Goal: Transaction & Acquisition: Purchase product/service

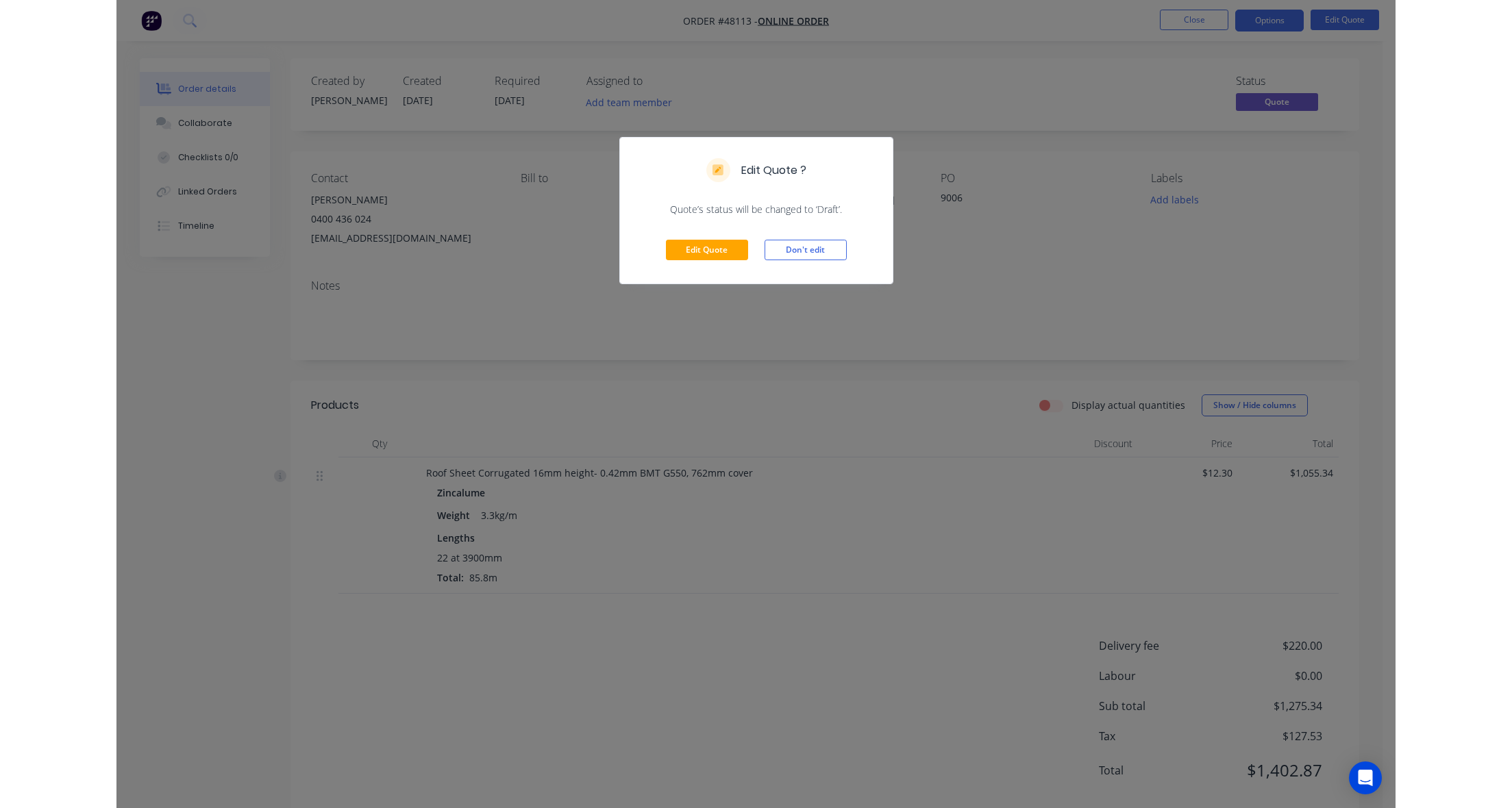
scroll to position [29, 0]
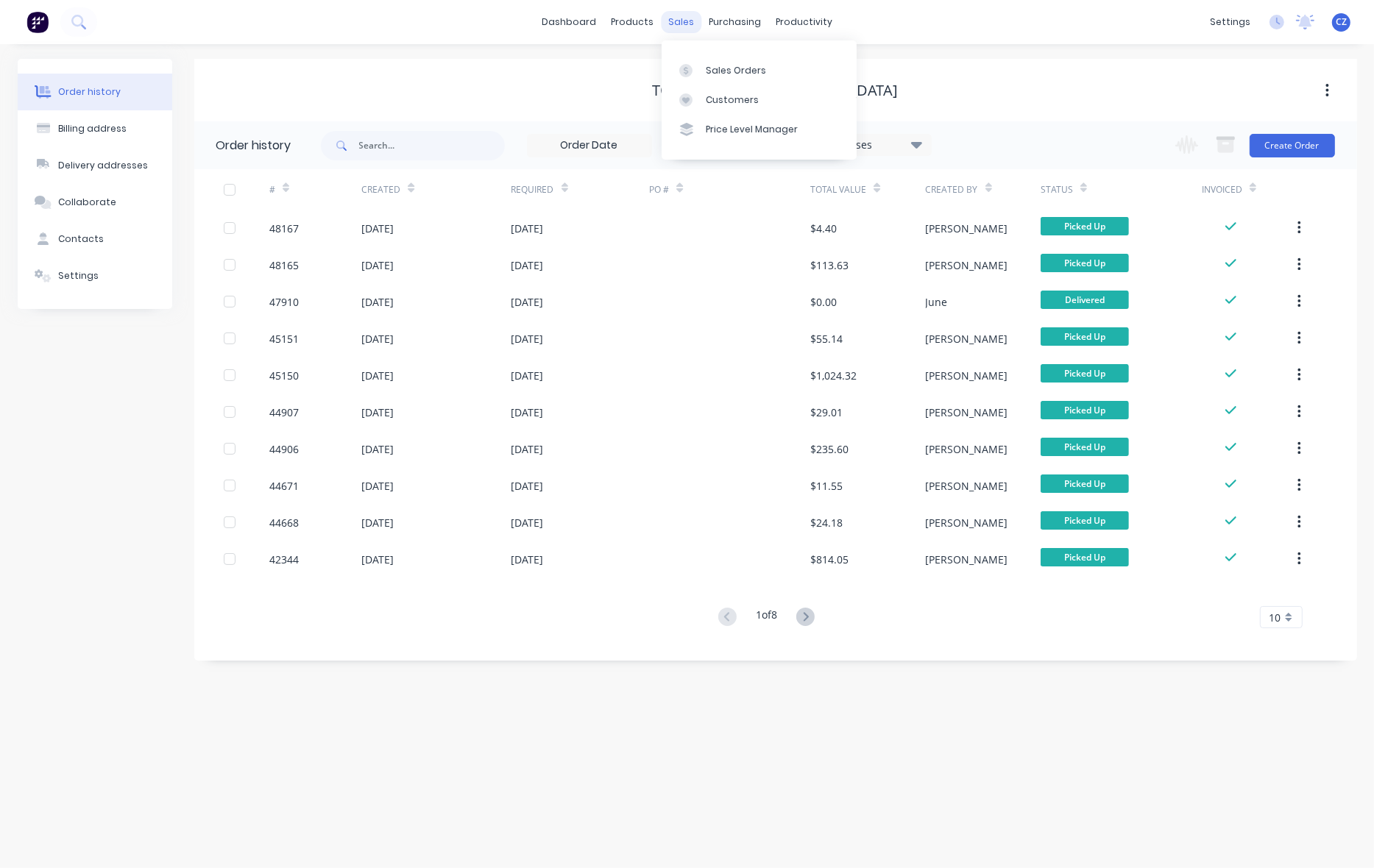
click at [677, 32] on div "sales" at bounding box center [681, 22] width 40 height 22
click at [700, 96] on div at bounding box center [690, 99] width 22 height 13
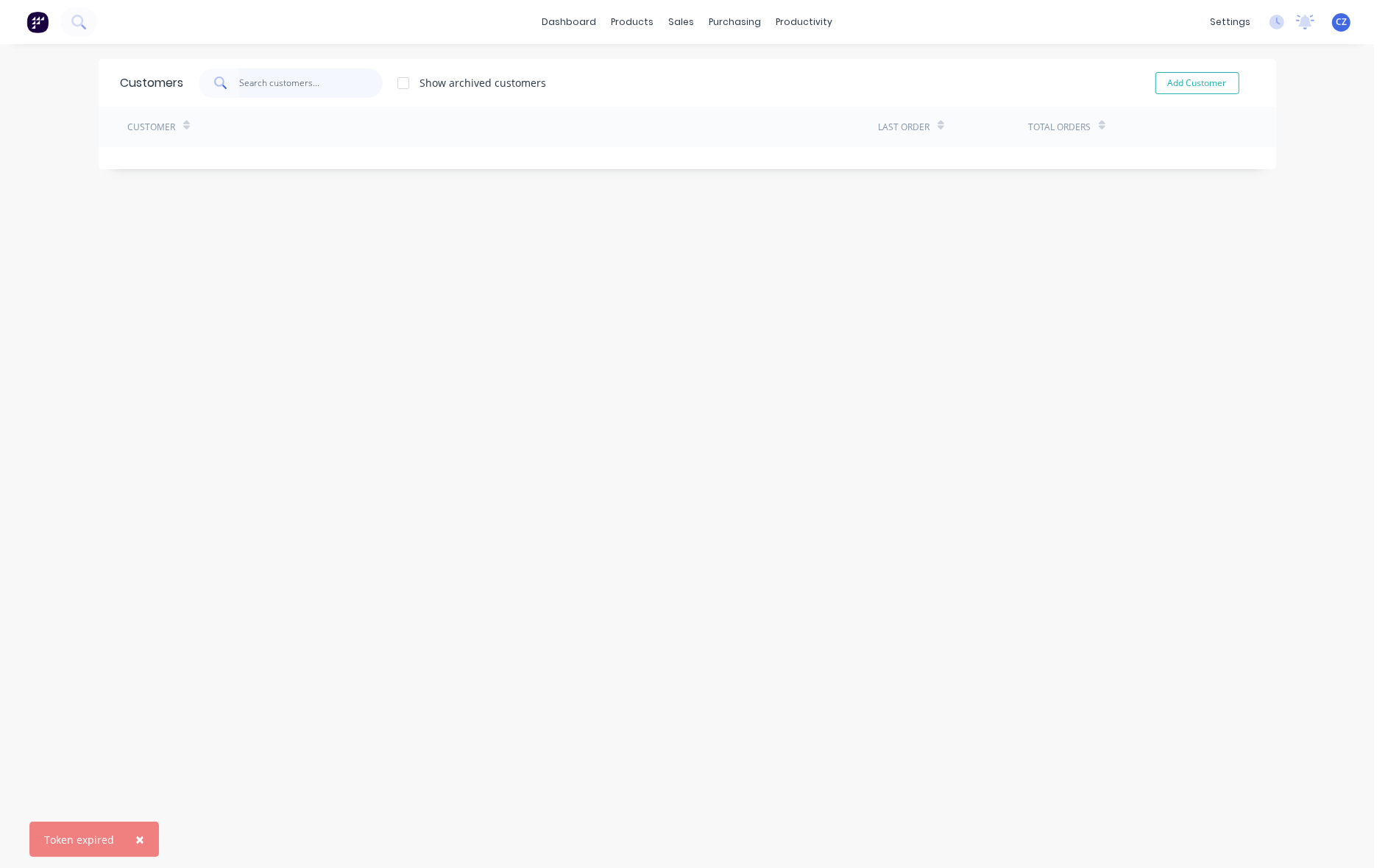
click at [346, 74] on input "text" at bounding box center [311, 83] width 144 height 29
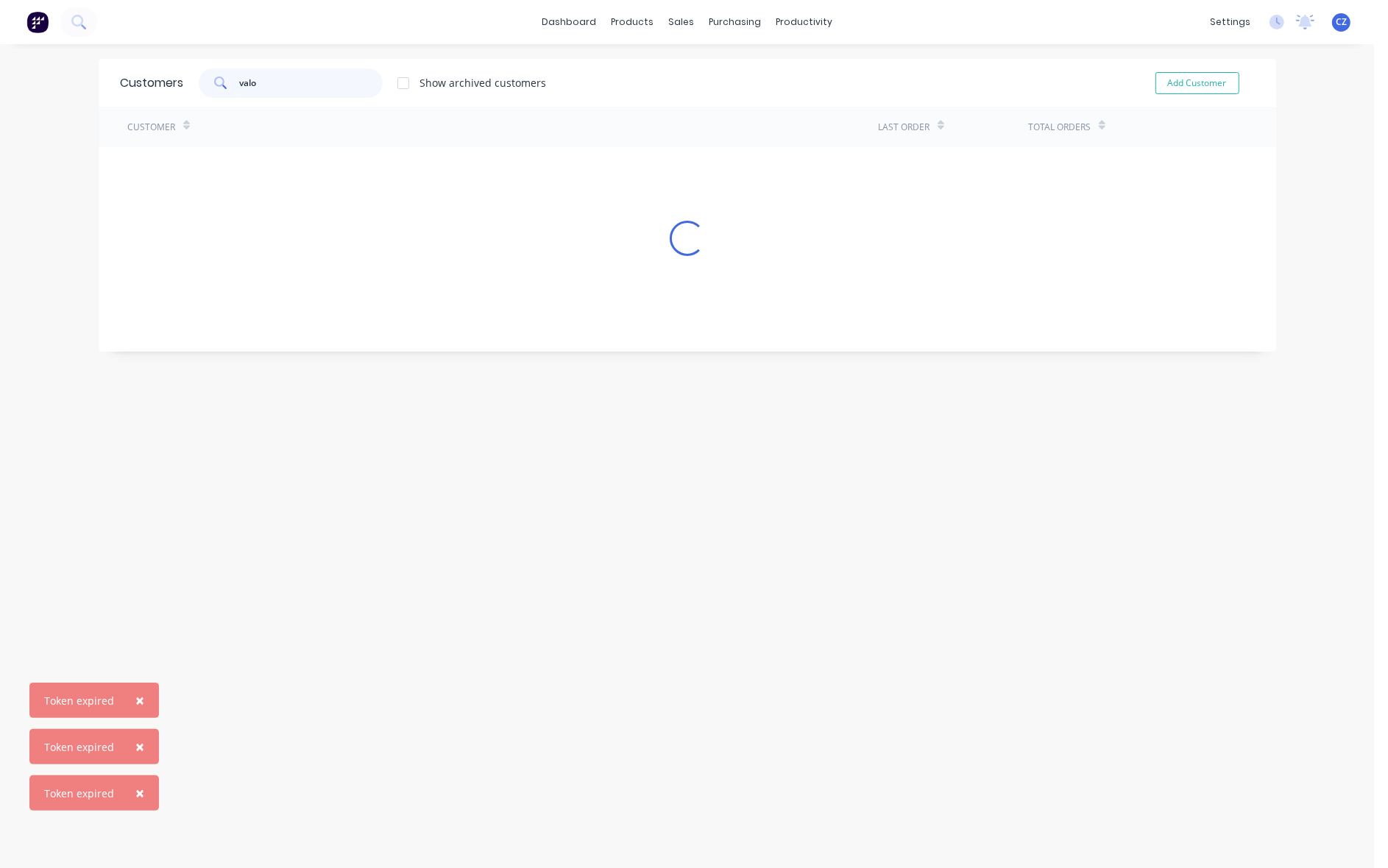
type input "valoe"
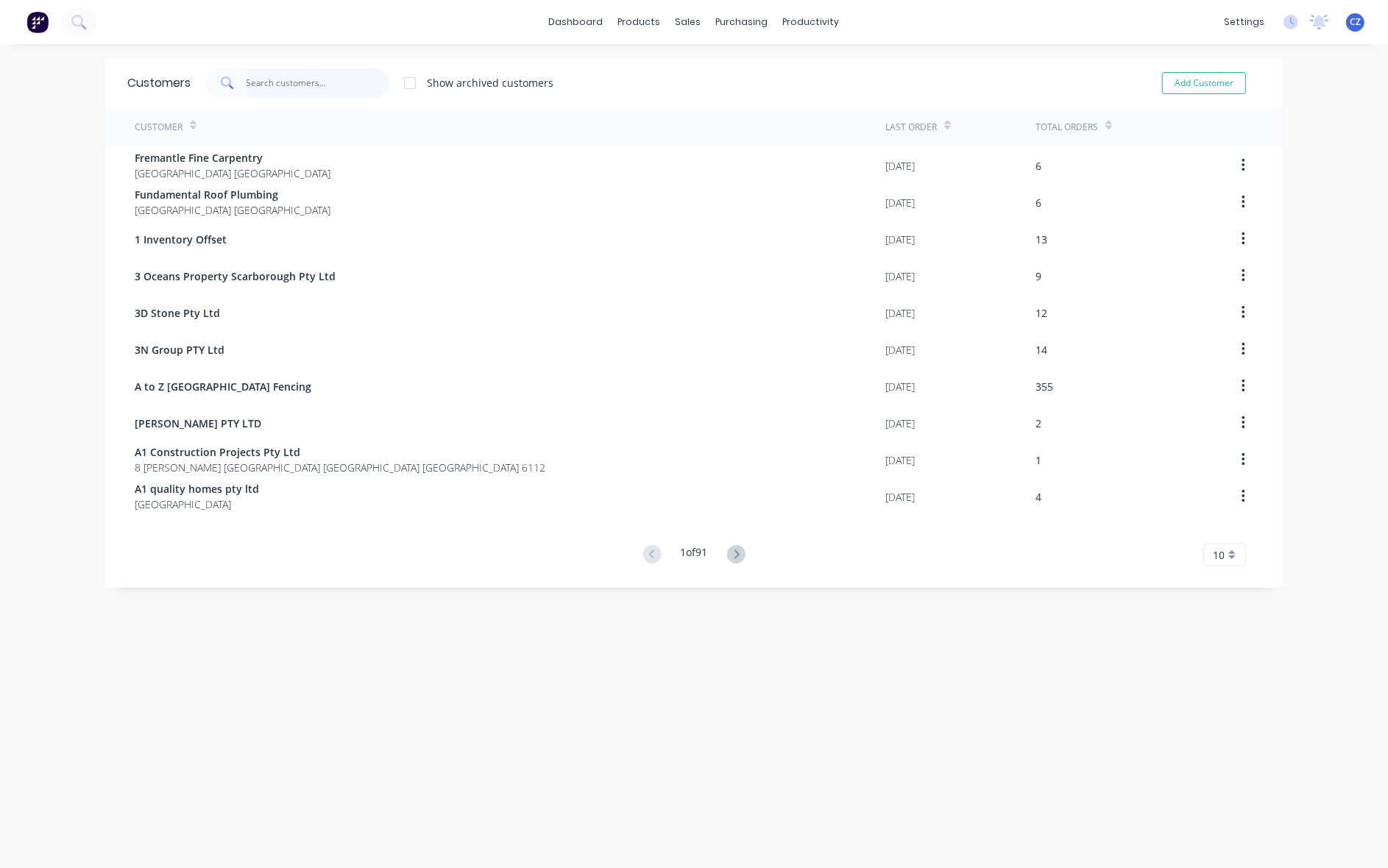
click at [292, 82] on input "text" at bounding box center [318, 83] width 144 height 29
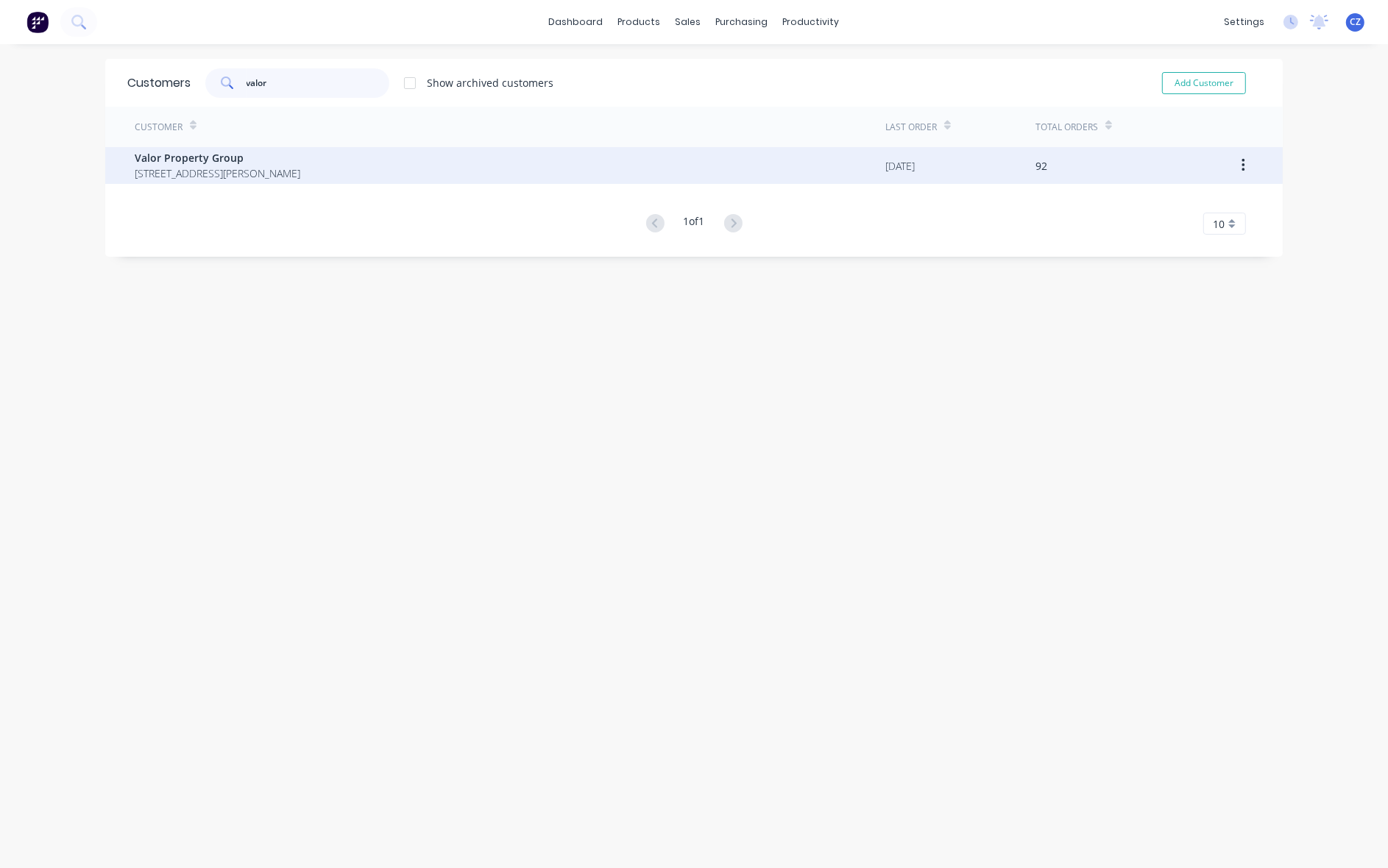
type input "valor"
click at [276, 156] on span "Valor Property Group" at bounding box center [217, 158] width 166 height 15
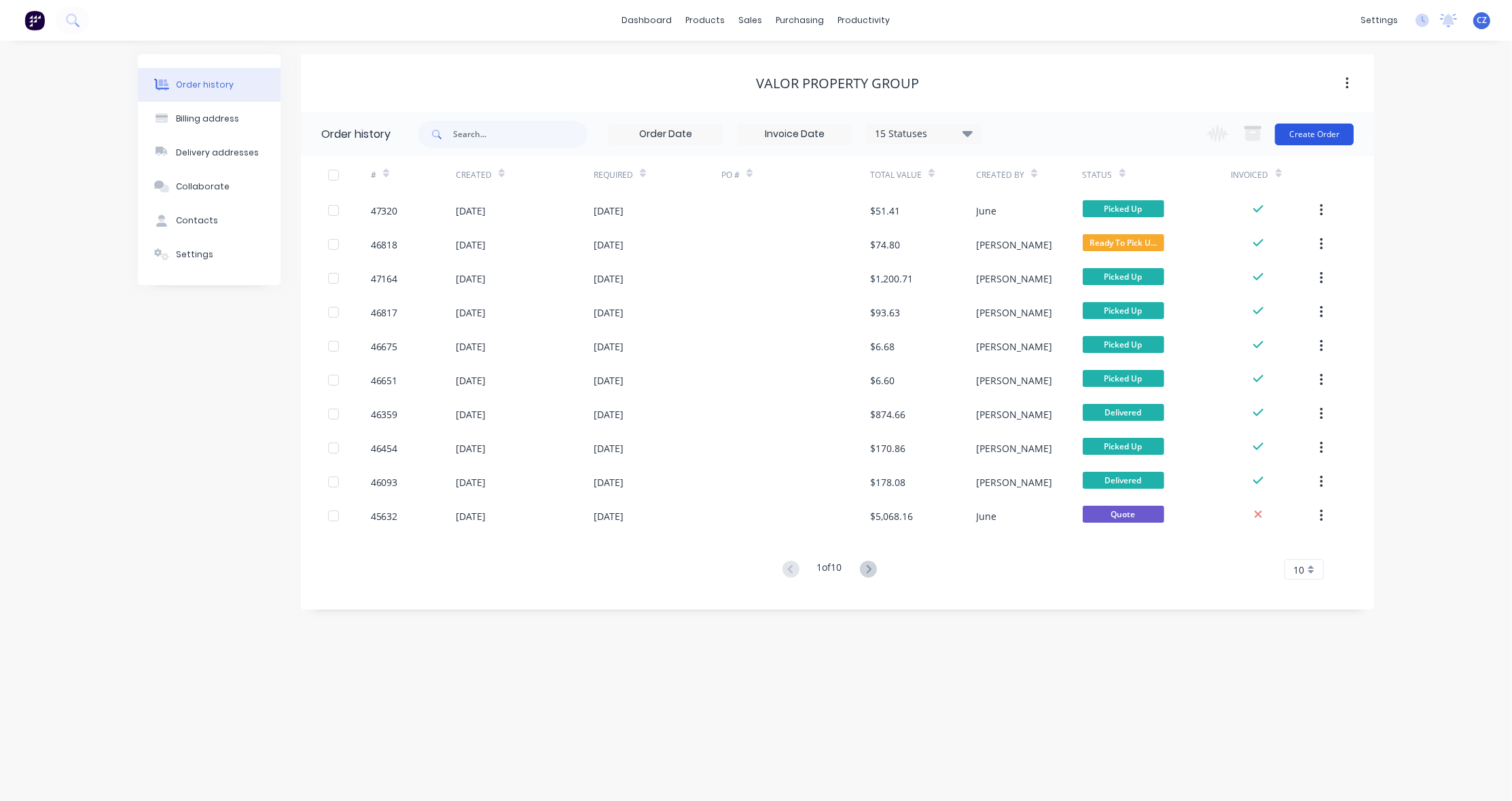
click at [1280, 137] on button "Create Order" at bounding box center [1314, 135] width 79 height 22
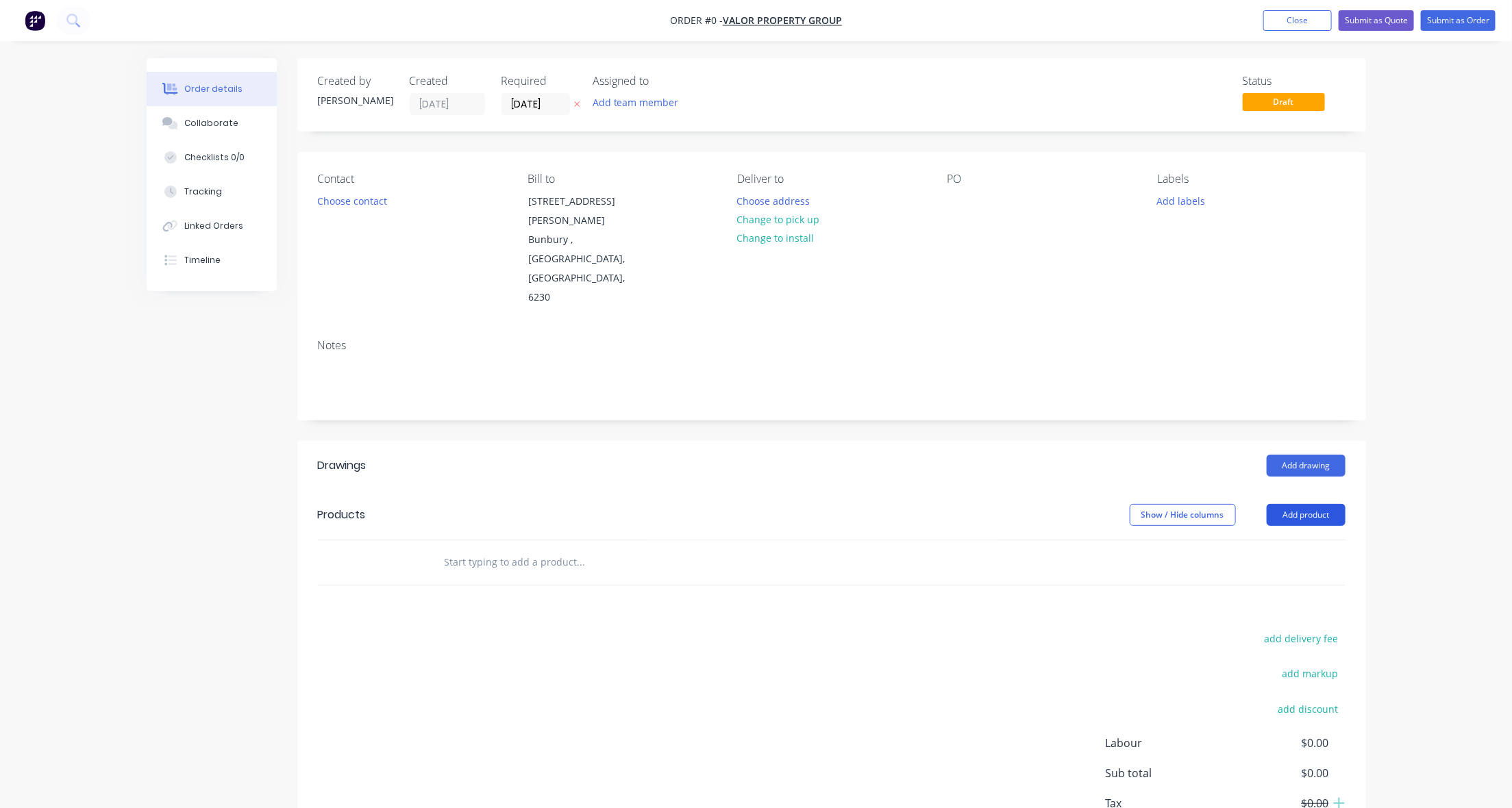
click at [1291, 504] on button "Add product" at bounding box center [1306, 515] width 79 height 22
click at [1291, 540] on div "Product catalogue" at bounding box center [1280, 549] width 106 height 20
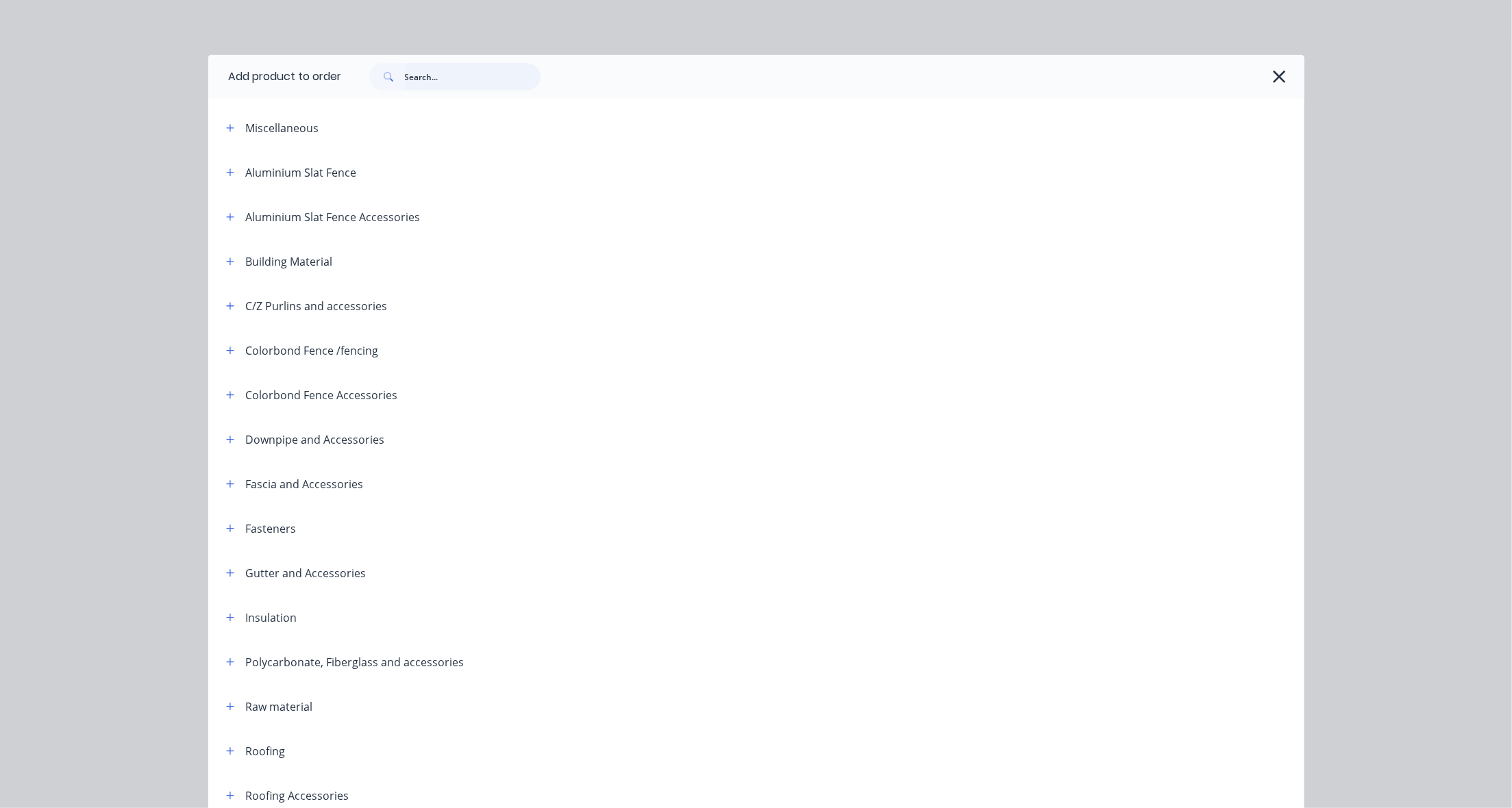
click at [434, 84] on input "text" at bounding box center [473, 76] width 135 height 27
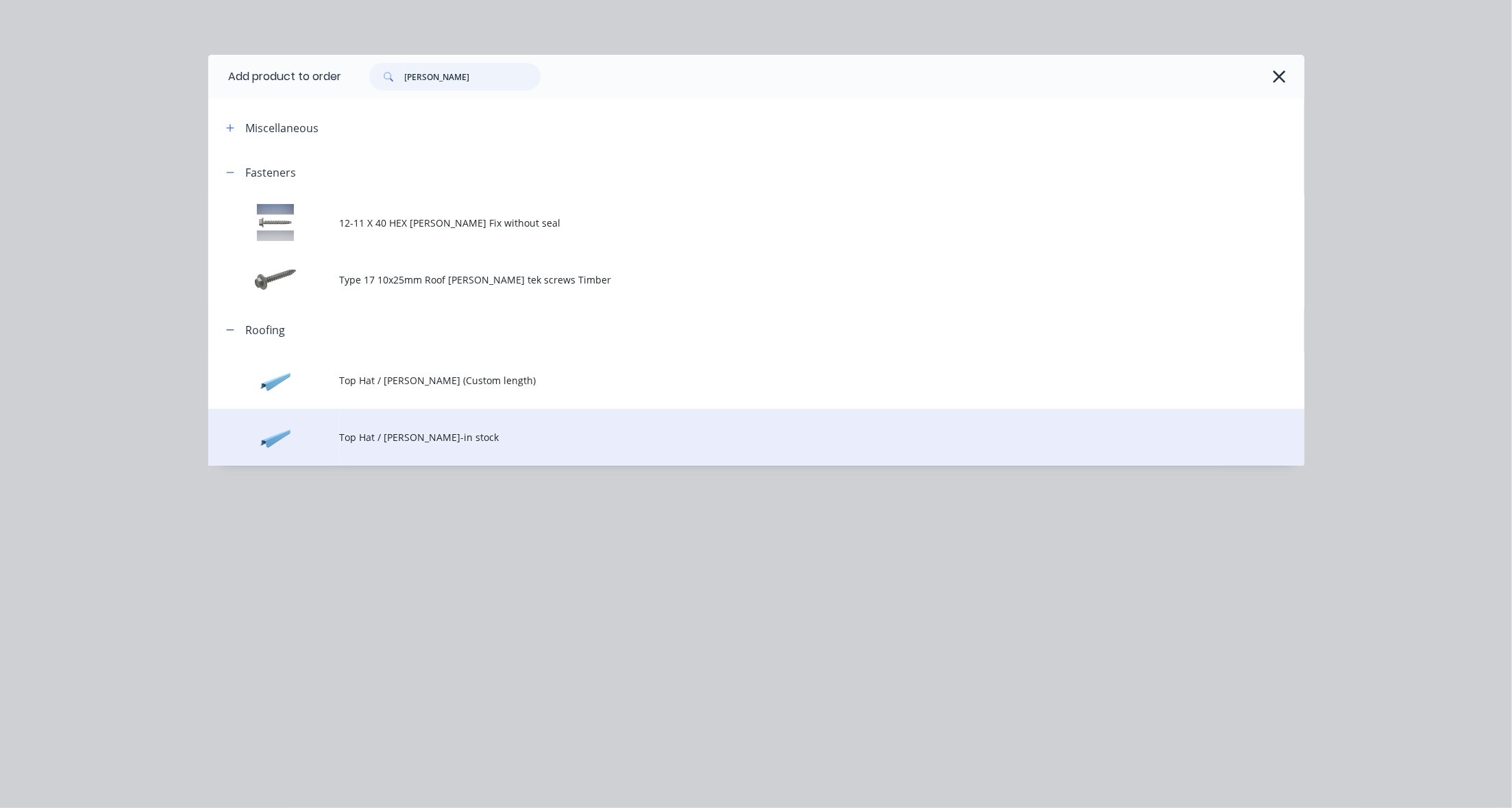
type input "batten"
click at [419, 439] on span "Top Hat / Batten-in stock" at bounding box center [725, 437] width 772 height 14
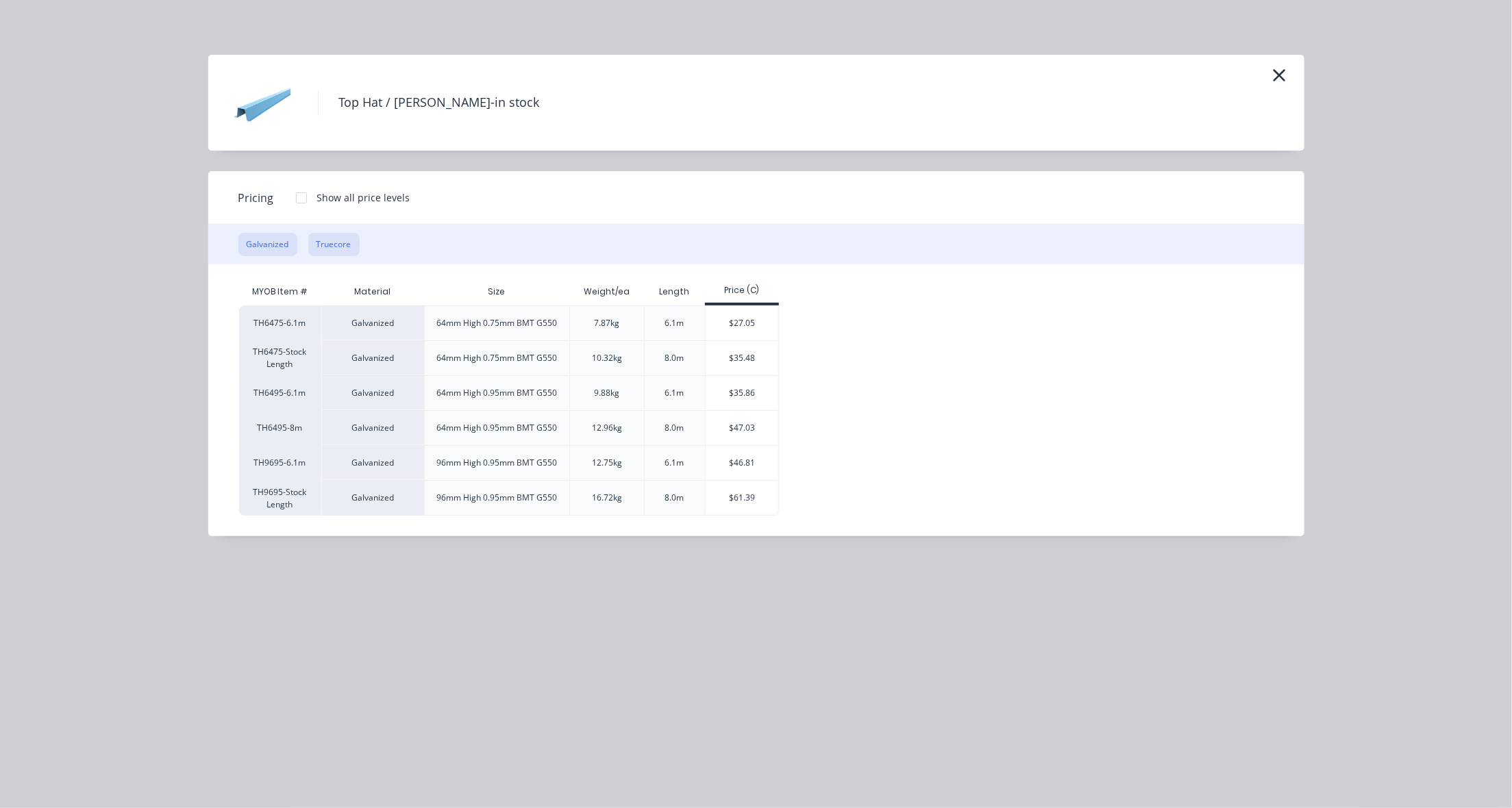
click at [322, 248] on button "Truecore" at bounding box center [334, 244] width 52 height 23
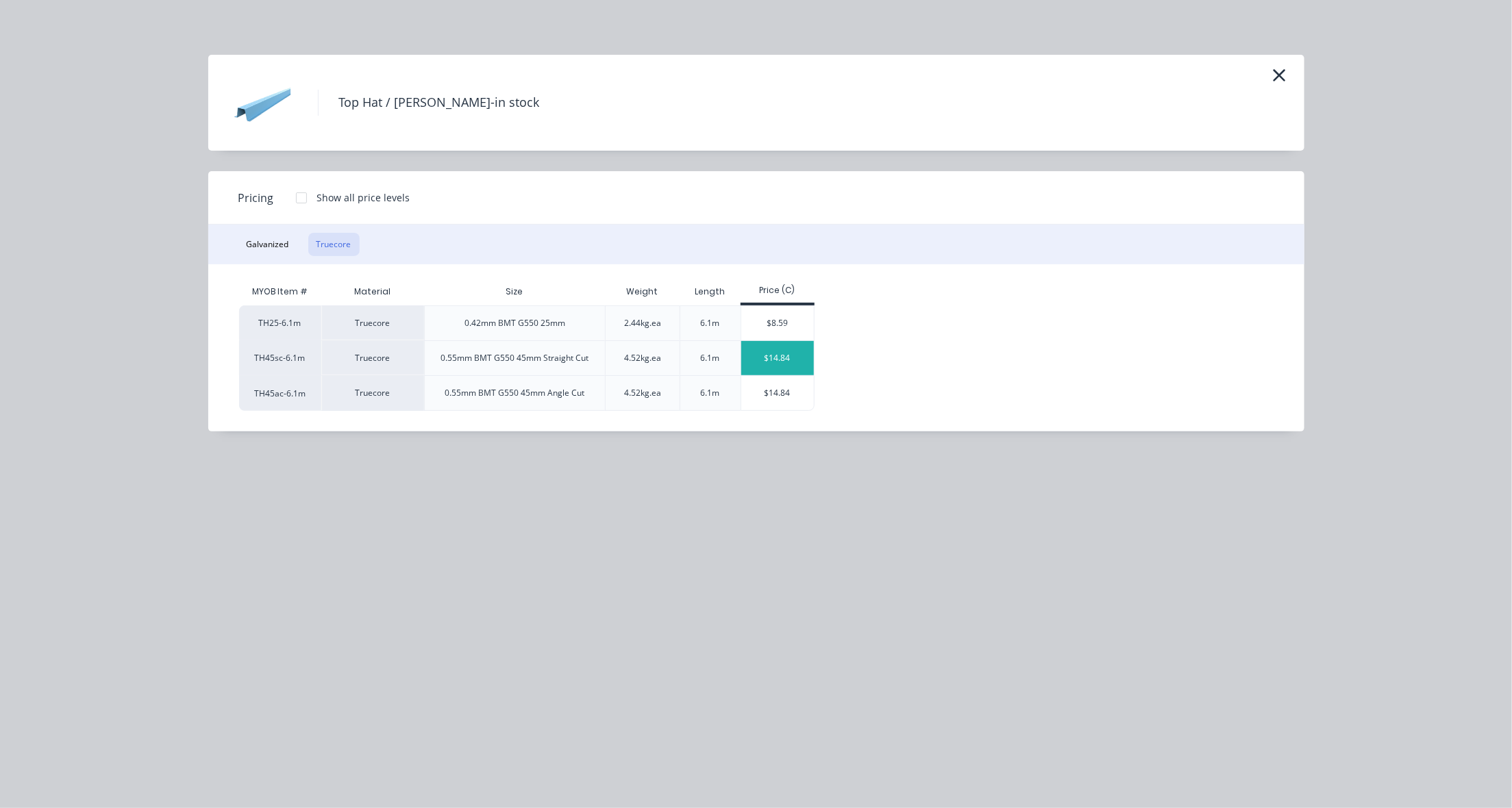
click at [791, 358] on div "$14.84" at bounding box center [778, 358] width 73 height 34
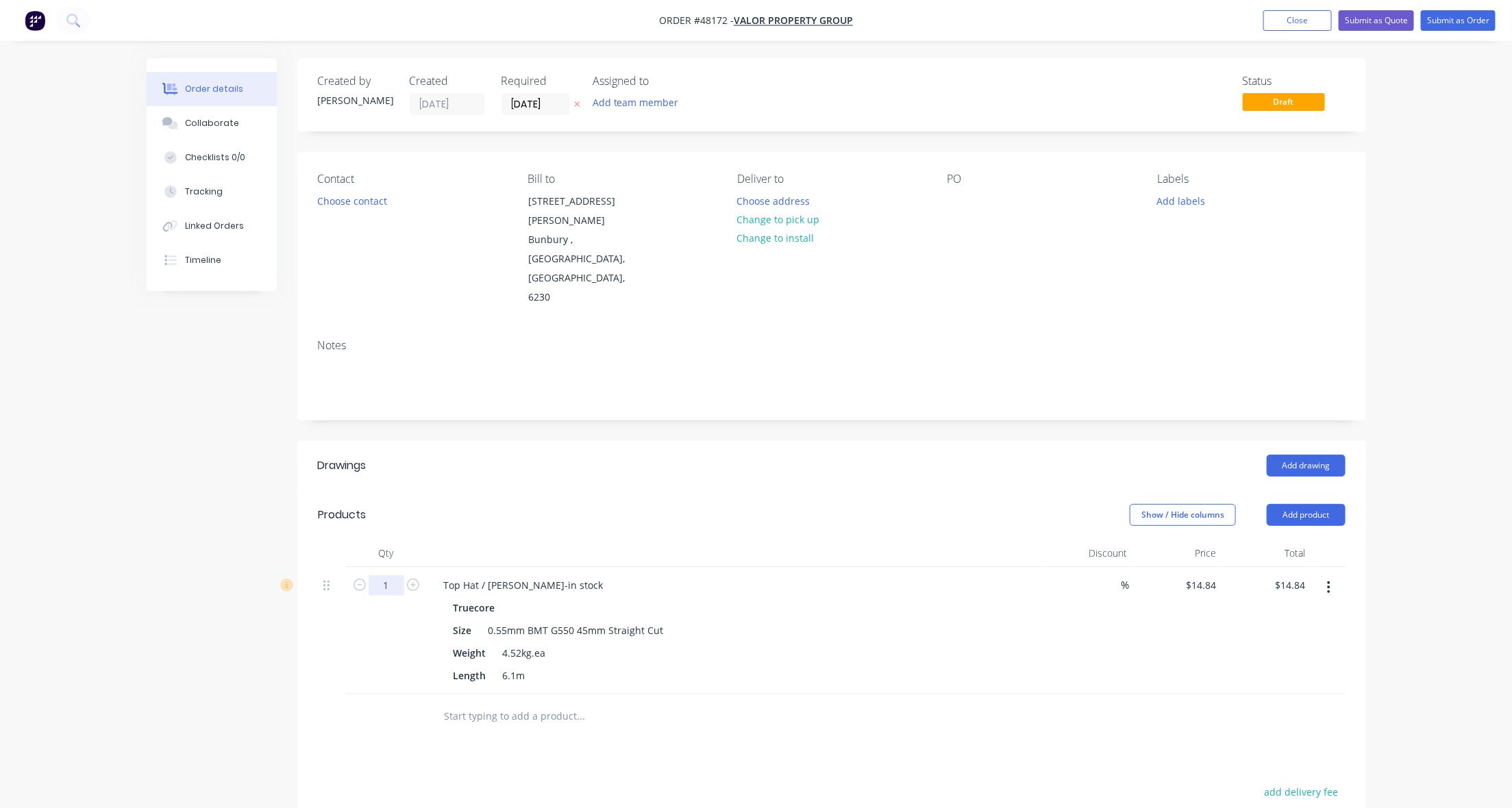
click at [396, 576] on input "1" at bounding box center [386, 586] width 36 height 21
type input "50"
type input "$742.00"
click at [589, 455] on div "Add drawing" at bounding box center [940, 466] width 809 height 22
click at [786, 504] on div "Show / Hide columns Add product" at bounding box center [940, 515] width 809 height 22
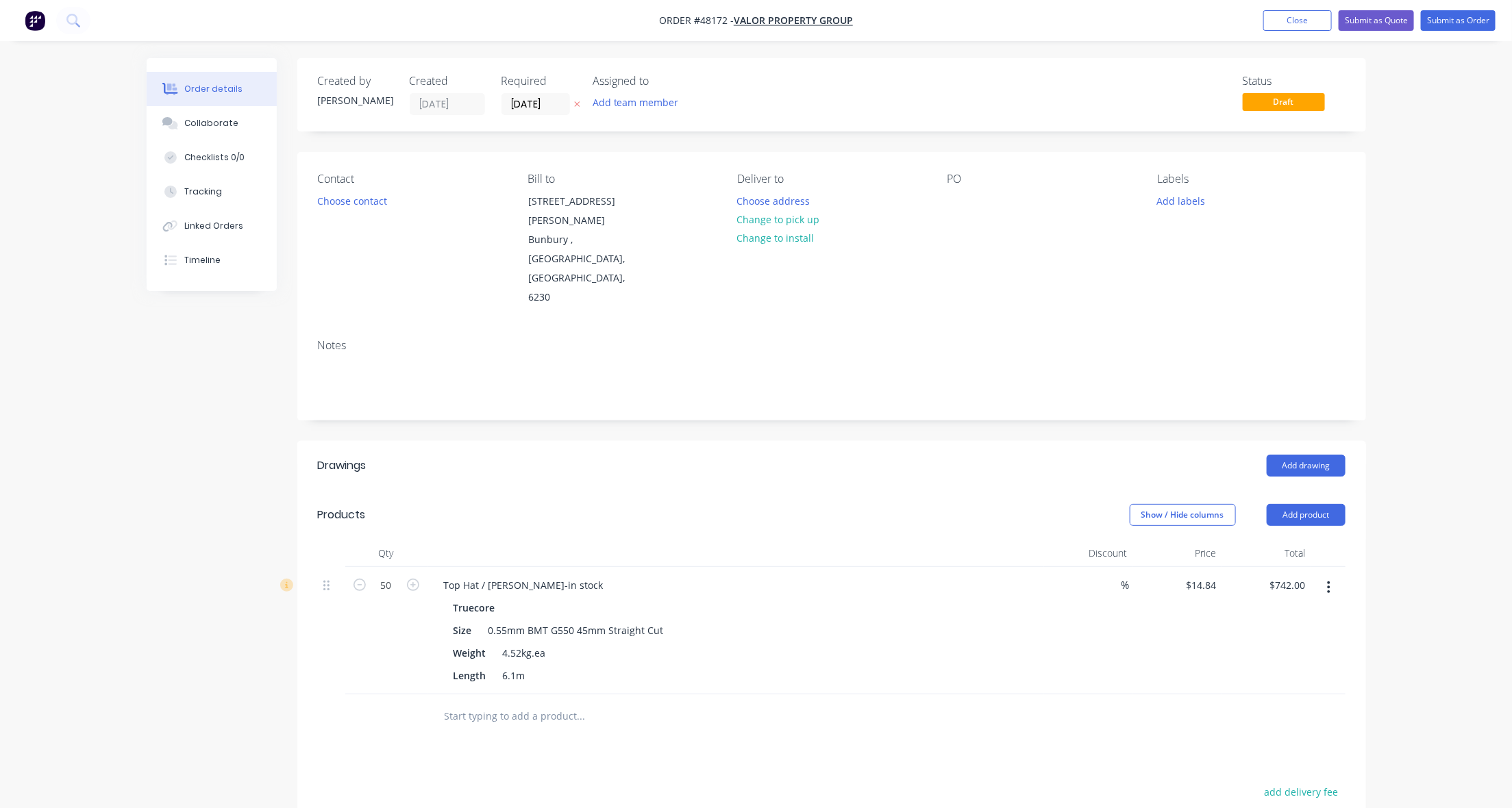
drag, startPoint x: 898, startPoint y: 647, endPoint x: 861, endPoint y: 641, distance: 37.5
click at [897, 703] on div at bounding box center [674, 716] width 483 height 27
click at [858, 695] on div at bounding box center [674, 717] width 494 height 45
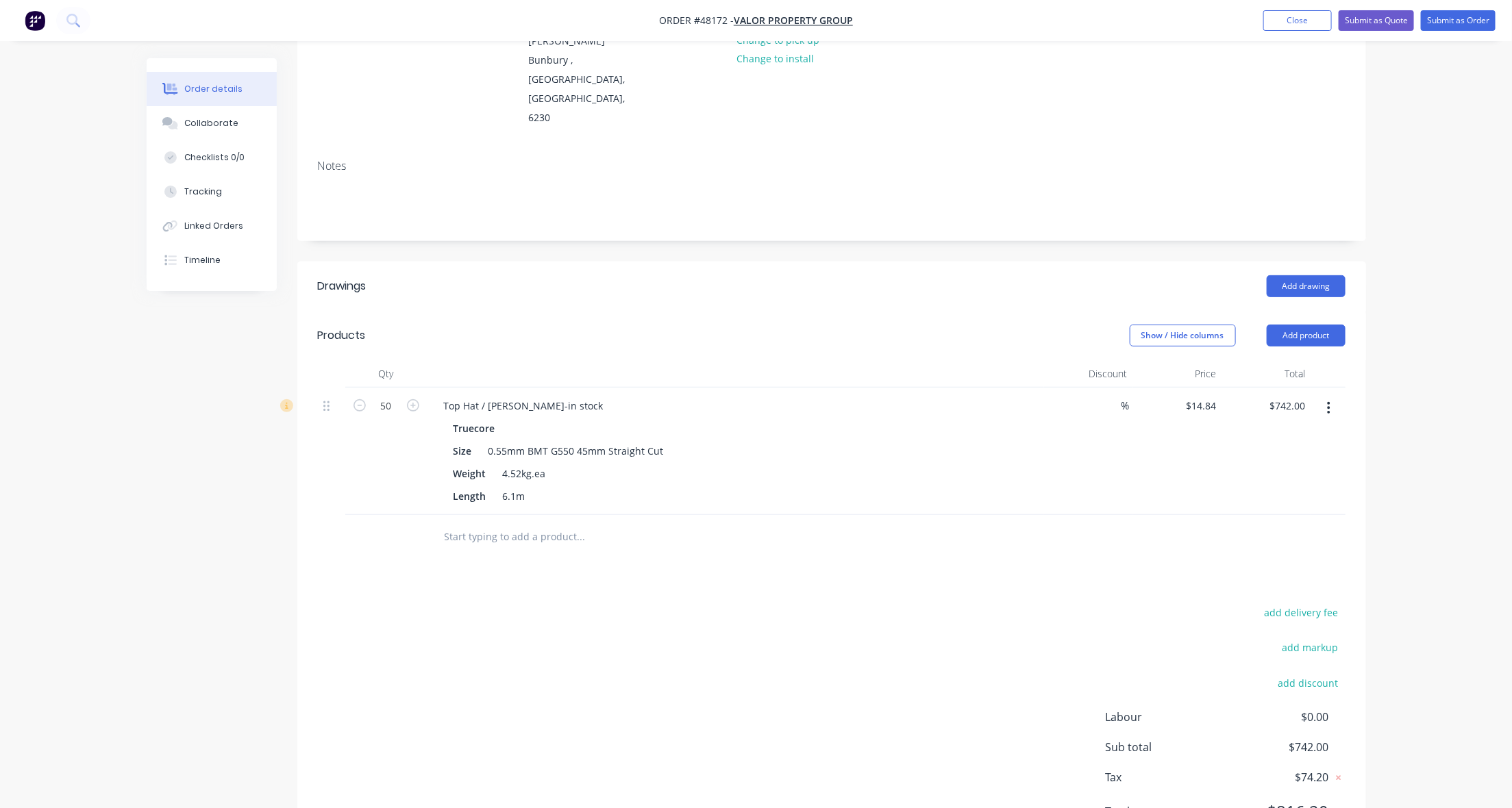
scroll to position [193, 0]
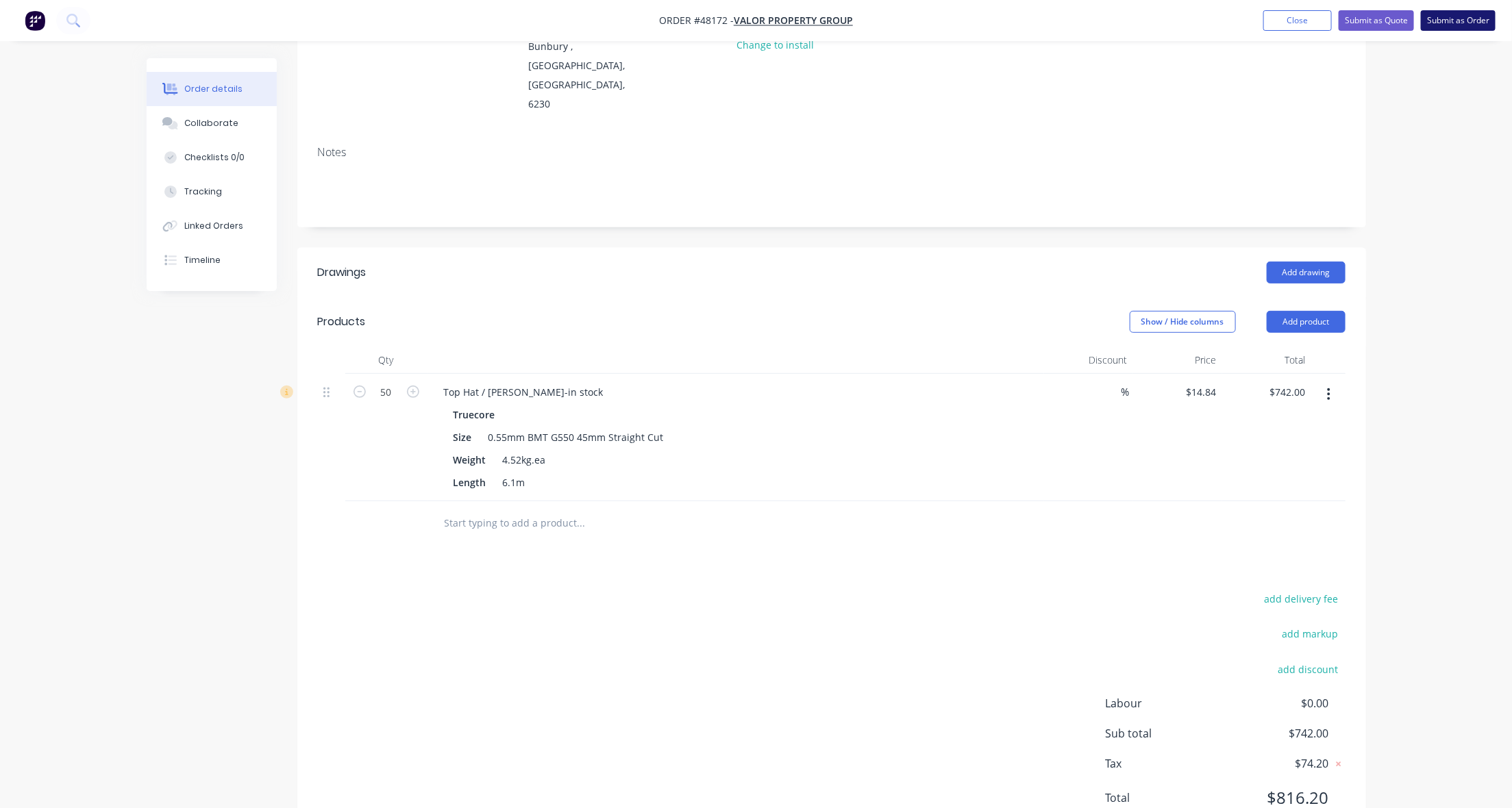
click at [1291, 25] on button "Submit as Order" at bounding box center [1459, 21] width 75 height 21
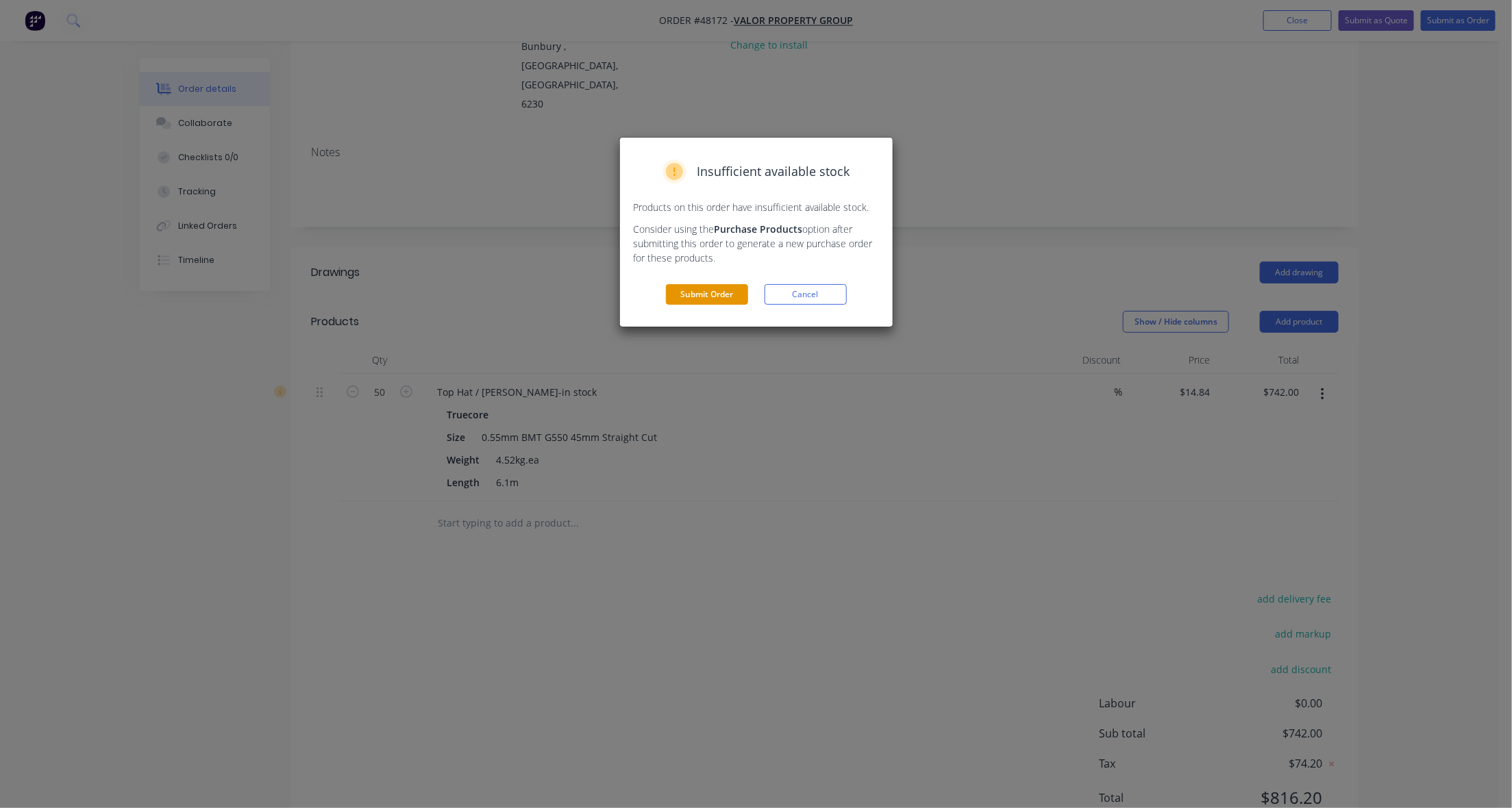
click at [692, 300] on button "Submit Order" at bounding box center [706, 295] width 82 height 21
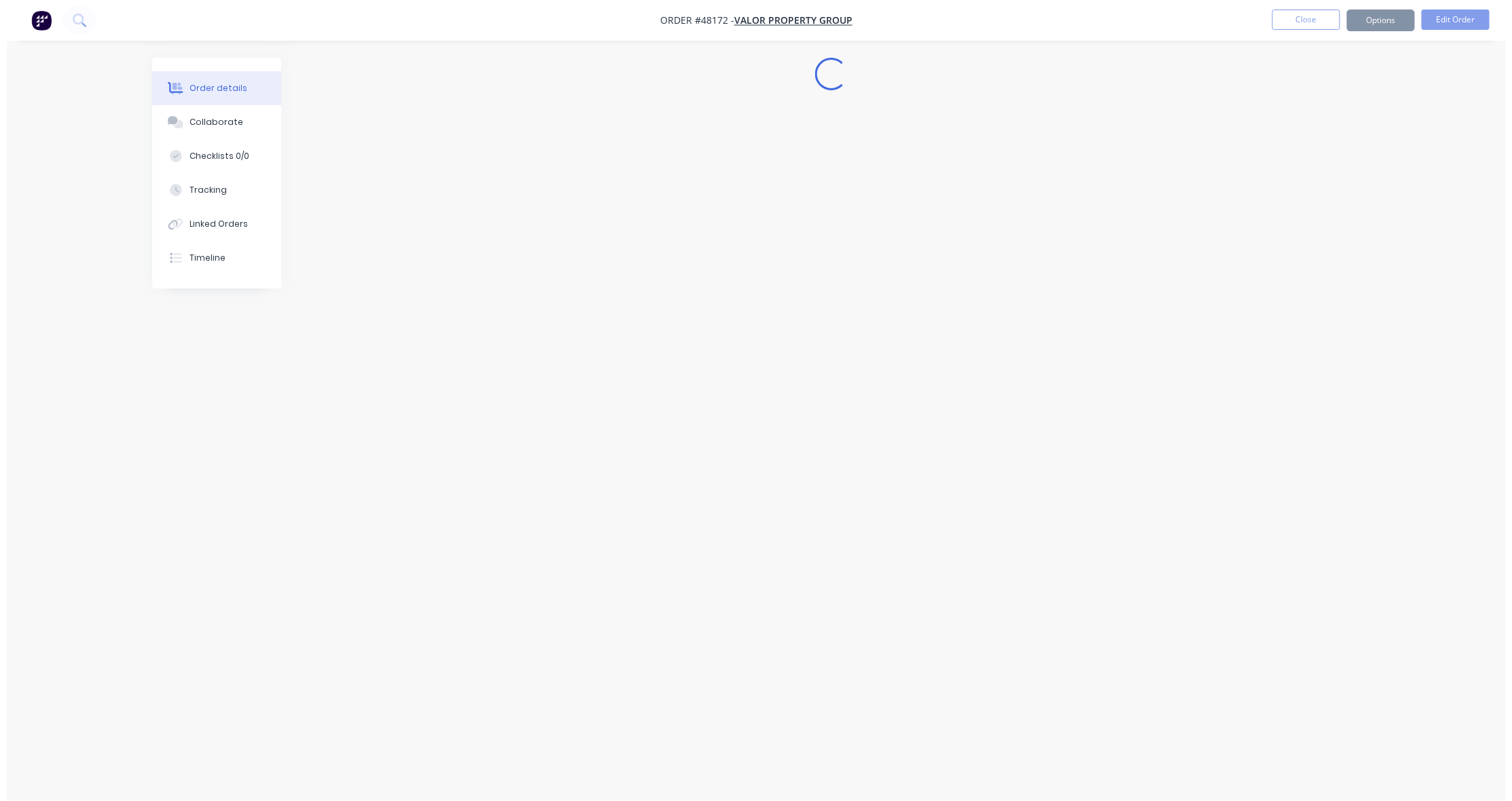
scroll to position [0, 0]
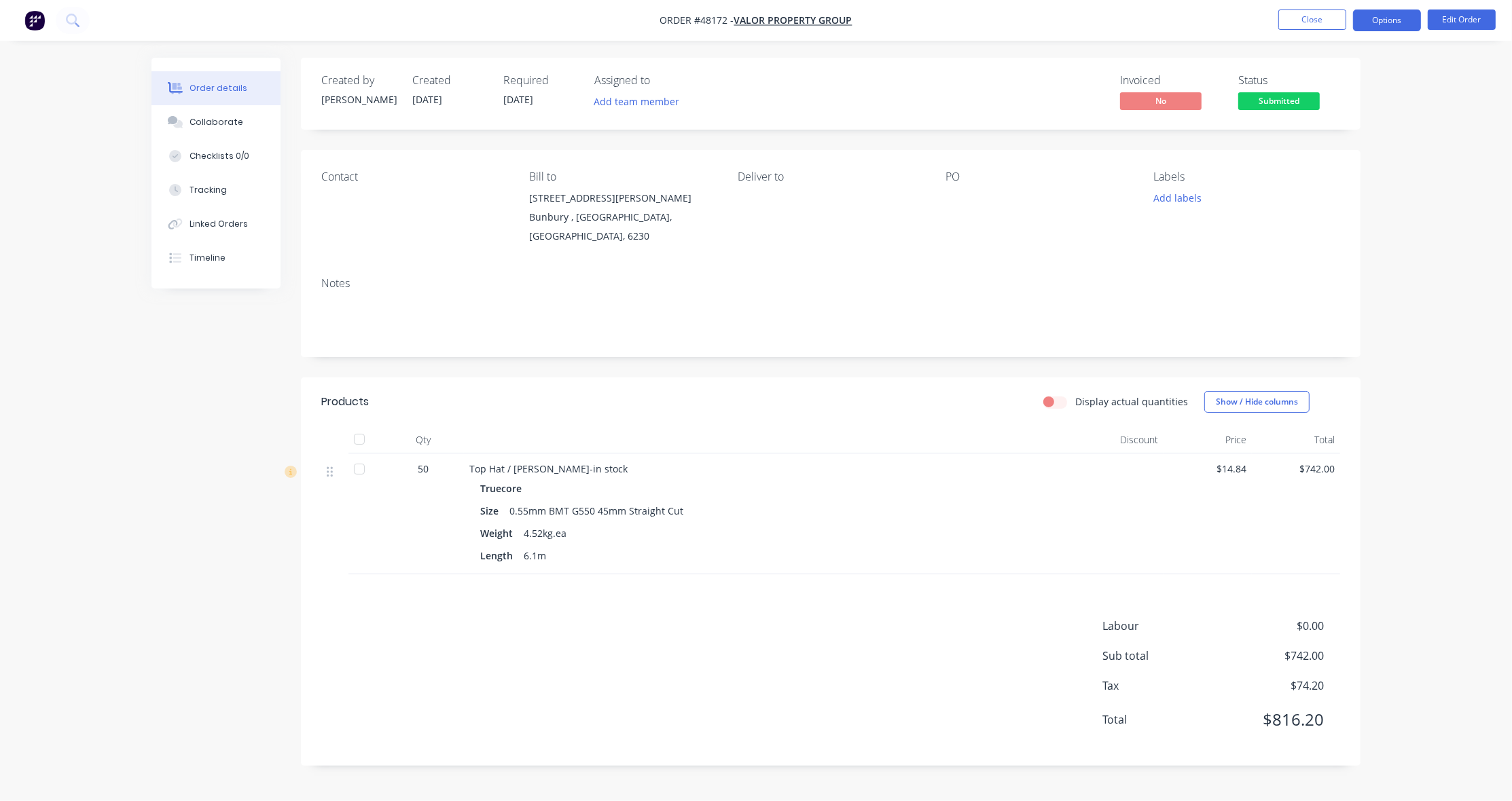
click at [1280, 25] on button "Options" at bounding box center [1387, 21] width 68 height 22
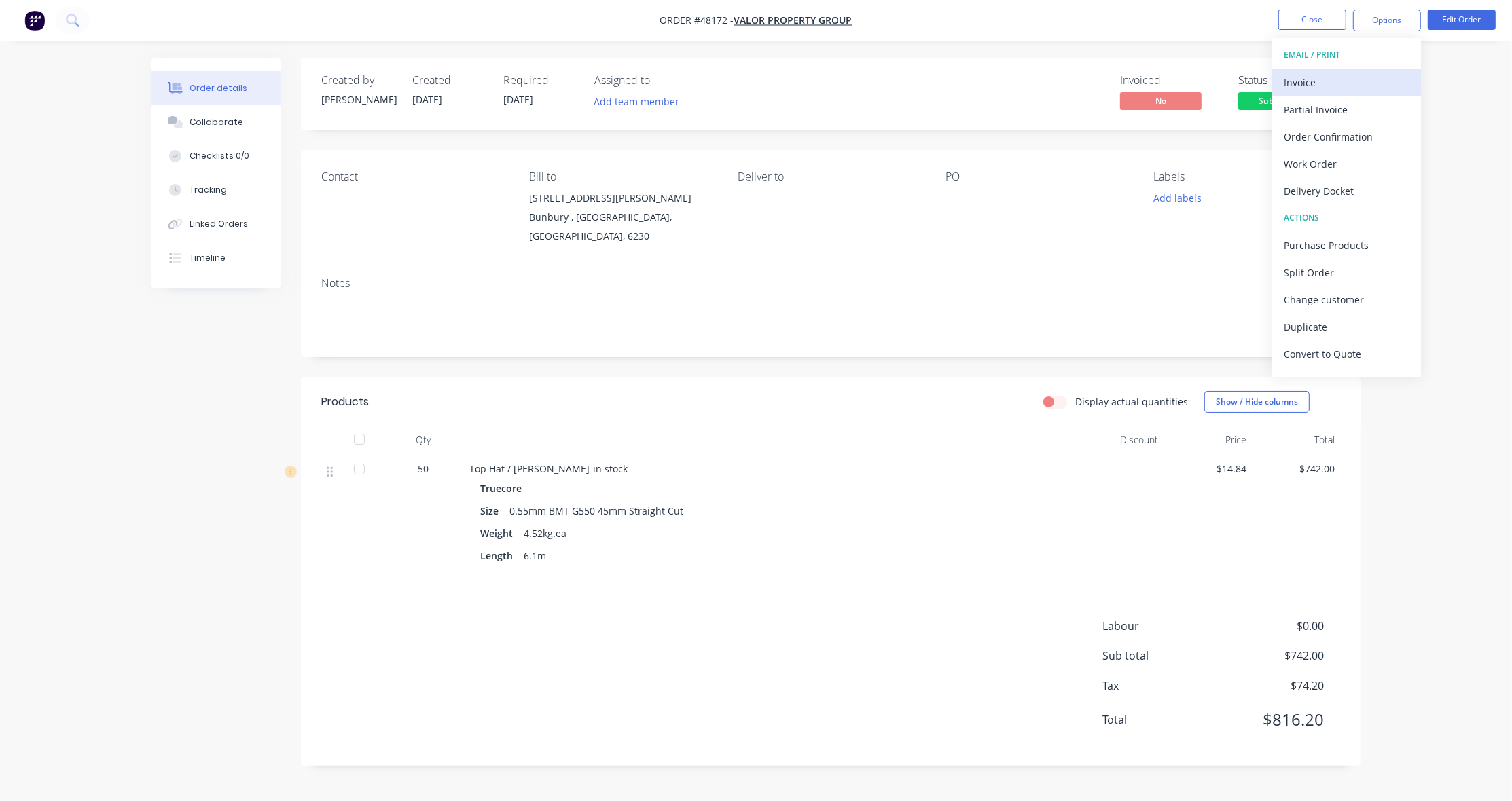
click at [1280, 81] on div "Invoice" at bounding box center [1345, 82] width 125 height 20
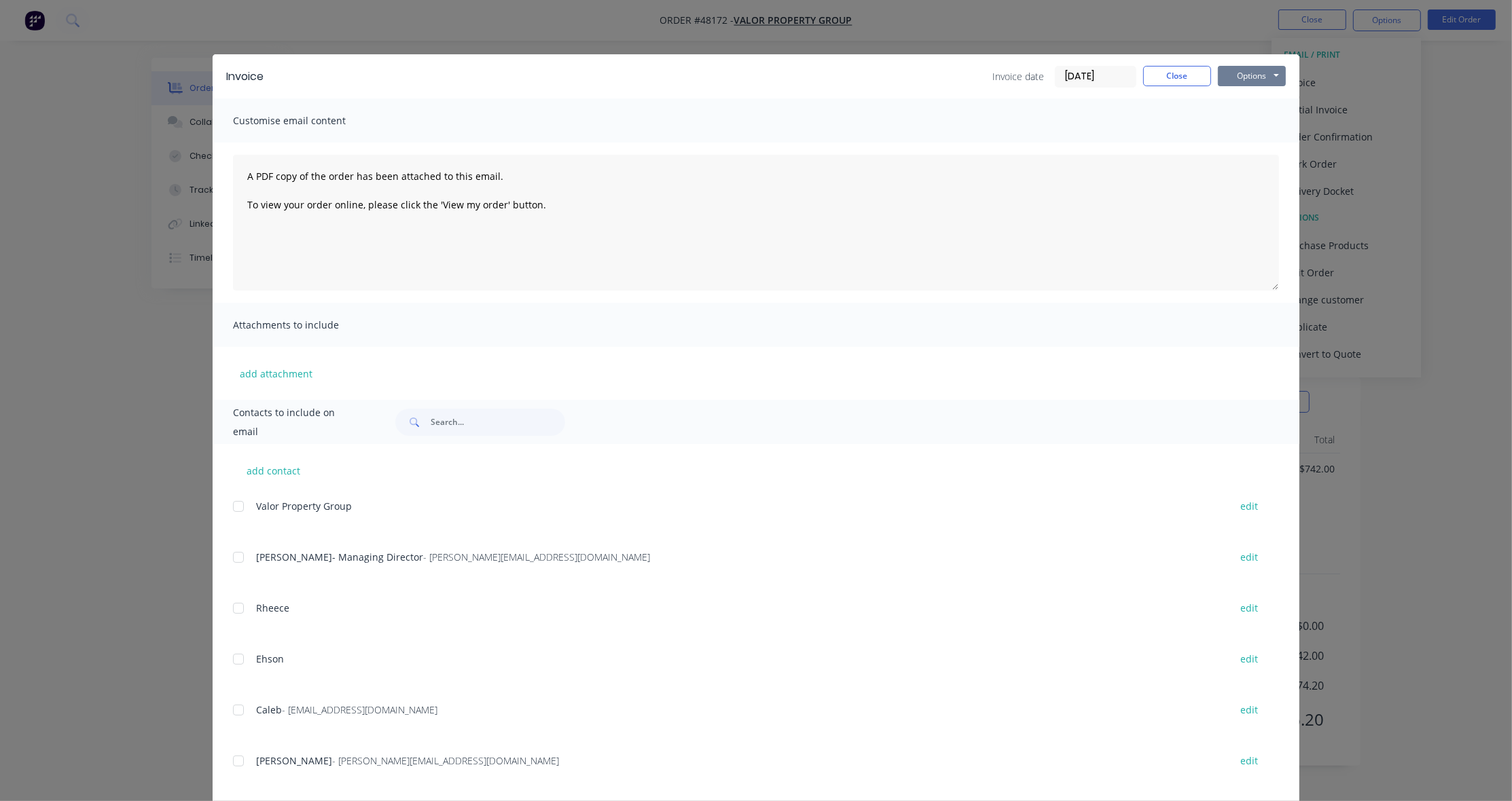
click at [1261, 71] on button "Options" at bounding box center [1252, 76] width 68 height 21
click at [1252, 125] on button "Print" at bounding box center [1261, 123] width 87 height 22
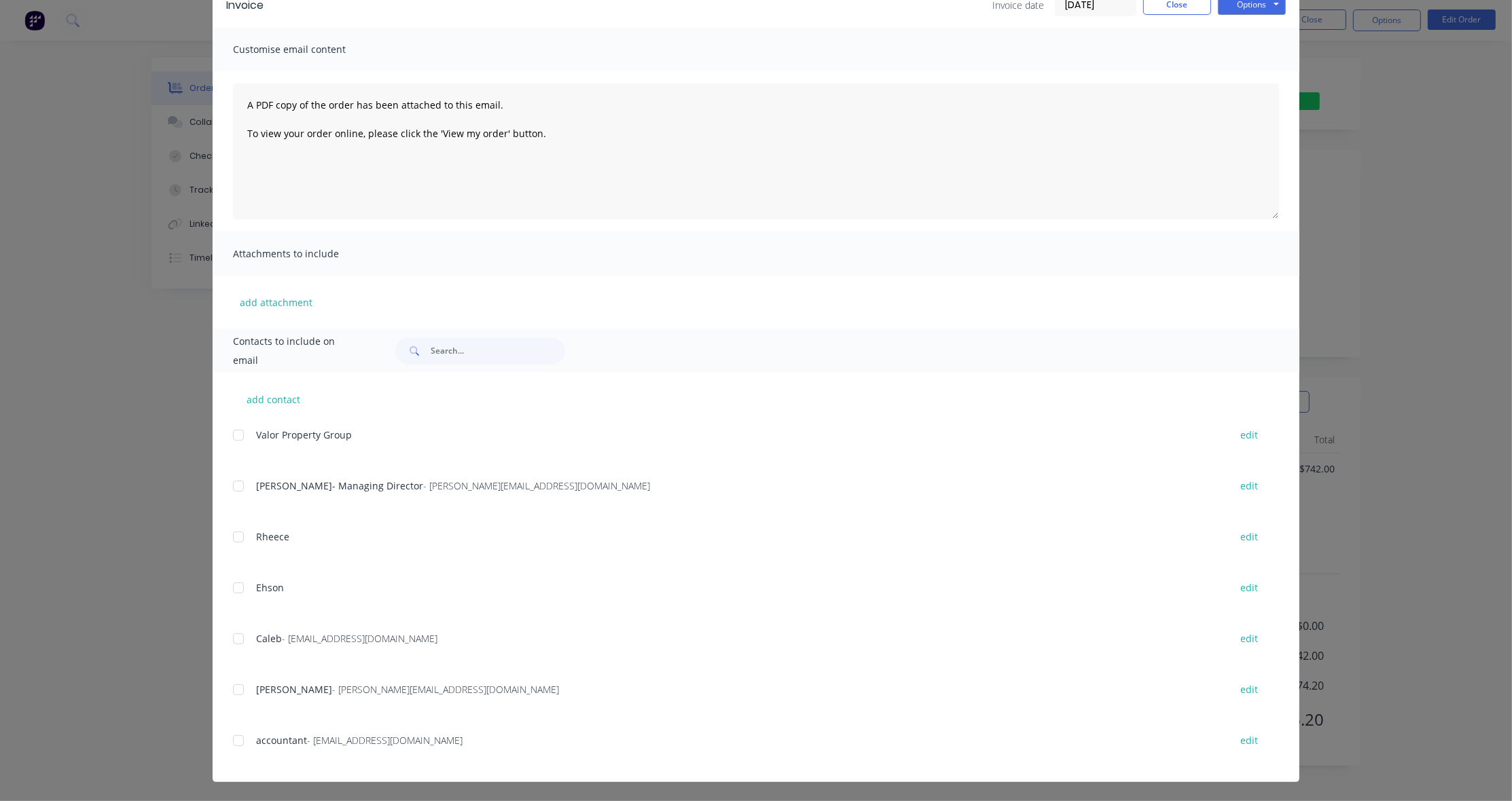
click at [229, 742] on div at bounding box center [238, 741] width 27 height 27
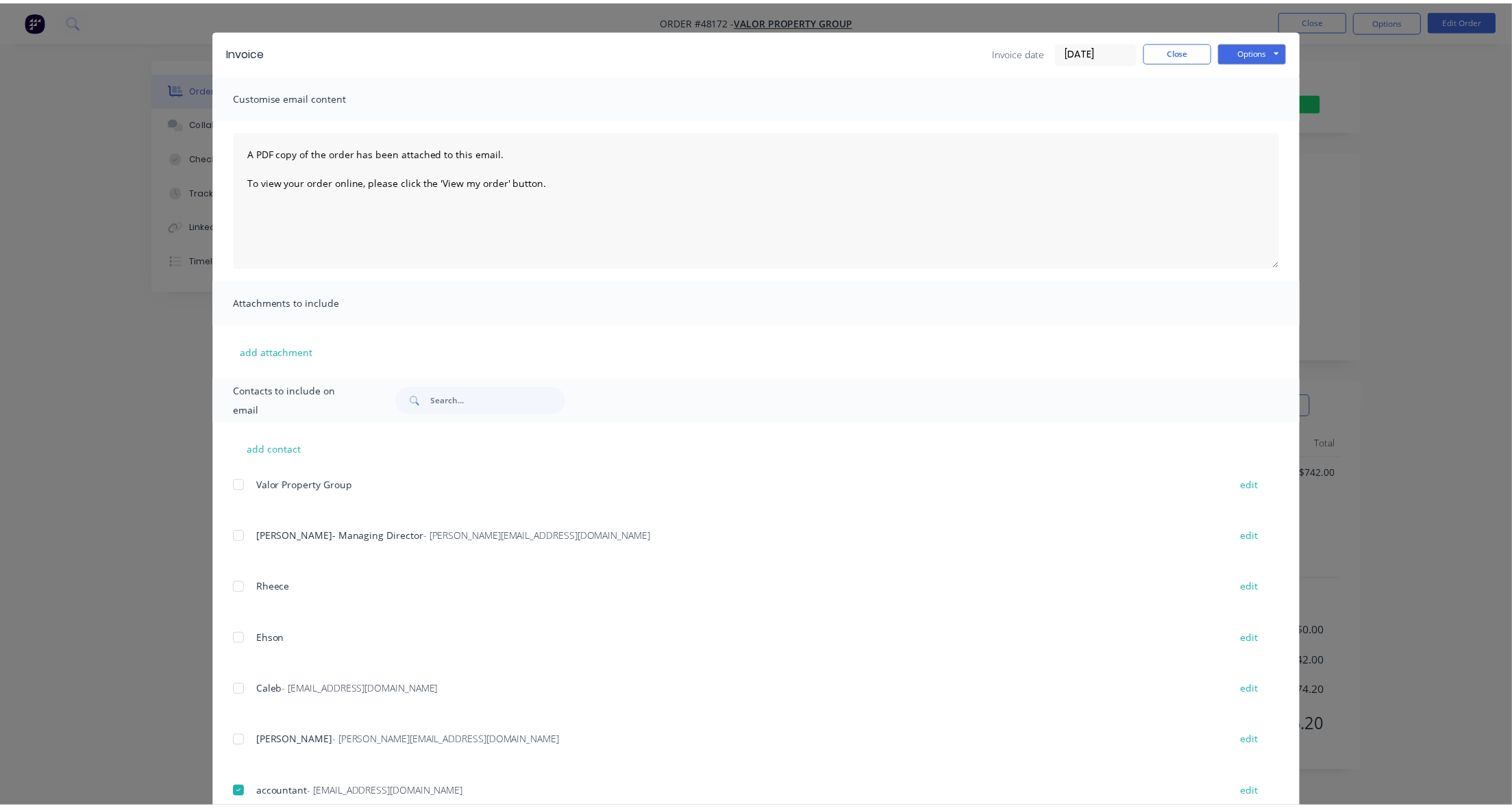
scroll to position [0, 0]
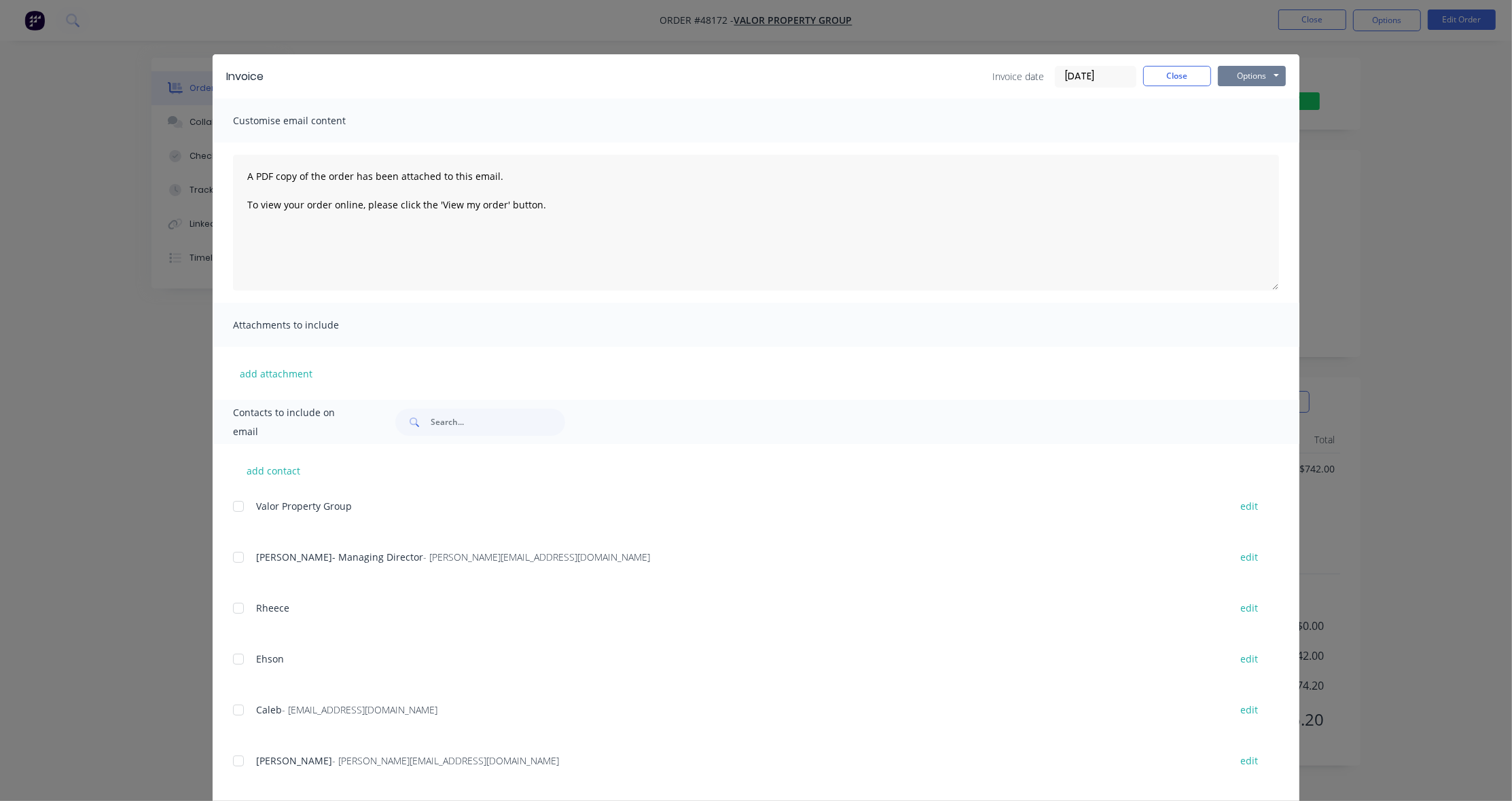
click at [1274, 76] on button "Options" at bounding box center [1252, 76] width 68 height 21
click at [1241, 149] on button "Email" at bounding box center [1261, 145] width 87 height 22
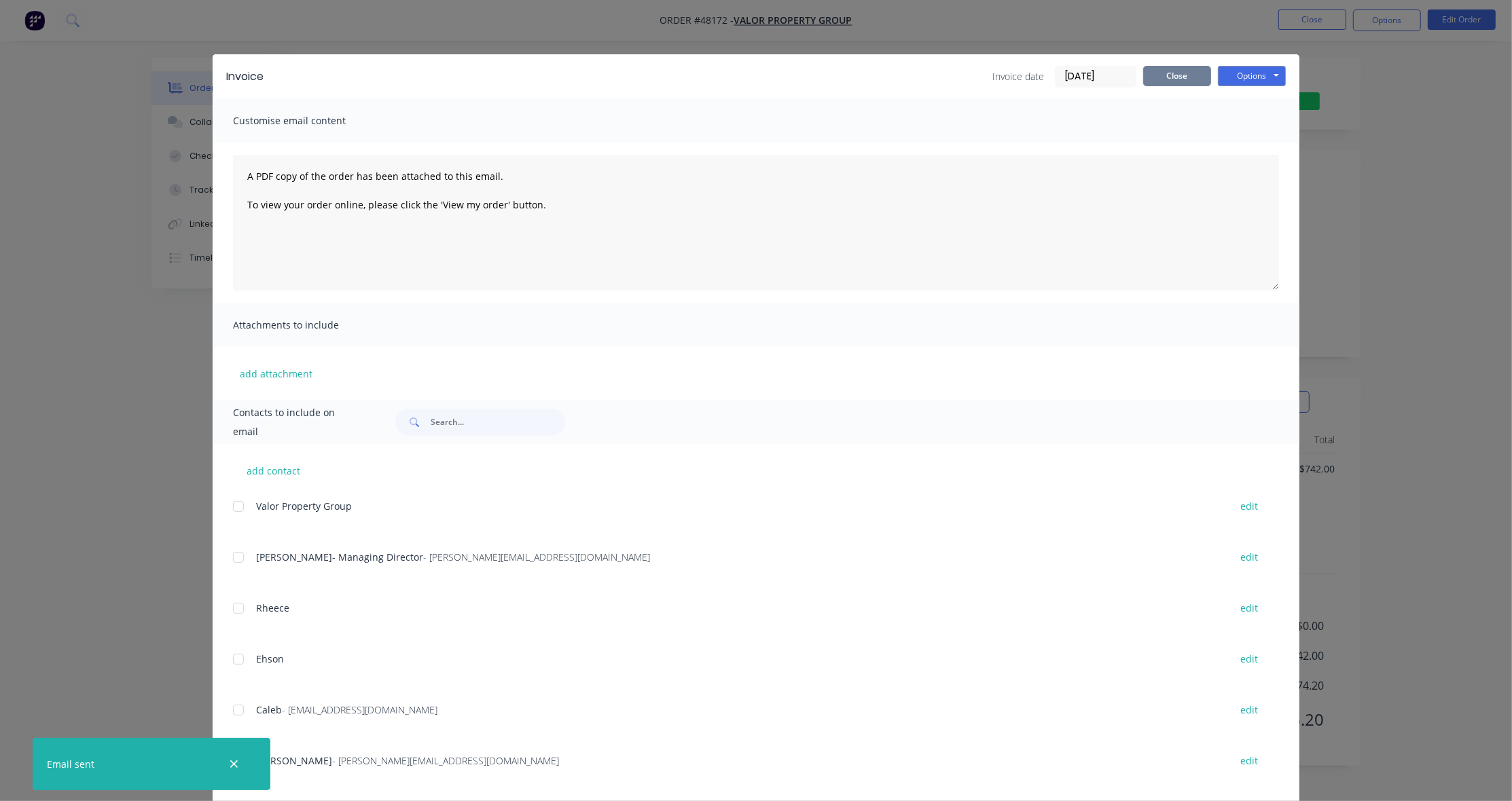
click at [1182, 76] on button "Close" at bounding box center [1177, 76] width 68 height 21
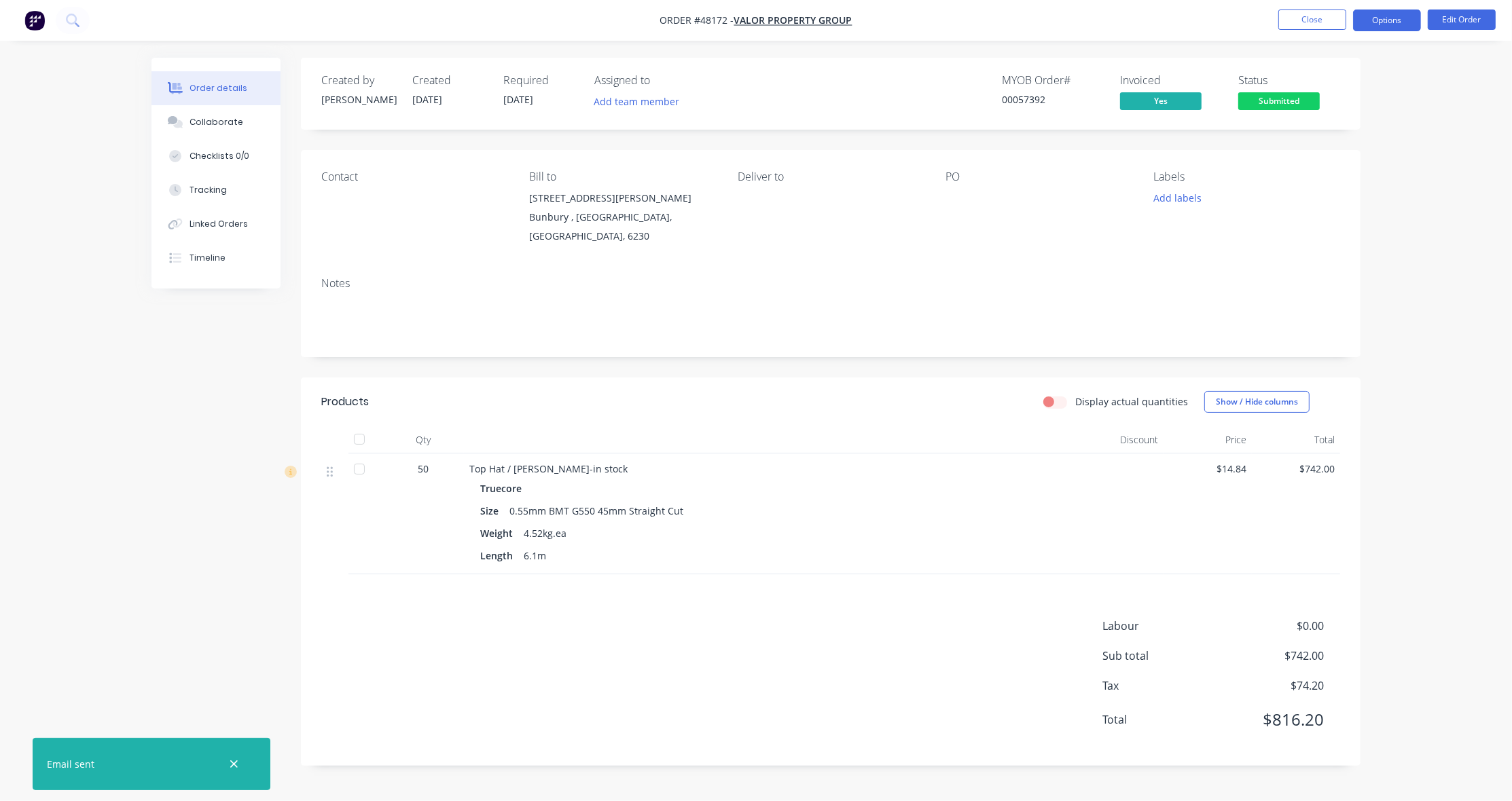
click at [1280, 18] on button "Options" at bounding box center [1387, 21] width 68 height 22
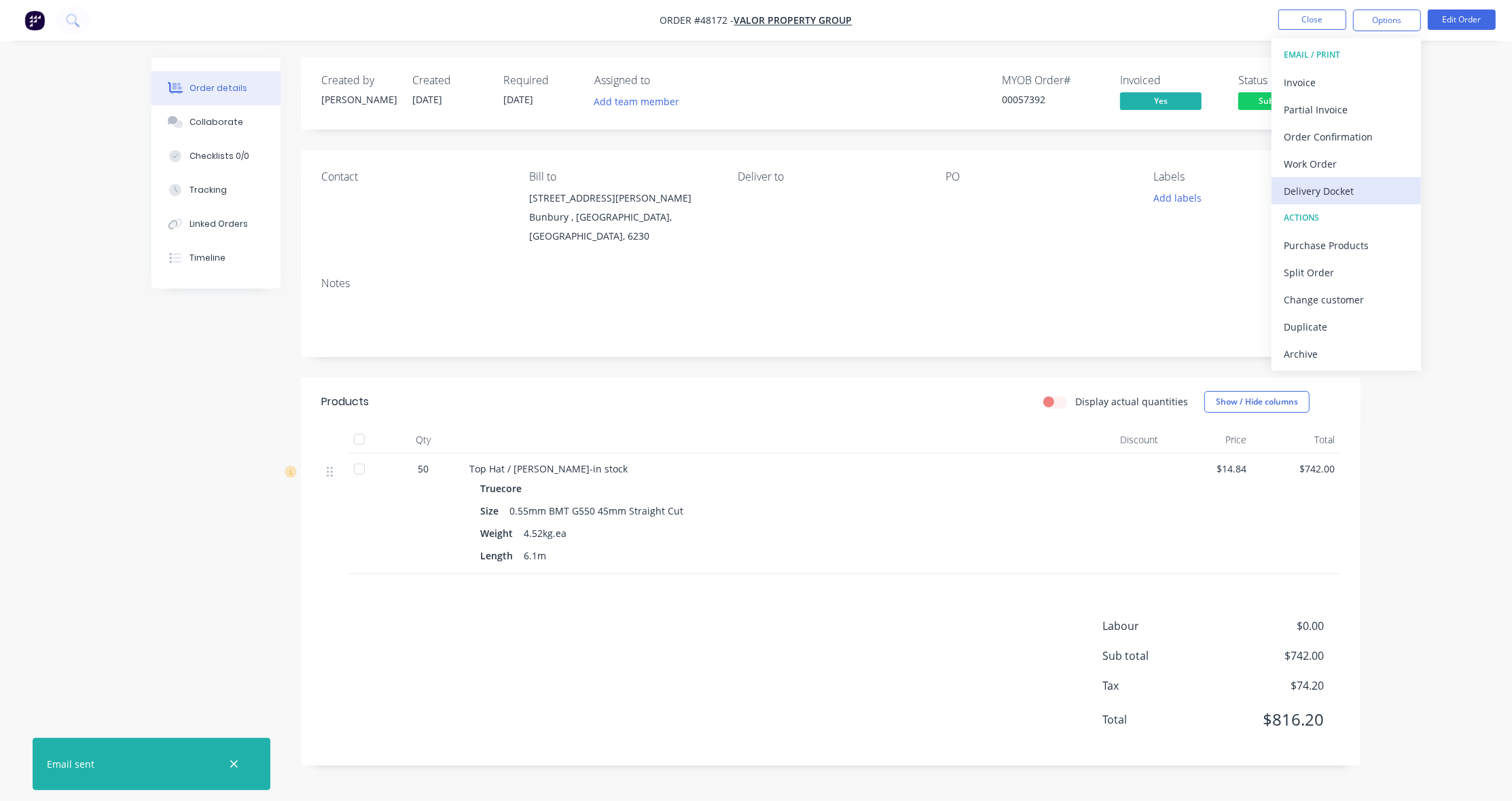
click at [1280, 193] on div "Delivery Docket" at bounding box center [1345, 191] width 125 height 20
click at [1280, 143] on div "Without pricing" at bounding box center [1345, 137] width 125 height 20
drag, startPoint x: 986, startPoint y: 15, endPoint x: 1280, endPoint y: 87, distance: 302.7
click at [990, 15] on nav "Order #48172 - Valor Property Group Close Options Edit Order" at bounding box center [756, 21] width 1512 height 41
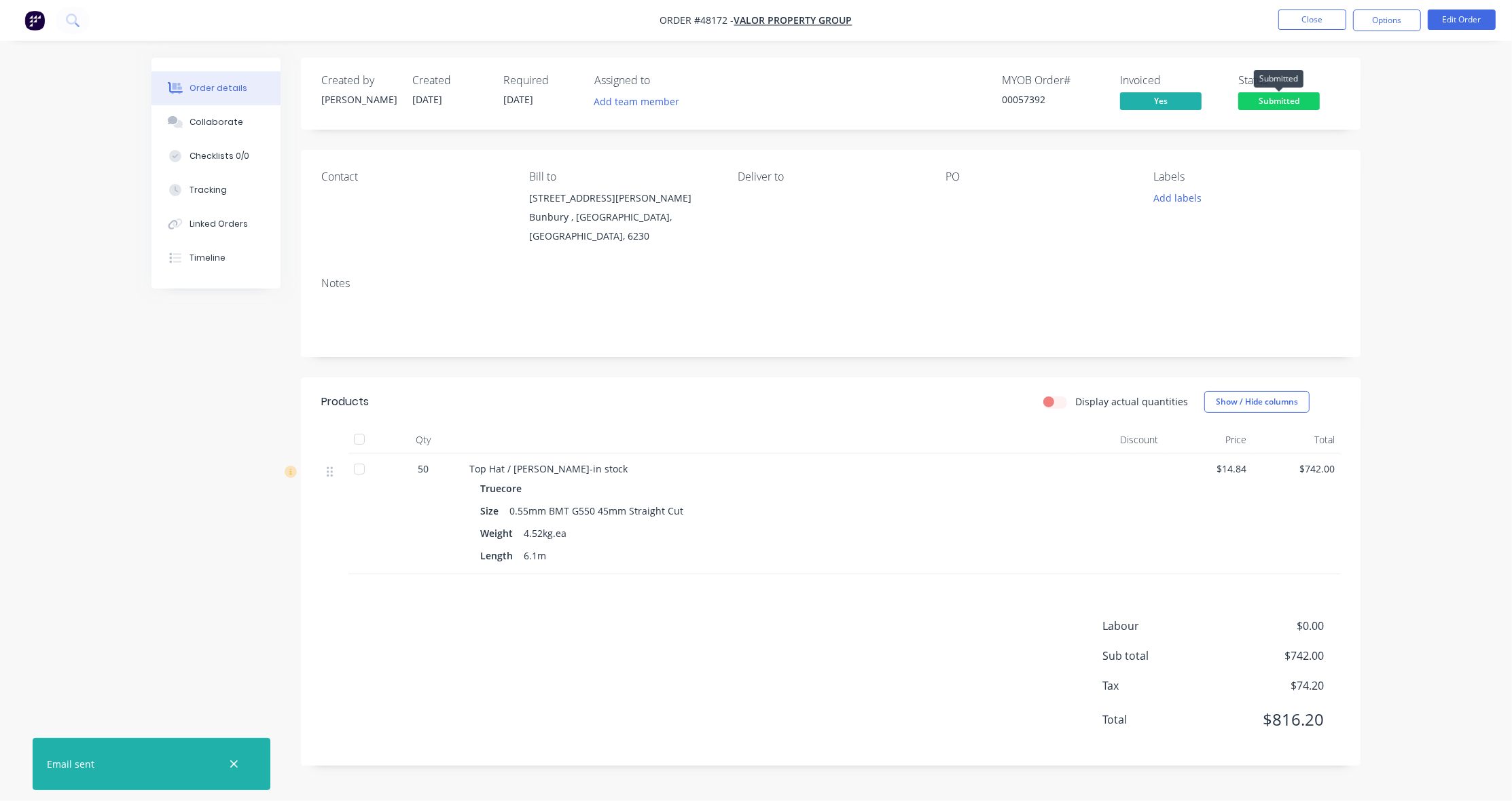
click at [1280, 105] on span "Submitted" at bounding box center [1278, 101] width 81 height 17
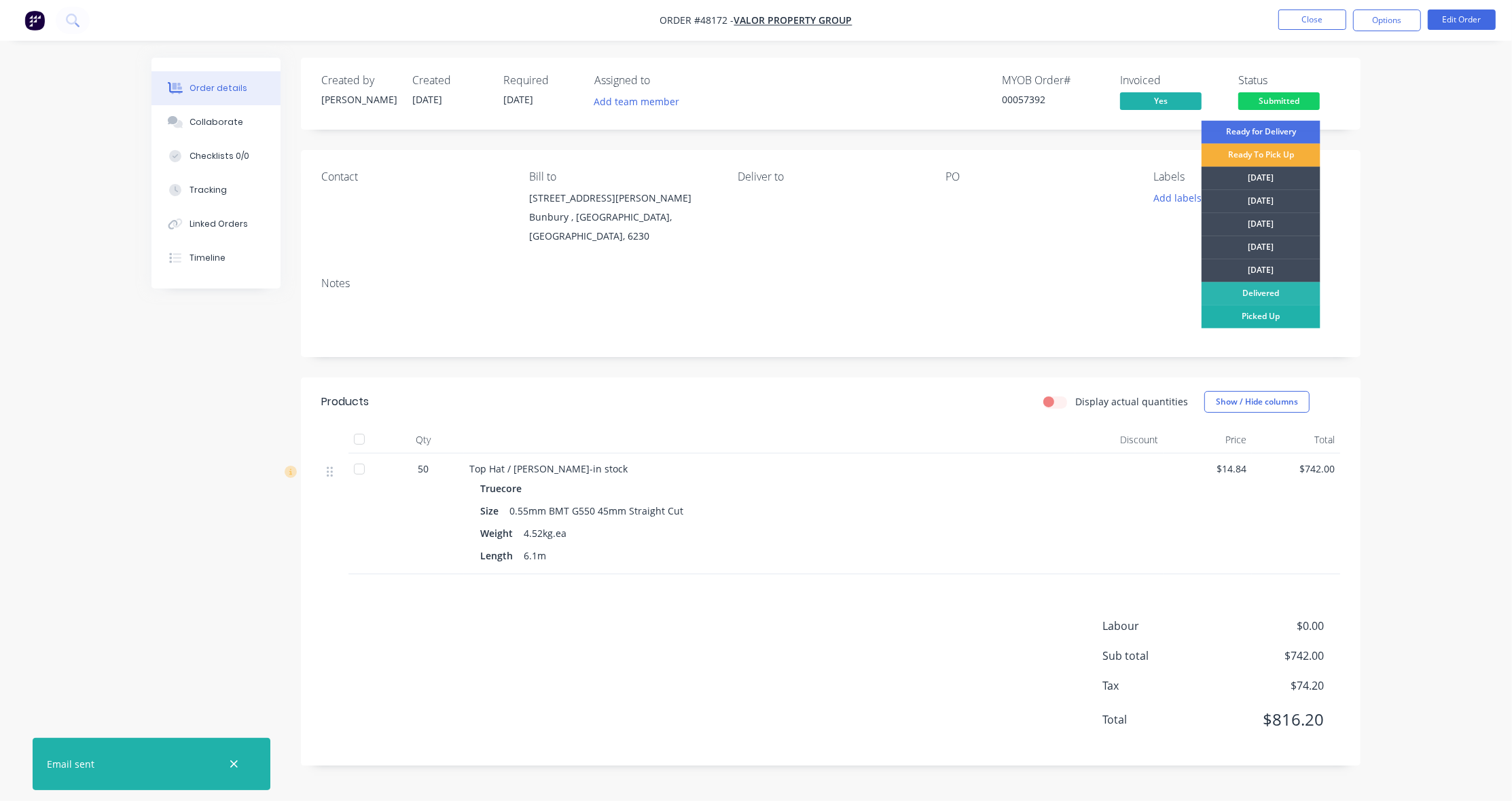
click at [1280, 320] on div "Picked Up" at bounding box center [1260, 316] width 119 height 23
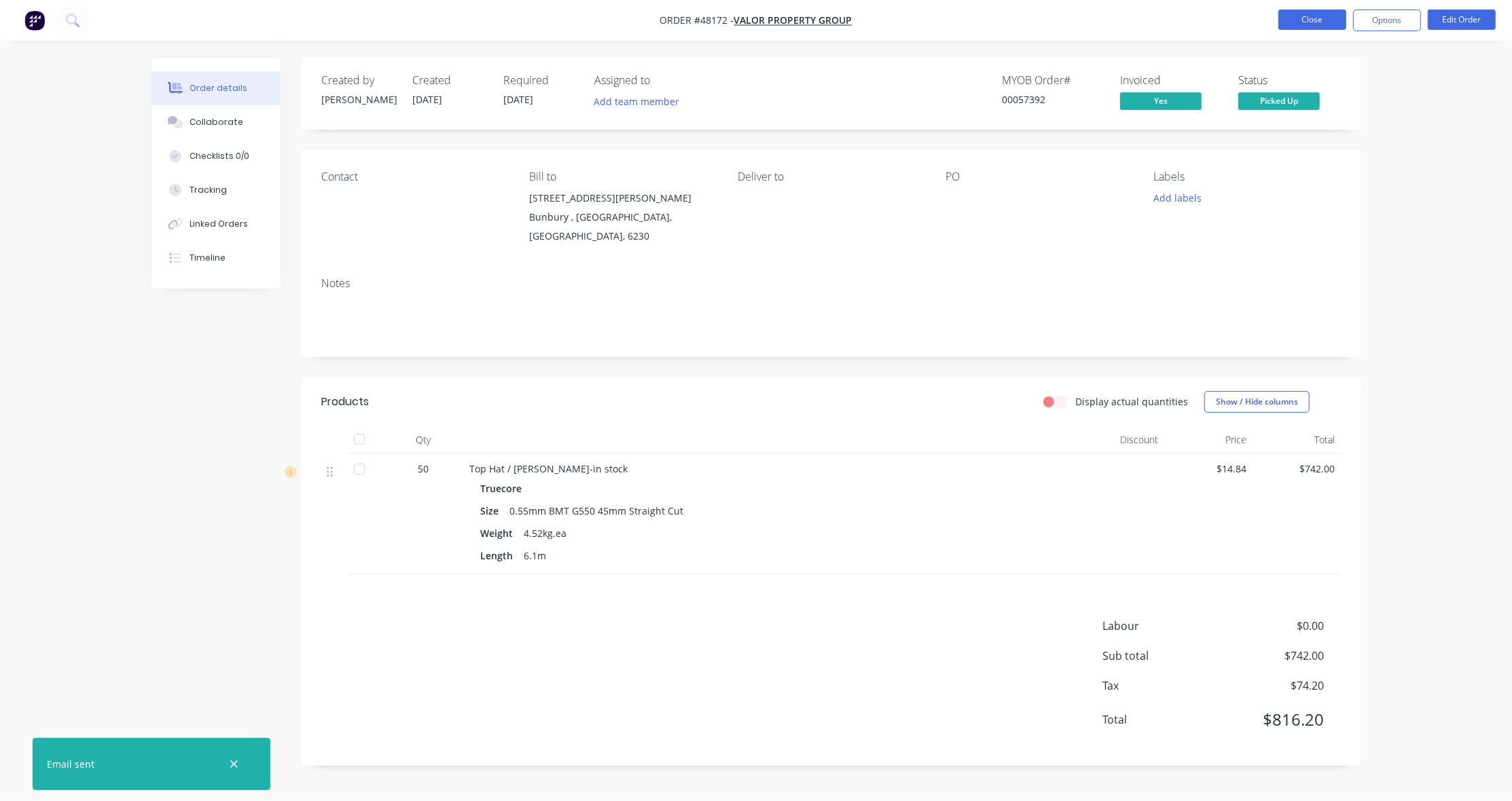
click at [1280, 19] on button "Close" at bounding box center [1312, 20] width 68 height 21
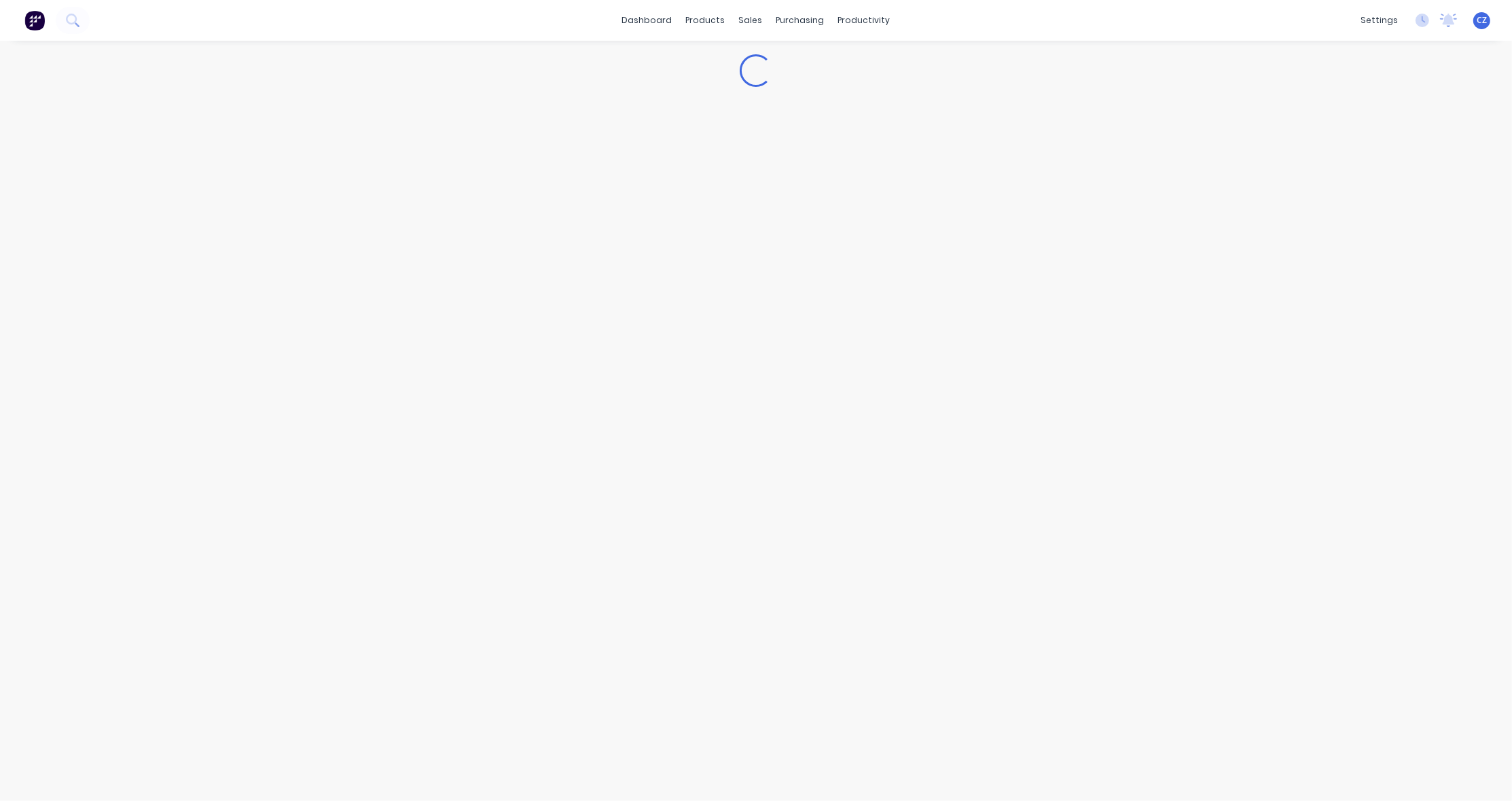
click at [1280, 182] on div "Loading..." at bounding box center [756, 421] width 1512 height 761
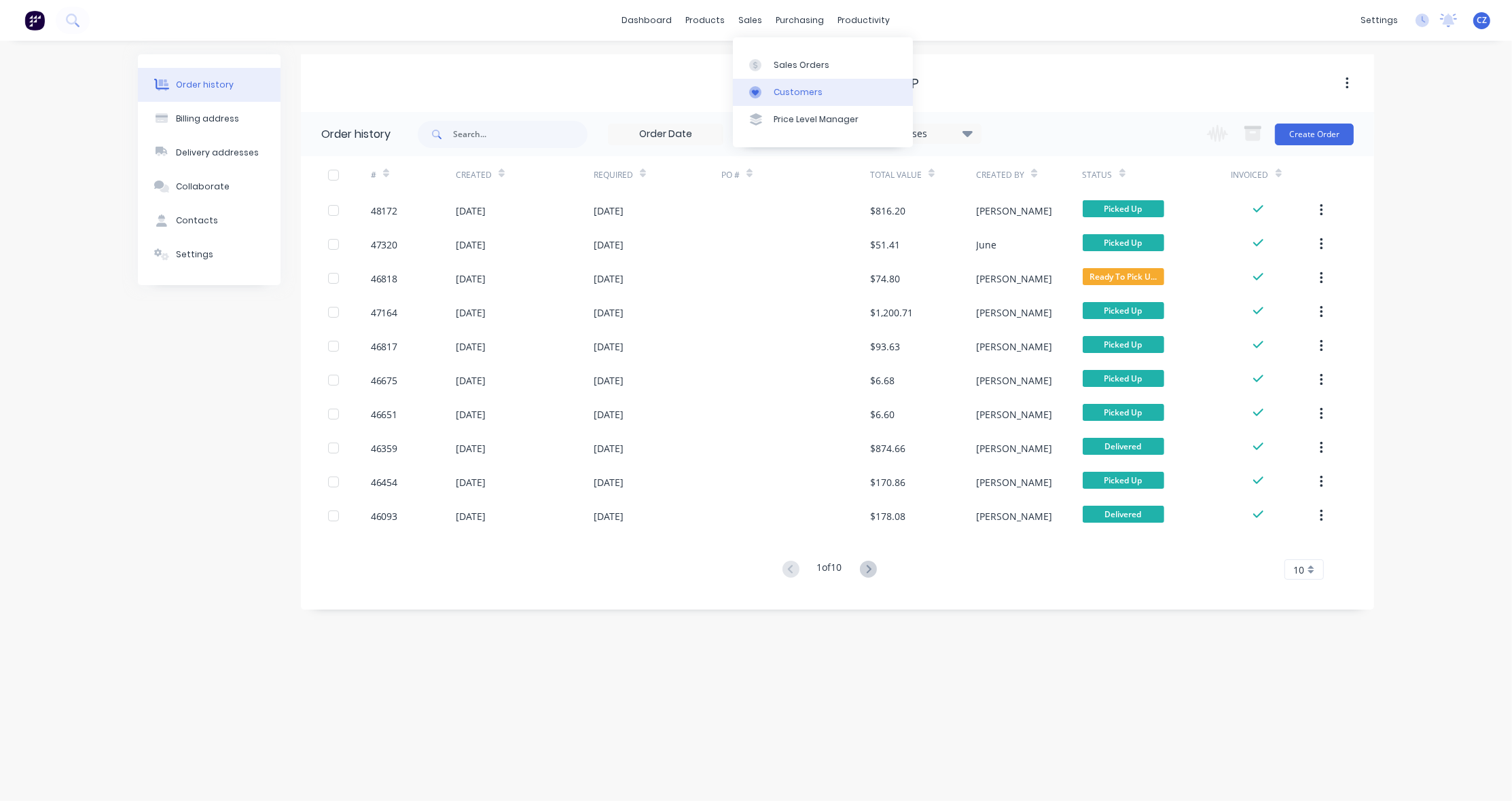
click at [787, 86] on div "Customers" at bounding box center [798, 92] width 49 height 12
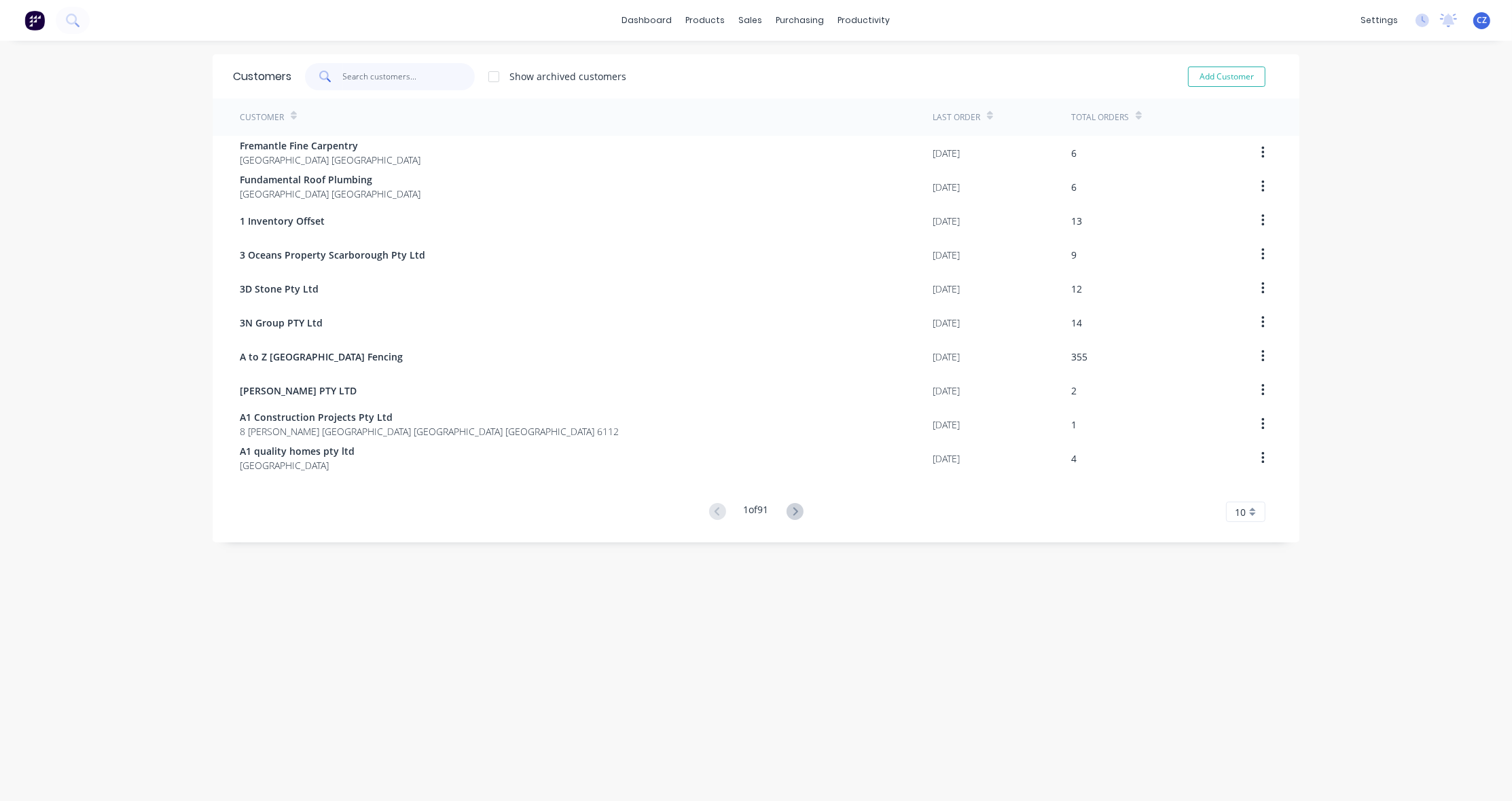
drag, startPoint x: 462, startPoint y: 80, endPoint x: 460, endPoint y: 70, distance: 10.2
click at [460, 72] on input "text" at bounding box center [410, 77] width 133 height 27
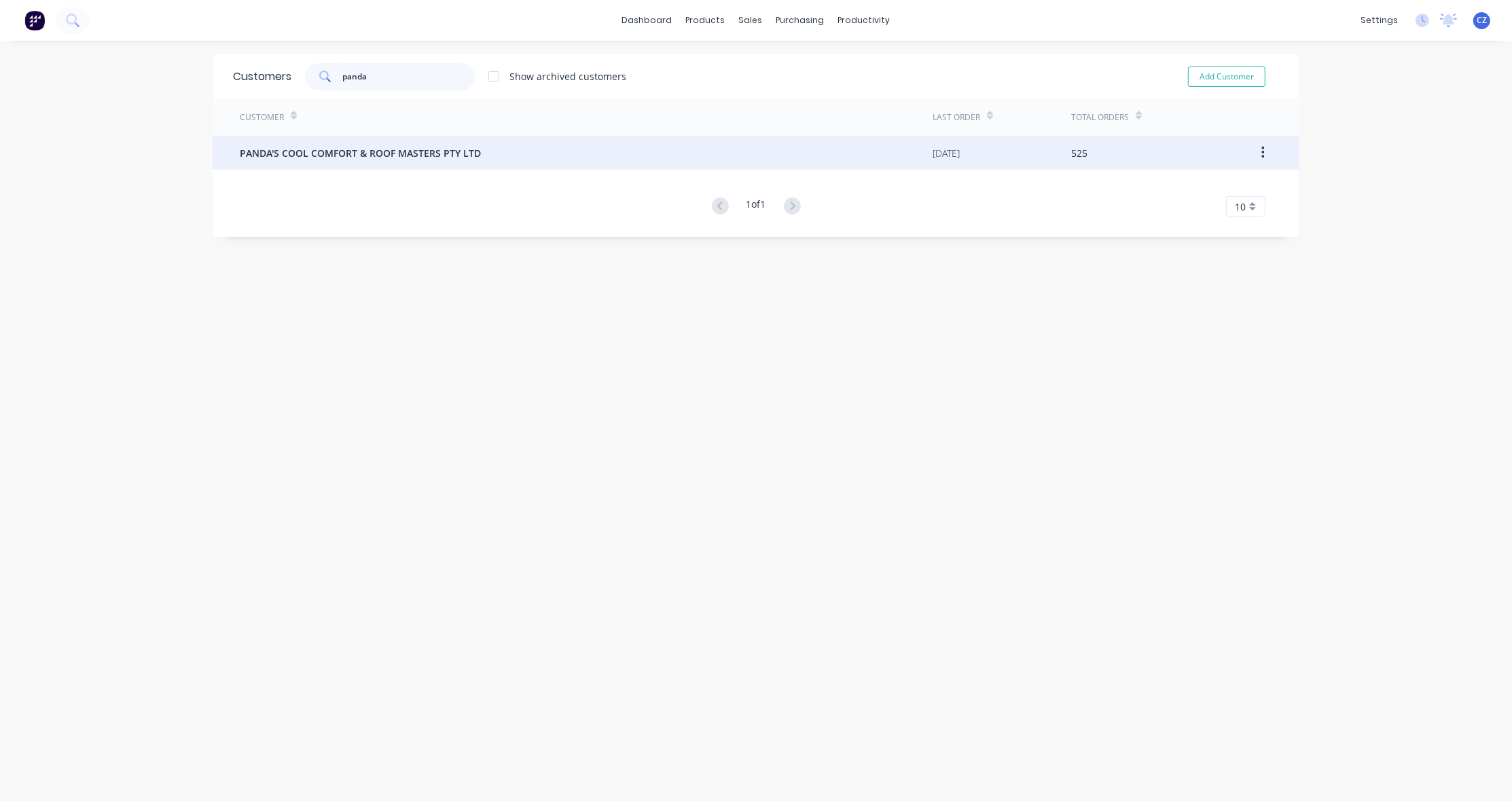
type input "panda"
click at [432, 163] on div "PANDA'S COOL COMFORT & ROOF MASTERS PTY LTD" at bounding box center [586, 152] width 693 height 34
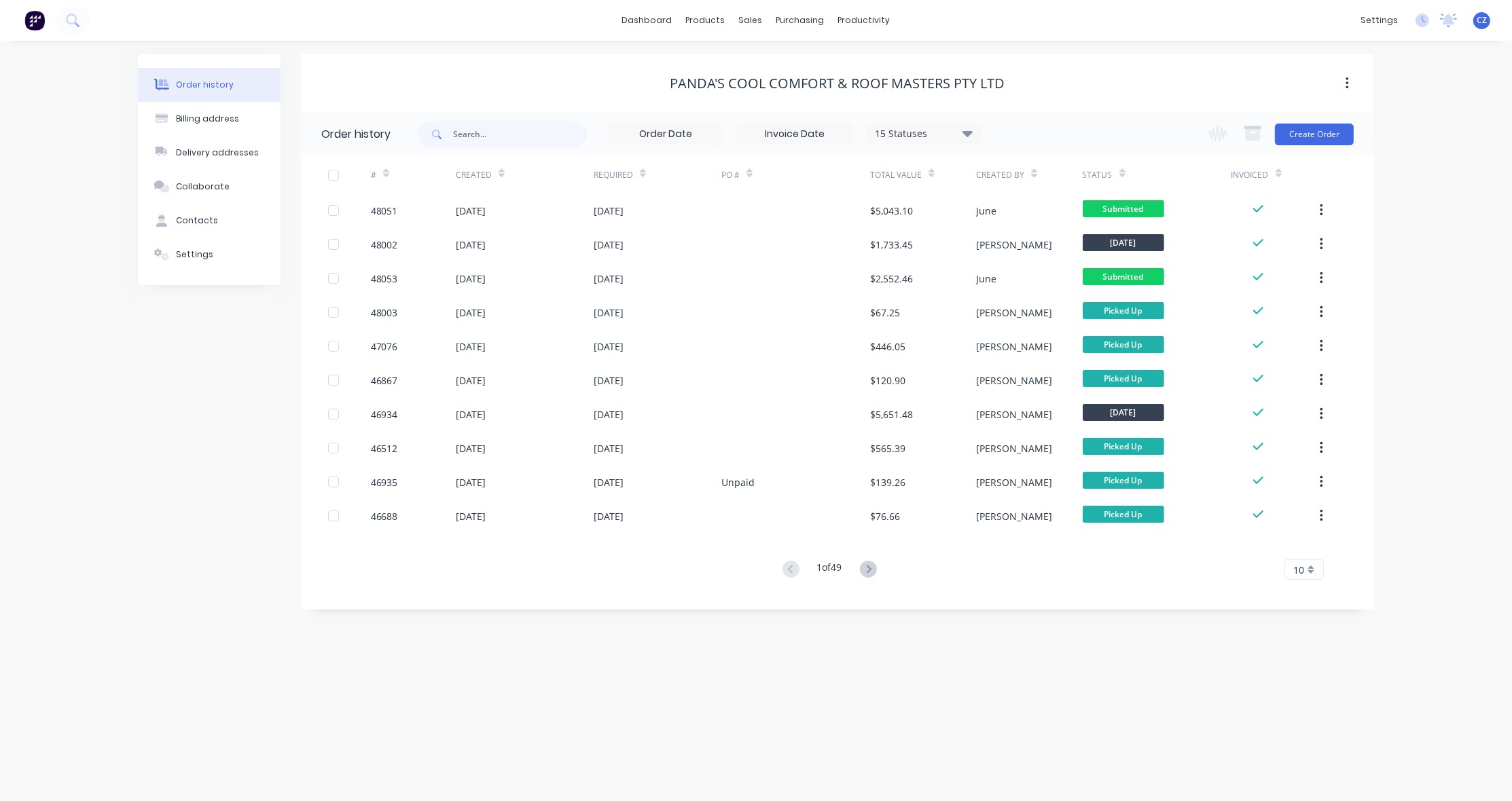
click at [866, 572] on icon at bounding box center [868, 570] width 17 height 17
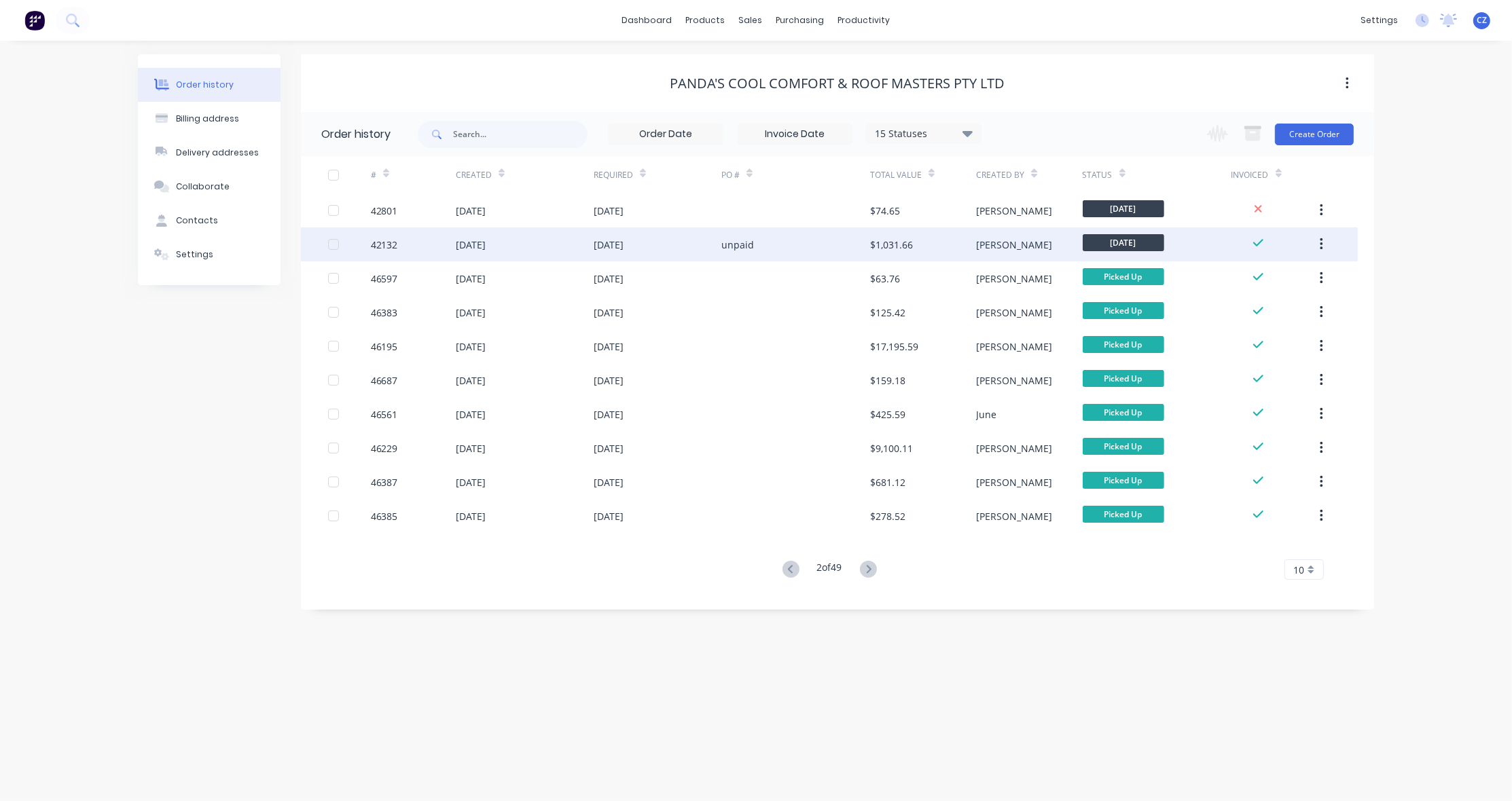
click at [874, 240] on div "$1,031.66" at bounding box center [891, 245] width 43 height 14
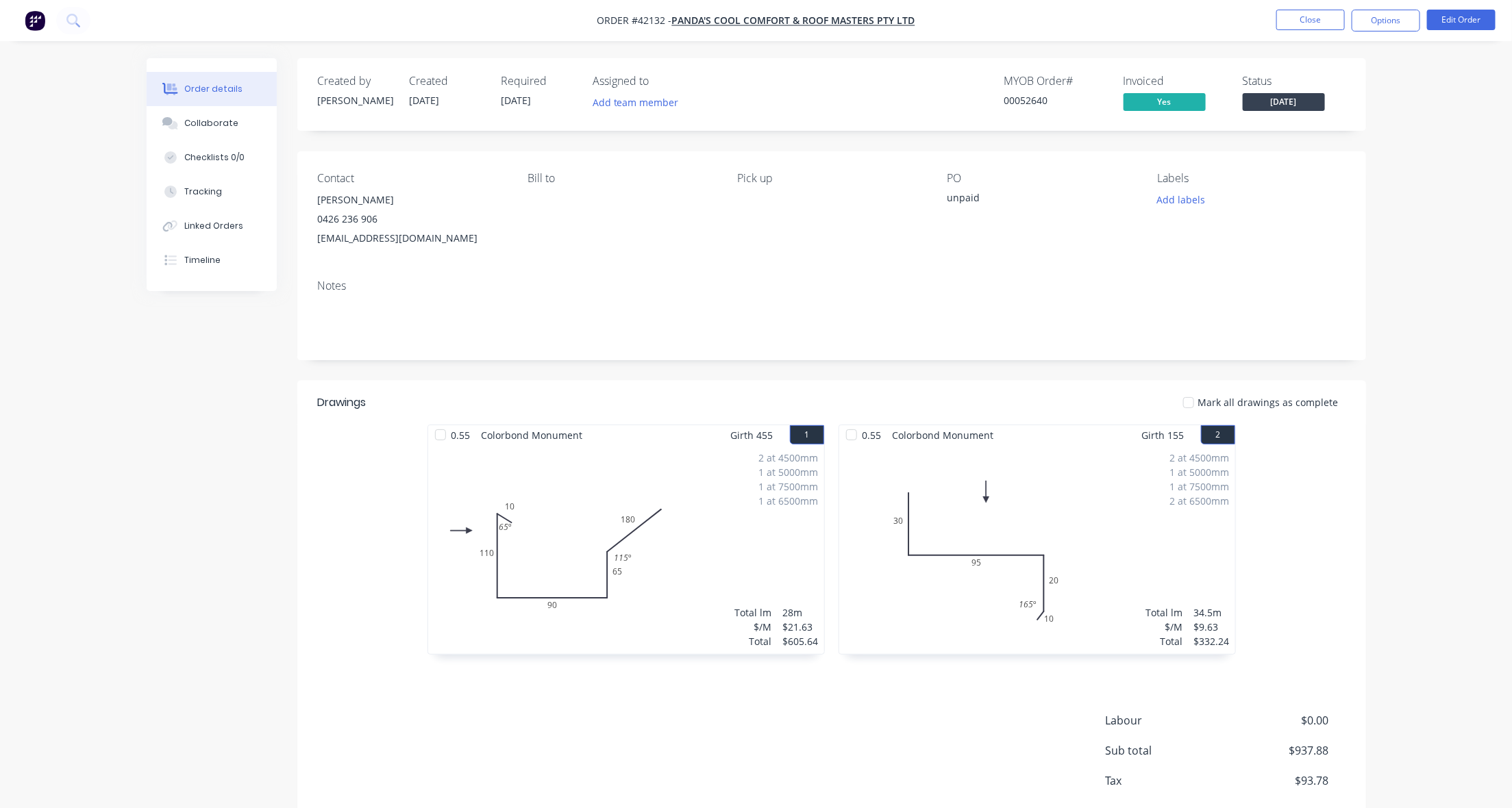
click at [1291, 101] on span "[DATE]" at bounding box center [1283, 102] width 82 height 18
drag, startPoint x: 229, startPoint y: 267, endPoint x: 292, endPoint y: 263, distance: 63.1
click at [231, 265] on button "Timeline" at bounding box center [212, 260] width 131 height 34
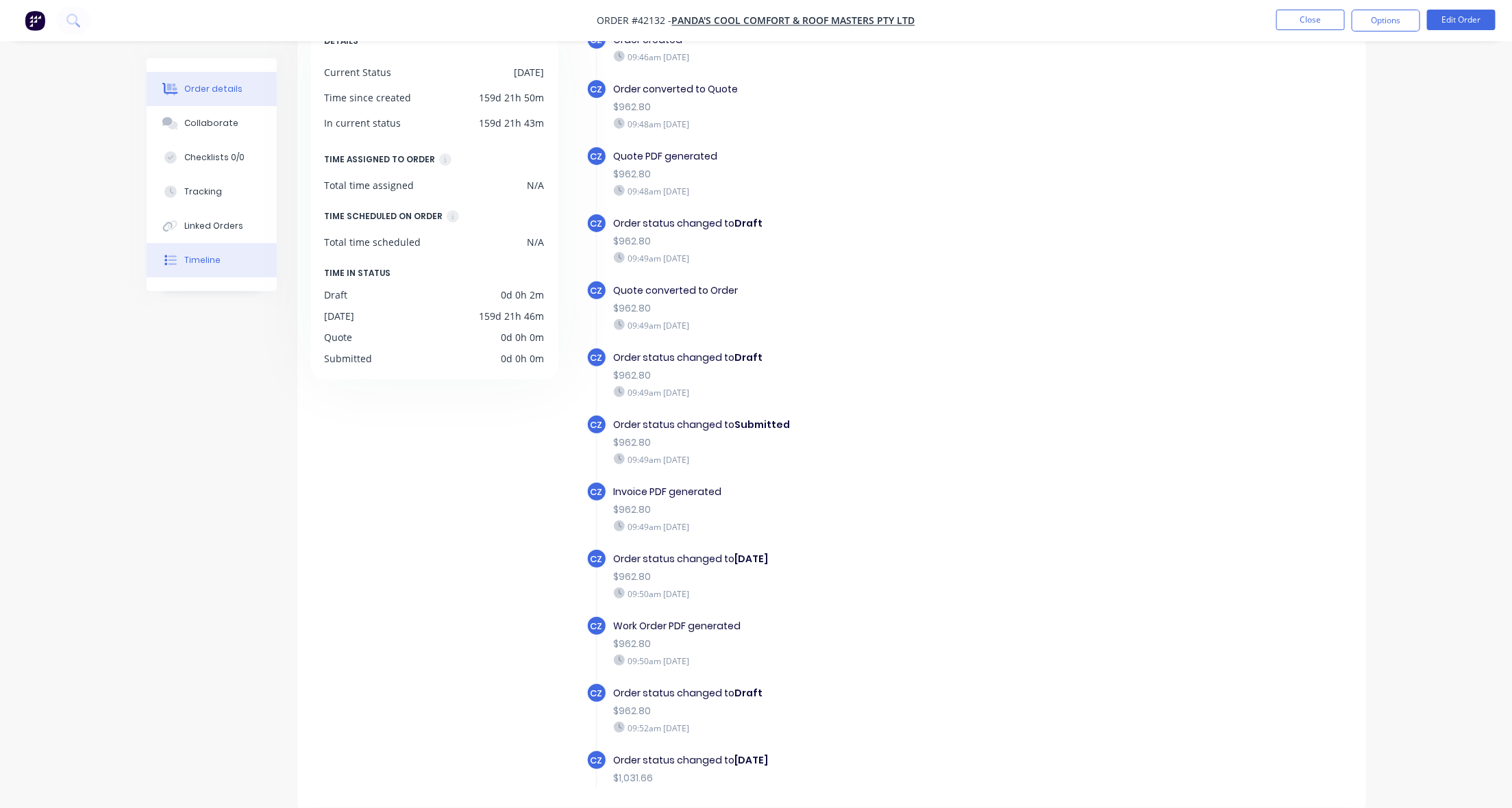
drag, startPoint x: 186, startPoint y: 90, endPoint x: 273, endPoint y: 90, distance: 87.0
click at [190, 90] on div "Order details" at bounding box center [213, 88] width 58 height 12
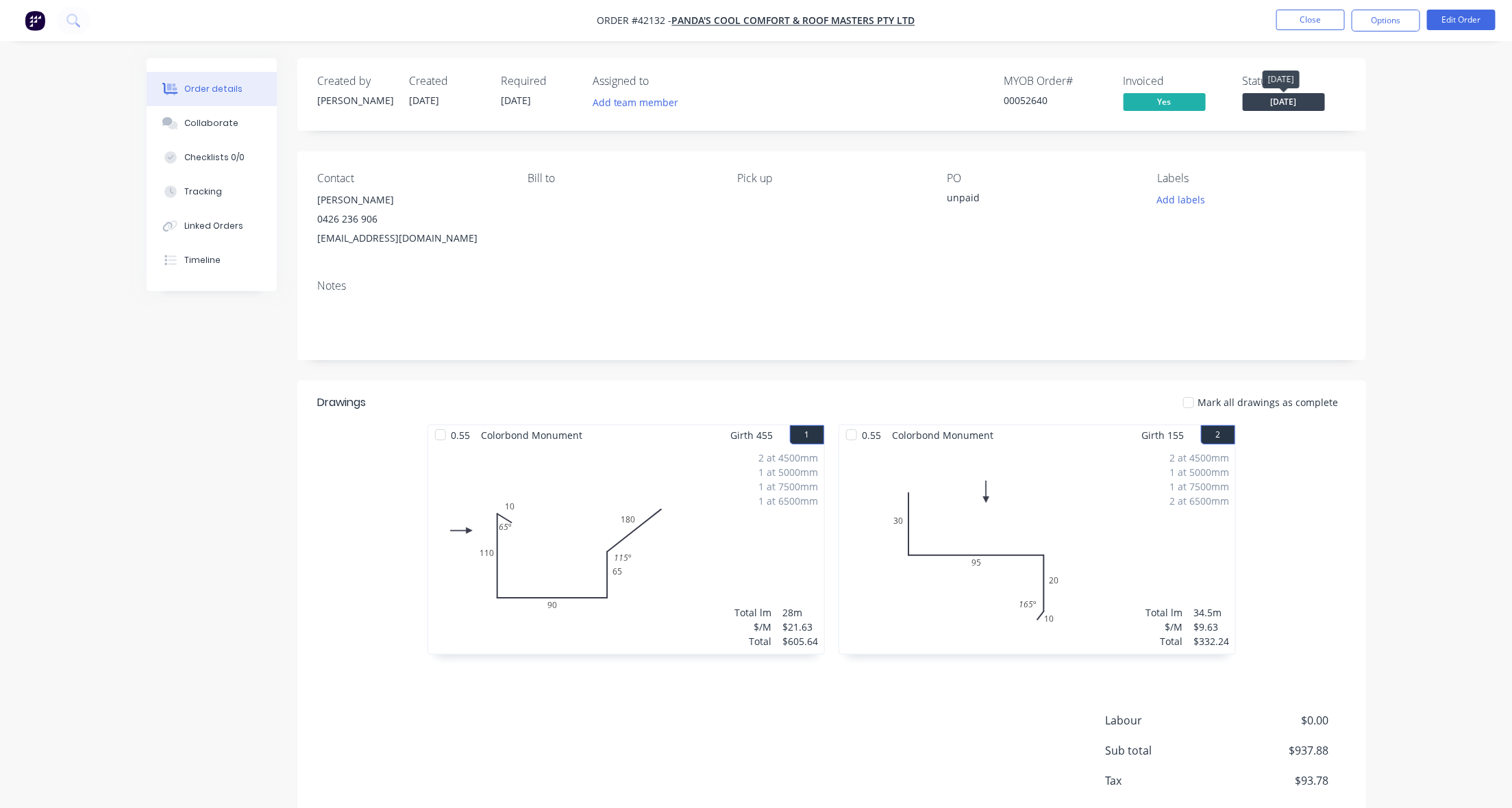
click at [1291, 101] on span "[DATE]" at bounding box center [1283, 102] width 82 height 18
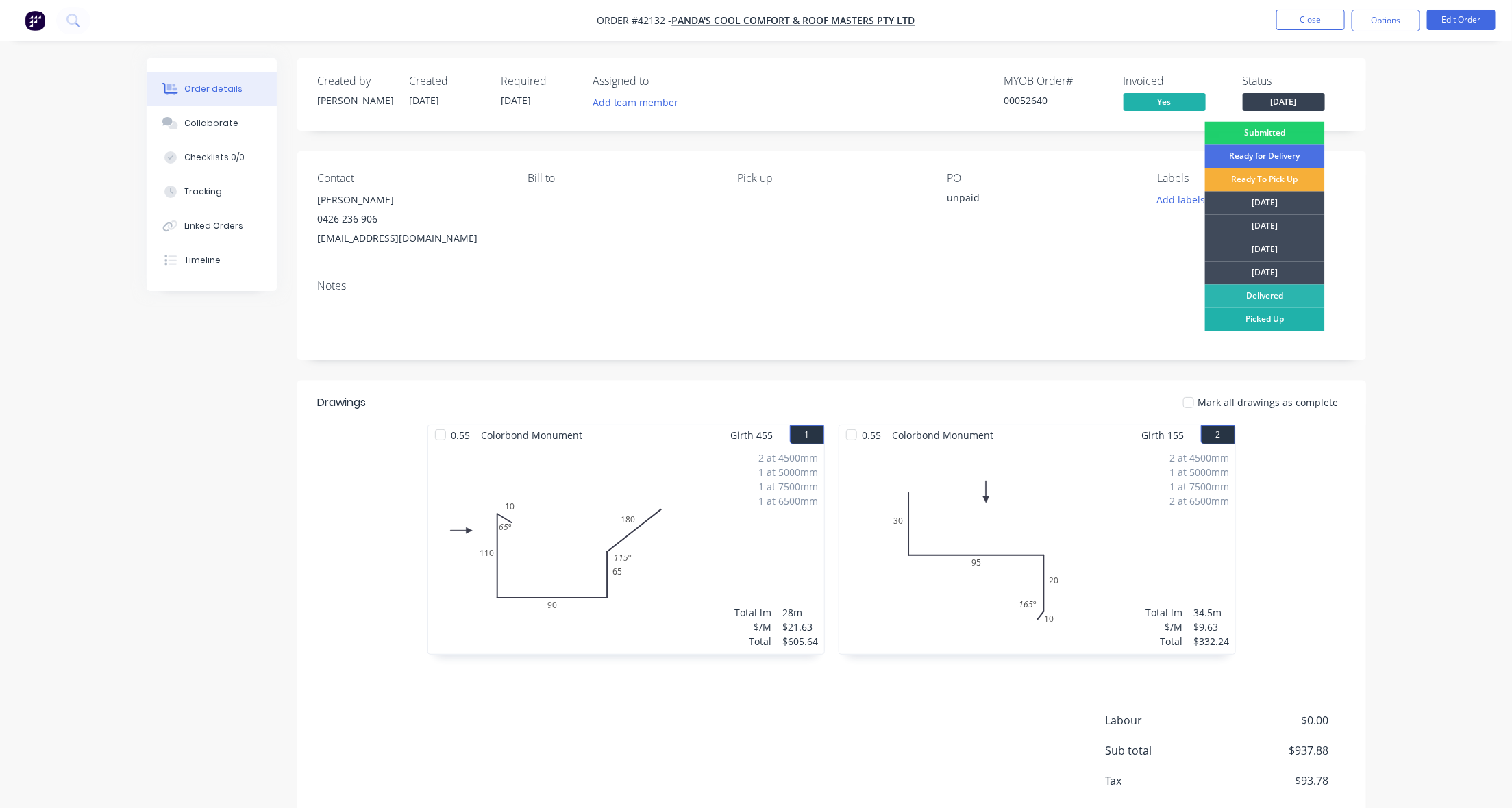
click at [1283, 321] on div "Picked Up" at bounding box center [1265, 319] width 120 height 23
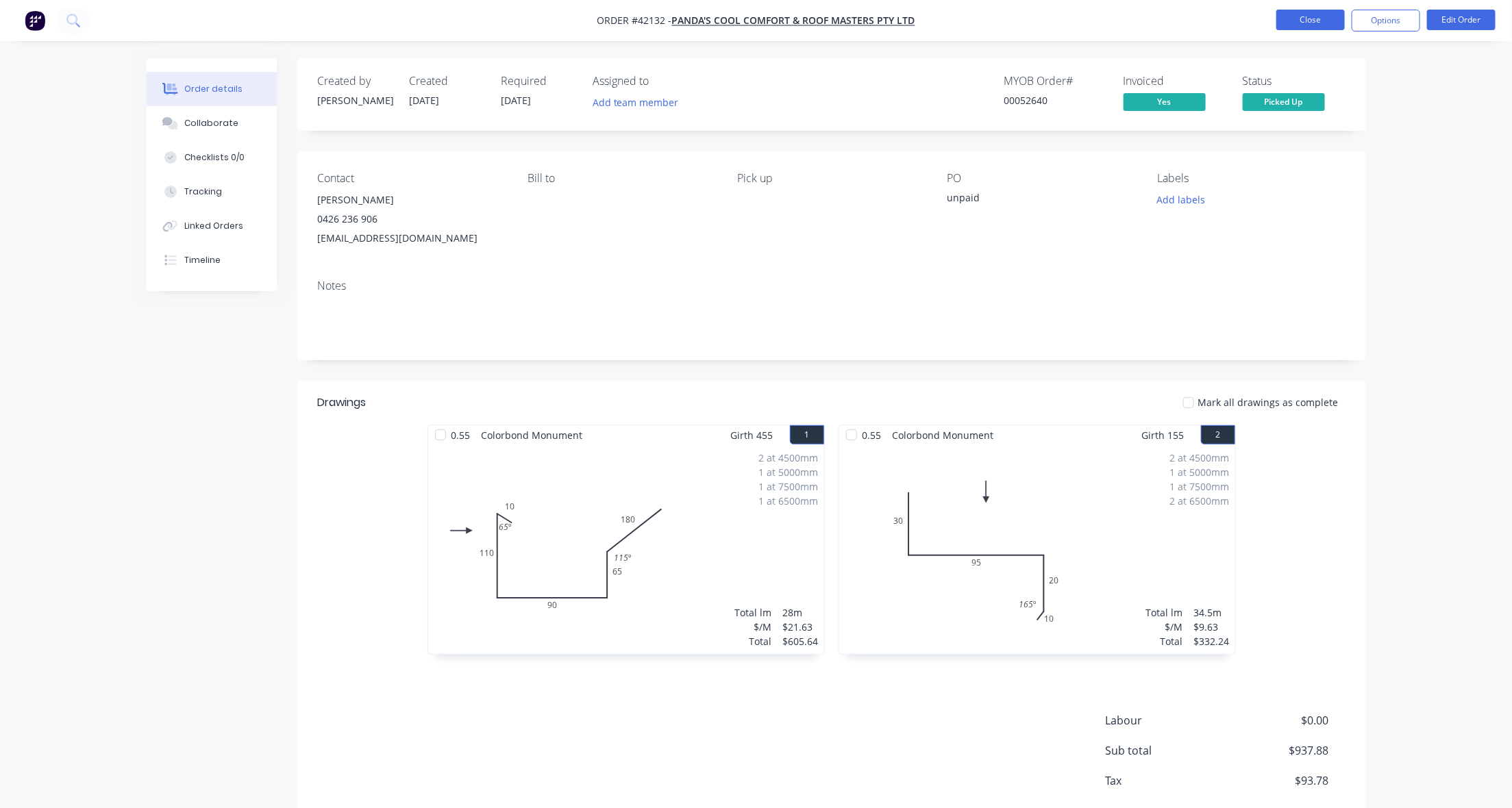
click at [1291, 25] on button "Close" at bounding box center [1311, 20] width 68 height 21
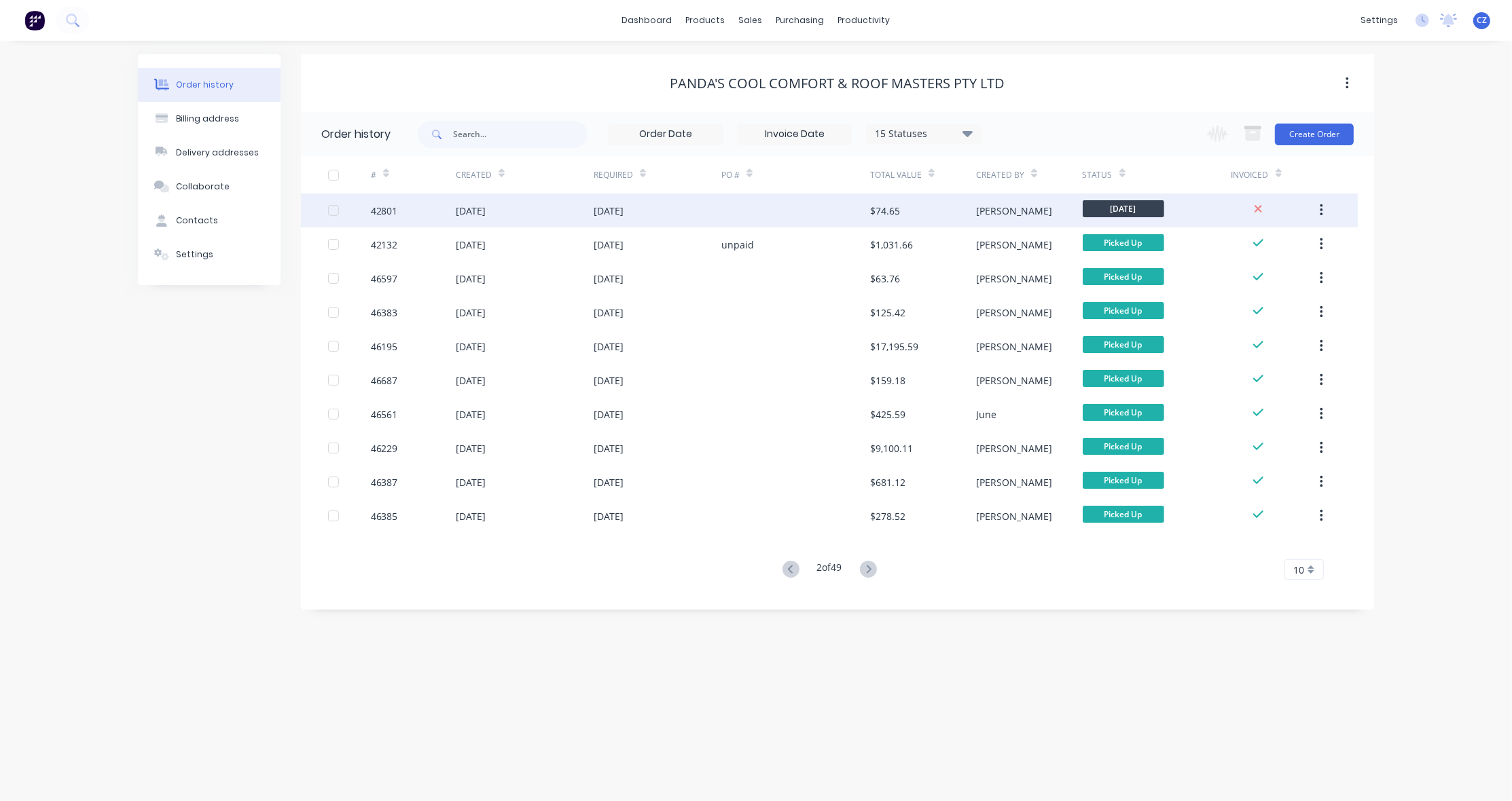
click at [949, 196] on div "$74.65" at bounding box center [923, 210] width 106 height 34
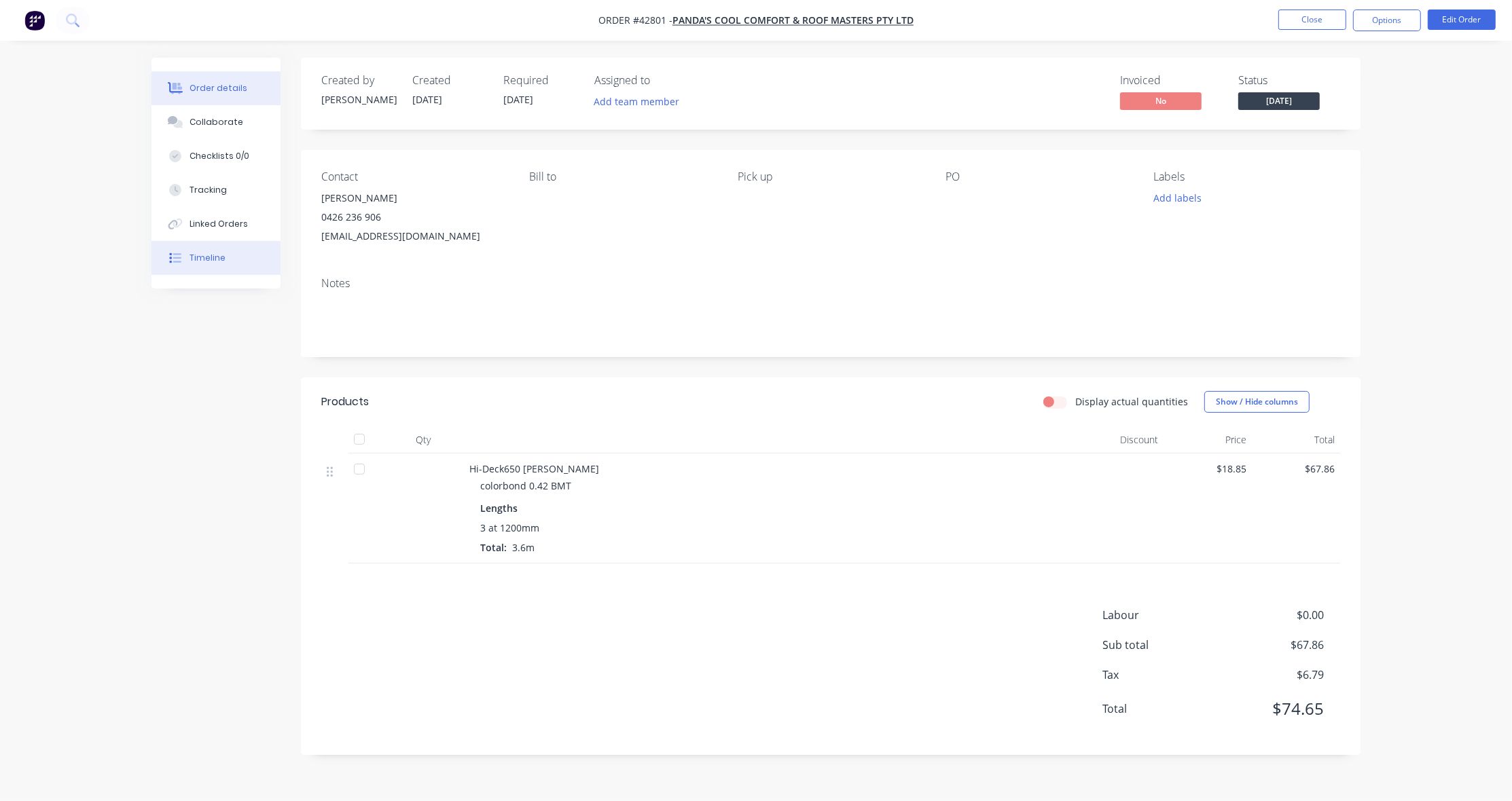
click at [200, 262] on div "Timeline" at bounding box center [208, 257] width 36 height 12
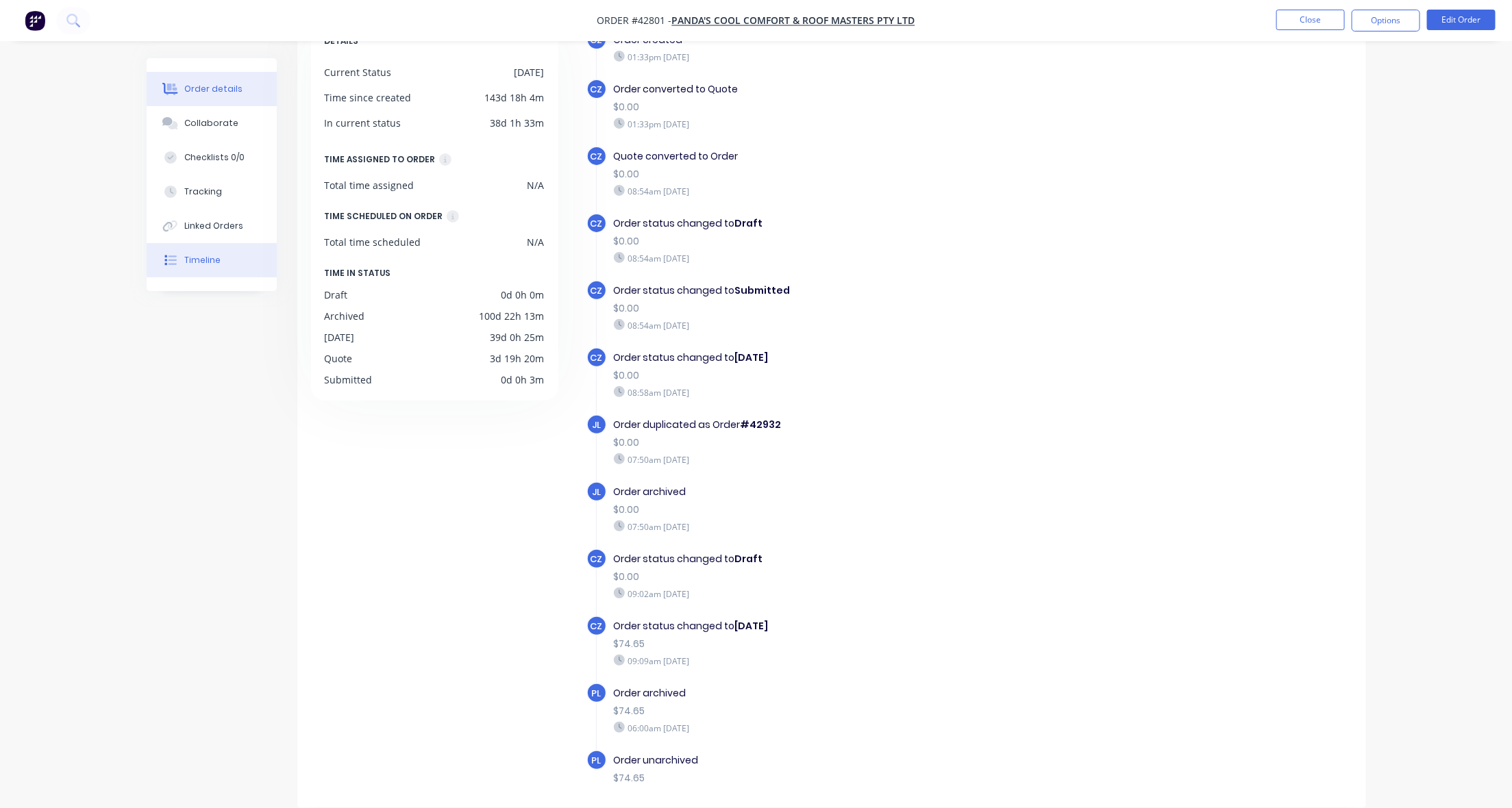
click at [211, 91] on div "Order details" at bounding box center [213, 88] width 58 height 12
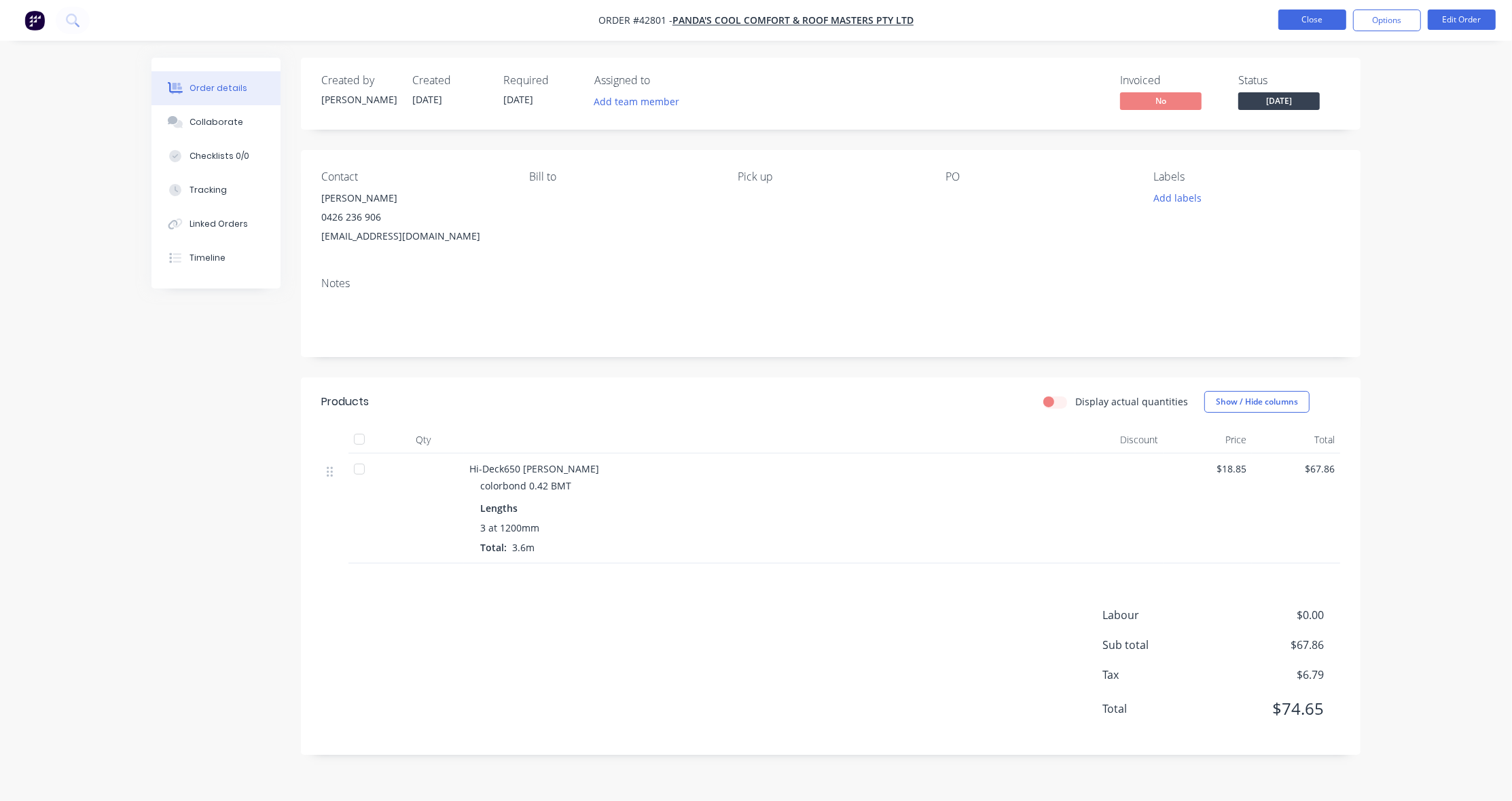
click at [1280, 21] on button "Close" at bounding box center [1312, 20] width 68 height 21
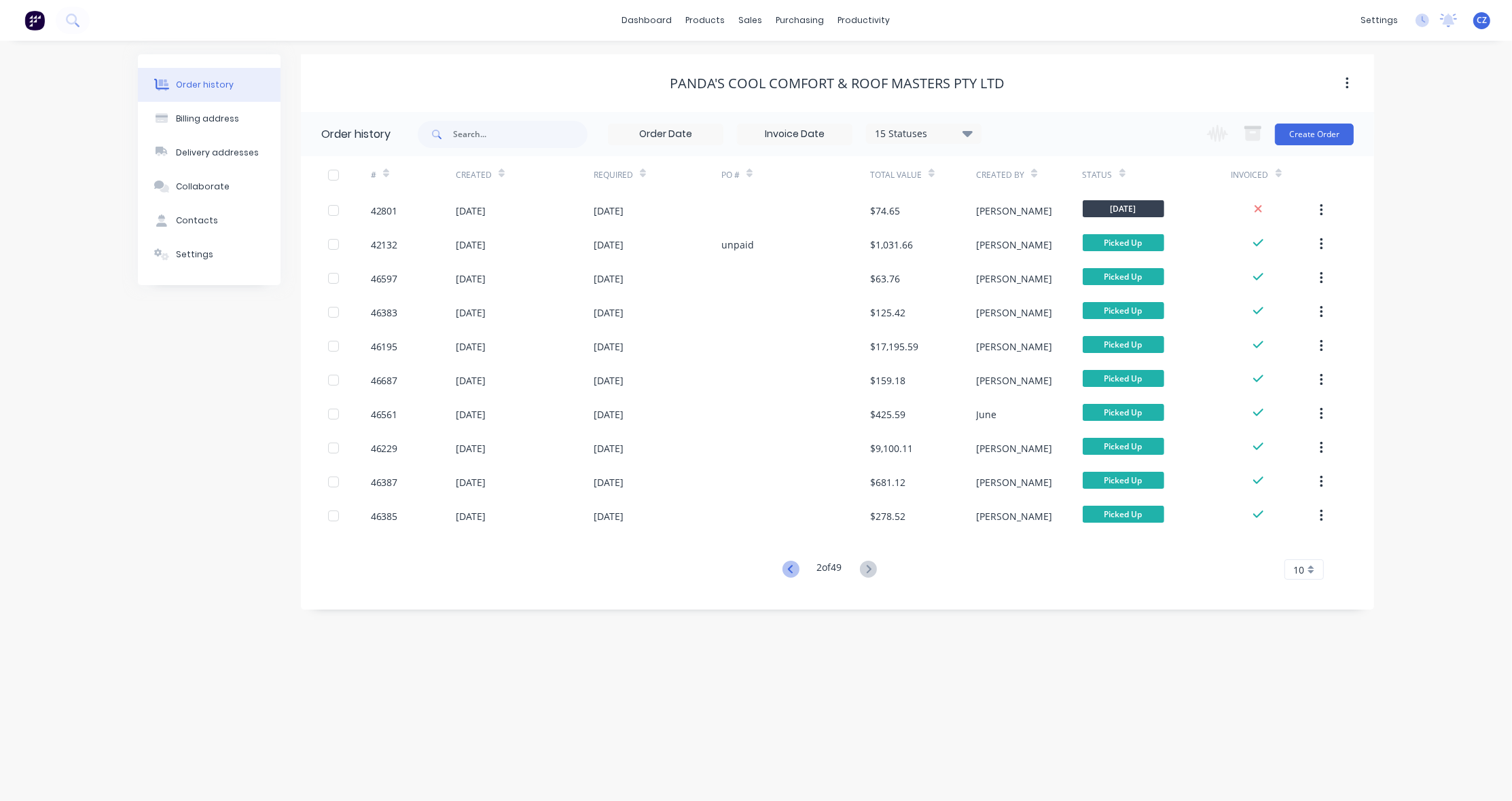
click at [782, 575] on icon at bounding box center [791, 570] width 17 height 17
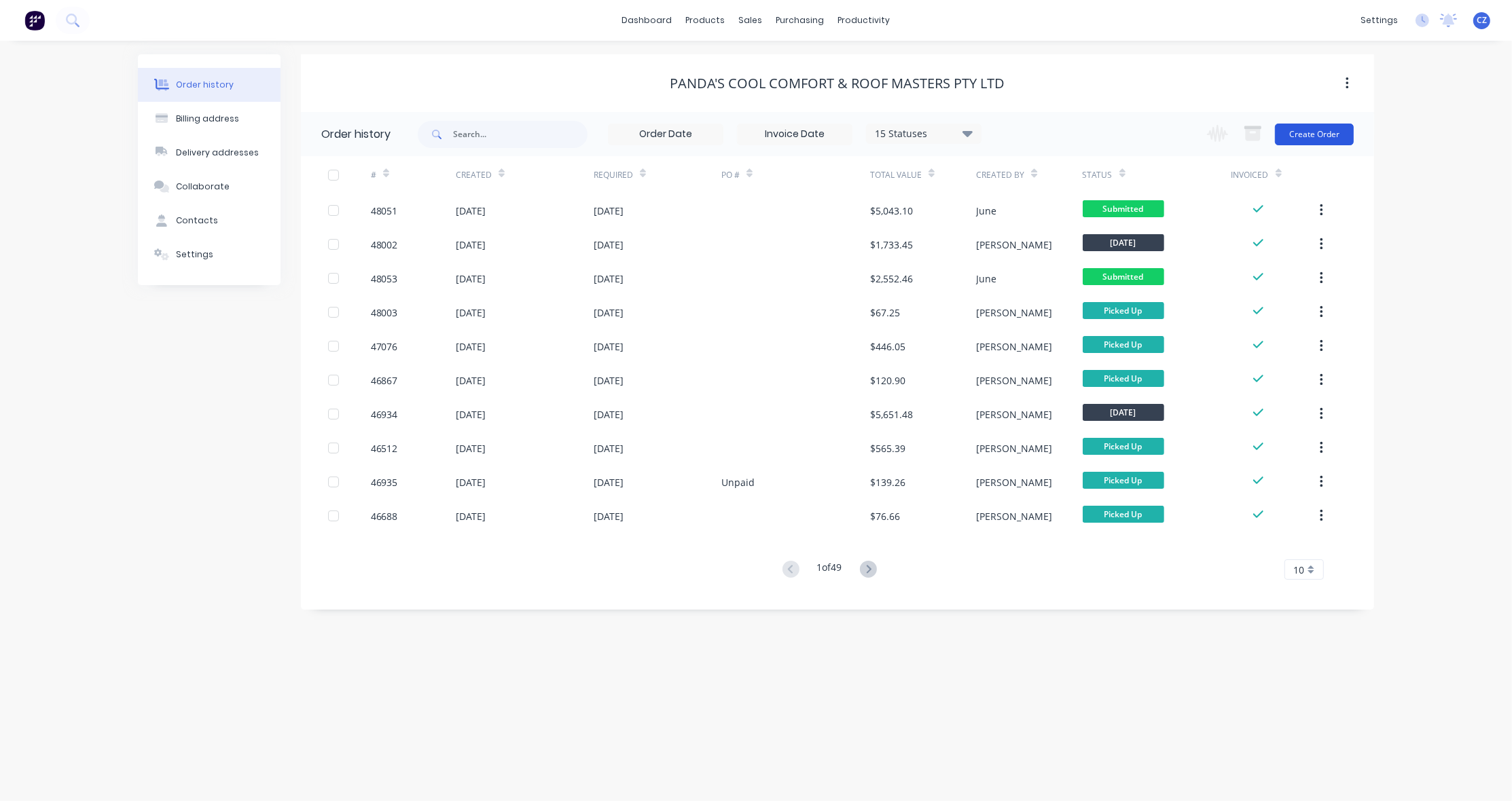
click at [1280, 136] on button "Create Order" at bounding box center [1314, 135] width 79 height 22
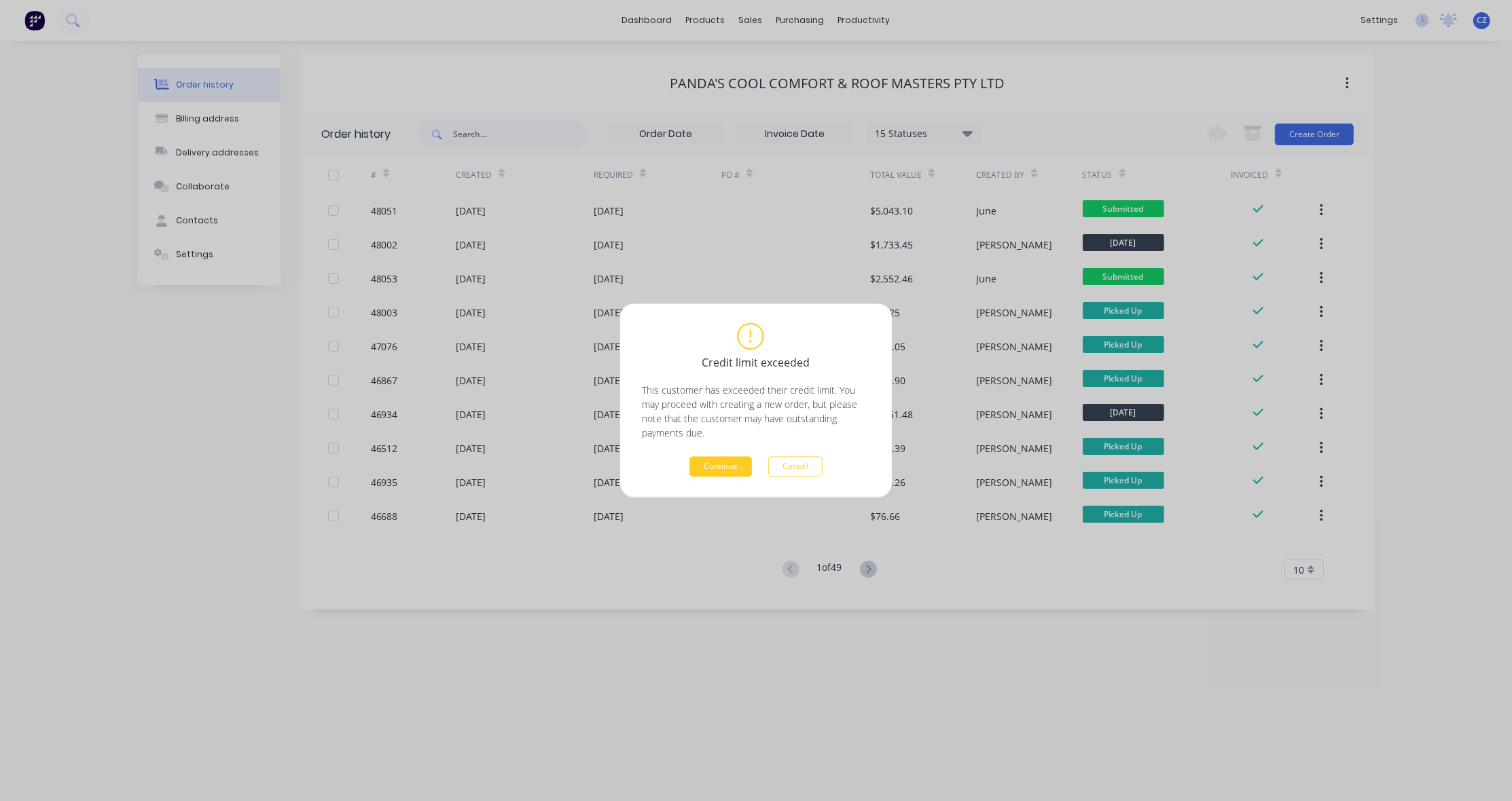
click at [707, 473] on button "Continue" at bounding box center [720, 467] width 62 height 21
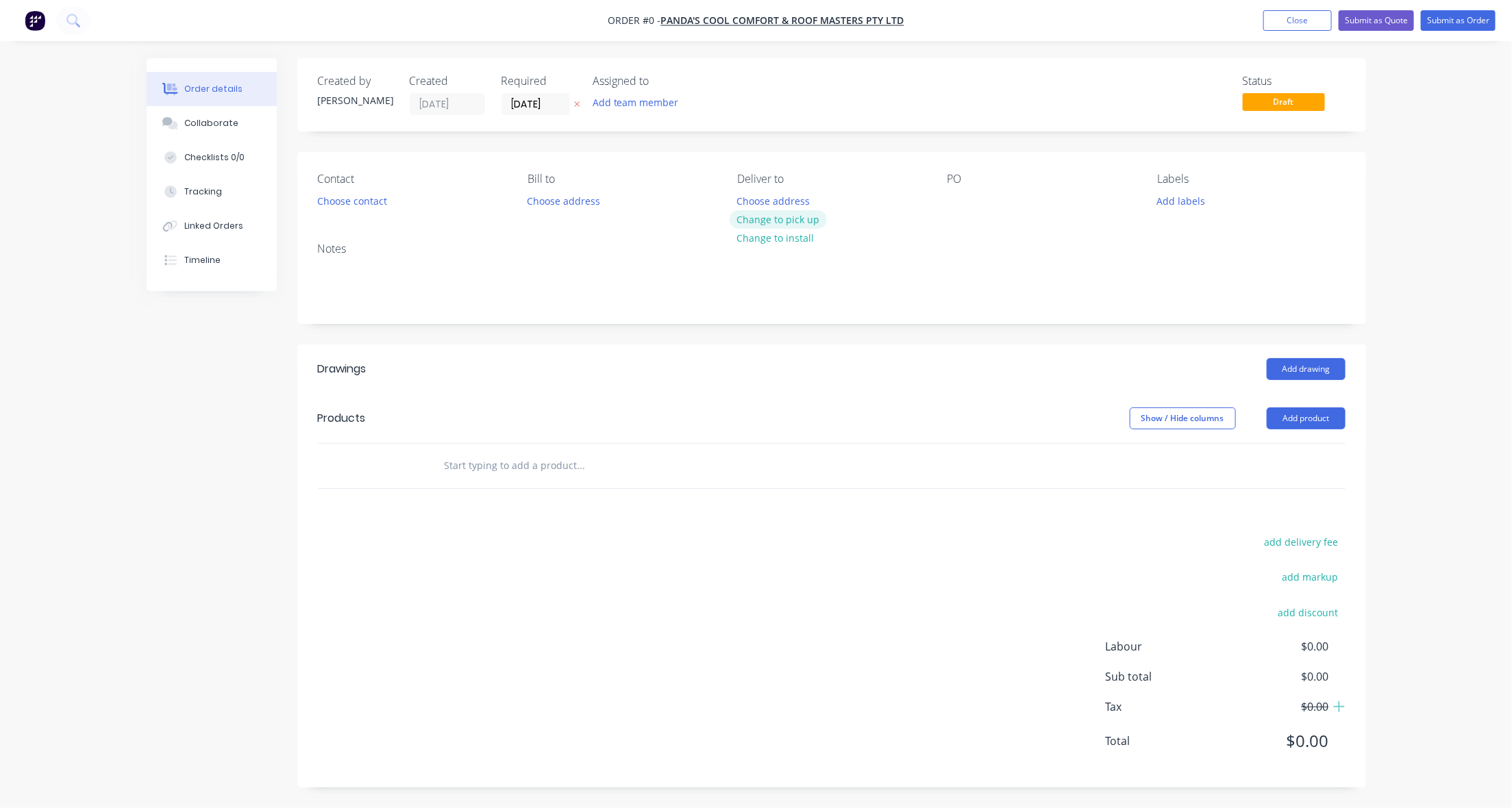
click at [779, 216] on button "Change to pick up" at bounding box center [778, 219] width 97 height 18
click at [361, 205] on button "Choose contact" at bounding box center [352, 200] width 84 height 18
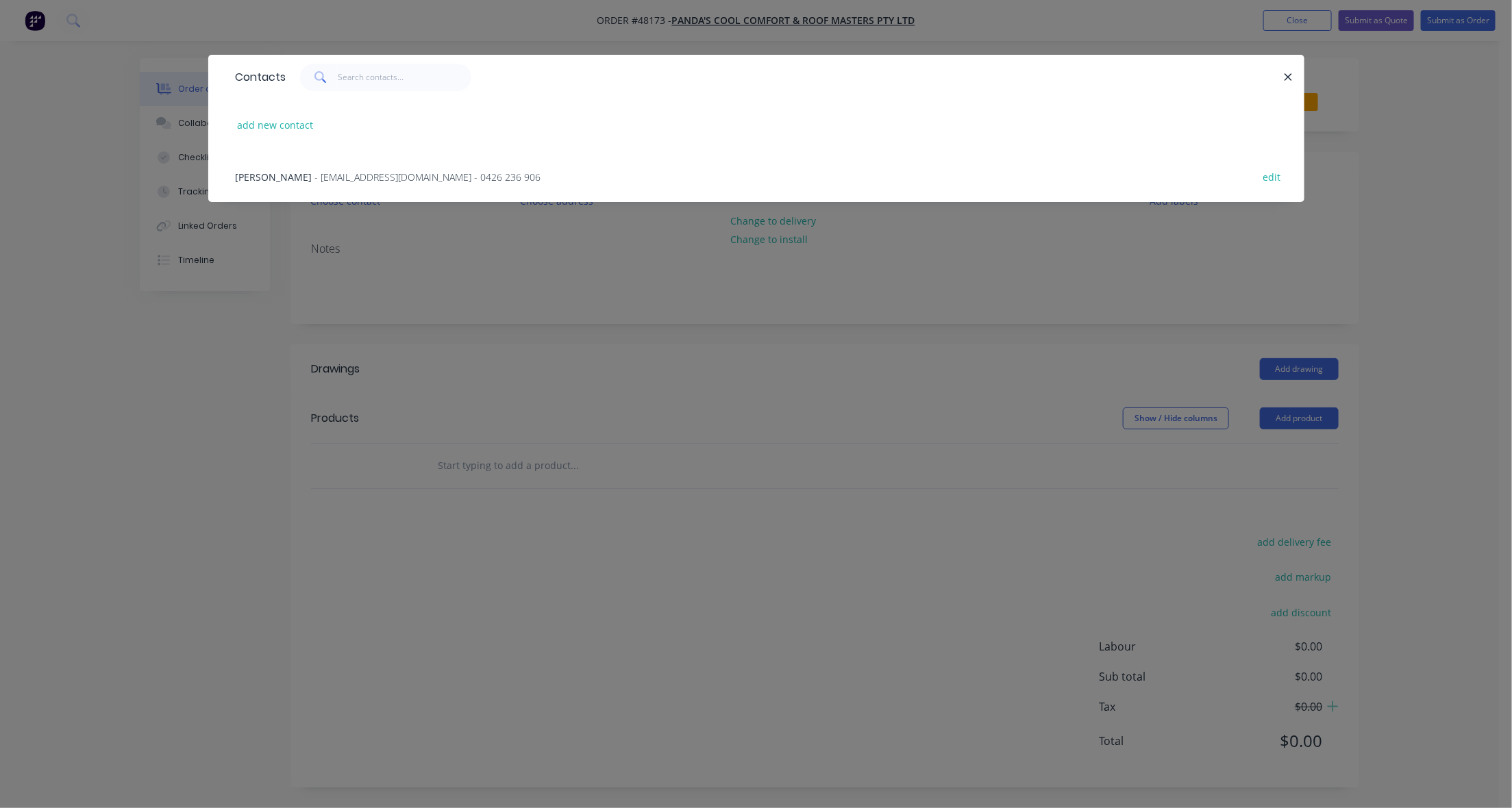
click at [332, 179] on span "- pandascoolroof@gmail.com - 0426 236 906" at bounding box center [428, 177] width 226 height 13
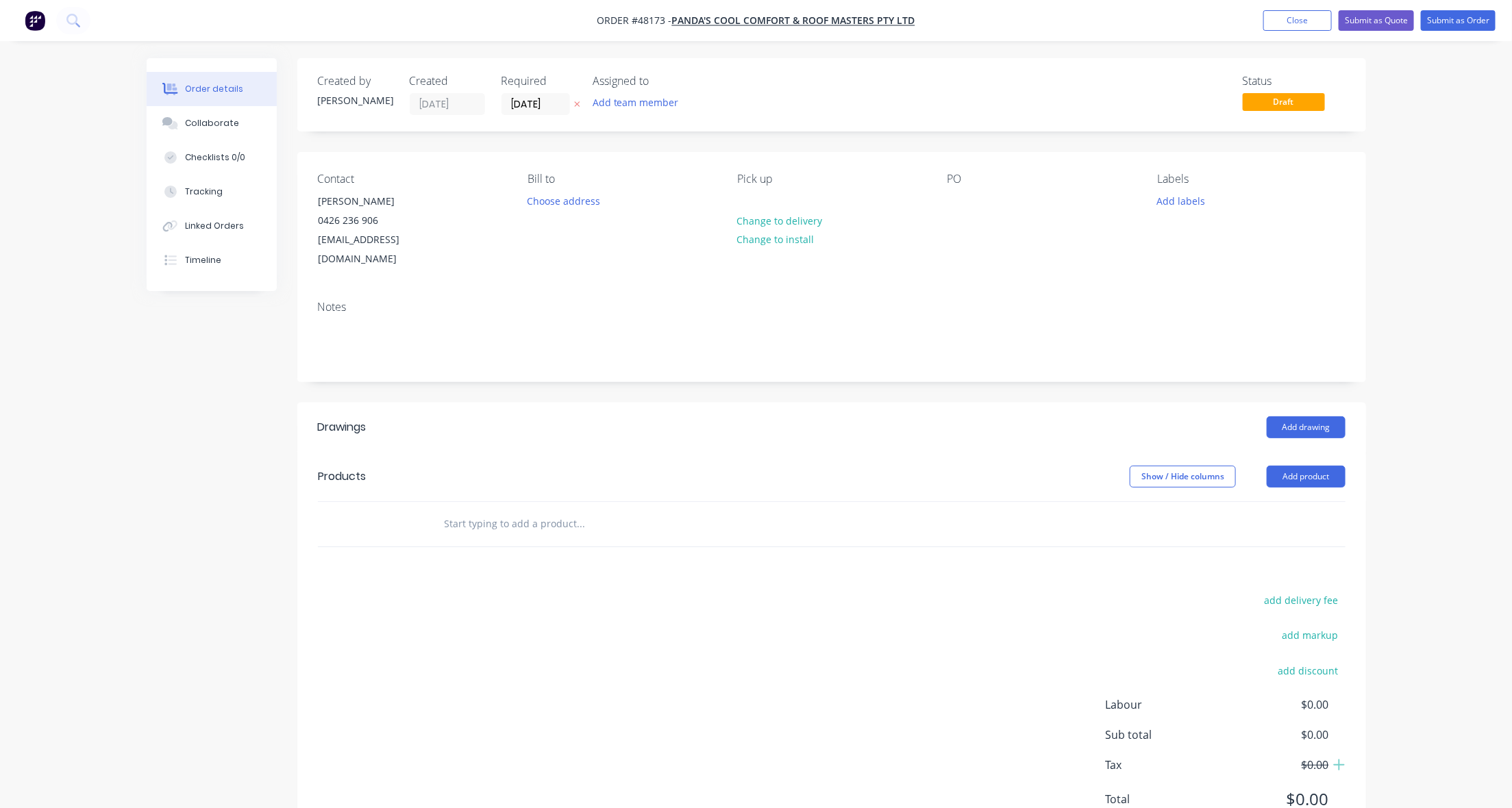
drag, startPoint x: 768, startPoint y: 394, endPoint x: 1069, endPoint y: 429, distance: 303.0
click at [772, 403] on header "Drawings Add drawing" at bounding box center [831, 427] width 1069 height 49
click at [1291, 452] on header "Products Show / Hide columns Add product" at bounding box center [831, 477] width 1069 height 49
drag, startPoint x: 1318, startPoint y: 455, endPoint x: 1319, endPoint y: 470, distance: 15.0
click at [1291, 466] on button "Add product" at bounding box center [1306, 477] width 79 height 22
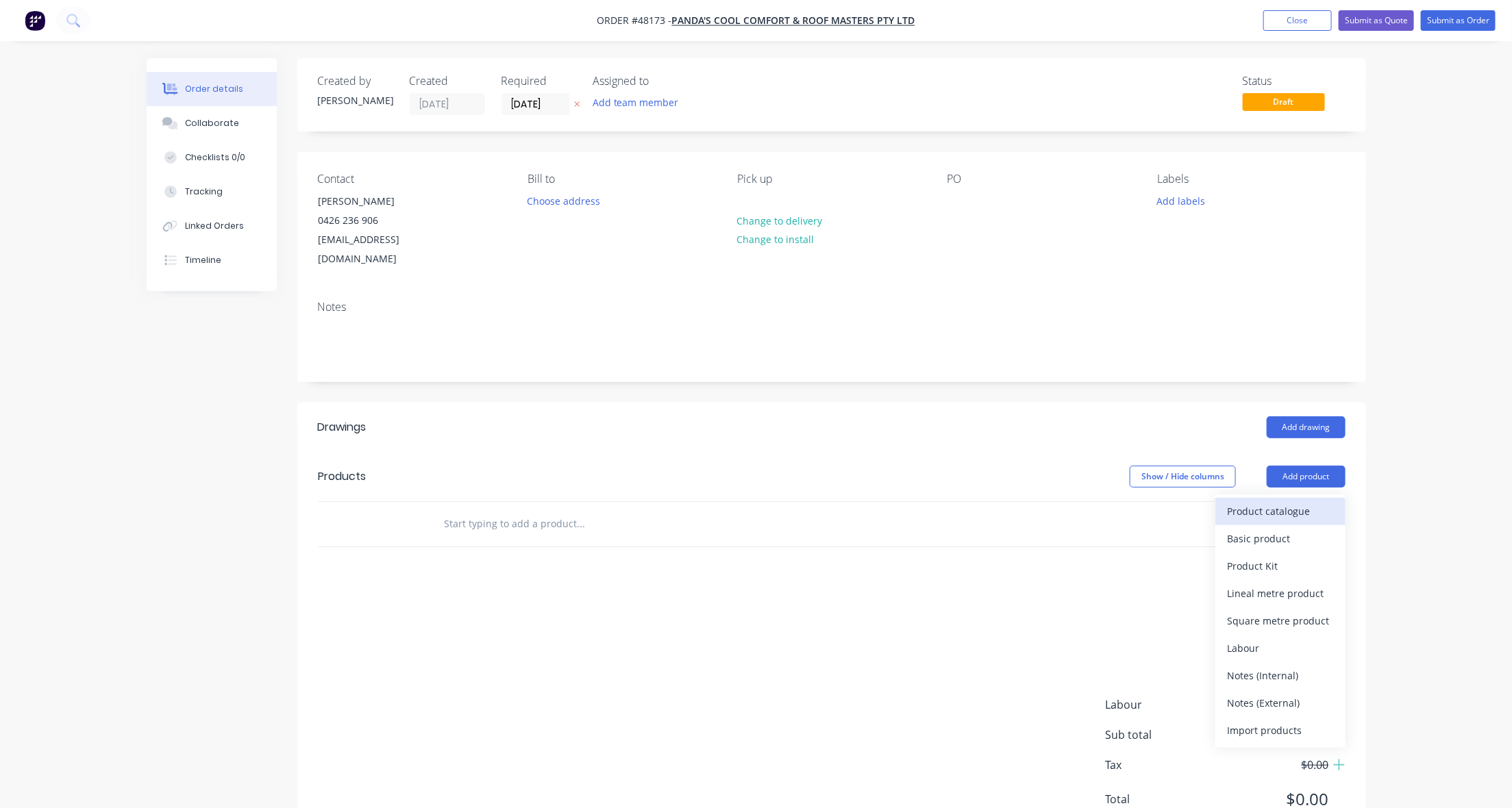
click at [1291, 502] on div "Product catalogue" at bounding box center [1280, 511] width 106 height 20
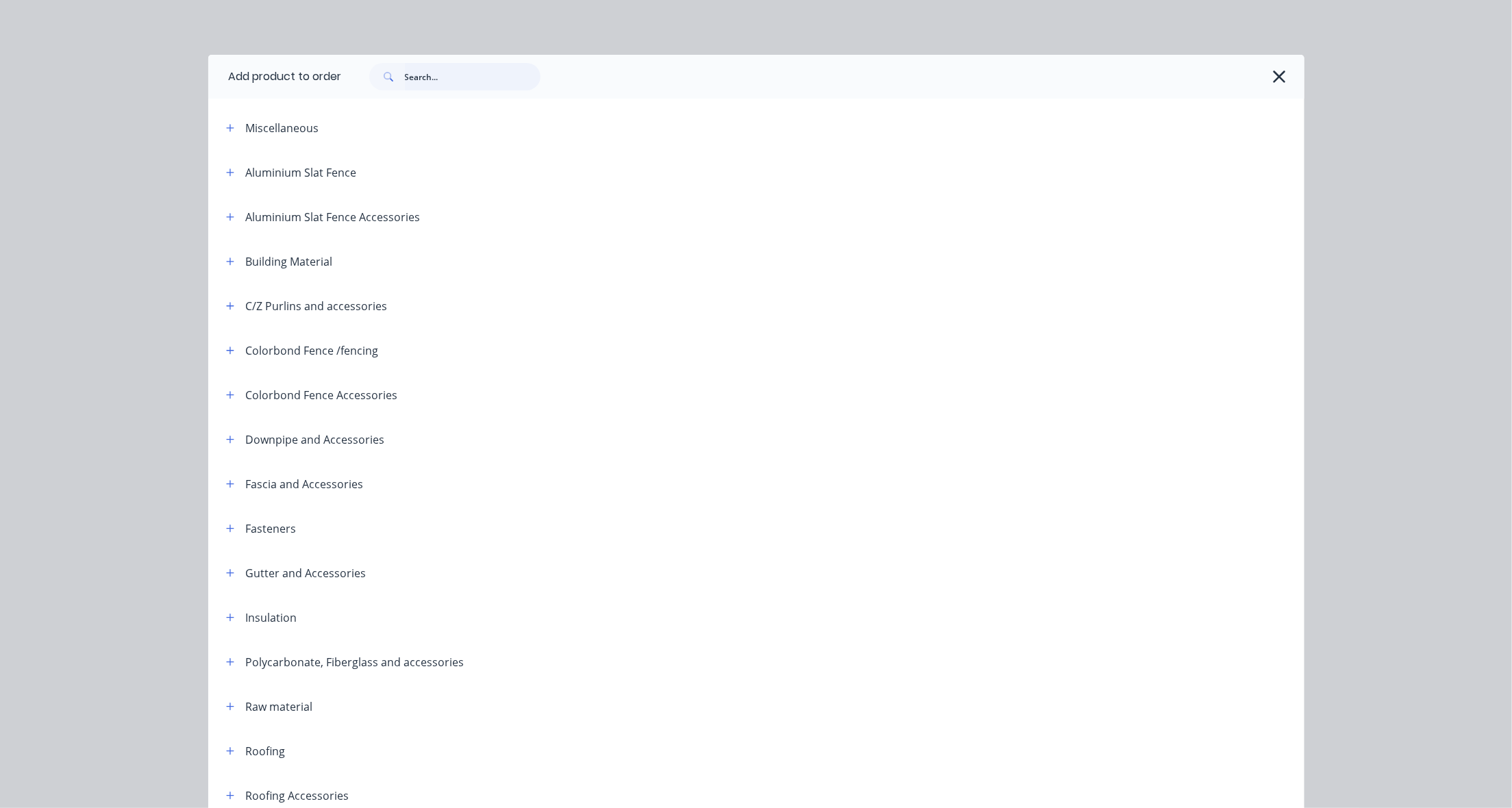
click at [467, 86] on input "text" at bounding box center [473, 76] width 135 height 27
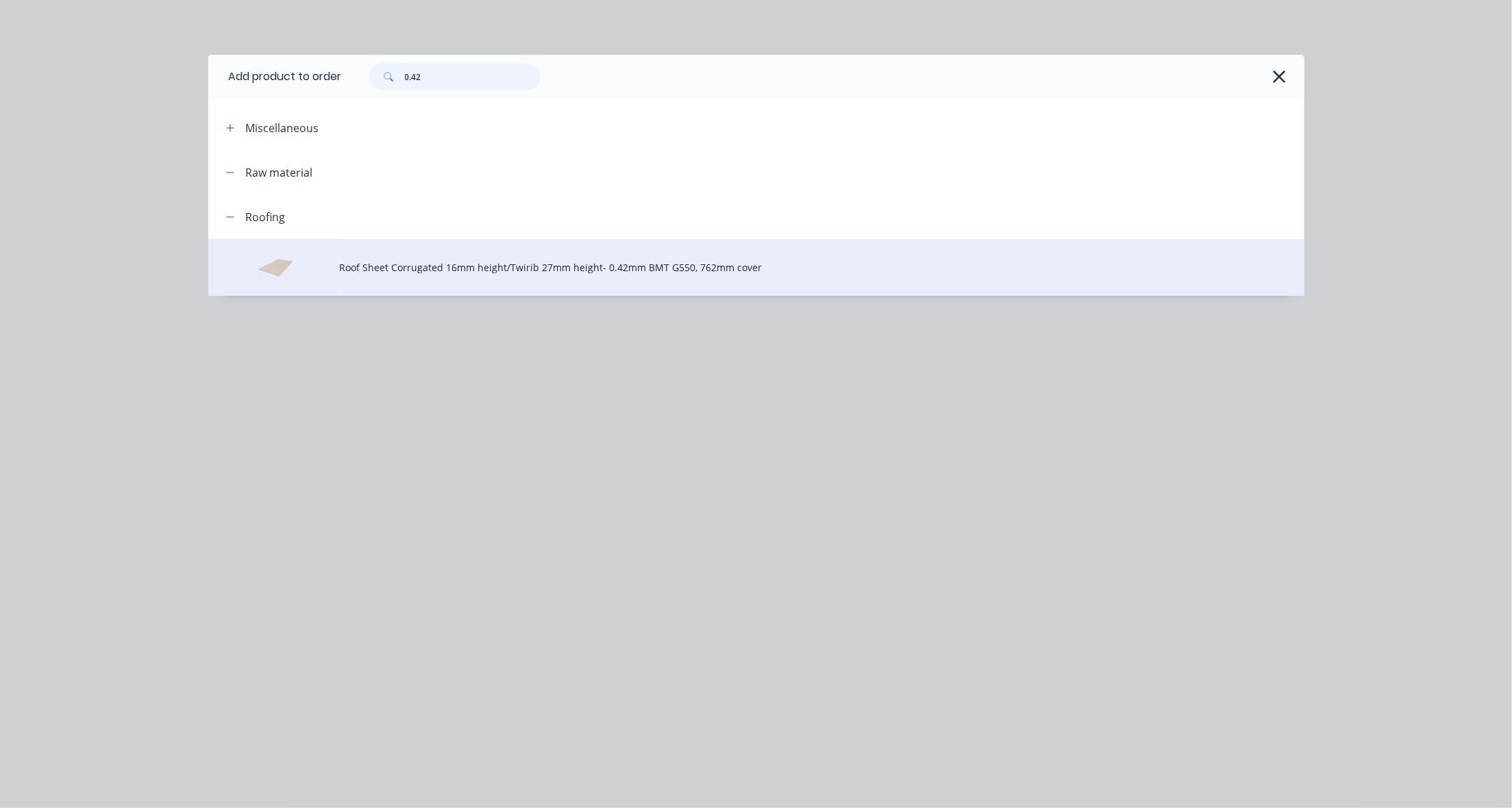
type input "0.42"
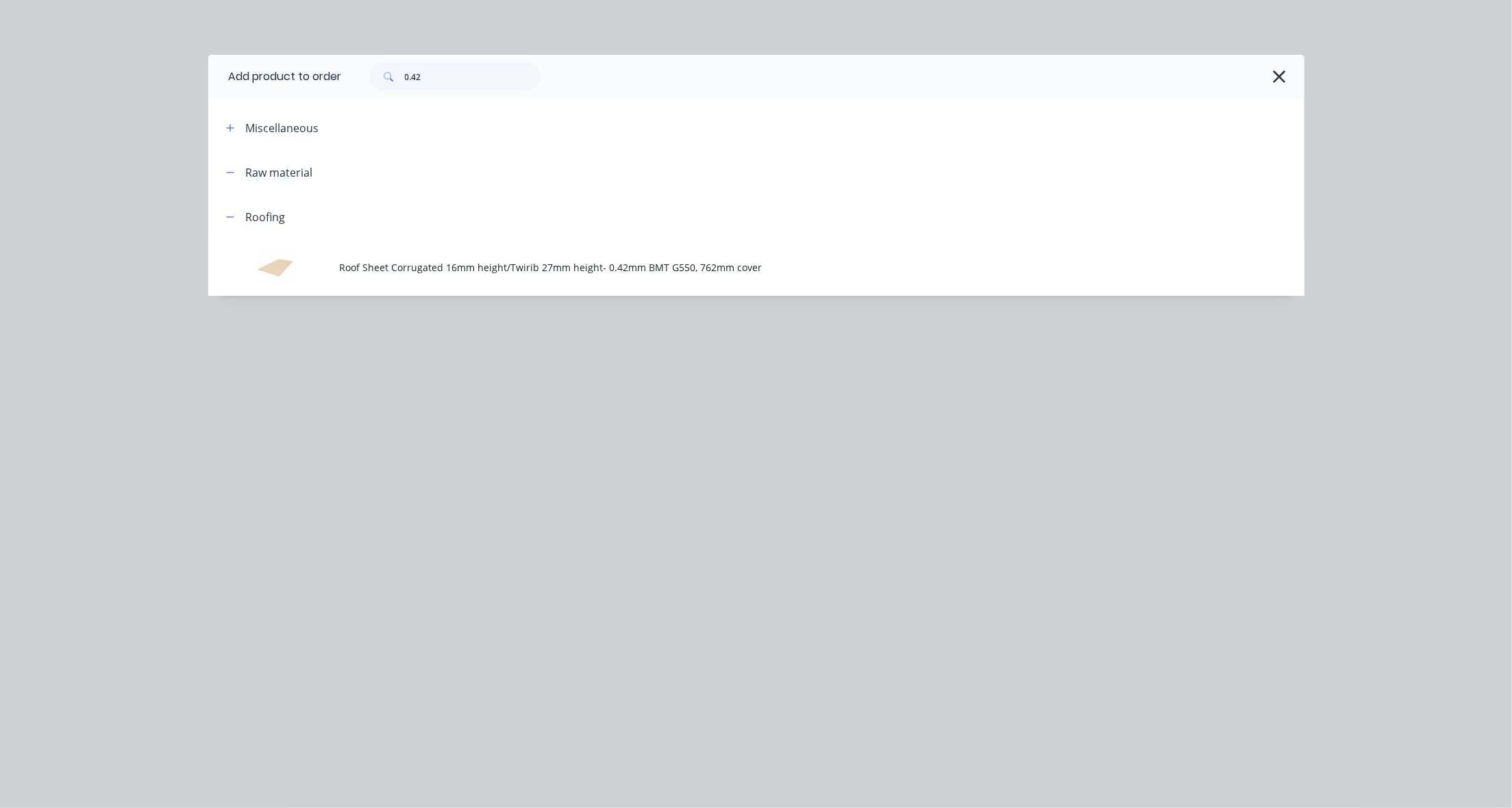
drag, startPoint x: 408, startPoint y: 261, endPoint x: 416, endPoint y: 252, distance: 12.0
click at [408, 261] on span "Roof Sheet Corrugated 16mm height/Twirib 27mm height- 0.42mm BMT G550, 762mm co…" at bounding box center [725, 267] width 772 height 14
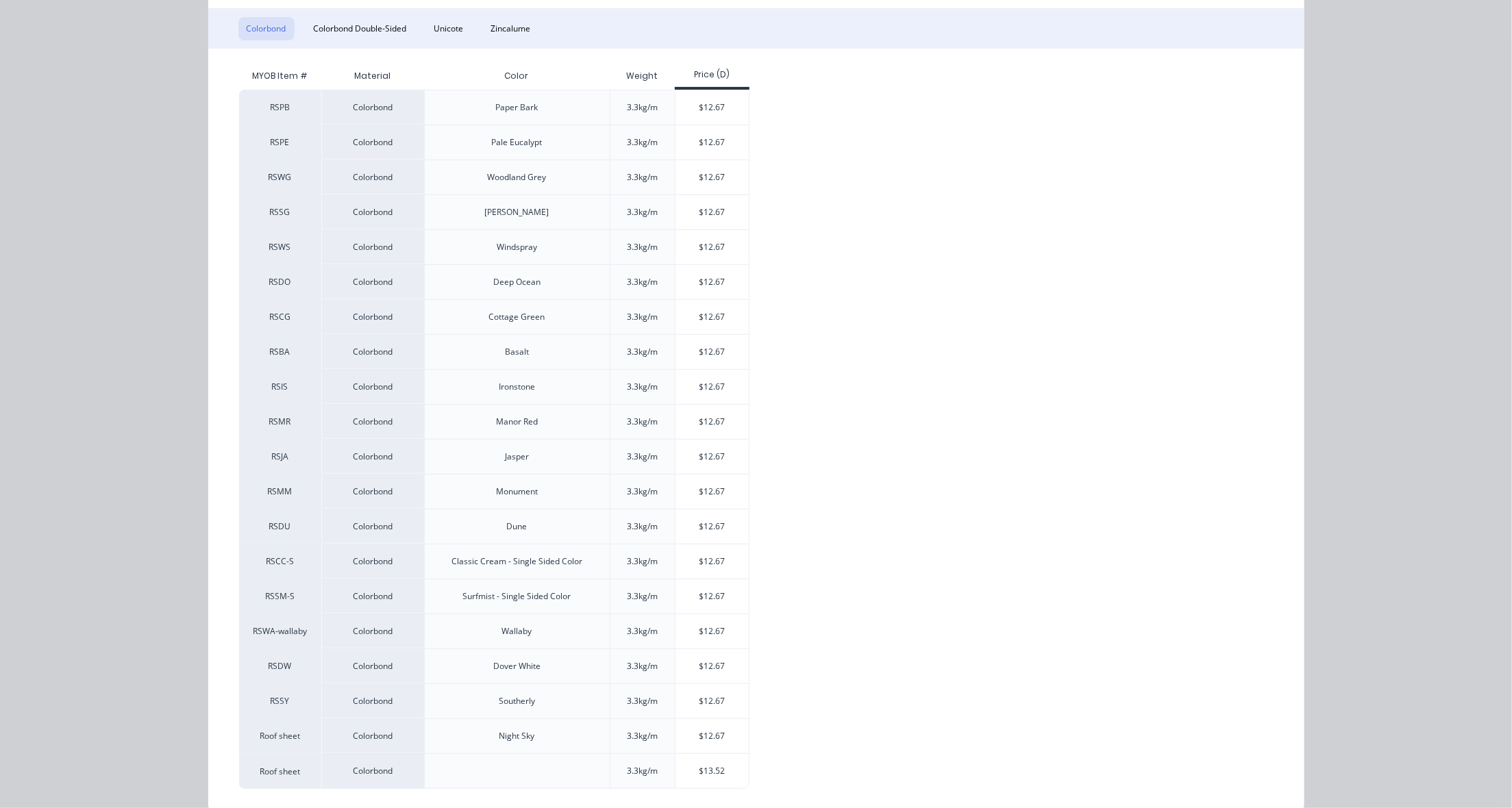
scroll to position [238, 0]
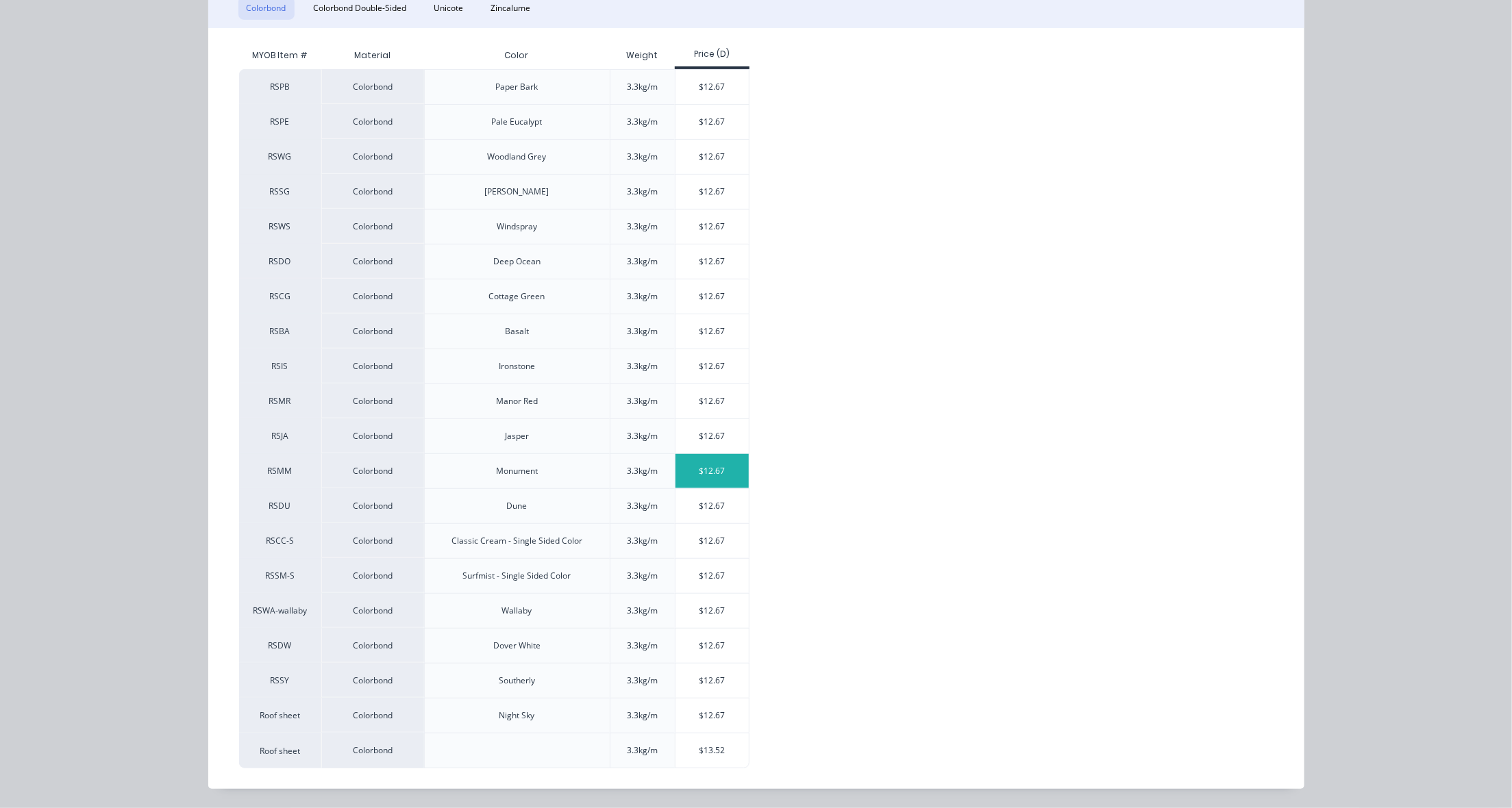
click at [710, 463] on div "$12.67" at bounding box center [713, 471] width 73 height 34
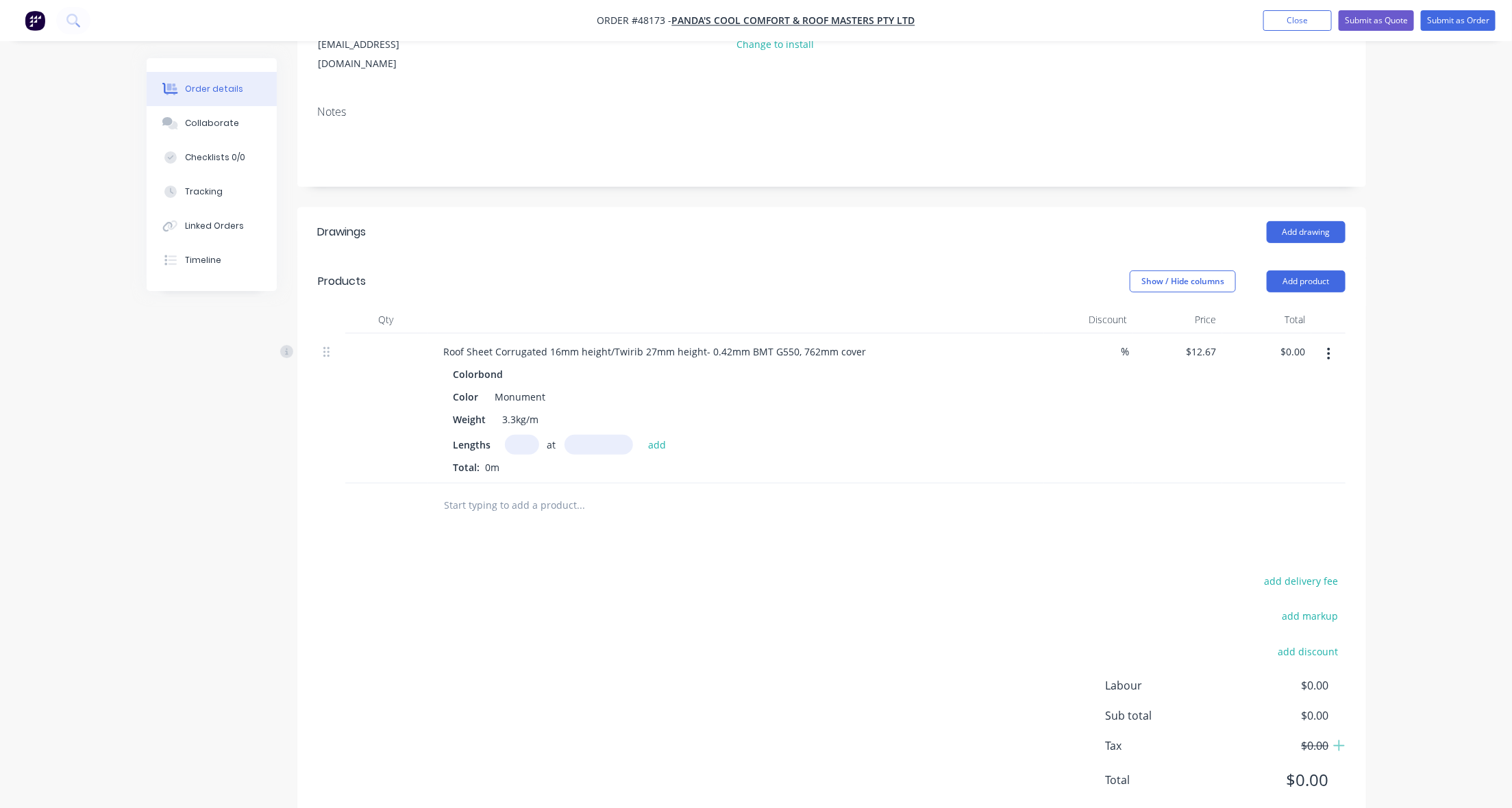
scroll to position [217, 0]
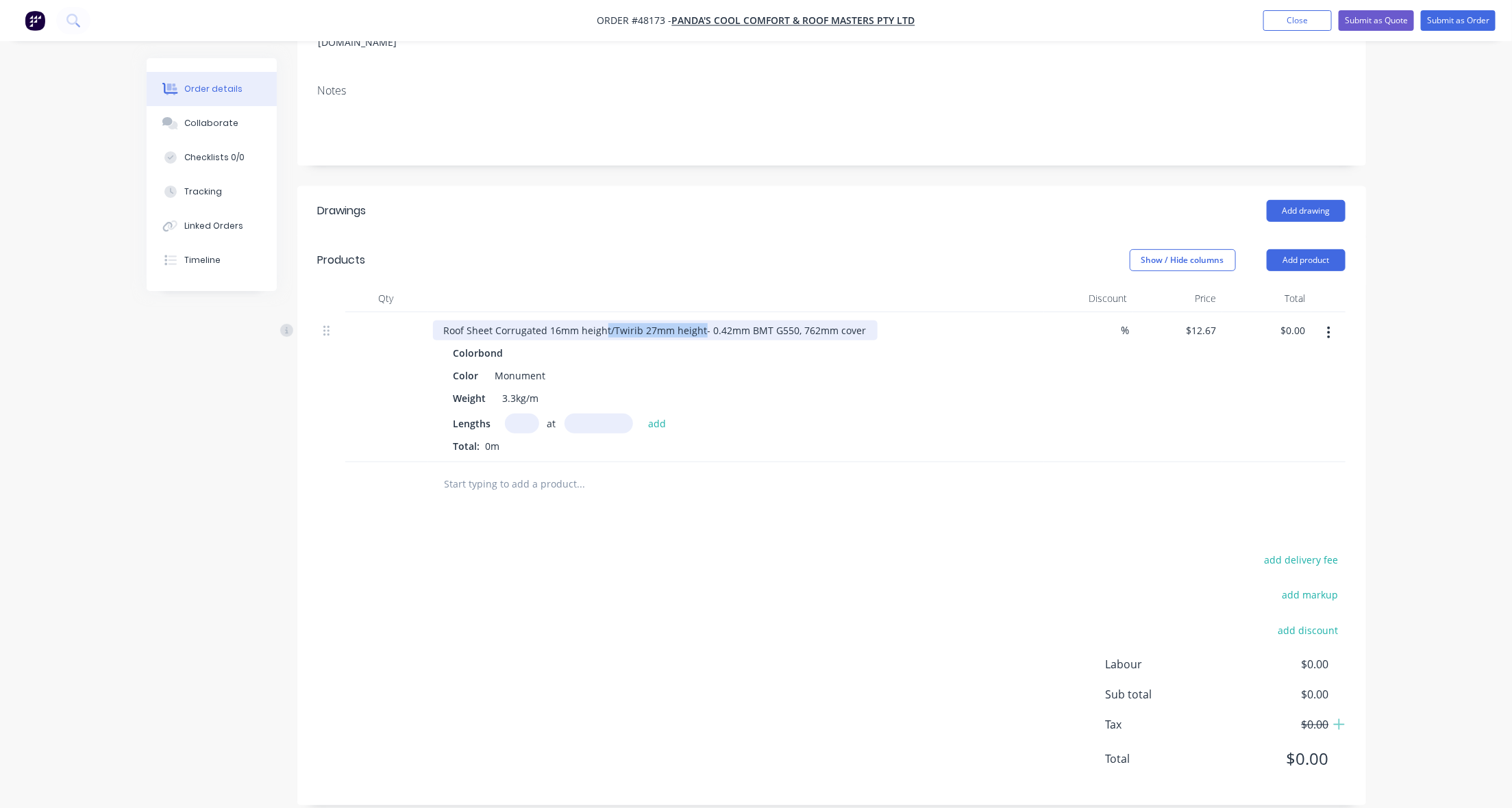
drag, startPoint x: 605, startPoint y: 312, endPoint x: 699, endPoint y: 312, distance: 94.0
click at [699, 321] on div "Roof Sheet Corrugated 16mm height/Twirib 27mm height- 0.42mm BMT G550, 762mm co…" at bounding box center [655, 330] width 445 height 20
click at [511, 414] on input "text" at bounding box center [522, 424] width 34 height 20
type input "10"
type input "6670"
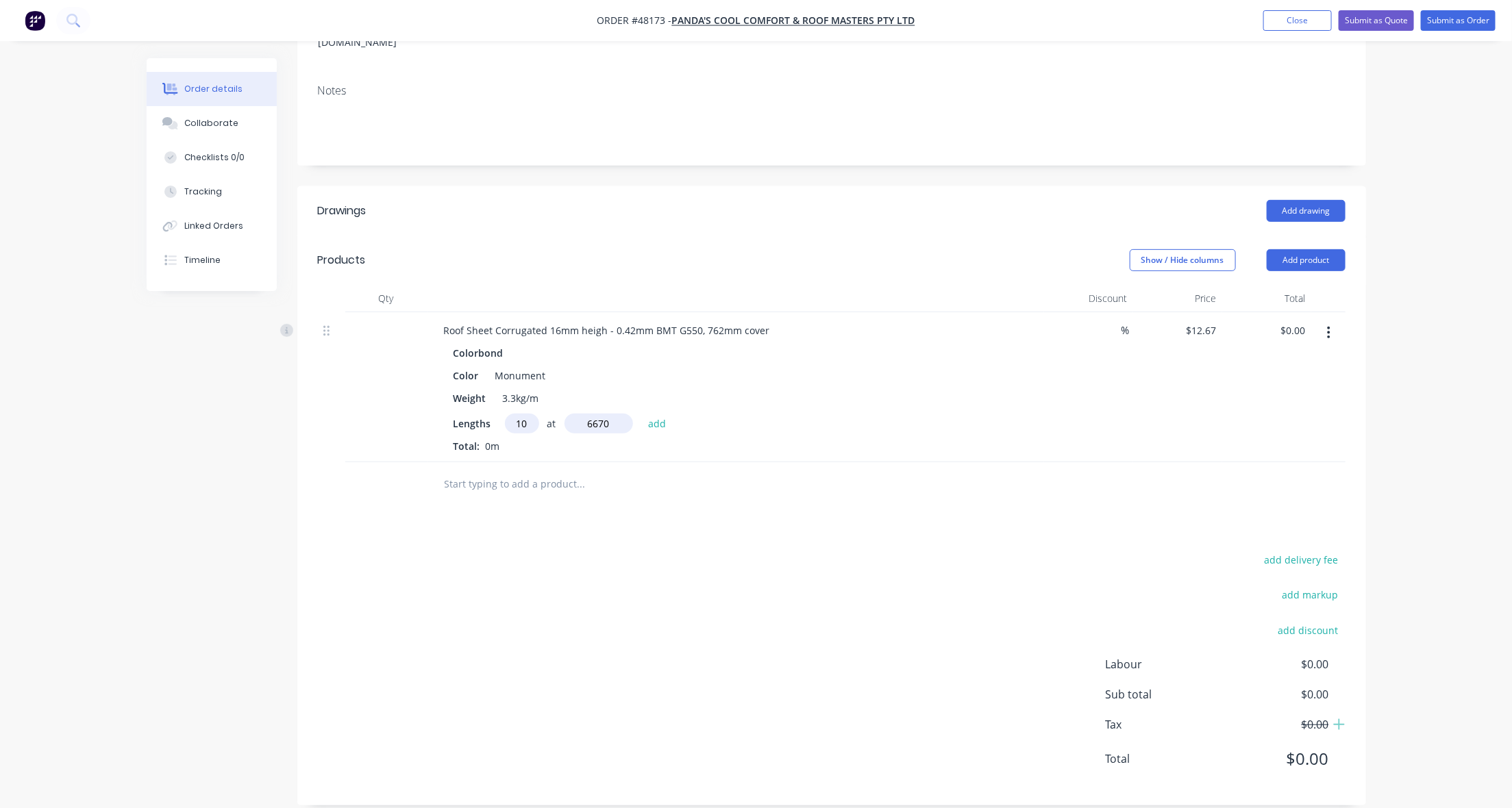
click at [641, 414] on button "add" at bounding box center [657, 423] width 32 height 18
type input "$845.09"
drag, startPoint x: 516, startPoint y: 569, endPoint x: 519, endPoint y: 454, distance: 115.0
click at [516, 552] on div "Drawings Add drawing Products Show / Hide columns Add product Qty Discount Pric…" at bounding box center [831, 507] width 1069 height 642
click at [518, 414] on input "text" at bounding box center [522, 424] width 34 height 20
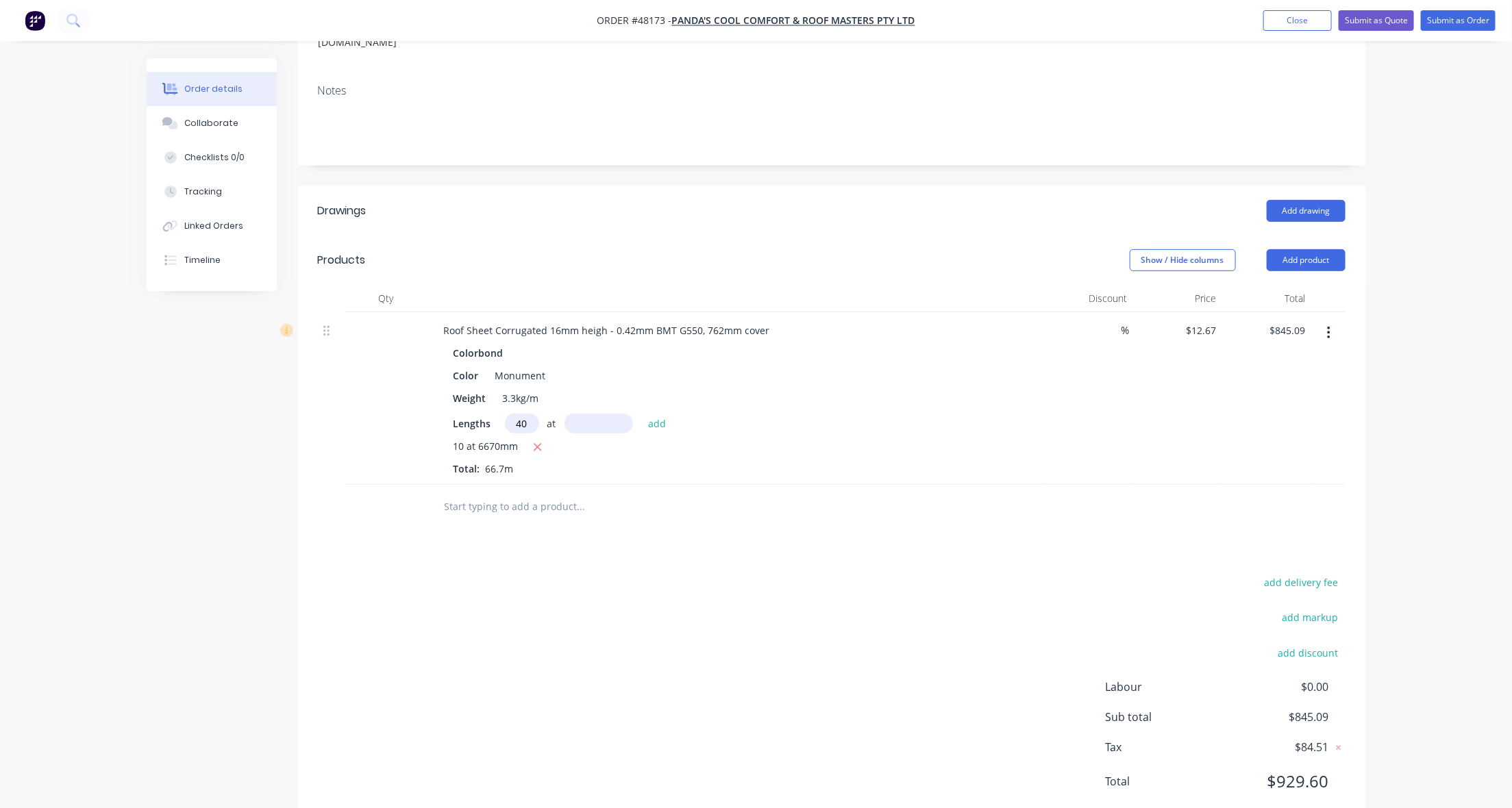
type input "40"
type input "4500"
click at [641, 414] on button "add" at bounding box center [657, 423] width 32 height 18
type input "$3,125.69"
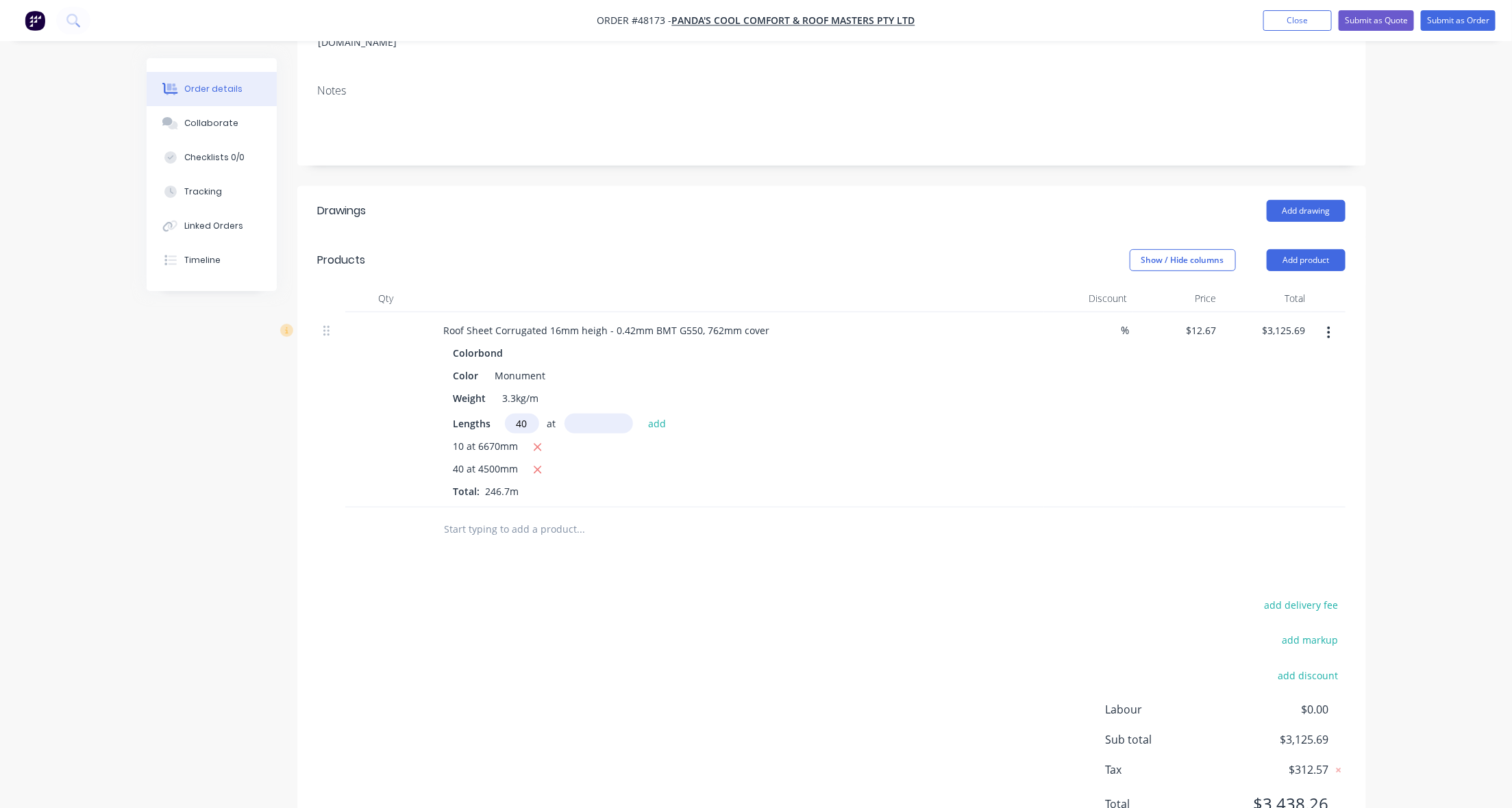
type input "40"
type input "3050"
click at [641, 414] on button "add" at bounding box center [657, 423] width 32 height 18
type input "$4,671.43"
click at [827, 249] on div "Show / Hide columns Add product" at bounding box center [940, 260] width 809 height 22
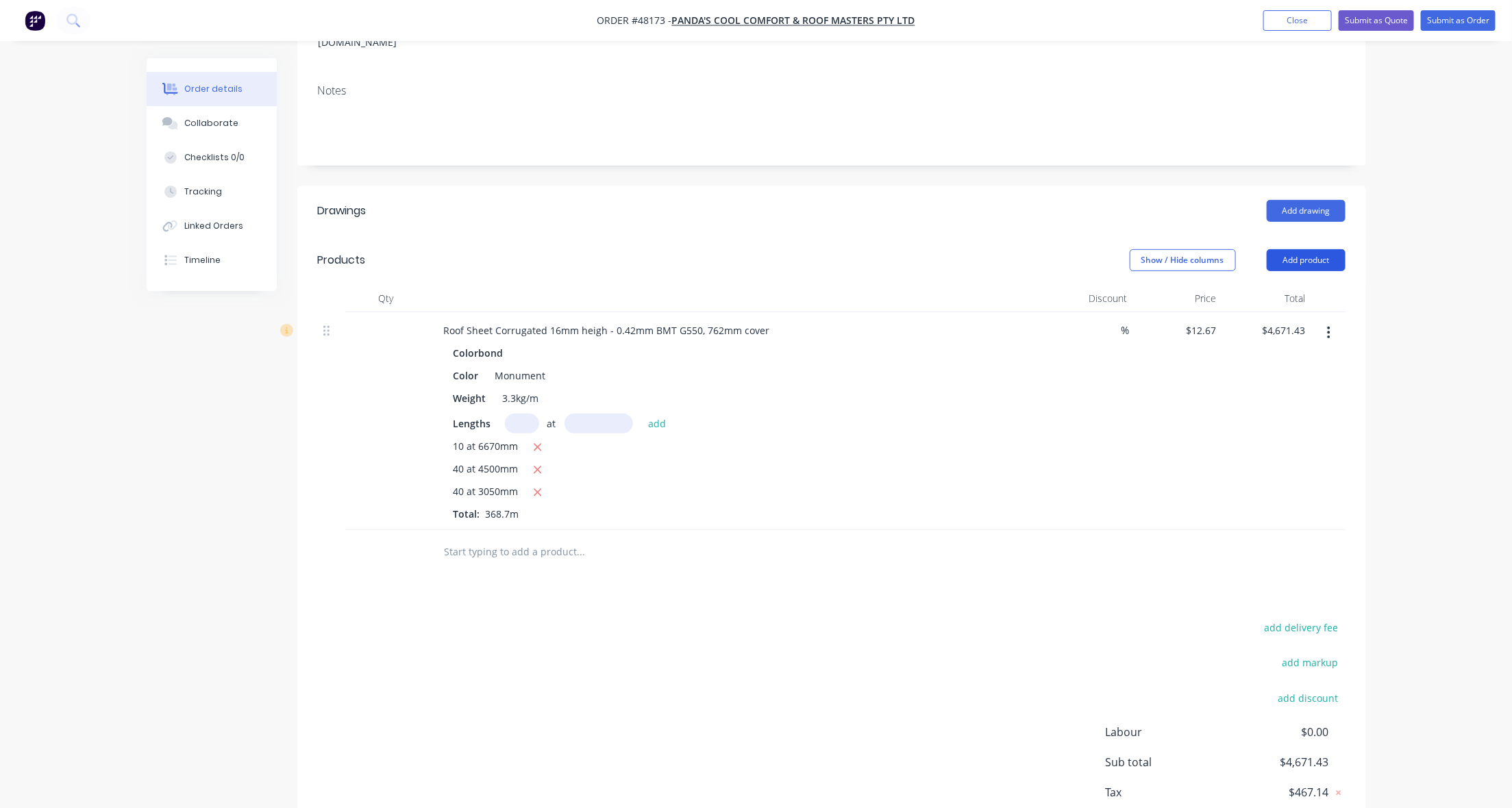
click at [1291, 249] on button "Add product" at bounding box center [1306, 260] width 79 height 22
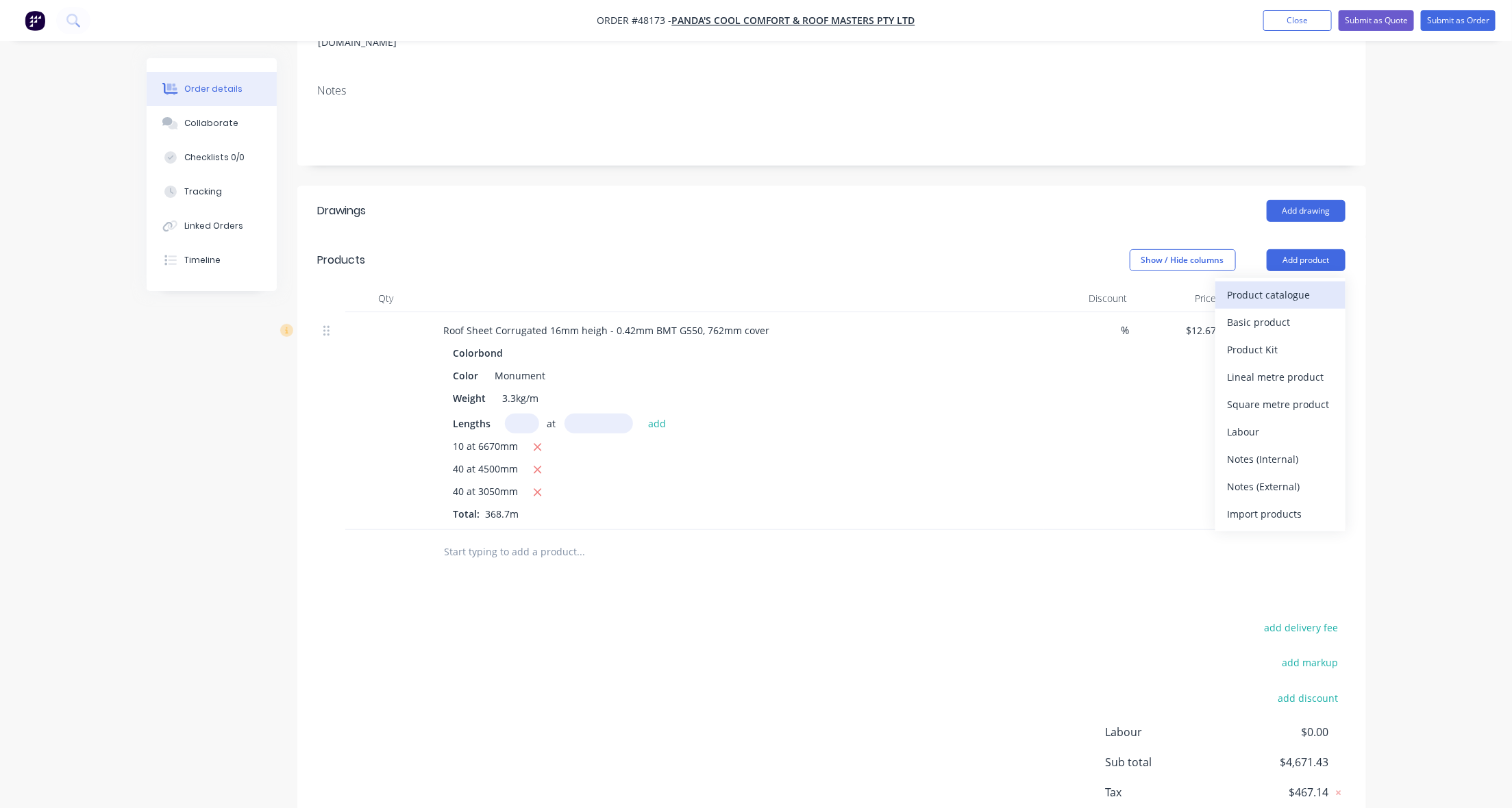
click at [1291, 285] on div "Product catalogue" at bounding box center [1280, 295] width 106 height 20
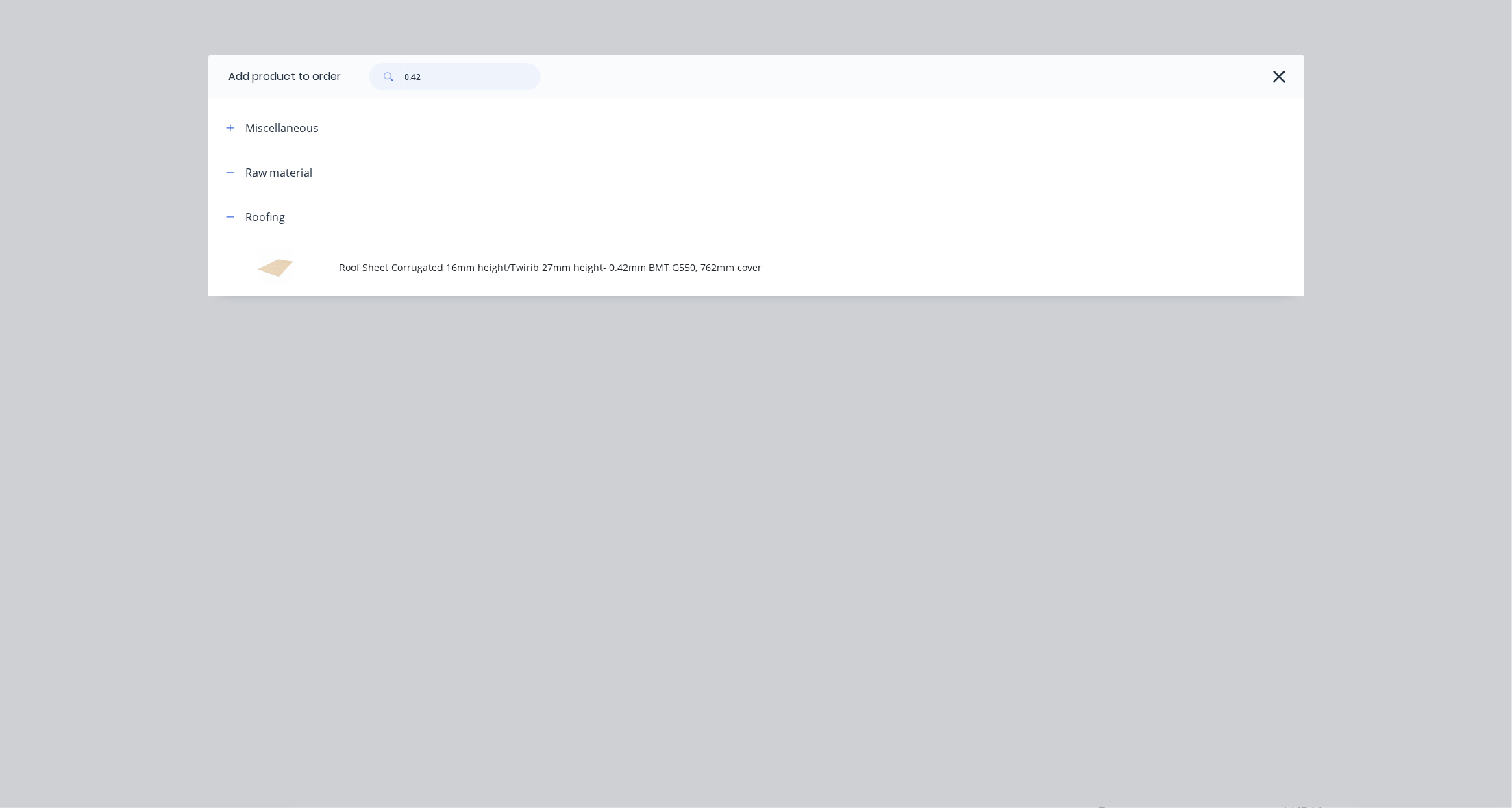
click at [457, 74] on input "0.42" at bounding box center [473, 76] width 135 height 27
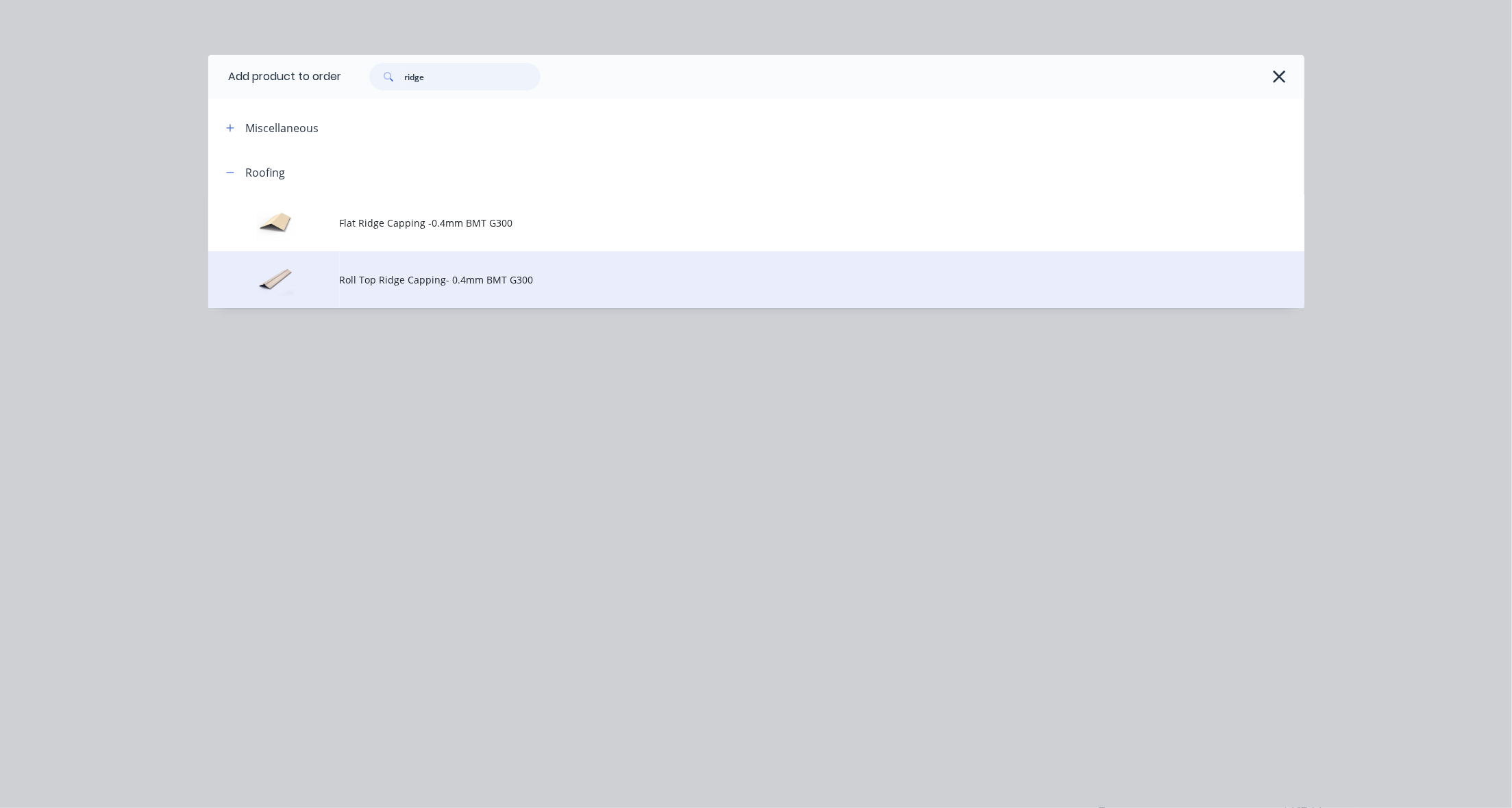
type input "ridge"
click at [415, 284] on span "Roll Top Ridge Capping- 0.4mm BMT G300" at bounding box center [725, 280] width 772 height 14
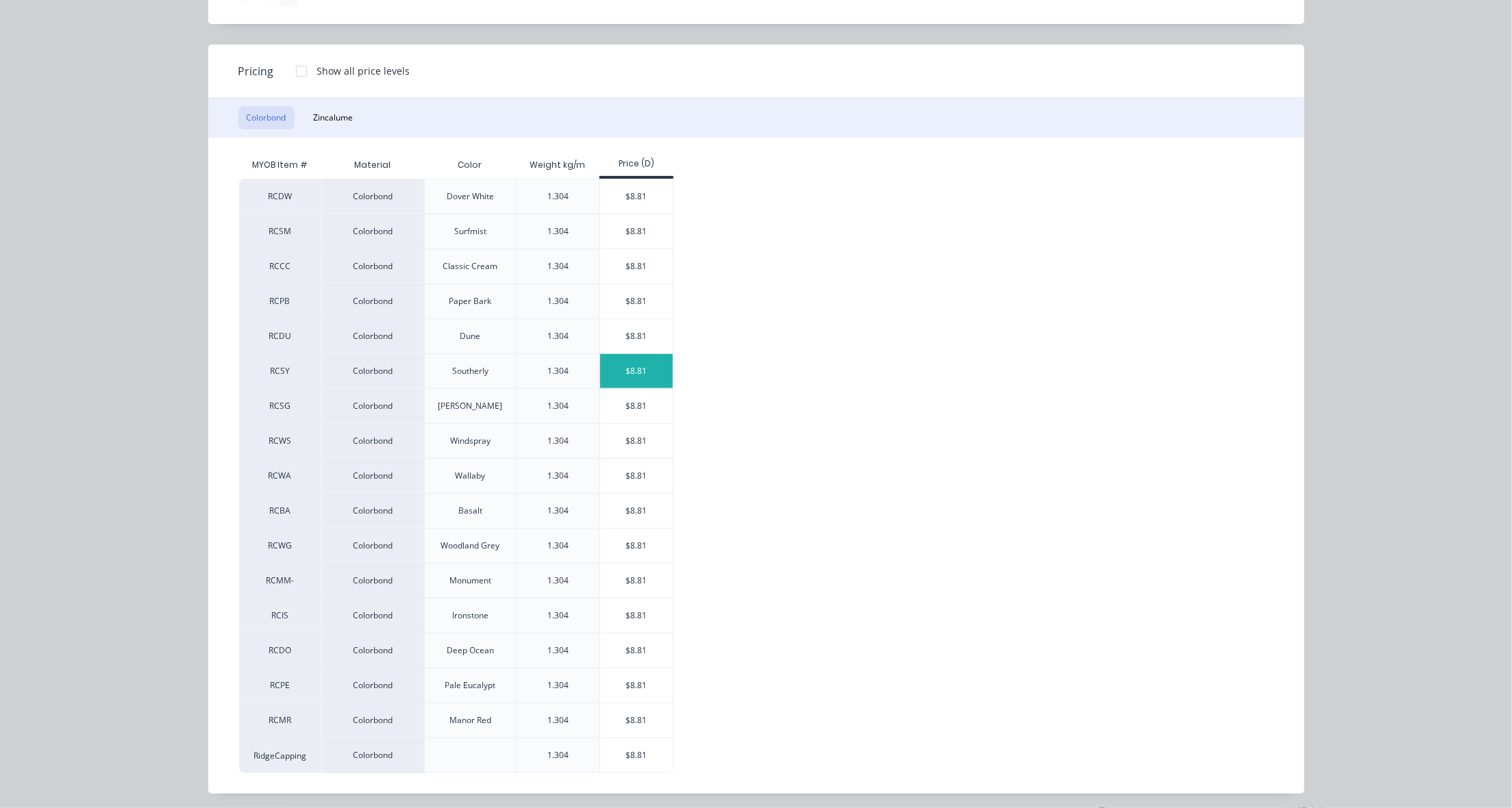
scroll to position [134, 0]
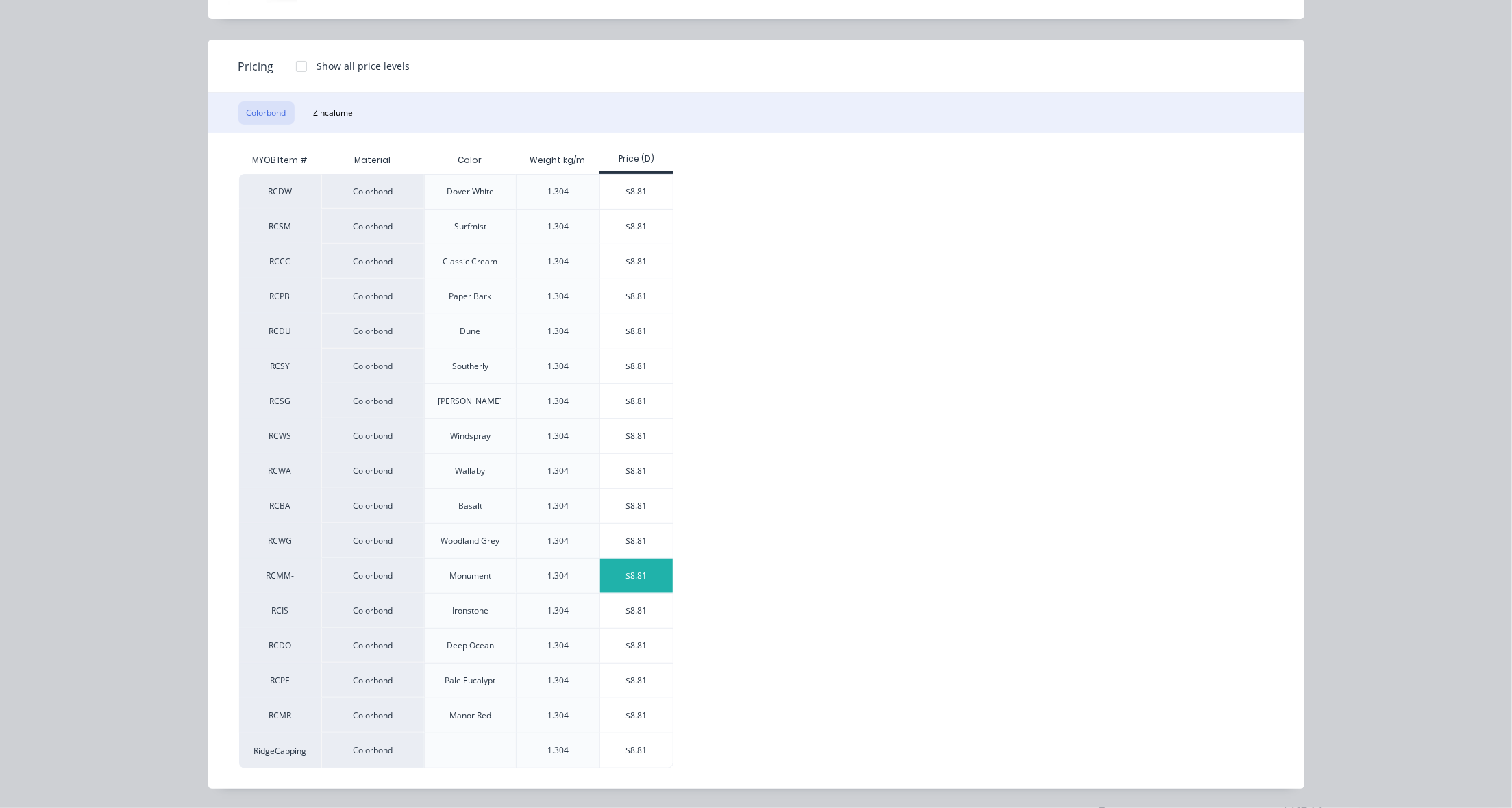
click at [648, 574] on div "$8.81" at bounding box center [637, 576] width 73 height 34
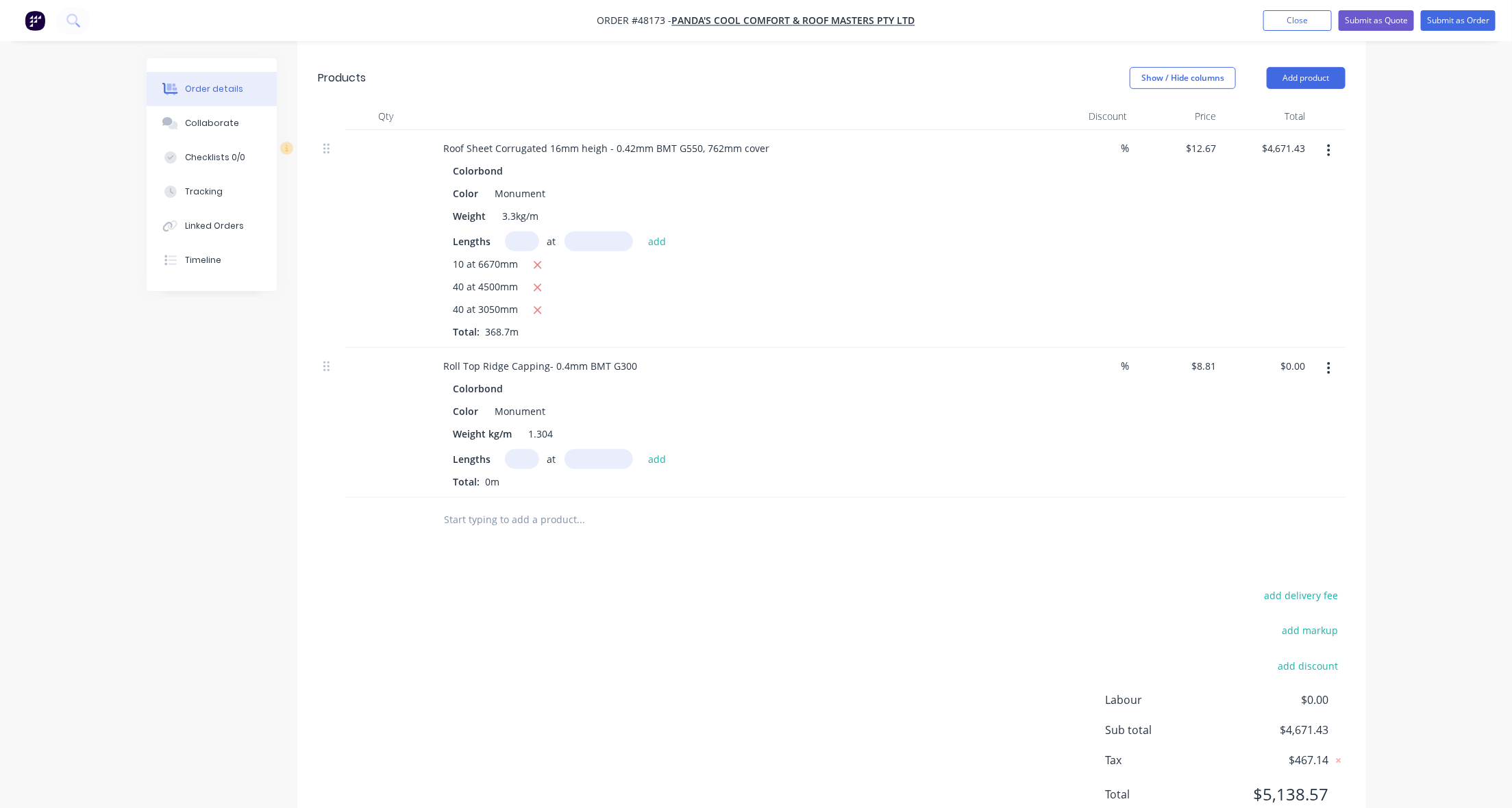
scroll to position [434, 0]
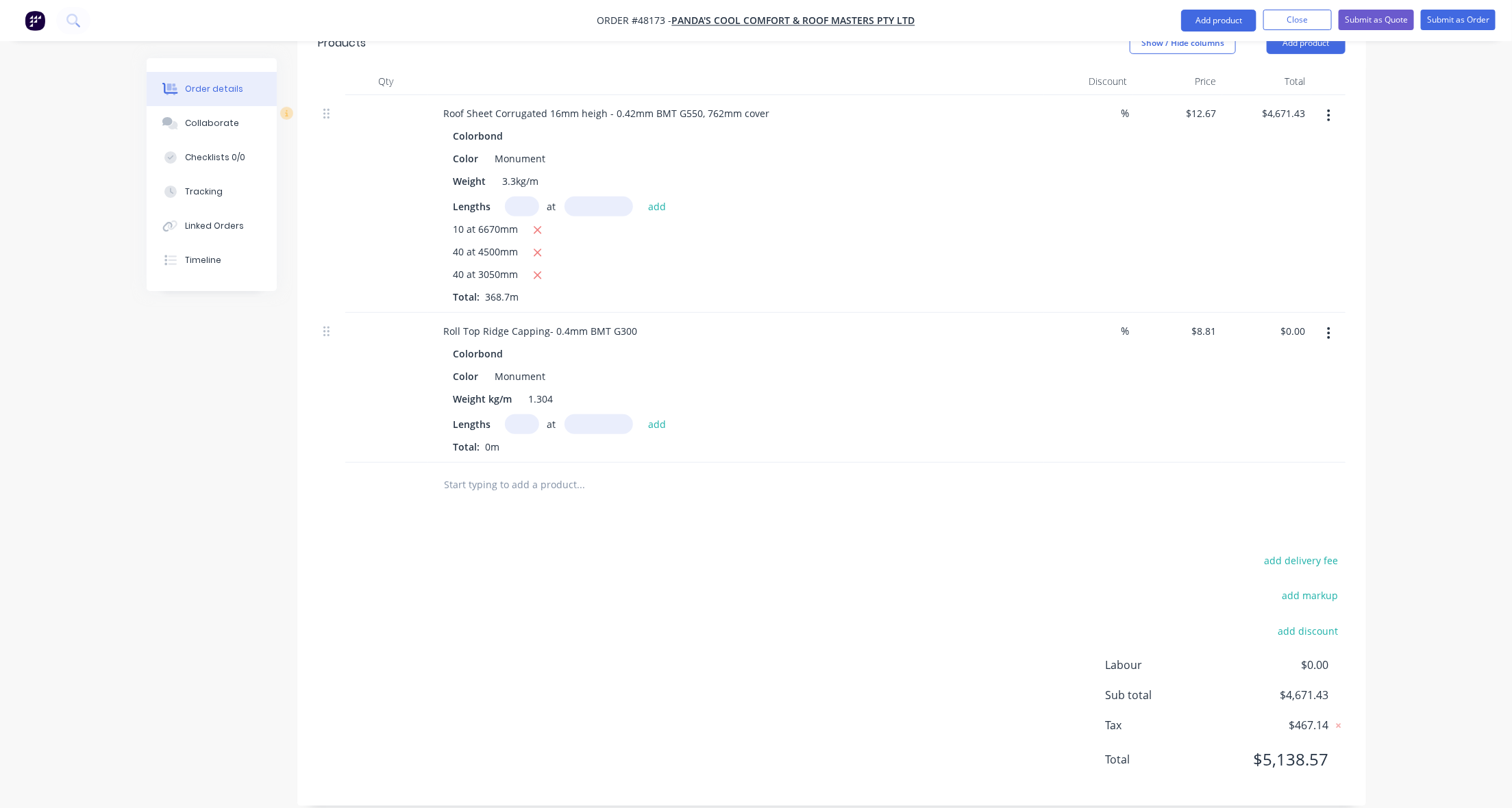
click at [522, 415] on input "text" at bounding box center [522, 424] width 34 height 20
type input "12"
type input "6500"
click at [641, 415] on button "add" at bounding box center [657, 424] width 32 height 18
type input "$687.18"
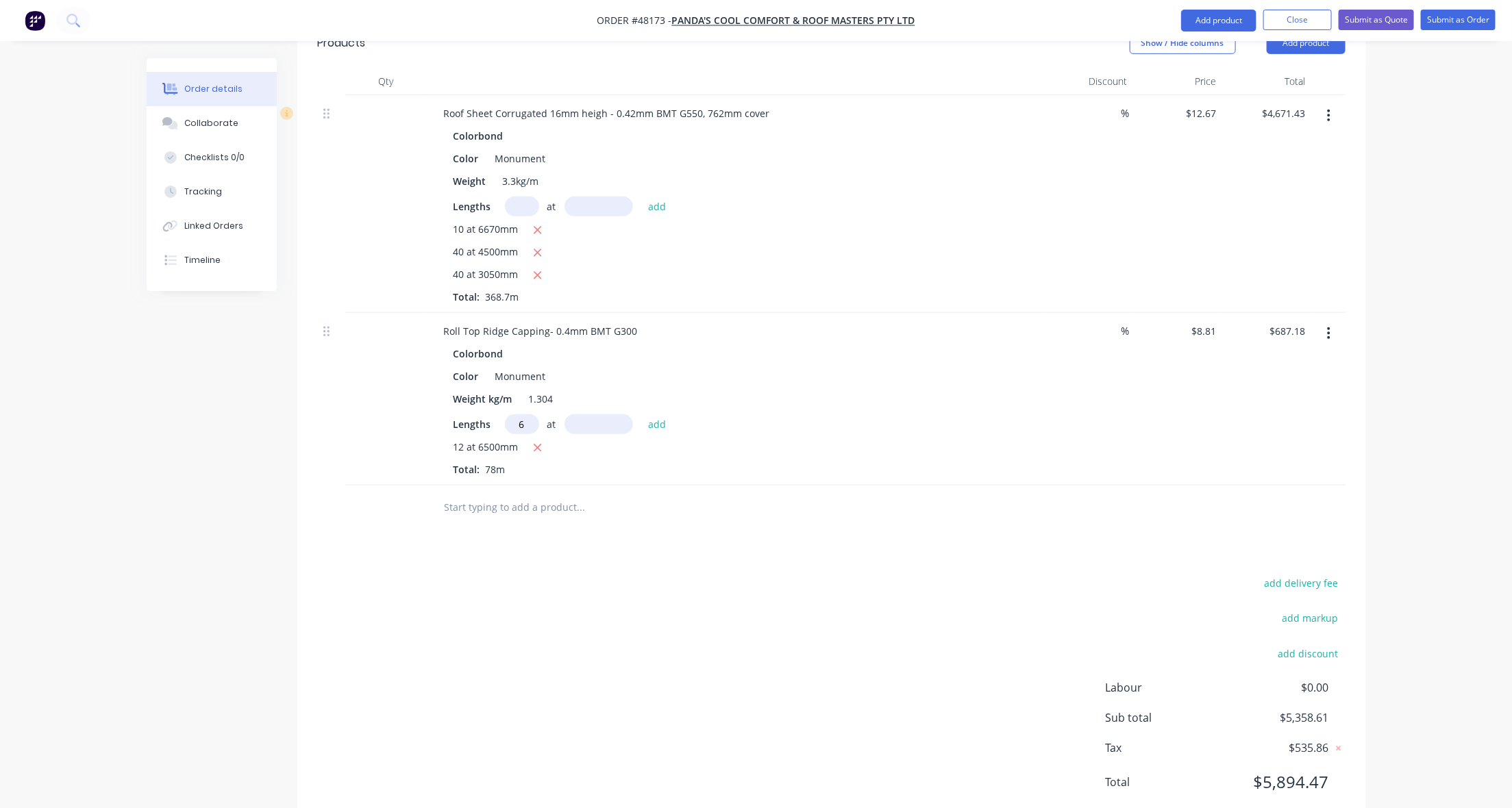
type input "6"
type input "4500"
click at [641, 415] on button "add" at bounding box center [657, 424] width 32 height 18
type input "$925.05"
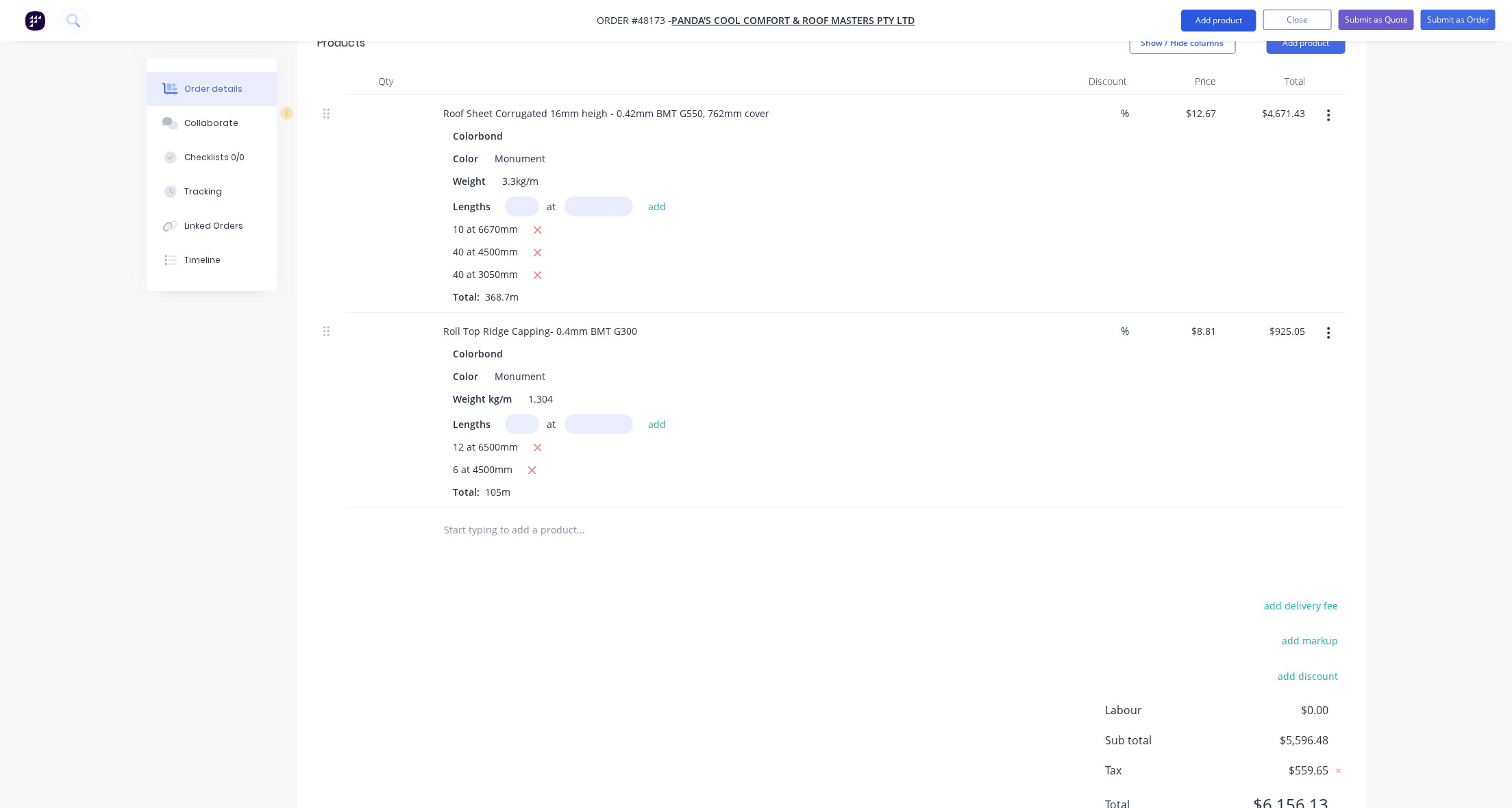
click at [1226, 18] on button "Add product" at bounding box center [1219, 21] width 76 height 22
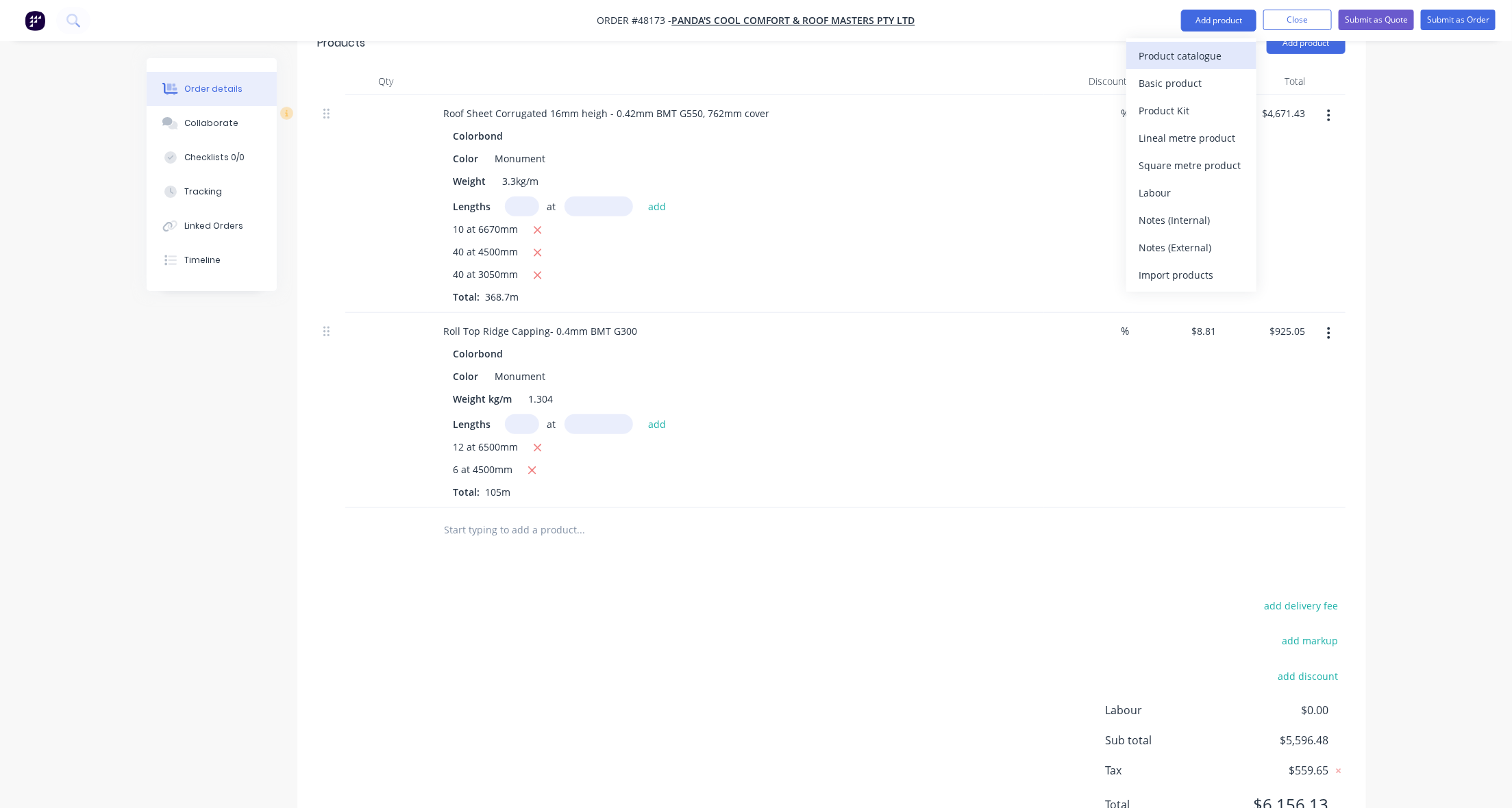
click at [1220, 55] on div "Product catalogue" at bounding box center [1191, 56] width 106 height 20
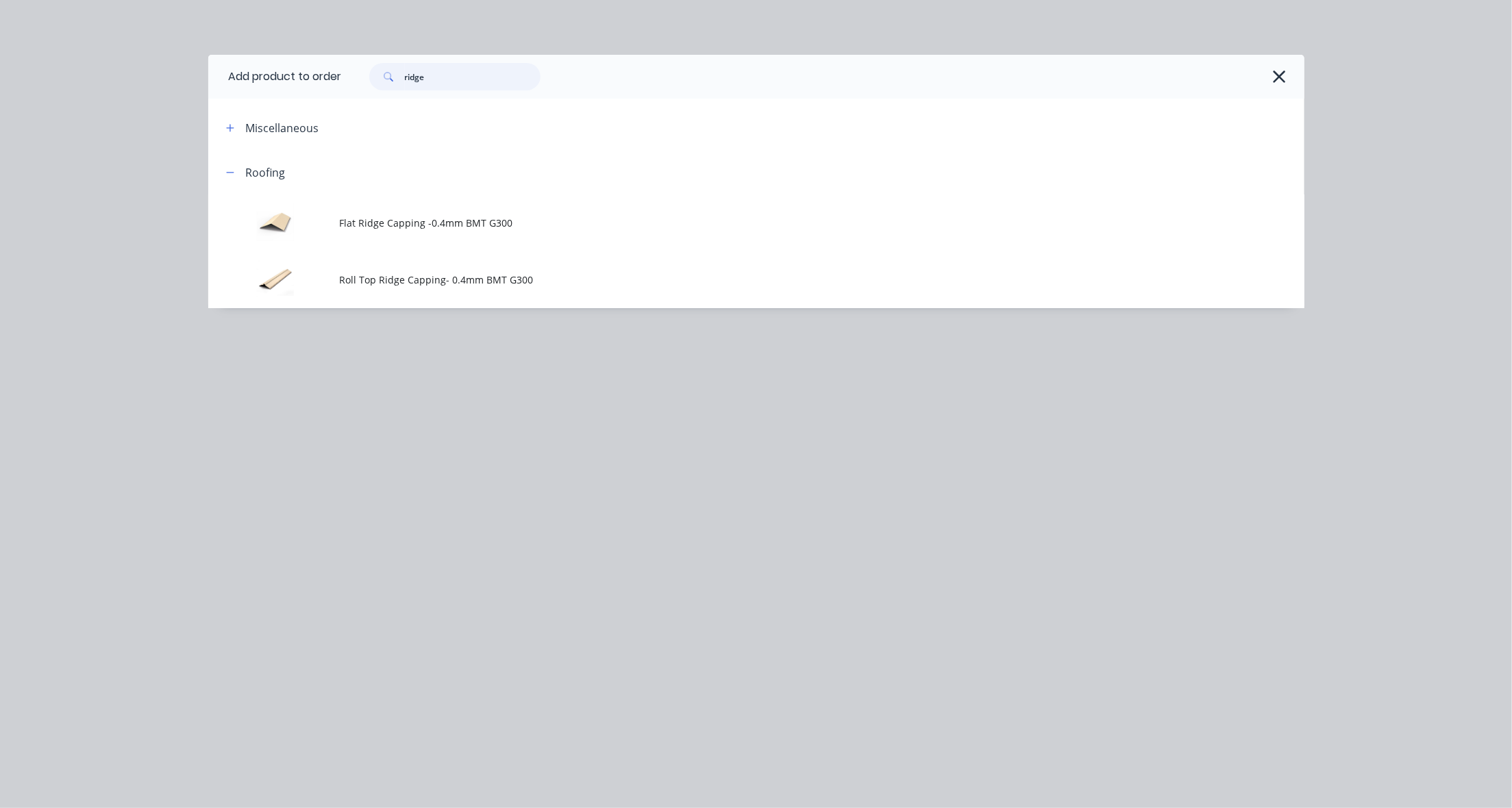
drag, startPoint x: 443, startPoint y: 74, endPoint x: 384, endPoint y: 74, distance: 59.0
click at [384, 74] on div "ridge" at bounding box center [455, 76] width 171 height 27
type input "valley"
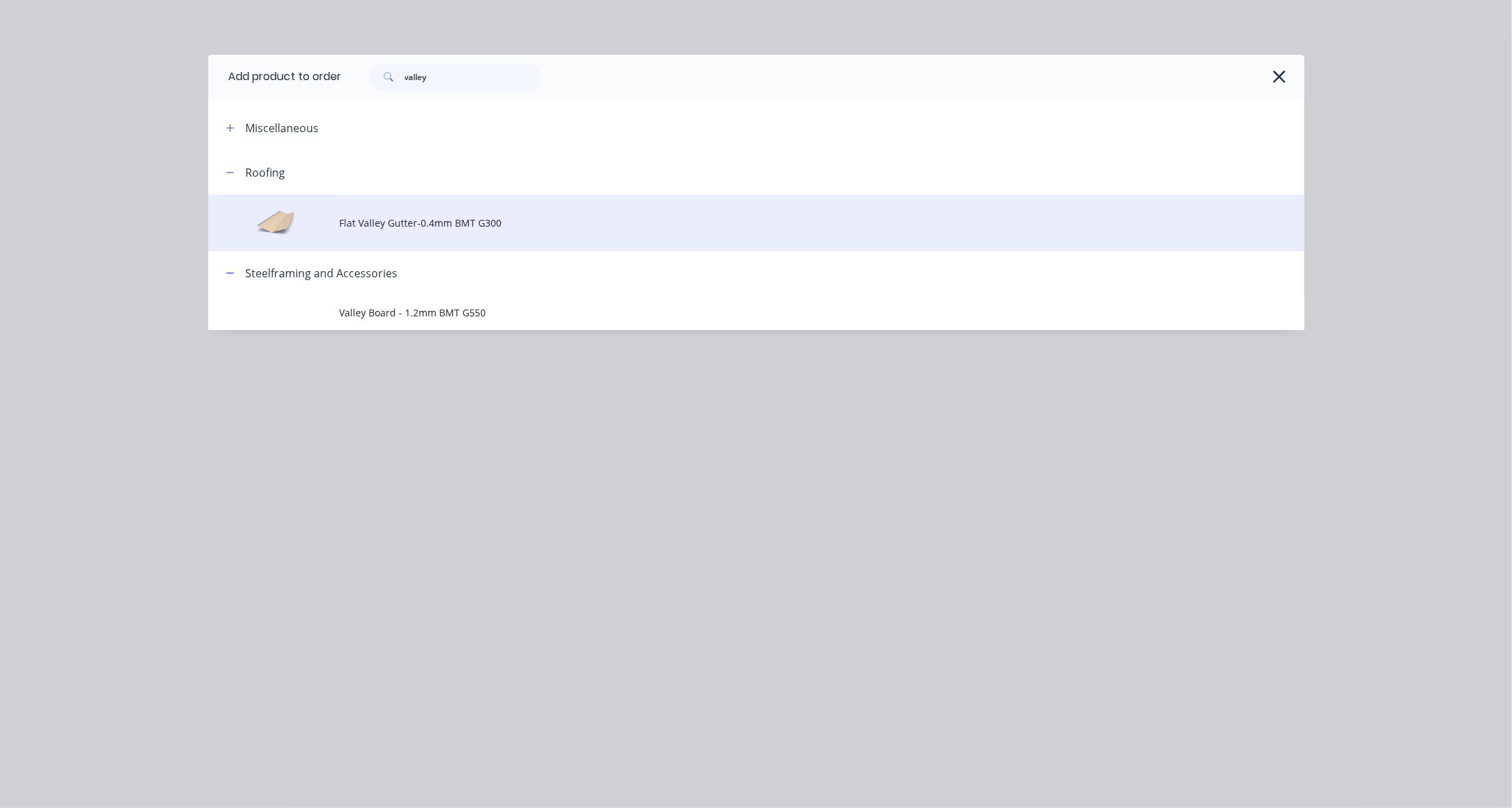
click at [425, 224] on span "Flat Valley Gutter-0.4mm BMT G300" at bounding box center [725, 223] width 772 height 14
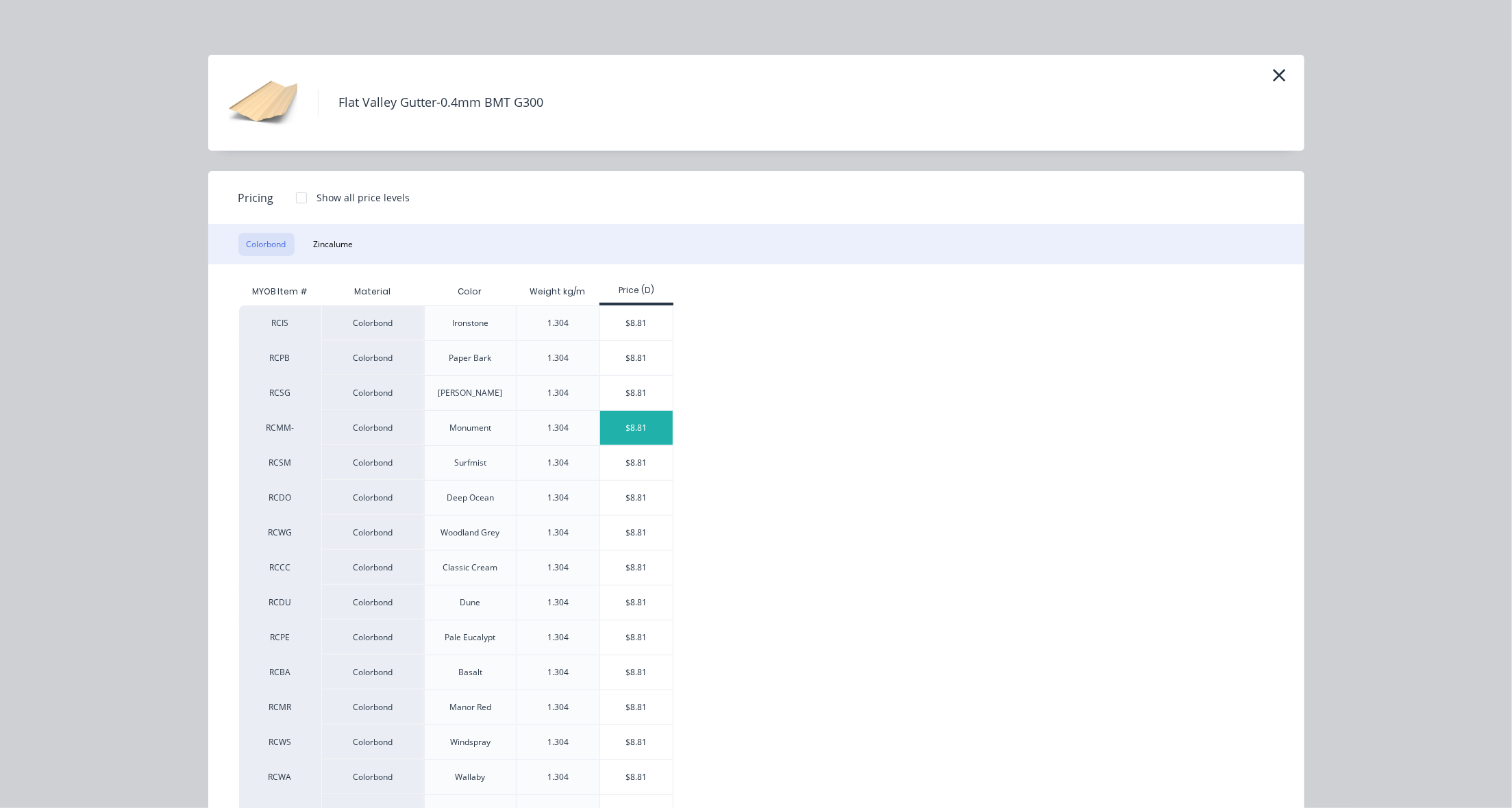
click at [649, 422] on div "$8.81" at bounding box center [637, 427] width 73 height 34
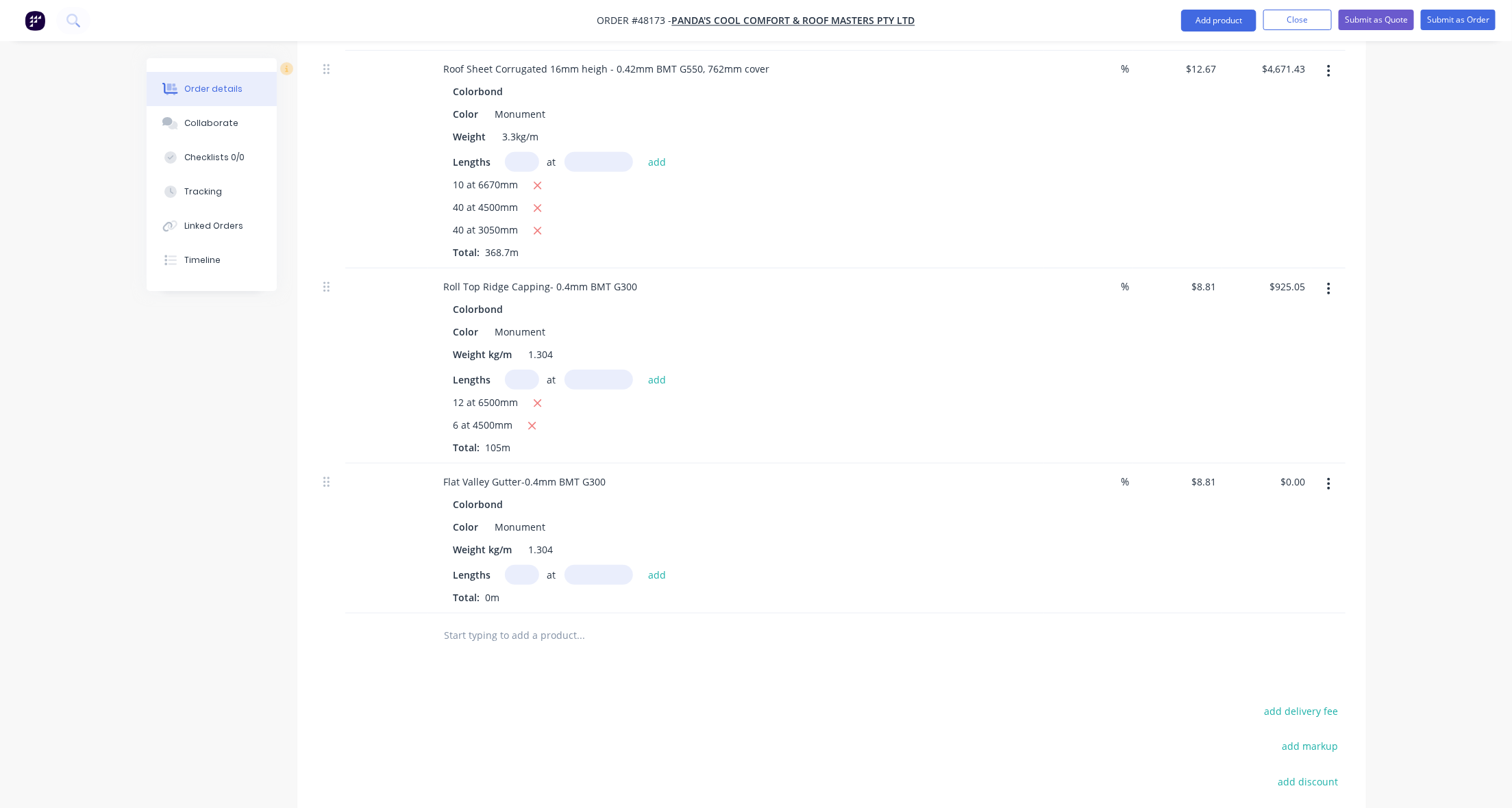
scroll to position [605, 0]
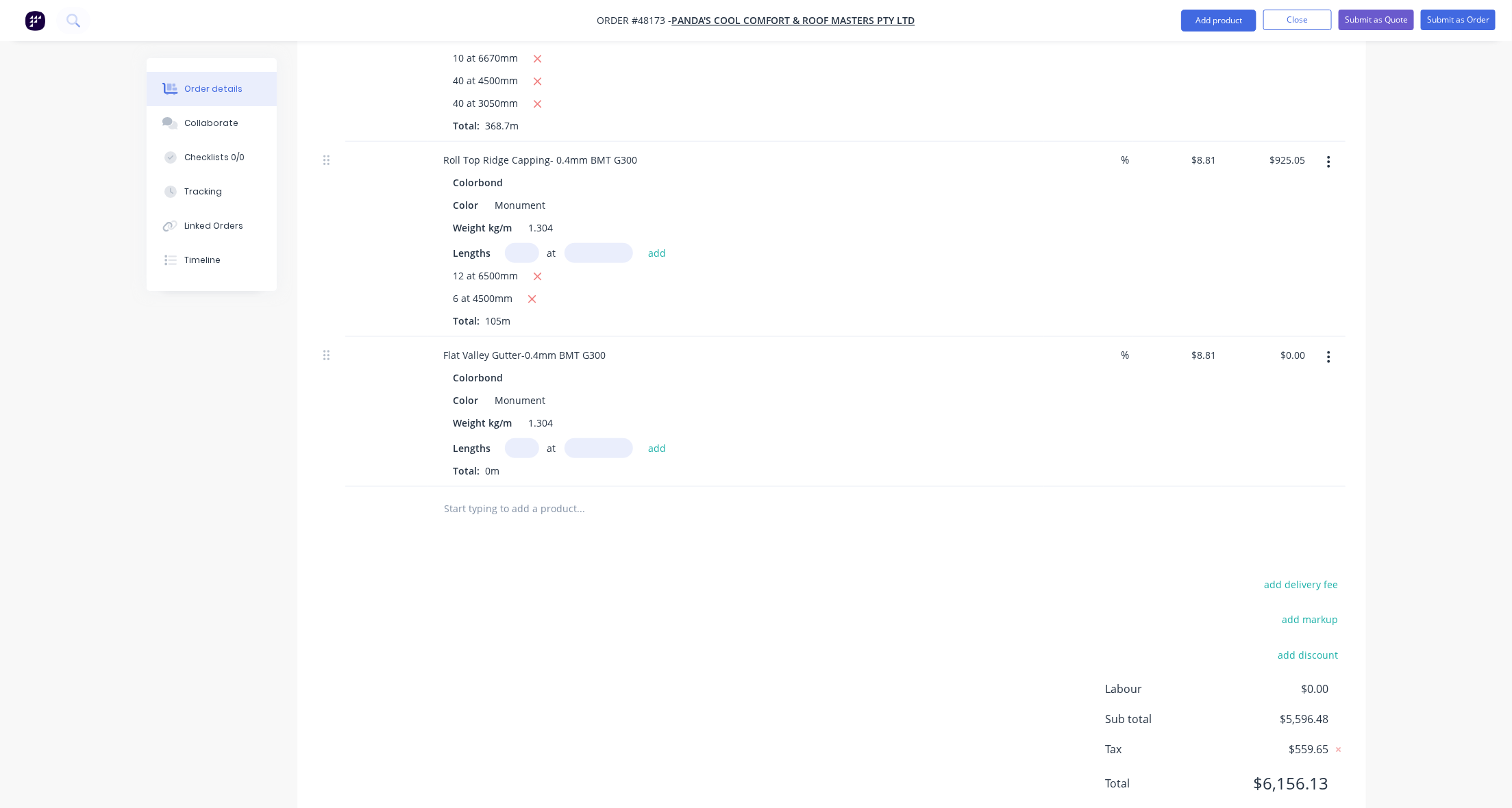
click at [524, 439] on input "text" at bounding box center [522, 448] width 34 height 20
type input "3"
type input "4500"
click at [641, 439] on button "add" at bounding box center [657, 447] width 32 height 18
type input "$118.94"
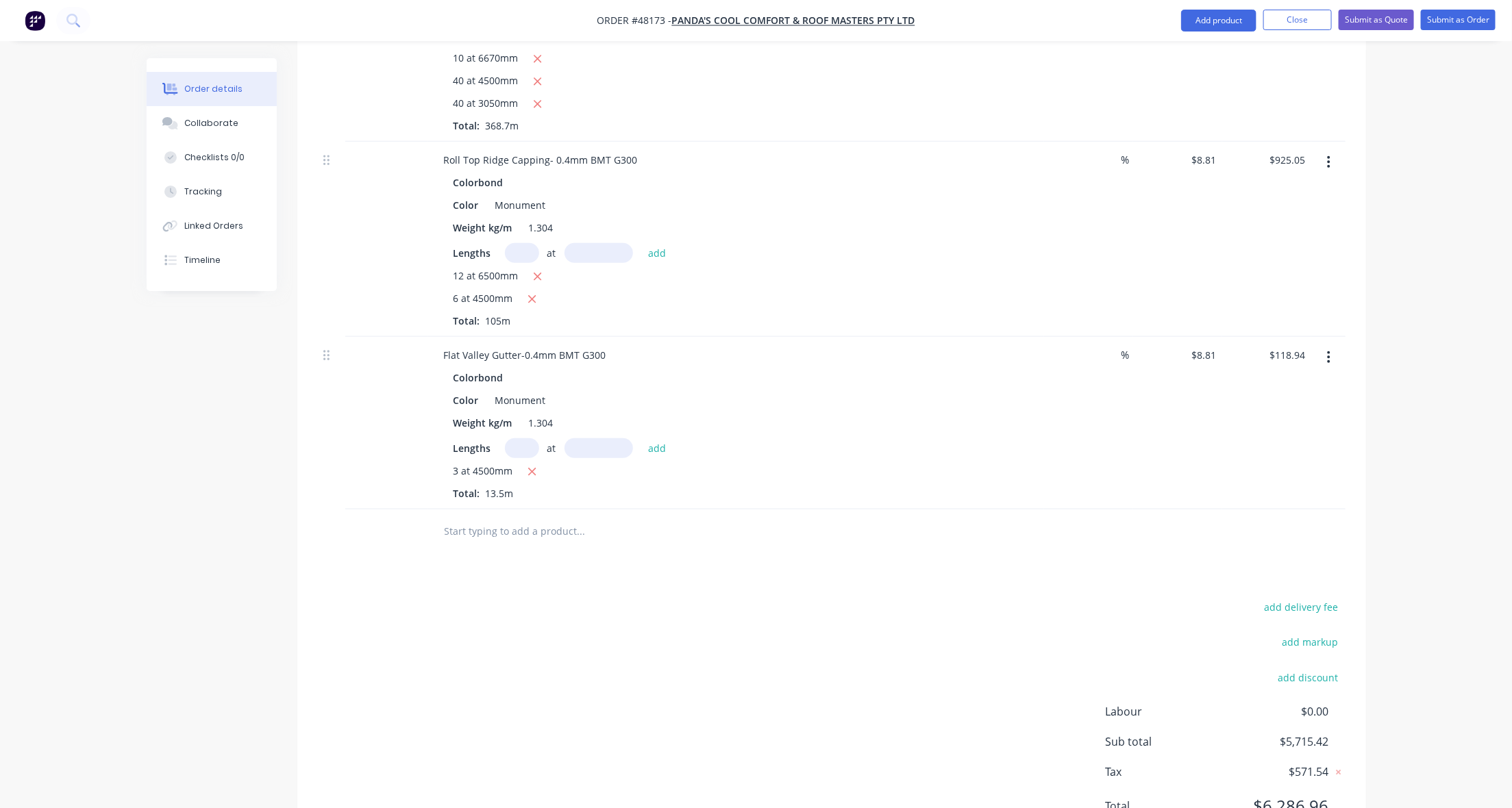
drag, startPoint x: 1108, startPoint y: 502, endPoint x: 1005, endPoint y: 490, distance: 103.7
click at [1108, 509] on div at bounding box center [831, 532] width 1028 height 45
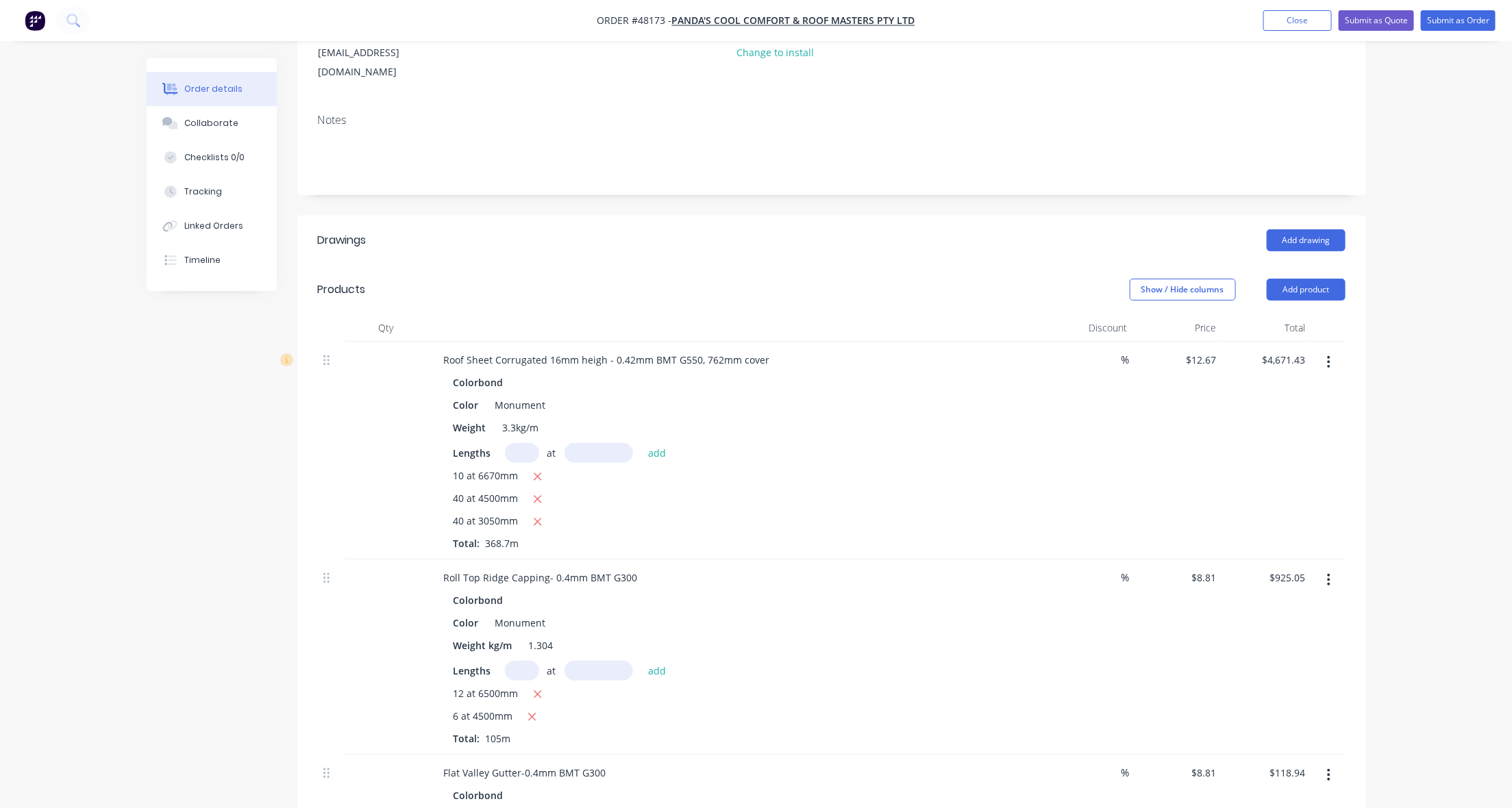
scroll to position [0, 0]
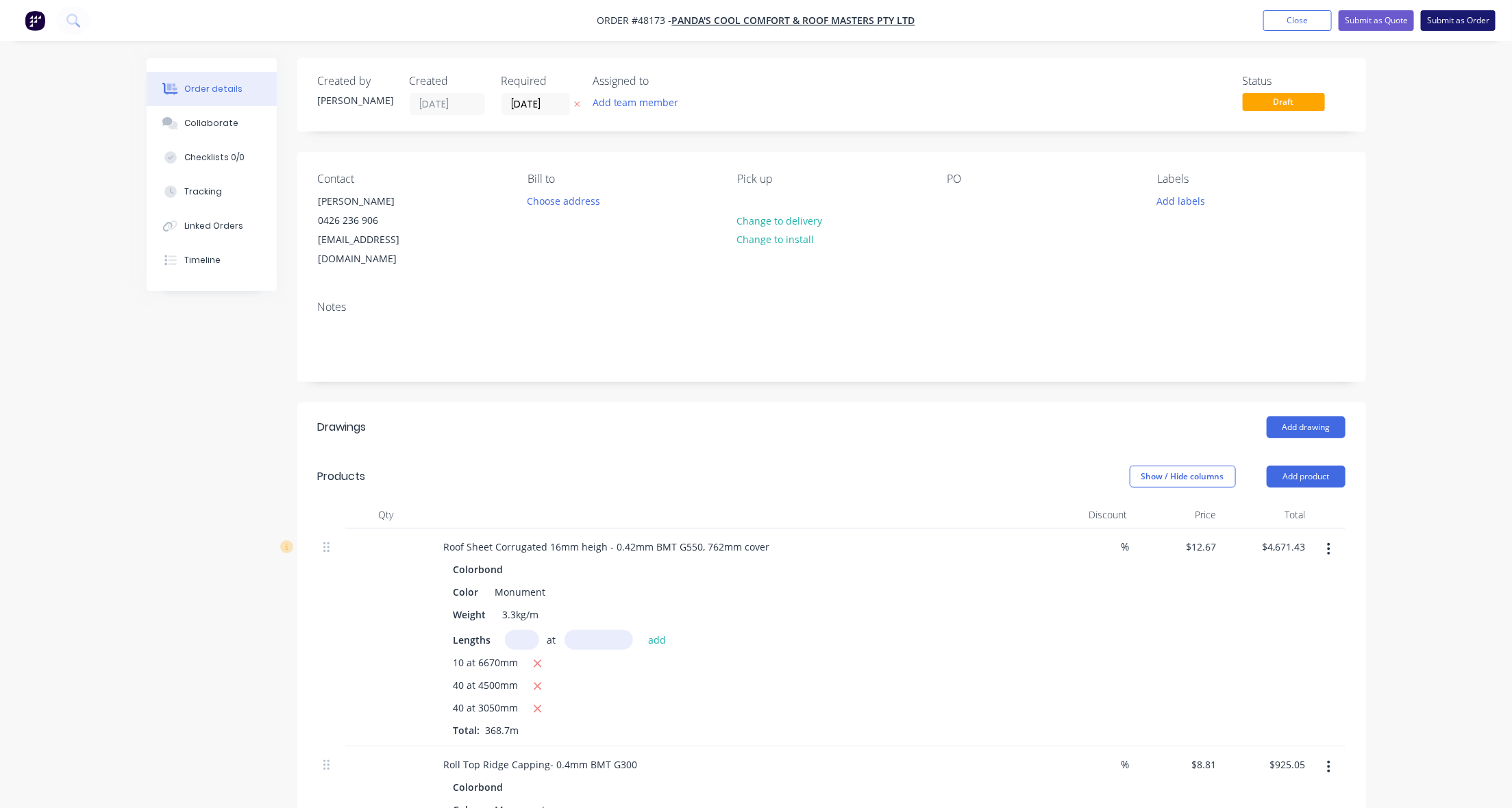
click at [1291, 25] on button "Submit as Order" at bounding box center [1459, 21] width 75 height 21
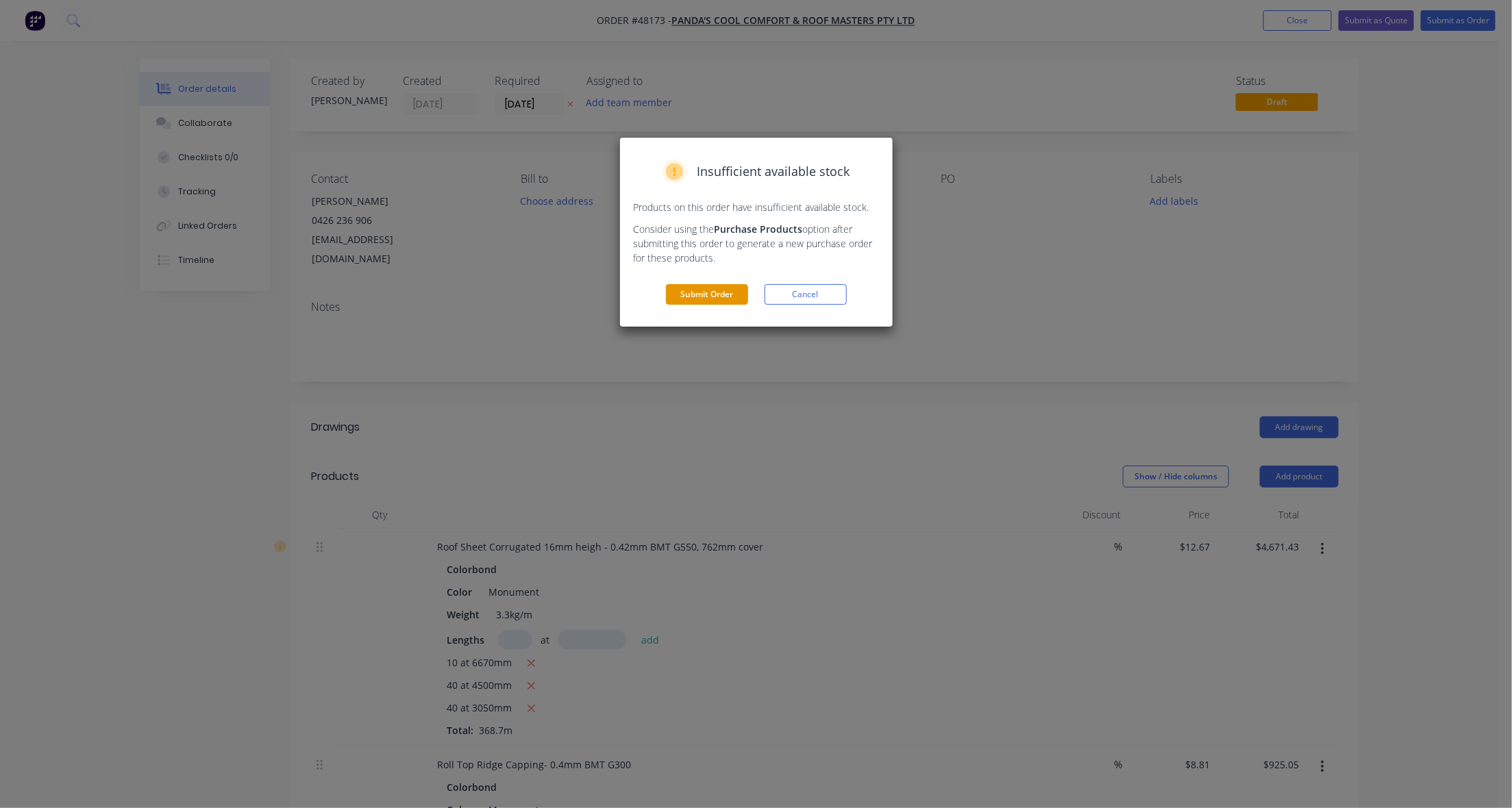
click at [690, 292] on button "Submit Order" at bounding box center [706, 295] width 82 height 21
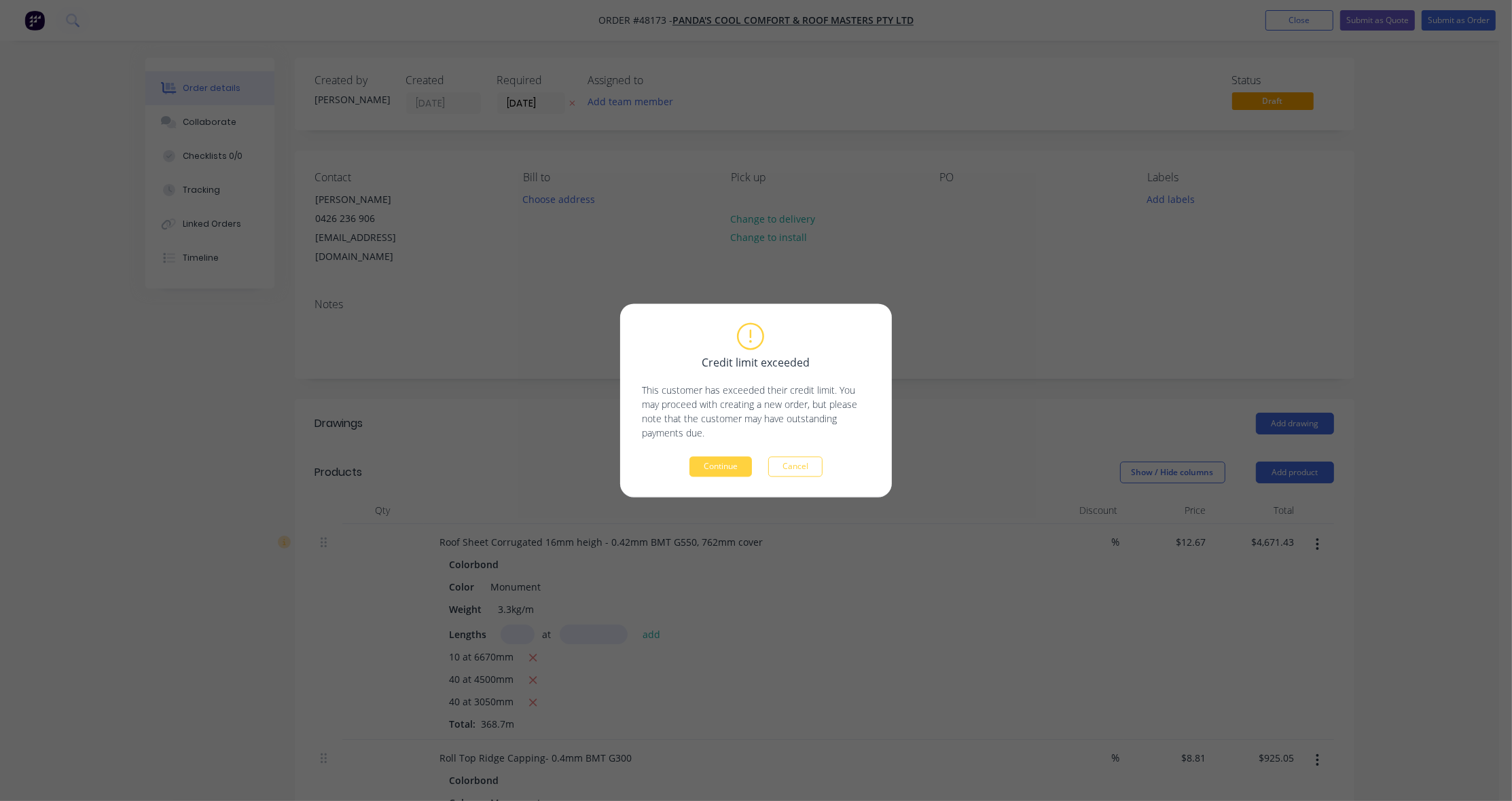
drag, startPoint x: 723, startPoint y: 467, endPoint x: 599, endPoint y: 90, distance: 396.9
click at [723, 465] on button "Continue" at bounding box center [720, 467] width 62 height 21
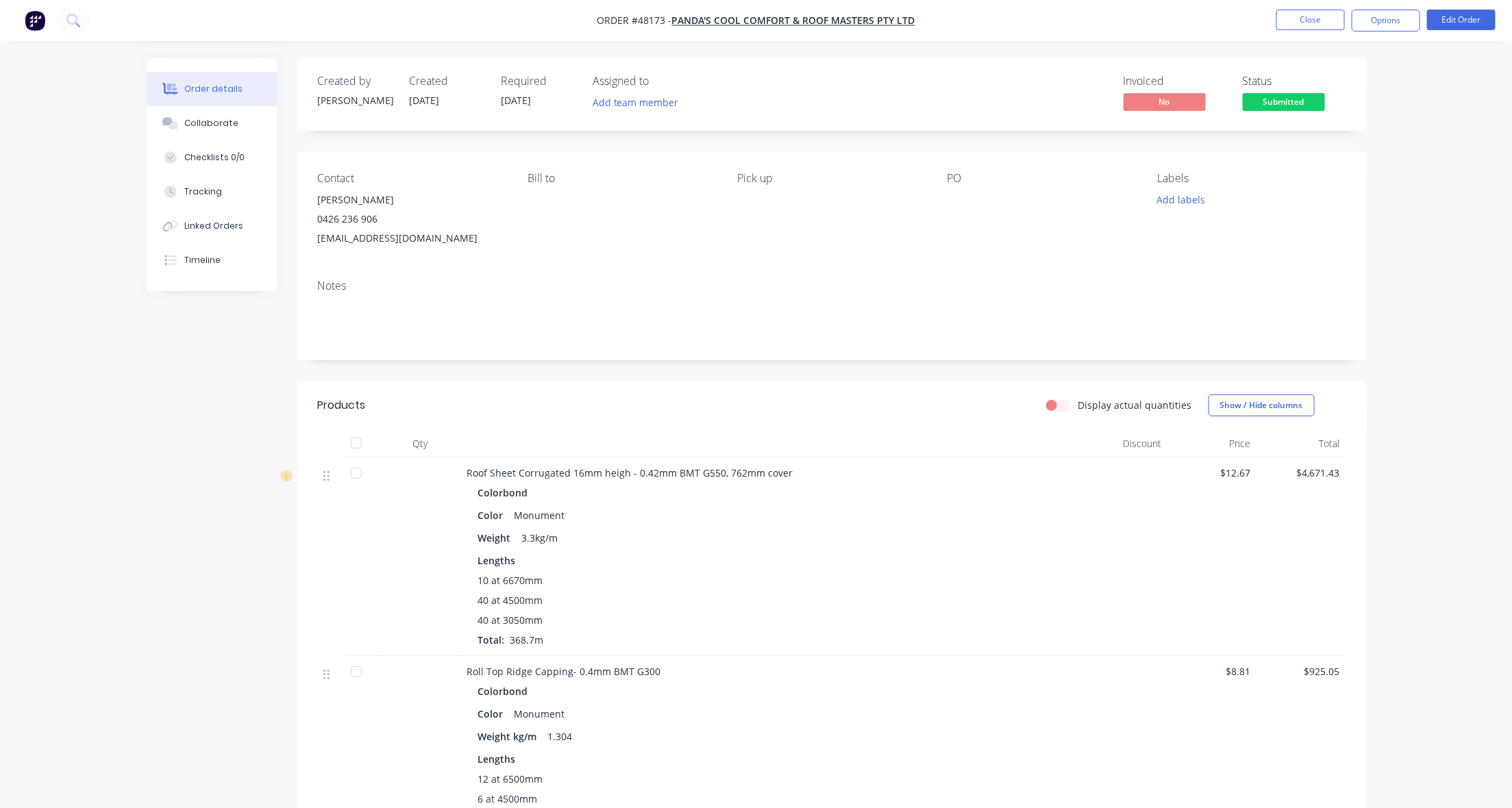
drag, startPoint x: 412, startPoint y: 100, endPoint x: 484, endPoint y: 101, distance: 72.0
click at [484, 101] on div "Created 18/08/25" at bounding box center [447, 95] width 76 height 40
click at [486, 105] on div "Created by Cathy Created 18/08/25 Required 18/08/25 Assigned to Add team member" at bounding box center [524, 95] width 412 height 40
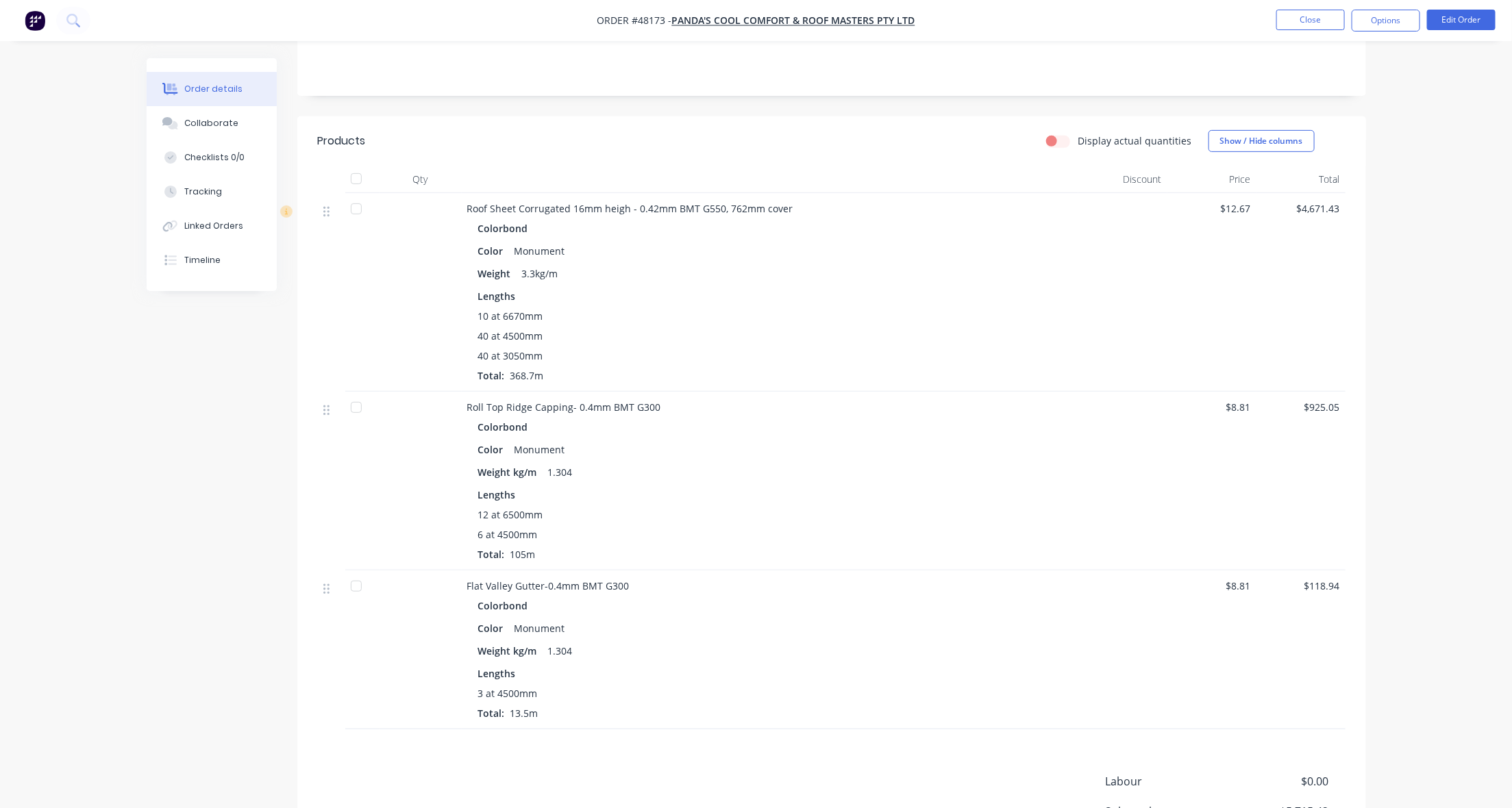
scroll to position [400, 0]
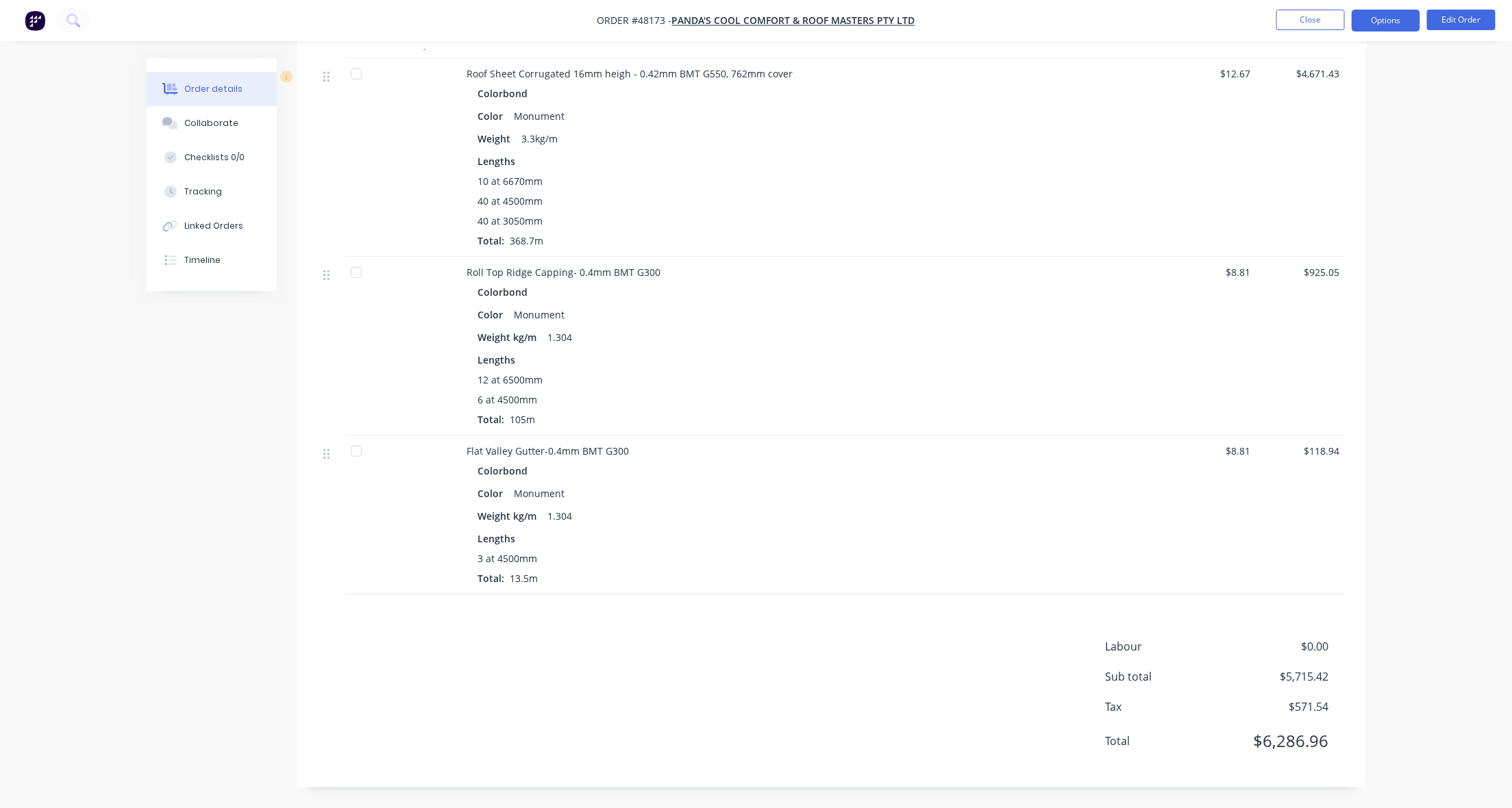
click at [1291, 25] on button "Options" at bounding box center [1386, 21] width 68 height 22
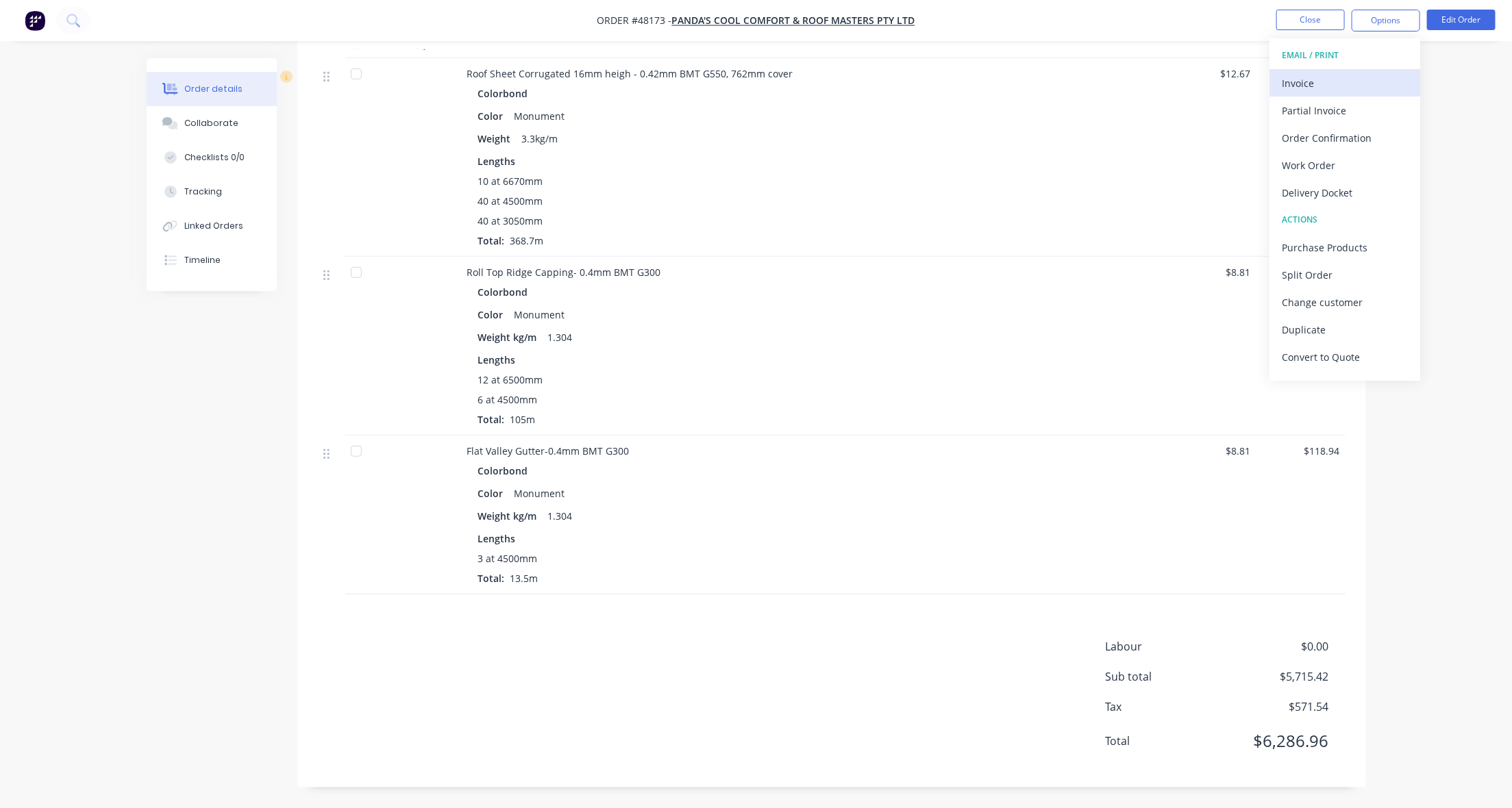
click at [1291, 80] on div "Invoice" at bounding box center [1345, 83] width 126 height 20
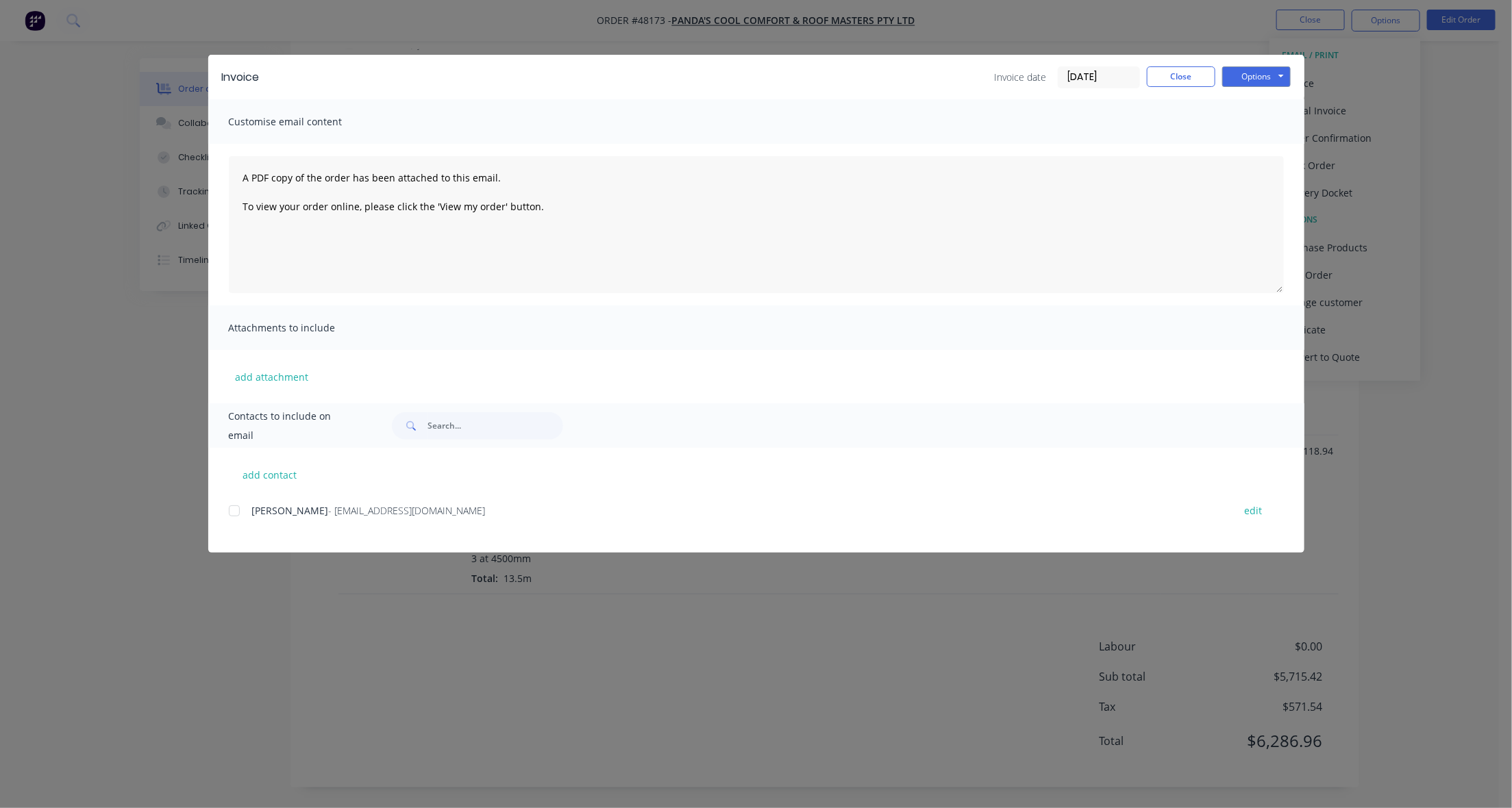
click at [233, 512] on div at bounding box center [234, 511] width 27 height 27
click at [1258, 86] on div "Options Preview Print Email" at bounding box center [1256, 77] width 68 height 22
click at [1272, 79] on button "Options" at bounding box center [1256, 76] width 68 height 21
click at [1279, 147] on button "Email" at bounding box center [1266, 146] width 88 height 22
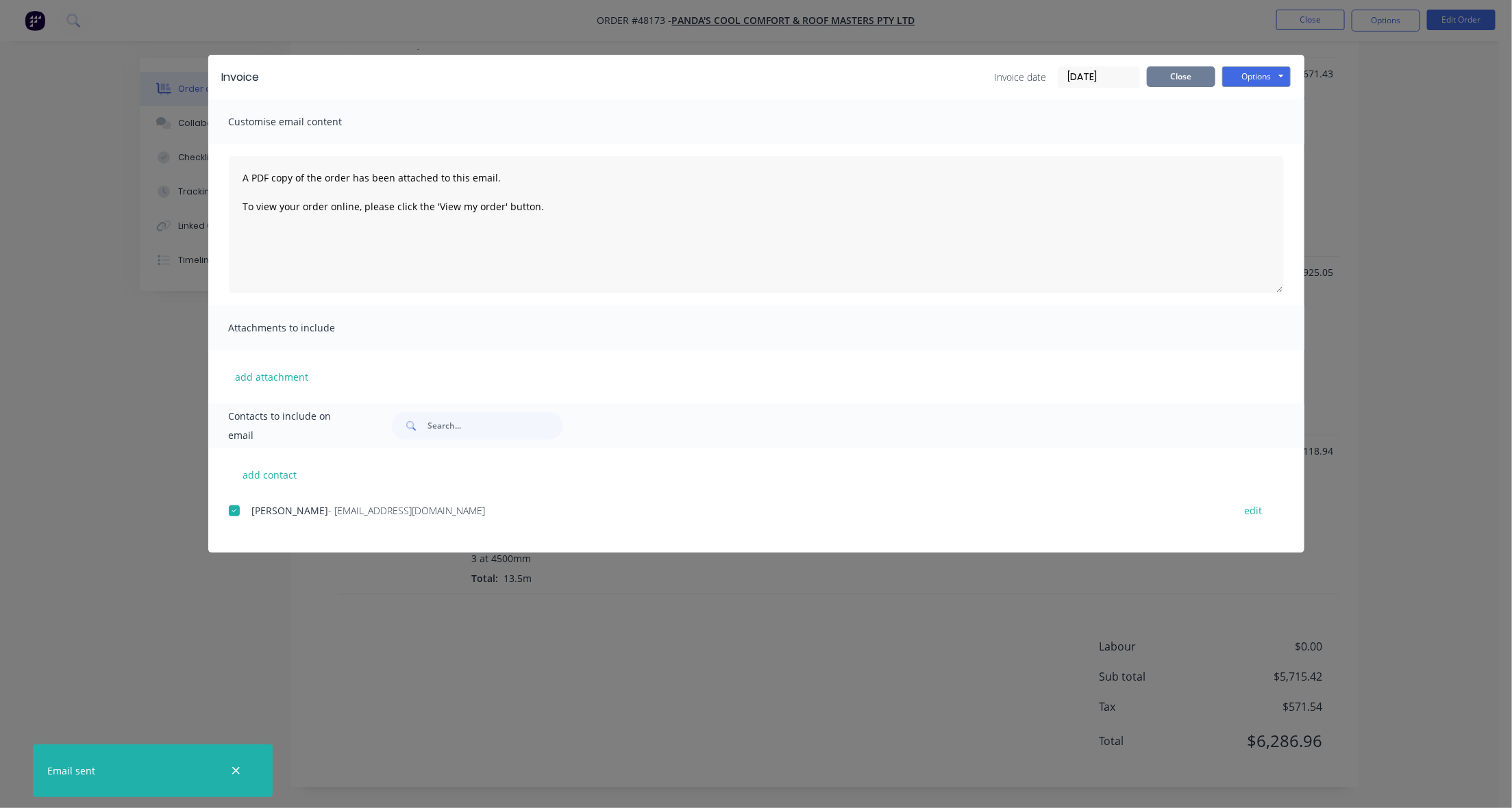
click at [1147, 70] on button "Close" at bounding box center [1182, 76] width 68 height 21
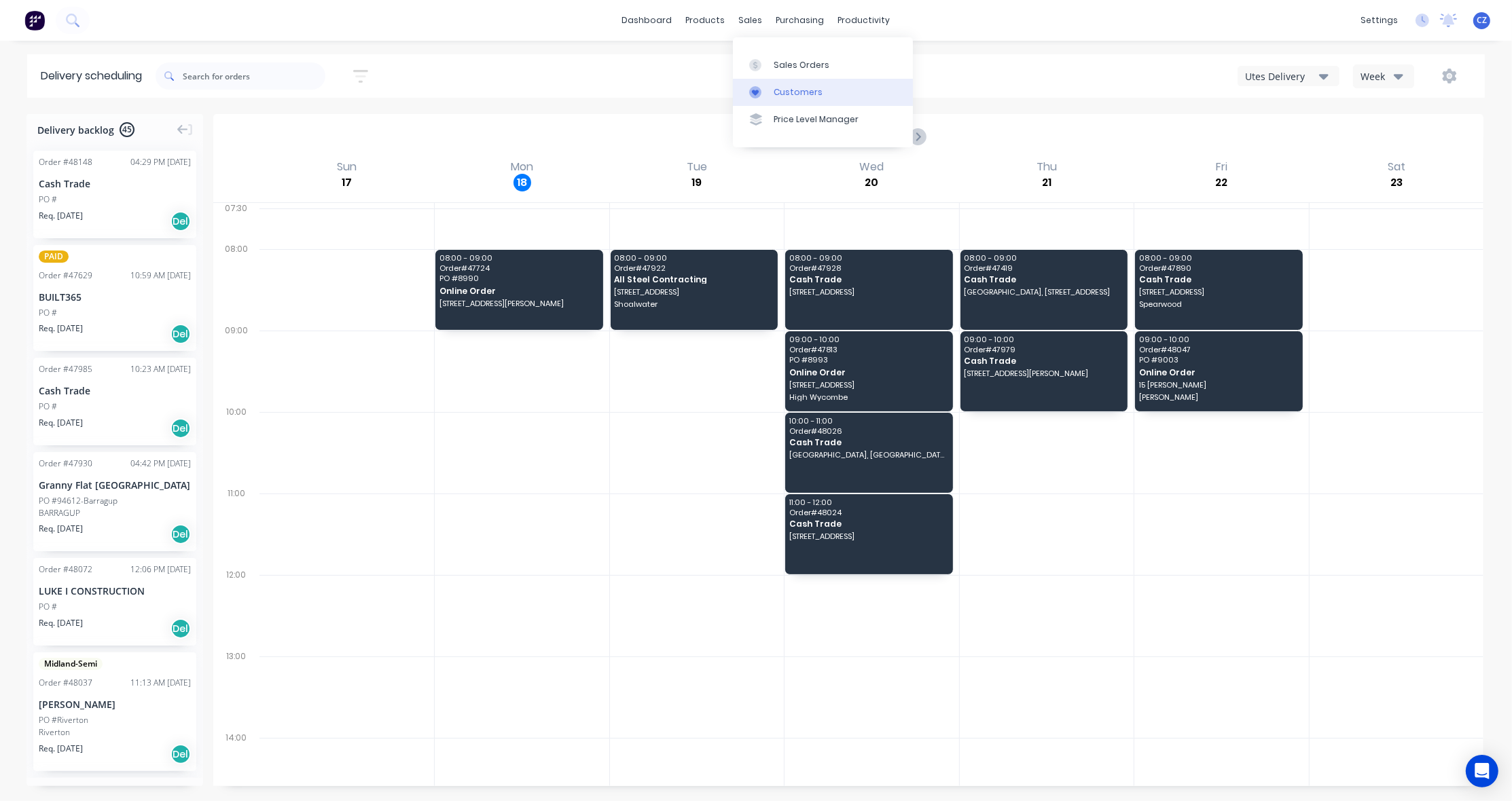
drag, startPoint x: 0, startPoint y: 0, endPoint x: 789, endPoint y: 93, distance: 794.5
click at [789, 93] on div "Customers" at bounding box center [798, 92] width 49 height 12
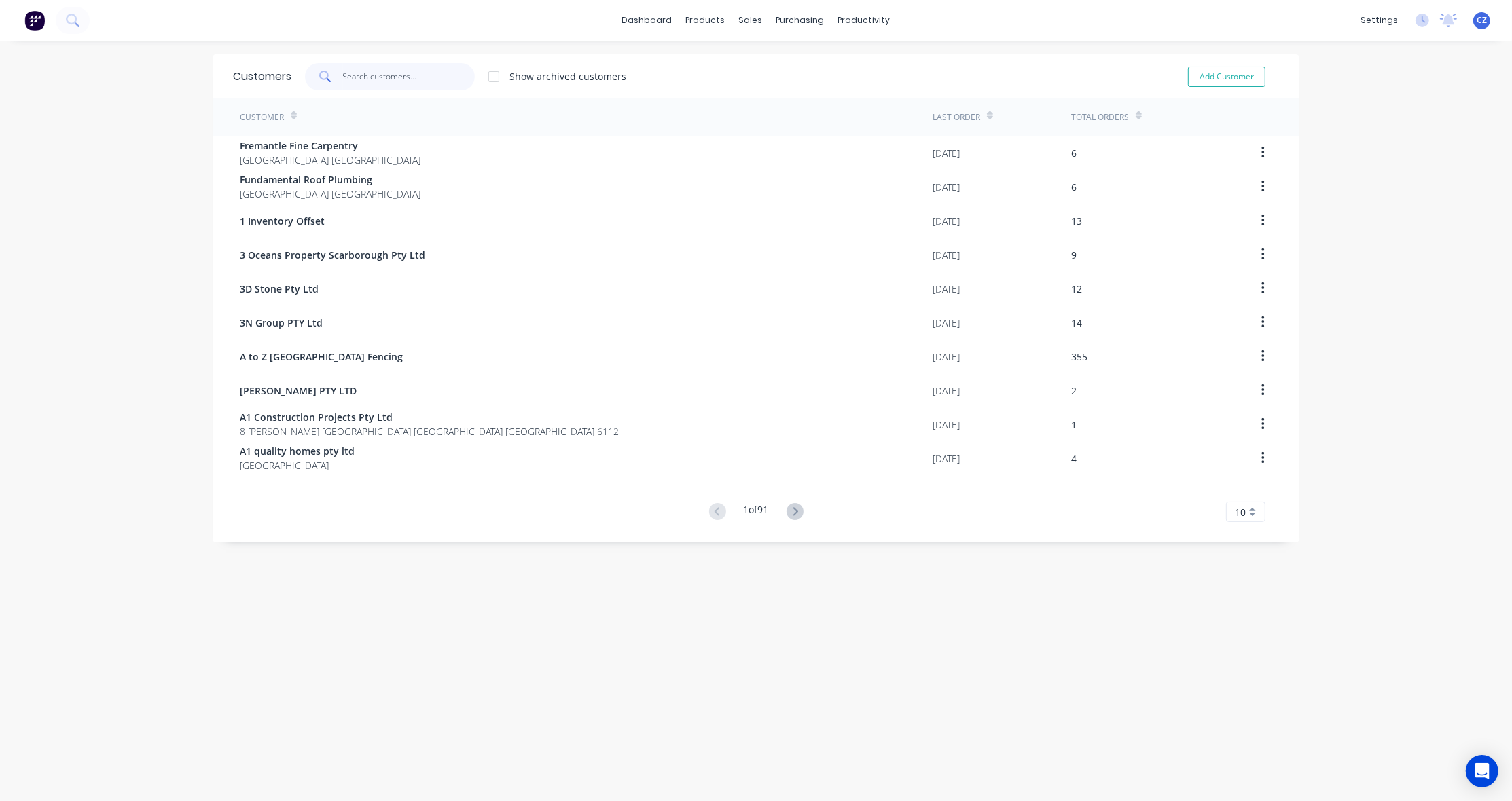
click at [395, 70] on input "text" at bounding box center [410, 77] width 133 height 27
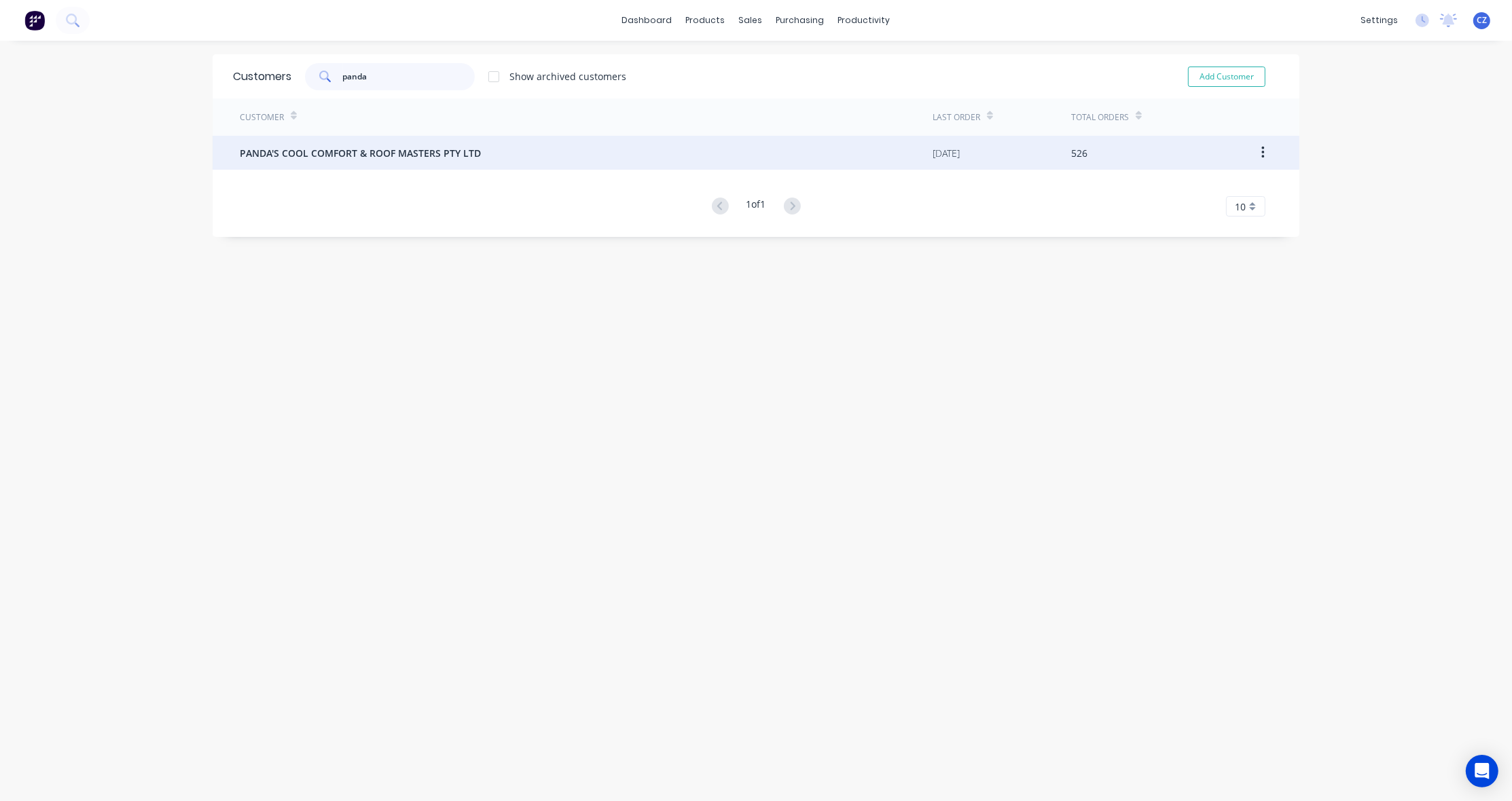
type input "panda"
click at [361, 152] on span "PANDA'S COOL COMFORT & ROOF MASTERS PTY LTD" at bounding box center [360, 153] width 241 height 14
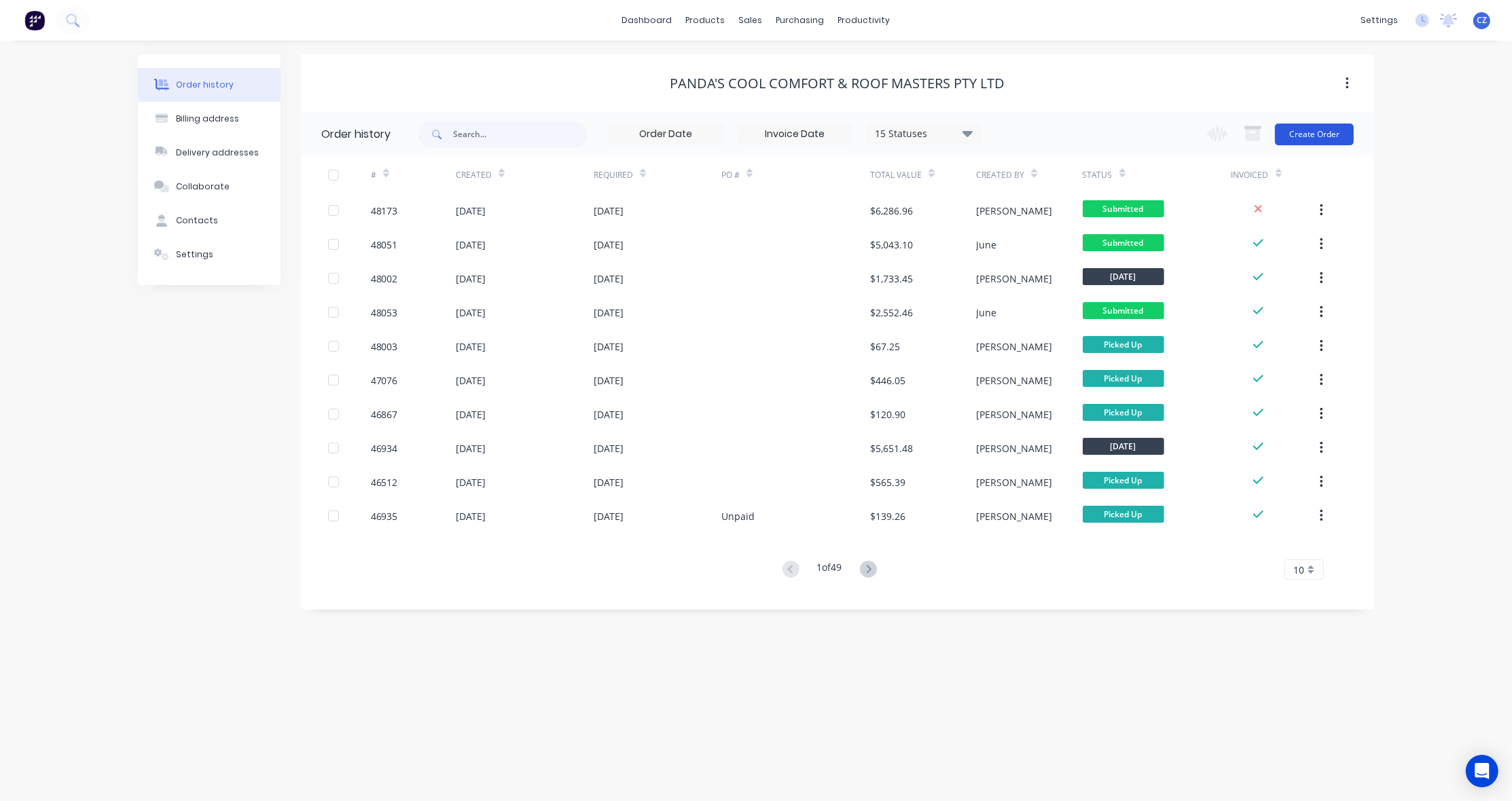
click at [1295, 139] on button "Create Order" at bounding box center [1314, 135] width 79 height 22
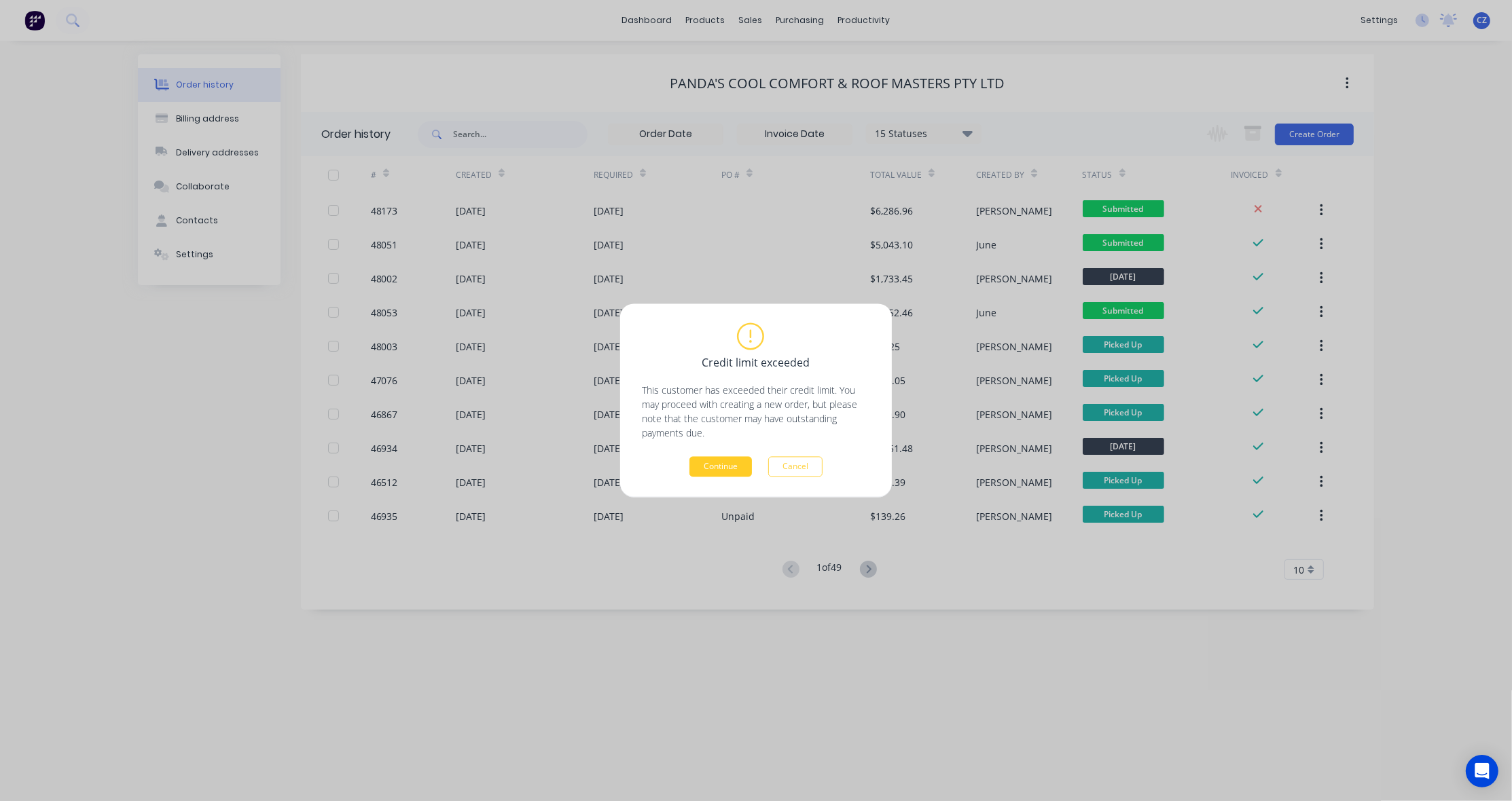
click at [713, 463] on button "Continue" at bounding box center [720, 467] width 62 height 21
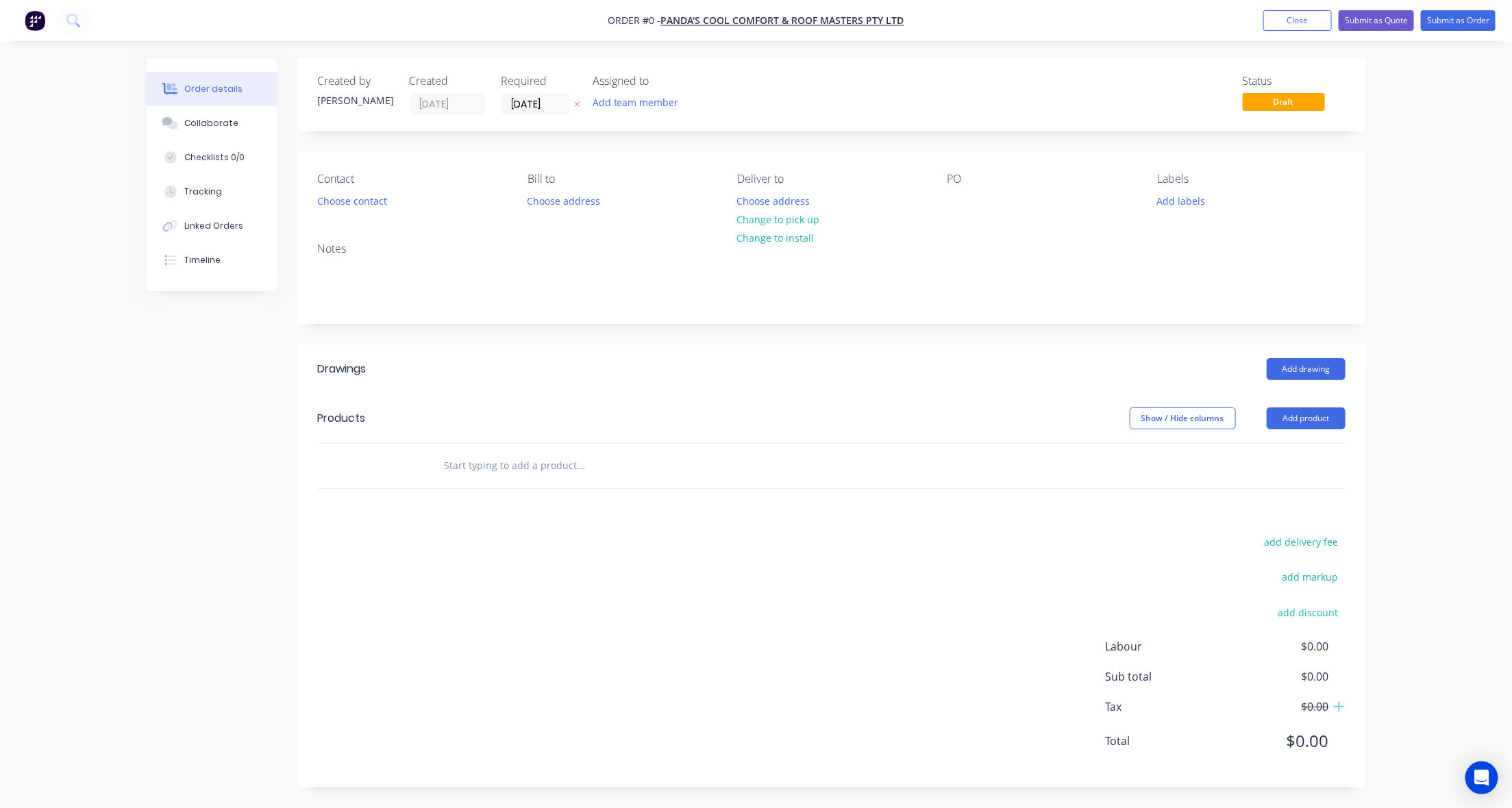
drag, startPoint x: 1294, startPoint y: 415, endPoint x: 1293, endPoint y: 435, distance: 20.0
click at [1294, 419] on button "Add product" at bounding box center [1306, 419] width 79 height 22
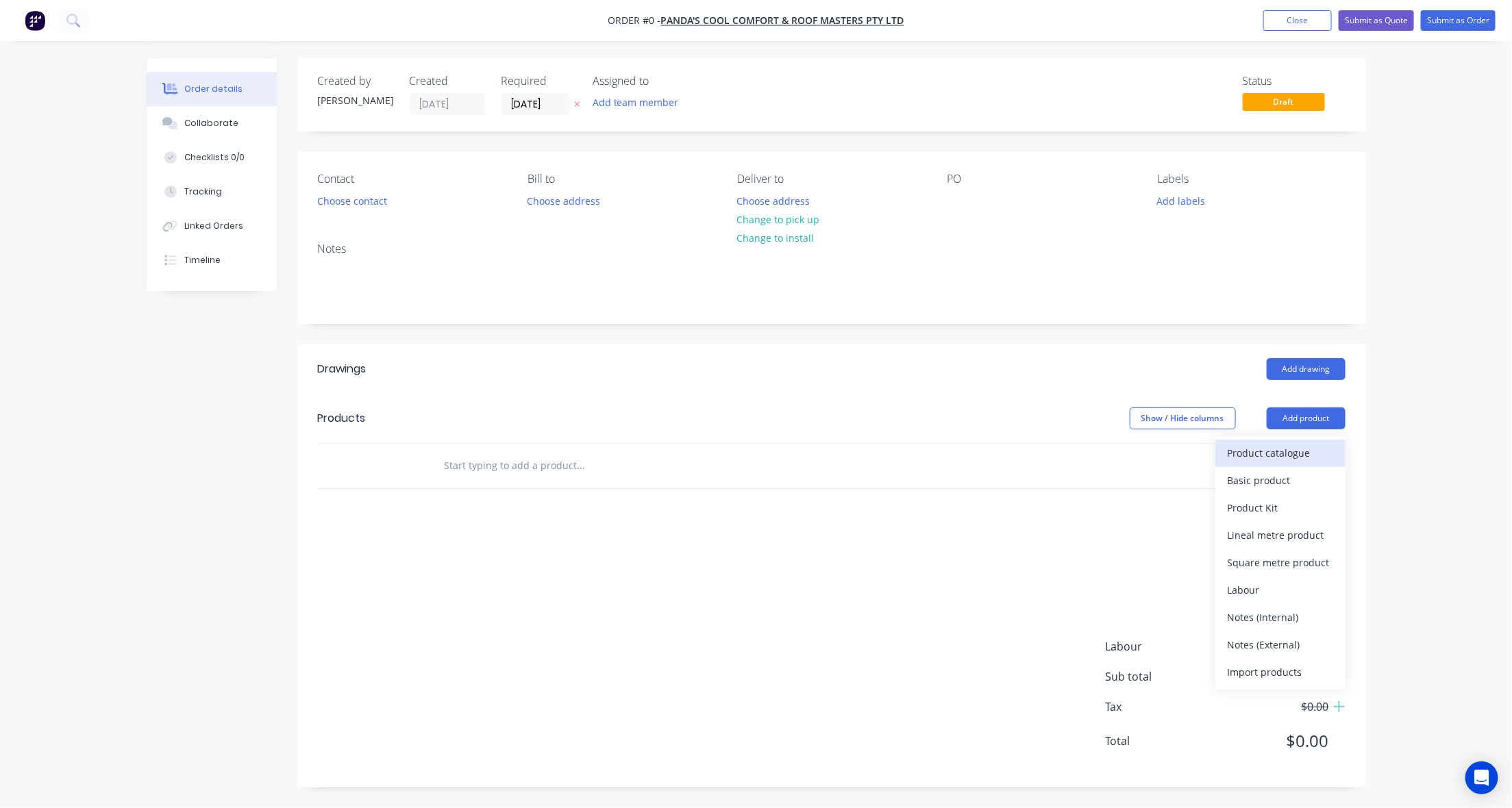
click at [1289, 443] on div "Product catalogue" at bounding box center [1280, 453] width 106 height 20
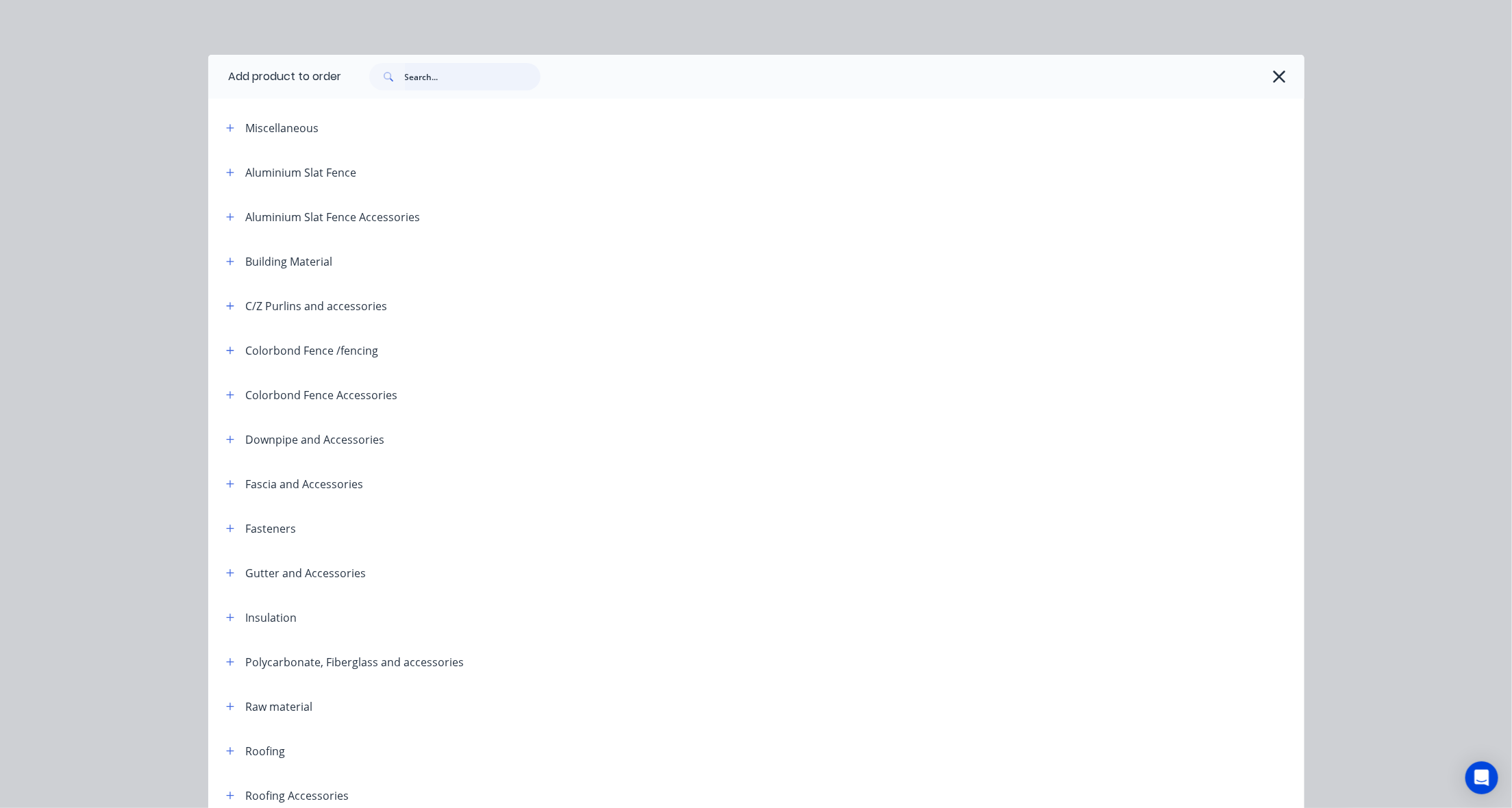
click at [459, 76] on input "text" at bounding box center [473, 76] width 135 height 27
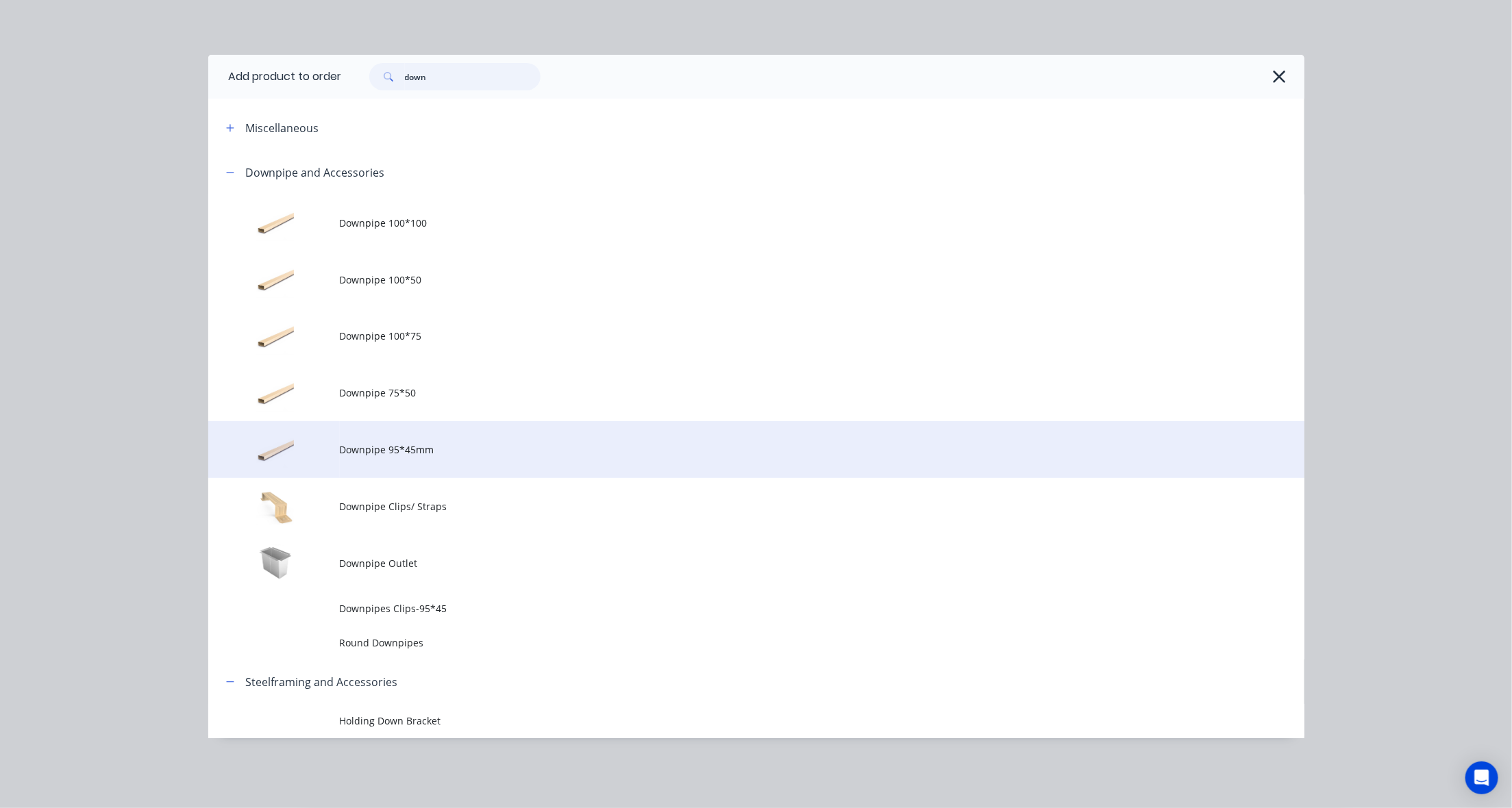
type input "down"
click at [396, 453] on span "Downpipe 95*45mm" at bounding box center [725, 450] width 772 height 14
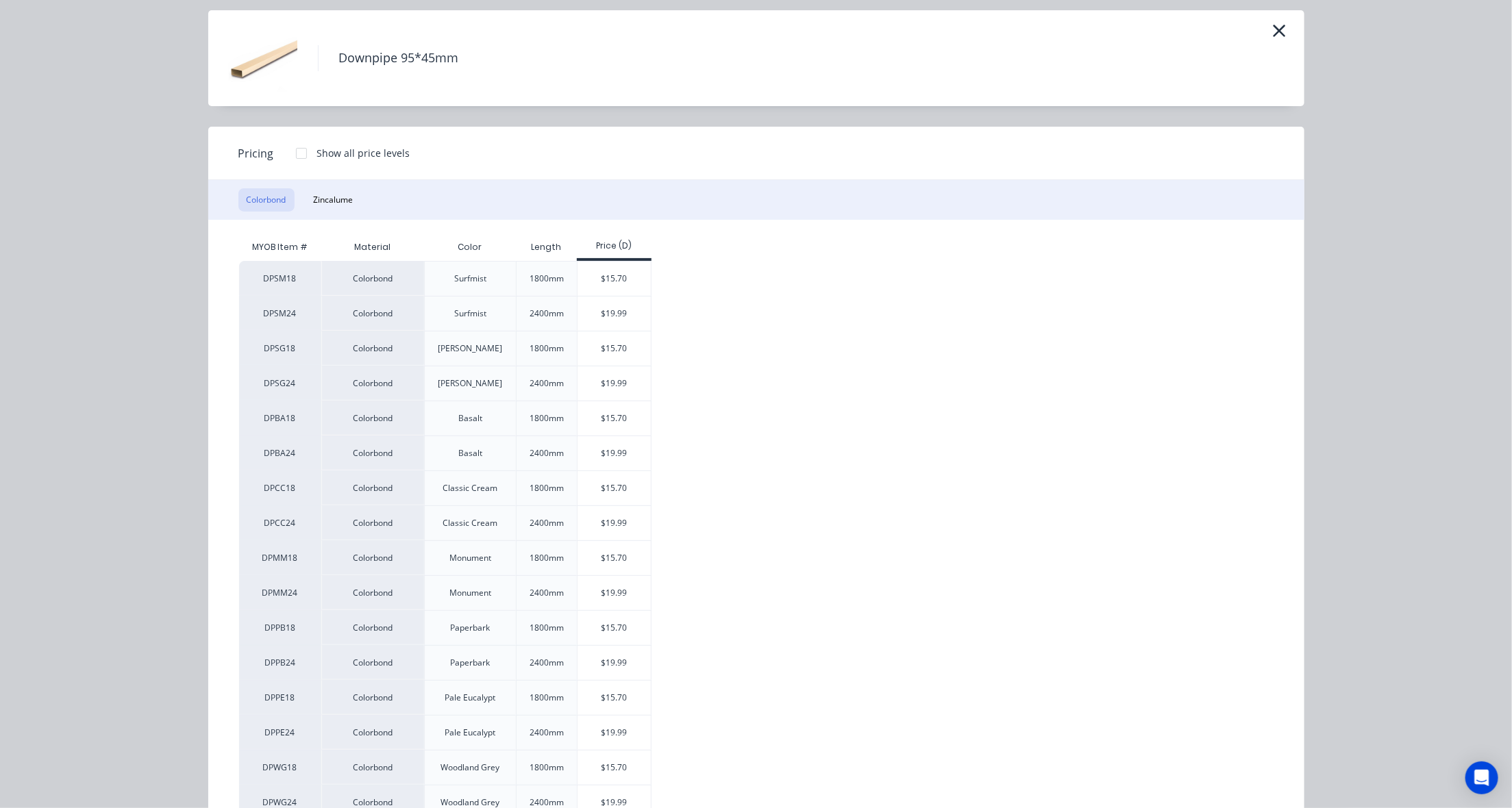
scroll to position [86, 0]
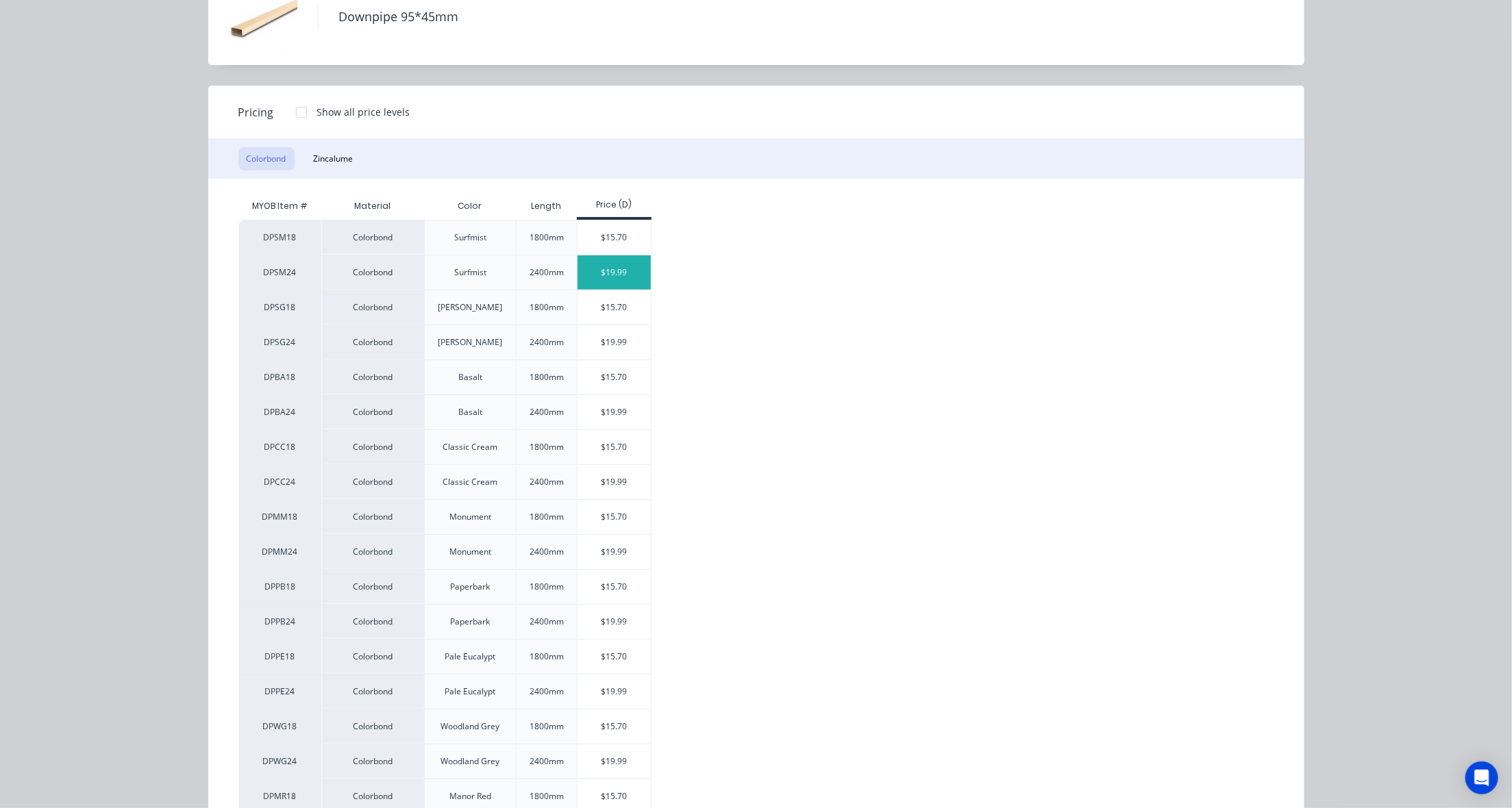
click at [611, 267] on div "$19.99" at bounding box center [614, 272] width 73 height 34
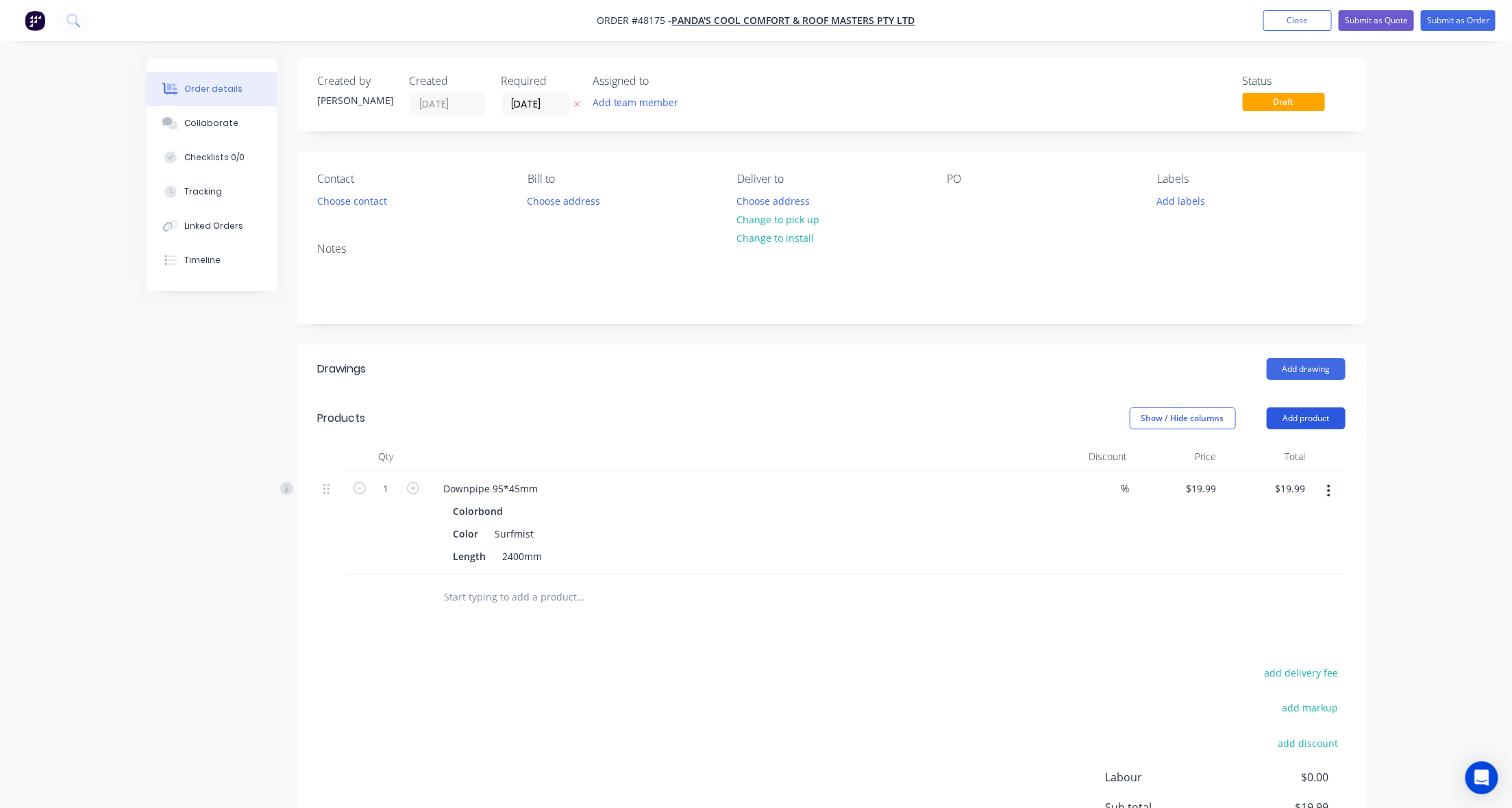
click at [1303, 425] on button "Add product" at bounding box center [1306, 419] width 79 height 22
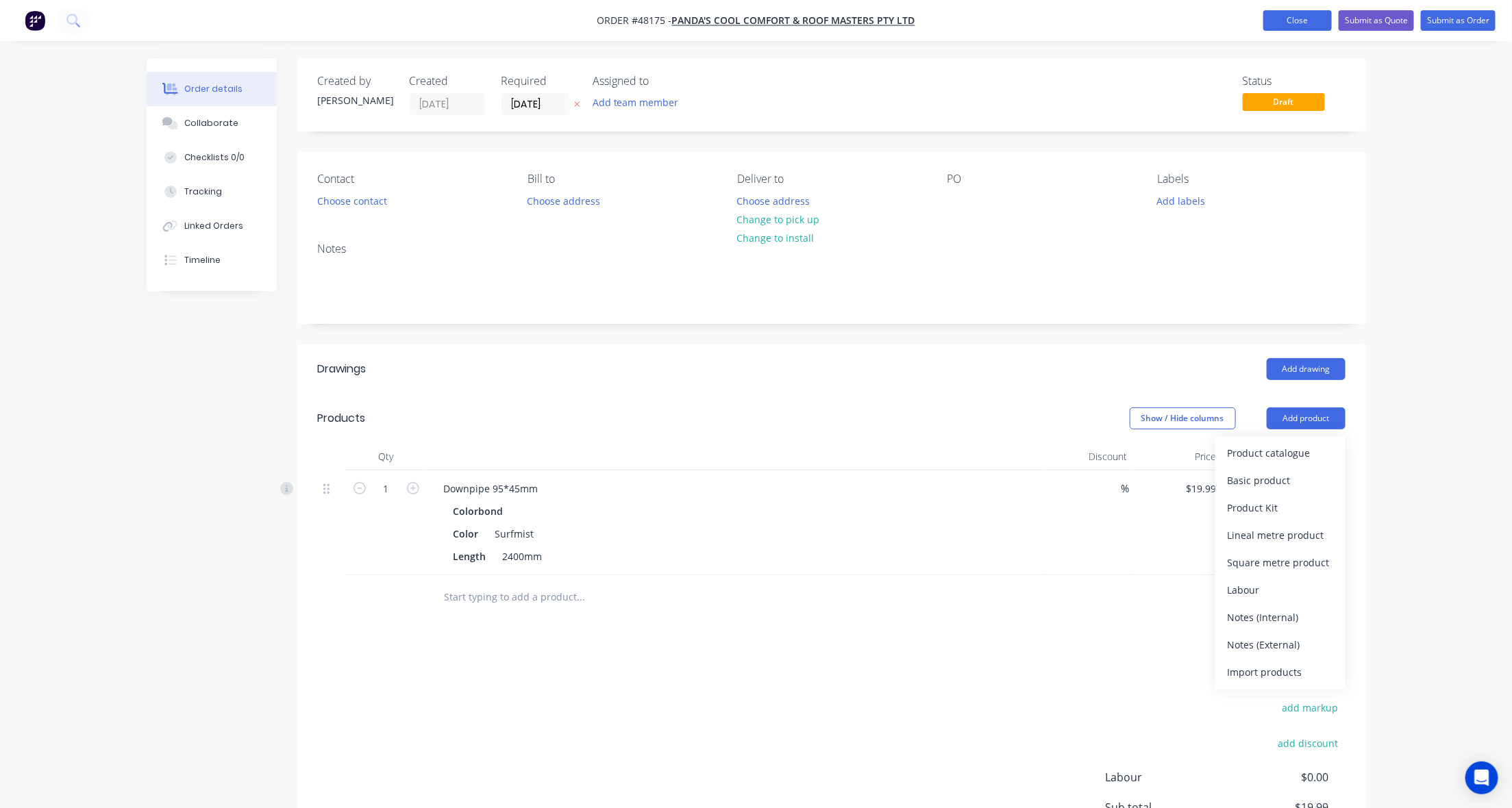
click at [1320, 29] on button "Close" at bounding box center [1298, 21] width 68 height 21
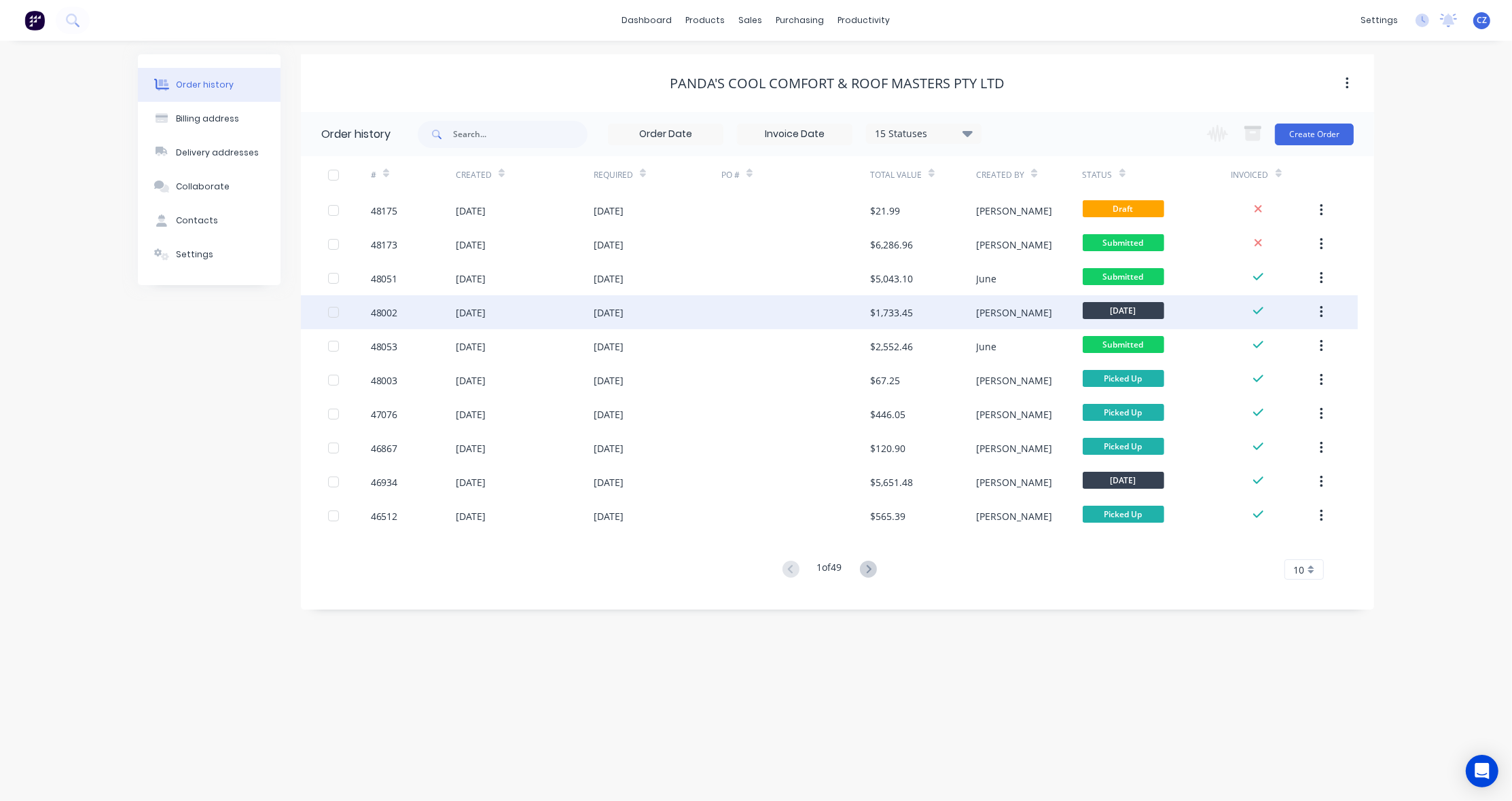
click at [749, 304] on div at bounding box center [795, 312] width 148 height 34
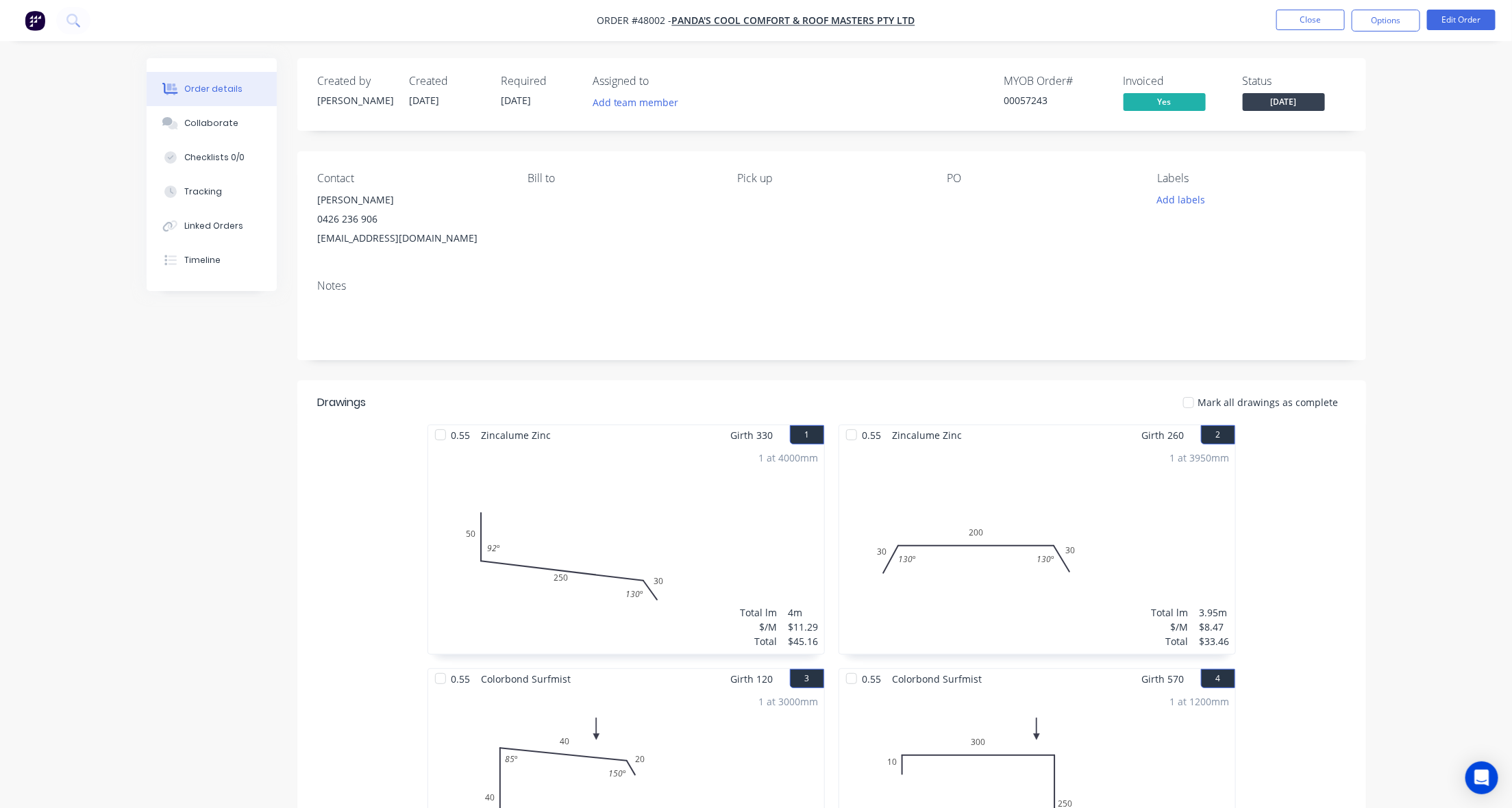
click at [1320, 7] on nav "Order #48002 - PANDA'S COOL COMFORT & ROOF MASTERS PTY LTD Close Options Edit O…" at bounding box center [756, 21] width 1512 height 41
click at [1311, 24] on button "Close" at bounding box center [1311, 20] width 68 height 21
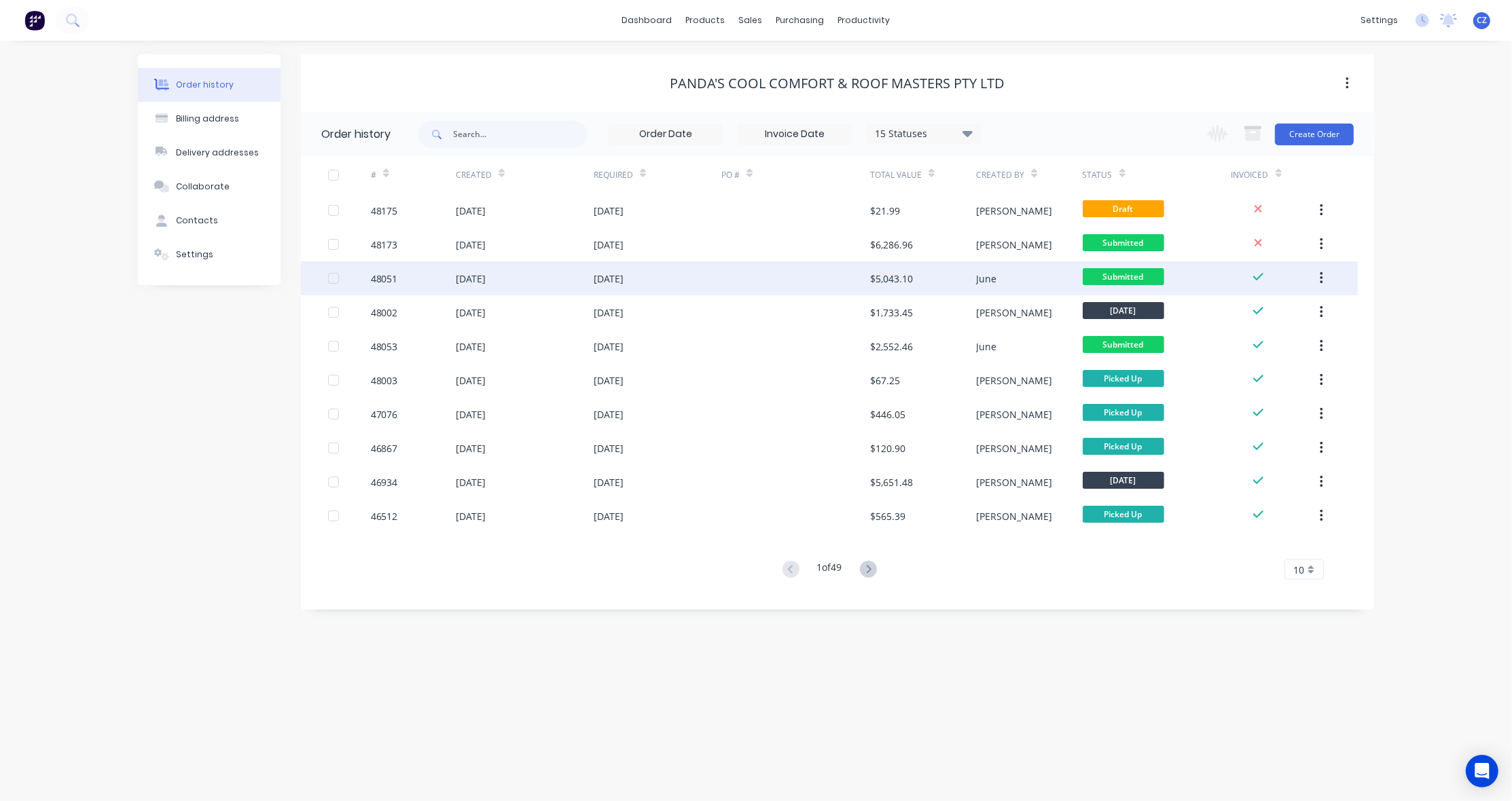
click at [849, 268] on div at bounding box center [795, 278] width 148 height 34
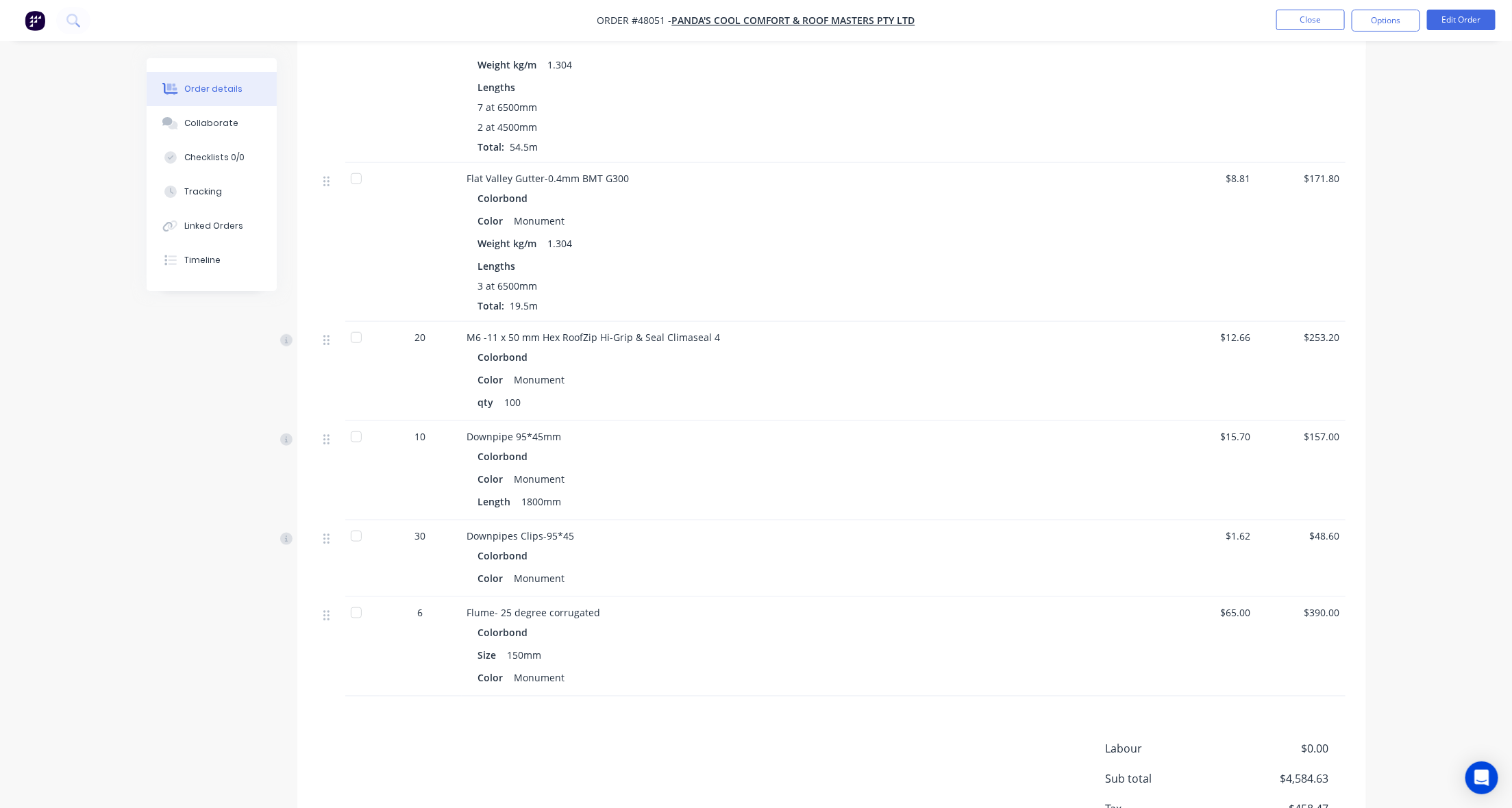
scroll to position [775, 0]
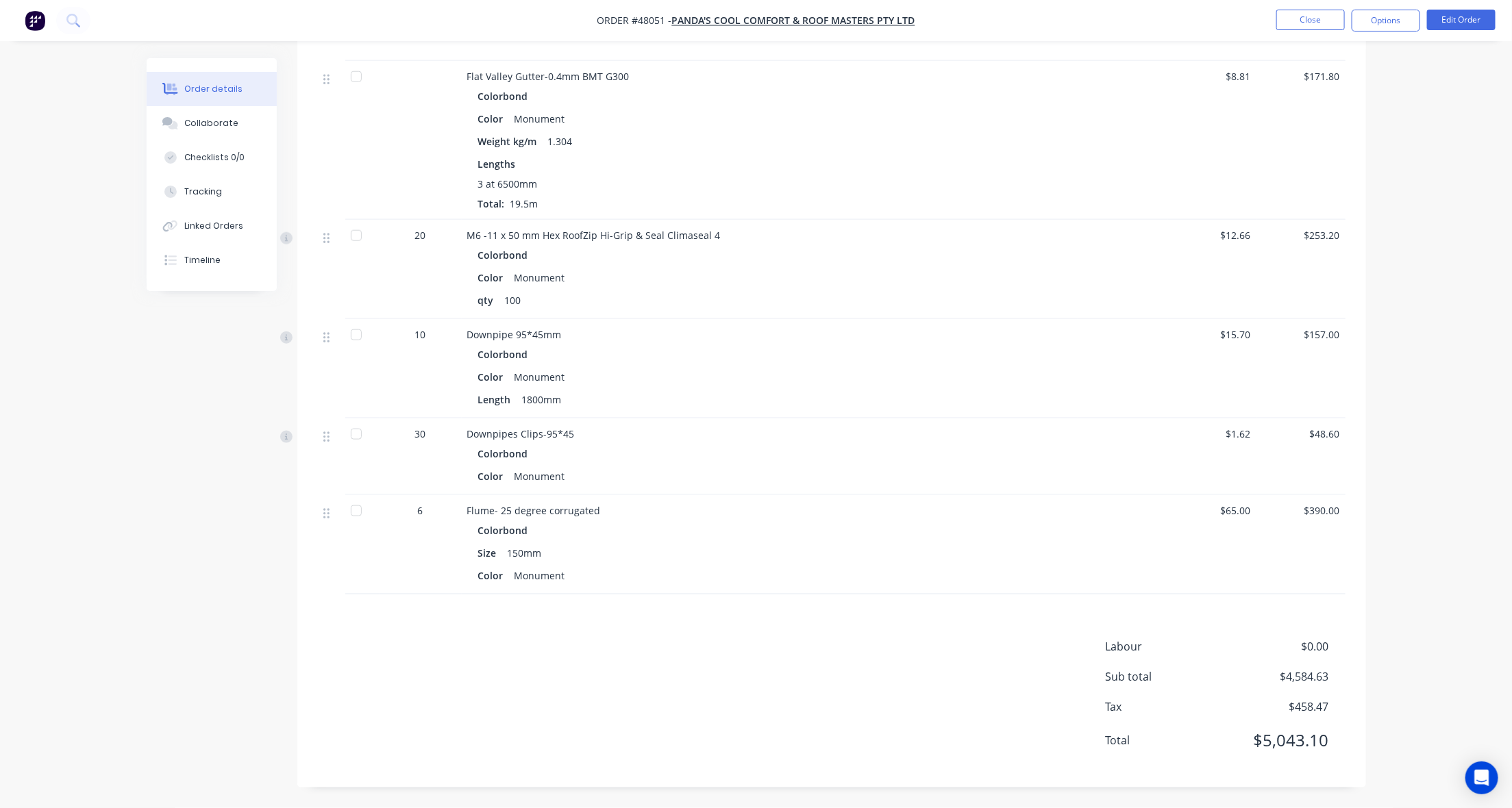
click at [351, 339] on div at bounding box center [356, 335] width 27 height 27
drag, startPoint x: 354, startPoint y: 432, endPoint x: 403, endPoint y: 432, distance: 49.0
click at [357, 432] on div at bounding box center [356, 434] width 27 height 27
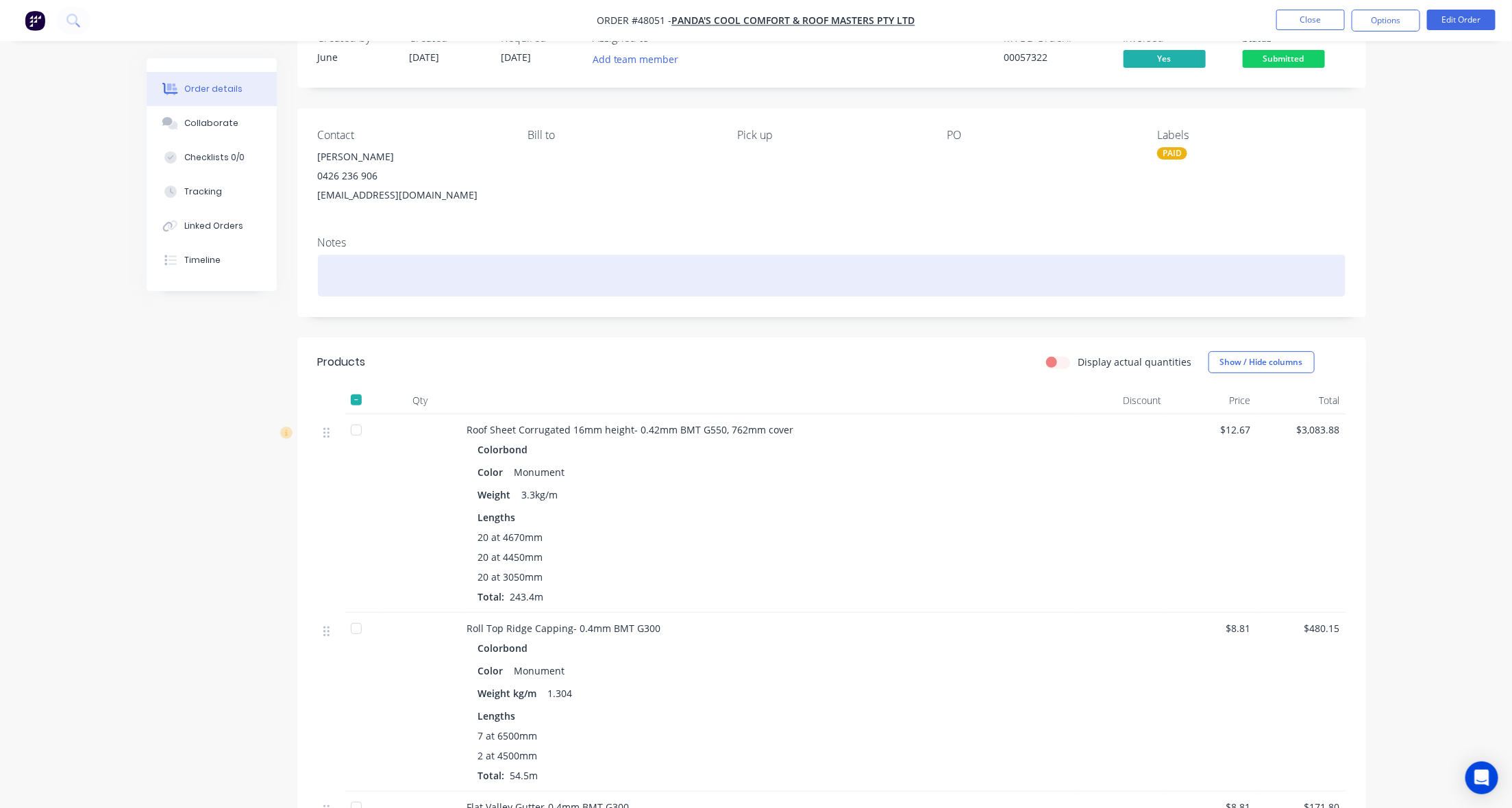
scroll to position [0, 0]
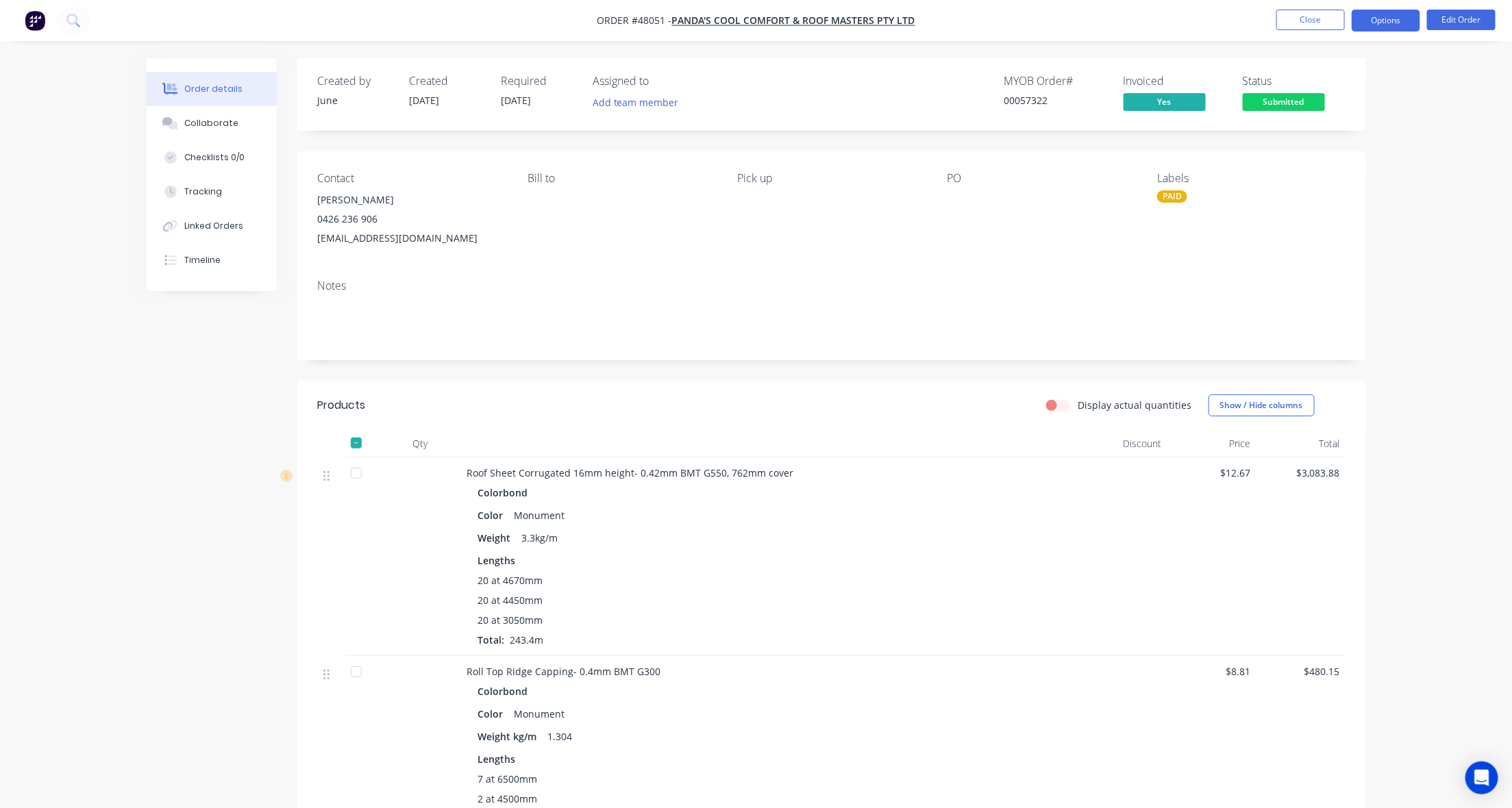
click at [1406, 25] on button "Options" at bounding box center [1386, 21] width 68 height 22
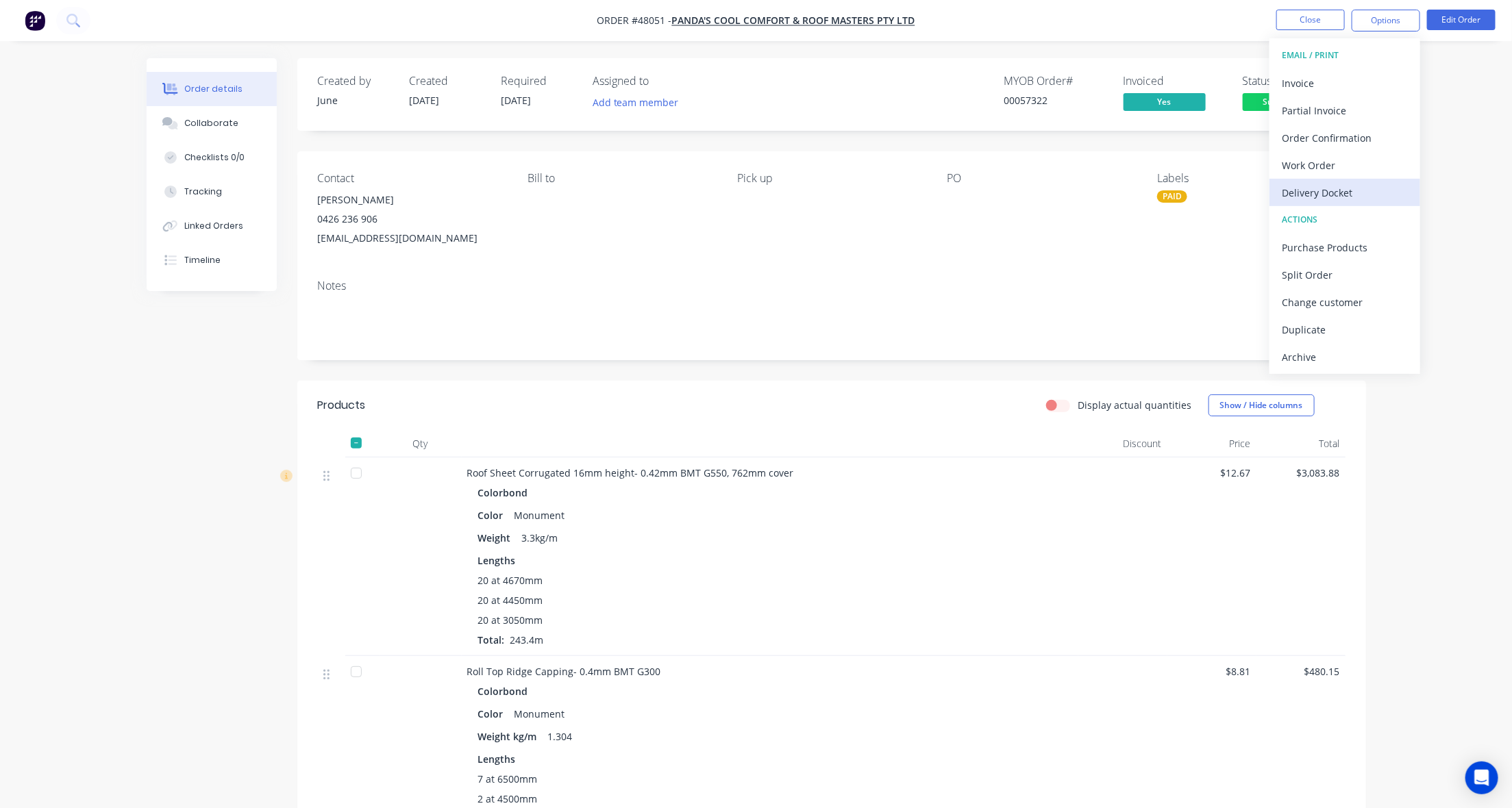
click at [1350, 193] on div "Delivery Docket" at bounding box center [1345, 193] width 126 height 20
click at [1309, 162] on div "Custom" at bounding box center [1345, 165] width 126 height 20
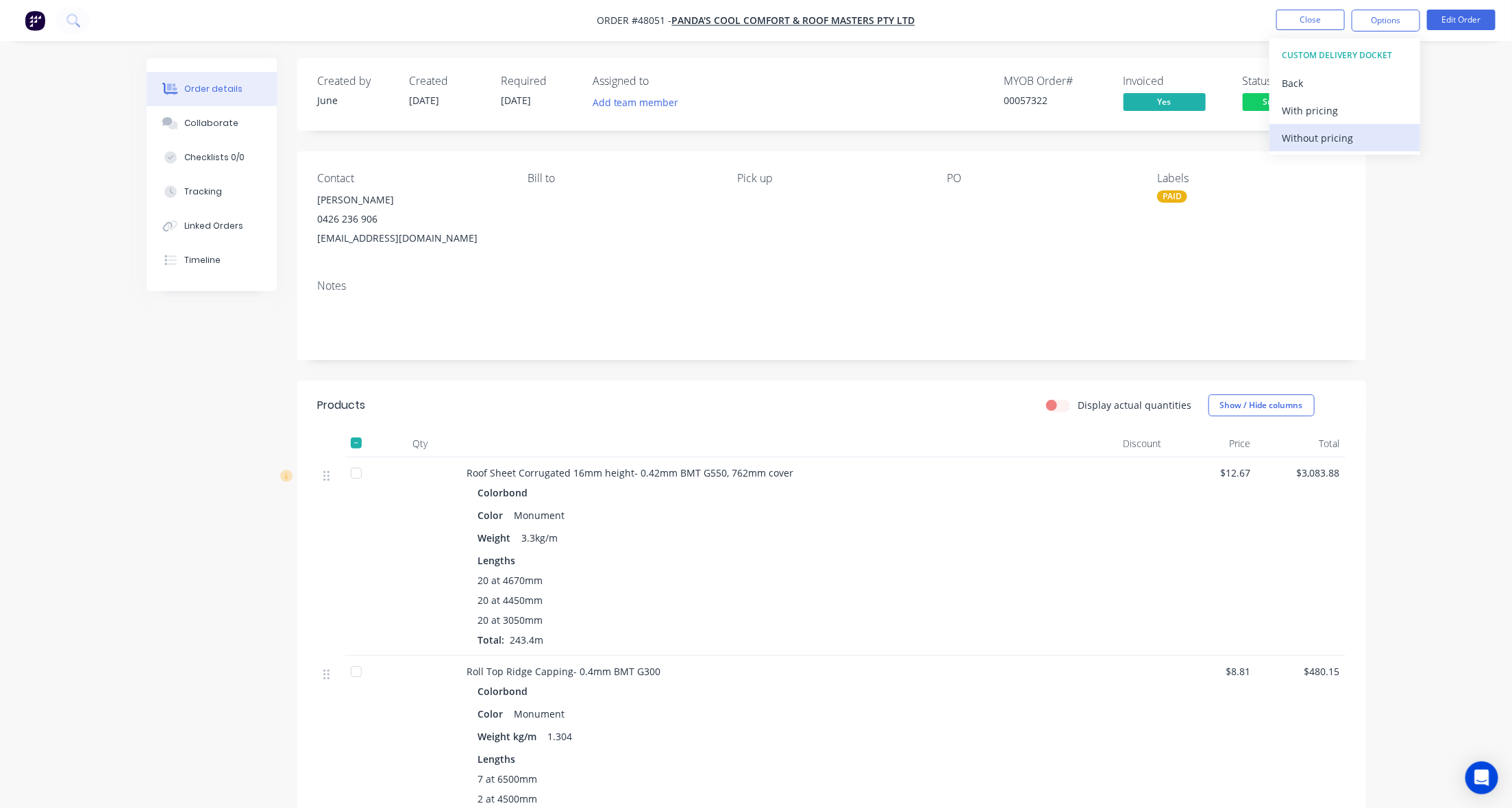
click at [1312, 145] on div "Without pricing" at bounding box center [1345, 138] width 126 height 20
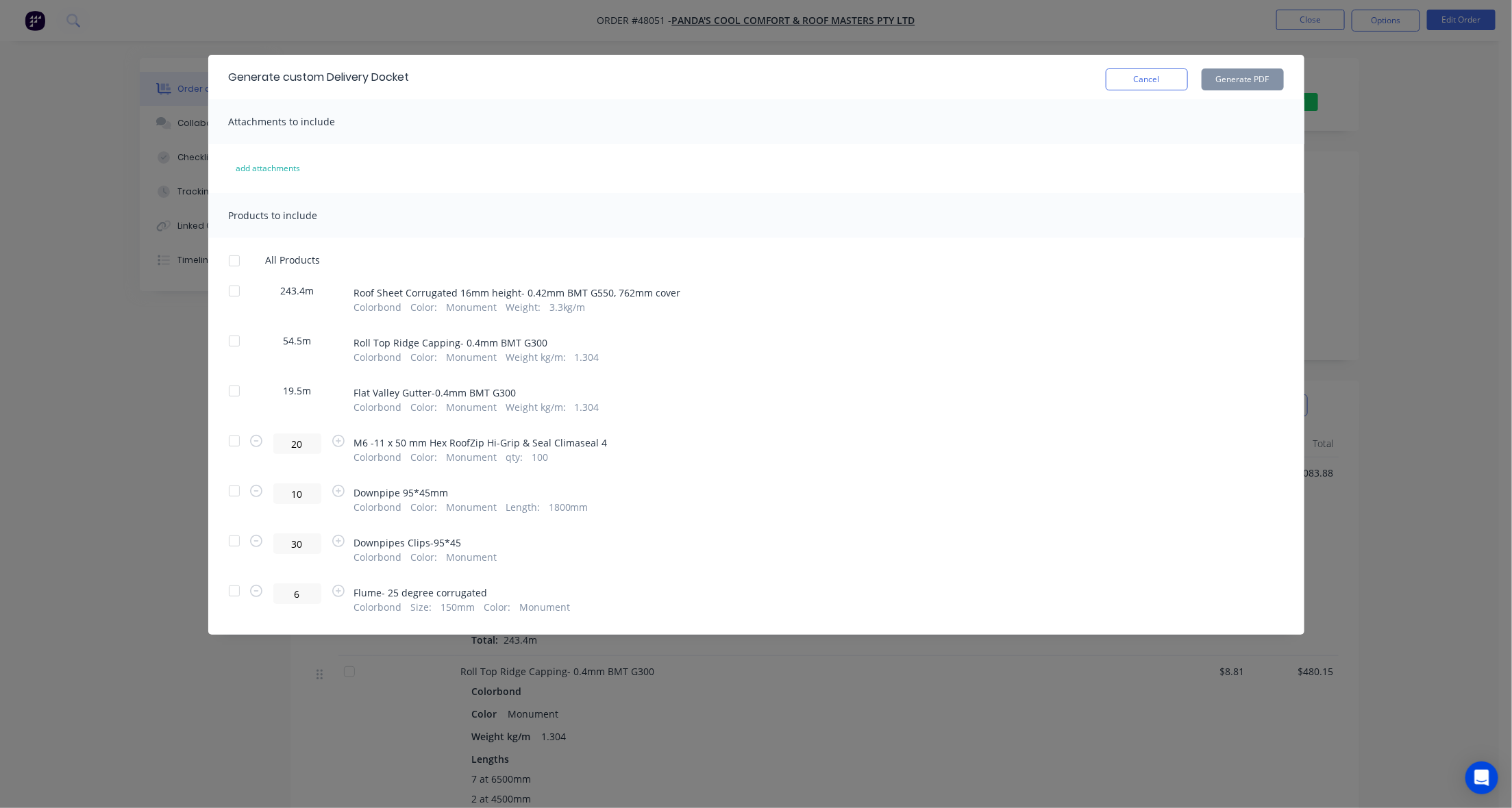
click at [234, 257] on div at bounding box center [234, 261] width 27 height 27
drag, startPoint x: 230, startPoint y: 494, endPoint x: 233, endPoint y: 543, distance: 49.1
click at [231, 494] on div at bounding box center [234, 491] width 27 height 27
drag, startPoint x: 233, startPoint y: 545, endPoint x: 241, endPoint y: 535, distance: 12.8
click at [233, 543] on div at bounding box center [234, 541] width 27 height 27
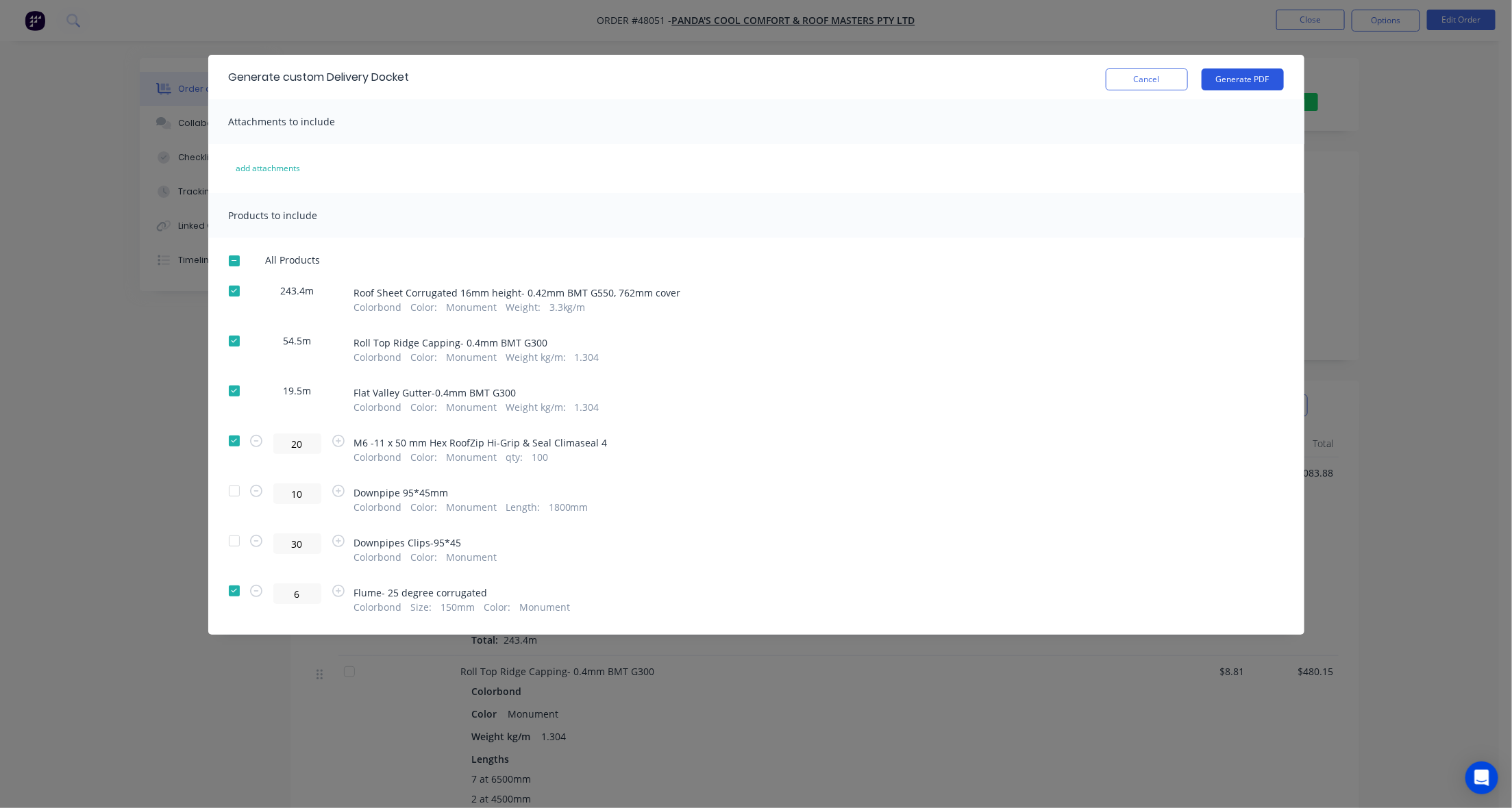
click at [1251, 79] on button "Generate PDF" at bounding box center [1242, 80] width 82 height 22
drag, startPoint x: 1131, startPoint y: 68, endPoint x: 1258, endPoint y: 96, distance: 130.0
click at [1138, 68] on button "Cancel" at bounding box center [1147, 80] width 82 height 22
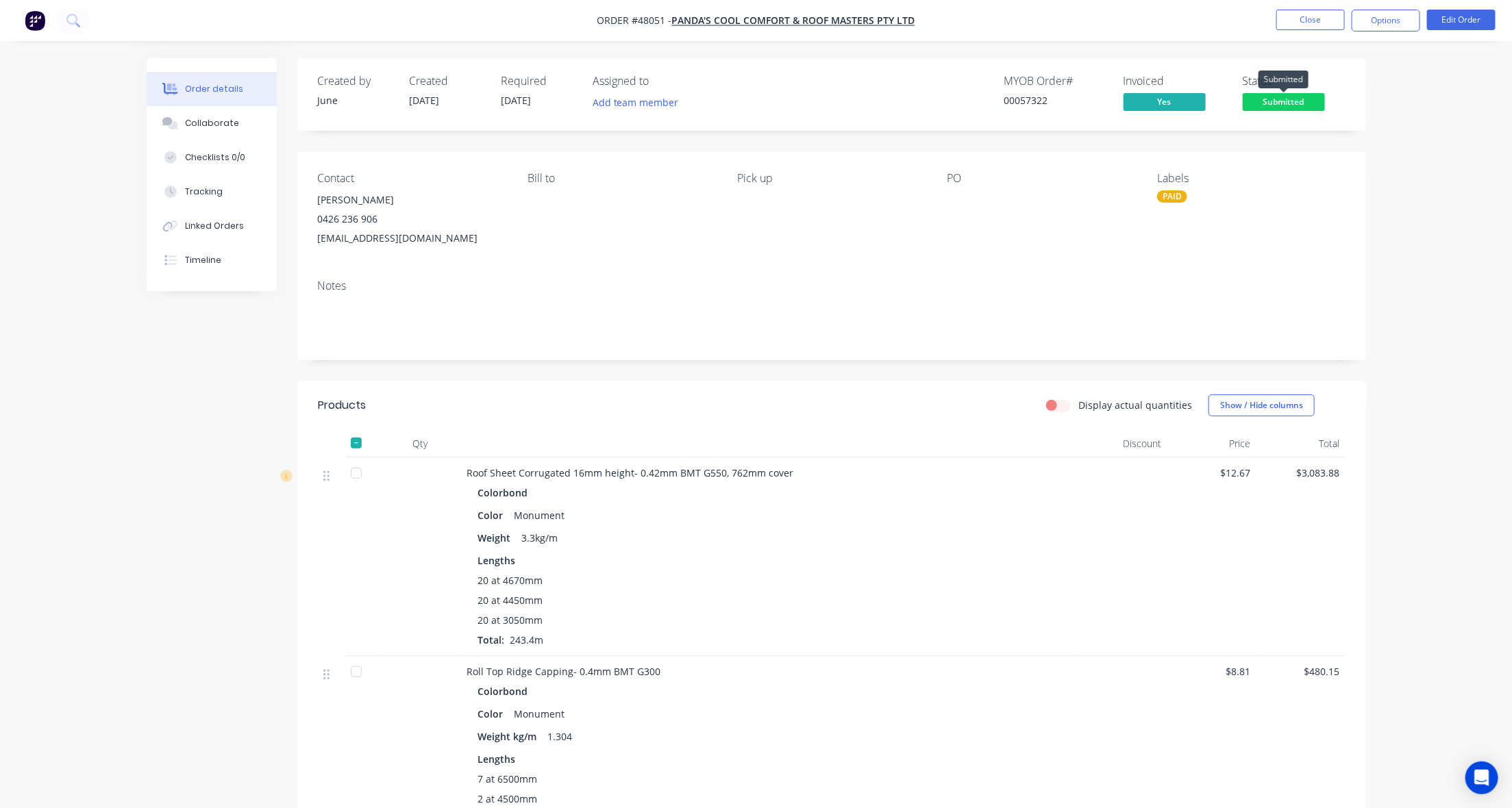
click at [1290, 101] on span "Submitted" at bounding box center [1283, 102] width 82 height 18
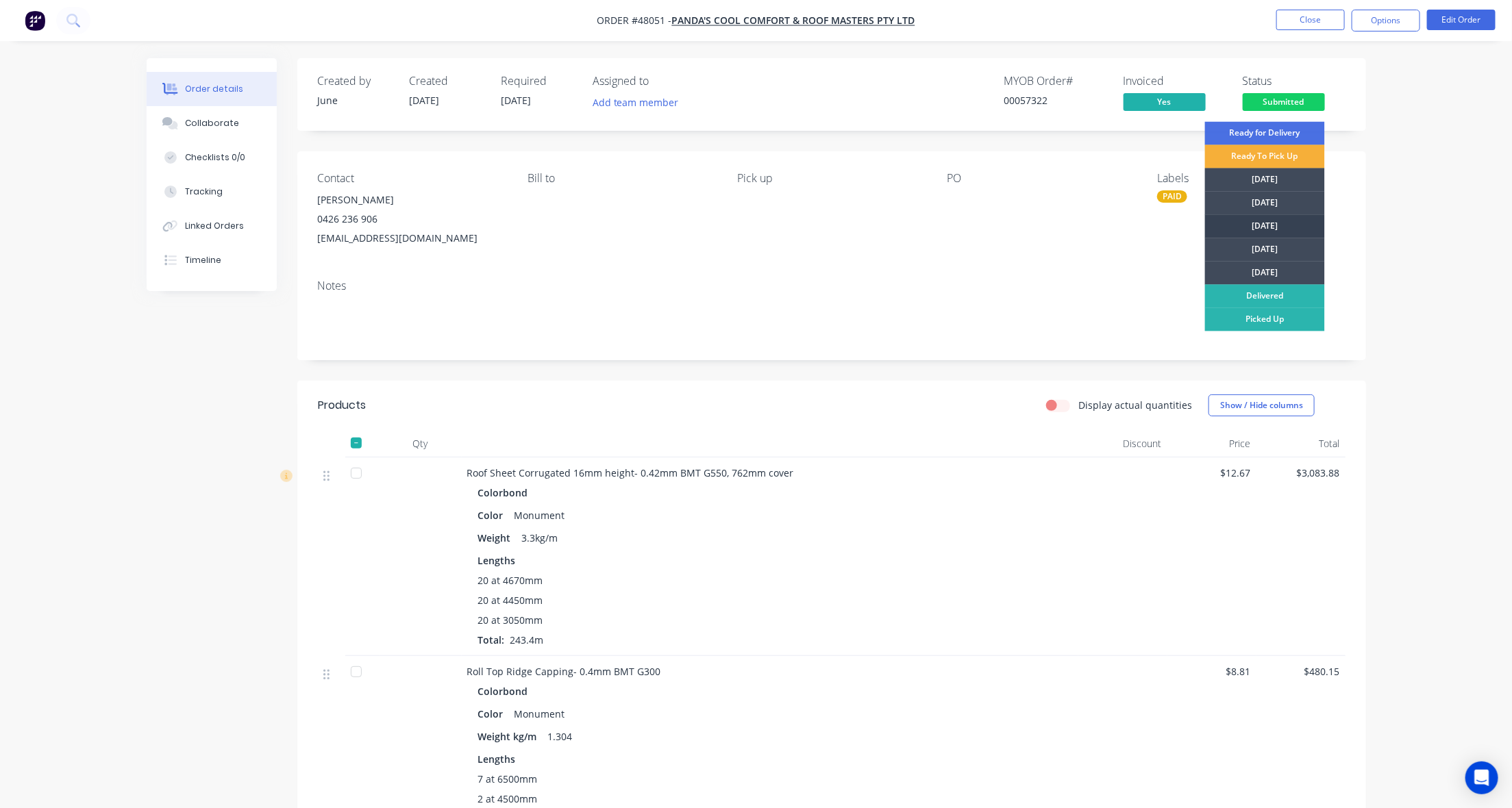
click at [1290, 224] on div "[DATE]" at bounding box center [1265, 226] width 120 height 23
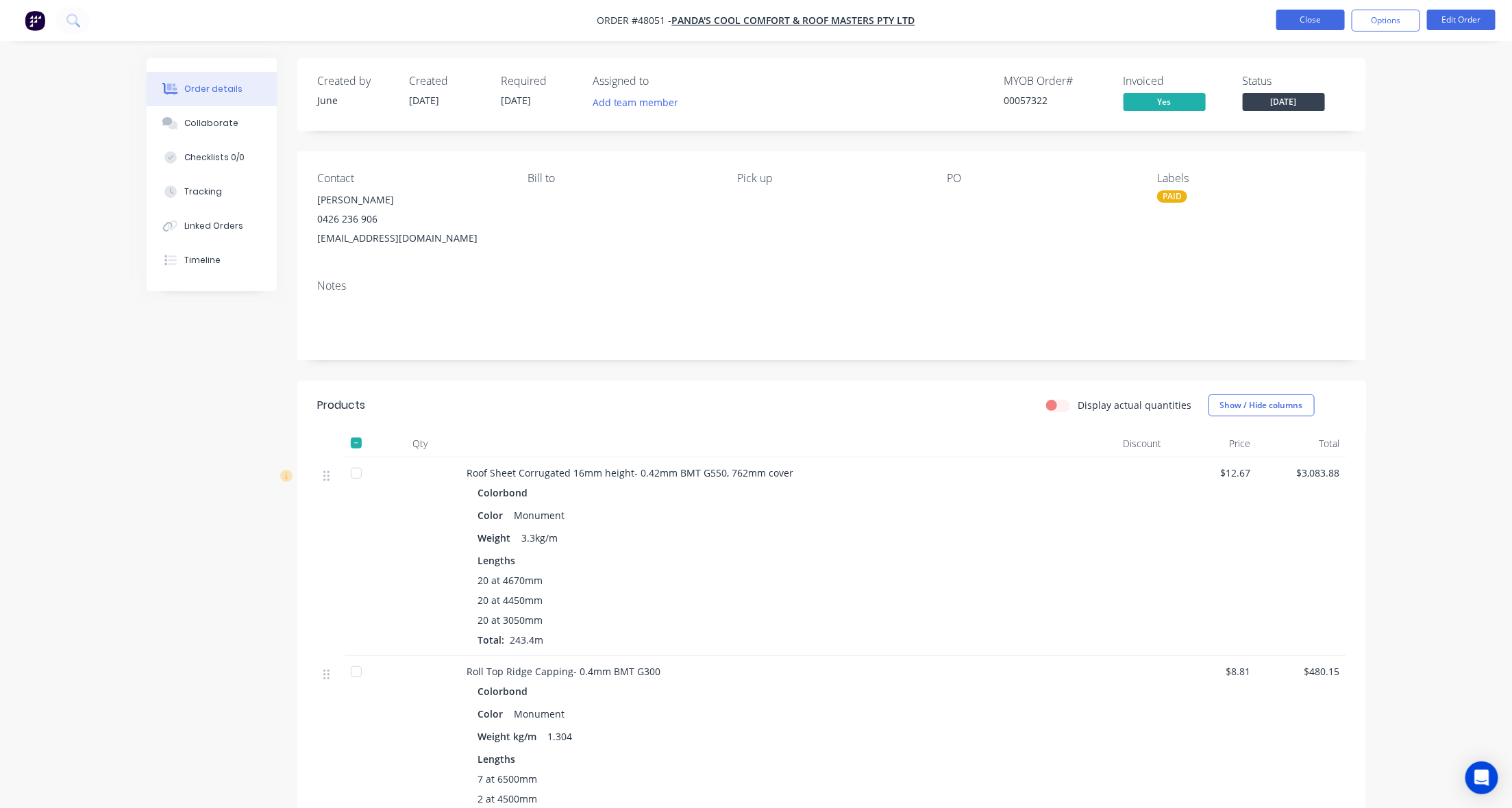
click at [1321, 28] on button "Close" at bounding box center [1311, 20] width 68 height 21
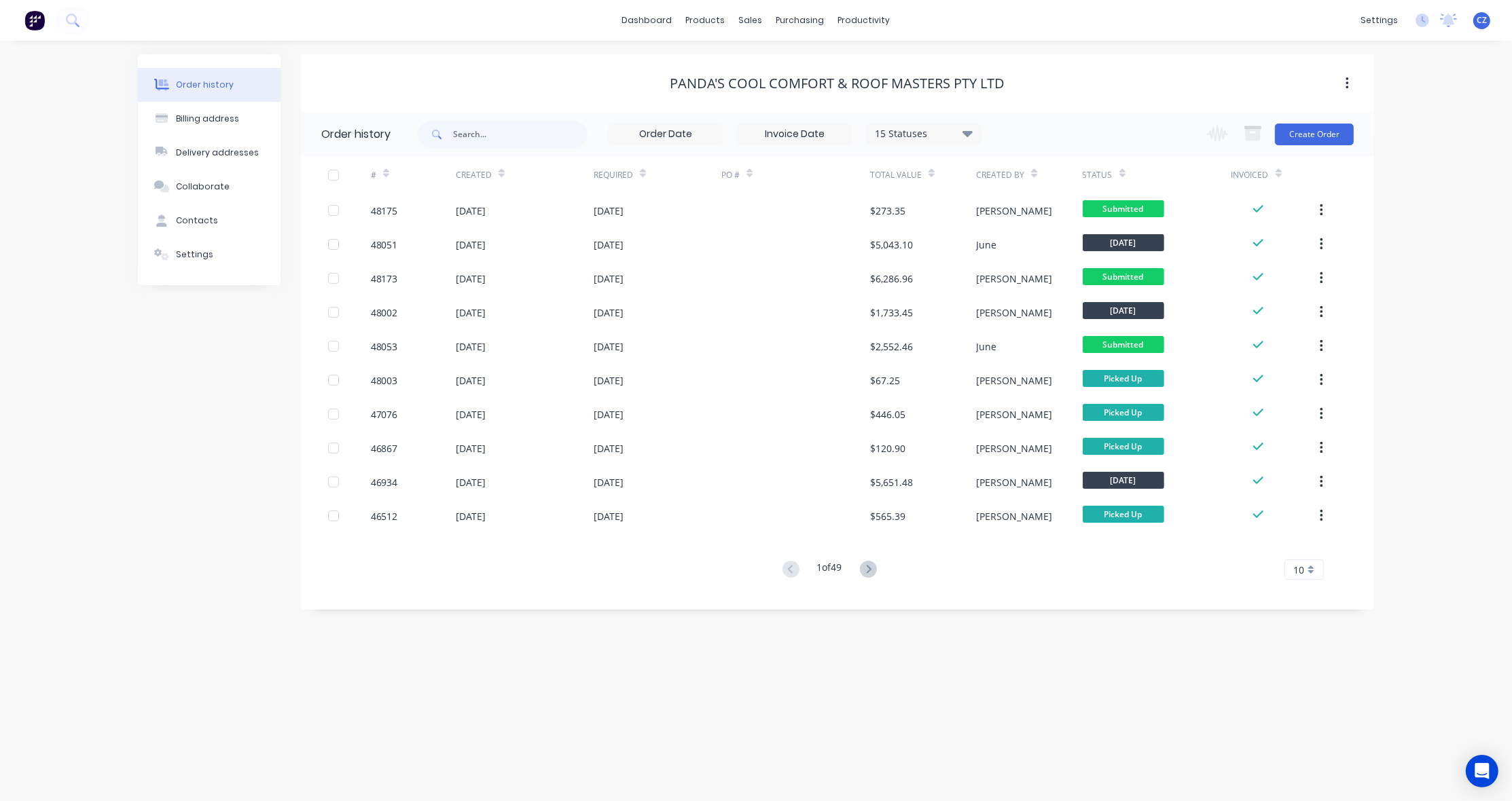
click at [1104, 80] on div "PANDA'S COOL COMFORT & ROOF MASTERS PTY LTD" at bounding box center [837, 84] width 1073 height 17
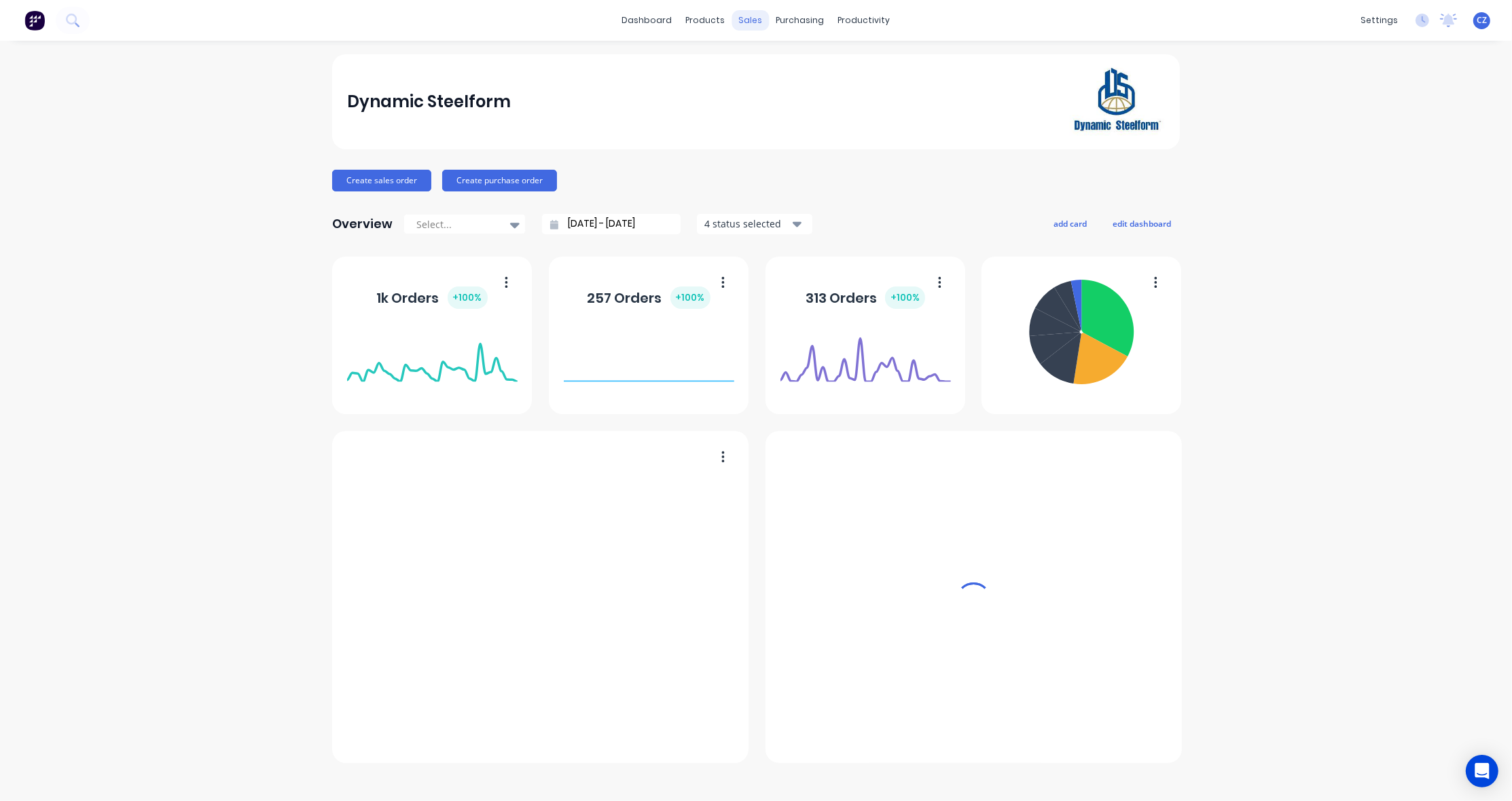
click at [752, 21] on div "sales" at bounding box center [750, 21] width 37 height 21
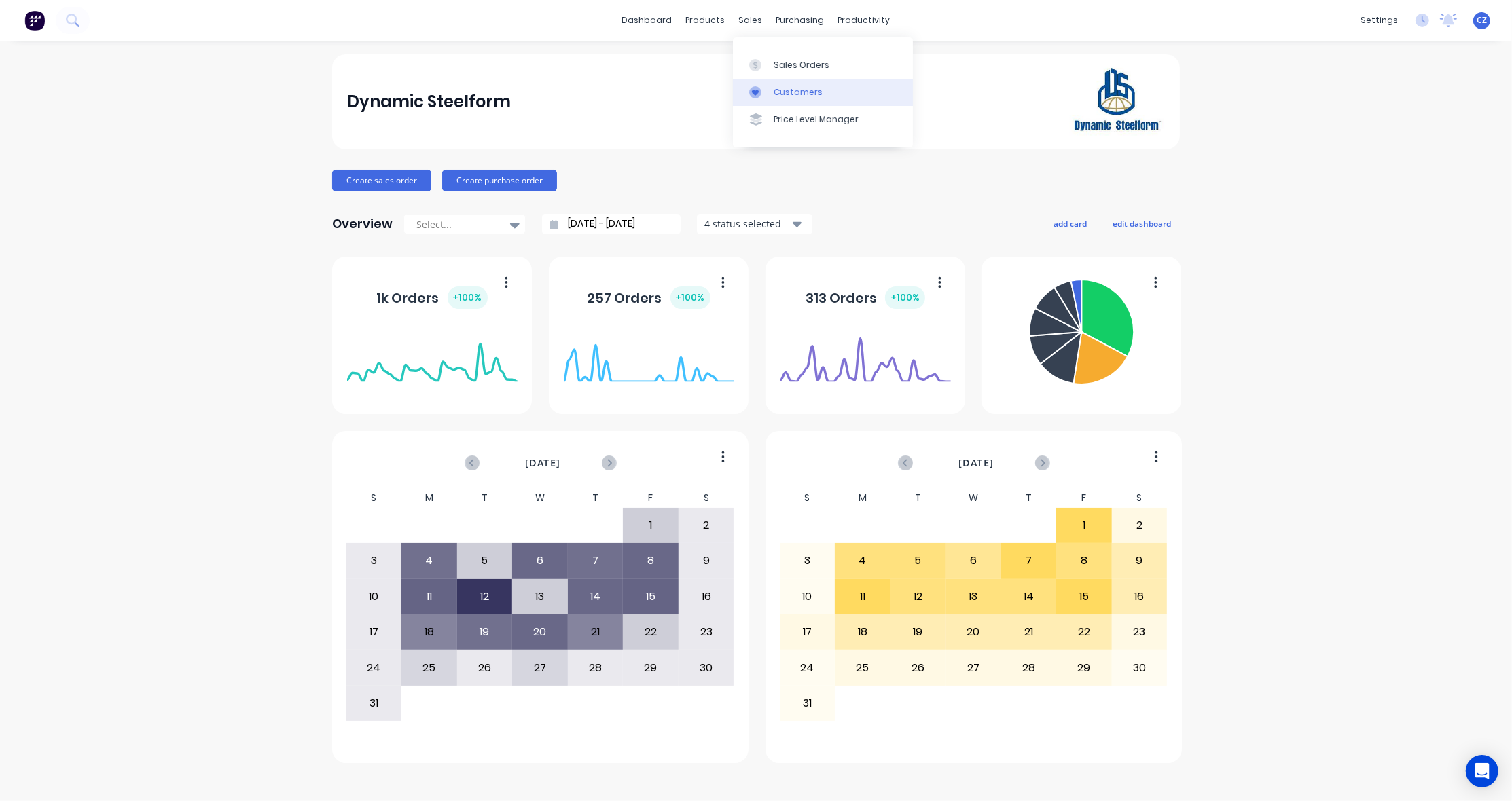
click at [788, 90] on div "Customers" at bounding box center [798, 92] width 49 height 12
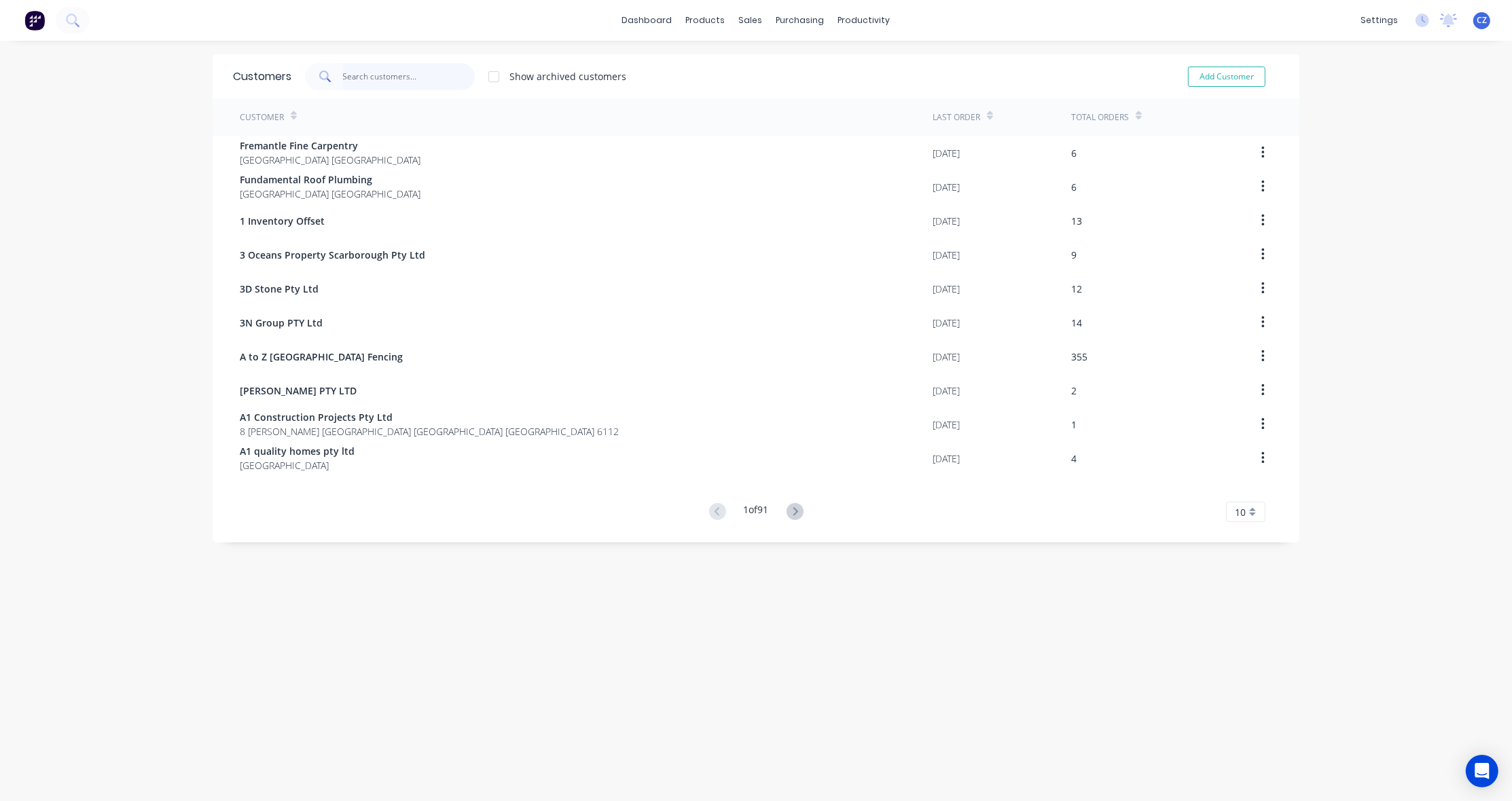
click at [389, 81] on input "text" at bounding box center [410, 77] width 133 height 27
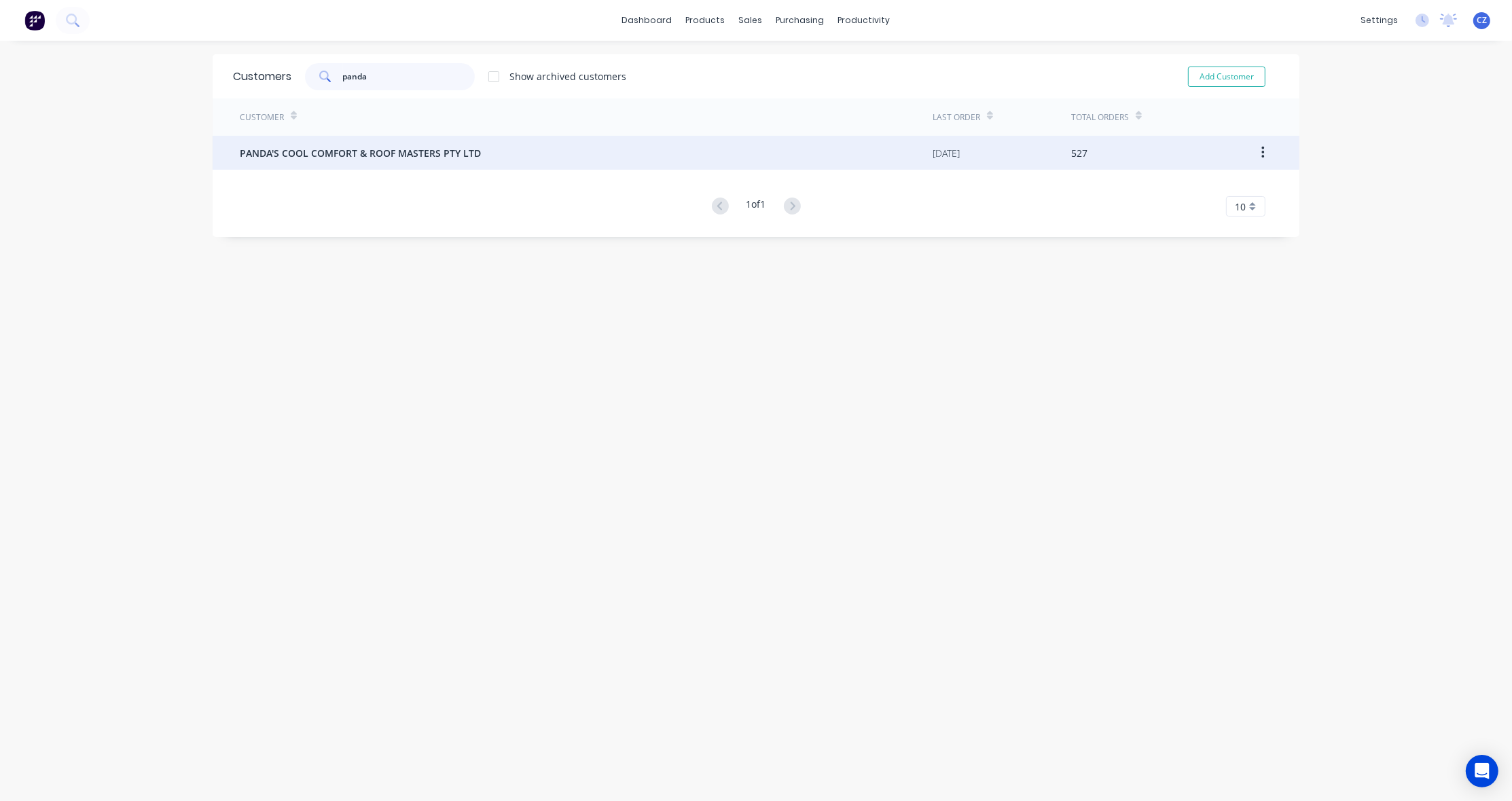
type input "panda"
click at [415, 155] on span "PANDA'S COOL COMFORT & ROOF MASTERS PTY LTD" at bounding box center [360, 153] width 241 height 14
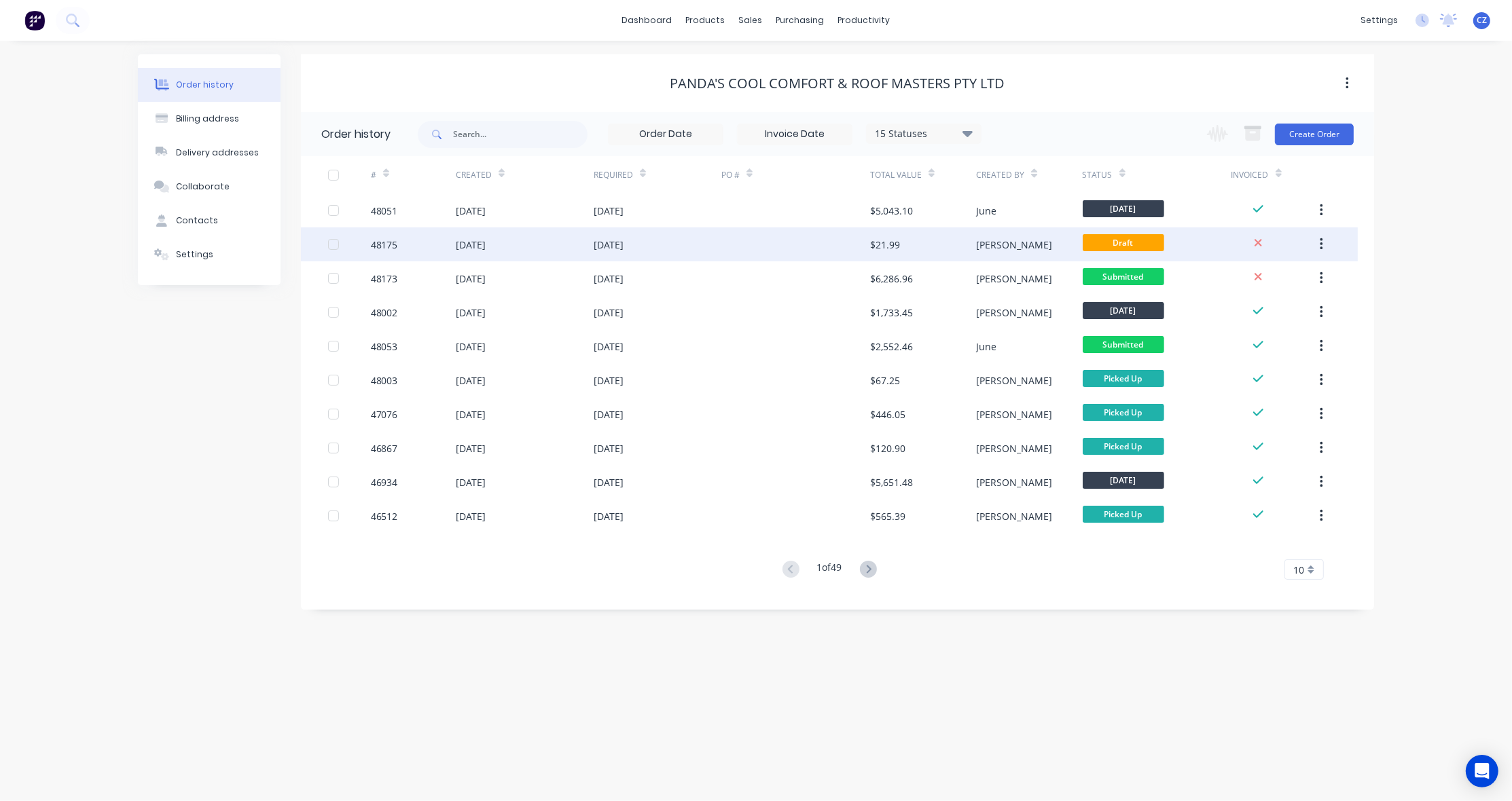
click at [887, 239] on div "$21.99" at bounding box center [885, 245] width 30 height 14
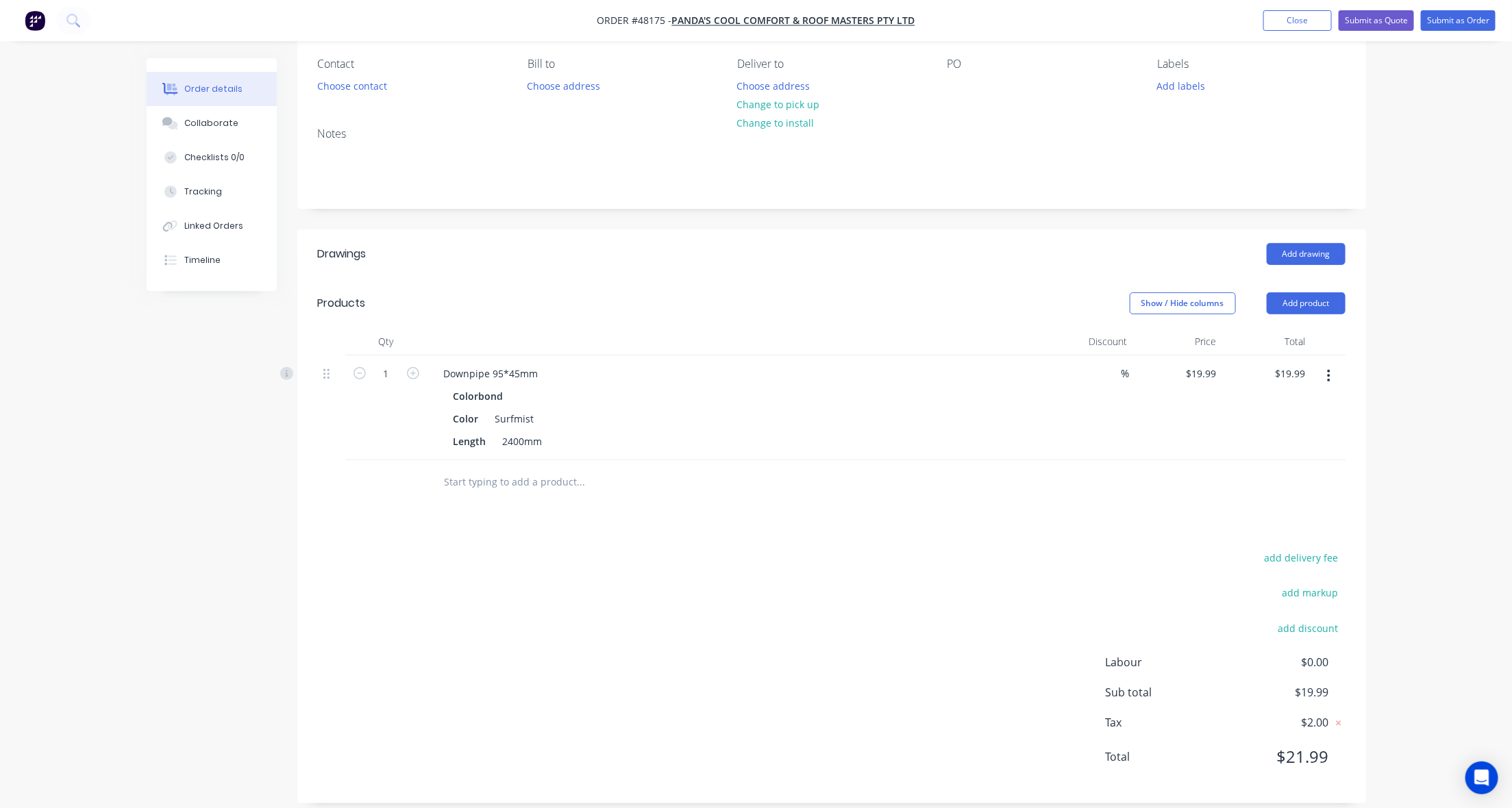
scroll to position [131, 0]
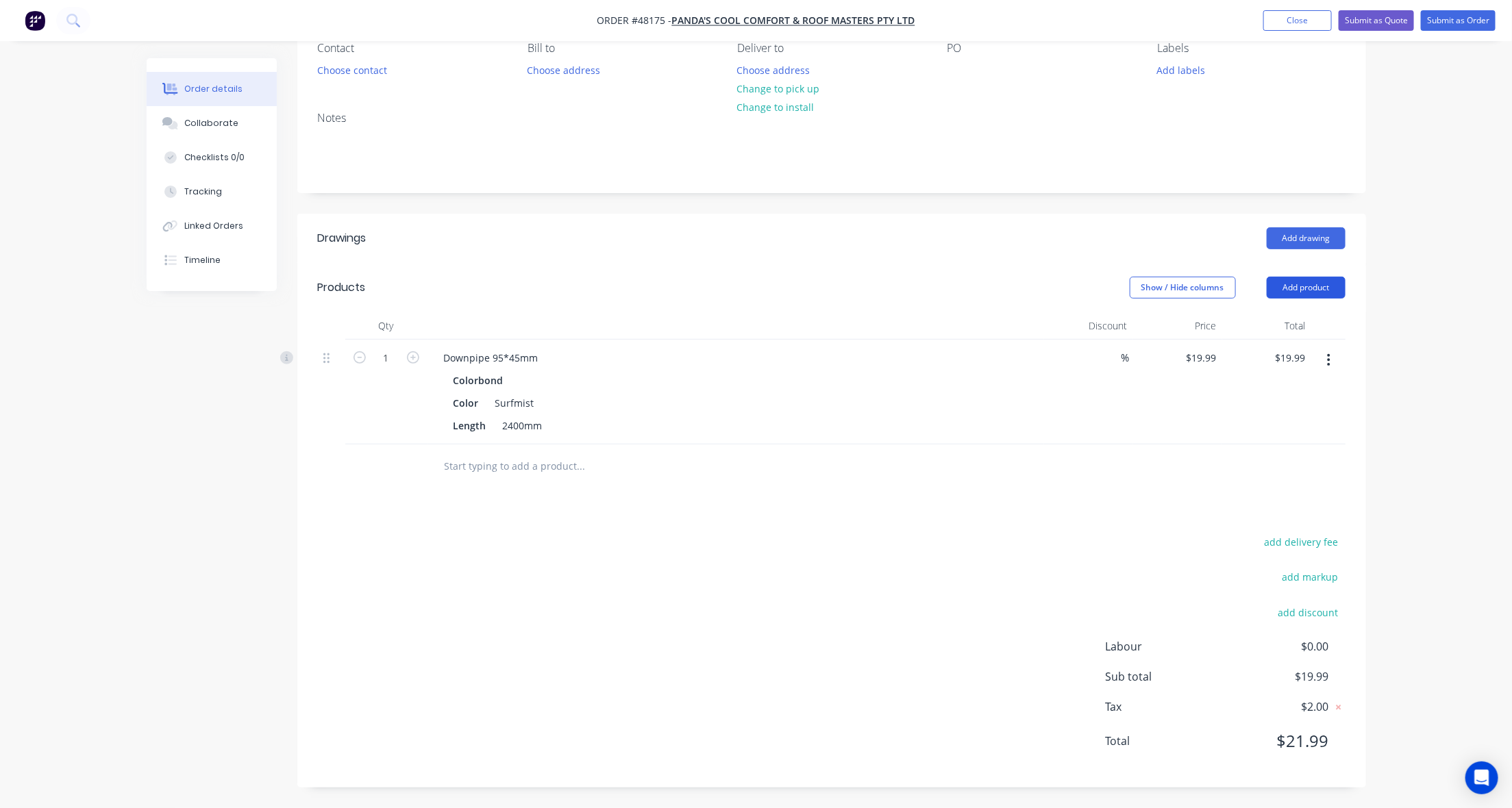
click at [1294, 296] on button "Add product" at bounding box center [1306, 288] width 79 height 22
click at [1300, 326] on div "Product catalogue" at bounding box center [1280, 322] width 106 height 20
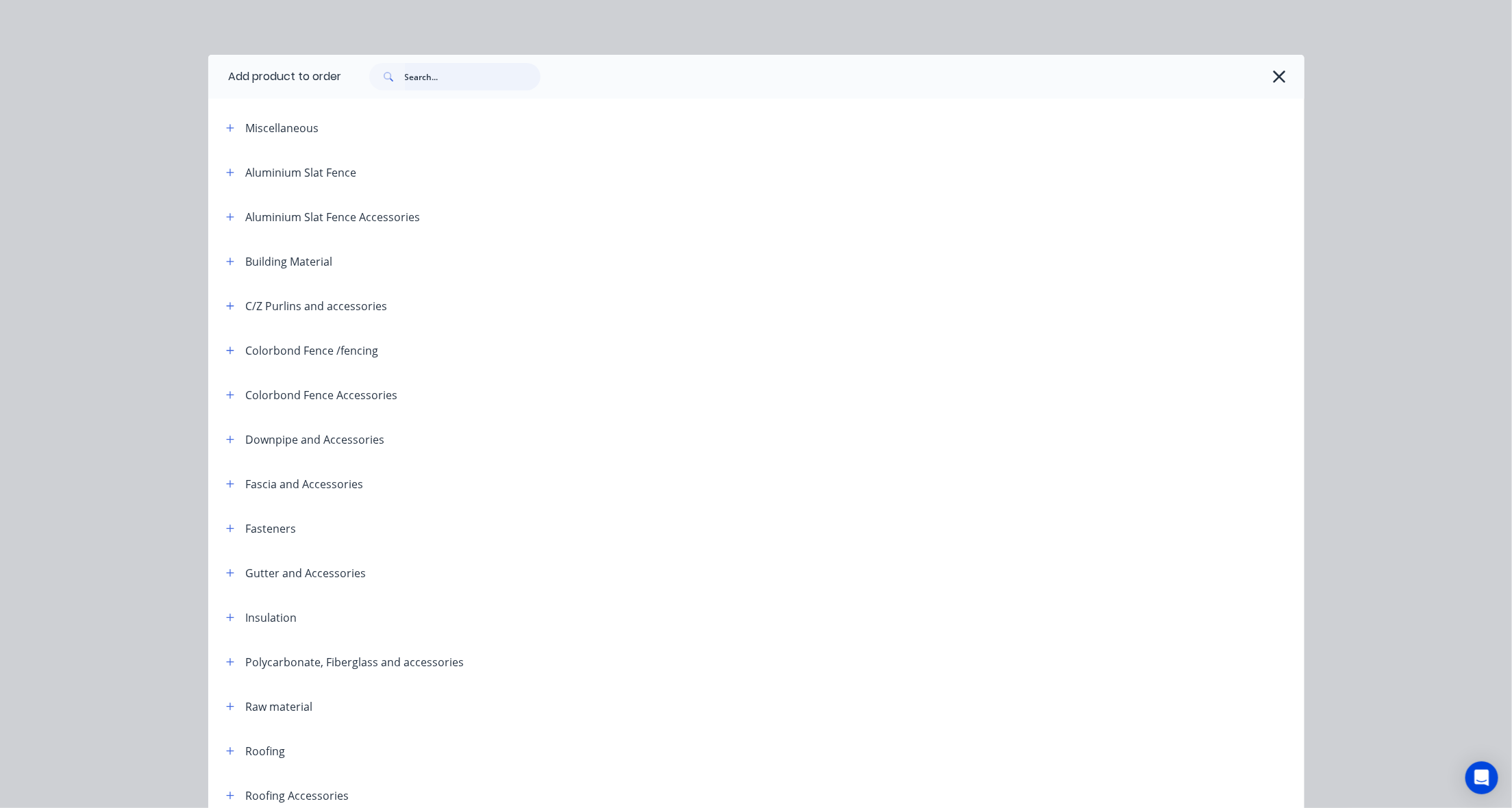
click at [481, 80] on input "text" at bounding box center [473, 76] width 135 height 27
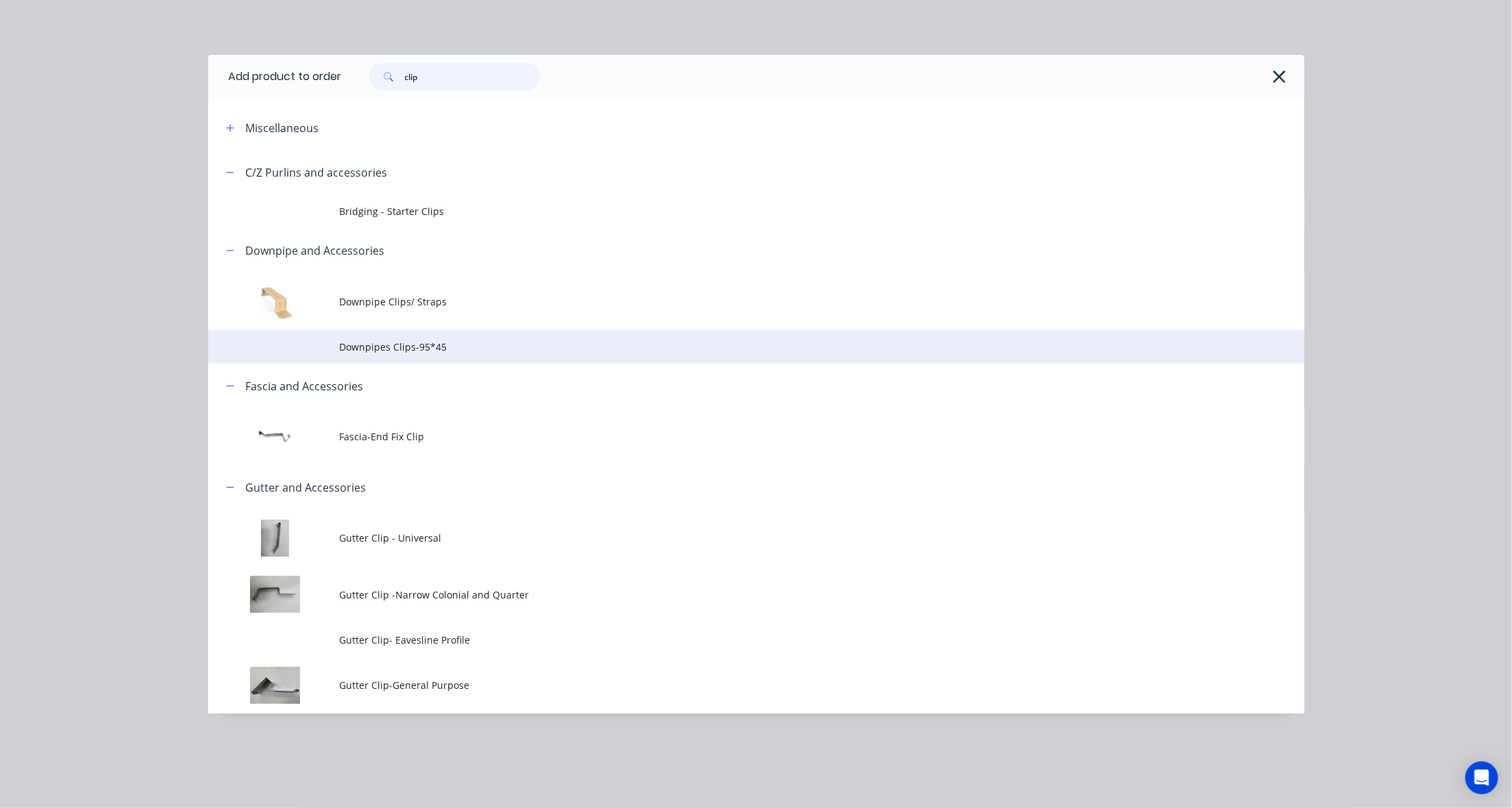
type input "clip"
click at [373, 340] on span "Downpipes Clips-95*45" at bounding box center [725, 347] width 772 height 14
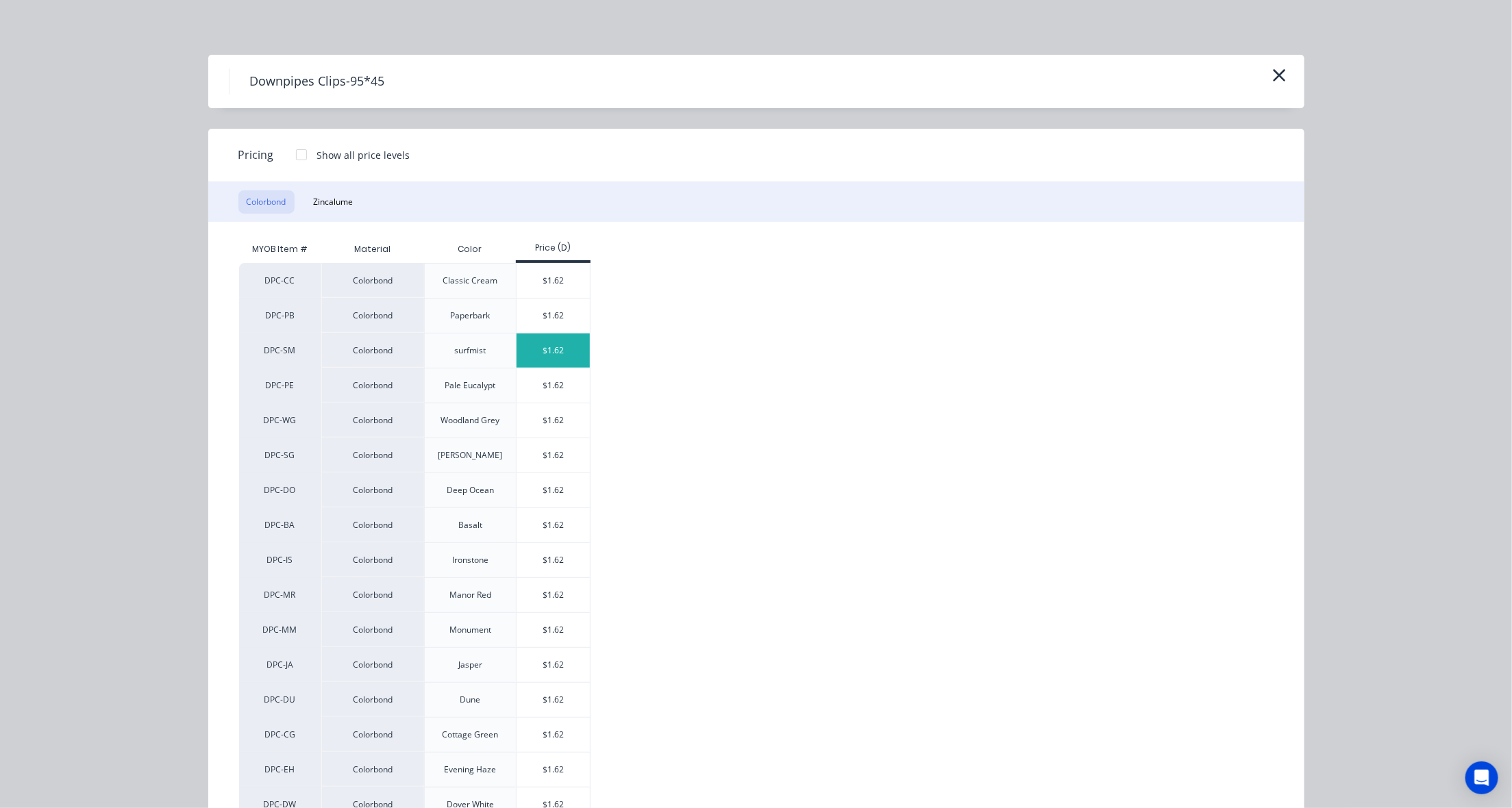
click at [559, 351] on div "$1.62" at bounding box center [553, 350] width 73 height 34
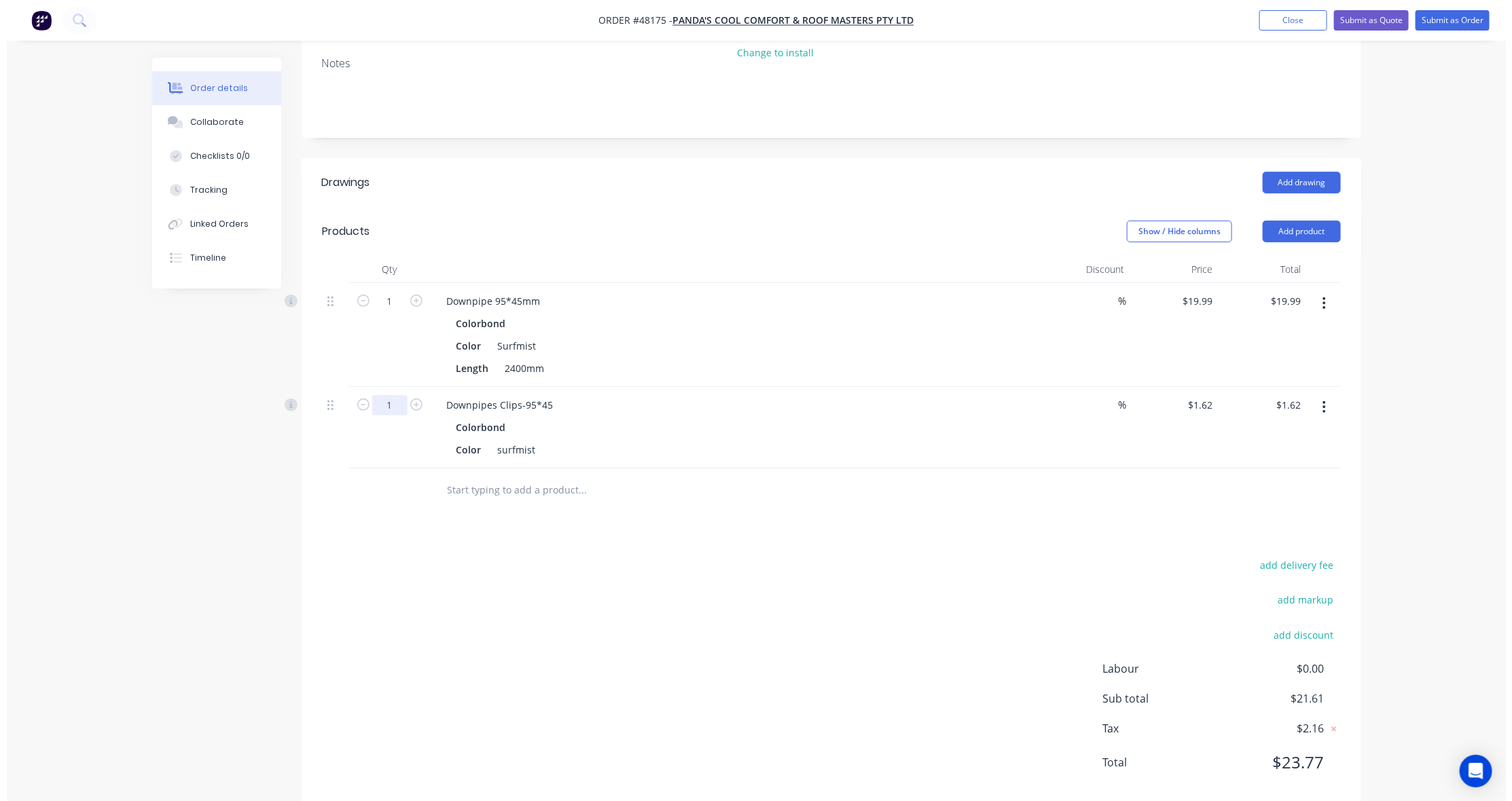
scroll to position [211, 0]
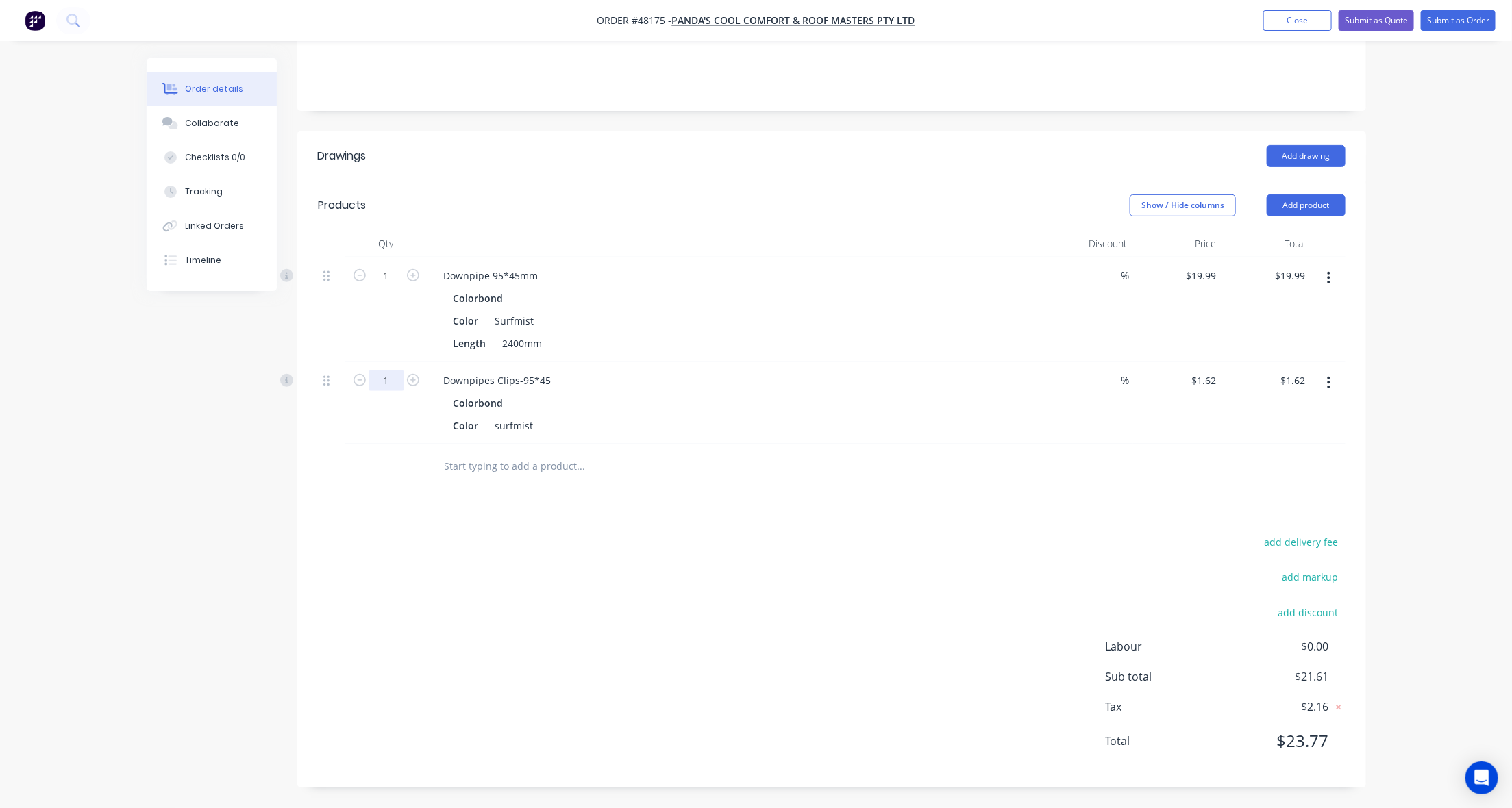
drag, startPoint x: 394, startPoint y: 381, endPoint x: 356, endPoint y: 388, distance: 38.6
click at [394, 287] on input "1" at bounding box center [386, 276] width 36 height 21
type input "30"
type input "$48.60"
click at [396, 279] on input "1" at bounding box center [386, 276] width 36 height 21
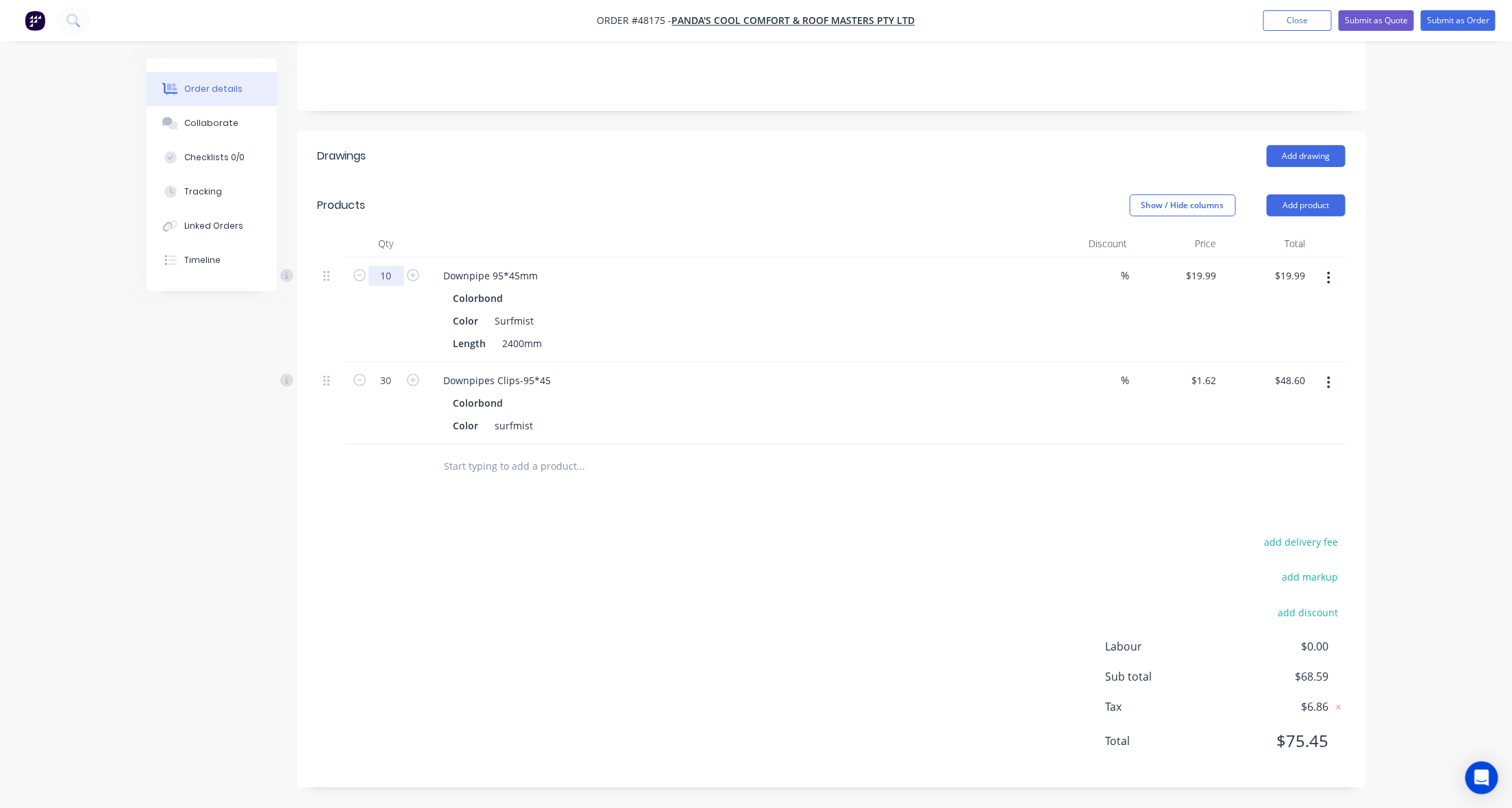
type input "10"
type input "$199.90"
drag, startPoint x: 734, startPoint y: 525, endPoint x: 881, endPoint y: 548, distance: 148.8
click at [744, 529] on div "Drawings Add drawing Products Show / Hide columns Add product Qty Discount Pric…" at bounding box center [831, 459] width 1069 height 656
drag, startPoint x: 881, startPoint y: 548, endPoint x: 845, endPoint y: 483, distance: 74.3
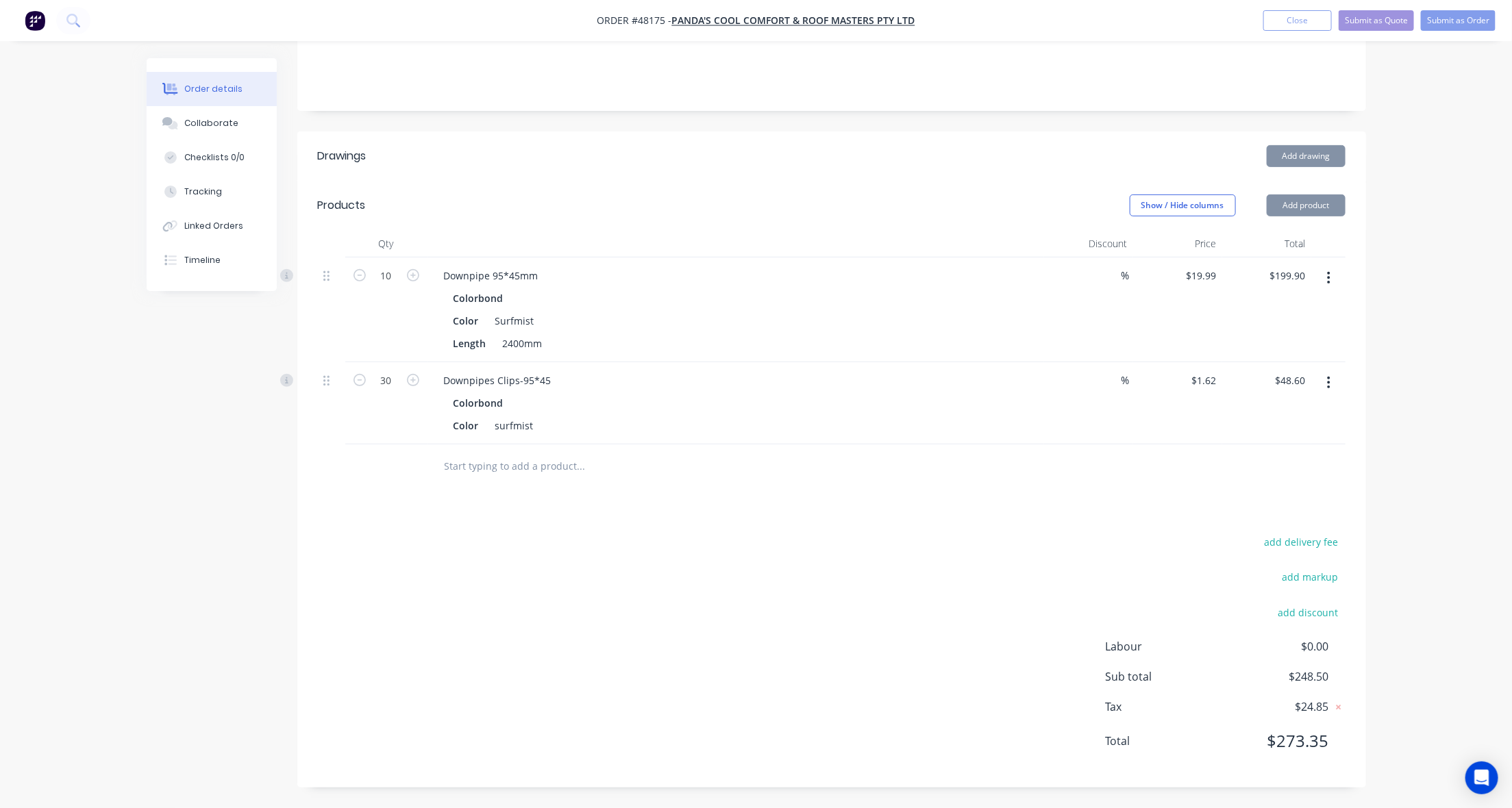
click at [865, 528] on div "Drawings Add drawing Products Show / Hide columns Add product Qty Discount Pric…" at bounding box center [831, 459] width 1069 height 656
drag, startPoint x: 844, startPoint y: 479, endPoint x: 837, endPoint y: 419, distance: 60.4
click at [841, 460] on div at bounding box center [674, 466] width 483 height 27
click at [826, 326] on div "Color Surfmist" at bounding box center [733, 321] width 570 height 20
click at [842, 381] on div "Downpipes Clips-95*45" at bounding box center [736, 381] width 606 height 20
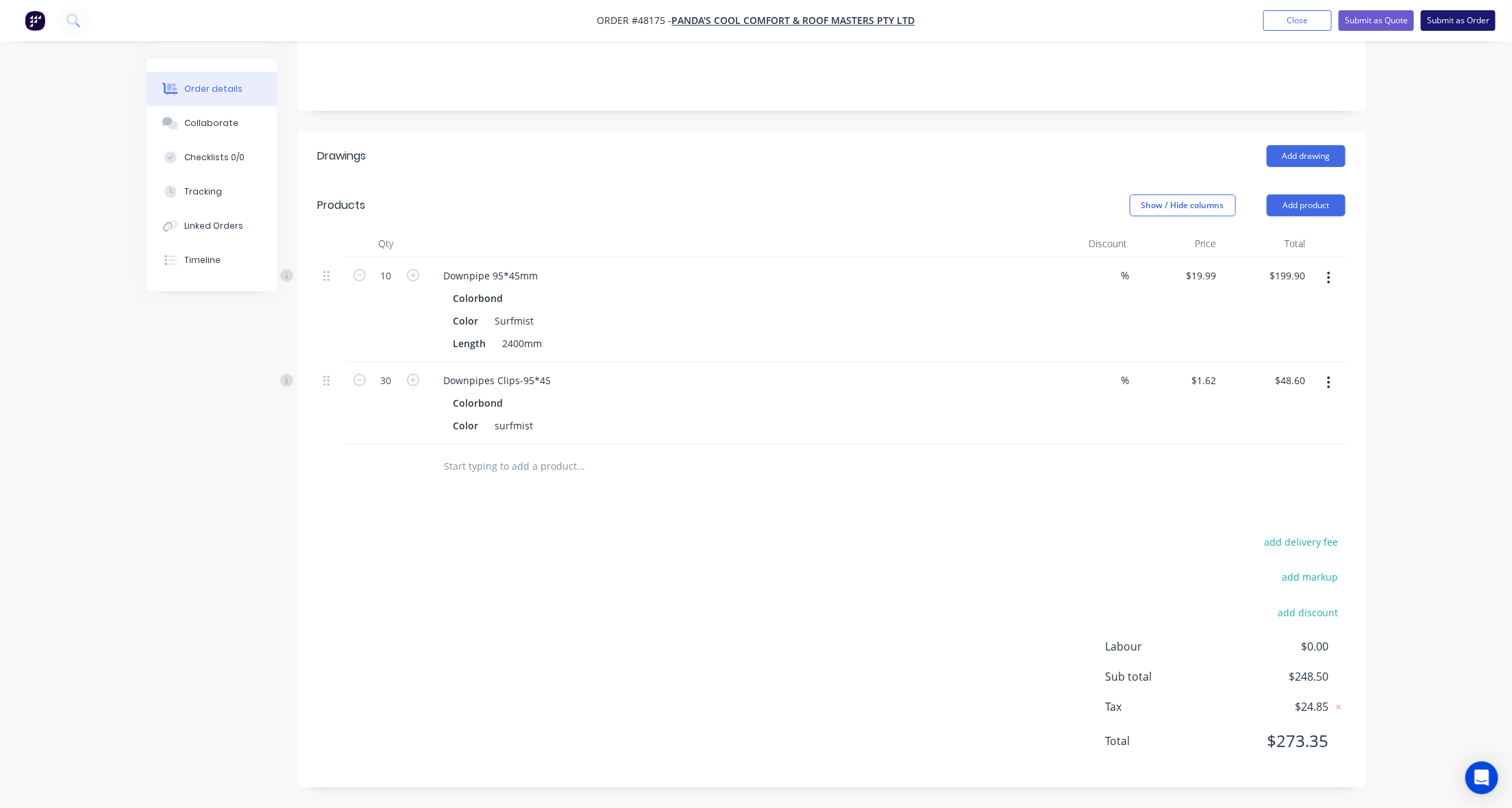
click at [1487, 26] on button "Submit as Order" at bounding box center [1459, 21] width 75 height 21
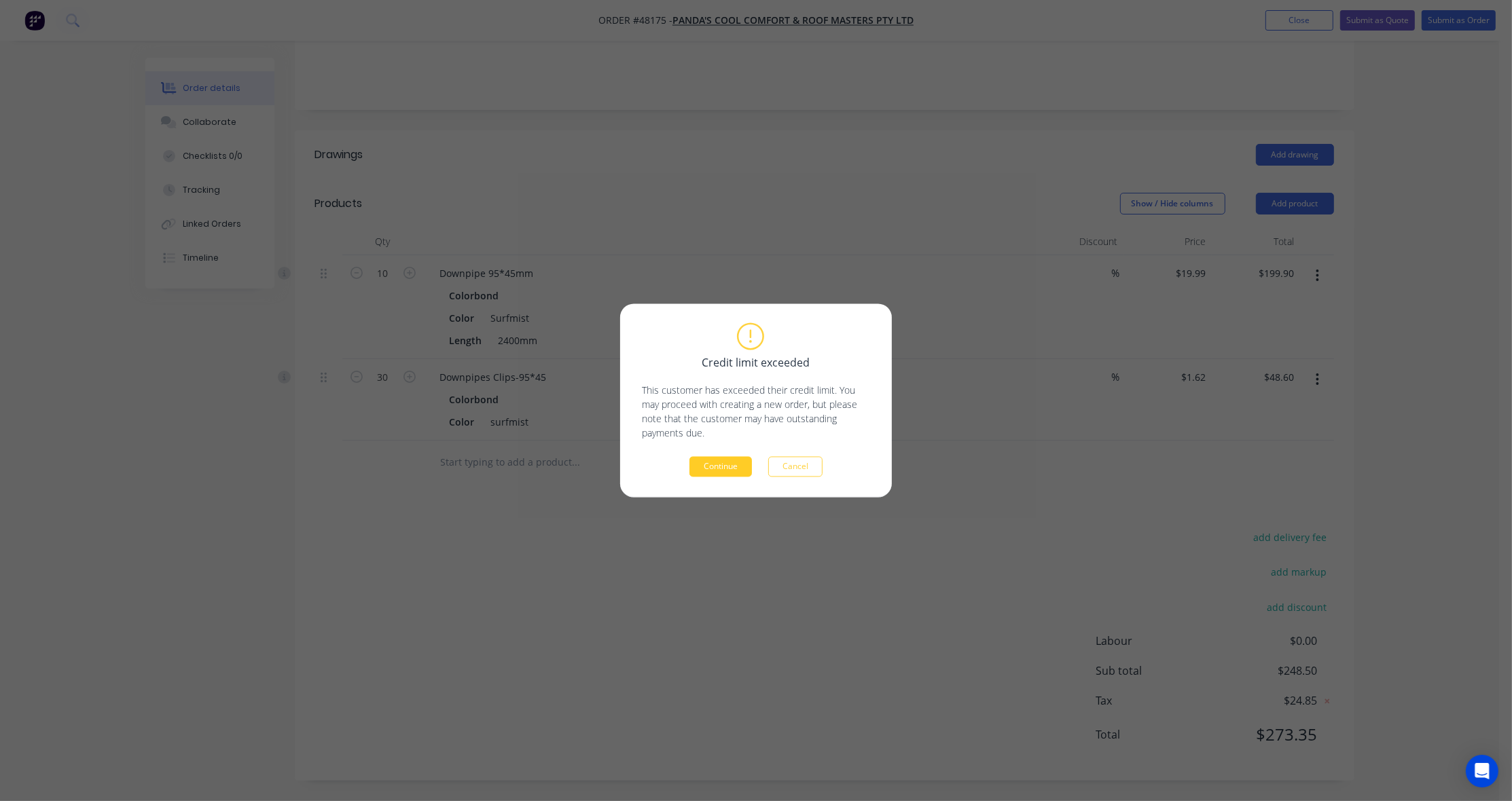
click at [738, 466] on button "Continue" at bounding box center [720, 467] width 62 height 21
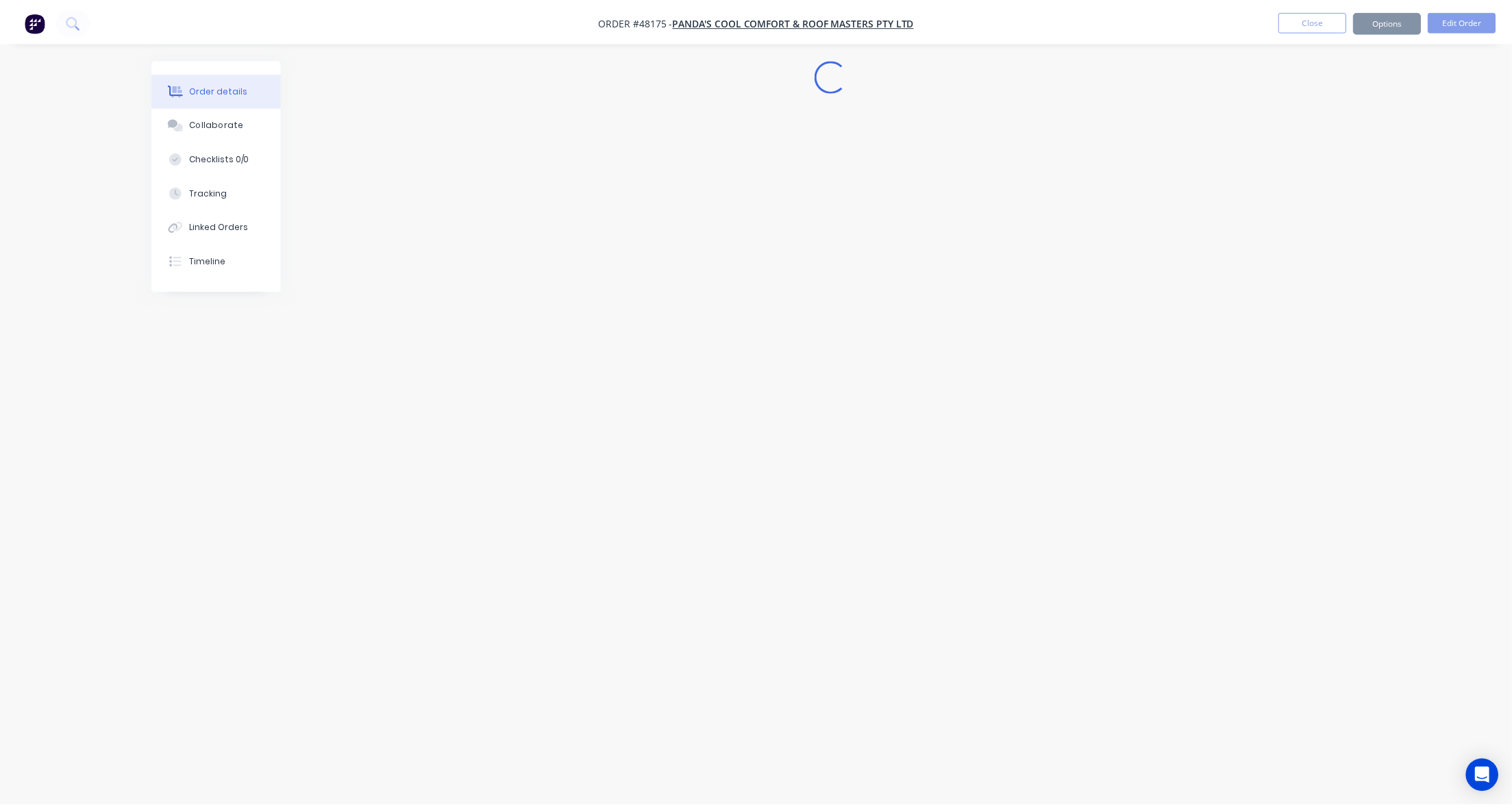
scroll to position [0, 0]
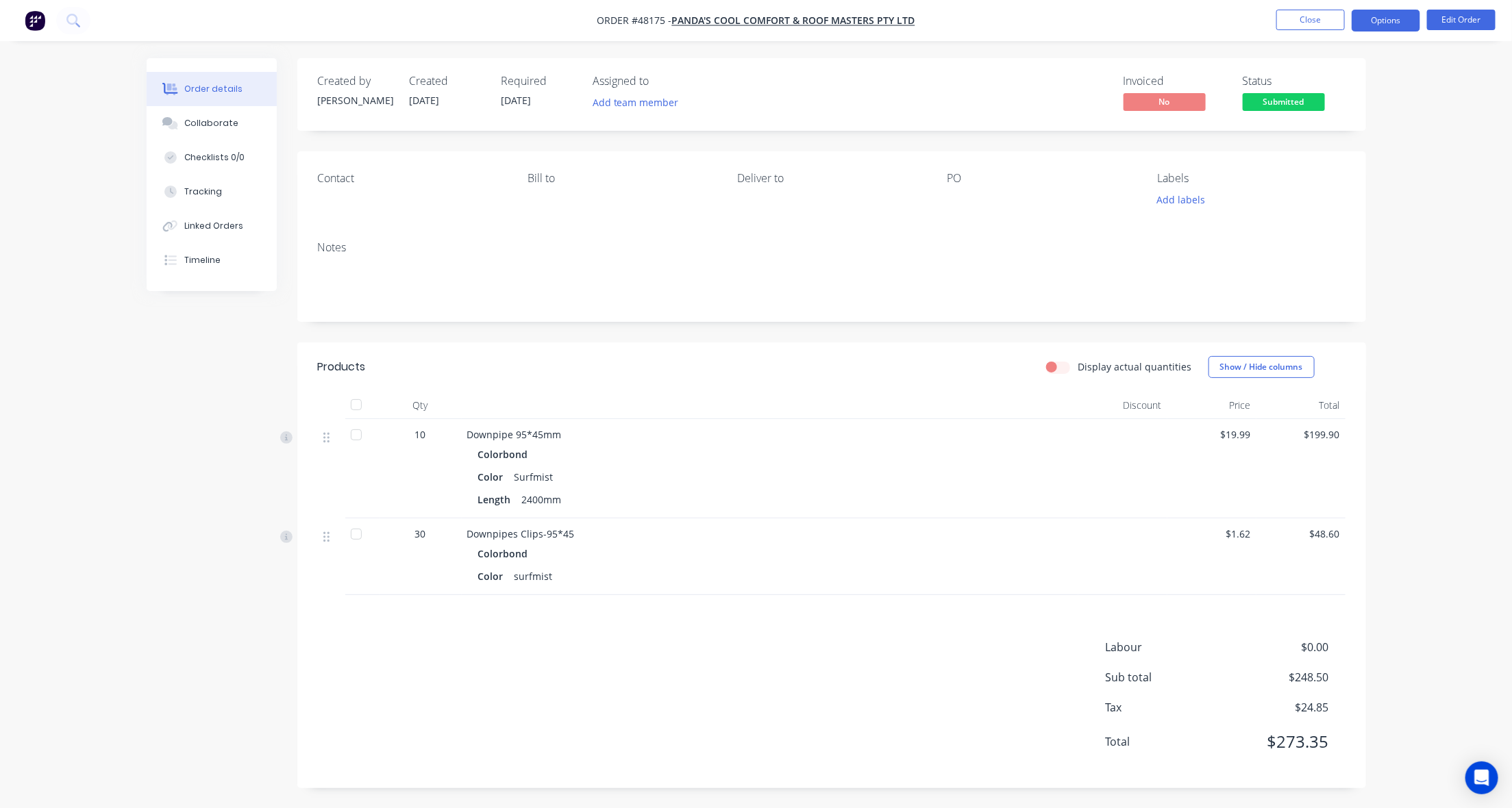
click at [1377, 21] on button "Options" at bounding box center [1386, 21] width 68 height 22
drag, startPoint x: 1373, startPoint y: 31, endPoint x: 1344, endPoint y: 81, distance: 57.8
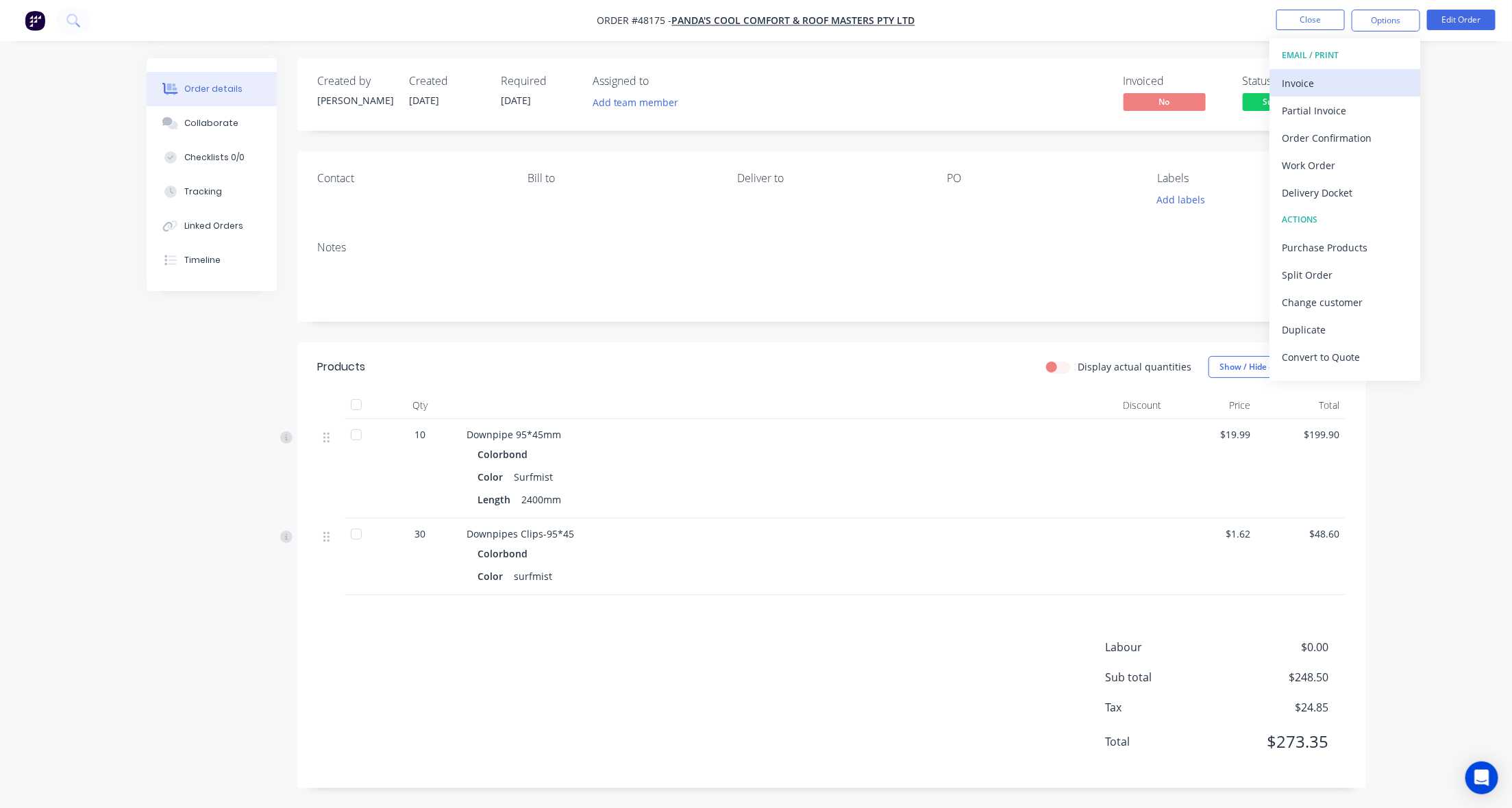
click at [1344, 81] on div "Invoice" at bounding box center [1345, 83] width 126 height 20
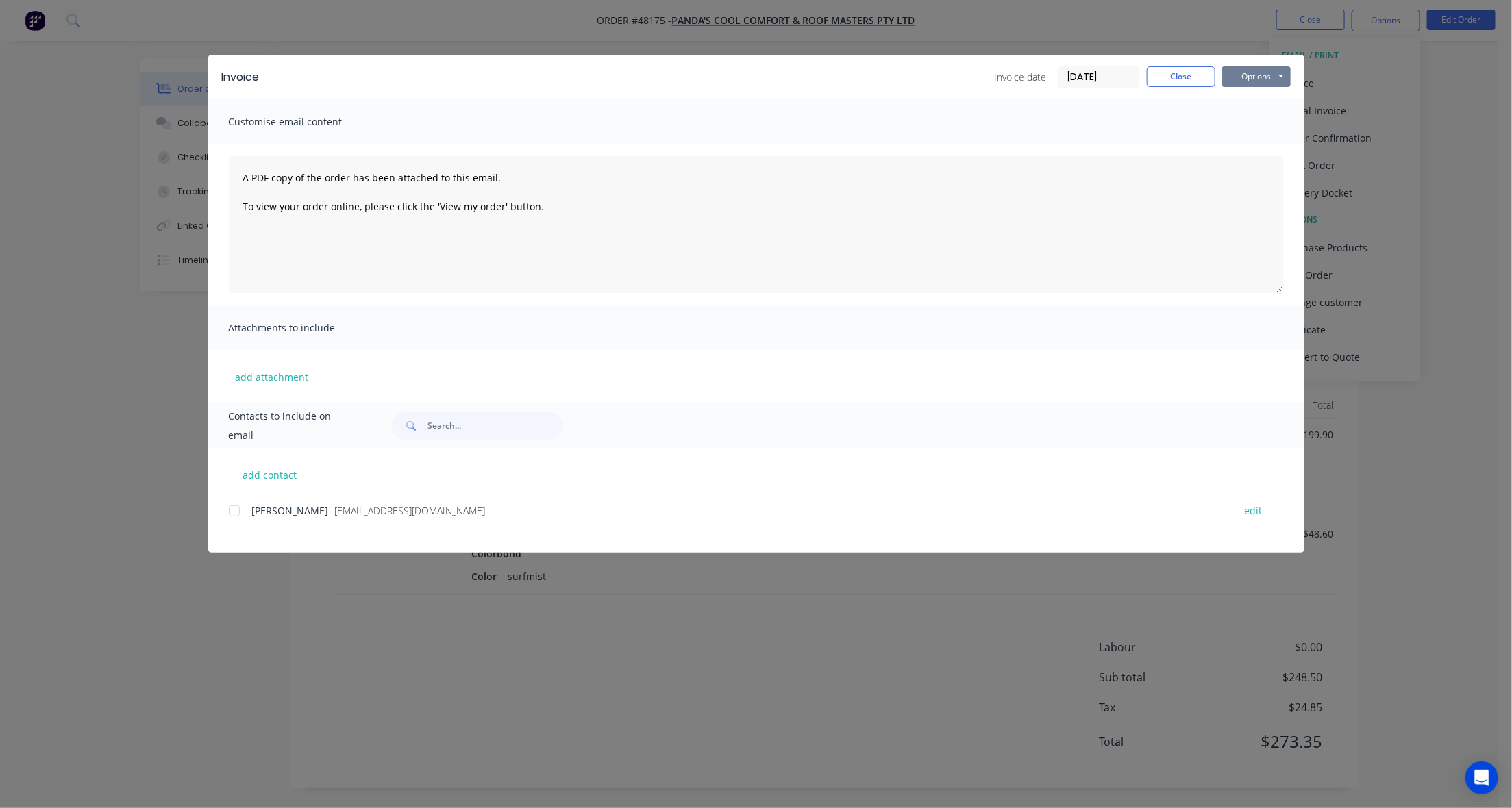
click at [1248, 80] on button "Options" at bounding box center [1256, 76] width 68 height 21
click at [229, 512] on div at bounding box center [234, 511] width 27 height 27
click at [1282, 80] on button "Options" at bounding box center [1256, 76] width 68 height 21
click at [1265, 142] on button "Email" at bounding box center [1266, 146] width 88 height 22
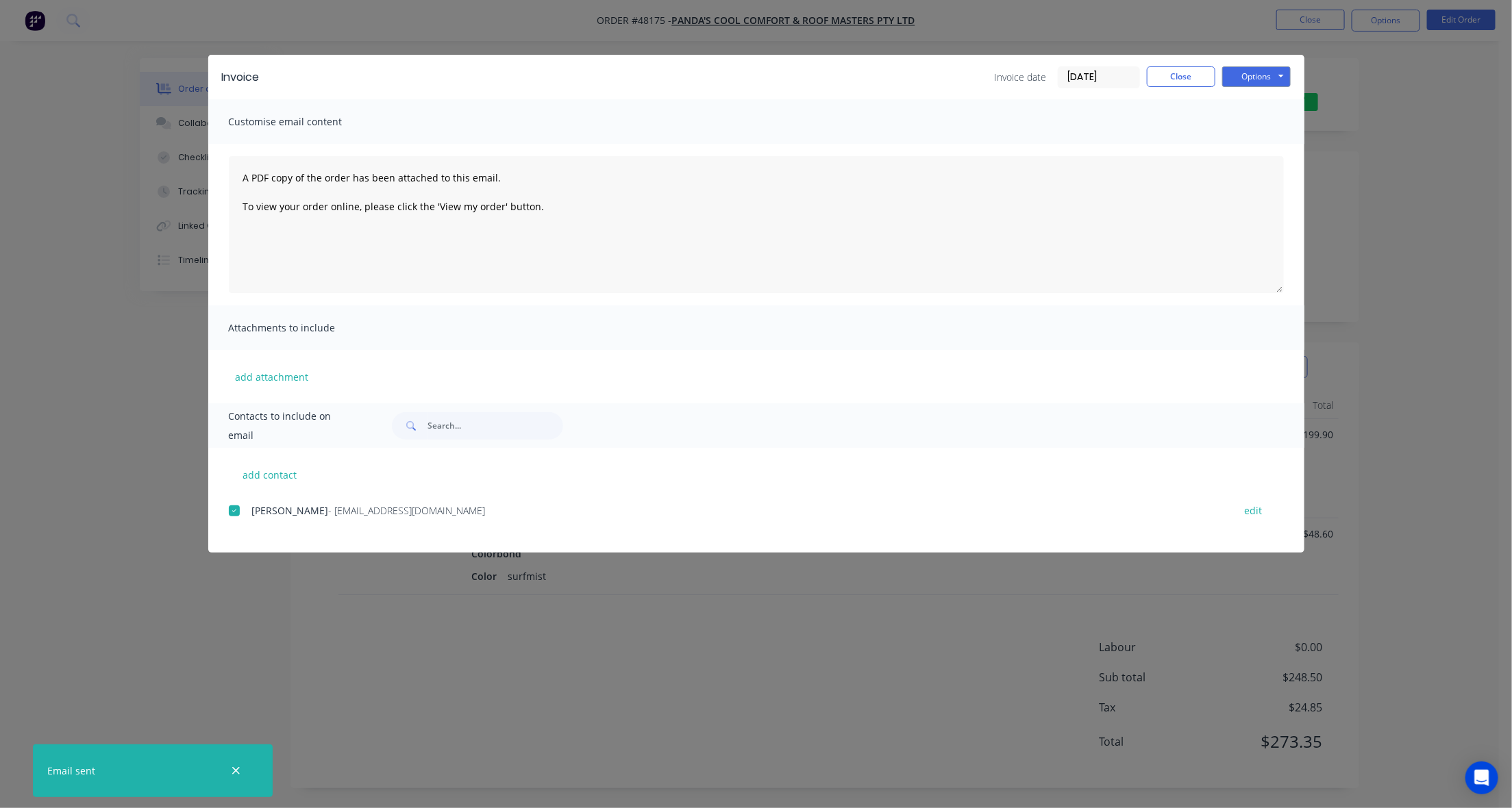
click at [1162, 64] on div "Invoice Invoice date 18/08/25 Close Options Preview Print Email" at bounding box center [756, 77] width 1096 height 45
click at [1166, 62] on div "Invoice Invoice date 18/08/25 Close Options Preview Print Email" at bounding box center [756, 77] width 1096 height 45
click at [1179, 77] on button "Close" at bounding box center [1182, 76] width 68 height 21
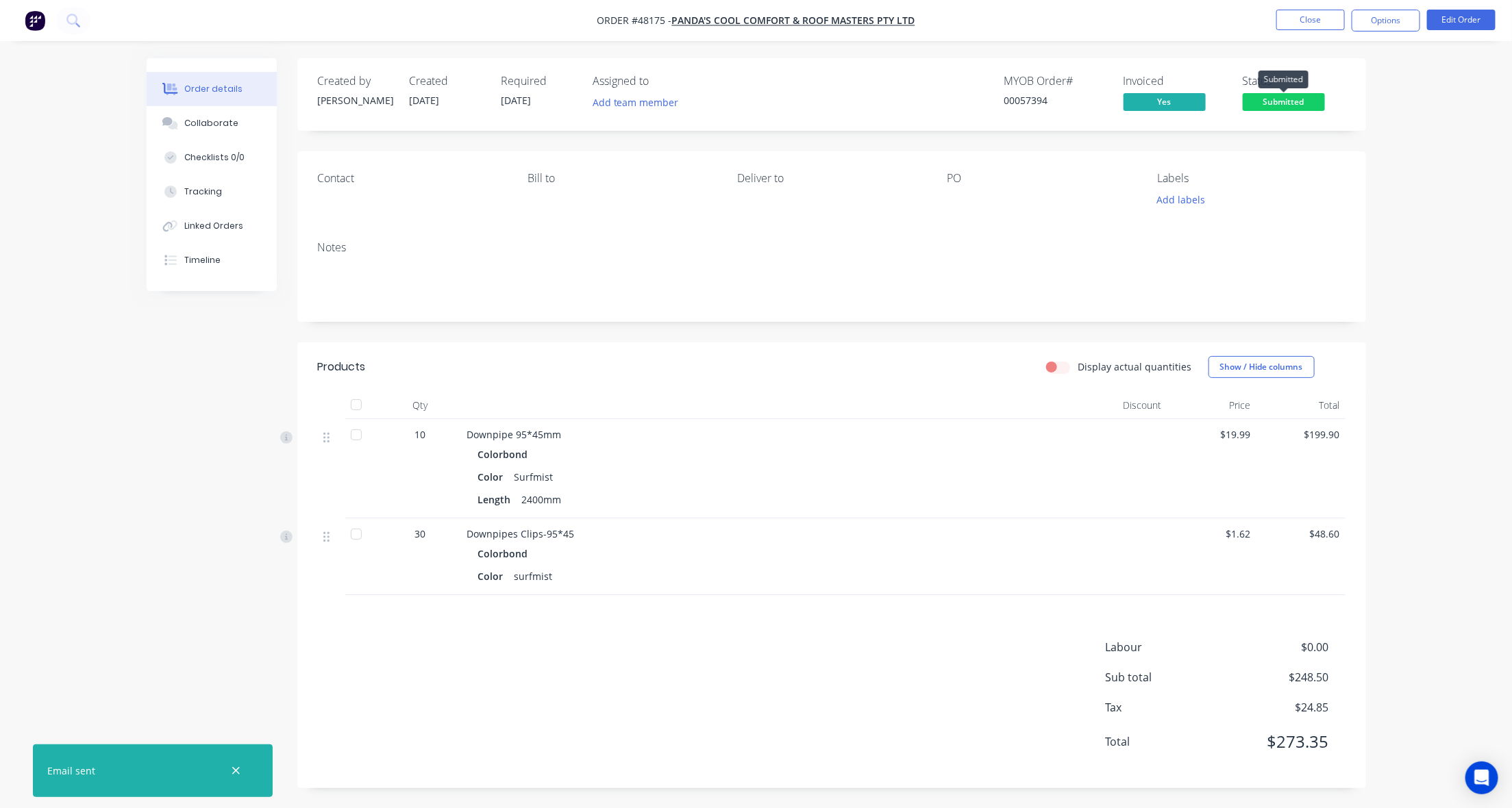
click at [1289, 100] on span "Submitted" at bounding box center [1283, 102] width 82 height 18
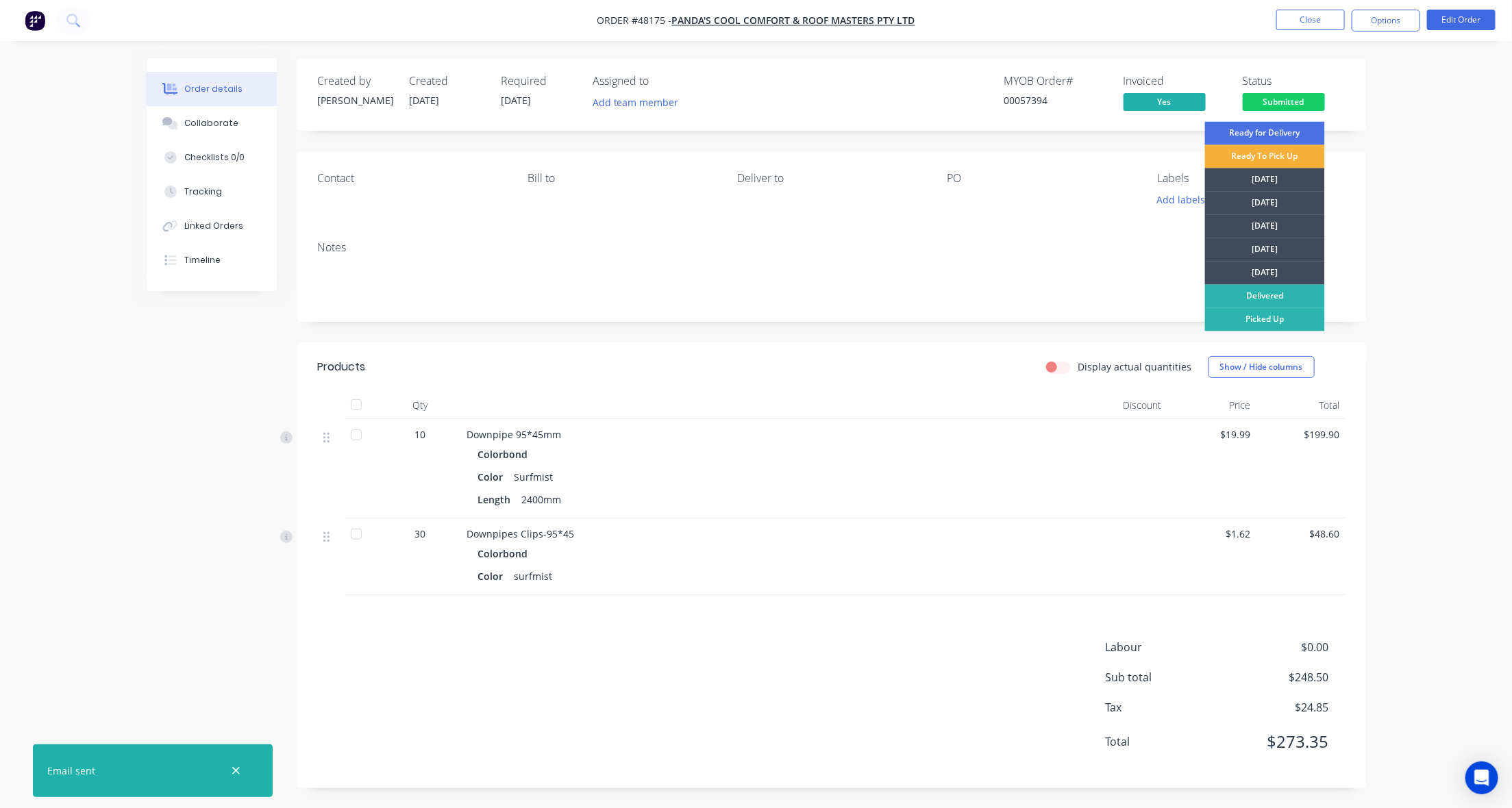
drag, startPoint x: 1290, startPoint y: 322, endPoint x: 1423, endPoint y: 172, distance: 200.5
click at [1290, 321] on div "Picked Up" at bounding box center [1265, 319] width 120 height 23
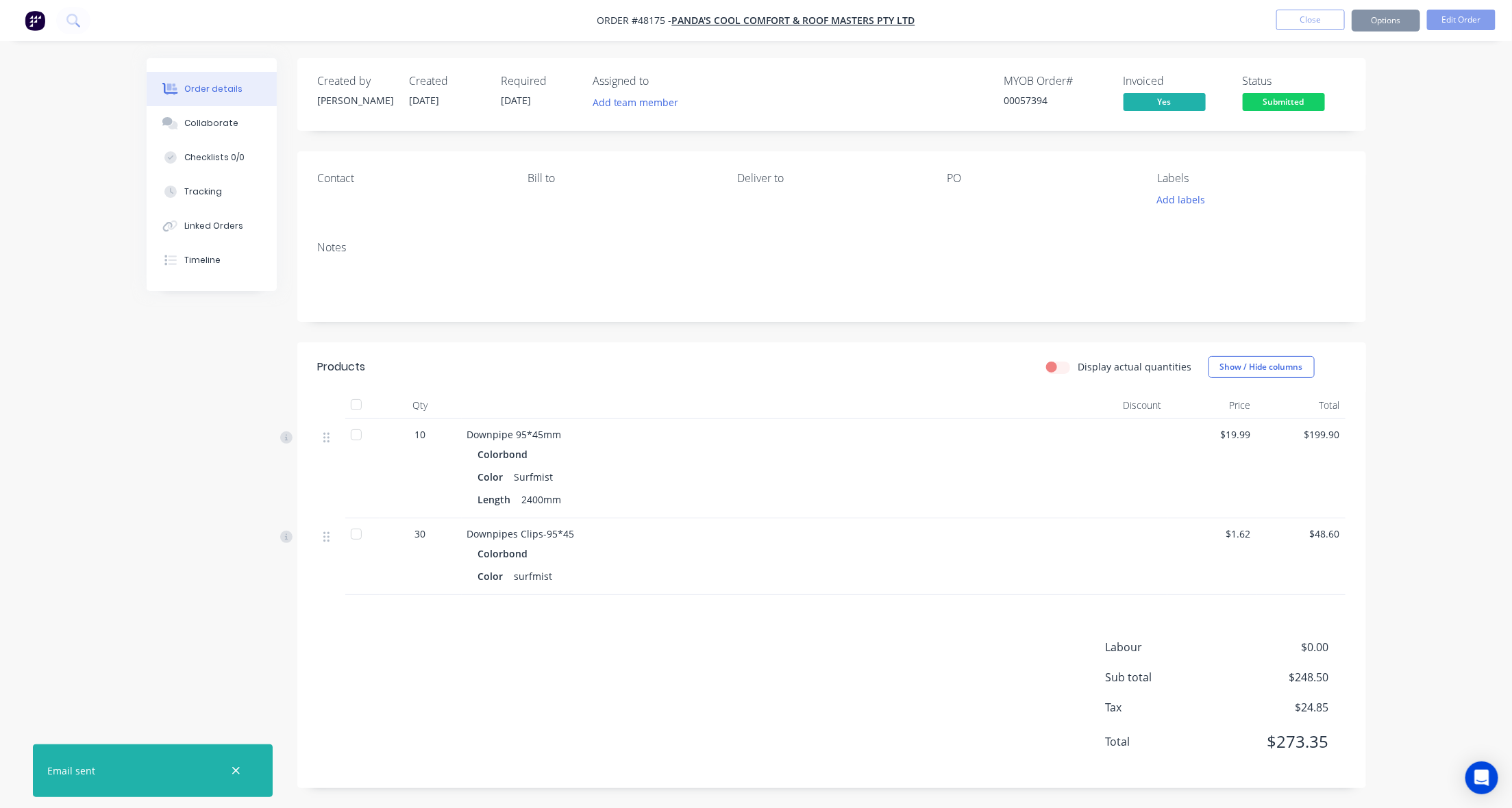
drag, startPoint x: 1422, startPoint y: 166, endPoint x: 1327, endPoint y: 31, distance: 165.1
click at [1399, 127] on div "Order details Collaborate Checklists 0/0 Tracking Linked Orders Timeline Order …" at bounding box center [756, 404] width 1512 height 809
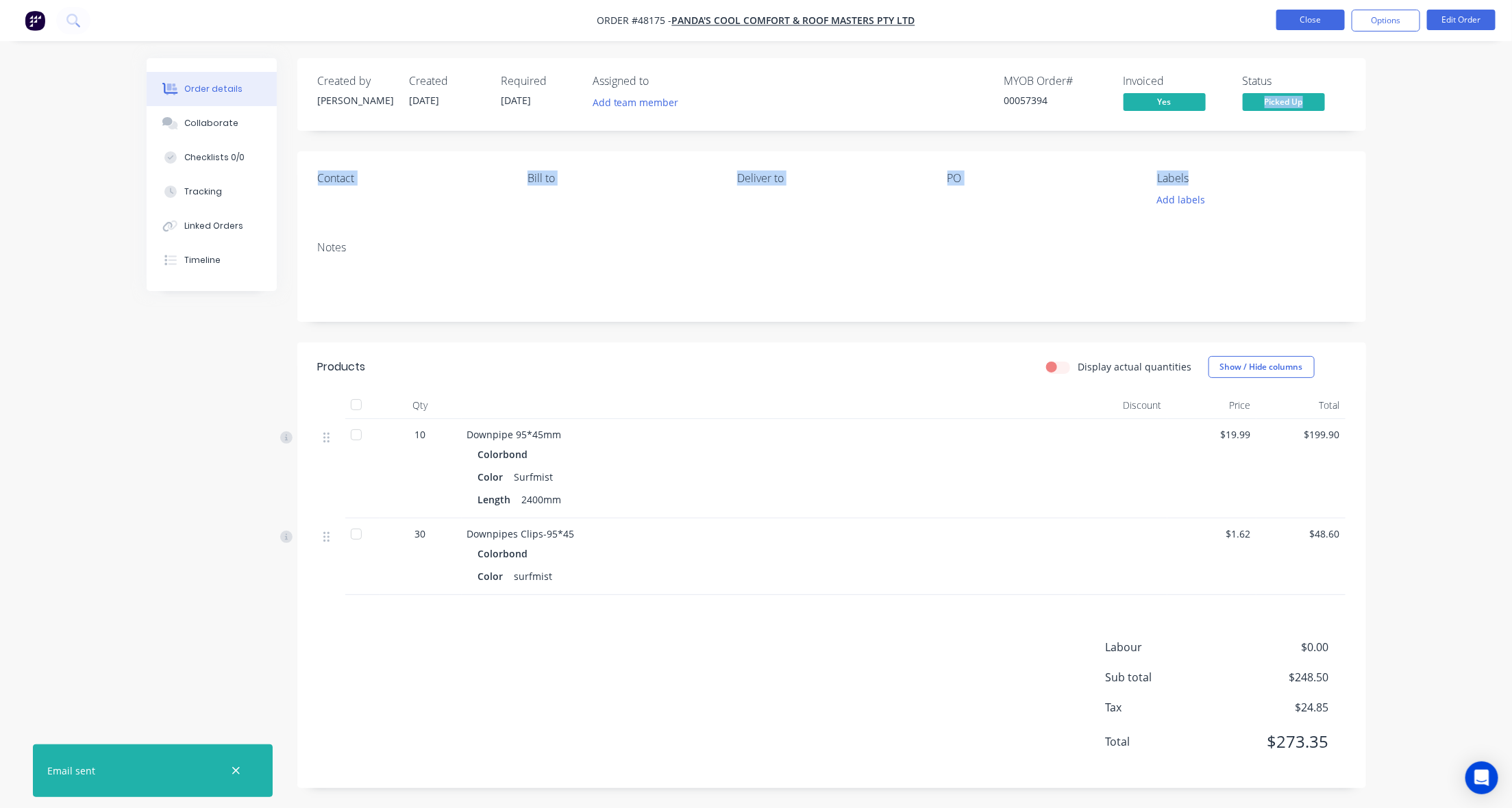
click at [1296, 14] on button "Close" at bounding box center [1311, 20] width 68 height 21
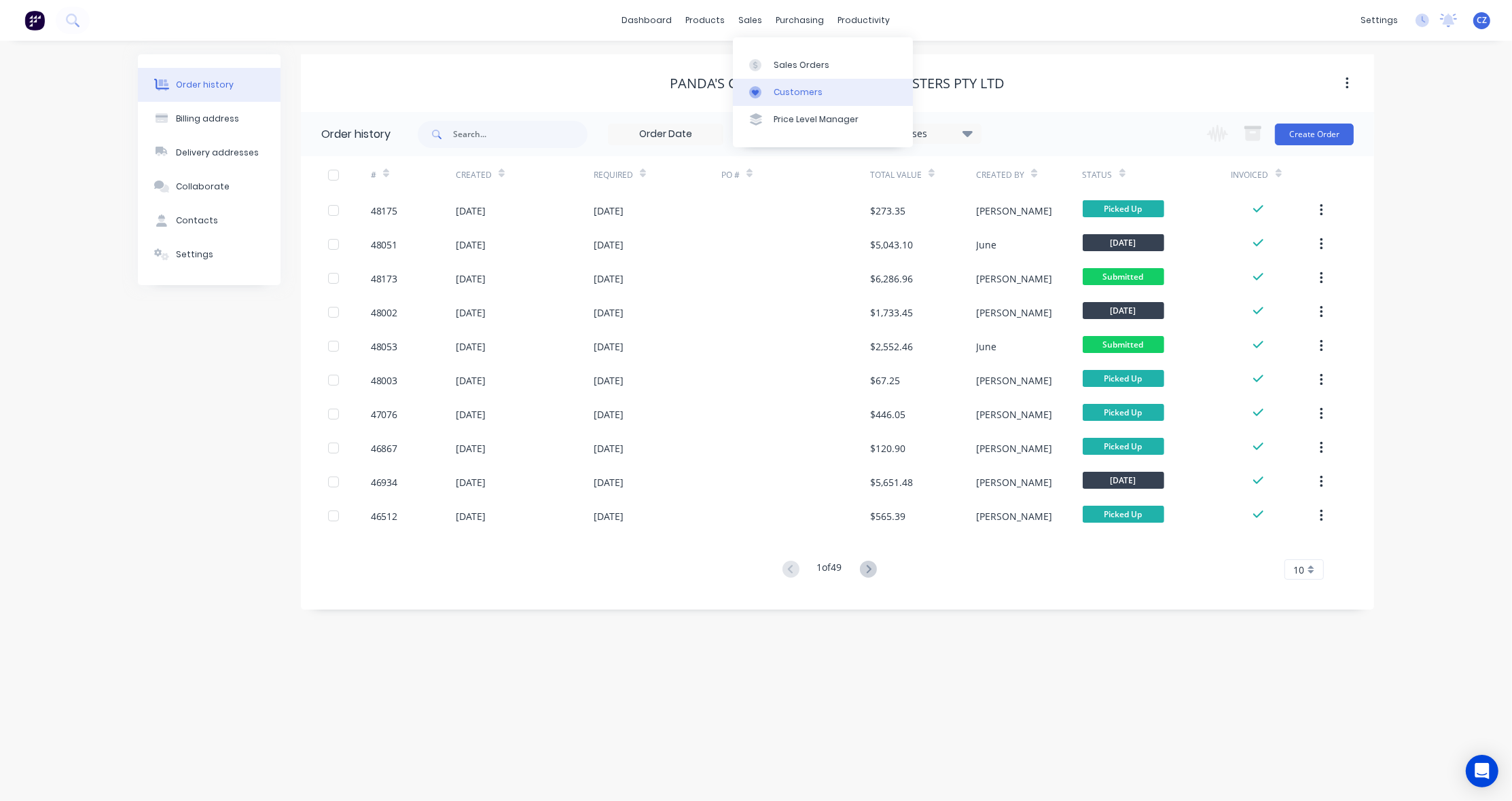
click at [786, 90] on div "Customers" at bounding box center [798, 92] width 49 height 12
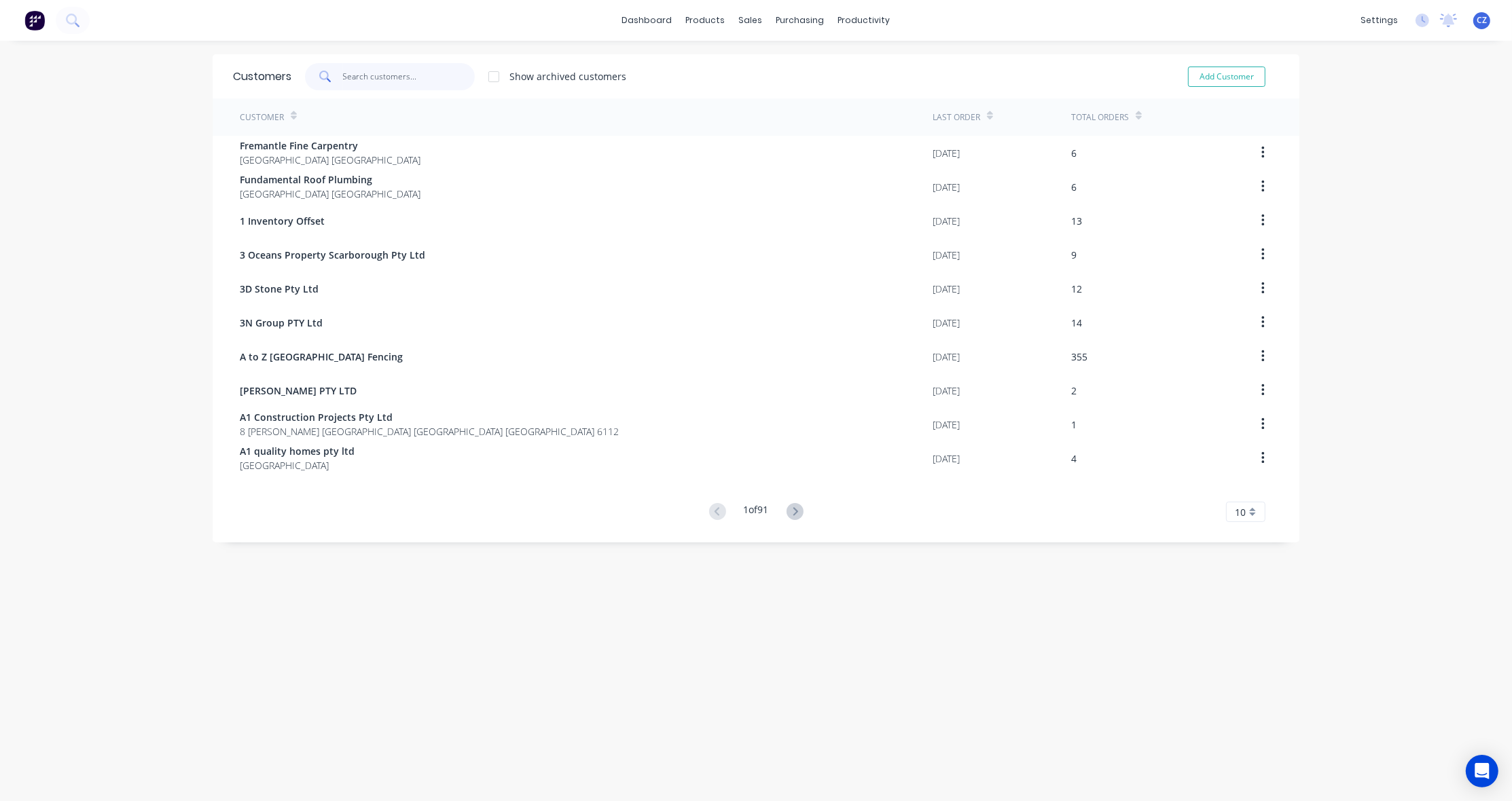
click at [394, 83] on input "text" at bounding box center [410, 77] width 133 height 27
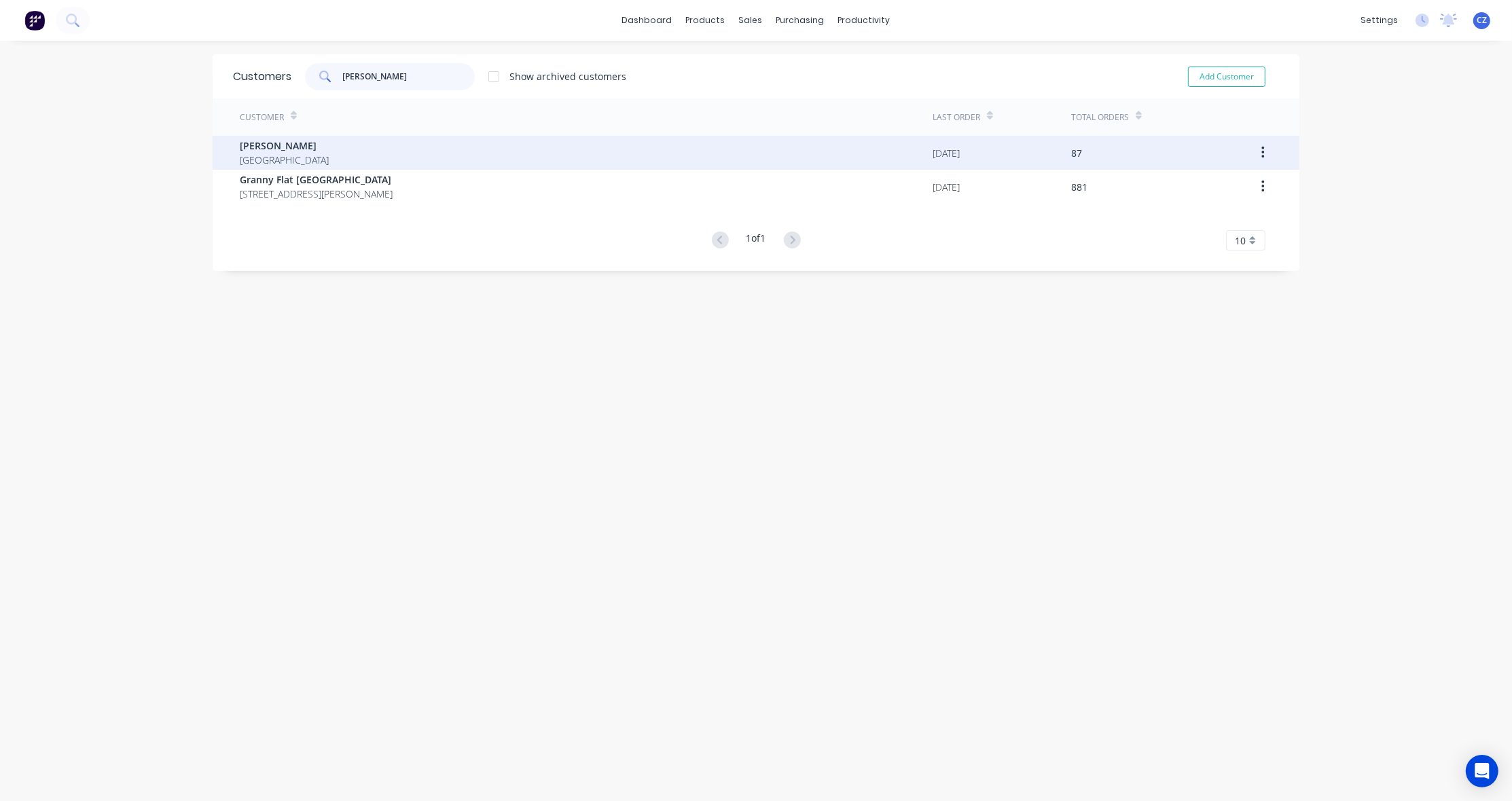
type input "chris"
click at [371, 148] on div "Chris Gu Australia" at bounding box center [586, 152] width 693 height 34
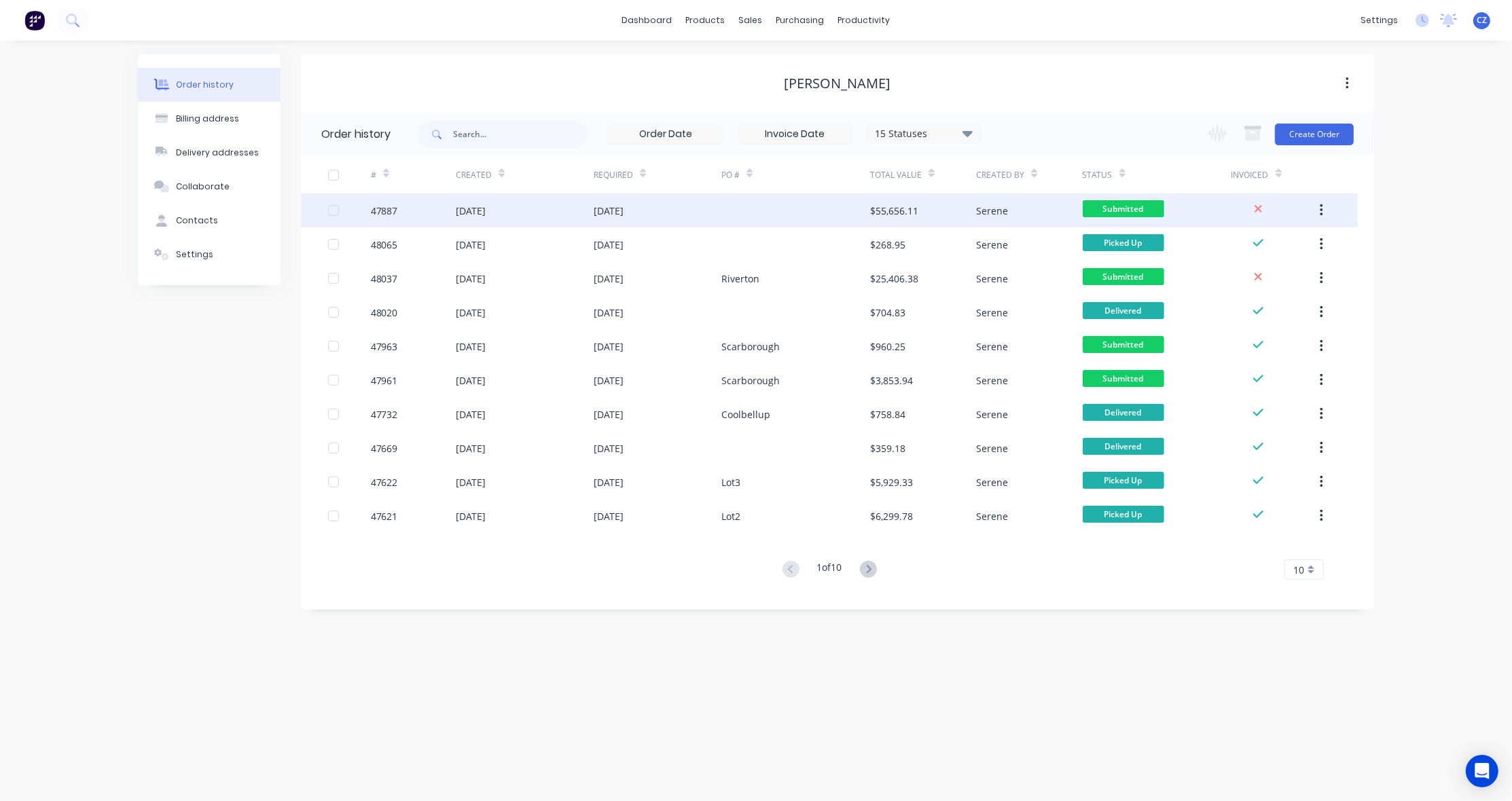
click at [827, 214] on div at bounding box center [795, 210] width 148 height 34
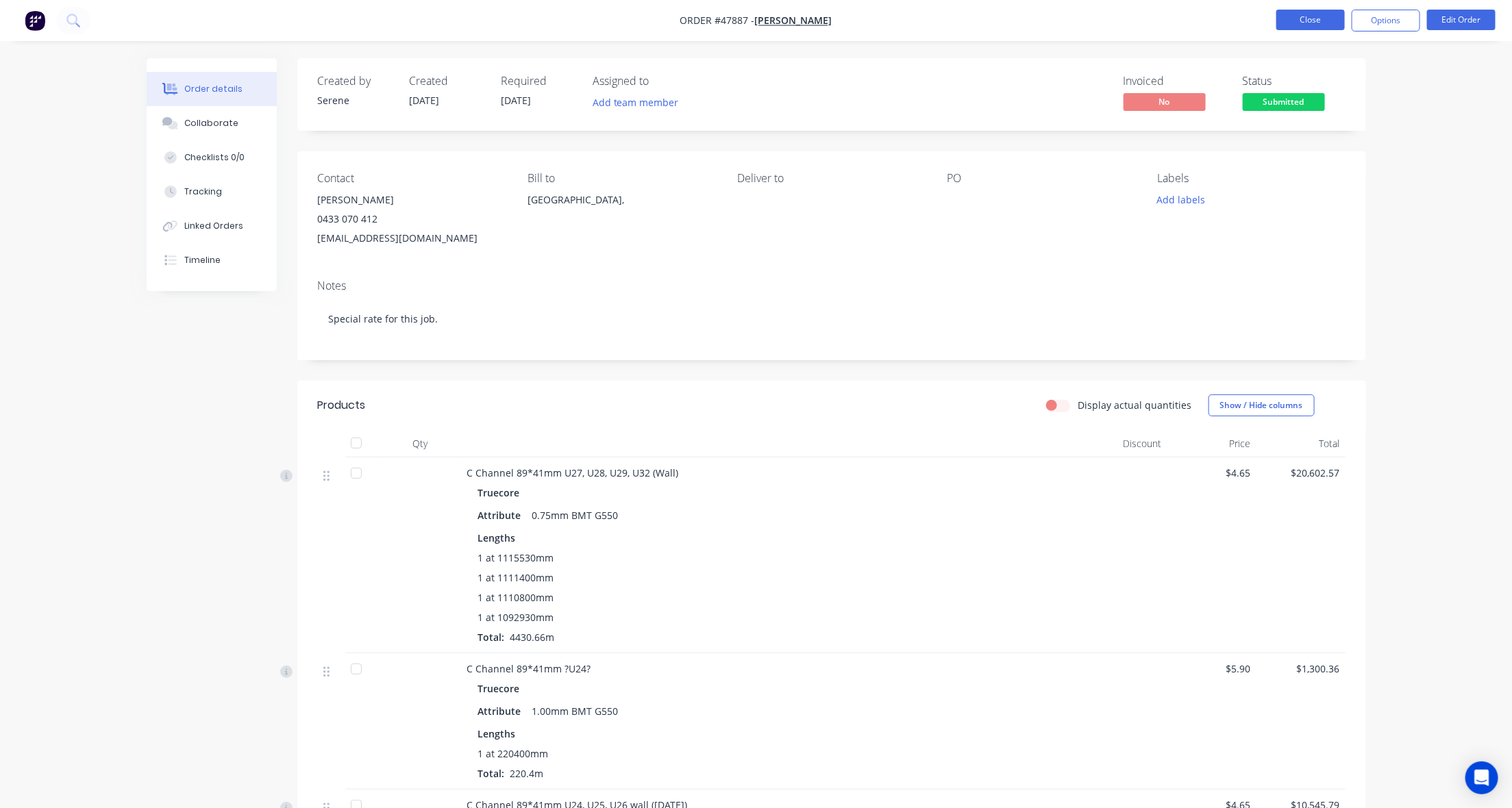
click at [1333, 22] on button "Close" at bounding box center [1311, 20] width 68 height 21
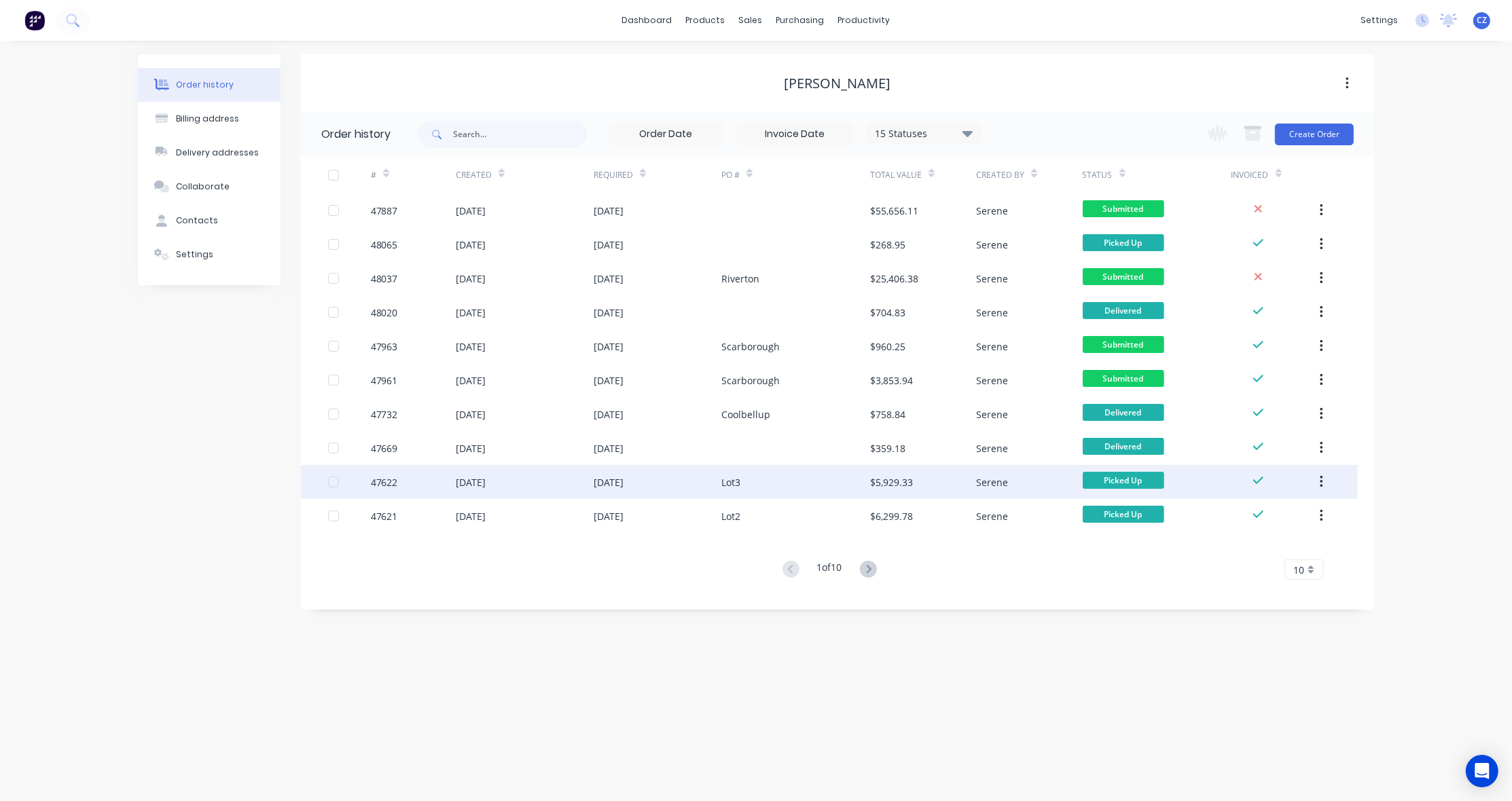
click at [751, 482] on div "Lot3" at bounding box center [795, 481] width 148 height 34
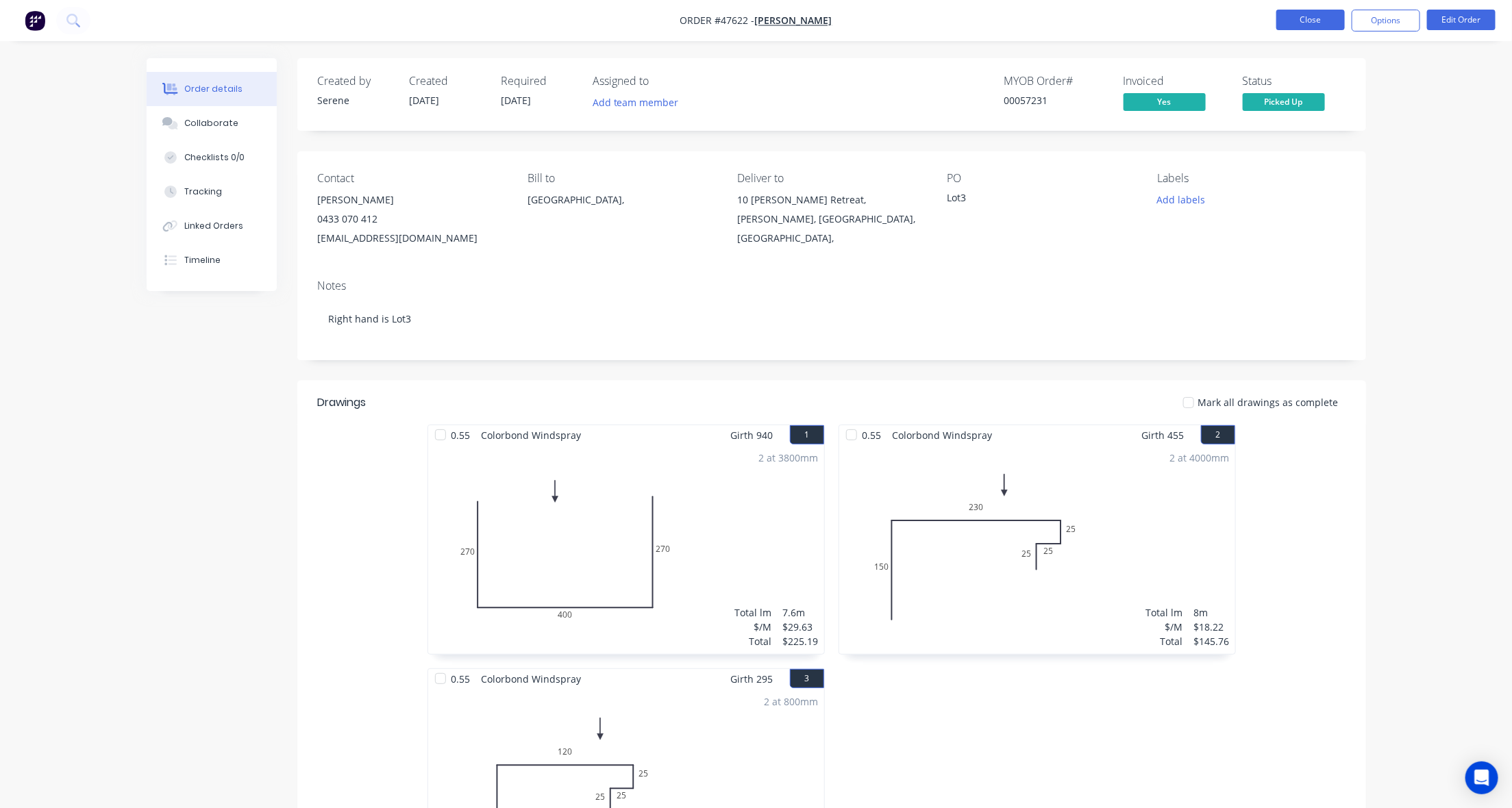
click at [1312, 10] on button "Close" at bounding box center [1311, 20] width 68 height 21
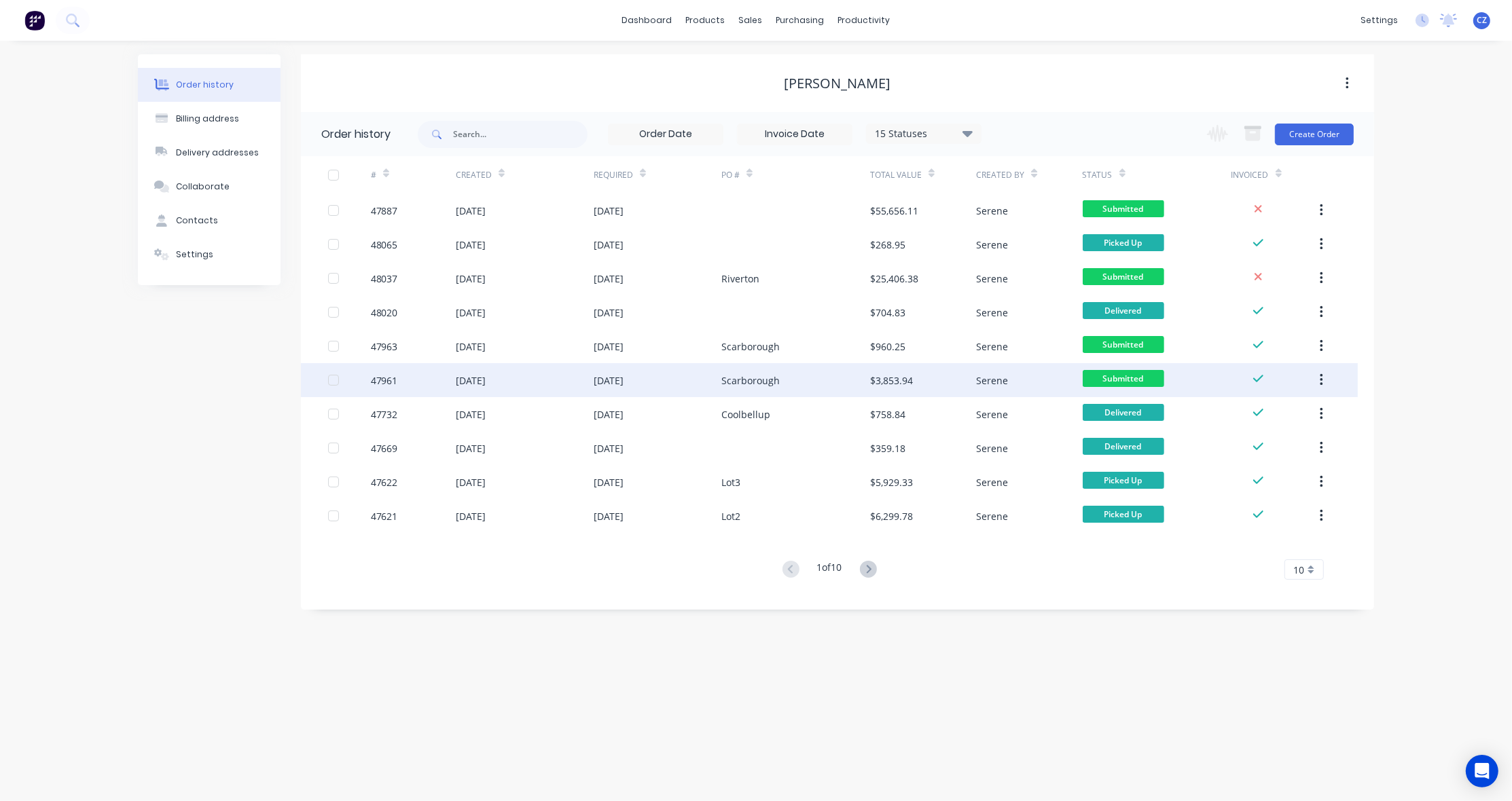
click at [832, 378] on div "Scarborough" at bounding box center [795, 380] width 148 height 34
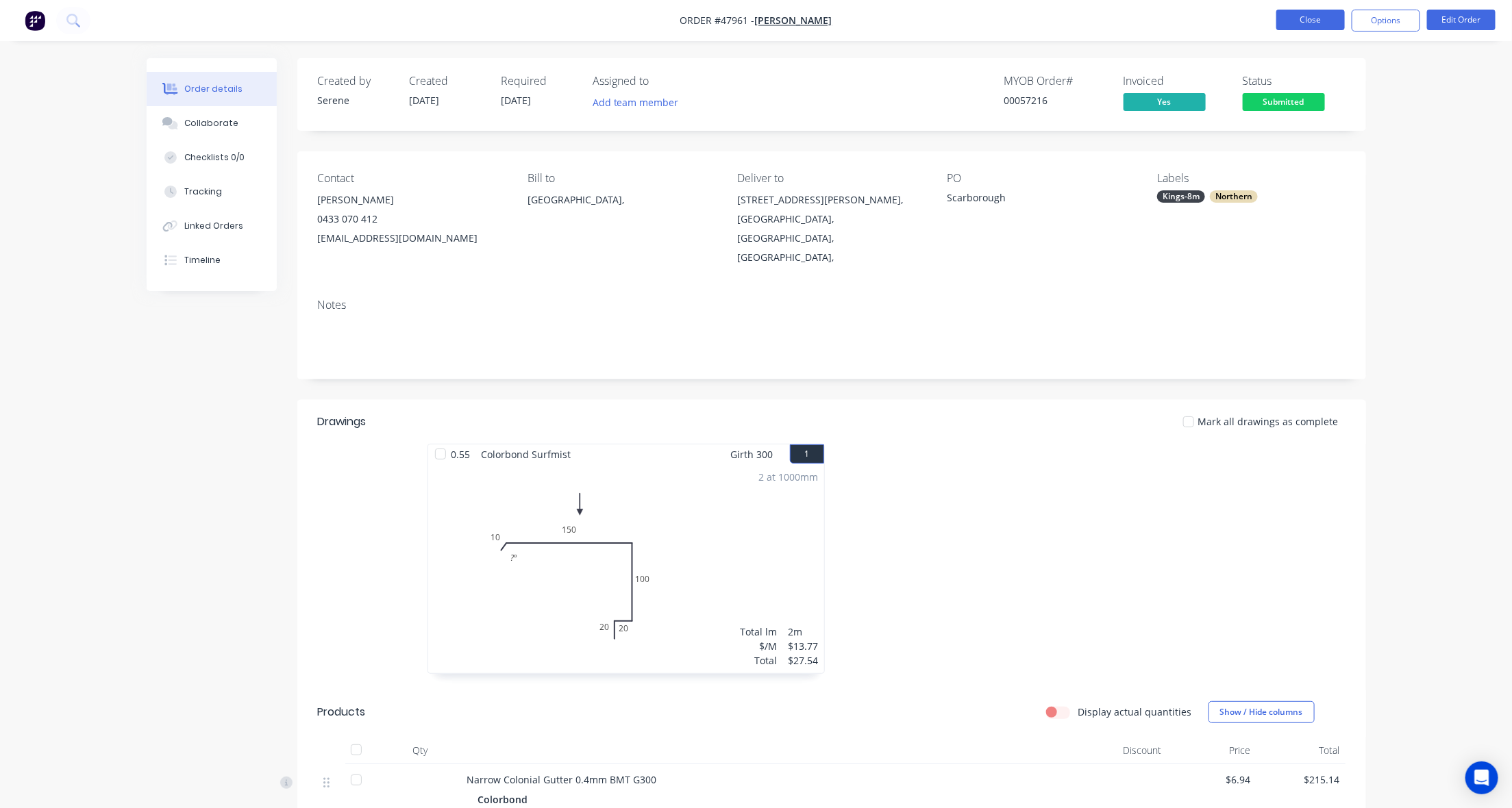
click at [1324, 25] on button "Close" at bounding box center [1311, 20] width 68 height 21
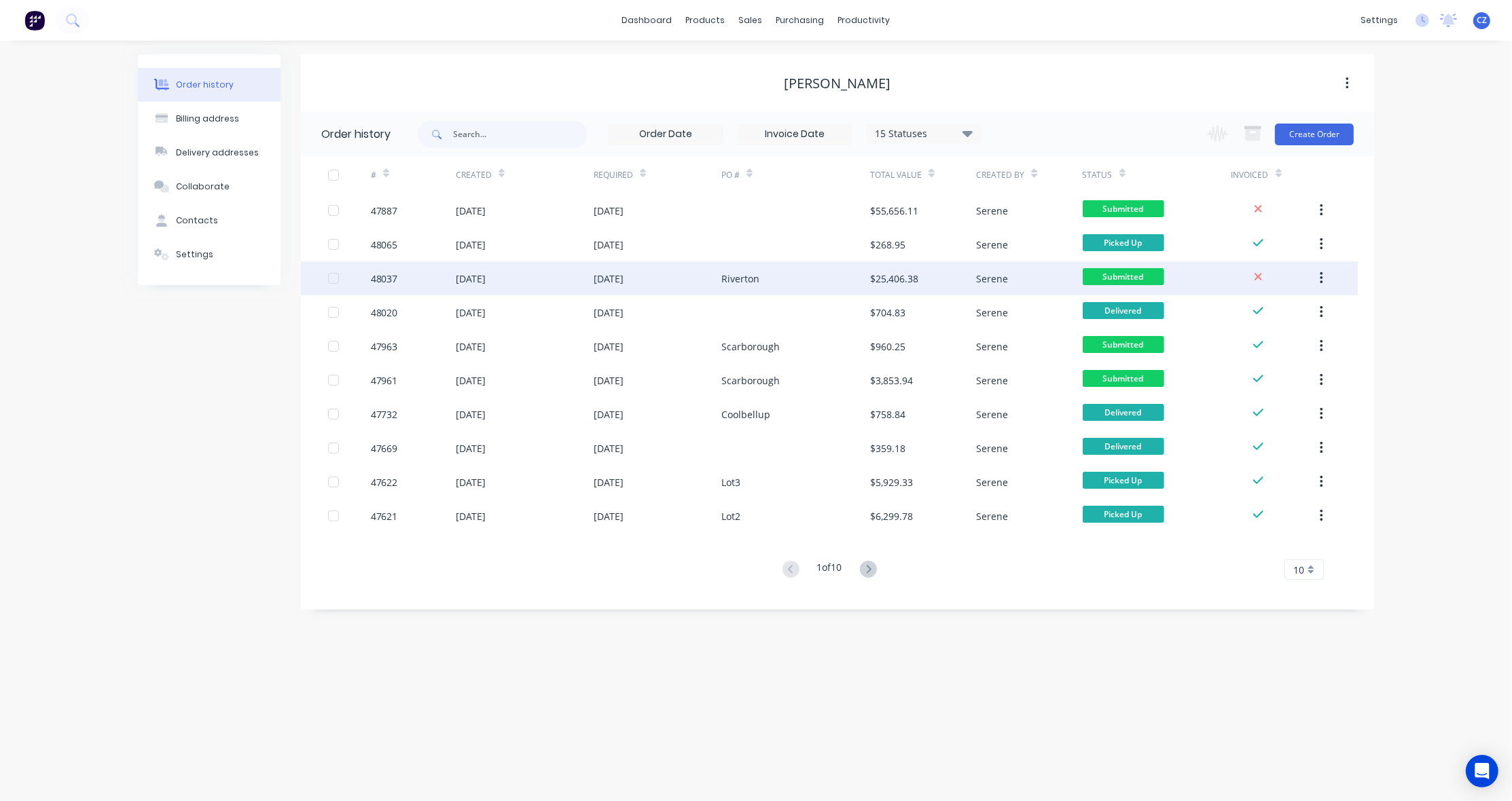
click at [835, 283] on div "Riverton" at bounding box center [795, 278] width 148 height 34
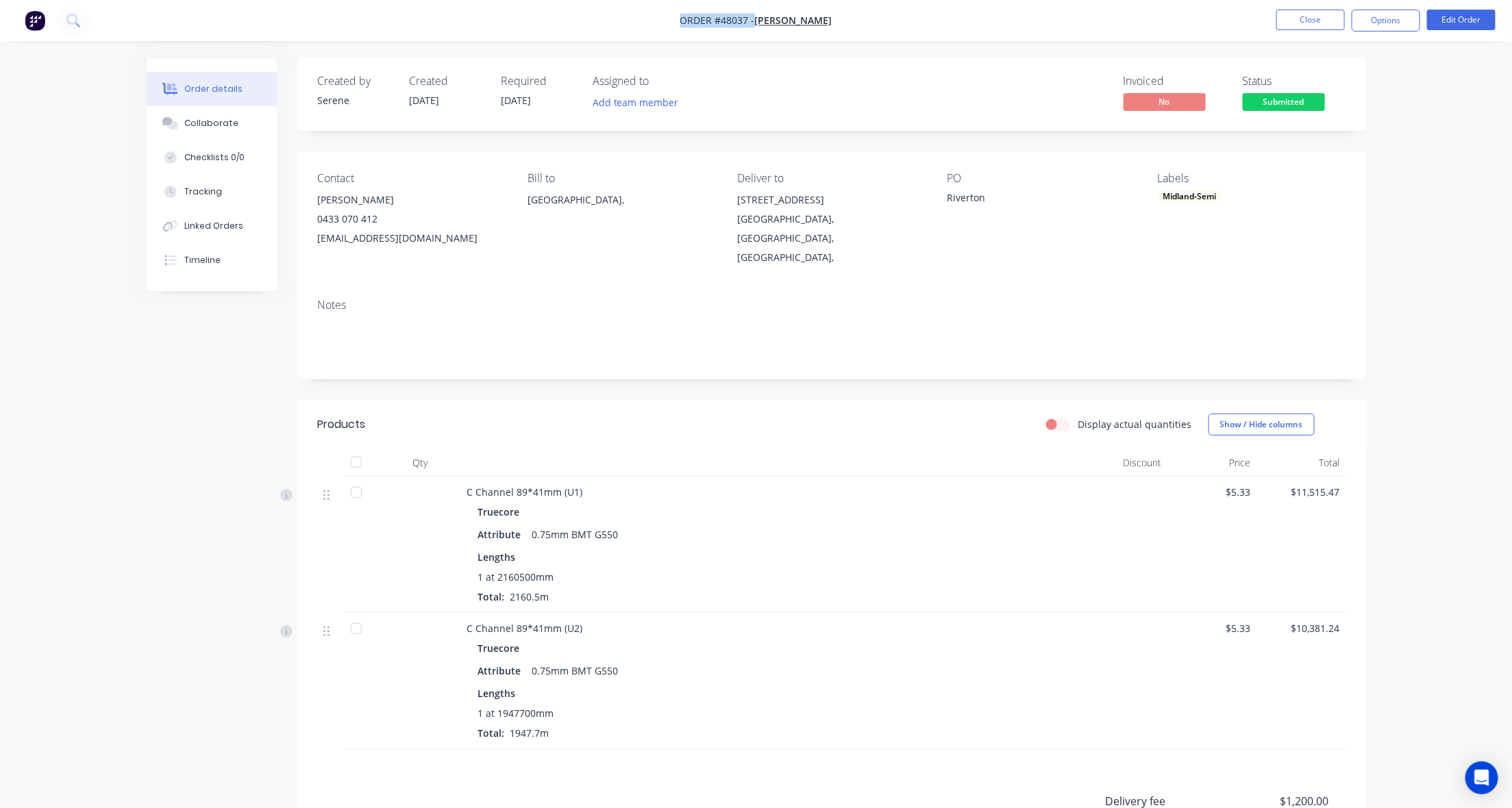
drag, startPoint x: 695, startPoint y: 21, endPoint x: 842, endPoint y: 25, distance: 147.1
click at [842, 25] on nav "Order #48037 - Chris Gu Close Options Edit Order" at bounding box center [756, 21] width 1512 height 41
click at [843, 25] on nav "Order #48037 - Chris Gu Close Options Edit Order" at bounding box center [756, 21] width 1512 height 41
drag, startPoint x: 693, startPoint y: 21, endPoint x: 888, endPoint y: 29, distance: 195.2
click at [888, 29] on nav "Order #48037 - Chris Gu Close Options Edit Order" at bounding box center [756, 21] width 1512 height 41
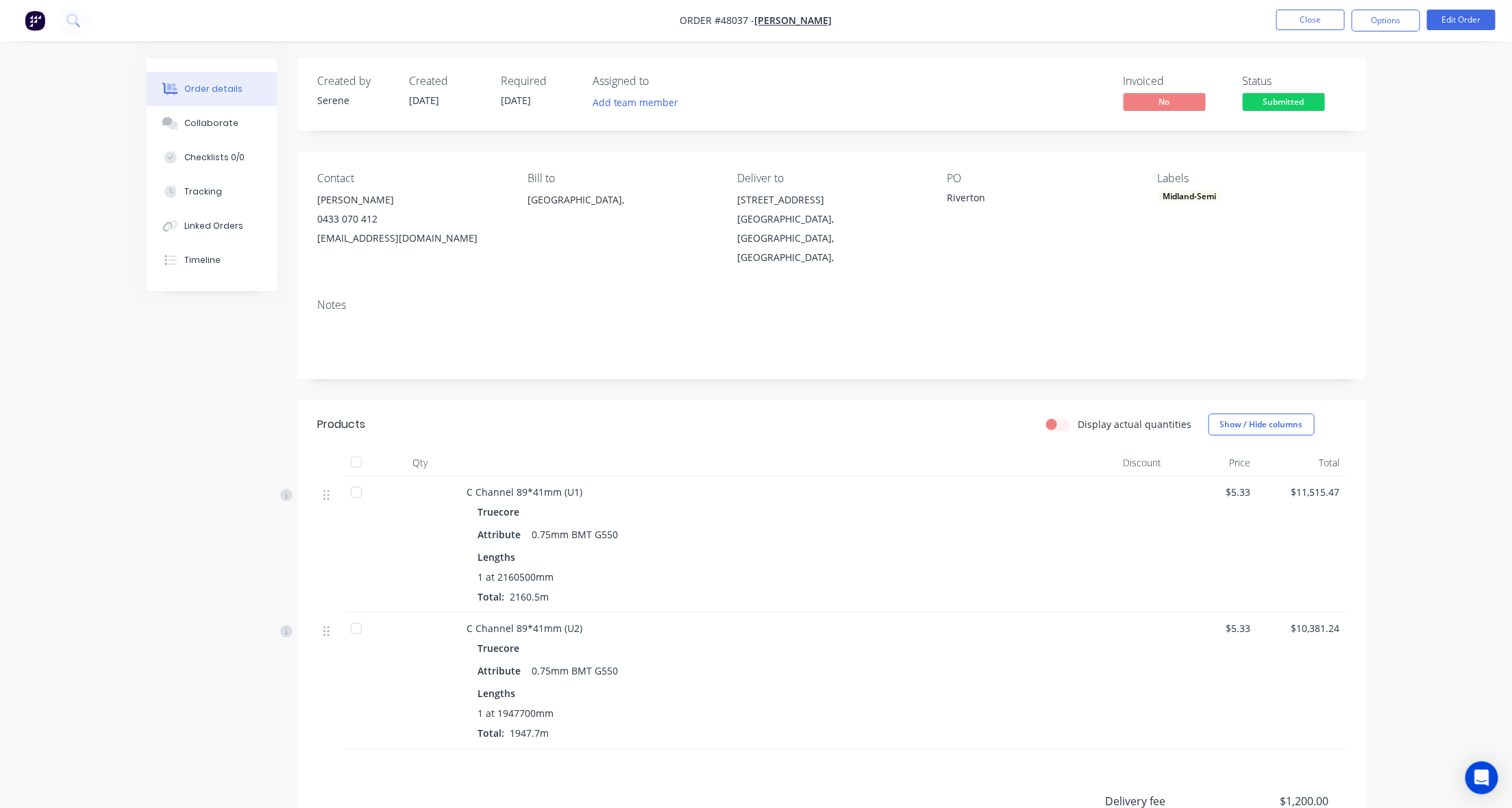
click at [888, 28] on nav "Order #48037 - Chris Gu Close Options Edit Order" at bounding box center [756, 21] width 1512 height 41
click at [848, 34] on nav "Order #48037 - Chris Gu Close Options Edit Order" at bounding box center [756, 21] width 1512 height 41
click at [1329, 21] on button "Close" at bounding box center [1311, 20] width 68 height 21
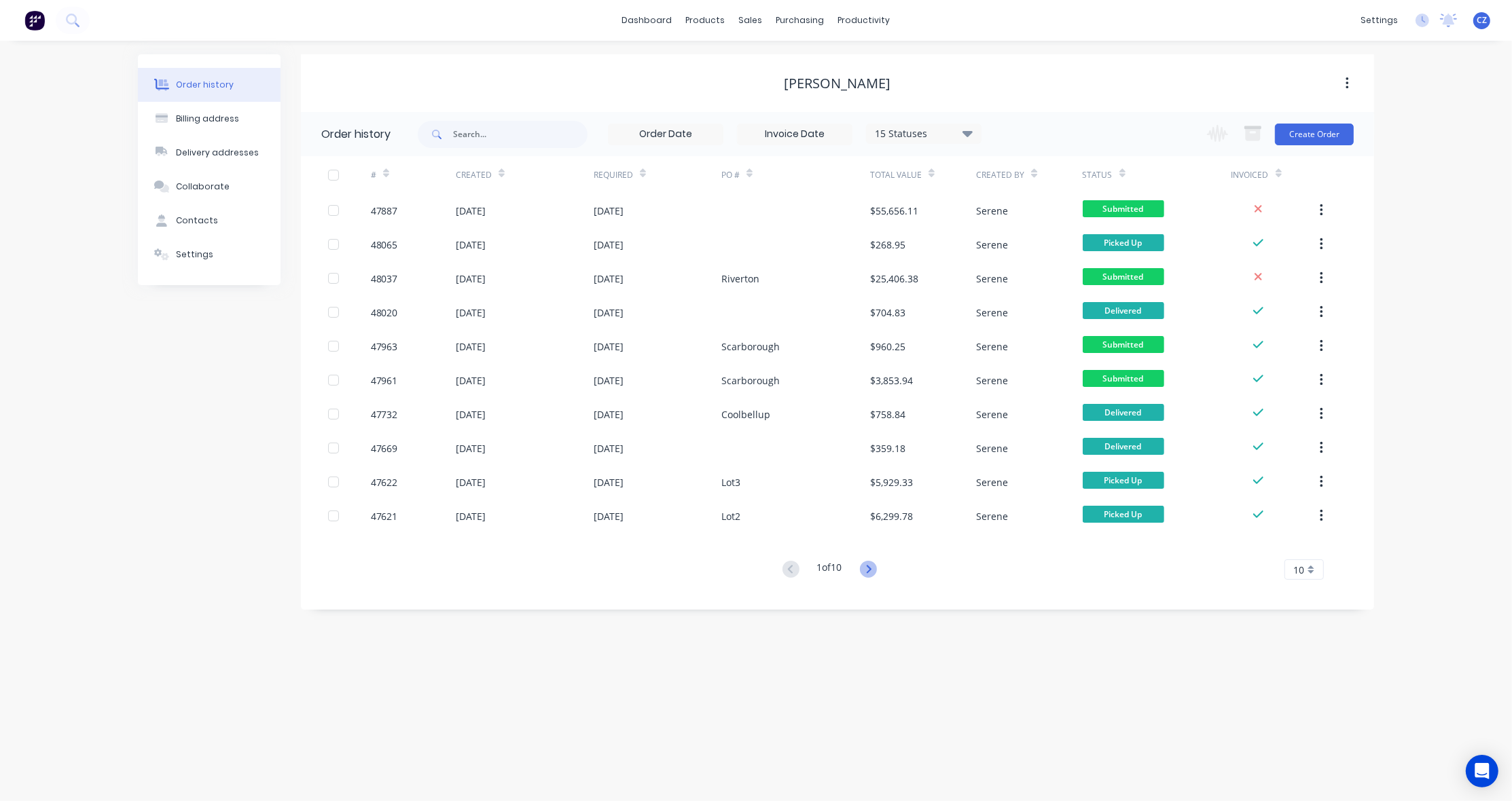
click at [870, 568] on icon at bounding box center [868, 570] width 17 height 17
click at [782, 567] on icon at bounding box center [791, 570] width 17 height 17
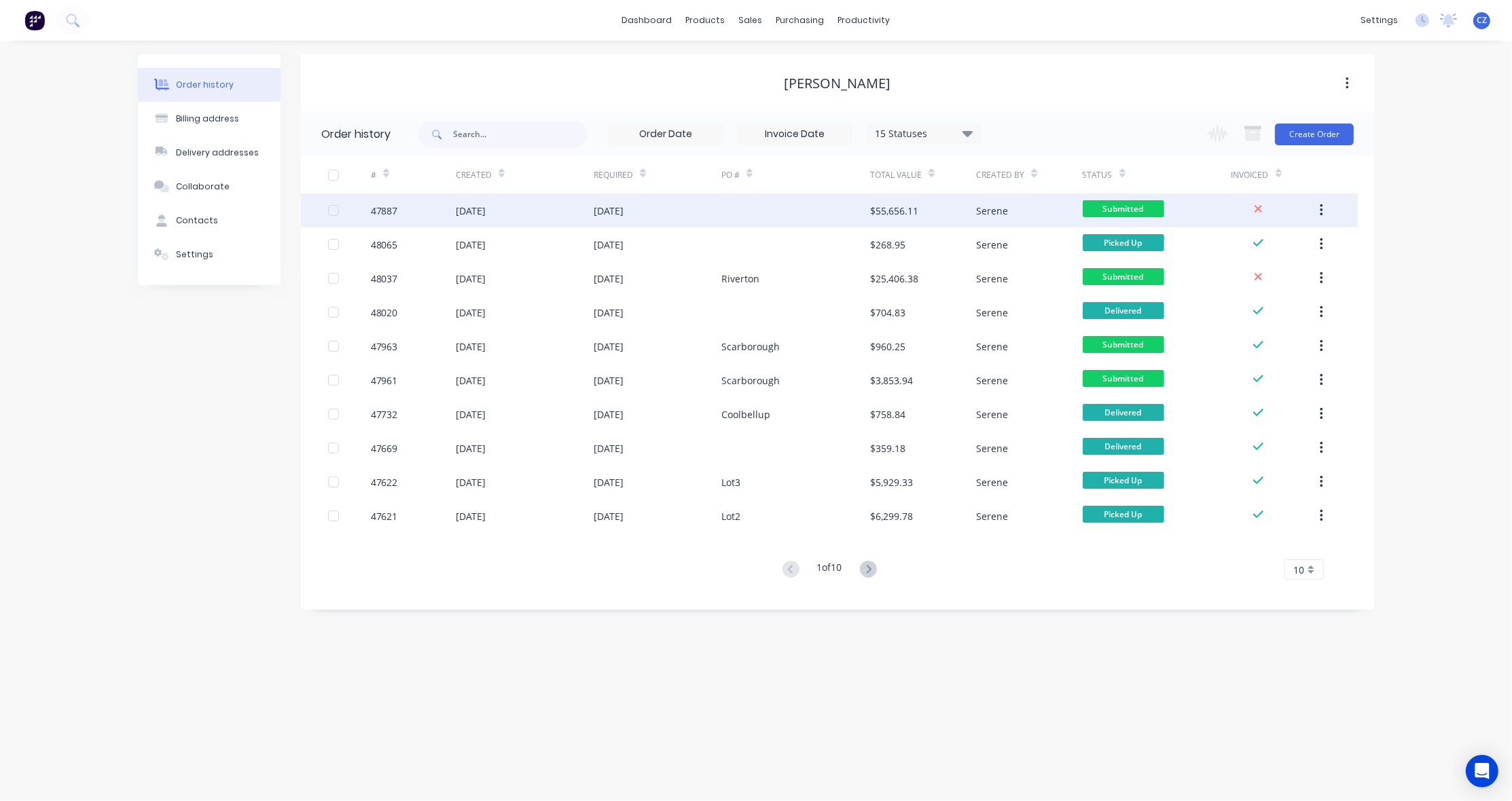
click at [798, 194] on div at bounding box center [795, 210] width 148 height 34
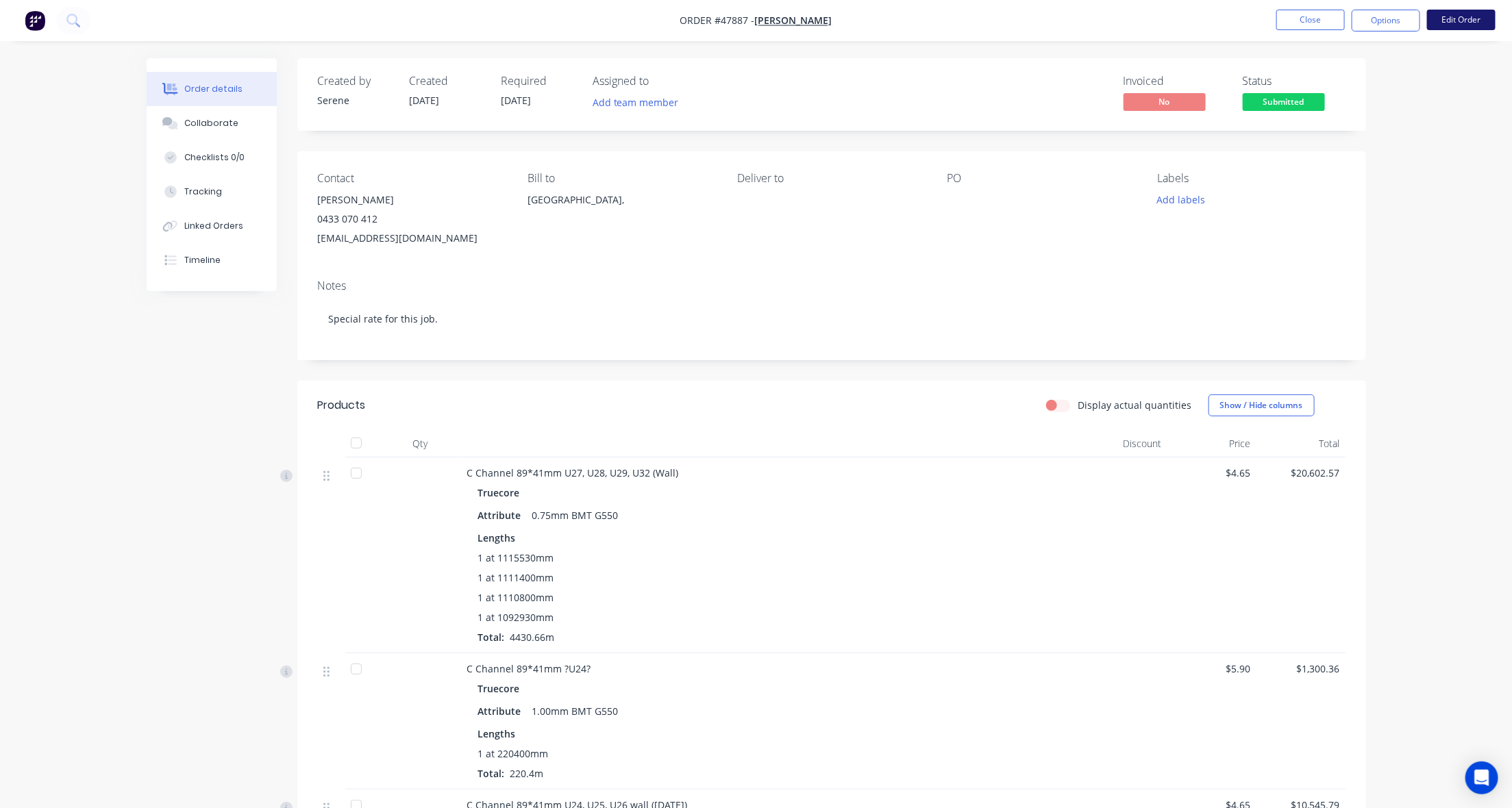
click at [1441, 19] on button "Edit Order" at bounding box center [1462, 20] width 68 height 21
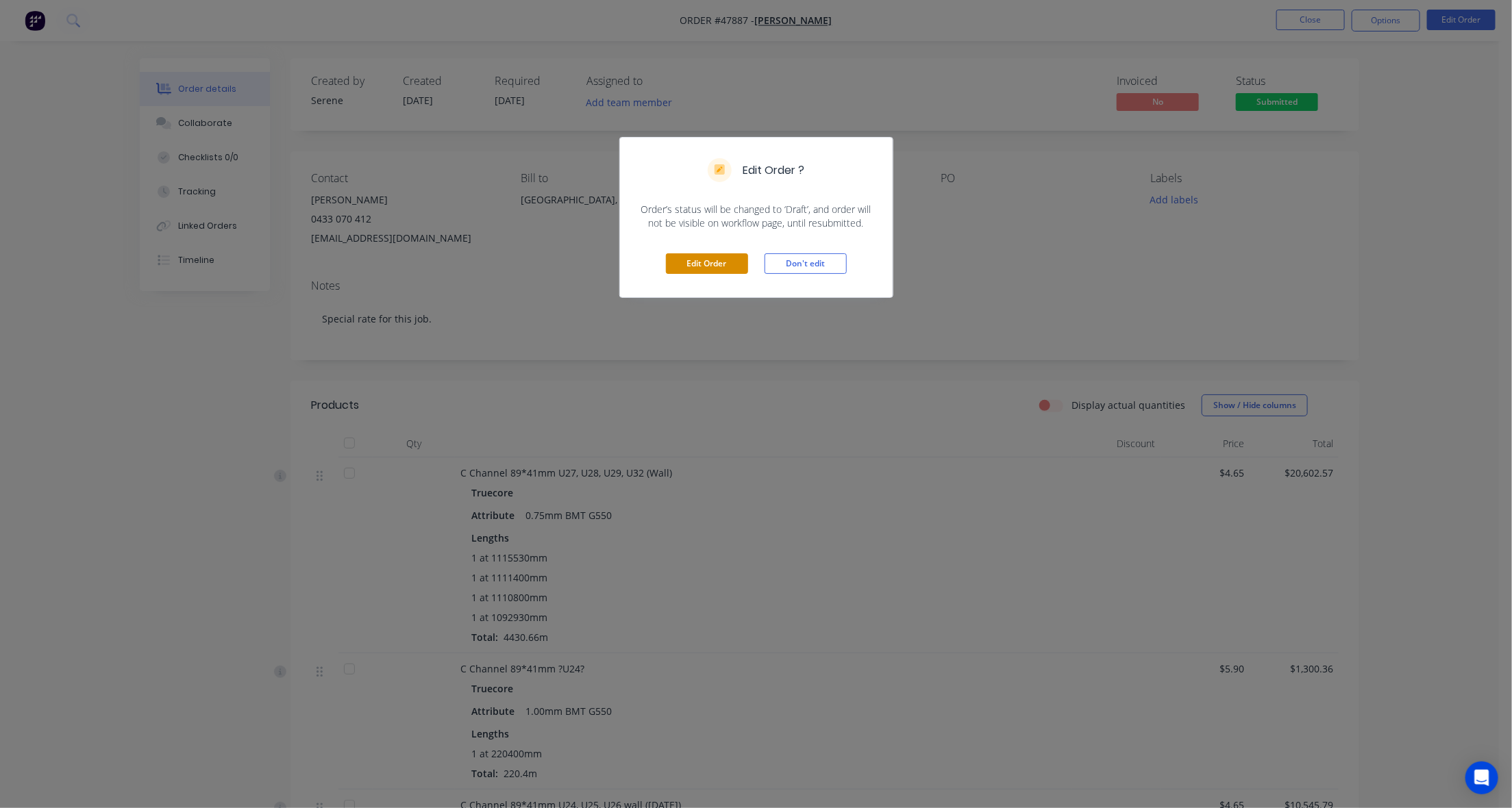
click at [744, 259] on button "Edit Order" at bounding box center [706, 263] width 82 height 21
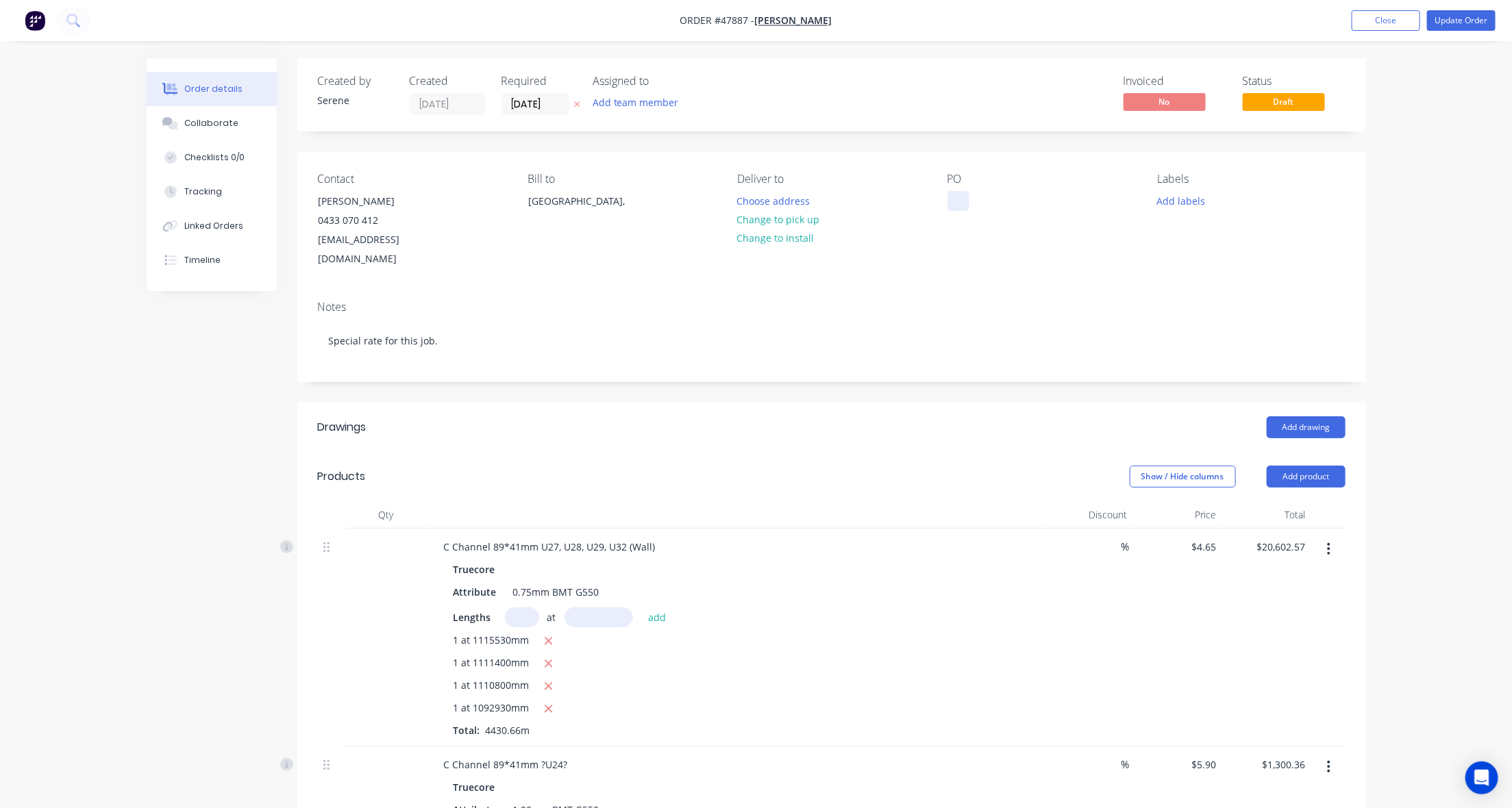
click at [957, 194] on div at bounding box center [959, 201] width 22 height 20
drag, startPoint x: 995, startPoint y: 204, endPoint x: 936, endPoint y: 199, distance: 59.2
click at [936, 199] on div "Contact Chris Gu 0433 070 412 account@speedframewa.com.au Bill to Australia, De…" at bounding box center [831, 221] width 1069 height 138
copy div "Kenwick"
drag, startPoint x: 1471, startPoint y: 165, endPoint x: 1475, endPoint y: 52, distance: 113.1
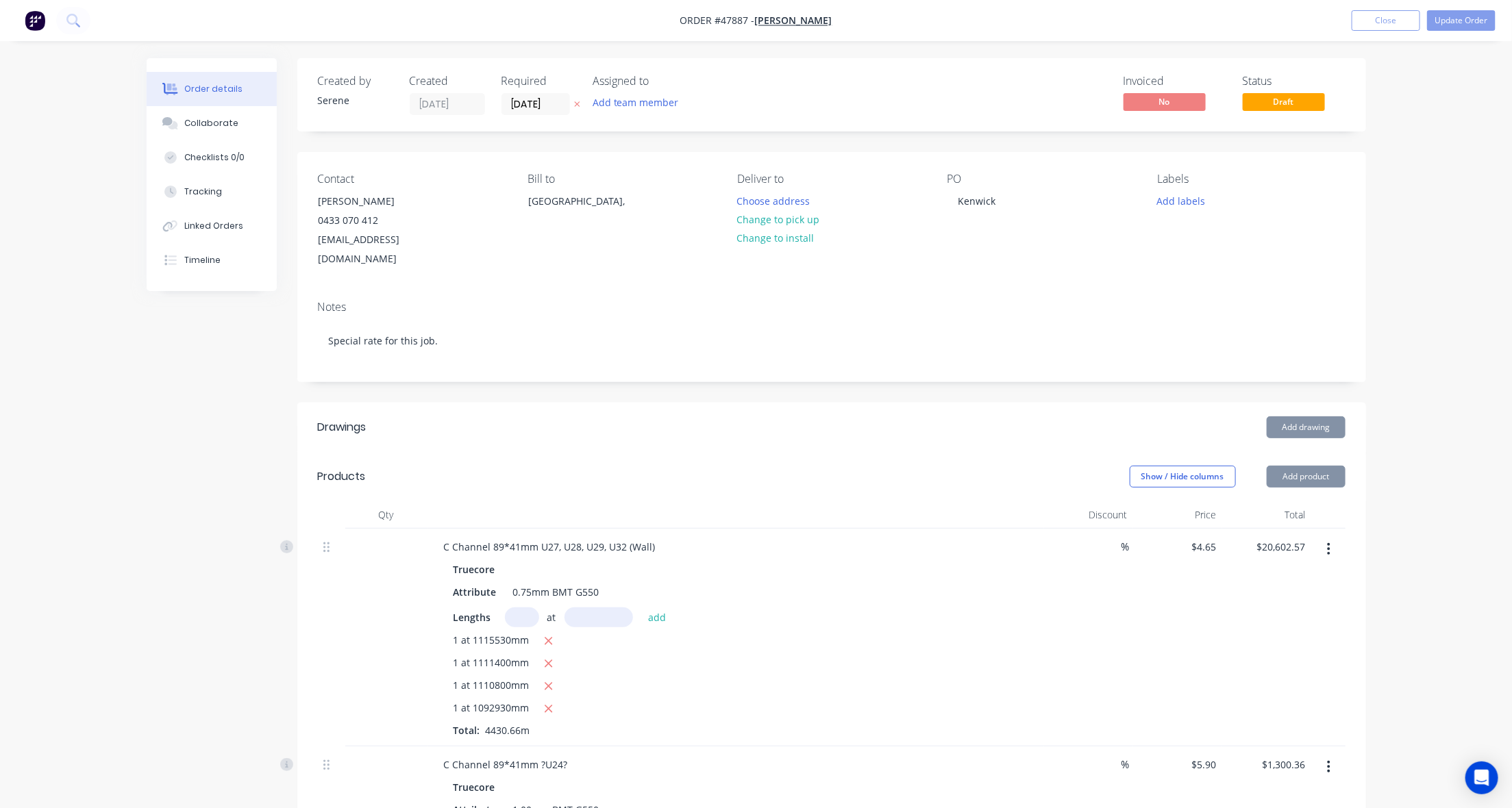
click at [1474, 21] on button "Update Order" at bounding box center [1462, 21] width 68 height 21
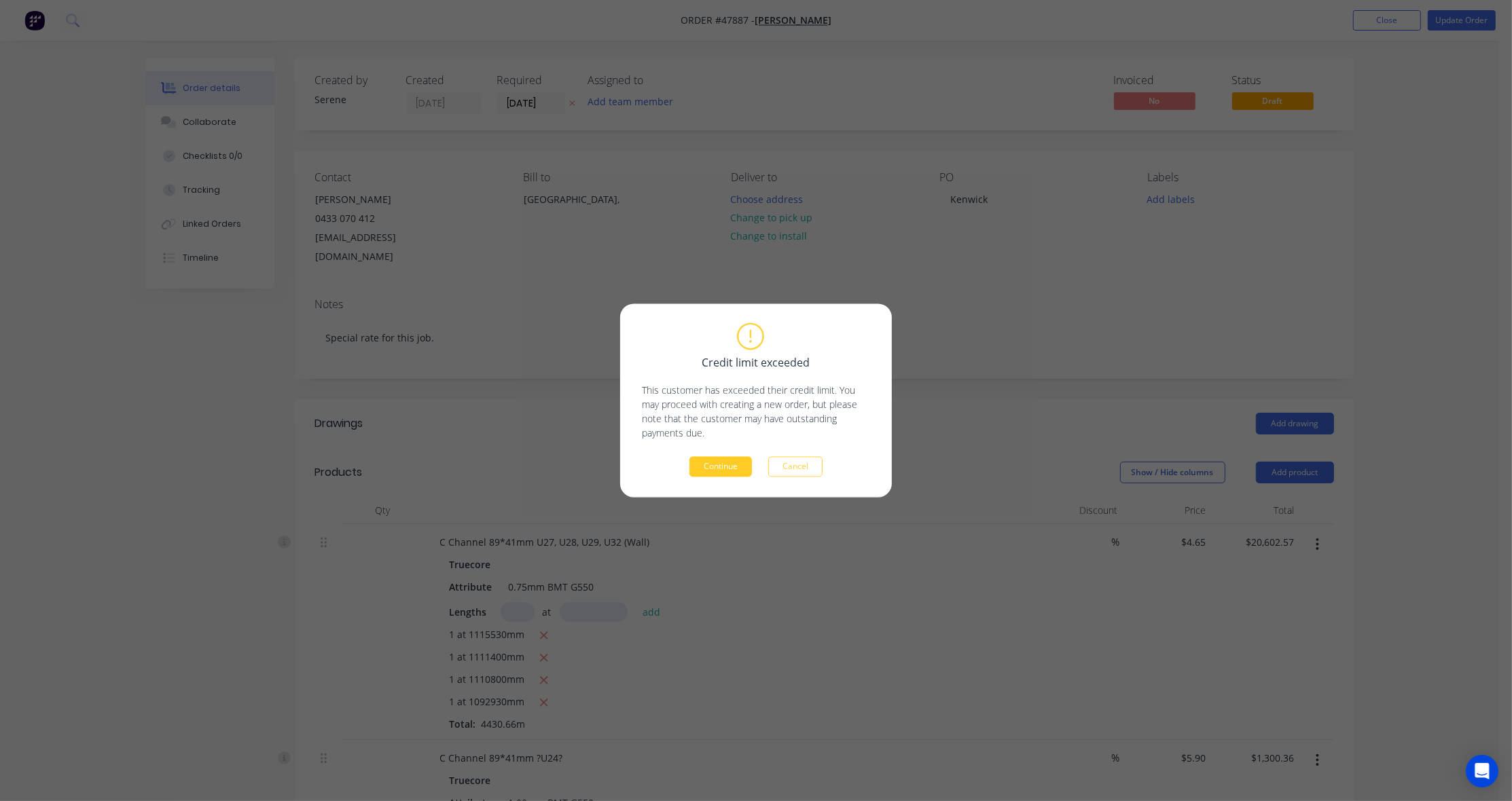
click at [713, 470] on button "Continue" at bounding box center [720, 467] width 62 height 21
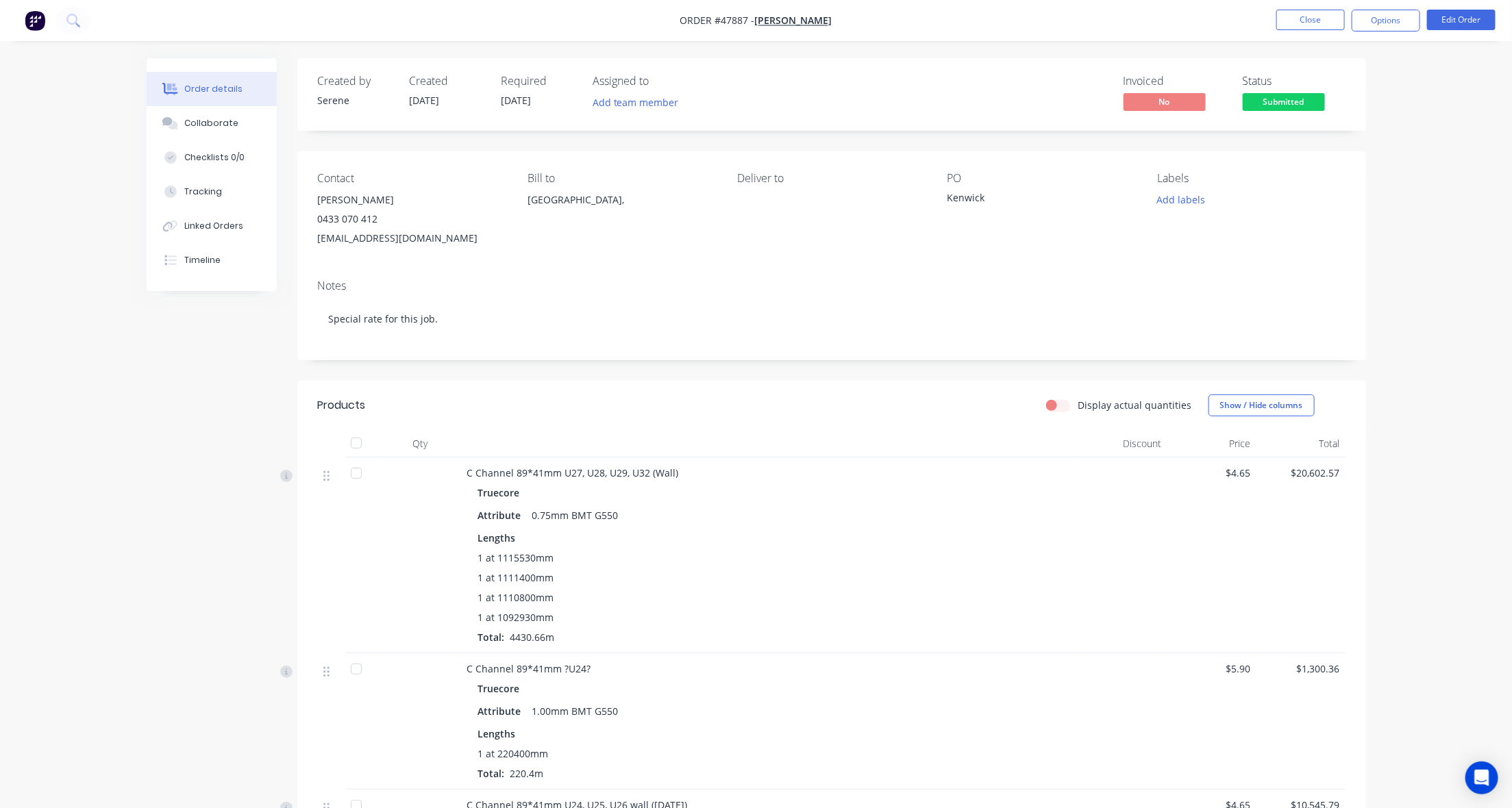
click at [1487, 255] on div "Order details Collaborate Checklists 0/0 Tracking Linked Orders Timeline Order …" at bounding box center [756, 775] width 1512 height 1552
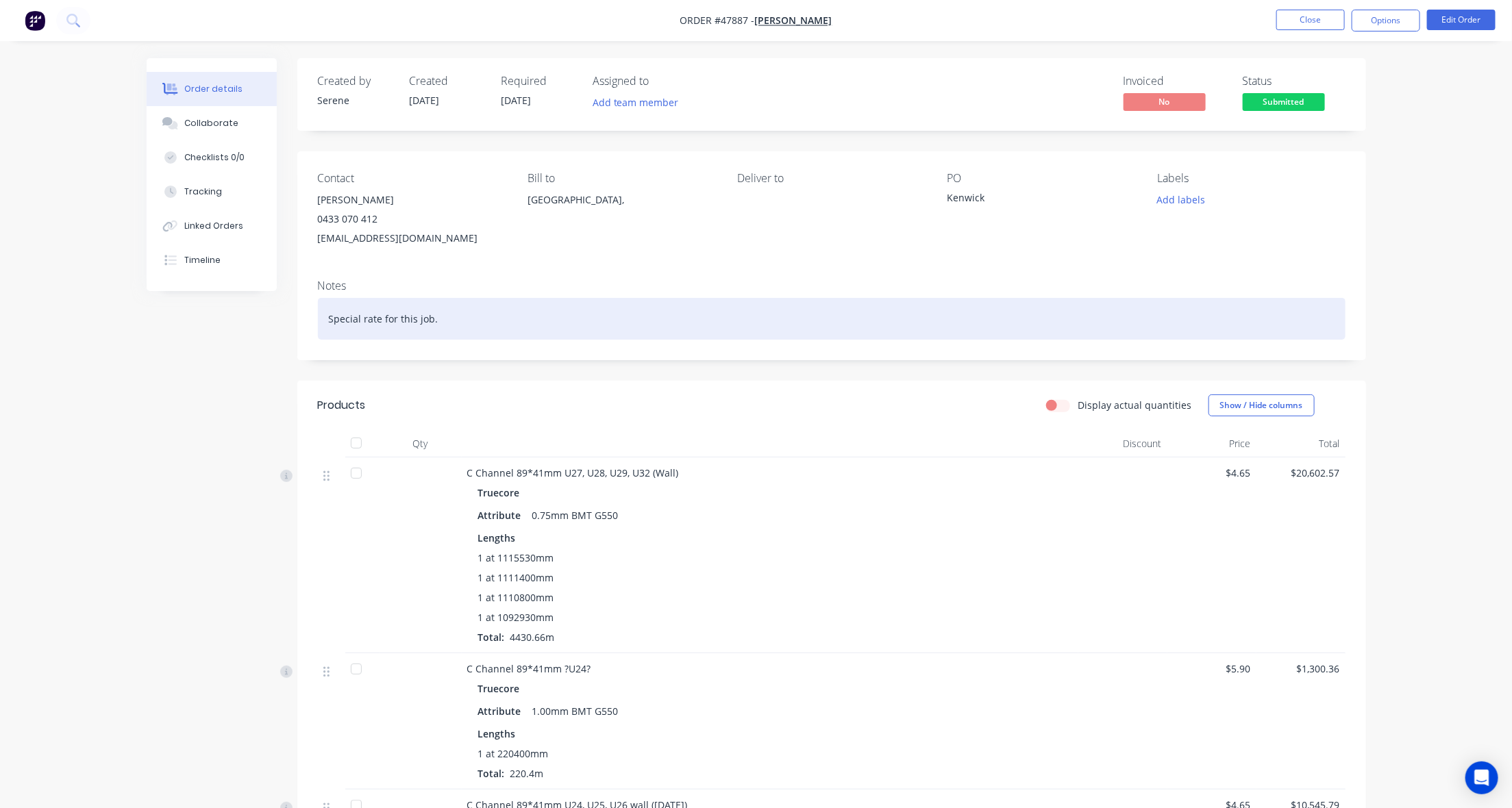
click at [463, 326] on div "Special rate for this job." at bounding box center [831, 318] width 1028 height 41
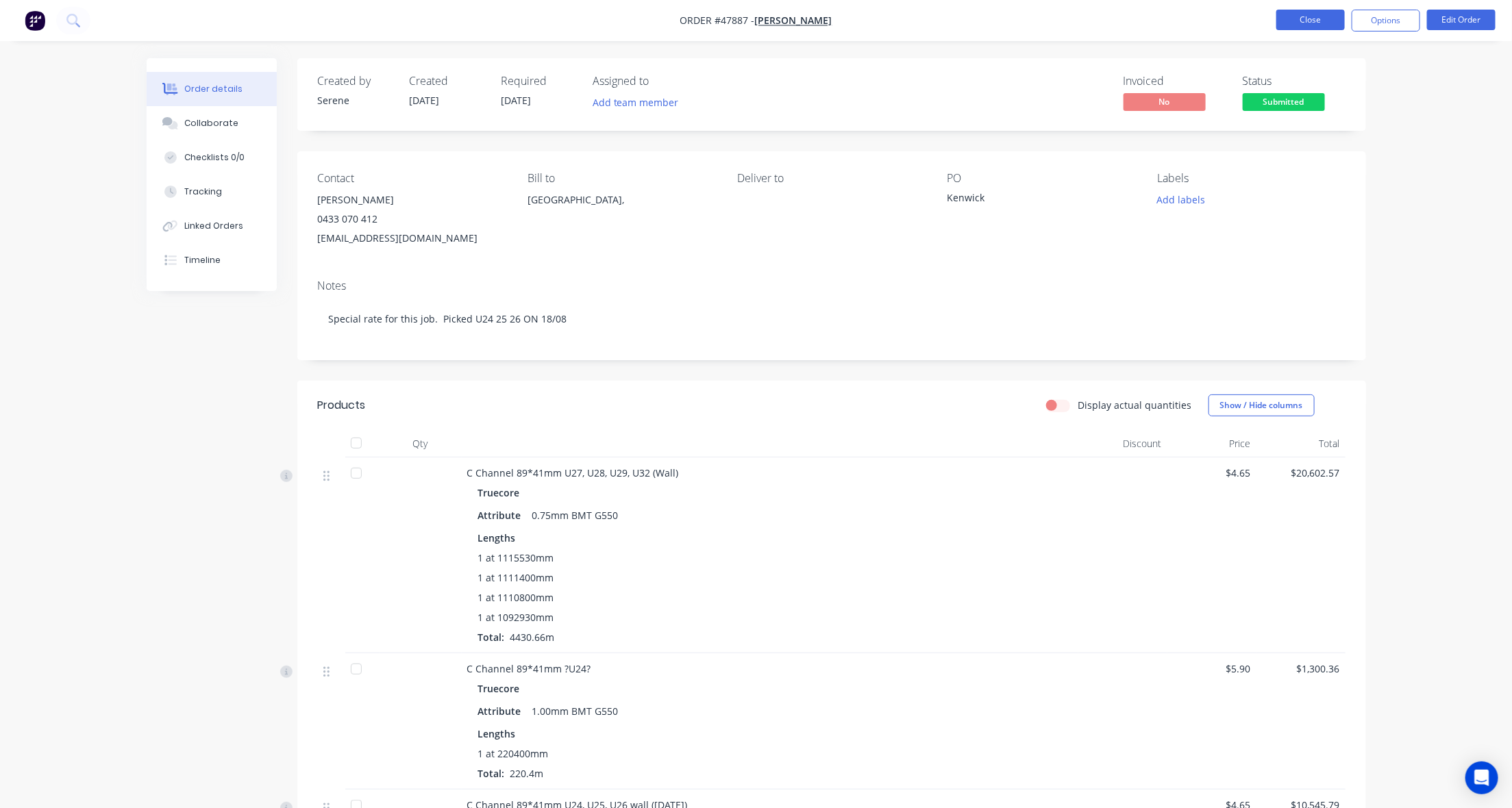
click at [1307, 22] on button "Close" at bounding box center [1311, 20] width 68 height 21
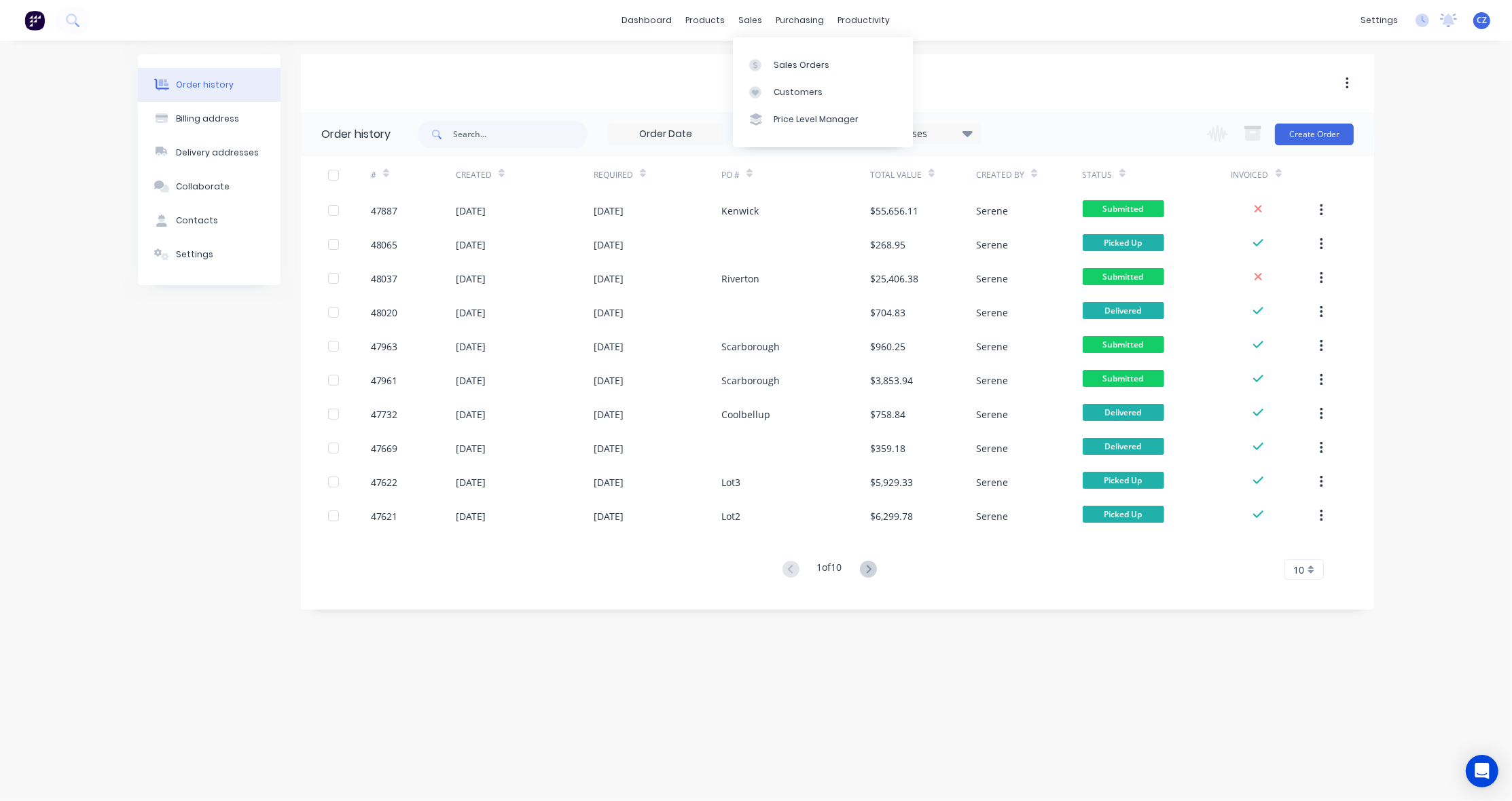
drag, startPoint x: 576, startPoint y: 68, endPoint x: 582, endPoint y: 66, distance: 6.3
click at [578, 66] on div "Chris Gu" at bounding box center [837, 83] width 1073 height 58
click at [799, 87] on div "Customers" at bounding box center [798, 92] width 49 height 12
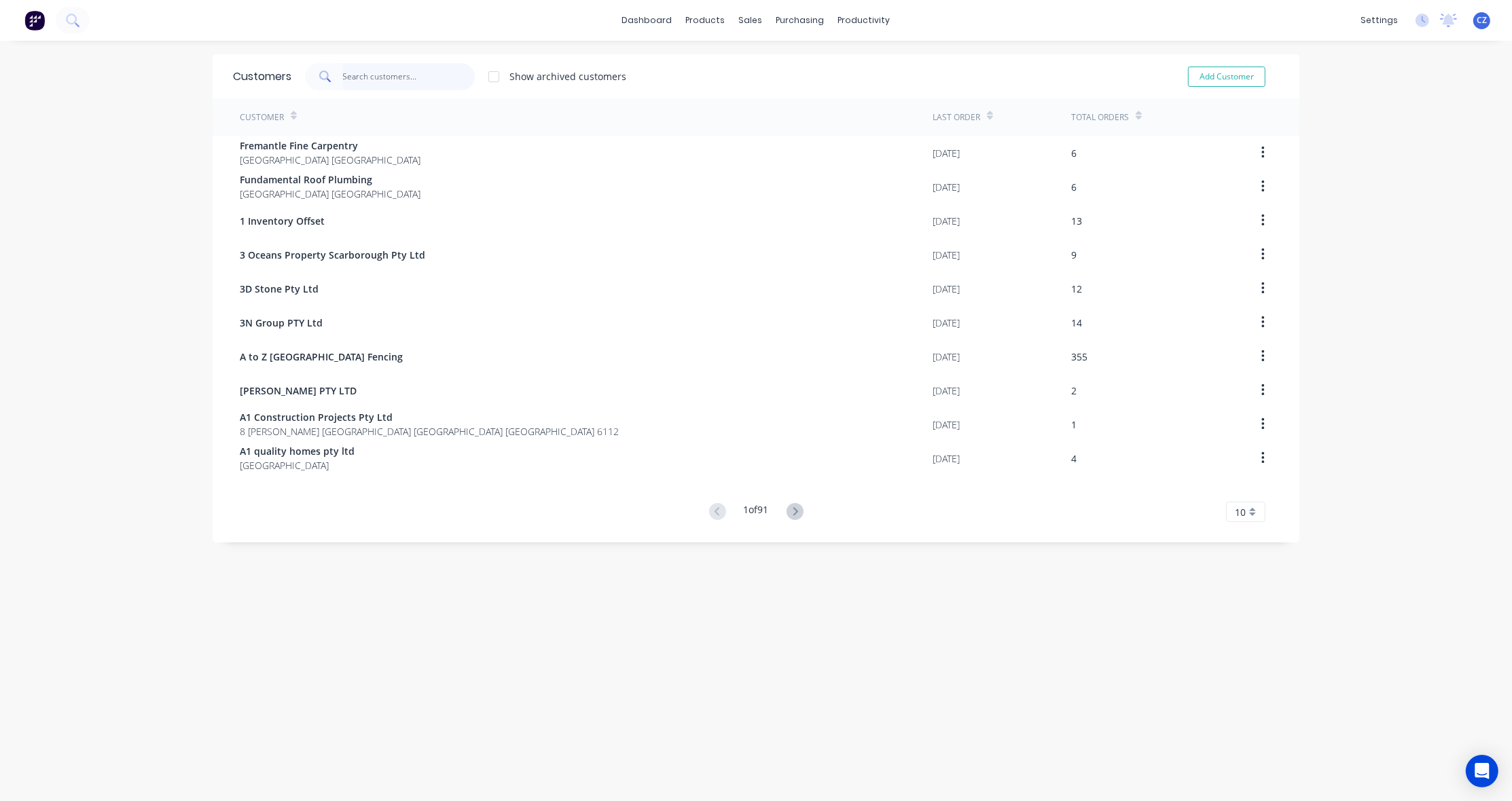
click at [425, 76] on input "text" at bounding box center [410, 77] width 133 height 27
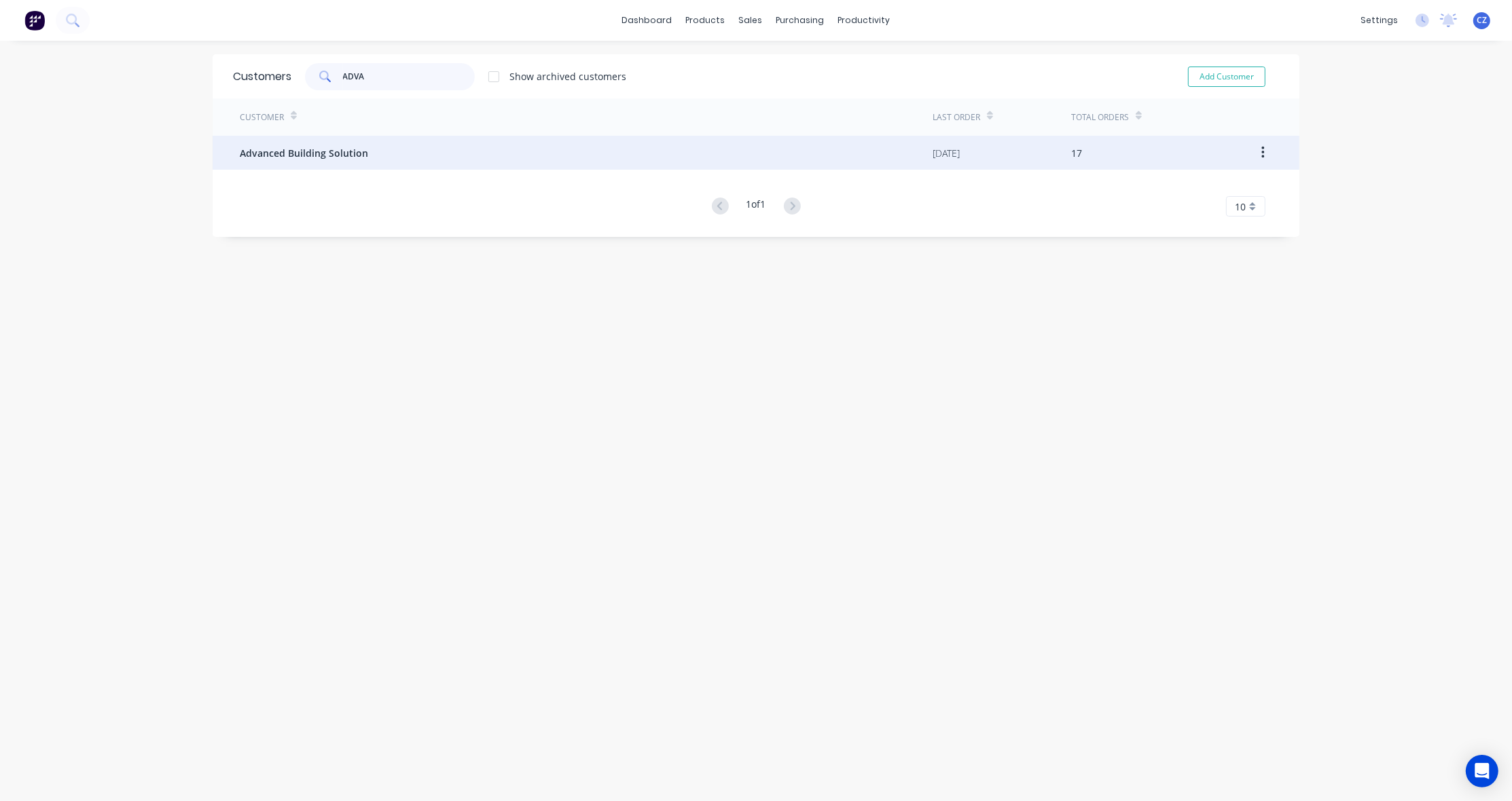
type input "ADVA"
click at [398, 159] on div "Advanced Building Solution" at bounding box center [586, 152] width 693 height 34
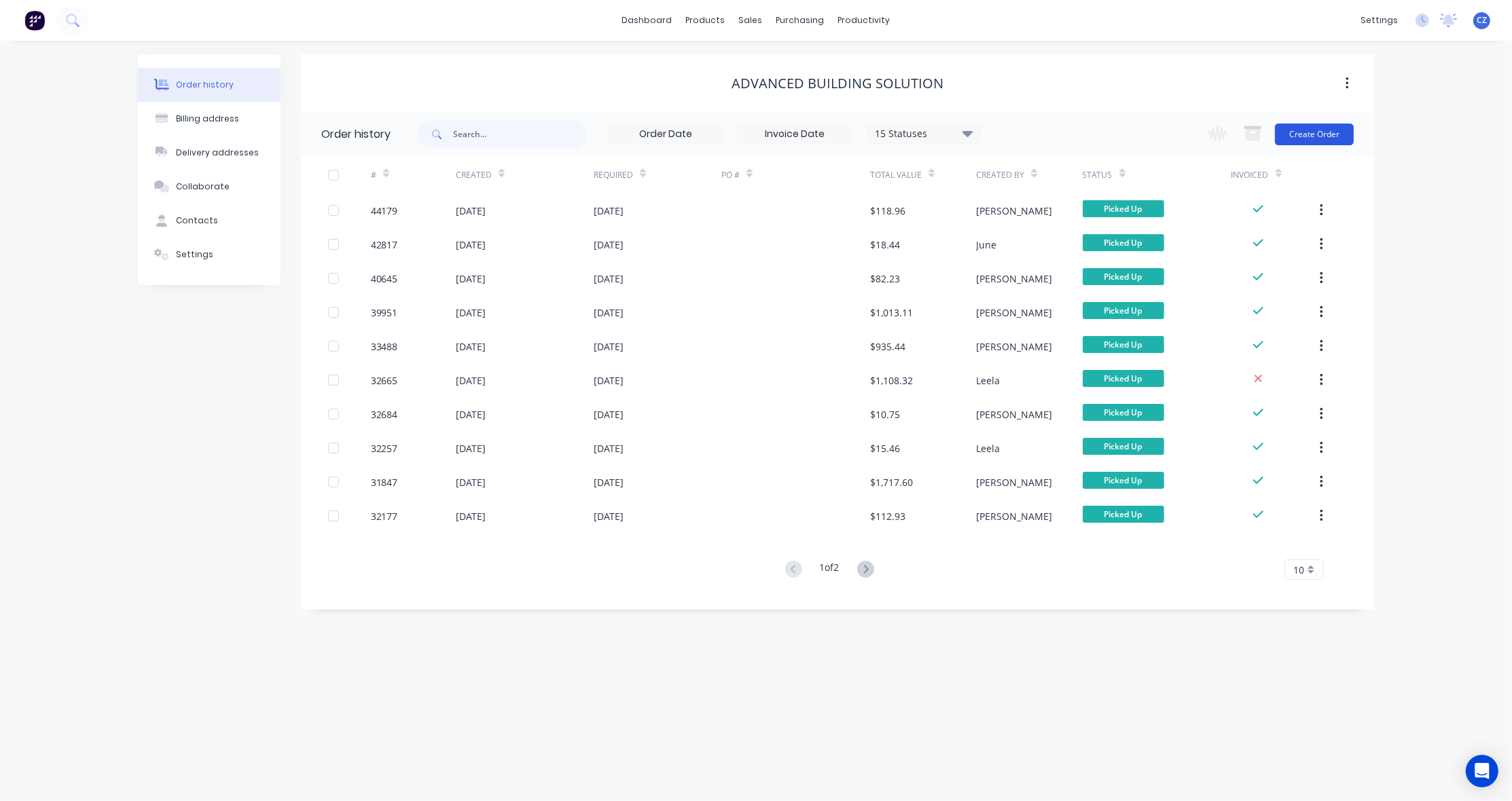
click at [1287, 134] on button "Create Order" at bounding box center [1314, 135] width 79 height 22
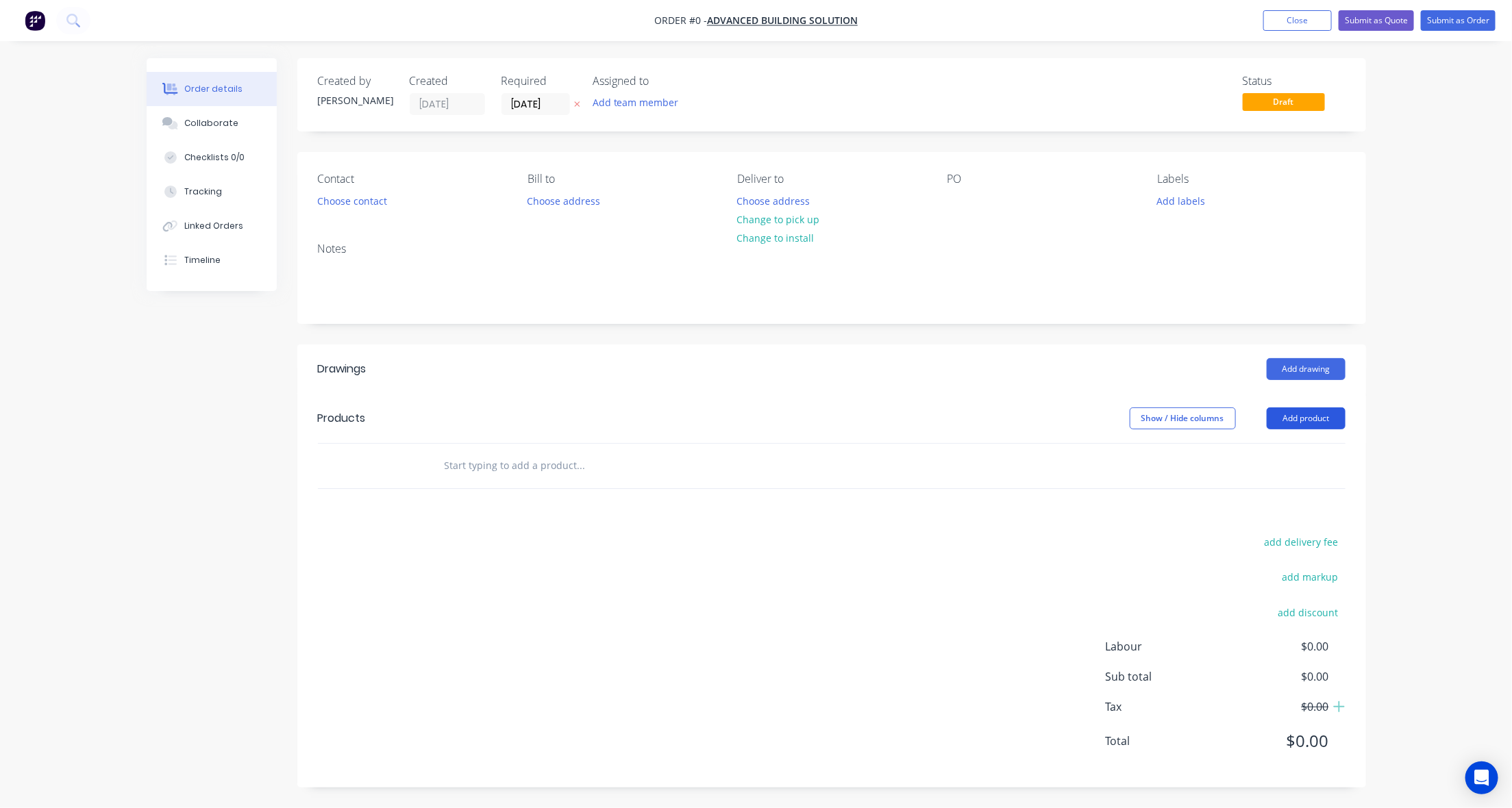
click at [1321, 416] on button "Add product" at bounding box center [1306, 419] width 79 height 22
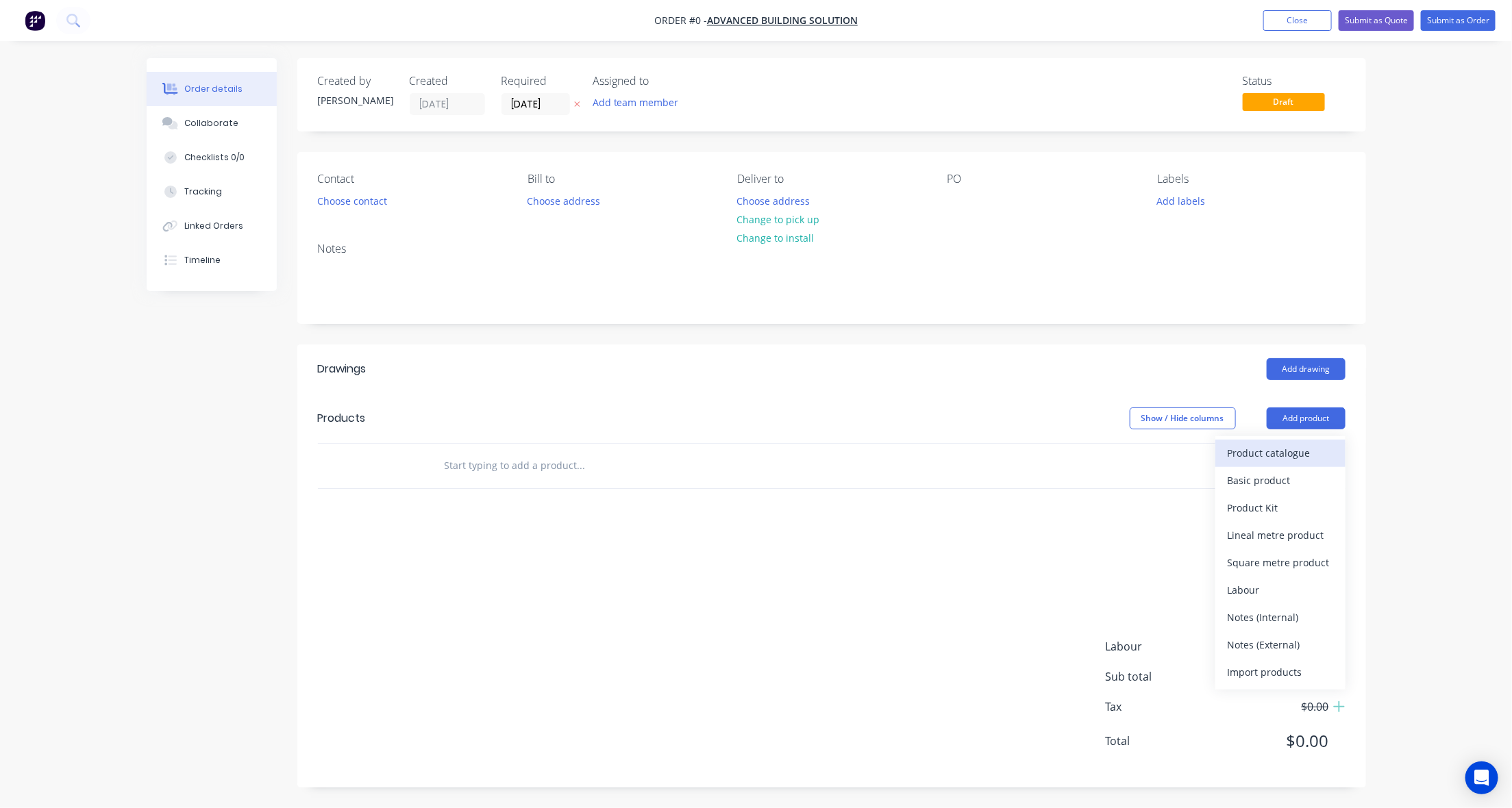
click at [1292, 454] on div "Product catalogue" at bounding box center [1280, 453] width 106 height 20
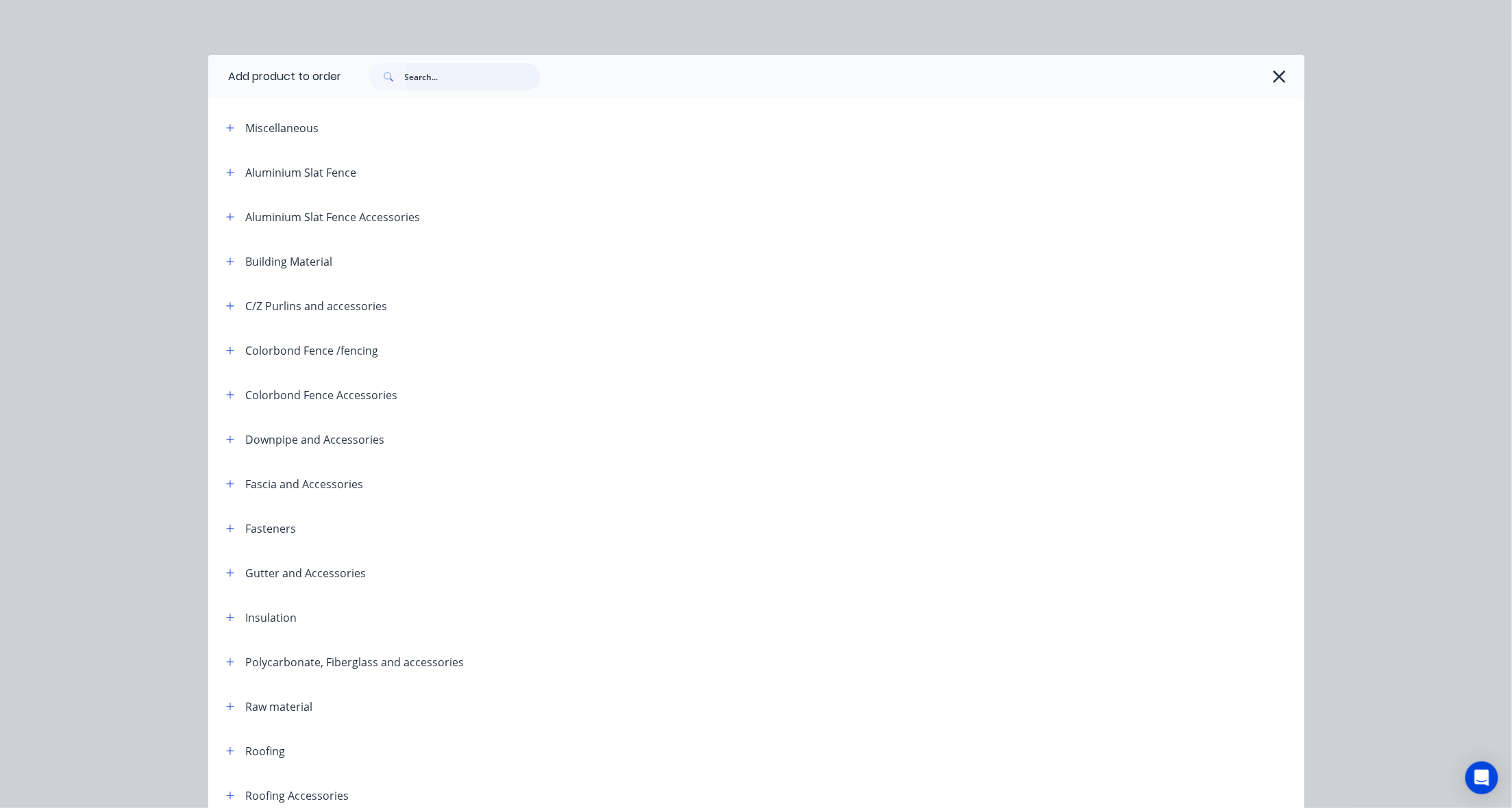
click at [463, 77] on input "text" at bounding box center [473, 76] width 135 height 27
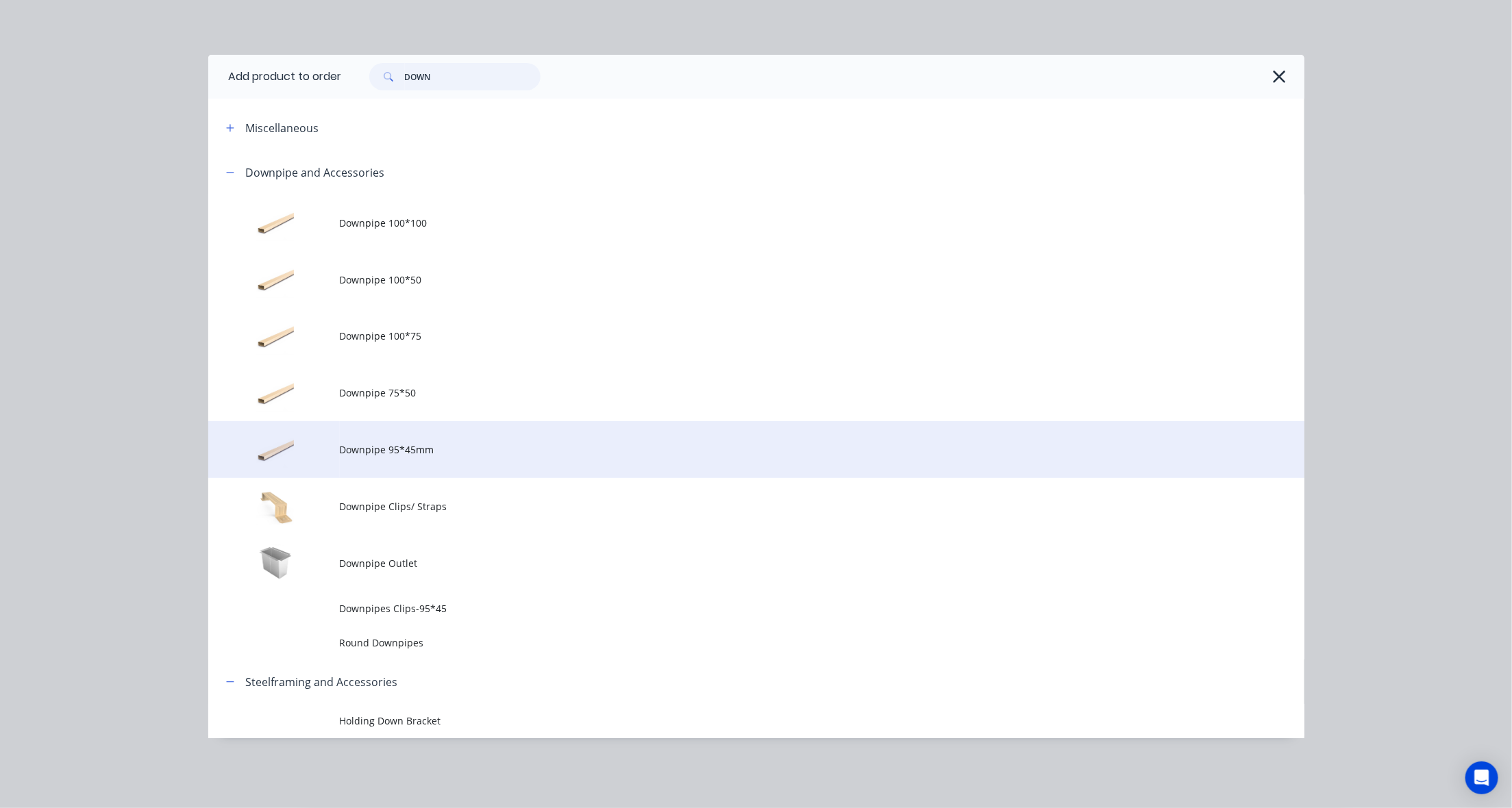
type input "DOWN"
click at [367, 460] on td "Downpipe 95*45mm" at bounding box center [822, 449] width 965 height 57
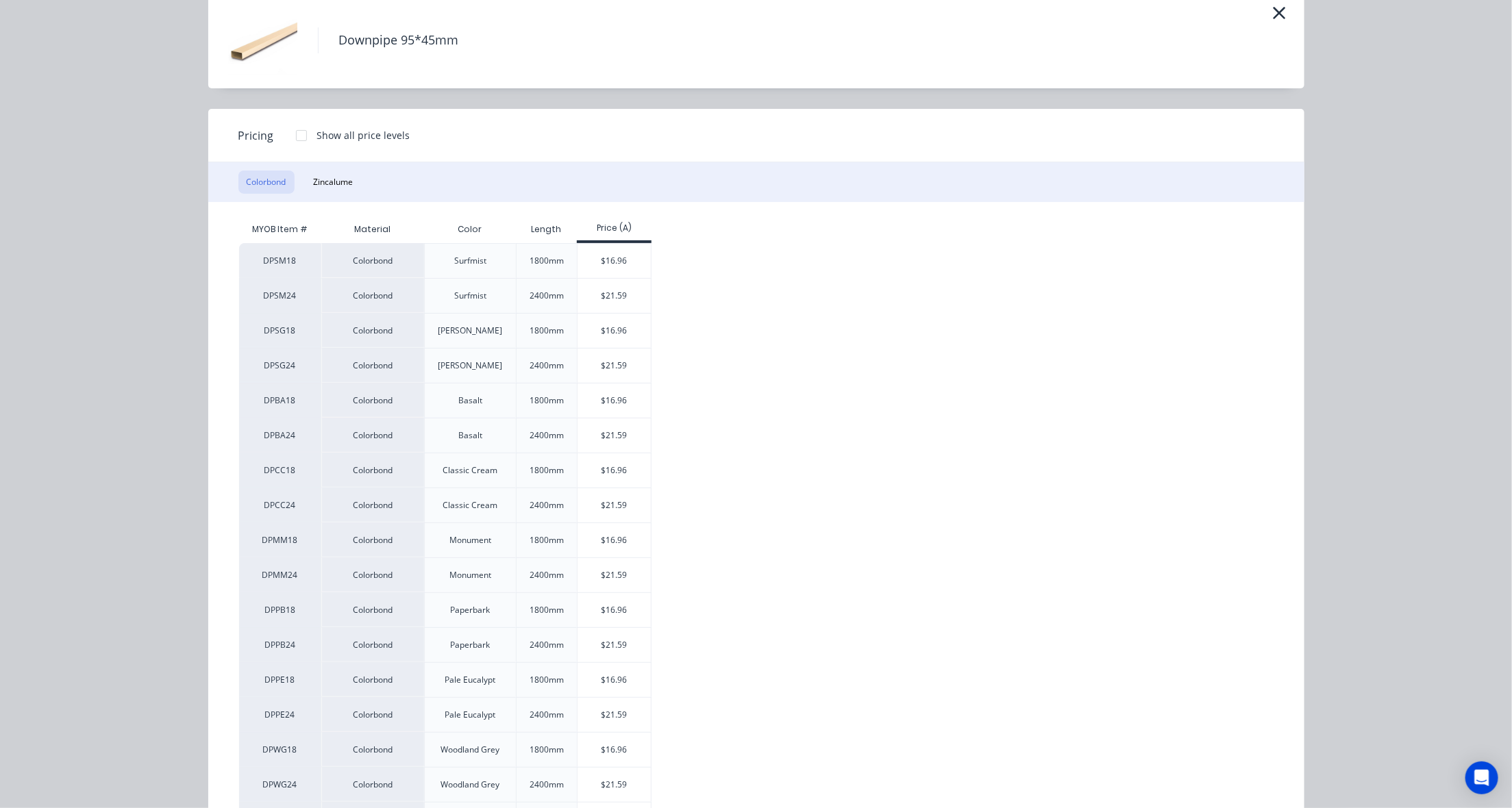
scroll to position [342, 0]
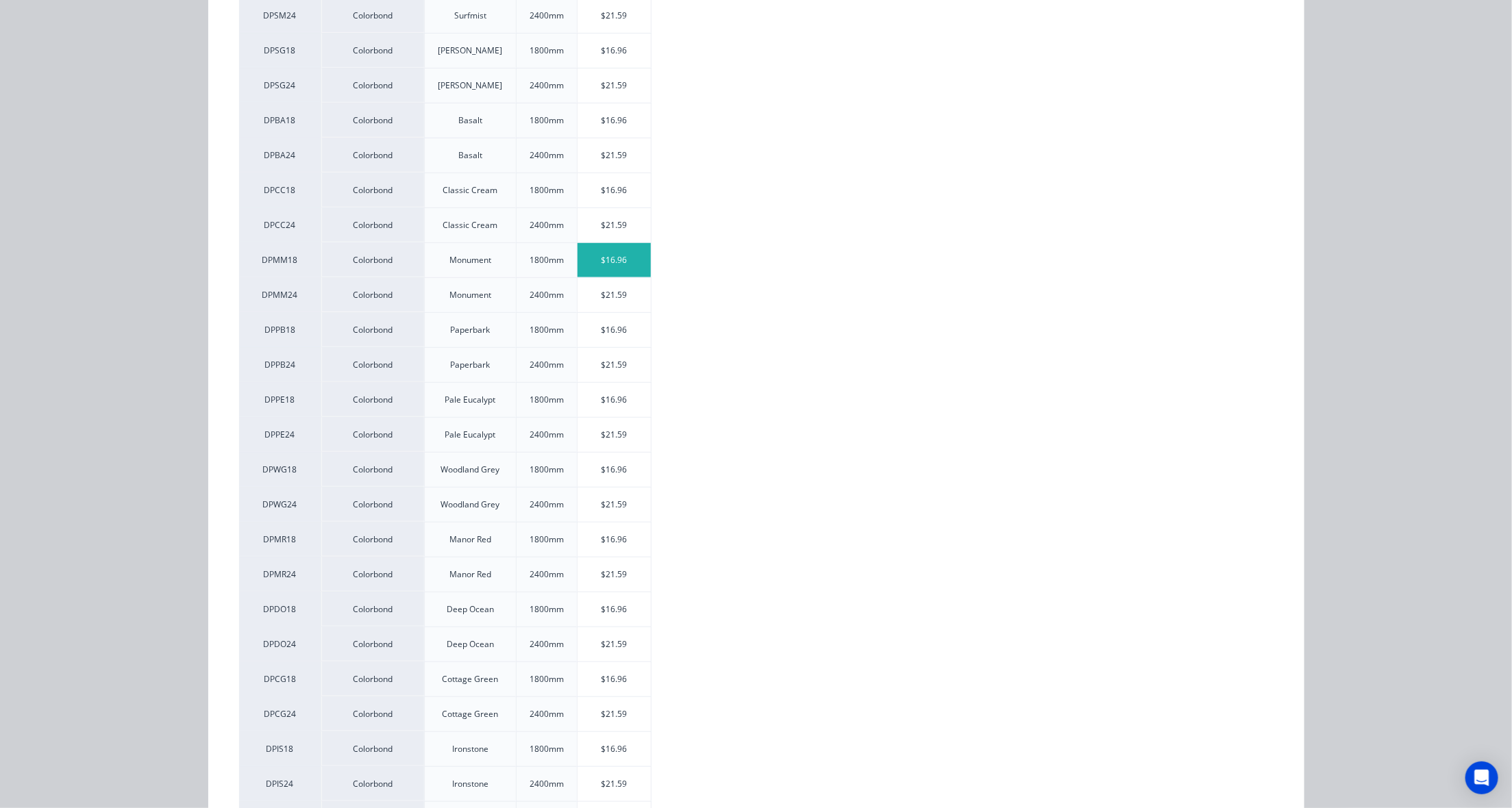
click at [617, 258] on div "$16.96" at bounding box center [614, 260] width 73 height 34
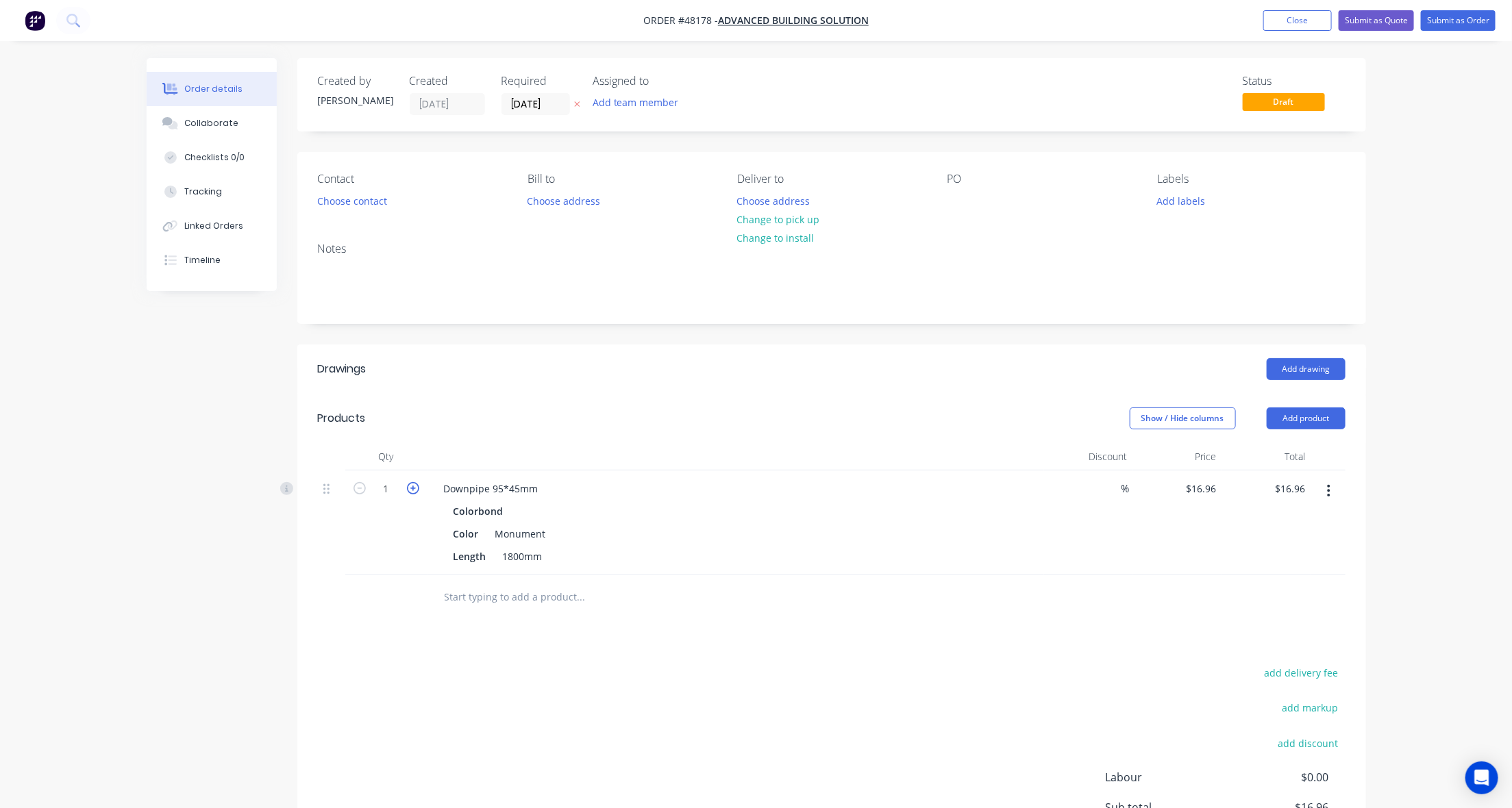
click at [411, 488] on icon "button" at bounding box center [412, 488] width 12 height 12
type input "2"
type input "$33.92"
click at [411, 488] on icon "button" at bounding box center [412, 488] width 12 height 12
type input "3"
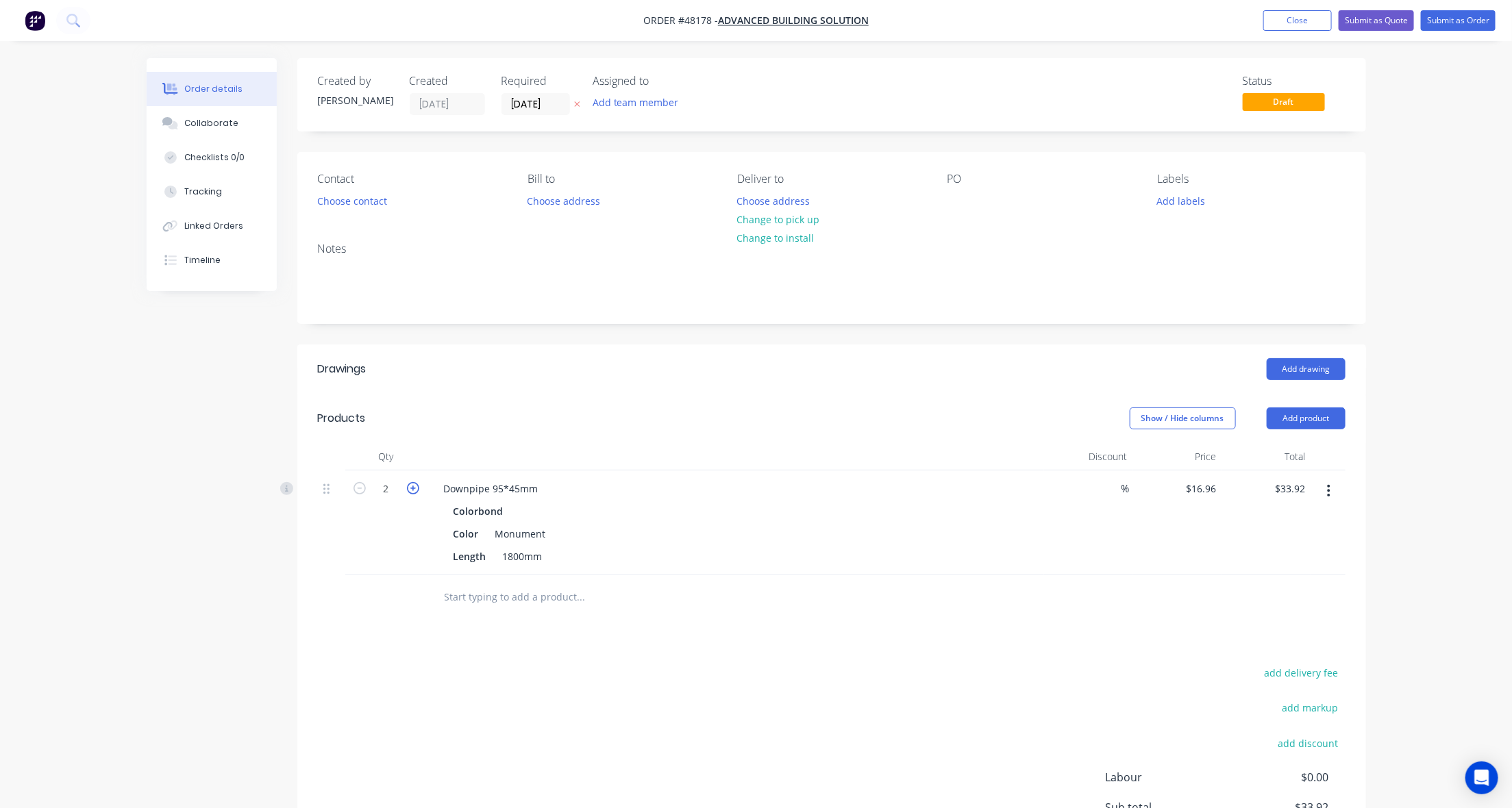
type input "$50.88"
click at [411, 488] on icon "button" at bounding box center [412, 488] width 12 height 12
type input "4"
type input "$67.84"
drag, startPoint x: 507, startPoint y: 382, endPoint x: 572, endPoint y: 382, distance: 65.0
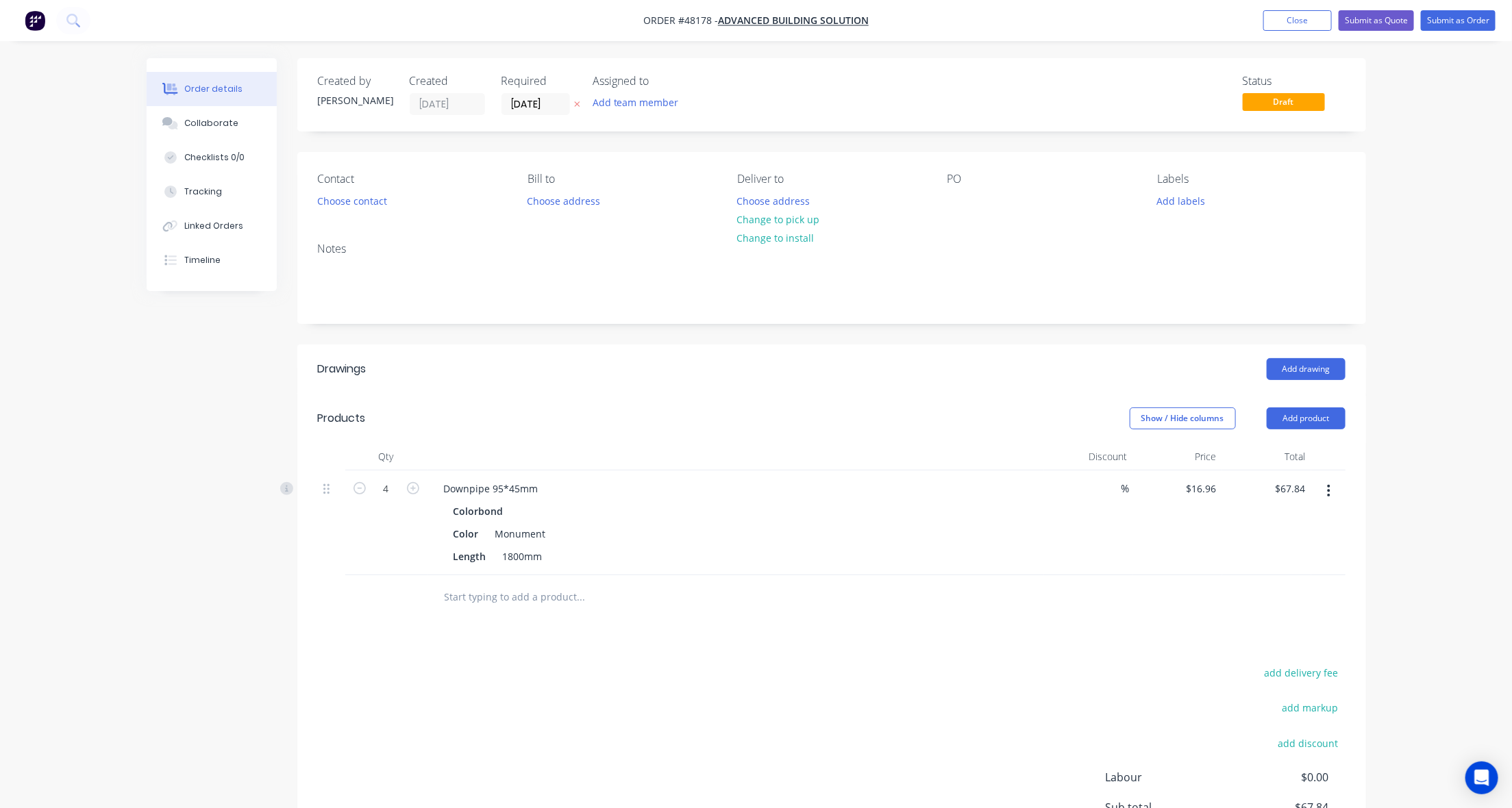
click at [514, 382] on header "Drawings Add drawing" at bounding box center [831, 369] width 1069 height 49
click at [802, 382] on header "Drawings Add drawing" at bounding box center [831, 369] width 1069 height 49
click at [1310, 423] on button "Add product" at bounding box center [1306, 419] width 79 height 22
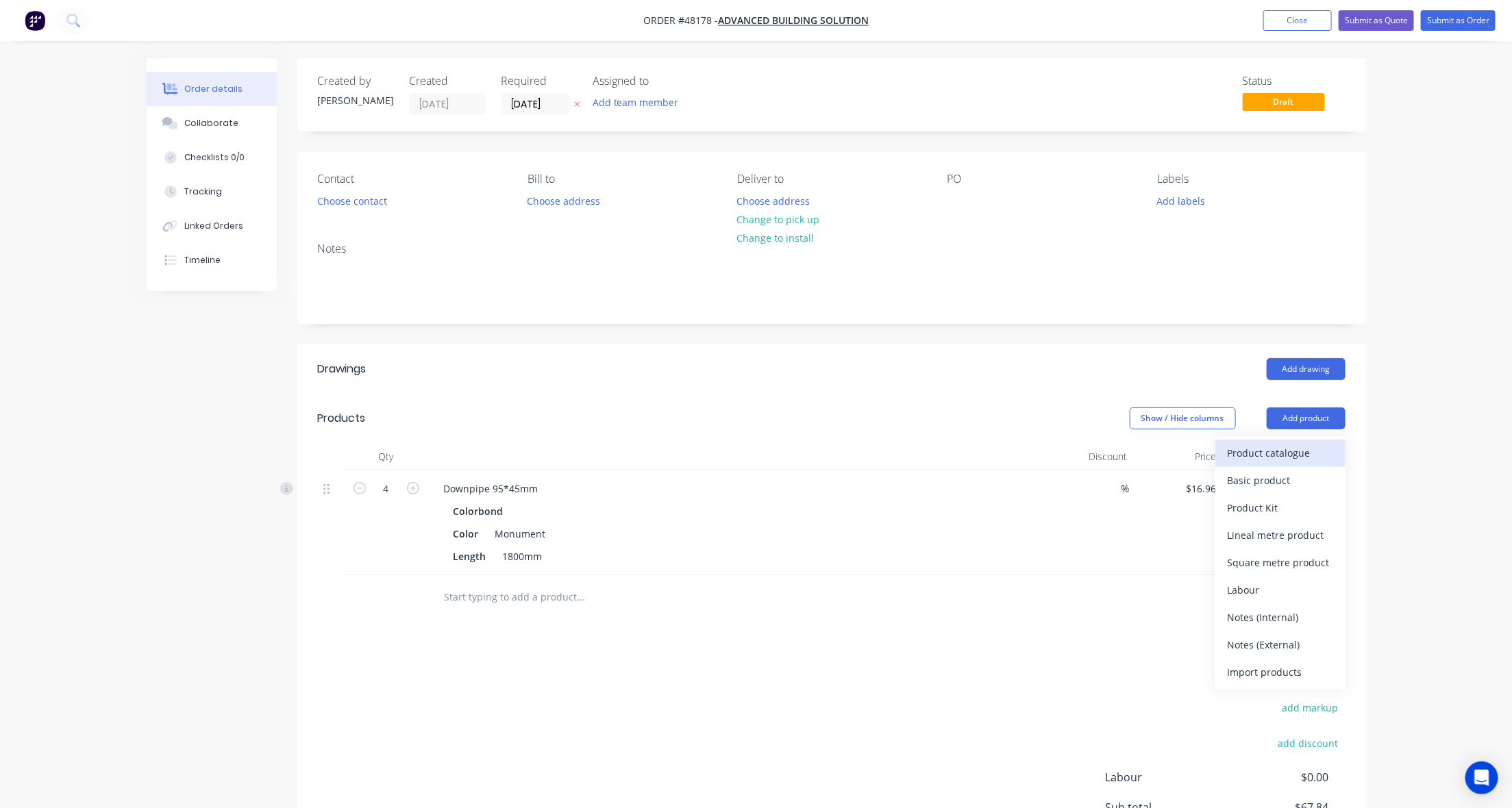
click at [1296, 450] on div "Product catalogue" at bounding box center [1280, 453] width 106 height 20
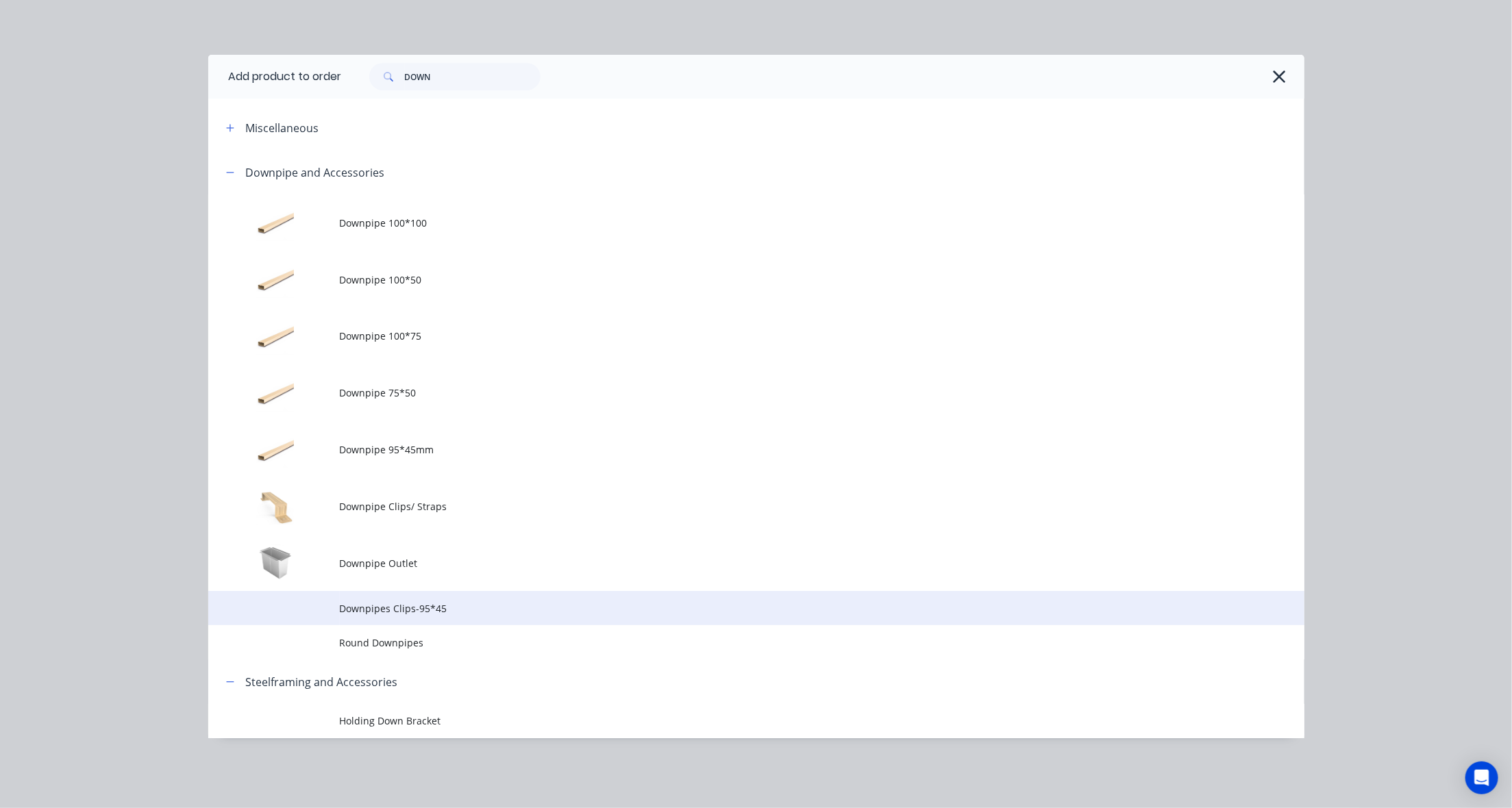
click at [416, 614] on span "Downpipes Clips-95*45" at bounding box center [725, 609] width 772 height 14
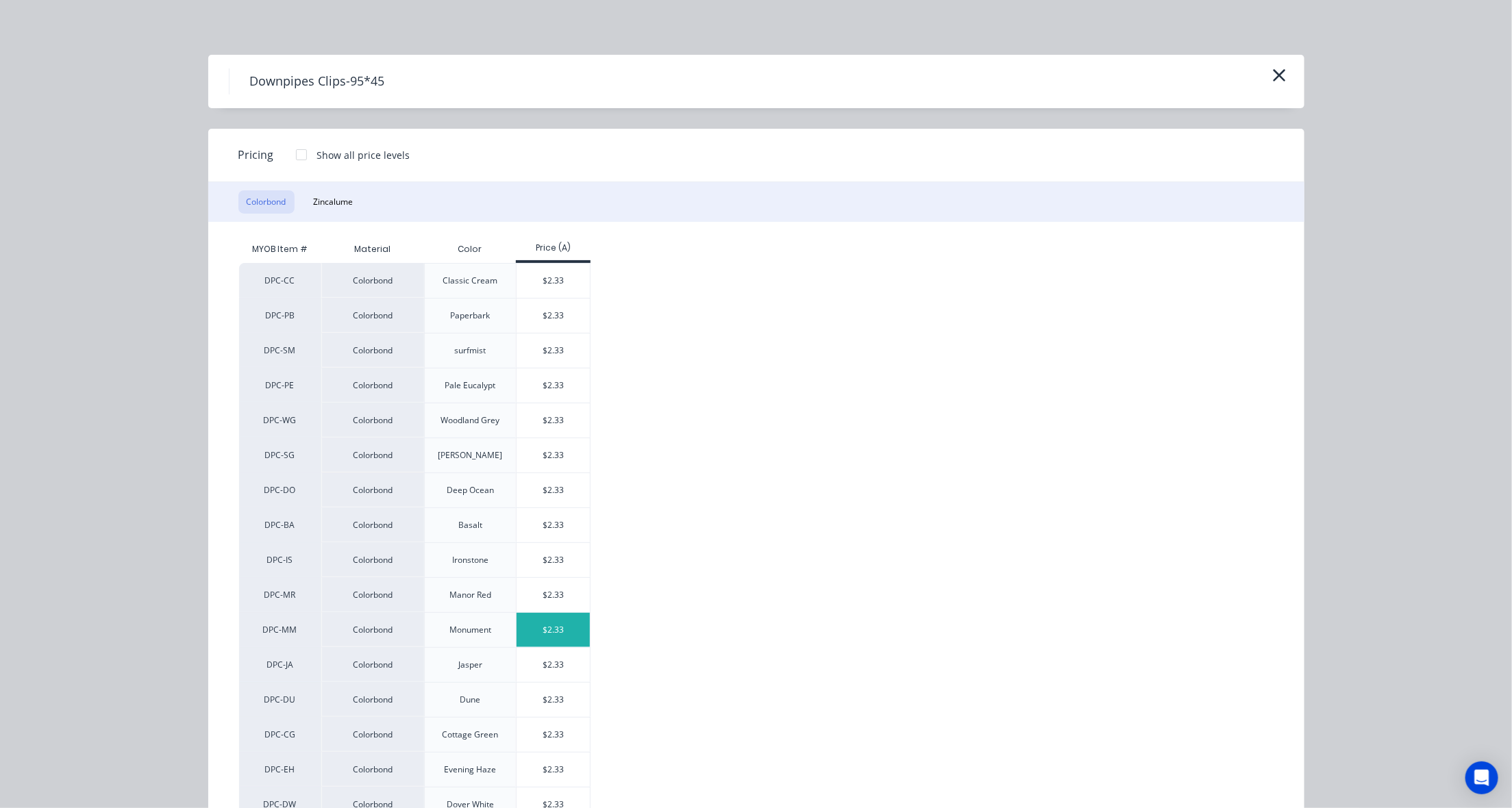
click at [539, 628] on div "$2.33" at bounding box center [553, 630] width 73 height 34
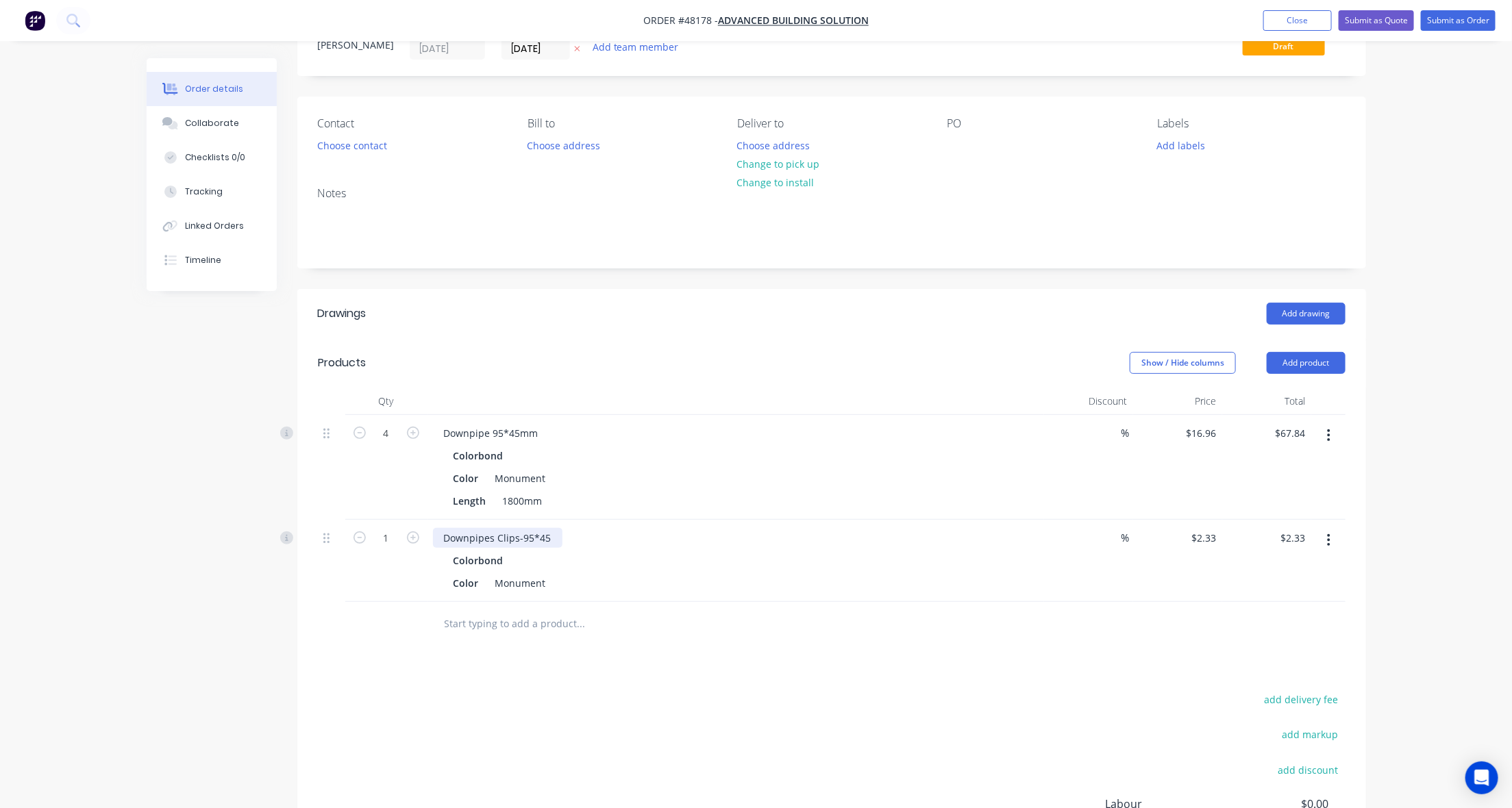
scroll to position [86, 0]
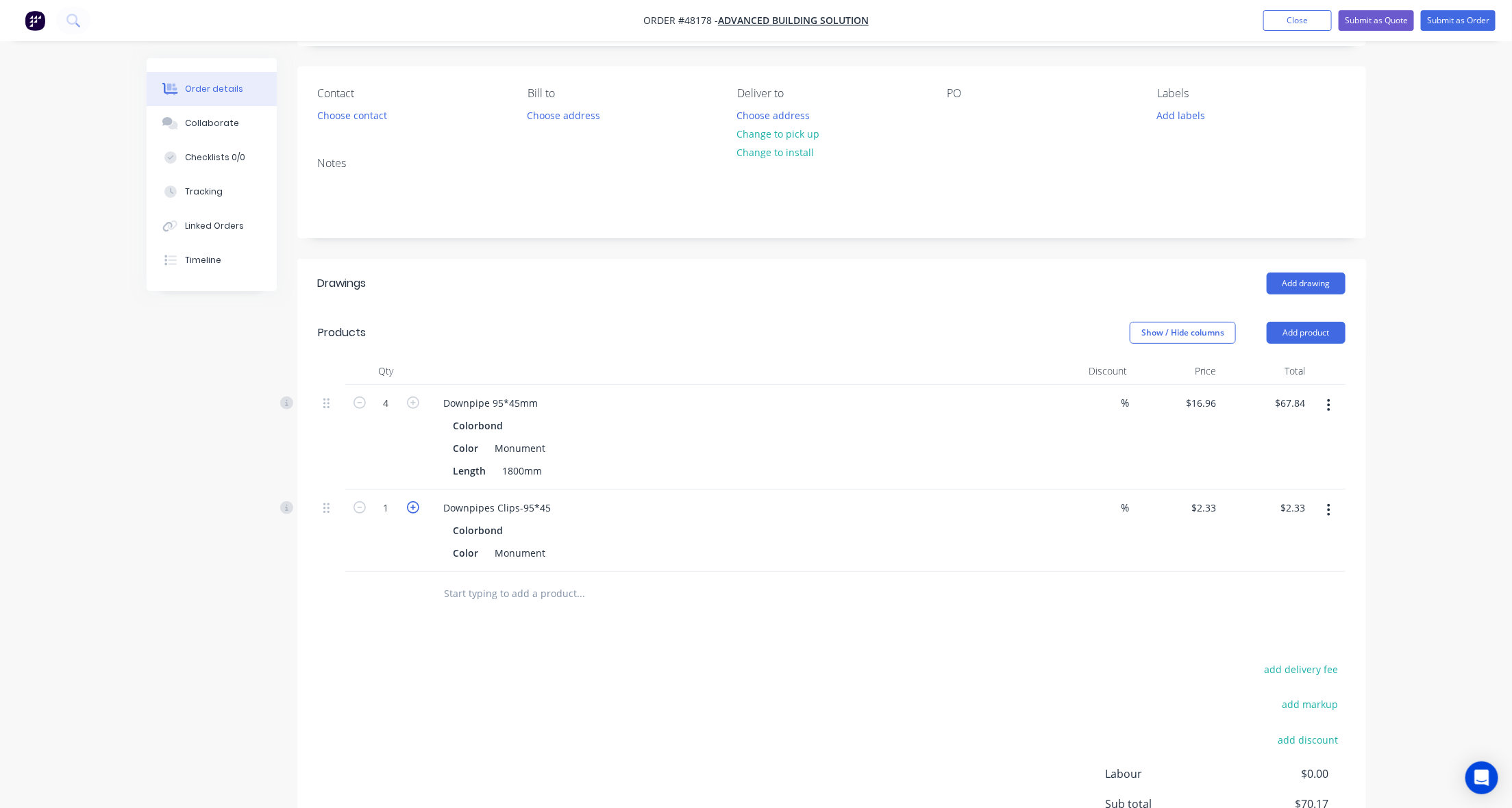
click at [412, 509] on icon "button" at bounding box center [412, 507] width 12 height 12
type input "2"
type input "$4.66"
click at [412, 509] on icon "button" at bounding box center [412, 507] width 12 height 12
type input "3"
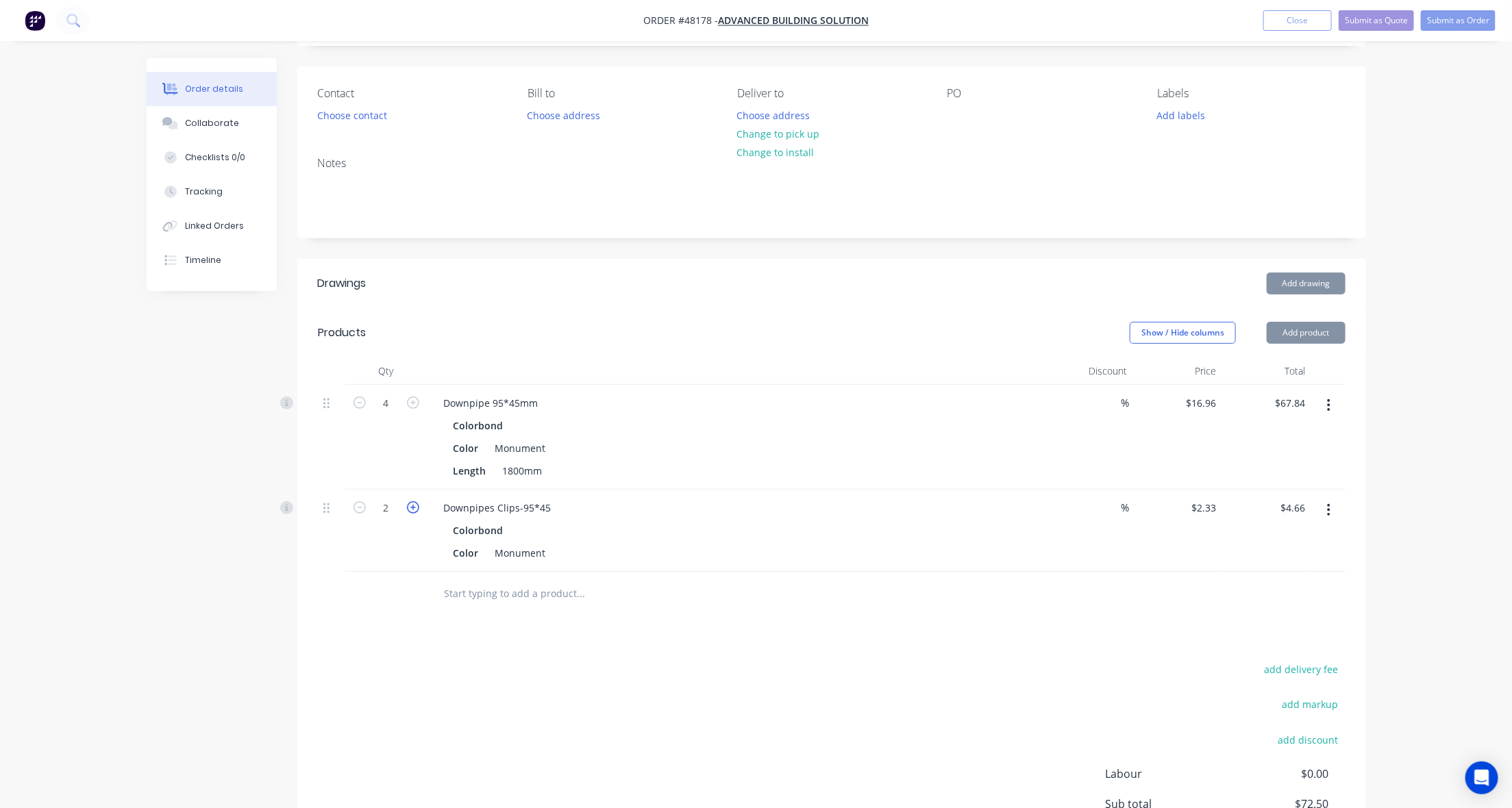
type input "$6.99"
click at [412, 509] on icon "button" at bounding box center [412, 507] width 12 height 12
type input "4"
type input "$9.32"
drag, startPoint x: 588, startPoint y: 321, endPoint x: 837, endPoint y: 337, distance: 249.5
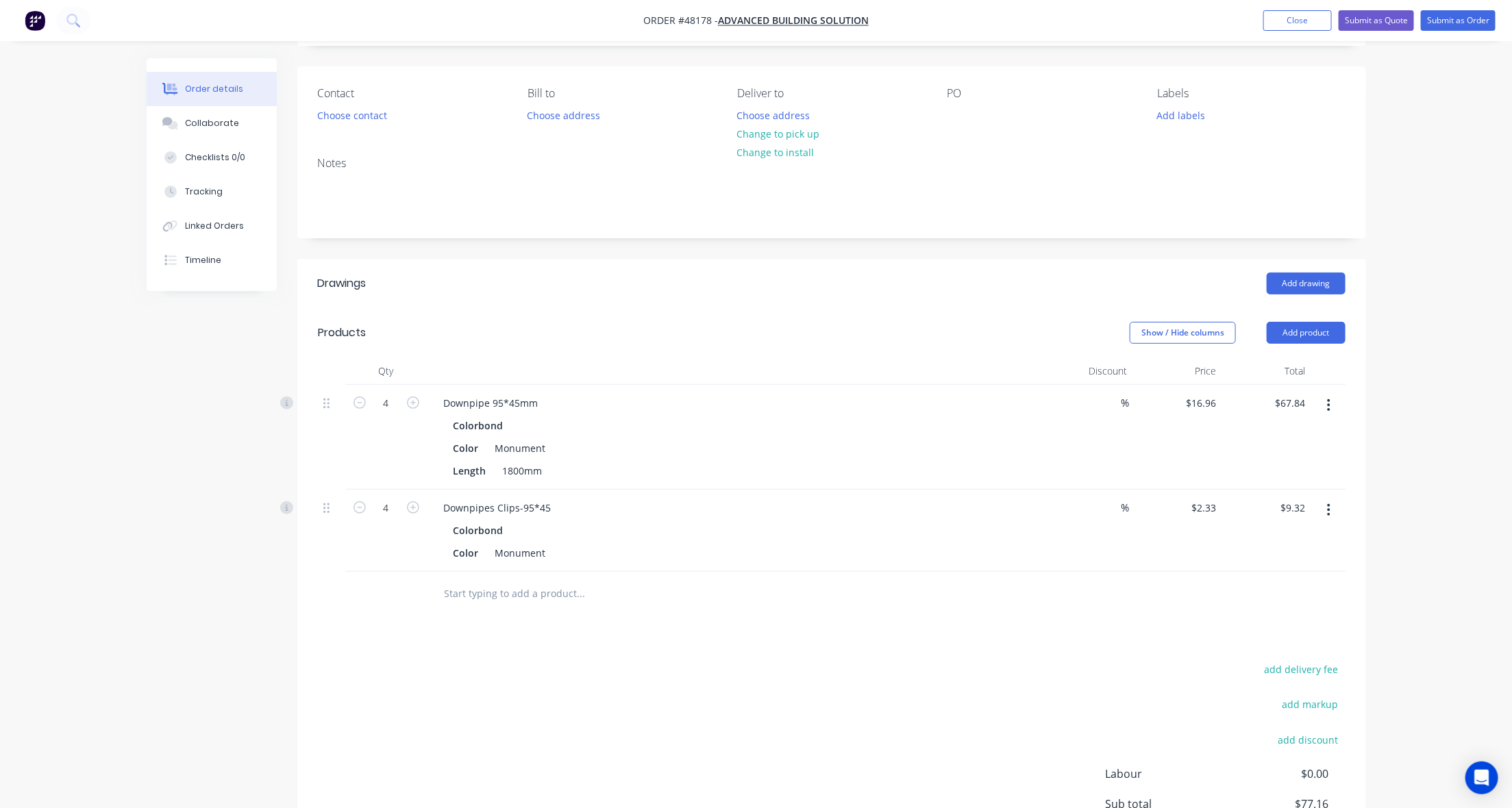
click at [589, 321] on header "Products Show / Hide columns Add product" at bounding box center [831, 333] width 1069 height 49
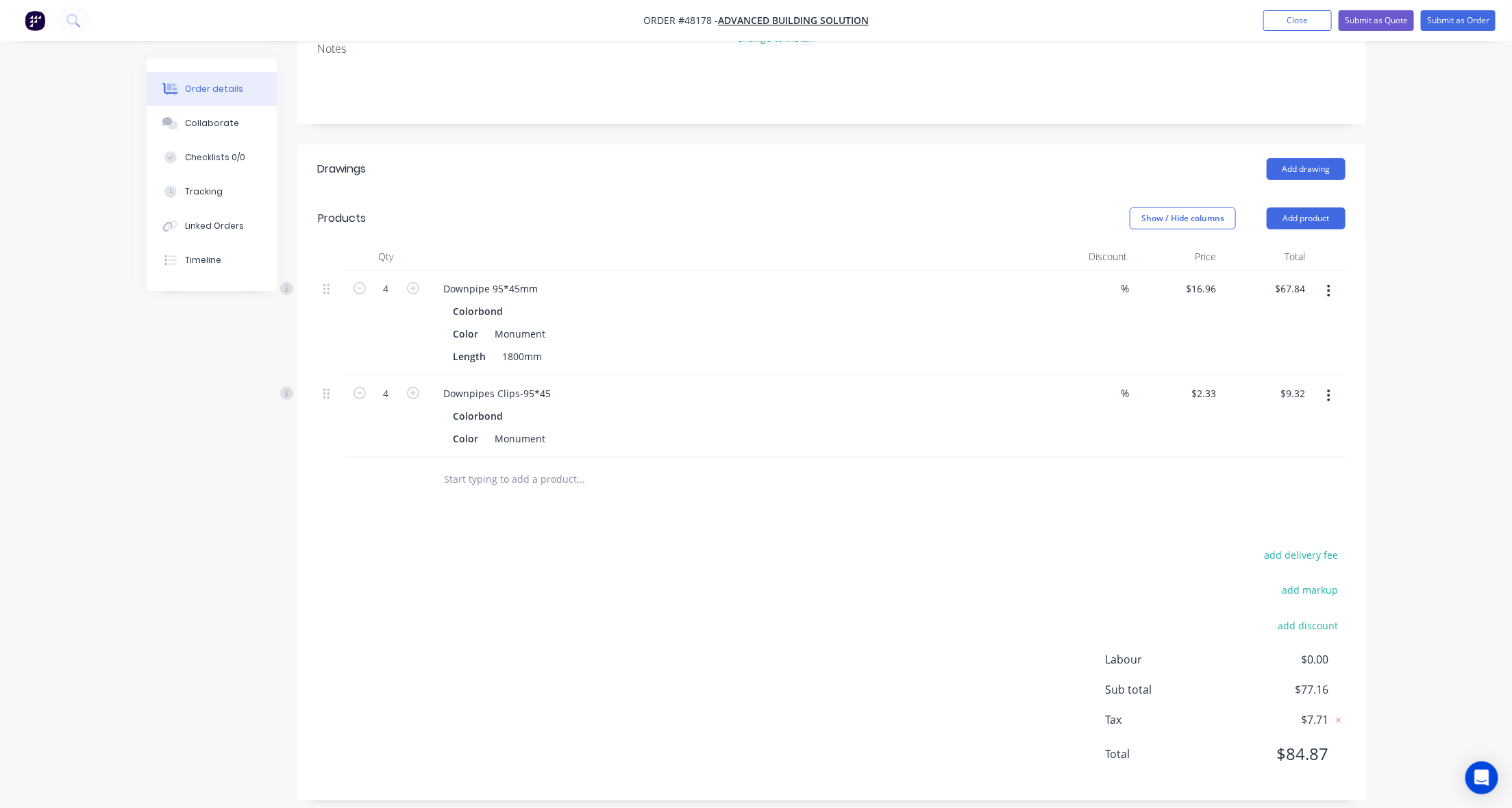
scroll to position [213, 0]
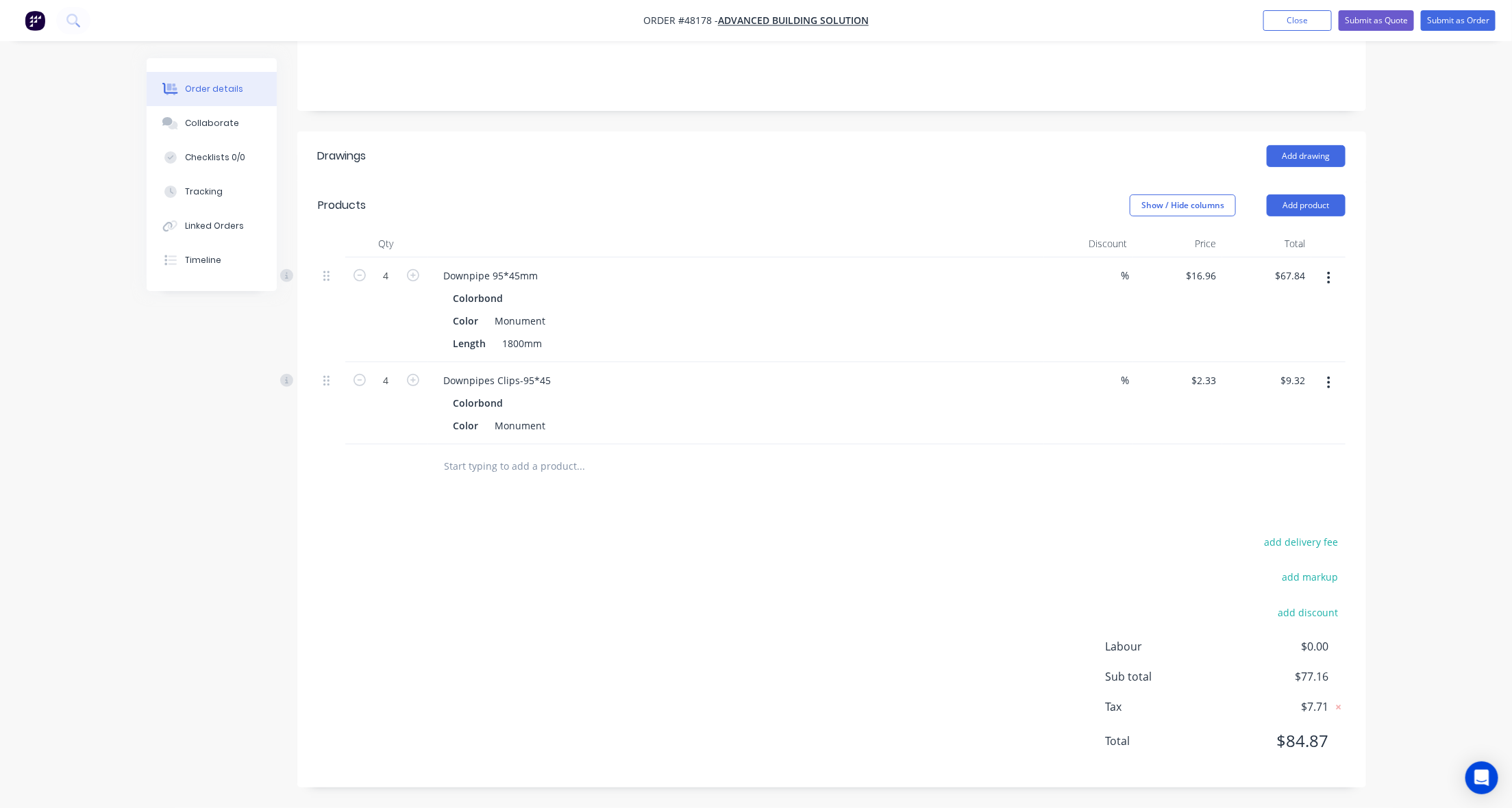
click at [888, 562] on div "add delivery fee add markup add discount Labour $0.00 Sub total $77.16 Tax $7.7…" at bounding box center [831, 650] width 1028 height 234
click at [1312, 201] on button "Add product" at bounding box center [1306, 205] width 79 height 22
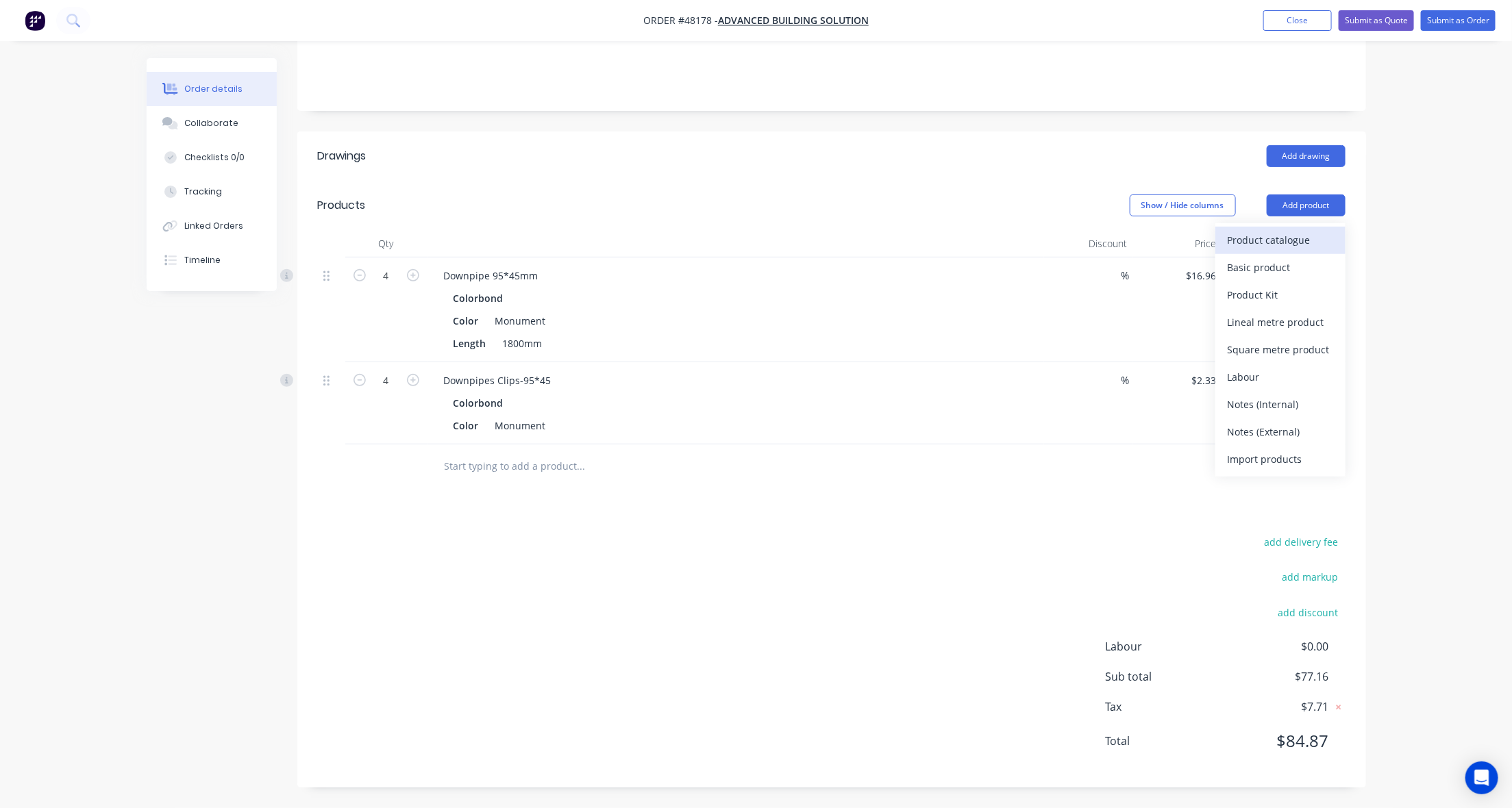
drag, startPoint x: 1307, startPoint y: 221, endPoint x: 1295, endPoint y: 240, distance: 22.5
click at [1295, 240] on div "Product catalogue" at bounding box center [1280, 240] width 106 height 20
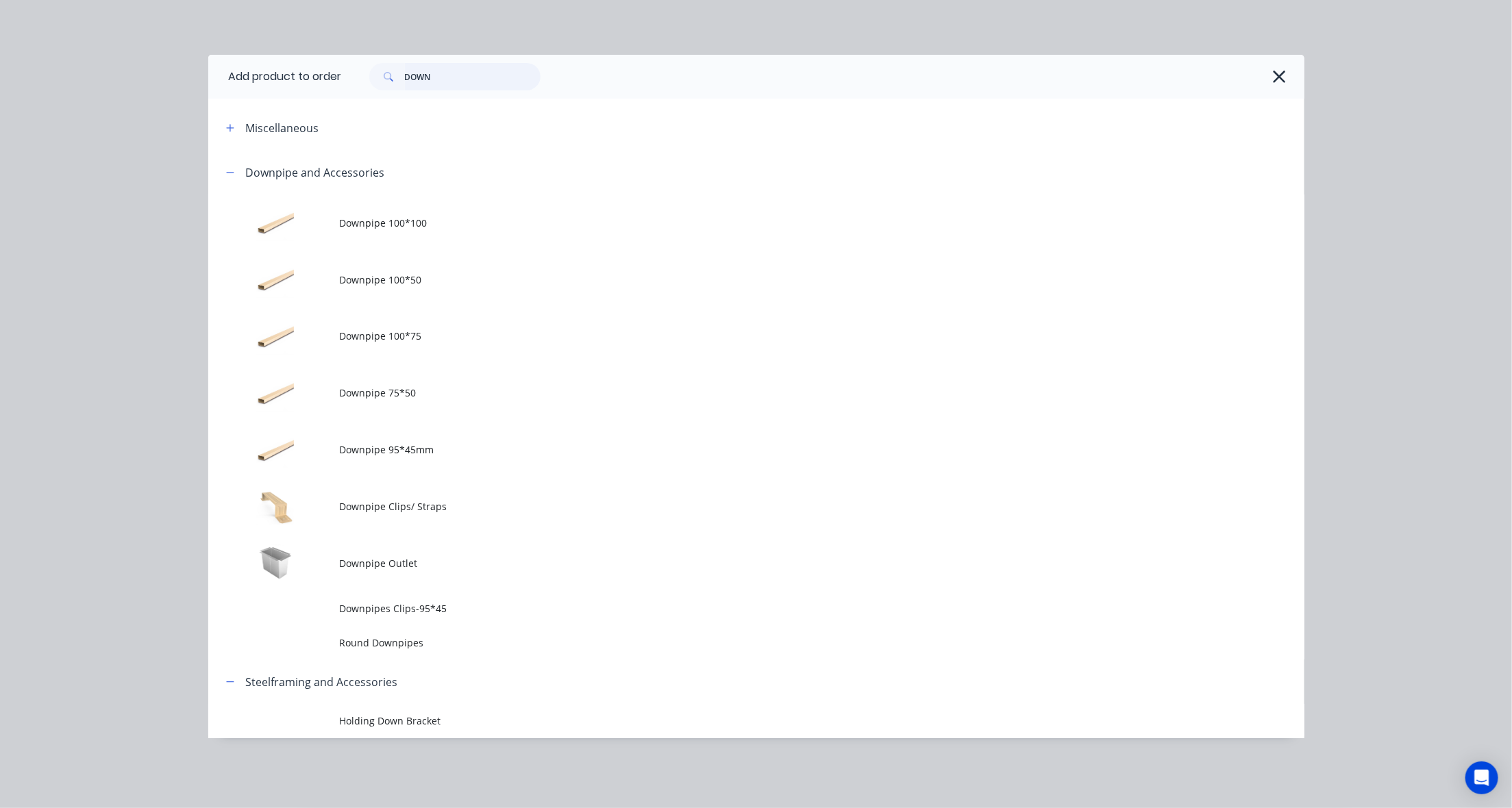
click at [471, 83] on input "DOWN" at bounding box center [473, 76] width 135 height 27
click at [471, 82] on input "DOWN" at bounding box center [473, 76] width 135 height 27
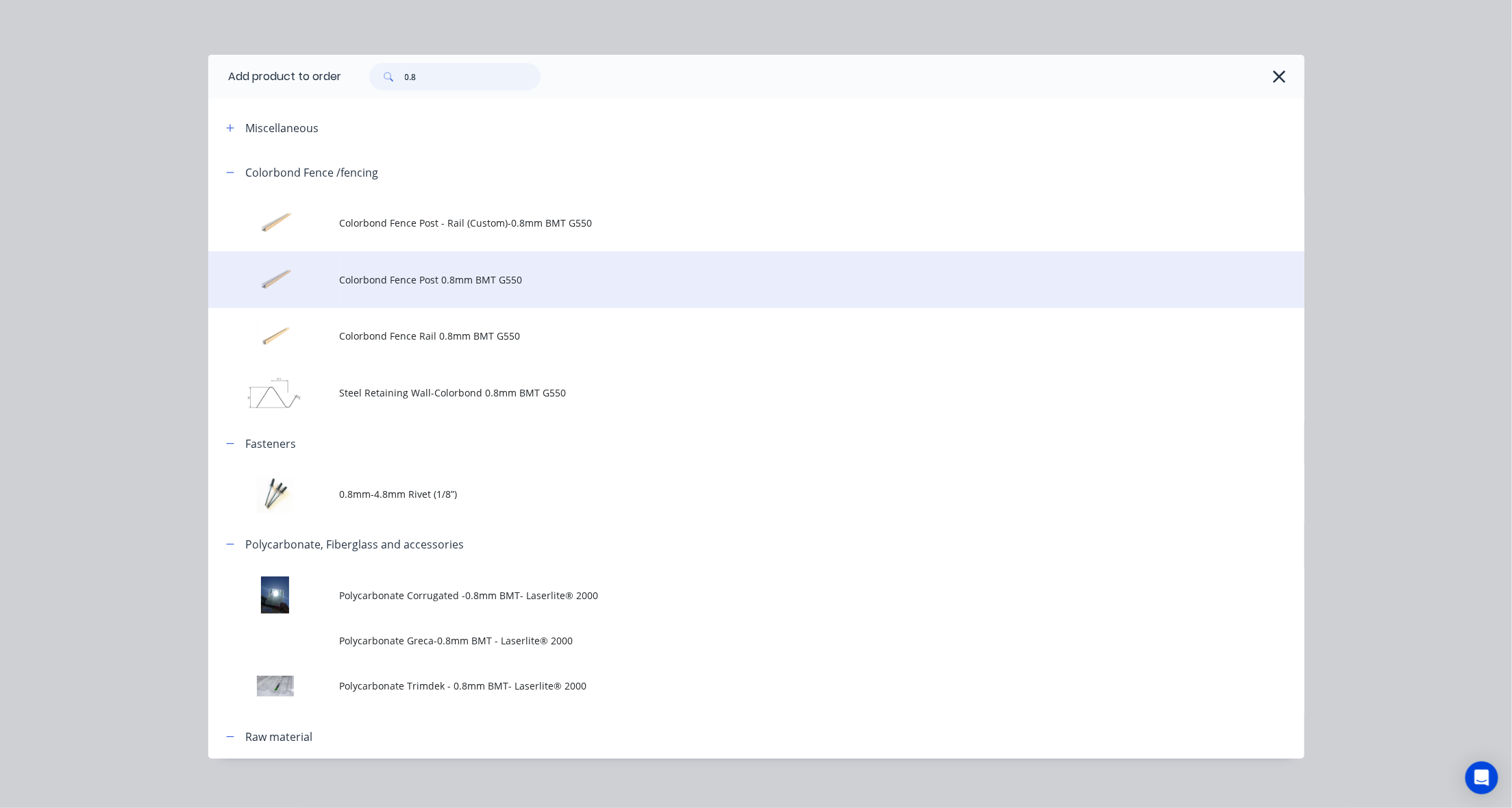
type input "0.8"
click at [463, 266] on td "Colorbond Fence Post 0.8mm BMT G550" at bounding box center [822, 279] width 965 height 57
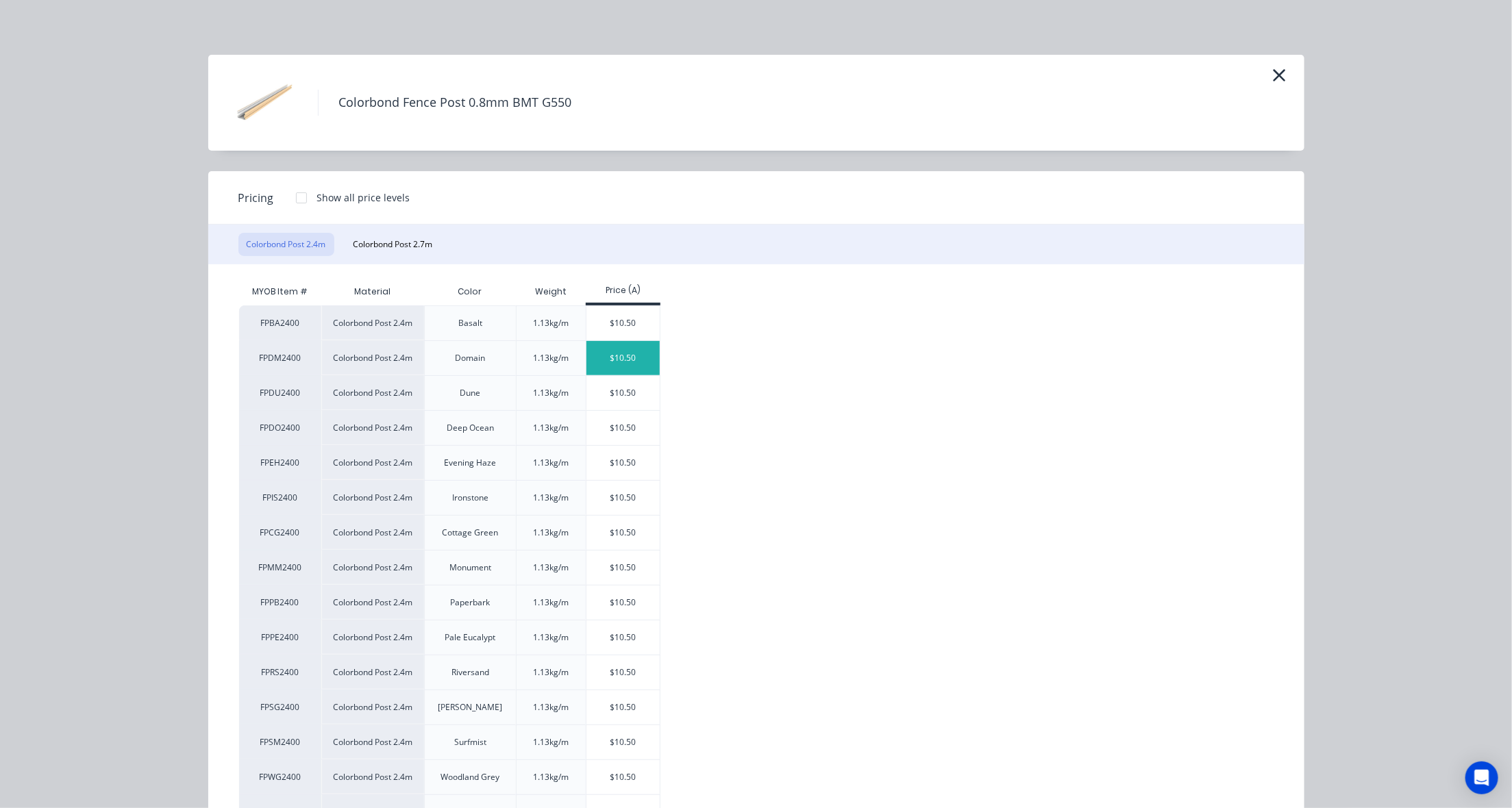
click at [615, 361] on div "$10.50" at bounding box center [623, 358] width 73 height 34
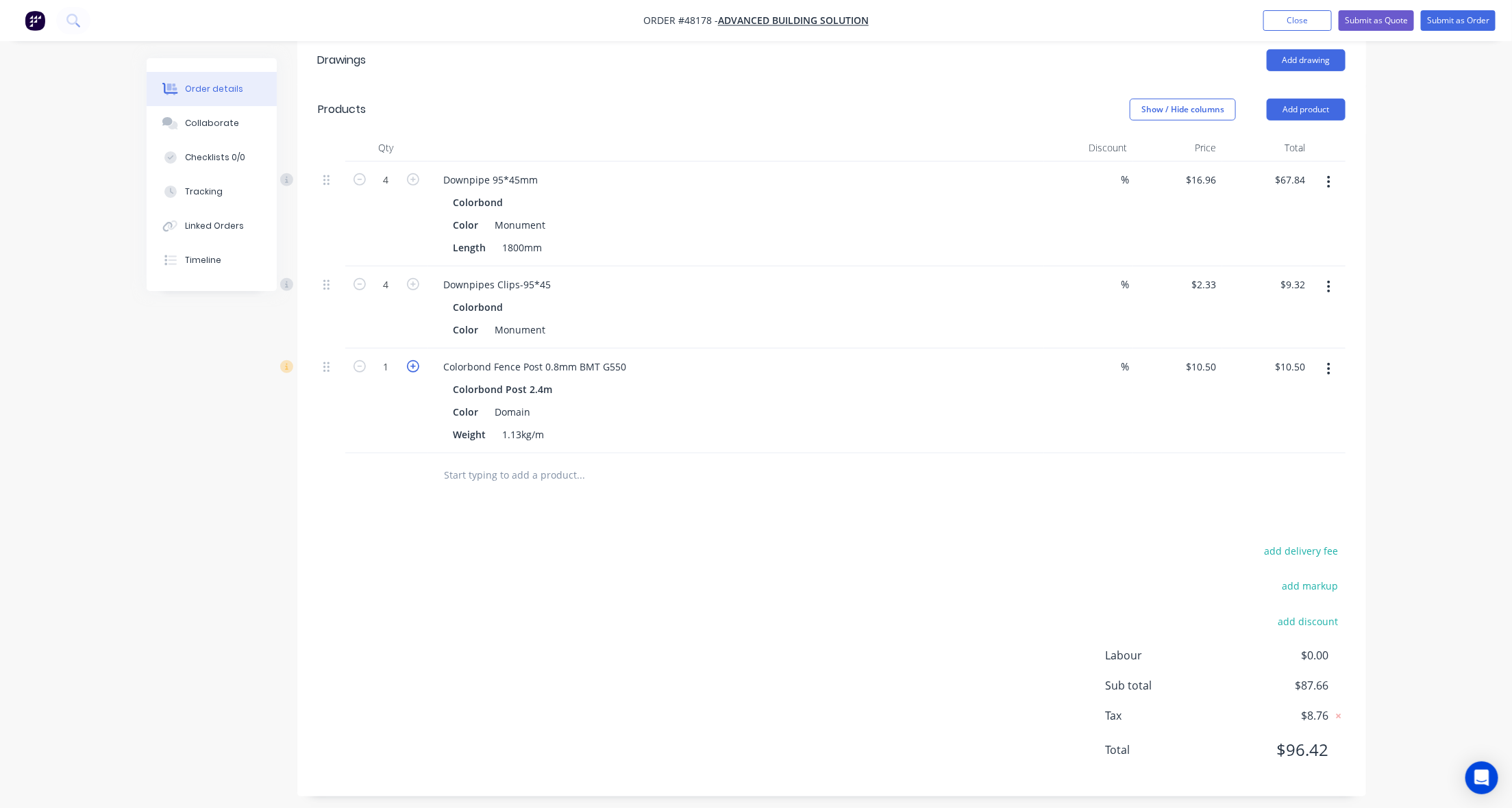
scroll to position [318, 0]
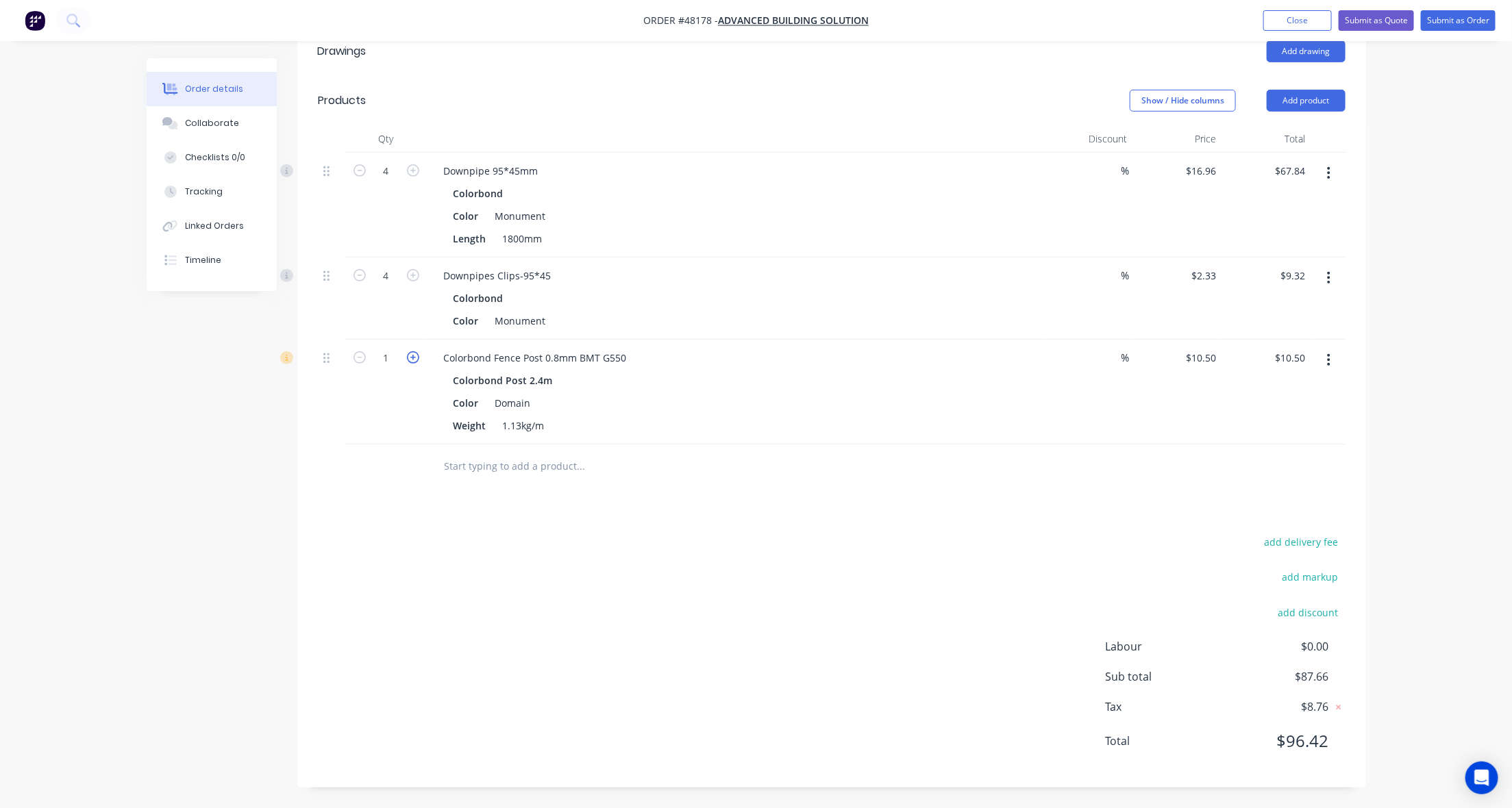
click at [408, 360] on icon "button" at bounding box center [412, 357] width 12 height 12
type input "2"
type input "$21.00"
drag, startPoint x: 771, startPoint y: 523, endPoint x: 854, endPoint y: 457, distance: 106.0
click at [774, 521] on div "Drawings Add drawing Products Show / Hide columns Add product Qty Discount Pric…" at bounding box center [831, 408] width 1069 height 761
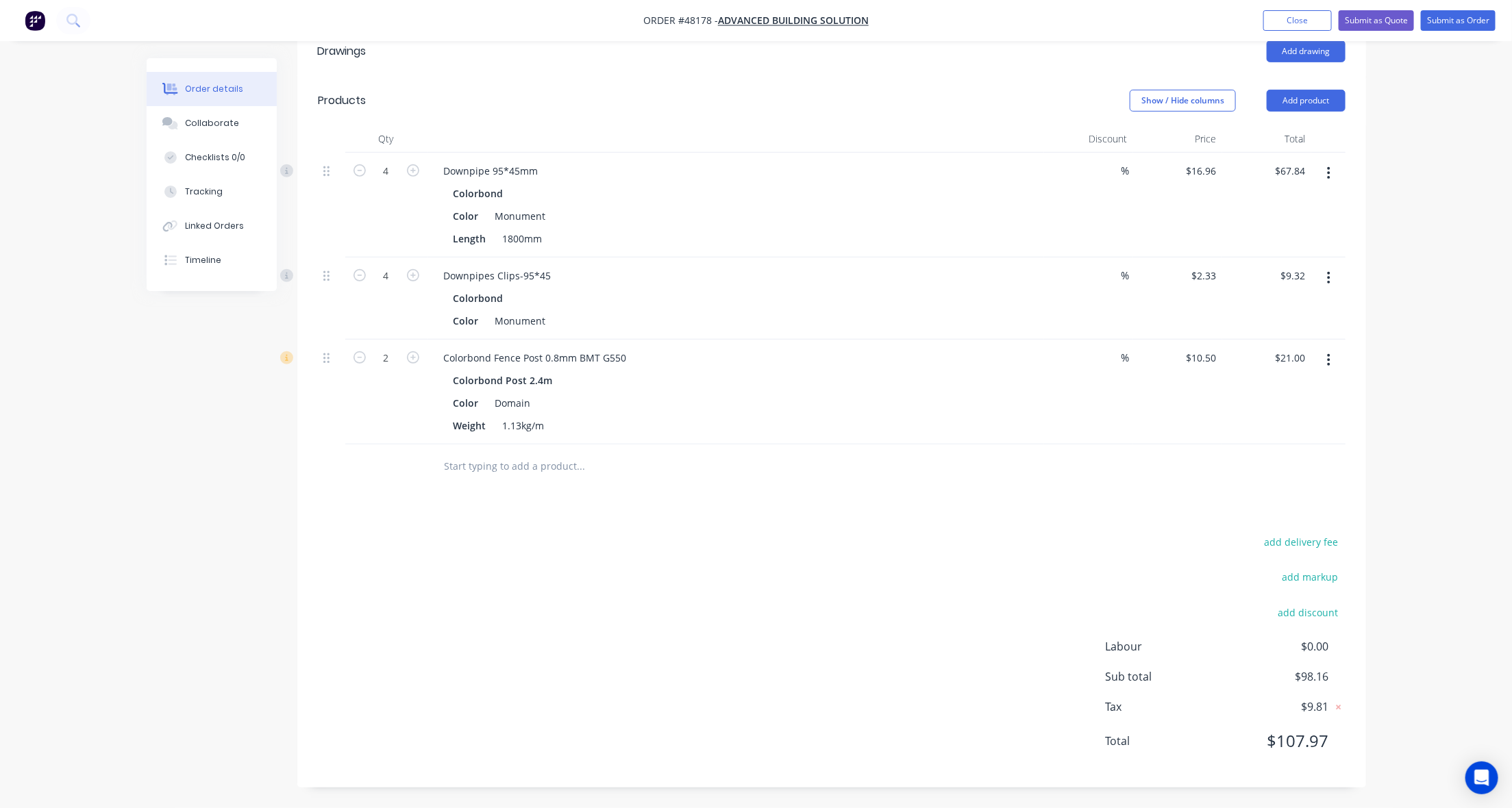
click at [854, 457] on div at bounding box center [674, 466] width 483 height 27
click at [1448, 22] on button "Submit as Order" at bounding box center [1459, 21] width 75 height 21
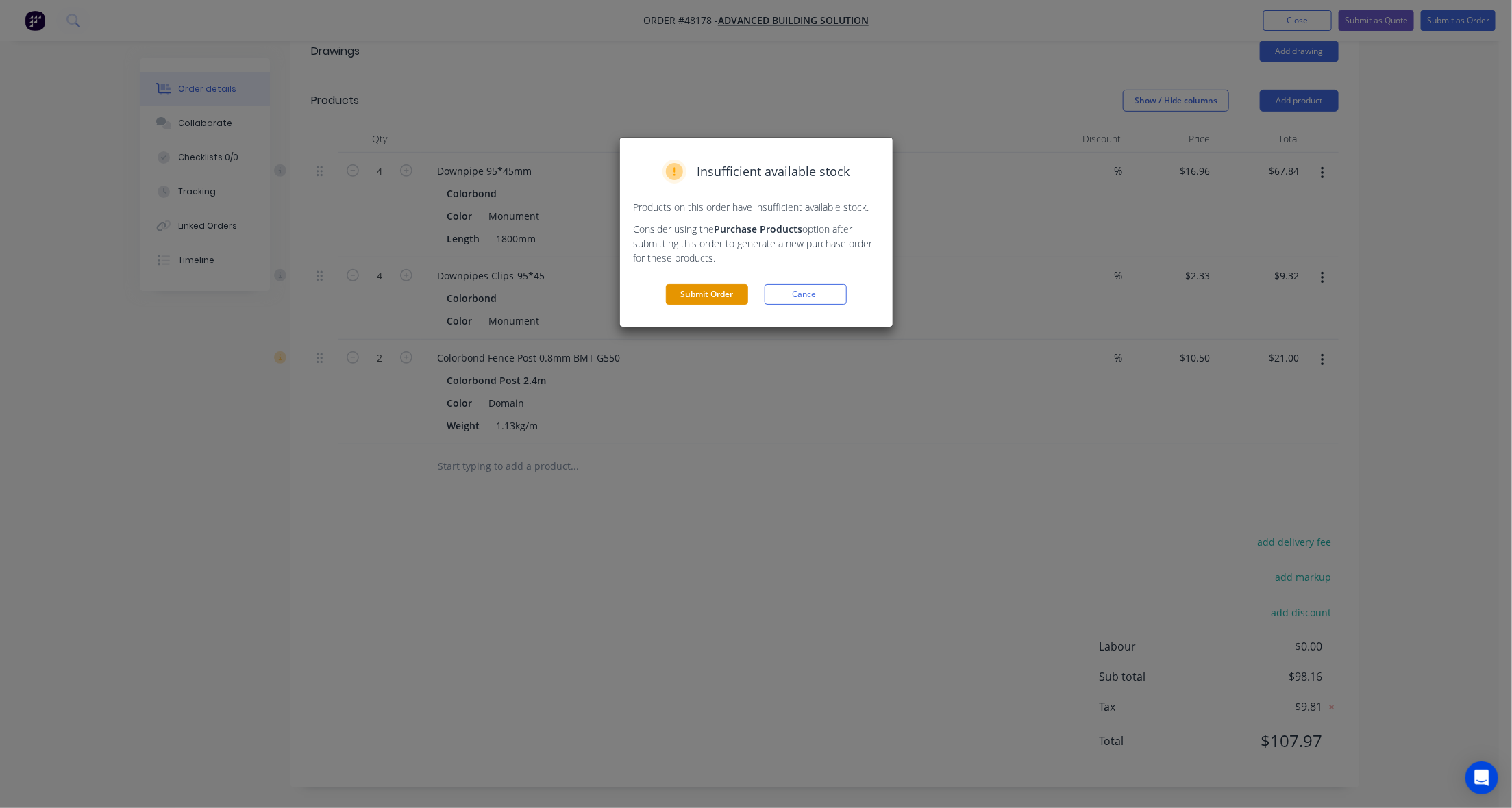
click at [705, 284] on button "Submit Order" at bounding box center [706, 295] width 82 height 21
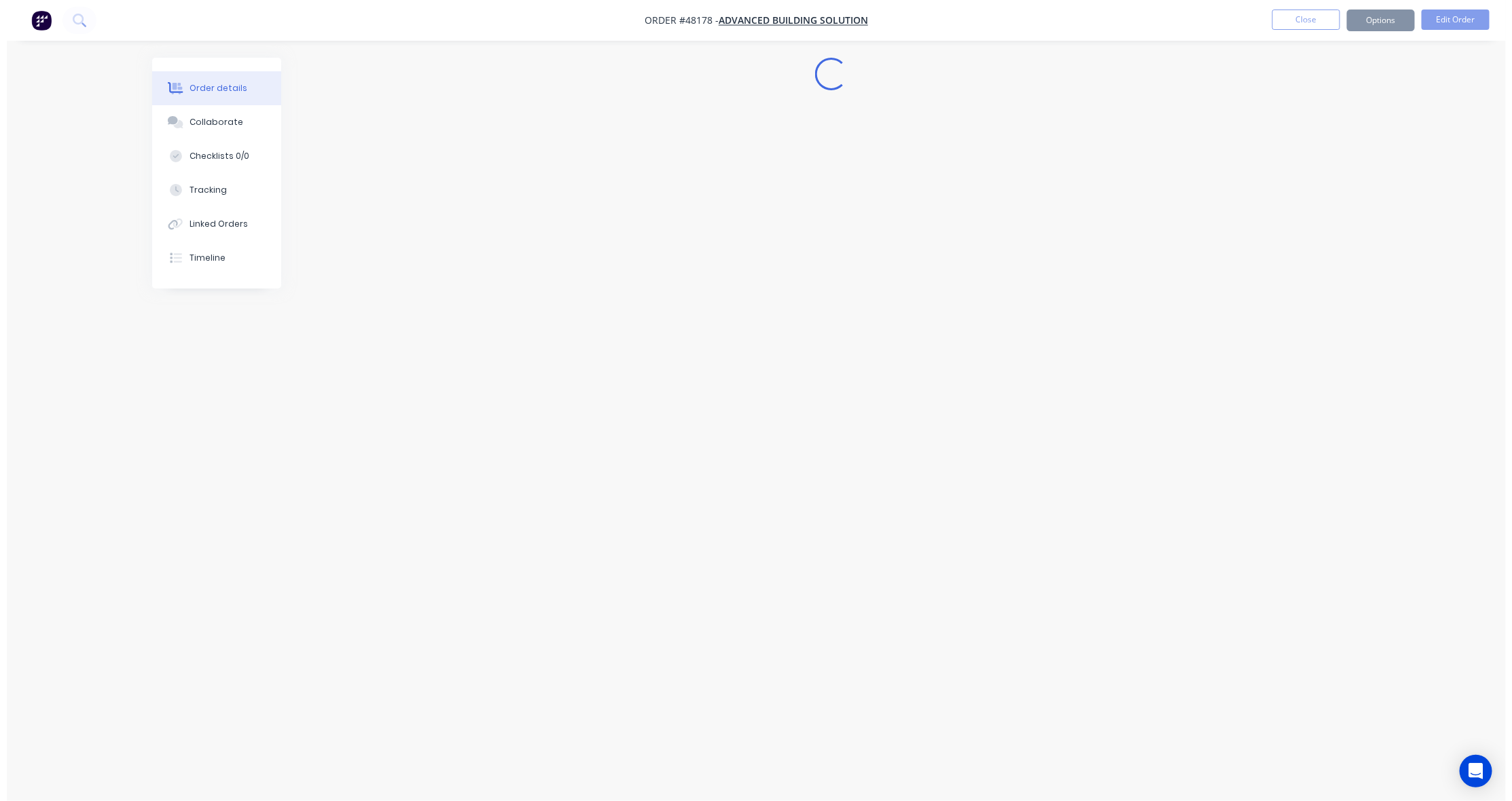
scroll to position [0, 0]
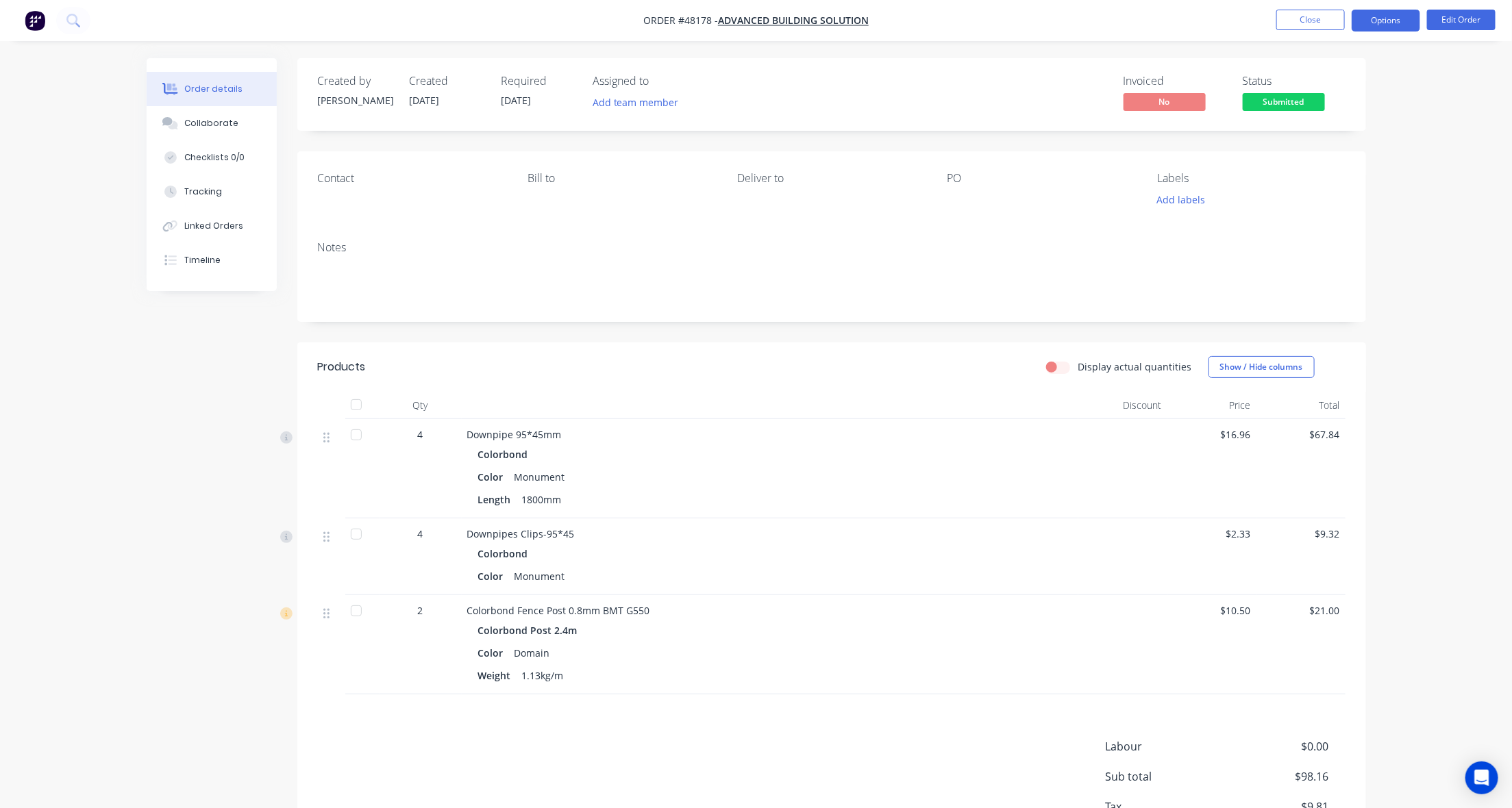
click at [1392, 19] on button "Options" at bounding box center [1386, 21] width 68 height 22
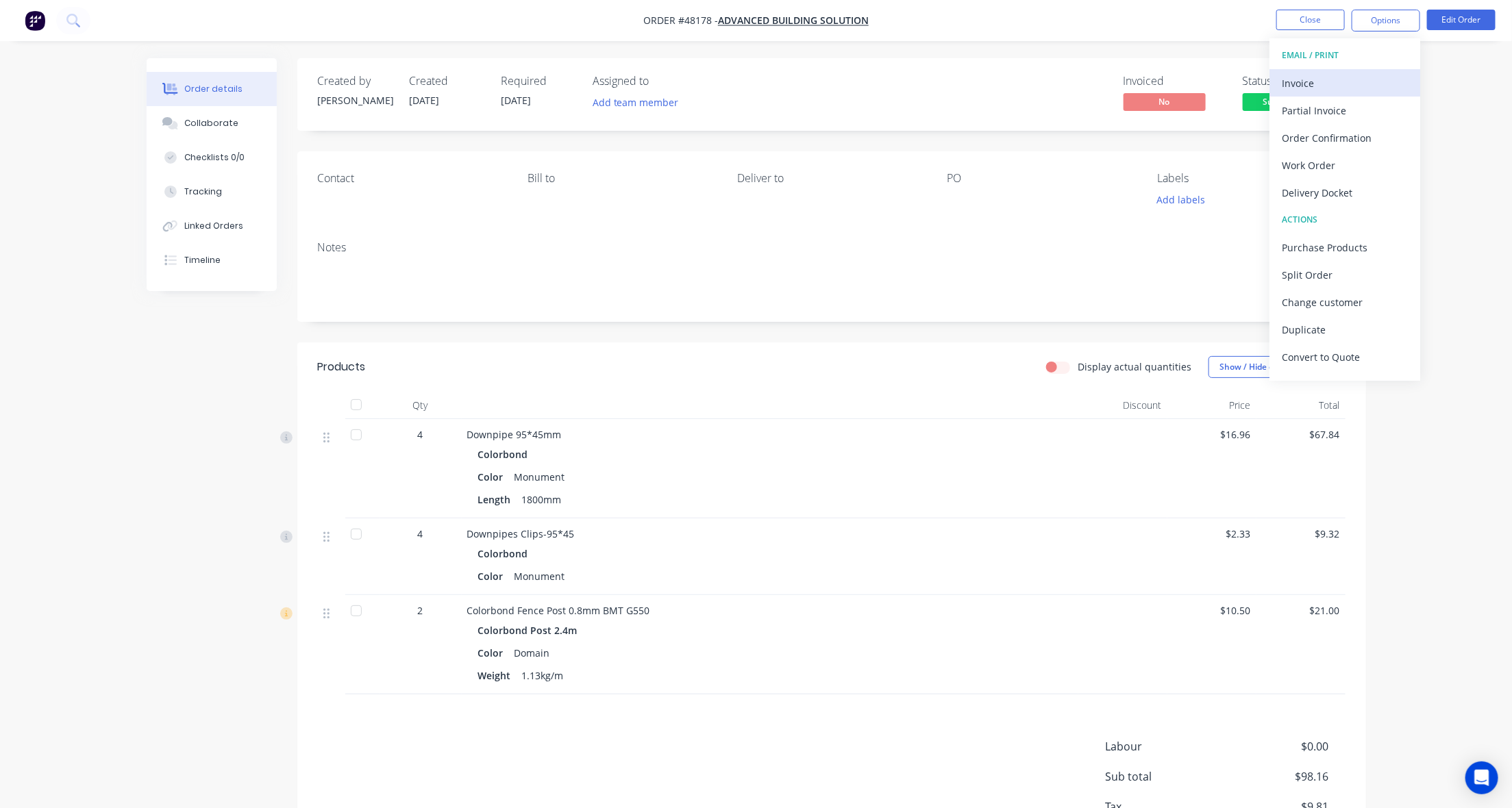
click at [1344, 79] on div "Invoice" at bounding box center [1345, 83] width 126 height 20
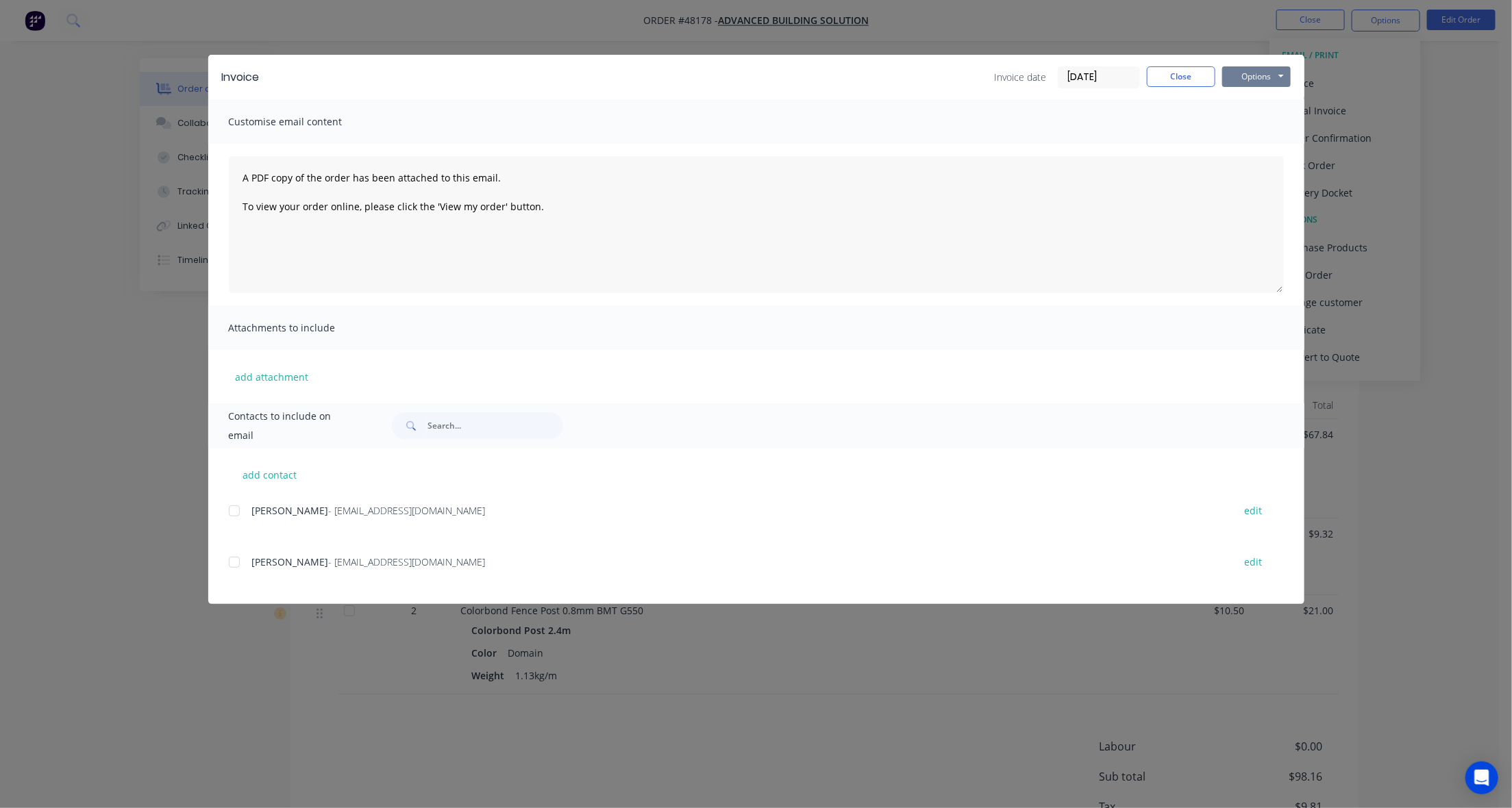
click at [1261, 81] on button "Options" at bounding box center [1256, 76] width 68 height 21
click at [1261, 115] on button "Print" at bounding box center [1266, 124] width 88 height 22
click at [1033, 14] on div "Invoice Invoice date 18/08/25 Close Options Preview Print Email Customise email…" at bounding box center [756, 404] width 1512 height 808
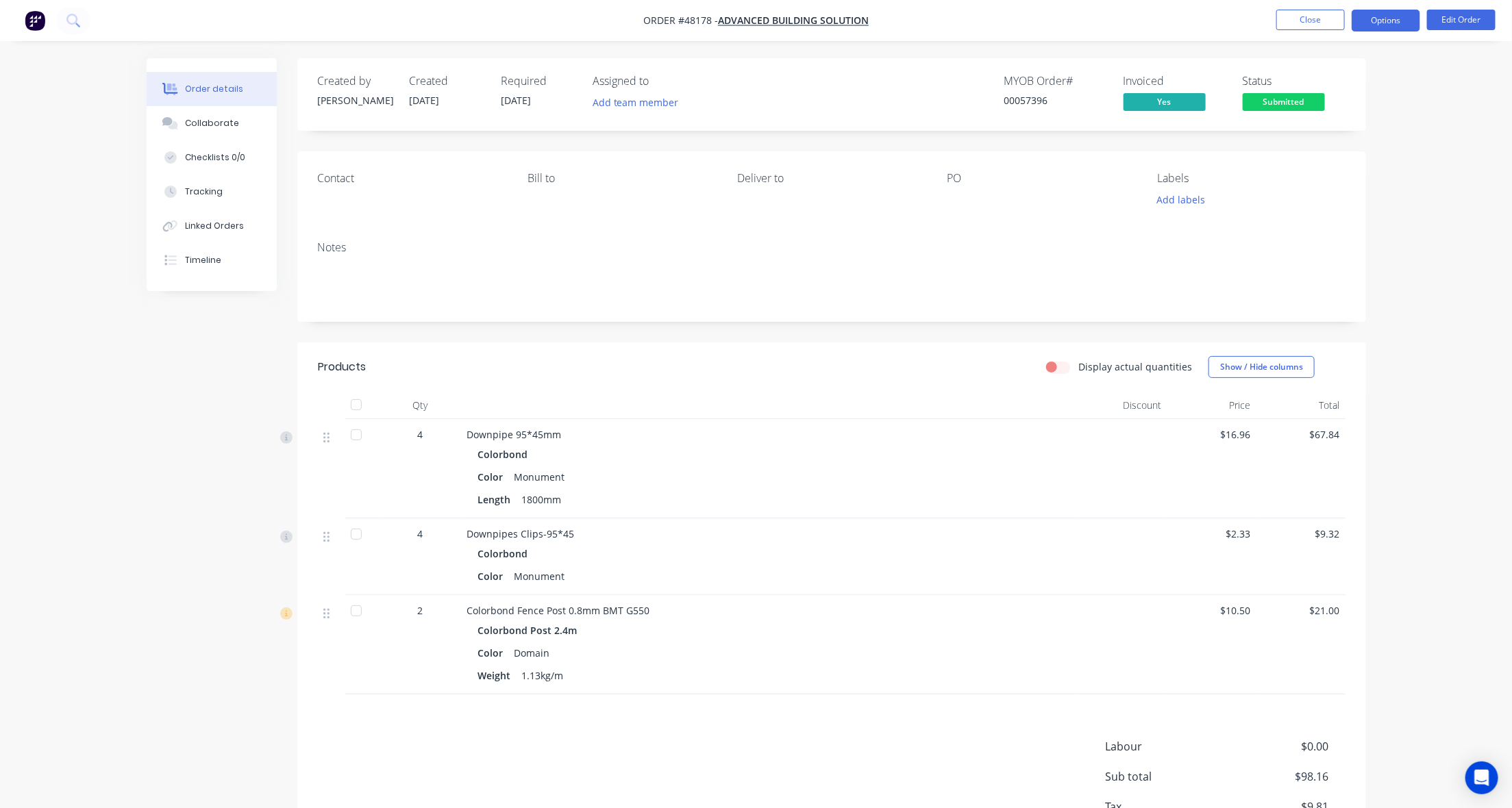
click at [1396, 12] on button "Options" at bounding box center [1386, 21] width 68 height 22
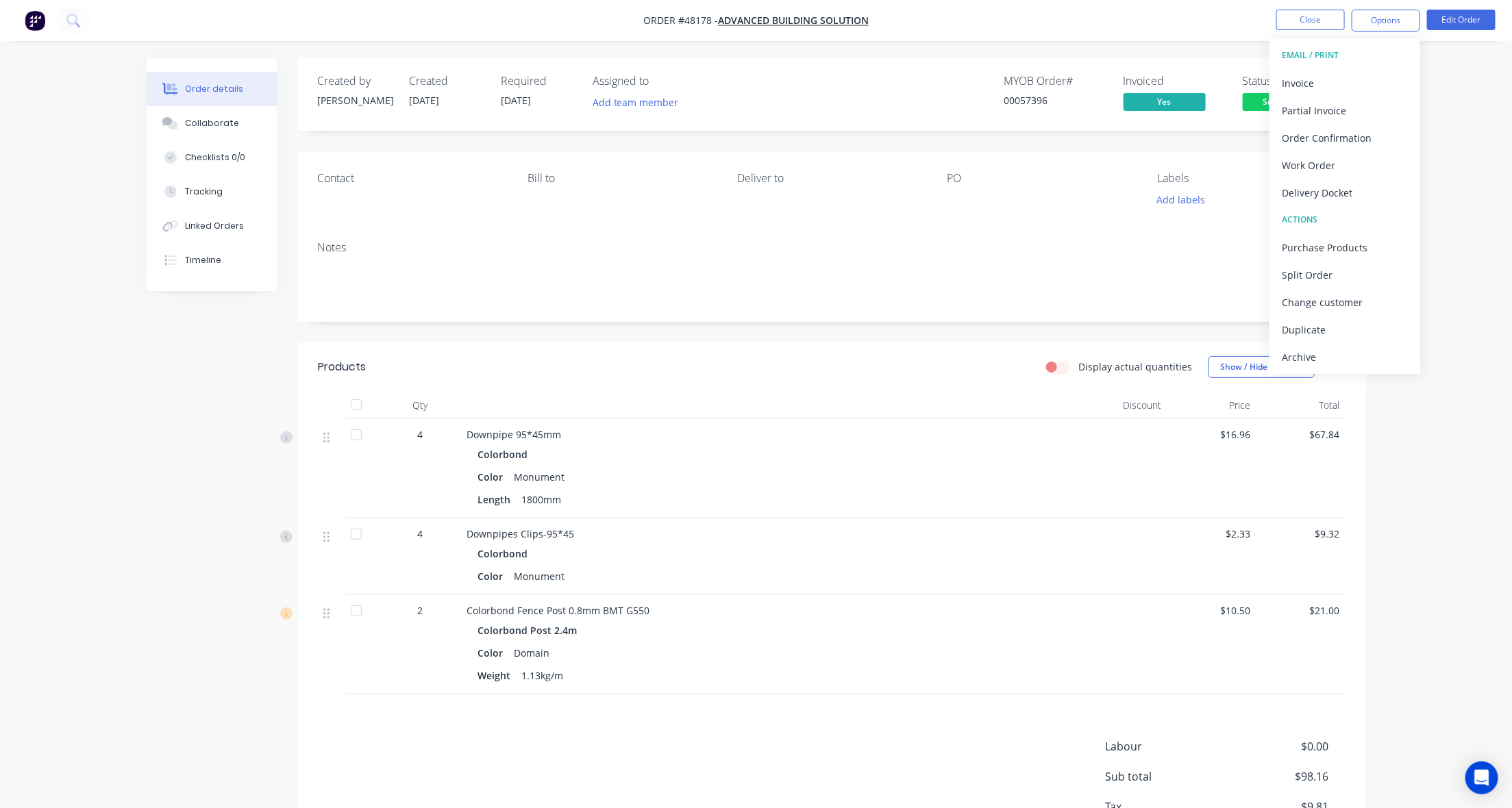
drag, startPoint x: 1354, startPoint y: 200, endPoint x: 1345, endPoint y: 182, distance: 20.1
click at [1351, 197] on div "Delivery Docket" at bounding box center [1345, 193] width 126 height 20
click at [1337, 166] on div "Custom" at bounding box center [1345, 165] width 126 height 20
click at [1331, 138] on div "Without pricing" at bounding box center [1345, 138] width 126 height 20
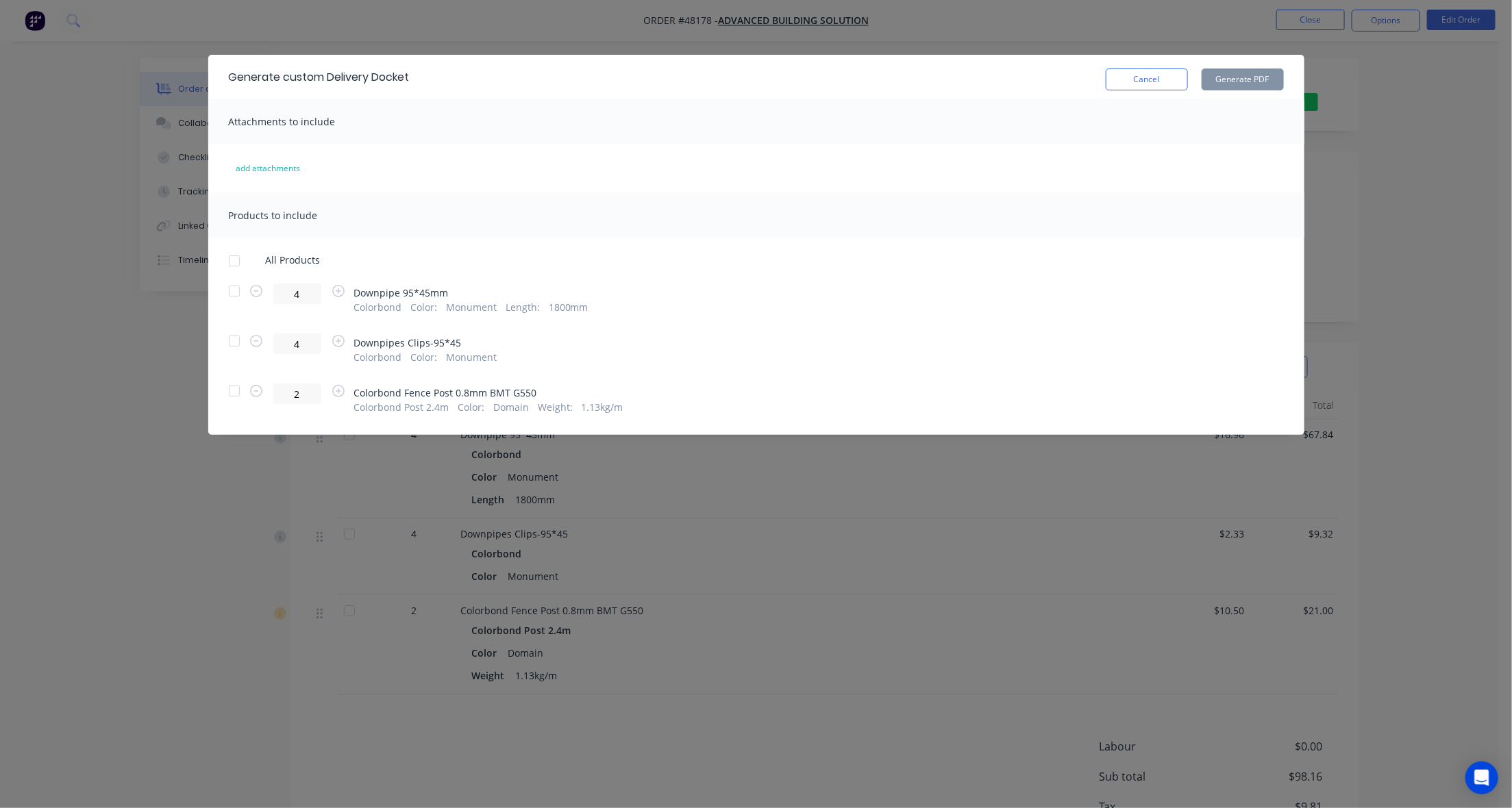
click at [234, 399] on div at bounding box center [234, 391] width 27 height 27
click at [1240, 74] on button "Generate PDF" at bounding box center [1242, 80] width 82 height 22
drag, startPoint x: 1025, startPoint y: 34, endPoint x: 1346, endPoint y: 79, distance: 324.1
click at [1025, 33] on div "Generate custom Delivery Docket Cancel Generate PDF Attachments to include add …" at bounding box center [756, 404] width 1512 height 808
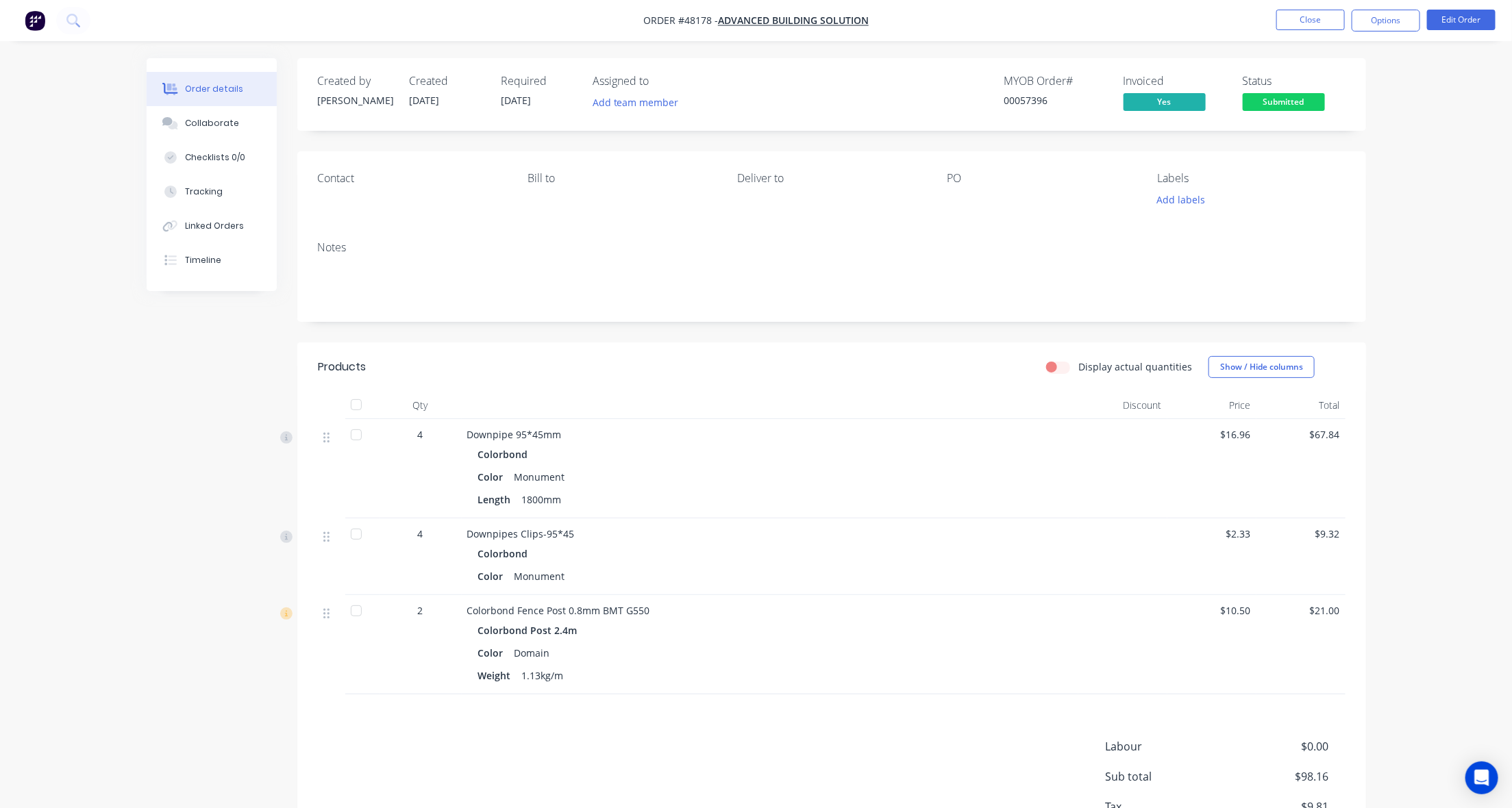
click at [1294, 103] on span "Submitted" at bounding box center [1283, 102] width 82 height 18
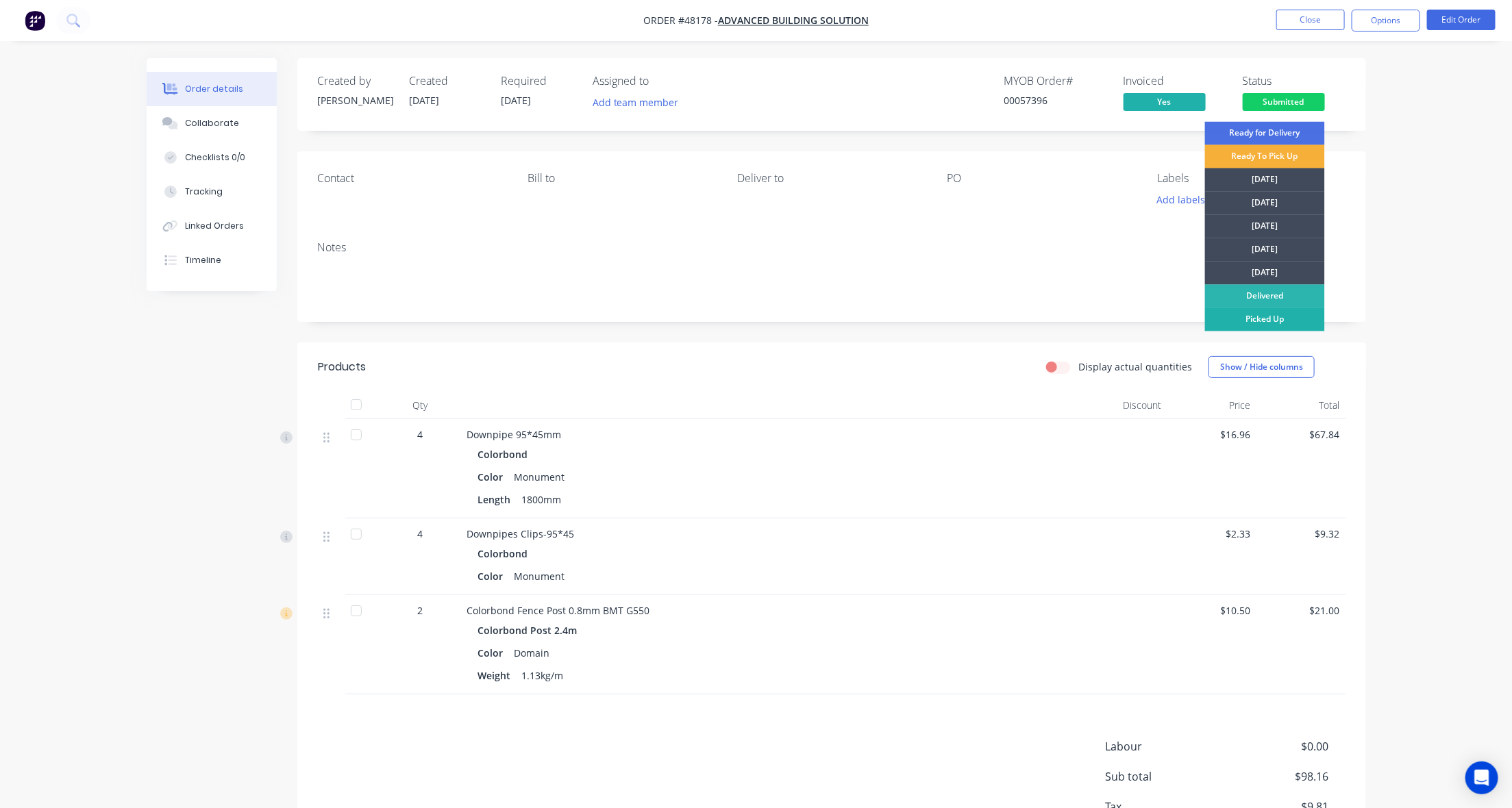
click at [1285, 315] on div "Picked Up" at bounding box center [1265, 319] width 120 height 23
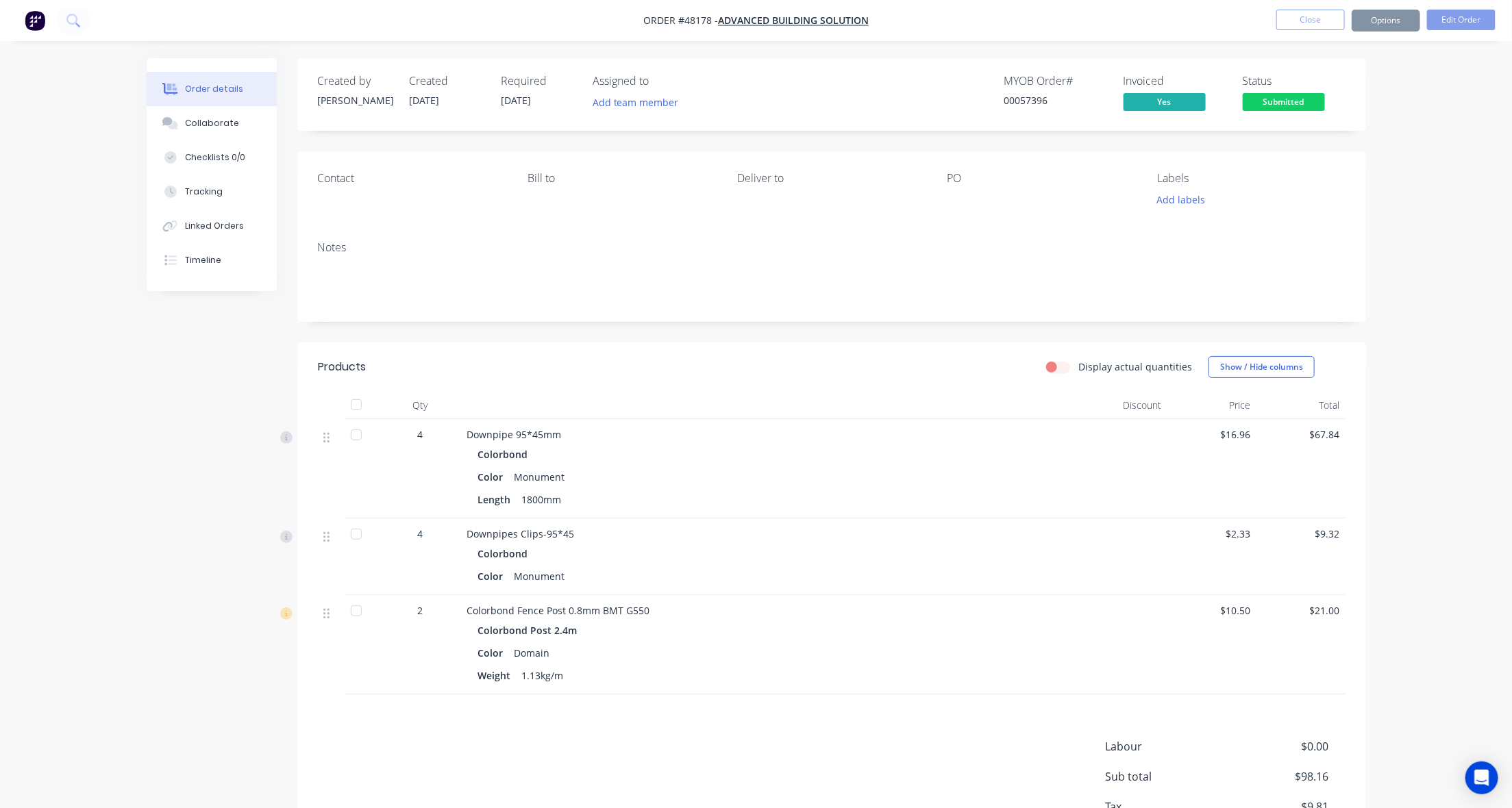
drag, startPoint x: 1378, startPoint y: 275, endPoint x: 1378, endPoint y: 250, distance: 25.0
click at [1378, 269] on div "Order details Collaborate Checklists 0/0 Tracking Linked Orders Timeline Order …" at bounding box center [756, 483] width 1247 height 850
click at [1385, 213] on div "Order details Collaborate Checklists 0/0 Tracking Linked Orders Timeline Order …" at bounding box center [756, 454] width 1512 height 908
drag, startPoint x: 665, startPoint y: 329, endPoint x: 1314, endPoint y: 172, distance: 667.7
click at [666, 327] on div "Created by Cathy Created 18/08/25 Required 18/08/25 Assigned to Add team member…" at bounding box center [831, 473] width 1069 height 829
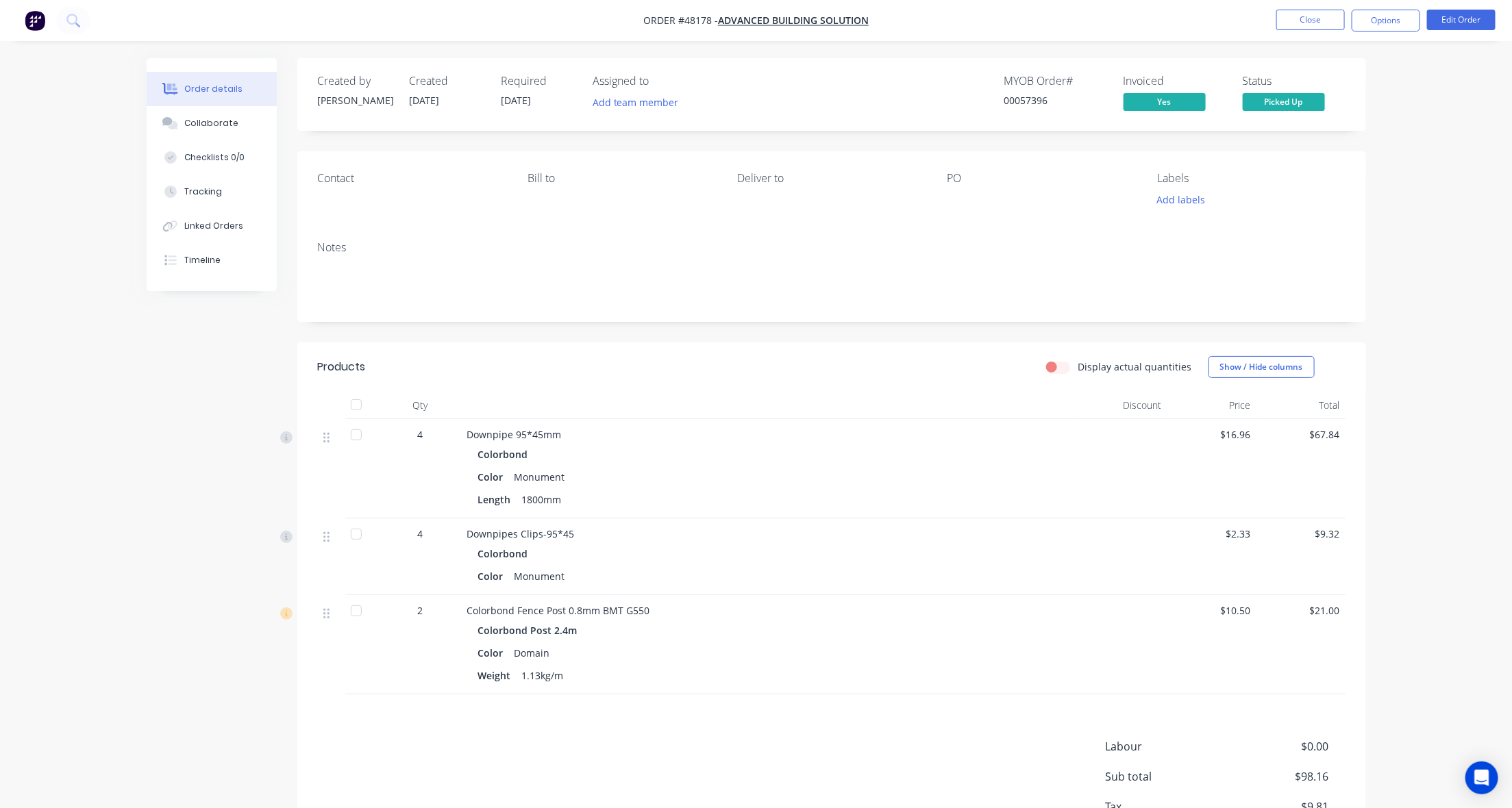
click at [1336, 5] on nav "Order #48178 - Advanced Building Solution Close Options Edit Order" at bounding box center [756, 21] width 1512 height 41
click at [1329, 18] on button "Close" at bounding box center [1311, 20] width 68 height 21
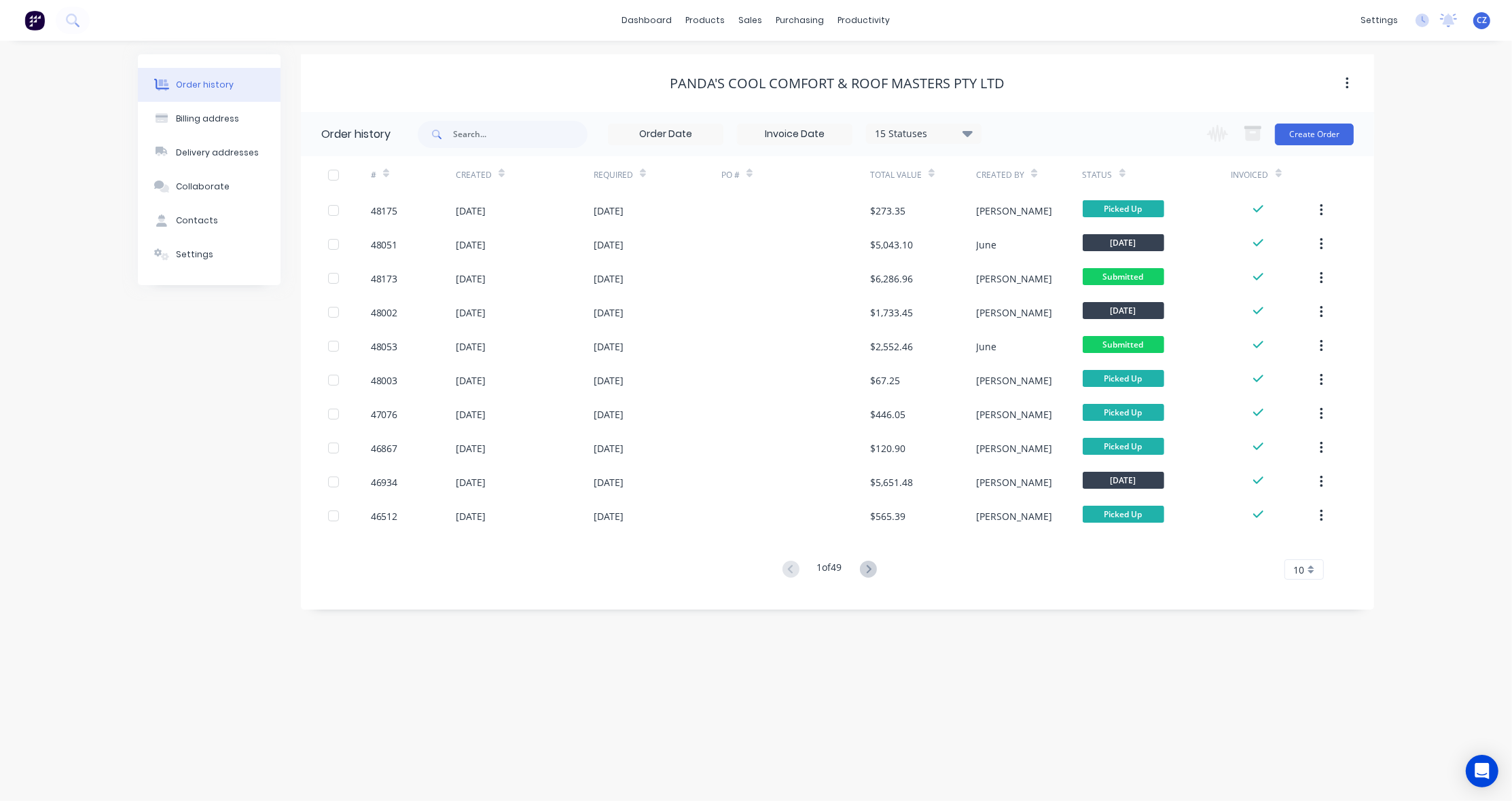
click at [540, 104] on div "PANDA'S COOL COMFORT & ROOF MASTERS PTY LTD" at bounding box center [837, 83] width 1073 height 58
click at [613, 62] on div "PANDA'S COOL COMFORT & ROOF MASTERS PTY LTD" at bounding box center [837, 83] width 1073 height 58
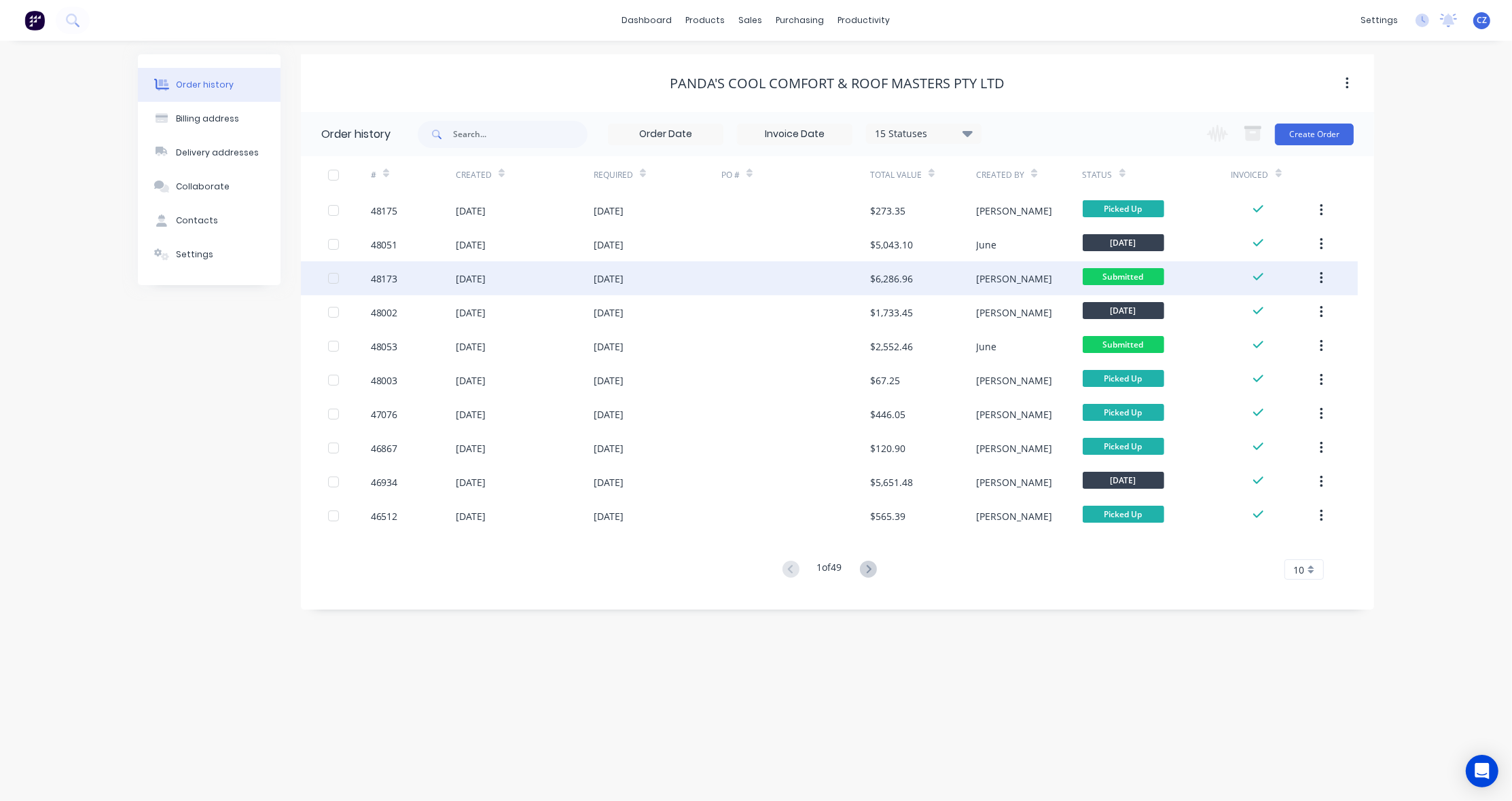
click at [790, 273] on div at bounding box center [795, 278] width 148 height 34
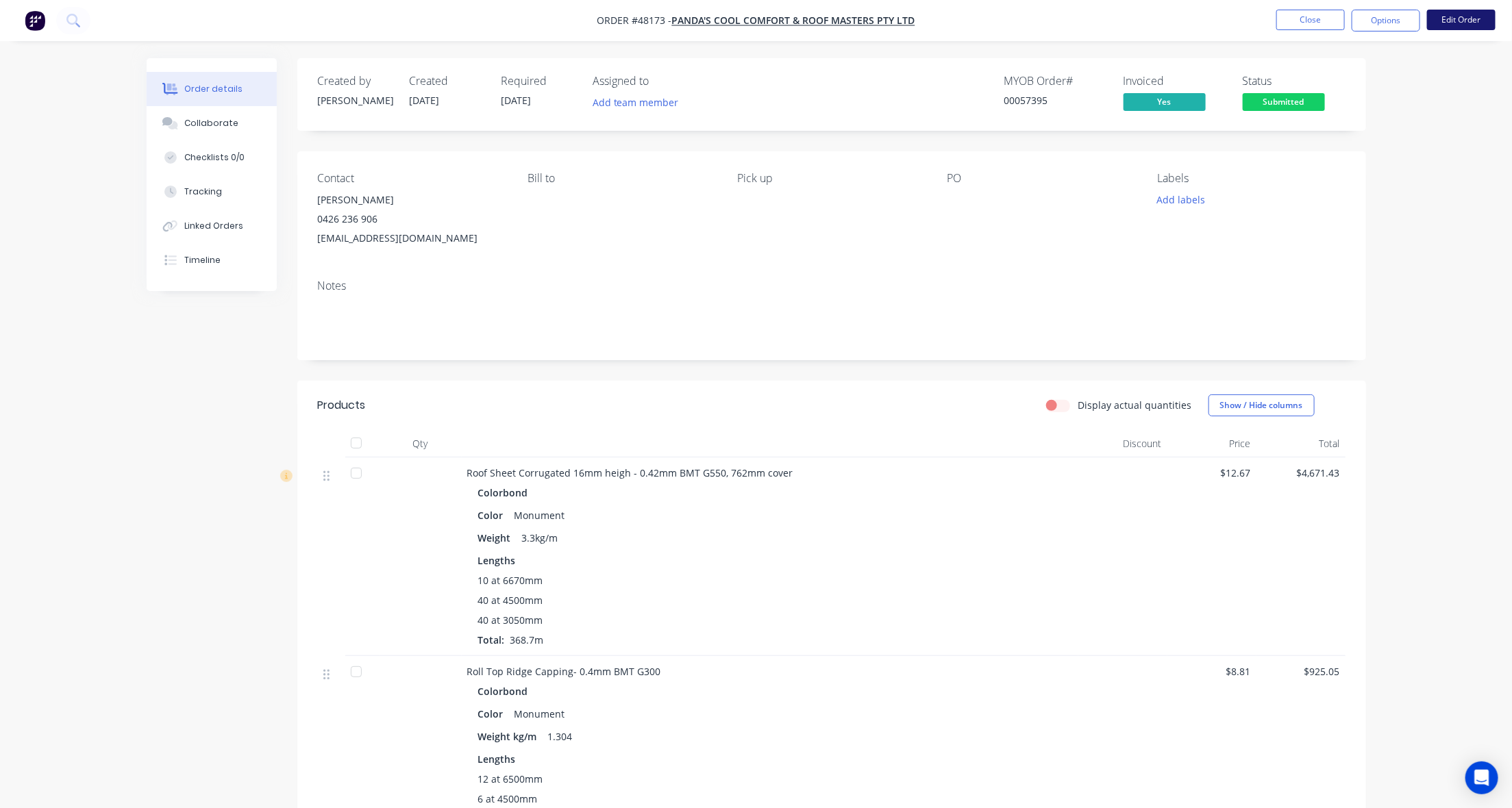
click at [1467, 26] on button "Edit Order" at bounding box center [1462, 20] width 68 height 21
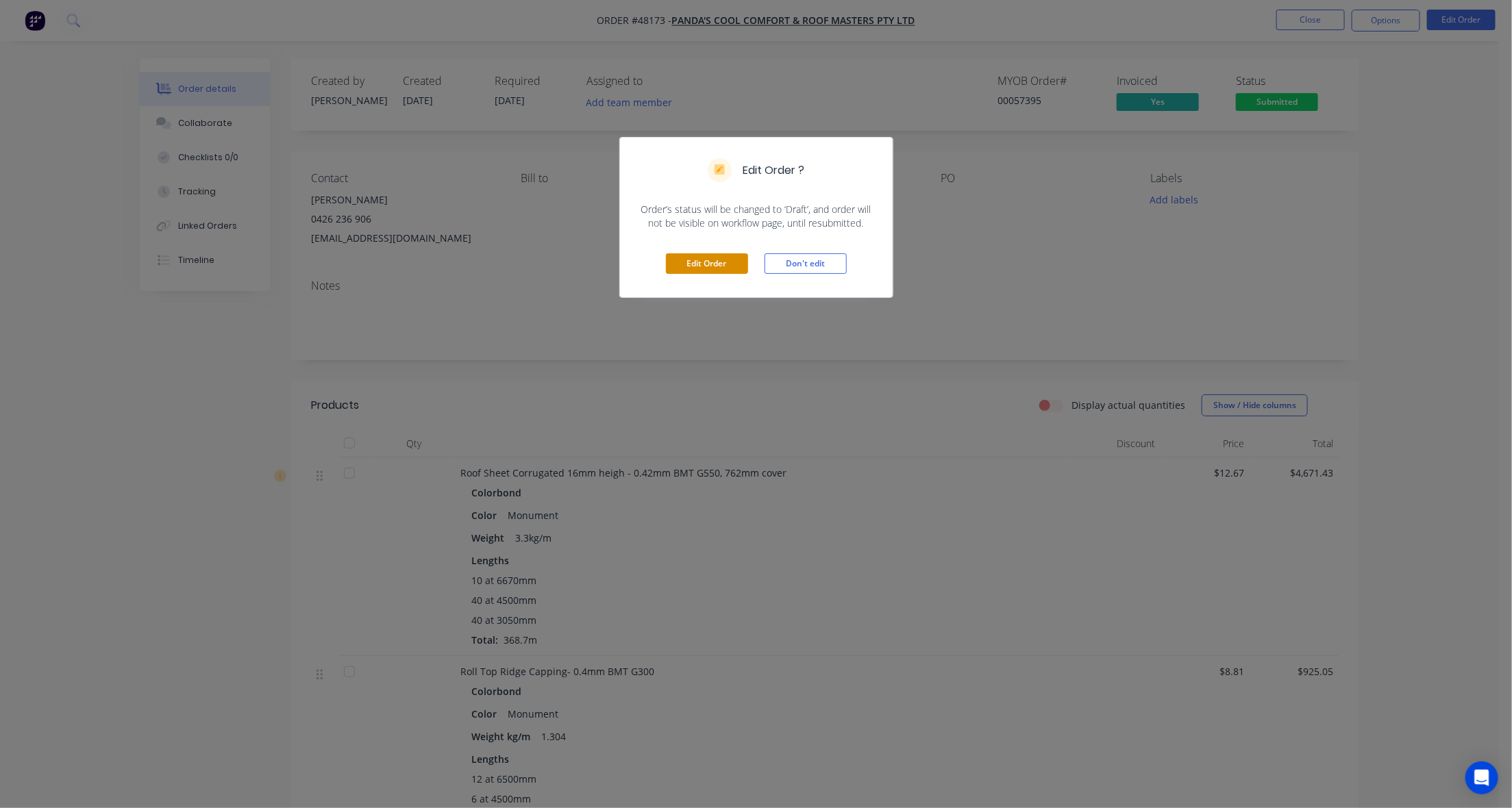
click at [680, 262] on button "Edit Order" at bounding box center [706, 263] width 82 height 21
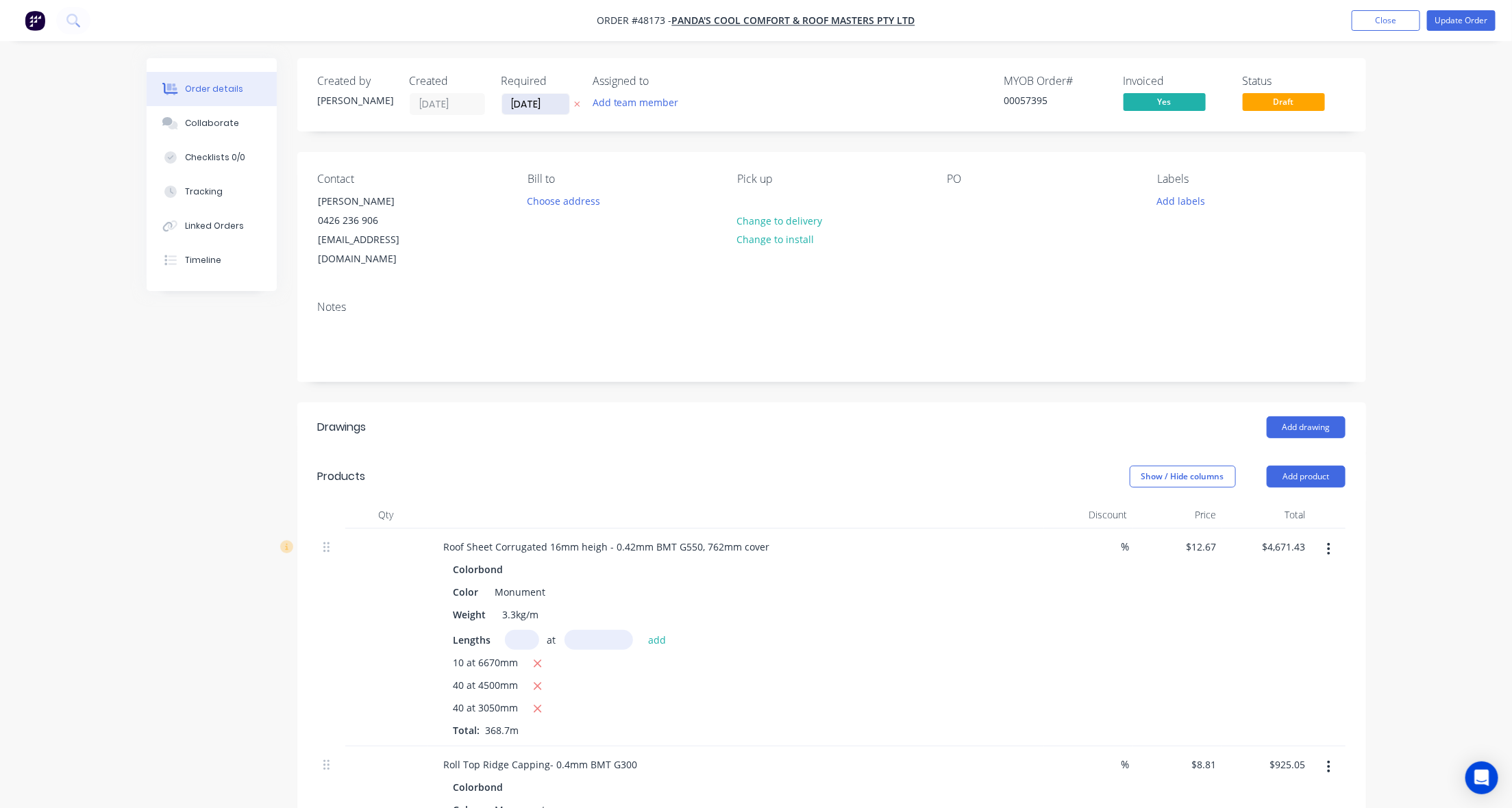
click at [529, 98] on input "[DATE]" at bounding box center [536, 104] width 67 height 21
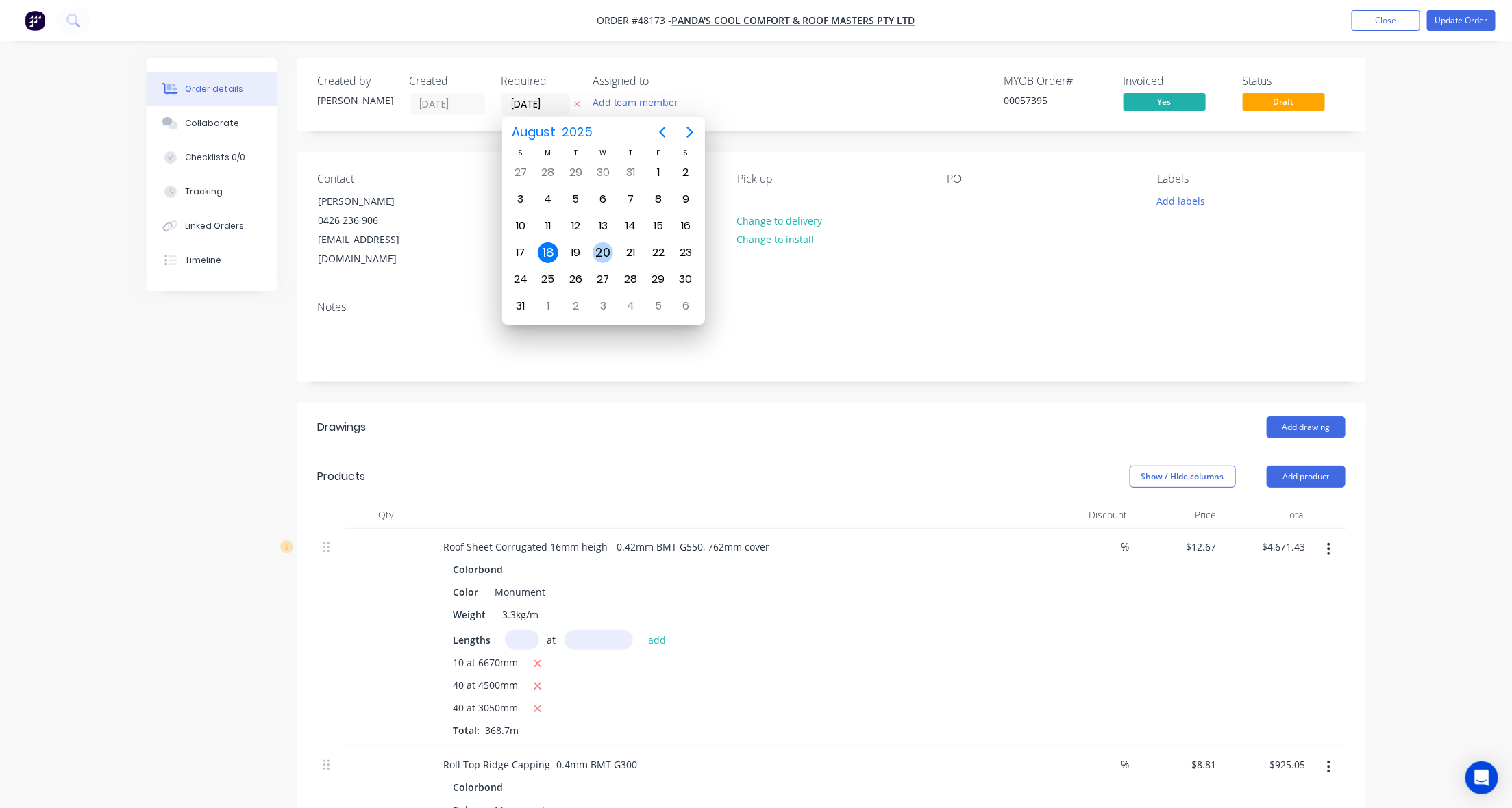
click at [598, 254] on div "20" at bounding box center [603, 253] width 21 height 21
type input "20/08/25"
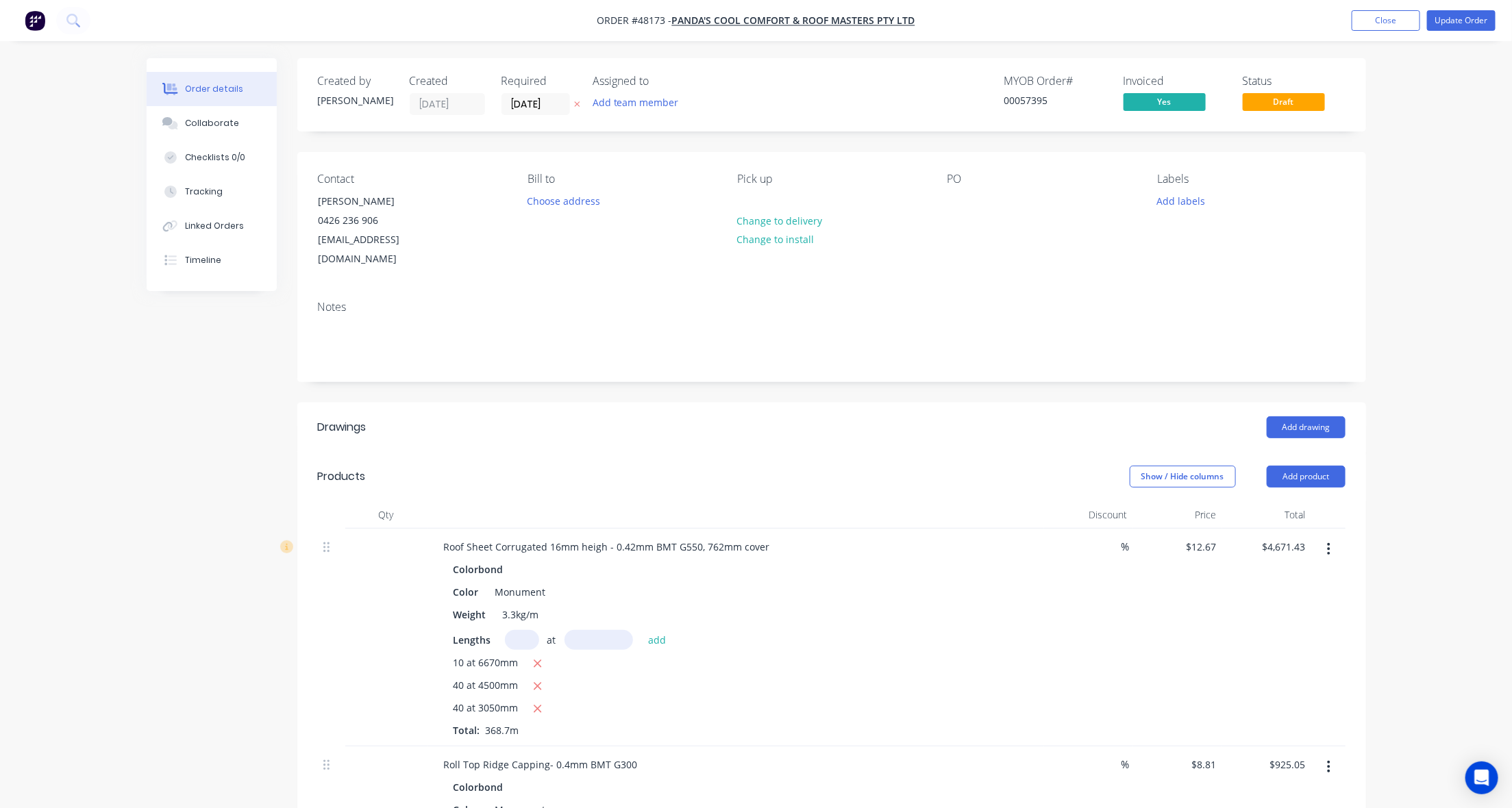
click at [720, 117] on div "Created by Cathy Created 18/08/25 Required 20/08/25 Assigned to Add team member…" at bounding box center [831, 95] width 1069 height 73
drag, startPoint x: 841, startPoint y: 110, endPoint x: 991, endPoint y: 80, distance: 153.0
click at [845, 107] on div "MYOB Order # 00057395 Invoiced Yes Status Draft" at bounding box center [1037, 95] width 615 height 41
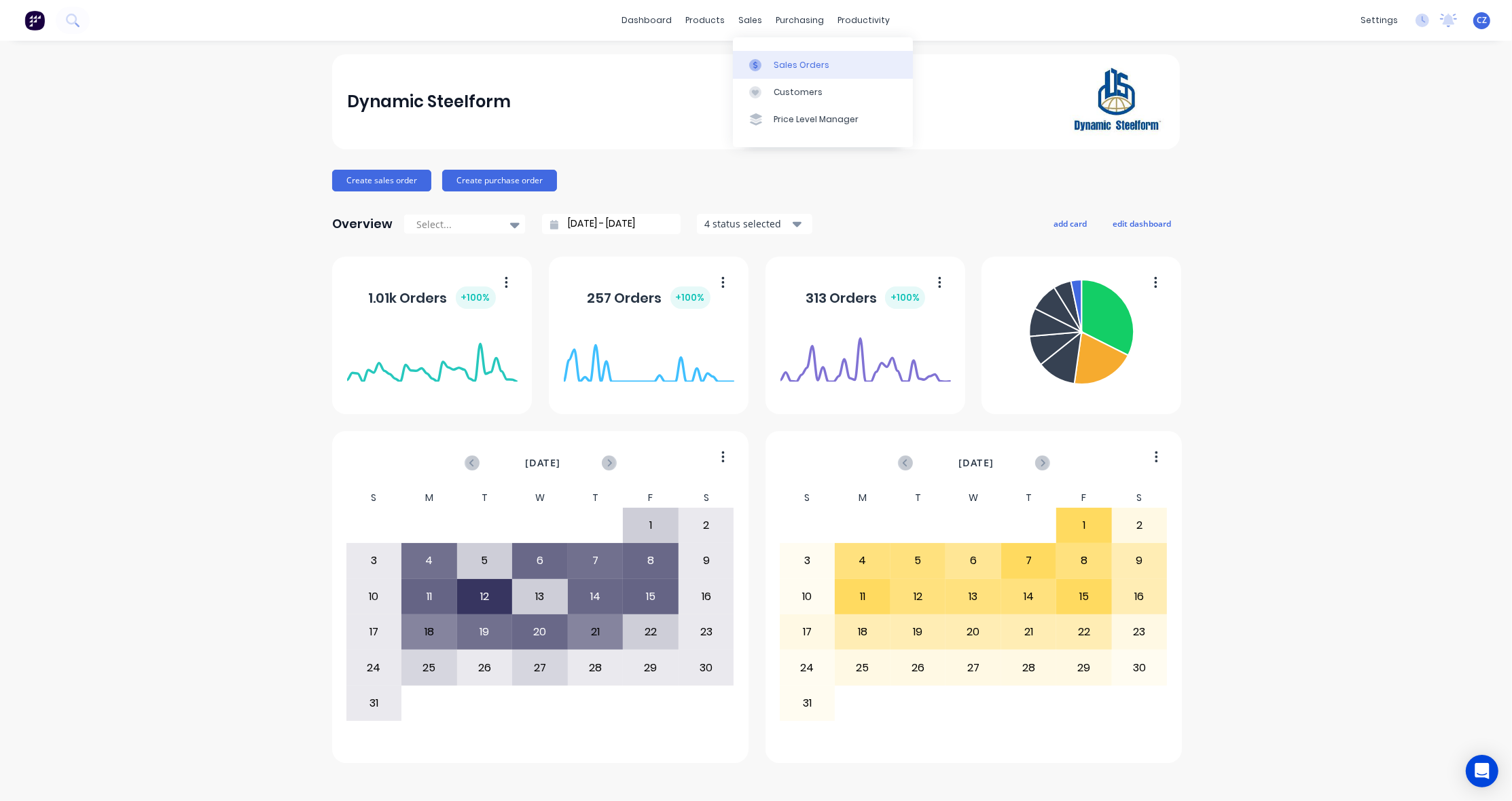
click at [790, 66] on div "Sales Orders" at bounding box center [801, 65] width 56 height 12
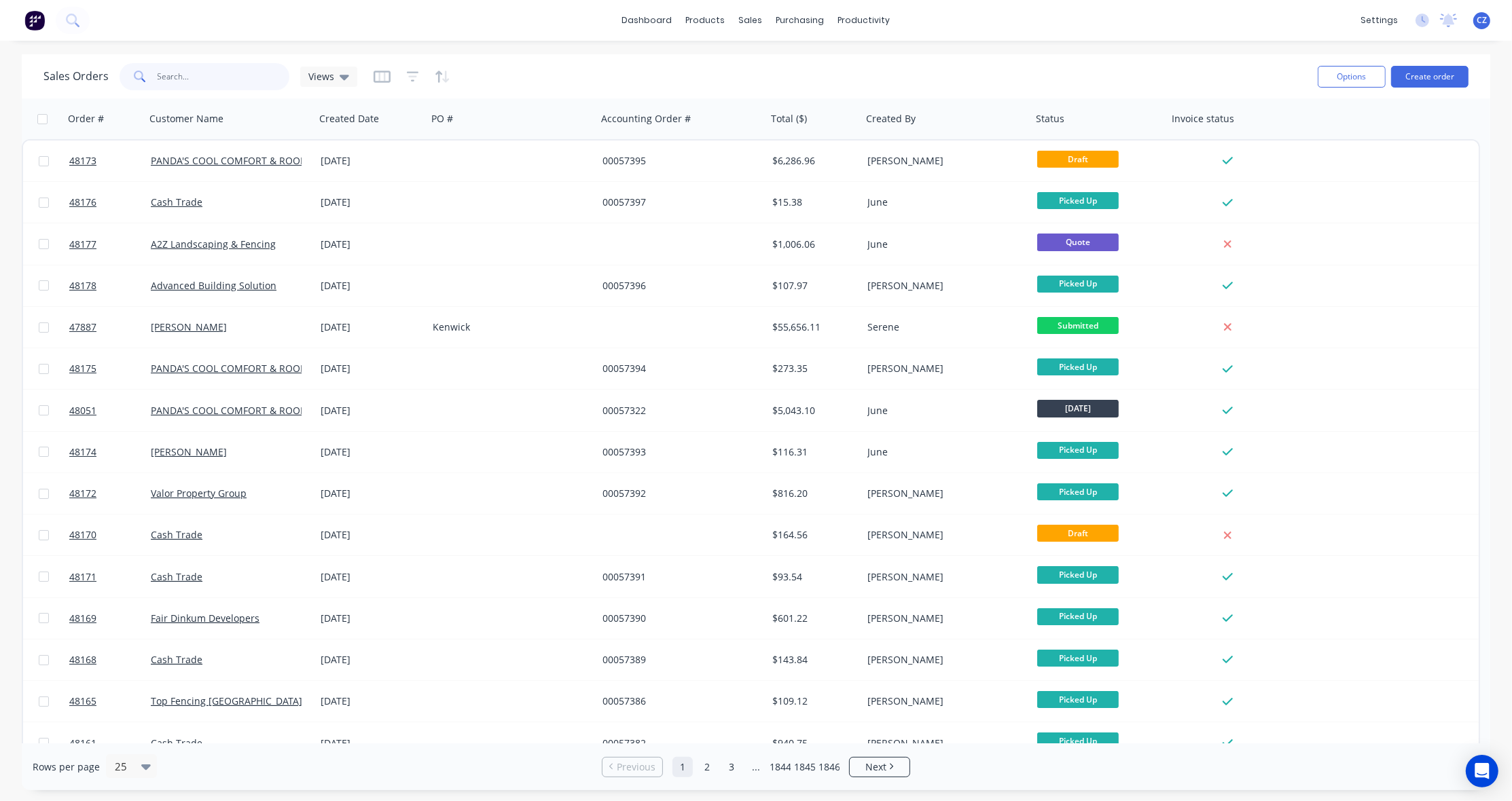
click at [236, 70] on input "text" at bounding box center [224, 77] width 133 height 27
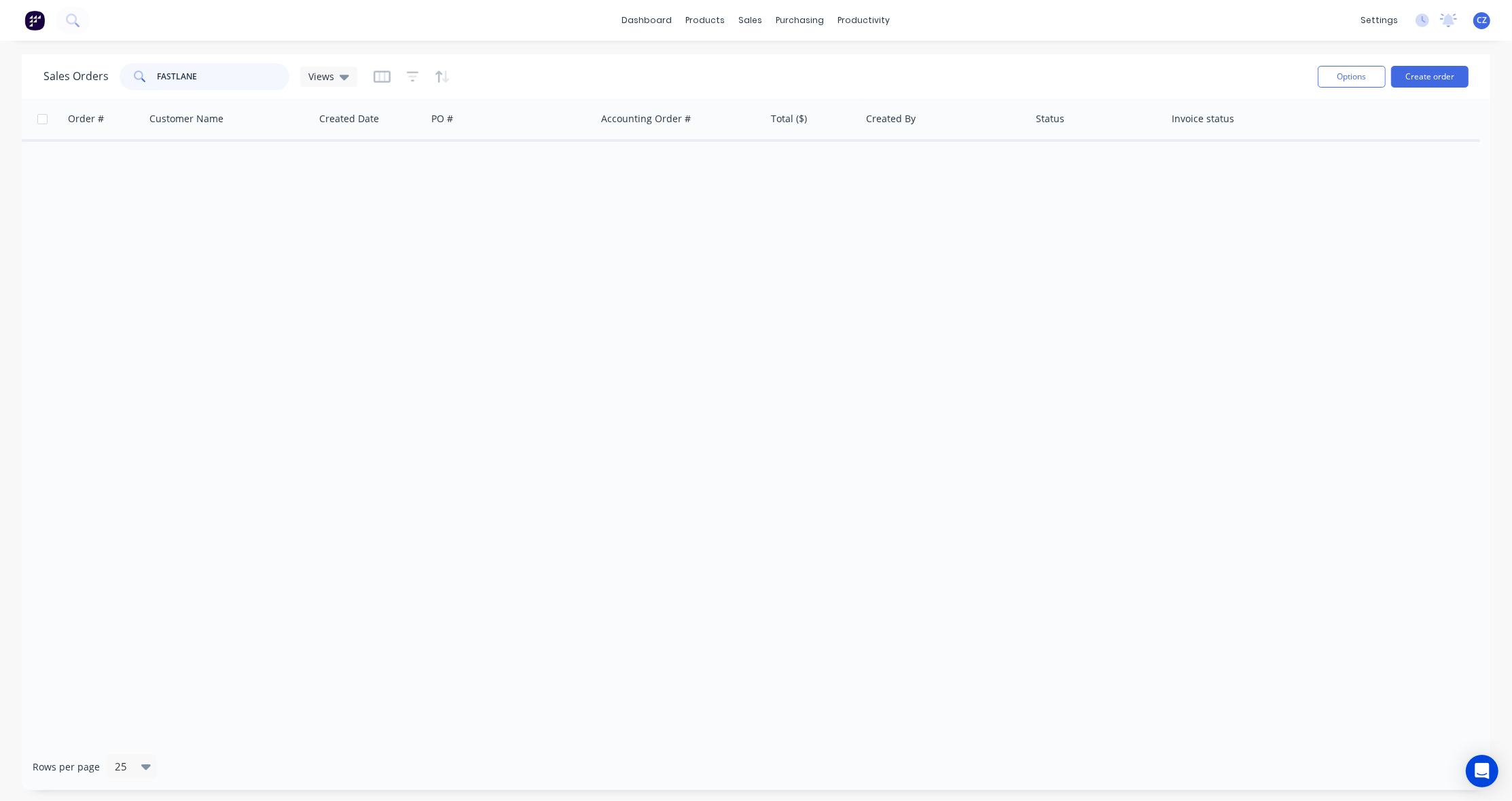
type input "FASTLANE"
drag, startPoint x: 219, startPoint y: 66, endPoint x: 109, endPoint y: 65, distance: 110.0
click at [109, 65] on div "Sales Orders FASTLANE Views" at bounding box center [200, 77] width 314 height 27
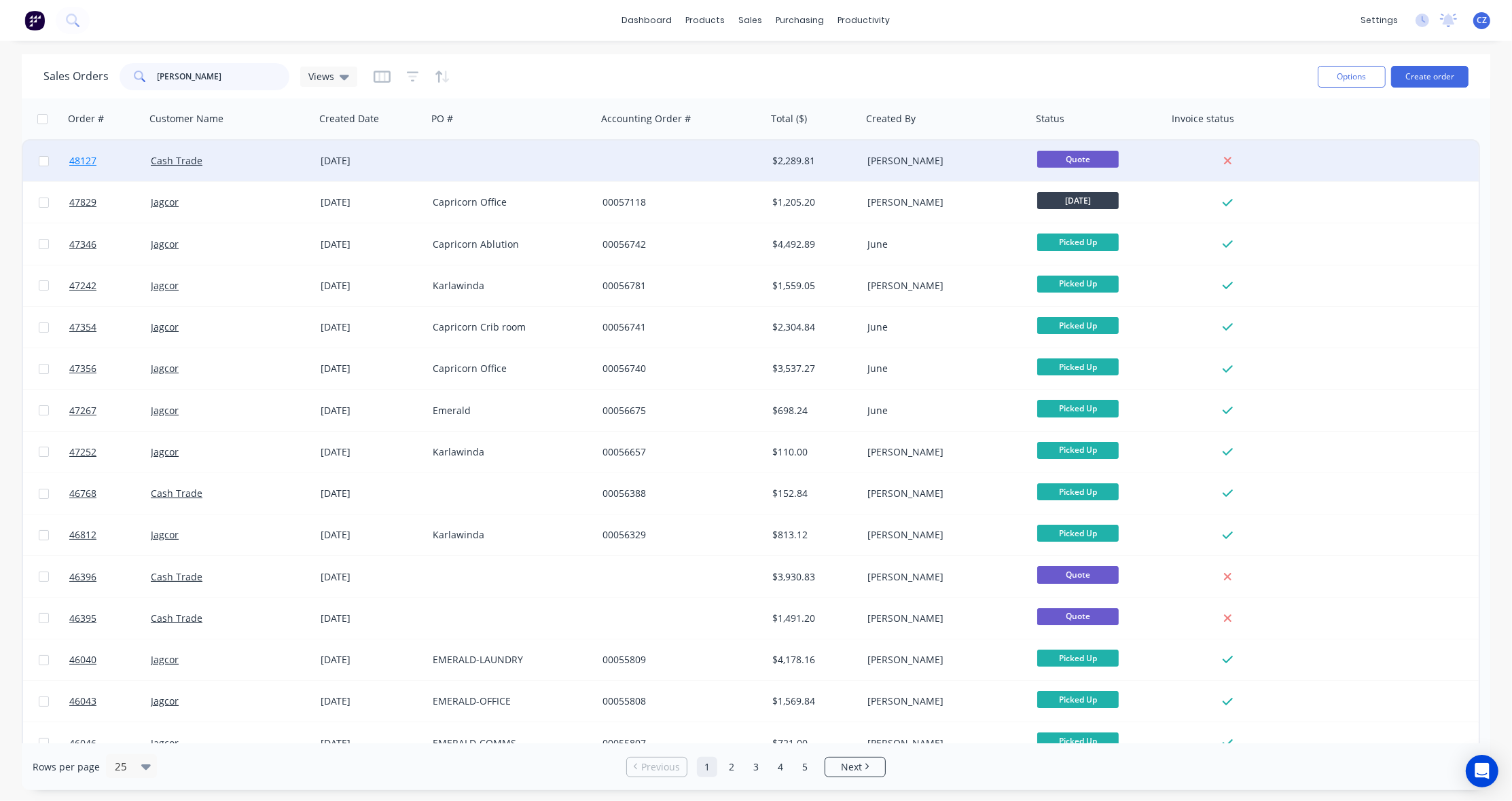
type input "[PERSON_NAME]"
click at [71, 163] on span "48127" at bounding box center [83, 160] width 27 height 13
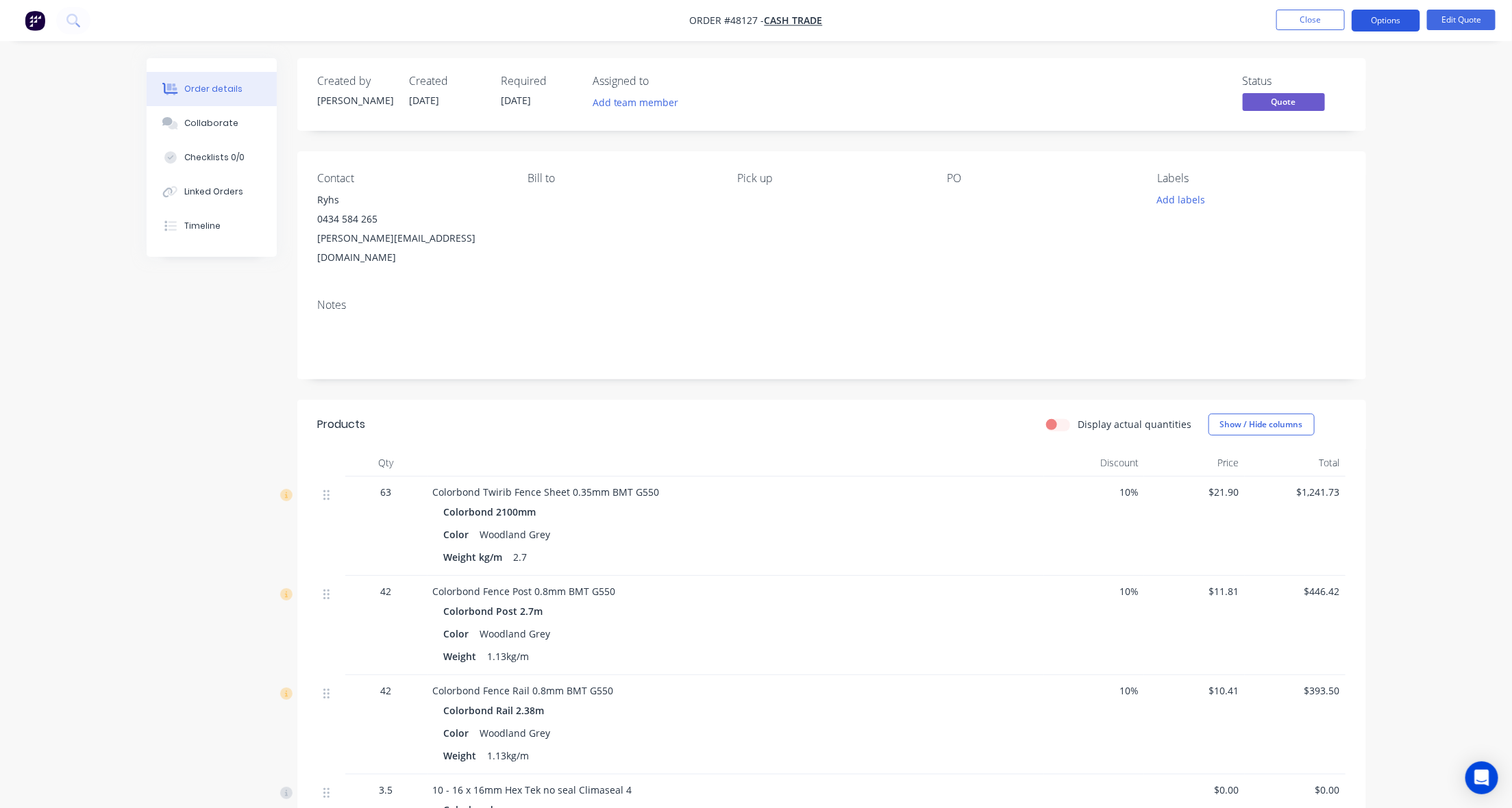
click at [1395, 15] on button "Options" at bounding box center [1386, 21] width 68 height 22
click at [1344, 163] on div "Convert to Order" at bounding box center [1345, 165] width 126 height 20
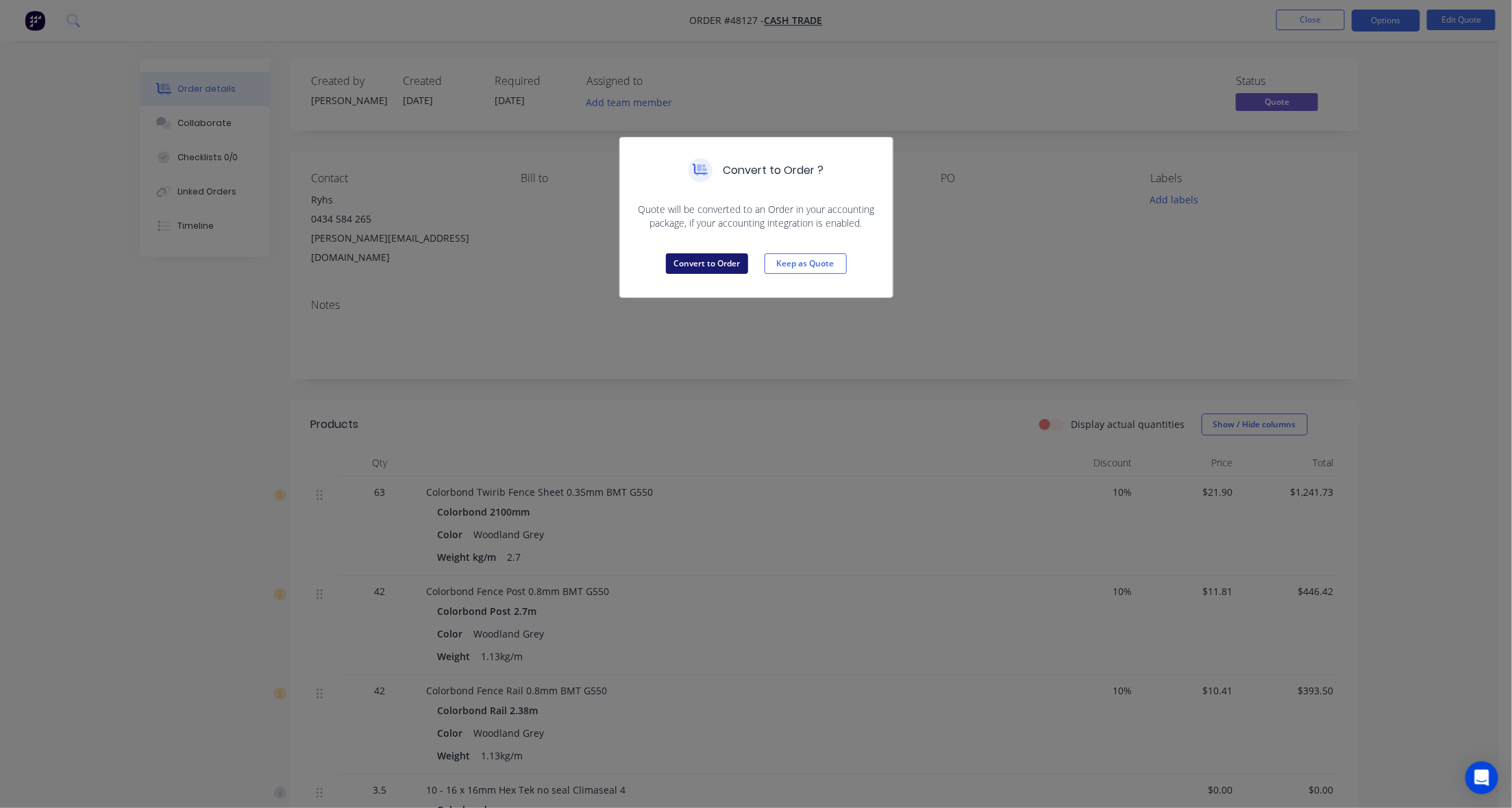
click at [706, 256] on button "Convert to Order" at bounding box center [706, 263] width 82 height 21
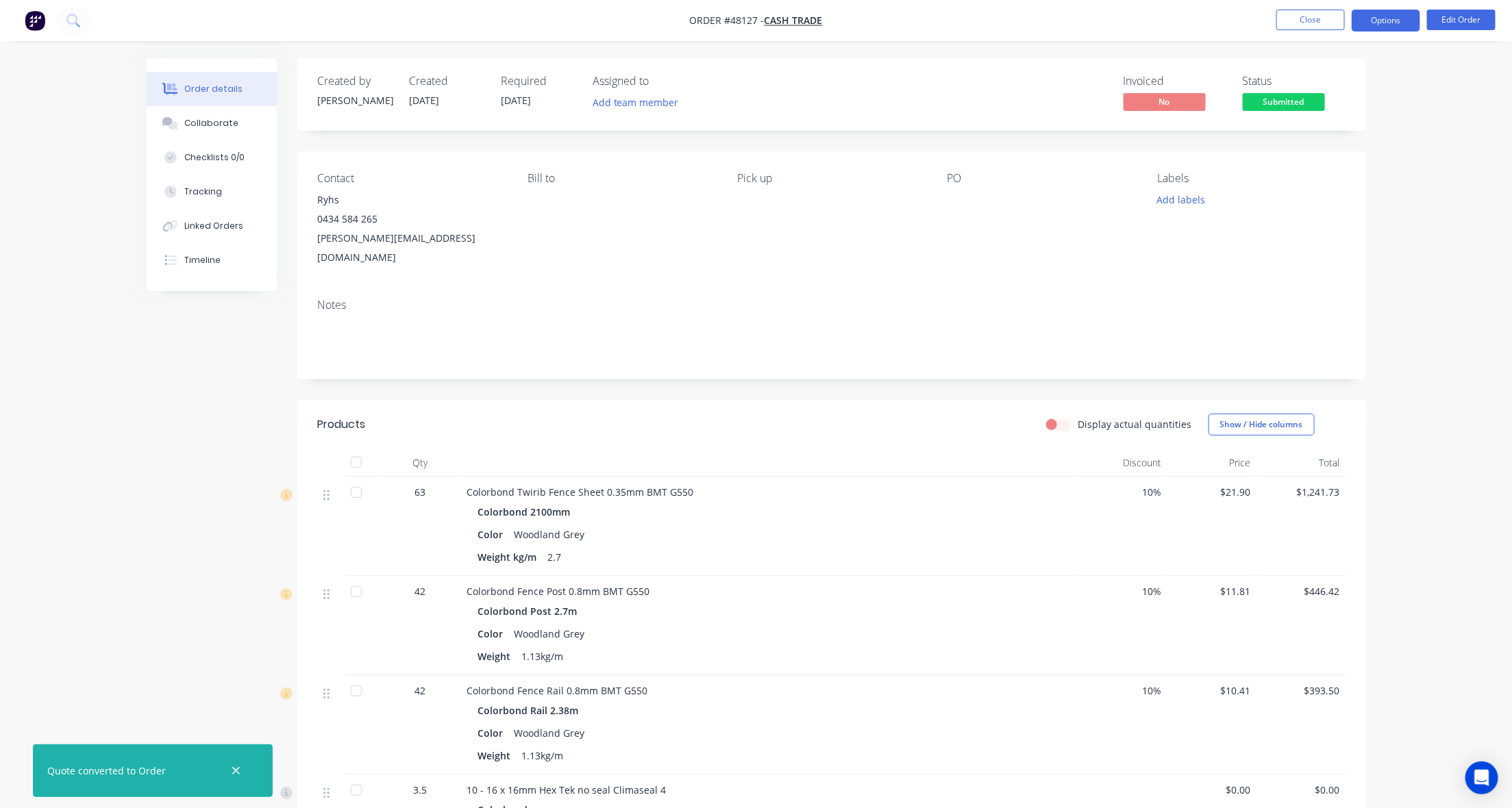
click at [1385, 22] on button "Options" at bounding box center [1386, 21] width 68 height 22
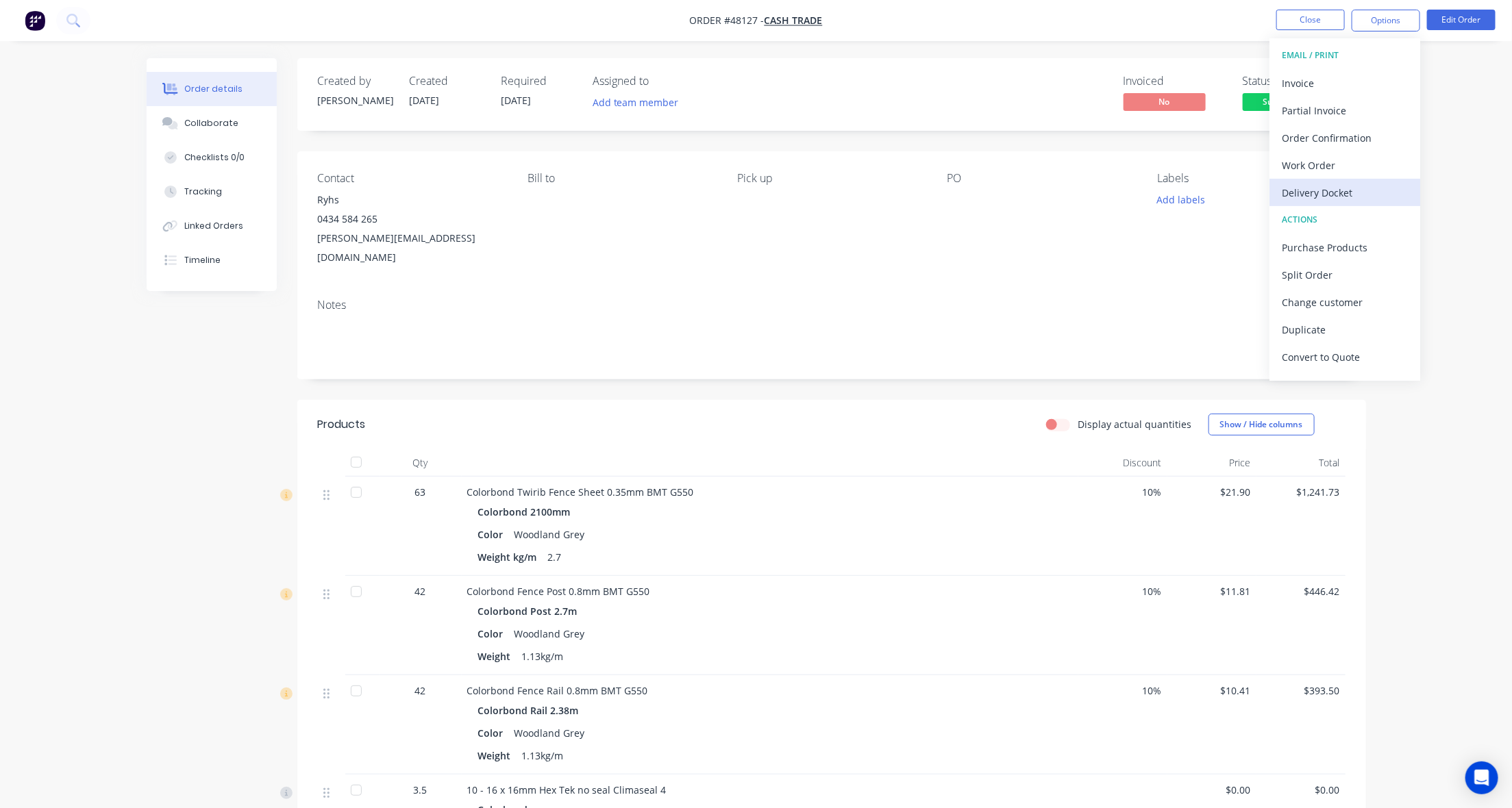
click at [1331, 197] on div "Delivery Docket" at bounding box center [1345, 193] width 126 height 20
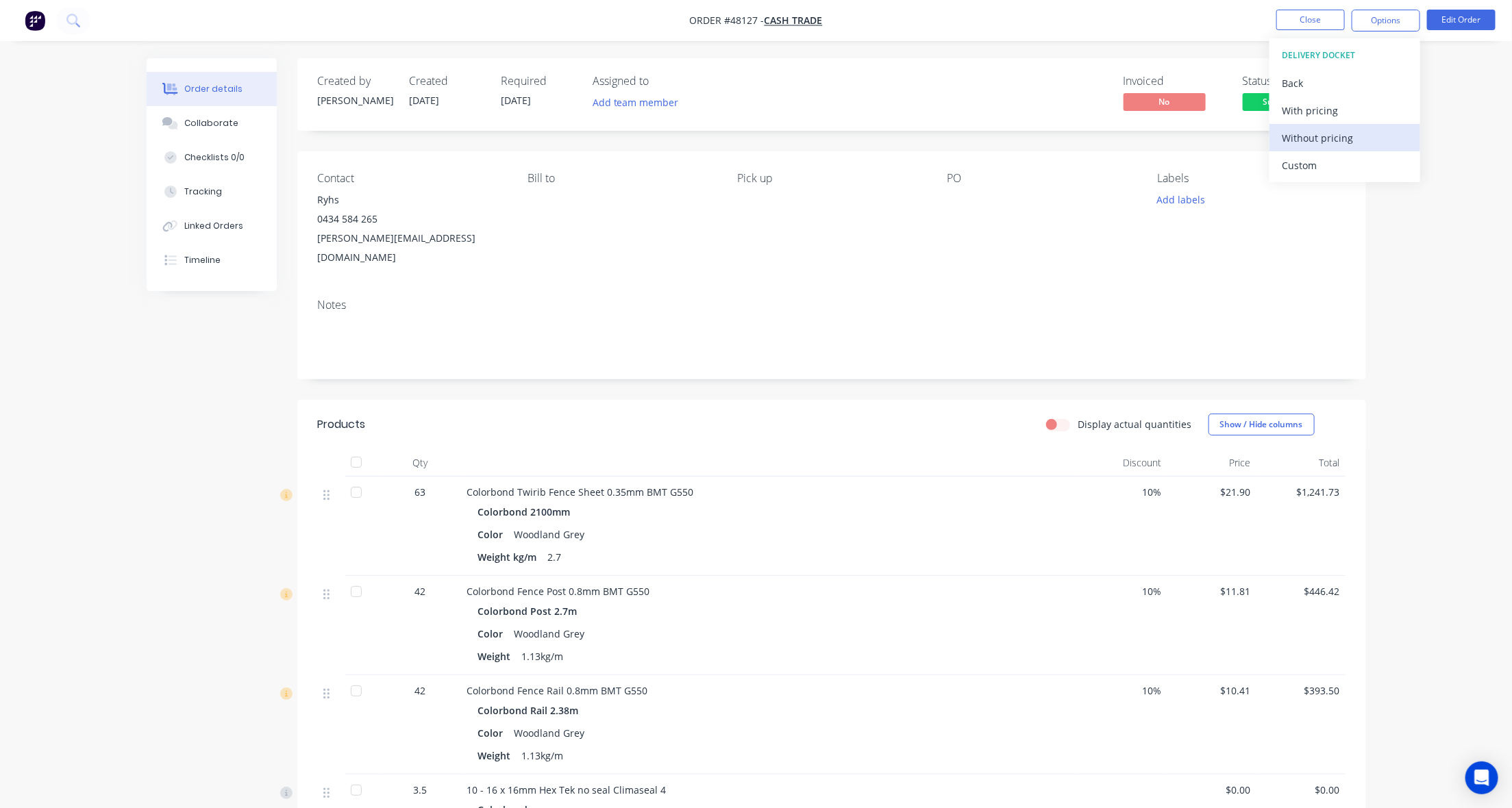
click at [1320, 135] on div "Without pricing" at bounding box center [1345, 138] width 126 height 20
click at [971, 52] on div "Order details Collaborate Checklists 0/0 Tracking Linked Orders Timeline Order …" at bounding box center [756, 544] width 1512 height 1088
click at [1373, 21] on button "Options" at bounding box center [1386, 21] width 68 height 22
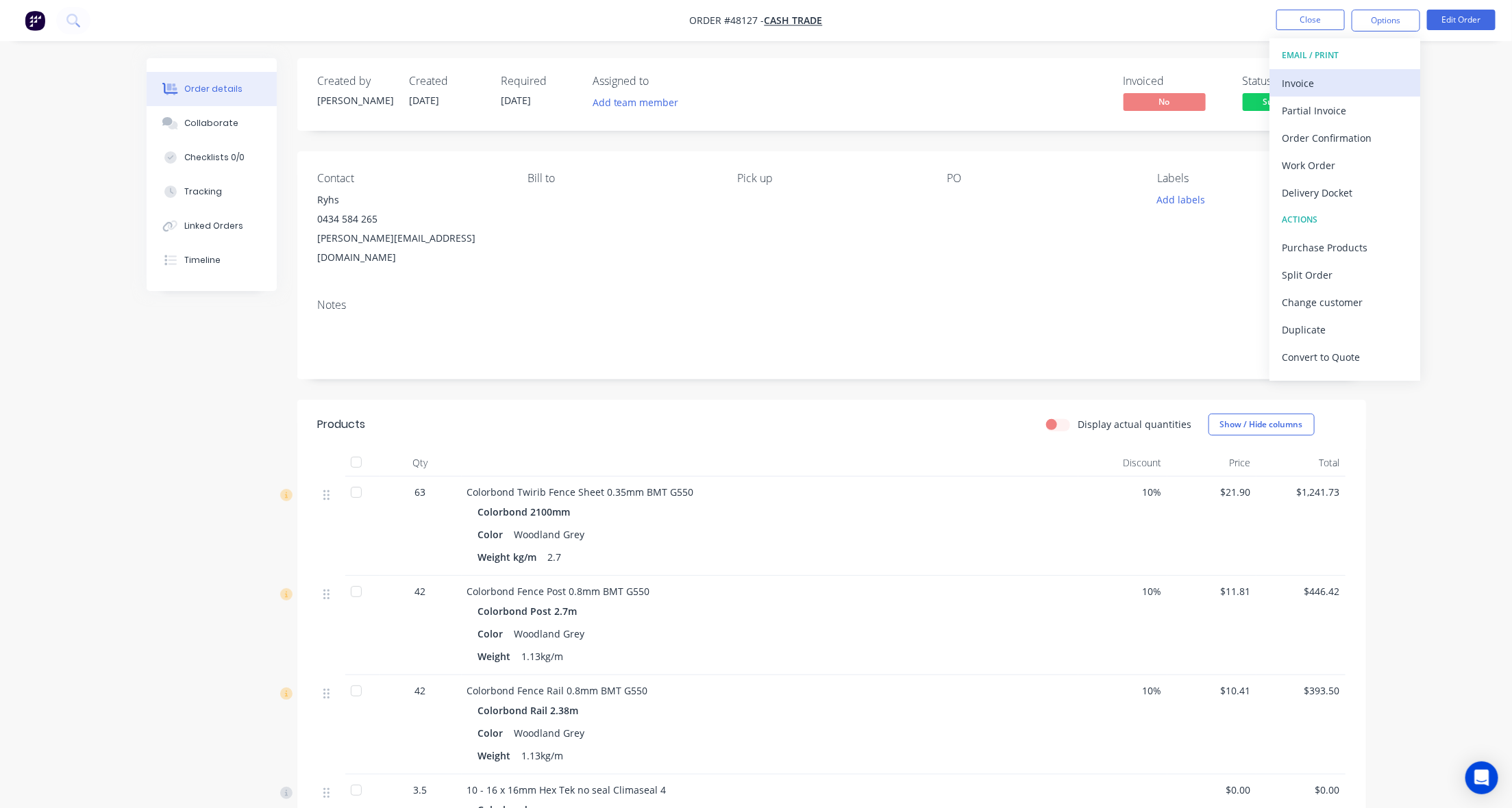
click at [1329, 80] on div "Invoice" at bounding box center [1345, 83] width 126 height 20
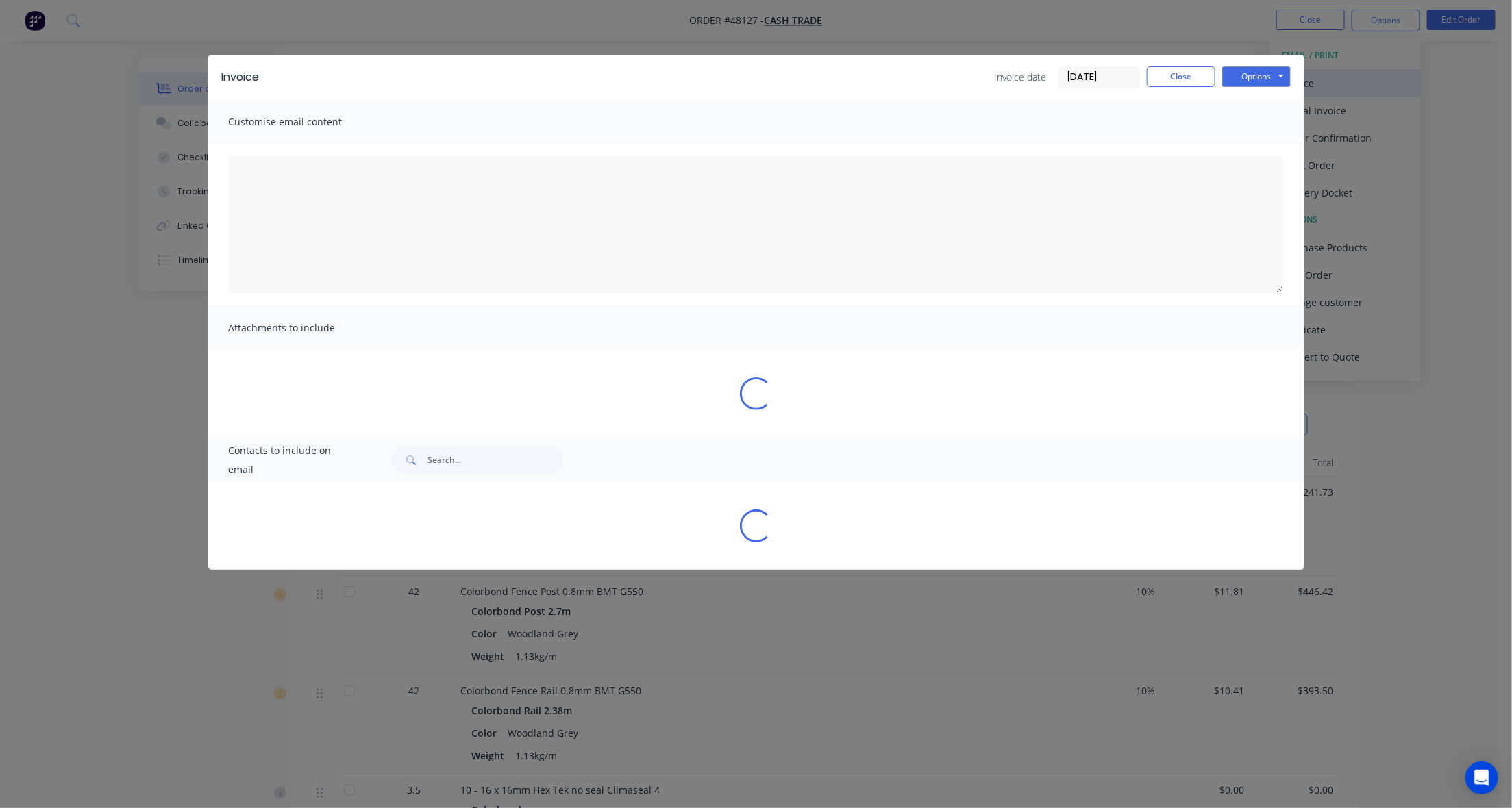
type textarea "A PDF copy of the order has been attached to this email. To view your order onl…"
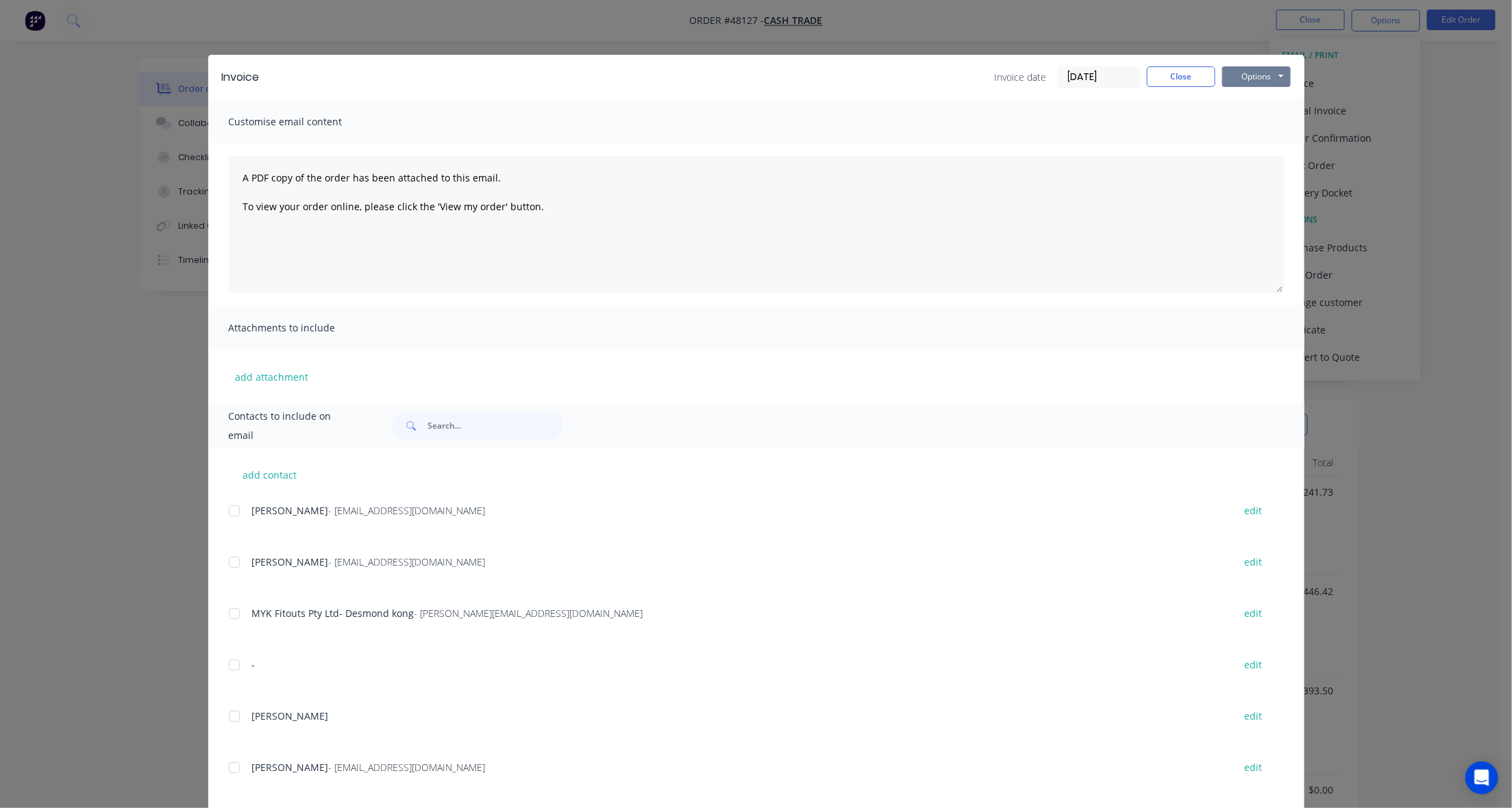
click at [1273, 77] on button "Options" at bounding box center [1256, 76] width 68 height 21
click at [1276, 125] on button "Print" at bounding box center [1266, 124] width 88 height 22
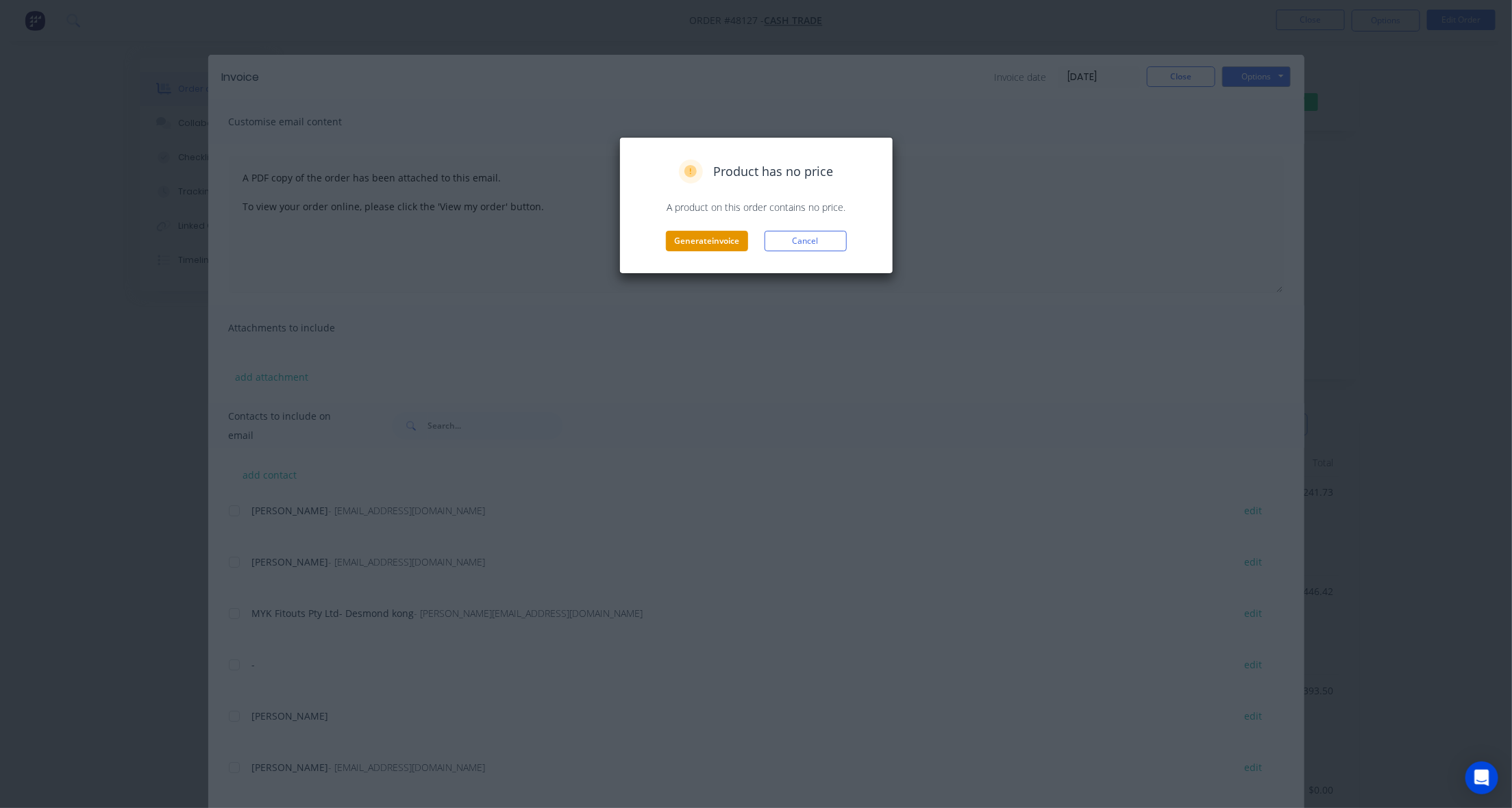
click at [696, 244] on button "Generate invoice" at bounding box center [706, 241] width 82 height 21
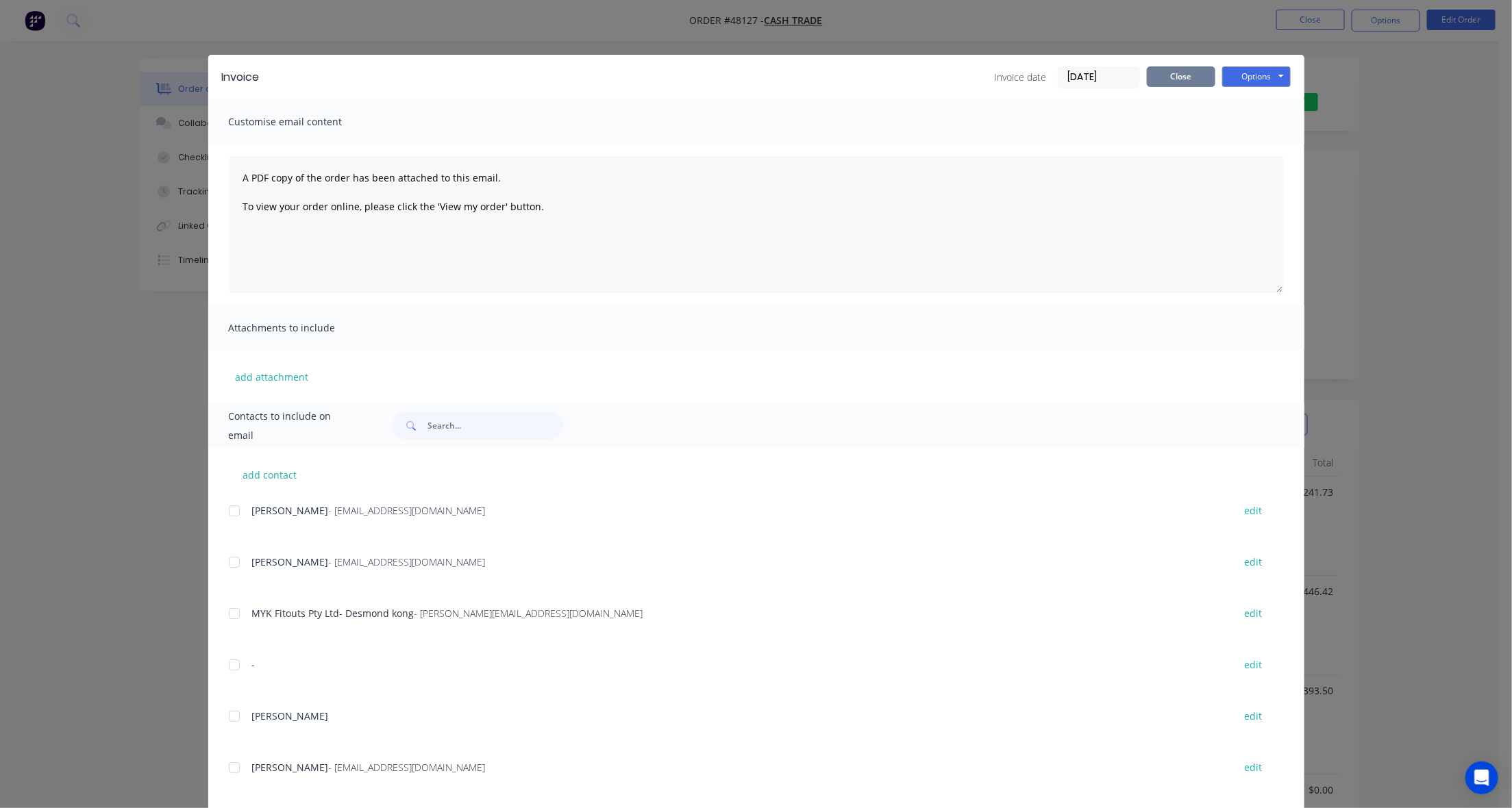
drag, startPoint x: 1139, startPoint y: 72, endPoint x: 1166, endPoint y: 72, distance: 27.0
click at [1158, 72] on div "Invoice date [DATE] Close Options Preview Print Email" at bounding box center [1143, 77] width 296 height 22
click at [1372, 27] on div "Invoice Invoice date [DATE] Close Options Preview Print Email Customise email c…" at bounding box center [756, 404] width 1512 height 808
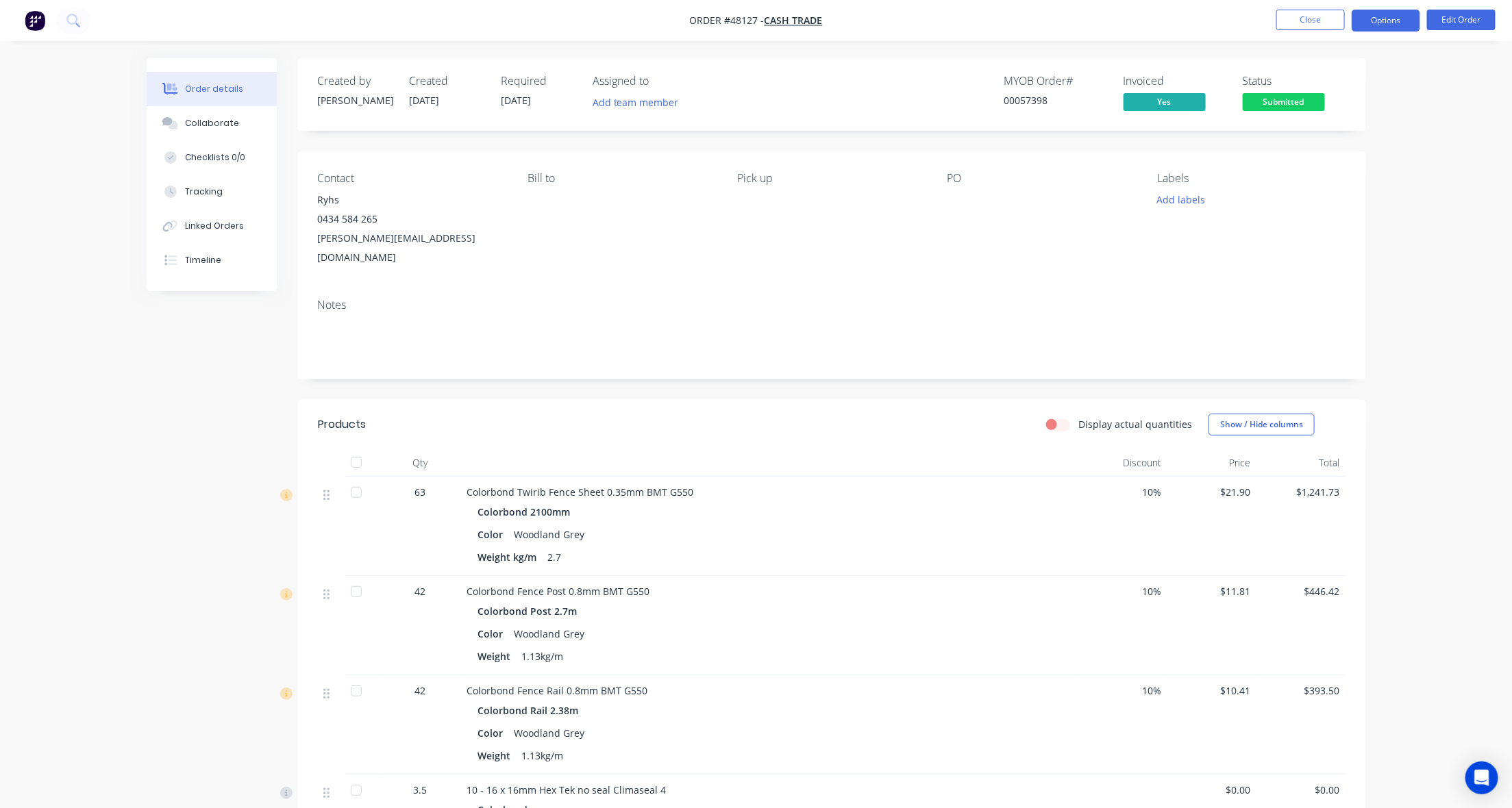
click at [1377, 27] on button "Options" at bounding box center [1386, 21] width 68 height 22
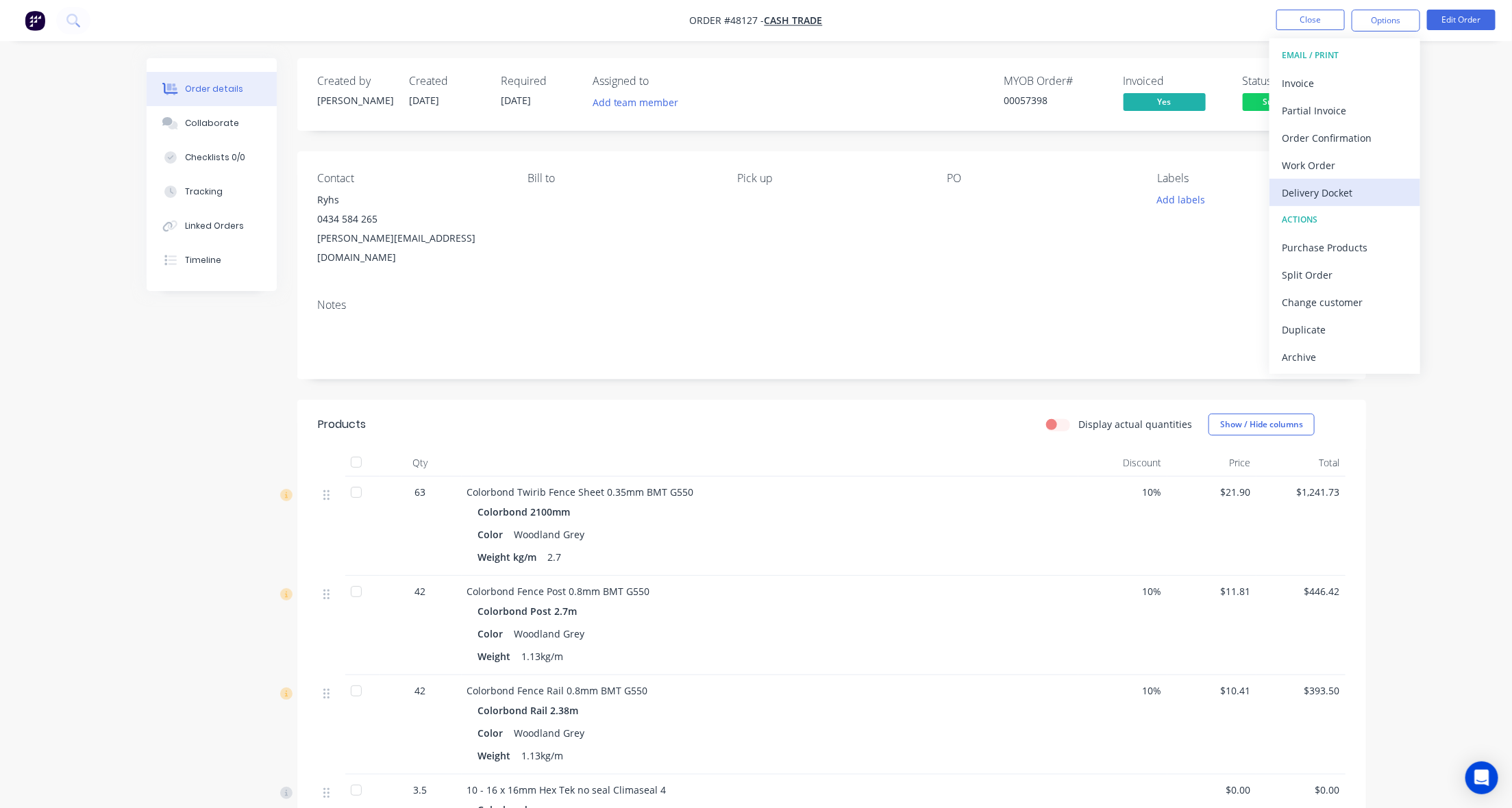
drag, startPoint x: 1320, startPoint y: 195, endPoint x: 1319, endPoint y: 185, distance: 10.0
click at [1320, 193] on div "Delivery Docket" at bounding box center [1345, 193] width 126 height 20
click at [1319, 137] on div "Without pricing" at bounding box center [1345, 138] width 126 height 20
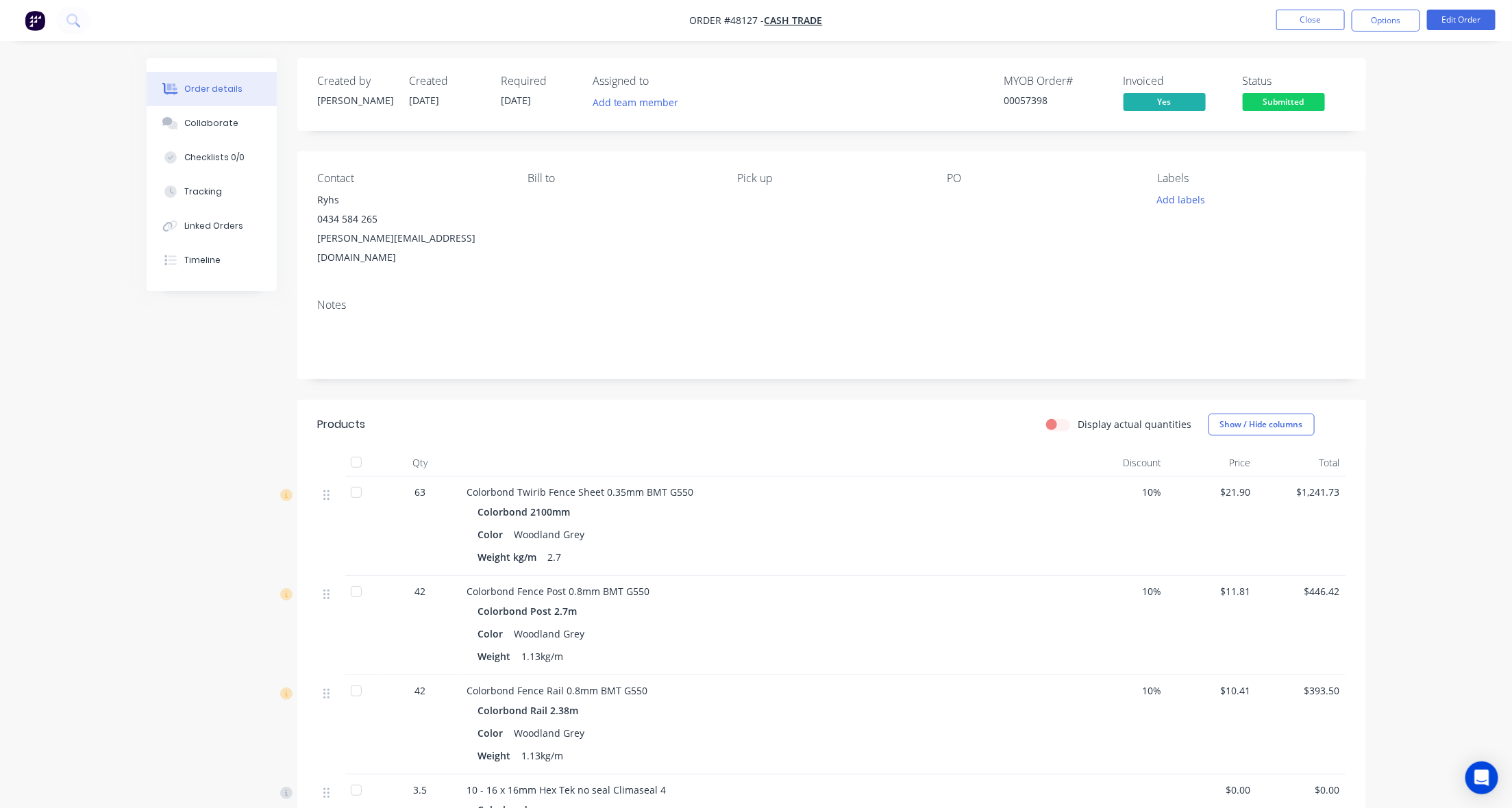
drag, startPoint x: 980, startPoint y: 42, endPoint x: 1265, endPoint y: 86, distance: 288.4
click at [982, 42] on div "Order details Collaborate Checklists 0/0 Tracking Linked Orders Timeline Order …" at bounding box center [756, 544] width 1512 height 1088
drag, startPoint x: 1261, startPoint y: 103, endPoint x: 1265, endPoint y: 118, distance: 15.5
click at [1261, 106] on span "Submitted" at bounding box center [1283, 102] width 82 height 18
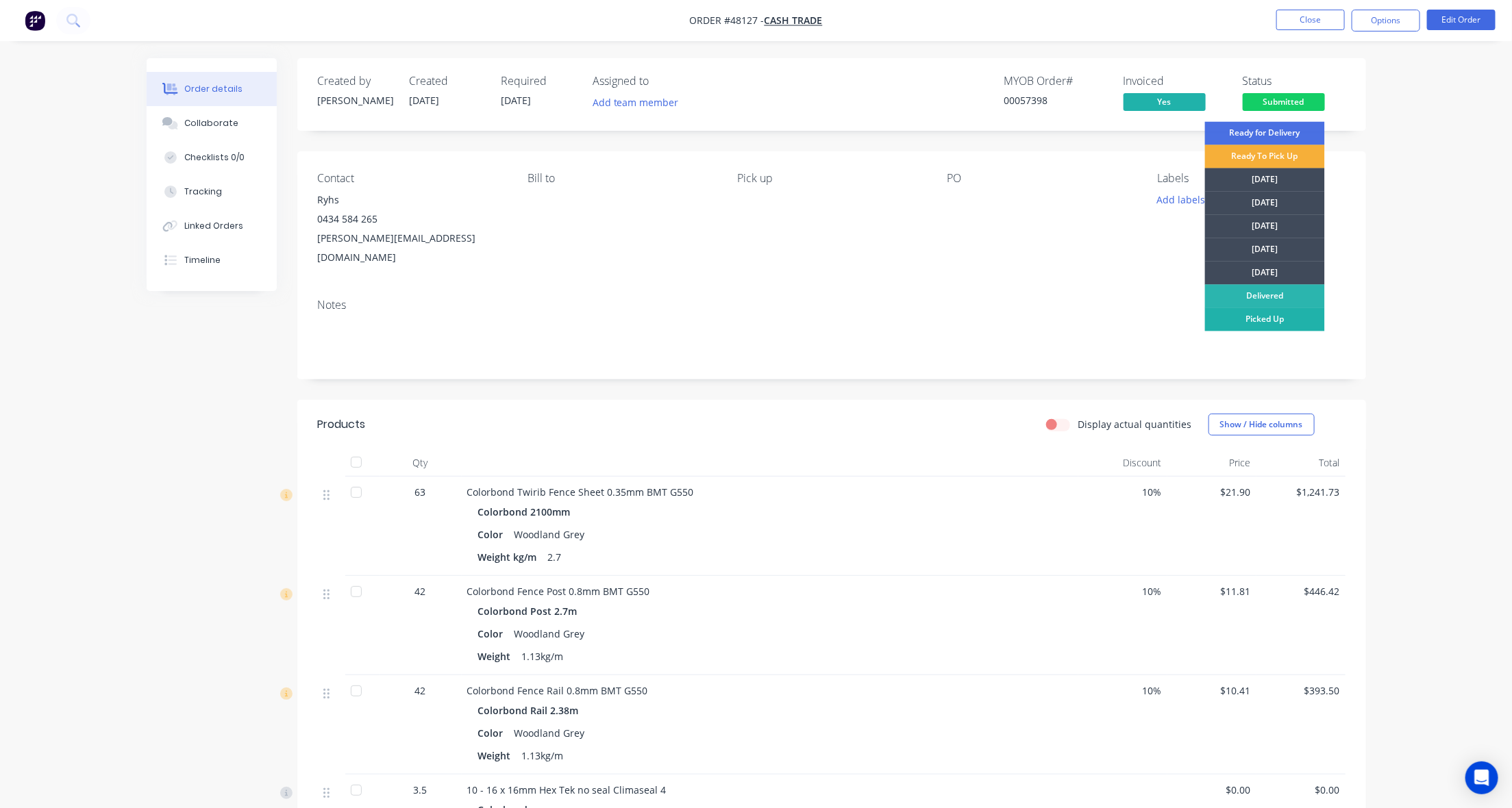
drag, startPoint x: 1257, startPoint y: 318, endPoint x: 1443, endPoint y: 262, distance: 194.2
click at [1257, 317] on div "Picked Up" at bounding box center [1265, 319] width 120 height 23
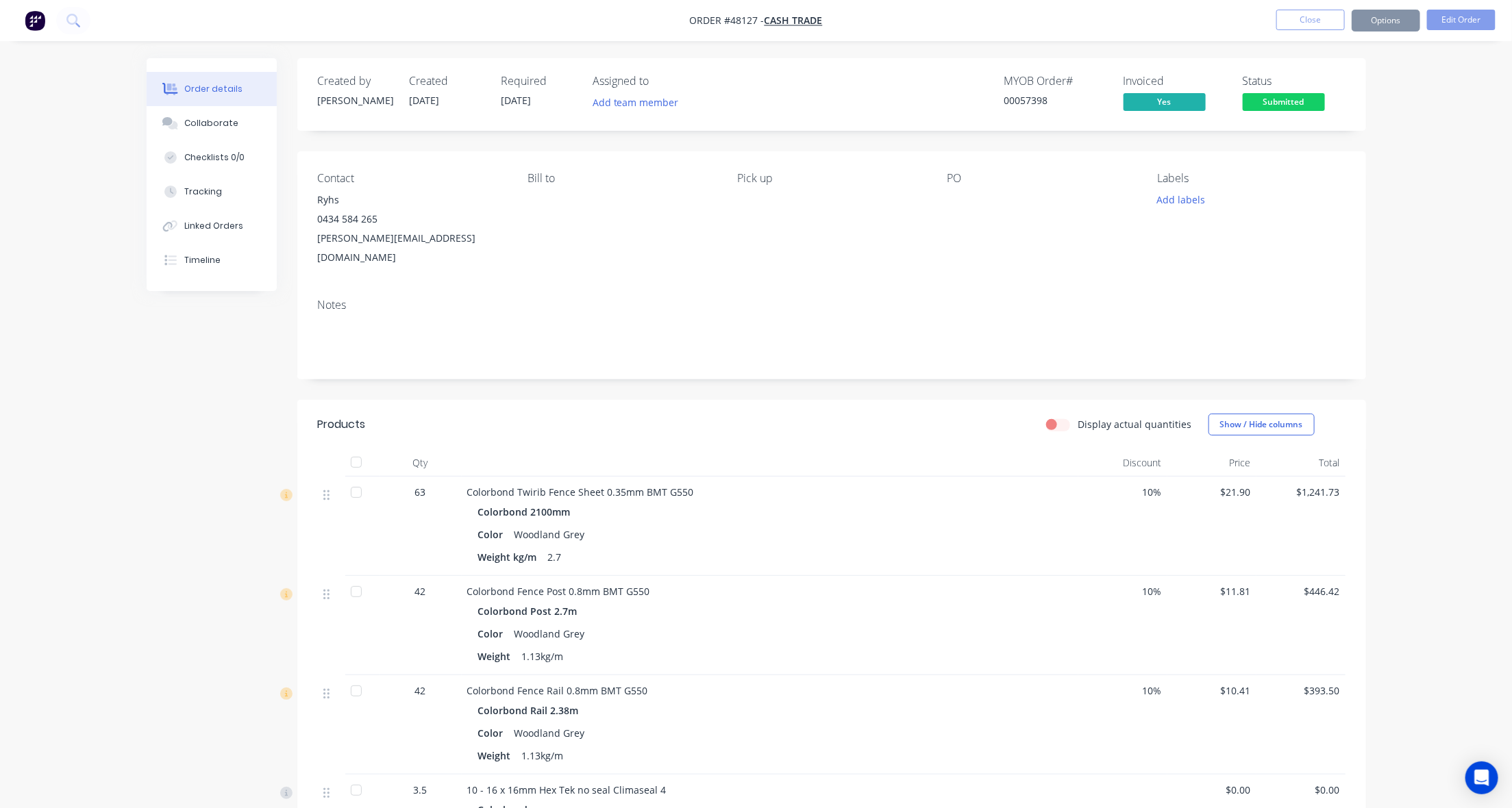
click at [1443, 261] on div "Order details Collaborate Checklists 0/0 Tracking Linked Orders Timeline Order …" at bounding box center [756, 544] width 1512 height 1088
click at [1393, 204] on div "Order details Collaborate Checklists 0/0 Tracking Linked Orders Timeline Order …" at bounding box center [756, 544] width 1512 height 1088
click at [1318, 21] on button "Close" at bounding box center [1311, 20] width 68 height 21
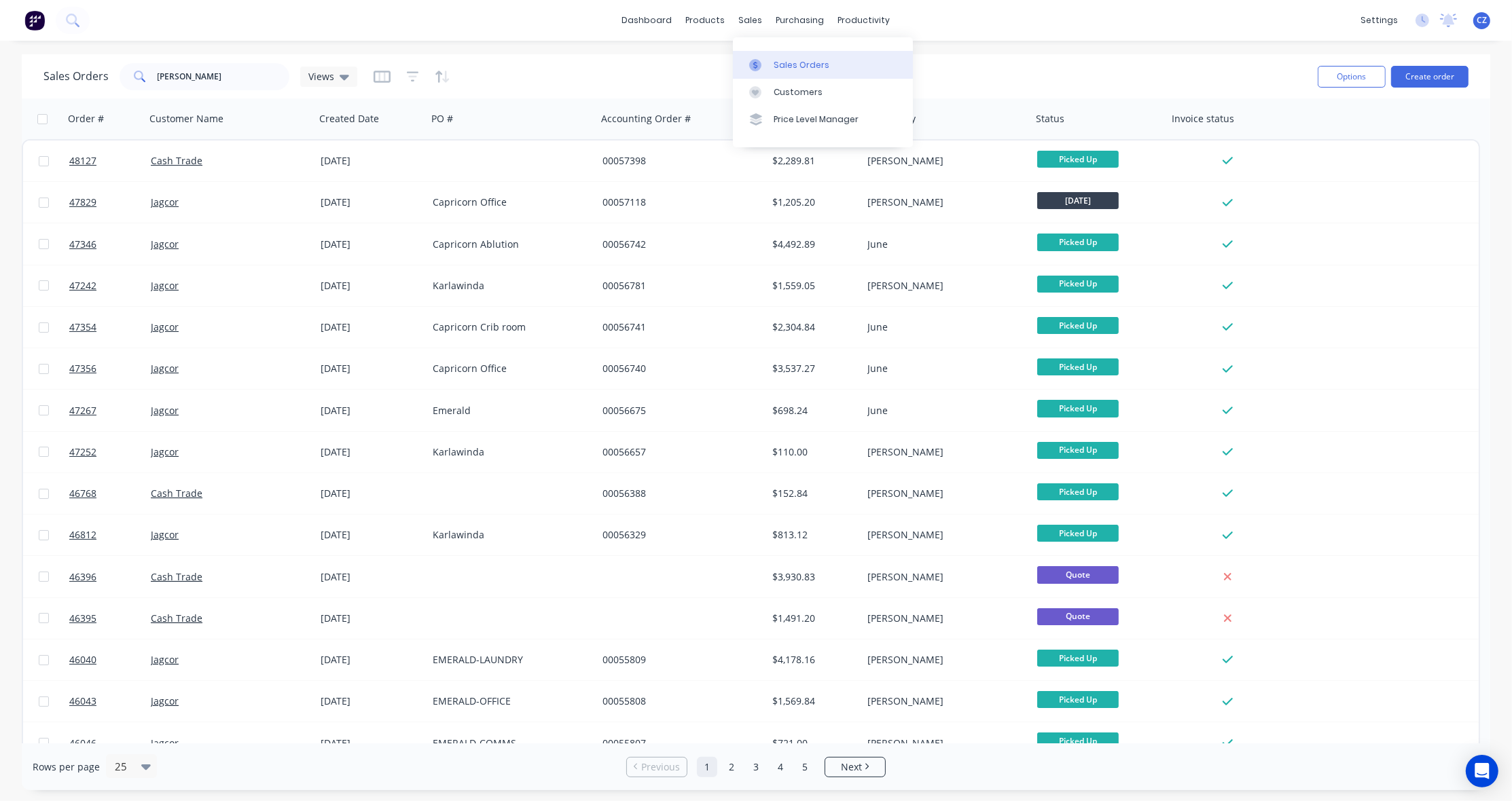
drag, startPoint x: 759, startPoint y: 24, endPoint x: 771, endPoint y: 58, distance: 36.1
click at [758, 24] on div "sales" at bounding box center [750, 21] width 37 height 21
click at [788, 88] on div "Customers" at bounding box center [798, 92] width 49 height 12
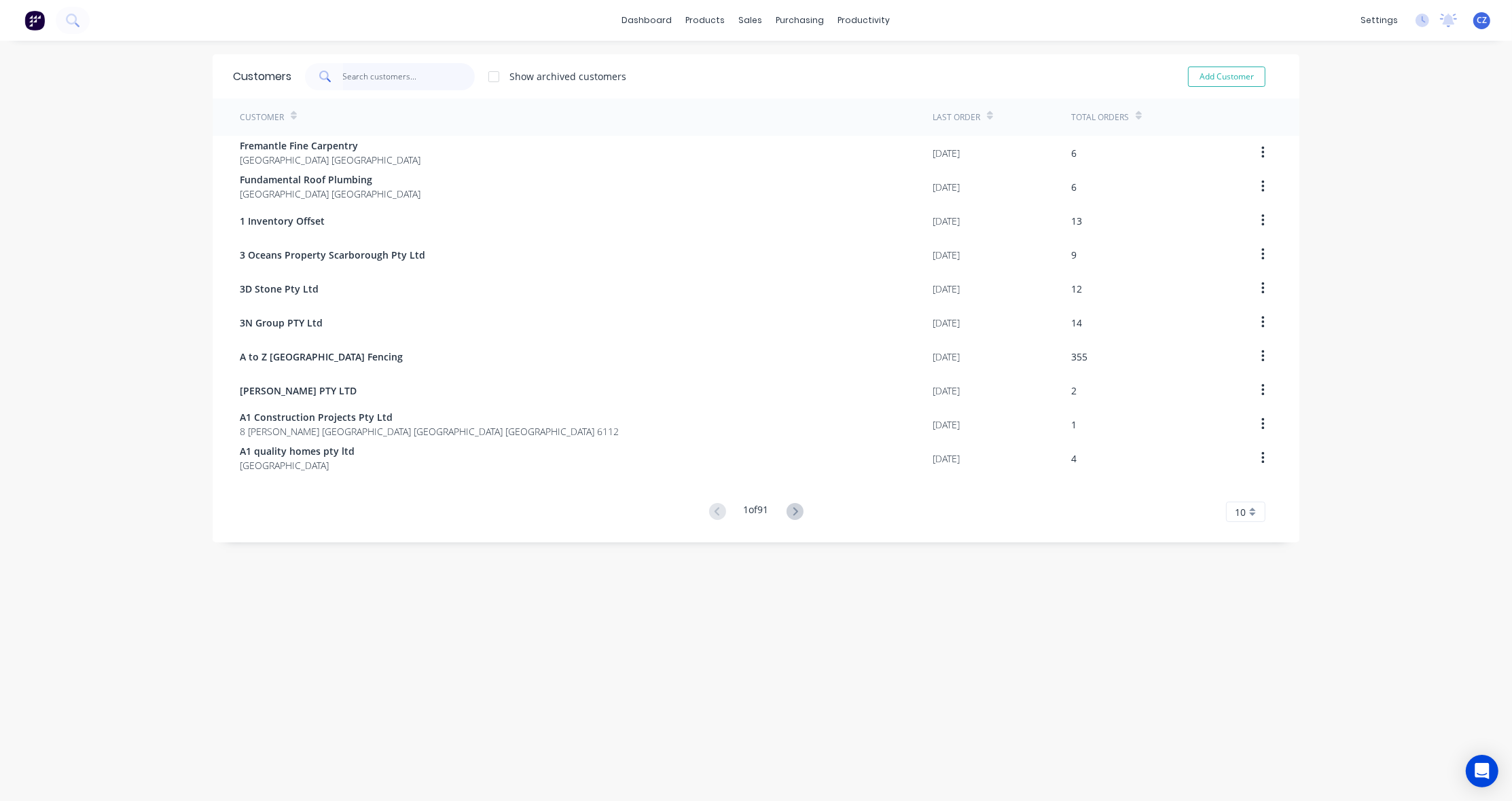
click at [399, 73] on input "text" at bounding box center [410, 77] width 133 height 27
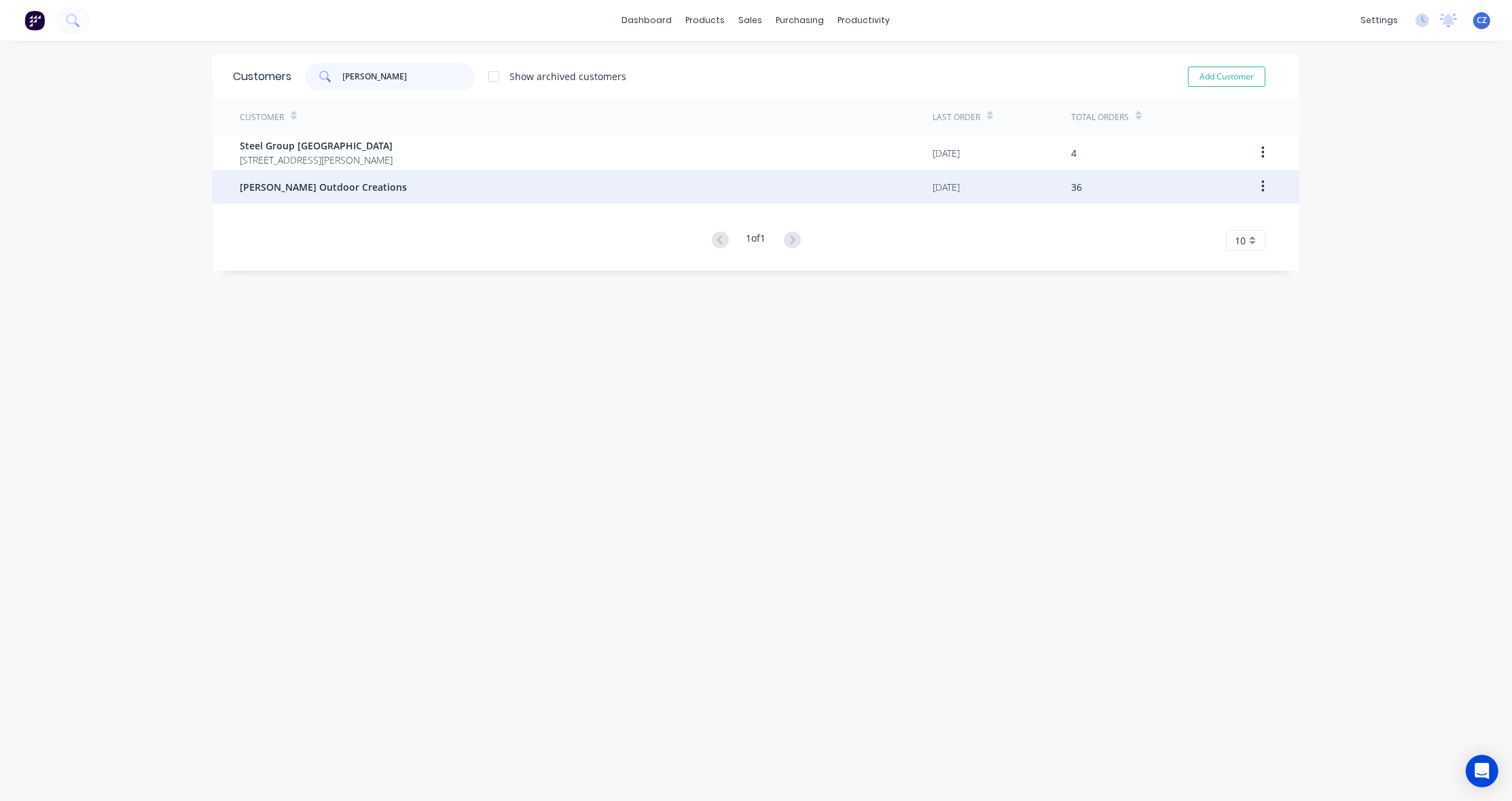
type input "[PERSON_NAME]"
click at [357, 194] on div "[PERSON_NAME] Outdoor Creations" at bounding box center [586, 186] width 693 height 34
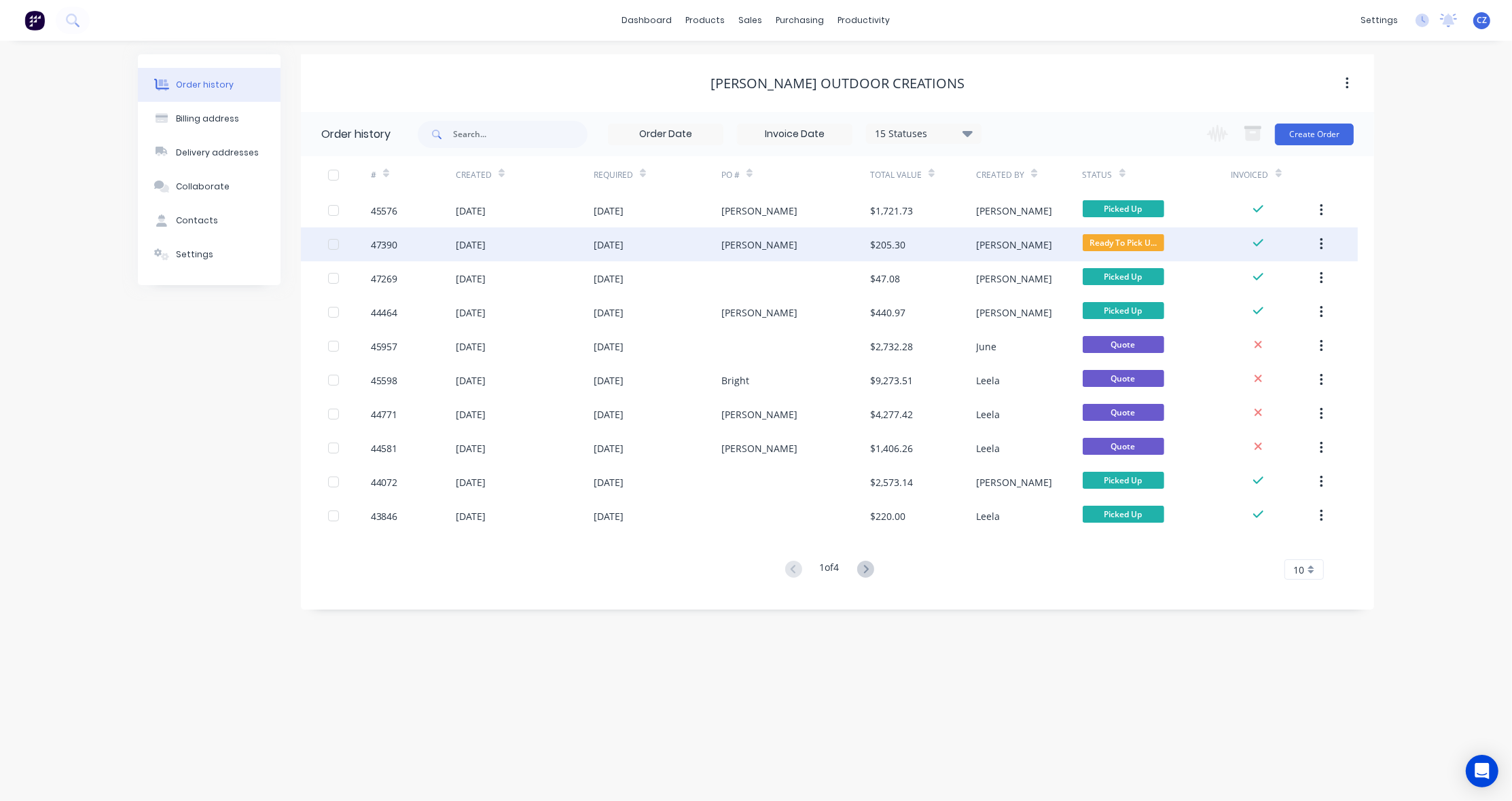
click at [844, 242] on div "[PERSON_NAME]" at bounding box center [795, 244] width 148 height 34
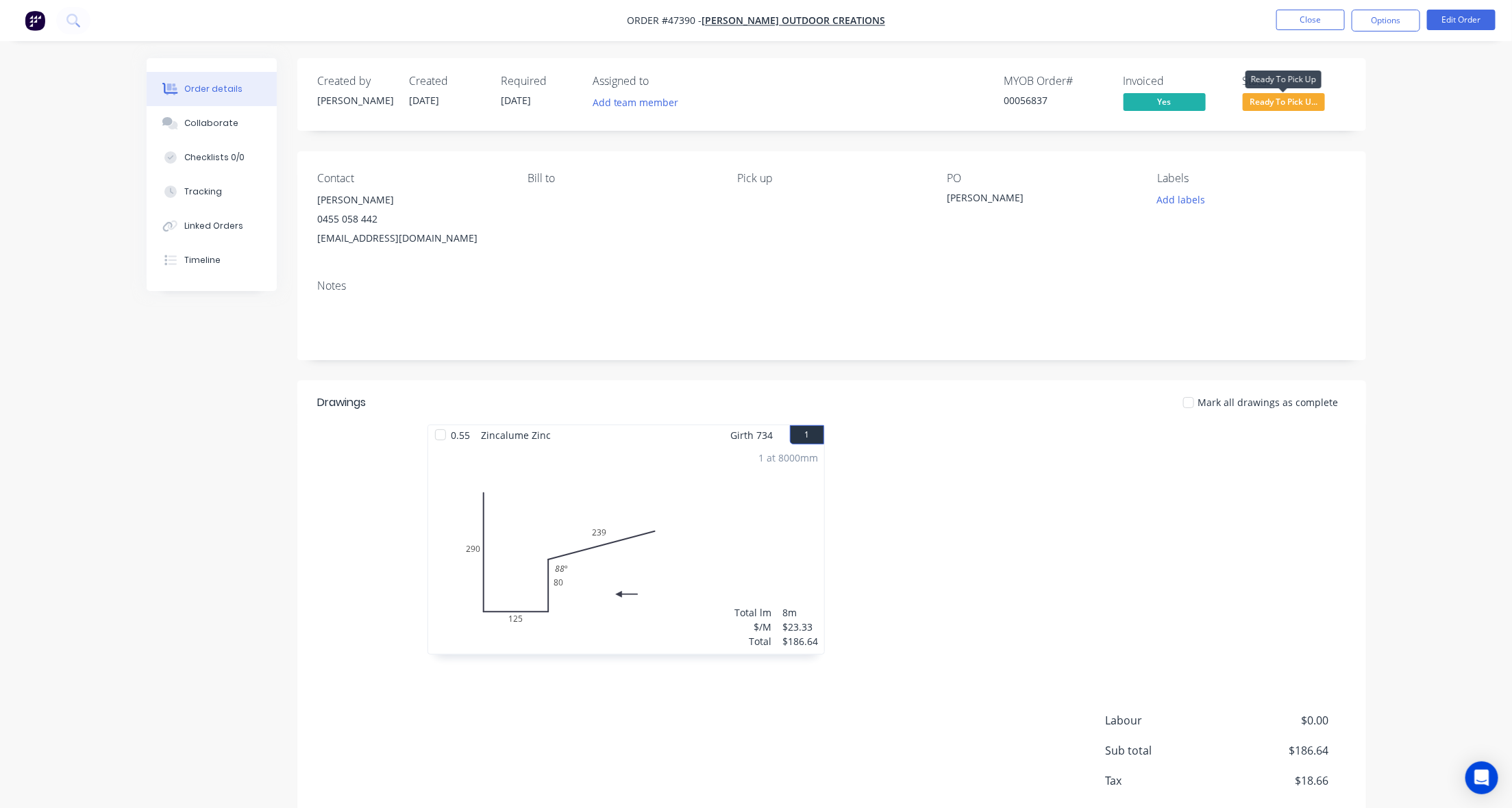
click at [1318, 103] on span "Ready To Pick U..." at bounding box center [1283, 102] width 82 height 18
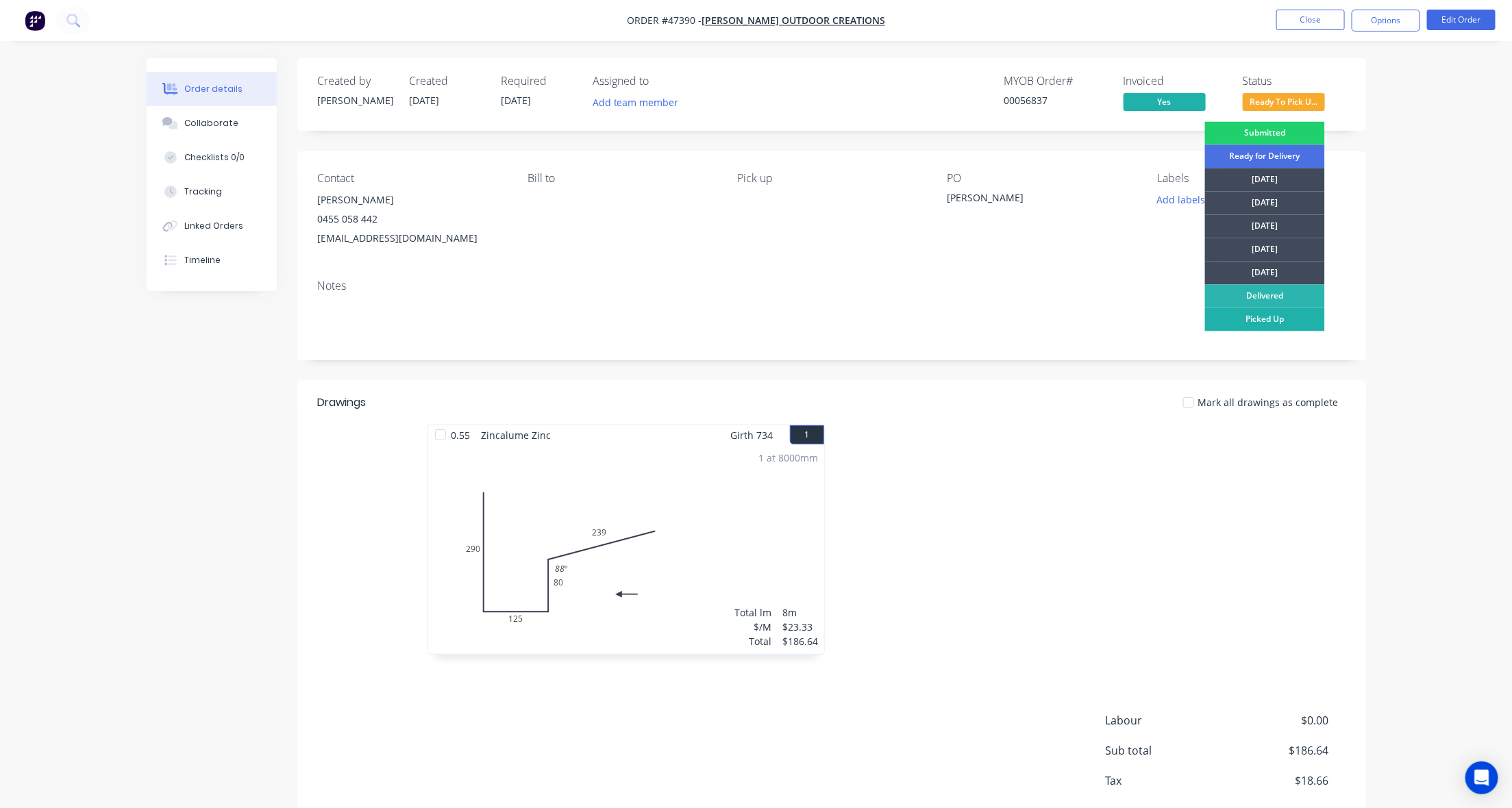
click at [1283, 323] on div "Picked Up" at bounding box center [1265, 319] width 120 height 23
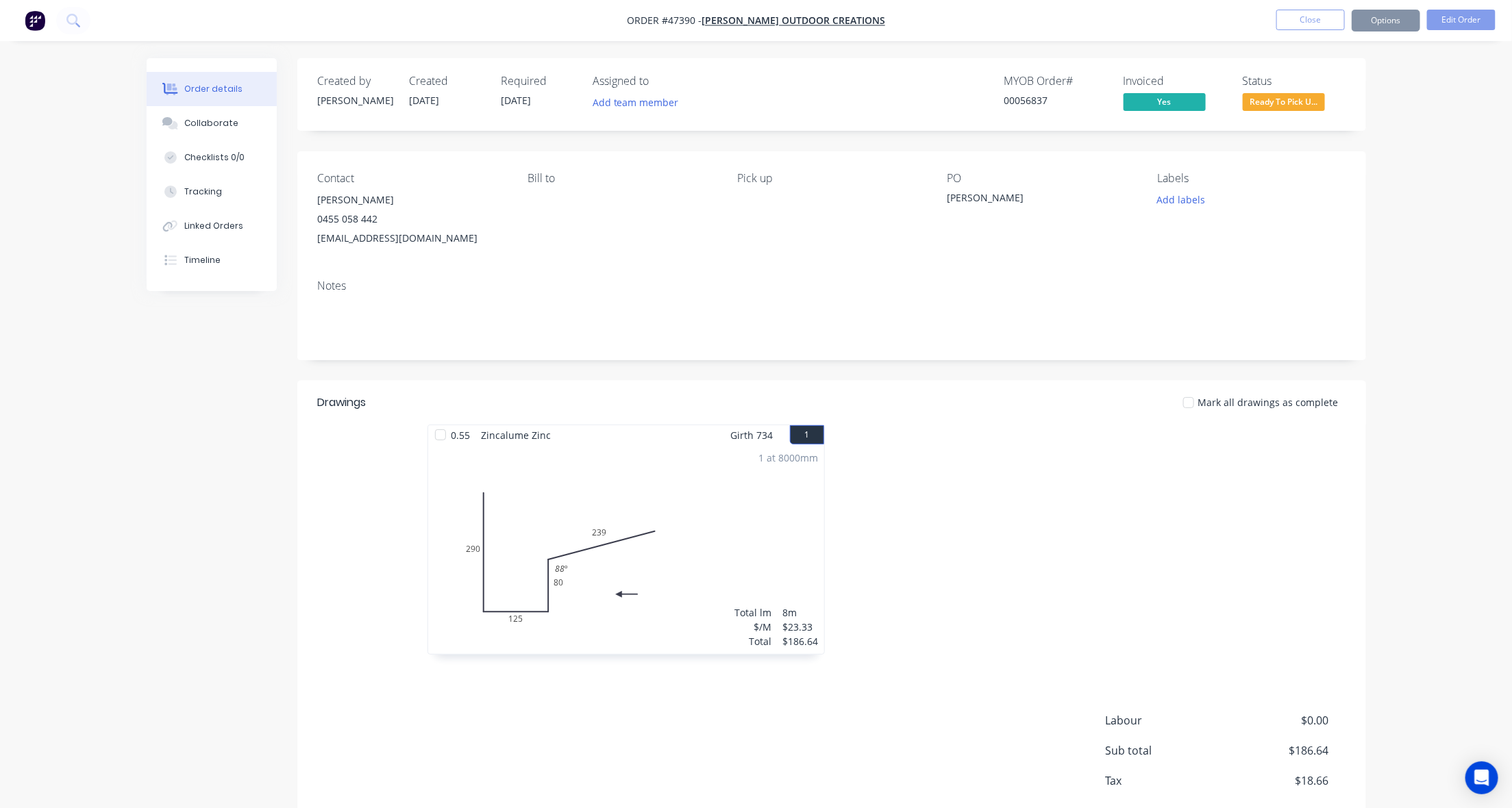
drag, startPoint x: 1484, startPoint y: 221, endPoint x: 1369, endPoint y: 131, distance: 146.0
click at [1477, 213] on div "Order details Collaborate Checklists 0/0 Tracking Linked Orders Timeline Order …" at bounding box center [756, 441] width 1512 height 882
click at [1300, 6] on nav "Order #47390 - [PERSON_NAME] Outdoor Creations Close Options Edit Order" at bounding box center [756, 21] width 1512 height 41
click at [1303, 18] on button "Close" at bounding box center [1311, 20] width 68 height 21
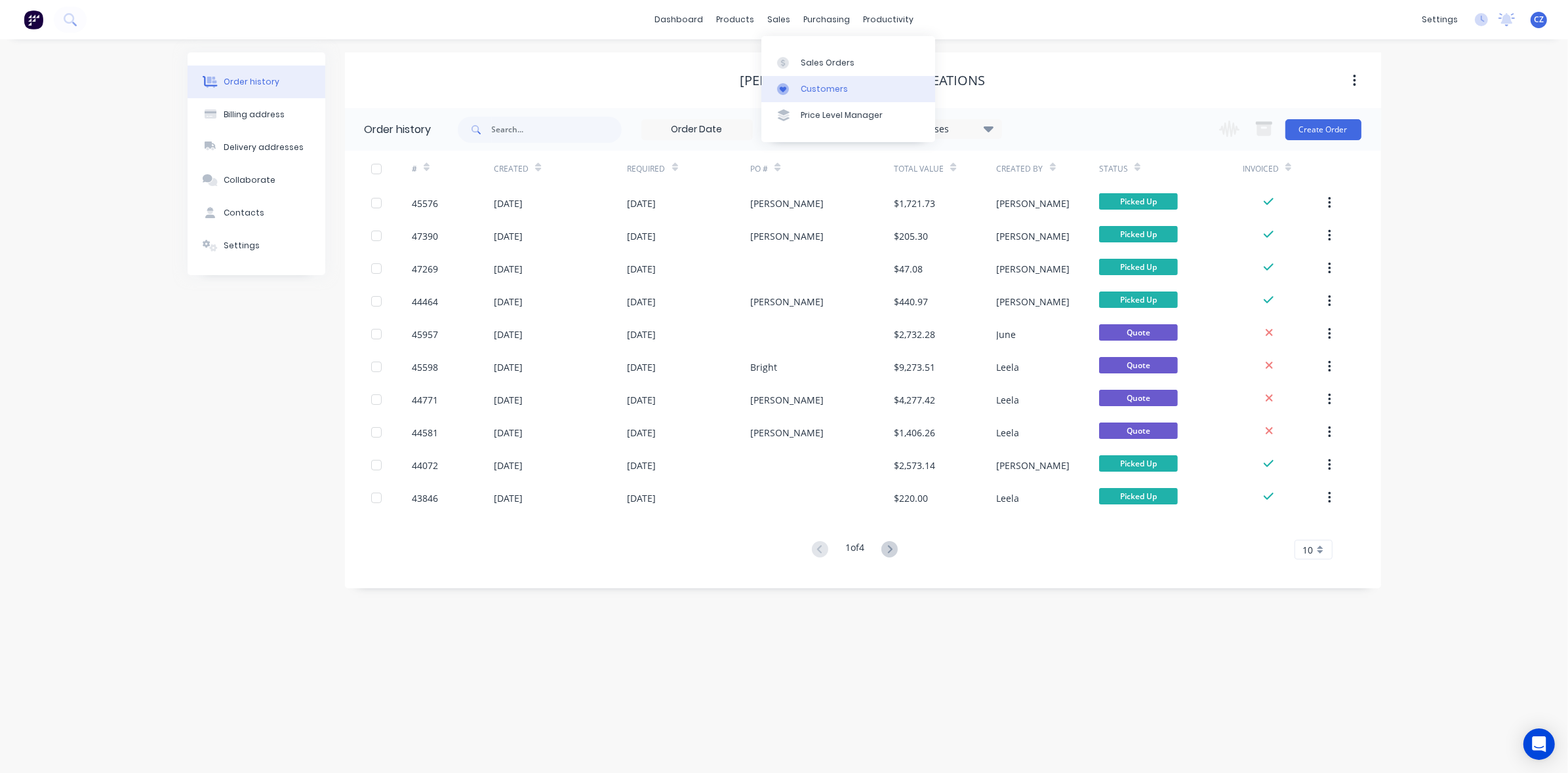
click at [828, 91] on div "Customers" at bounding box center [824, 88] width 47 height 11
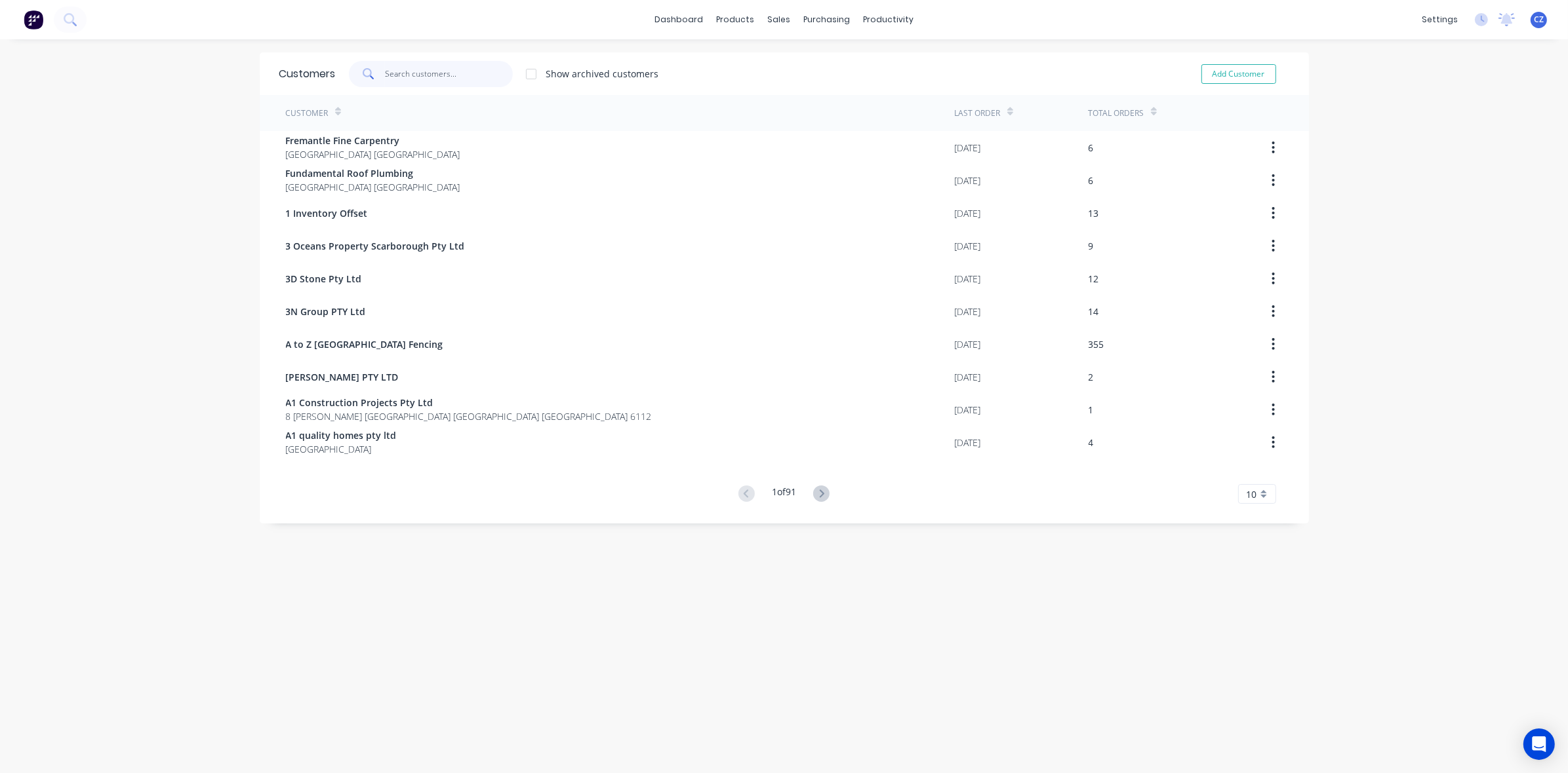
click at [430, 65] on input "text" at bounding box center [449, 74] width 128 height 26
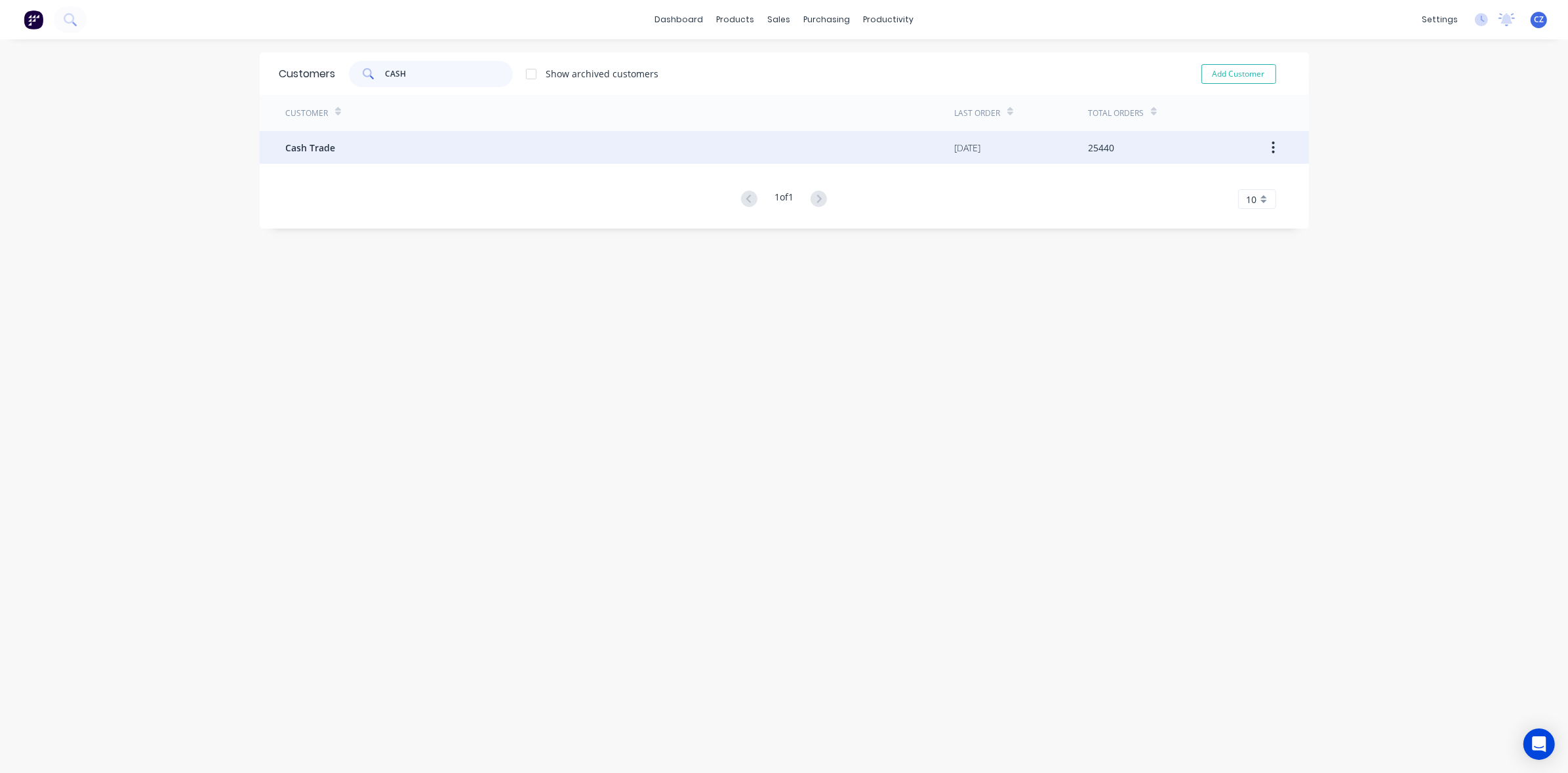
type input "CASH"
click at [483, 142] on div "Cash Trade" at bounding box center [620, 147] width 669 height 33
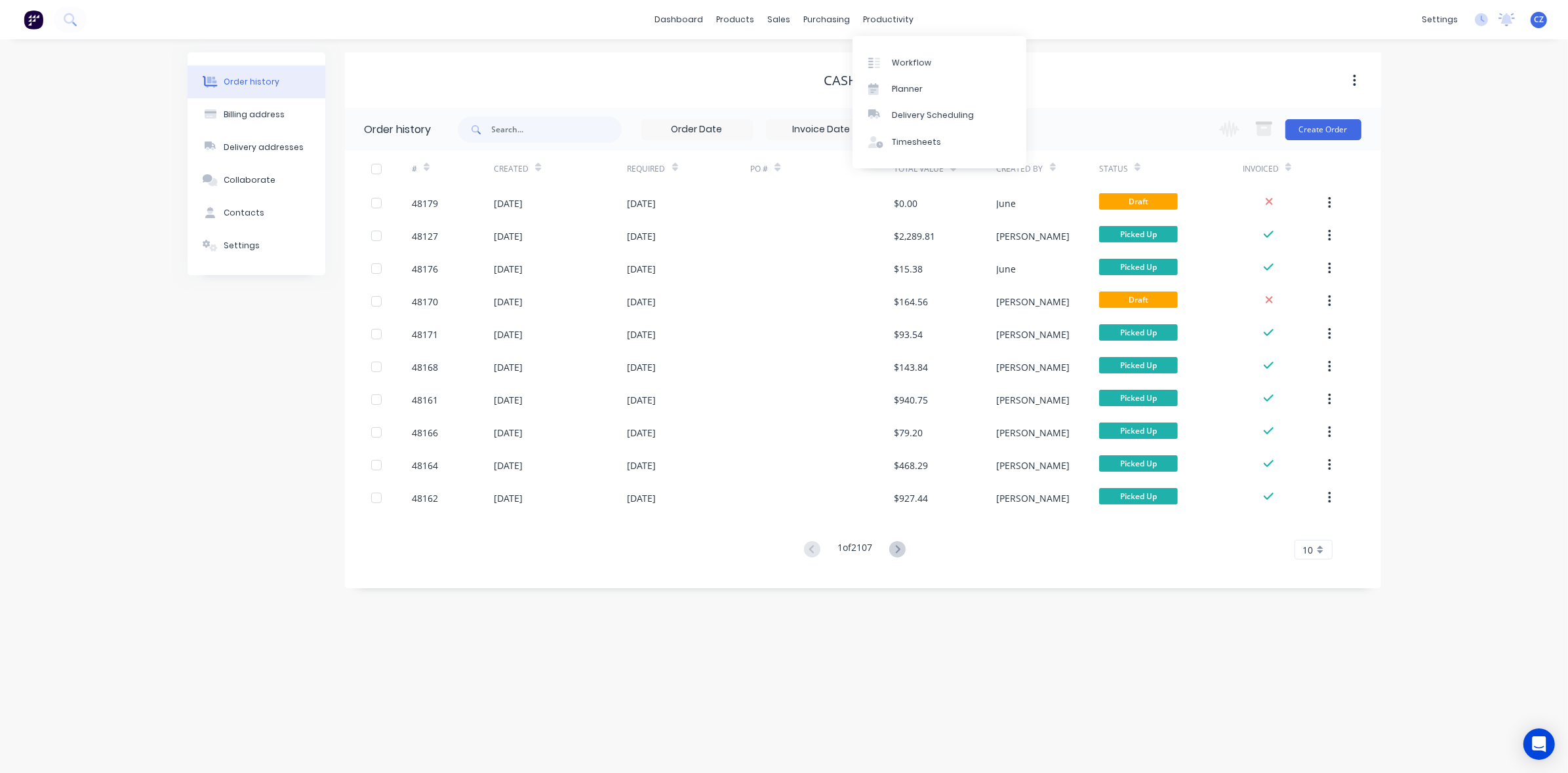
click at [1163, 88] on div "Cash Trade" at bounding box center [863, 80] width 1036 height 24
click at [1425, 149] on div "Order history Billing address Delivery addresses Collaborate Contacts Settings …" at bounding box center [784, 407] width 1568 height 734
click at [1339, 129] on button "Create Order" at bounding box center [1323, 130] width 76 height 21
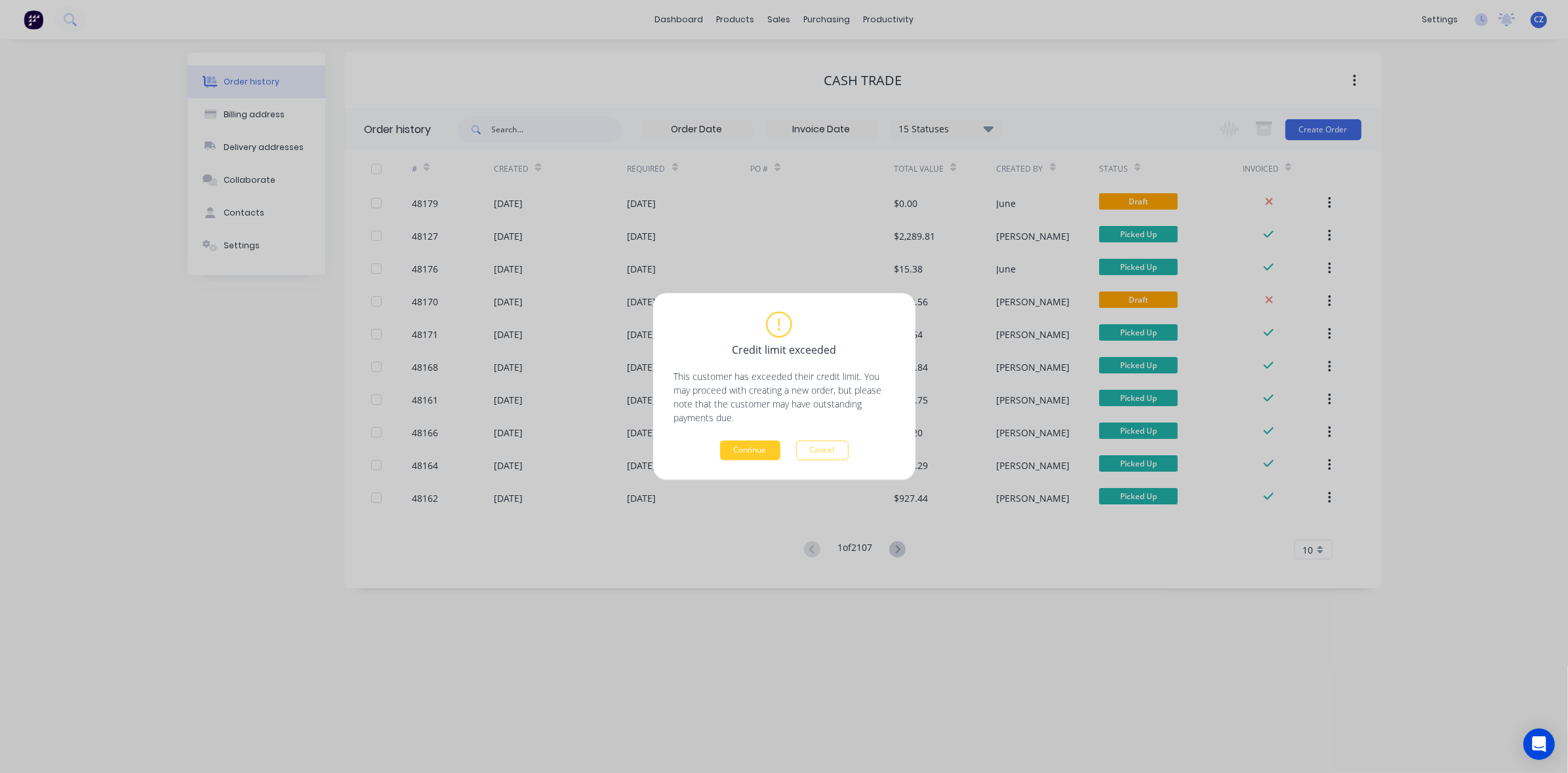
click at [746, 449] on button "Continue" at bounding box center [750, 451] width 60 height 20
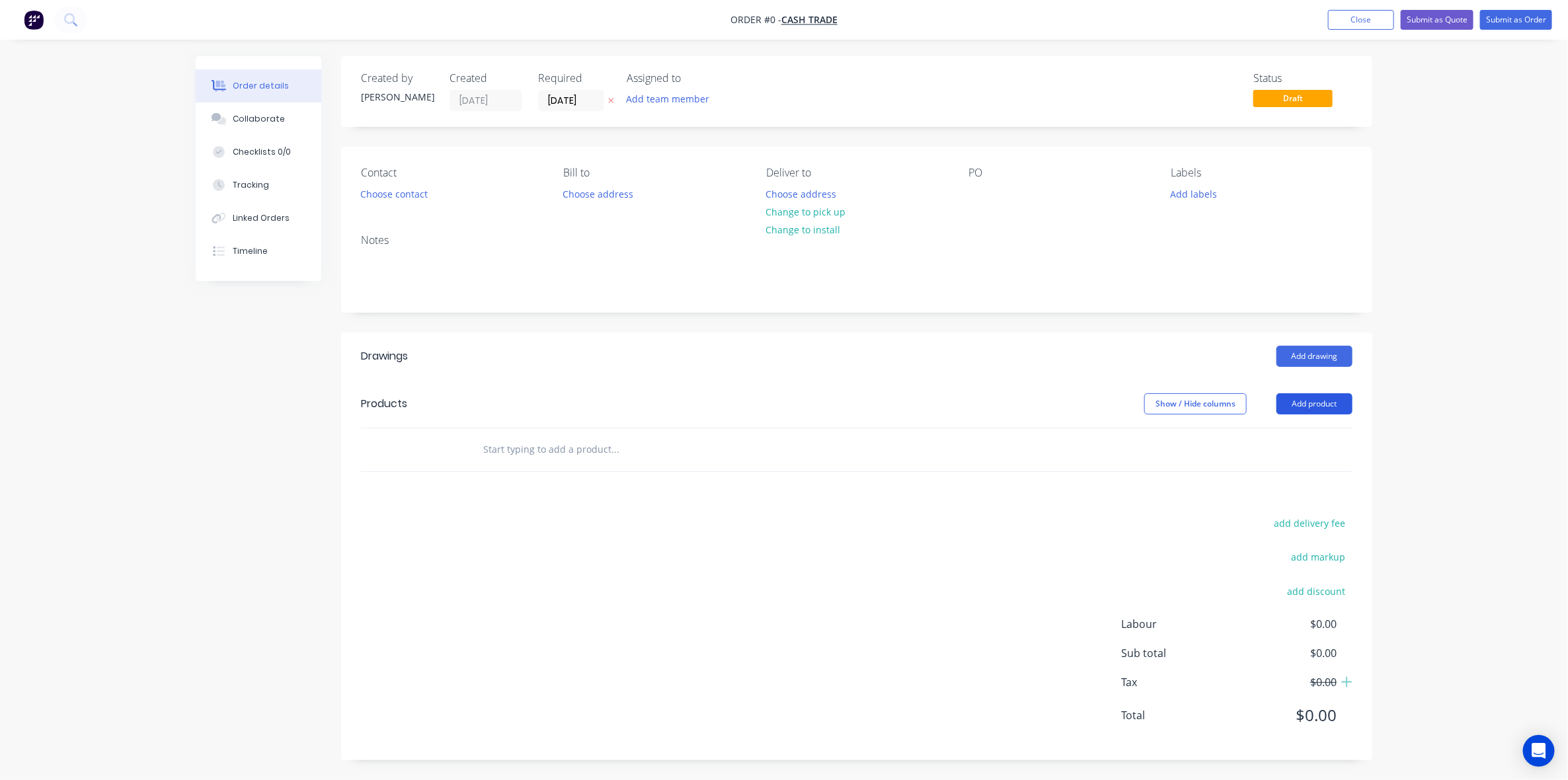
click at [1313, 410] on button "Add product" at bounding box center [1314, 404] width 76 height 22
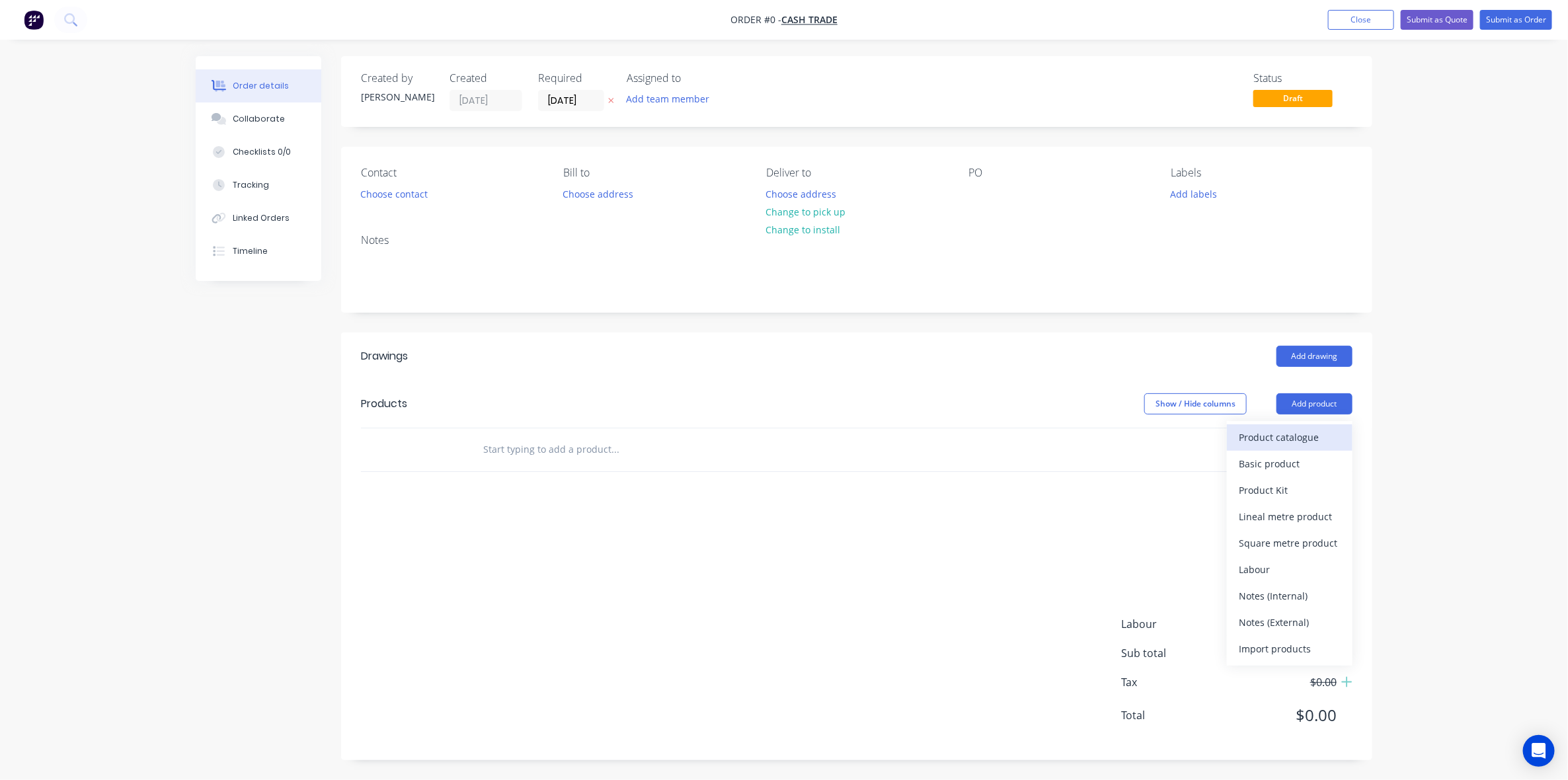
click at [1320, 434] on div "Product catalogue" at bounding box center [1290, 437] width 102 height 19
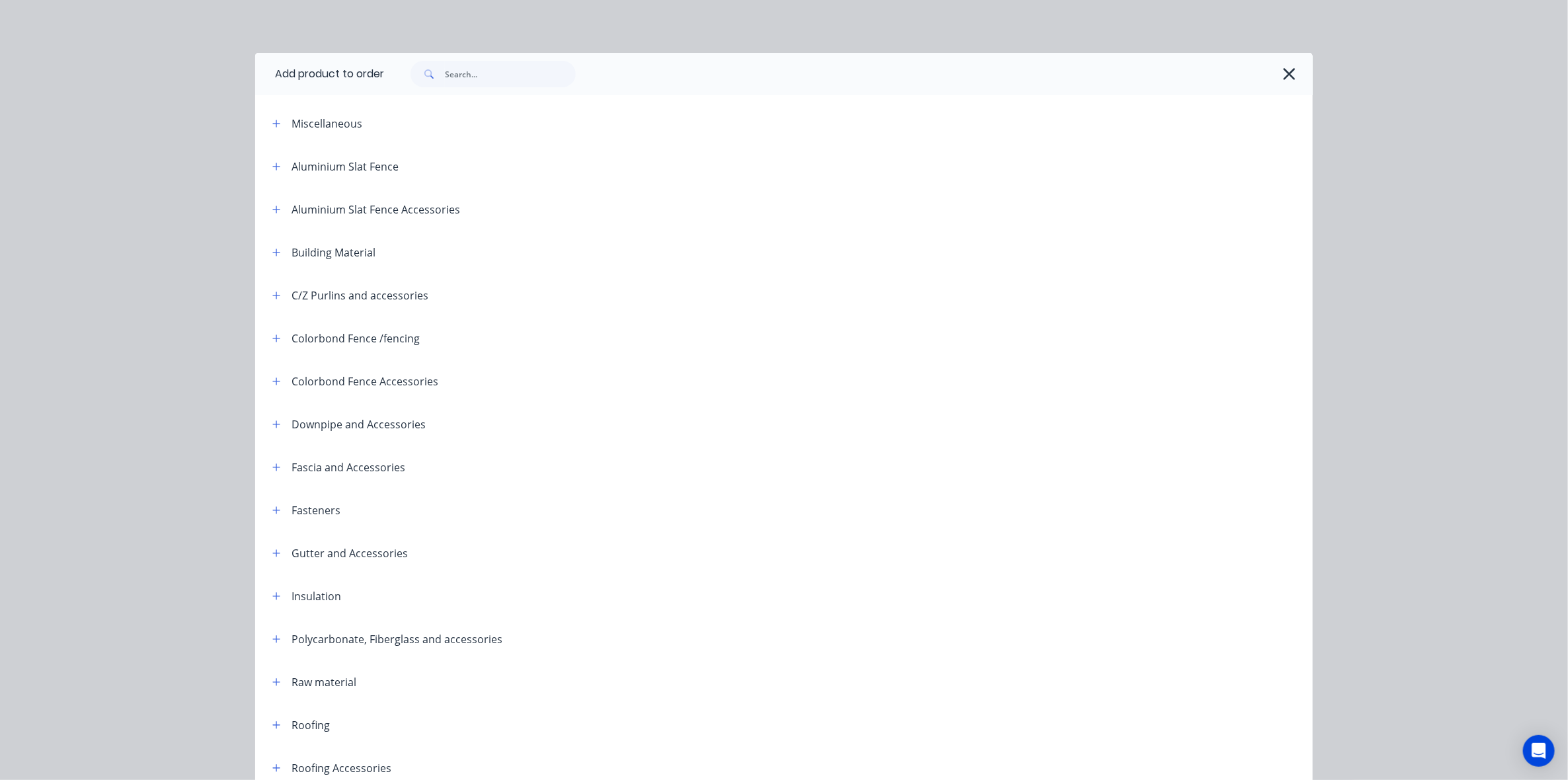
click at [512, 59] on div at bounding box center [848, 74] width 929 height 42
click at [517, 81] on input "text" at bounding box center [510, 74] width 131 height 26
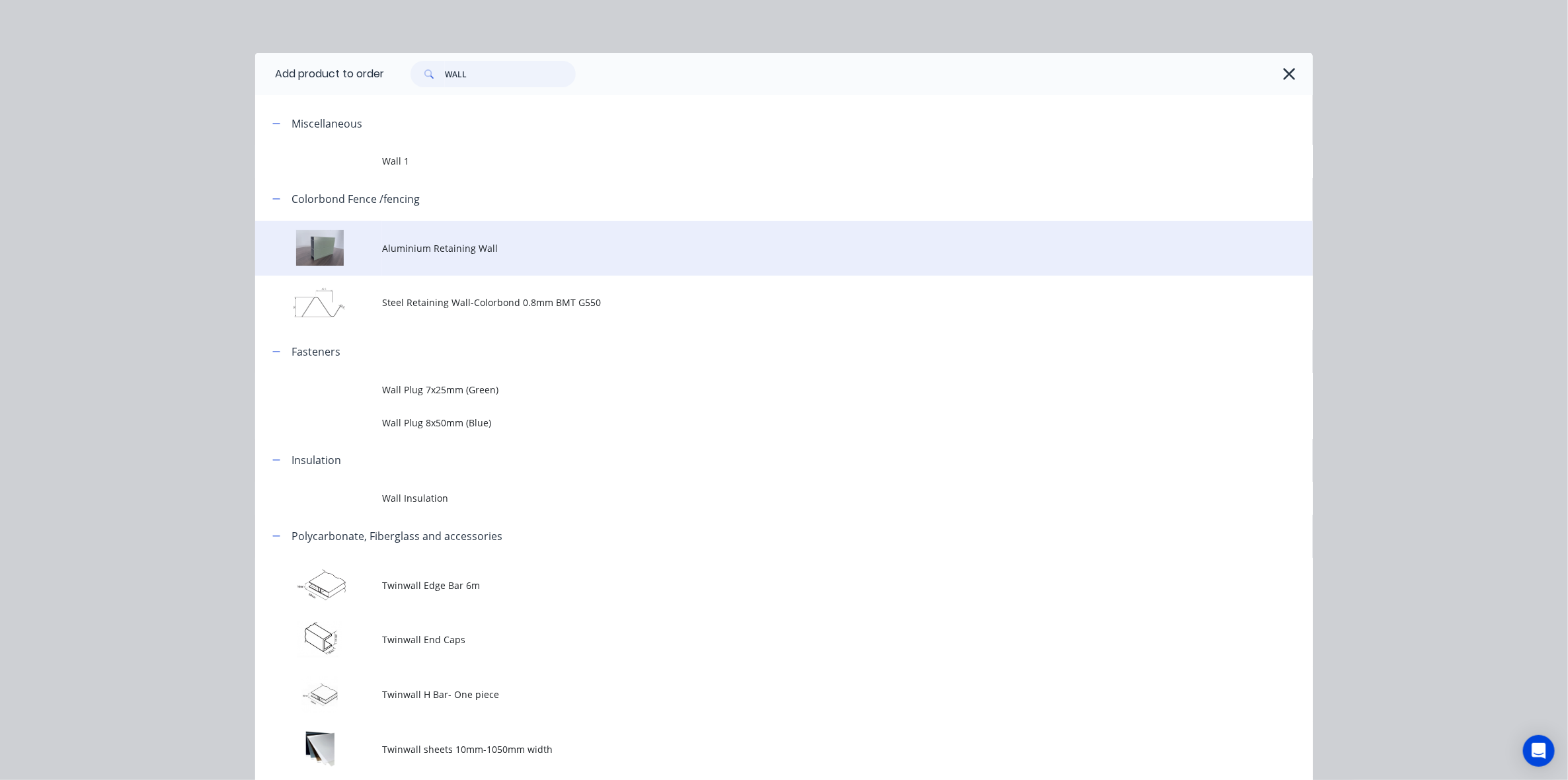
type input "WALL"
click at [443, 254] on span "Aluminium Retaining Wall" at bounding box center [754, 248] width 744 height 14
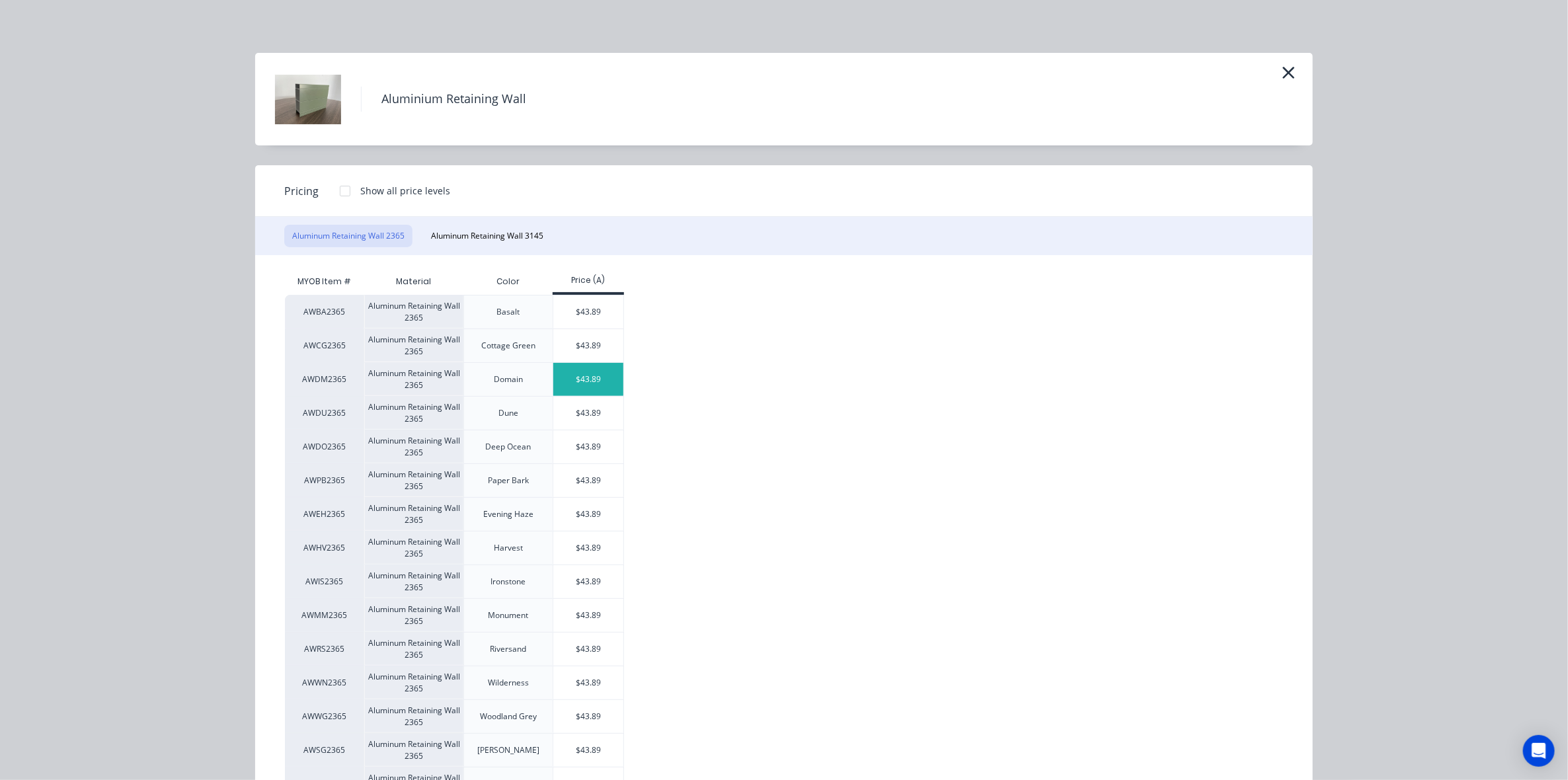
click at [590, 389] on div "$43.89" at bounding box center [588, 379] width 71 height 33
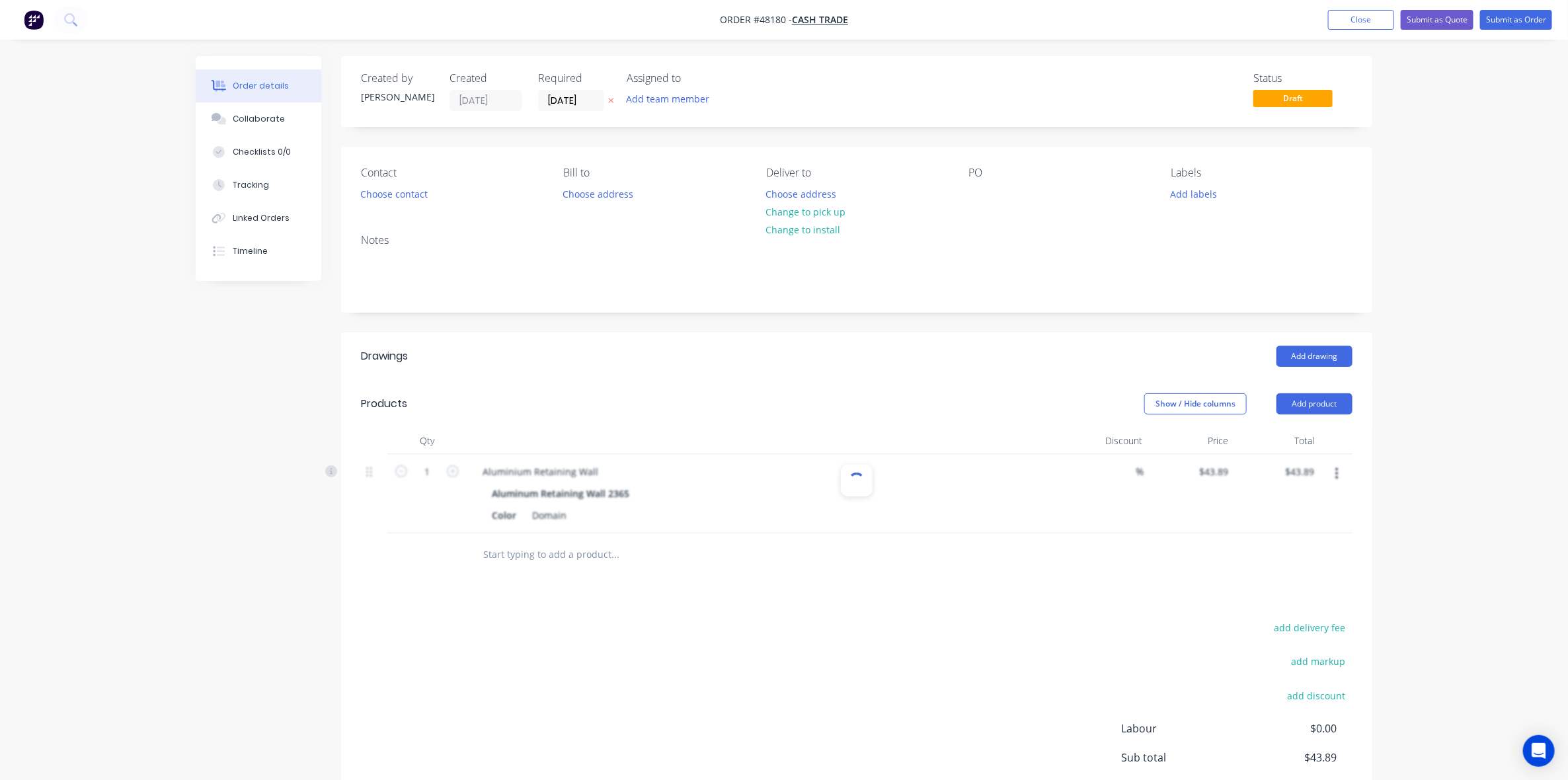
scroll to position [1, 0]
click at [437, 476] on input "1" at bounding box center [427, 472] width 35 height 20
type input "10"
type input "$438.90"
click at [596, 395] on div "Show / Hide columns Add product" at bounding box center [962, 403] width 781 height 22
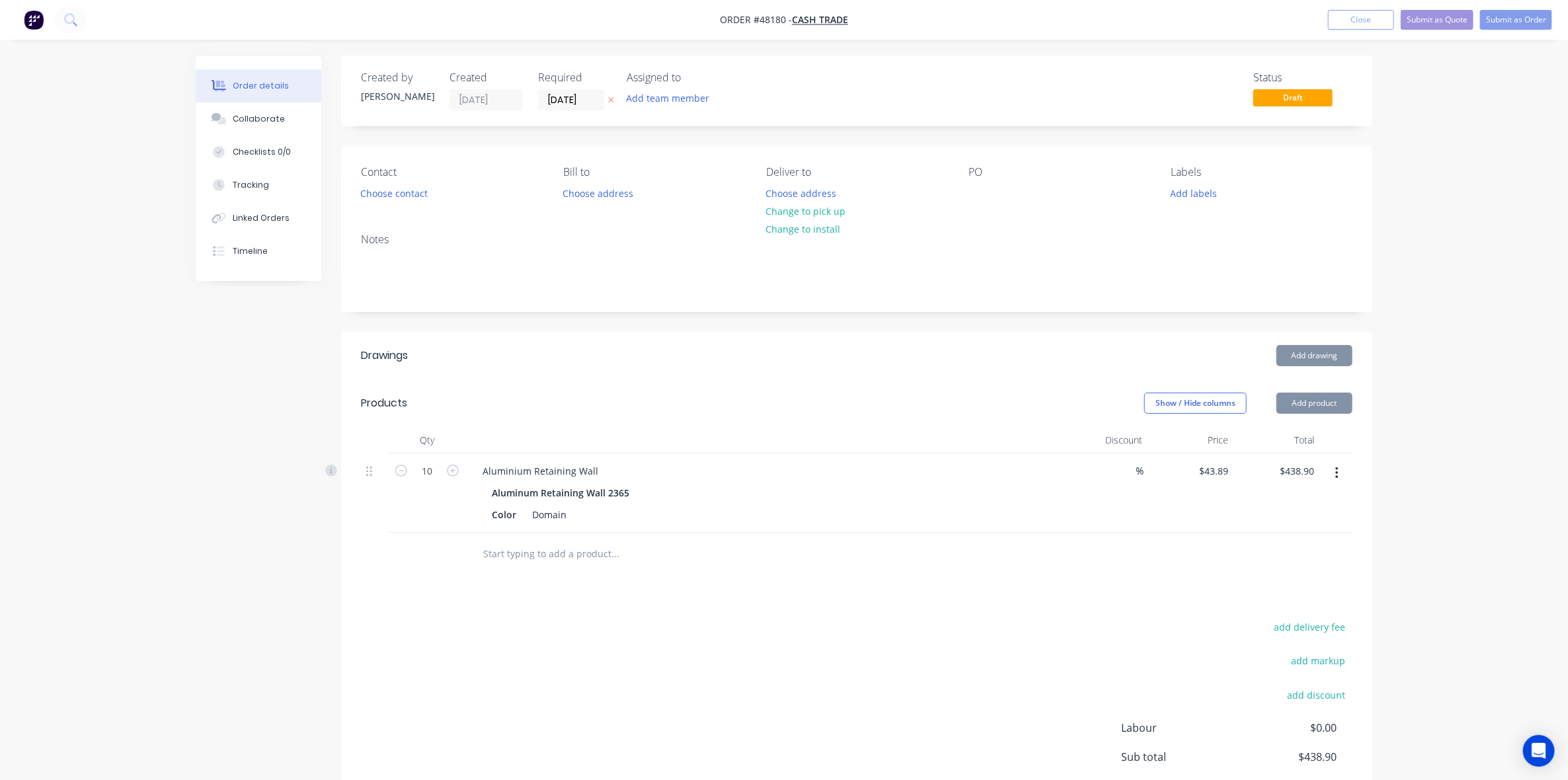
drag, startPoint x: 833, startPoint y: 397, endPoint x: 930, endPoint y: 669, distance: 288.8
click at [834, 407] on div "Show / Hide columns Add product" at bounding box center [962, 403] width 781 height 22
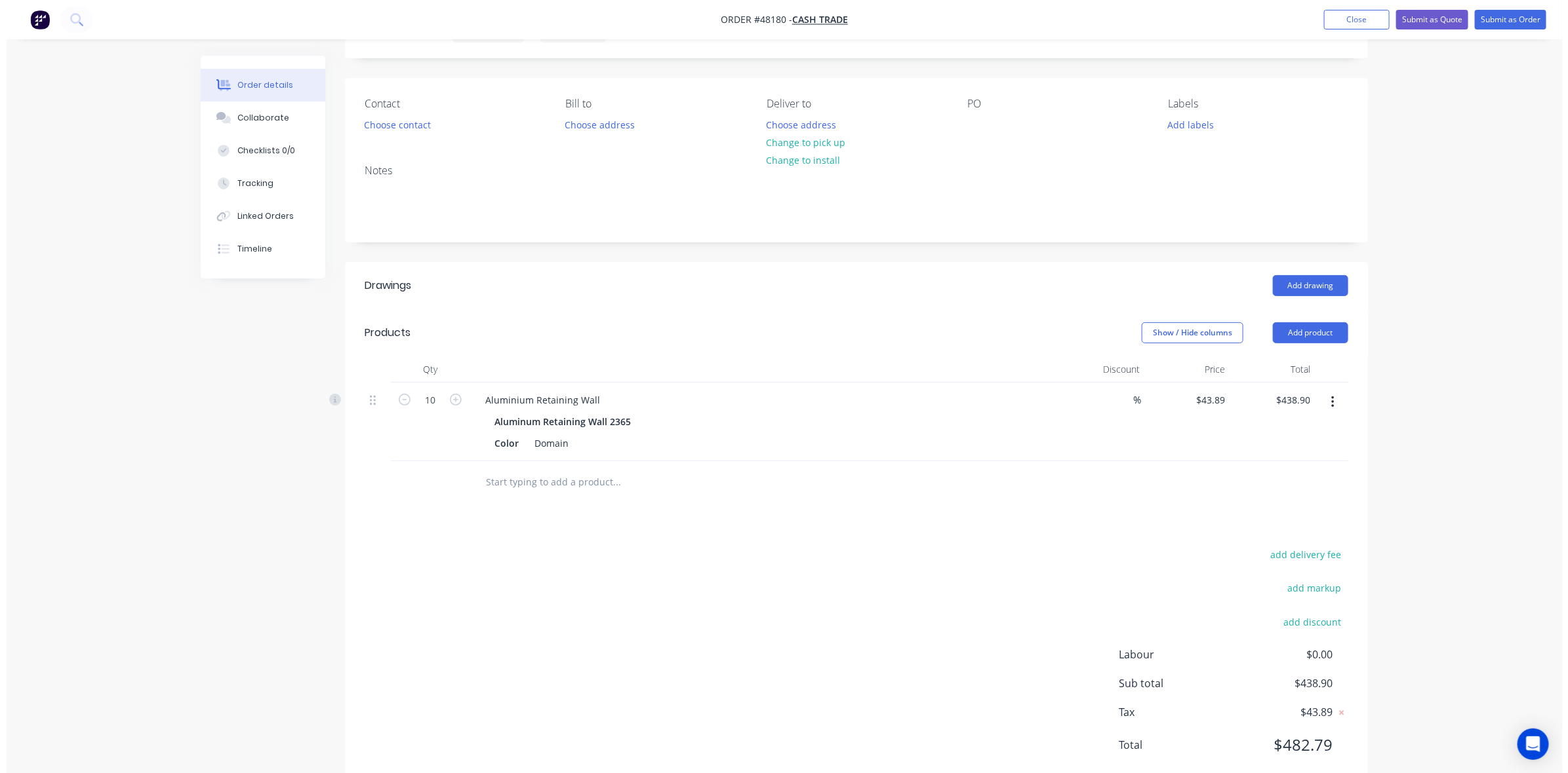
scroll to position [104, 0]
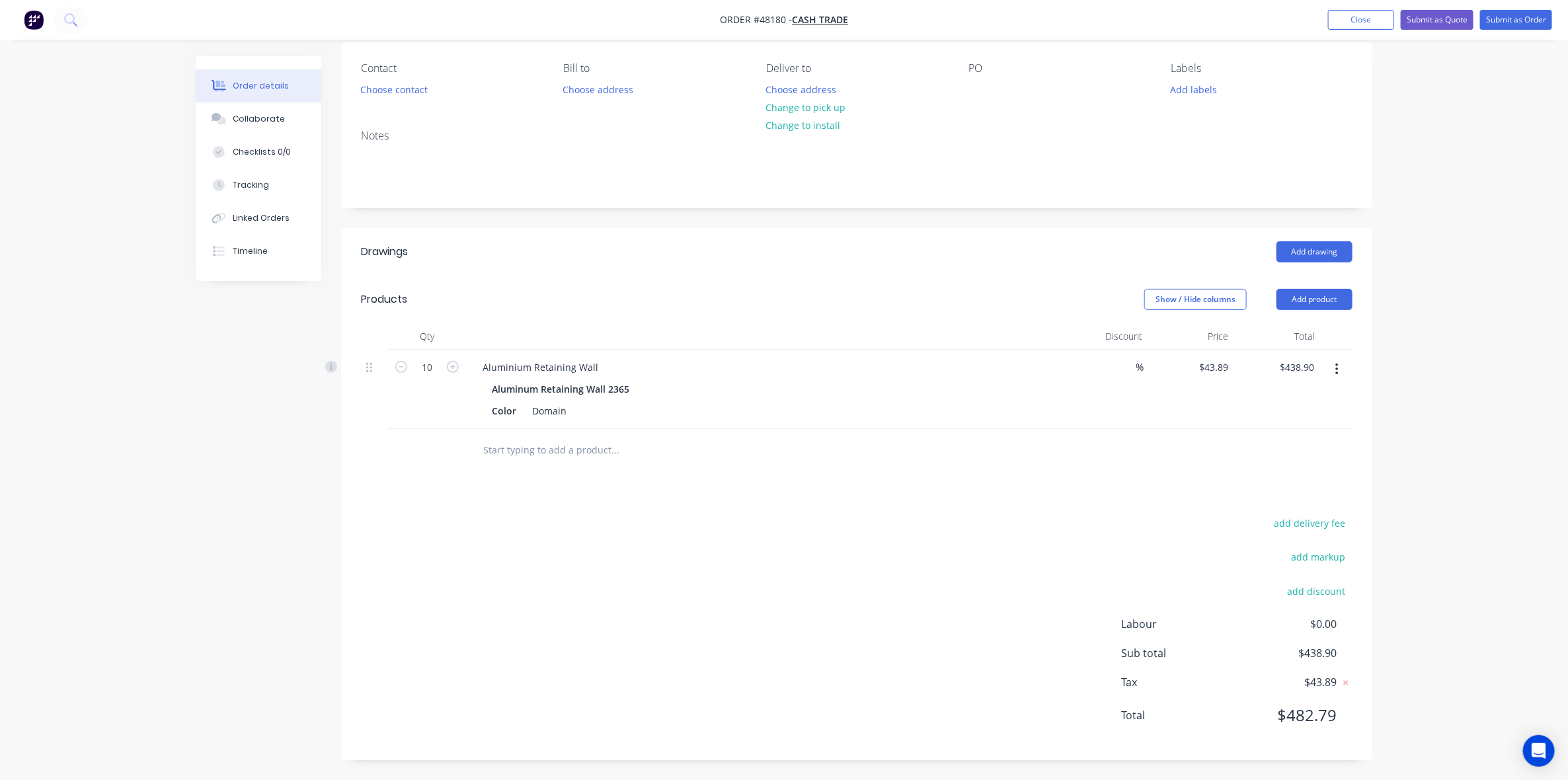
click at [960, 638] on div "add delivery fee add markup add discount Labour $0.00 Sub total $438.90 Tax $43…" at bounding box center [857, 628] width 992 height 226
drag, startPoint x: 960, startPoint y: 638, endPoint x: 950, endPoint y: 642, distance: 10.8
click at [953, 640] on div "add delivery fee add markup add discount Labour $0.00 Sub total $438.90 Tax $43…" at bounding box center [857, 628] width 992 height 226
click at [865, 291] on div "Show / Hide columns Add product" at bounding box center [962, 300] width 781 height 22
drag, startPoint x: 1467, startPoint y: 255, endPoint x: 1475, endPoint y: 179, distance: 76.4
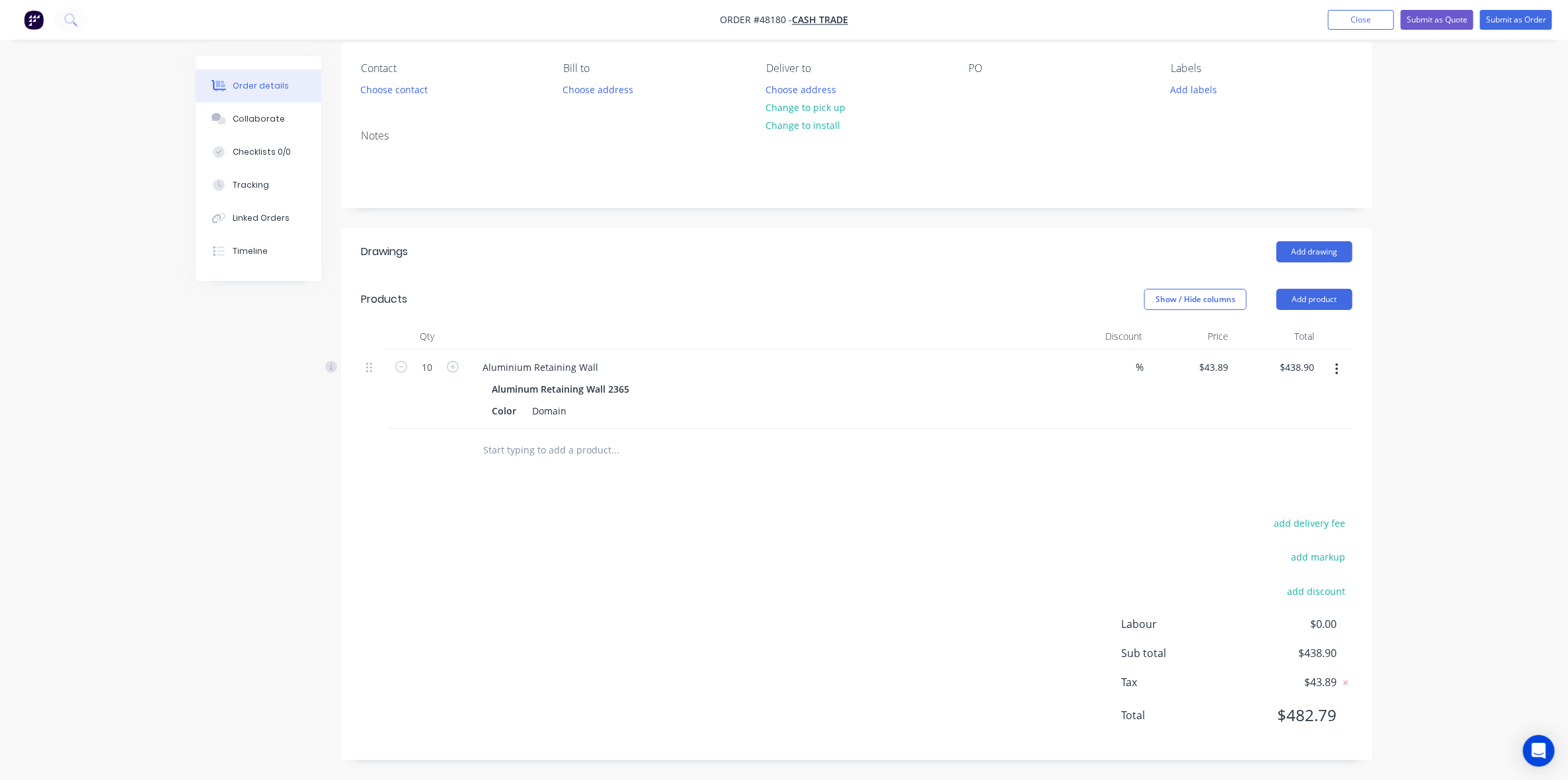
click at [1467, 247] on div "Order details Collaborate Checklists 0/0 Tracking Linked Orders Timeline Order …" at bounding box center [784, 337] width 1568 height 885
click at [1471, 20] on button "Submit as Order" at bounding box center [1517, 20] width 72 height 20
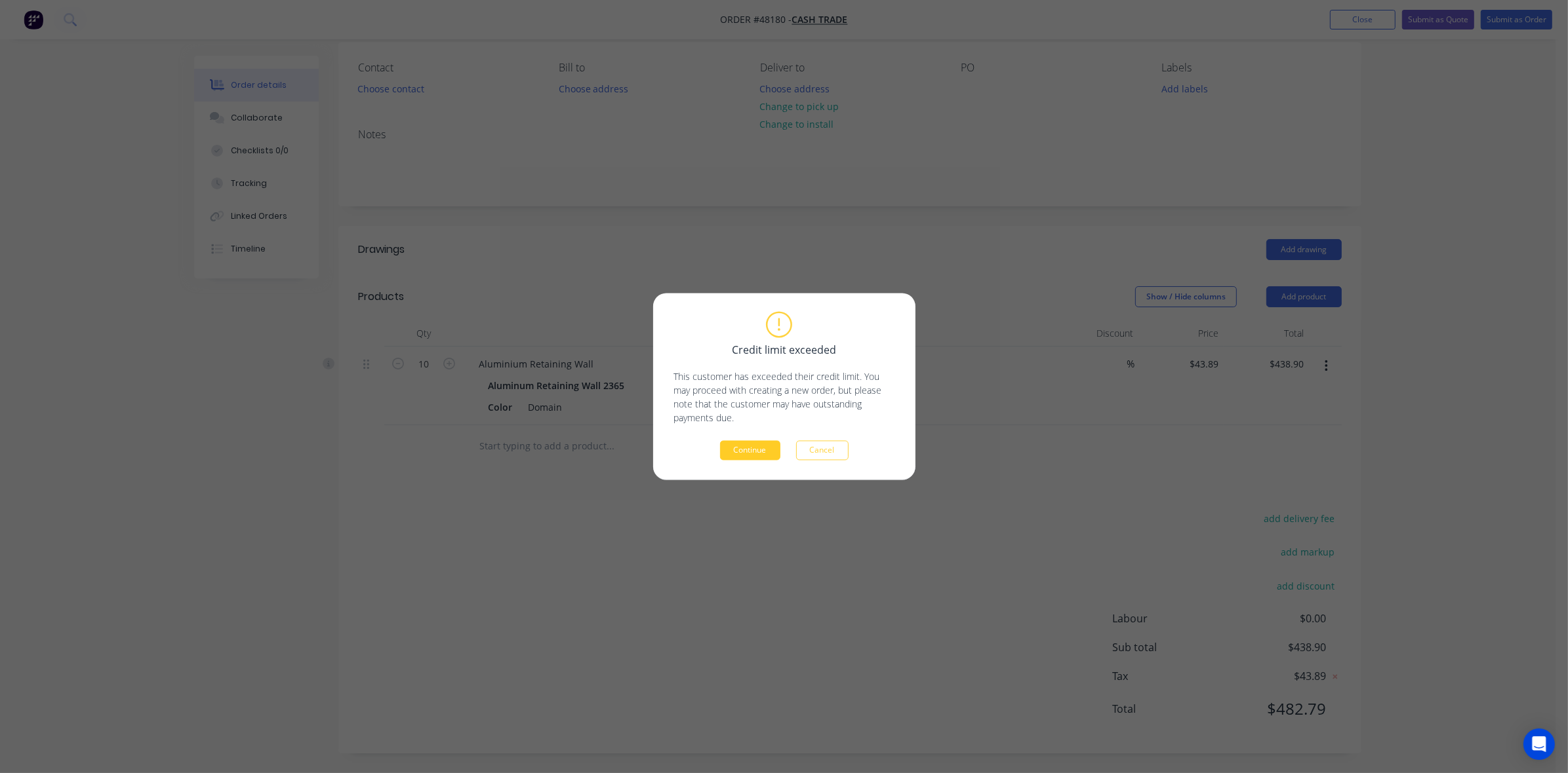
click at [769, 447] on button "Continue" at bounding box center [750, 451] width 60 height 20
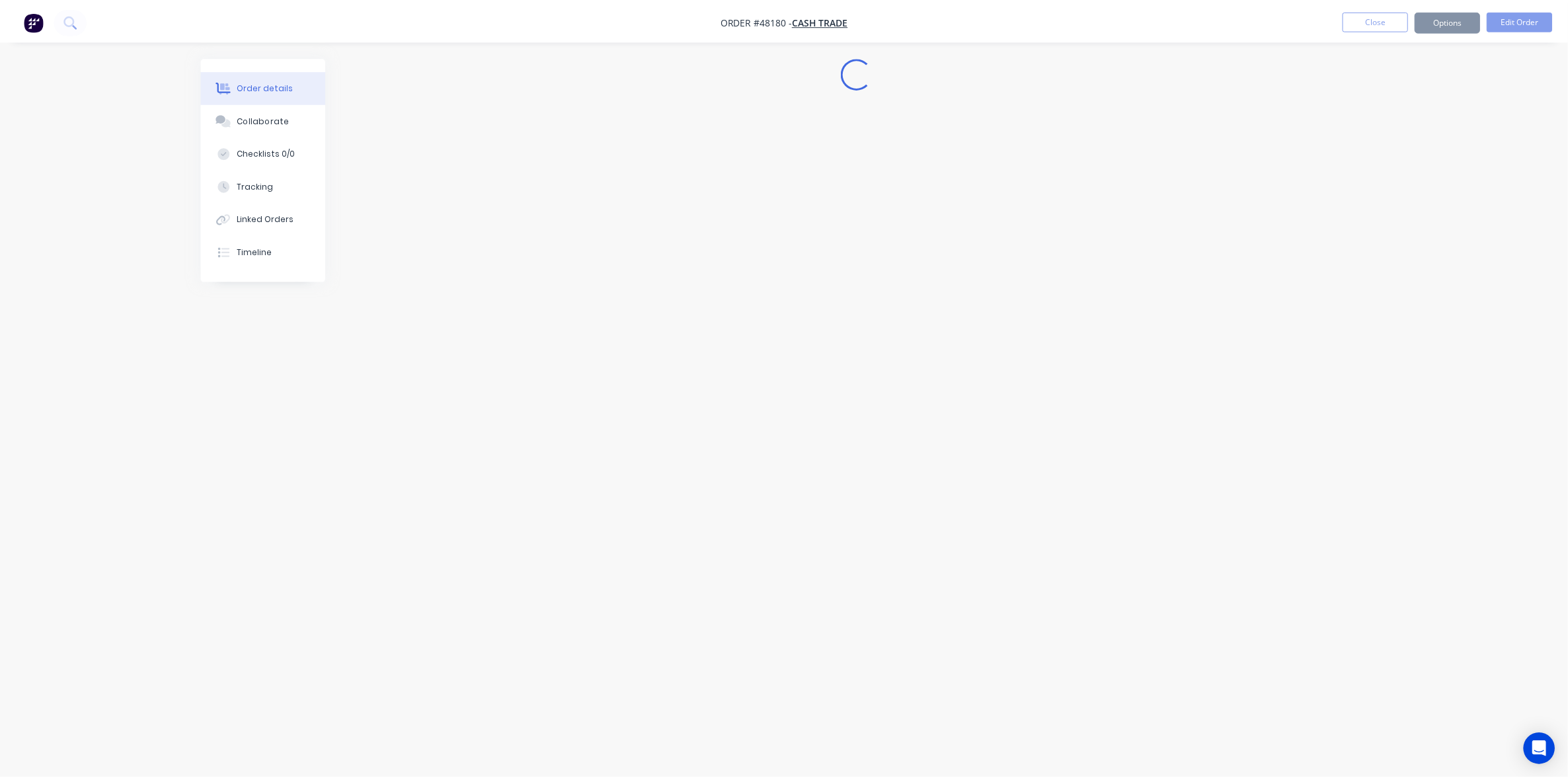
scroll to position [0, 0]
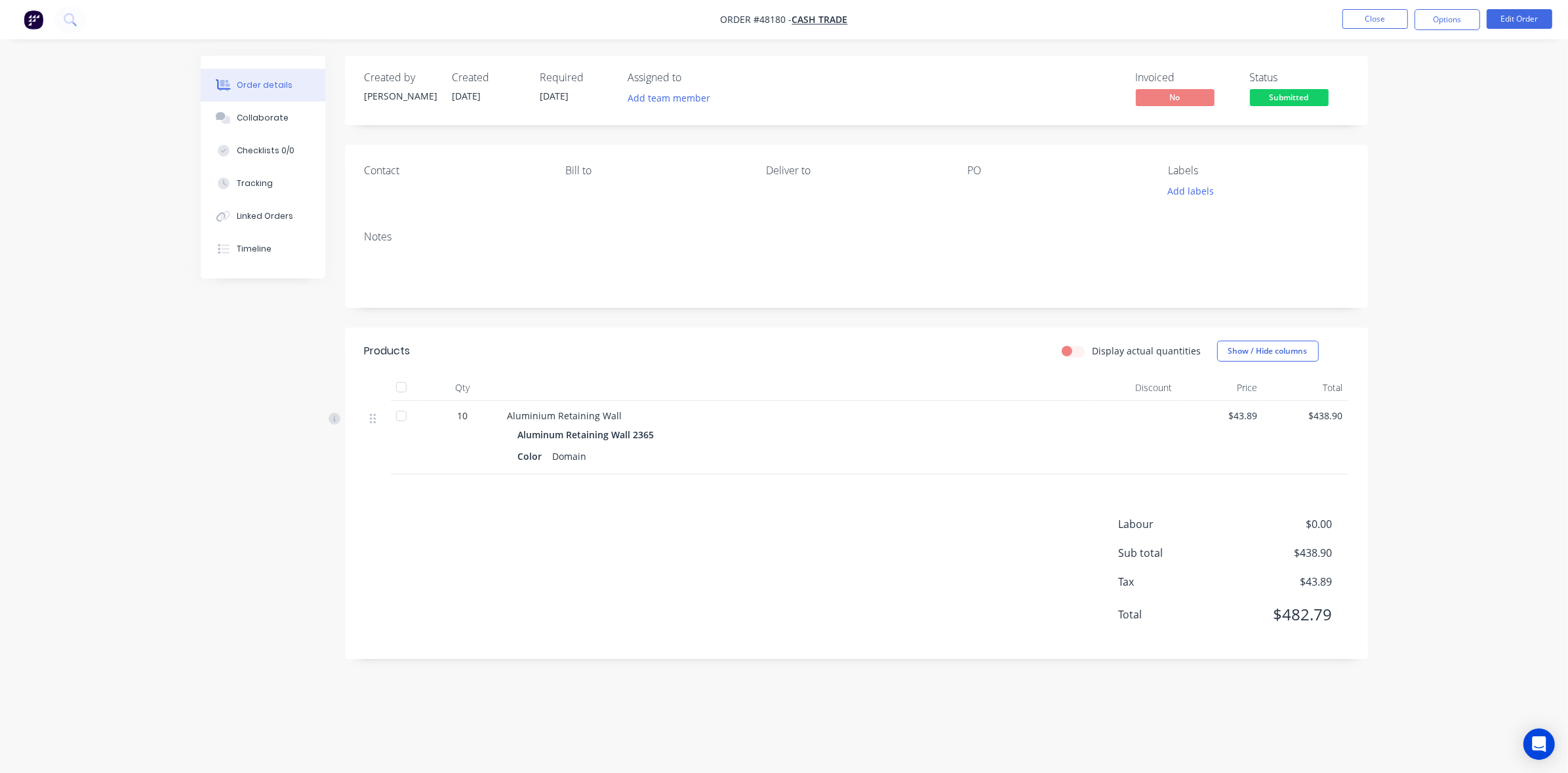
drag, startPoint x: 1441, startPoint y: 14, endPoint x: 1440, endPoint y: 34, distance: 20.0
click at [1440, 14] on button "Options" at bounding box center [1447, 20] width 66 height 21
click at [1411, 80] on div "Invoice" at bounding box center [1407, 79] width 120 height 19
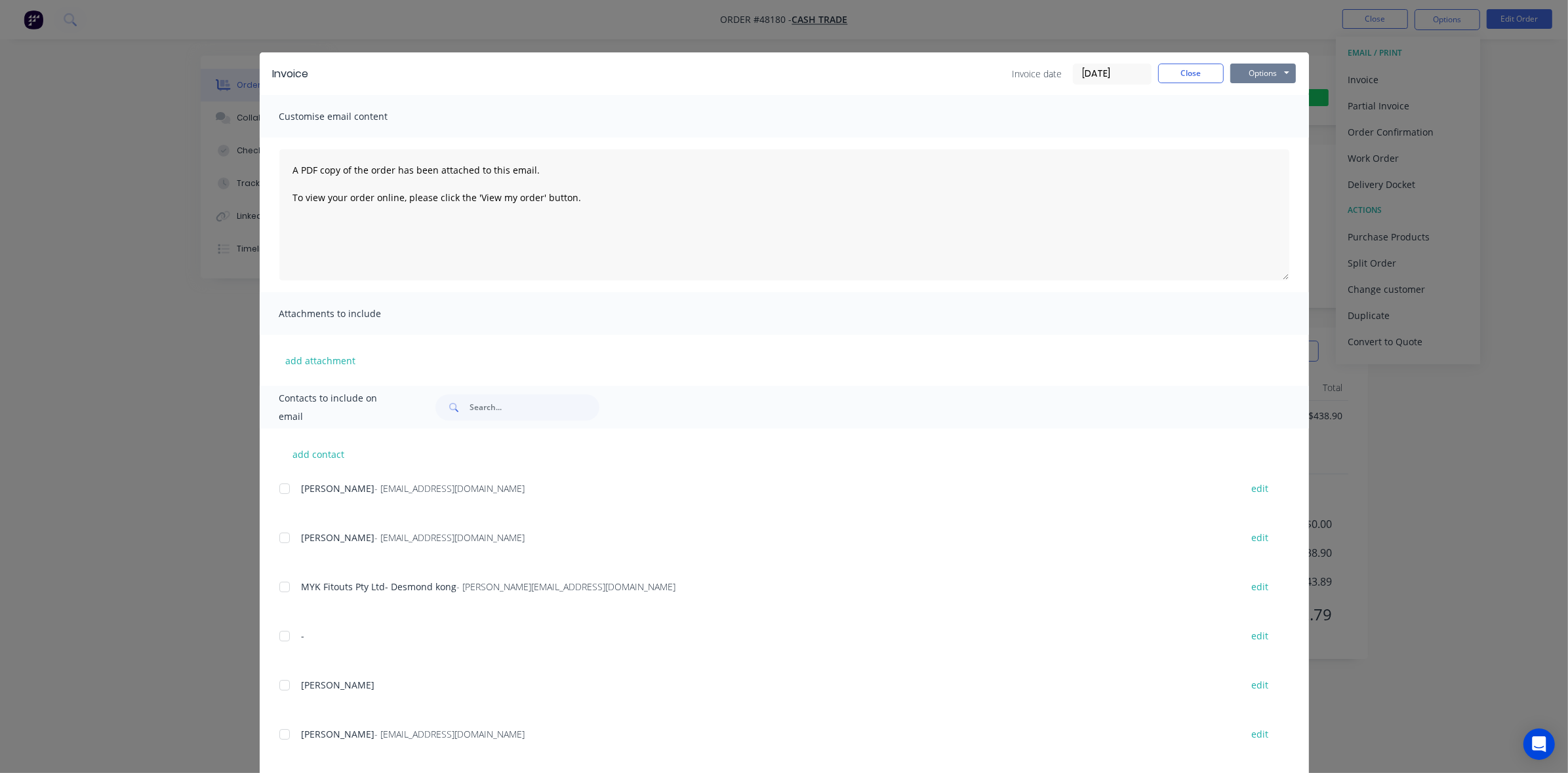
click at [1241, 70] on button "Options" at bounding box center [1262, 73] width 66 height 20
click at [1260, 122] on button "Print" at bounding box center [1272, 119] width 84 height 21
click at [977, 35] on div "Invoice Invoice date 18/08/25 Close Options Preview Print Email Customise email…" at bounding box center [784, 386] width 1568 height 773
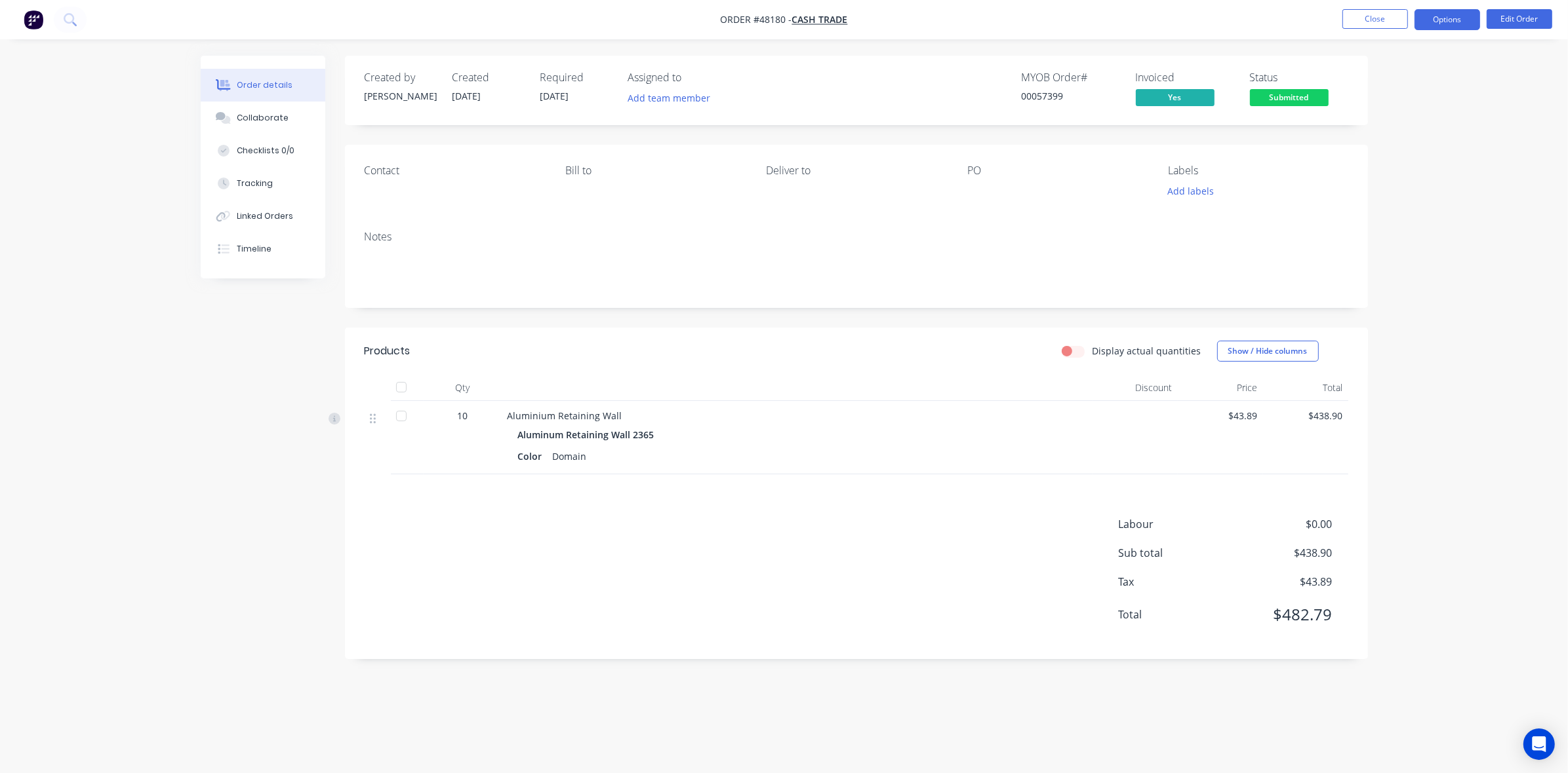
click at [1447, 30] on nav "Order #48180 - Cash Trade Close Options Edit Order" at bounding box center [784, 20] width 1568 height 40
click at [1447, 27] on button "Options" at bounding box center [1447, 20] width 66 height 21
drag, startPoint x: 1418, startPoint y: 195, endPoint x: 1418, endPoint y: 182, distance: 13.0
click at [1418, 190] on button "Delivery Docket" at bounding box center [1407, 184] width 144 height 26
click at [1411, 123] on div "Without pricing" at bounding box center [1407, 132] width 120 height 19
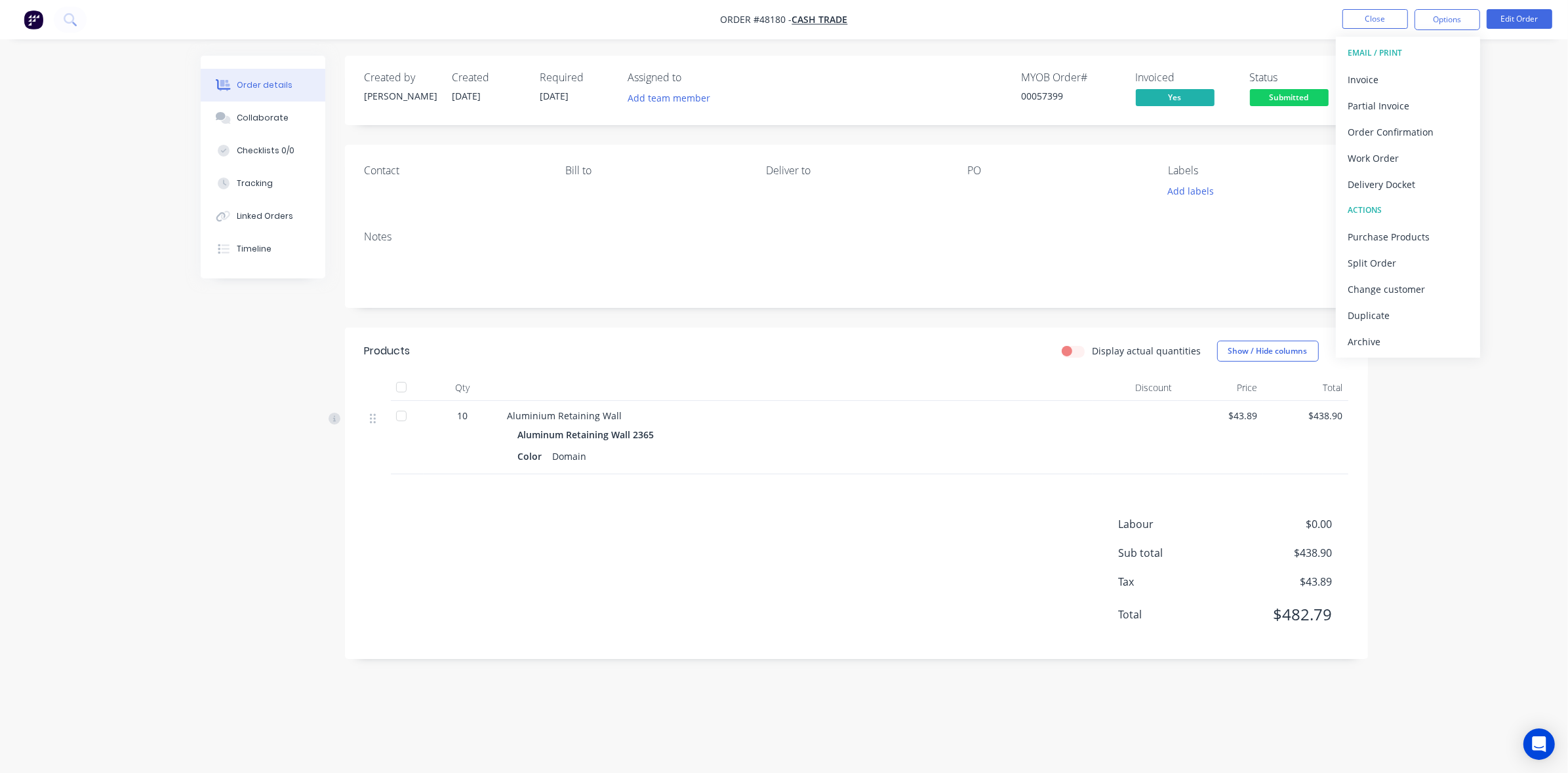
click at [1062, 26] on nav "Order #48180 - Cash Trade Close Options EMAIL / PRINT Invoice Partial Invoice O…" at bounding box center [784, 20] width 1568 height 40
click at [1288, 94] on span "Submitted" at bounding box center [1288, 97] width 78 height 17
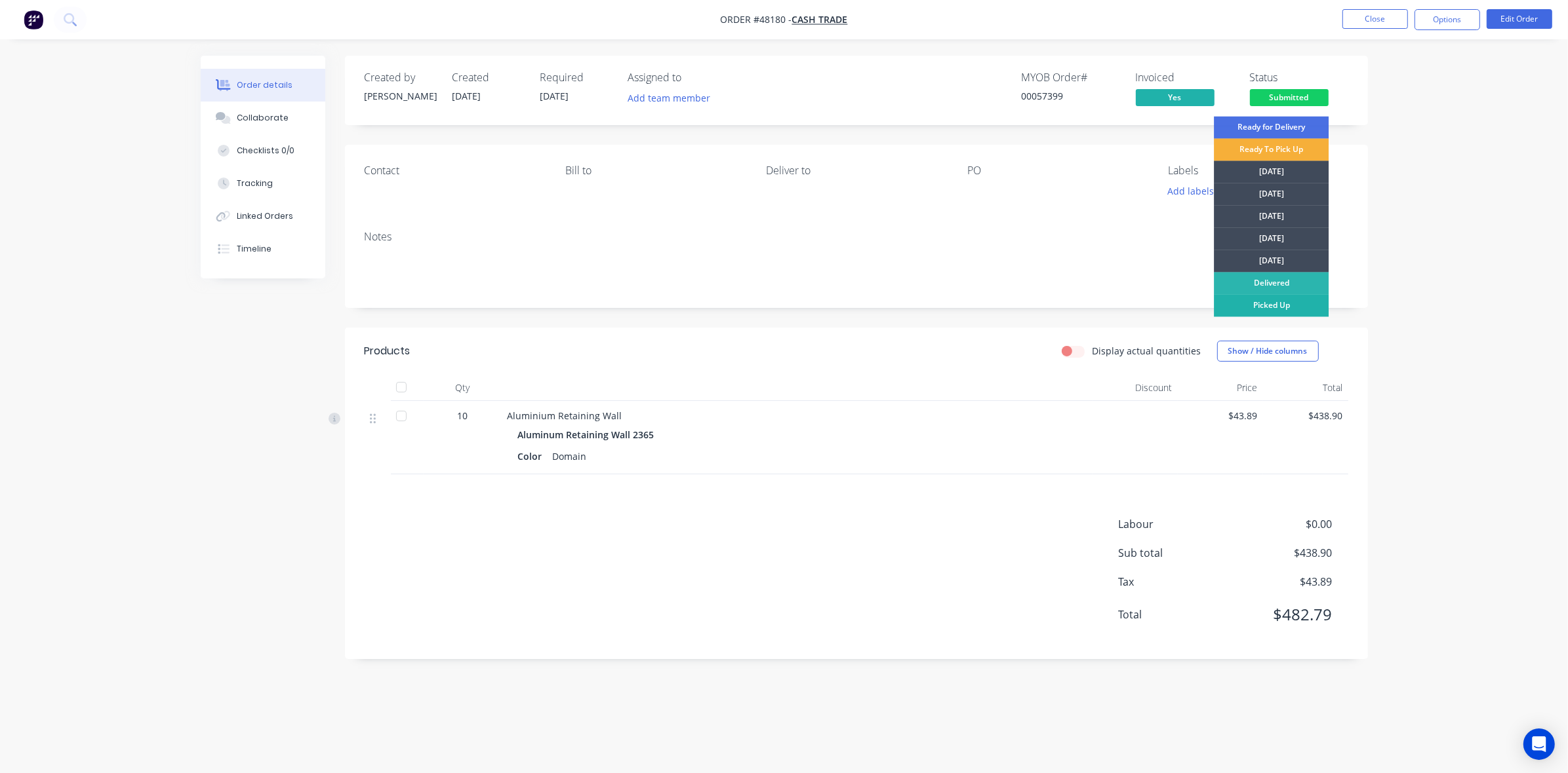
drag, startPoint x: 1295, startPoint y: 308, endPoint x: 1283, endPoint y: 305, distance: 12.4
click at [1295, 308] on div "Picked Up" at bounding box center [1271, 305] width 115 height 22
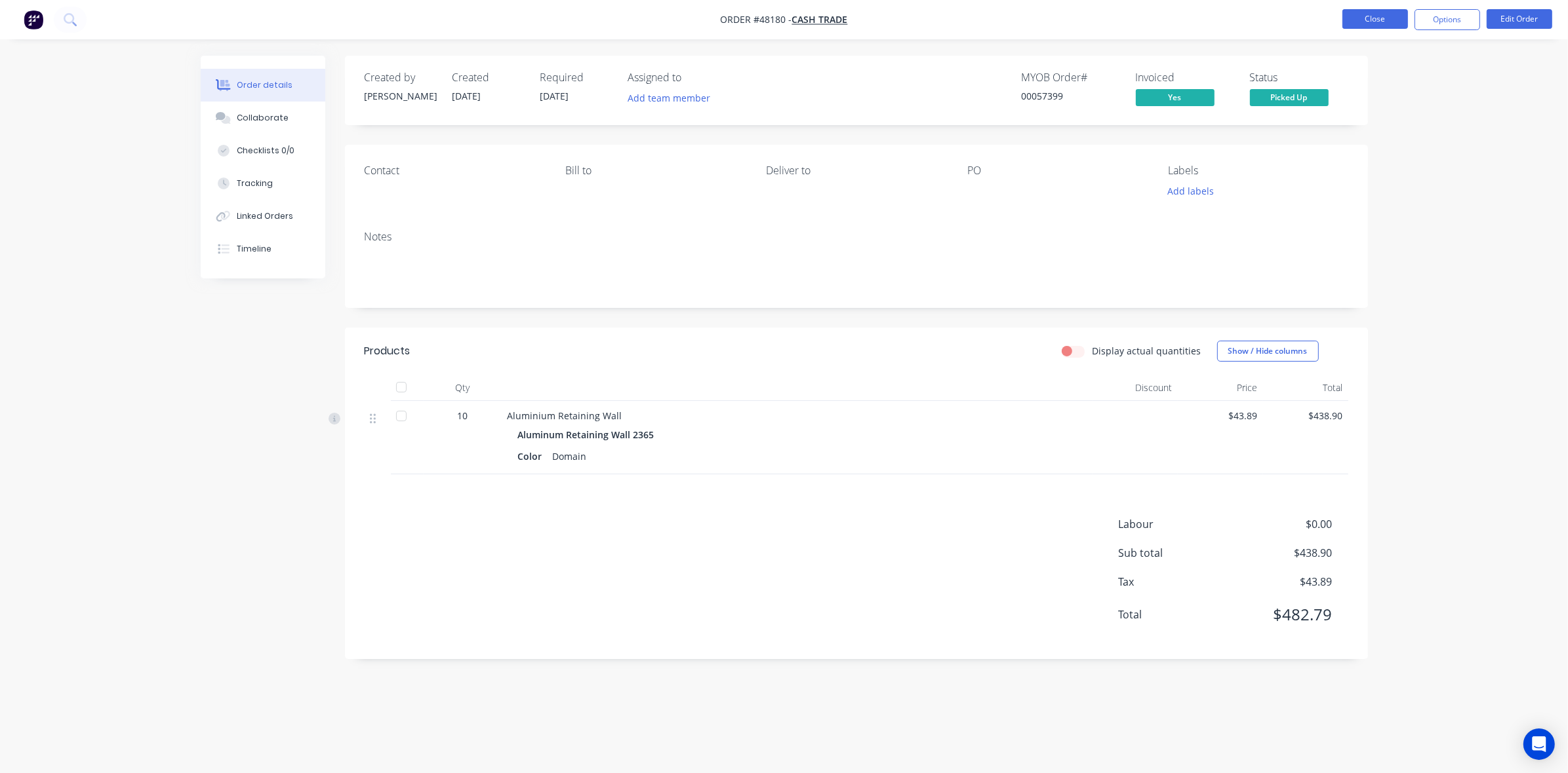
click at [1358, 24] on button "Close" at bounding box center [1375, 19] width 66 height 20
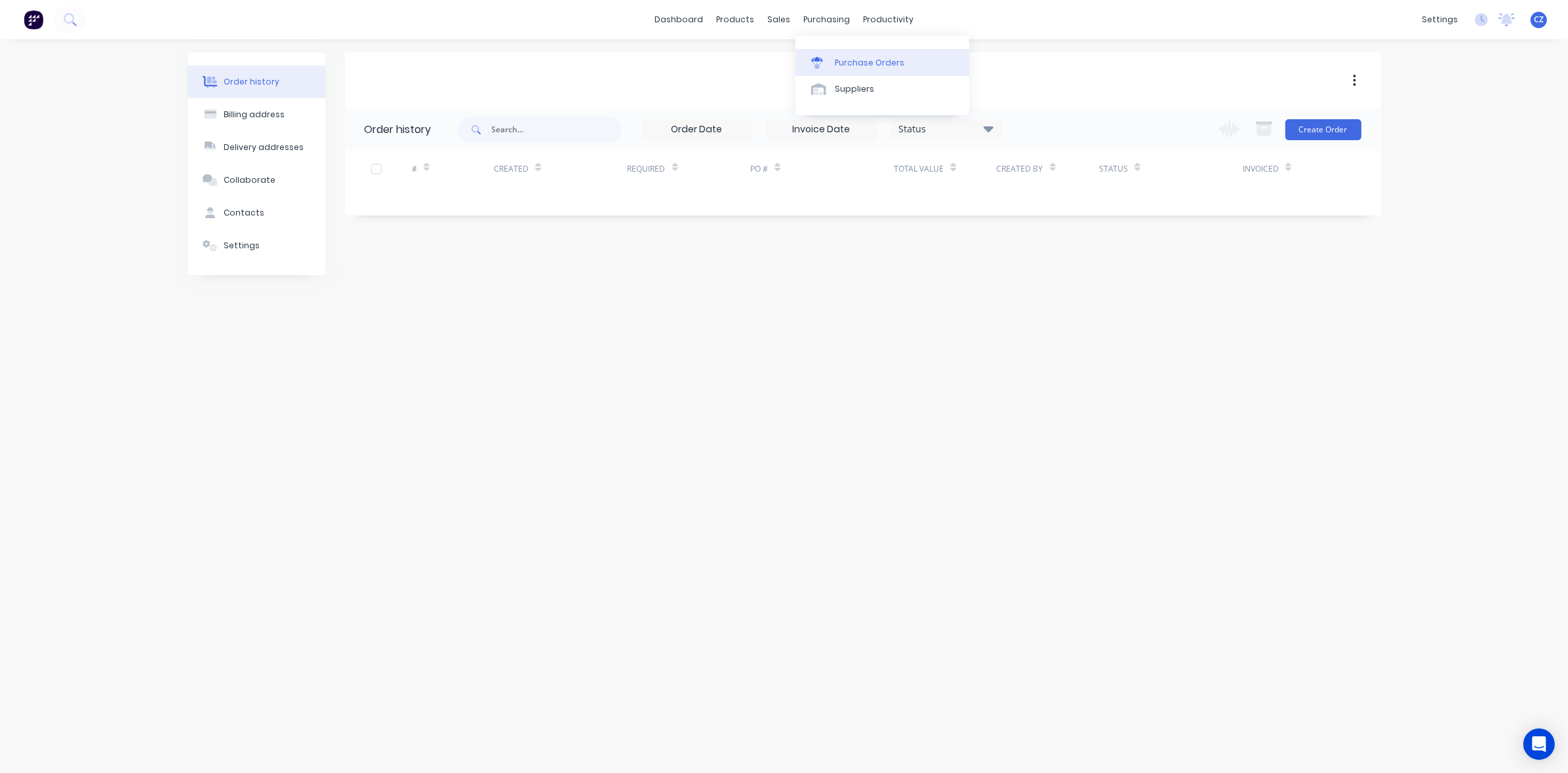
drag, startPoint x: 844, startPoint y: 58, endPoint x: 815, endPoint y: 58, distance: 29.0
click at [844, 58] on div "Purchase Orders" at bounding box center [869, 62] width 69 height 11
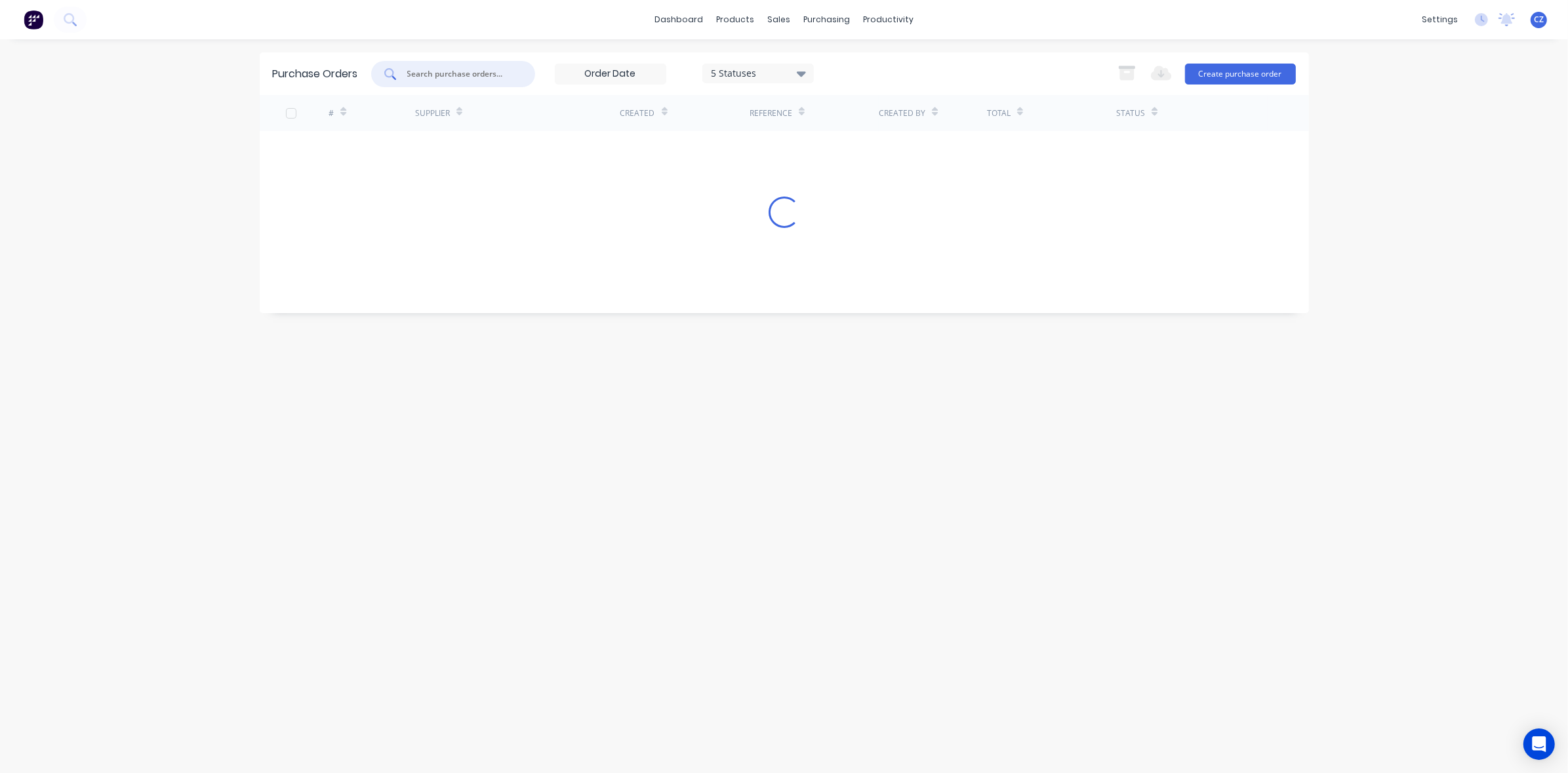
click at [414, 77] on input "text" at bounding box center [460, 74] width 109 height 13
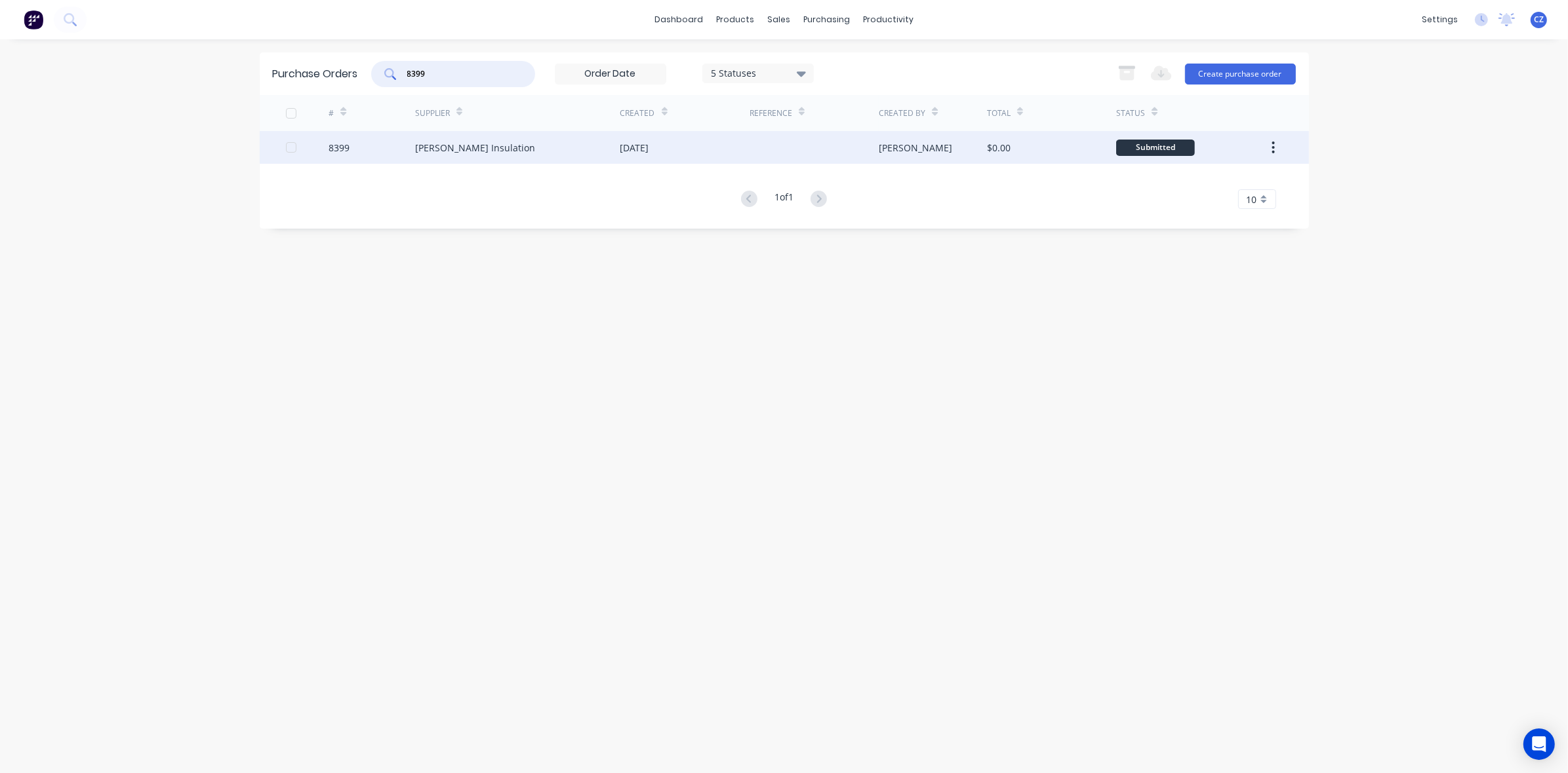
type input "8399"
click at [574, 138] on div "Fletcher Insulation" at bounding box center [517, 147] width 205 height 33
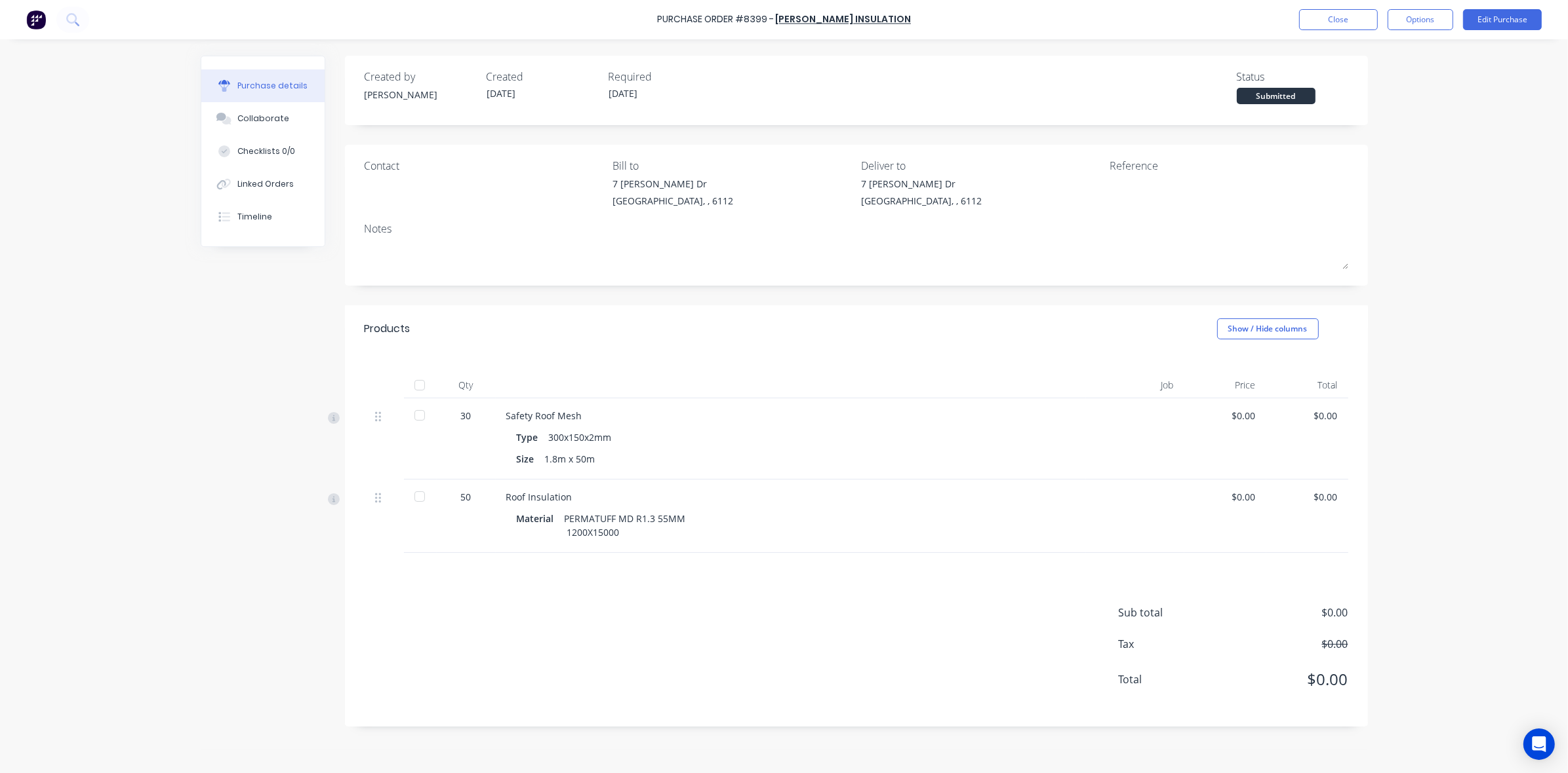
click at [421, 384] on div at bounding box center [420, 385] width 26 height 26
click at [703, 284] on div "Contact Bill to 7 Cartwright Dr Forrestdale, , 6112 Deliver to 7 Cartwright Dr …" at bounding box center [856, 215] width 1022 height 141
click at [1345, 18] on button "Close" at bounding box center [1338, 20] width 78 height 21
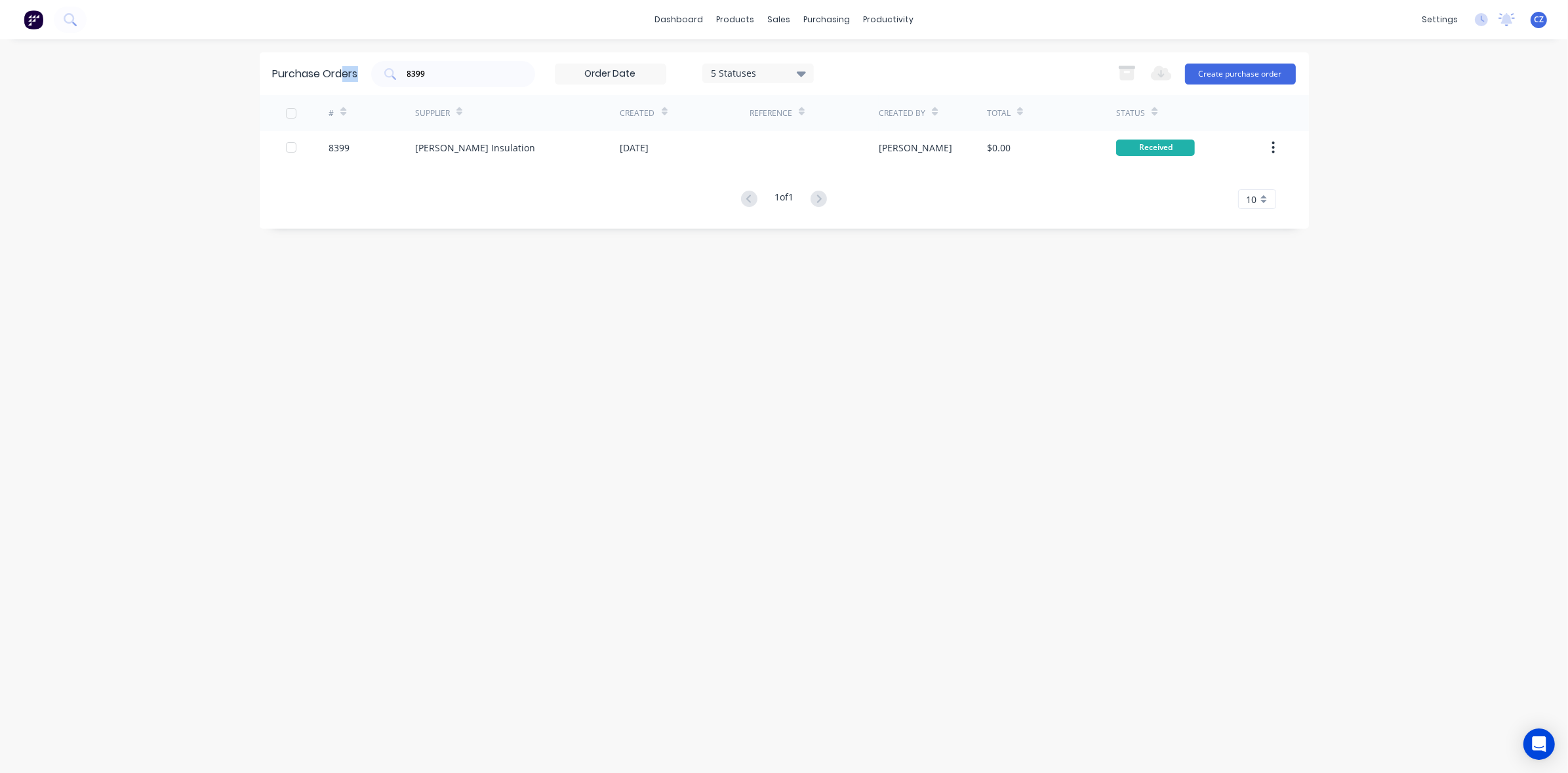
drag, startPoint x: 447, startPoint y: 81, endPoint x: 341, endPoint y: 69, distance: 106.7
click at [342, 77] on div "Purchase Orders 8399 5 Statuses 5 Statuses Export to Excel (XLSX) Create purcha…" at bounding box center [784, 74] width 1049 height 43
click at [808, 84] on div "Customers" at bounding box center [824, 88] width 47 height 11
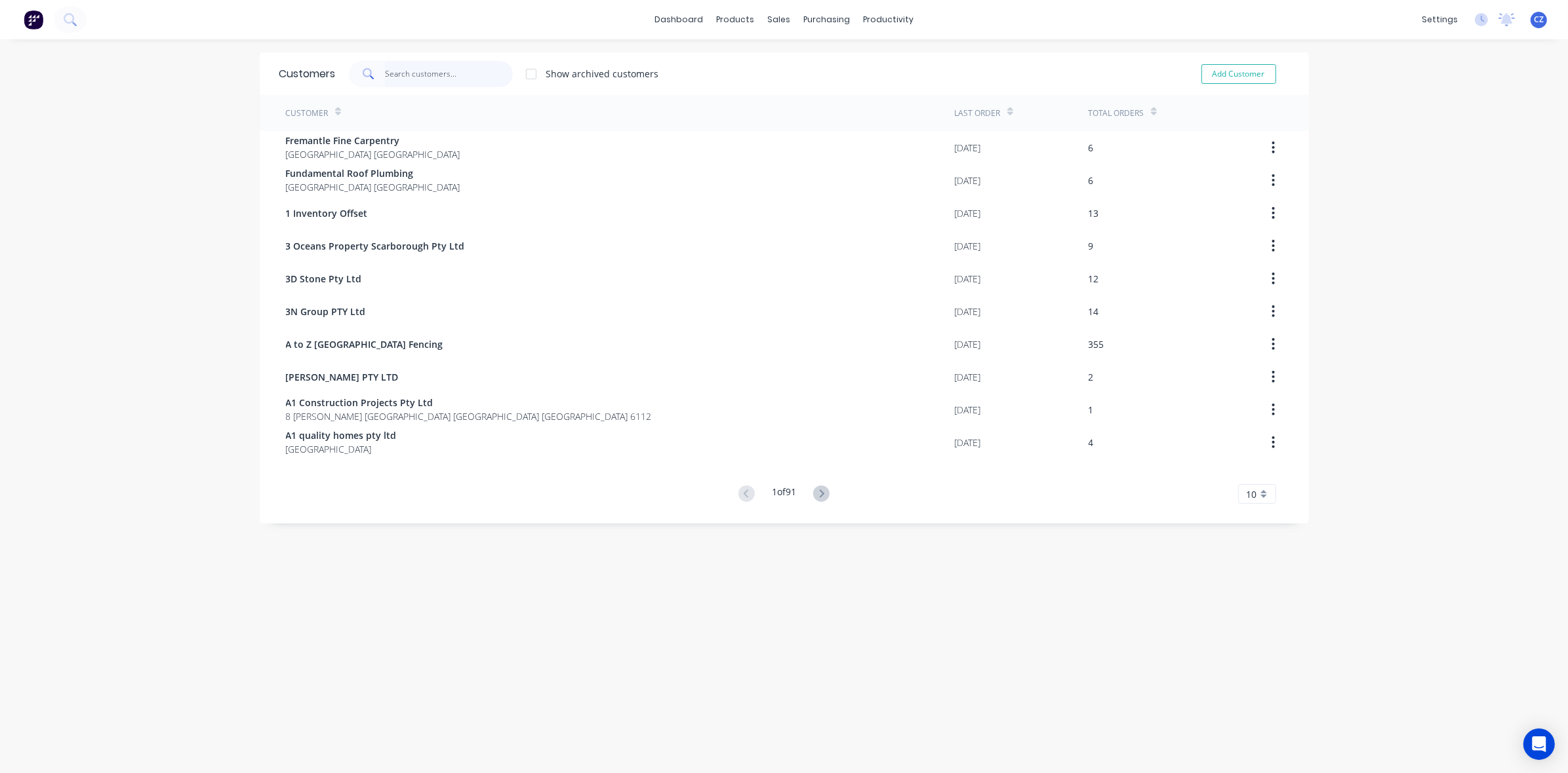
click at [440, 68] on input "text" at bounding box center [449, 74] width 128 height 26
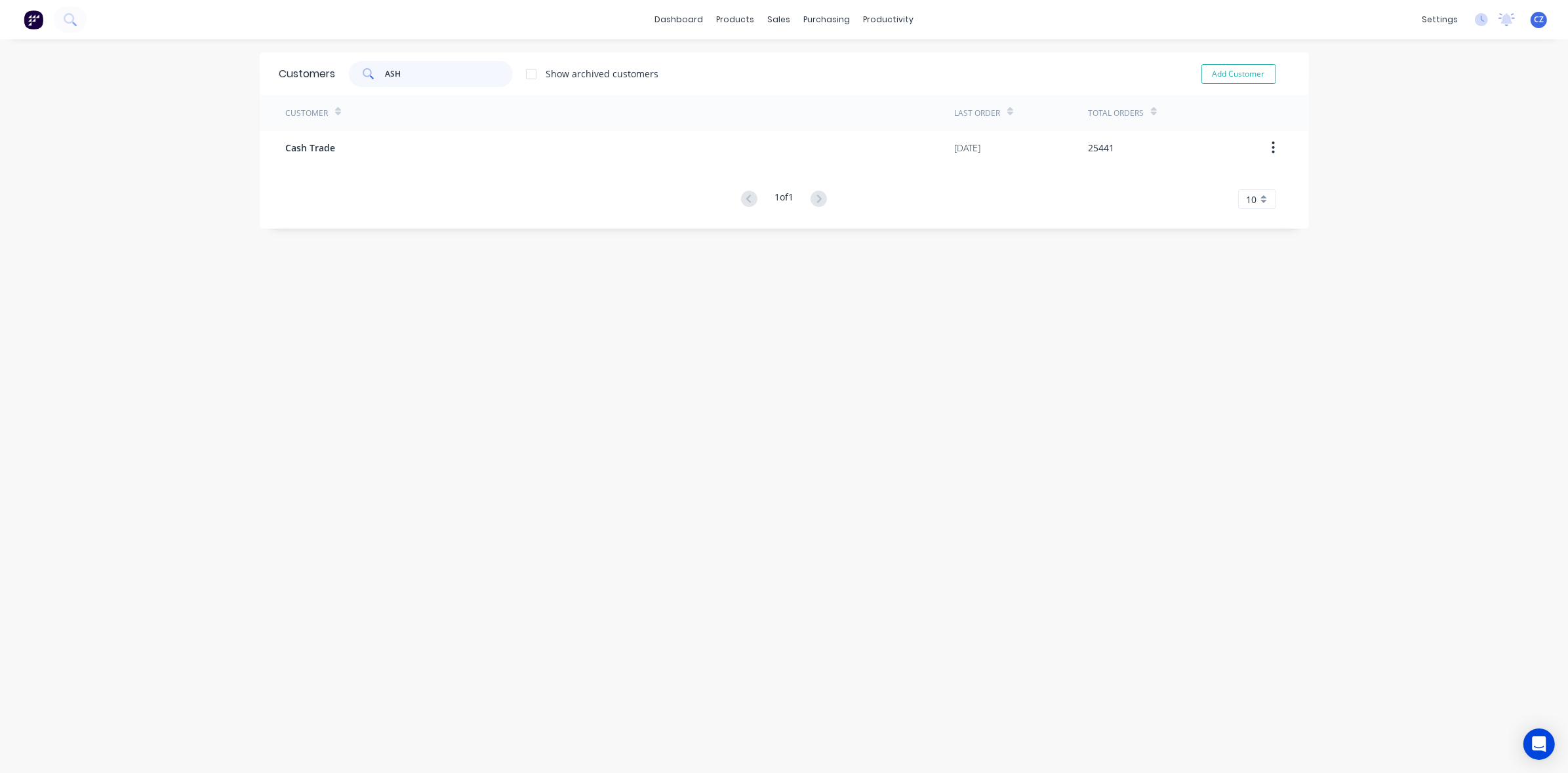
type input "ASH"
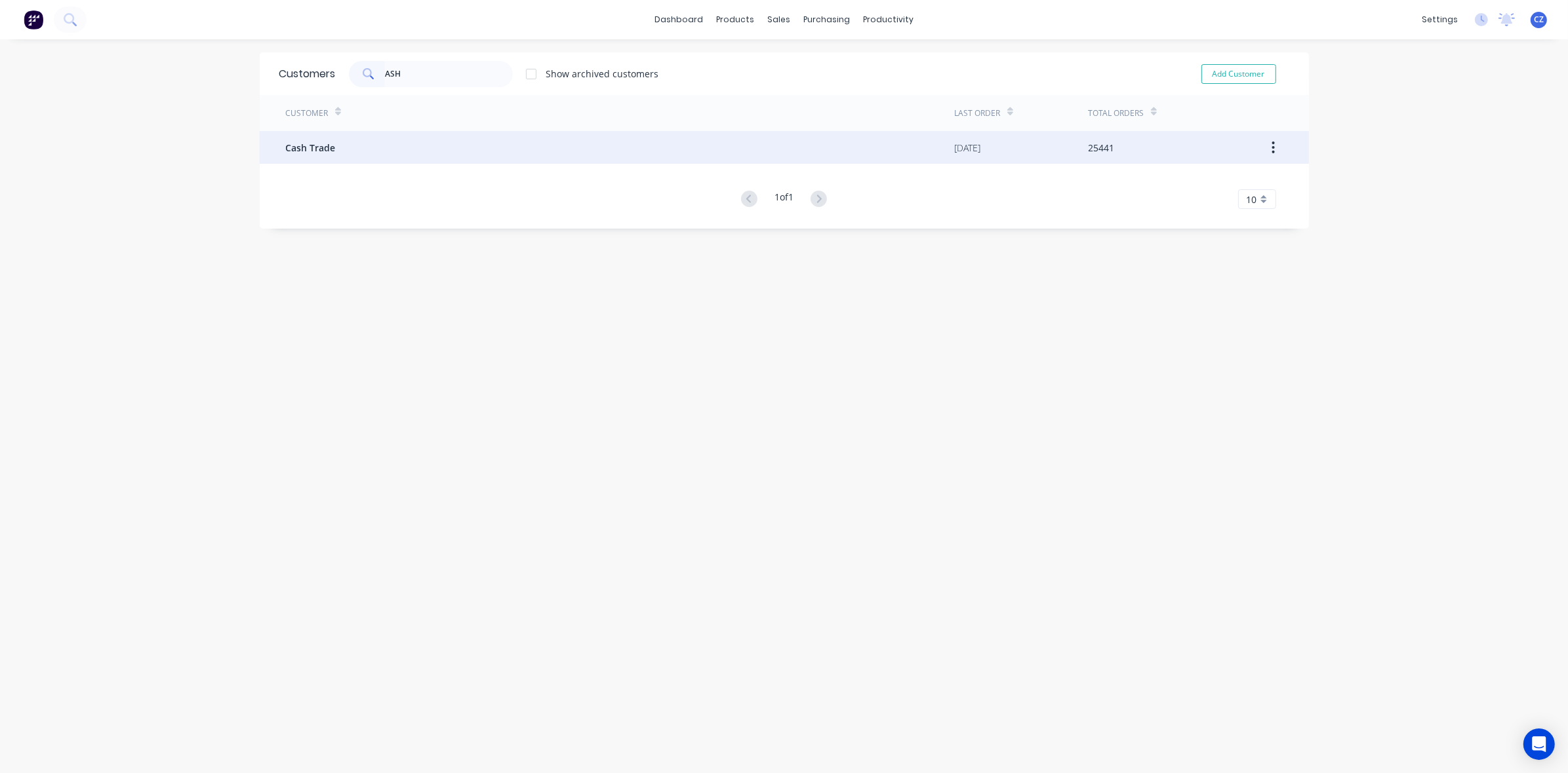
drag, startPoint x: 456, startPoint y: 165, endPoint x: 456, endPoint y: 153, distance: 12.0
click at [456, 155] on div "Customer Last Order Total Orders Cash Trade 18/08/25 25441 1 of 1 10 5 10 15 20…" at bounding box center [784, 152] width 1049 height 114
click at [456, 152] on div "Cash Trade" at bounding box center [620, 147] width 669 height 33
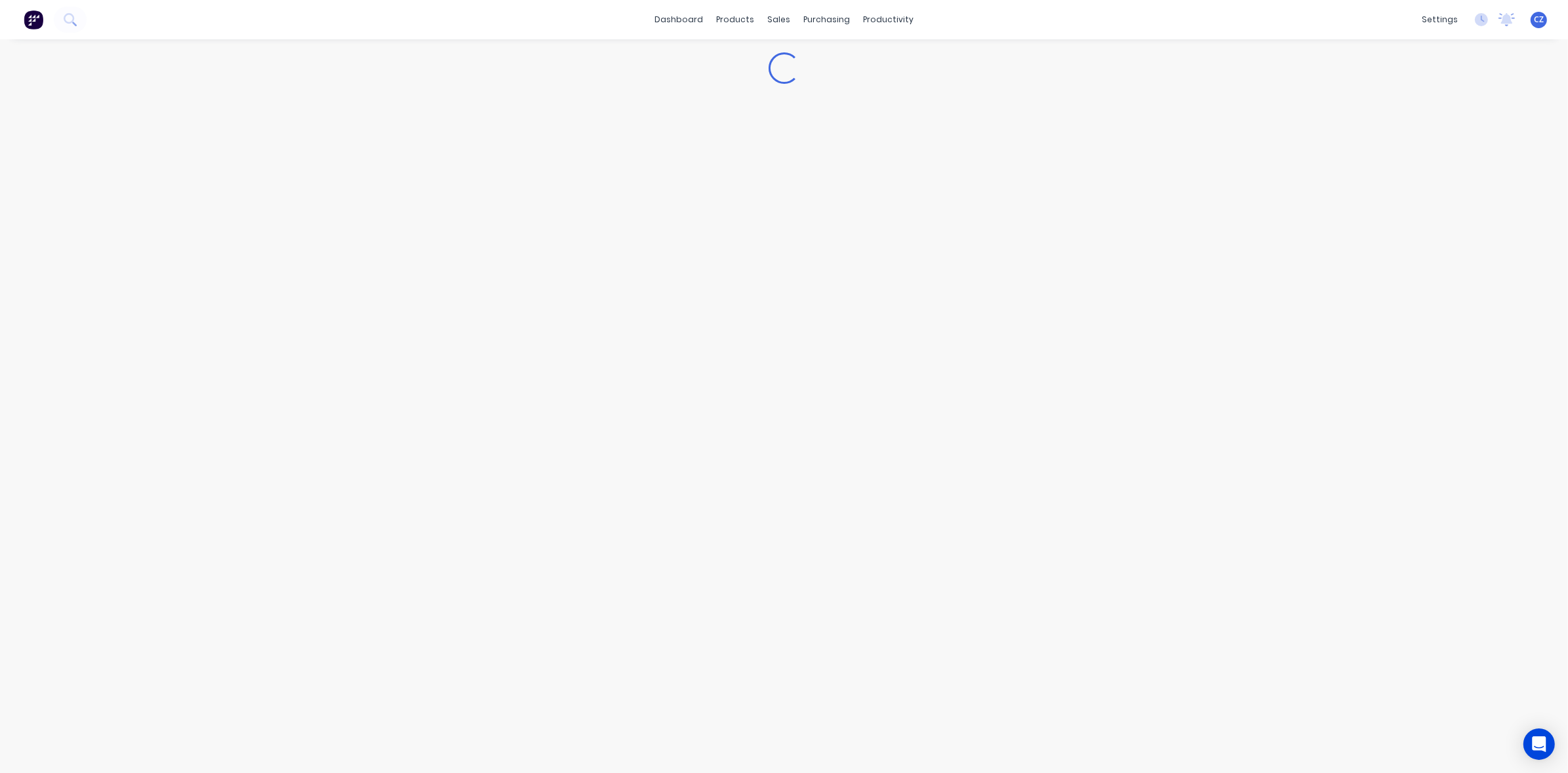
click at [1459, 209] on div "Loading..." at bounding box center [784, 407] width 1568 height 734
click at [1328, 125] on button "Create Order" at bounding box center [1323, 130] width 76 height 21
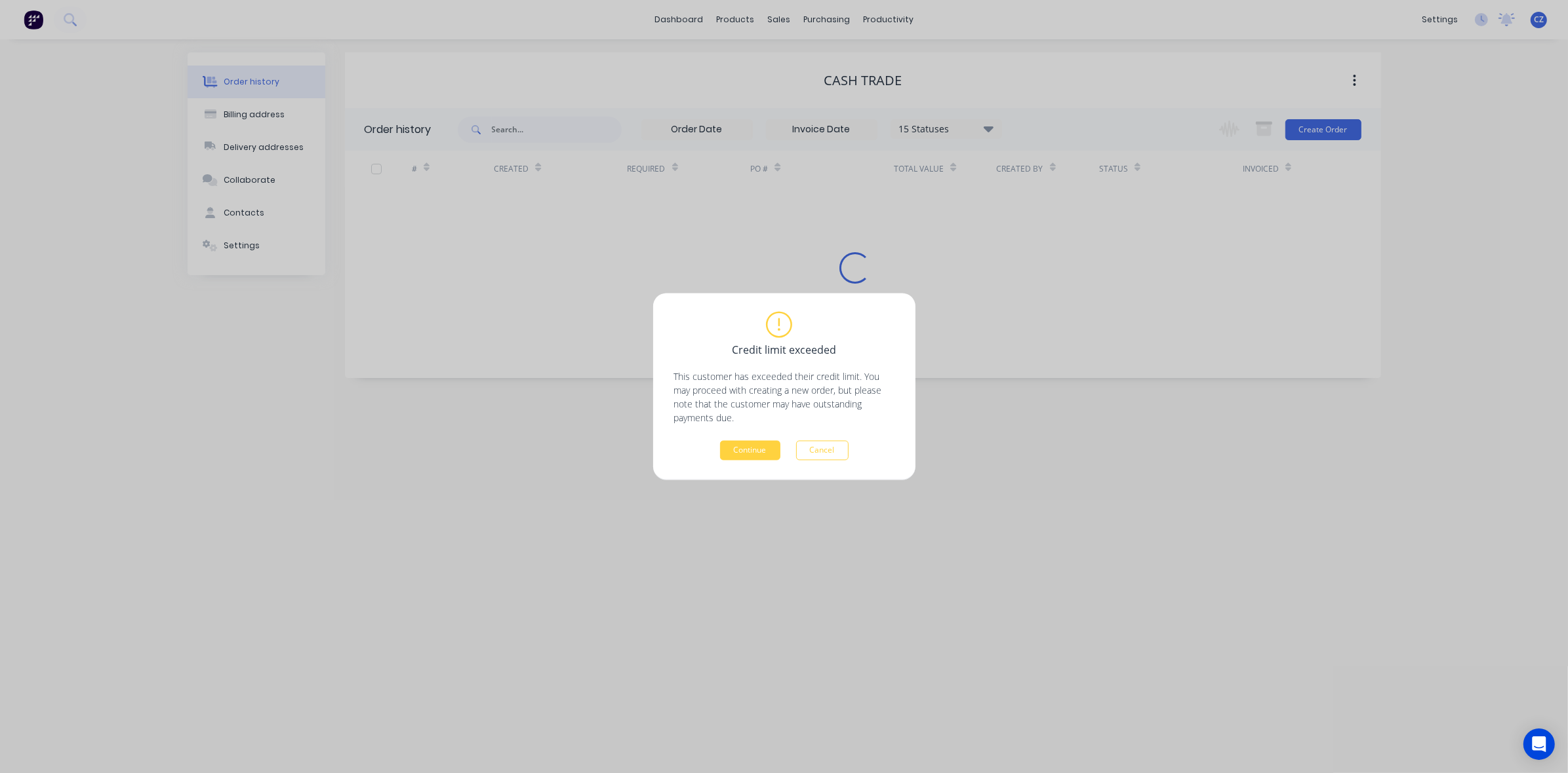
click at [747, 427] on div "Credit limit exceeded This customer has exceeded their credit limit. You may pr…" at bounding box center [784, 387] width 220 height 148
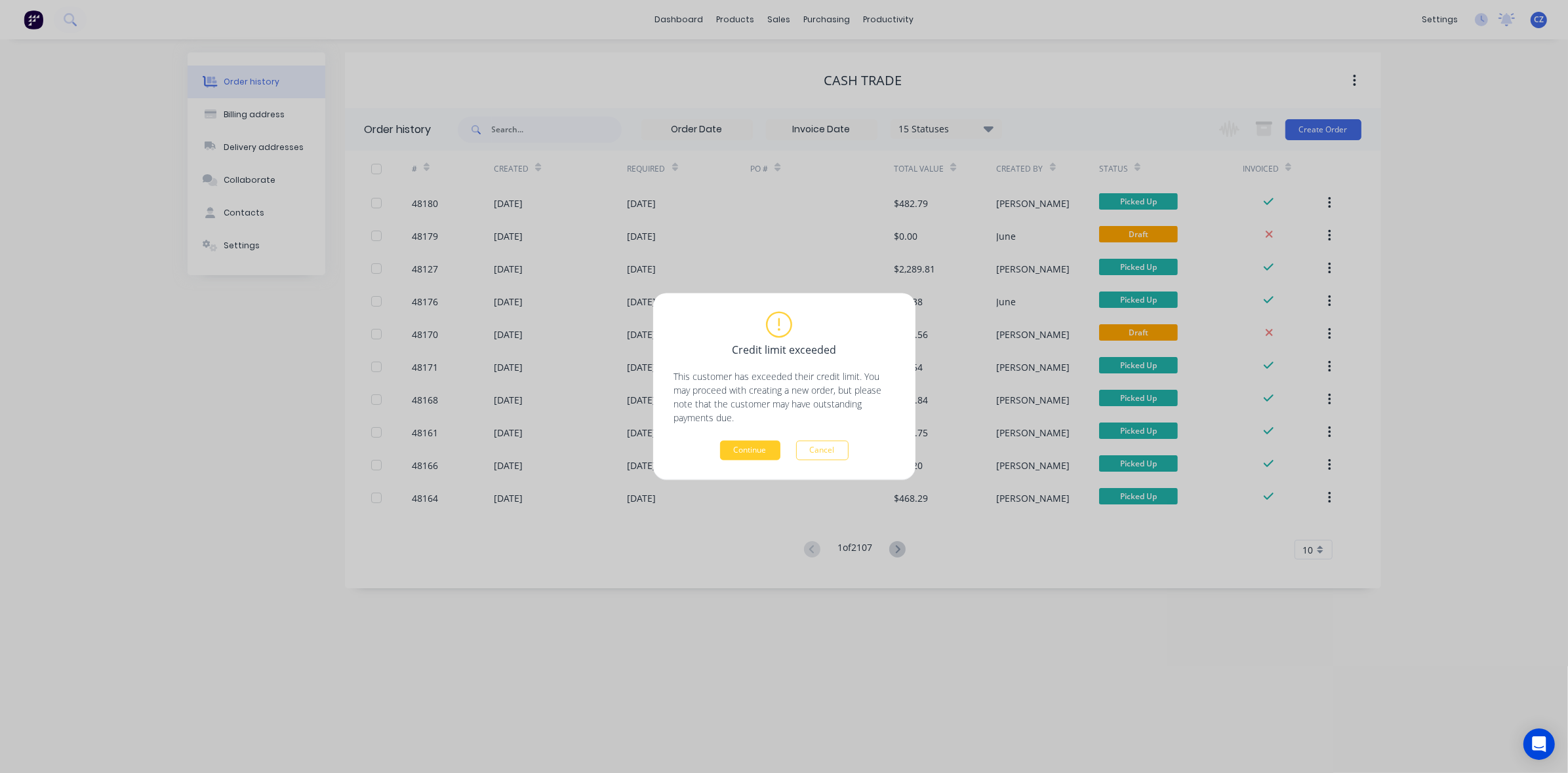
click at [745, 449] on button "Continue" at bounding box center [750, 451] width 60 height 20
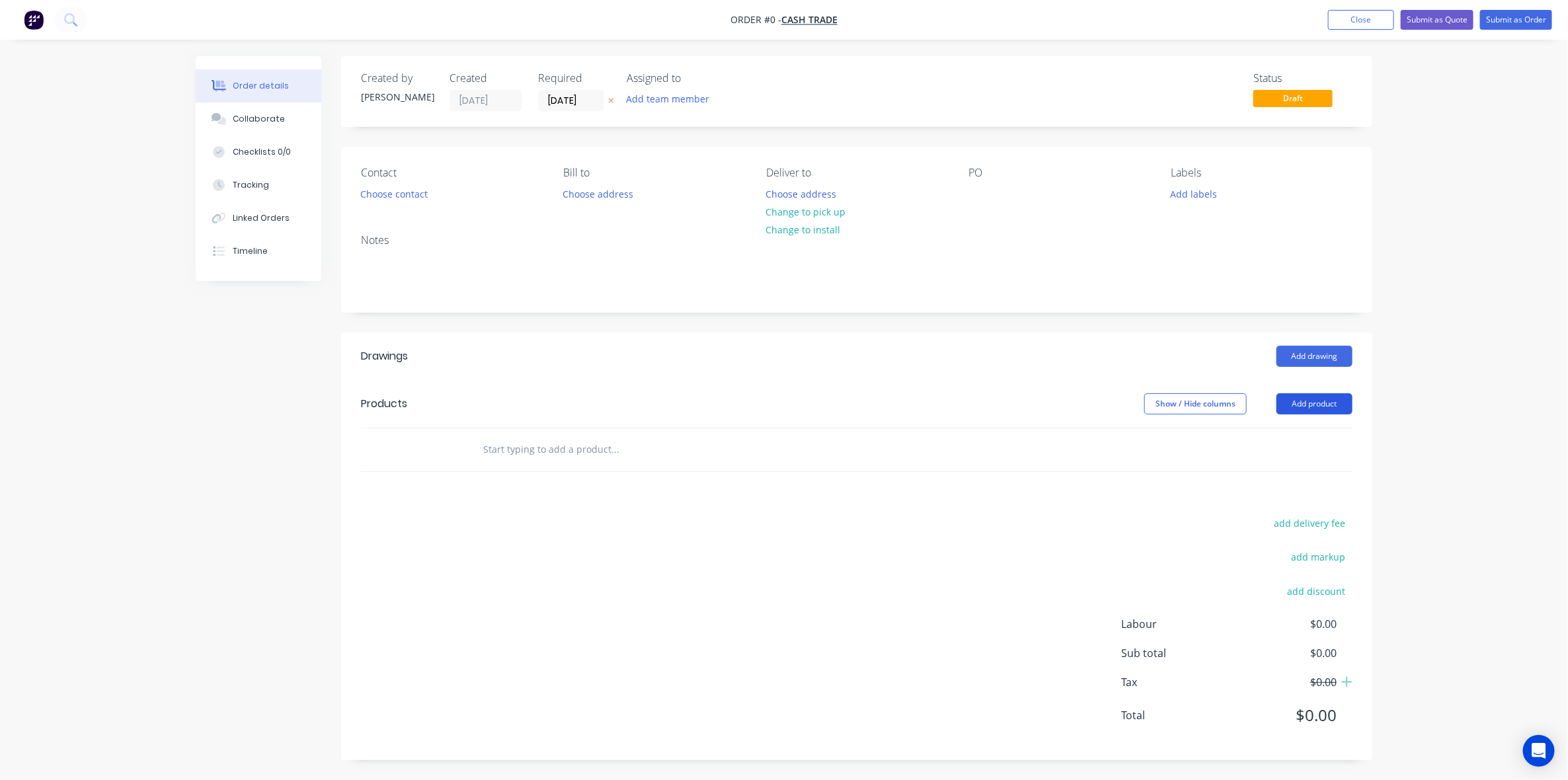
click at [1332, 405] on button "Add product" at bounding box center [1314, 404] width 76 height 22
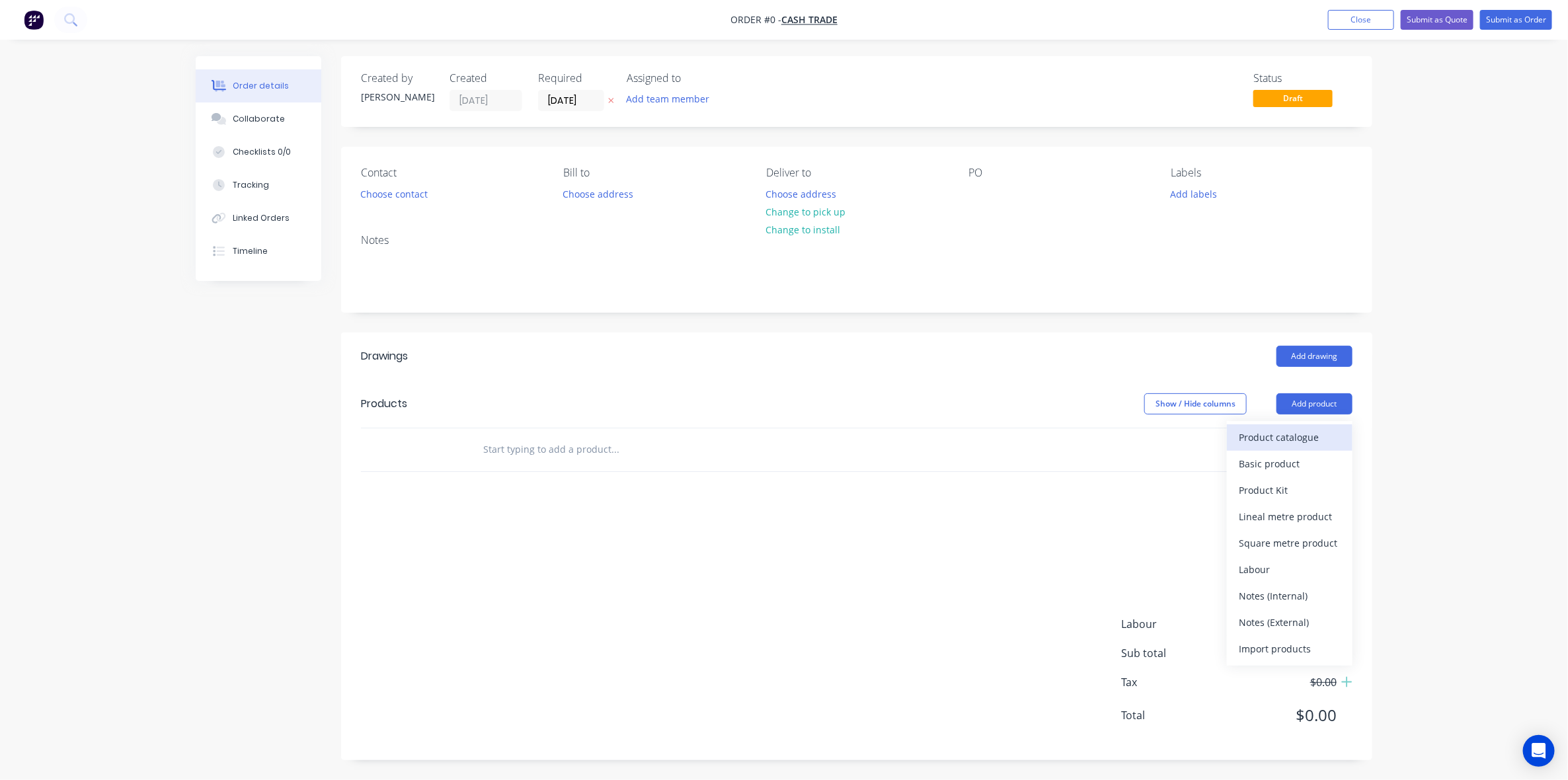
click at [1316, 441] on div "Product catalogue" at bounding box center [1290, 437] width 102 height 19
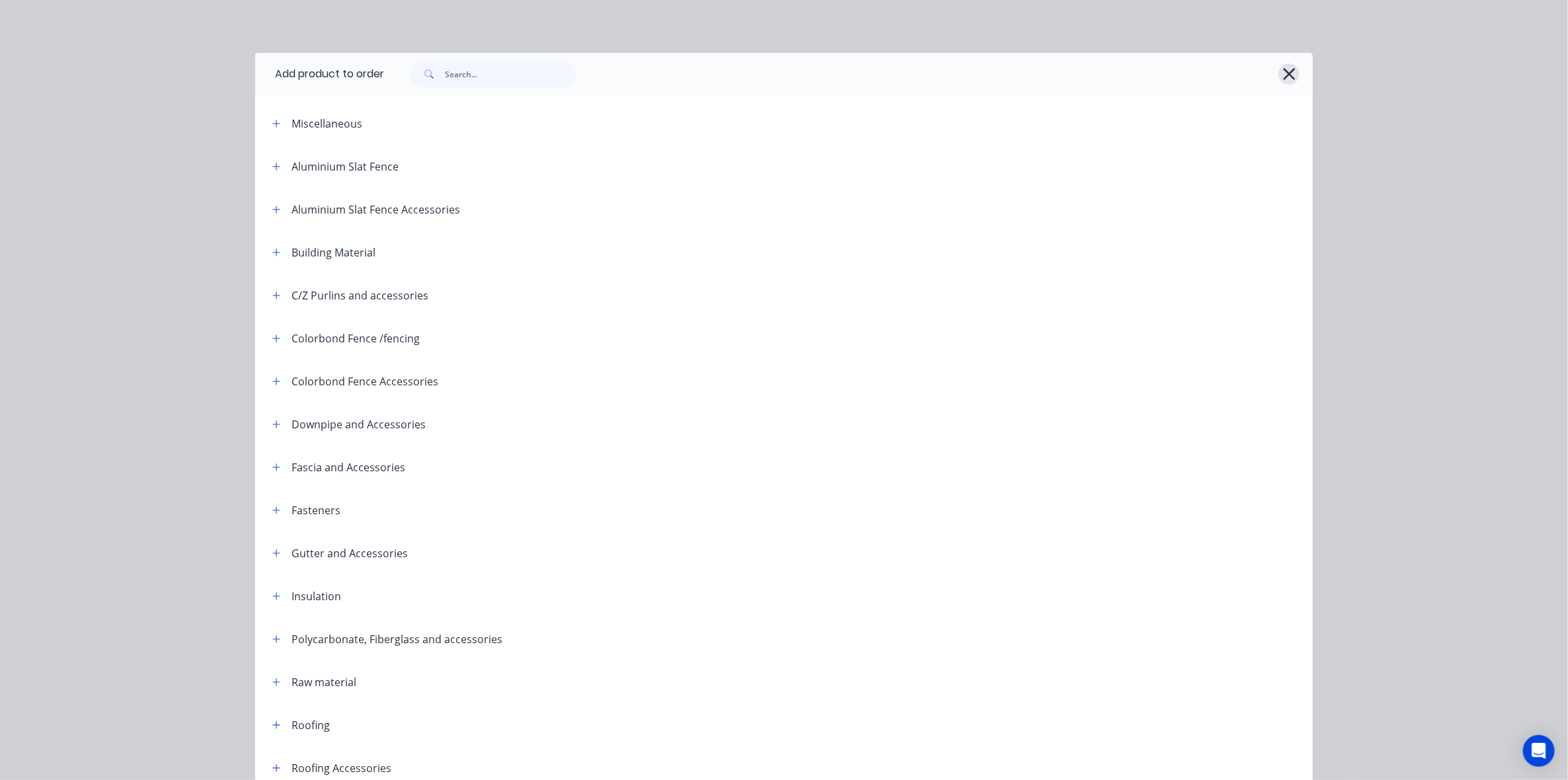
click at [1282, 76] on icon "button" at bounding box center [1289, 74] width 14 height 18
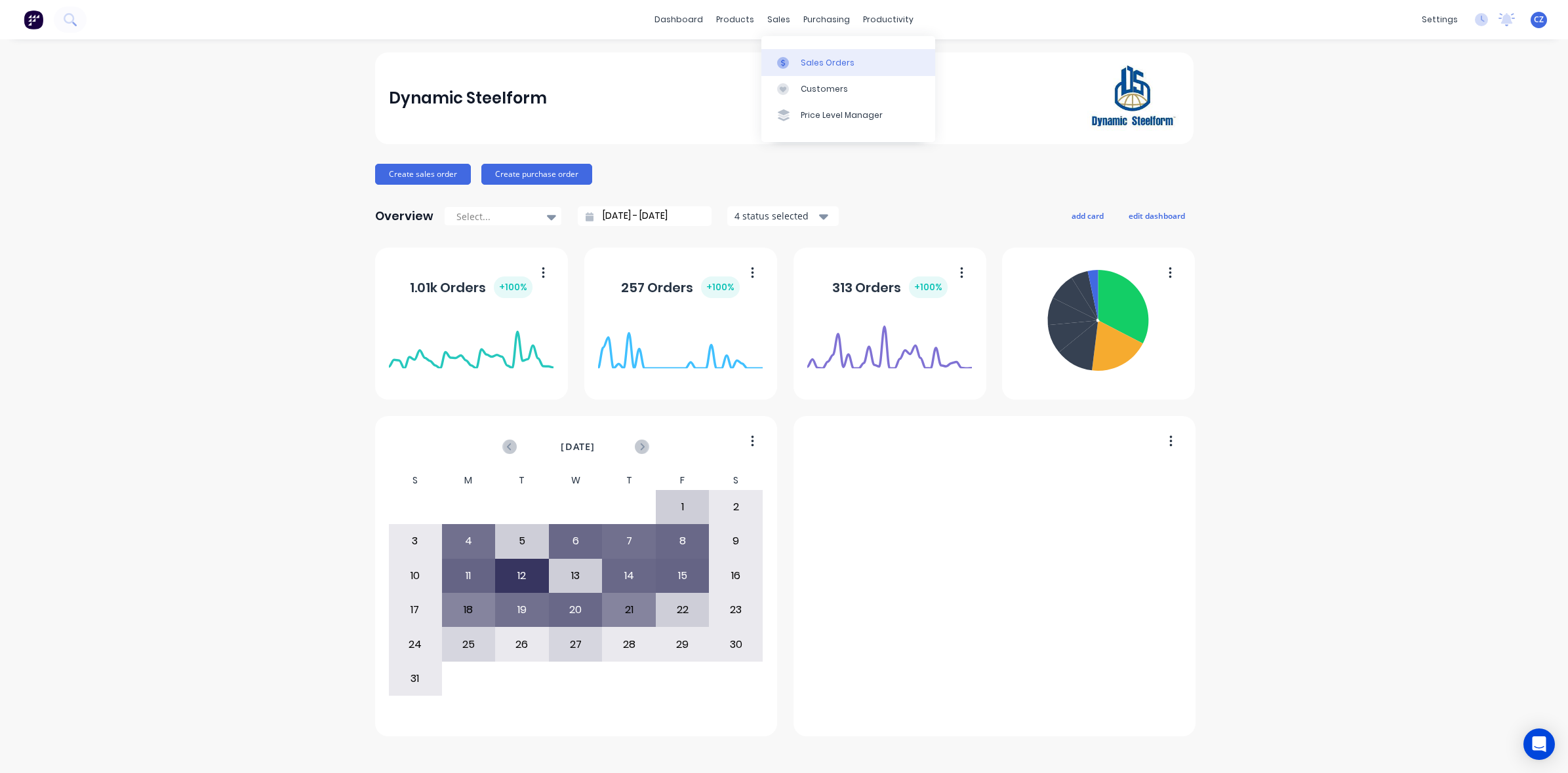
click at [782, 18] on div "sales" at bounding box center [778, 20] width 36 height 20
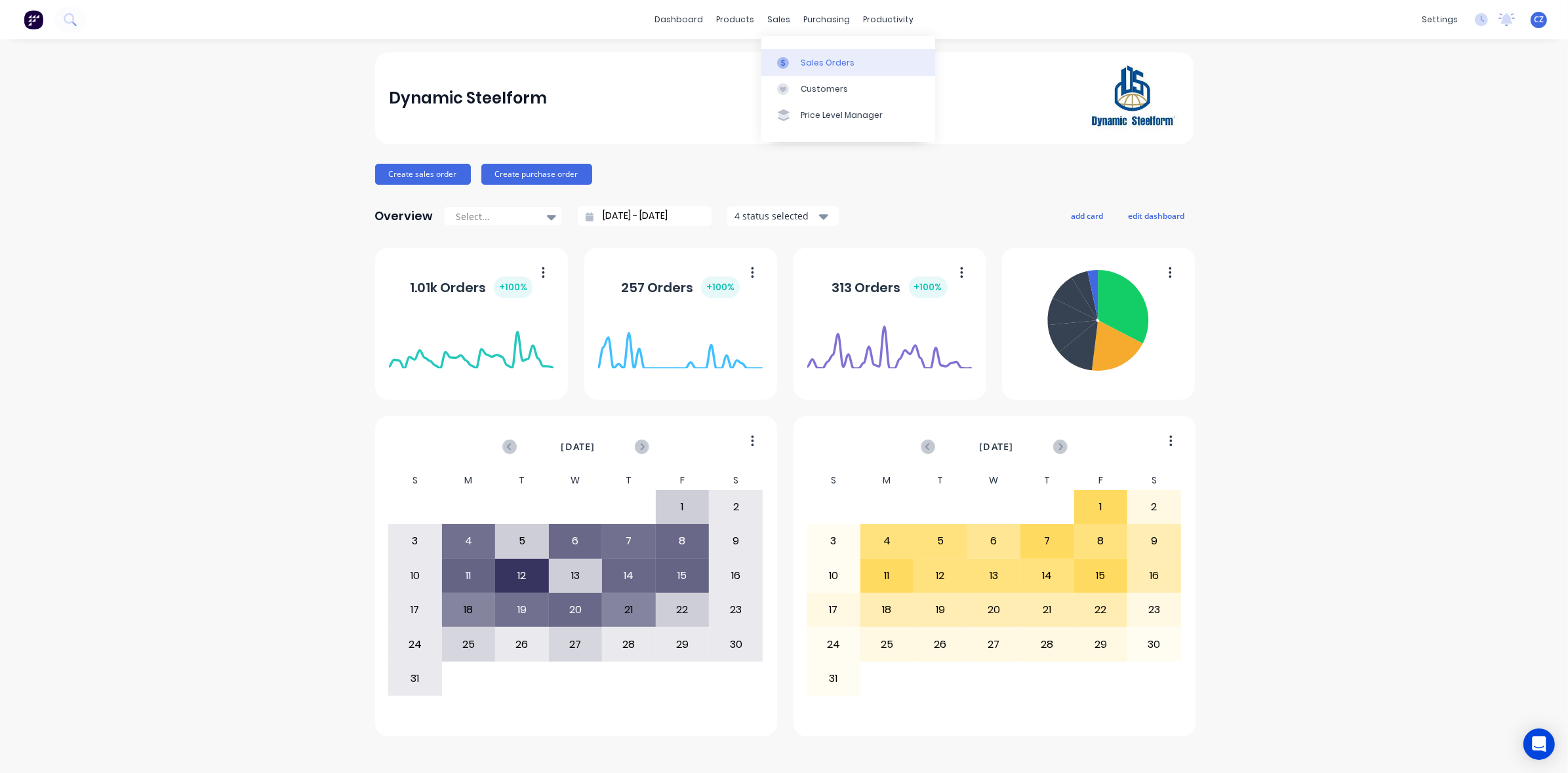
click at [811, 51] on link "Sales Orders" at bounding box center [848, 62] width 174 height 26
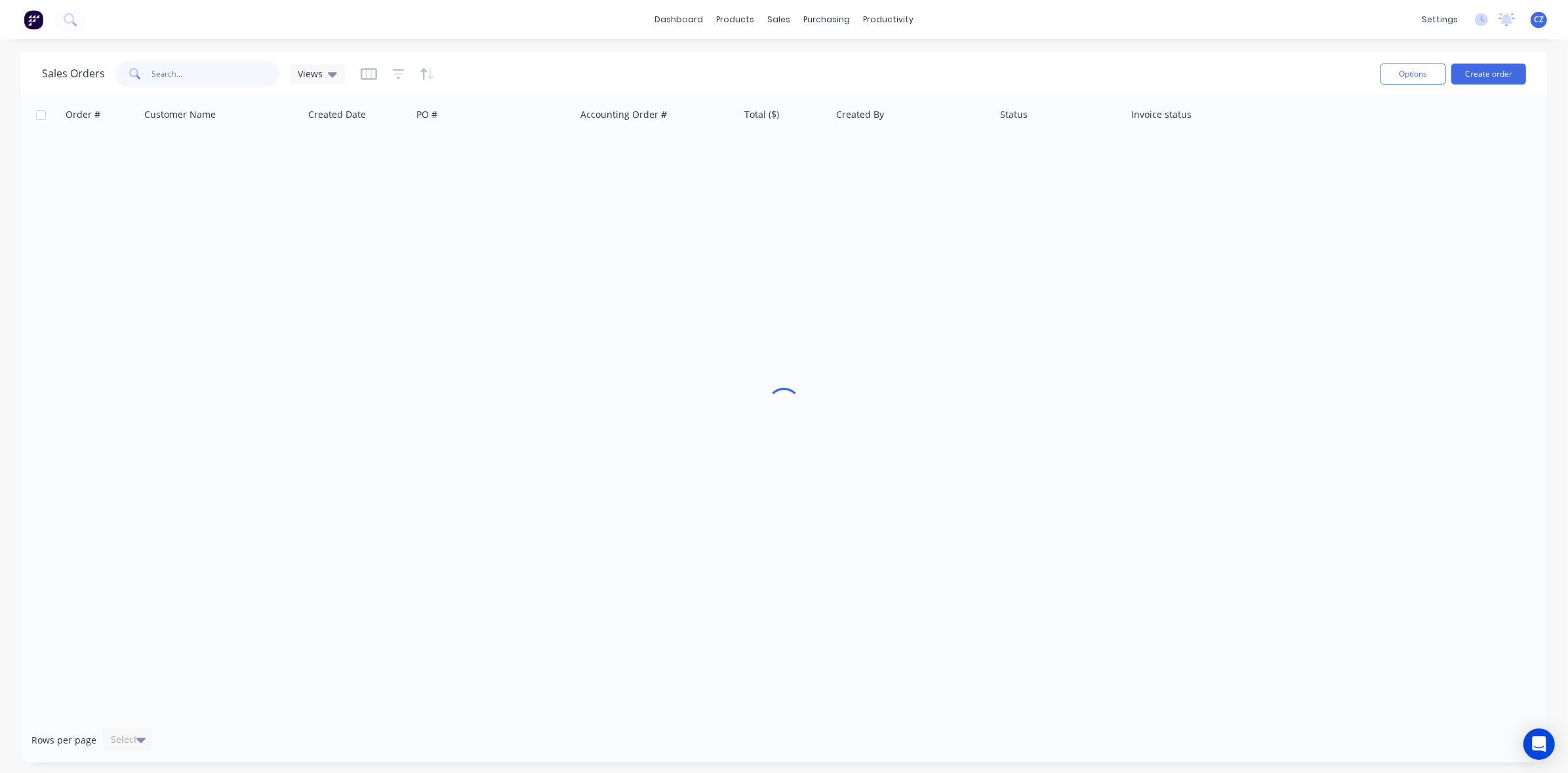
click at [176, 73] on input "text" at bounding box center [216, 74] width 128 height 26
type input "404100076"
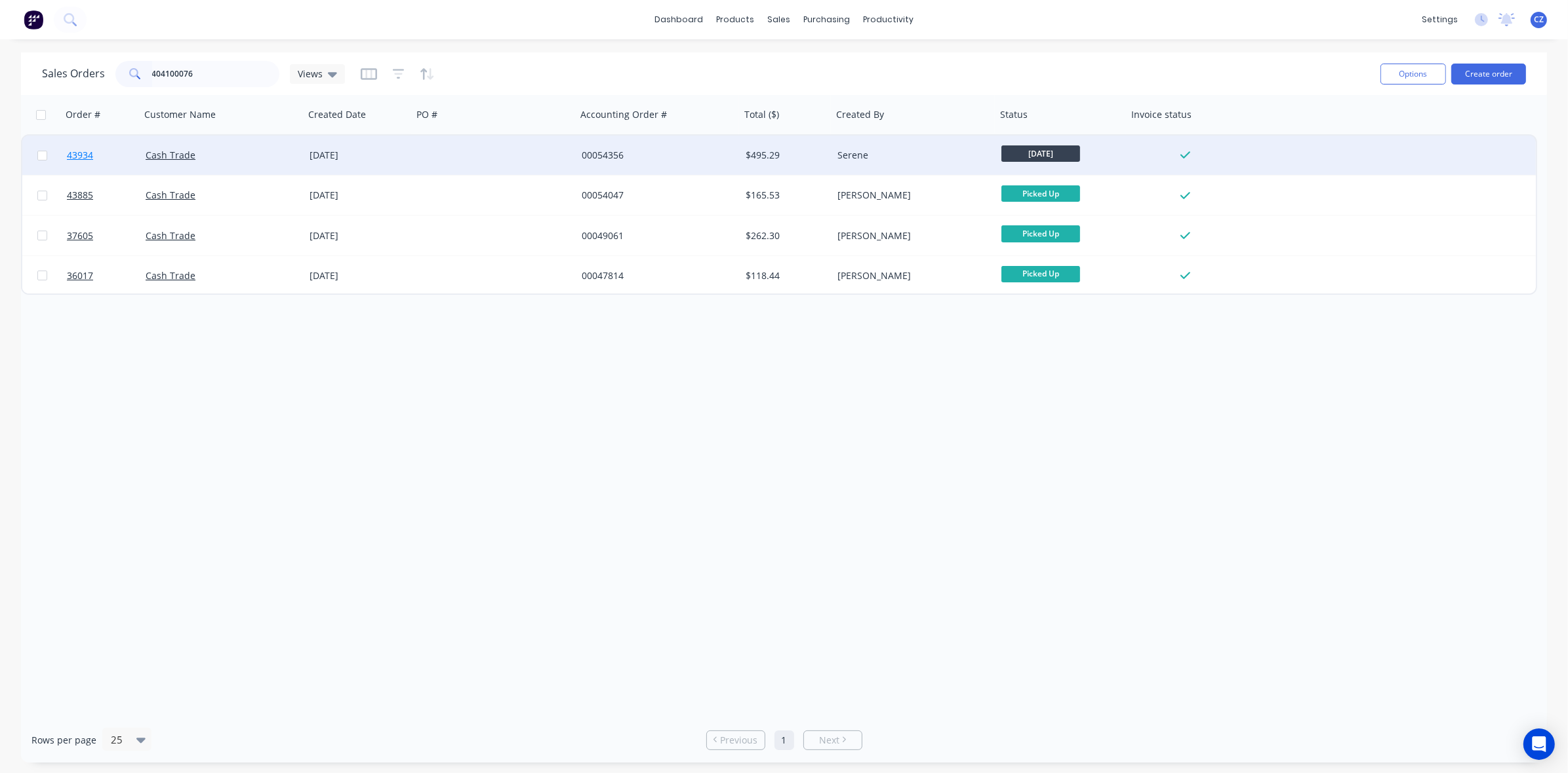
click at [83, 155] on span "43934" at bounding box center [80, 155] width 26 height 13
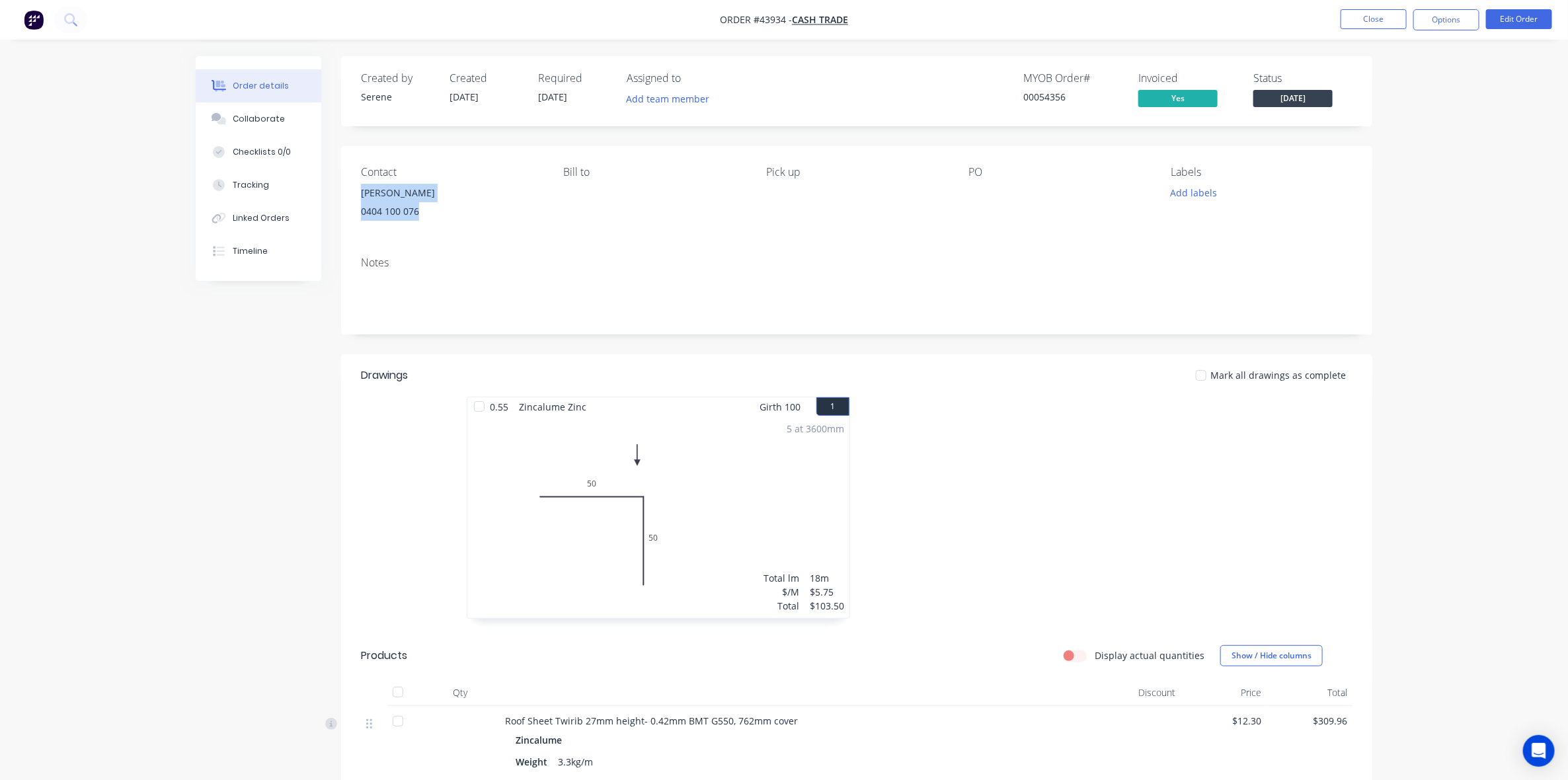
drag, startPoint x: 411, startPoint y: 211, endPoint x: 342, endPoint y: 191, distance: 71.8
click at [342, 191] on div "Contact [PERSON_NAME] [PHONE_NUMBER] Bill to Pick up PO Labels Add labels" at bounding box center [857, 196] width 1031 height 100
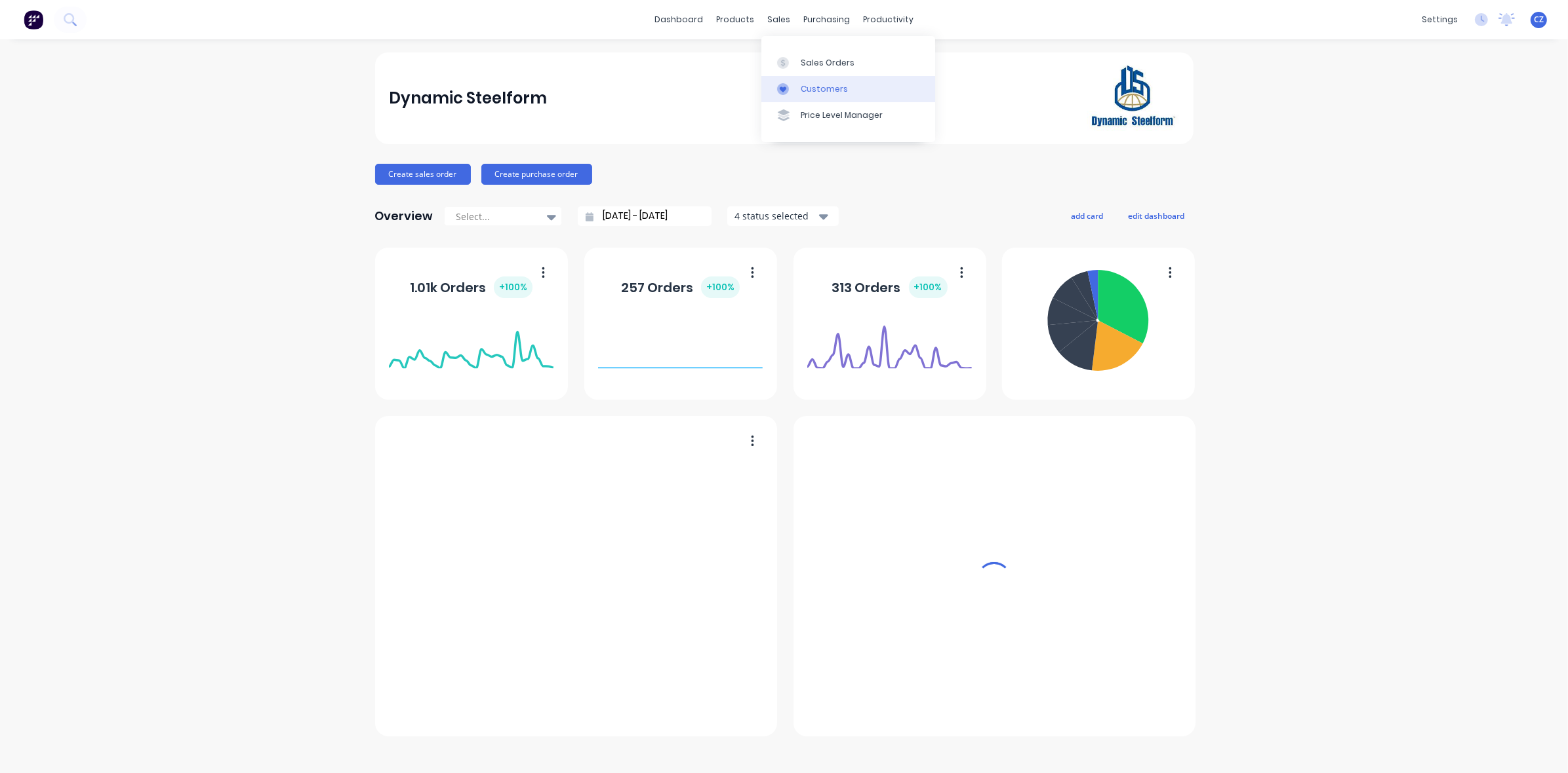
drag, startPoint x: 773, startPoint y: 21, endPoint x: 821, endPoint y: 100, distance: 92.4
click at [811, 87] on div "Customers" at bounding box center [824, 88] width 47 height 11
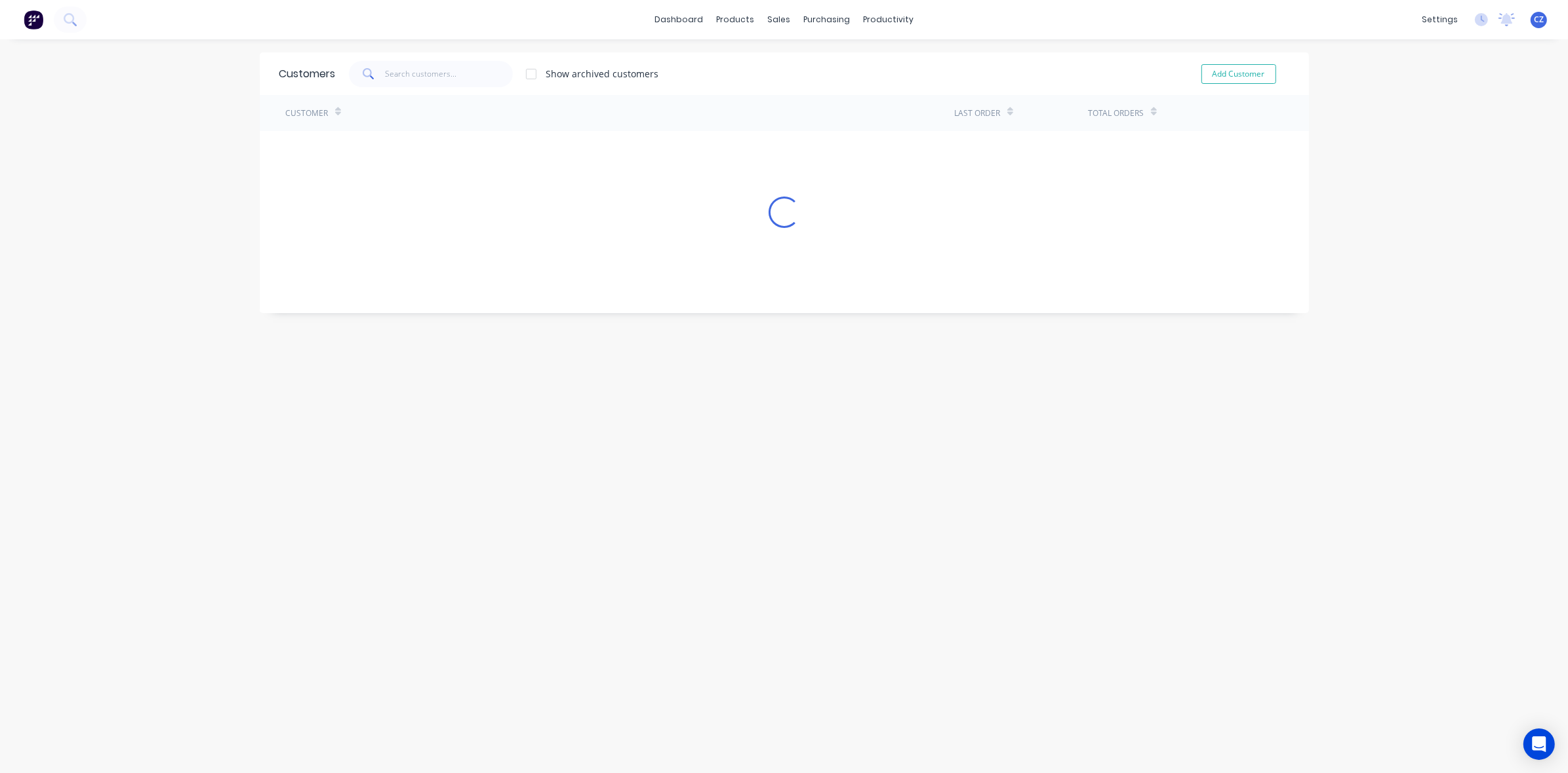
click at [818, 90] on div "Customers Show archived customers Add Customer" at bounding box center [784, 74] width 1049 height 43
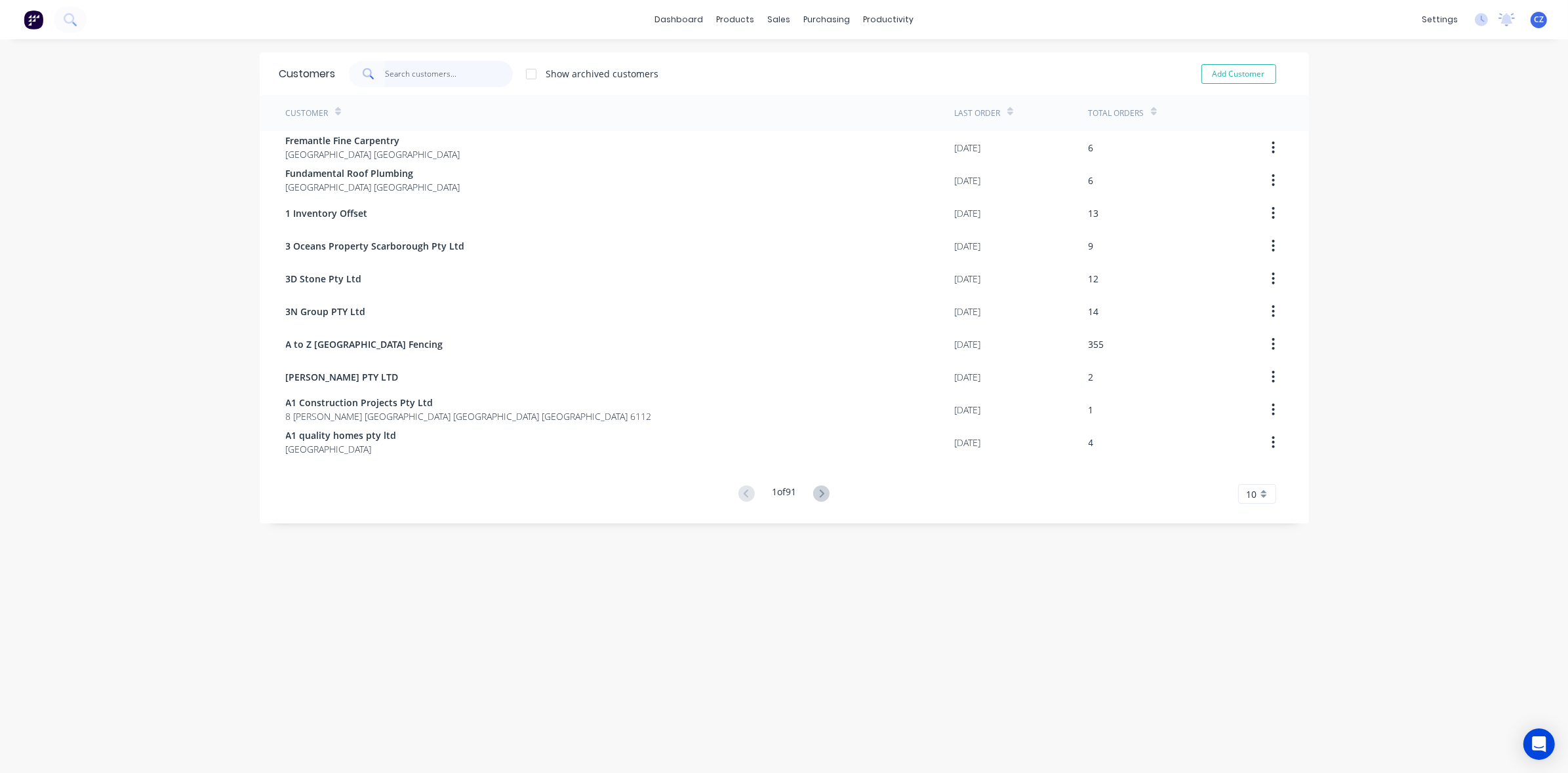
click at [482, 80] on input "text" at bounding box center [449, 74] width 128 height 26
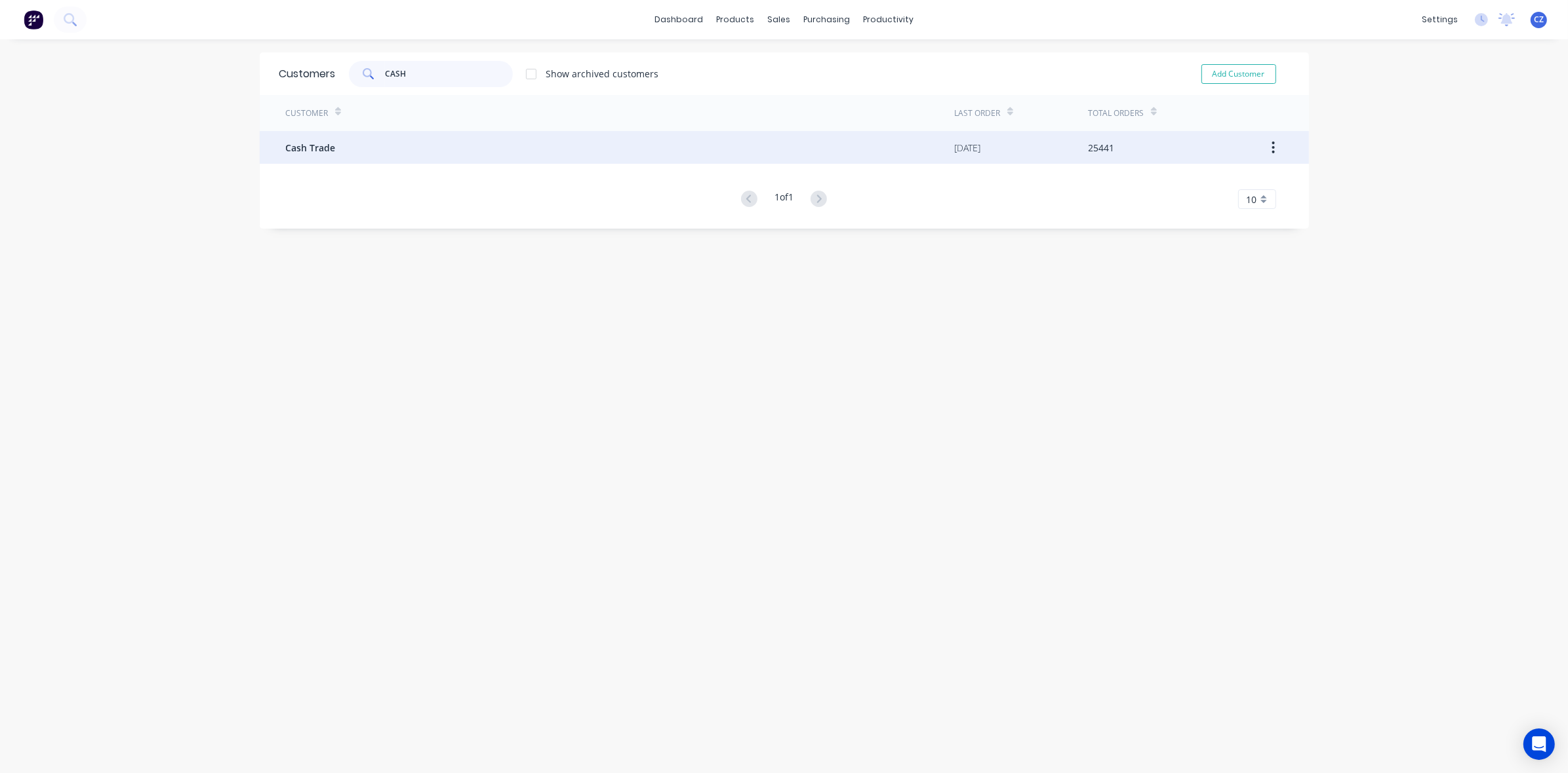
type input "CASH"
click at [430, 146] on div "Cash Trade" at bounding box center [620, 147] width 669 height 33
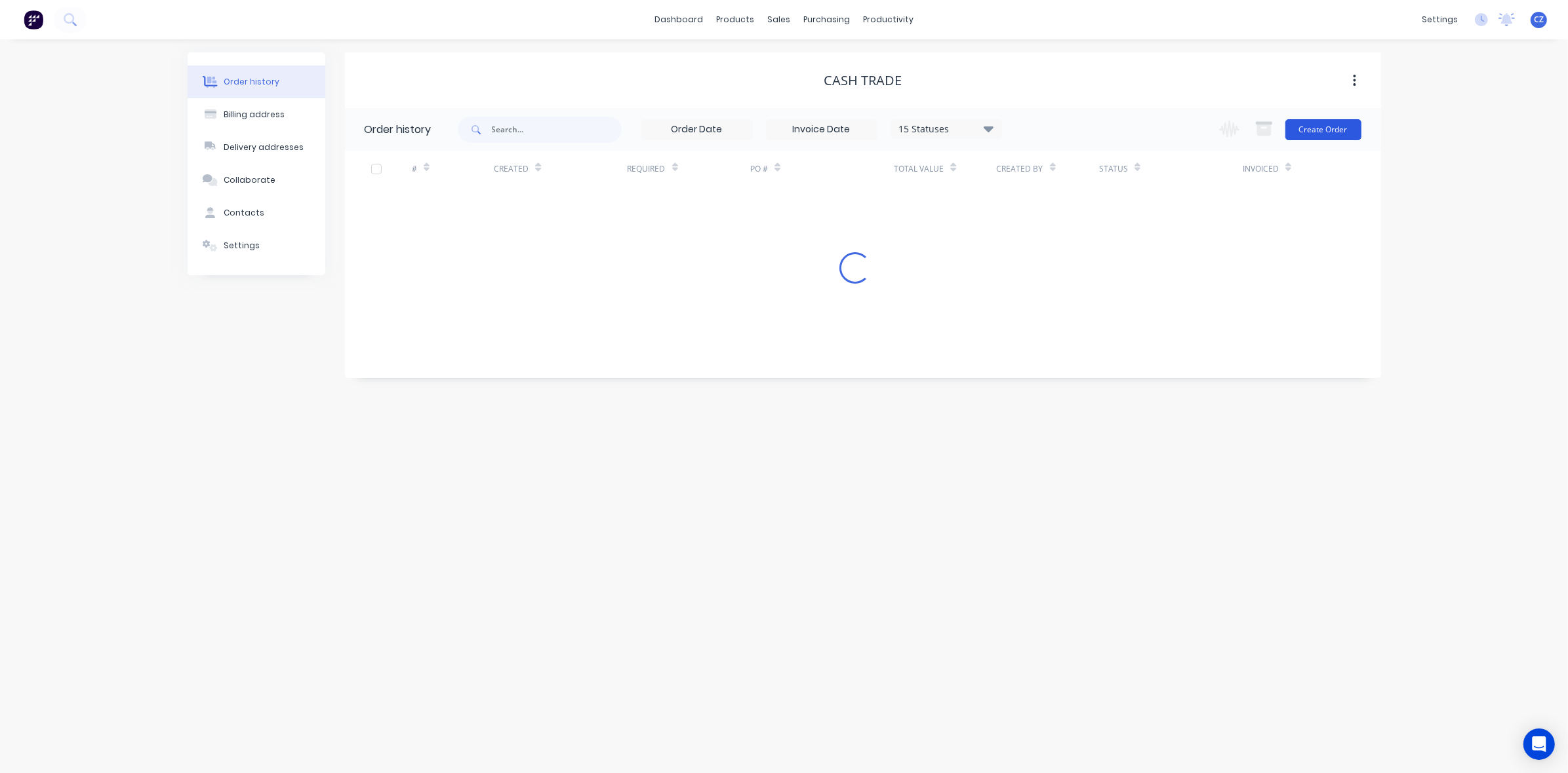
click at [1322, 125] on button "Create Order" at bounding box center [1323, 130] width 76 height 21
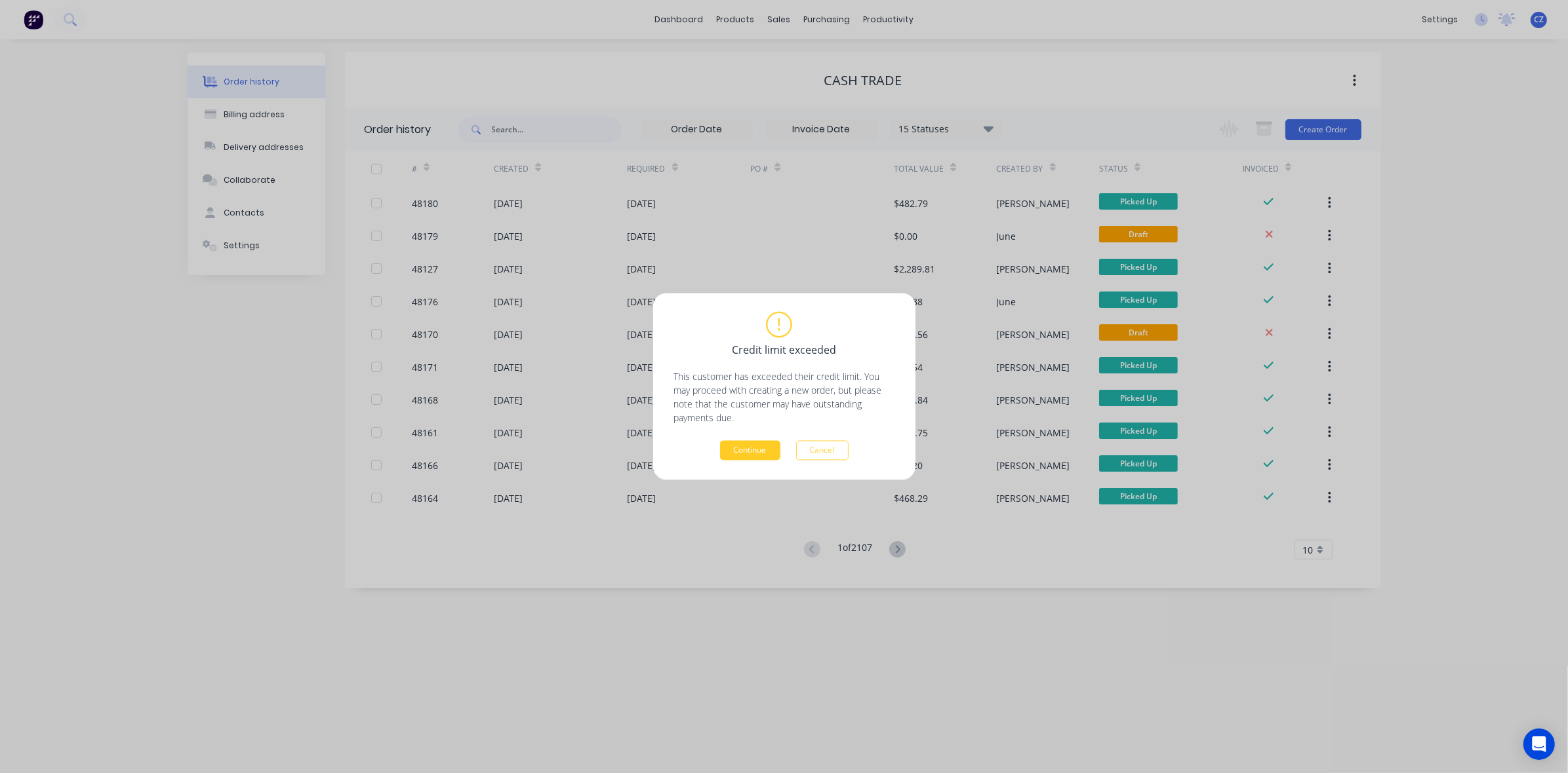
click at [761, 447] on button "Continue" at bounding box center [750, 451] width 60 height 20
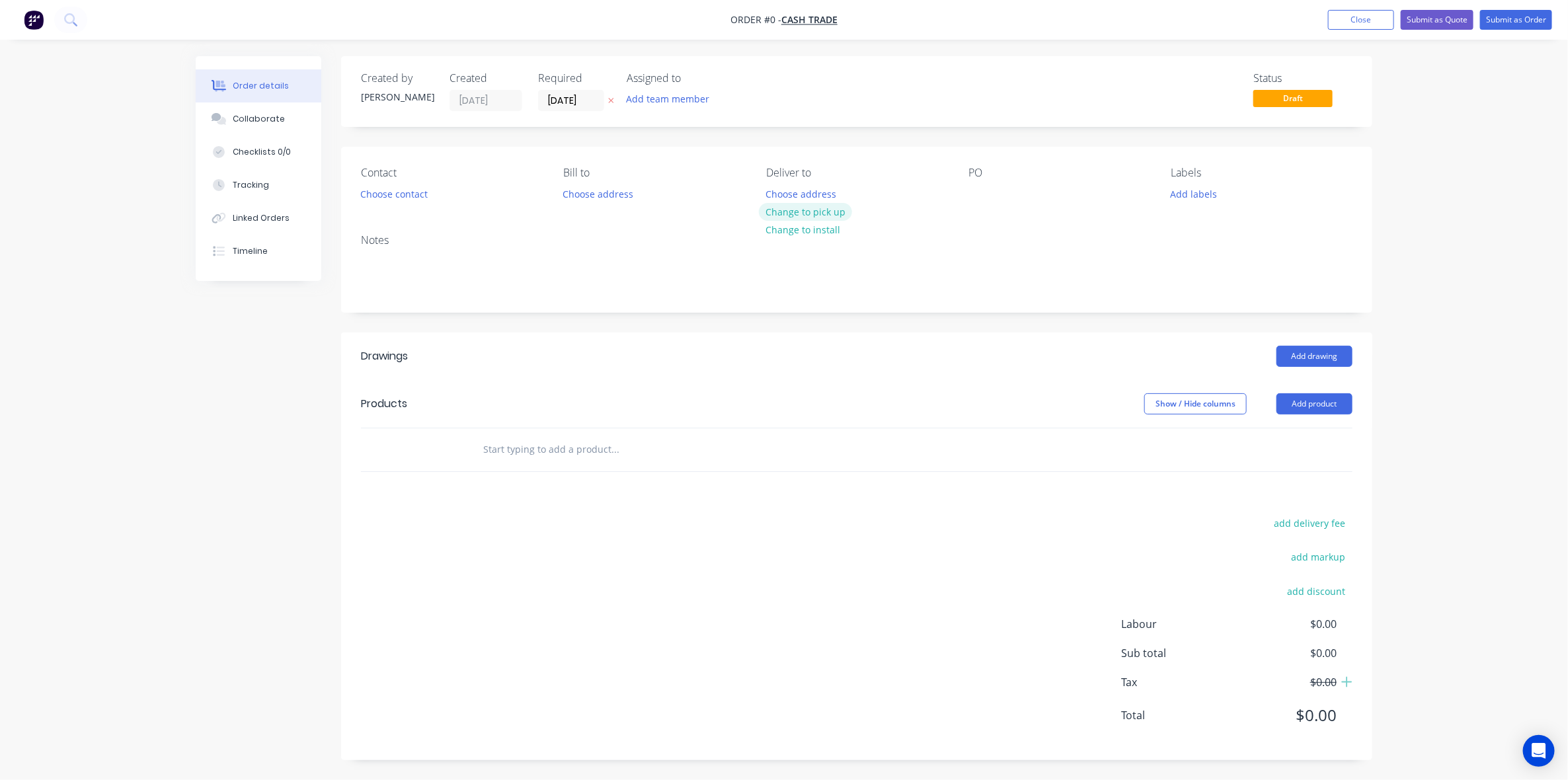
click at [784, 216] on button "Change to pick up" at bounding box center [806, 211] width 94 height 18
click at [400, 195] on button "Choose contact" at bounding box center [394, 193] width 81 height 18
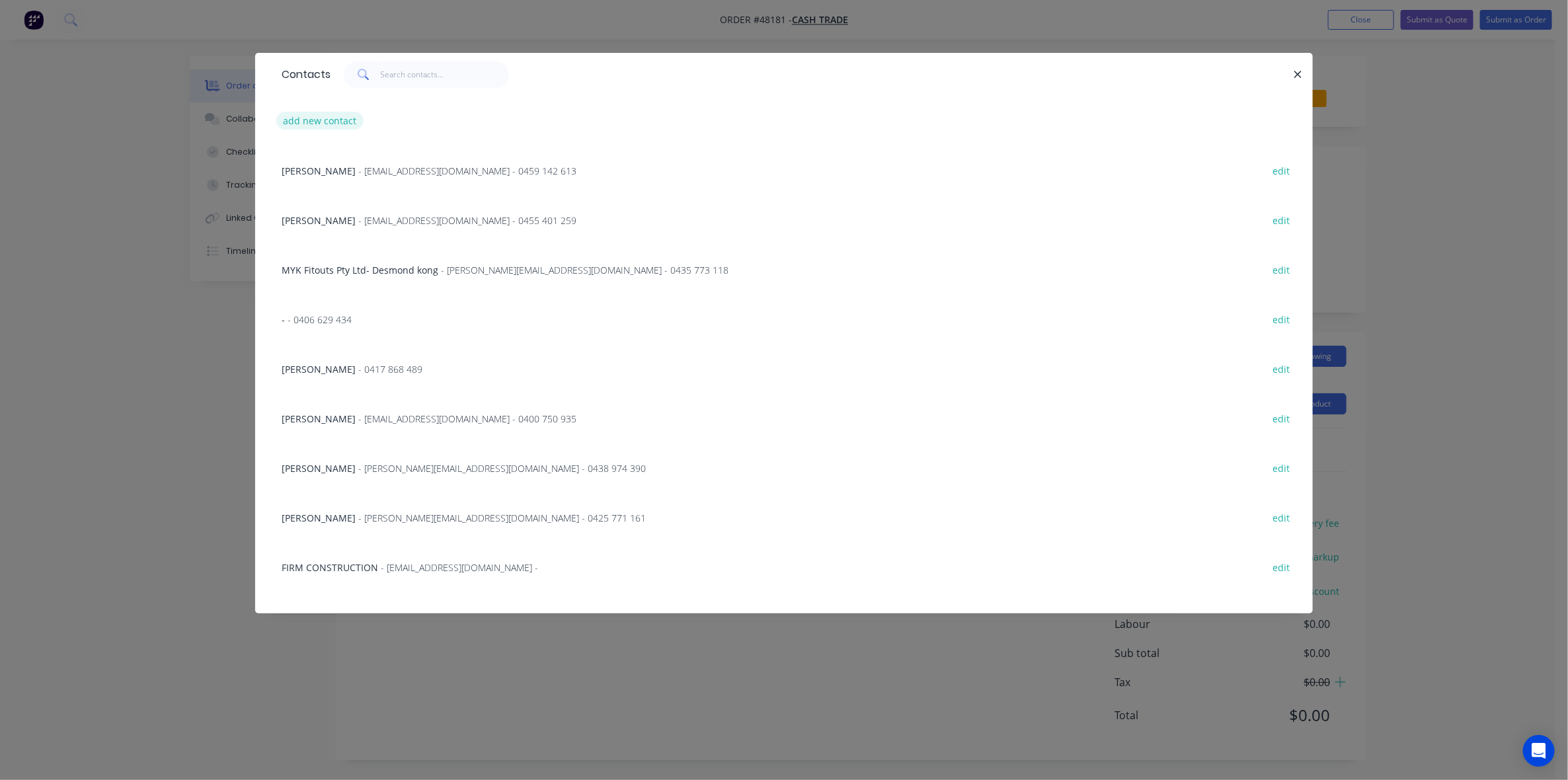
click at [318, 119] on button "add new contact" at bounding box center [320, 120] width 88 height 18
select select "AU"
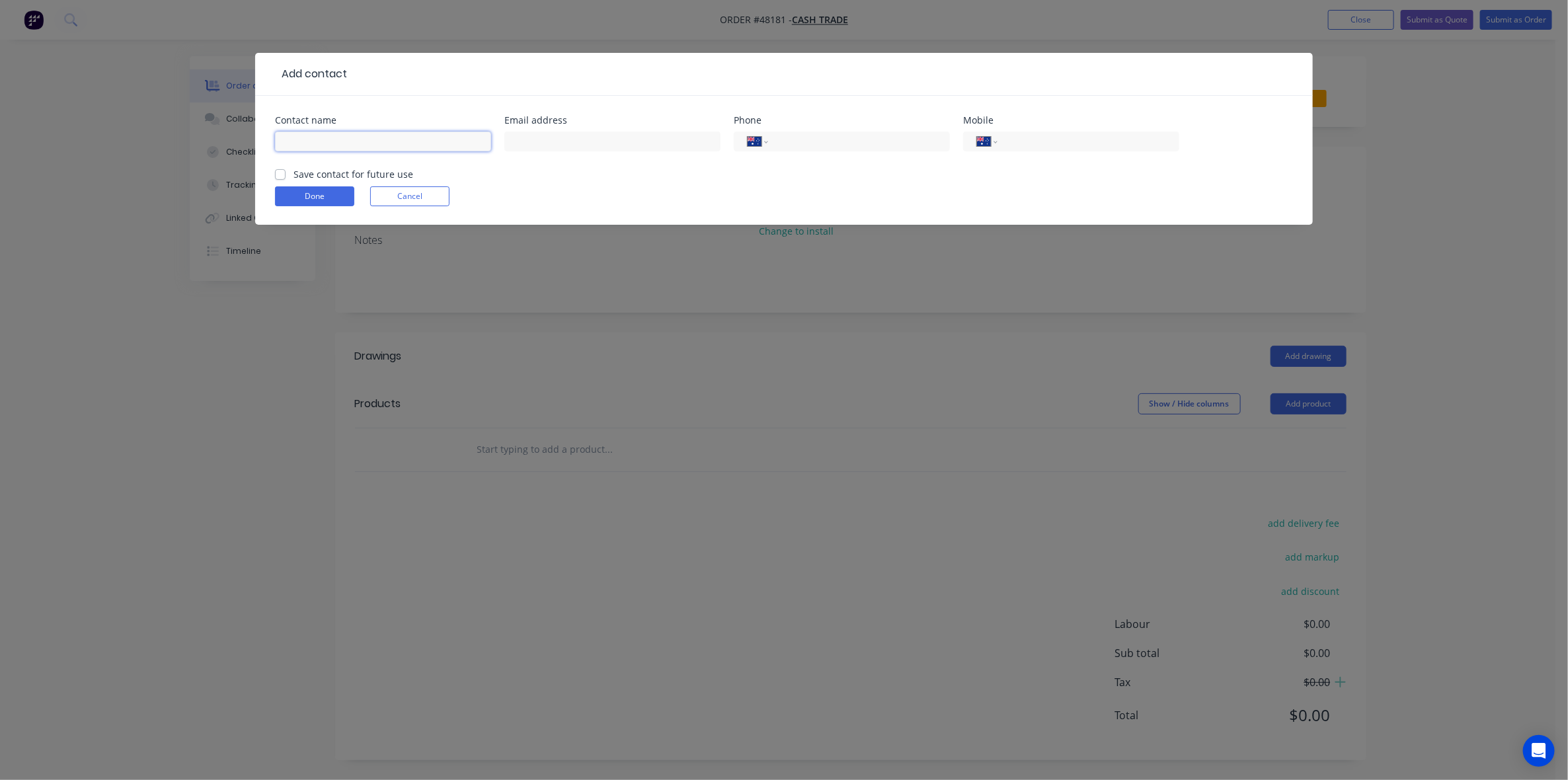
click at [347, 134] on input "text" at bounding box center [383, 141] width 216 height 20
paste input "Chen 0404 100 076"
drag, startPoint x: 382, startPoint y: 136, endPoint x: 304, endPoint y: 143, distance: 78.3
click at [304, 143] on input "Chen 0404 100 076" at bounding box center [383, 141] width 216 height 20
type input "Chen"
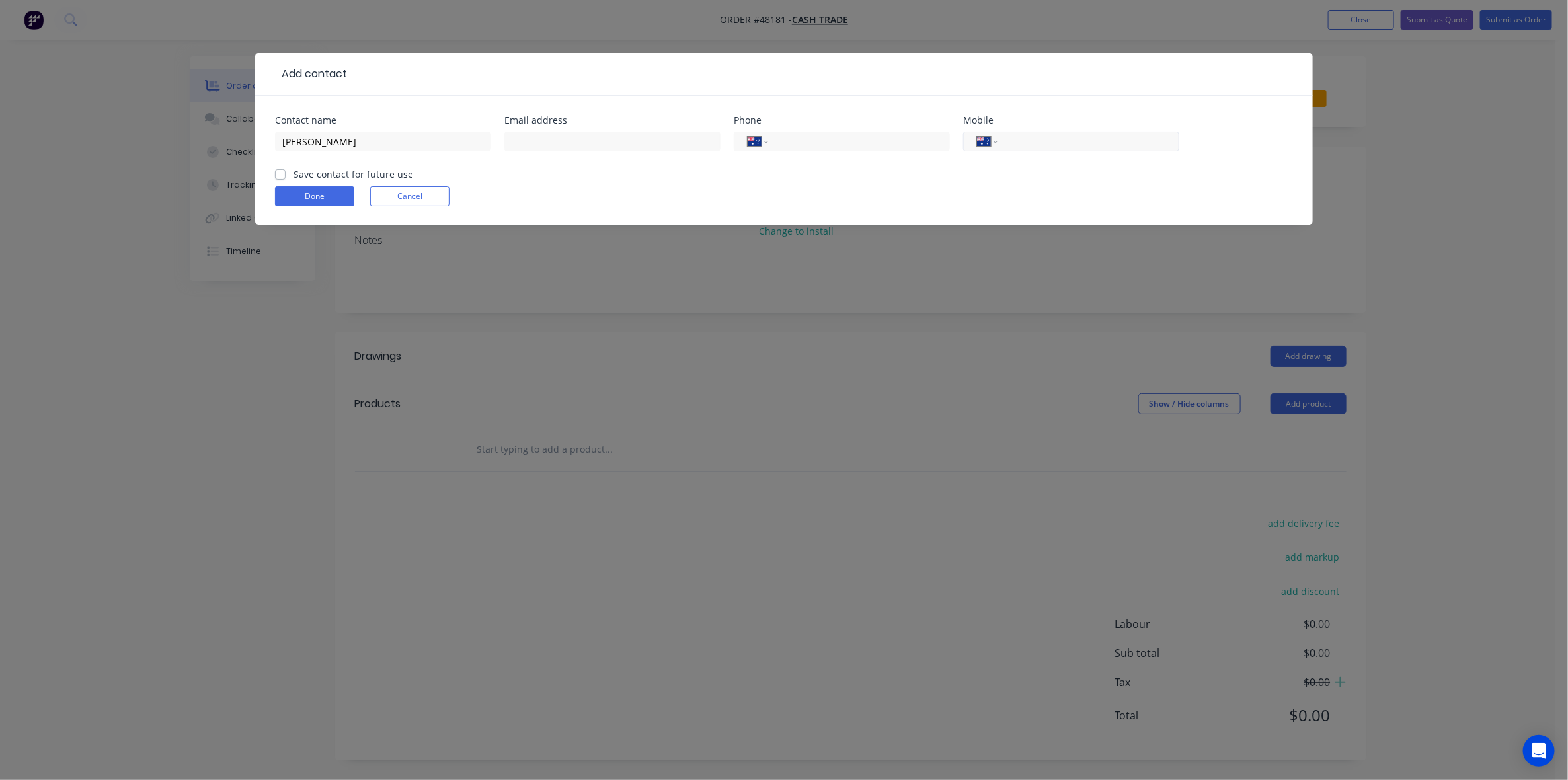
click at [1101, 147] on input "tel" at bounding box center [1086, 142] width 159 height 15
paste input "0404 100 076"
type input "0404 100 076"
click at [295, 198] on button "Done" at bounding box center [314, 197] width 79 height 20
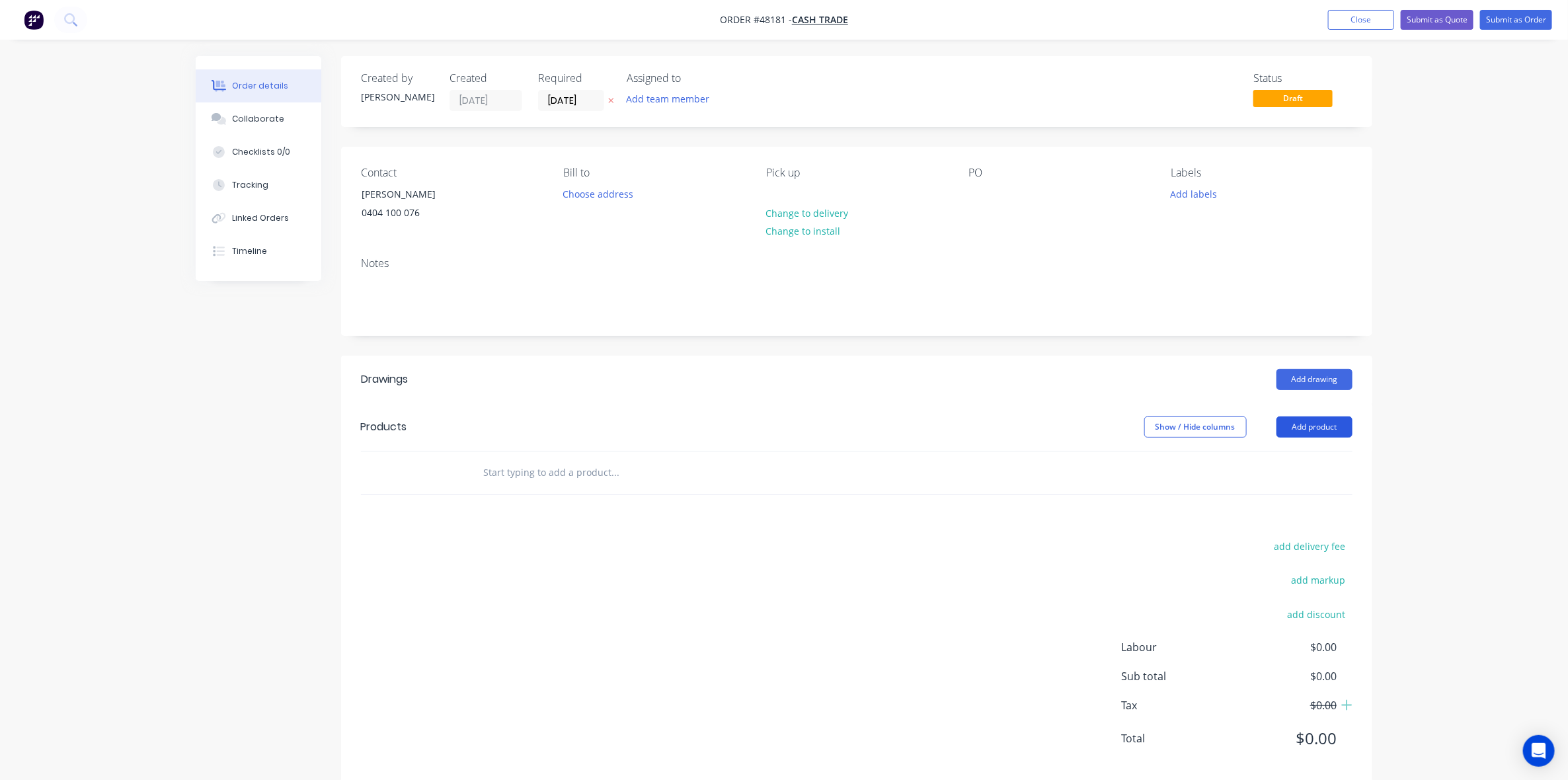
drag, startPoint x: 777, startPoint y: 321, endPoint x: 1307, endPoint y: 430, distance: 541.1
click at [779, 322] on div "Notes" at bounding box center [857, 290] width 1031 height 88
click at [1320, 417] on button "Add product" at bounding box center [1314, 427] width 76 height 22
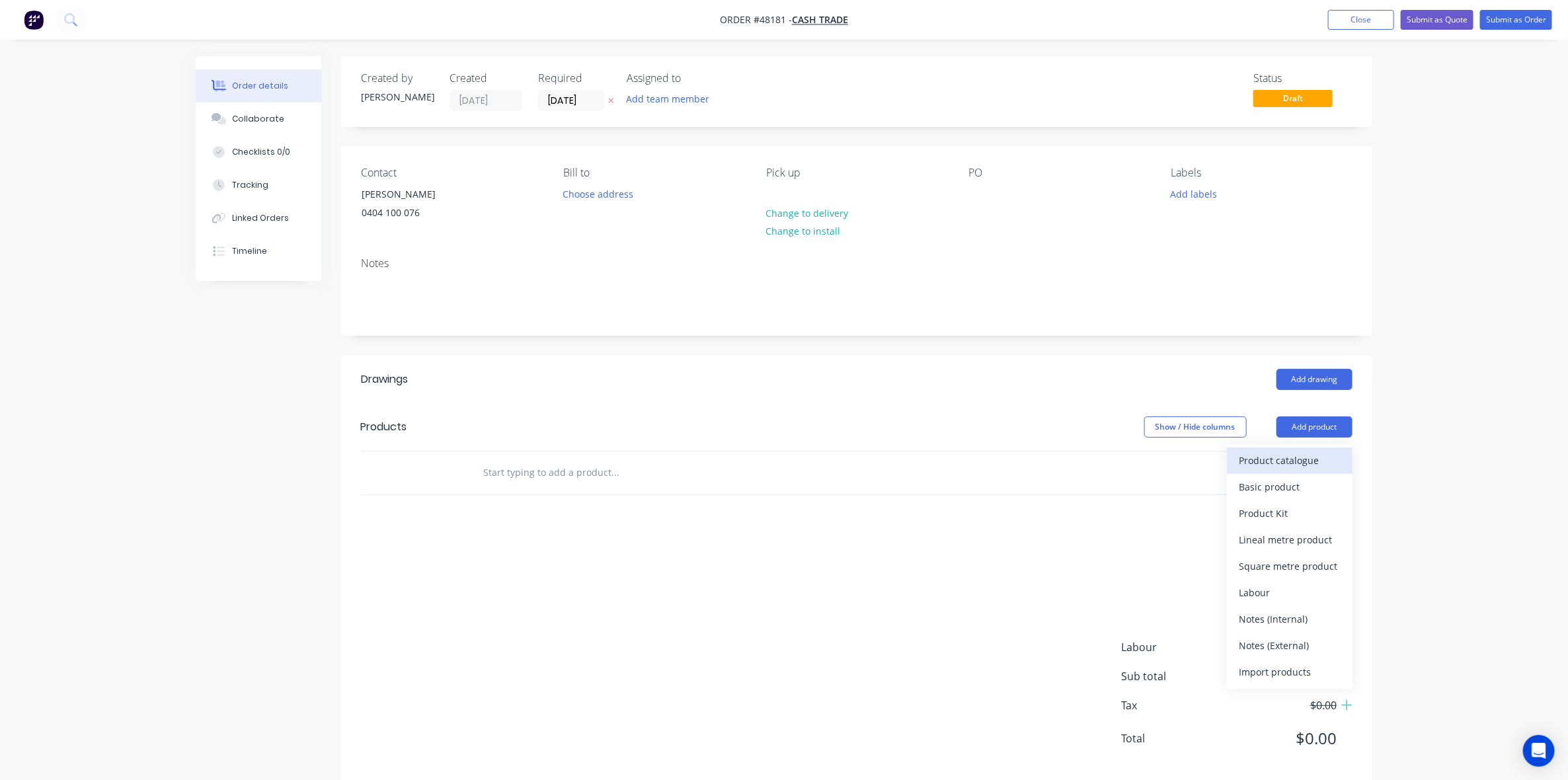
click at [1323, 458] on div "Product catalogue" at bounding box center [1290, 460] width 102 height 19
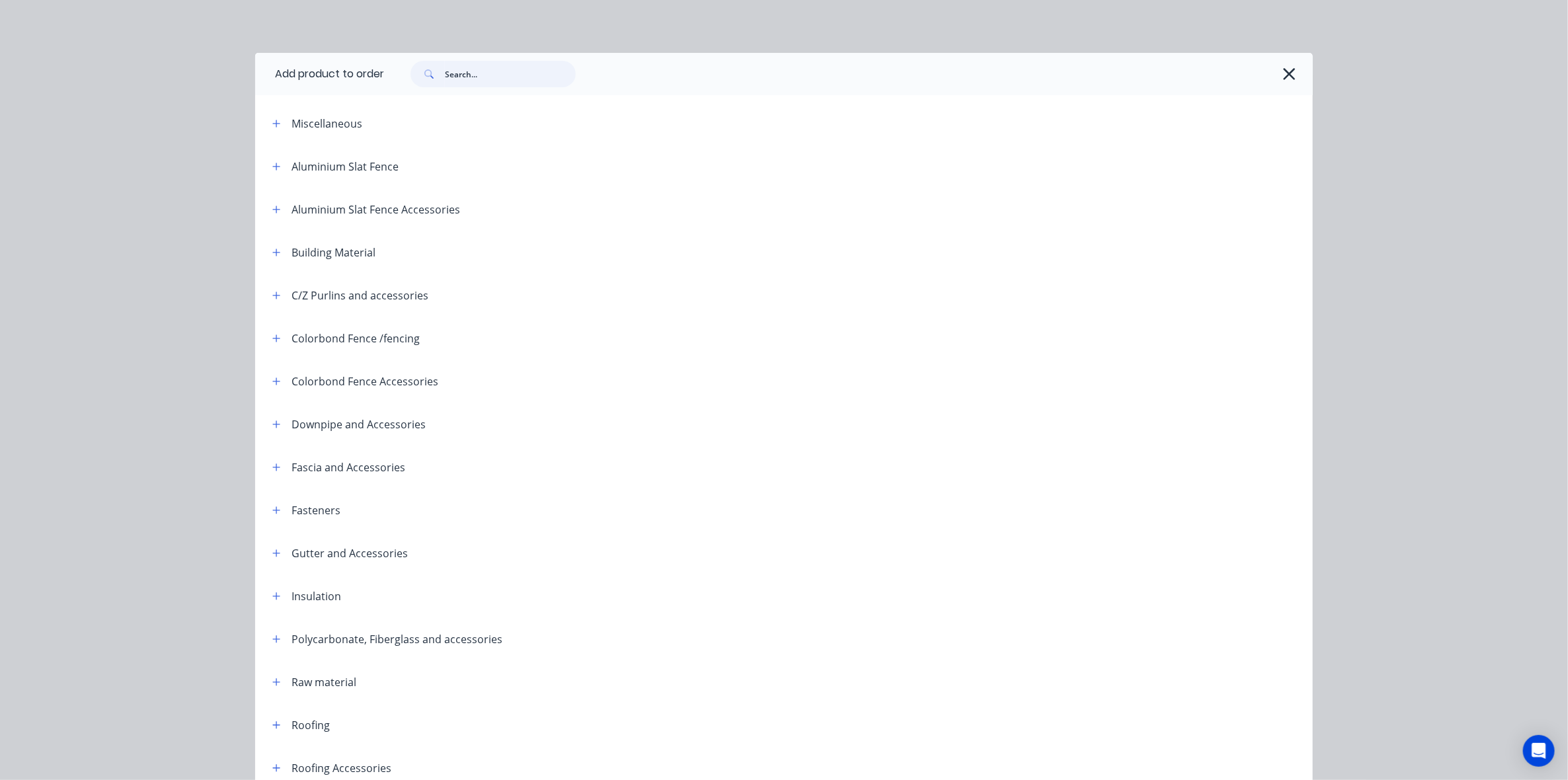
click at [516, 71] on input "text" at bounding box center [510, 74] width 131 height 26
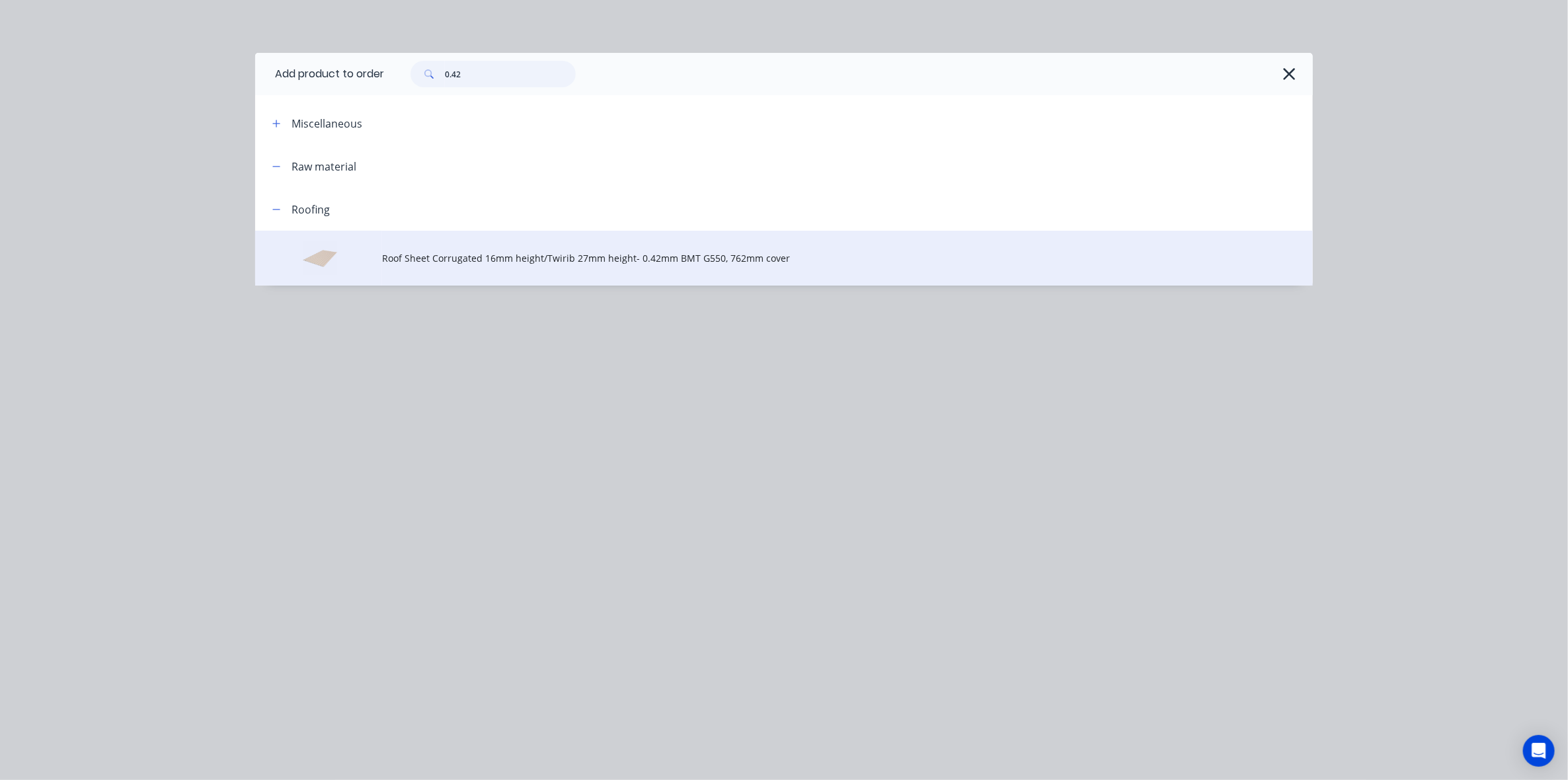
type input "0.42"
click at [542, 257] on span "Roof Sheet Corrugated 16mm height/Twirib 27mm height- 0.42mm BMT G550, 762mm co…" at bounding box center [754, 258] width 744 height 14
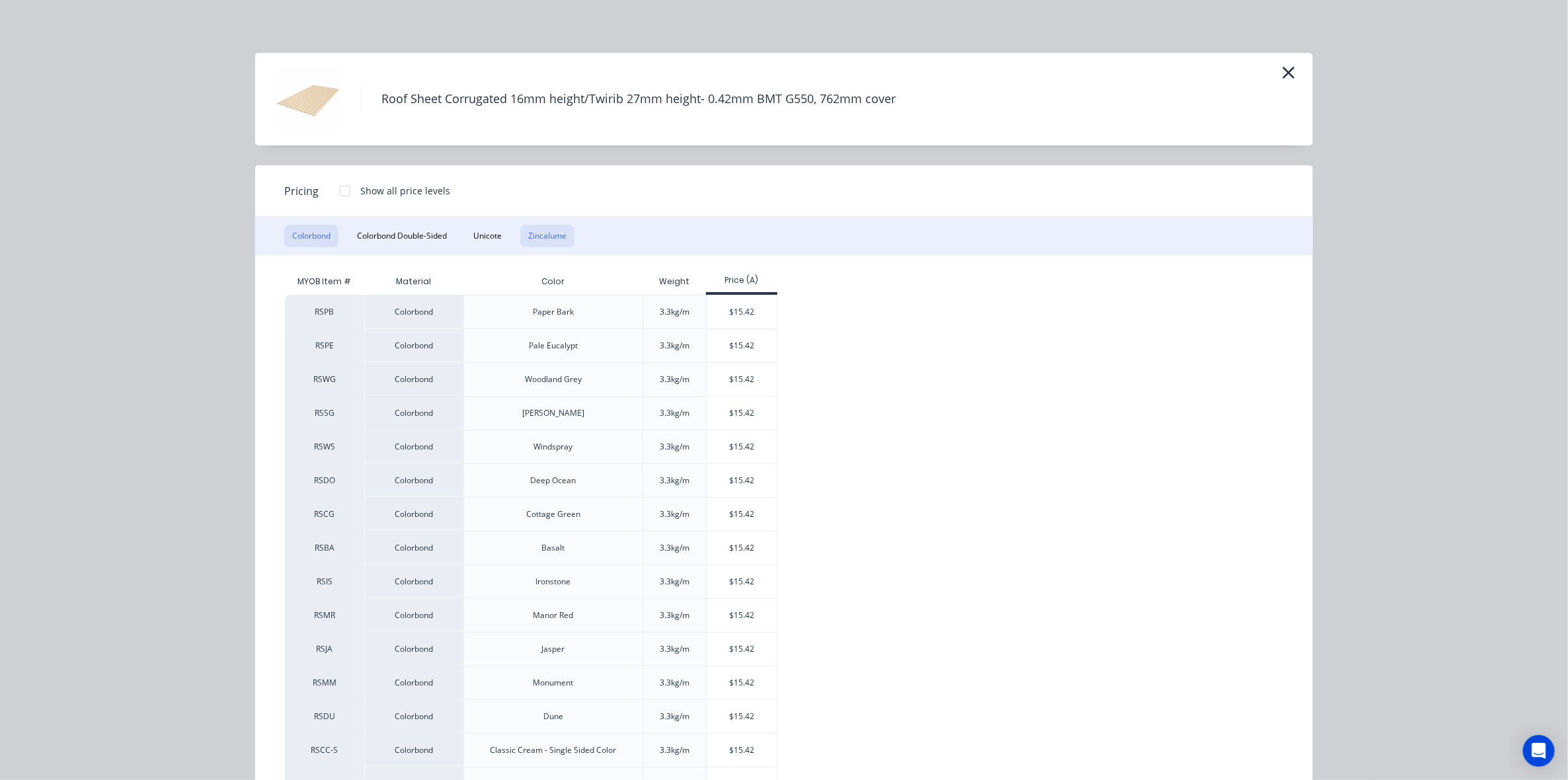
click at [532, 238] on button "Zincalume" at bounding box center [547, 236] width 55 height 22
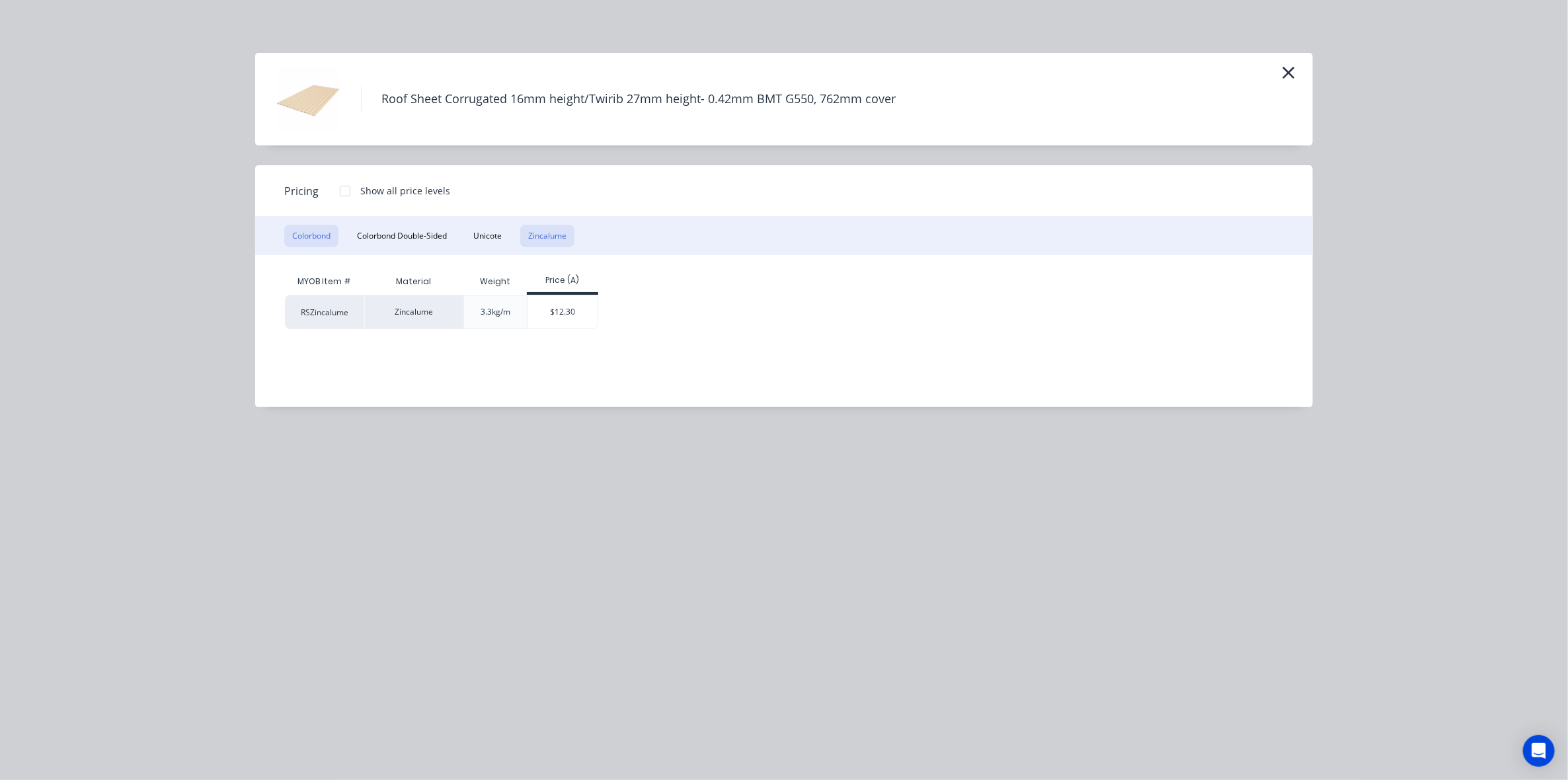
click at [316, 237] on button "Colorbond" at bounding box center [311, 236] width 55 height 22
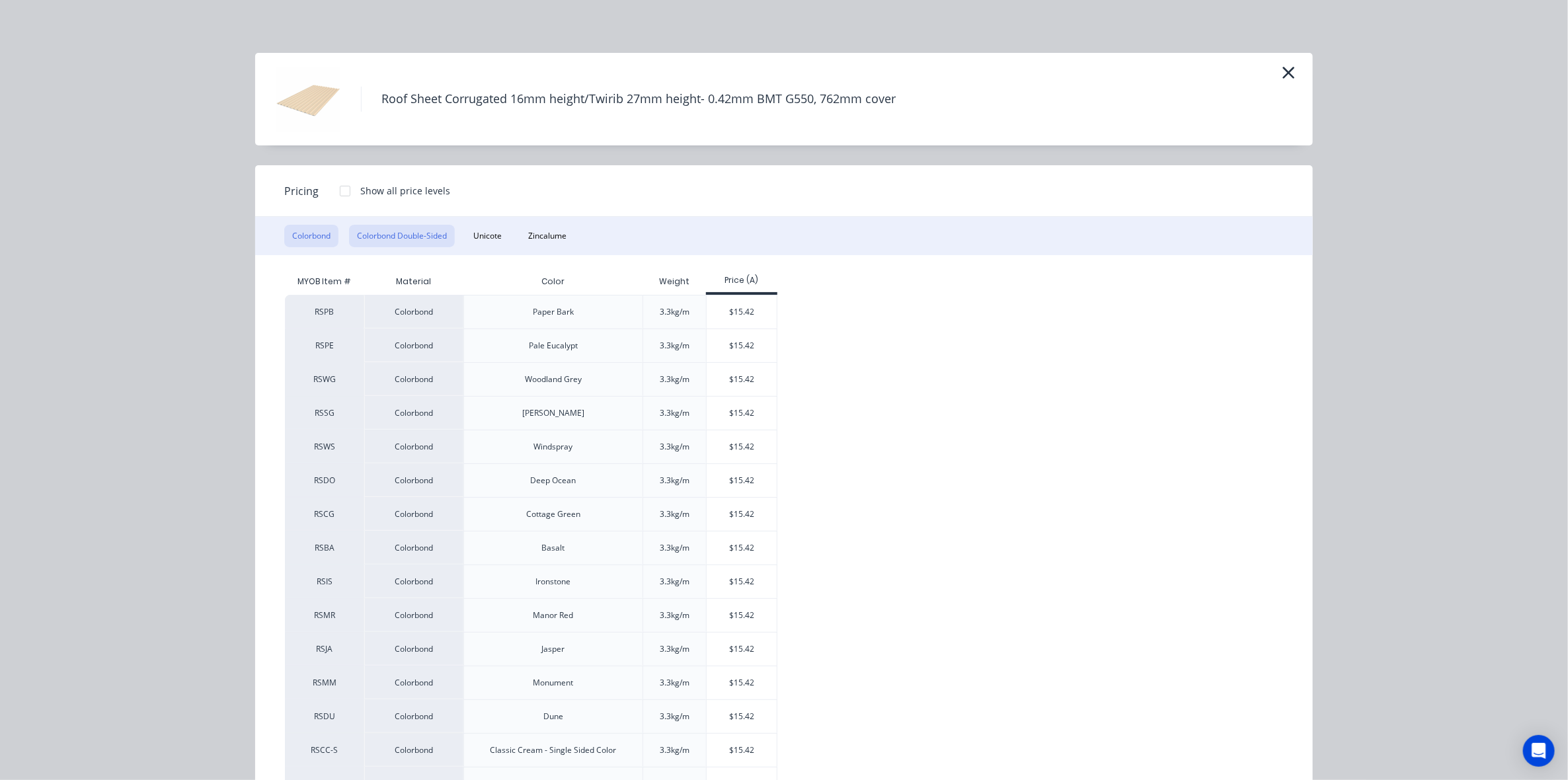
click at [416, 235] on button "Colorbond Double-Sided" at bounding box center [402, 236] width 106 height 22
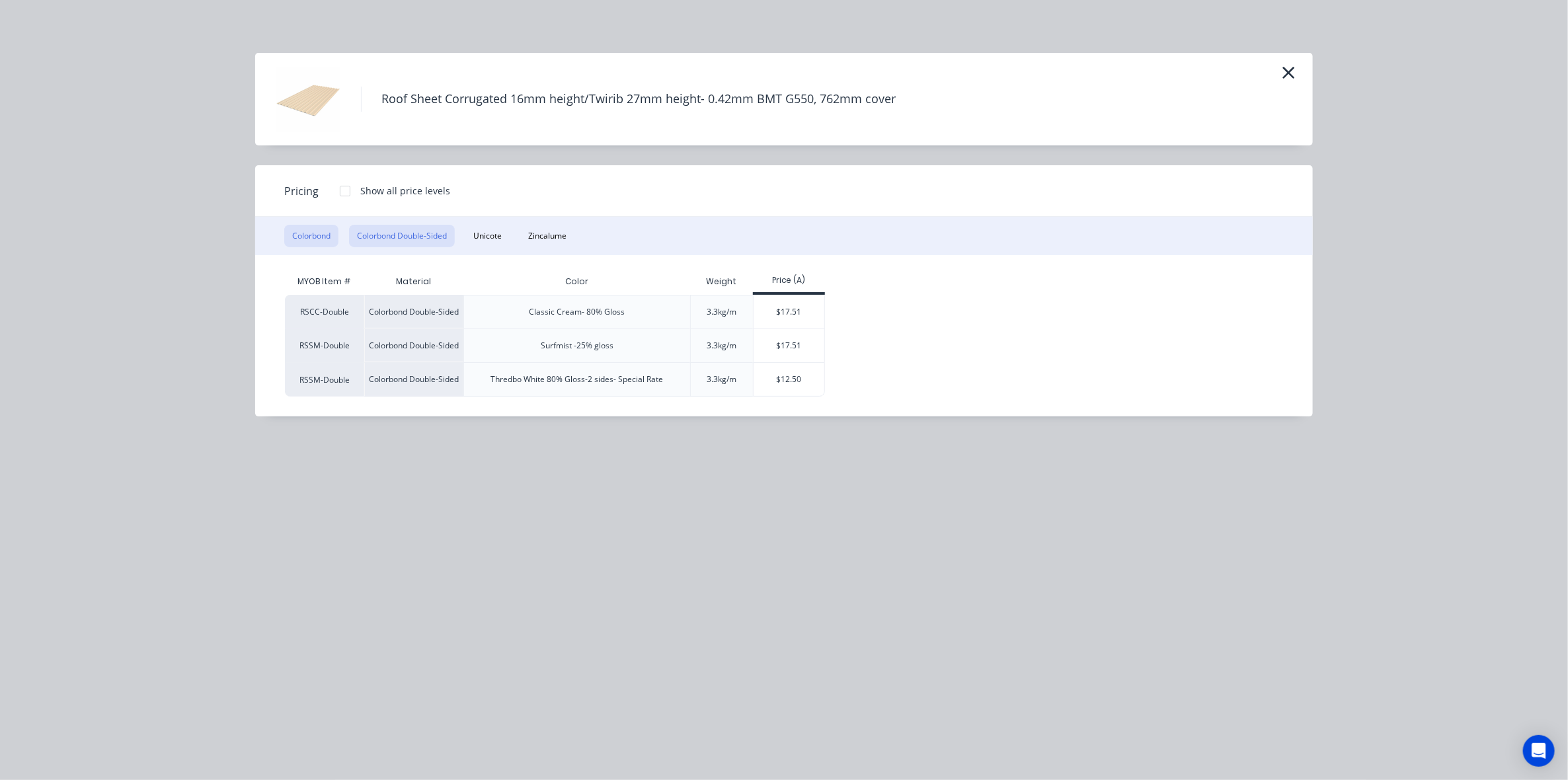
click at [326, 236] on button "Colorbond" at bounding box center [311, 236] width 55 height 22
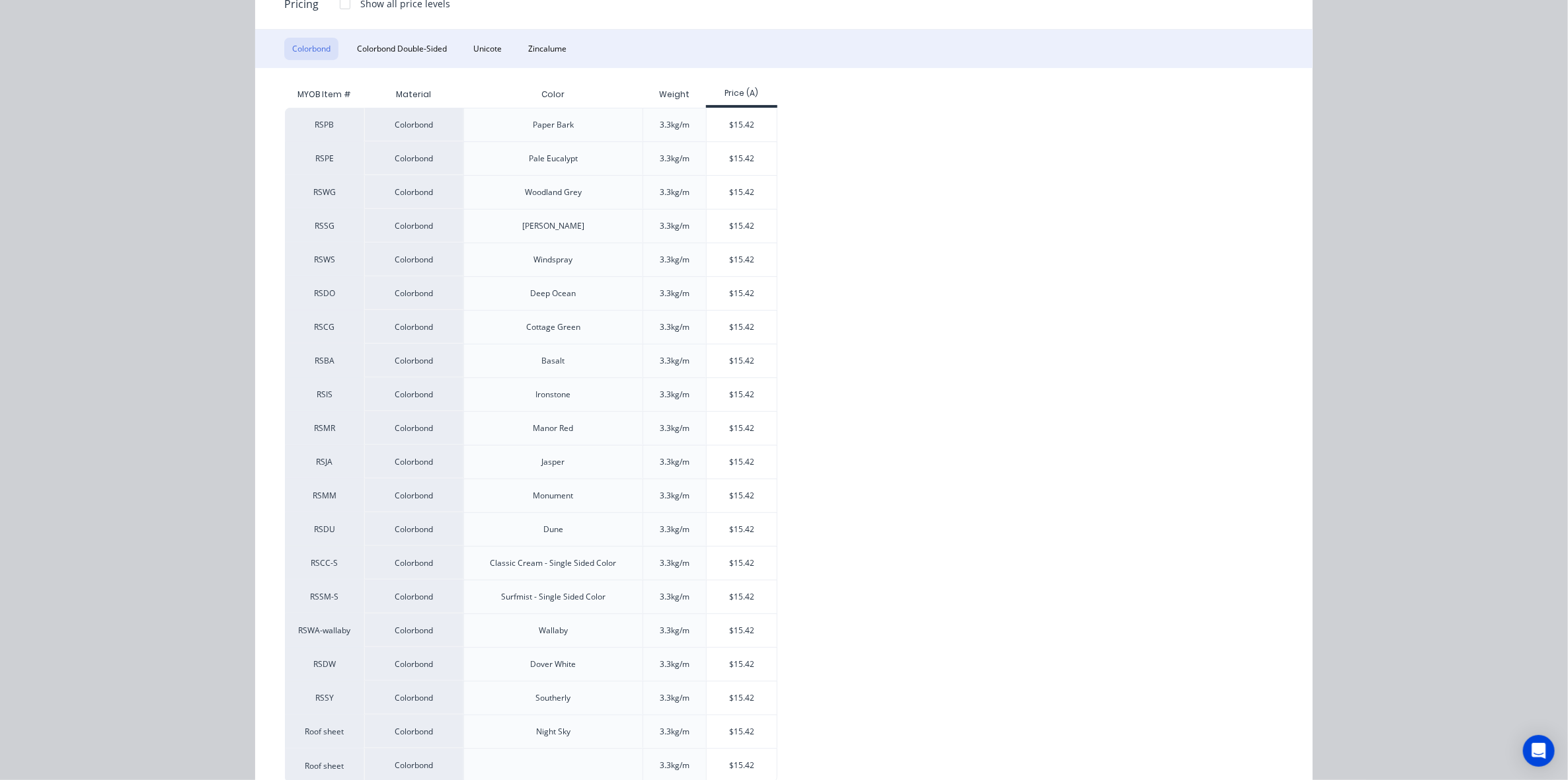
scroll to position [230, 0]
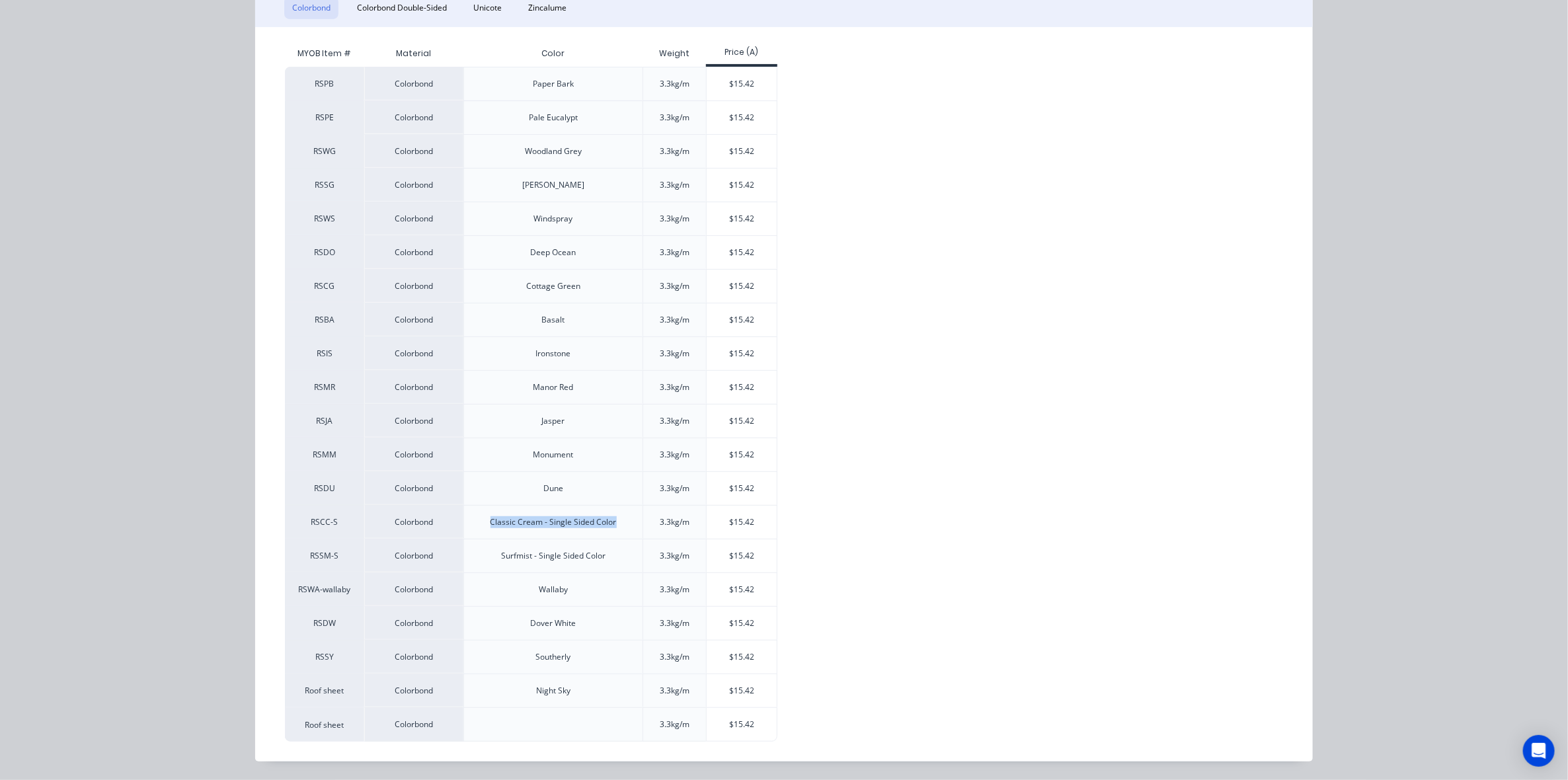
drag, startPoint x: 480, startPoint y: 519, endPoint x: 616, endPoint y: 524, distance: 136.1
click at [614, 524] on div "Classic Cream - Single Sided Color" at bounding box center [554, 522] width 148 height 33
click at [940, 515] on div "RSPB Colorbond Paper Bark 3.3kg/m $15.42 RSPE Colorbond Pale Eucalypt 3.3kg/m $…" at bounding box center [774, 404] width 979 height 675
click at [759, 520] on div "$15.42" at bounding box center [742, 522] width 71 height 33
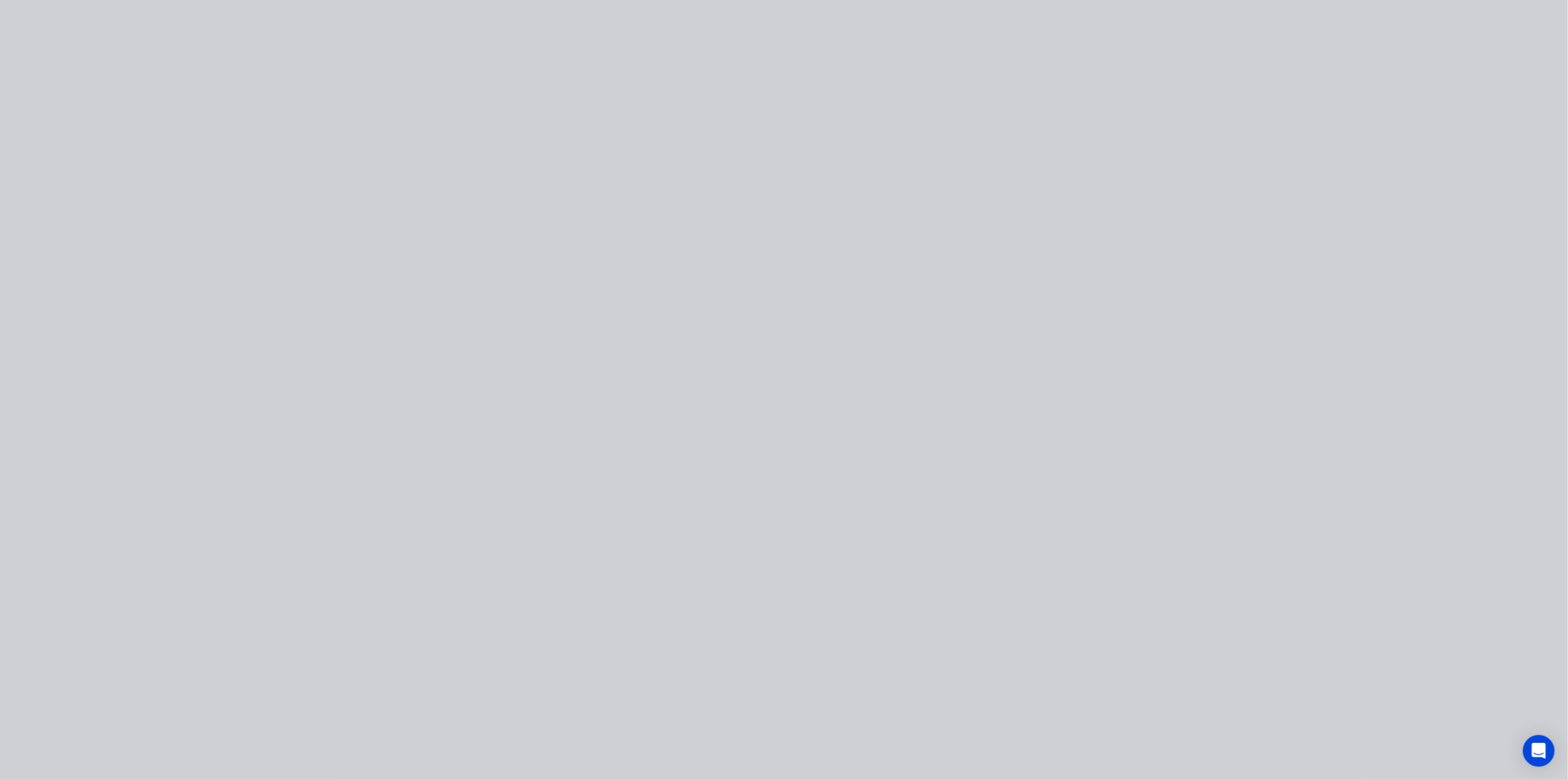
scroll to position [0, 0]
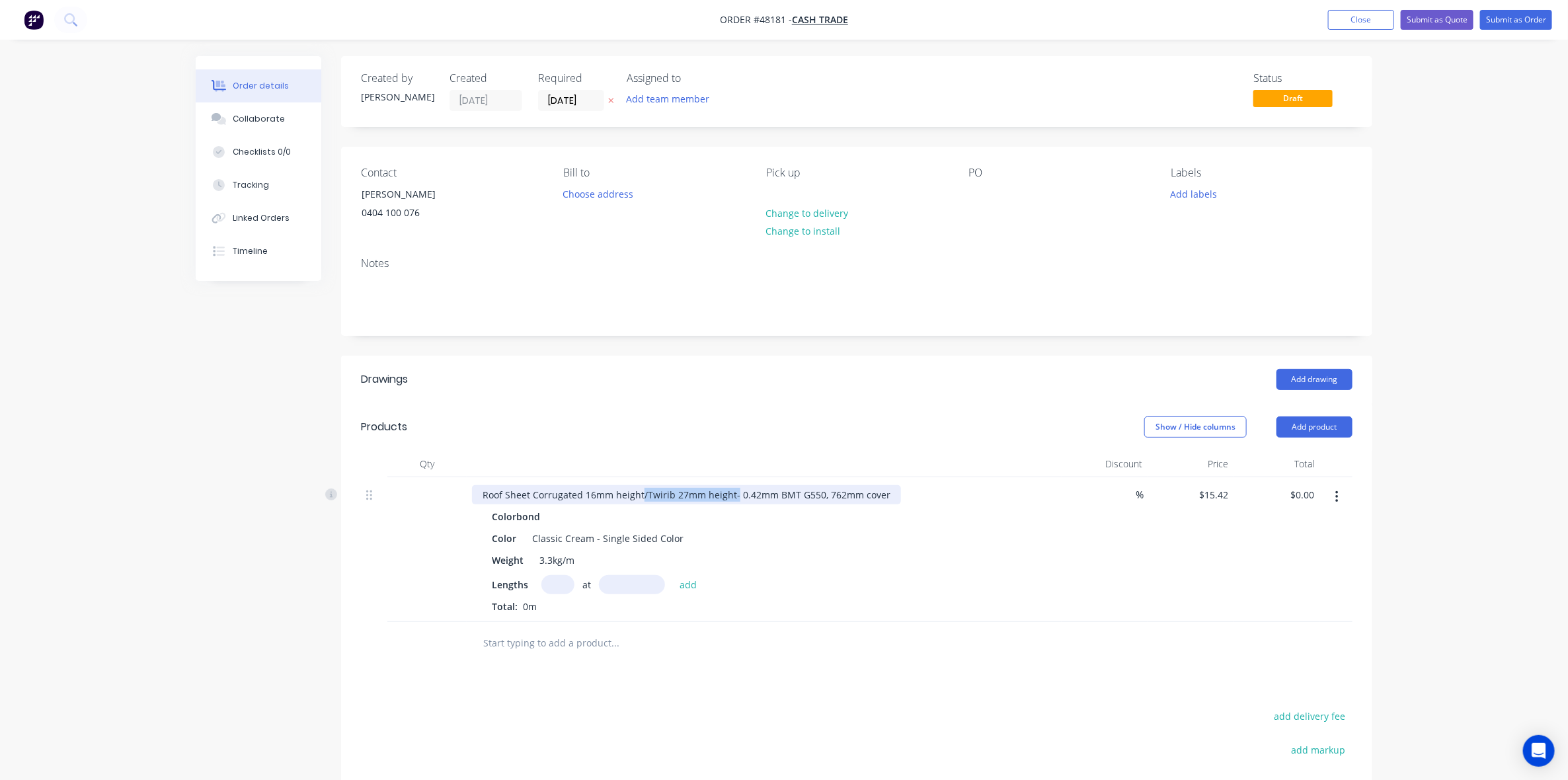
drag, startPoint x: 641, startPoint y: 494, endPoint x: 668, endPoint y: 504, distance: 28.8
click at [732, 495] on div "Roof Sheet Corrugated 16mm height/Twirib 27mm height- 0.42mm BMT G550, 762mm co…" at bounding box center [686, 495] width 429 height 19
click at [548, 576] on input "text" at bounding box center [558, 585] width 33 height 19
type input "3"
type input "2150"
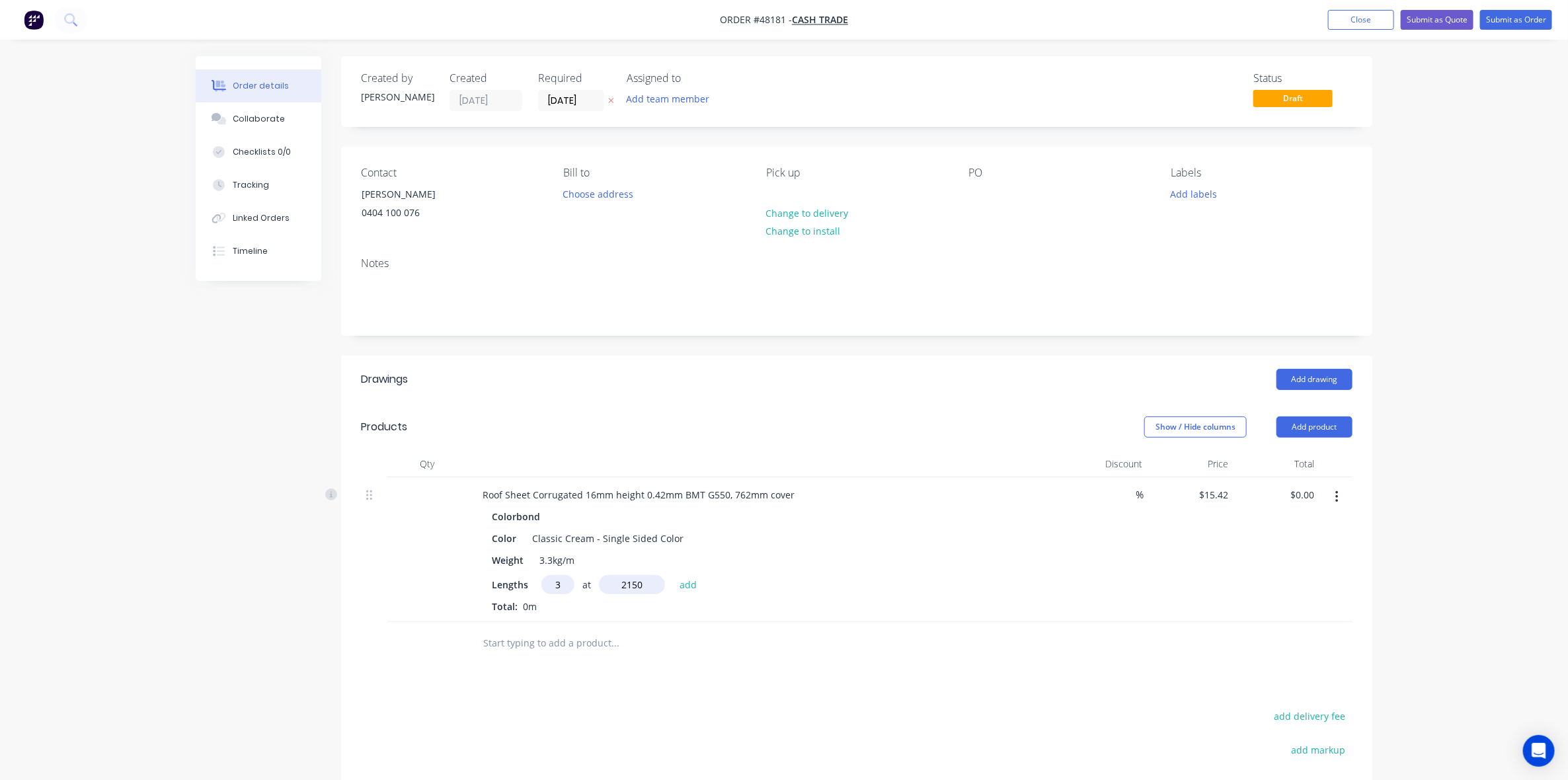
click at [673, 576] on button "add" at bounding box center [688, 584] width 31 height 18
type input "$99.46"
click at [757, 435] on div "Show / Hide columns Add product" at bounding box center [962, 427] width 781 height 22
click at [1329, 434] on button "Add product" at bounding box center [1314, 427] width 76 height 22
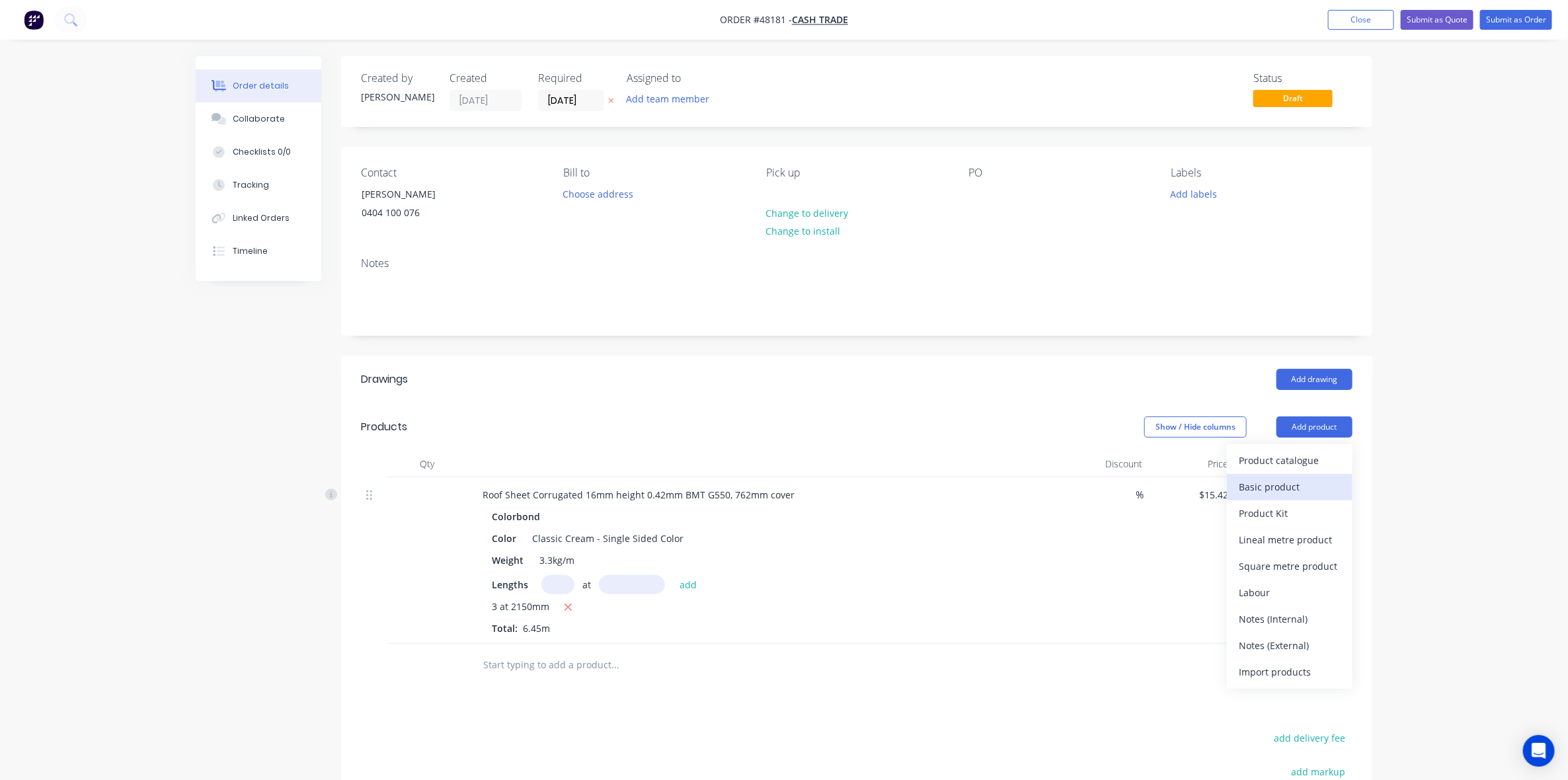
drag, startPoint x: 1311, startPoint y: 491, endPoint x: 850, endPoint y: 610, distance: 476.1
click at [1309, 491] on div "Basic product" at bounding box center [1290, 486] width 102 height 19
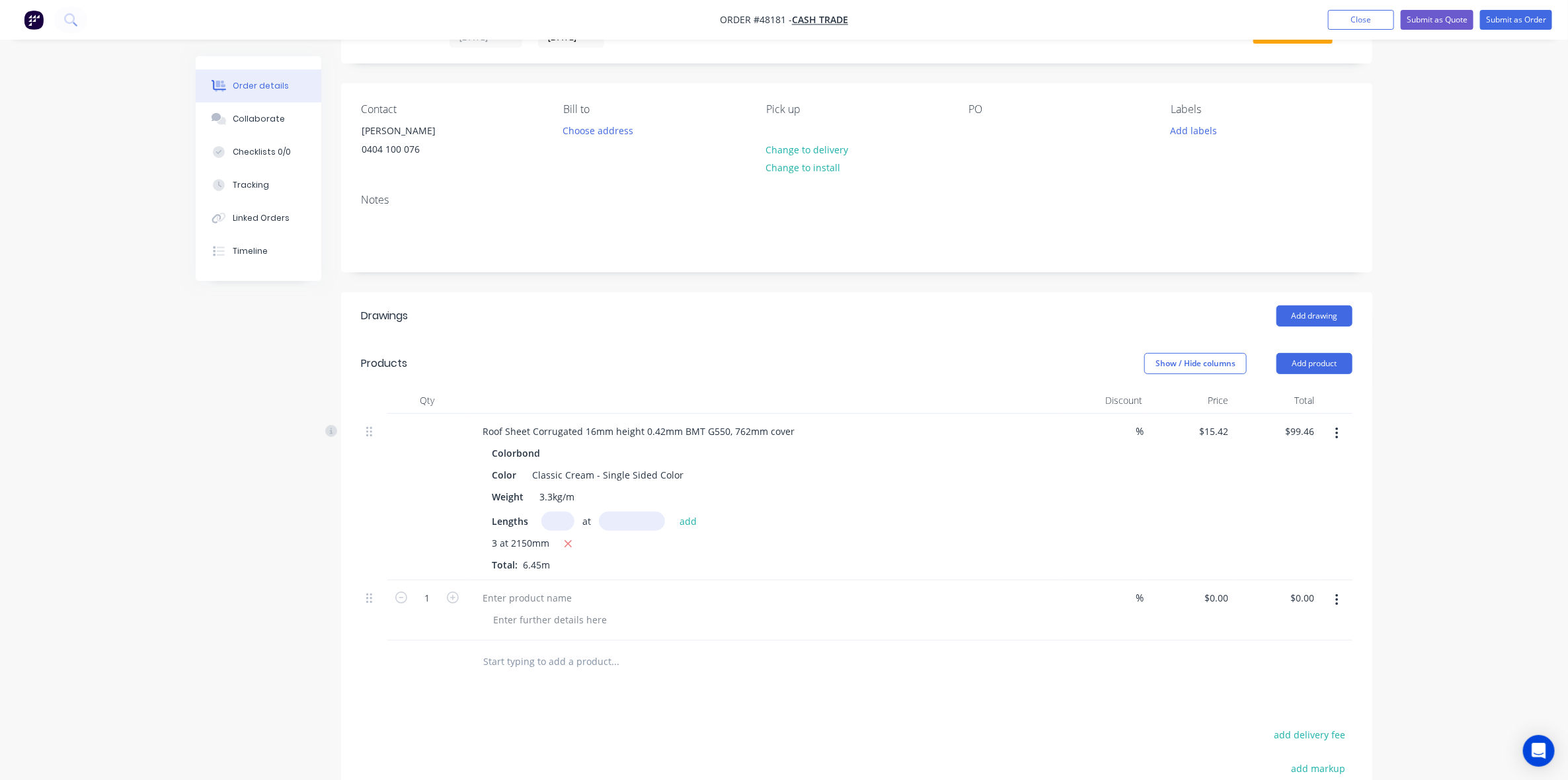
scroll to position [165, 0]
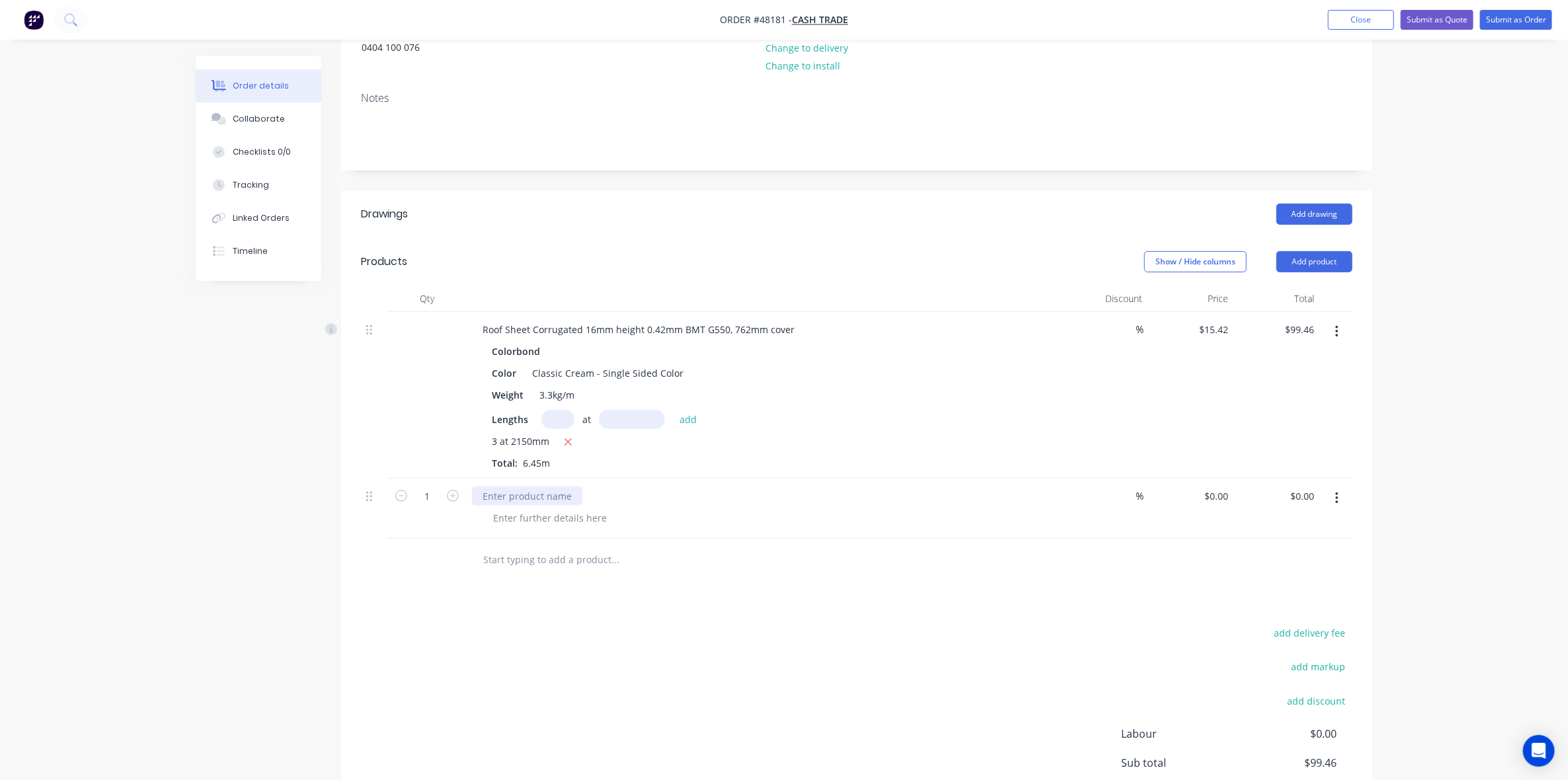
click at [524, 495] on div at bounding box center [527, 496] width 111 height 19
click at [1223, 496] on input "0" at bounding box center [1226, 496] width 15 height 19
type input "$7.71"
click at [489, 656] on div "add delivery fee add markup add discount Labour $0.00 Sub total $99.46 Tax $9.9…" at bounding box center [857, 737] width 992 height 226
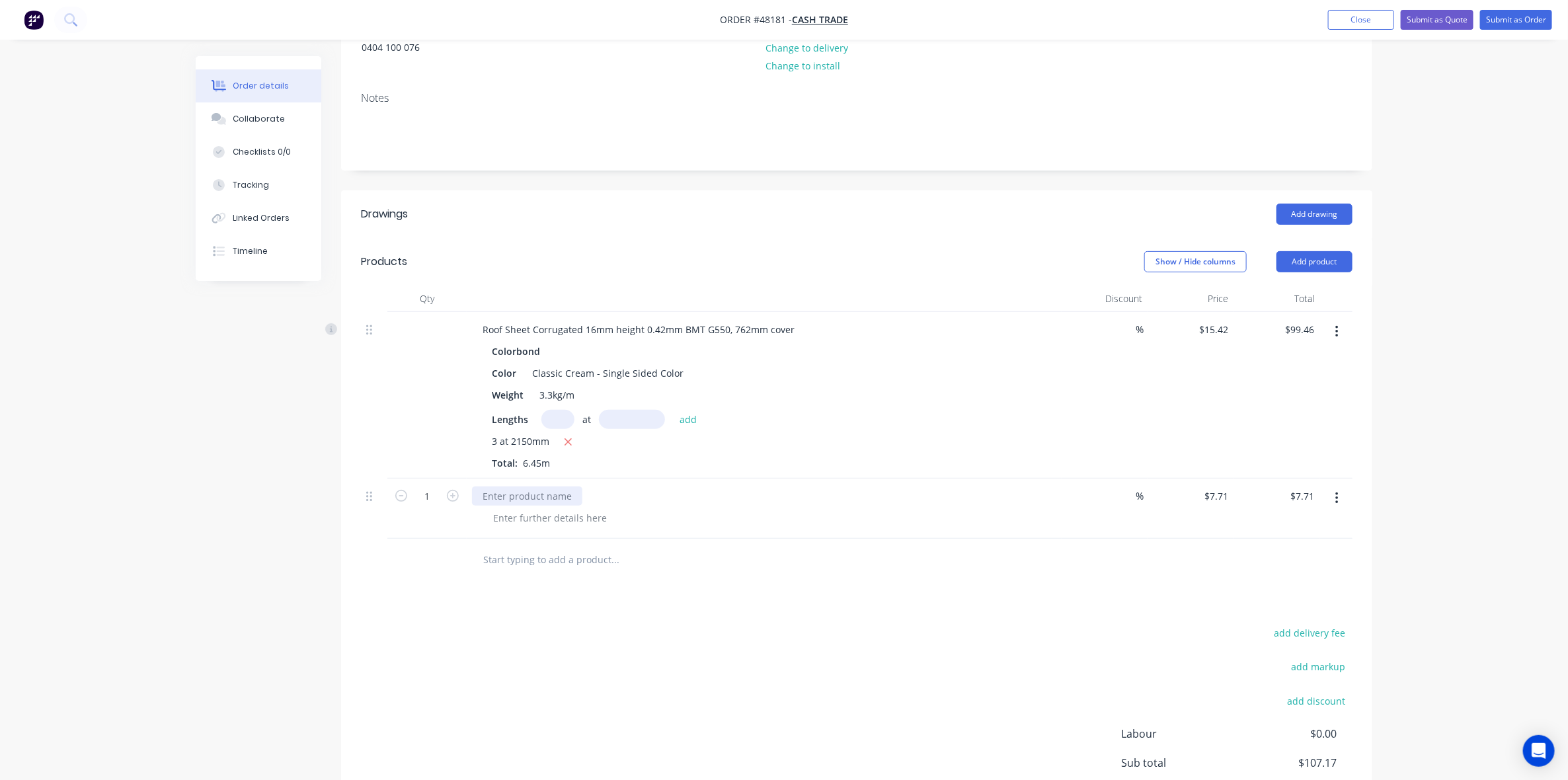
click at [510, 486] on div at bounding box center [527, 496] width 111 height 19
click at [920, 506] on div "Under 10 m surchange" at bounding box center [764, 509] width 595 height 60
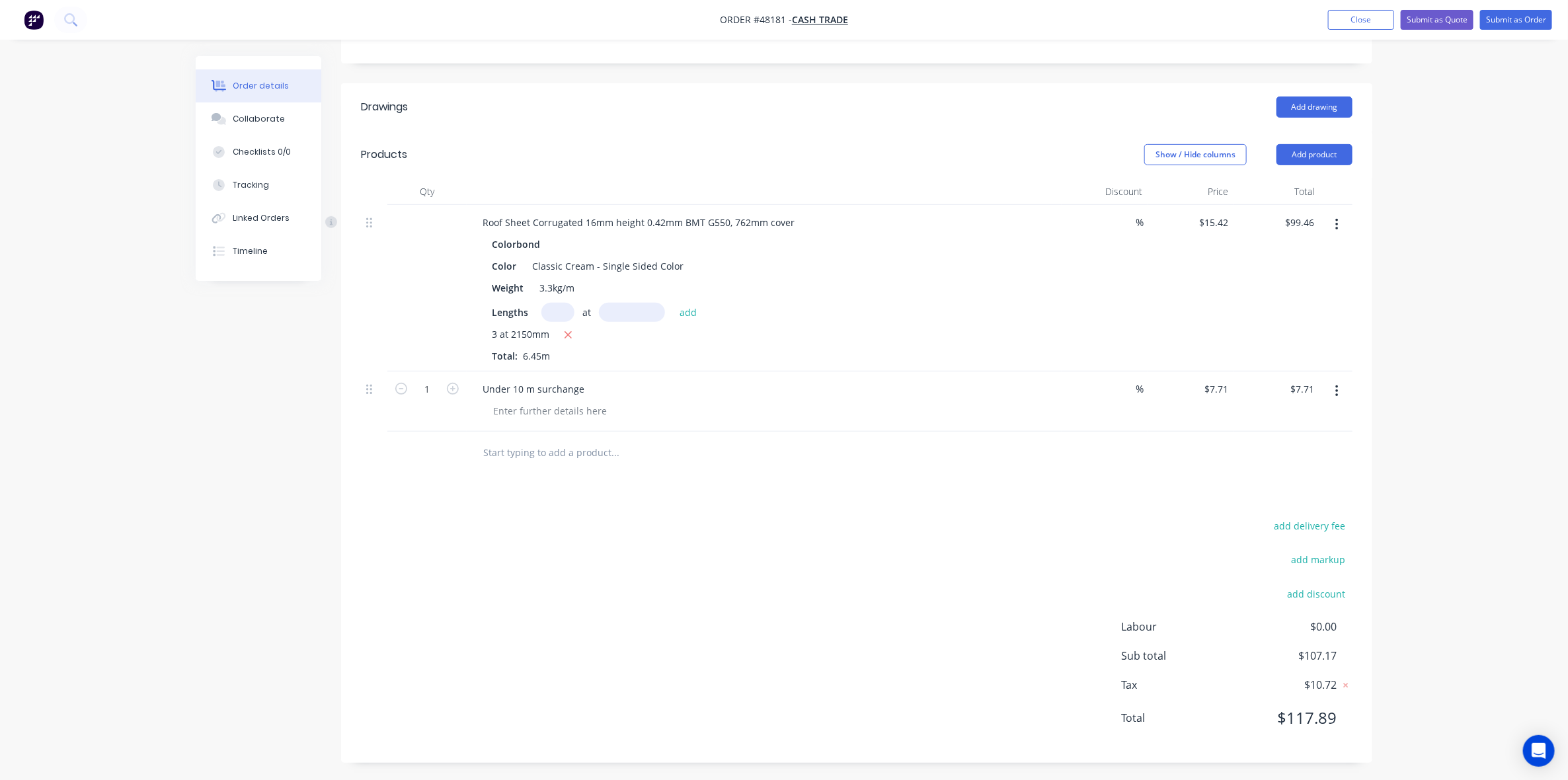
scroll to position [276, 0]
click at [1092, 518] on div "add delivery fee add markup add discount Labour $0.00 Sub total $107.17 Tax $10…" at bounding box center [857, 628] width 992 height 226
click at [1088, 519] on div "add delivery fee add markup add discount Labour $0.00 Sub total $107.17 Tax $10…" at bounding box center [857, 628] width 992 height 226
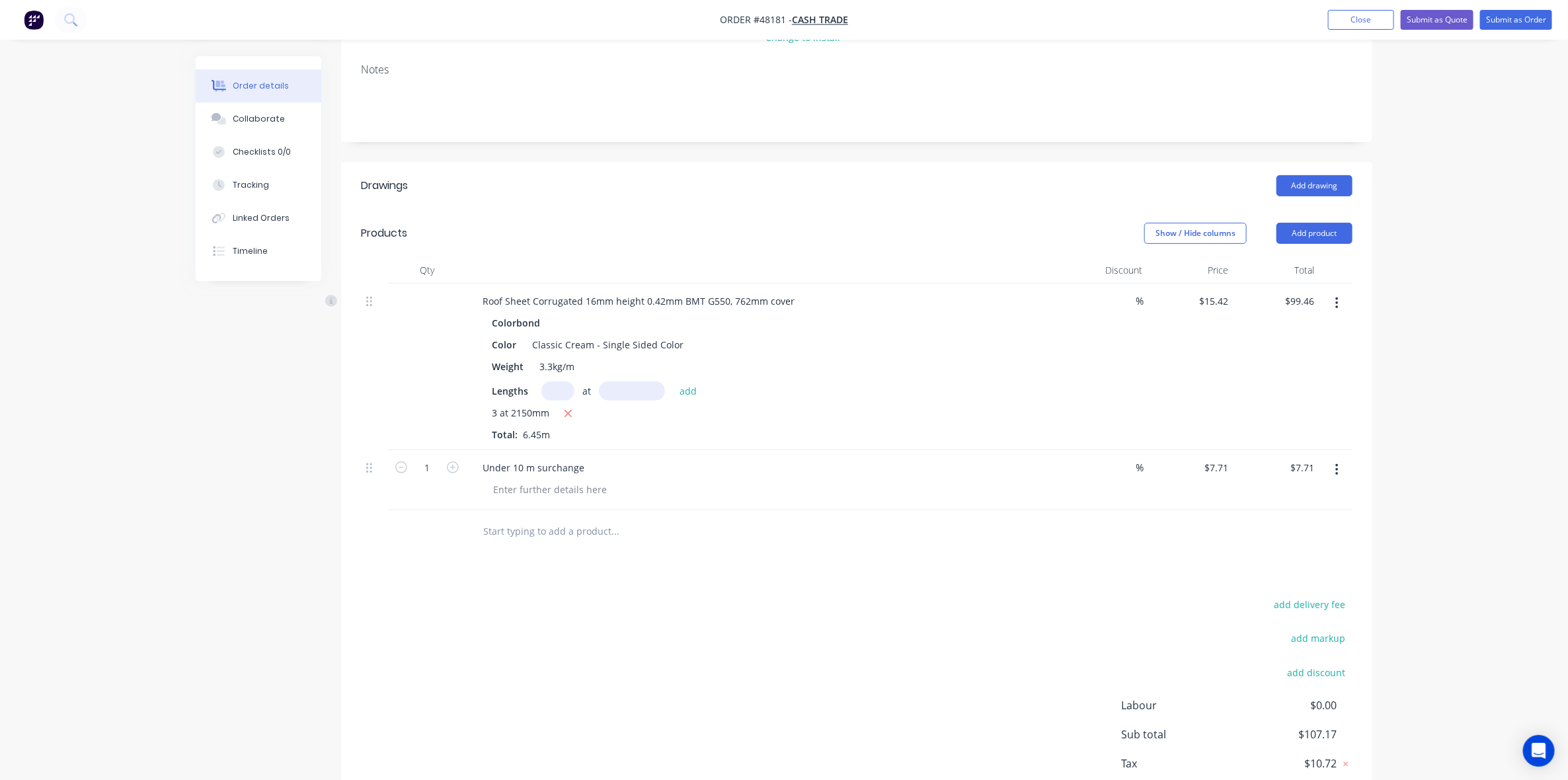
scroll to position [0, 0]
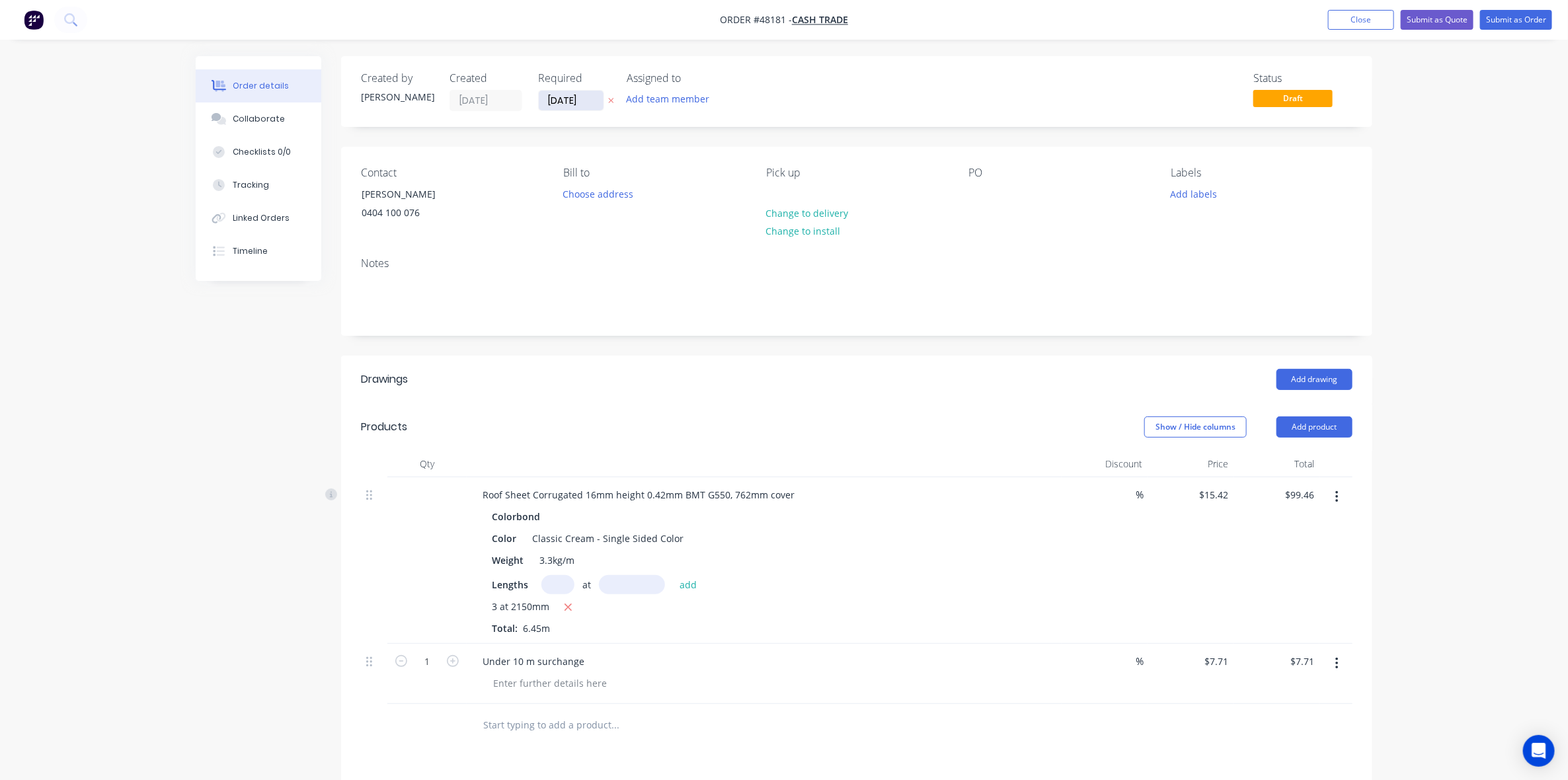
click at [572, 98] on input "[DATE]" at bounding box center [571, 101] width 65 height 20
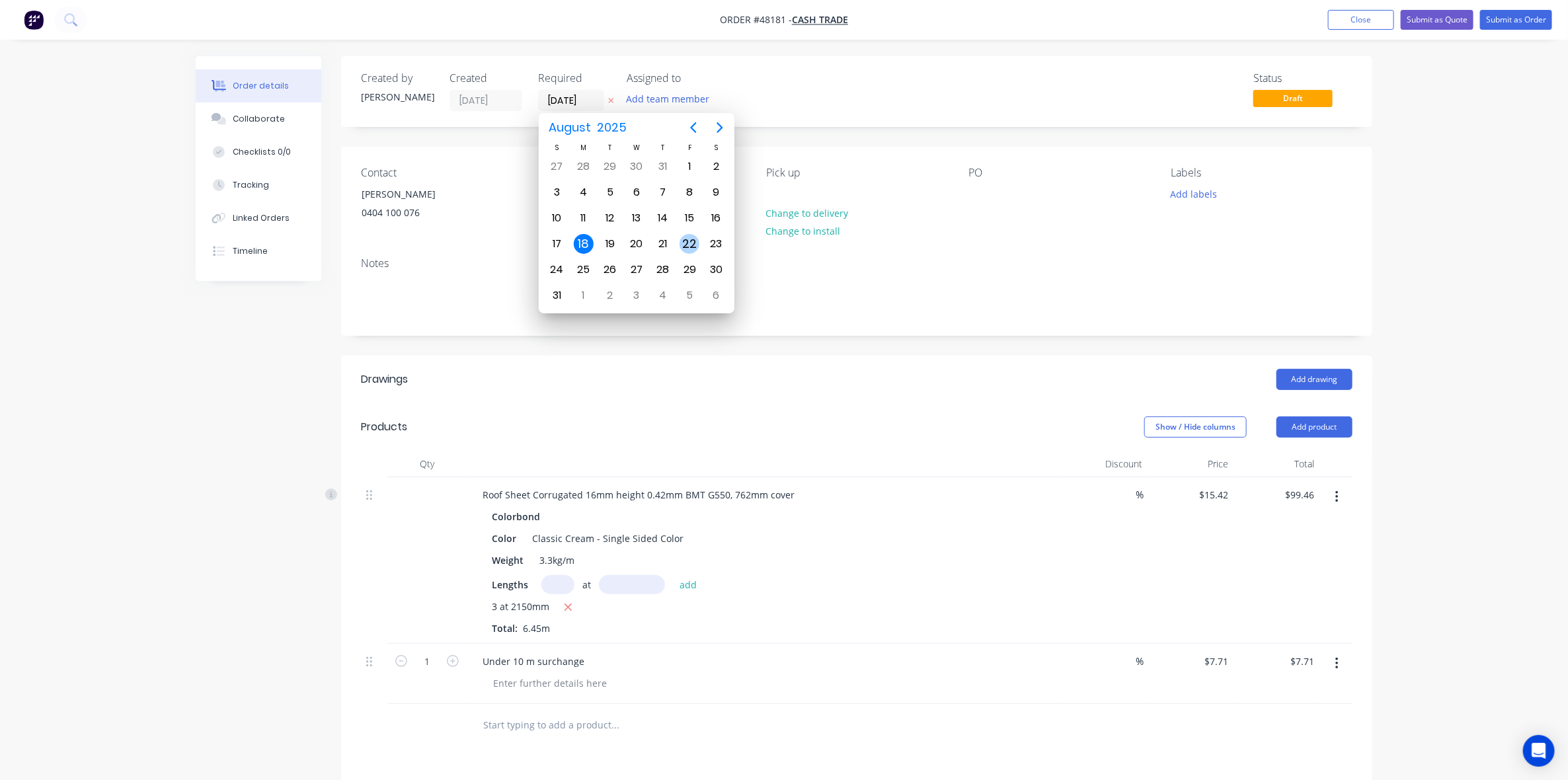
drag, startPoint x: 694, startPoint y: 249, endPoint x: 904, endPoint y: 132, distance: 240.4
click at [701, 245] on div "22" at bounding box center [689, 244] width 26 height 25
type input "22/08/25"
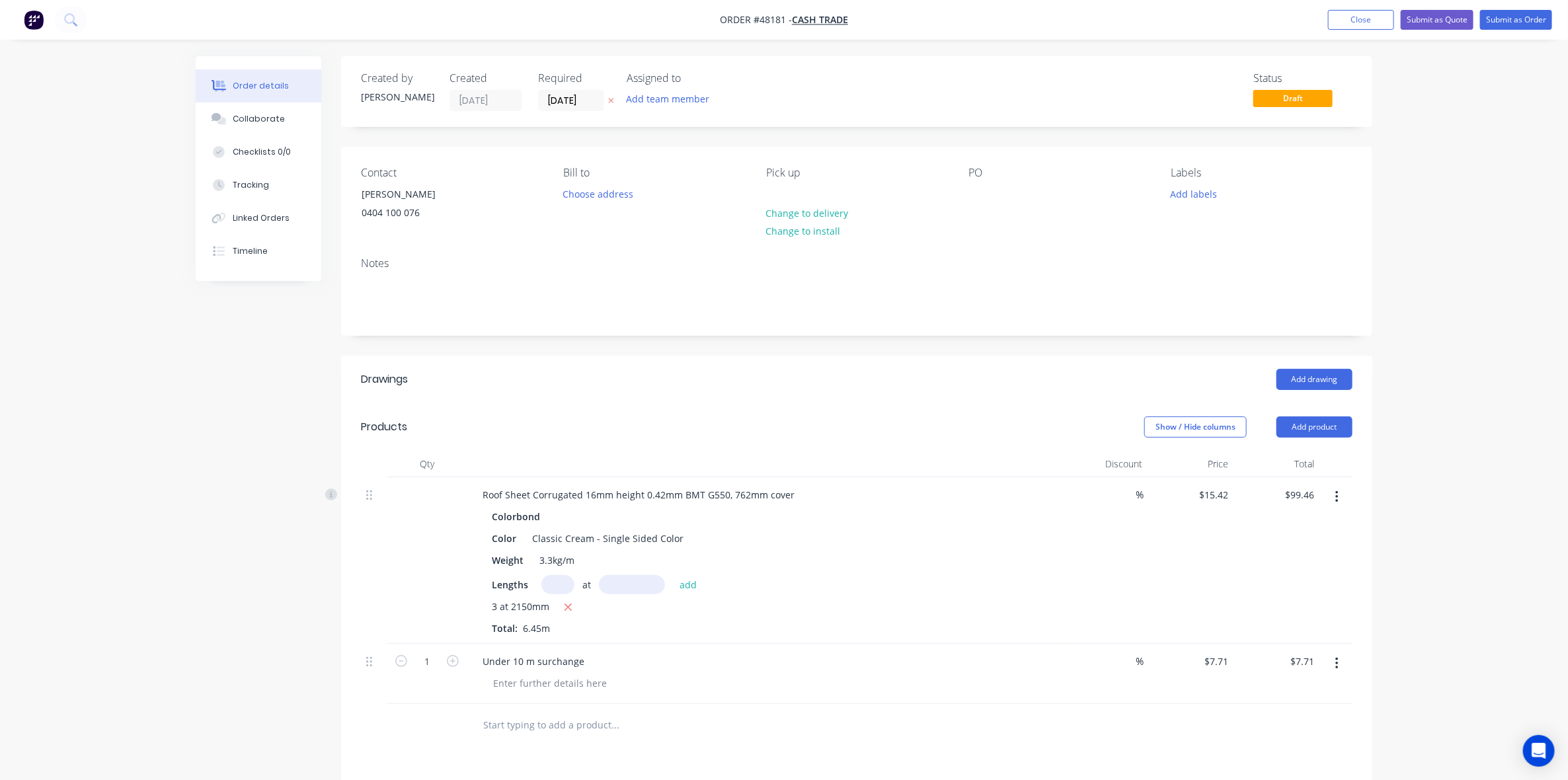
click at [993, 88] on div "Status Draft" at bounding box center [1056, 91] width 594 height 39
click at [1108, 81] on div "Status Draft" at bounding box center [1056, 91] width 594 height 39
click at [1326, 437] on button "Add product" at bounding box center [1314, 427] width 76 height 22
click at [1323, 467] on div "Product catalogue" at bounding box center [1290, 460] width 102 height 19
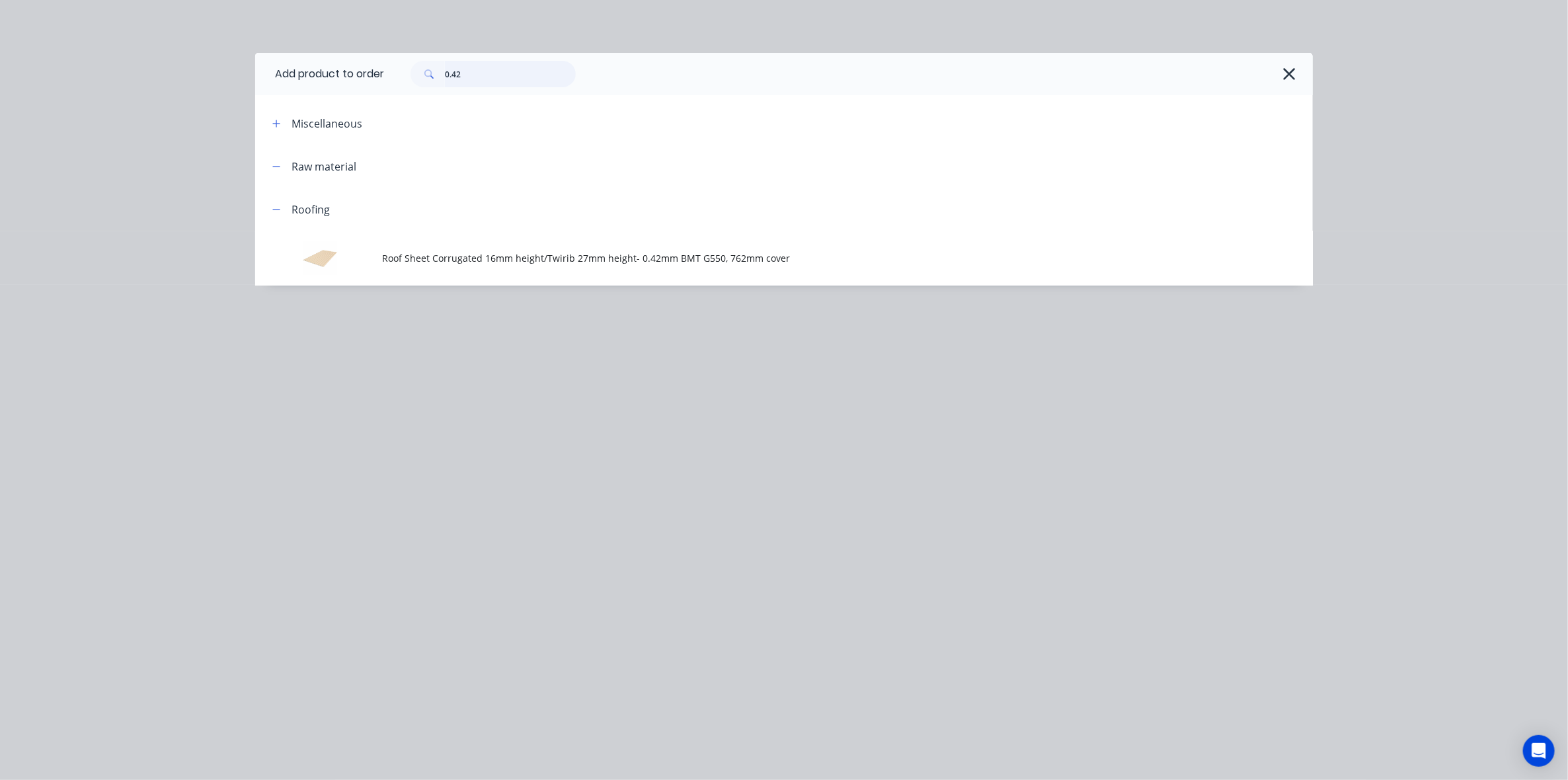
click at [547, 63] on input "0.42" at bounding box center [510, 74] width 131 height 26
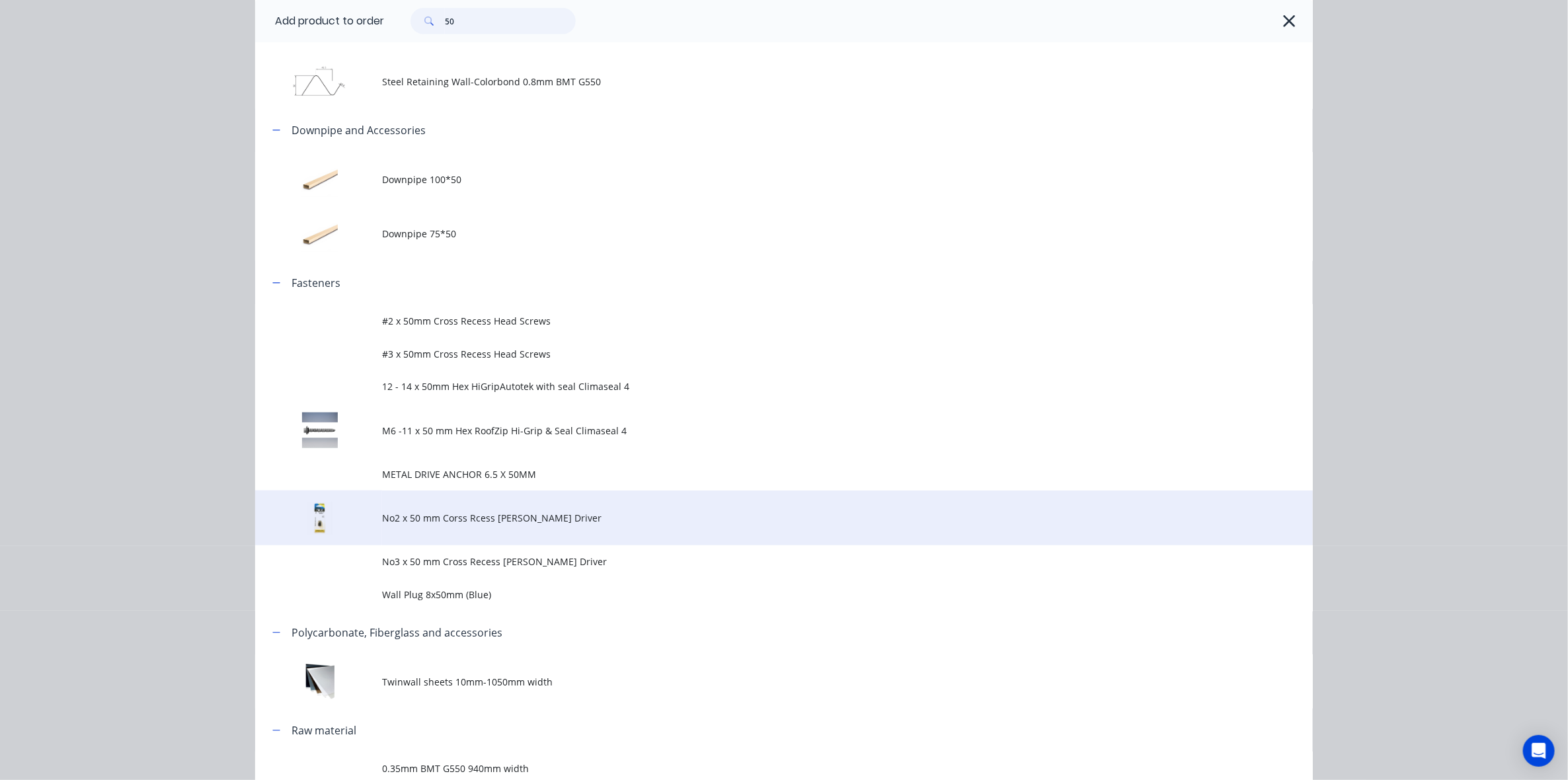
scroll to position [662, 0]
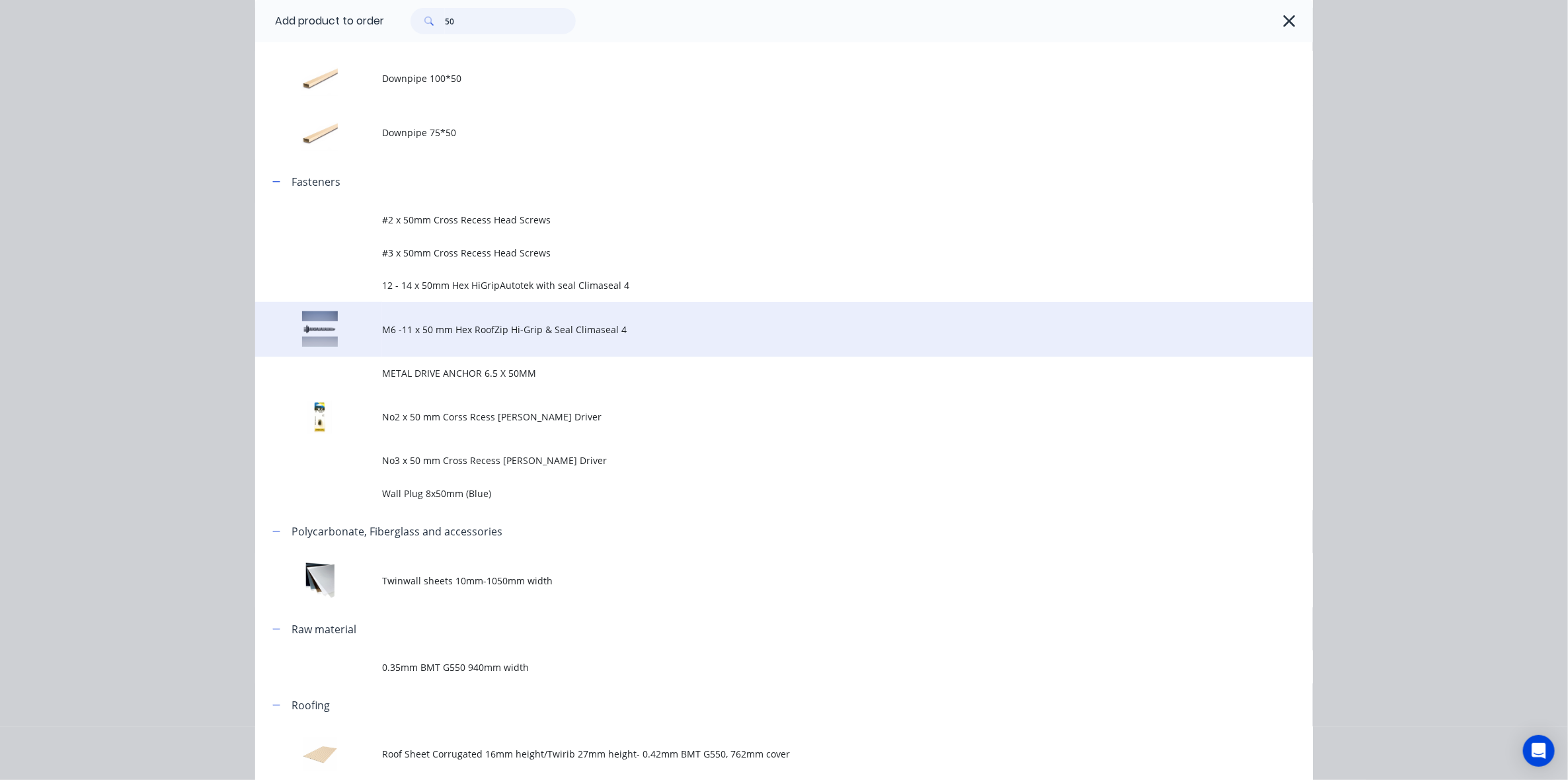
type input "50"
click at [475, 334] on span "M6 -11 x 50 mm Hex RoofZip Hi-Grip & Seal Climaseal 4" at bounding box center [754, 330] width 744 height 14
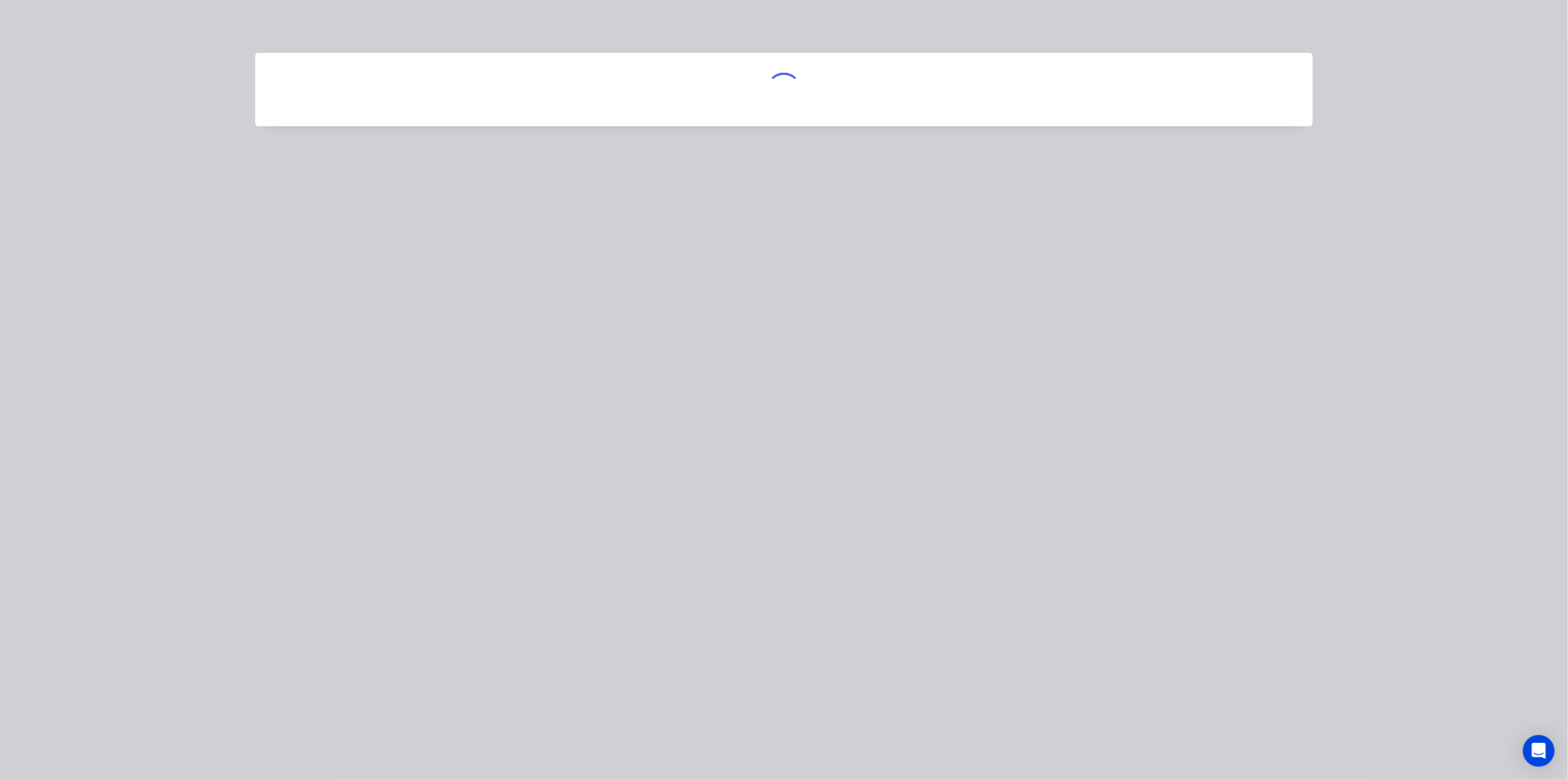
scroll to position [0, 0]
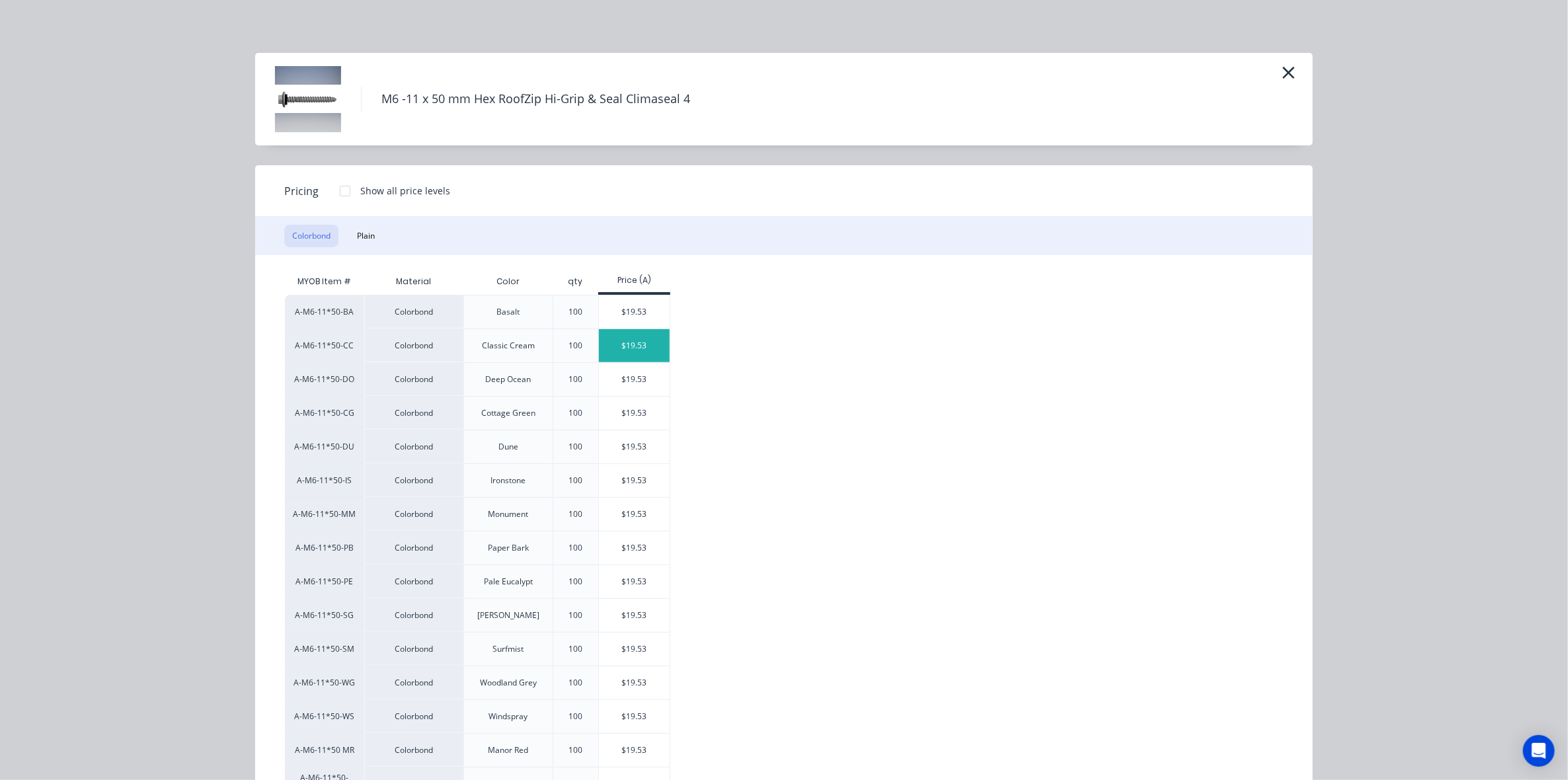
click at [645, 338] on div "$19.53" at bounding box center [635, 346] width 71 height 33
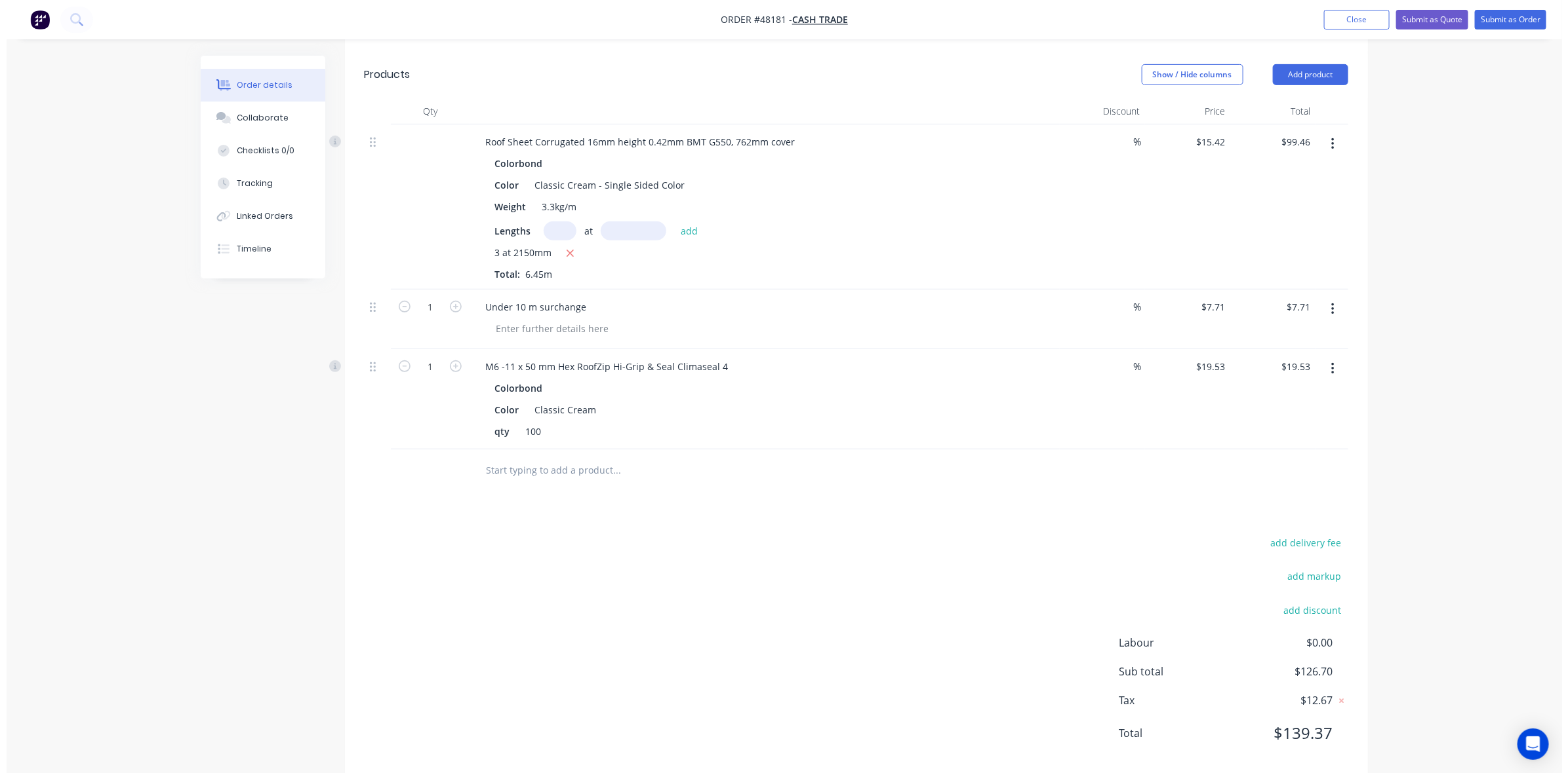
scroll to position [374, 0]
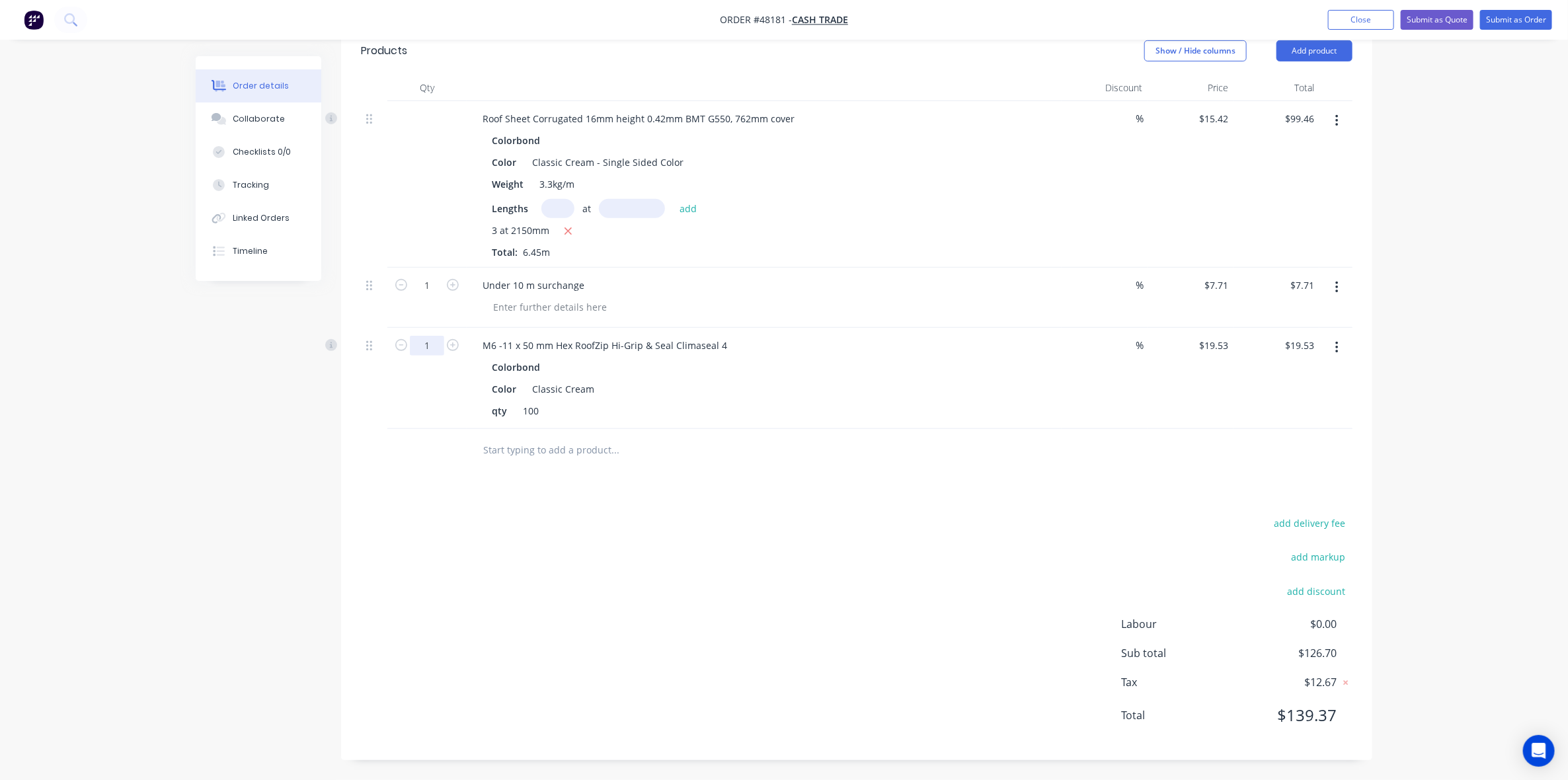
click at [440, 296] on input "1" at bounding box center [427, 286] width 35 height 20
click at [701, 516] on div "add delivery fee add markup add discount Labour $0.00 Sub total $126.70 Tax $12…" at bounding box center [857, 628] width 992 height 226
click at [439, 296] on input "1" at bounding box center [427, 286] width 35 height 20
type input "5"
click at [801, 400] on div "Colorbond Color Classic Cream qty 100" at bounding box center [764, 390] width 585 height 63
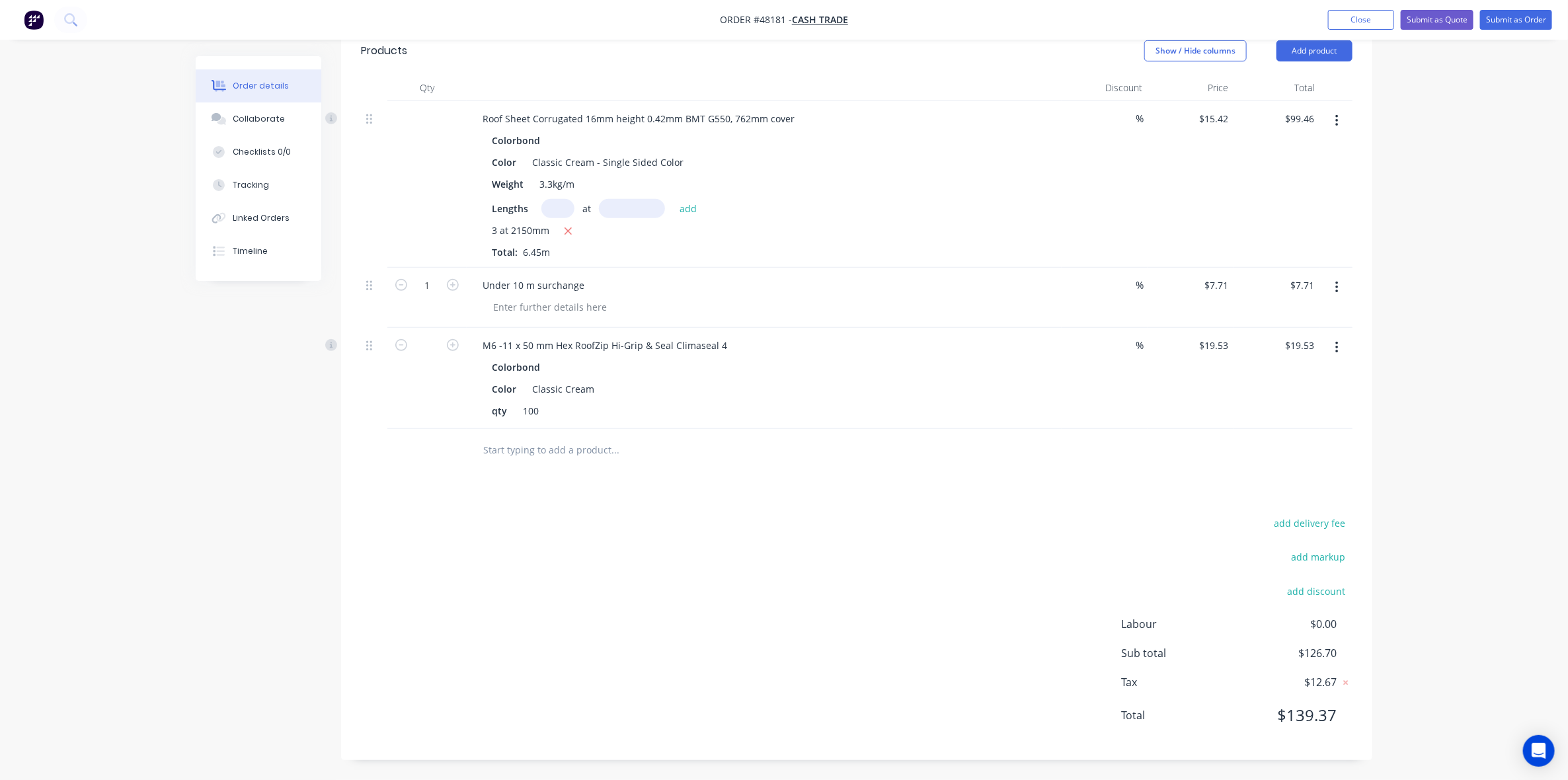
click at [756, 407] on div "qty 100" at bounding box center [761, 410] width 550 height 19
click at [434, 344] on input "text" at bounding box center [427, 346] width 35 height 20
type input "0.5"
type input "$9.77"
drag, startPoint x: 1013, startPoint y: 549, endPoint x: 1069, endPoint y: 434, distance: 127.9
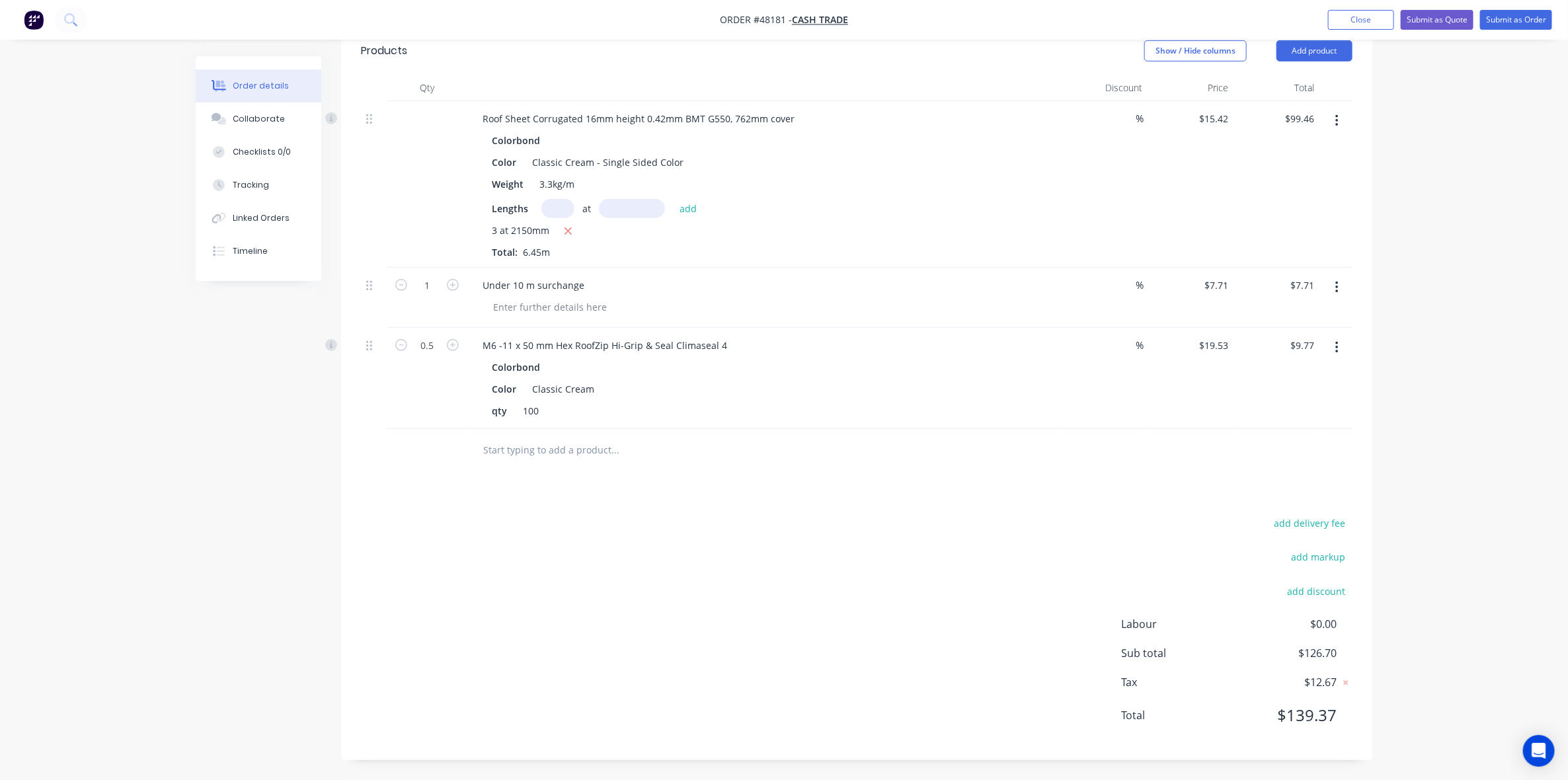
click at [1019, 536] on div "add delivery fee add markup add discount Labour $0.00 Sub total $126.70 Tax $12…" at bounding box center [857, 628] width 992 height 226
drag, startPoint x: 1069, startPoint y: 428, endPoint x: 1062, endPoint y: 360, distance: 68.4
click at [1069, 423] on div "%" at bounding box center [1105, 379] width 86 height 101
drag, startPoint x: 1062, startPoint y: 360, endPoint x: 1059, endPoint y: 353, distance: 7.6
click at [1059, 355] on div "0.5 M6 -11 x 50 mm Hex RoofZip Hi-Grip & Seal Climaseal 4 Colorbond Color Class…" at bounding box center [857, 379] width 992 height 101
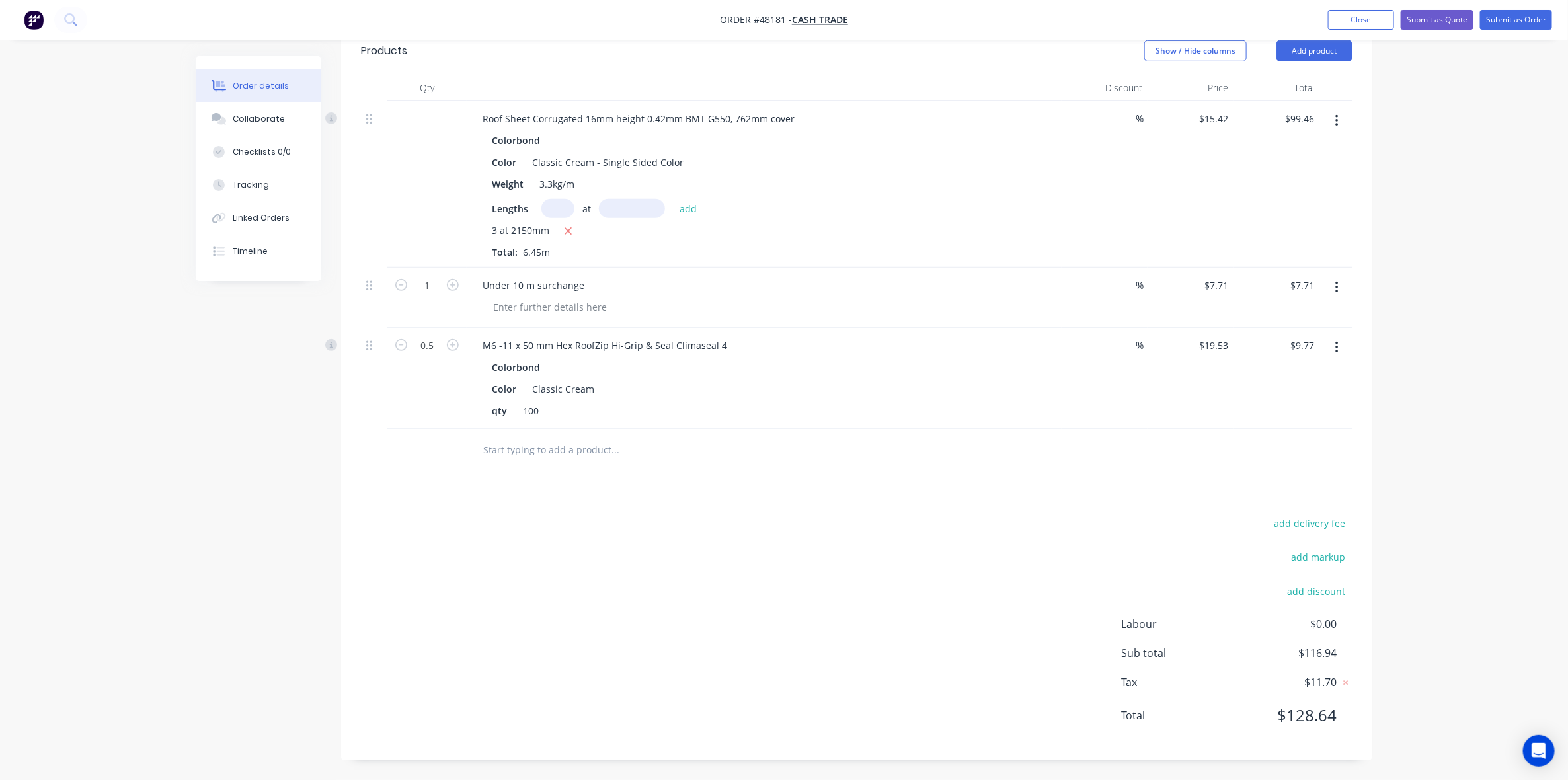
click at [1059, 353] on div "M6 -11 x 50 mm Hex RoofZip Hi-Grip & Seal Climaseal 4 Colorbond Color Classic C…" at bounding box center [764, 379] width 595 height 101
click at [1049, 372] on div "Colorbond Color Classic Cream qty 100" at bounding box center [764, 390] width 585 height 63
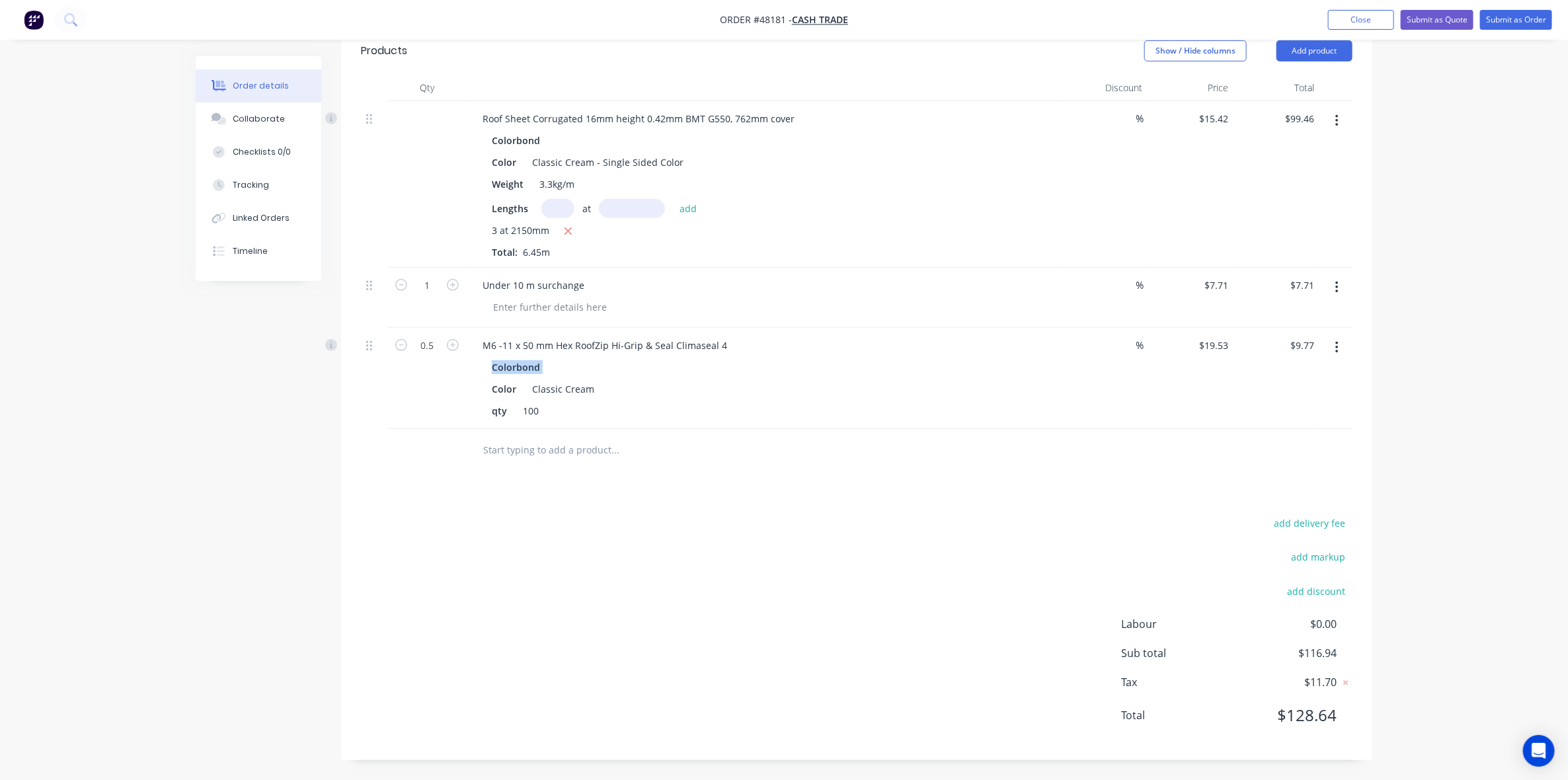
click at [446, 345] on button "button" at bounding box center [452, 344] width 17 height 14
type input "1.5"
type input "$29.30"
click at [442, 296] on input "1.5" at bounding box center [427, 286] width 35 height 20
type input "0.6"
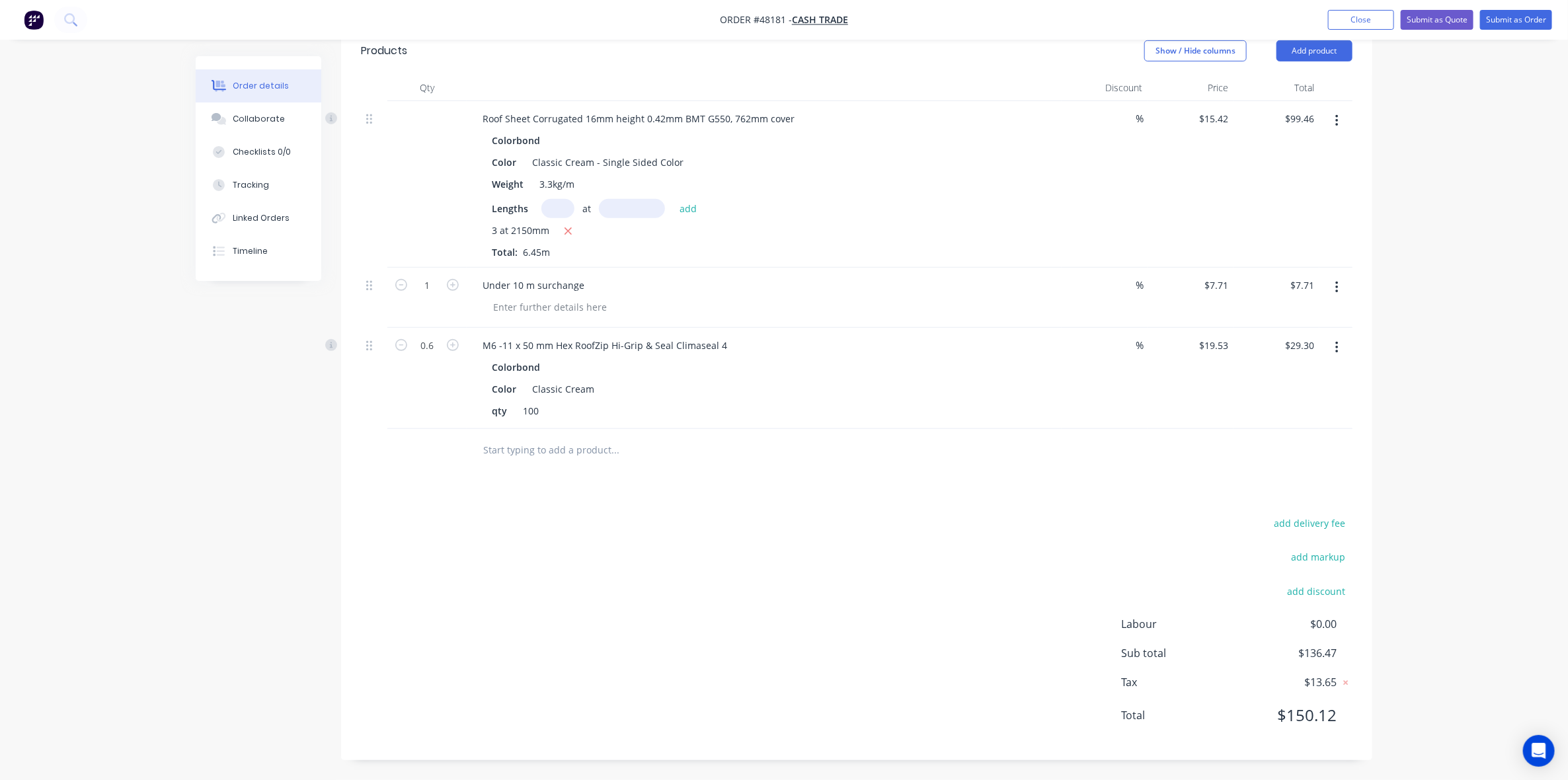
type input "$11.72"
drag, startPoint x: 900, startPoint y: 373, endPoint x: 906, endPoint y: 352, distance: 21.8
click at [900, 373] on div "Colorbond" at bounding box center [764, 367] width 545 height 19
click at [907, 342] on div "M6 -11 x 50 mm Hex RoofZip Hi-Grip & Seal Climaseal 4" at bounding box center [764, 345] width 585 height 19
click at [931, 350] on div "M6 -11 x 50 mm Hex RoofZip Hi-Grip & Seal Climaseal 4" at bounding box center [764, 345] width 585 height 19
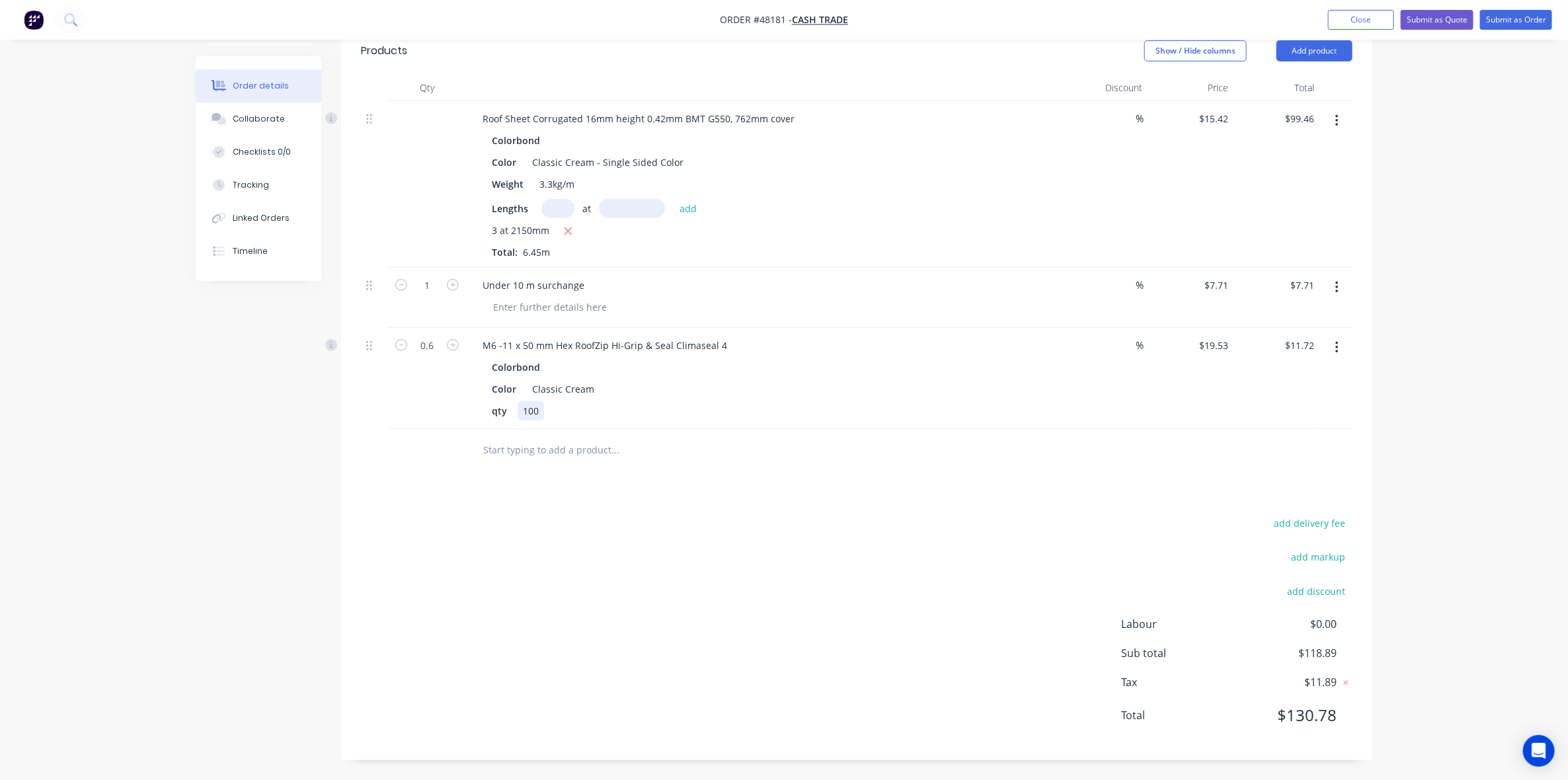
click at [881, 408] on div "qty 100" at bounding box center [761, 410] width 550 height 19
click at [884, 432] on div at bounding box center [705, 451] width 476 height 43
click at [1452, 11] on button "Submit as Quote" at bounding box center [1437, 20] width 73 height 20
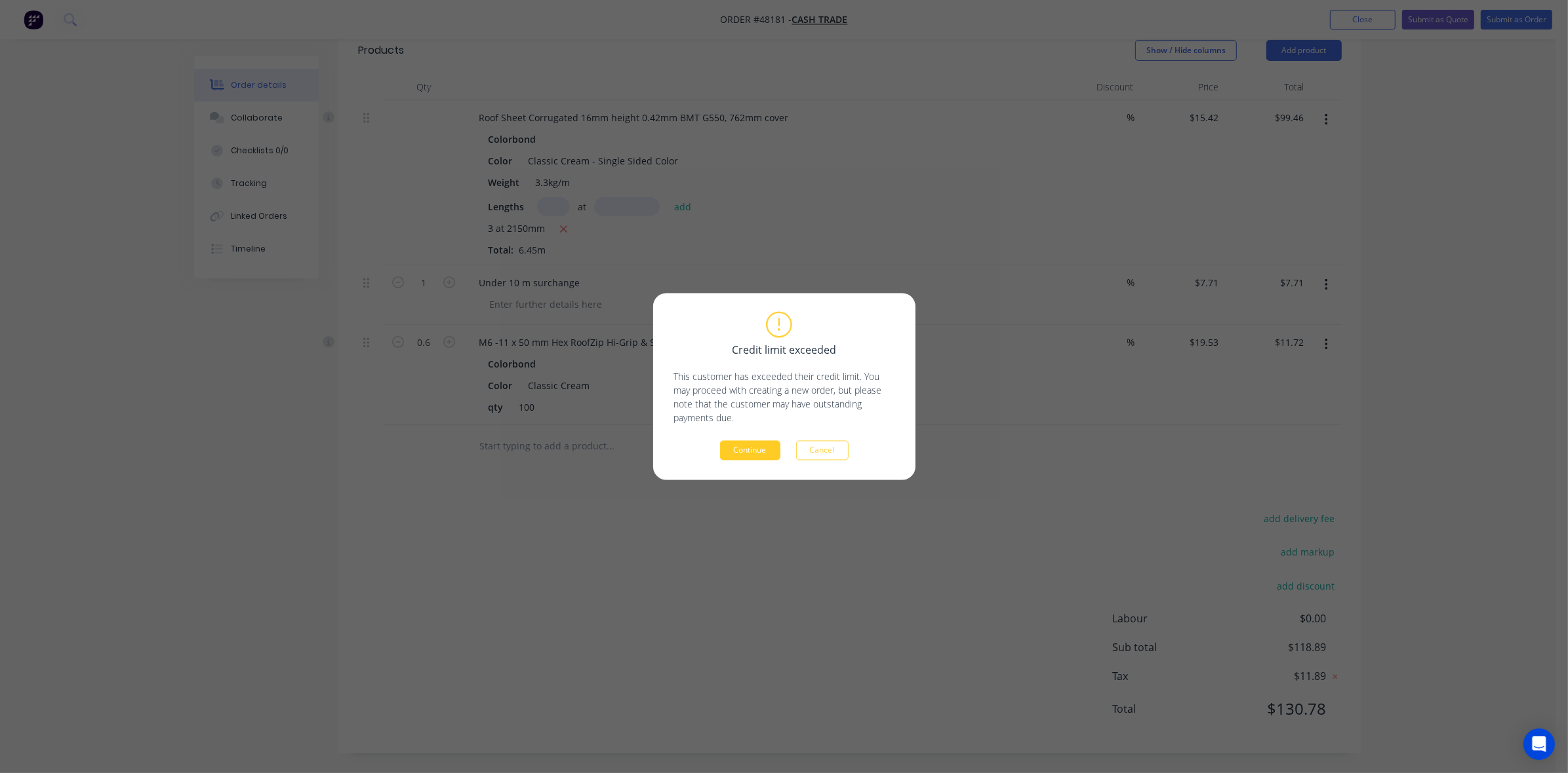
click at [752, 449] on button "Continue" at bounding box center [750, 451] width 60 height 20
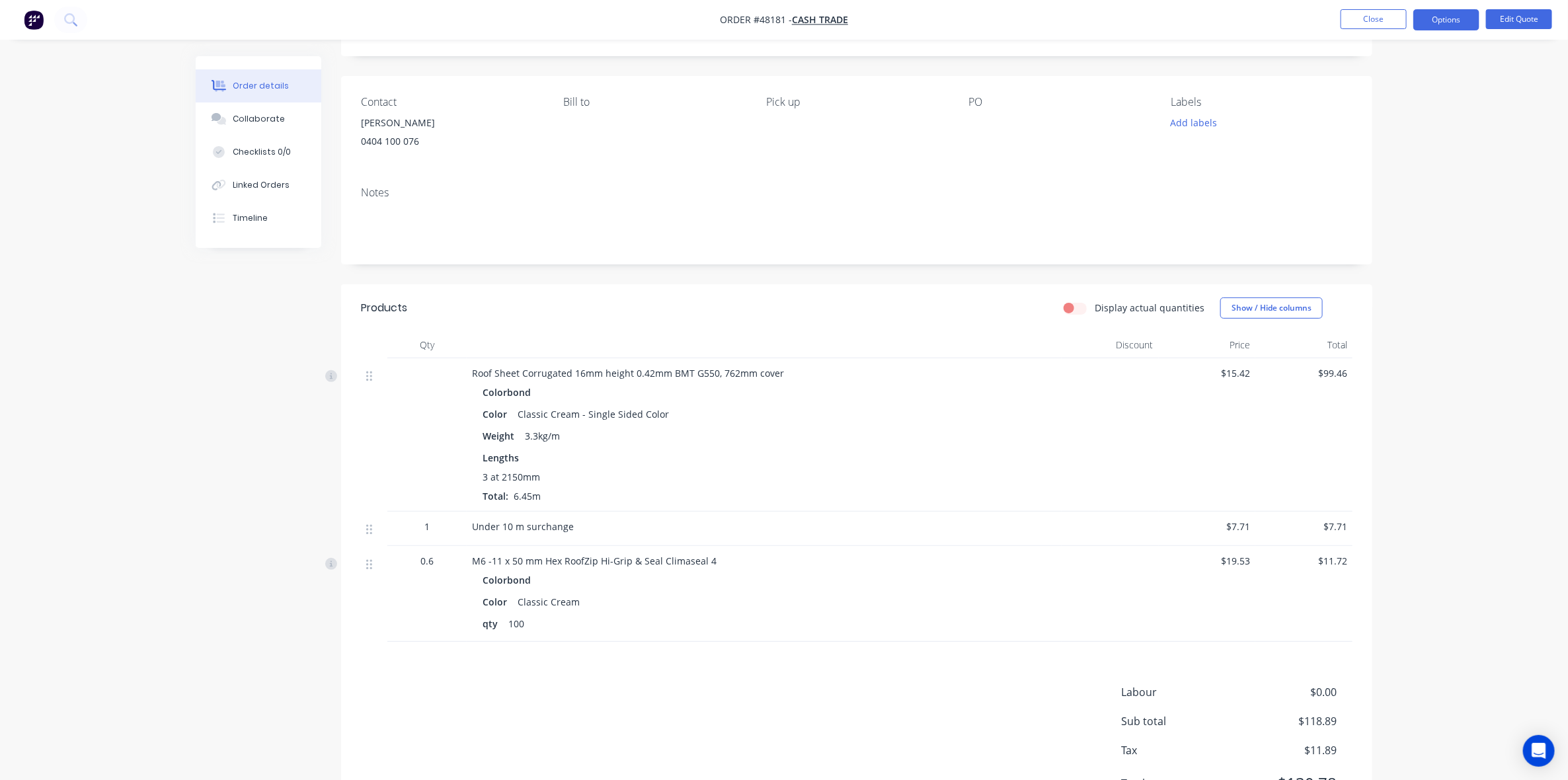
scroll to position [140, 0]
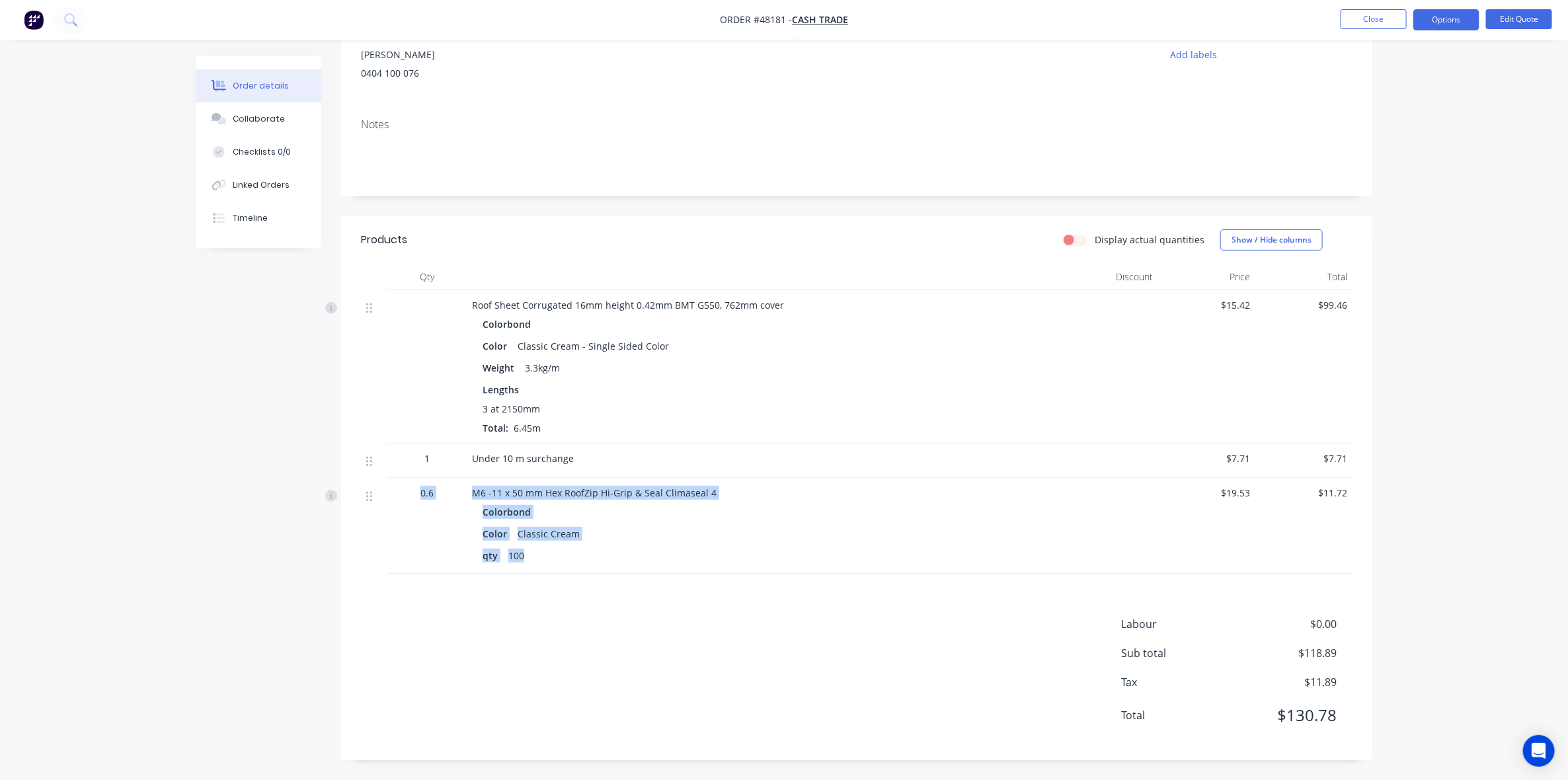
drag, startPoint x: 528, startPoint y: 556, endPoint x: 401, endPoint y: 476, distance: 150.1
click at [403, 493] on div "0.6 M6 -11 x 50 mm Hex RoofZip Hi-Grip & Seal Climaseal 4 Colorbond Color Class…" at bounding box center [857, 526] width 992 height 96
click at [417, 454] on div "1" at bounding box center [426, 459] width 68 height 14
click at [738, 407] on div "3 at 2150mm" at bounding box center [764, 409] width 563 height 14
drag, startPoint x: 1450, startPoint y: 17, endPoint x: 1452, endPoint y: 35, distance: 18.1
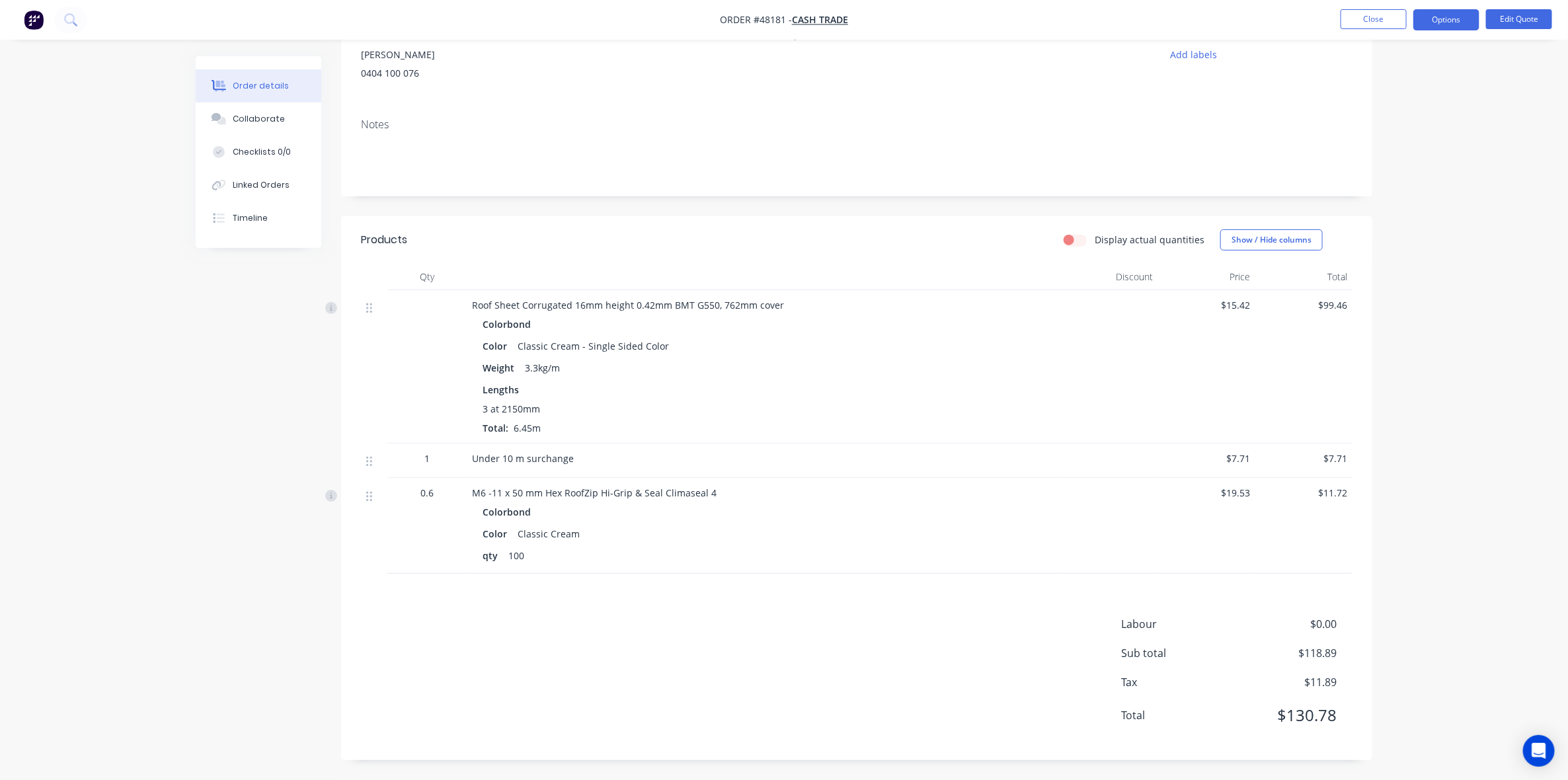
click at [1450, 18] on button "Options" at bounding box center [1447, 20] width 66 height 22
click at [1391, 95] on button "Proforma Invoice" at bounding box center [1407, 106] width 145 height 26
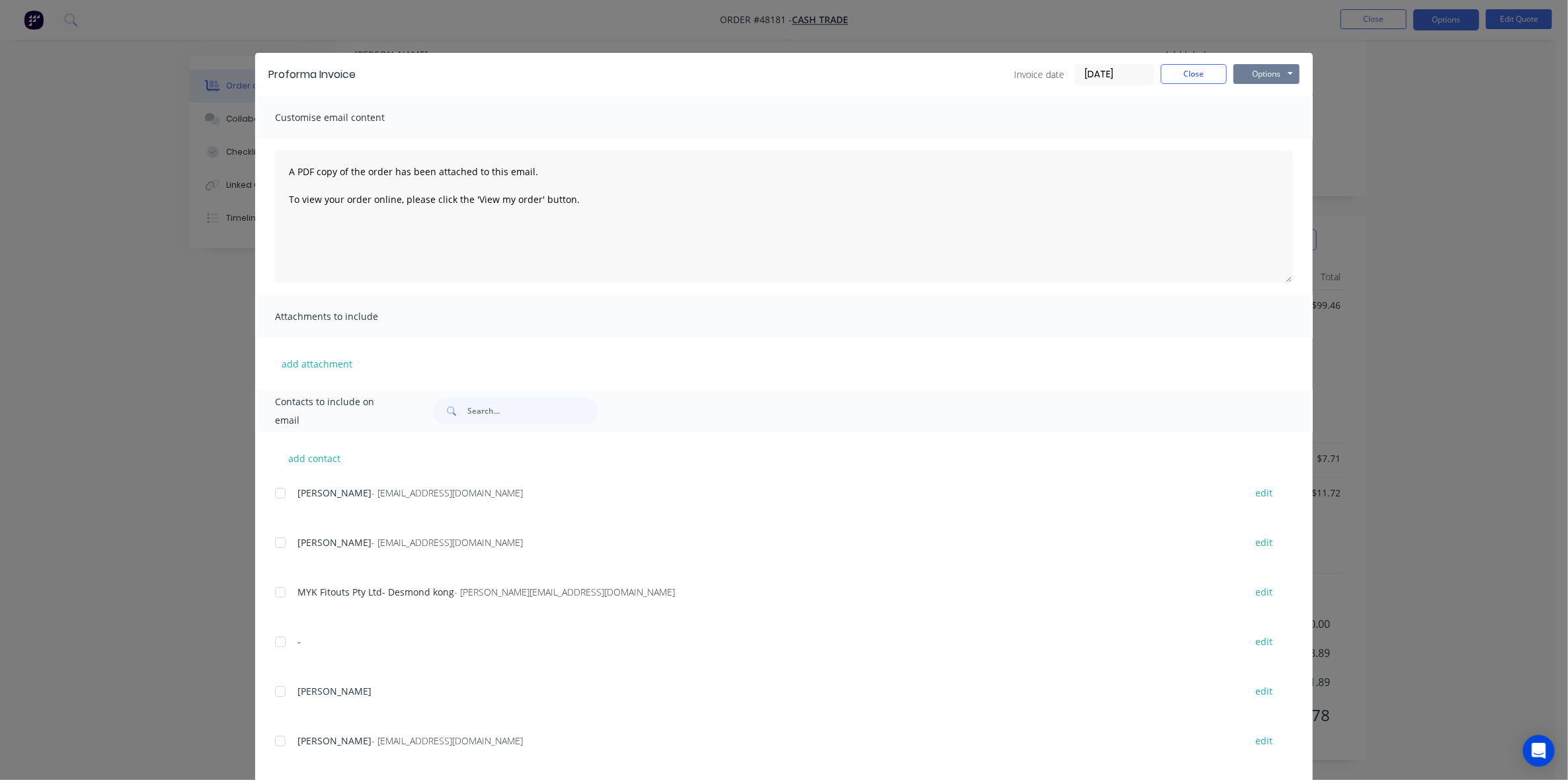
click at [1271, 75] on button "Options" at bounding box center [1267, 74] width 66 height 20
click at [1273, 124] on button "Print" at bounding box center [1276, 120] width 85 height 22
drag, startPoint x: 41, startPoint y: 160, endPoint x: 492, endPoint y: 102, distance: 454.7
click at [61, 156] on div "Proforma Invoice Invoice date 18/08/25 Close Options Preview Print Email Custom…" at bounding box center [784, 390] width 1568 height 780
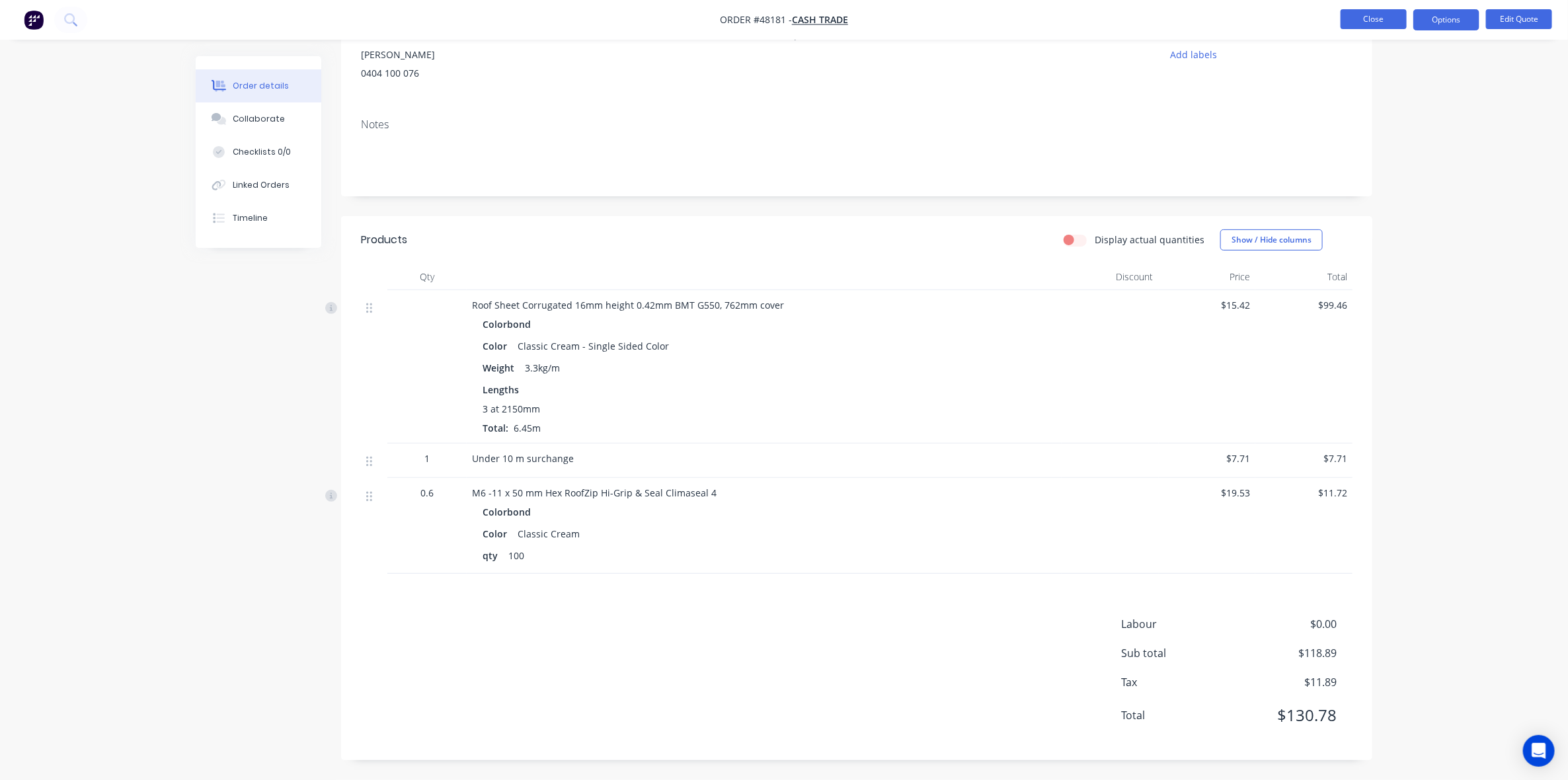
click at [1382, 14] on button "Close" at bounding box center [1374, 19] width 66 height 20
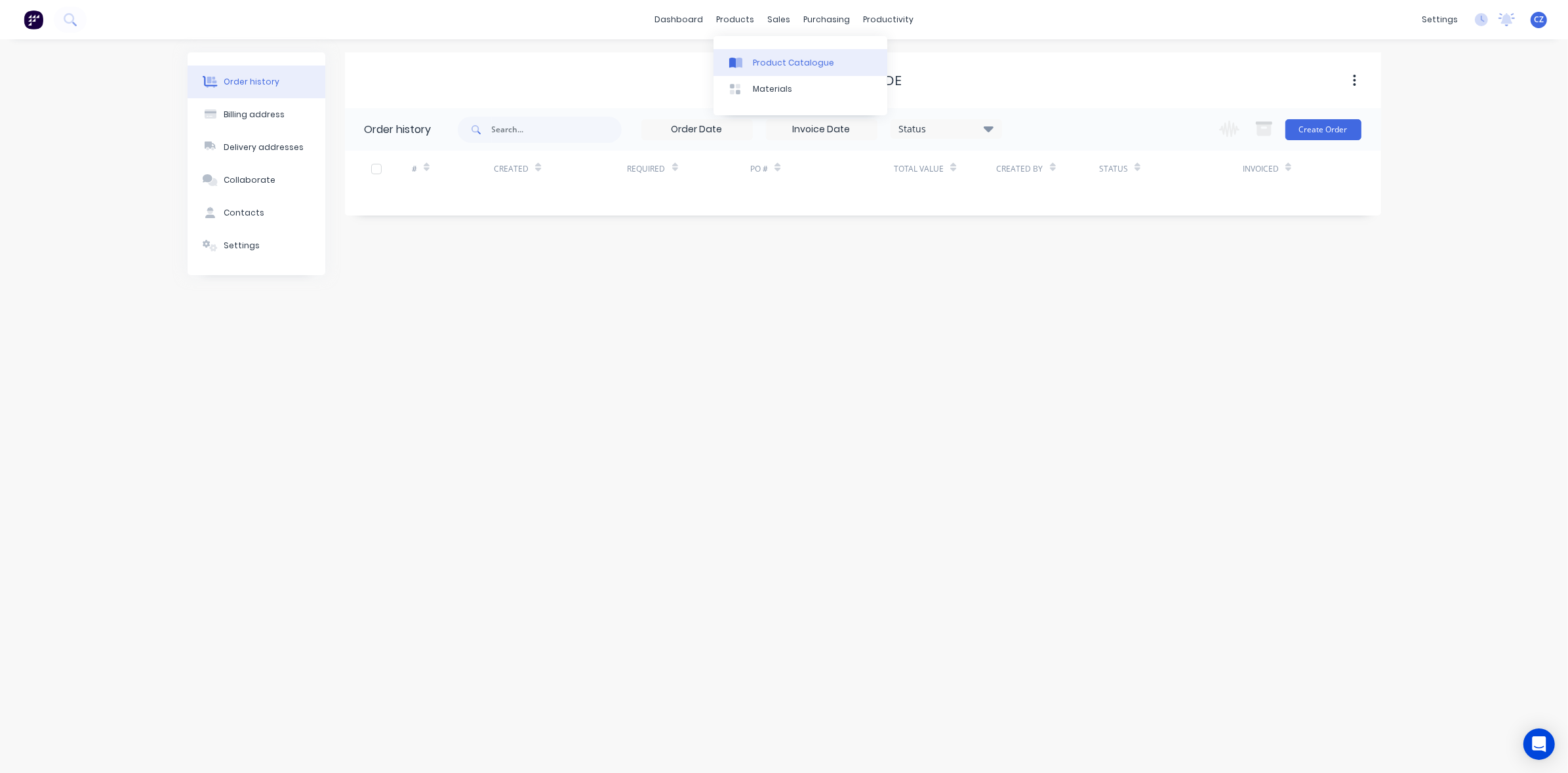
drag, startPoint x: 766, startPoint y: 68, endPoint x: 757, endPoint y: 66, distance: 9.2
click at [766, 68] on div "Product Catalogue" at bounding box center [793, 62] width 82 height 11
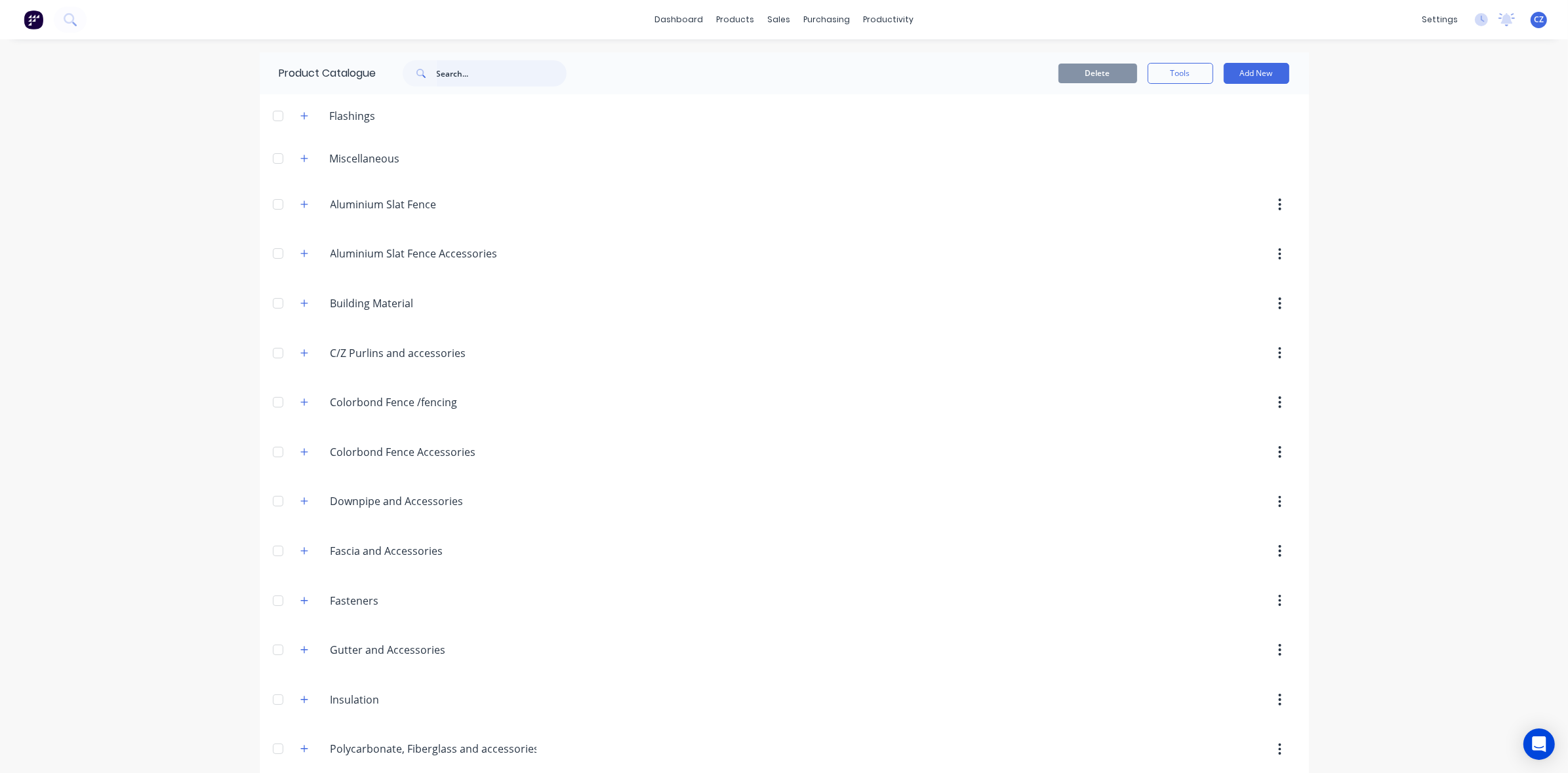
click at [497, 84] on input "text" at bounding box center [501, 73] width 130 height 26
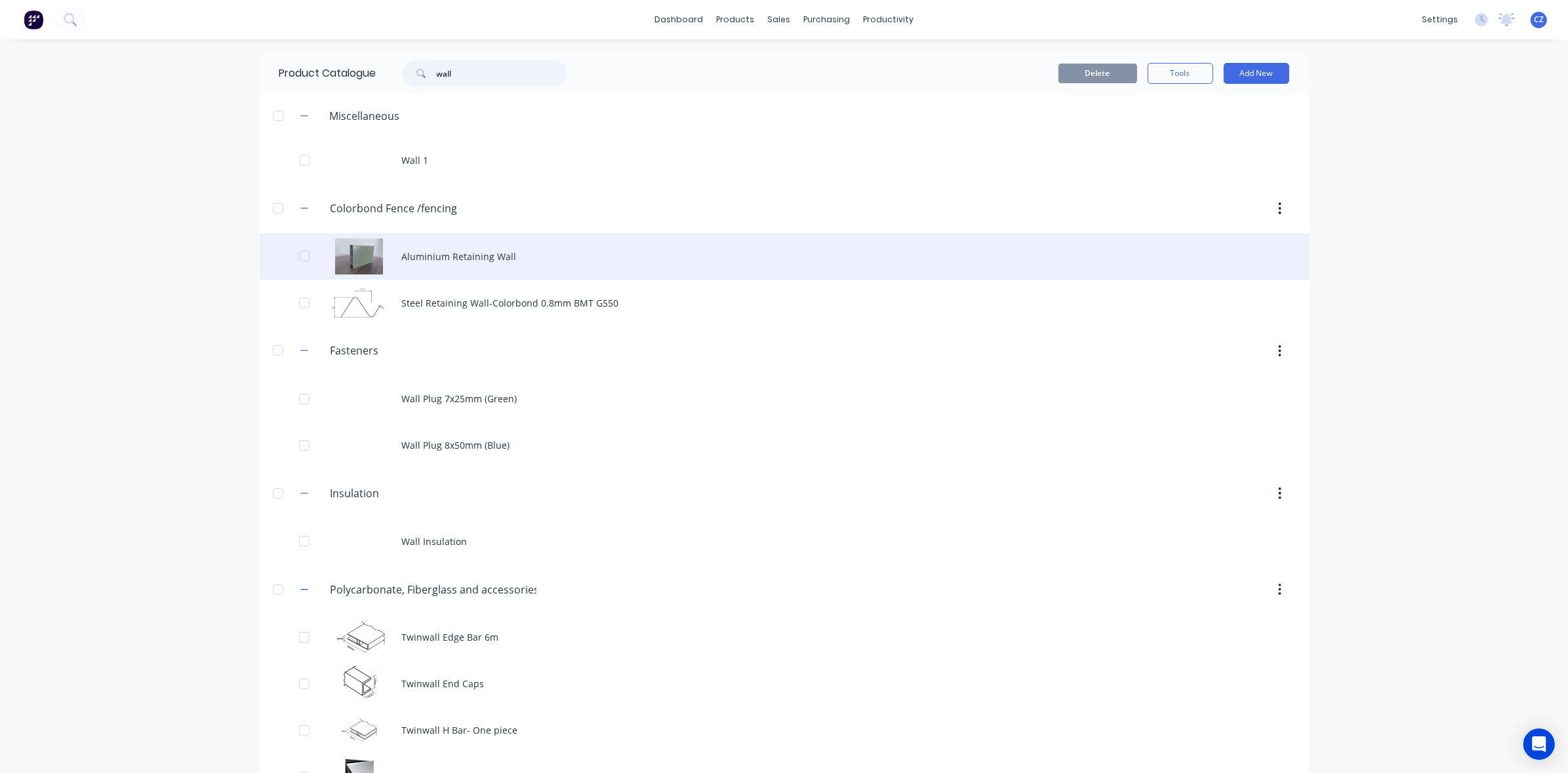
type input "wall"
click at [454, 267] on div "Aluminium Retaining Wall" at bounding box center [784, 256] width 1049 height 46
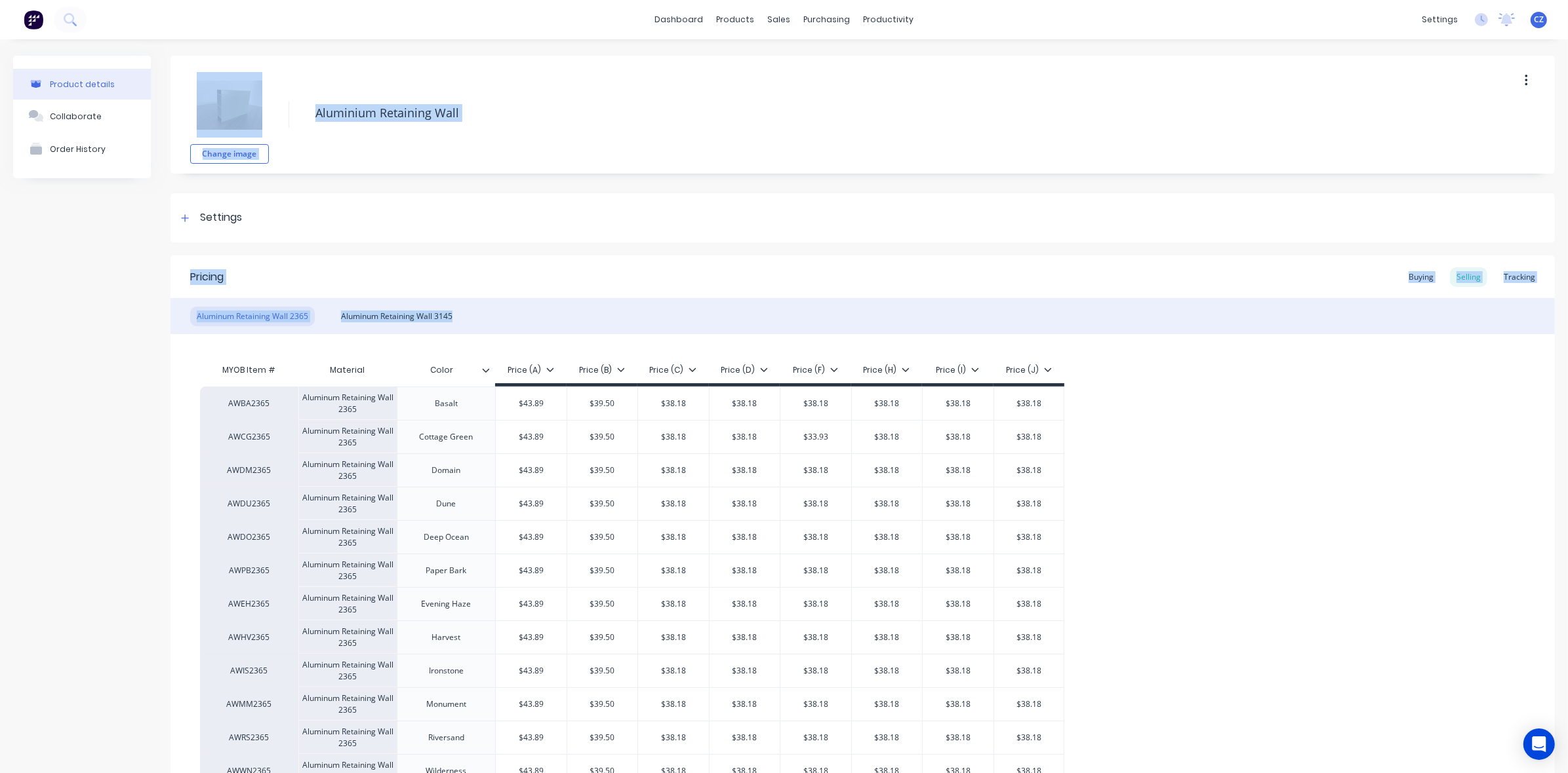
drag, startPoint x: 463, startPoint y: 318, endPoint x: 194, endPoint y: 80, distance: 359.2
click at [194, 80] on div "Change image Aluminium Retaining Wall Settings Product Options I buy this item …" at bounding box center [862, 596] width 1384 height 1080
click at [359, 65] on div "Change image Aluminium Retaining Wall" at bounding box center [862, 114] width 1384 height 118
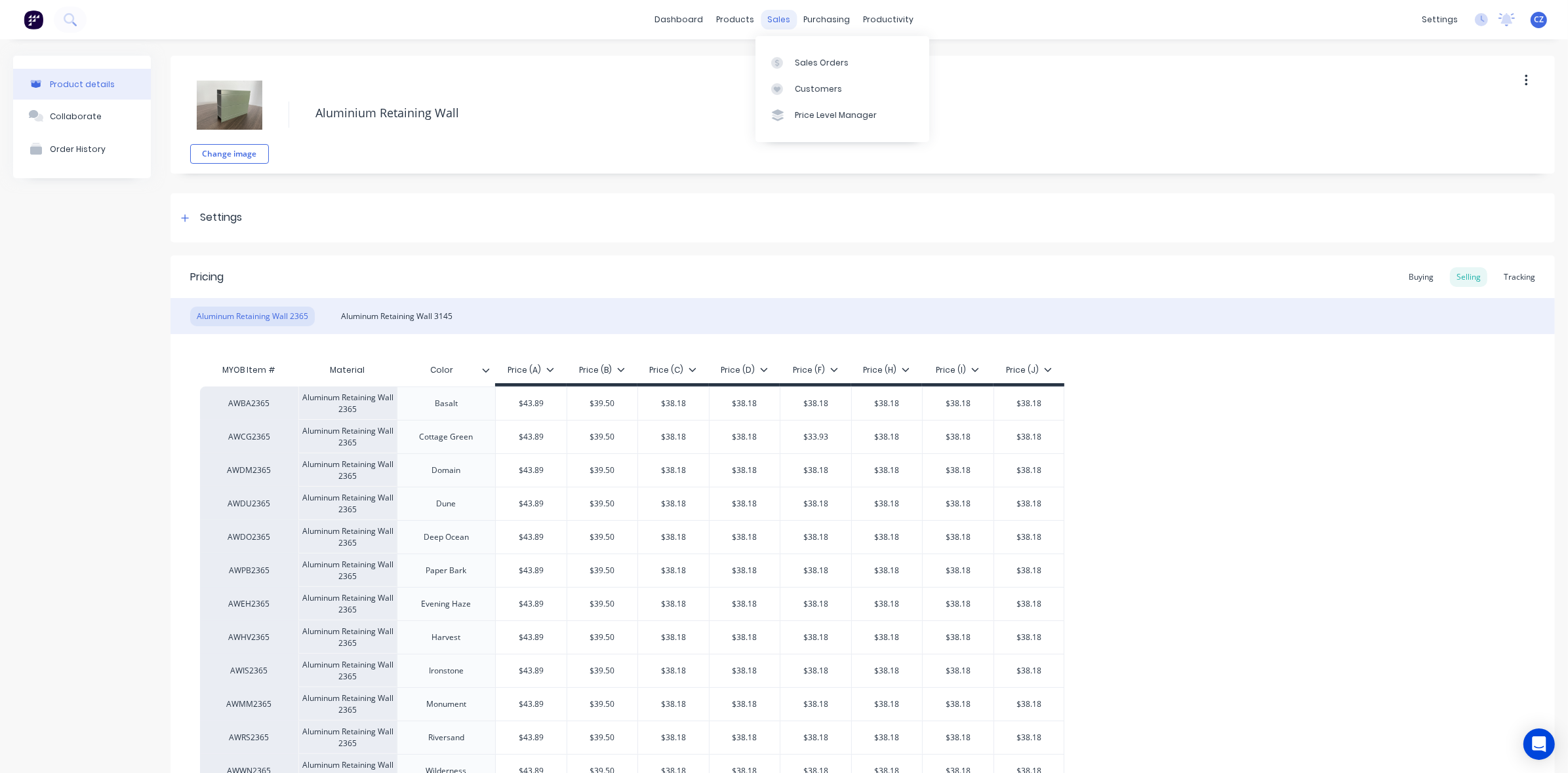
click at [771, 14] on div "sales" at bounding box center [778, 20] width 36 height 20
type textarea "x"
click at [793, 81] on link "Customers" at bounding box center [842, 89] width 174 height 26
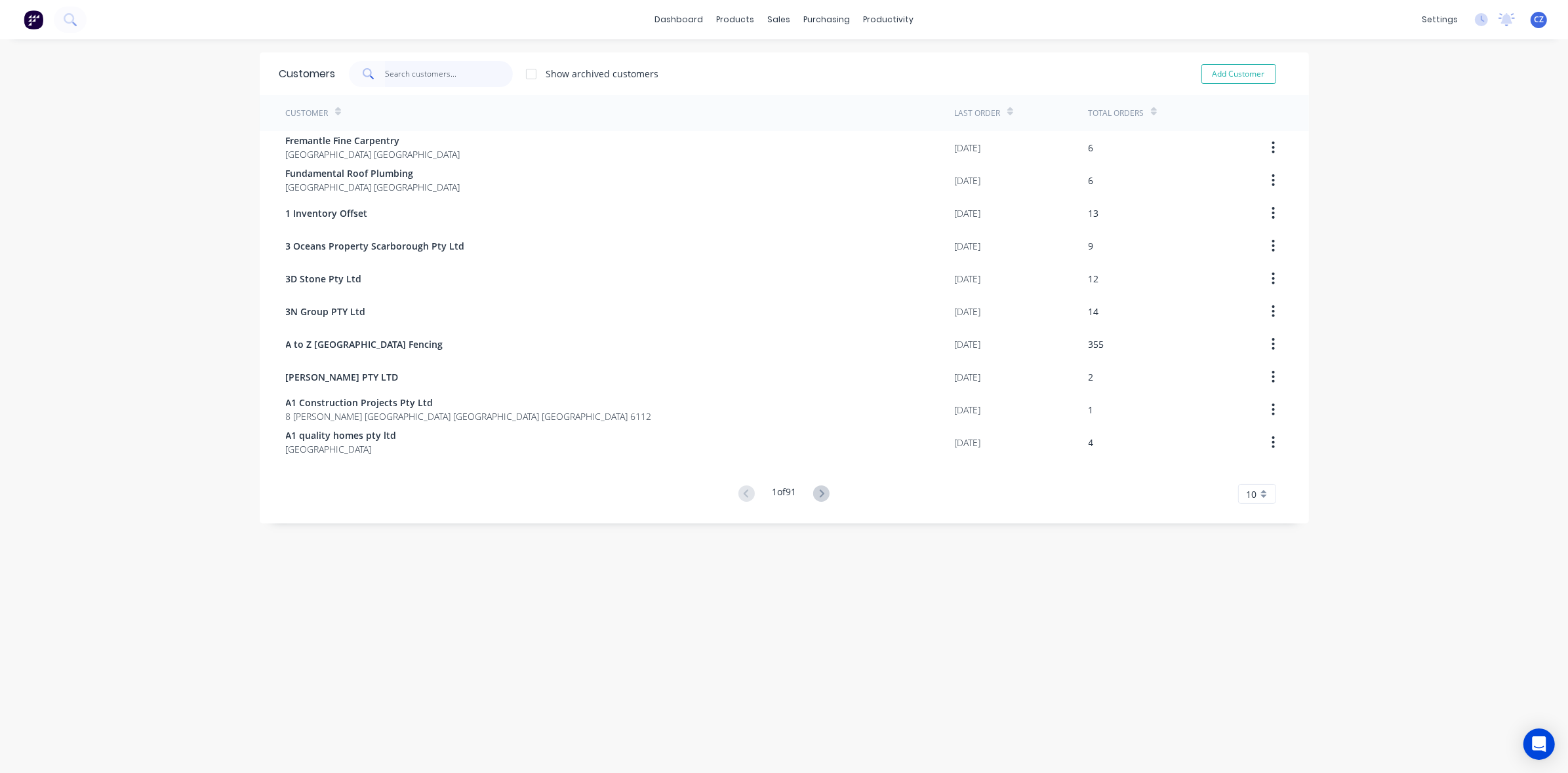
click at [443, 75] on input "text" at bounding box center [449, 74] width 128 height 26
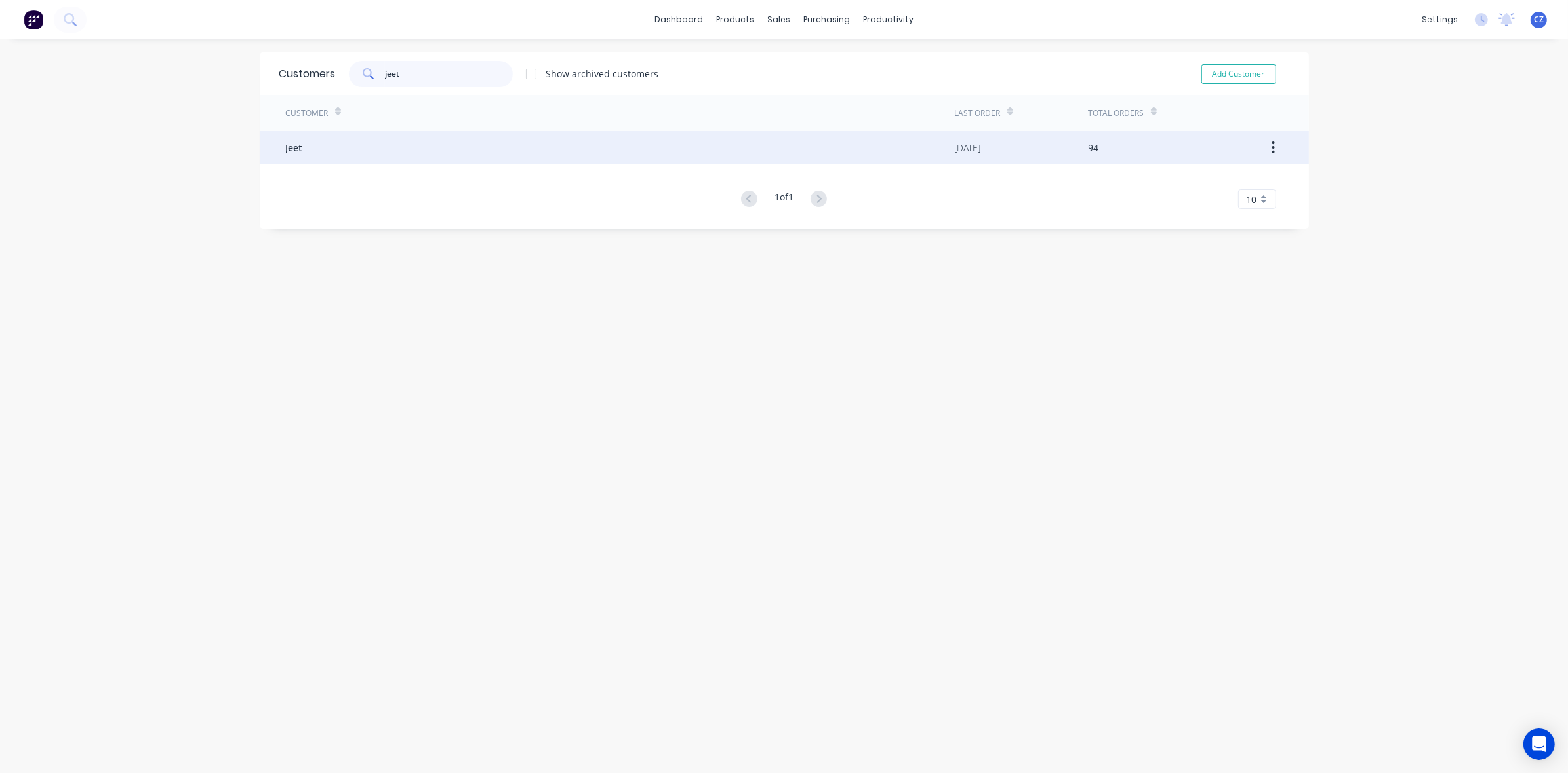
type input "jeet"
click at [343, 152] on div "Jeet" at bounding box center [620, 147] width 669 height 33
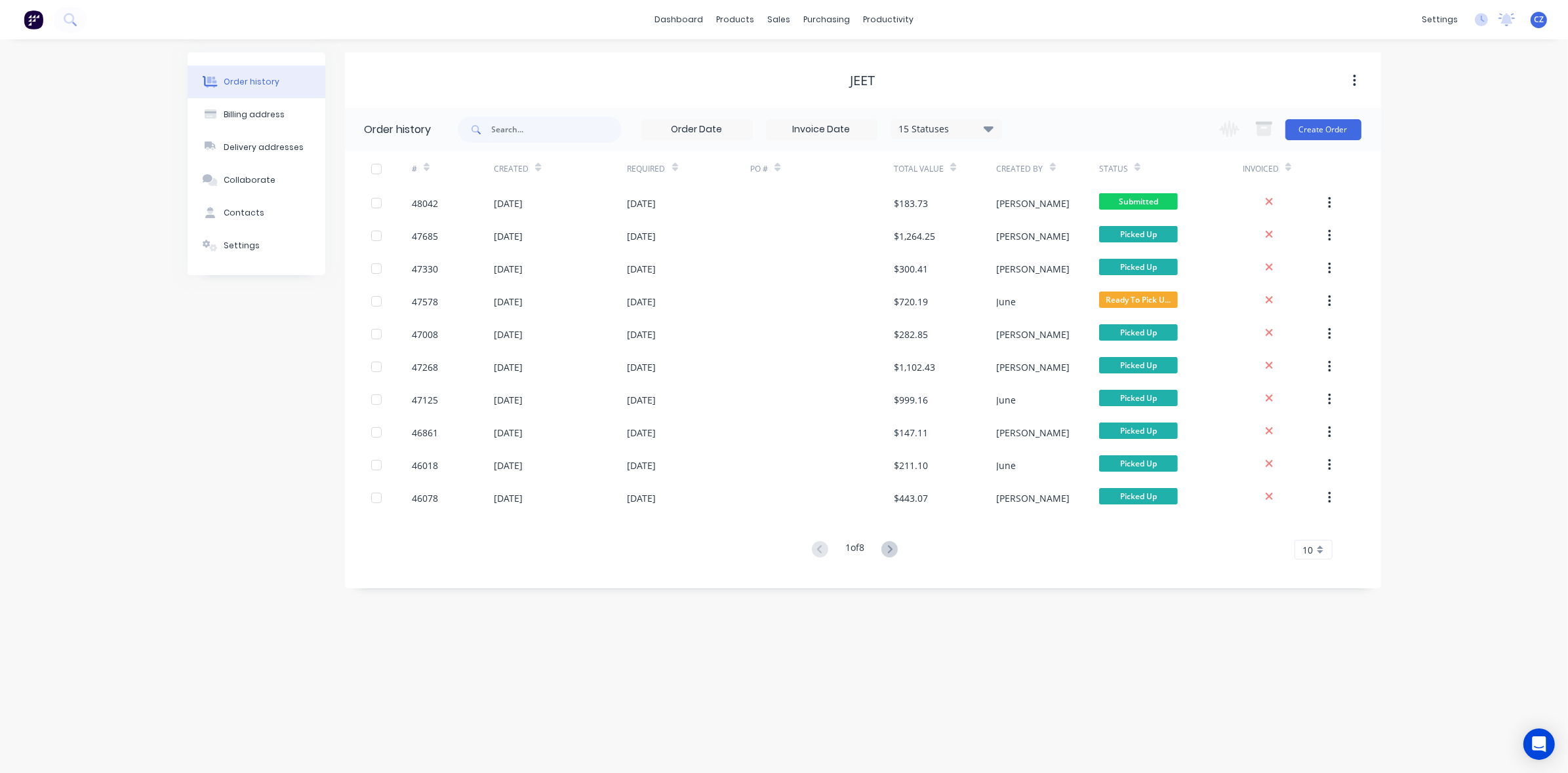
click at [1323, 139] on div "Change order status Submitted Ready for Delivery Ready To Pick Up Monday Tuesda…" at bounding box center [1285, 129] width 149 height 43
click at [1323, 133] on button "Create Order" at bounding box center [1323, 130] width 76 height 21
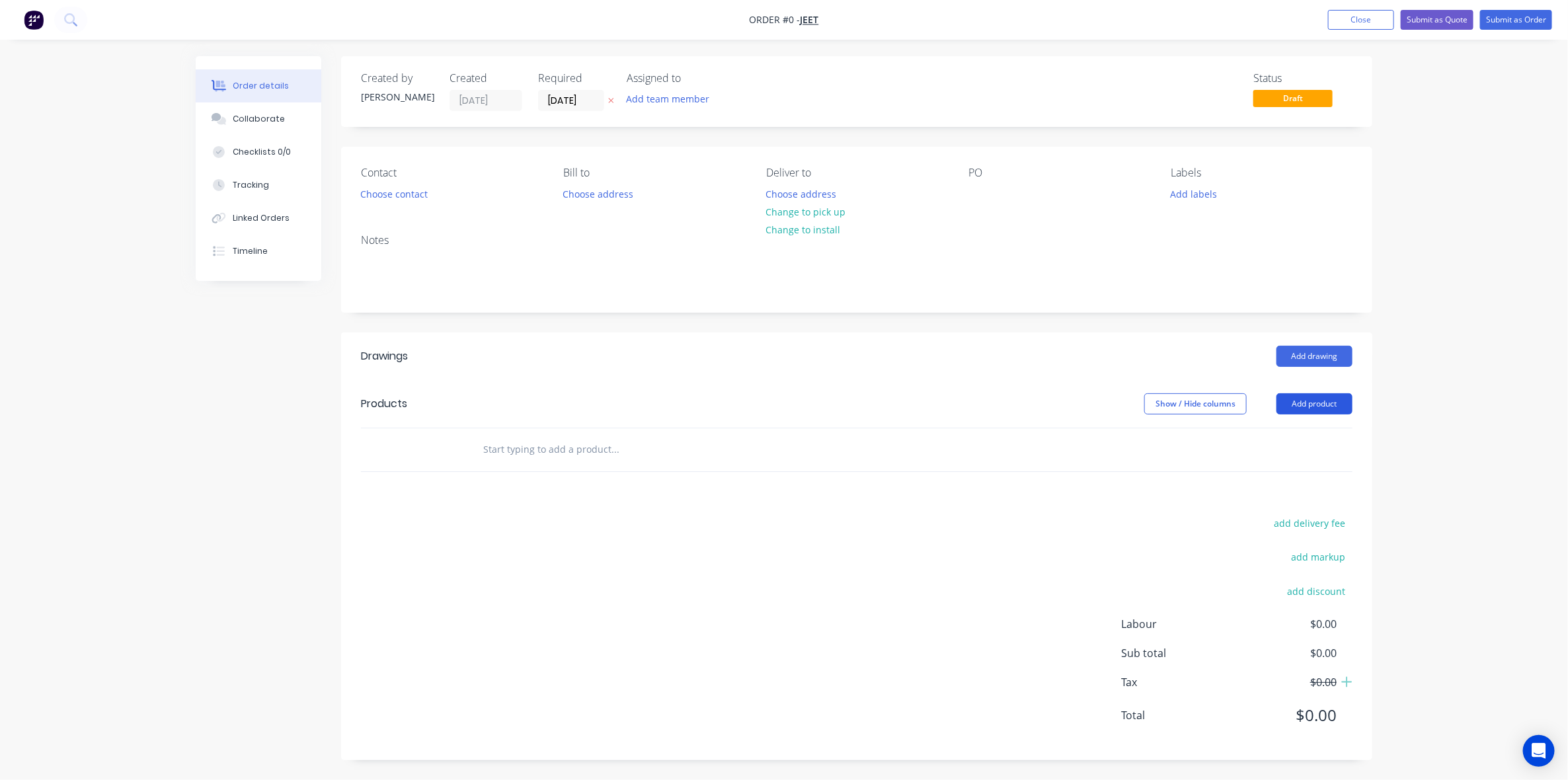
click at [1316, 400] on button "Add product" at bounding box center [1314, 404] width 76 height 22
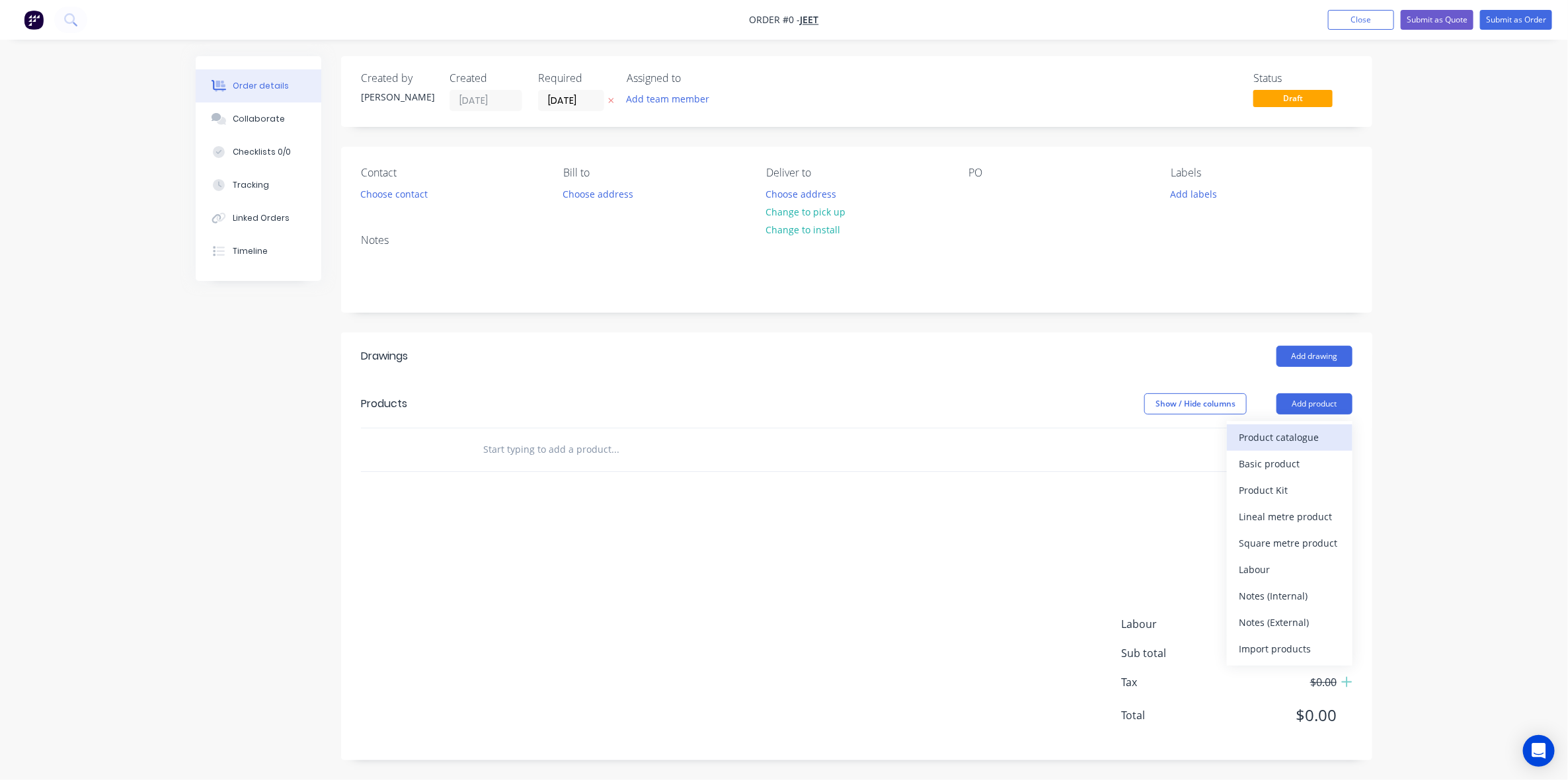
click at [1314, 434] on div "Product catalogue" at bounding box center [1290, 437] width 102 height 19
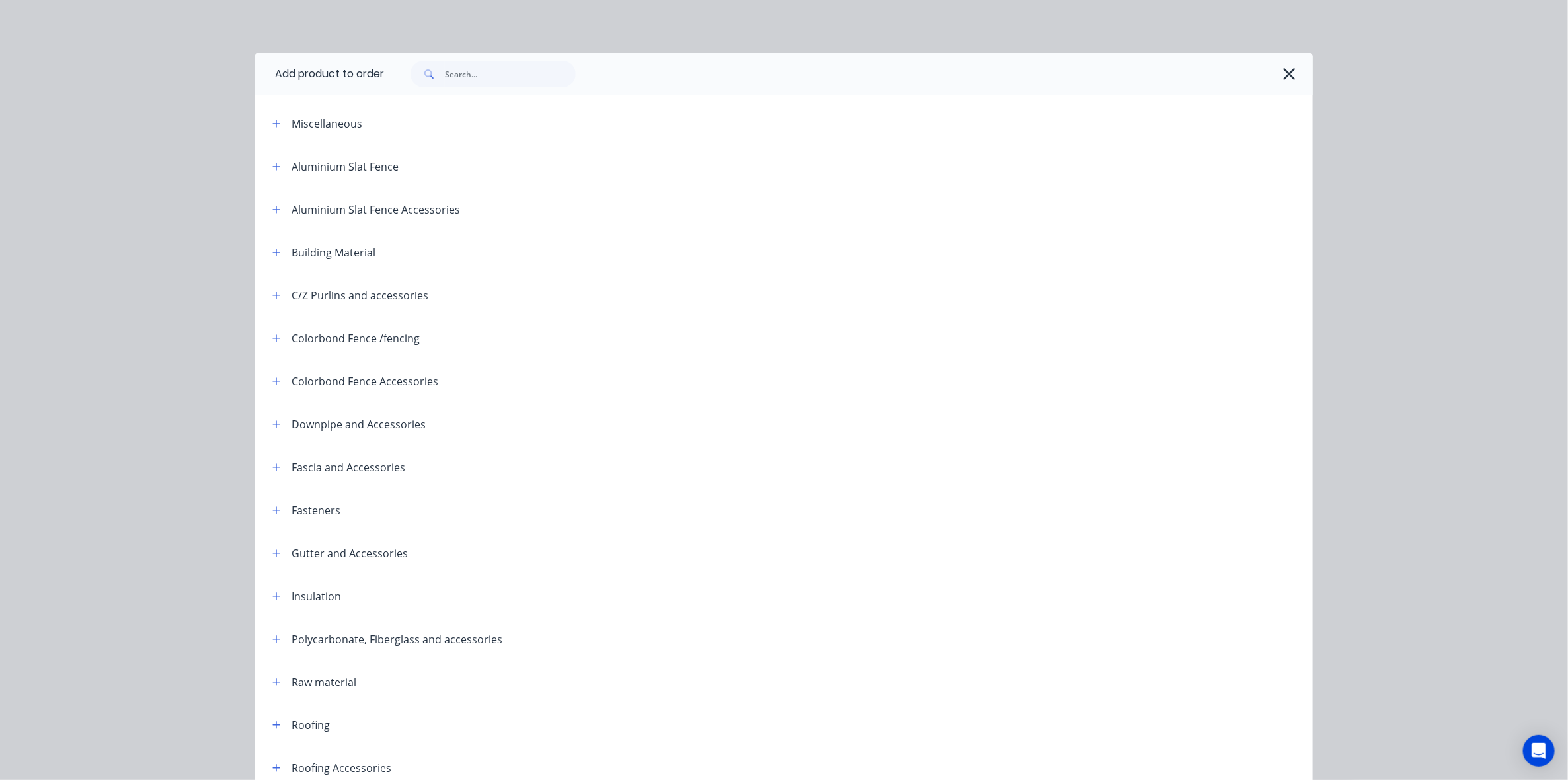
click at [486, 91] on div at bounding box center [848, 74] width 929 height 42
click at [481, 74] on input "text" at bounding box center [510, 74] width 131 height 26
click at [1282, 73] on icon "button" at bounding box center [1289, 74] width 14 height 18
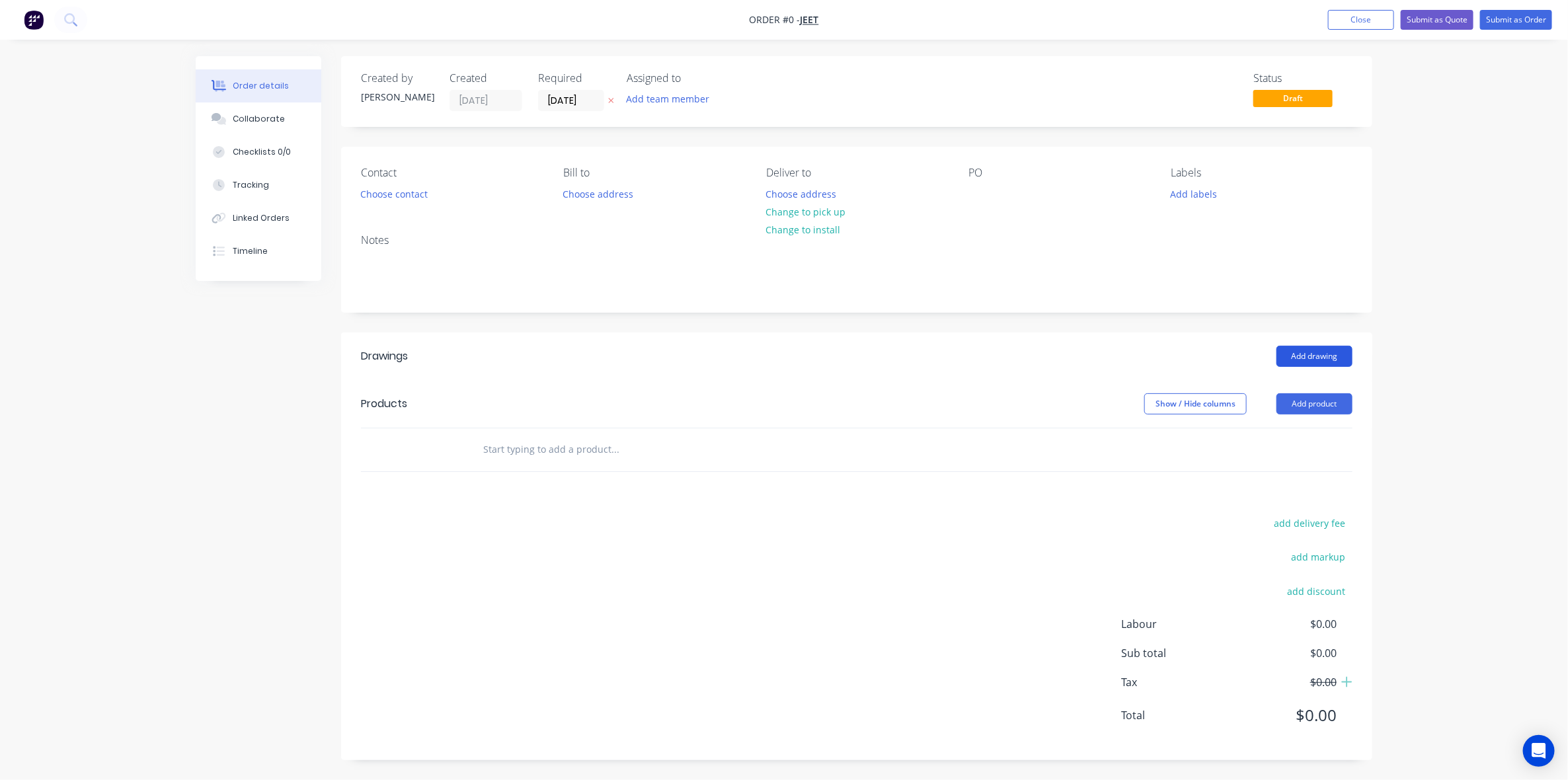
click at [1313, 351] on button "Add drawing" at bounding box center [1314, 357] width 76 height 22
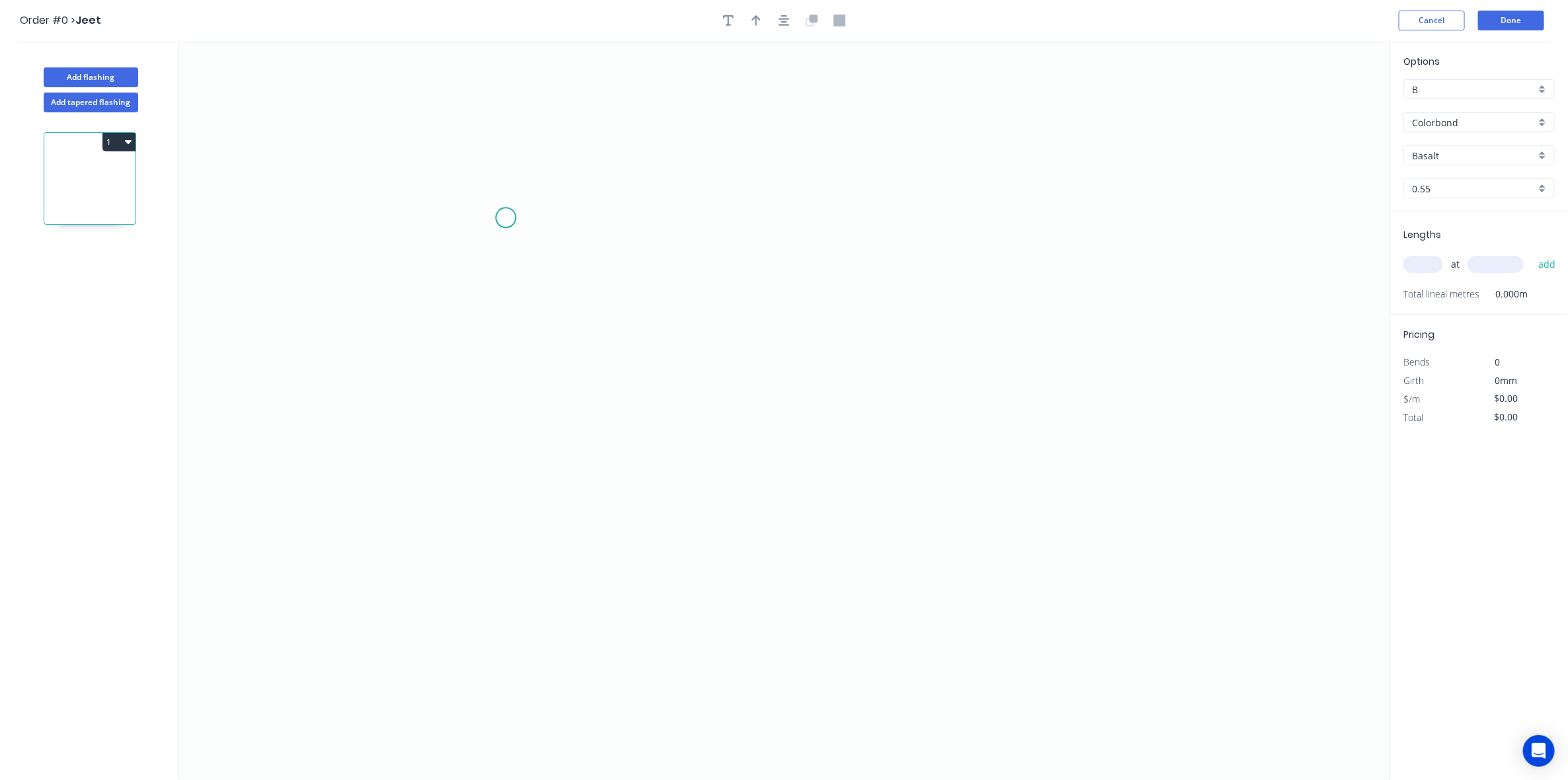
click at [506, 218] on icon "0" at bounding box center [784, 410] width 1212 height 739
click at [464, 221] on icon "0" at bounding box center [784, 410] width 1212 height 739
drag, startPoint x: 794, startPoint y: 566, endPoint x: 1095, endPoint y: 289, distance: 409.1
click at [800, 554] on icon "0 ?" at bounding box center [784, 410] width 1212 height 739
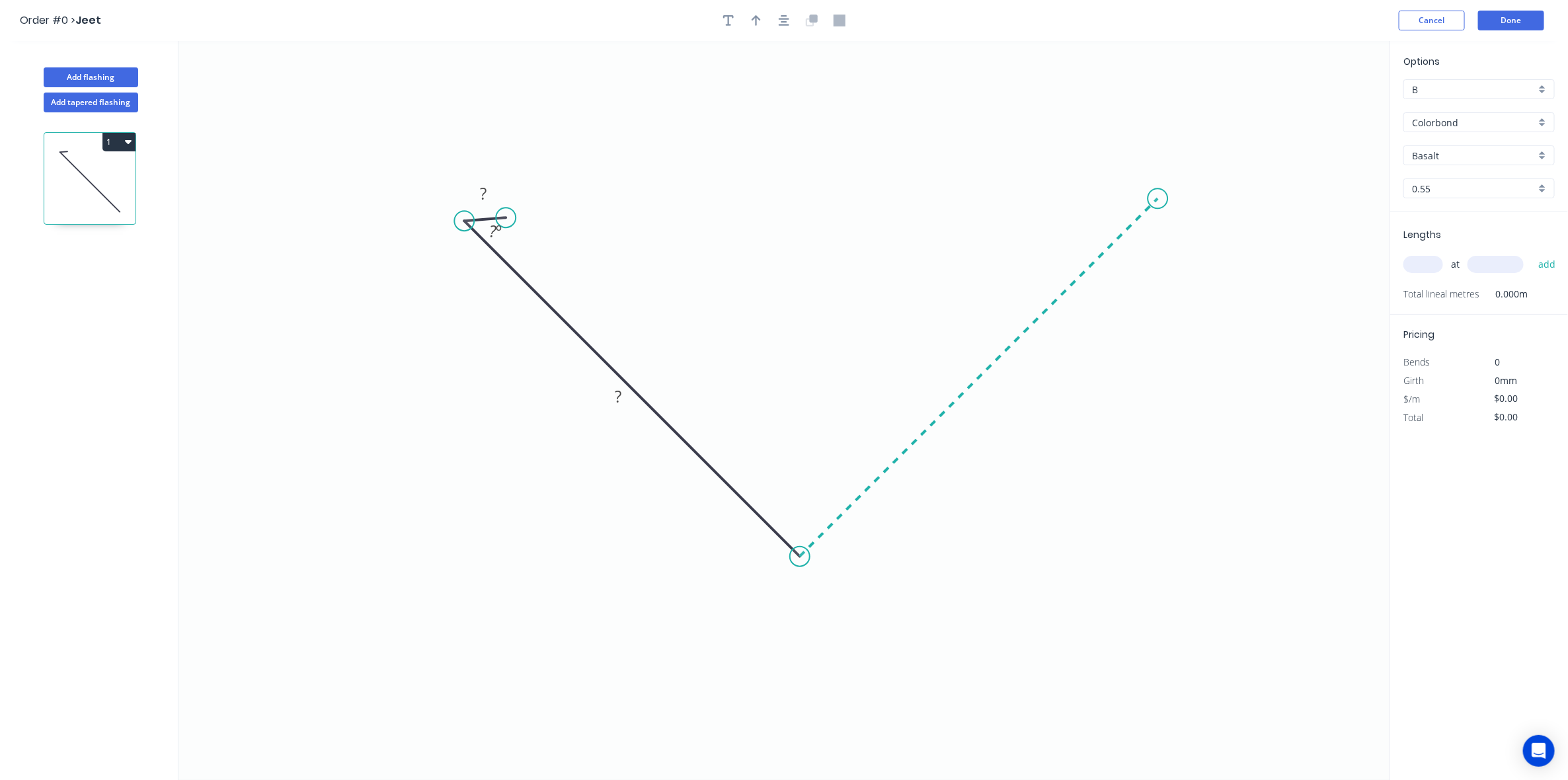
click at [1159, 228] on icon "0 ? ? ? º" at bounding box center [784, 410] width 1212 height 739
drag, startPoint x: 1119, startPoint y: 182, endPoint x: 1529, endPoint y: 192, distance: 410.1
click at [1119, 181] on icon at bounding box center [1139, 190] width 40 height 17
drag, startPoint x: 509, startPoint y: 217, endPoint x: 897, endPoint y: 187, distance: 389.2
click at [508, 199] on circle at bounding box center [508, 199] width 20 height 20
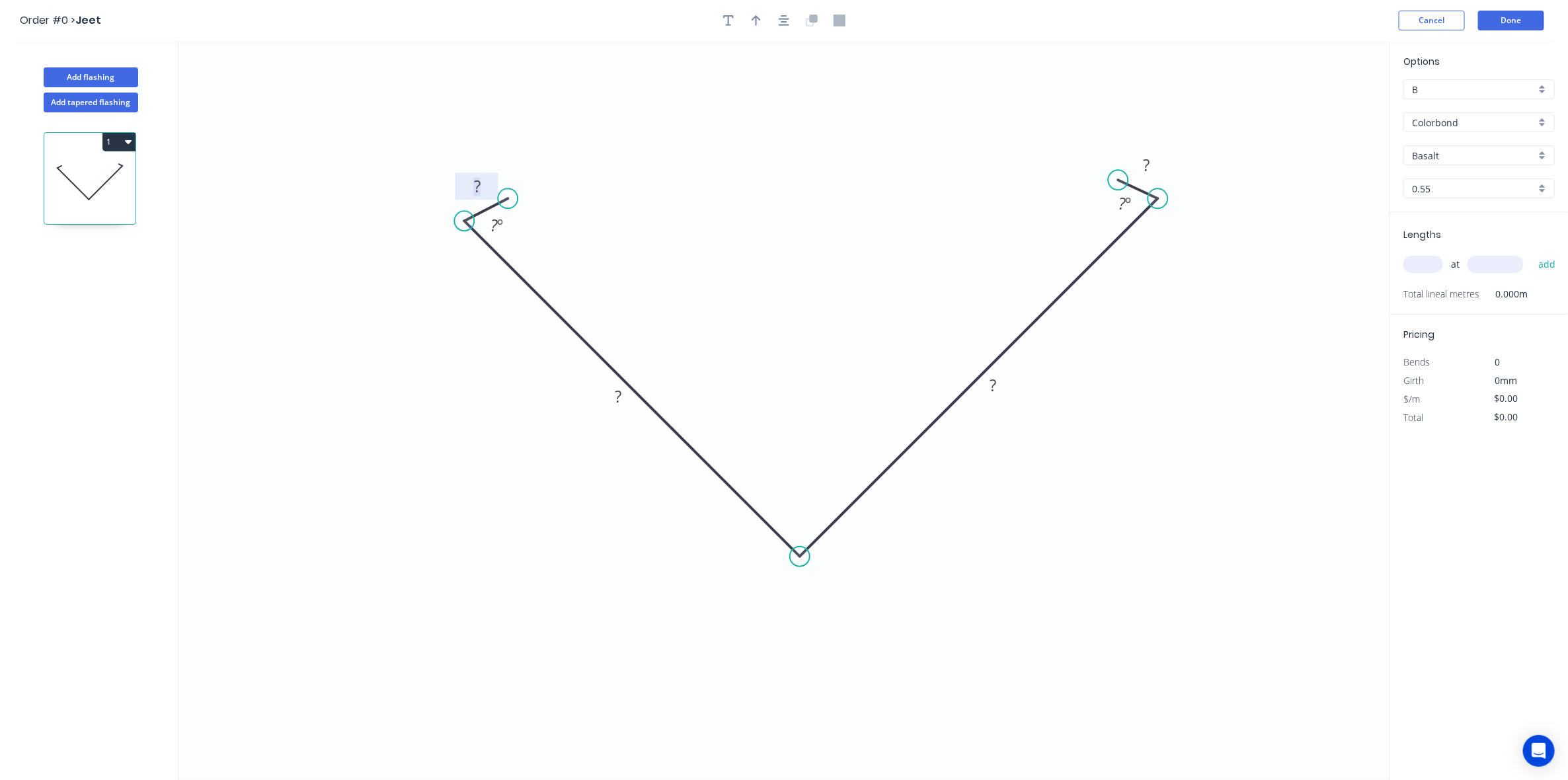
click at [480, 182] on tspan "?" at bounding box center [477, 186] width 7 height 22
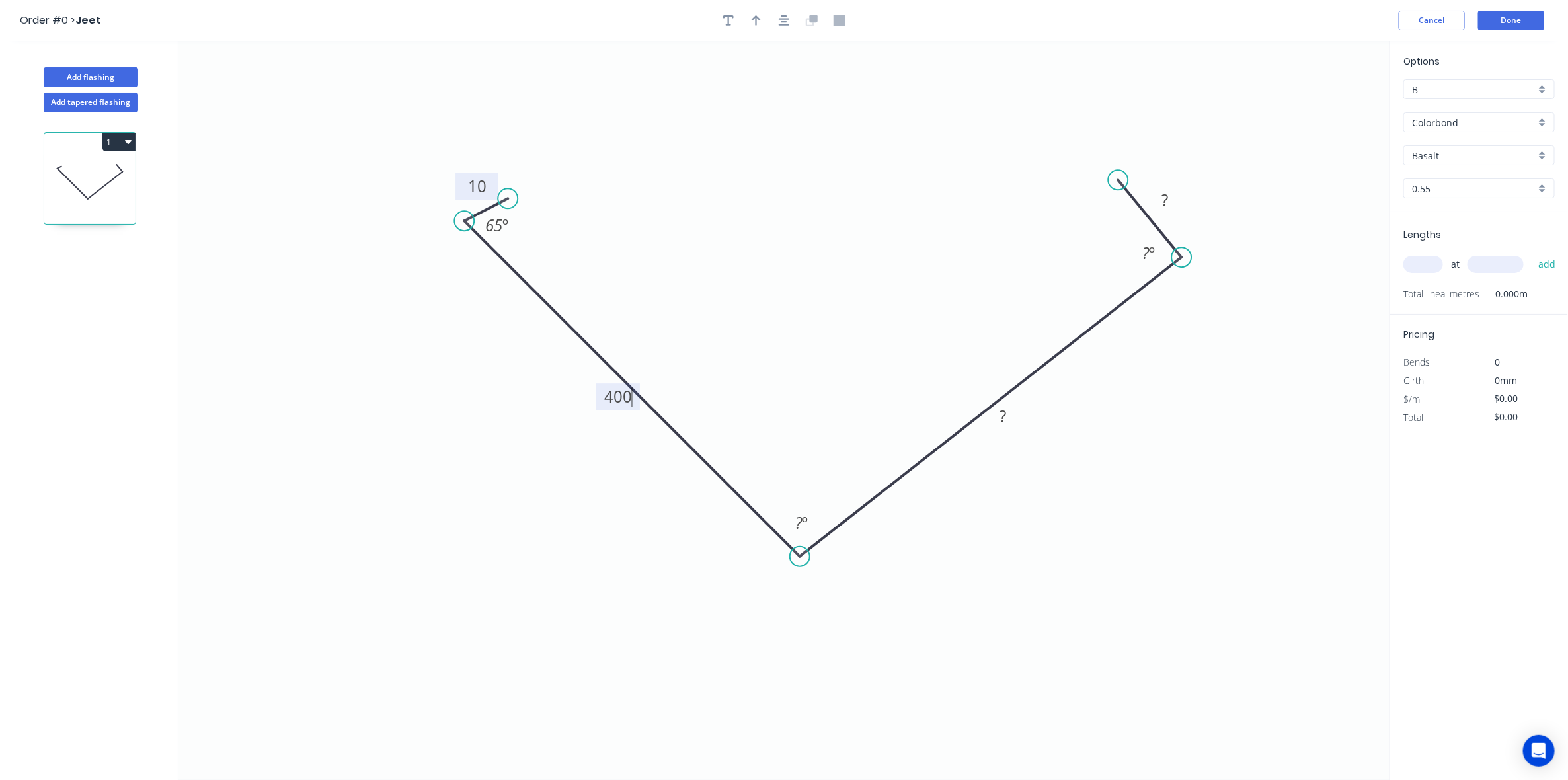
drag, startPoint x: 1159, startPoint y: 197, endPoint x: 1174, endPoint y: 233, distance: 39.0
click at [1182, 254] on icon "0 10 400 ? ? 65 º ? º ? º" at bounding box center [784, 410] width 1212 height 739
drag, startPoint x: 1114, startPoint y: 175, endPoint x: 628, endPoint y: 178, distance: 486.0
click at [1139, 209] on circle at bounding box center [1142, 209] width 20 height 20
click at [800, 529] on tspan "?" at bounding box center [798, 523] width 7 height 22
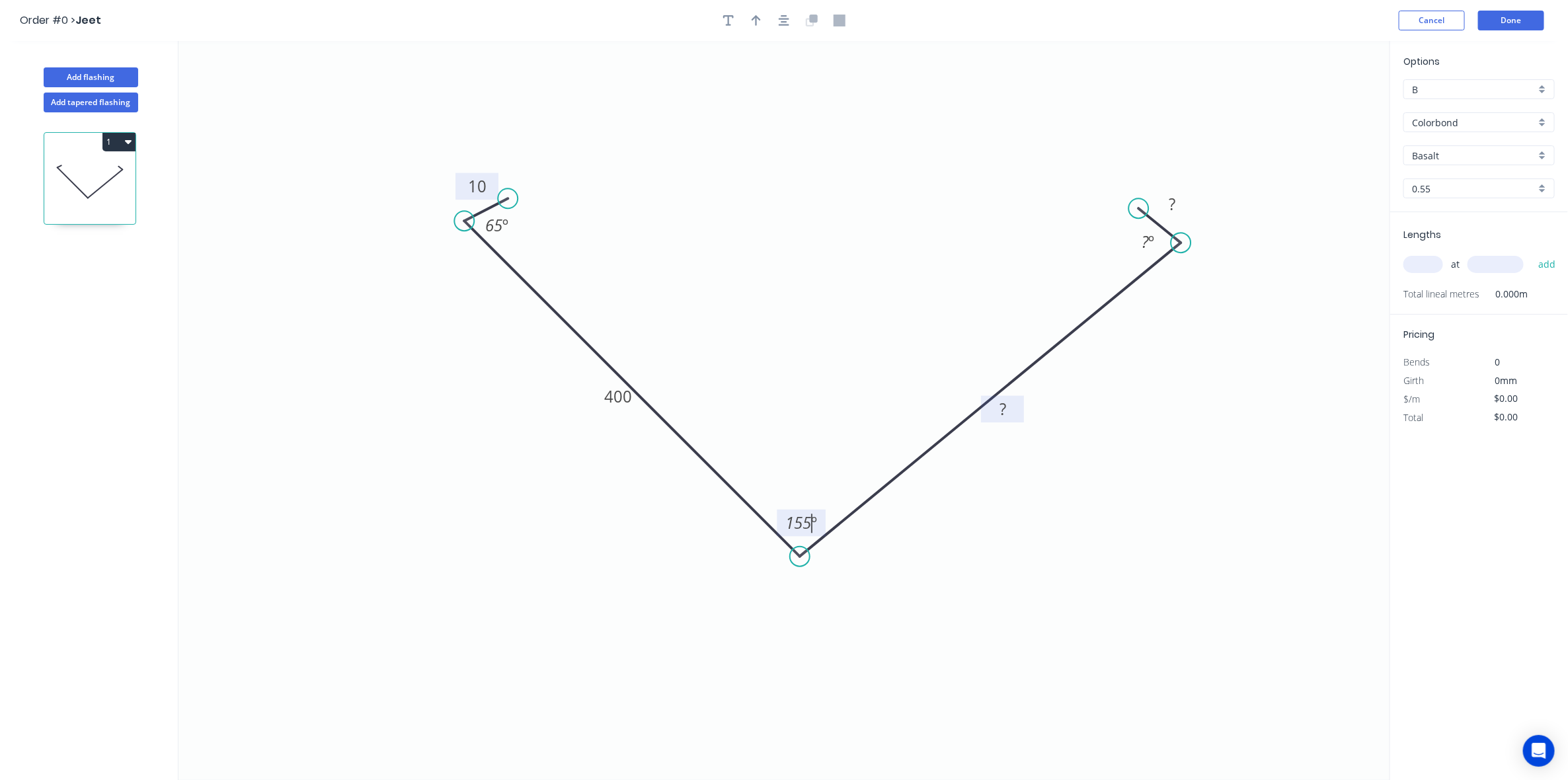
click at [1008, 414] on rect at bounding box center [1003, 410] width 26 height 18
click at [1007, 405] on rect at bounding box center [1003, 410] width 26 height 18
drag, startPoint x: 1019, startPoint y: 420, endPoint x: 1033, endPoint y: 392, distance: 31.3
click at [1020, 417] on icon "0 10 400 ? 65 º 155 º ? º" at bounding box center [784, 410] width 1212 height 739
click at [1052, 365] on icon "0 10 400 ? ? 65 º 155 º ? º" at bounding box center [784, 410] width 1212 height 739
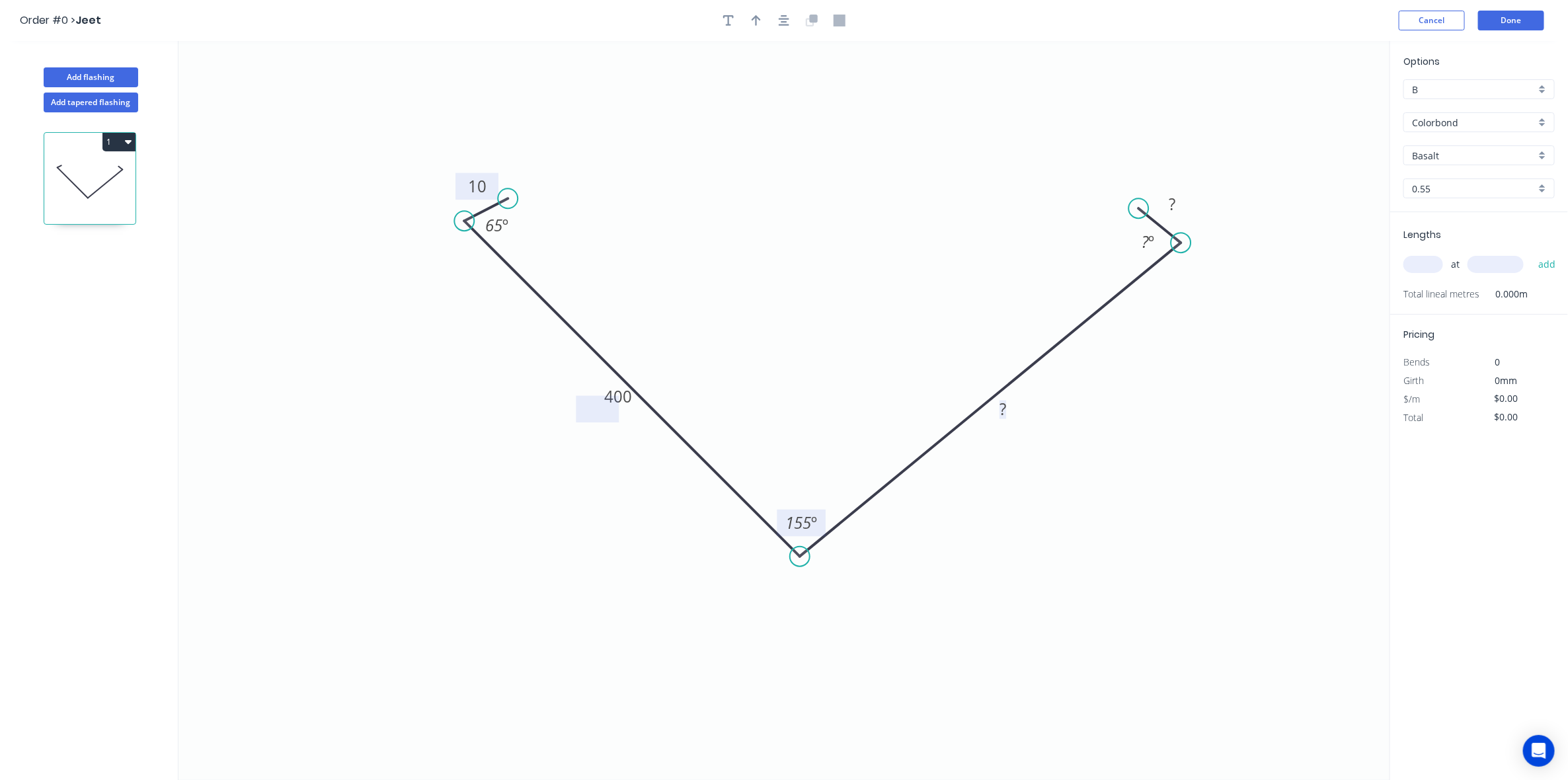
click at [1009, 409] on rect at bounding box center [1003, 410] width 26 height 18
click at [1178, 202] on rect at bounding box center [1172, 205] width 26 height 18
type input "$33.76"
click at [1145, 239] on tspan "?" at bounding box center [1145, 241] width 7 height 22
drag, startPoint x: 1135, startPoint y: 204, endPoint x: 1142, endPoint y: 210, distance: 9.2
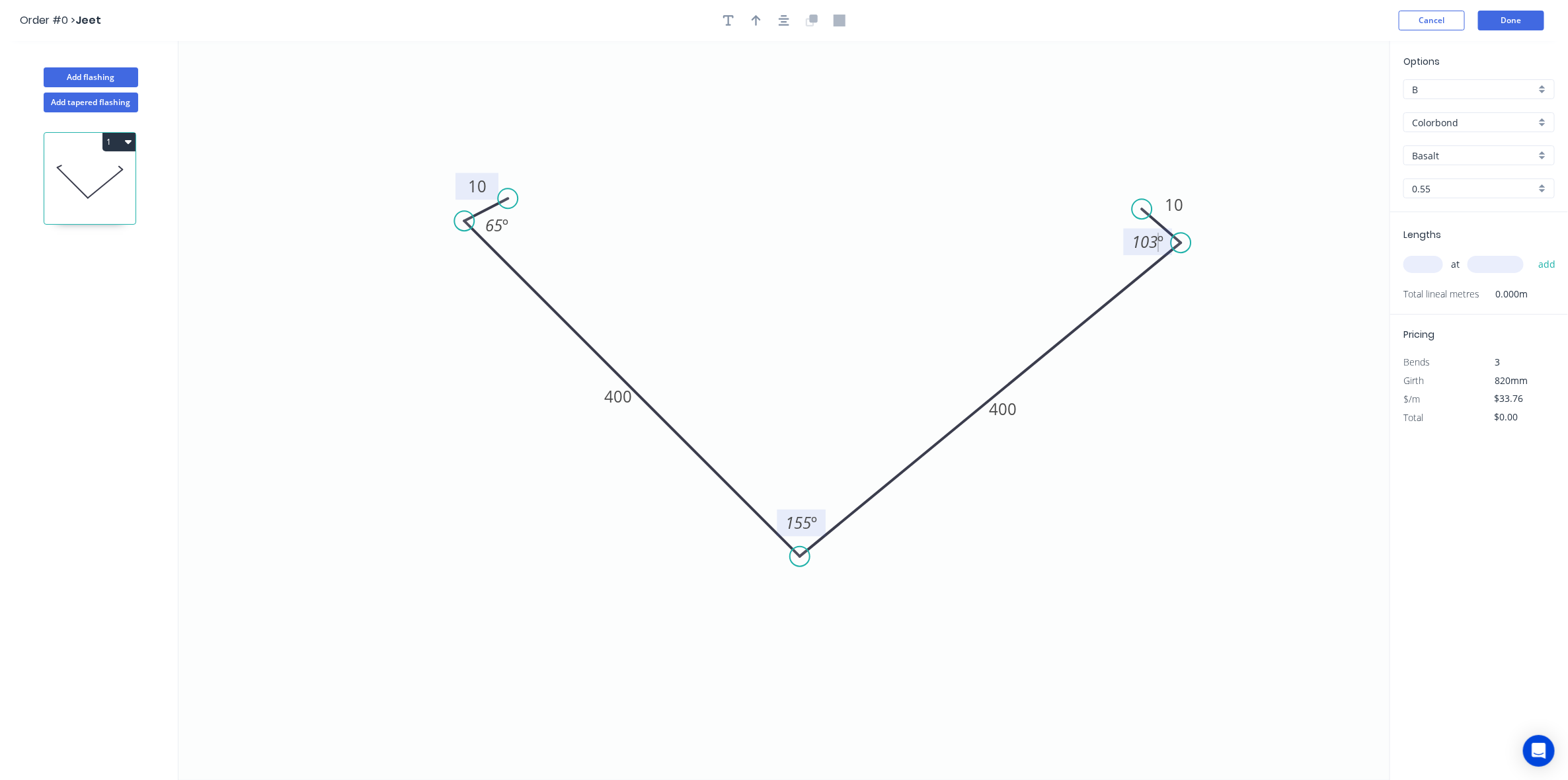
click at [1142, 210] on circle at bounding box center [1142, 209] width 20 height 20
click at [1159, 240] on tspan "º" at bounding box center [1162, 241] width 6 height 22
drag, startPoint x: 1073, startPoint y: 567, endPoint x: 1071, endPoint y: 553, distance: 14.1
click at [1073, 566] on icon "0 10 400 400 10 65 º 155 º 103 º" at bounding box center [784, 410] width 1212 height 739
click at [751, 15] on button "button" at bounding box center [757, 21] width 20 height 20
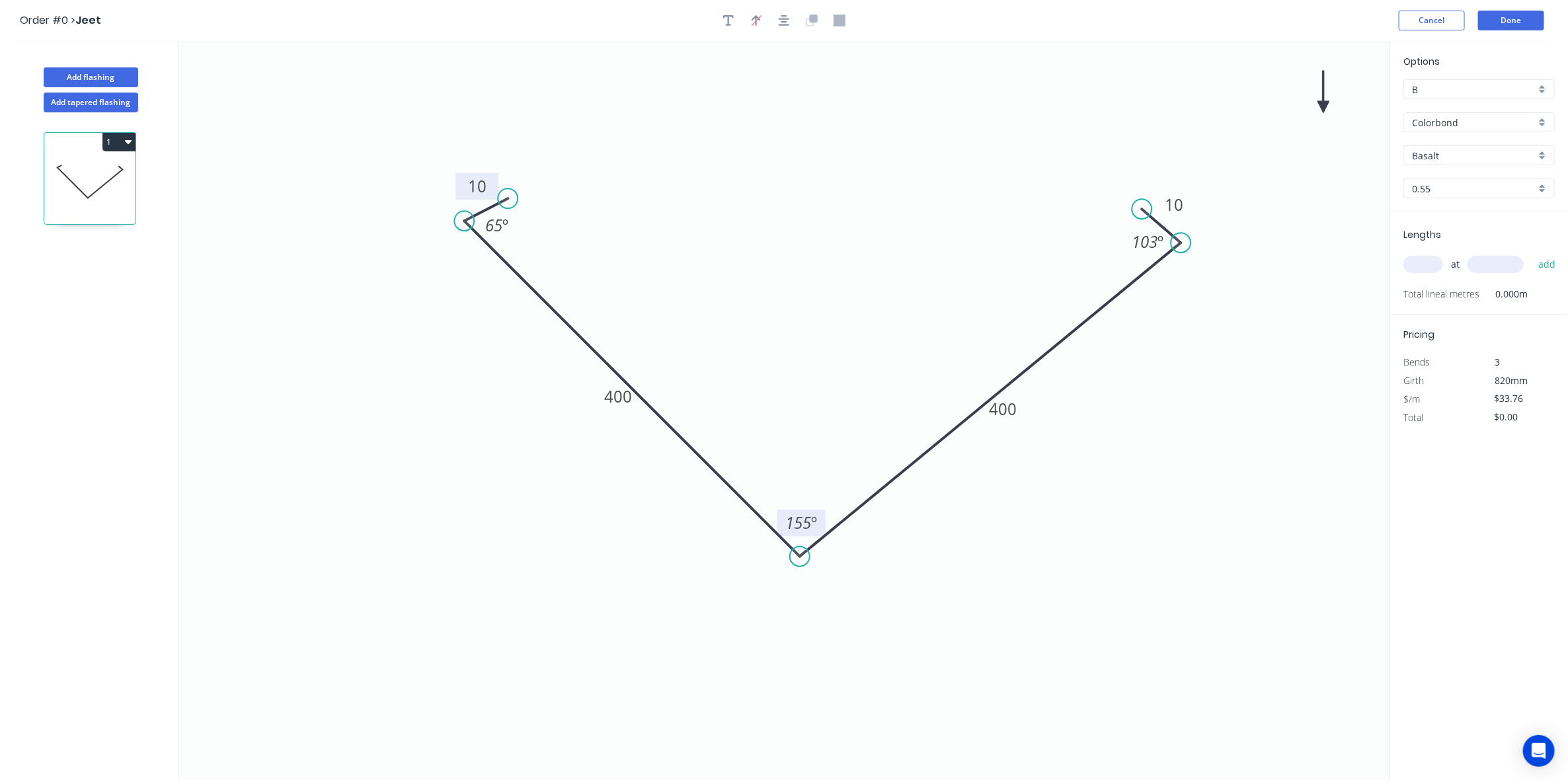
drag, startPoint x: 1326, startPoint y: 109, endPoint x: 1231, endPoint y: 107, distance: 95.0
click at [1152, 151] on icon "0 10 400 400 10 65 º 155 º 103 º" at bounding box center [784, 410] width 1212 height 739
drag, startPoint x: 1322, startPoint y: 101, endPoint x: 686, endPoint y: 363, distance: 687.9
click at [686, 363] on icon at bounding box center [686, 347] width 12 height 42
click at [784, 292] on icon "0 10 400 400 10 65 º 155 º 103 º" at bounding box center [784, 410] width 1212 height 739
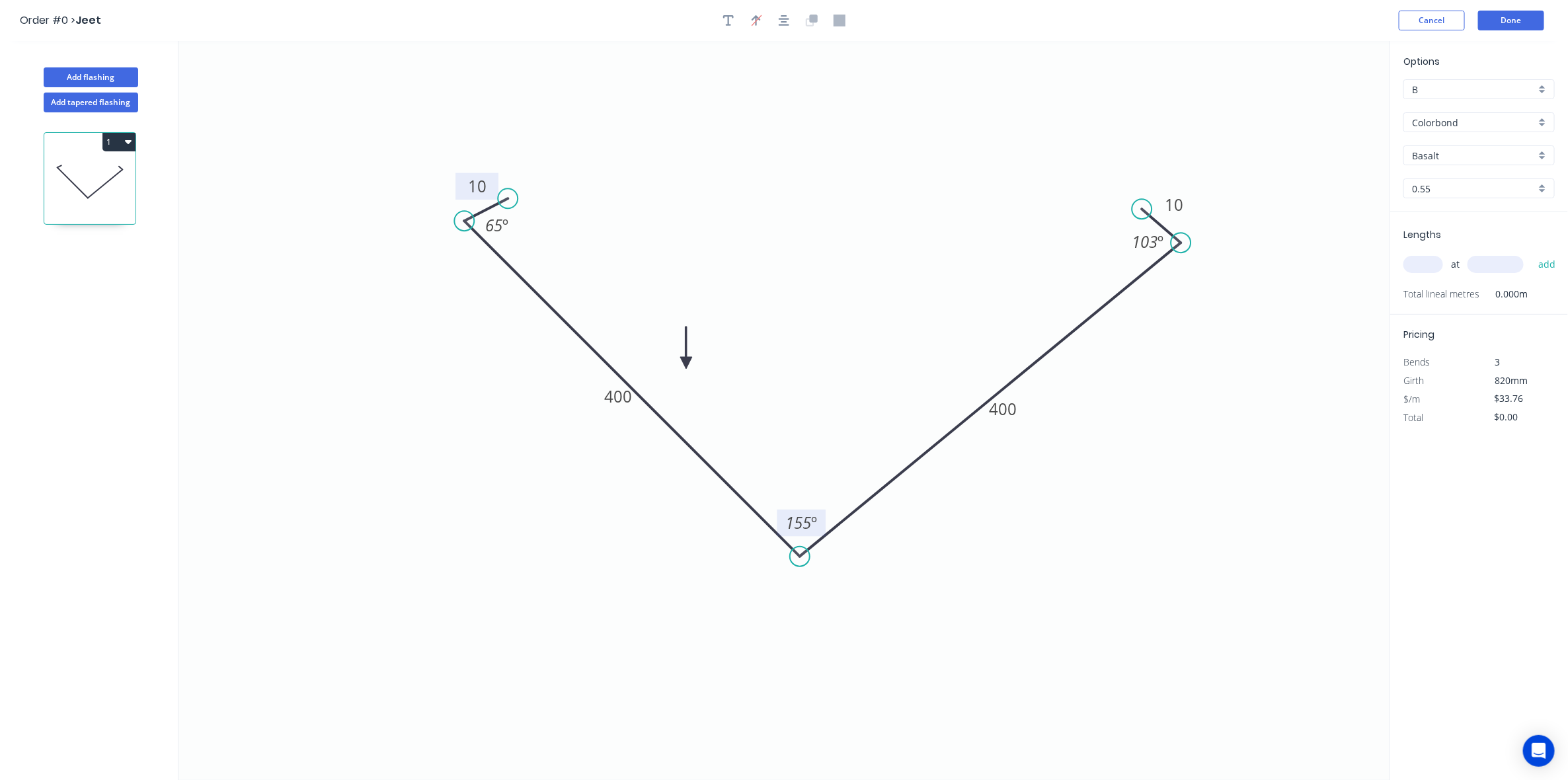
click at [827, 217] on icon "0 10 400 400 10 65 º 155 º 103 º" at bounding box center [784, 410] width 1212 height 739
click at [1413, 263] on input "text" at bounding box center [1424, 264] width 40 height 17
type input "1"
type input "3500"
click at [1532, 254] on button "add" at bounding box center [1547, 264] width 31 height 22
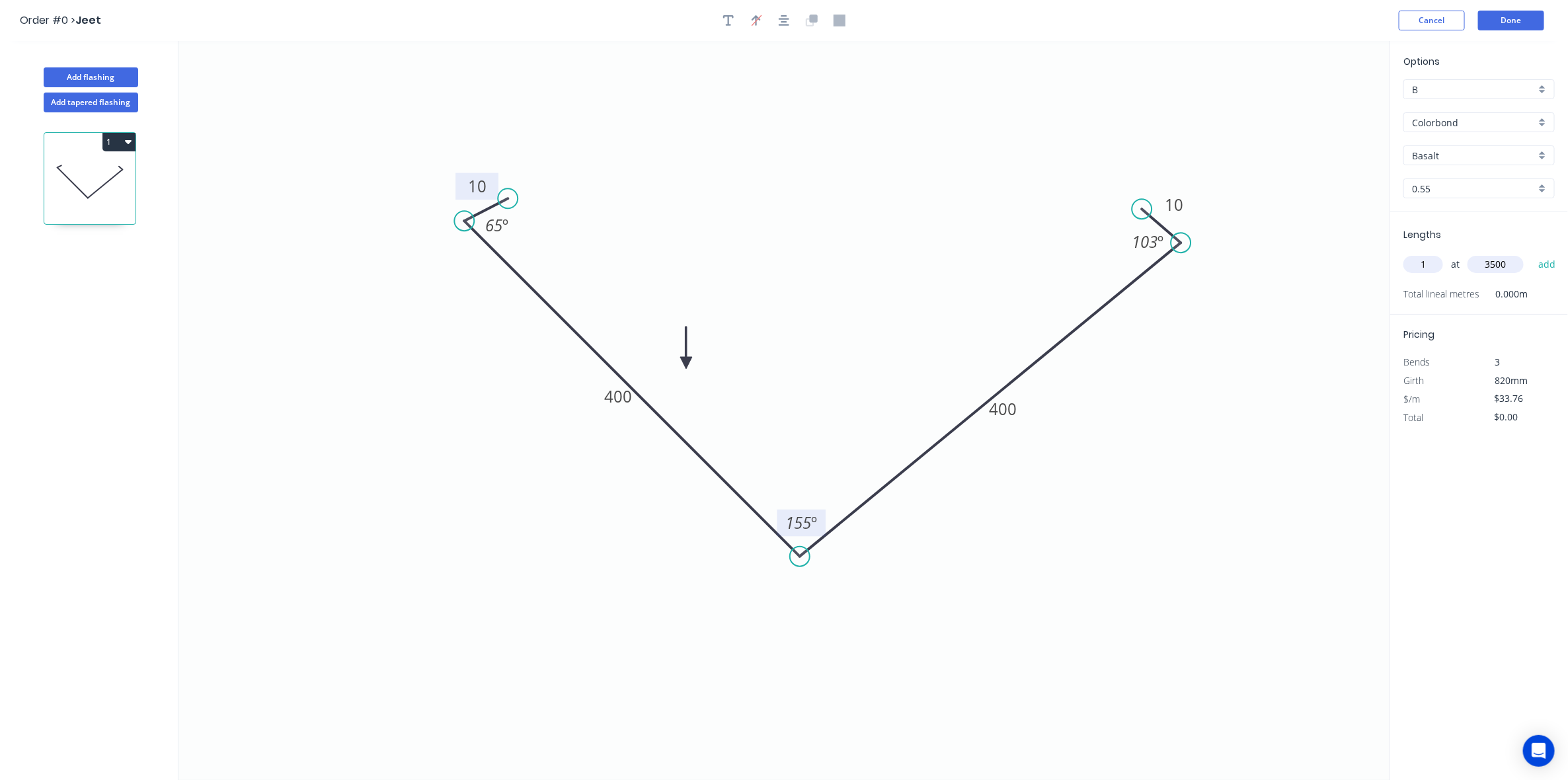
type input "$118.16"
click at [98, 79] on button "Add flashing" at bounding box center [91, 78] width 94 height 20
type input "$0.00"
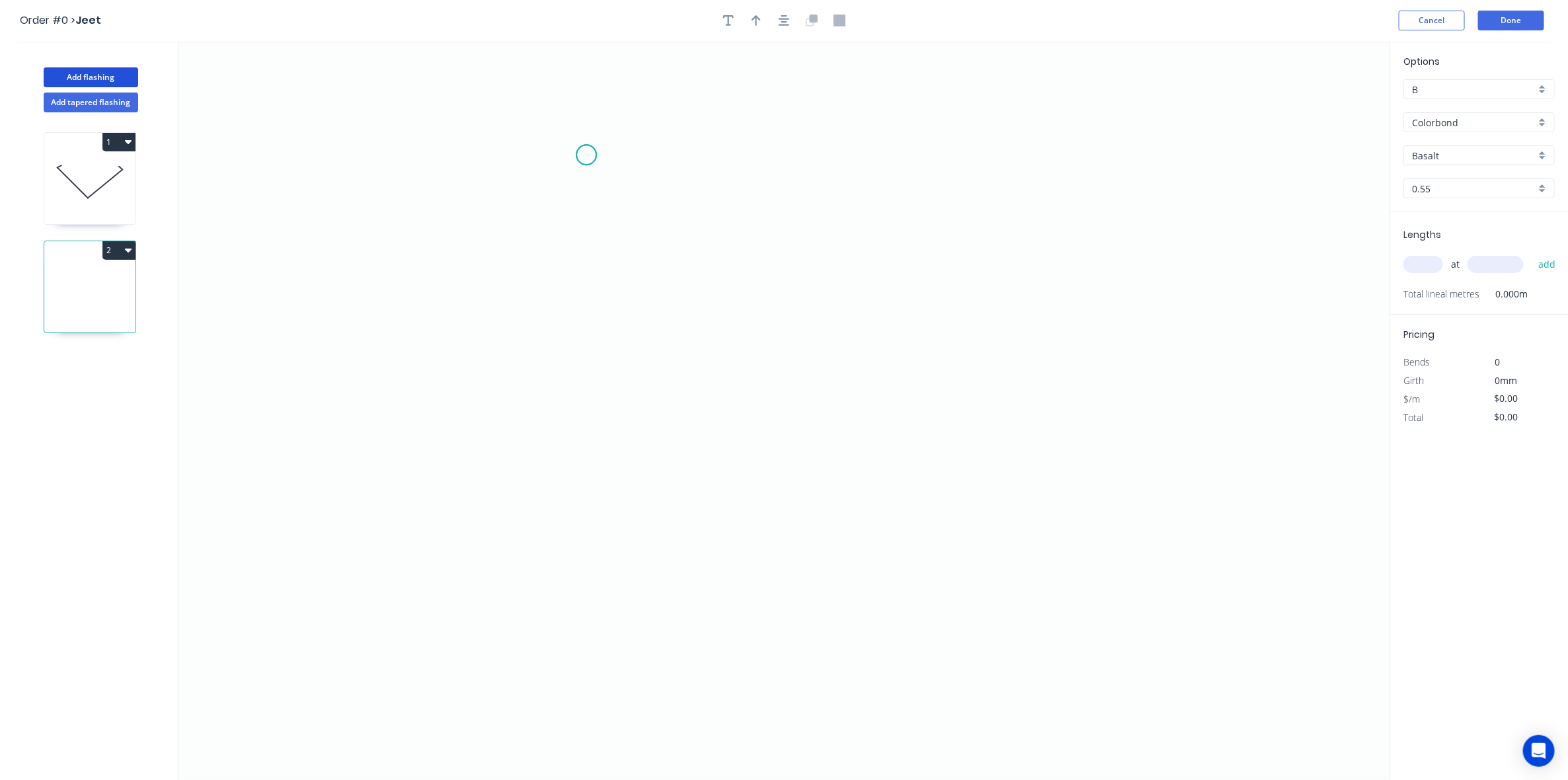
click at [586, 155] on icon "0" at bounding box center [784, 410] width 1212 height 739
click at [564, 156] on icon "0" at bounding box center [784, 410] width 1212 height 739
click at [565, 192] on icon "0 ?" at bounding box center [784, 410] width 1212 height 739
drag, startPoint x: 820, startPoint y: 528, endPoint x: 1026, endPoint y: 414, distance: 235.4
click at [824, 524] on icon "0 ? ?" at bounding box center [784, 410] width 1212 height 739
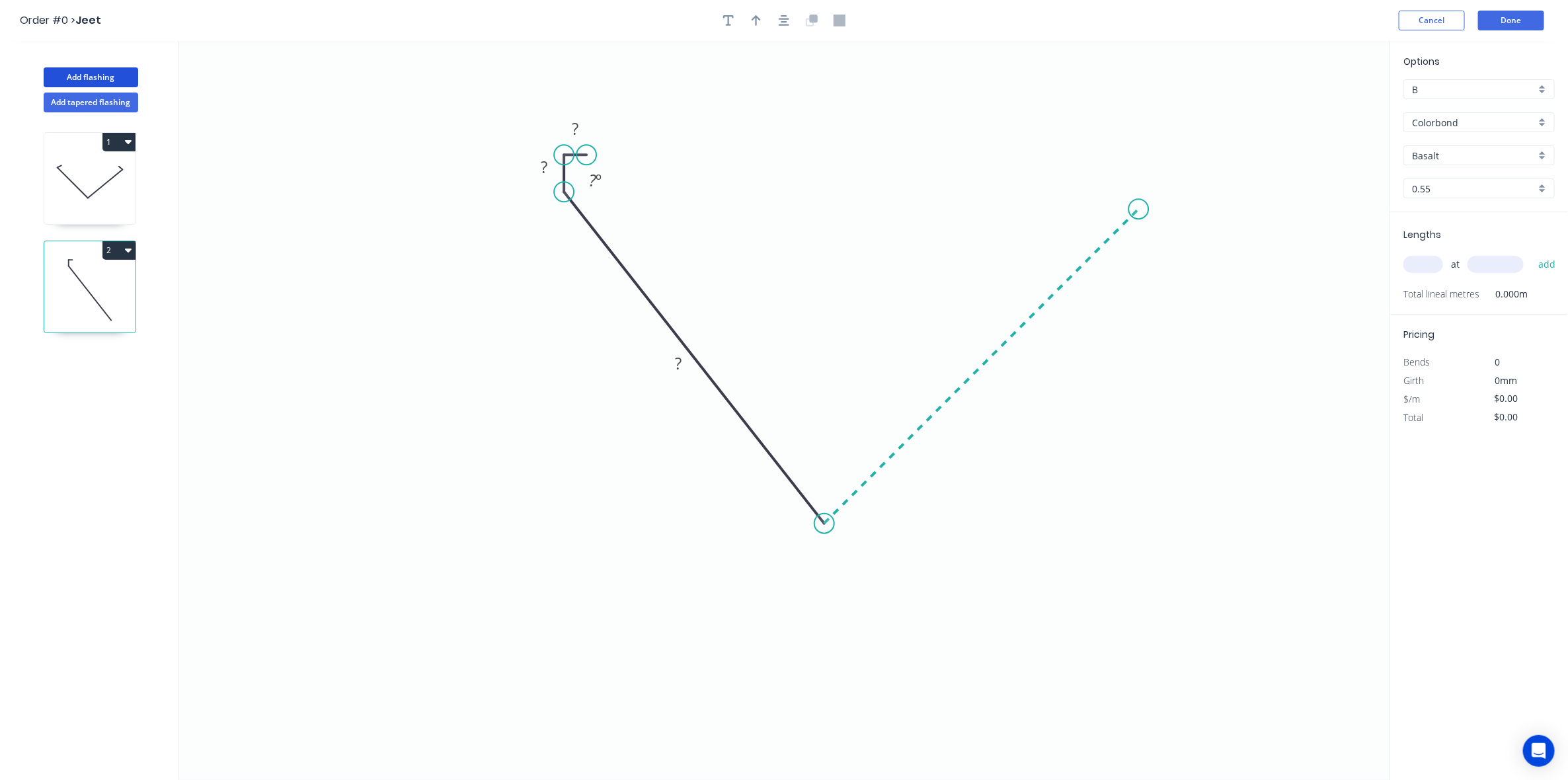
click at [1139, 200] on icon "0 ? ? ? ? º" at bounding box center [784, 410] width 1212 height 739
click at [1135, 164] on icon at bounding box center [1137, 186] width 3 height 46
click at [1112, 162] on icon "0 ? ? ? ? ? ? º ? º ? º" at bounding box center [784, 410] width 1212 height 739
drag, startPoint x: 1134, startPoint y: 208, endPoint x: 1131, endPoint y: 173, distance: 35.1
click at [1131, 173] on icon "0 ? ? ? ? ? ? ? º ? º" at bounding box center [784, 410] width 1212 height 739
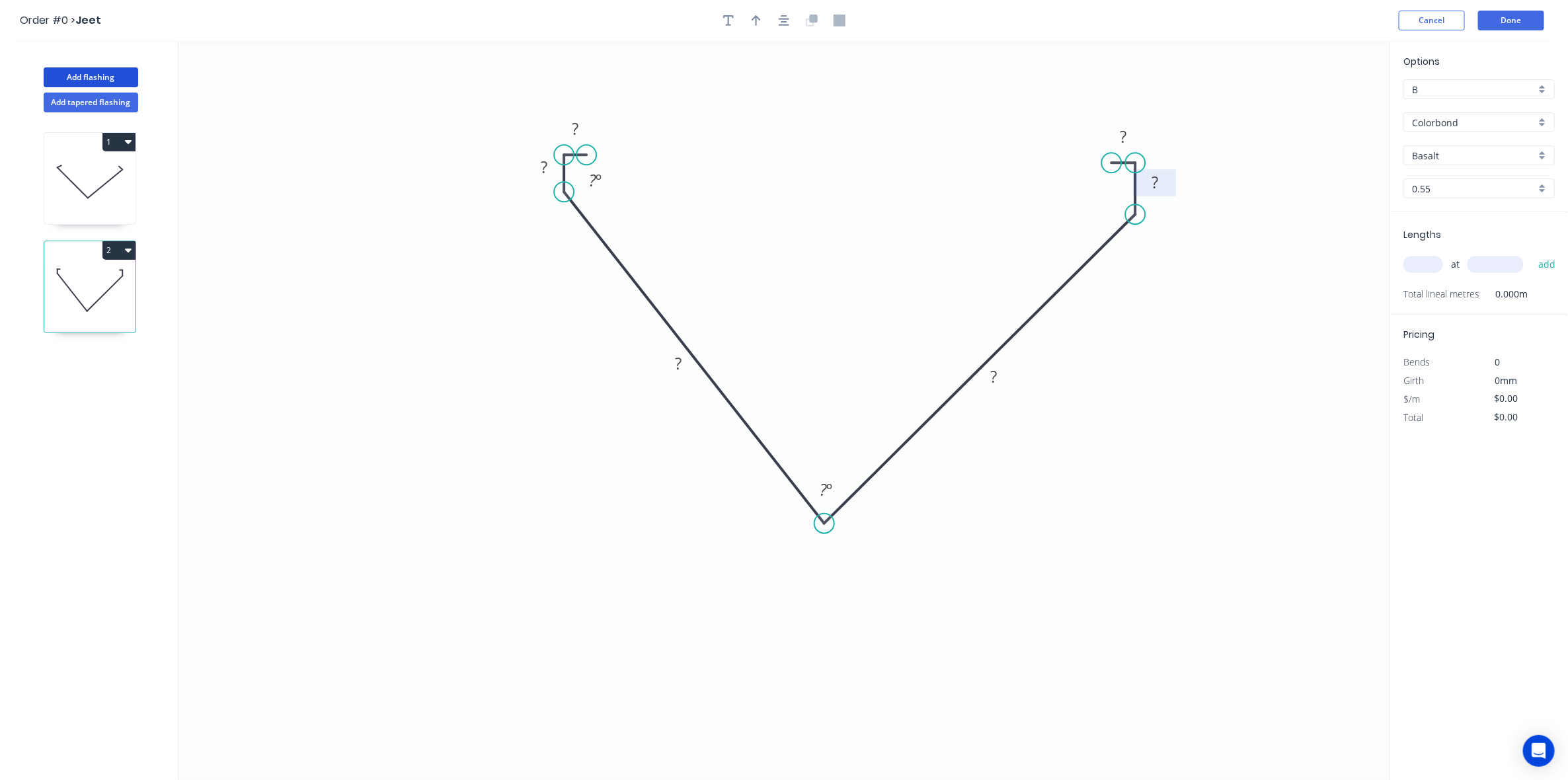
drag, startPoint x: 1140, startPoint y: 216, endPoint x: 1134, endPoint y: 184, distance: 32.6
click at [1134, 184] on icon "0 ? ? ? ? ? ? ? º ? º" at bounding box center [784, 410] width 1212 height 739
drag, startPoint x: 1132, startPoint y: 161, endPoint x: 1132, endPoint y: 134, distance: 27.0
click at [1132, 134] on circle at bounding box center [1136, 134] width 20 height 20
drag, startPoint x: 1112, startPoint y: 159, endPoint x: 1111, endPoint y: 134, distance: 25.0
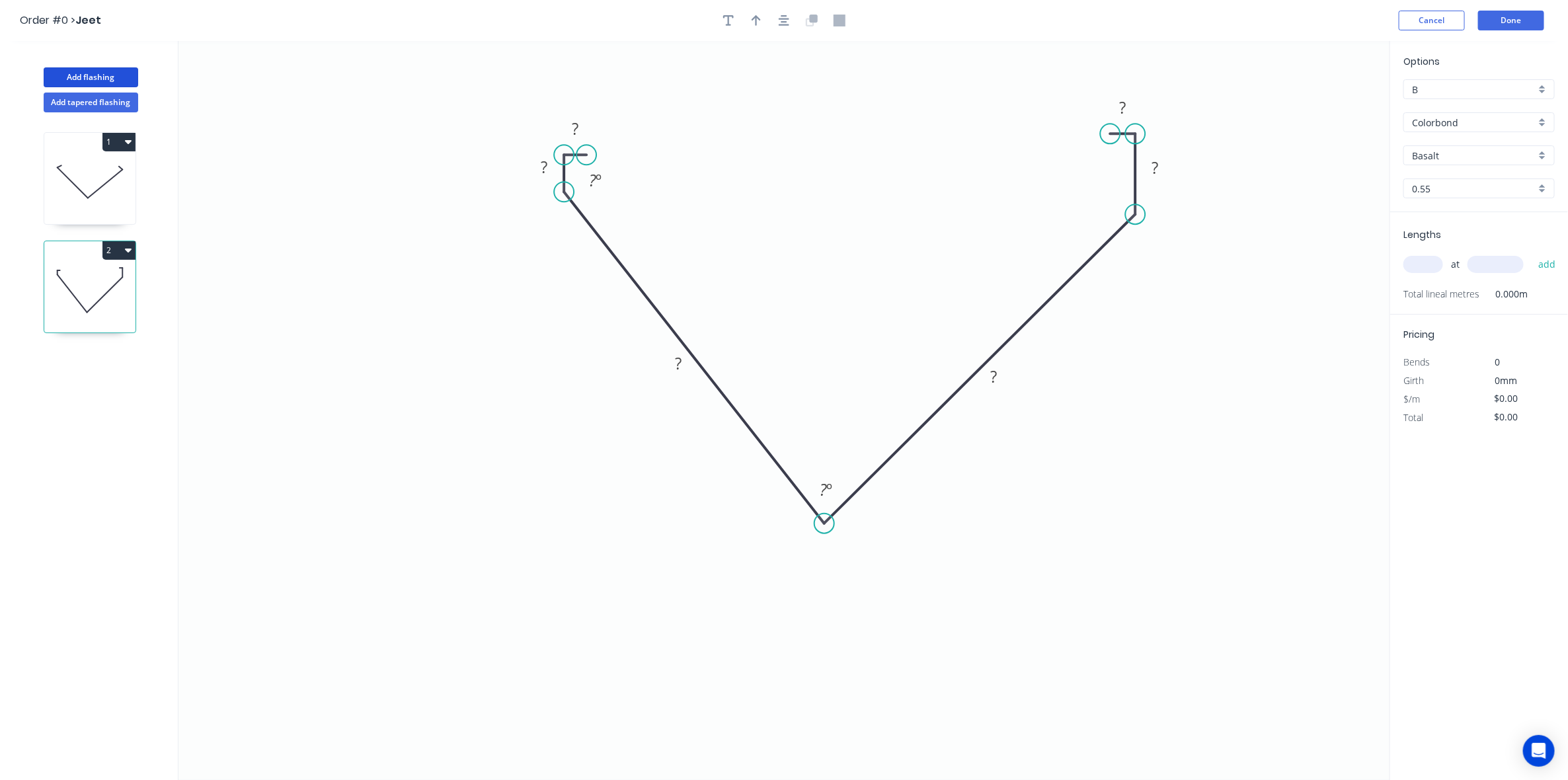
click at [1111, 134] on circle at bounding box center [1111, 134] width 20 height 20
drag, startPoint x: 1134, startPoint y: 209, endPoint x: 1129, endPoint y: 184, distance: 25.5
click at [1129, 184] on icon "0 ? ? ? ? ? ? ? º ? º" at bounding box center [784, 410] width 1212 height 739
click at [1111, 153] on icon "0 ? ? ? ? ? ? ? º ? º" at bounding box center [784, 410] width 1212 height 739
drag, startPoint x: 1138, startPoint y: 219, endPoint x: 1142, endPoint y: 146, distance: 73.1
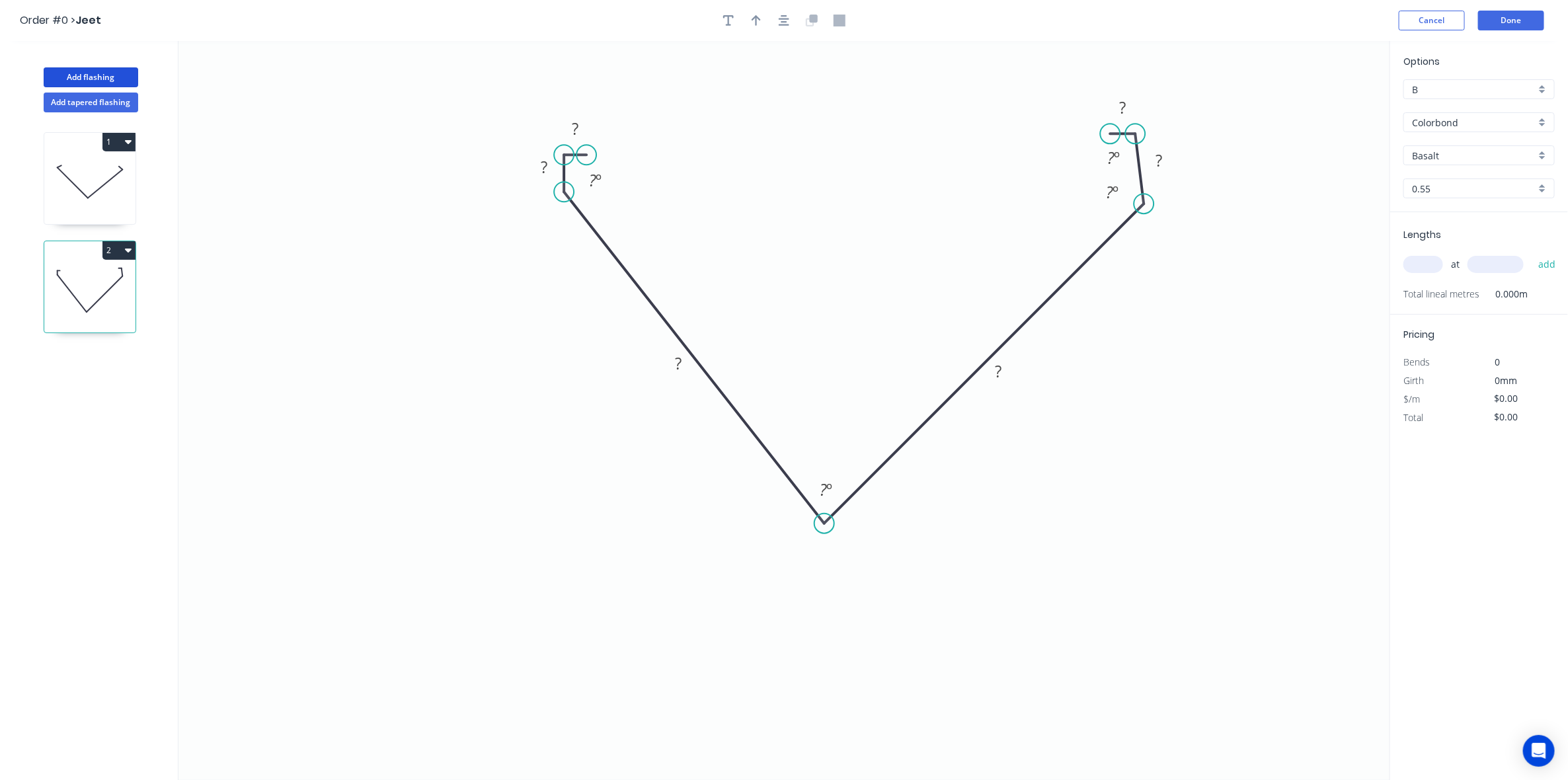
click at [1145, 173] on icon "0 ? ? ? ? ? ? ? º ? º ? º ? º" at bounding box center [784, 410] width 1212 height 739
drag, startPoint x: 1139, startPoint y: 132, endPoint x: 1188, endPoint y: 133, distance: 49.0
click at [1188, 133] on circle at bounding box center [1188, 134] width 20 height 20
drag, startPoint x: 1150, startPoint y: 200, endPoint x: 1187, endPoint y: 211, distance: 38.6
click at [1187, 211] on icon "0 ? ? ? ? ? ? ? º ? º" at bounding box center [784, 410] width 1212 height 739
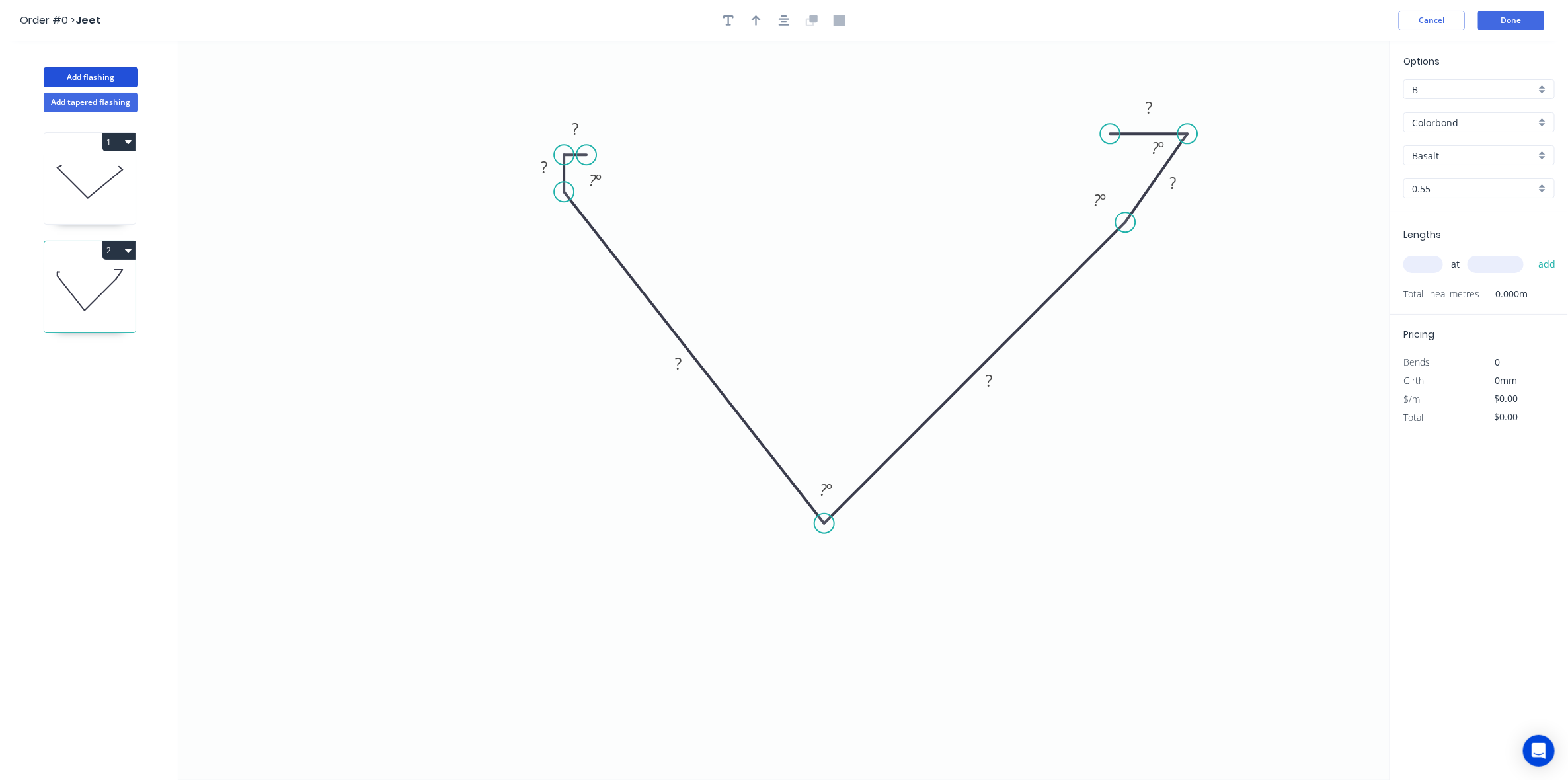
drag, startPoint x: 1159, startPoint y: 167, endPoint x: 1126, endPoint y: 190, distance: 40.2
click at [1126, 190] on icon "0 ? ? ? ? ? ? ? º ? º ? º ? º" at bounding box center [784, 410] width 1212 height 739
drag, startPoint x: 1184, startPoint y: 138, endPoint x: 1122, endPoint y: 140, distance: 62.0
click at [1122, 140] on circle at bounding box center [1126, 138] width 20 height 20
drag, startPoint x: 1106, startPoint y: 138, endPoint x: 1079, endPoint y: 143, distance: 27.5
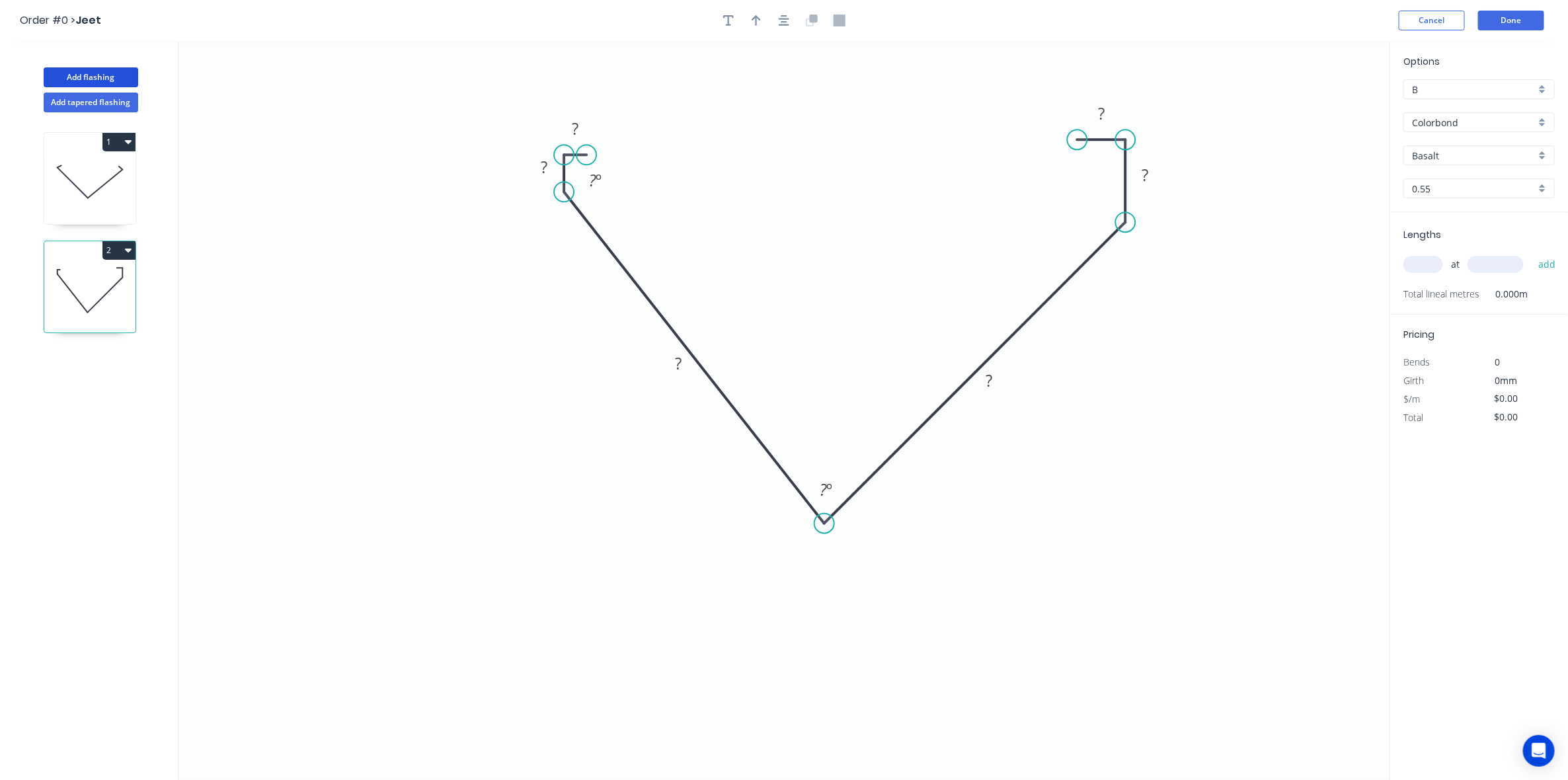
click at [1079, 143] on circle at bounding box center [1078, 140] width 20 height 20
drag, startPoint x: 1122, startPoint y: 221, endPoint x: 1139, endPoint y: 188, distance: 37.1
click at [1139, 188] on icon "0 ? ? ? ? ? ? ? º ? º ? º ? º" at bounding box center [784, 410] width 1212 height 739
click at [1109, 159] on div "Delete point" at bounding box center [1145, 158] width 133 height 27
drag, startPoint x: 1159, startPoint y: 155, endPoint x: 1155, endPoint y: 192, distance: 37.2
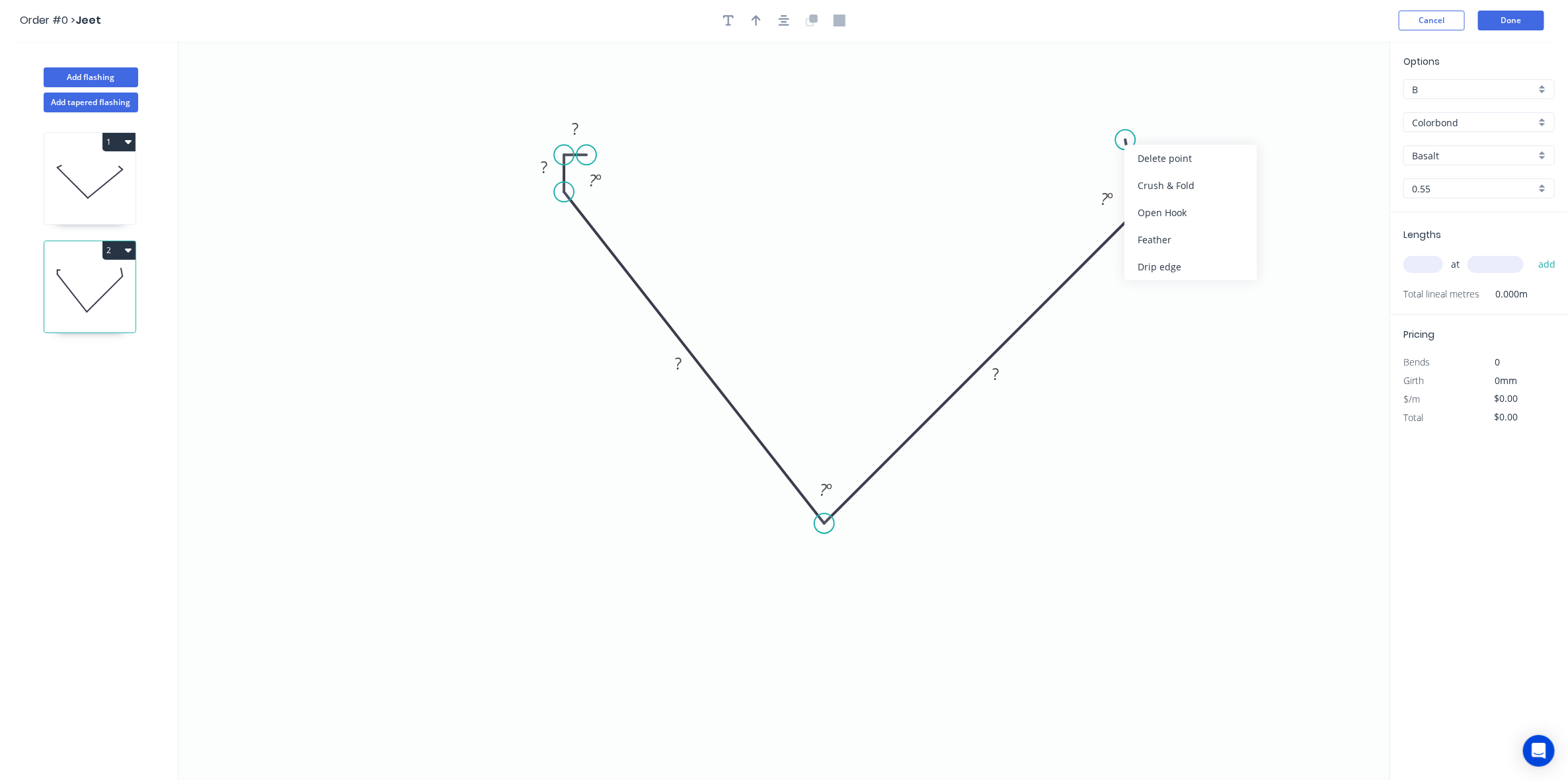
click at [1159, 156] on div "Delete point" at bounding box center [1191, 158] width 133 height 27
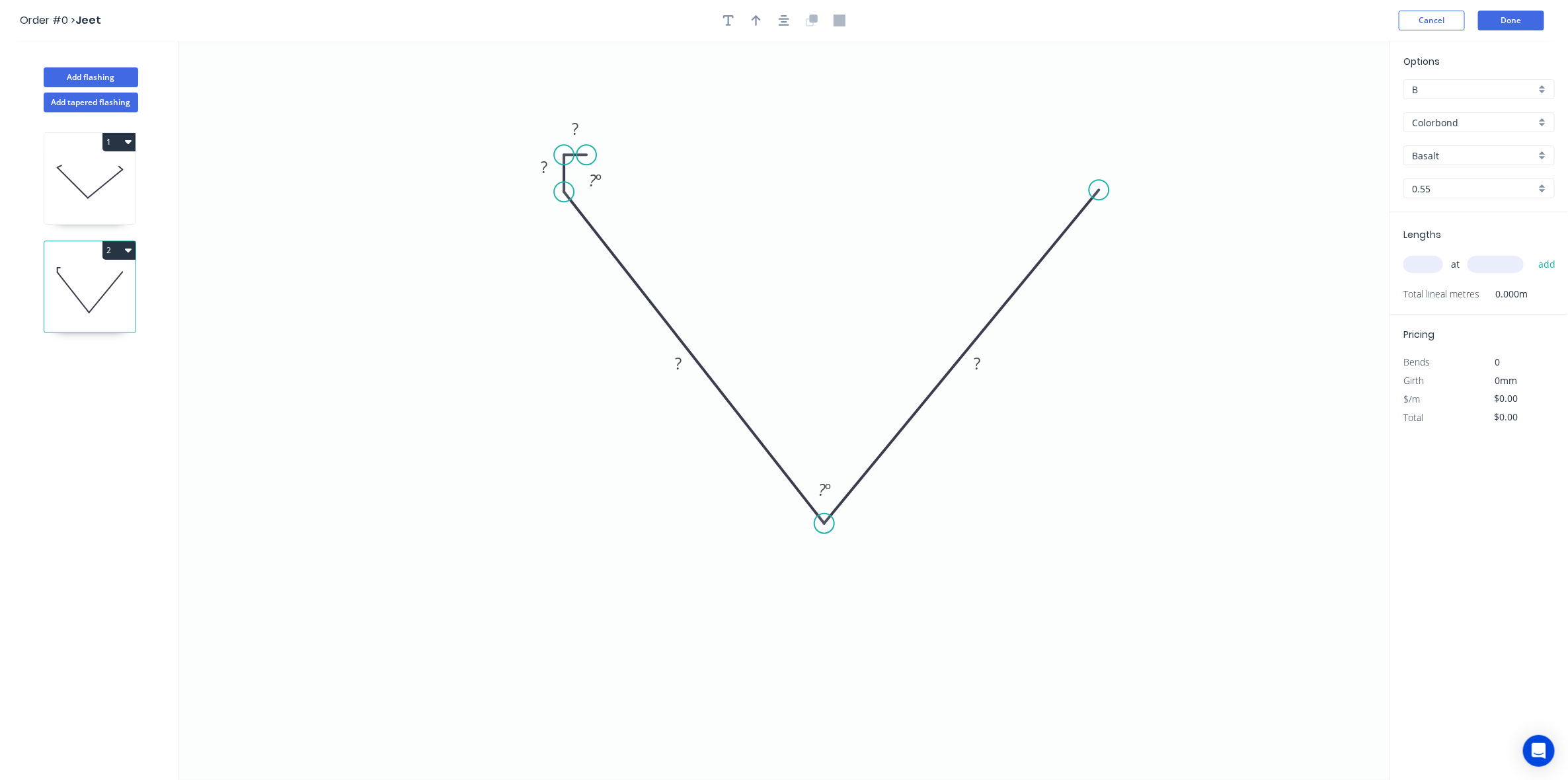
drag, startPoint x: 1134, startPoint y: 208, endPoint x: 1099, endPoint y: 191, distance: 38.9
click at [1099, 191] on circle at bounding box center [1099, 190] width 20 height 20
click at [1101, 189] on circle at bounding box center [1099, 190] width 20 height 20
click at [1098, 149] on icon "0 ? ? ? ? ? º ? º" at bounding box center [784, 410] width 1212 height 739
drag, startPoint x: 1063, startPoint y: 149, endPoint x: 1567, endPoint y: 131, distance: 504.3
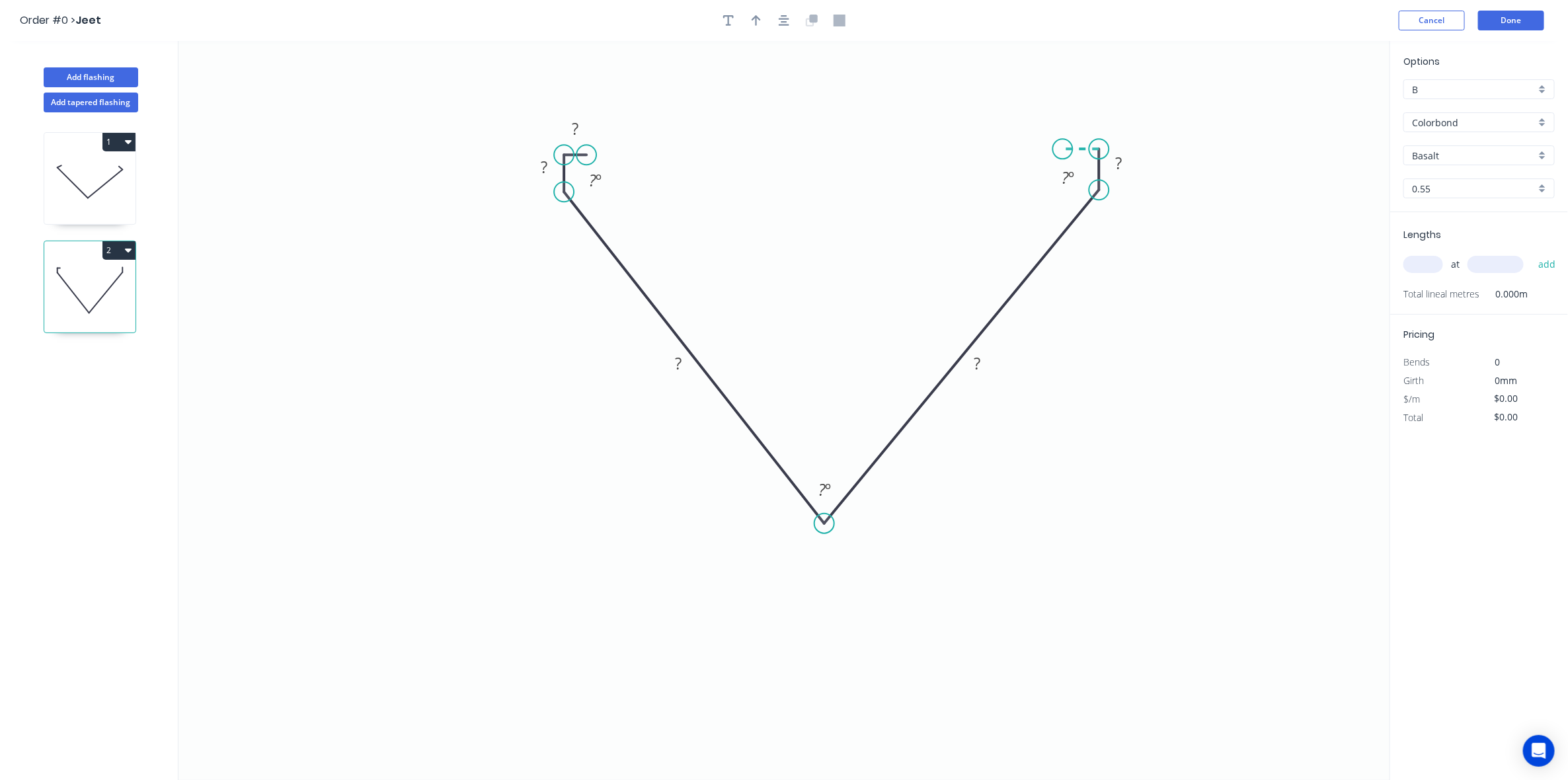
click at [1063, 149] on icon "0 ? ? ? ? ? ? º ? º ? º" at bounding box center [784, 410] width 1212 height 739
click at [587, 132] on rect at bounding box center [575, 130] width 26 height 18
click at [73, 172] on icon at bounding box center [90, 182] width 91 height 85
type input "$33.76"
type input "$118.16"
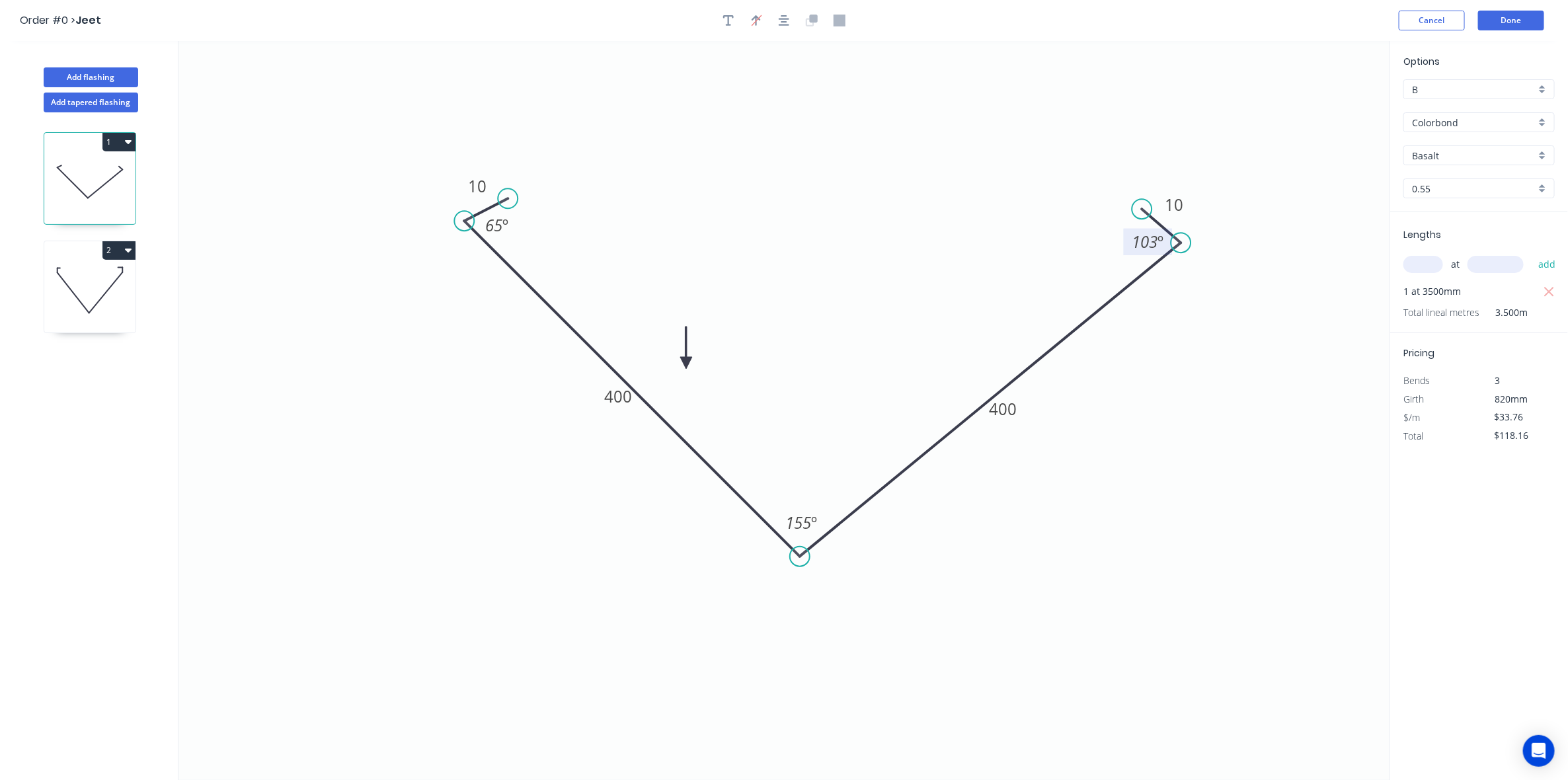
click at [1141, 240] on tspan "103" at bounding box center [1145, 241] width 26 height 22
click at [943, 183] on icon "0 10 400 400 10 65 º 155 º 65 º" at bounding box center [784, 410] width 1212 height 739
drag, startPoint x: 685, startPoint y: 364, endPoint x: 944, endPoint y: 387, distance: 260.0
click at [802, 263] on icon at bounding box center [800, 248] width 12 height 42
click at [1125, 548] on icon "0 10 400 400 10 65 º 155 º 65 º" at bounding box center [784, 410] width 1212 height 739
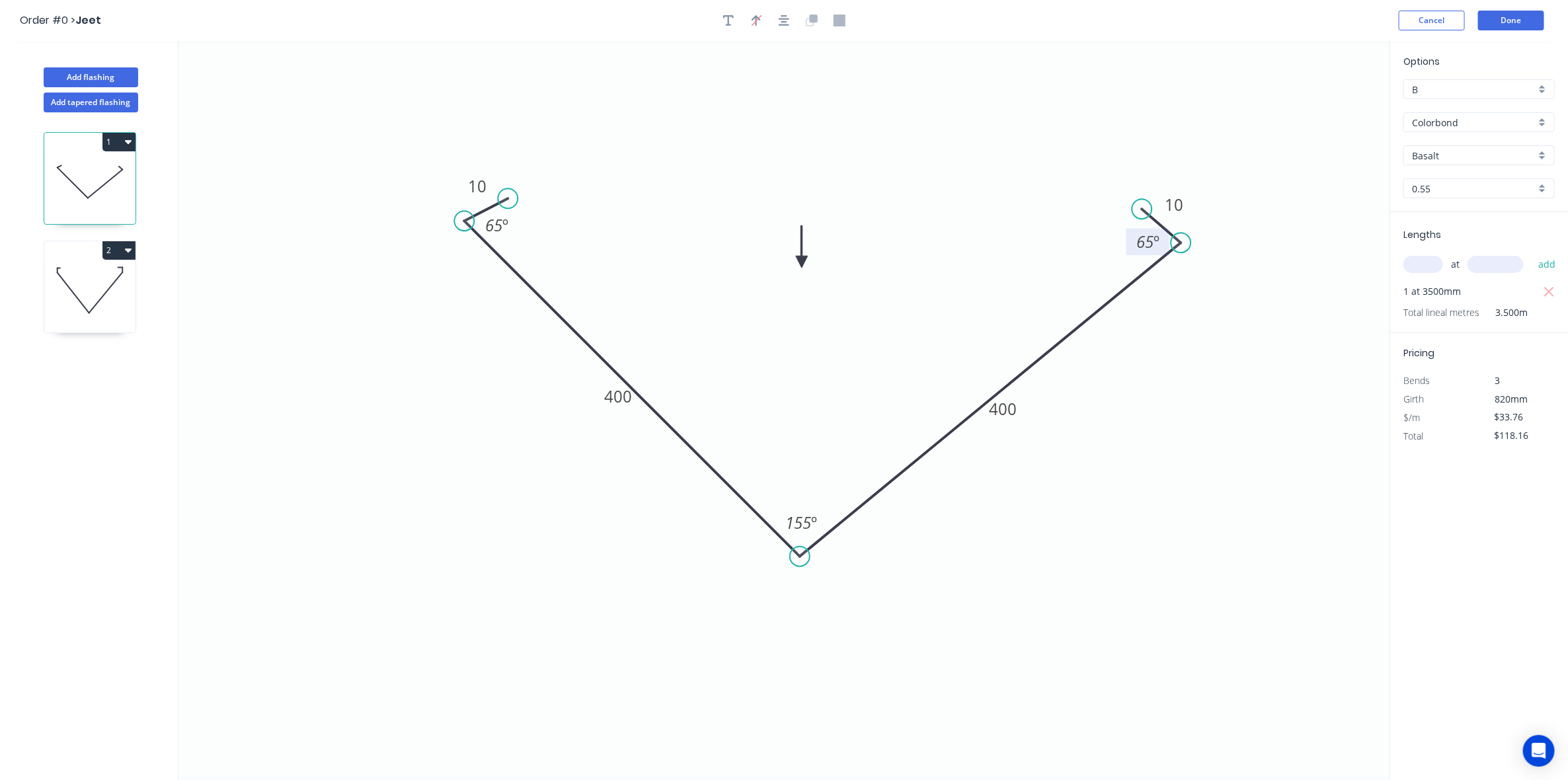
drag, startPoint x: 100, startPoint y: 273, endPoint x: 112, endPoint y: 234, distance: 40.8
click at [99, 273] on icon at bounding box center [90, 290] width 91 height 85
type input "$0.00"
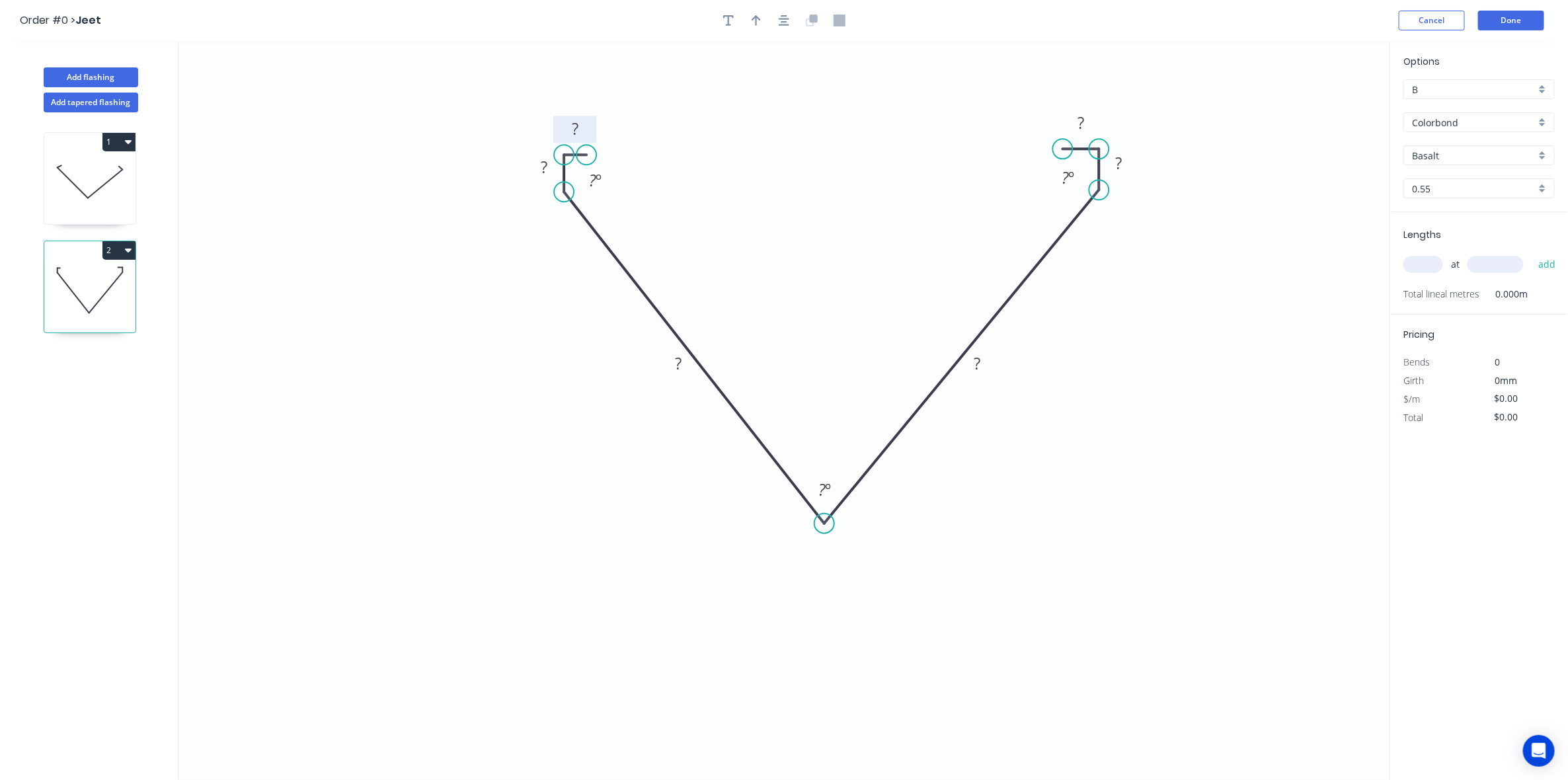
click at [580, 137] on rect at bounding box center [575, 130] width 26 height 18
drag, startPoint x: 751, startPoint y: 25, endPoint x: 1089, endPoint y: 55, distance: 339.3
click at [751, 25] on button "button" at bounding box center [757, 21] width 20 height 20
type input "$20.22"
drag, startPoint x: 1324, startPoint y: 106, endPoint x: 808, endPoint y: 227, distance: 530.0
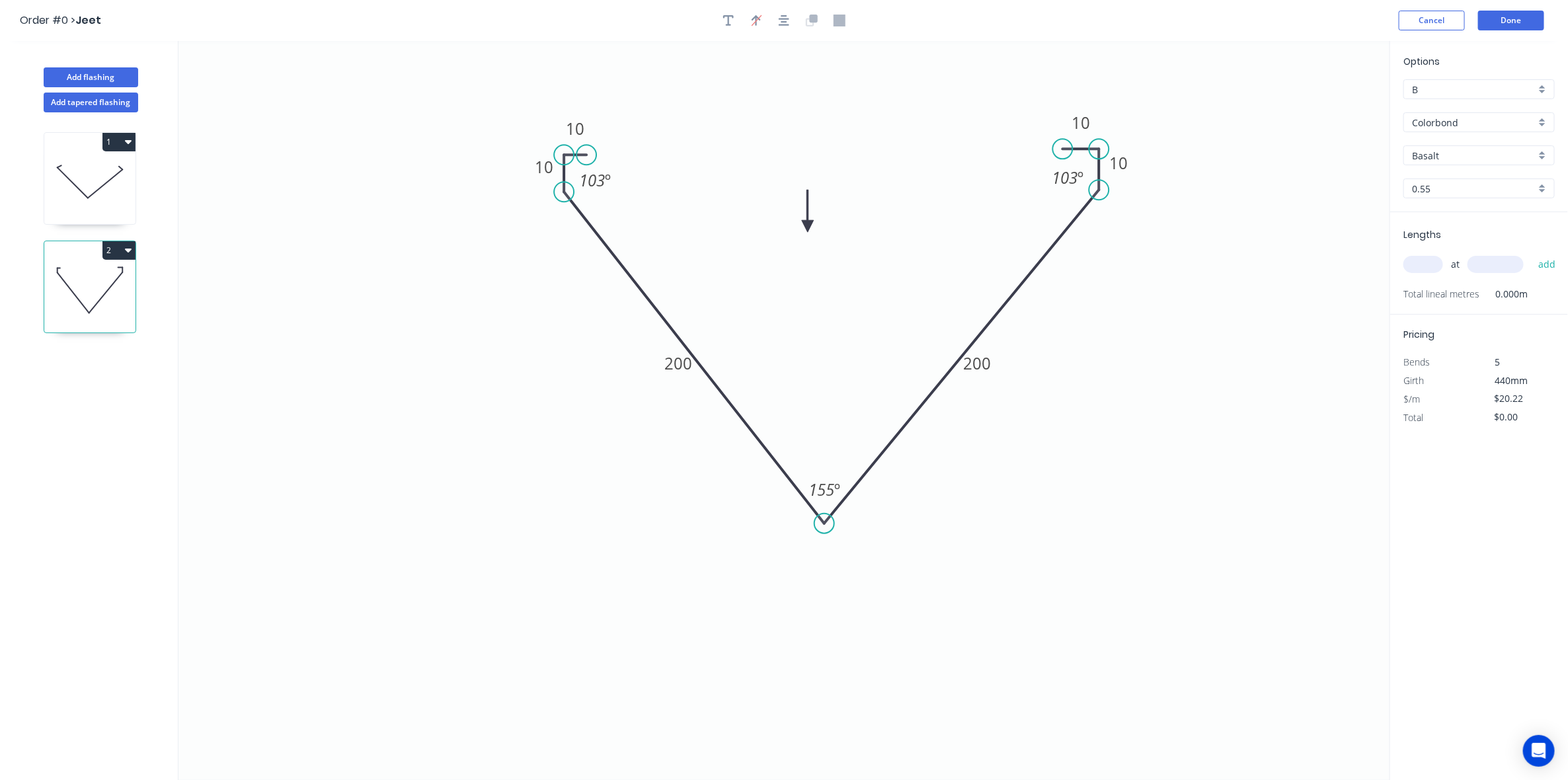
click at [808, 227] on icon at bounding box center [807, 211] width 12 height 42
click at [1290, 307] on icon "0 10 10 200 200 10 10 103 º 155 º 103 º" at bounding box center [784, 410] width 1212 height 739
click at [1414, 270] on input "text" at bounding box center [1424, 264] width 40 height 17
type input "2"
type input "3000"
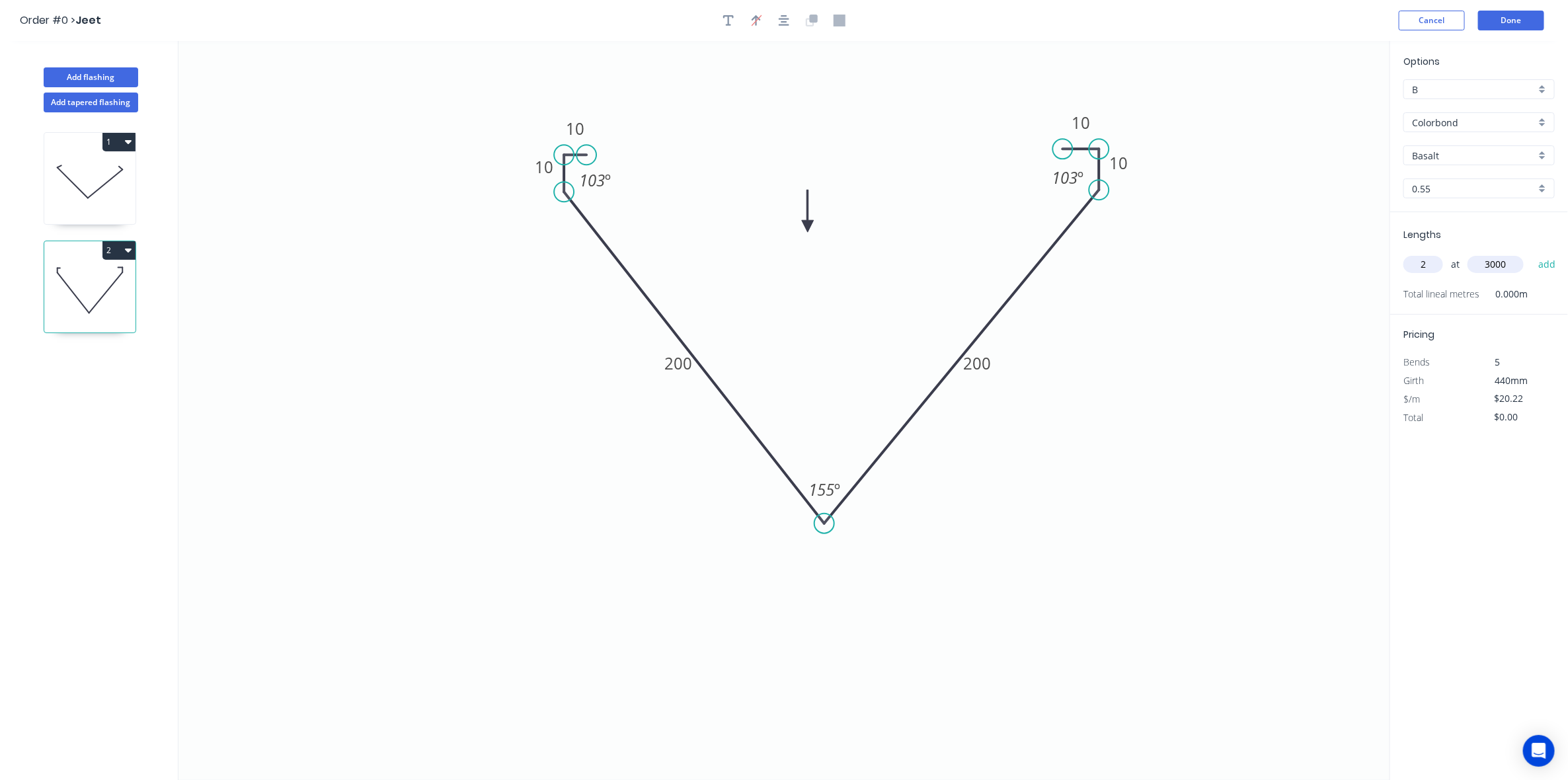
click at [1532, 254] on button "add" at bounding box center [1547, 264] width 31 height 22
type input "$121.32"
click at [1517, 13] on button "Done" at bounding box center [1511, 21] width 66 height 20
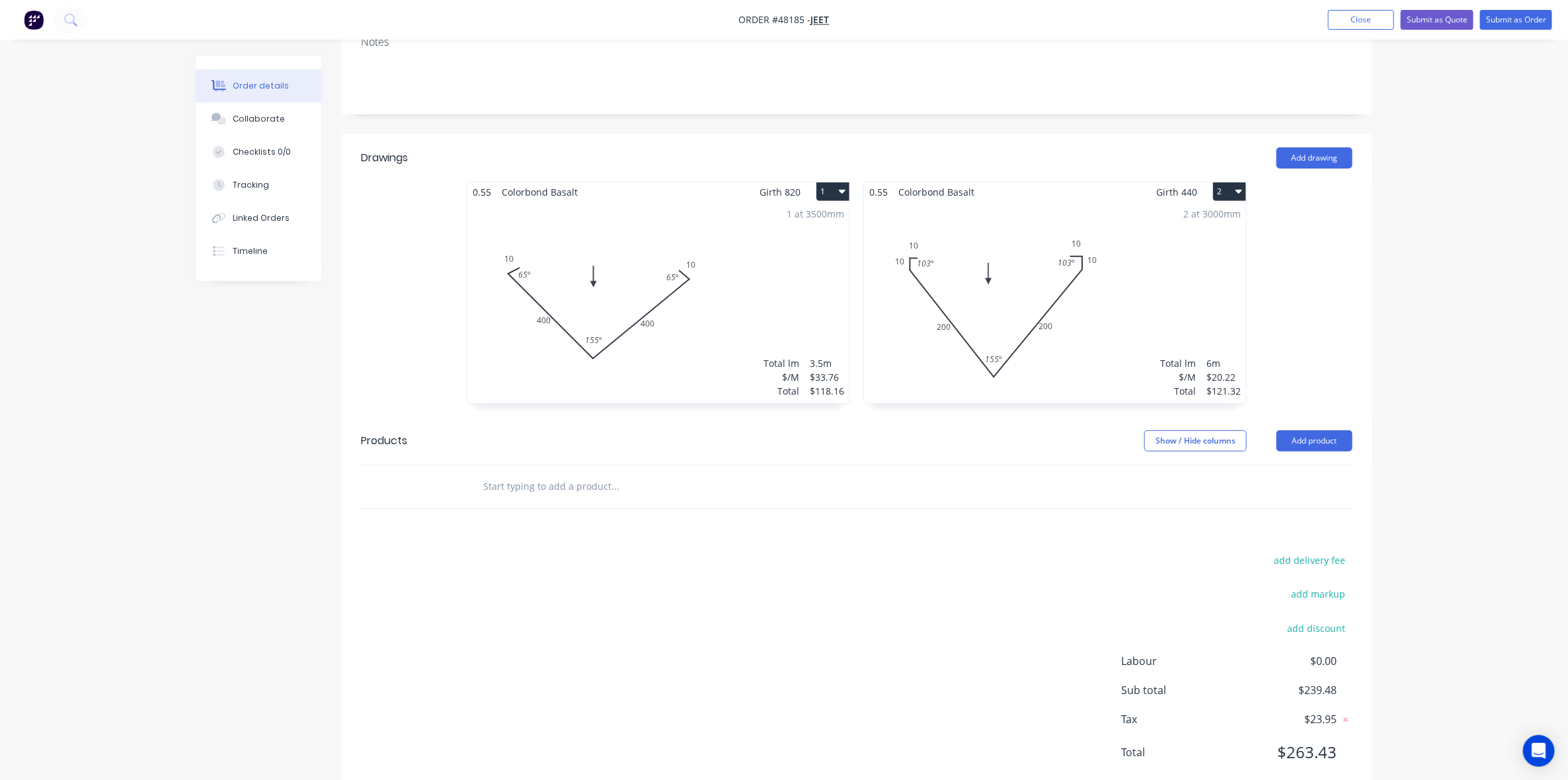
scroll to position [236, 0]
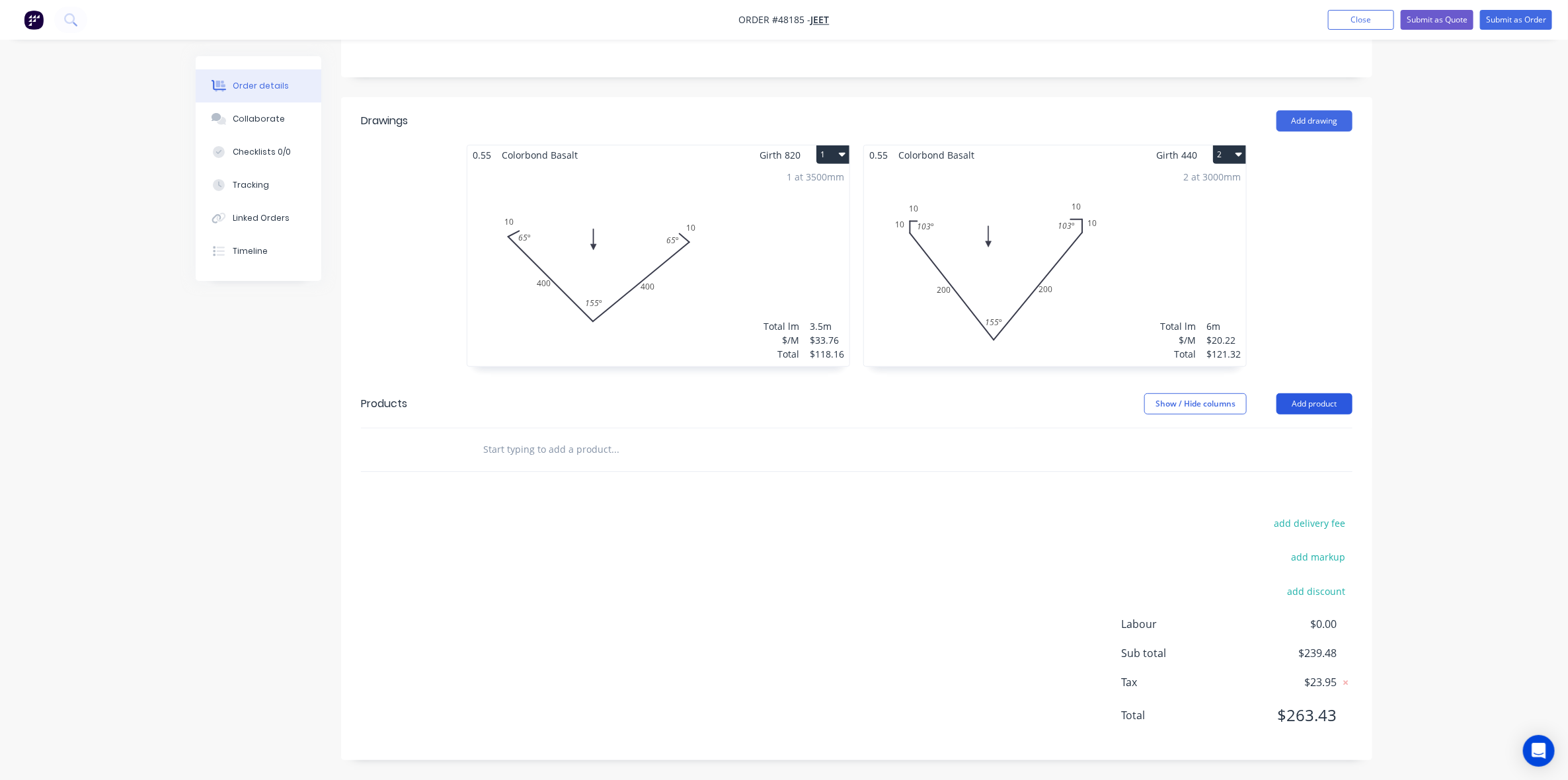
click at [1309, 399] on button "Add product" at bounding box center [1314, 404] width 76 height 22
click at [1319, 429] on div "Product catalogue" at bounding box center [1290, 437] width 102 height 19
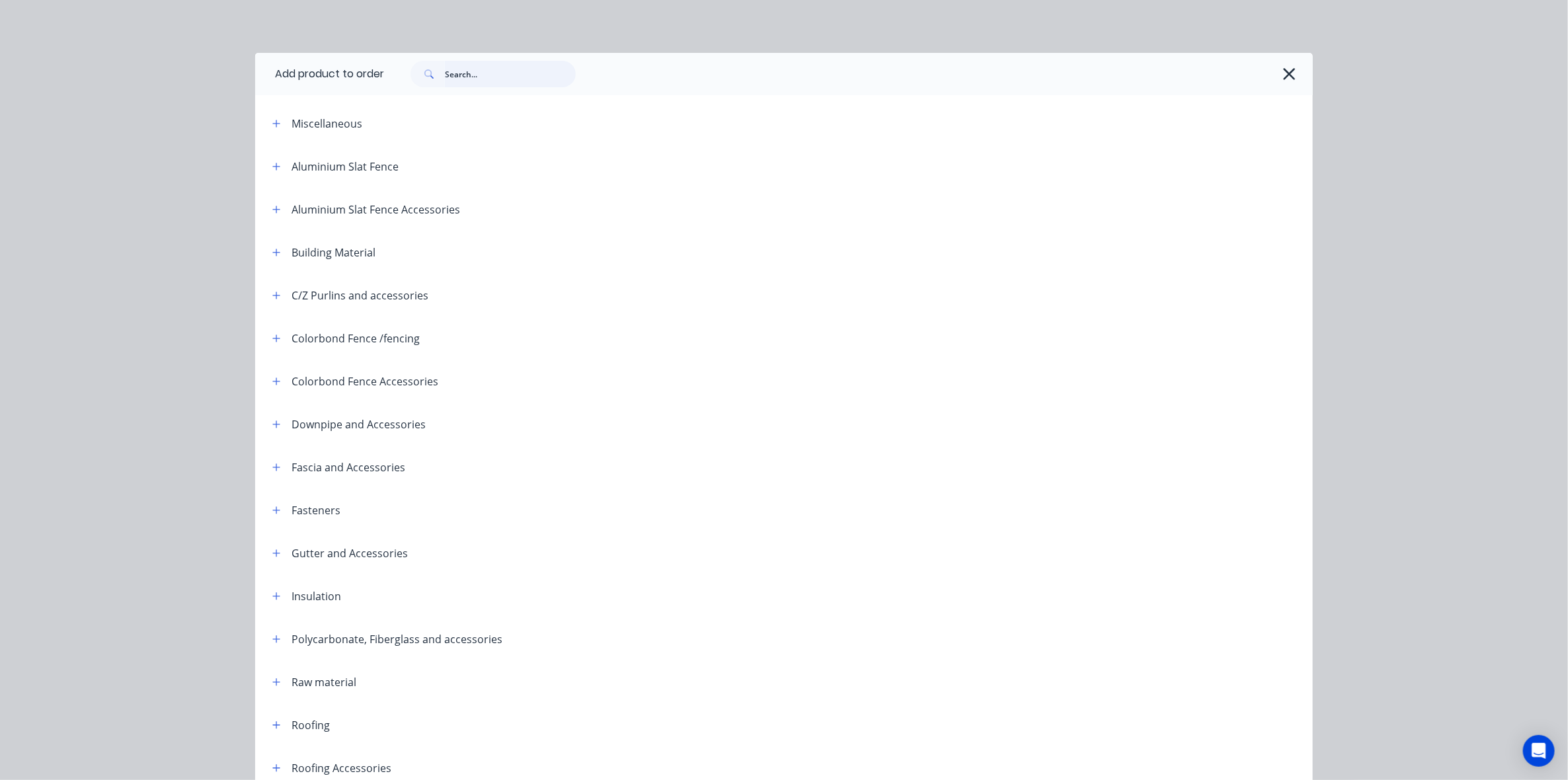
click at [514, 81] on input "text" at bounding box center [510, 74] width 131 height 26
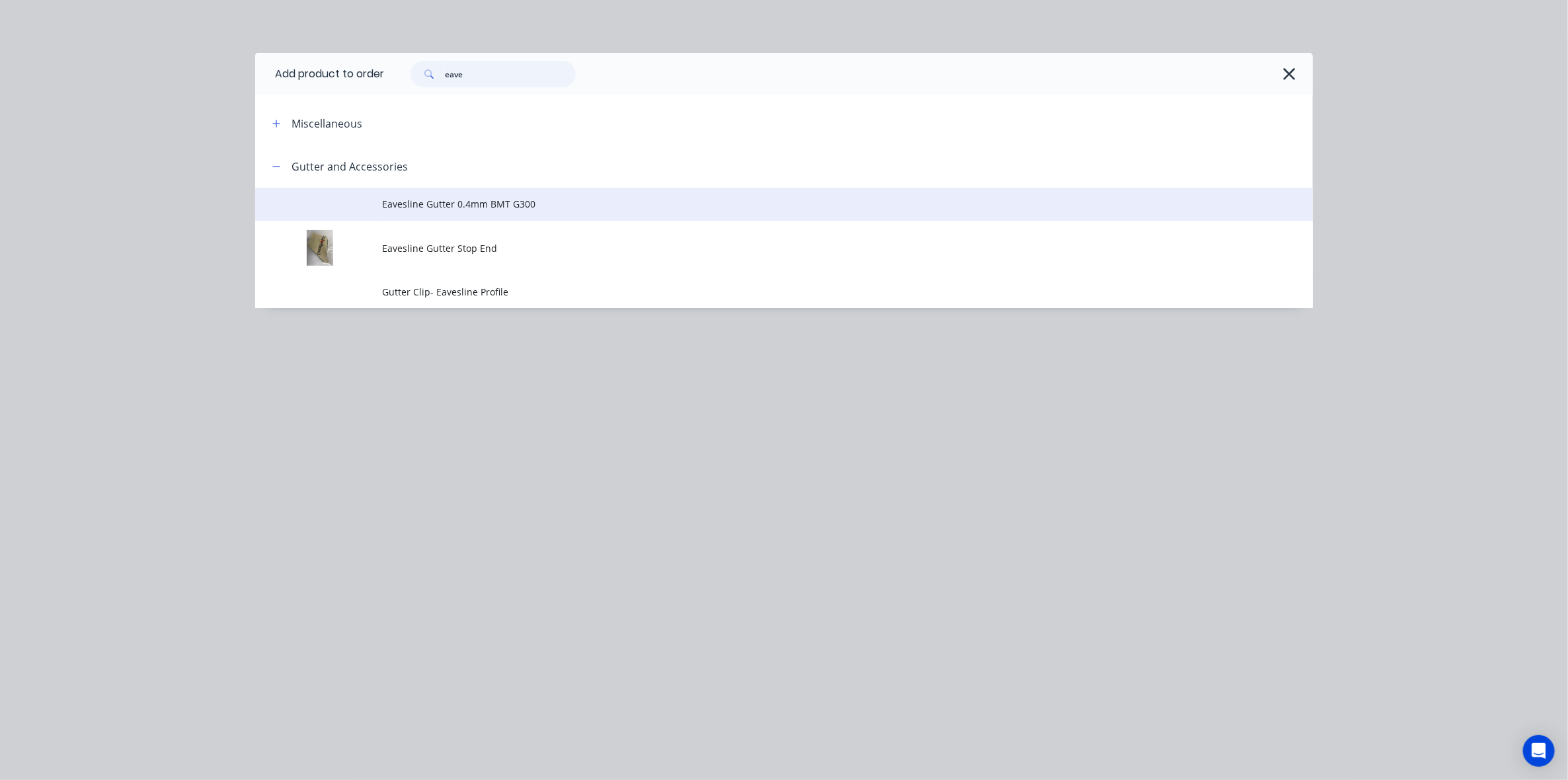
type input "eave"
click at [485, 211] on span "Eavesline Gutter 0.4mm BMT G300" at bounding box center [754, 204] width 744 height 14
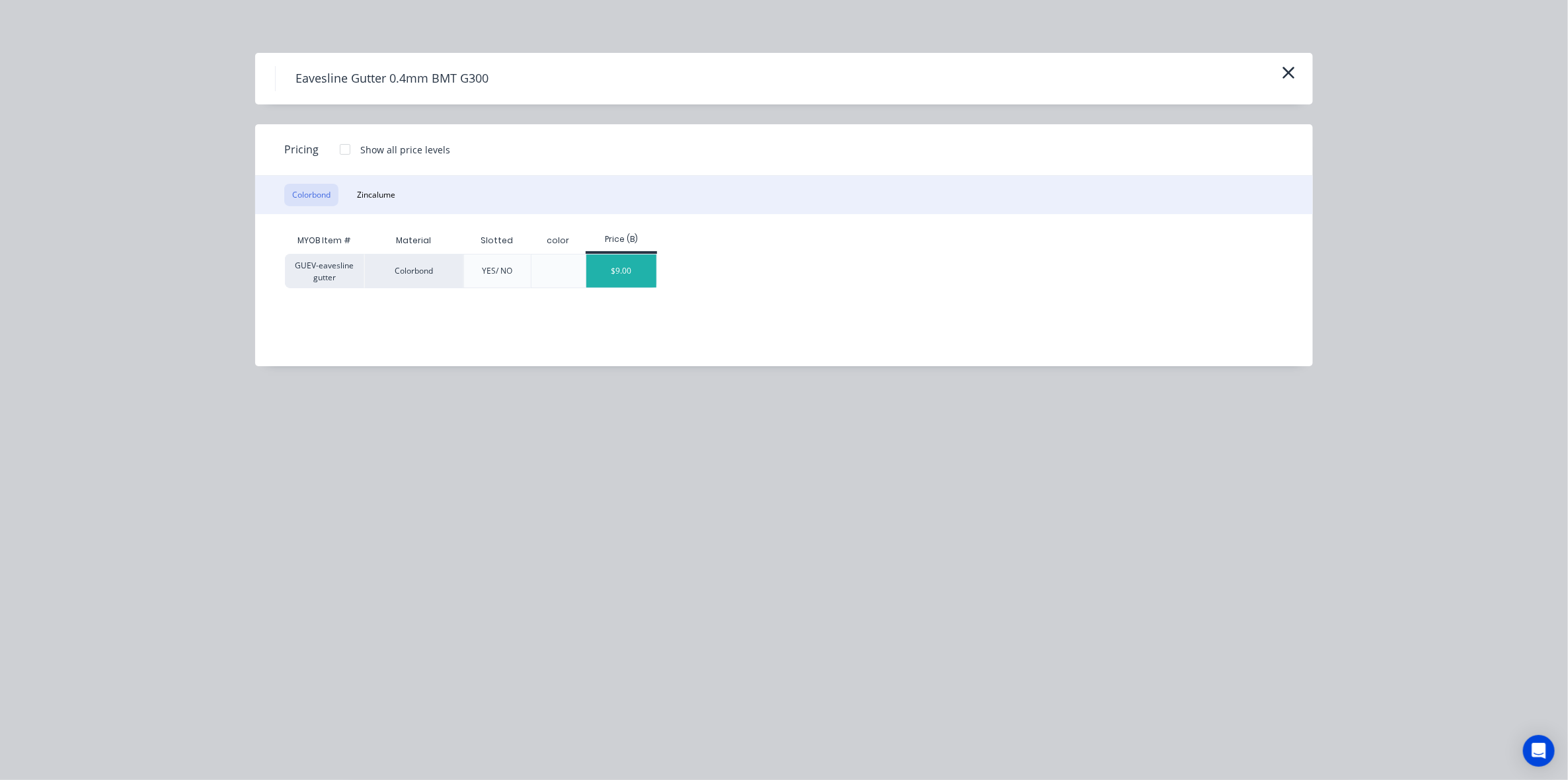
click at [641, 268] on div "$9.00" at bounding box center [622, 271] width 71 height 33
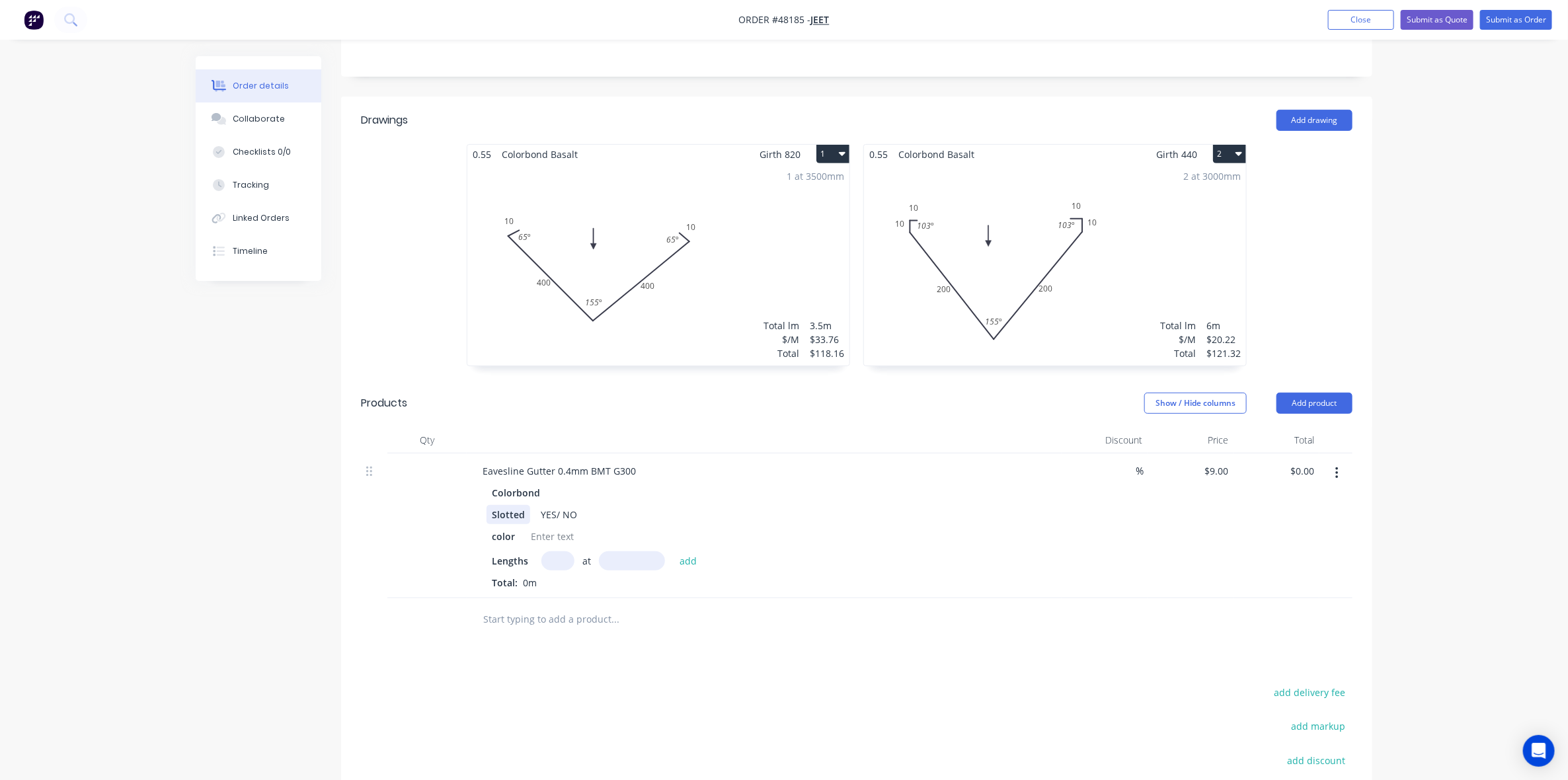
click at [489, 509] on div "Slotted" at bounding box center [508, 514] width 44 height 19
click at [564, 514] on div "YES/ NO" at bounding box center [575, 514] width 47 height 19
click at [542, 536] on div at bounding box center [552, 536] width 54 height 19
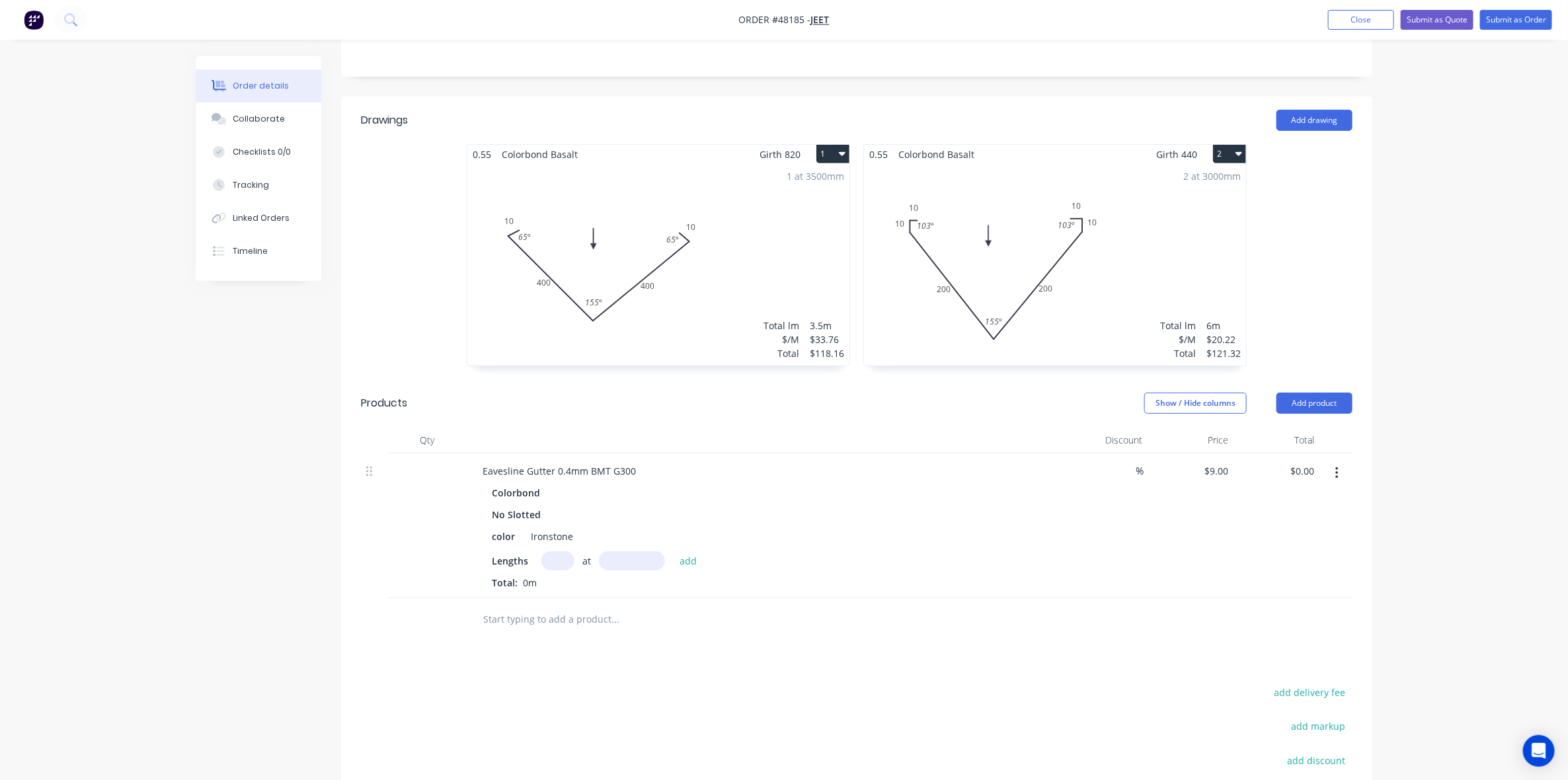
click at [562, 564] on input "text" at bounding box center [558, 561] width 33 height 19
click at [561, 563] on input "text" at bounding box center [558, 561] width 33 height 19
type input "5"
type input "7000"
click at [673, 552] on button "add" at bounding box center [688, 560] width 31 height 18
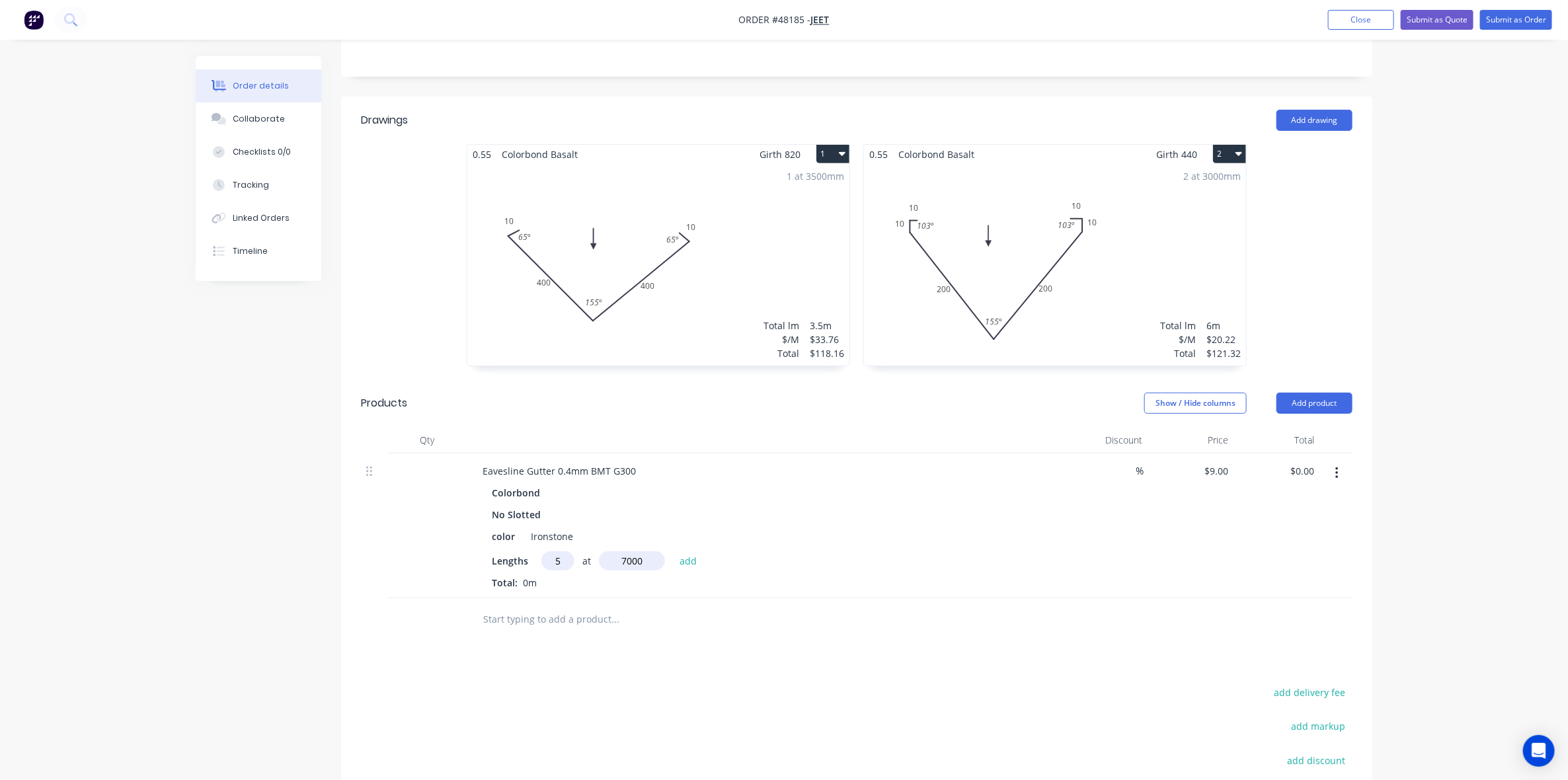
type input "$315.00"
type input "1"
type input "4000"
click at [673, 552] on button "add" at bounding box center [688, 560] width 31 height 18
type input "$351.00"
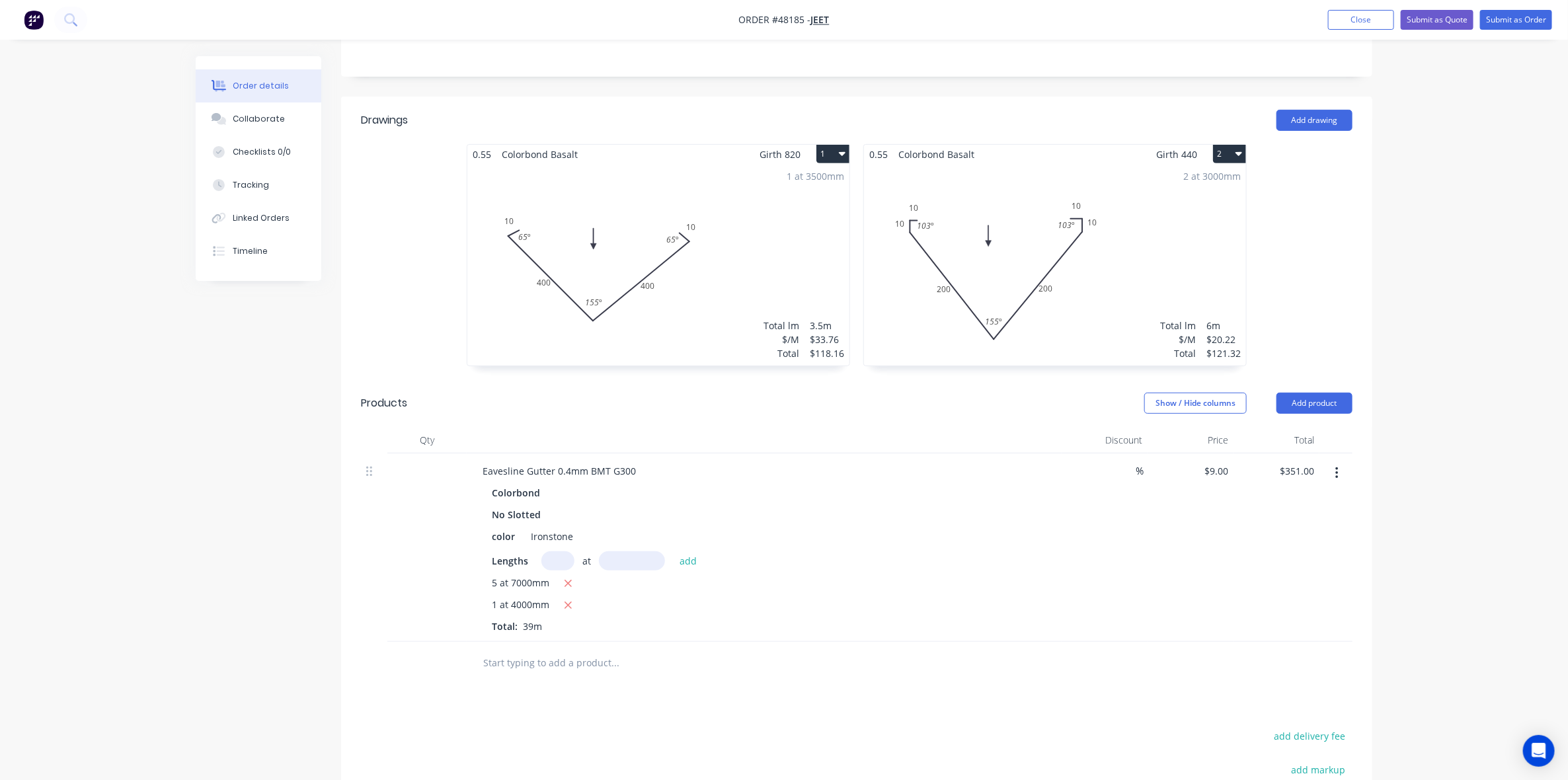
click at [1046, 629] on div "Colorbond No Slotted color Ironstone Lengths at add 5 at 7000mm 1 at 4000mm Tot…" at bounding box center [764, 558] width 585 height 150
click at [1155, 533] on div "$9.00 $9.00" at bounding box center [1191, 547] width 86 height 188
click at [1306, 407] on button "Add product" at bounding box center [1314, 403] width 76 height 22
click at [1297, 432] on div "Product catalogue" at bounding box center [1290, 436] width 102 height 19
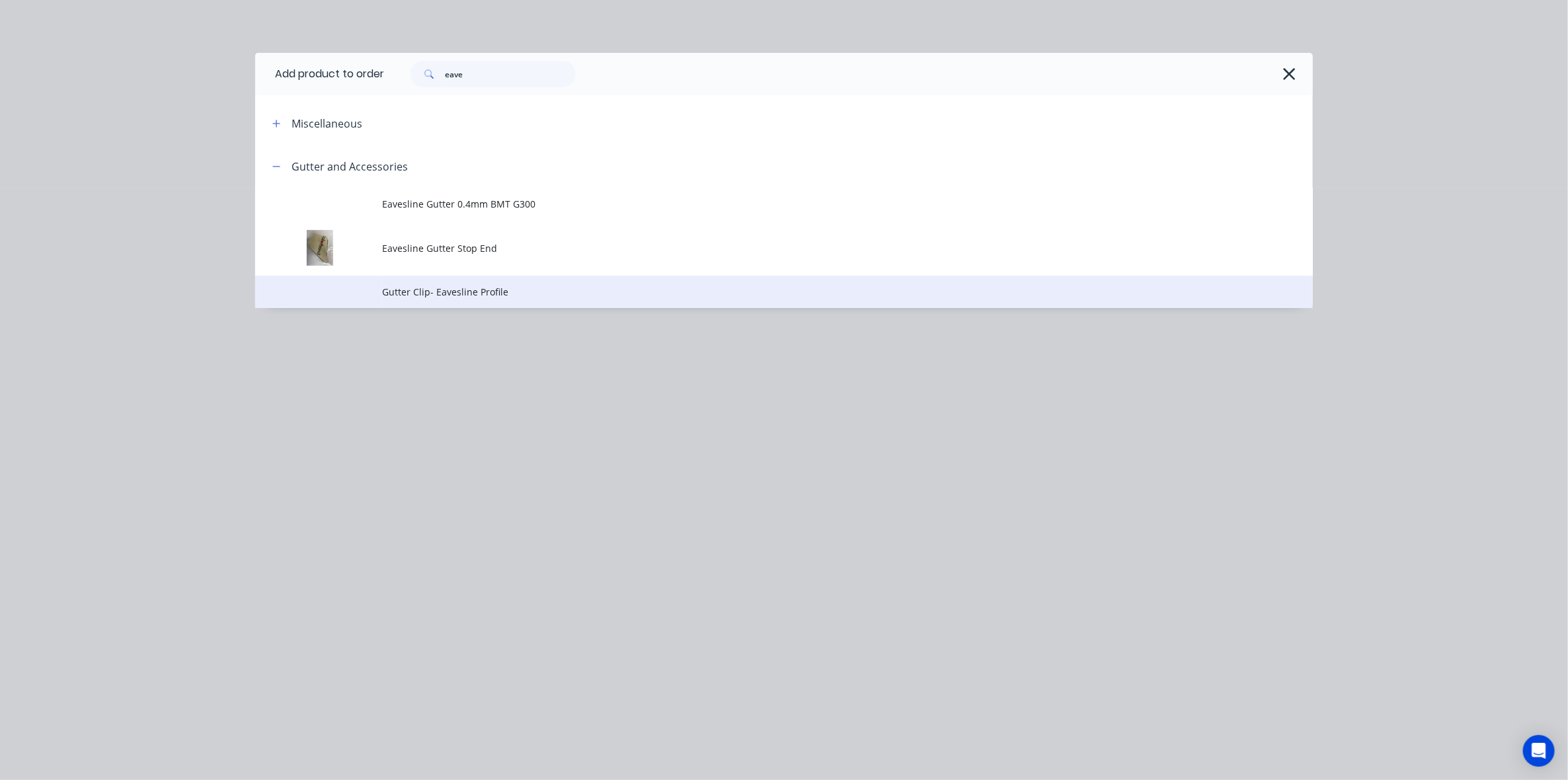
click at [448, 290] on span "Gutter Clip- Eavesline Profile" at bounding box center [754, 292] width 744 height 14
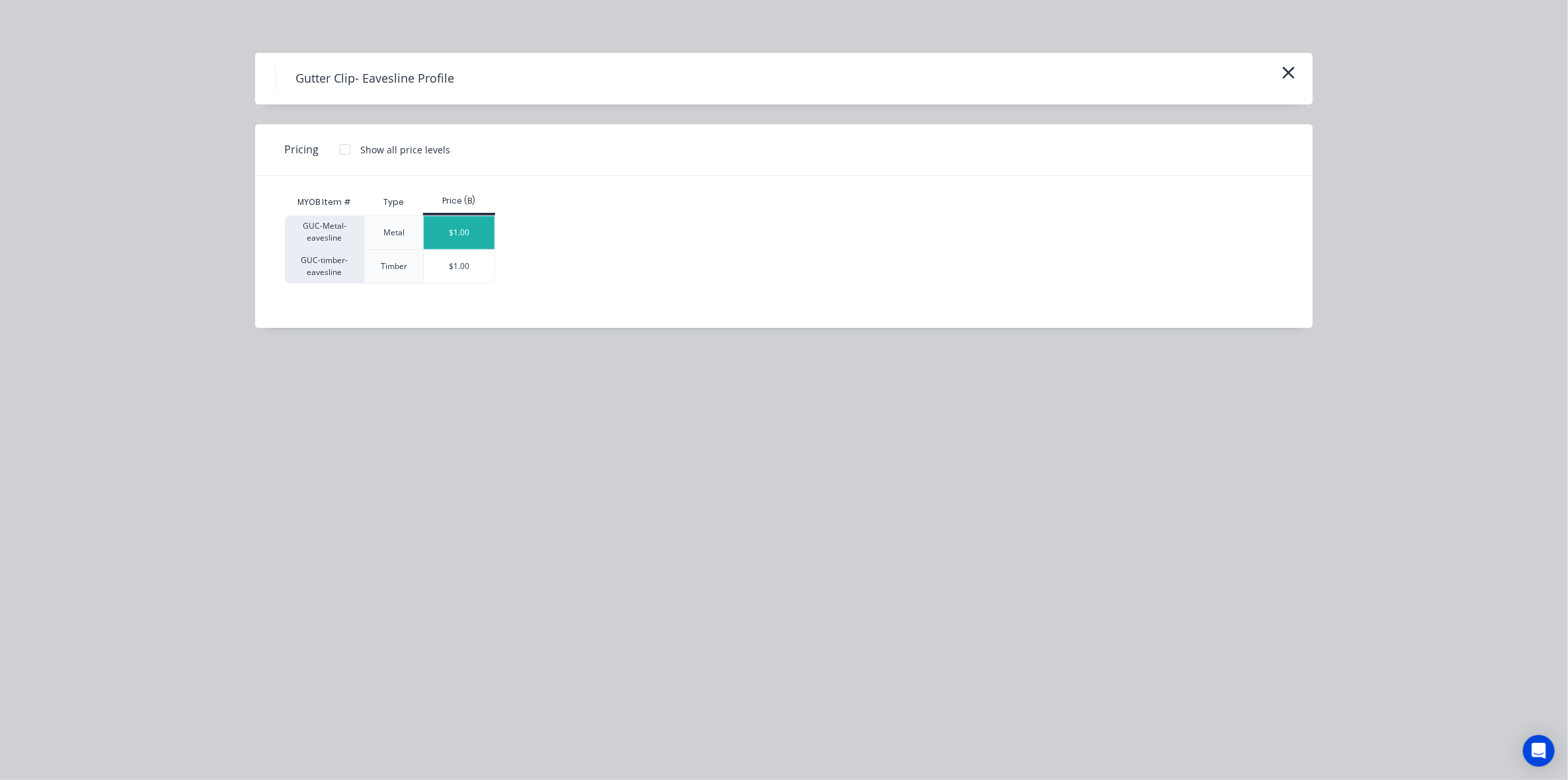
click at [472, 234] on div "$1.00" at bounding box center [459, 232] width 71 height 33
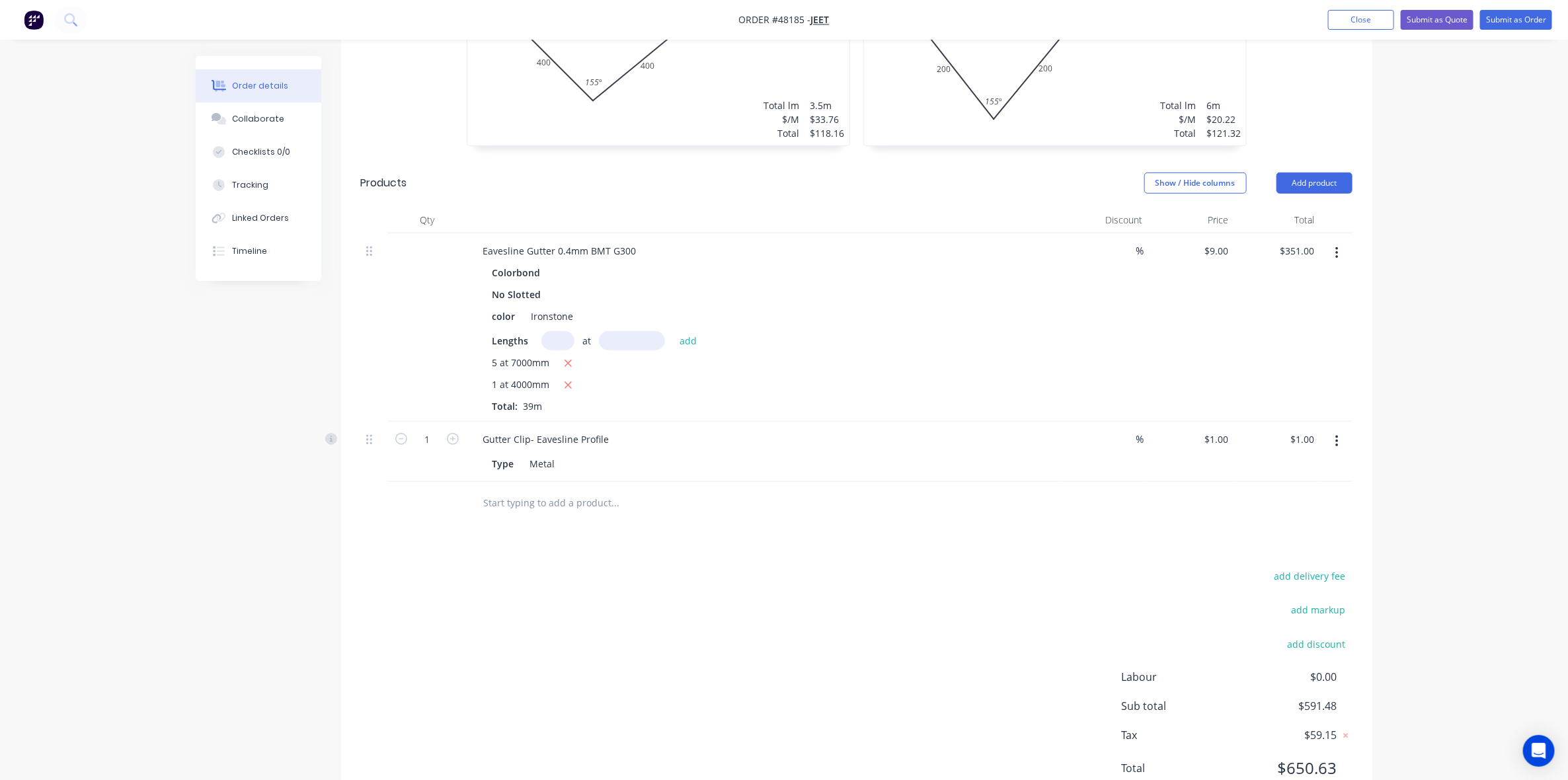
scroll to position [509, 0]
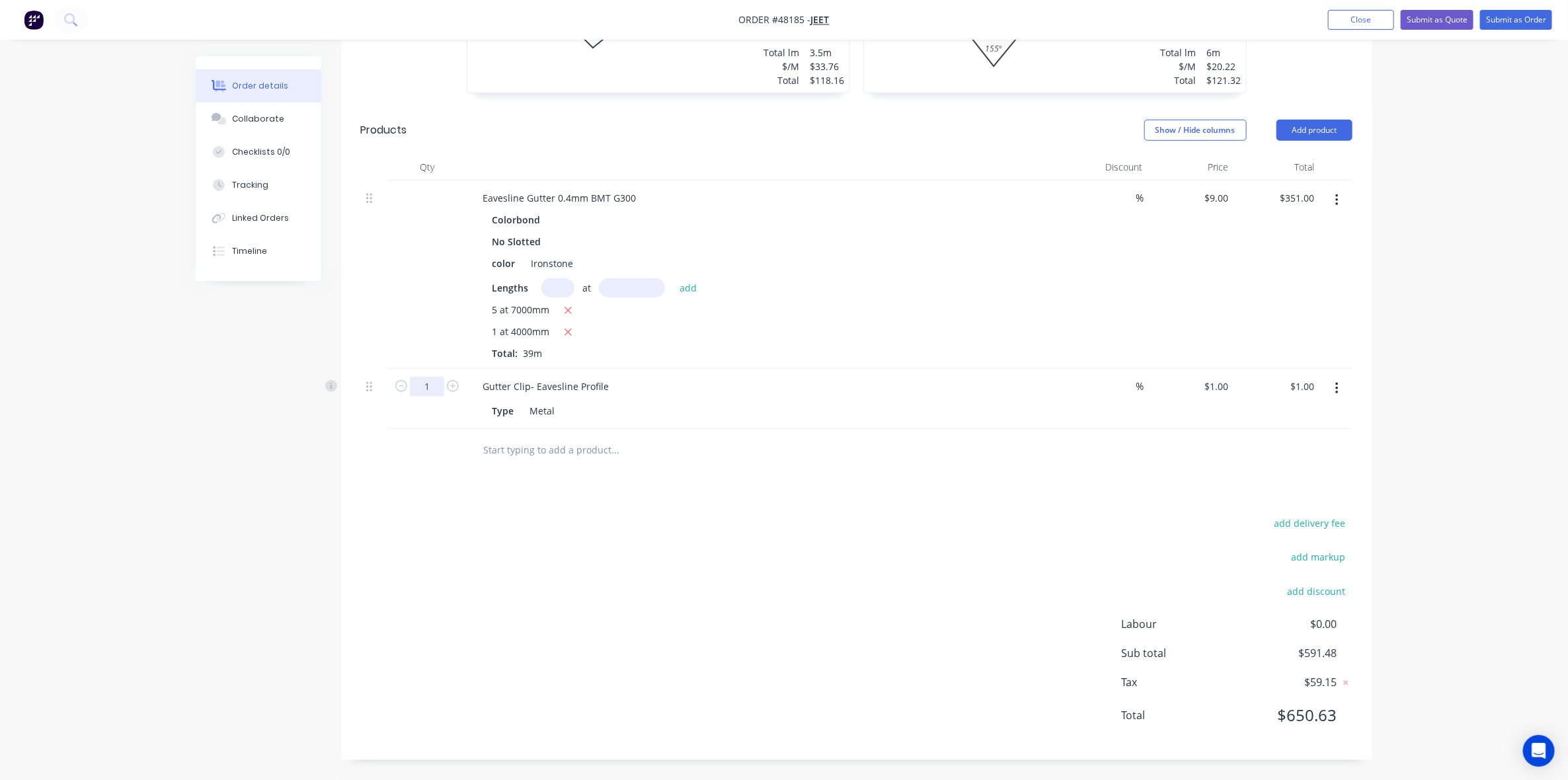
click at [437, 388] on input "1" at bounding box center [427, 387] width 35 height 20
type input "26"
type input "$26.00"
drag, startPoint x: 960, startPoint y: 504, endPoint x: 1061, endPoint y: 467, distance: 107.6
click at [970, 500] on div "Drawings Add drawing 0.55 Colorbond Basalt Girth 820 1 0 10 400 400 10 65 º 155…" at bounding box center [857, 291] width 1031 height 937
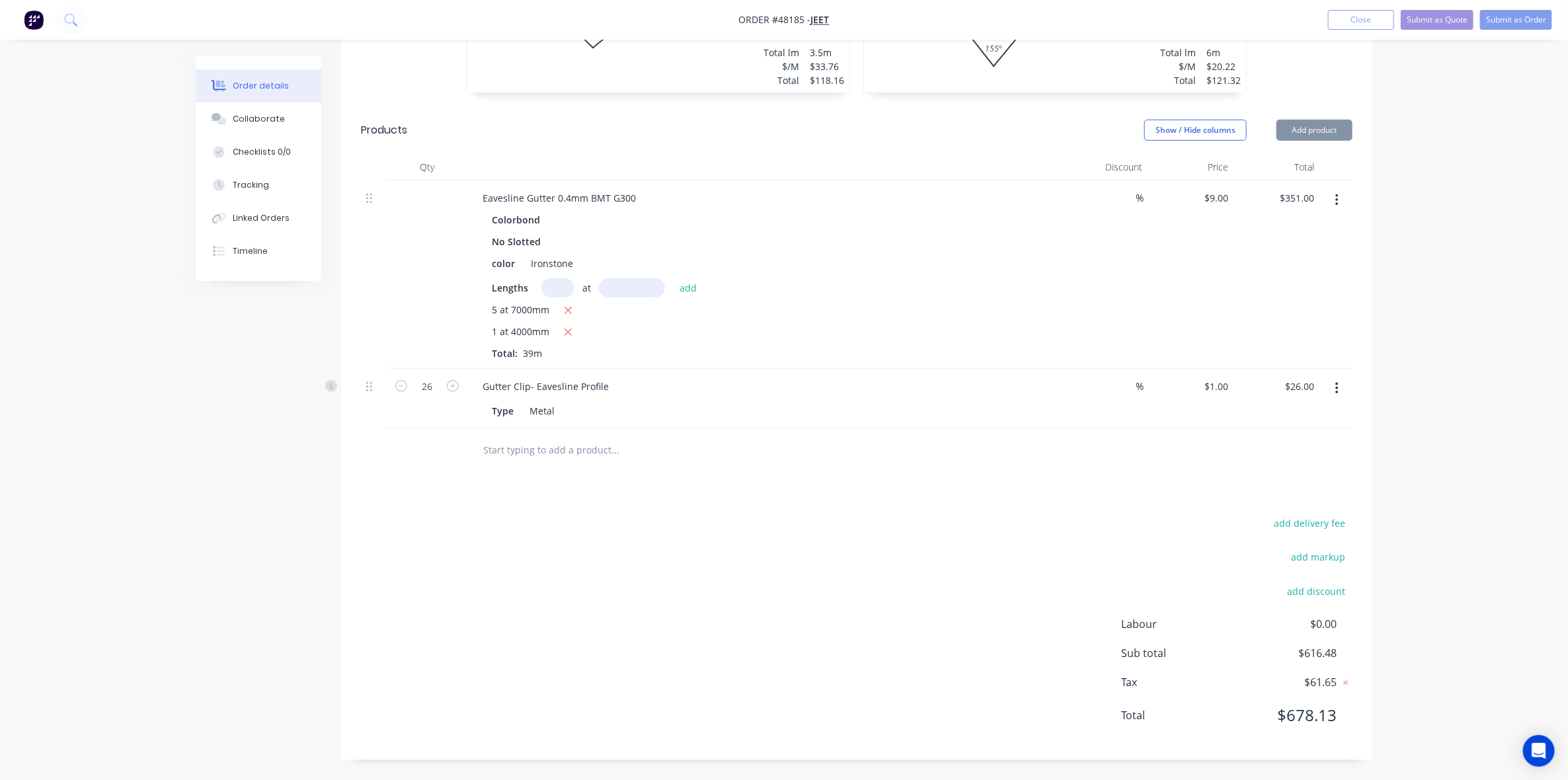
drag, startPoint x: 1061, startPoint y: 467, endPoint x: 1198, endPoint y: 163, distance: 333.4
click at [1062, 464] on div at bounding box center [857, 451] width 992 height 43
drag, startPoint x: 1339, startPoint y: 131, endPoint x: 1335, endPoint y: 144, distance: 13.6
click at [1339, 133] on button "Add product" at bounding box center [1314, 131] width 76 height 22
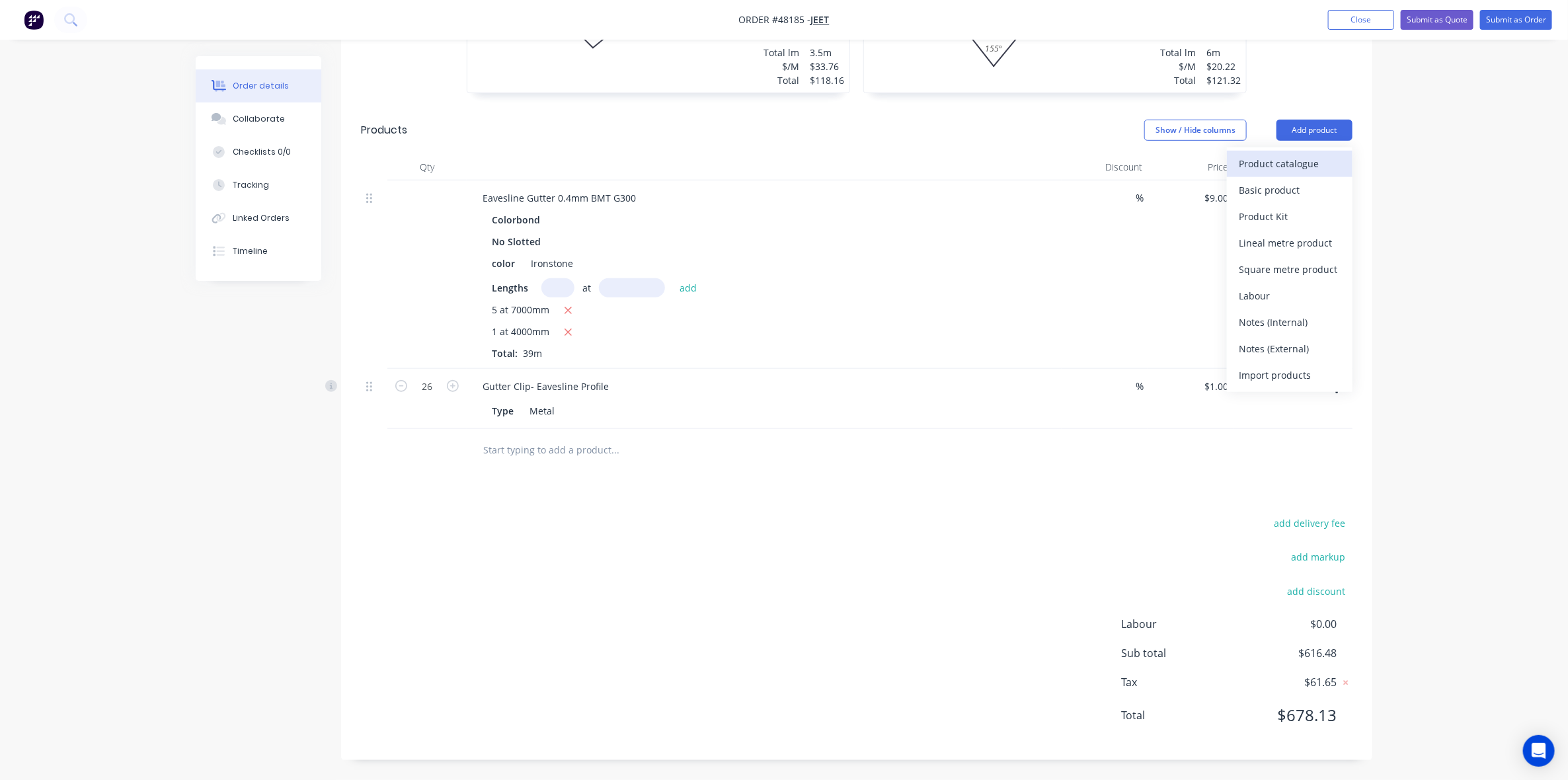
click at [1328, 159] on div "Product catalogue" at bounding box center [1290, 164] width 102 height 19
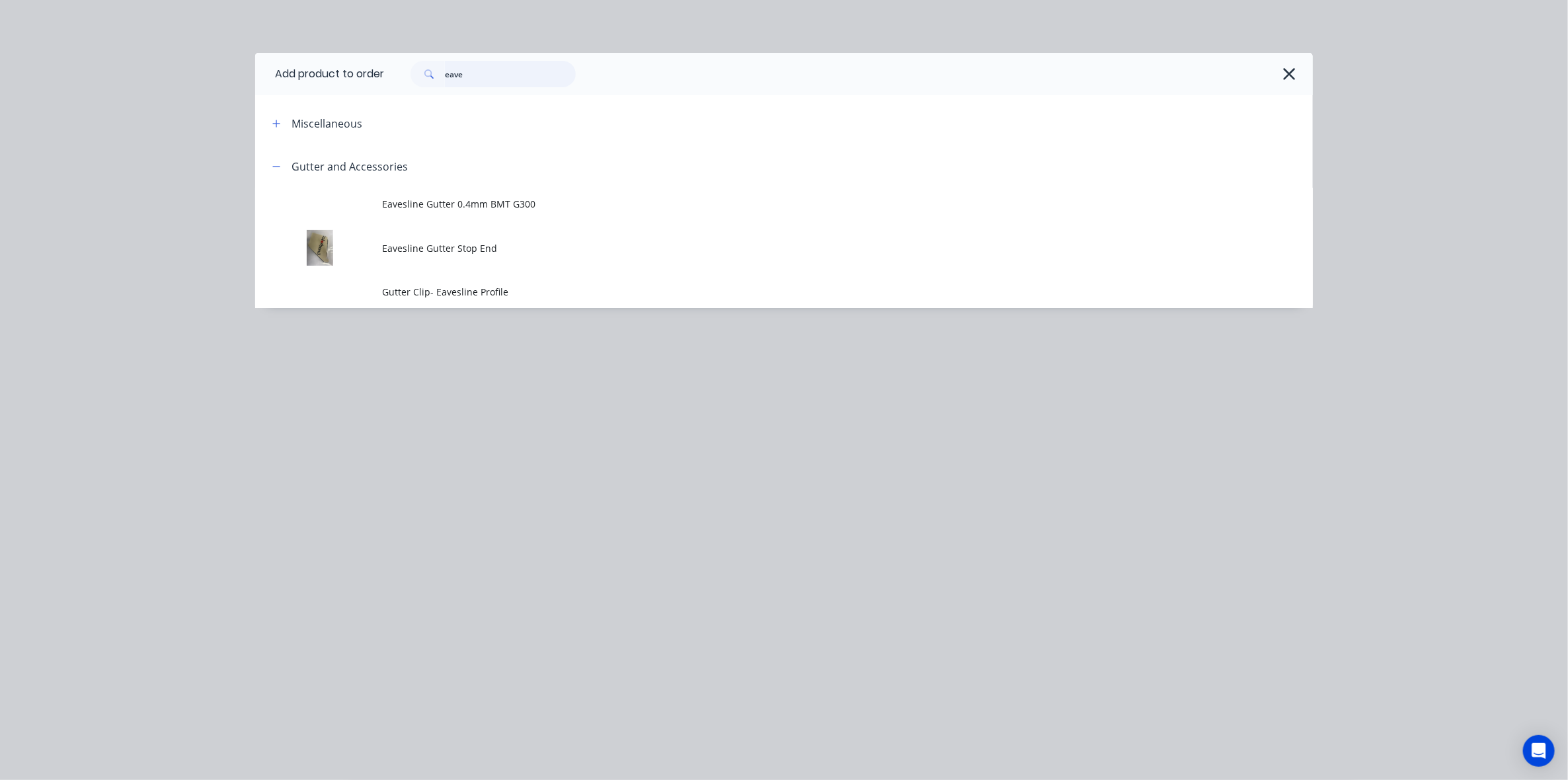
click at [493, 81] on input "eave" at bounding box center [510, 74] width 131 height 26
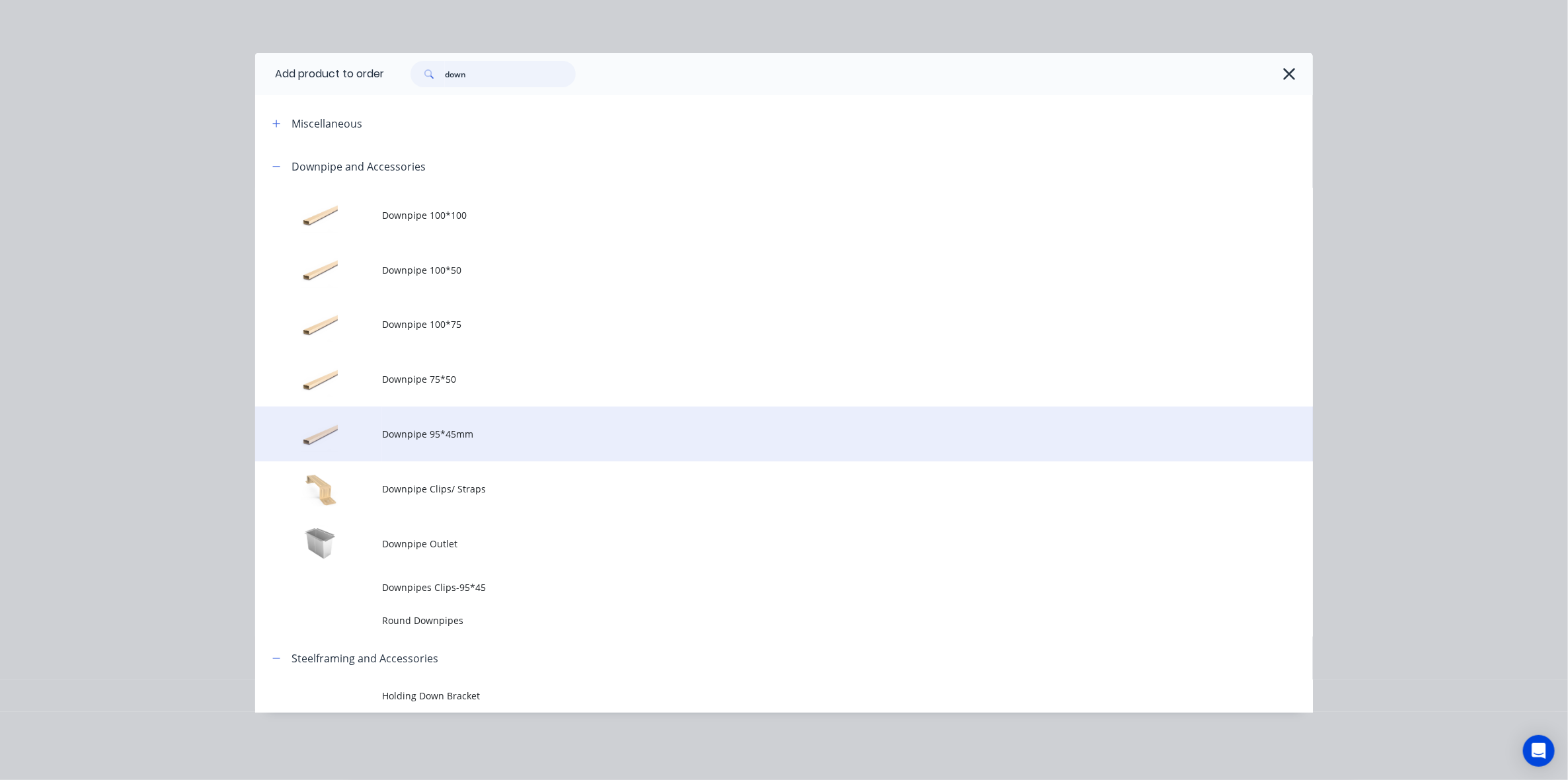
type input "down"
click at [448, 434] on span "Downpipe 95*45mm" at bounding box center [754, 434] width 744 height 14
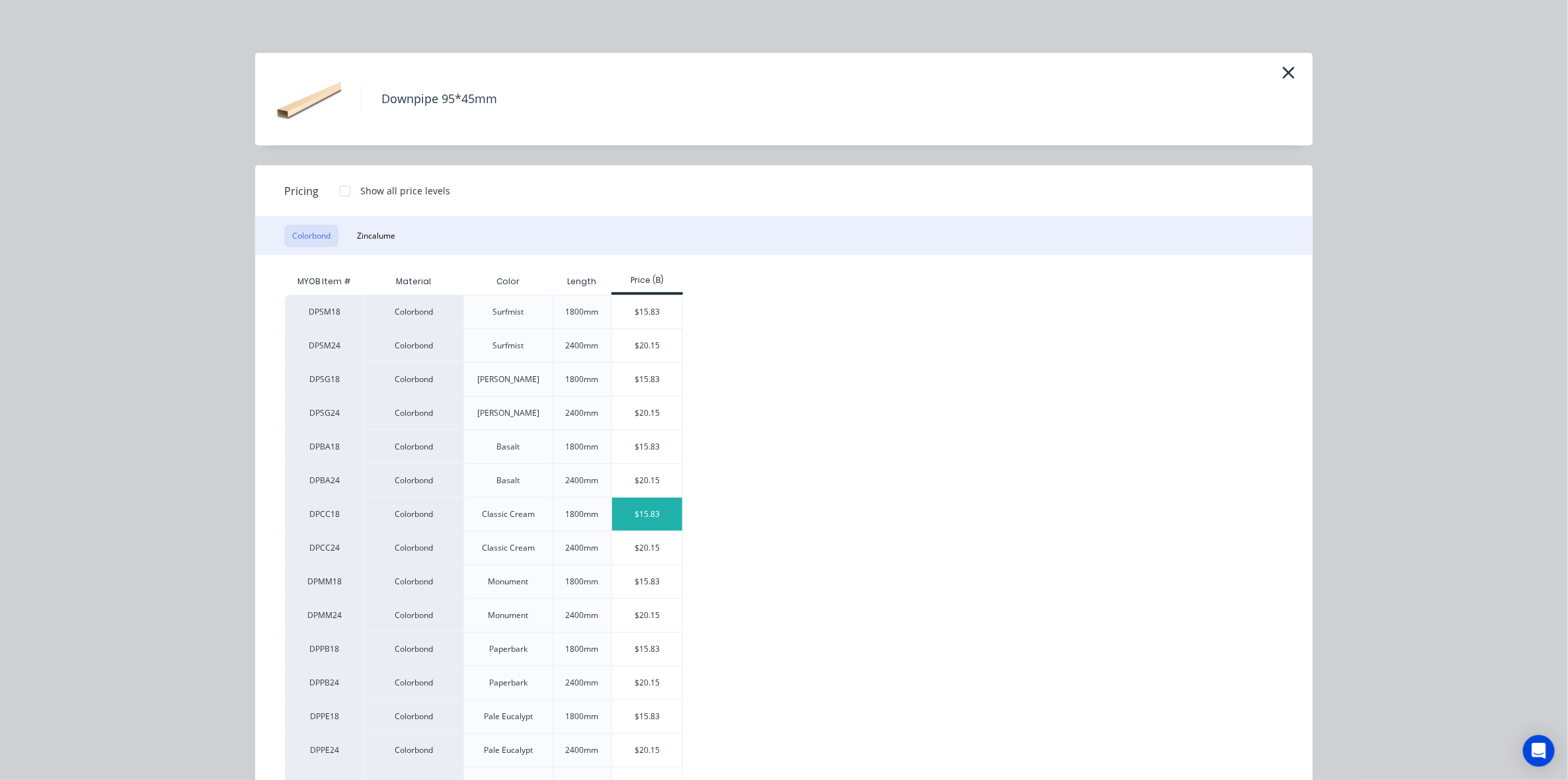
click at [656, 513] on div "$15.83" at bounding box center [648, 514] width 71 height 33
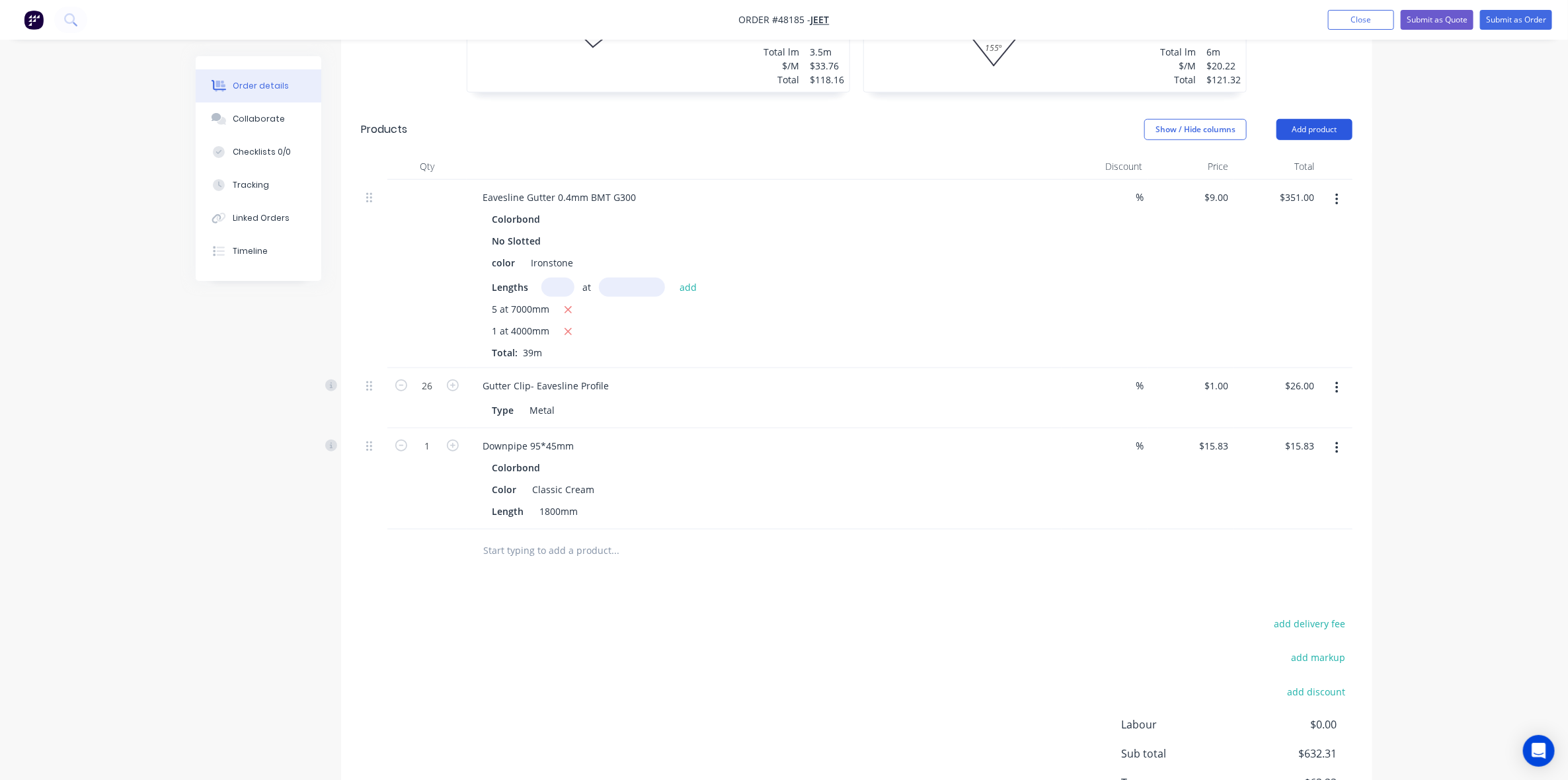
click at [1324, 131] on button "Add product" at bounding box center [1314, 130] width 76 height 22
click at [1312, 156] on div "Product catalogue" at bounding box center [1290, 163] width 102 height 19
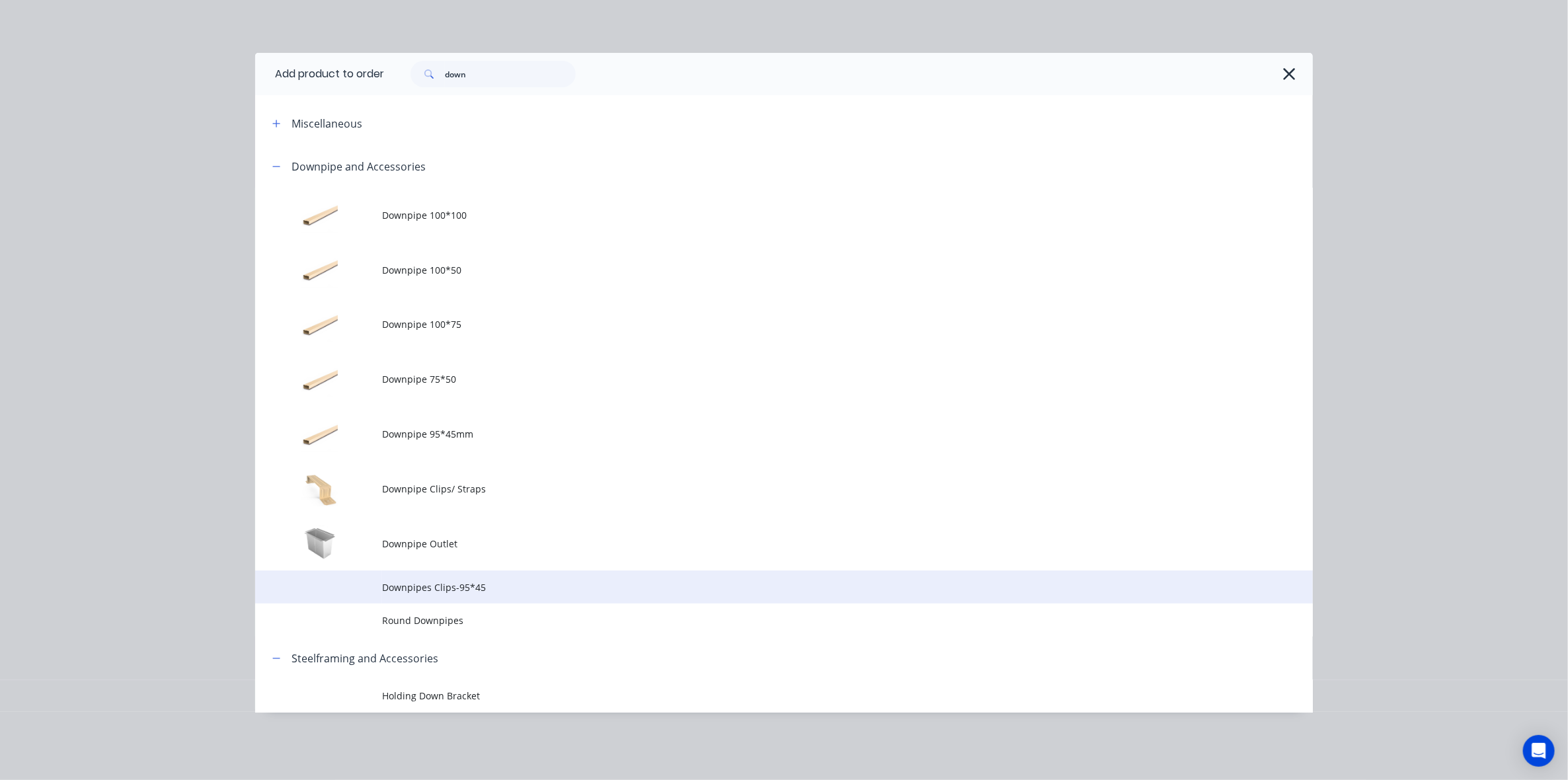
click at [438, 584] on span "Downpipes Clips-95*45" at bounding box center [754, 588] width 744 height 14
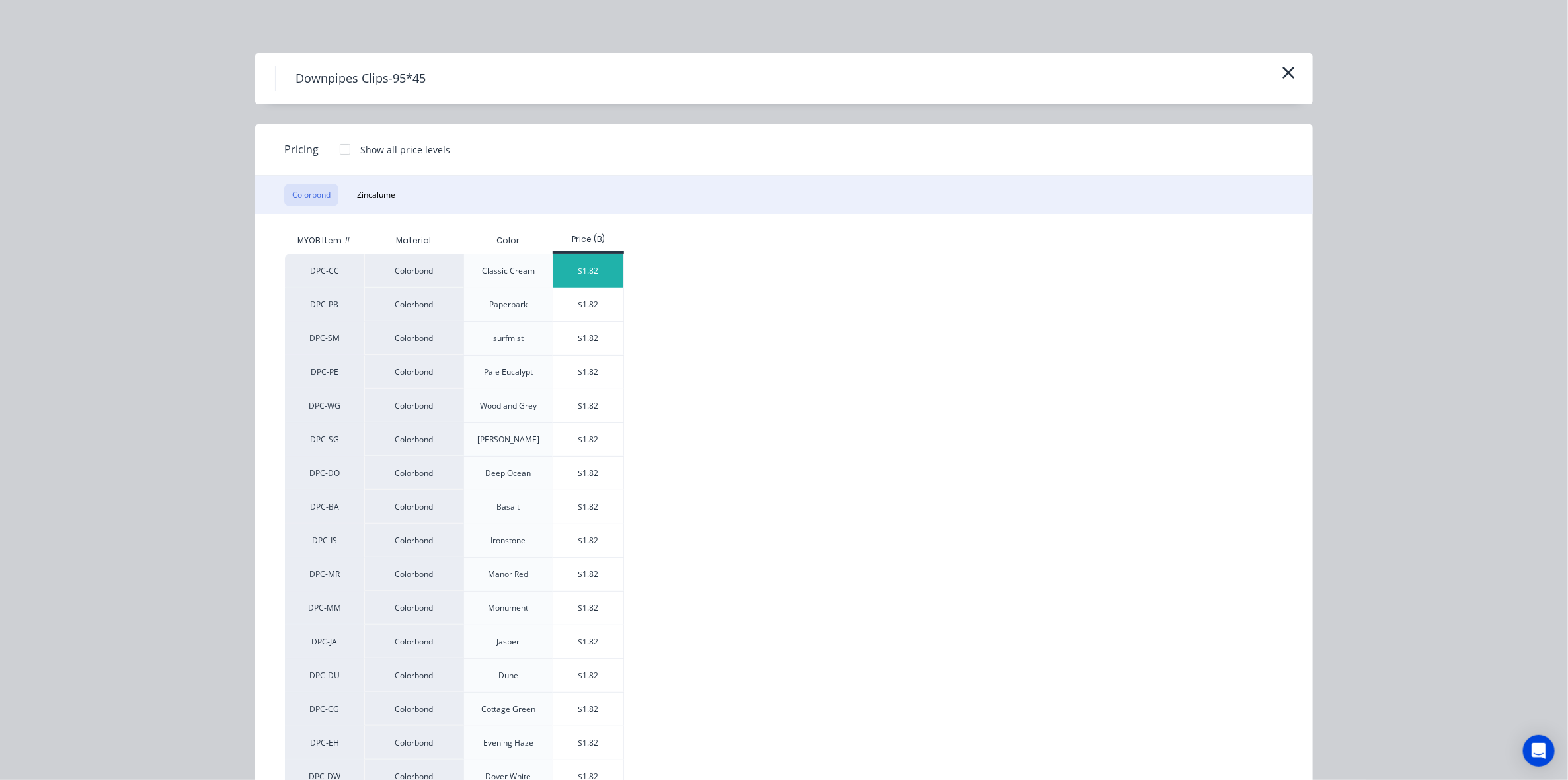
click at [587, 276] on div "$1.82" at bounding box center [588, 271] width 71 height 33
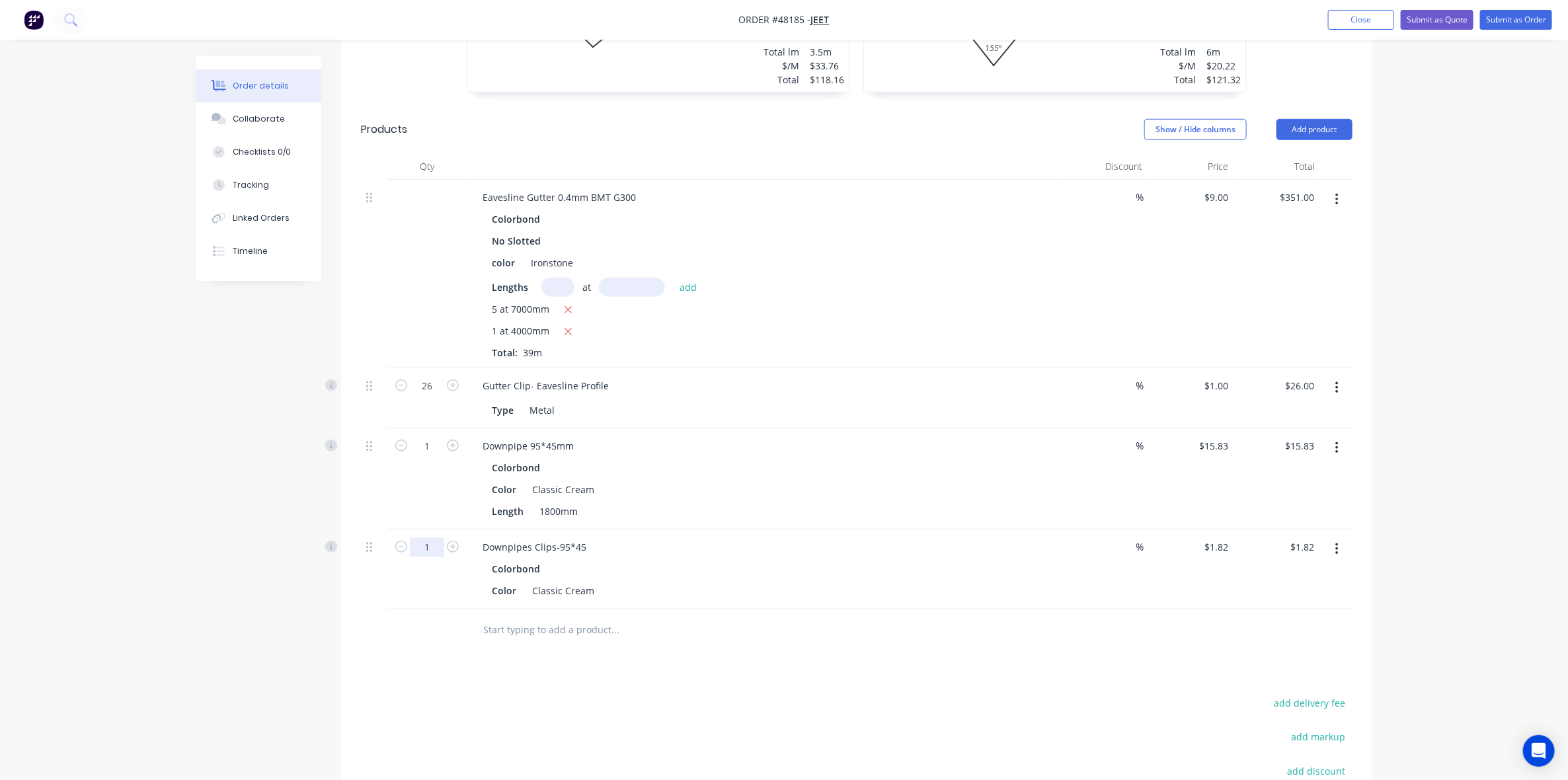
click at [435, 396] on input "1" at bounding box center [427, 387] width 35 height 20
click at [248, 476] on div "Created by Cathy Created 18/08/25 Required 18/08/25 Assigned to Add team member…" at bounding box center [784, 254] width 1177 height 1414
click at [457, 447] on icon "button" at bounding box center [452, 445] width 12 height 12
type input "2"
type input "$31.66"
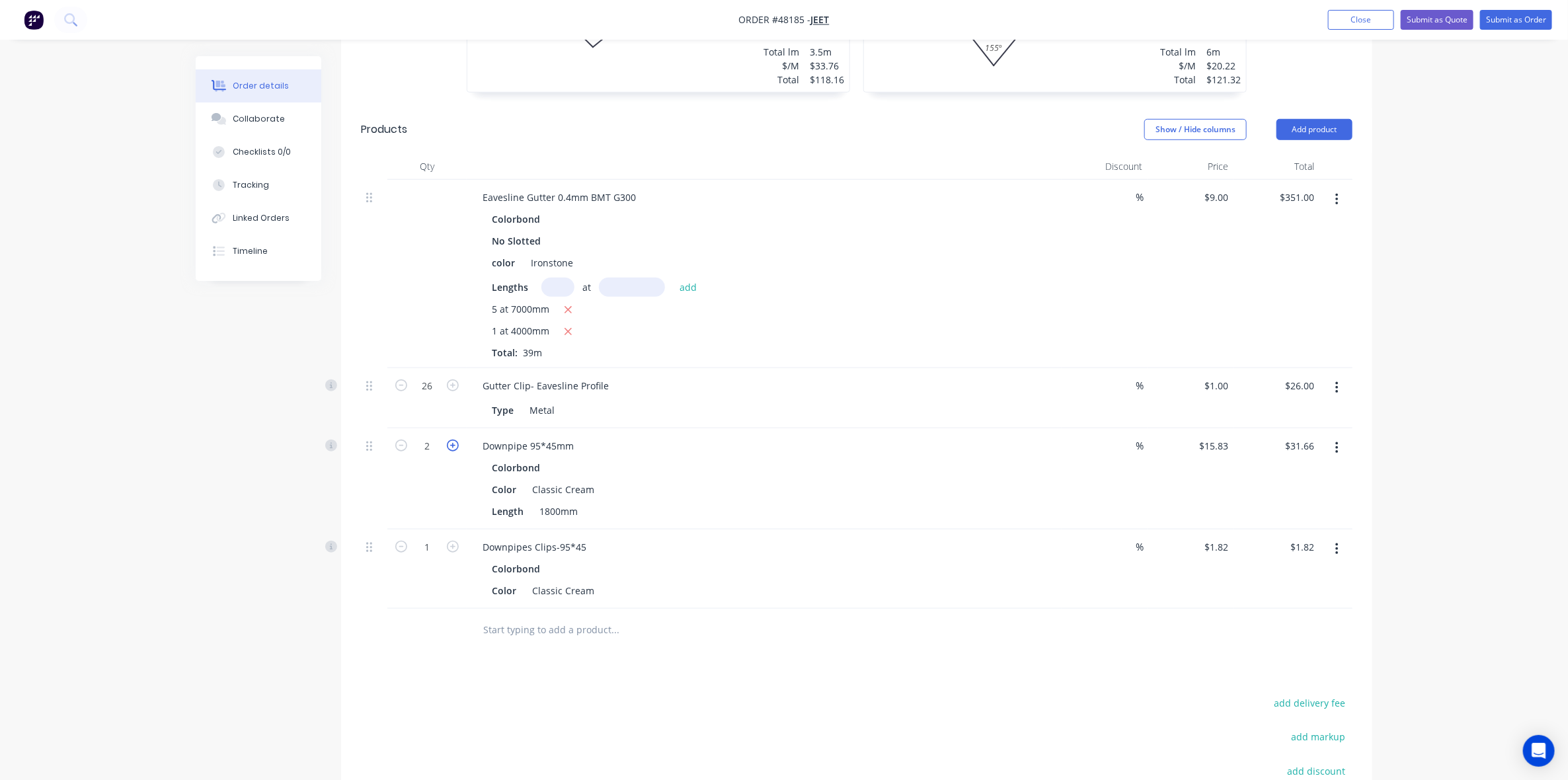
click at [456, 447] on icon "button" at bounding box center [452, 445] width 12 height 12
type input "3"
type input "$47.49"
click at [456, 447] on icon "button" at bounding box center [452, 445] width 12 height 12
type input "4"
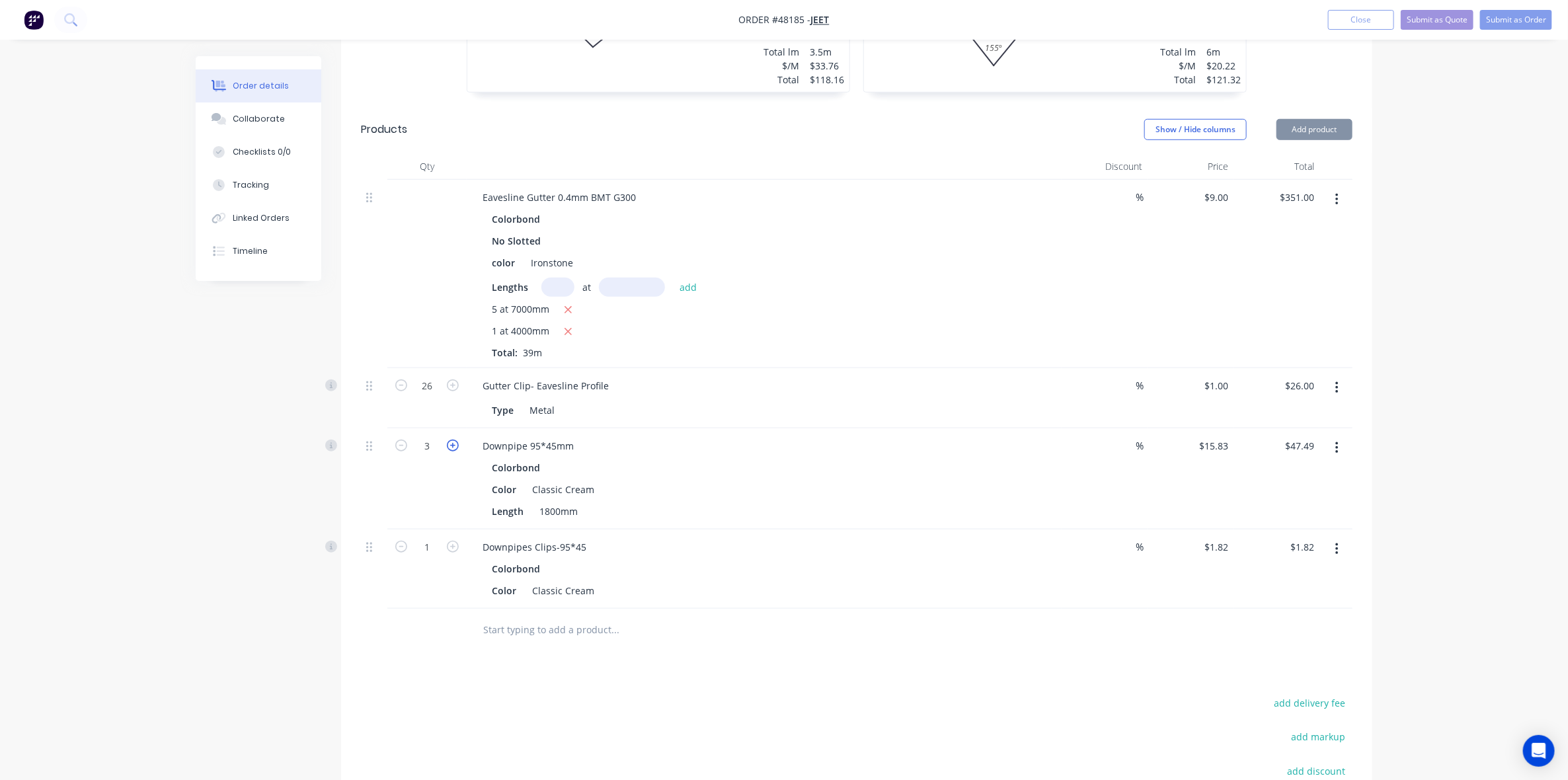
type input "$63.32"
click at [454, 547] on icon "button" at bounding box center [452, 546] width 12 height 12
type input "2"
type input "$3.64"
click at [454, 547] on icon "button" at bounding box center [452, 546] width 12 height 12
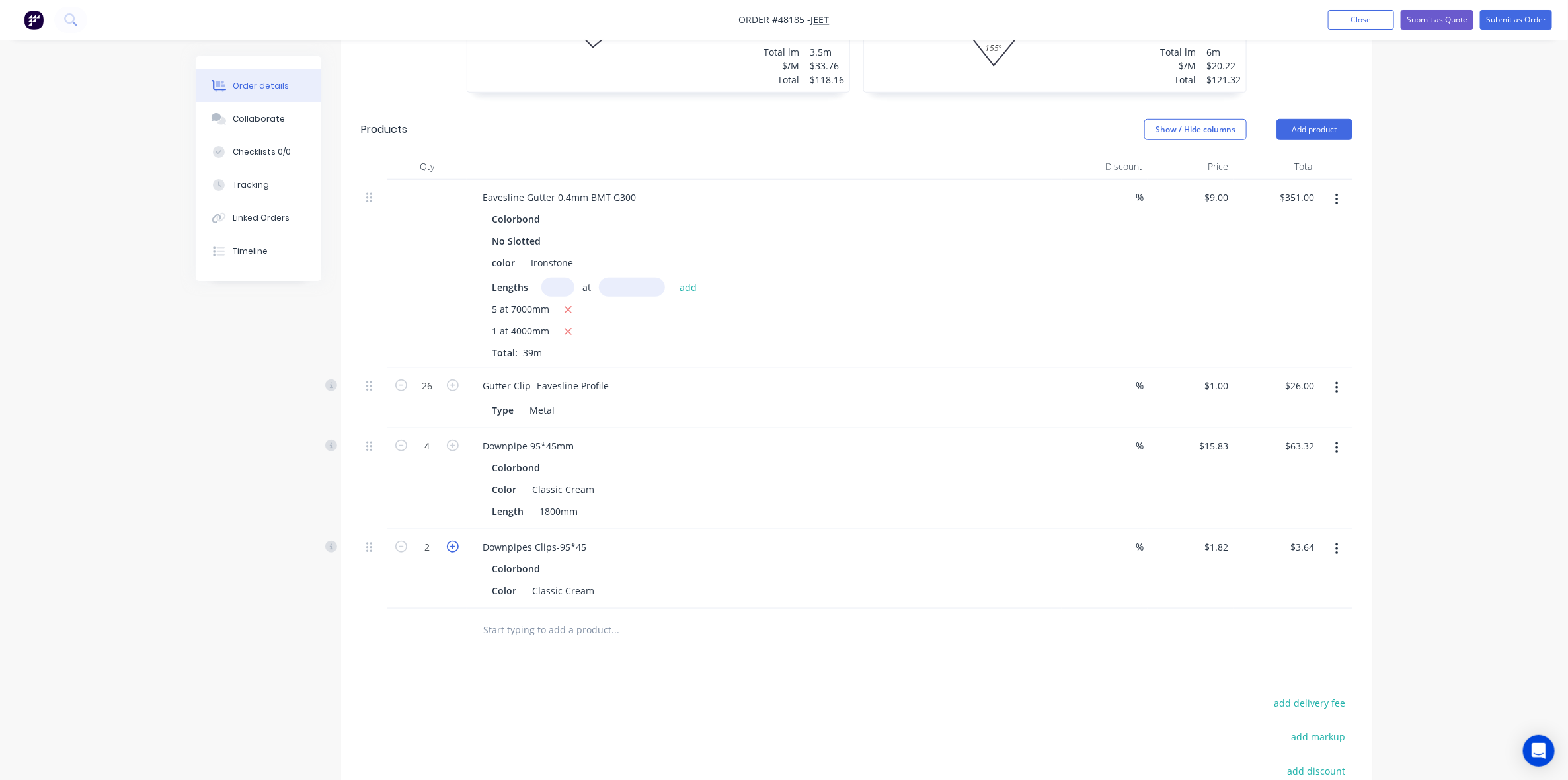
type input "3"
type input "$5.46"
click at [454, 547] on icon "button" at bounding box center [452, 546] width 12 height 12
type input "4"
type input "$7.28"
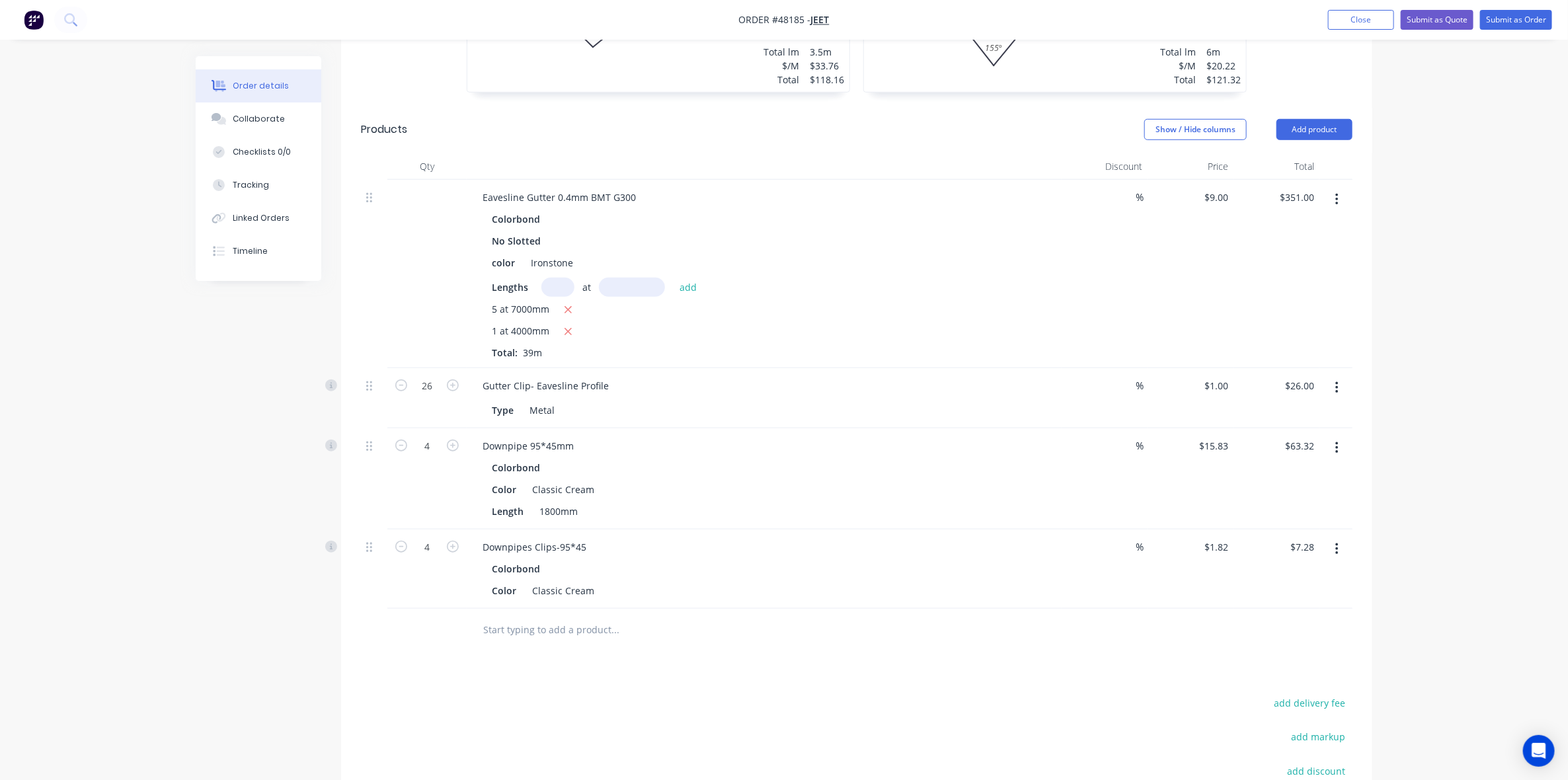
drag, startPoint x: 824, startPoint y: 699, endPoint x: 860, endPoint y: 695, distance: 36.2
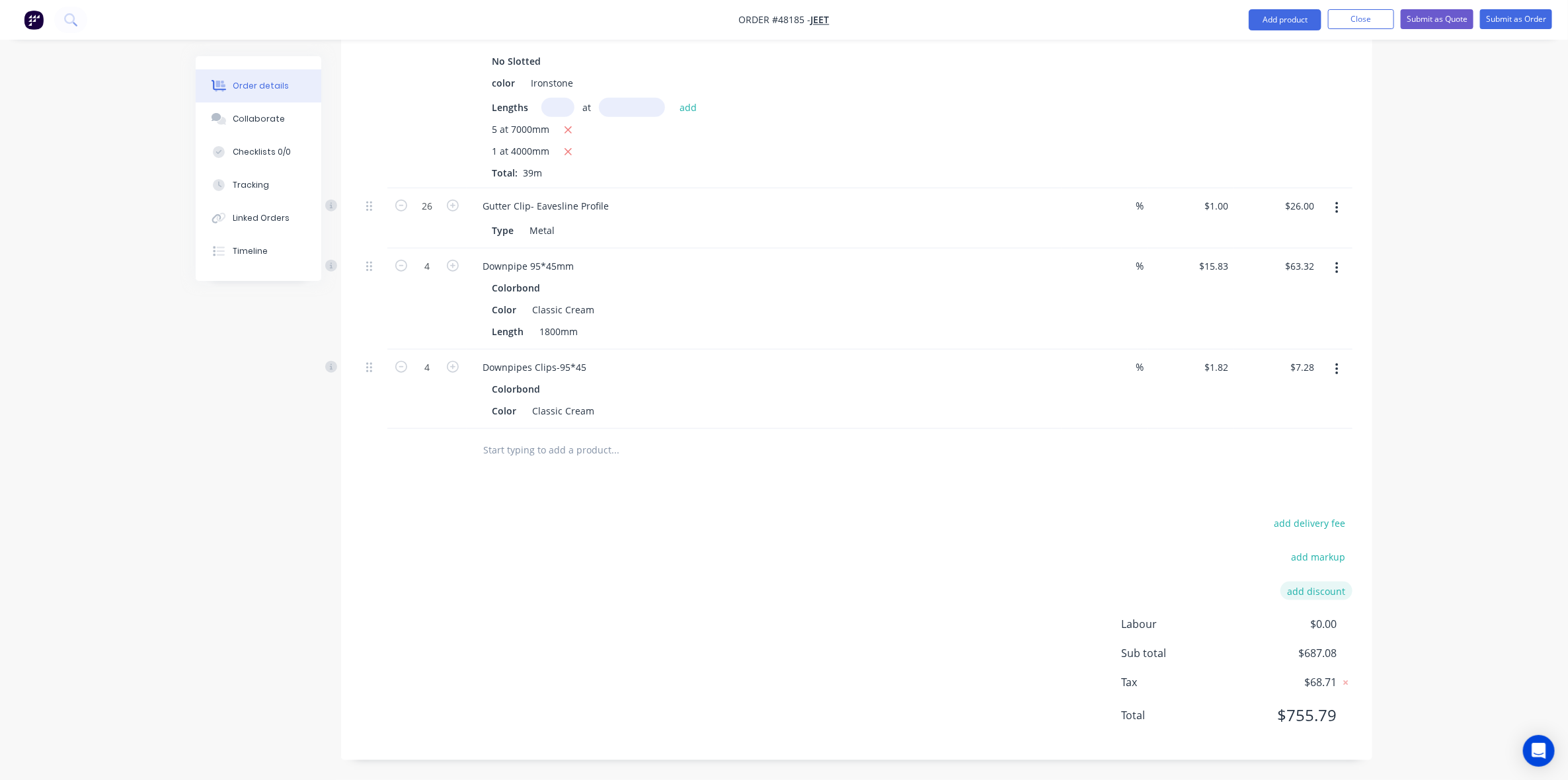
click at [1329, 590] on button "add discount" at bounding box center [1317, 590] width 72 height 18
click at [1327, 590] on input at bounding box center [1301, 596] width 59 height 20
type input "7"
click input "submit" at bounding box center [0, 0] width 0 height 0
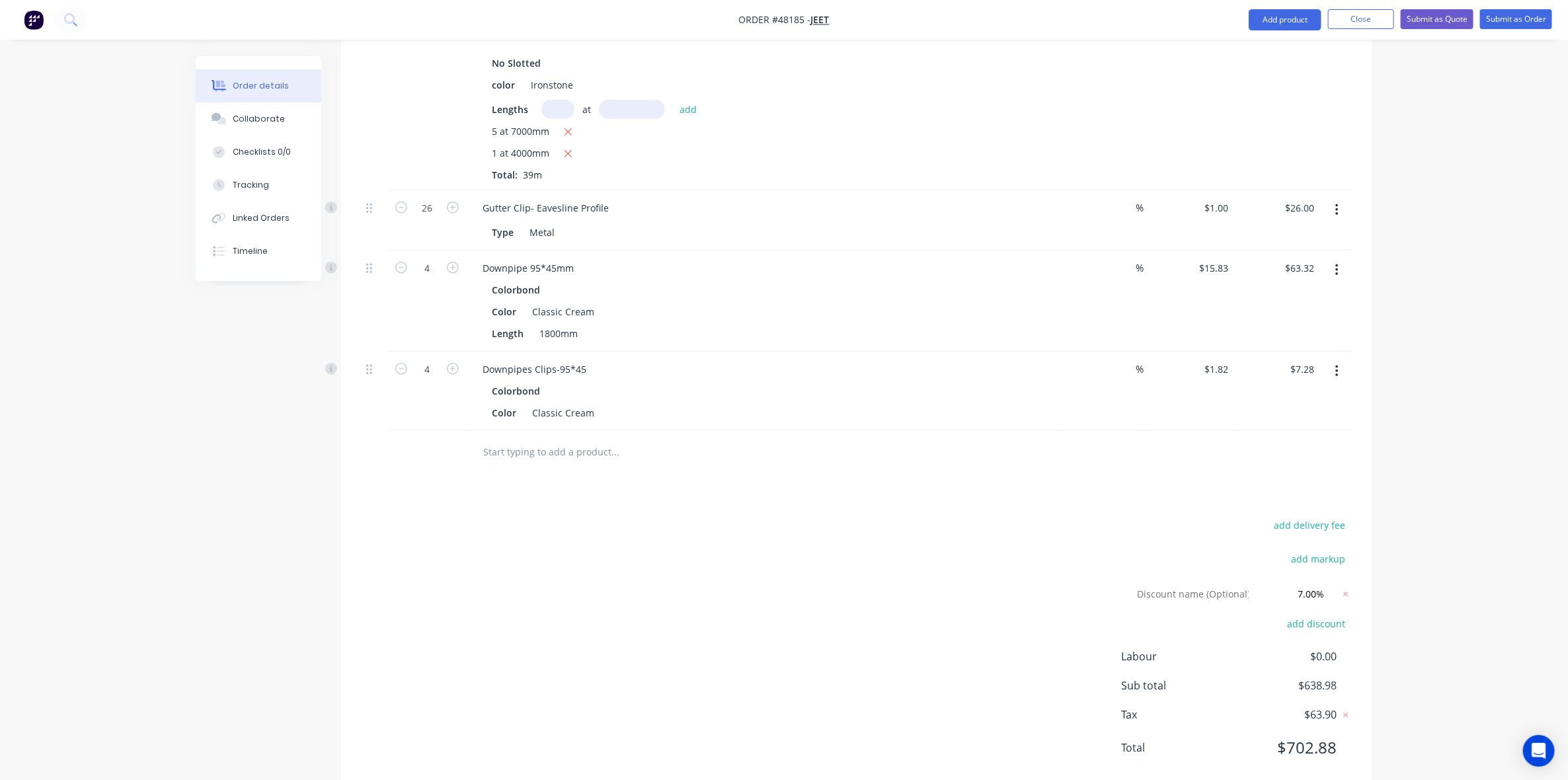
drag, startPoint x: 943, startPoint y: 543, endPoint x: 946, endPoint y: 531, distance: 12.4
click at [943, 541] on div "add delivery fee add markup Discount name (Optional) 7.00% 7.00% 0% add discoun…" at bounding box center [857, 645] width 992 height 257
click at [946, 531] on div "add delivery fee add markup Discount name (Optional) 7.00% 7.00% 0% add discoun…" at bounding box center [857, 645] width 992 height 257
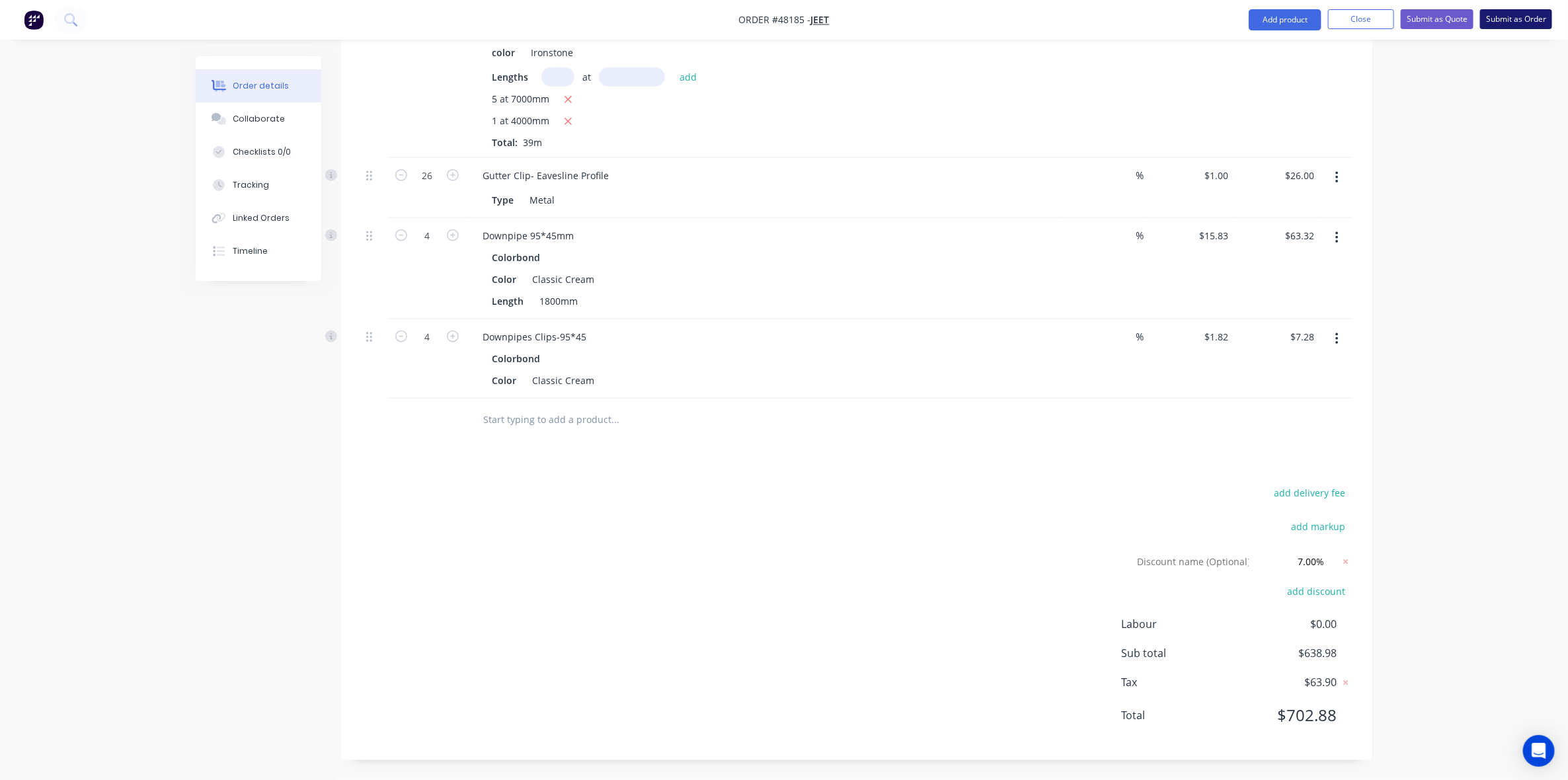
click at [1528, 12] on button "Submit as Order" at bounding box center [1517, 19] width 72 height 20
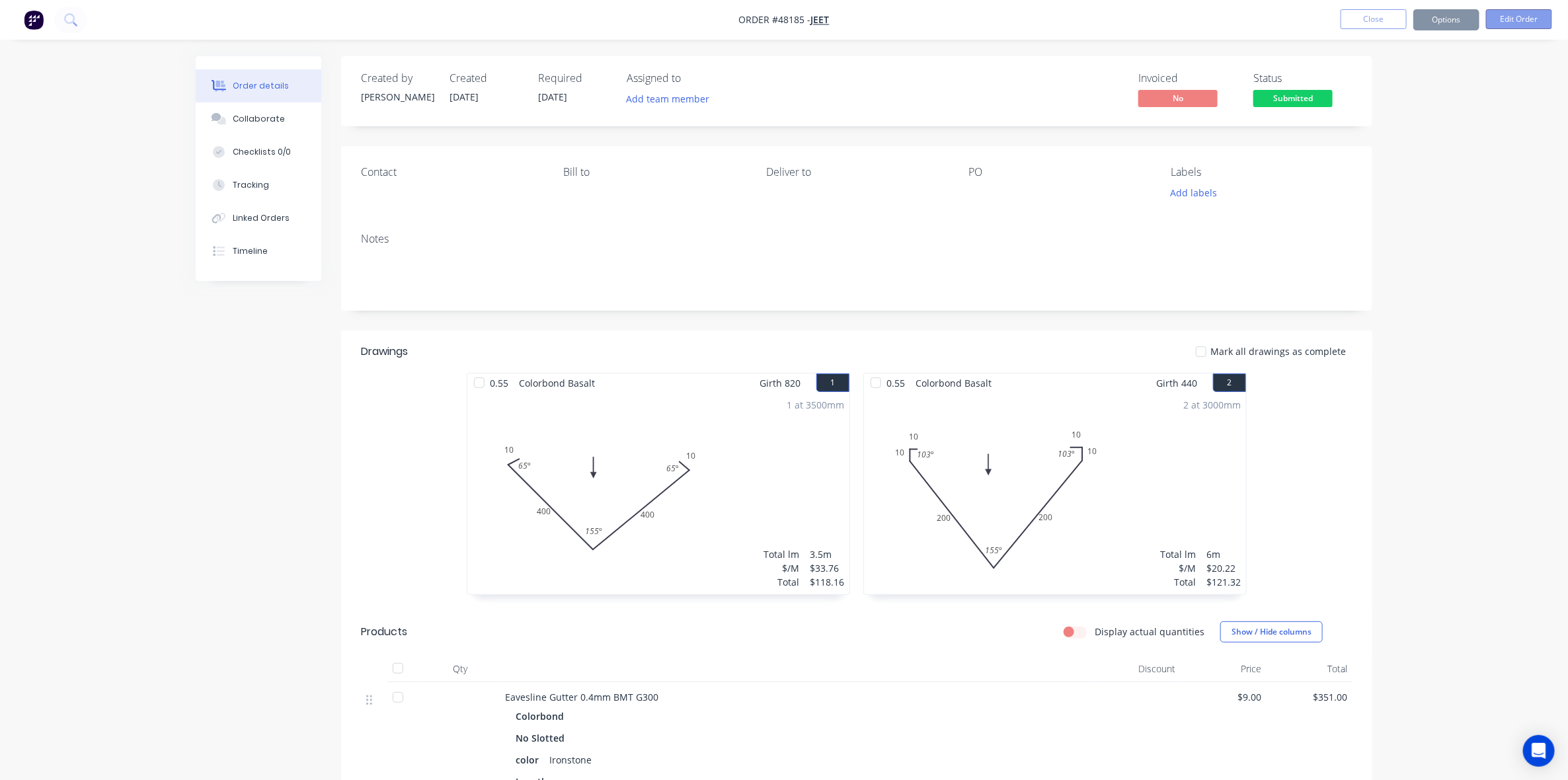
click at [1523, 25] on button "Edit Order" at bounding box center [1520, 19] width 66 height 20
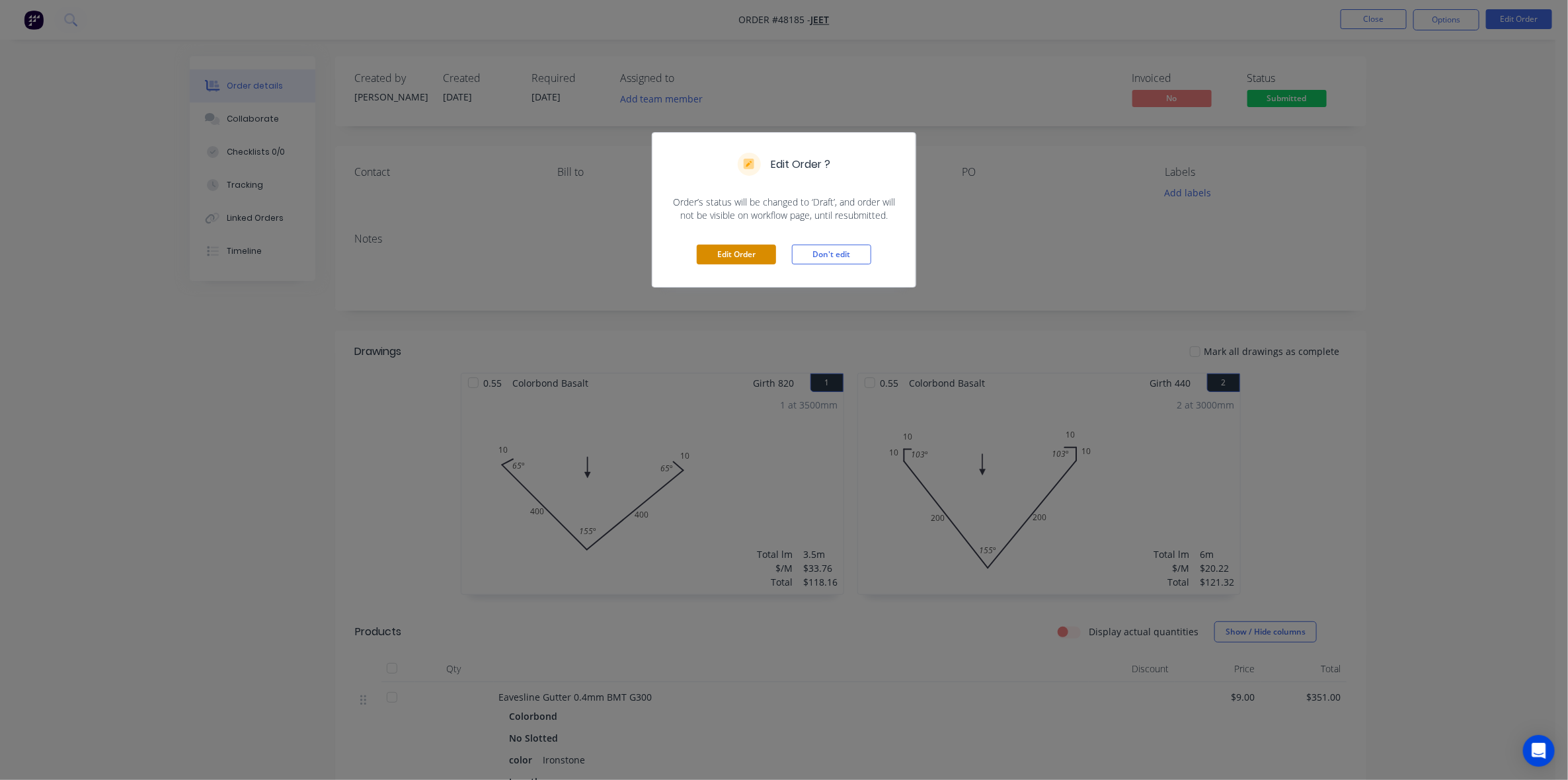
click at [742, 254] on button "Edit Order" at bounding box center [736, 254] width 79 height 20
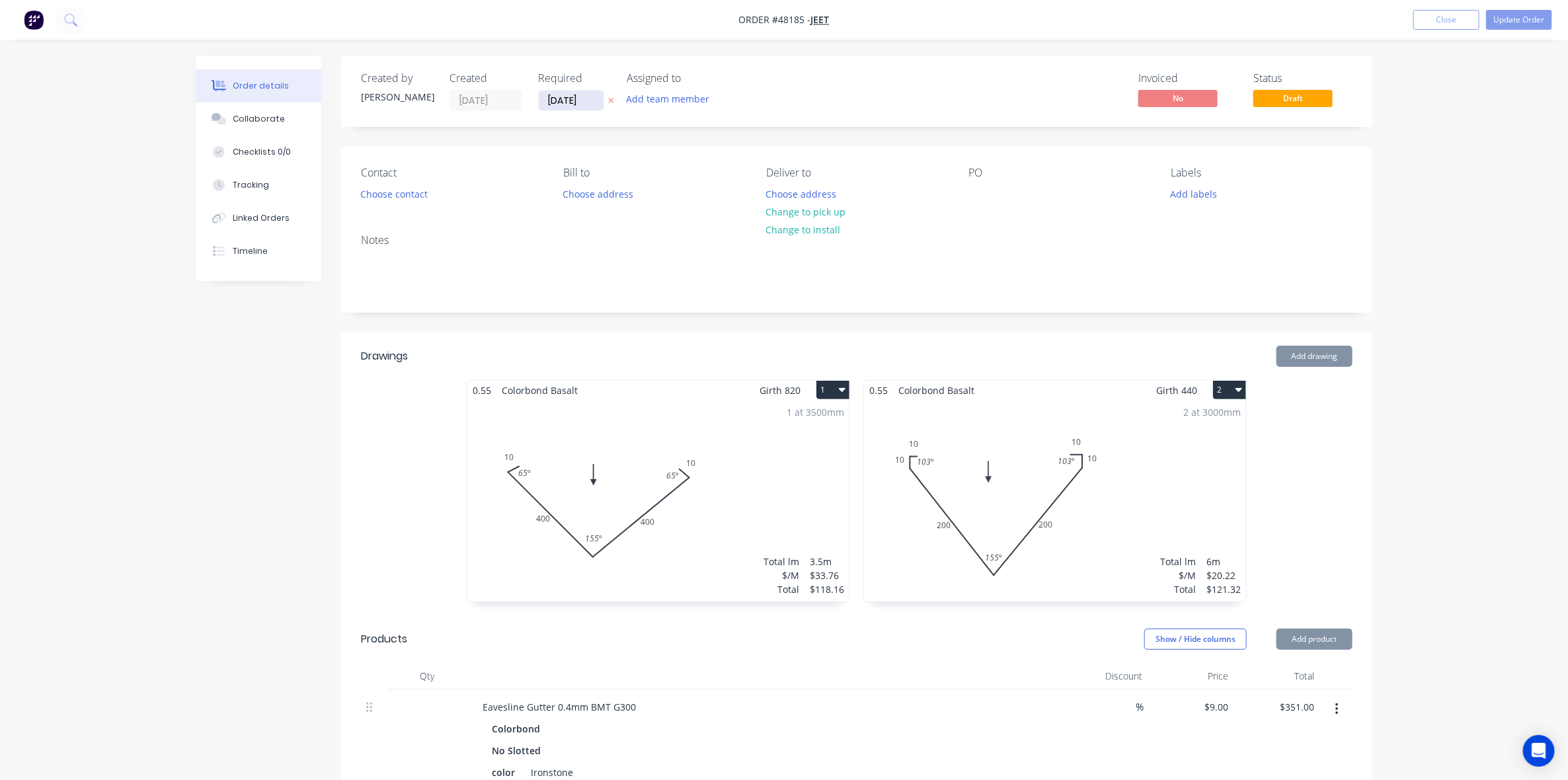
click at [561, 101] on input "[DATE]" at bounding box center [571, 101] width 65 height 20
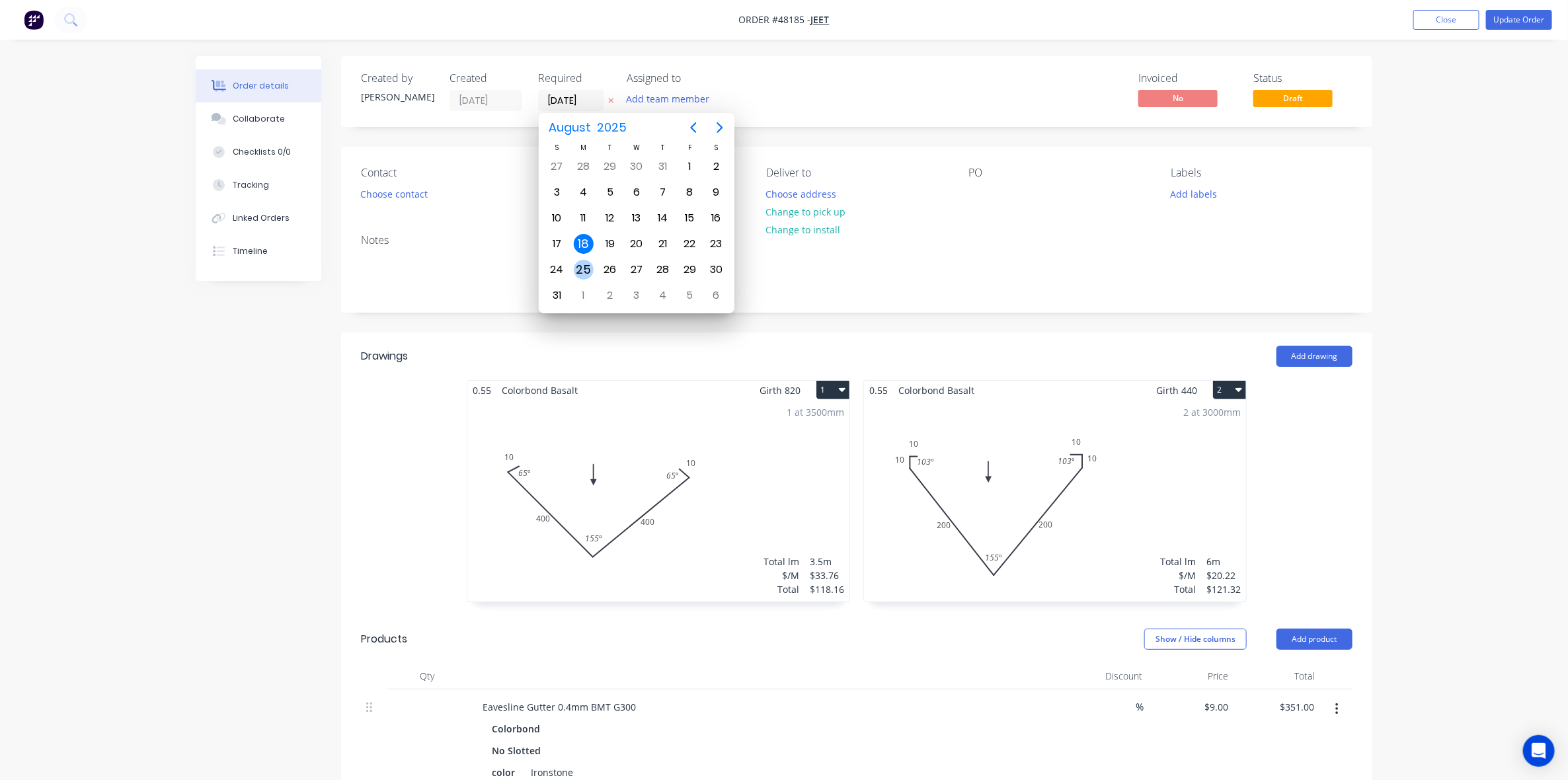
click at [576, 262] on div "25" at bounding box center [584, 270] width 20 height 20
type input "25/08/25"
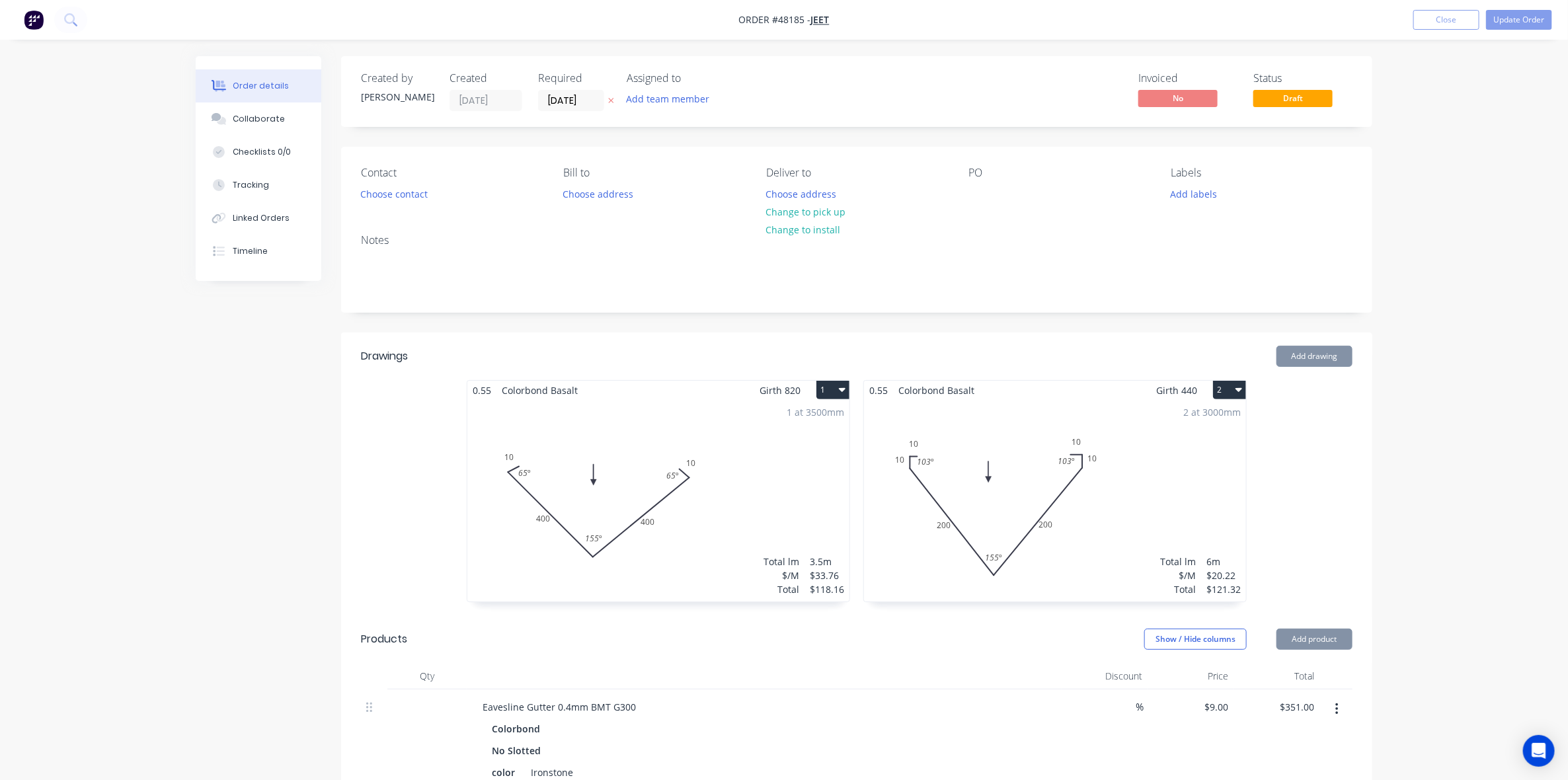
click at [1043, 78] on div "Invoiced No Status Draft" at bounding box center [1056, 91] width 594 height 39
click at [1526, 15] on button "Update Order" at bounding box center [1520, 20] width 66 height 20
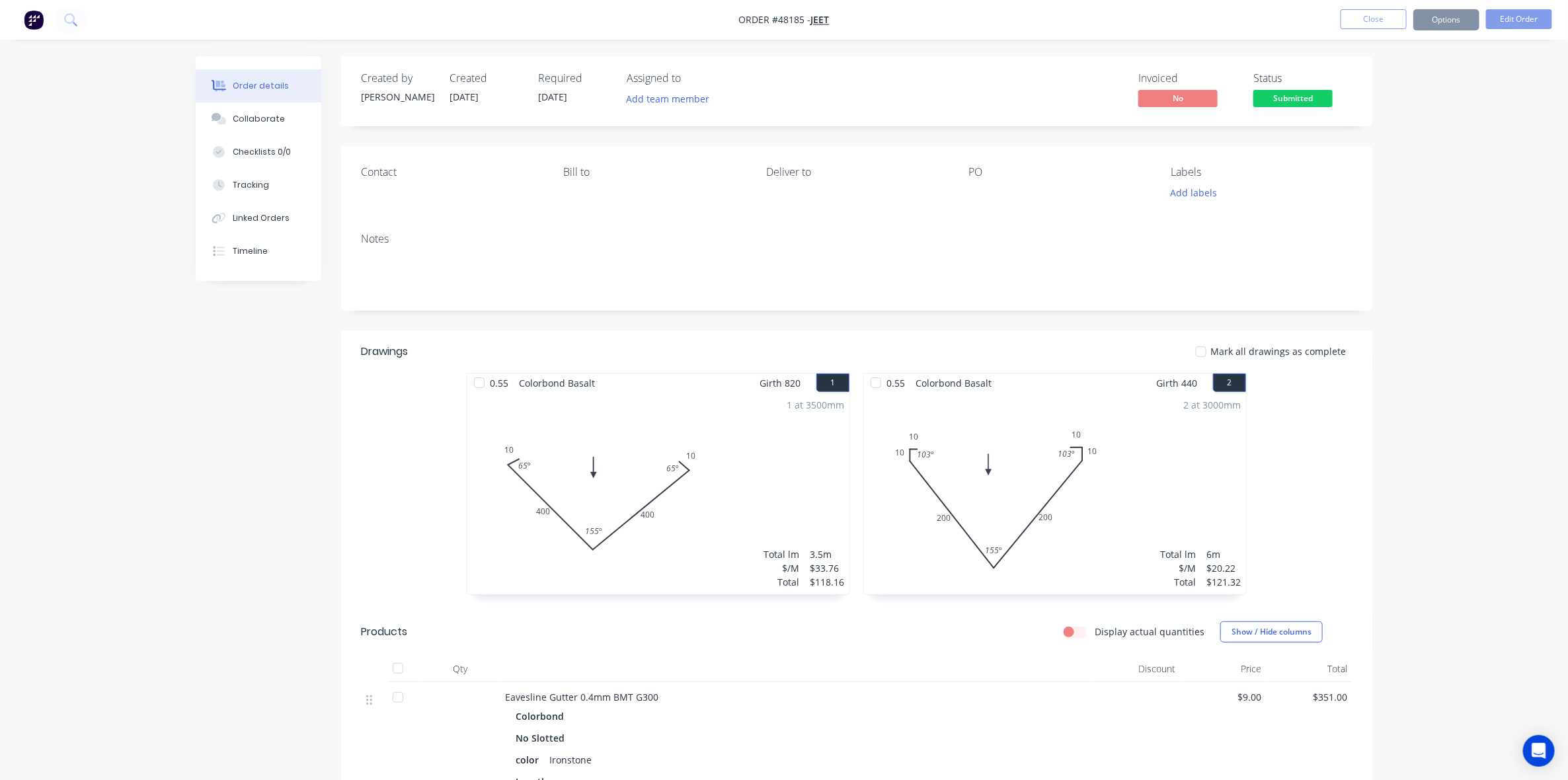
click at [1446, 22] on button "Options" at bounding box center [1447, 20] width 66 height 22
click at [1387, 181] on div "Delivery Docket" at bounding box center [1407, 186] width 121 height 19
click at [1372, 109] on div "With pricing" at bounding box center [1407, 107] width 121 height 19
drag, startPoint x: 1245, startPoint y: 59, endPoint x: 1478, endPoint y: 35, distance: 234.2
click at [1248, 55] on div "Order details Collaborate Checklists 0/0 Tracking Linked Orders Timeline Order …" at bounding box center [784, 658] width 1568 height 1316
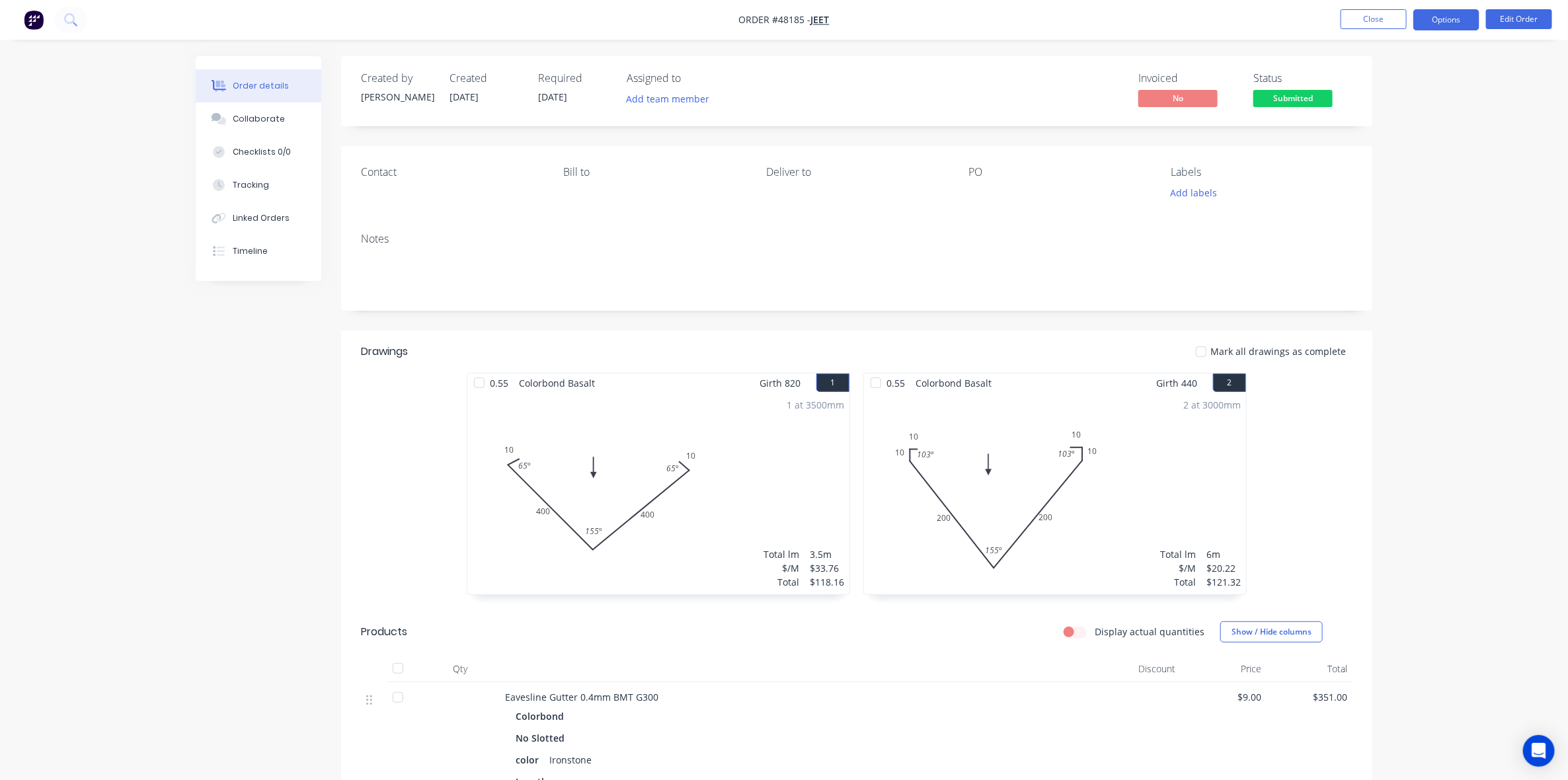
drag, startPoint x: 1441, startPoint y: 15, endPoint x: 1441, endPoint y: 23, distance: 8.0
click at [1441, 15] on button "Options" at bounding box center [1447, 20] width 66 height 22
drag, startPoint x: 1382, startPoint y: 193, endPoint x: 1379, endPoint y: 173, distance: 20.2
click at [1382, 193] on div "Delivery Docket" at bounding box center [1407, 186] width 121 height 19
click at [1377, 134] on div "Without pricing" at bounding box center [1407, 133] width 121 height 19
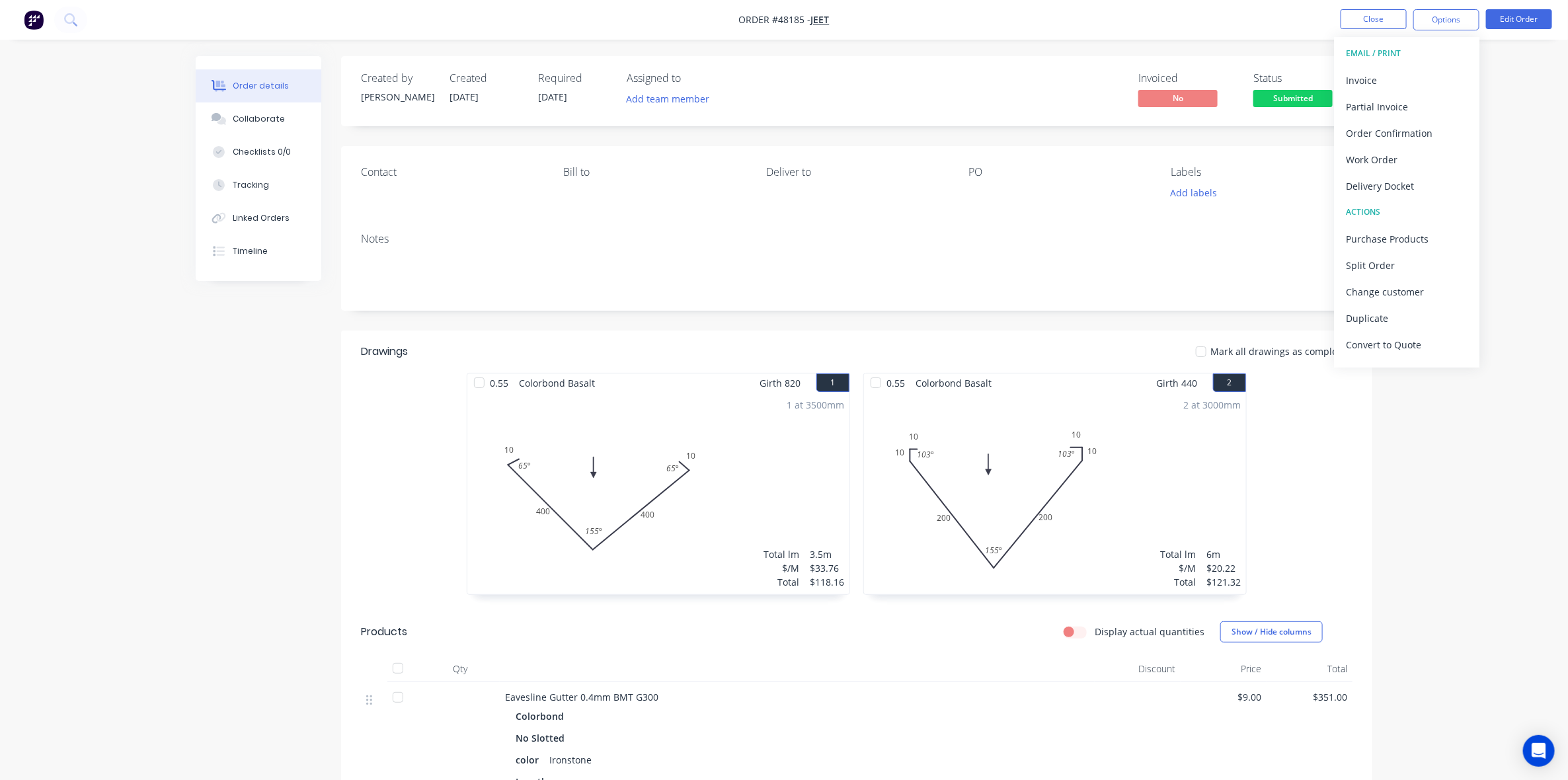
click at [1250, 27] on nav "Order #48185 - Jeet Close Options EMAIL / PRINT Invoice Partial Invoice Order C…" at bounding box center [784, 20] width 1568 height 40
click at [1455, 20] on button "Options" at bounding box center [1447, 20] width 66 height 22
click at [1416, 154] on div "Work Order" at bounding box center [1407, 159] width 121 height 19
drag, startPoint x: 1382, startPoint y: 159, endPoint x: 1386, endPoint y: 130, distance: 29.3
click at [1382, 152] on div "Custom" at bounding box center [1407, 159] width 121 height 19
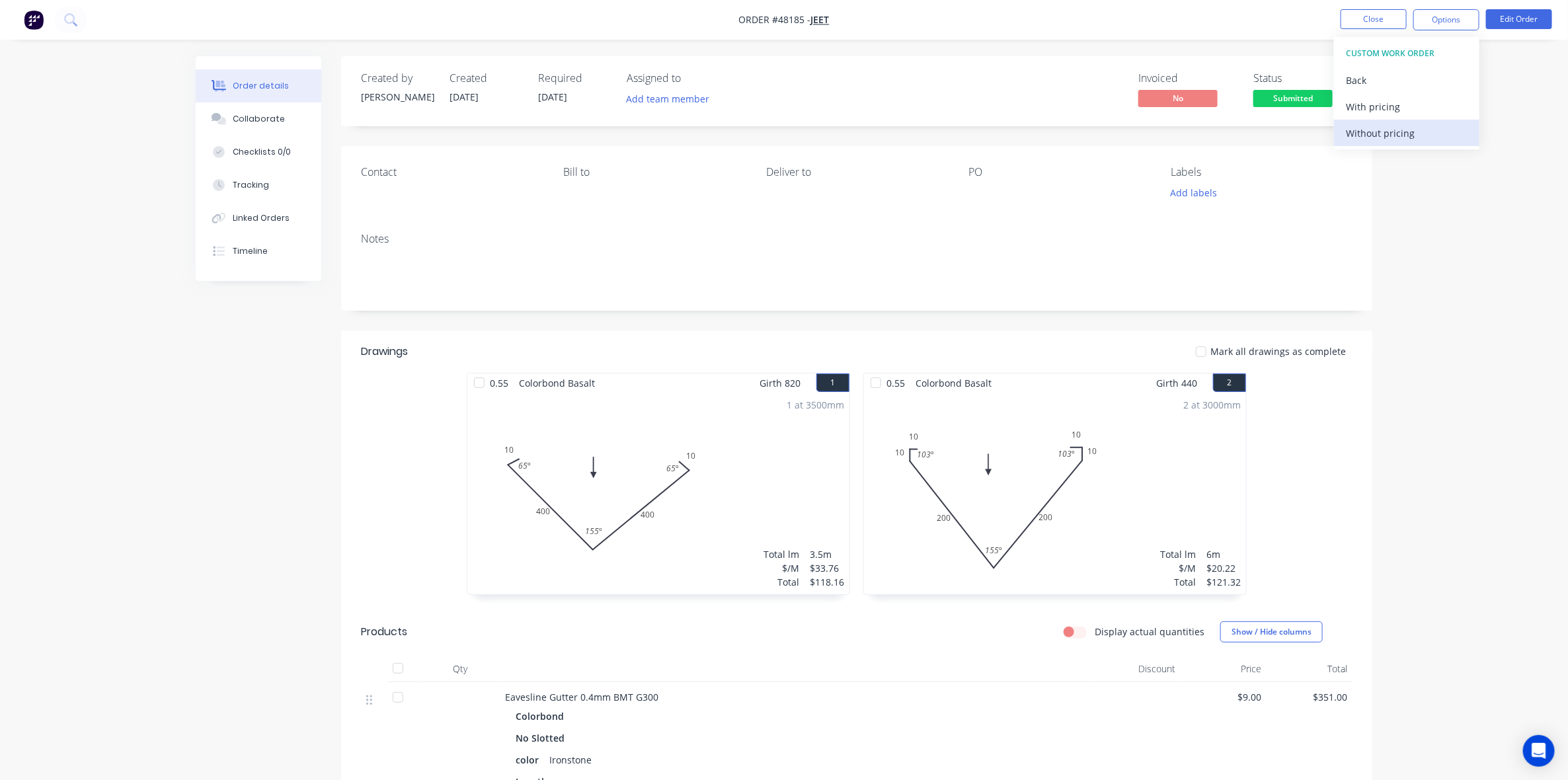
click at [1386, 130] on div "Without pricing" at bounding box center [1407, 133] width 121 height 19
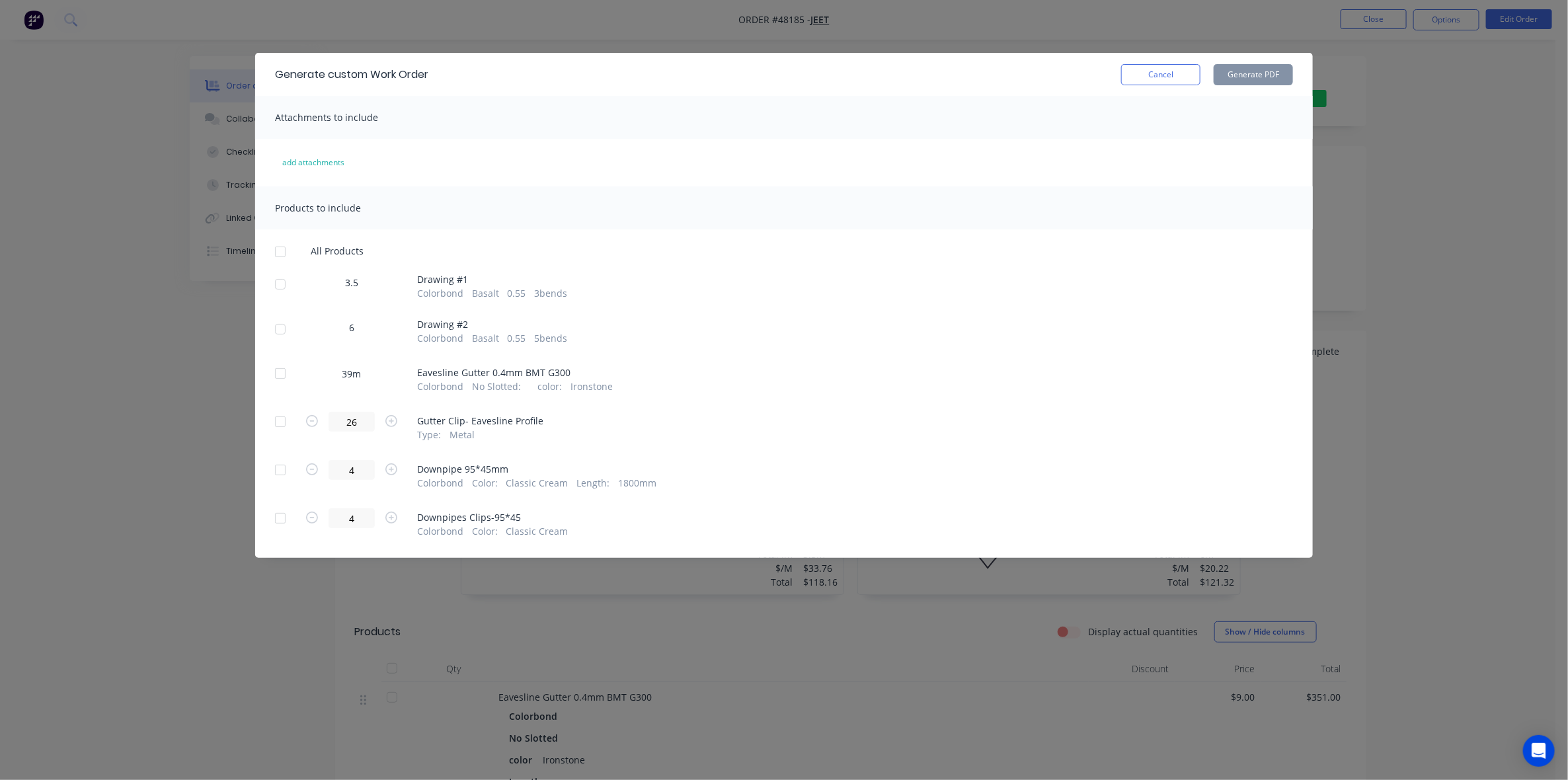
click at [278, 282] on div at bounding box center [280, 284] width 26 height 26
click at [282, 332] on div at bounding box center [280, 329] width 26 height 26
click at [1279, 68] on button "Generate PDF" at bounding box center [1253, 75] width 79 height 22
click at [1195, 15] on div "Generate custom Work Order Cancel Generate PDF Attachments to include add attac…" at bounding box center [784, 390] width 1568 height 780
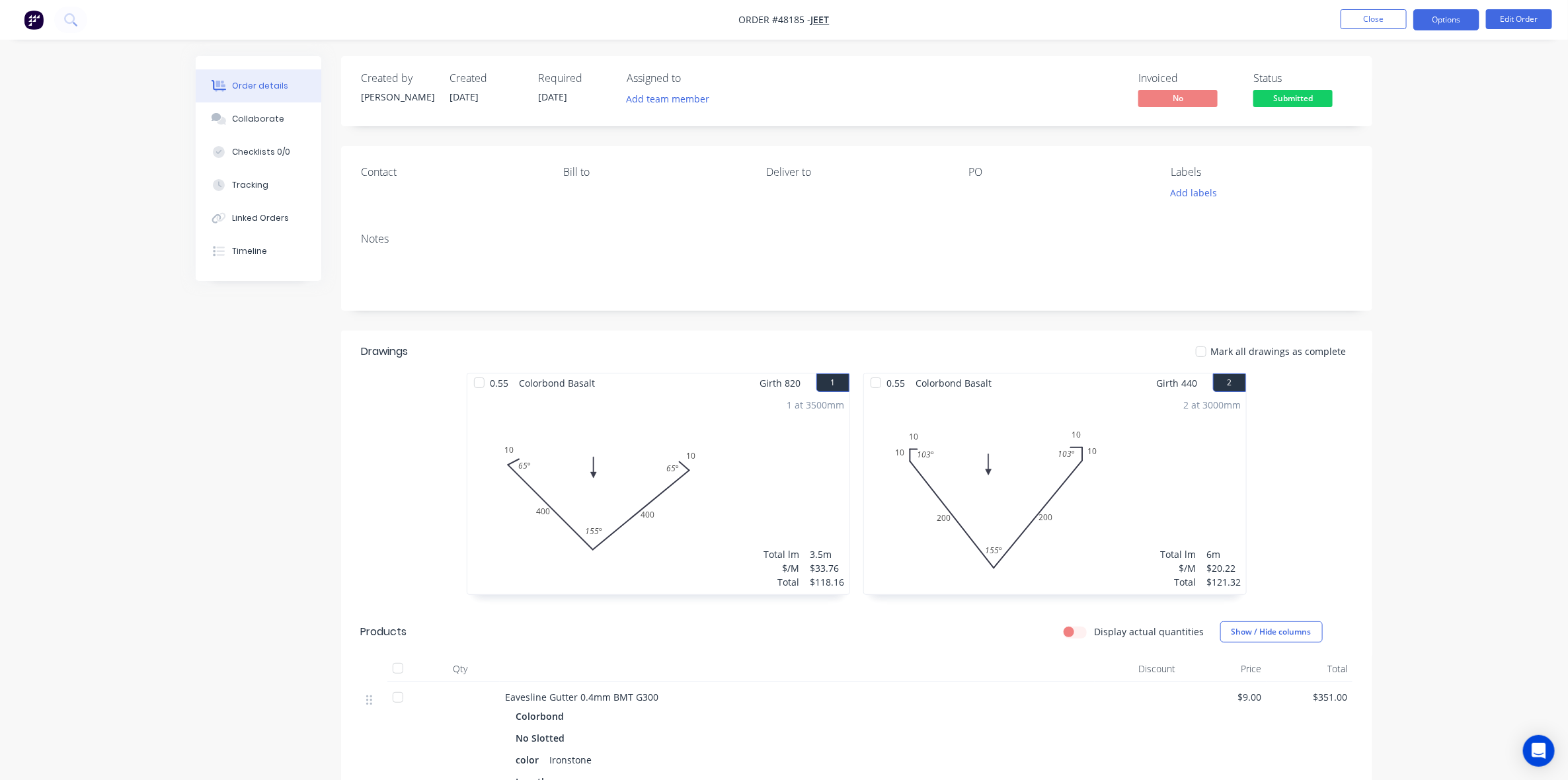
click at [1450, 23] on button "Options" at bounding box center [1447, 20] width 66 height 22
click at [1411, 239] on div "Purchase Products" at bounding box center [1407, 239] width 121 height 19
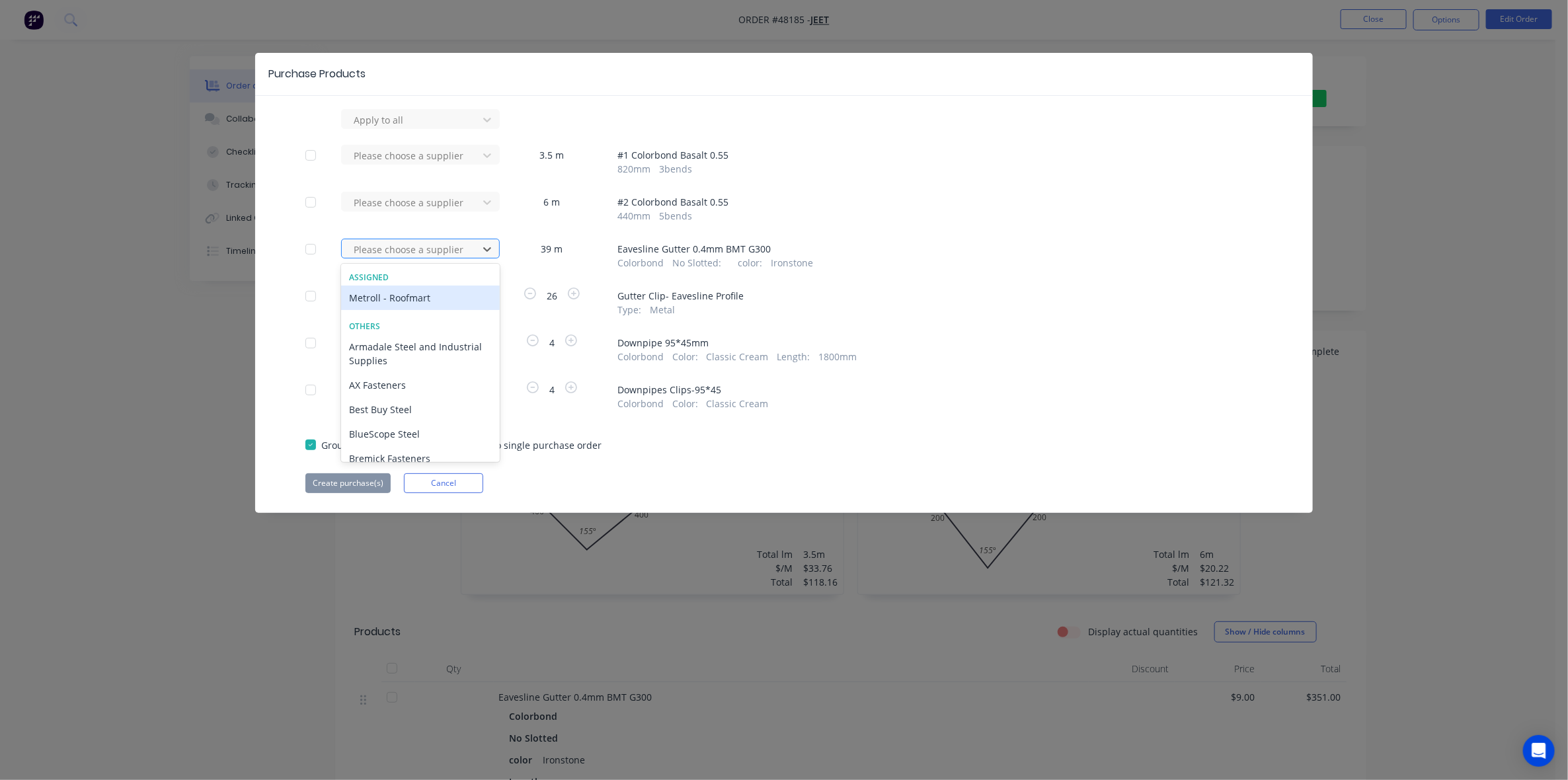
click at [433, 245] on div at bounding box center [412, 250] width 119 height 17
click at [413, 298] on div "Metroll - Roofmart" at bounding box center [420, 298] width 159 height 25
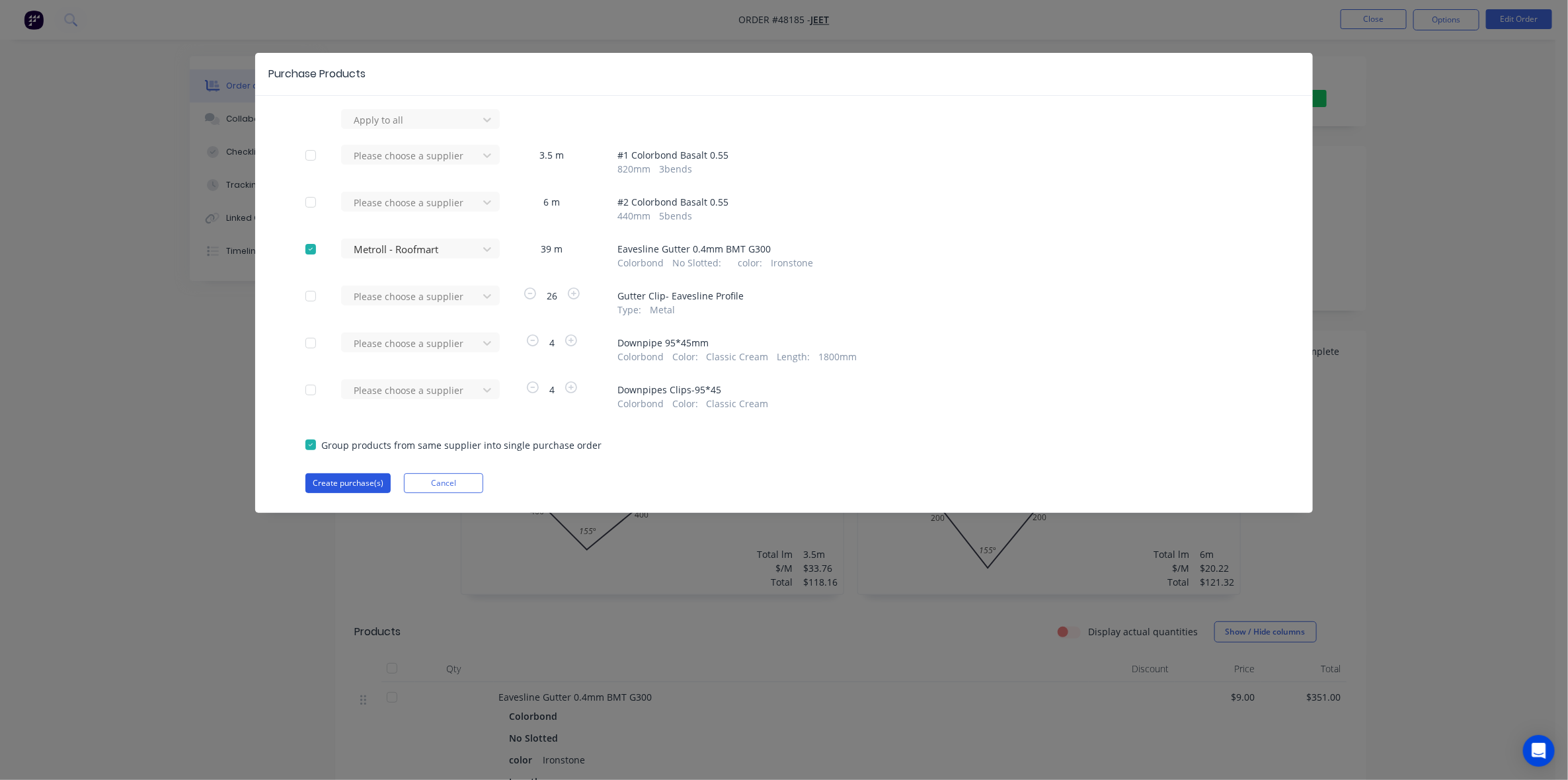
click at [356, 484] on button "Create purchase(s)" at bounding box center [348, 483] width 85 height 20
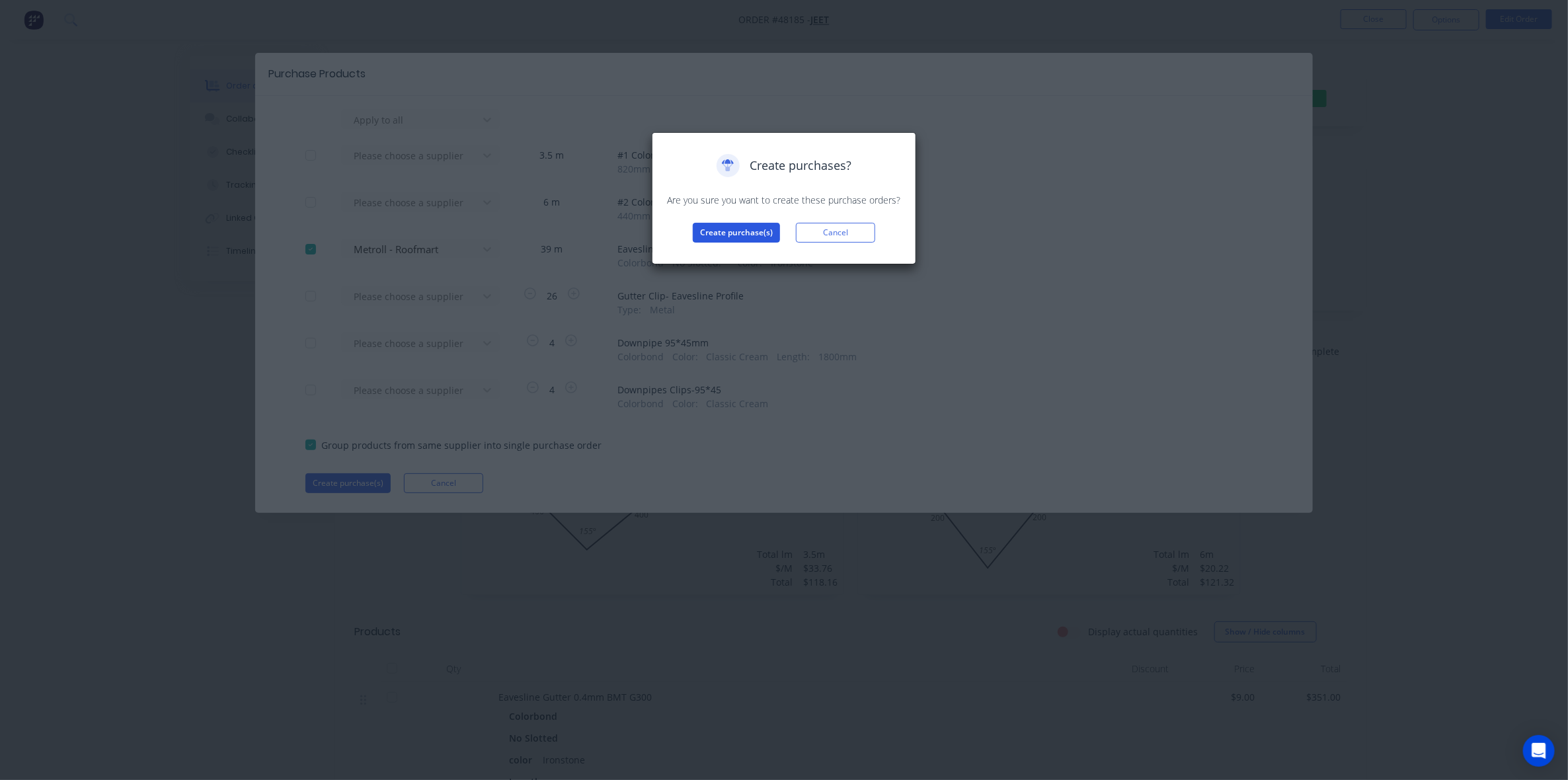
click at [754, 239] on button "Create purchase(s)" at bounding box center [737, 233] width 88 height 20
click at [734, 240] on div "Purchases created Your purchases have been created and saved as drafts. Click t…" at bounding box center [784, 209] width 237 height 110
click at [734, 252] on button "View purchase(s)" at bounding box center [736, 254] width 79 height 20
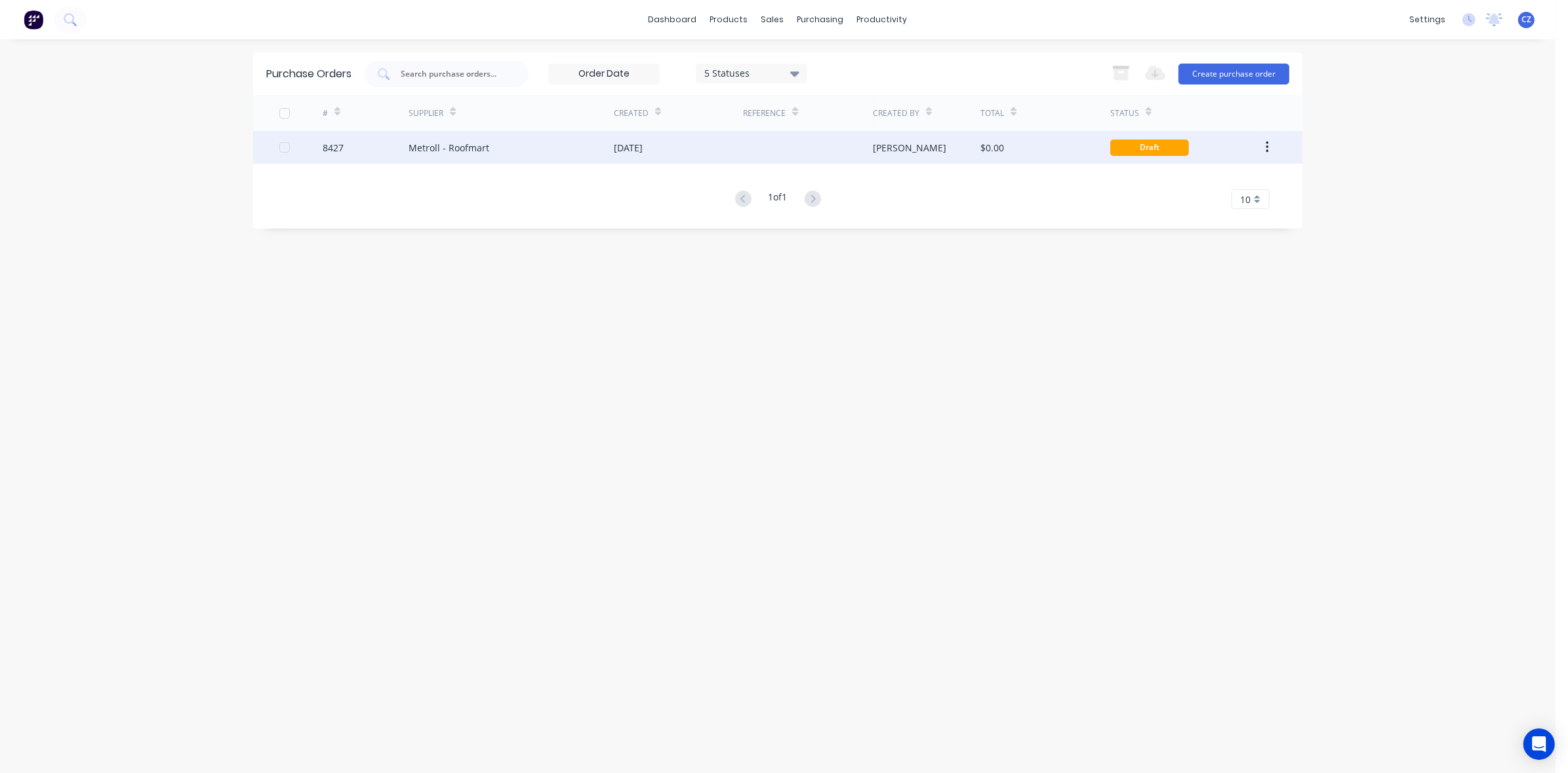
click at [670, 154] on div "18 Aug 2025" at bounding box center [678, 147] width 130 height 33
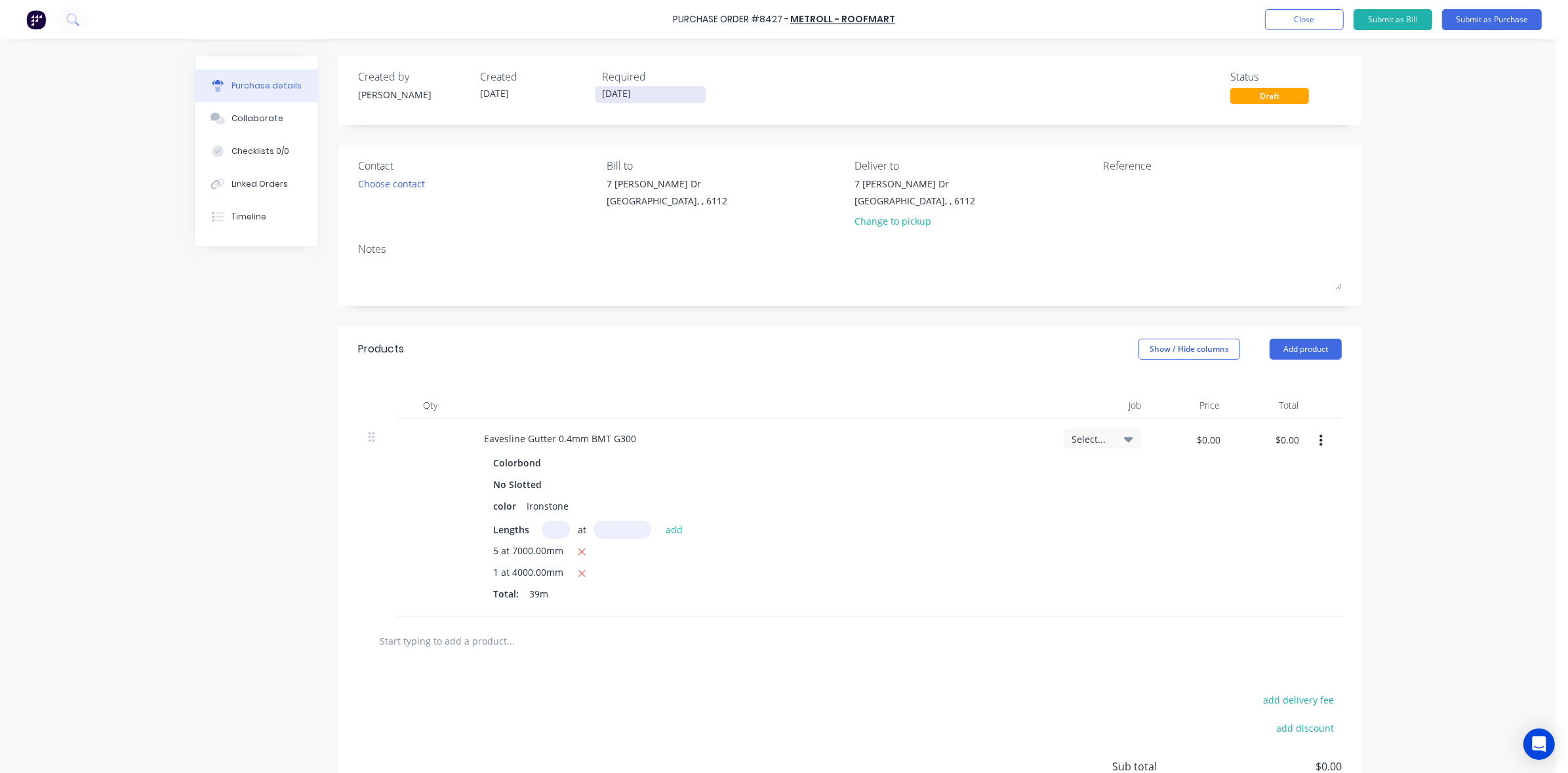
click at [643, 87] on input "[DATE]" at bounding box center [650, 95] width 110 height 17
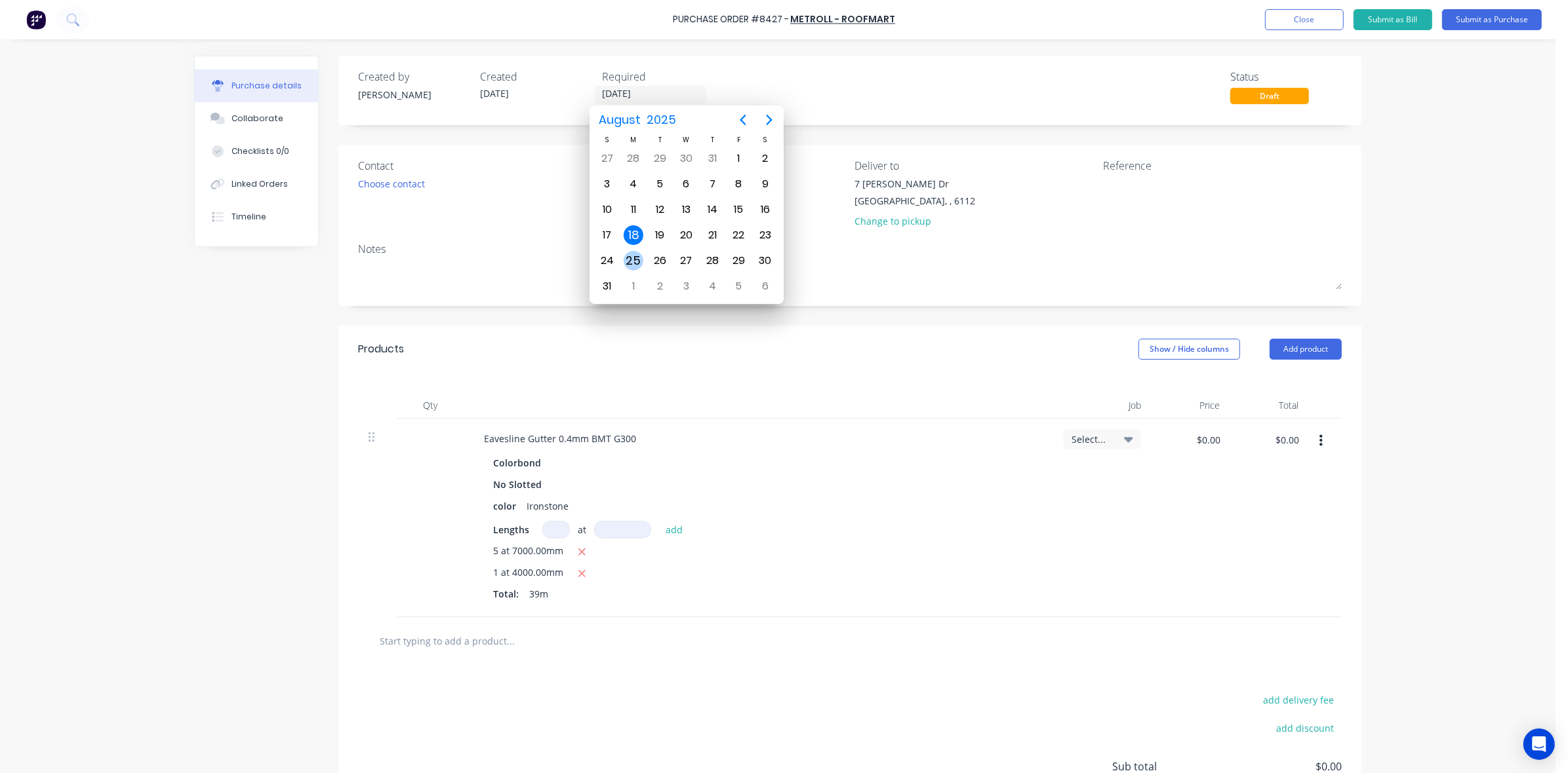
click at [634, 257] on div "25" at bounding box center [633, 261] width 20 height 20
type input "25/08/25"
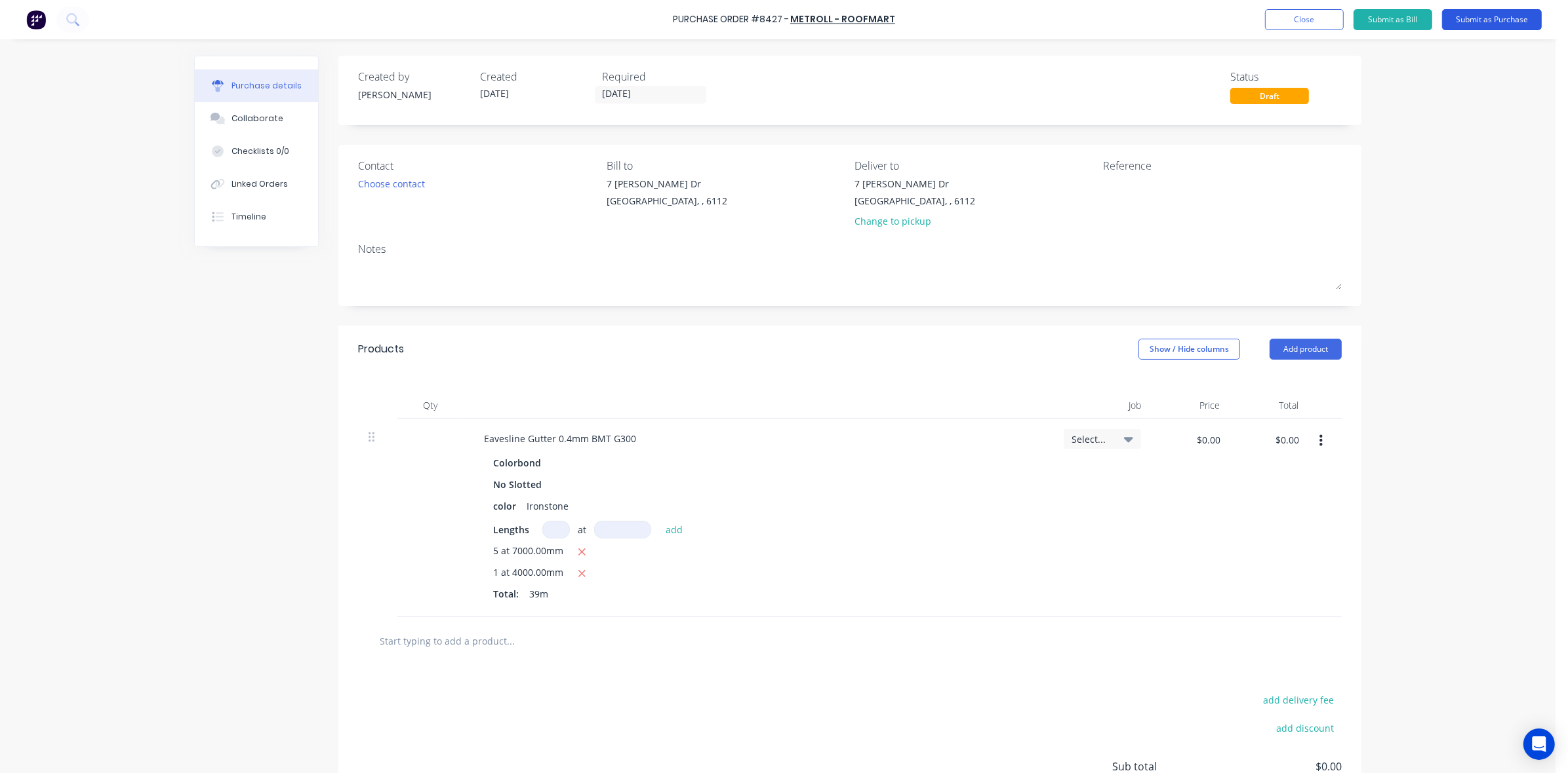
click at [1509, 25] on button "Submit as Purchase" at bounding box center [1491, 20] width 100 height 21
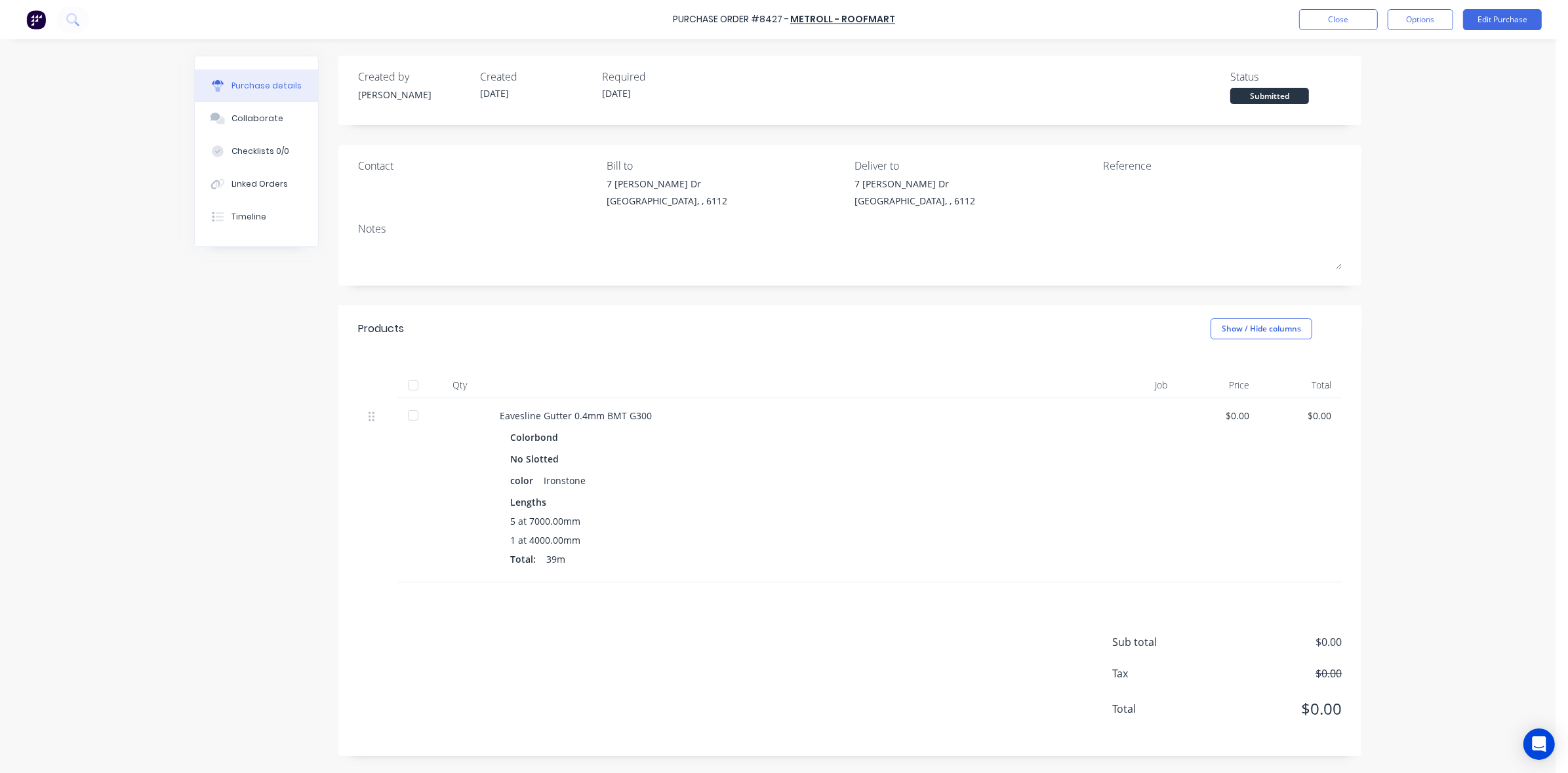
click at [1424, 35] on div "Purchase Order #8427 - Metroll - Roofmart Close Options Edit Purchase" at bounding box center [784, 20] width 1568 height 40
click at [1427, 17] on button "Options" at bounding box center [1420, 20] width 66 height 21
click at [1405, 63] on button "Print / Email" at bounding box center [1390, 53] width 125 height 26
click at [1379, 105] on div "Without pricing" at bounding box center [1390, 106] width 101 height 19
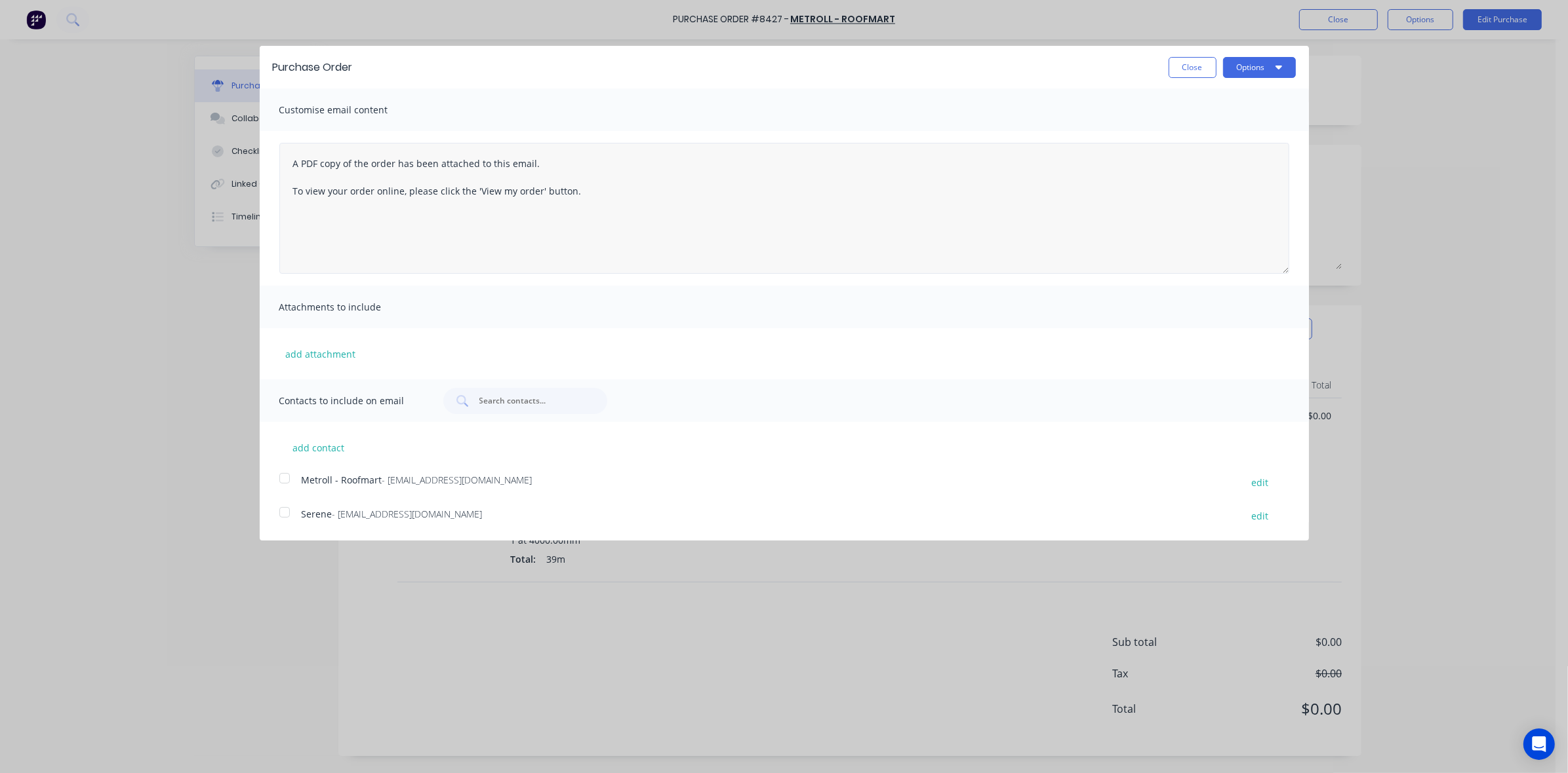
drag, startPoint x: 284, startPoint y: 479, endPoint x: 999, endPoint y: 213, distance: 762.9
click at [286, 478] on div at bounding box center [284, 478] width 26 height 26
click at [1267, 69] on button "Options" at bounding box center [1259, 68] width 73 height 21
click at [1251, 129] on div "Email" at bounding box center [1233, 126] width 101 height 19
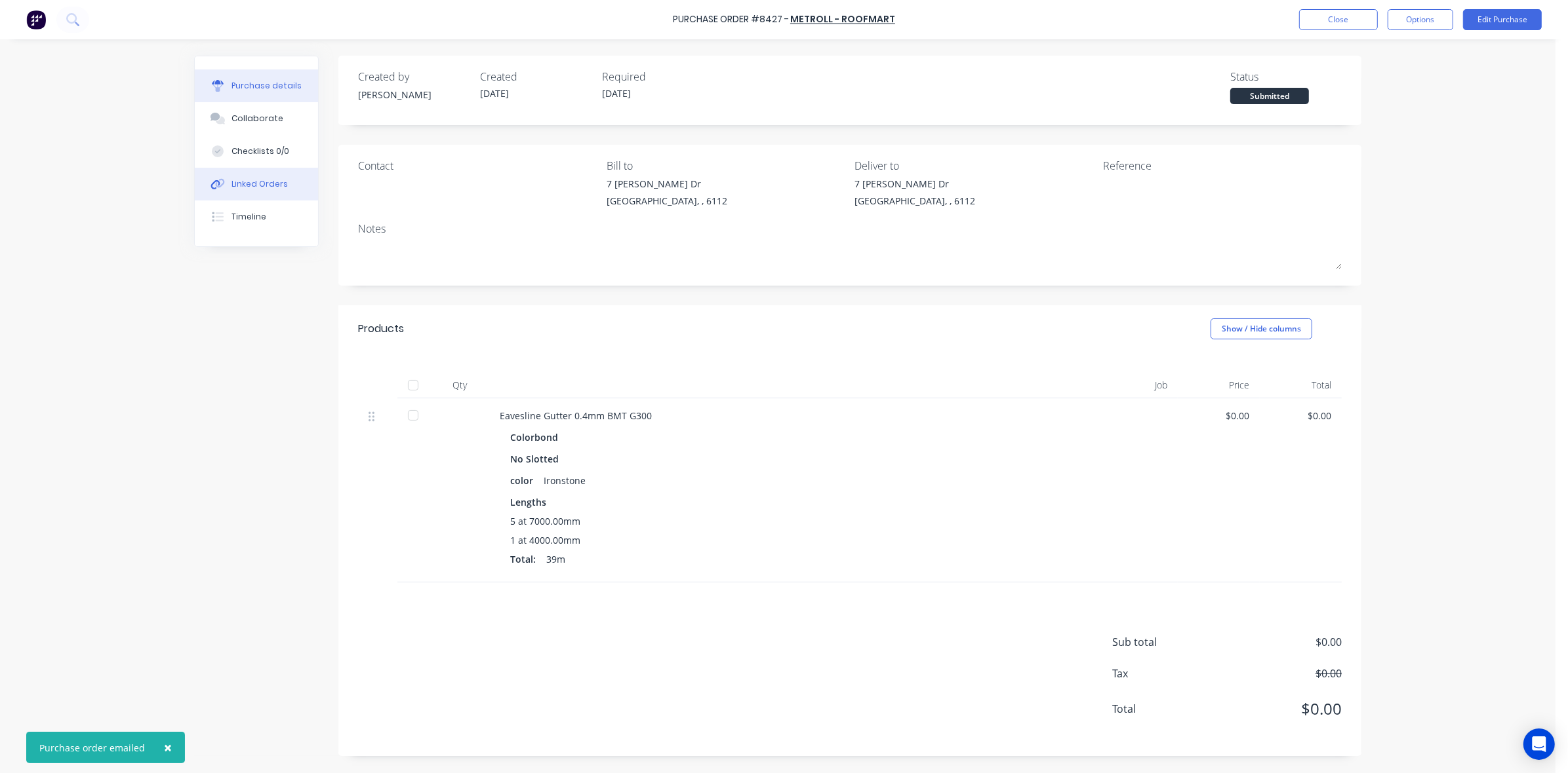
drag, startPoint x: 267, startPoint y: 182, endPoint x: 312, endPoint y: 194, distance: 46.6
click at [267, 182] on div "Linked Orders" at bounding box center [260, 184] width 56 height 11
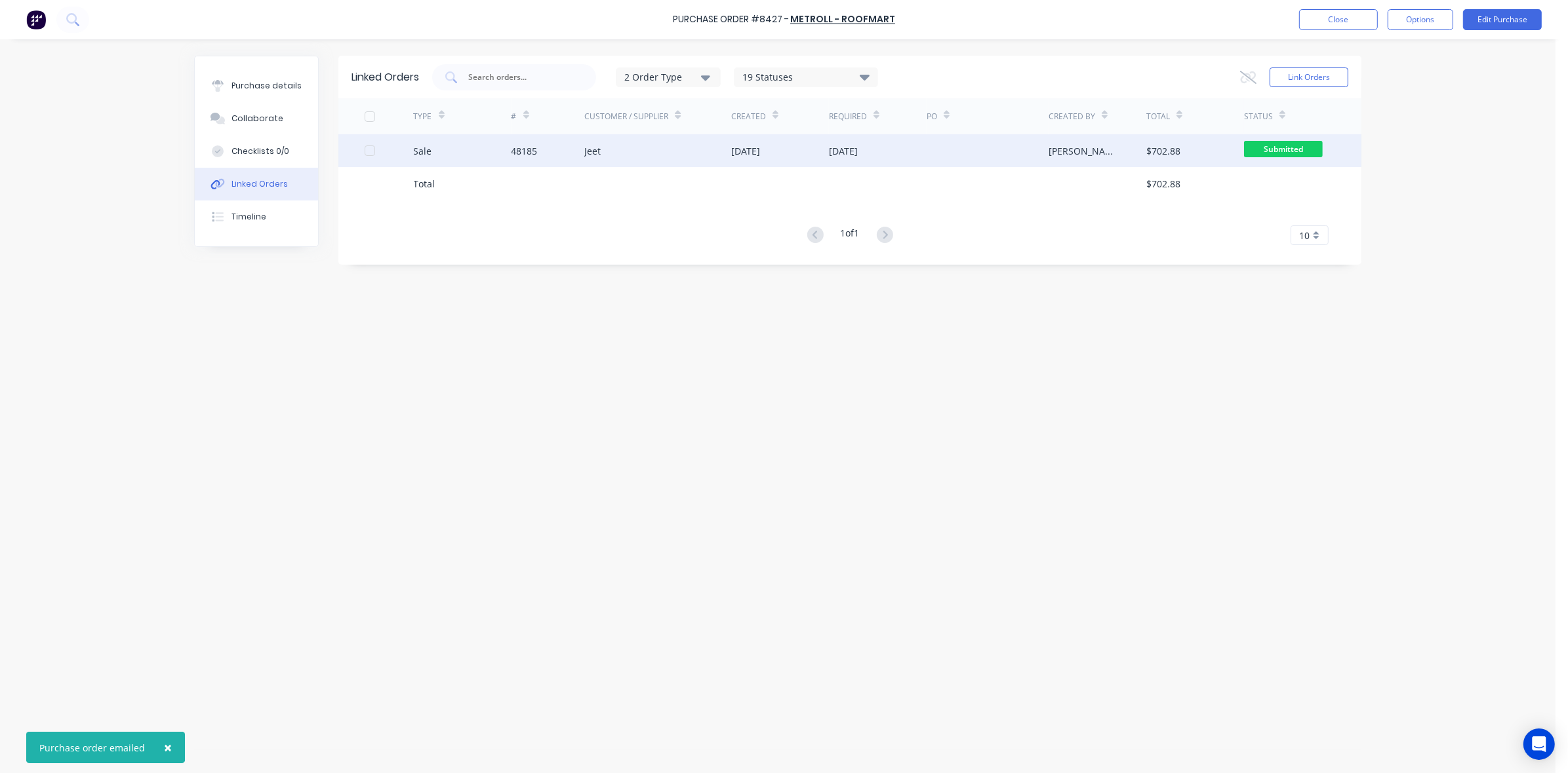
click at [610, 158] on div "Jeet" at bounding box center [658, 150] width 147 height 33
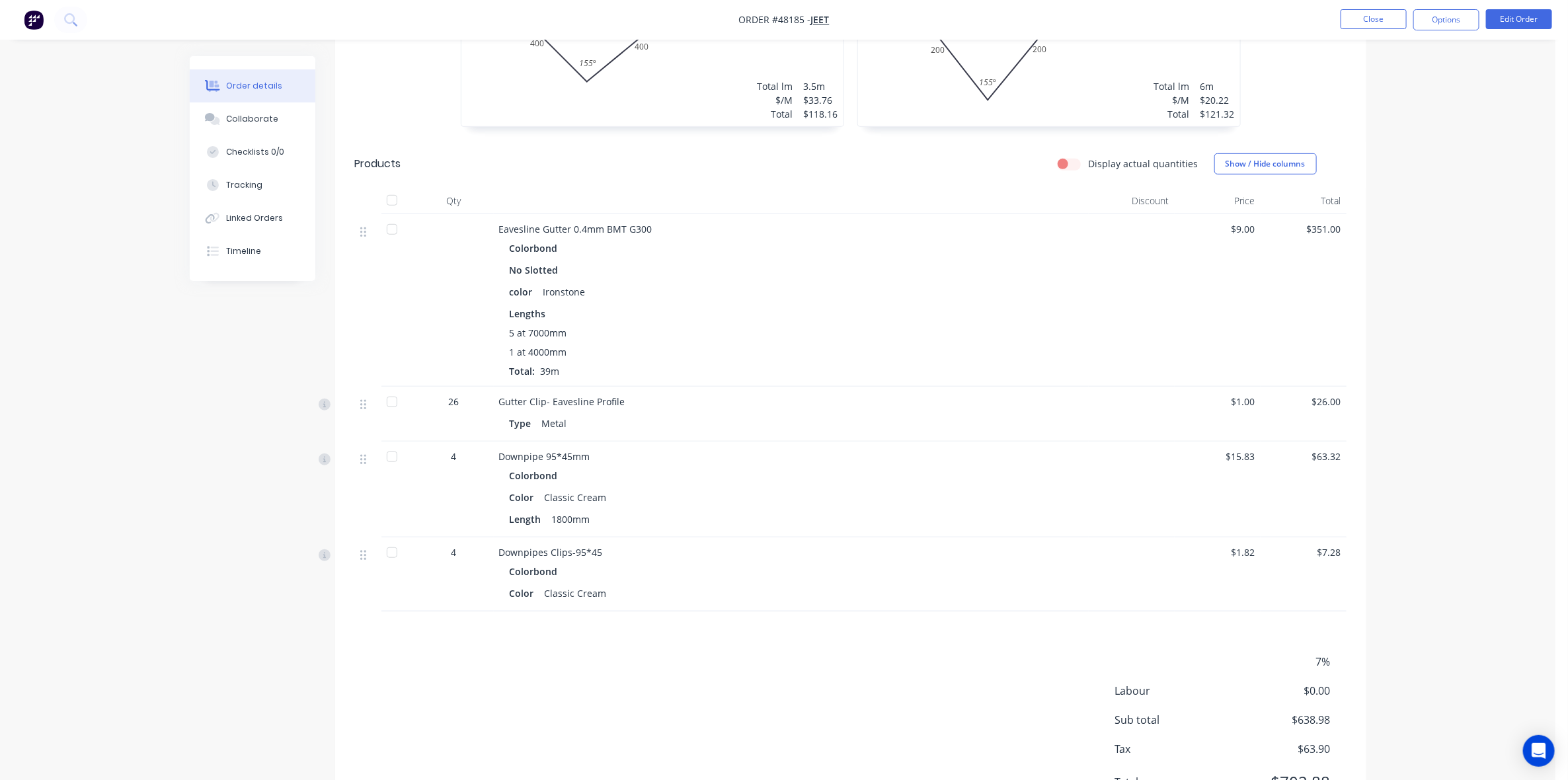
scroll to position [536, 0]
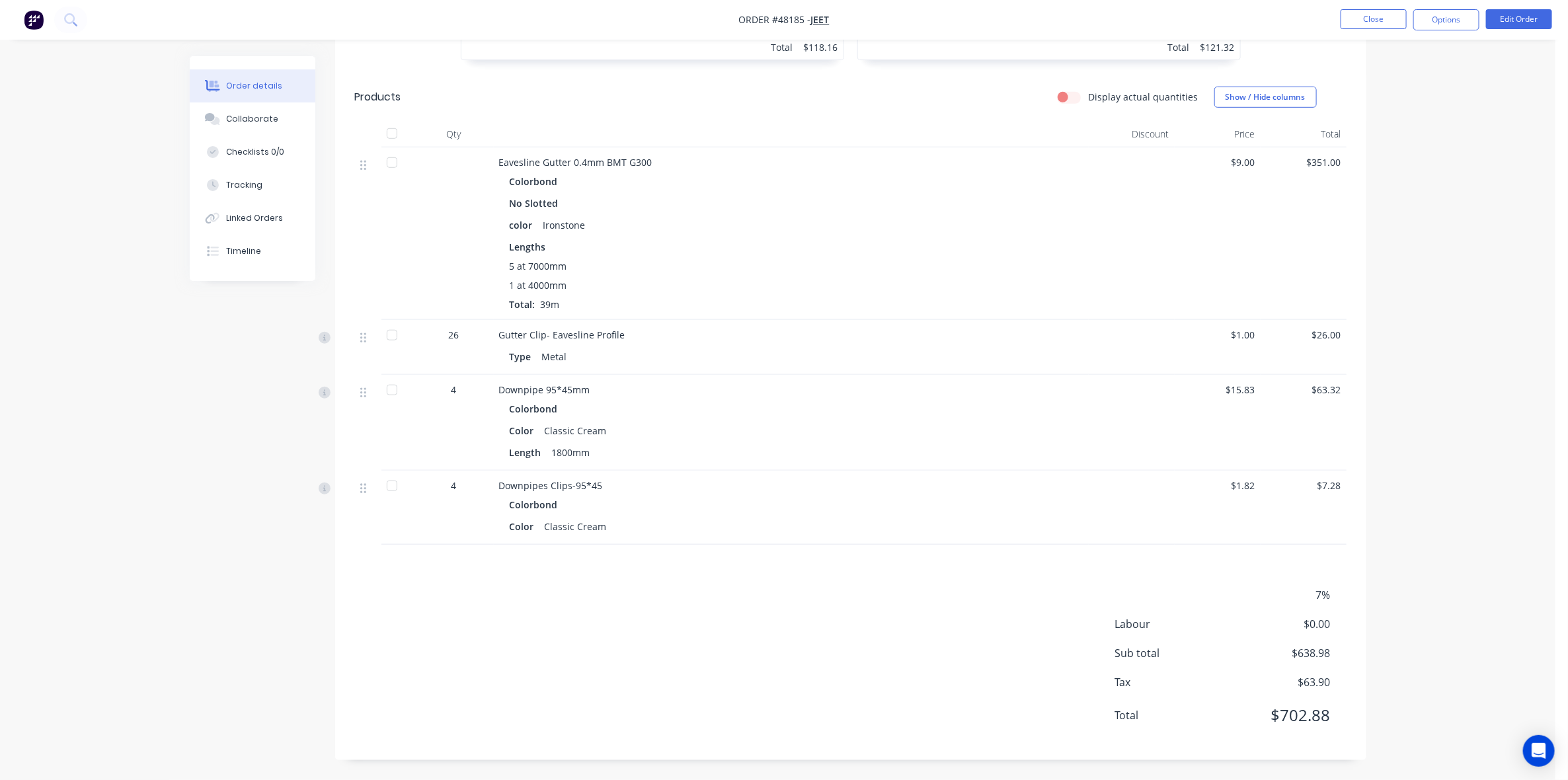
click at [1472, 487] on div "Order details Collaborate Checklists 0/0 Tracking Linked Orders Timeline Order …" at bounding box center [777, 123] width 1556 height 1316
drag, startPoint x: 1461, startPoint y: 399, endPoint x: 1487, endPoint y: 302, distance: 100.4
click at [1462, 396] on div "Order details Collaborate Checklists 0/0 Tracking Linked Orders Timeline Order …" at bounding box center [777, 123] width 1556 height 1316
click at [1517, 178] on div "Order details Collaborate Checklists 0/0 Tracking Linked Orders Timeline Order …" at bounding box center [777, 123] width 1556 height 1316
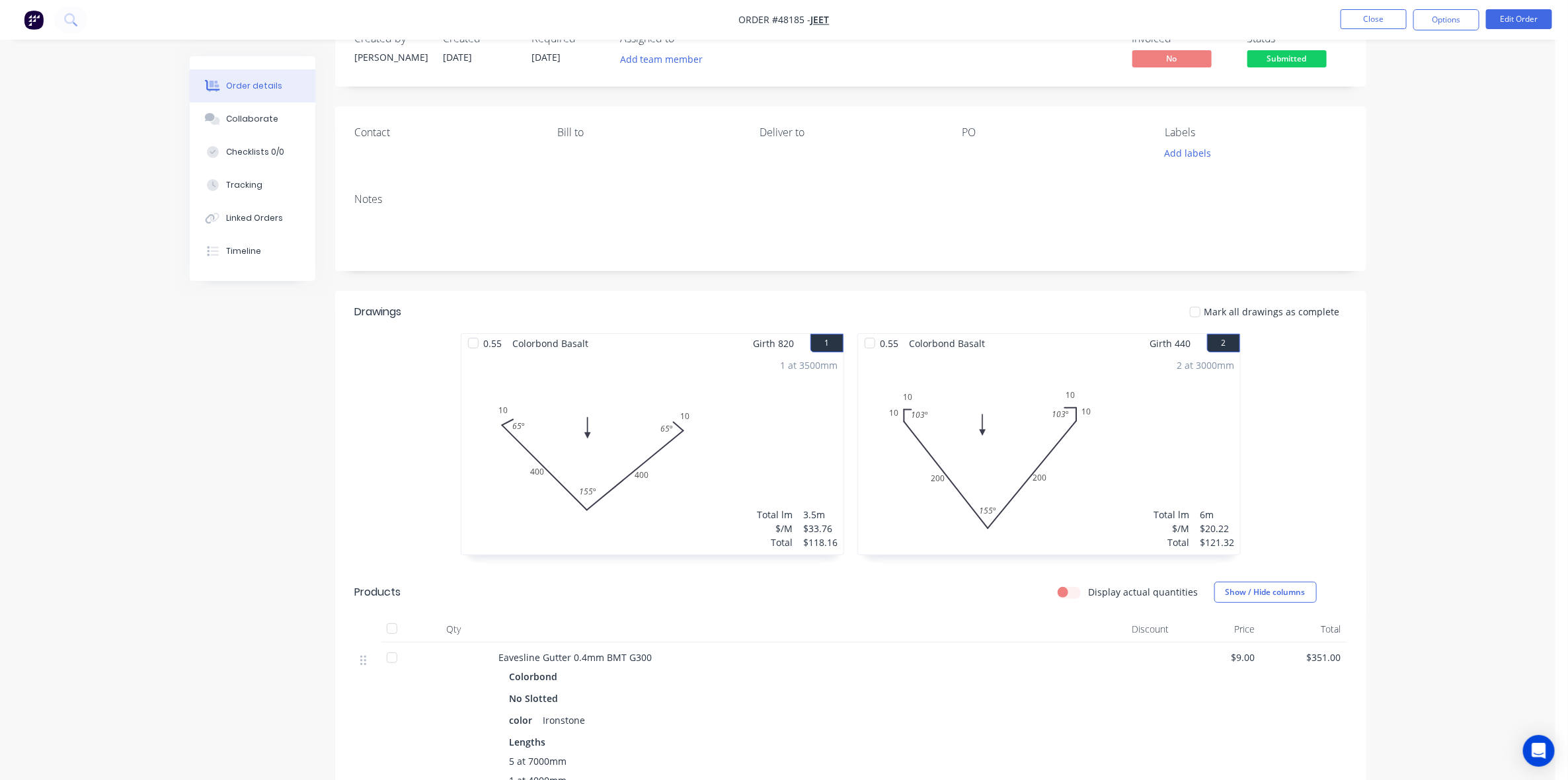
scroll to position [0, 0]
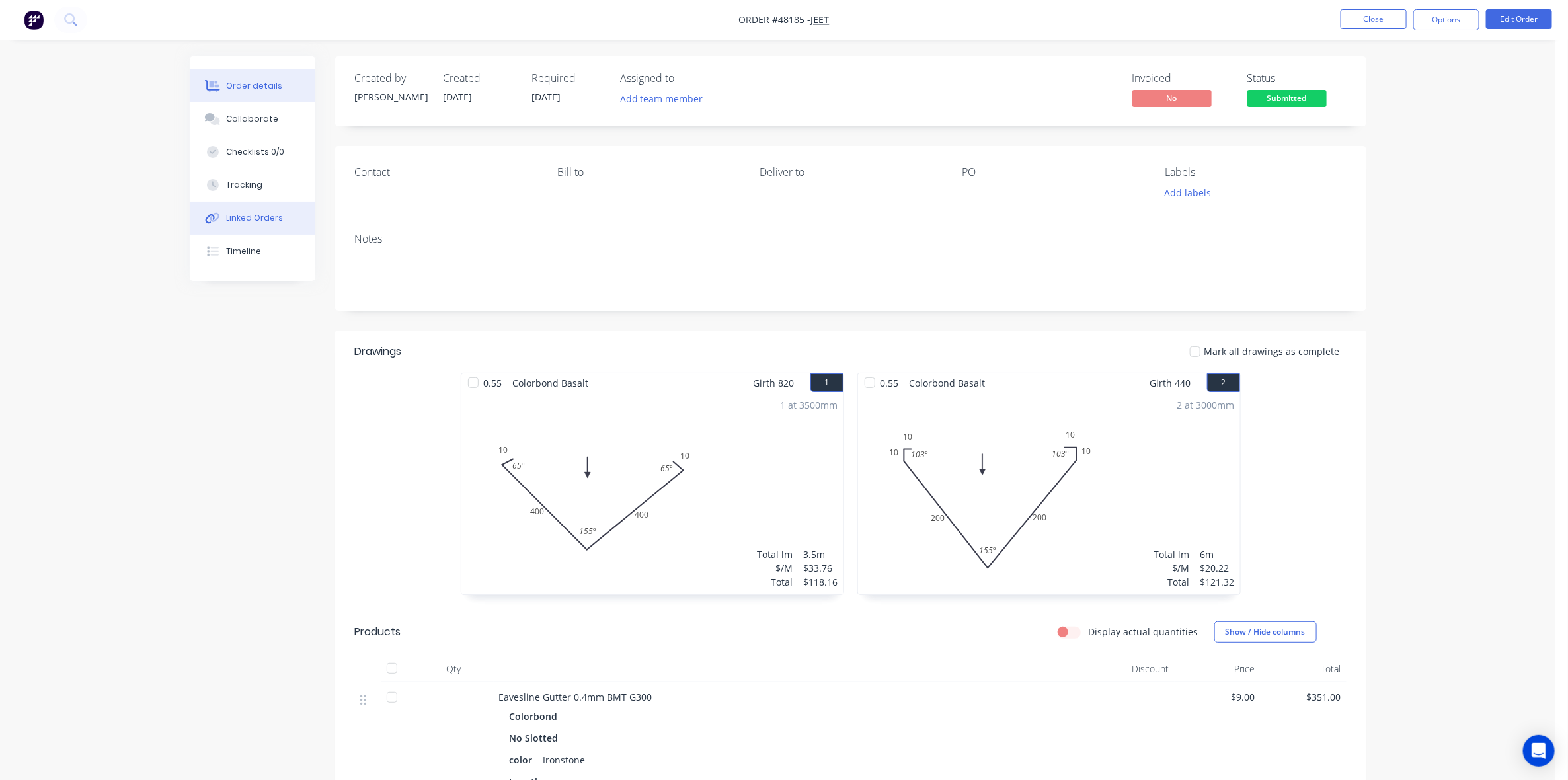
click at [282, 211] on button "Linked Orders" at bounding box center [253, 217] width 126 height 33
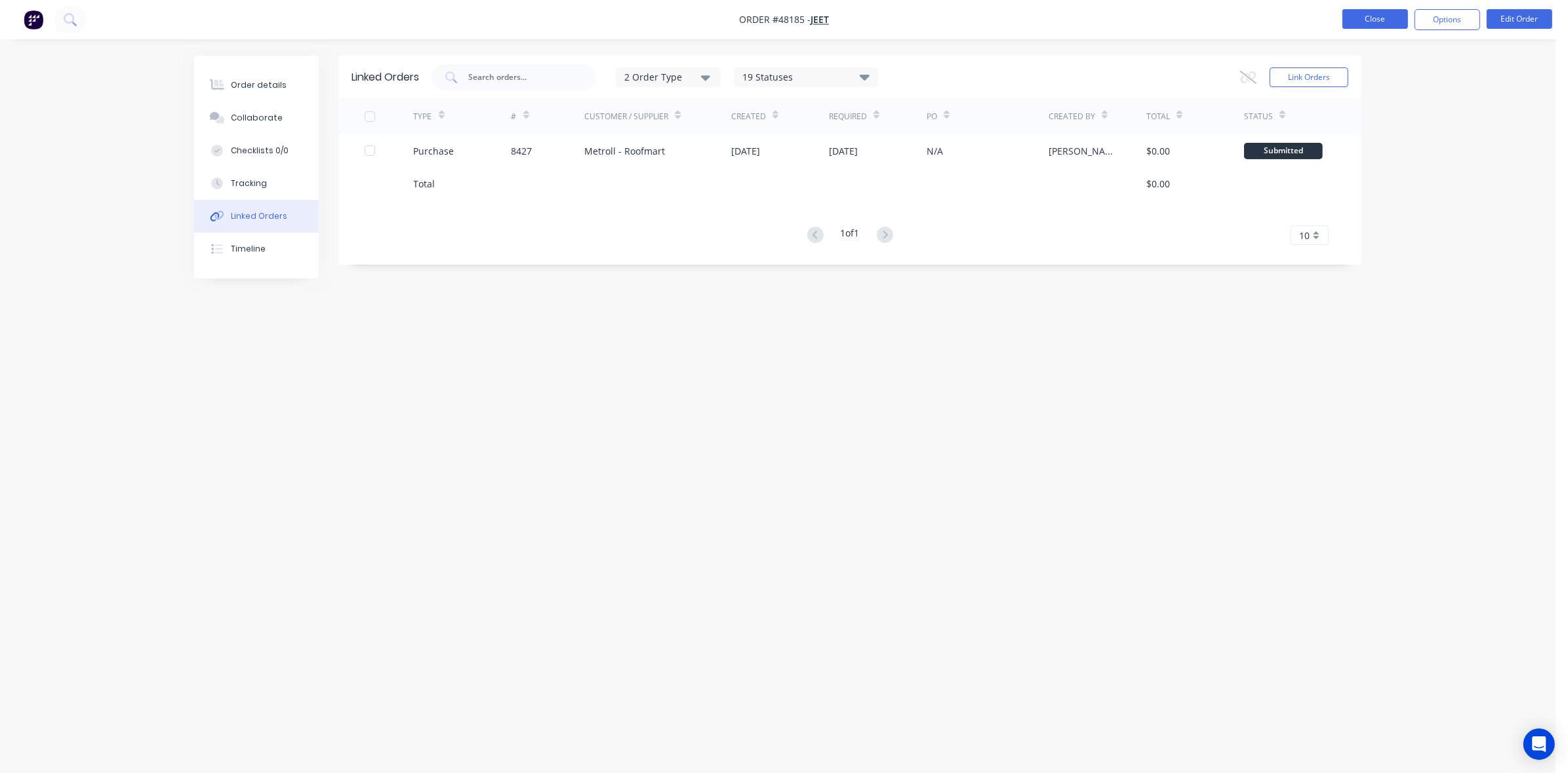
click at [1368, 24] on button "Close" at bounding box center [1375, 19] width 66 height 20
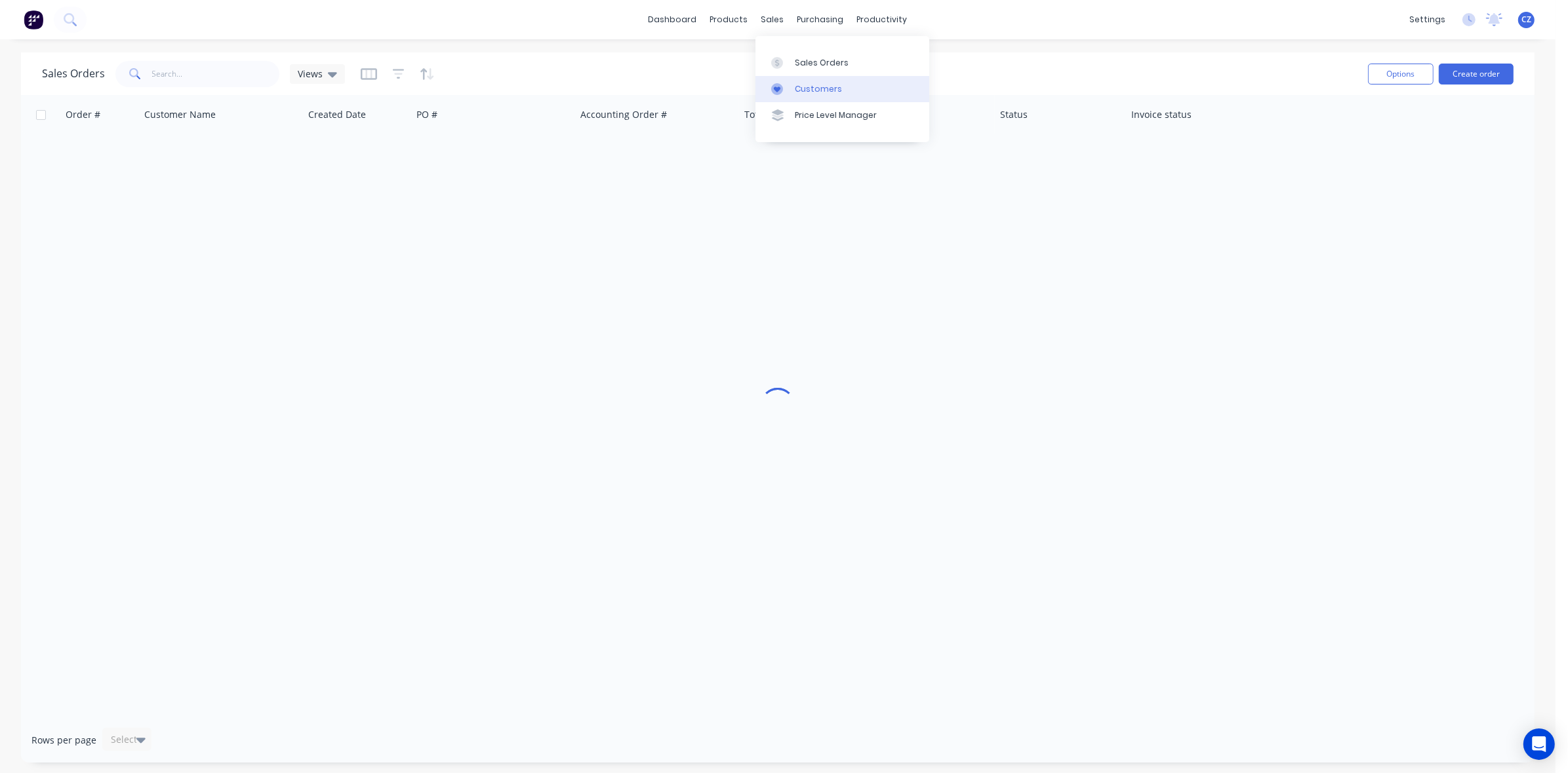
click at [815, 91] on div "Customers" at bounding box center [818, 88] width 47 height 11
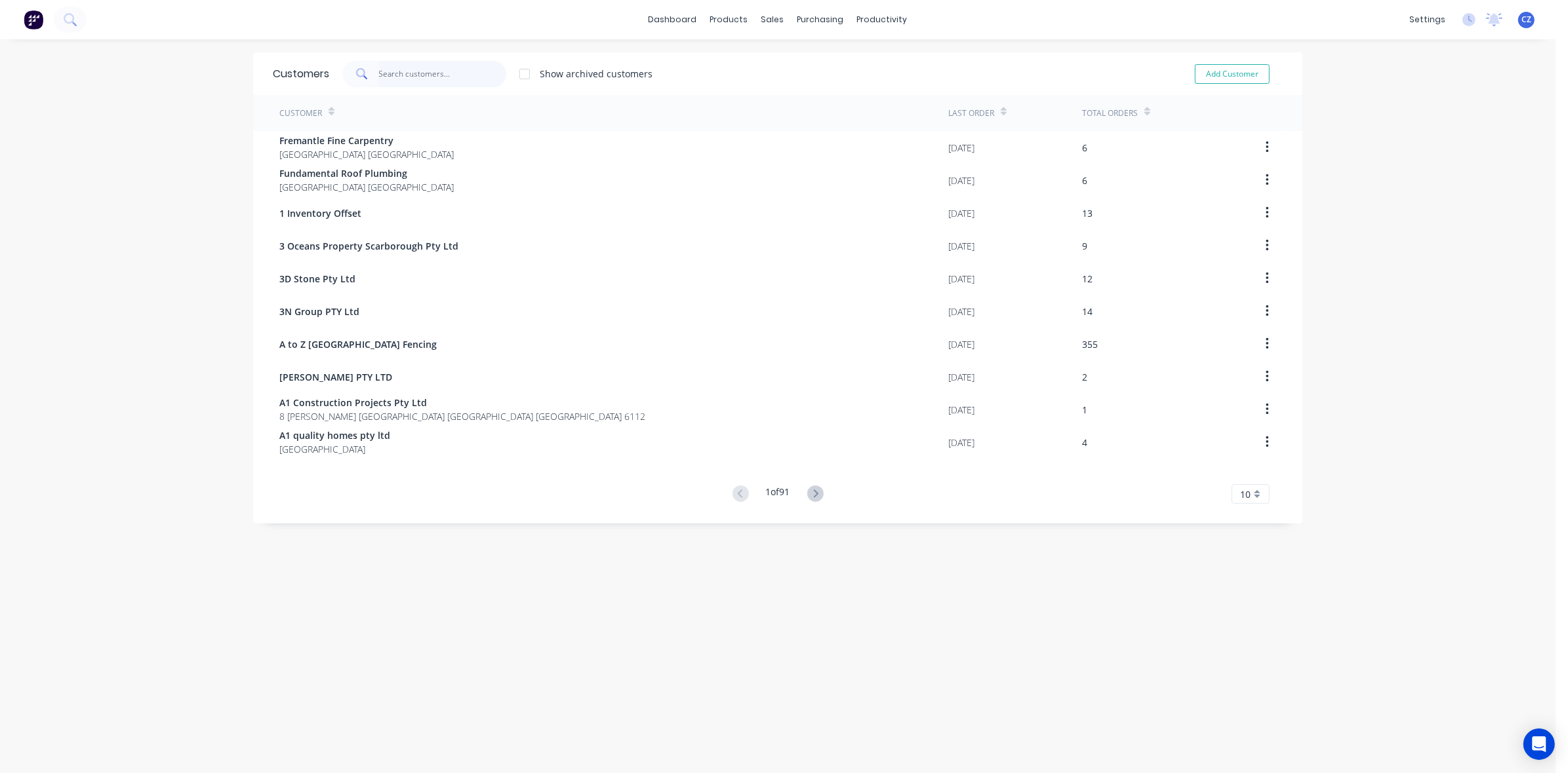
click at [435, 69] on input "text" at bounding box center [443, 74] width 128 height 26
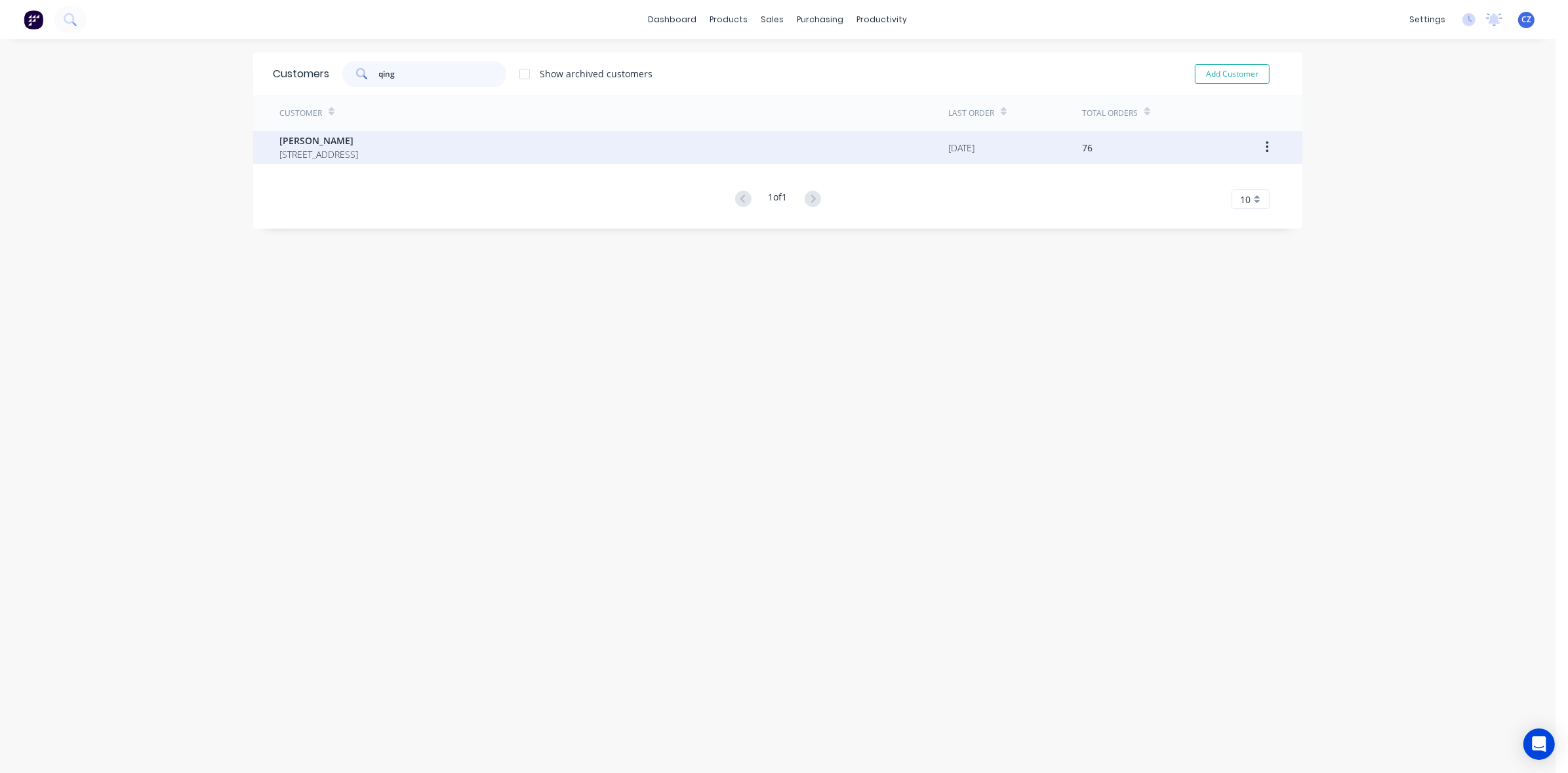
type input "qing"
click at [438, 152] on div "Li Qingtao 11 Sheridan Crescent, Willetton WA" at bounding box center [614, 147] width 669 height 33
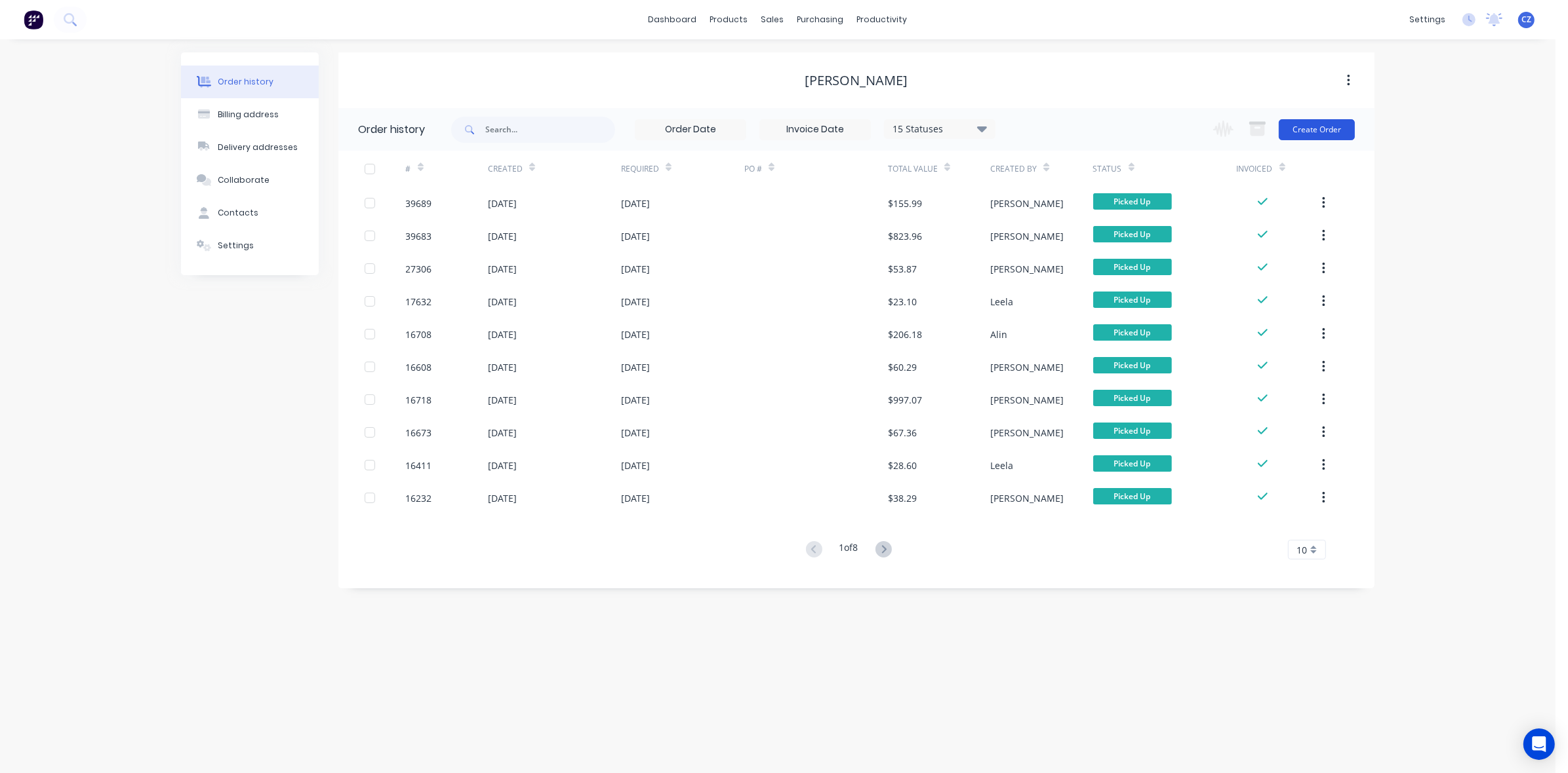
click at [1328, 132] on button "Create Order" at bounding box center [1317, 130] width 76 height 21
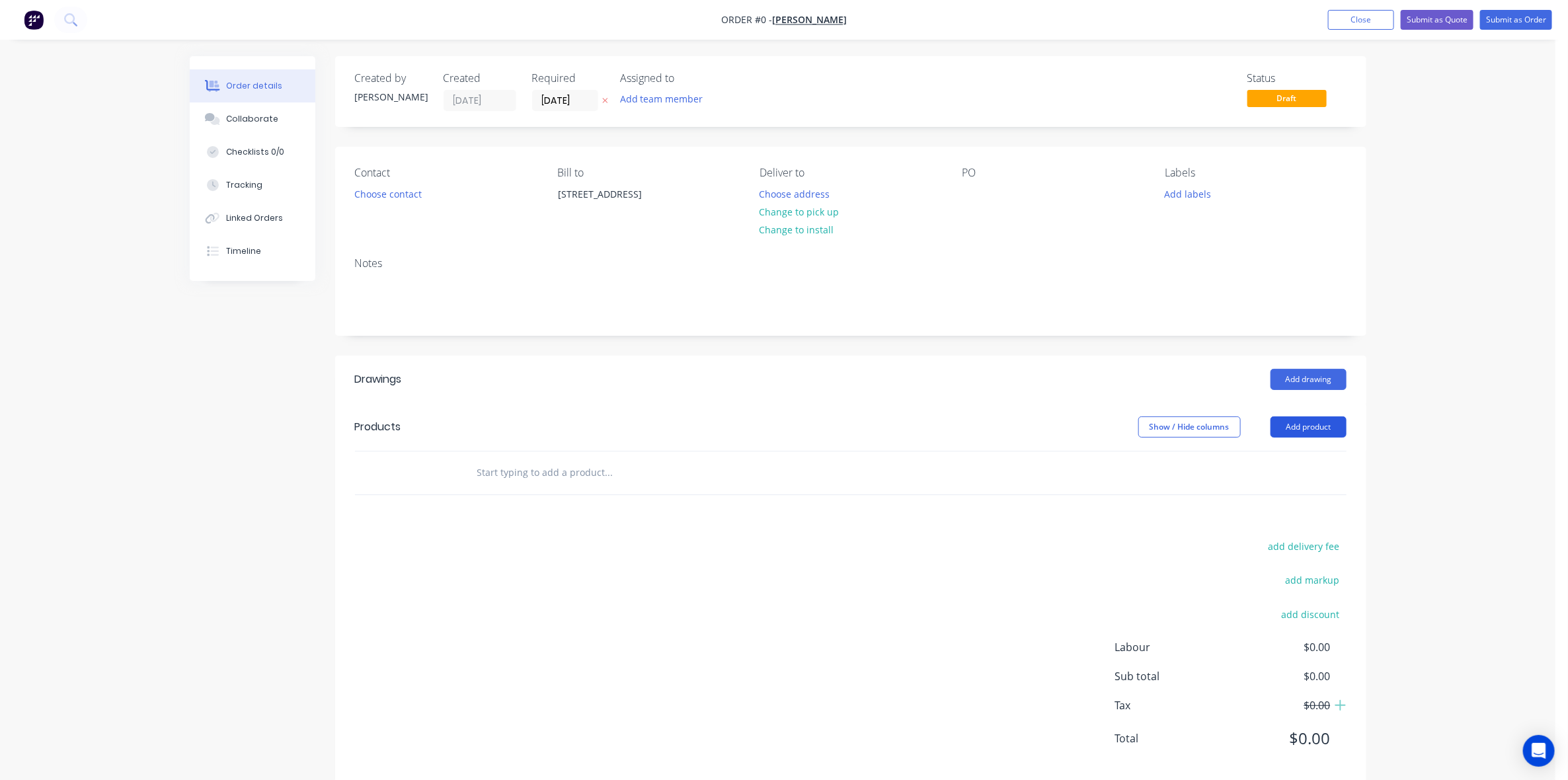
click at [1271, 430] on button "Add product" at bounding box center [1308, 427] width 76 height 22
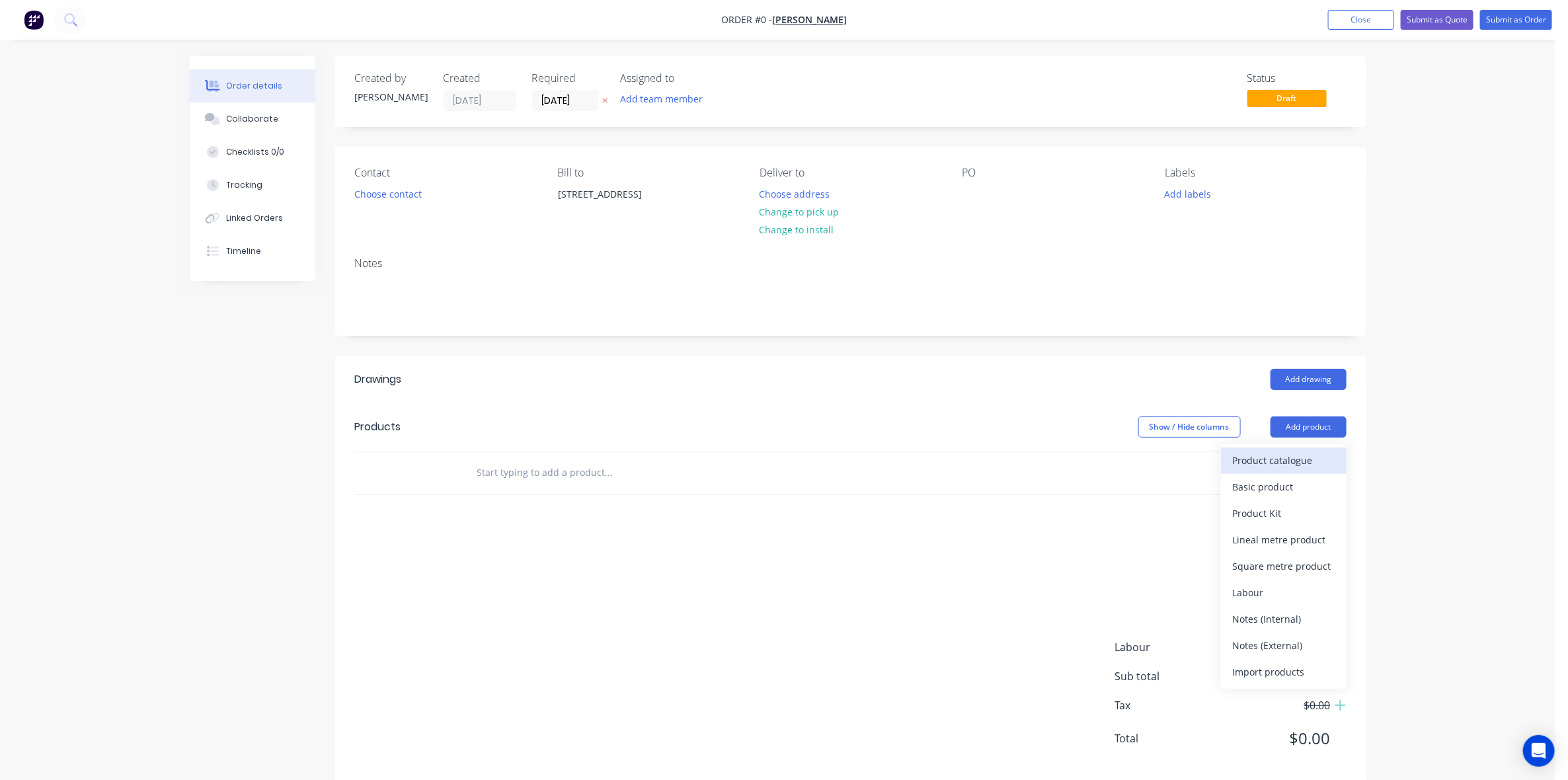
click at [1302, 460] on div "Product catalogue" at bounding box center [1284, 460] width 102 height 19
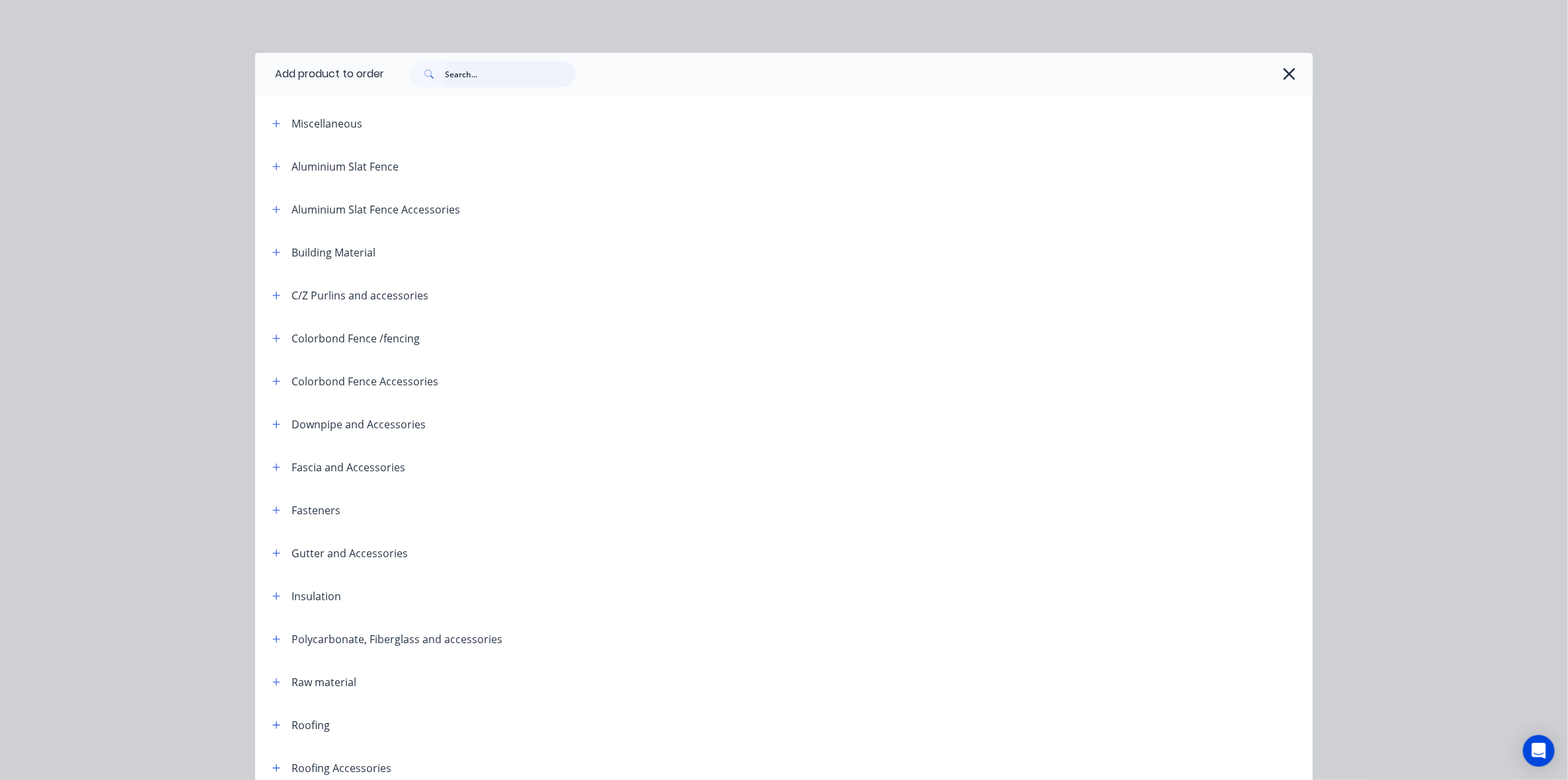
click at [494, 83] on input "text" at bounding box center [510, 74] width 131 height 26
click at [494, 78] on input "text" at bounding box center [510, 74] width 131 height 26
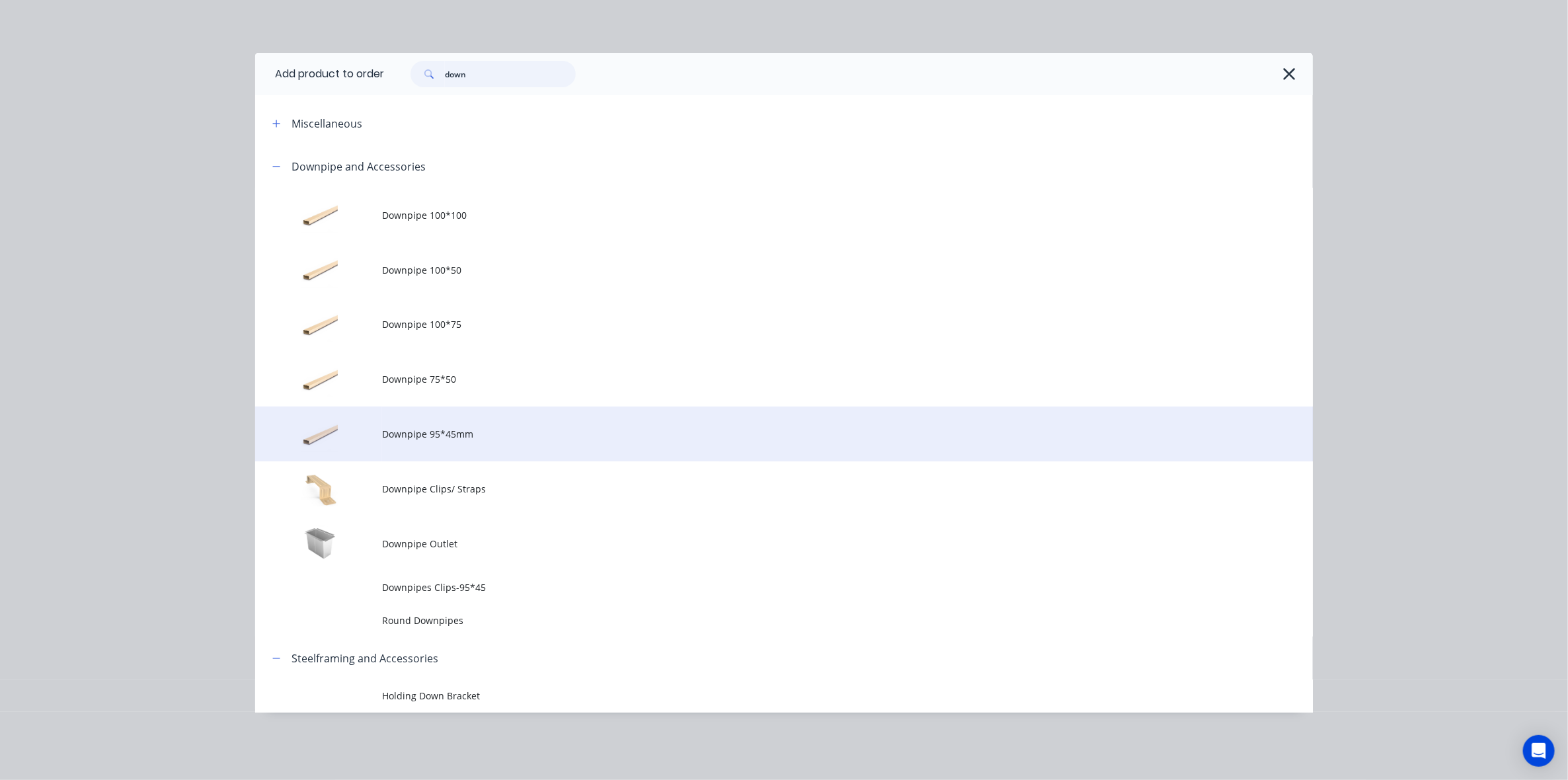
type input "down"
click at [449, 434] on span "Downpipe 95*45mm" at bounding box center [754, 434] width 744 height 14
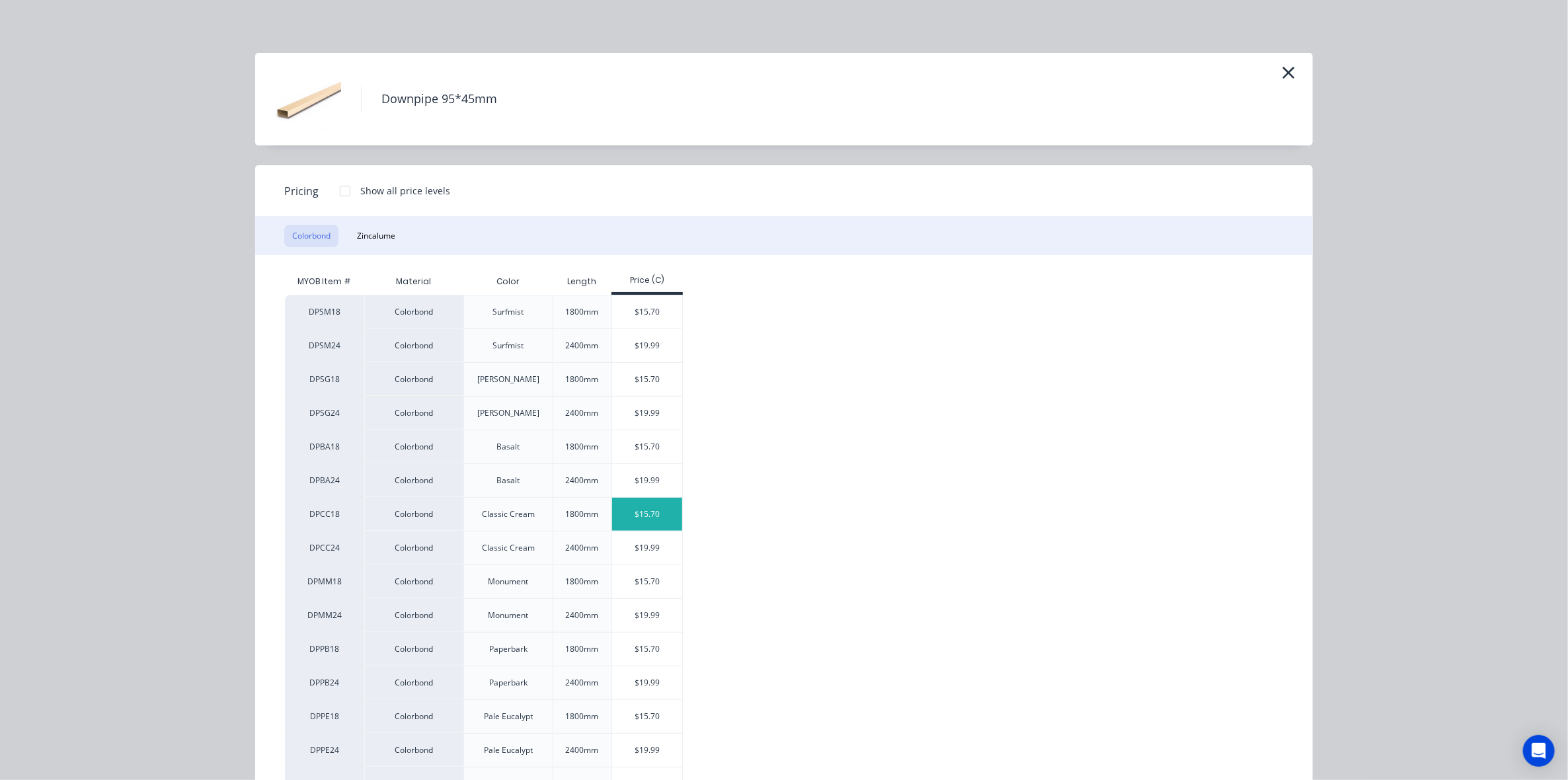
click at [655, 513] on div "$15.70" at bounding box center [648, 514] width 71 height 33
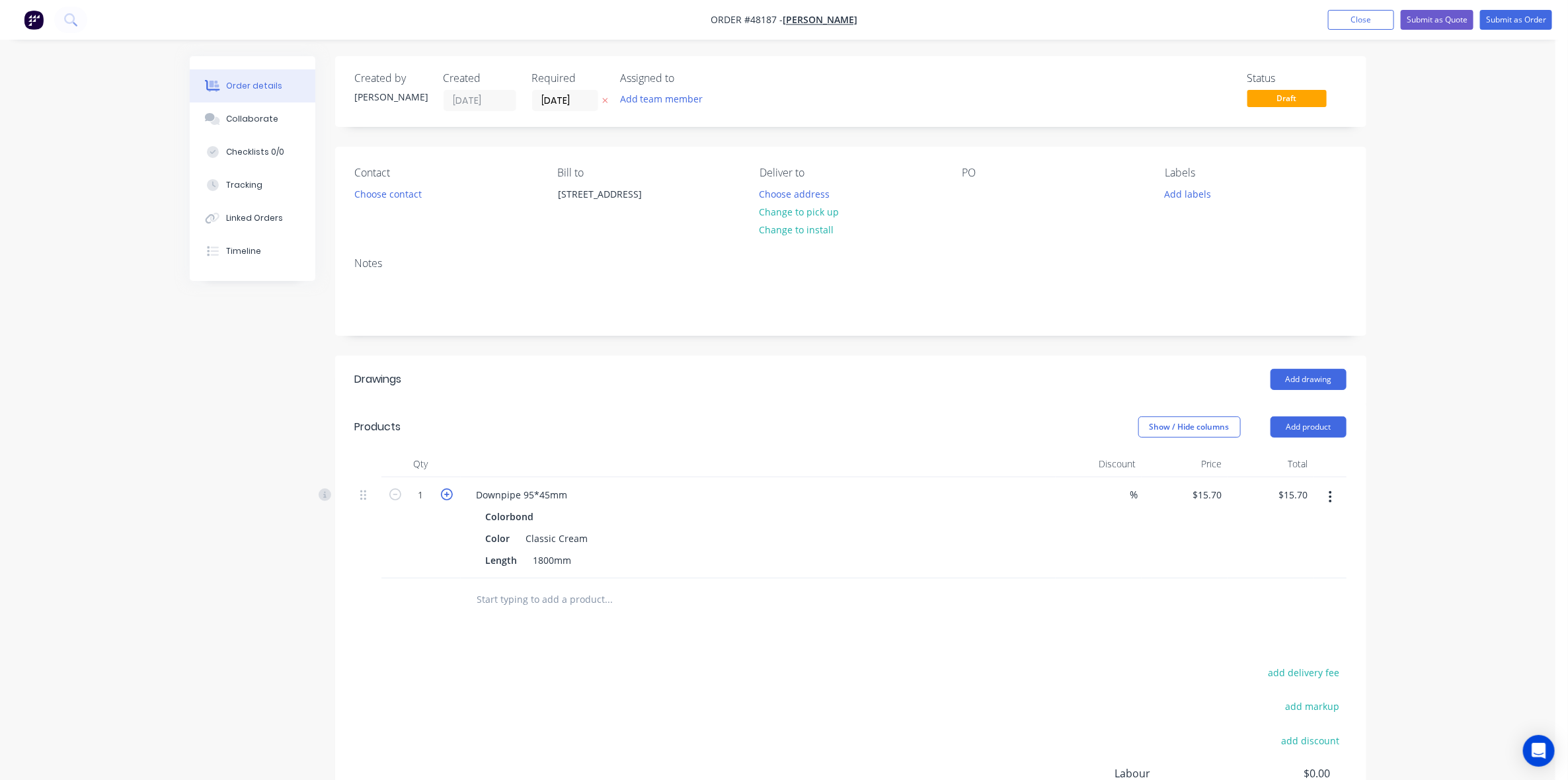
click at [449, 489] on icon "button" at bounding box center [446, 494] width 12 height 12
type input "2"
type input "$31.40"
click at [607, 412] on header "Products Show / Hide columns Add product" at bounding box center [850, 427] width 1031 height 48
click at [1091, 399] on header "Drawings Add drawing" at bounding box center [850, 380] width 1031 height 48
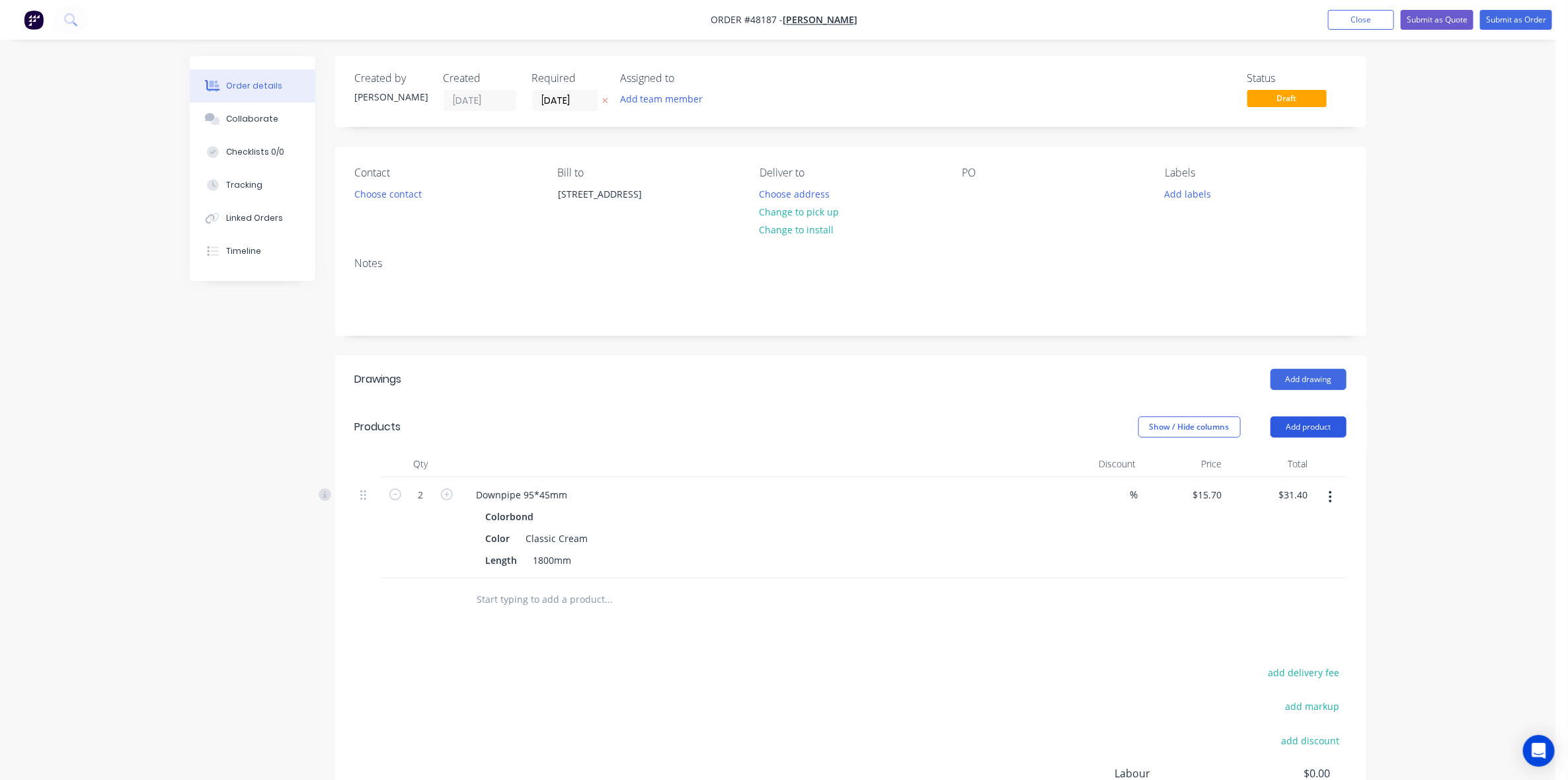
click at [1294, 424] on button "Add product" at bounding box center [1308, 427] width 76 height 22
click at [1306, 467] on div "Product catalogue" at bounding box center [1284, 460] width 102 height 19
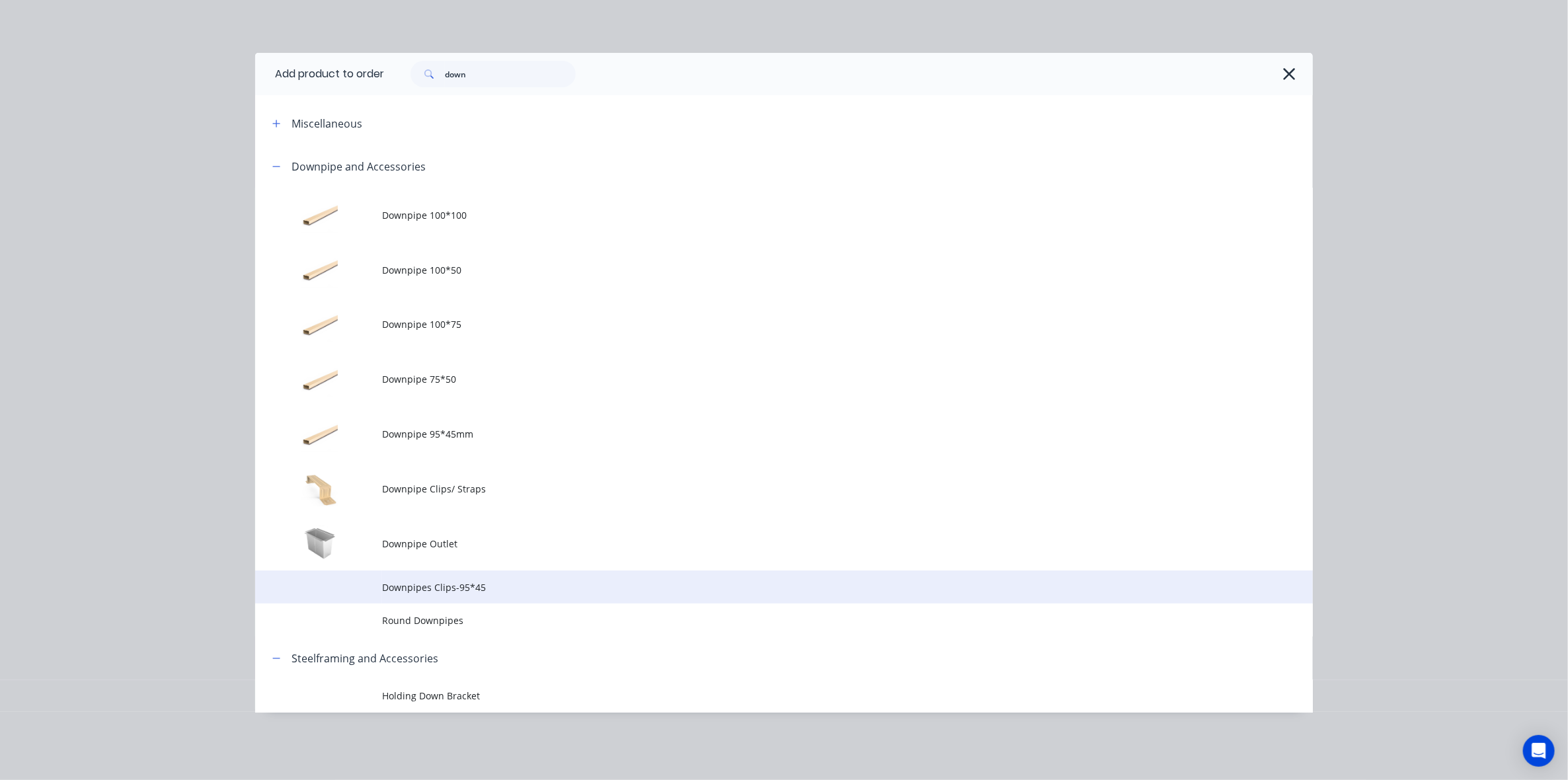
click at [417, 584] on span "Downpipes Clips-95*45" at bounding box center [754, 588] width 744 height 14
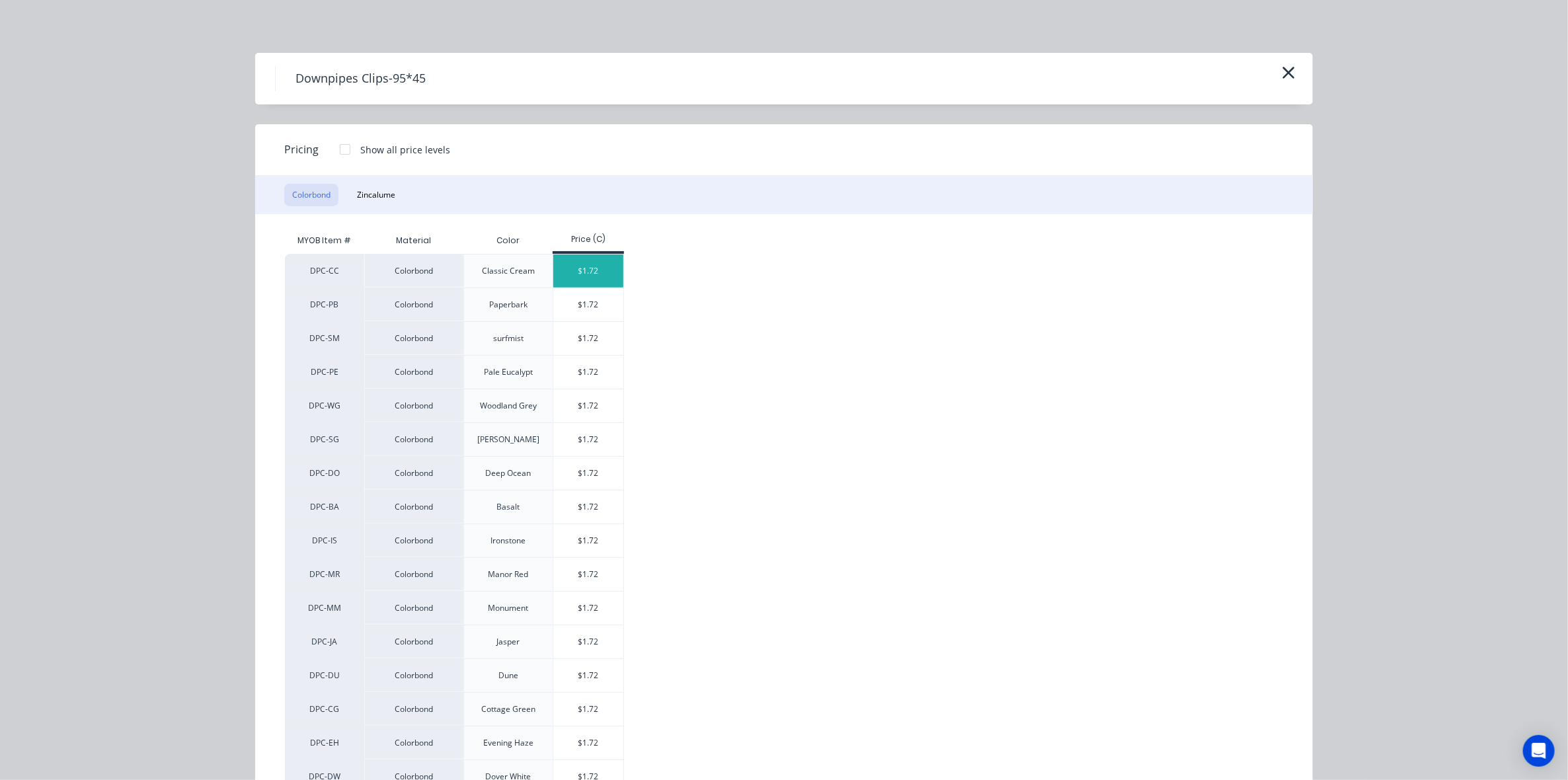
click at [609, 273] on div "$1.72" at bounding box center [588, 271] width 71 height 33
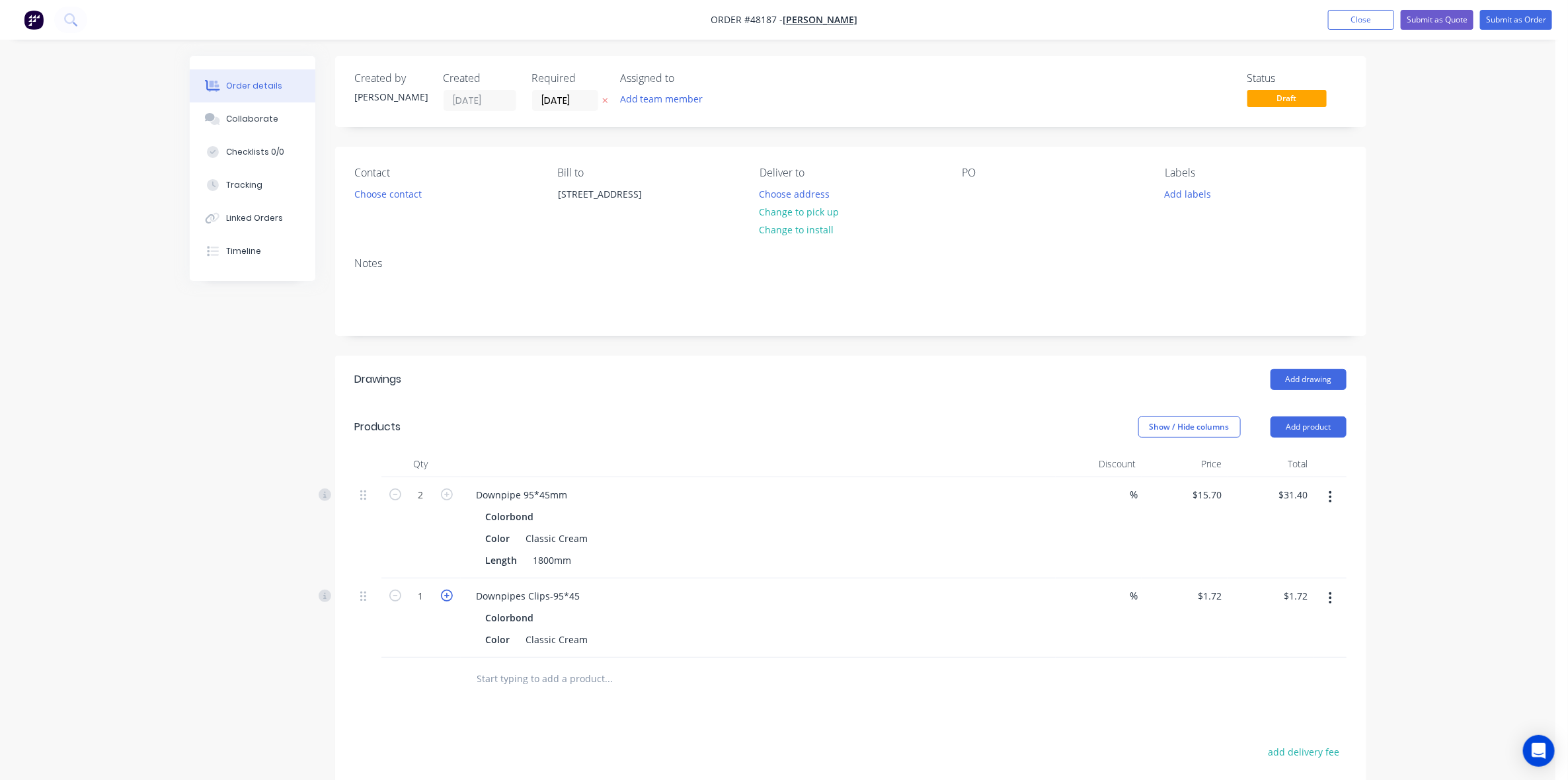
click at [444, 596] on icon "button" at bounding box center [446, 596] width 12 height 12
type input "2"
type input "$3.44"
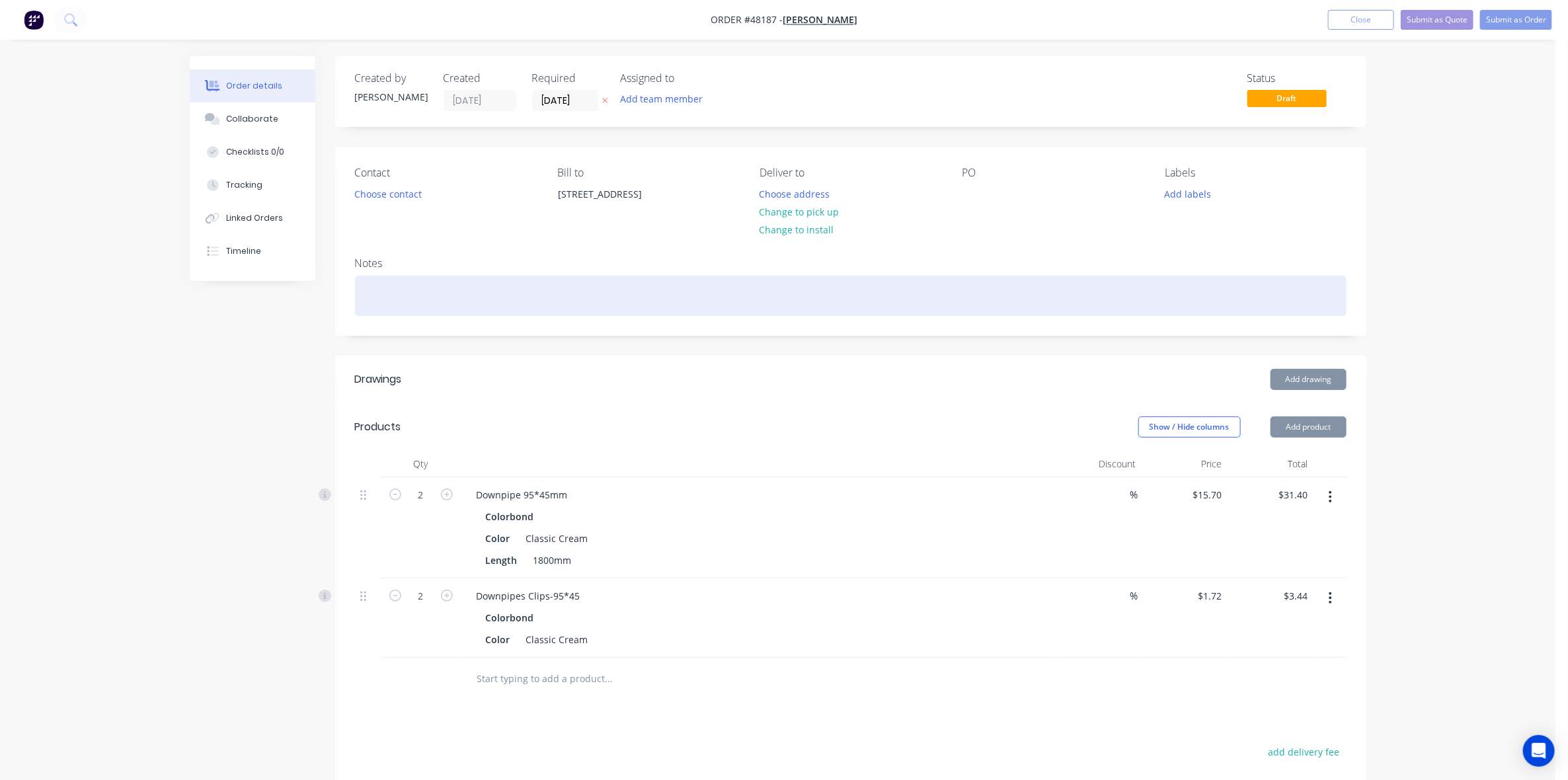
drag, startPoint x: 641, startPoint y: 315, endPoint x: 818, endPoint y: 415, distance: 203.3
click at [643, 315] on div at bounding box center [850, 296] width 992 height 40
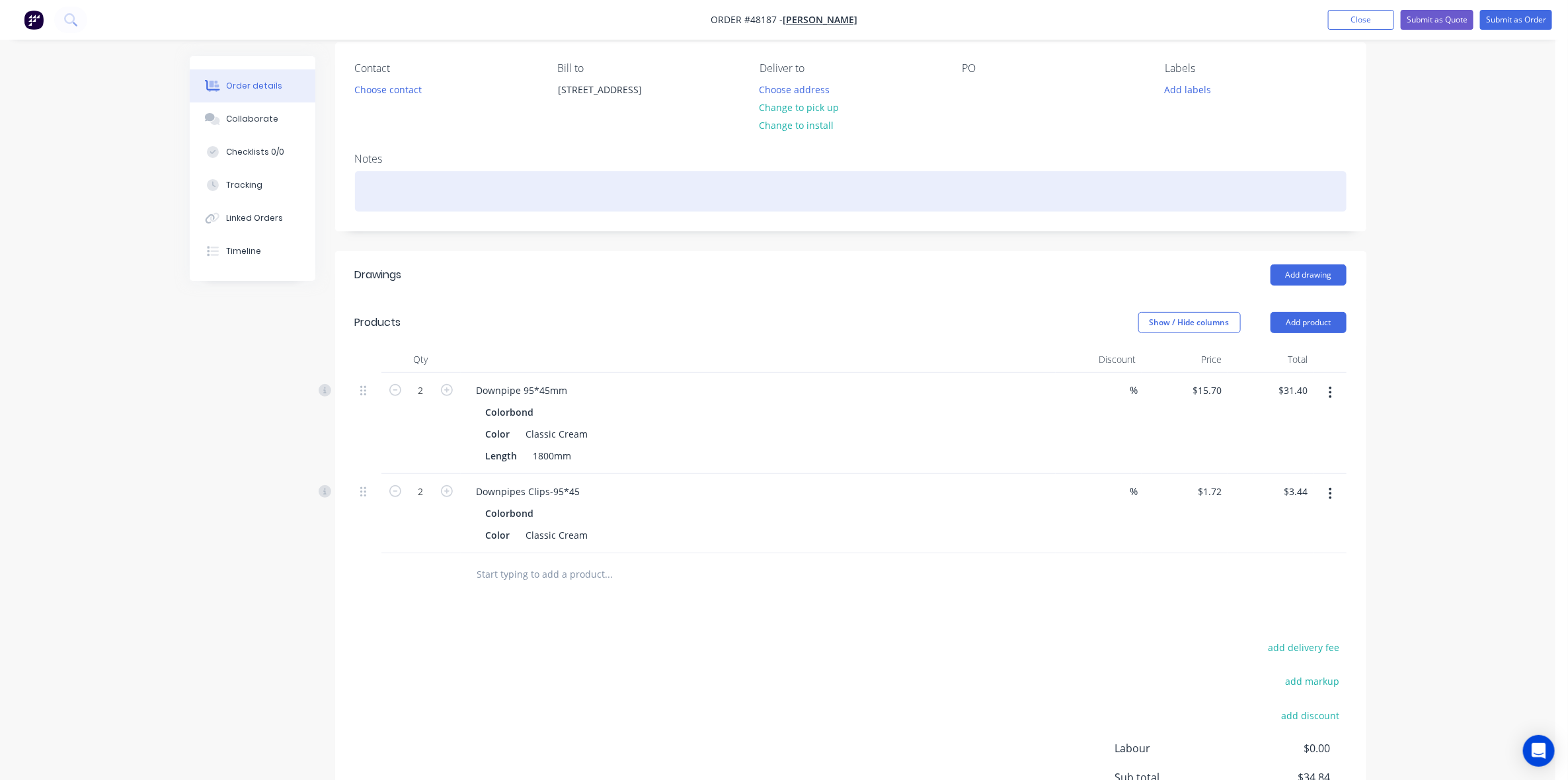
scroll to position [230, 0]
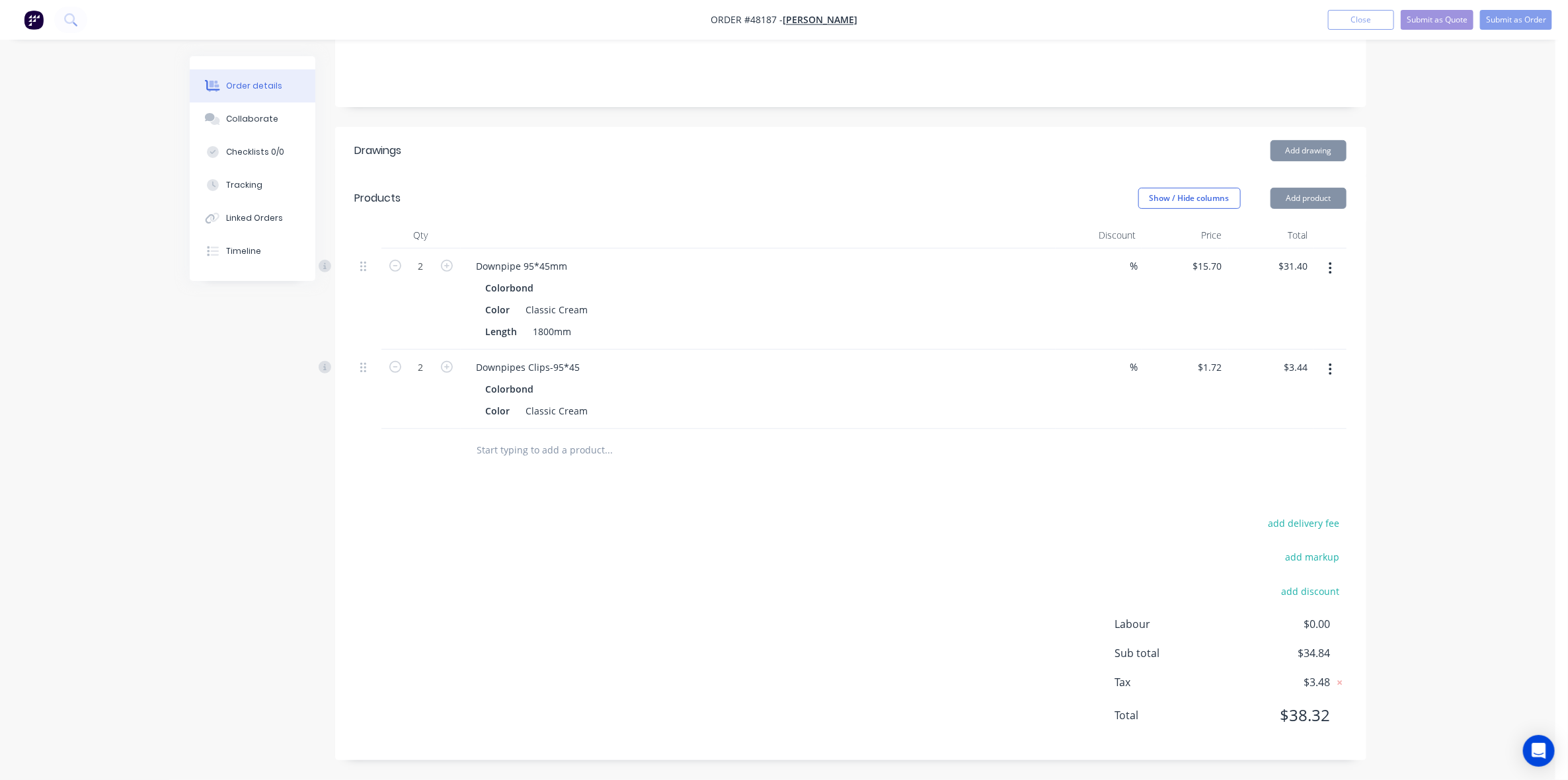
click at [887, 593] on div "add delivery fee add markup add discount Labour $0.00 Sub total $34.84 Tax $3.4…" at bounding box center [850, 628] width 992 height 226
click at [1534, 12] on button "Submit as Order" at bounding box center [1517, 20] width 72 height 20
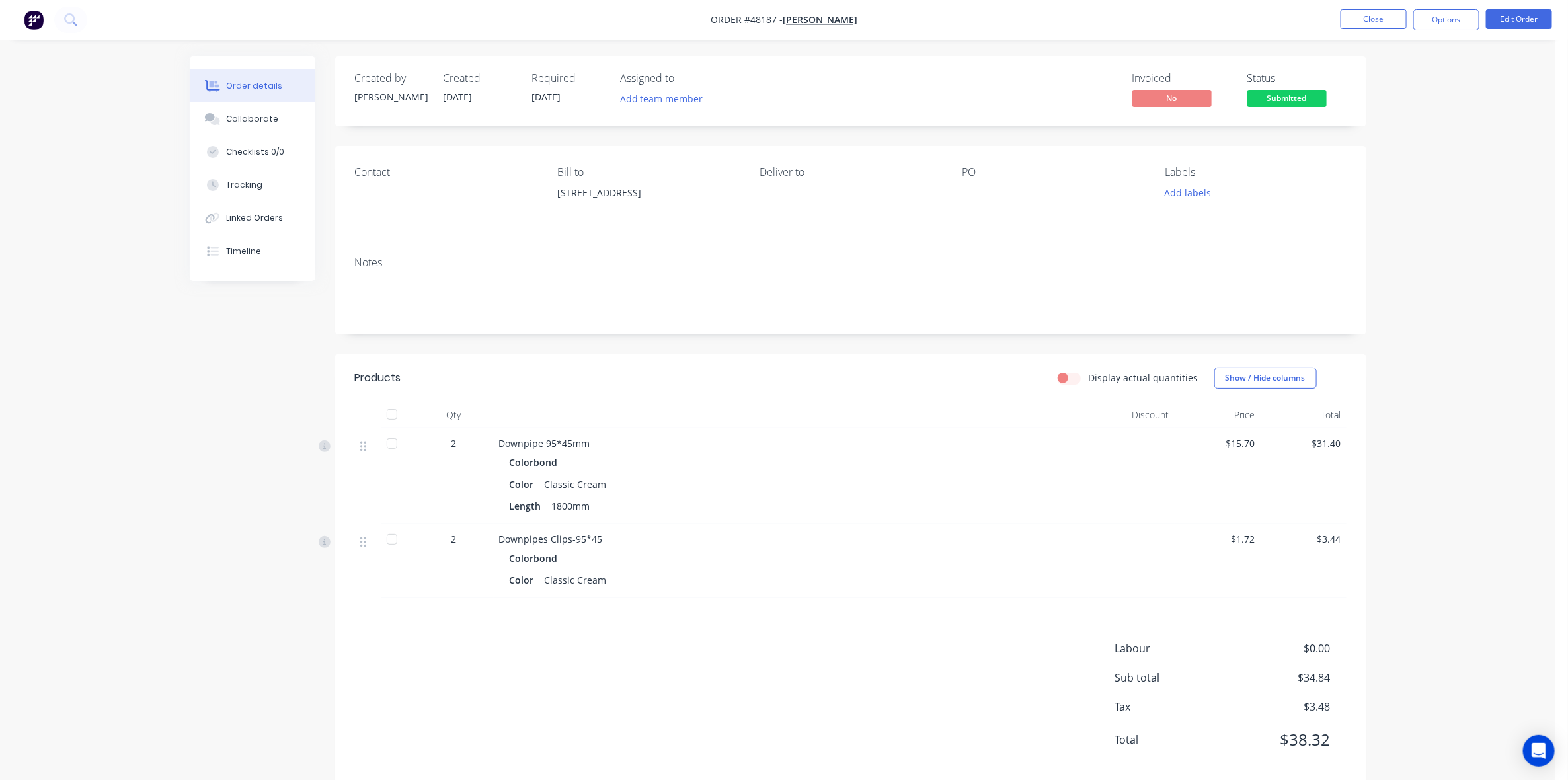
drag, startPoint x: 1438, startPoint y: 18, endPoint x: 1438, endPoint y: 31, distance: 13.0
click at [1438, 18] on button "Options" at bounding box center [1447, 20] width 66 height 22
click at [1426, 80] on div "Invoice" at bounding box center [1407, 80] width 121 height 19
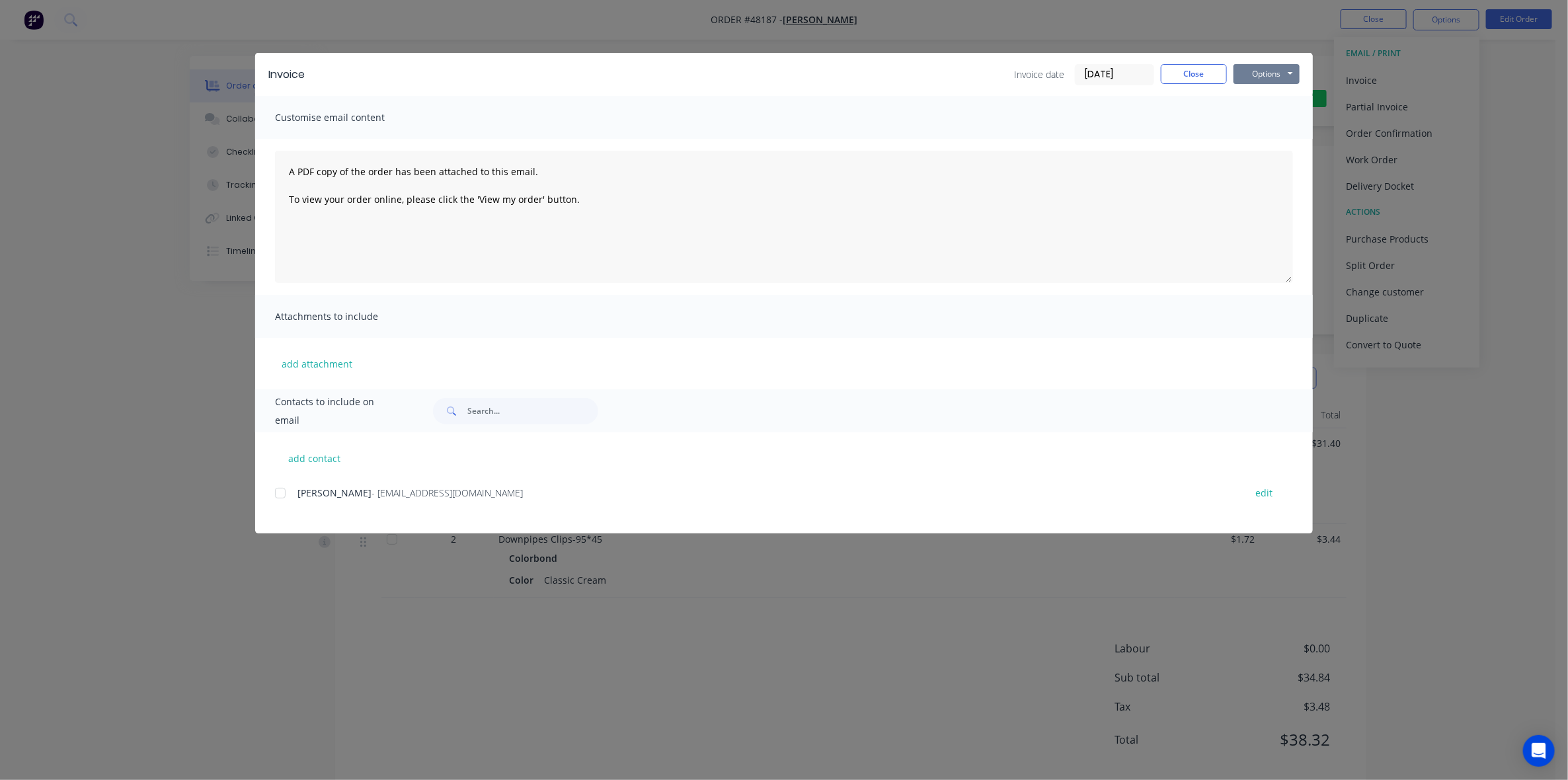
click at [1264, 77] on button "Options" at bounding box center [1267, 74] width 66 height 20
click at [1273, 119] on button "Print" at bounding box center [1276, 120] width 85 height 22
click at [1387, 93] on div "Invoice Invoice date 18/08/25 Close Options Preview Print Email Customise email…" at bounding box center [784, 390] width 1568 height 780
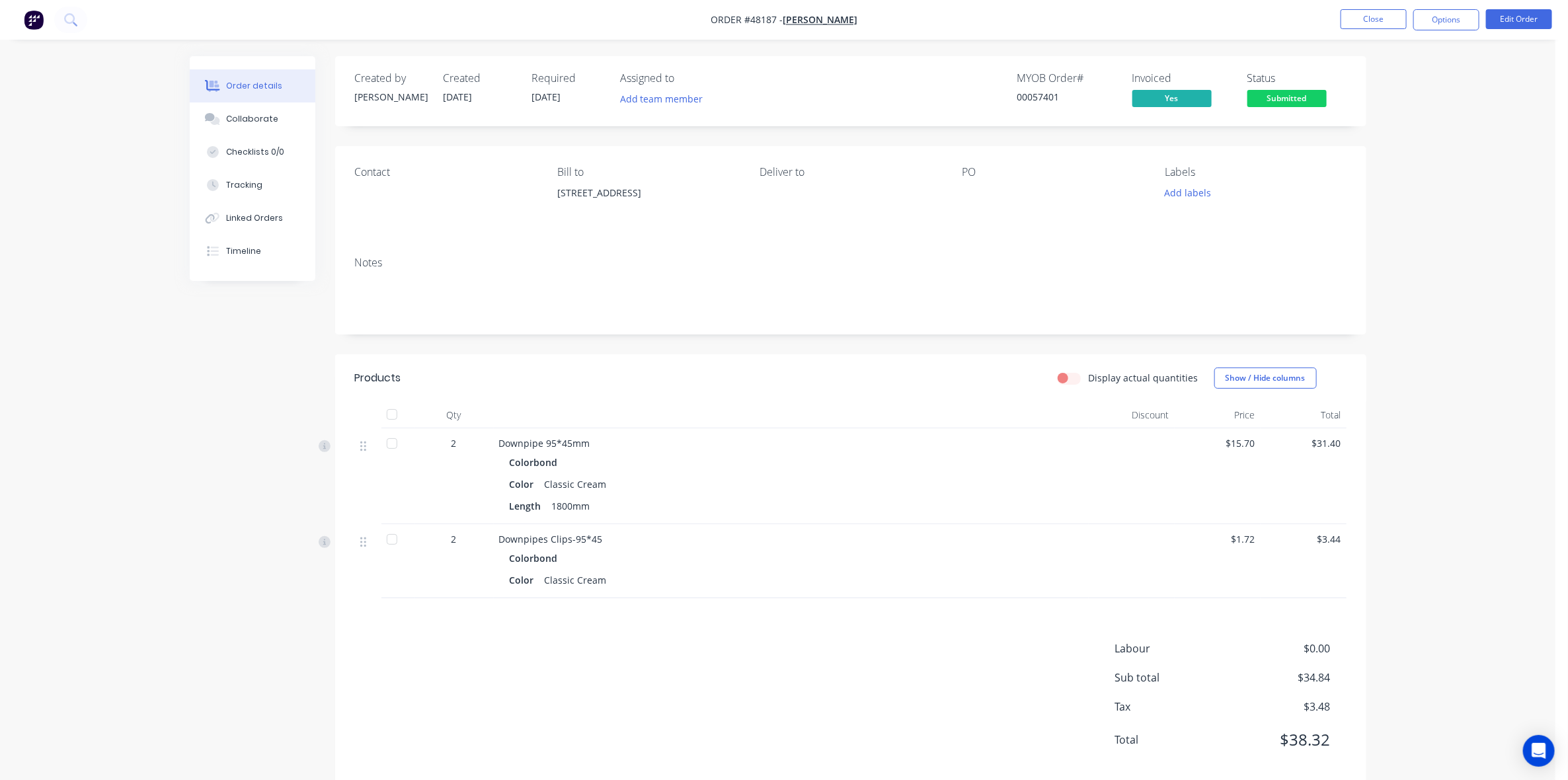
click at [1268, 100] on span "Submitted" at bounding box center [1287, 98] width 79 height 17
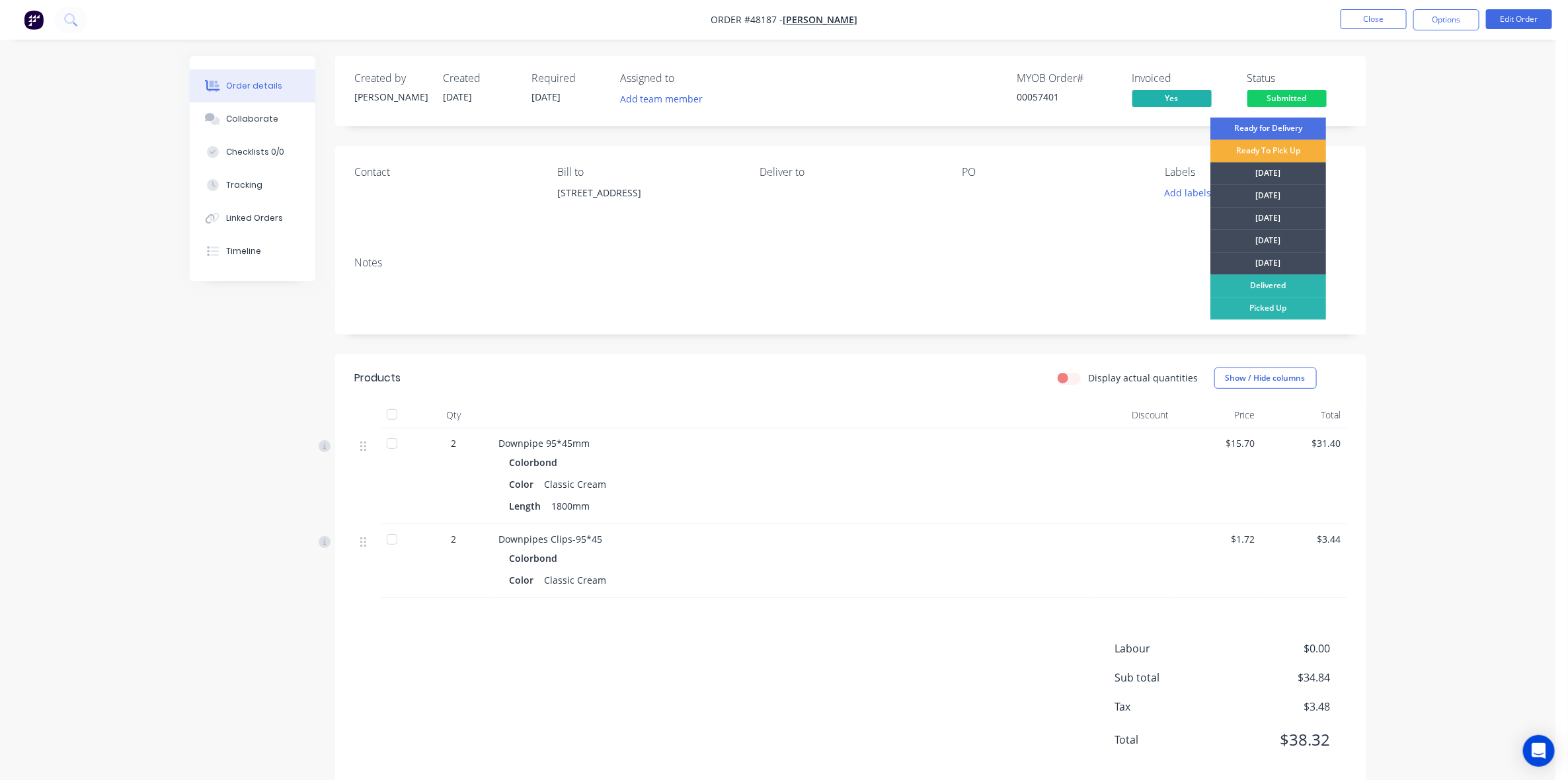
drag, startPoint x: 1284, startPoint y: 311, endPoint x: 1436, endPoint y: 249, distance: 164.2
click at [1288, 307] on div "Picked Up" at bounding box center [1268, 308] width 116 height 22
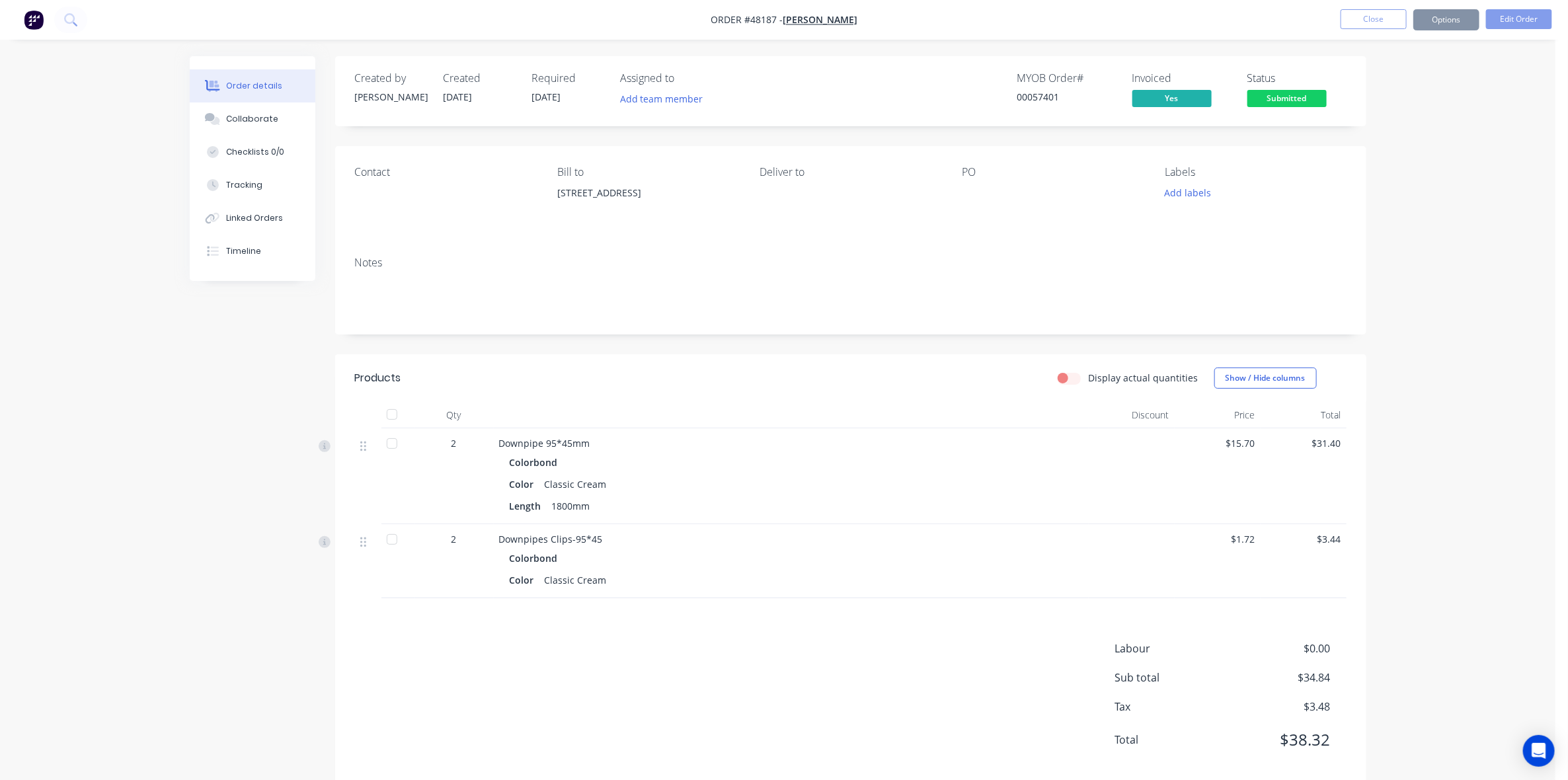
drag, startPoint x: 1494, startPoint y: 234, endPoint x: 1487, endPoint y: 157, distance: 77.3
click at [1494, 226] on div "Order details Collaborate Checklists 0/0 Tracking Linked Orders Timeline Order …" at bounding box center [777, 402] width 1556 height 805
click at [1373, 226] on div "Order details Collaborate Checklists 0/0 Tracking Linked Orders Timeline Order …" at bounding box center [778, 430] width 1203 height 748
click at [1356, 10] on button "Close" at bounding box center [1374, 19] width 66 height 20
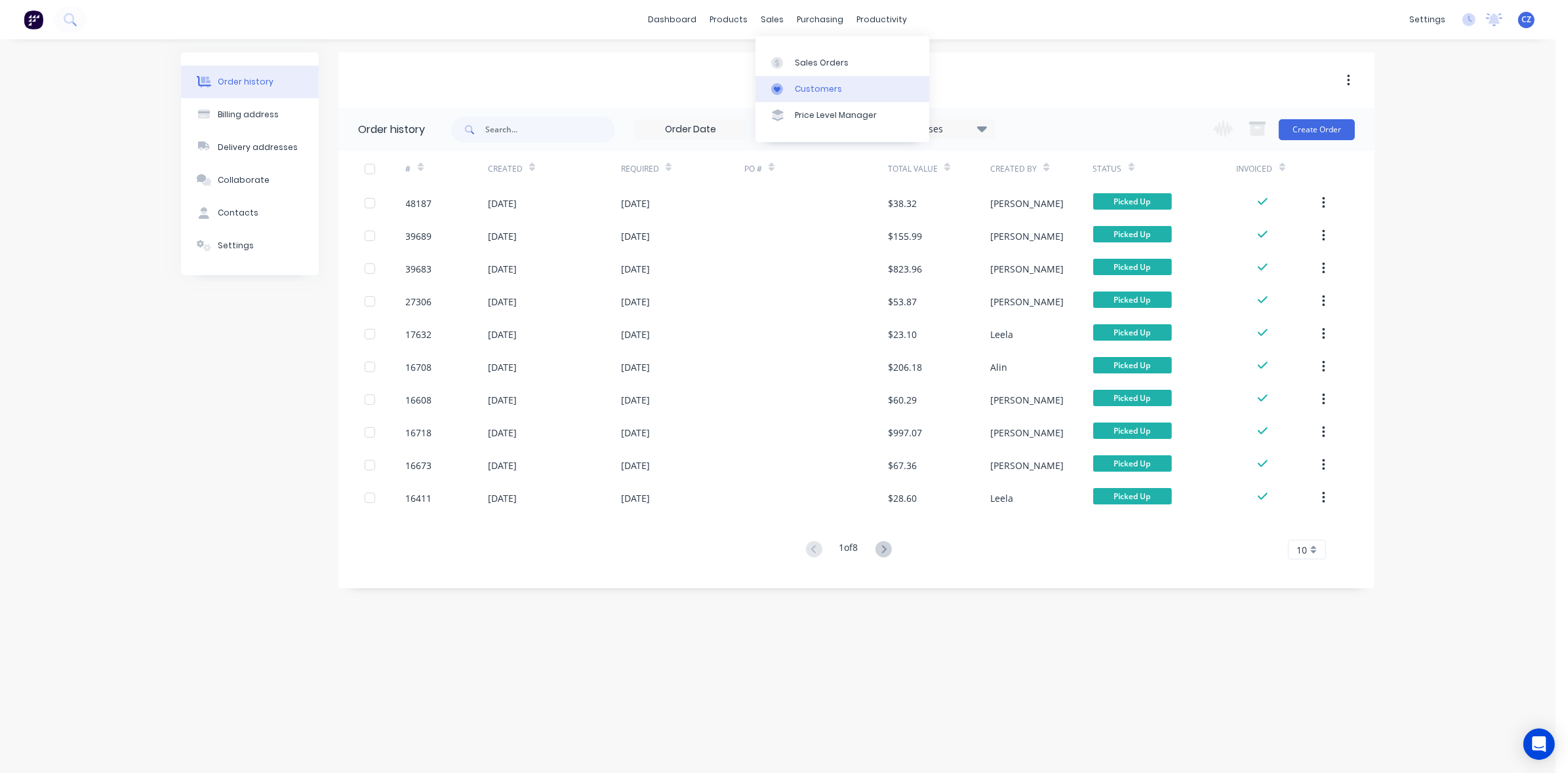
click at [797, 94] on div "Customers" at bounding box center [818, 88] width 47 height 11
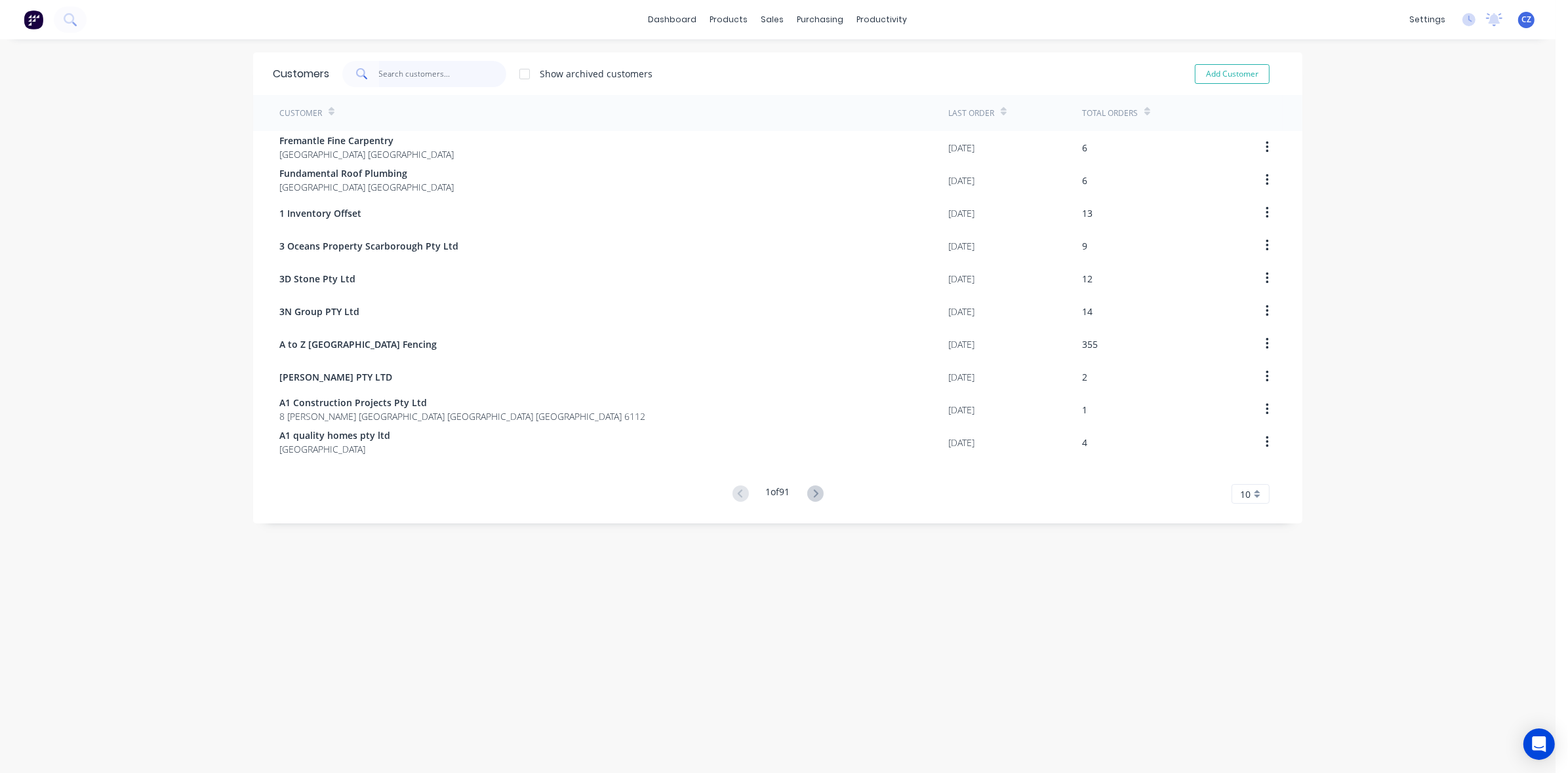
click at [428, 82] on input "text" at bounding box center [443, 74] width 128 height 26
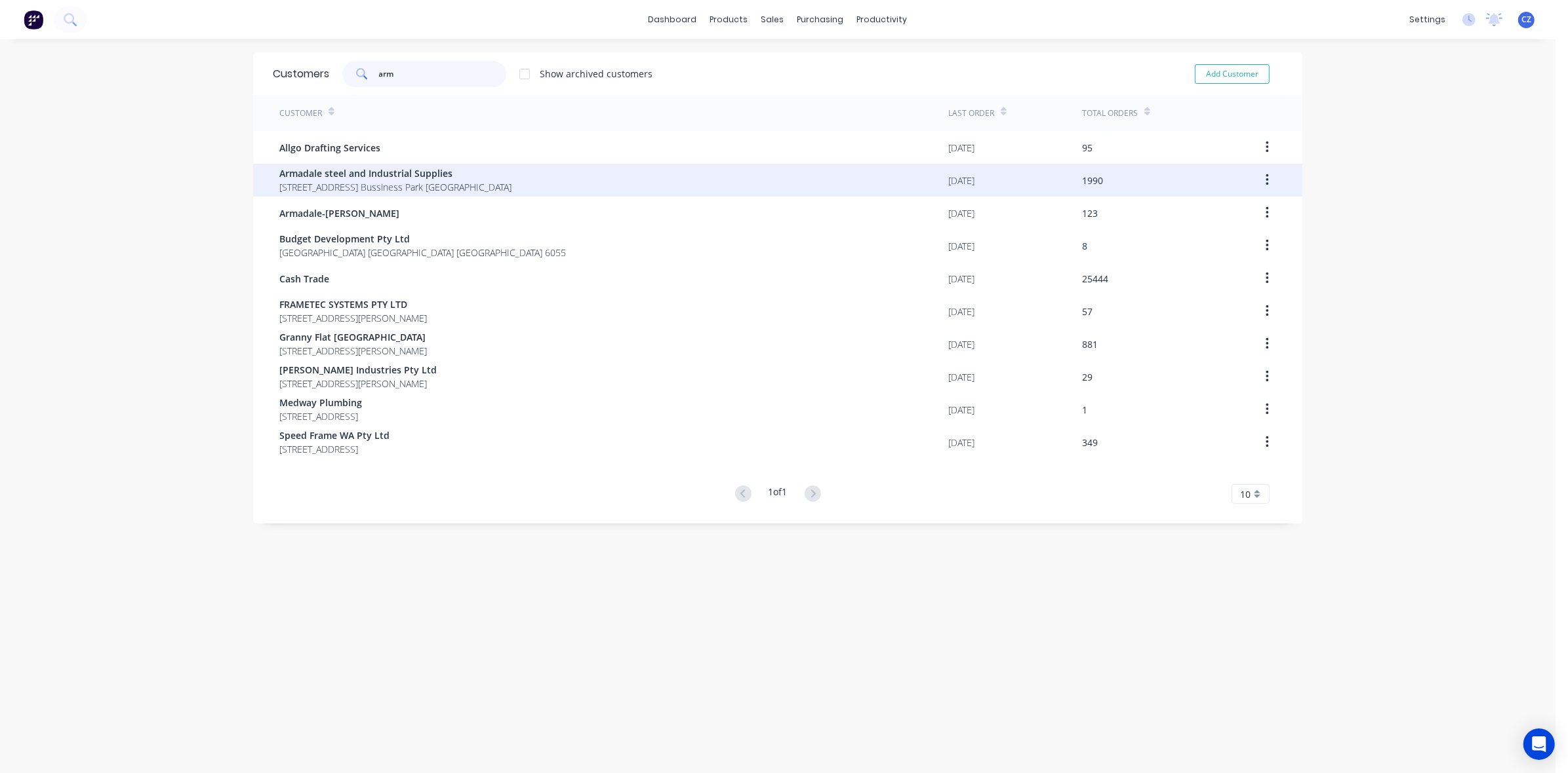
type input "arm"
click at [459, 184] on span "4 Bessemer Road Forrestdale Bussiness Park Forrestdale" at bounding box center [395, 187] width 232 height 14
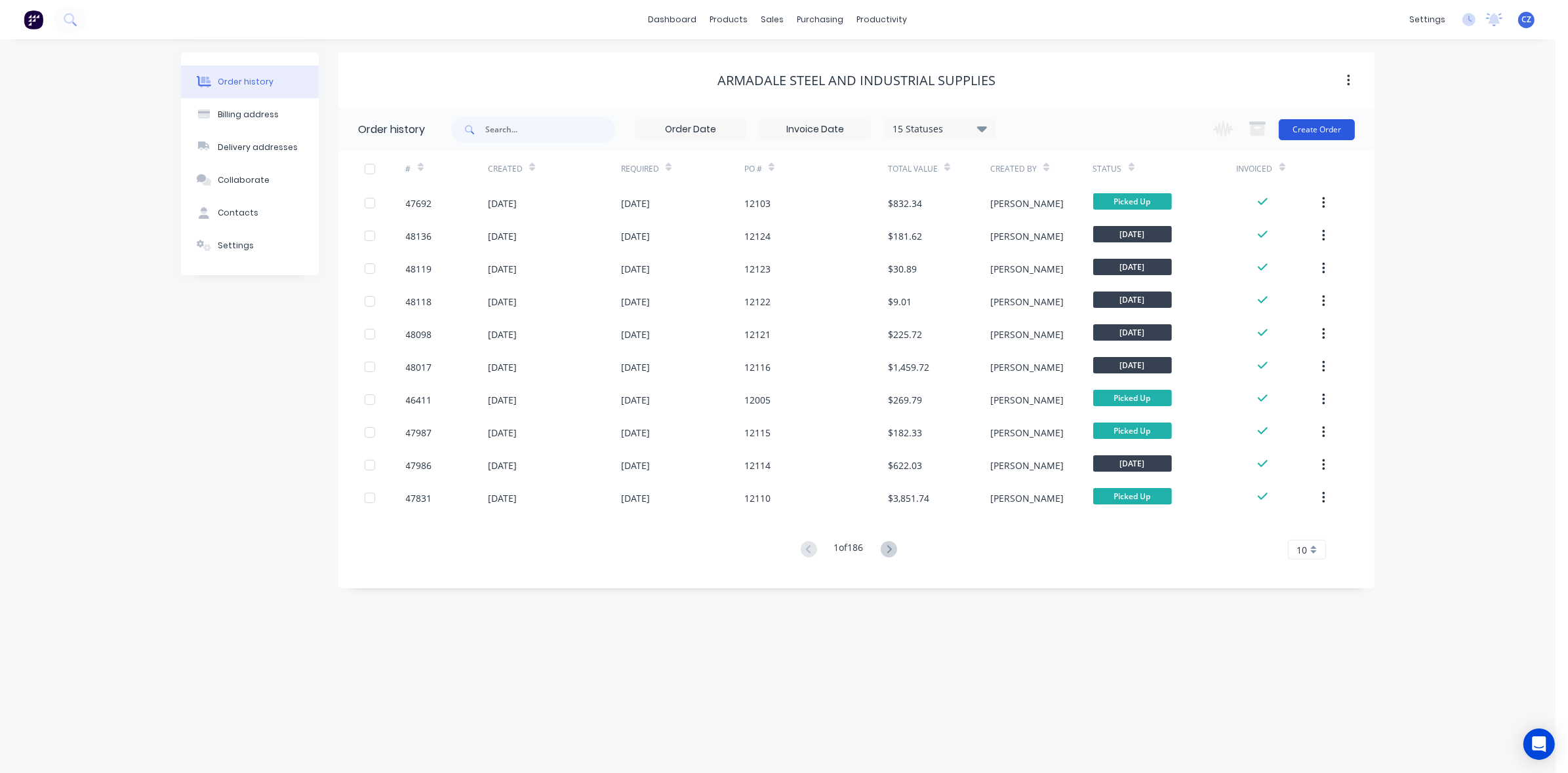
click at [1308, 123] on button "Create Order" at bounding box center [1317, 130] width 76 height 21
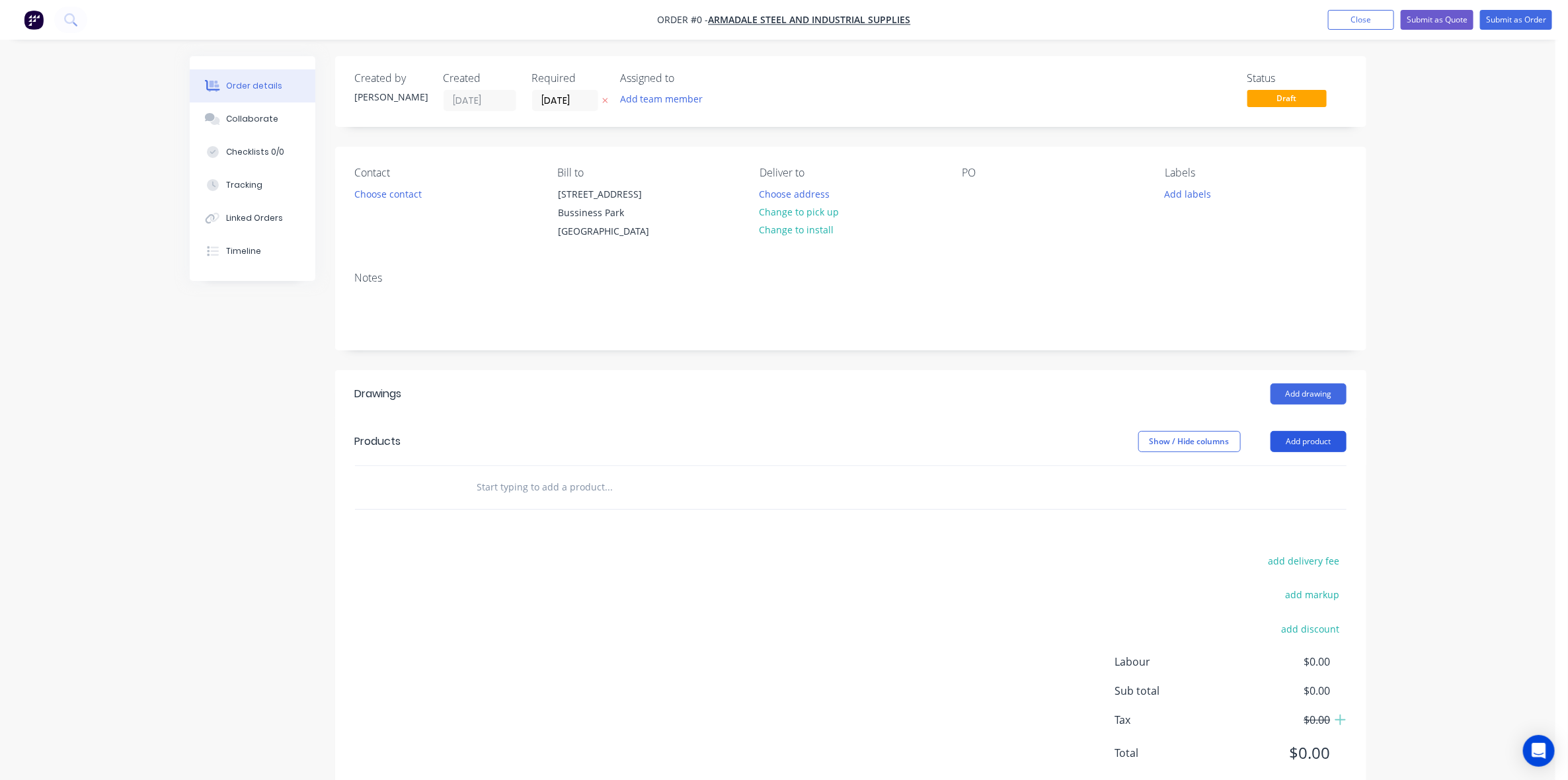
click at [1316, 435] on button "Add product" at bounding box center [1308, 442] width 76 height 22
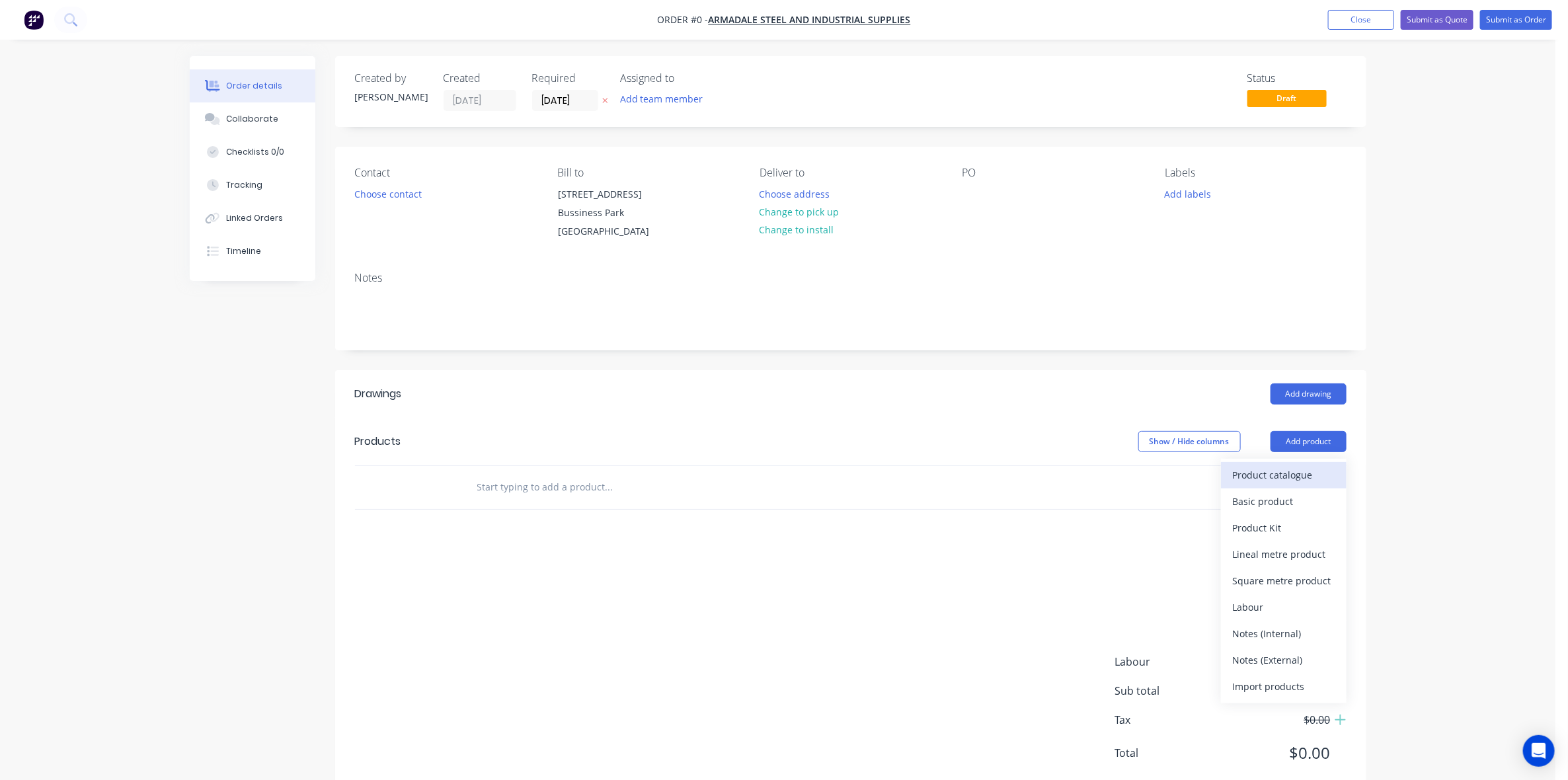
click at [1307, 471] on div "Product catalogue" at bounding box center [1284, 475] width 102 height 19
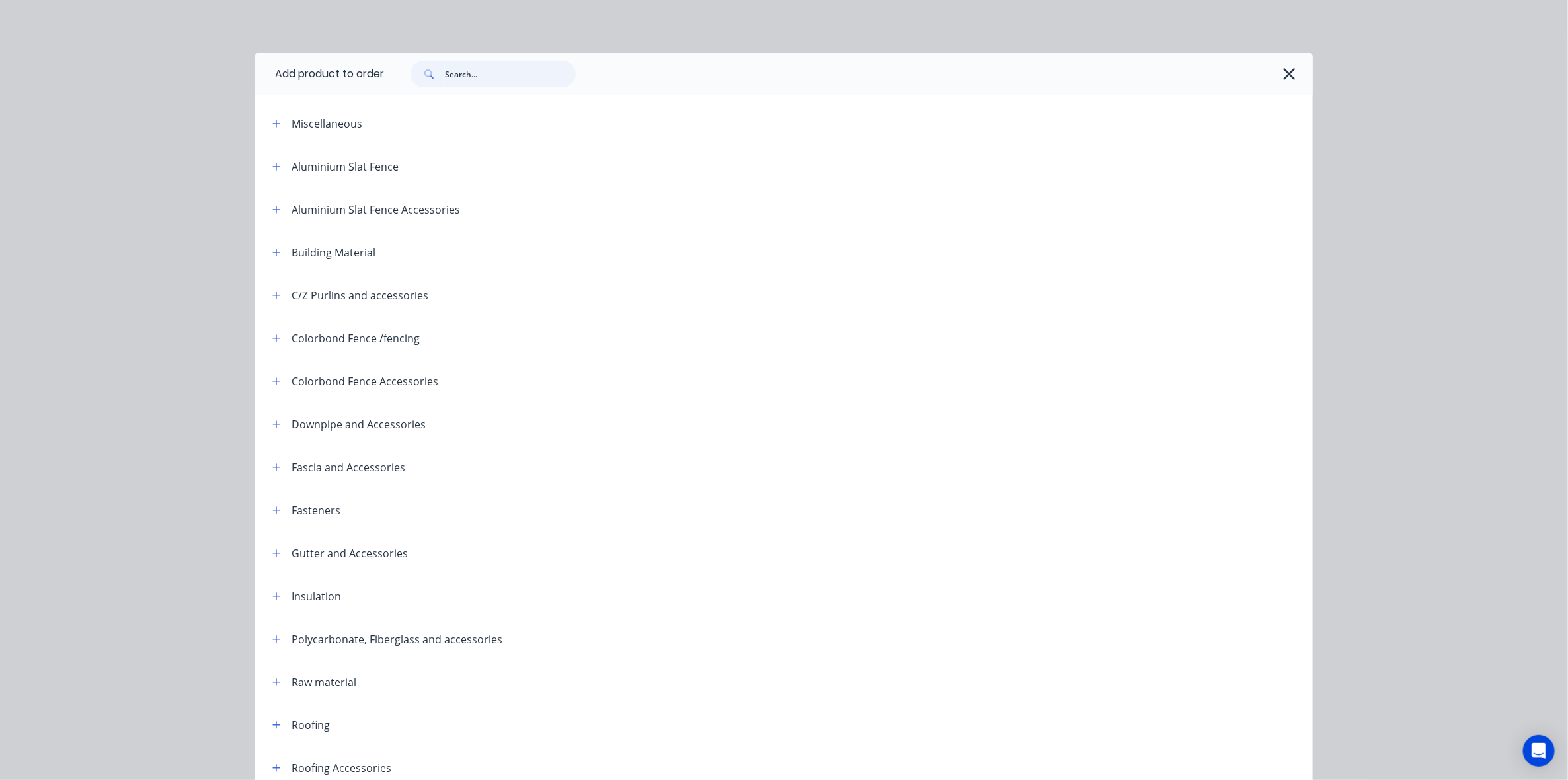
click at [534, 75] on input "text" at bounding box center [510, 74] width 131 height 26
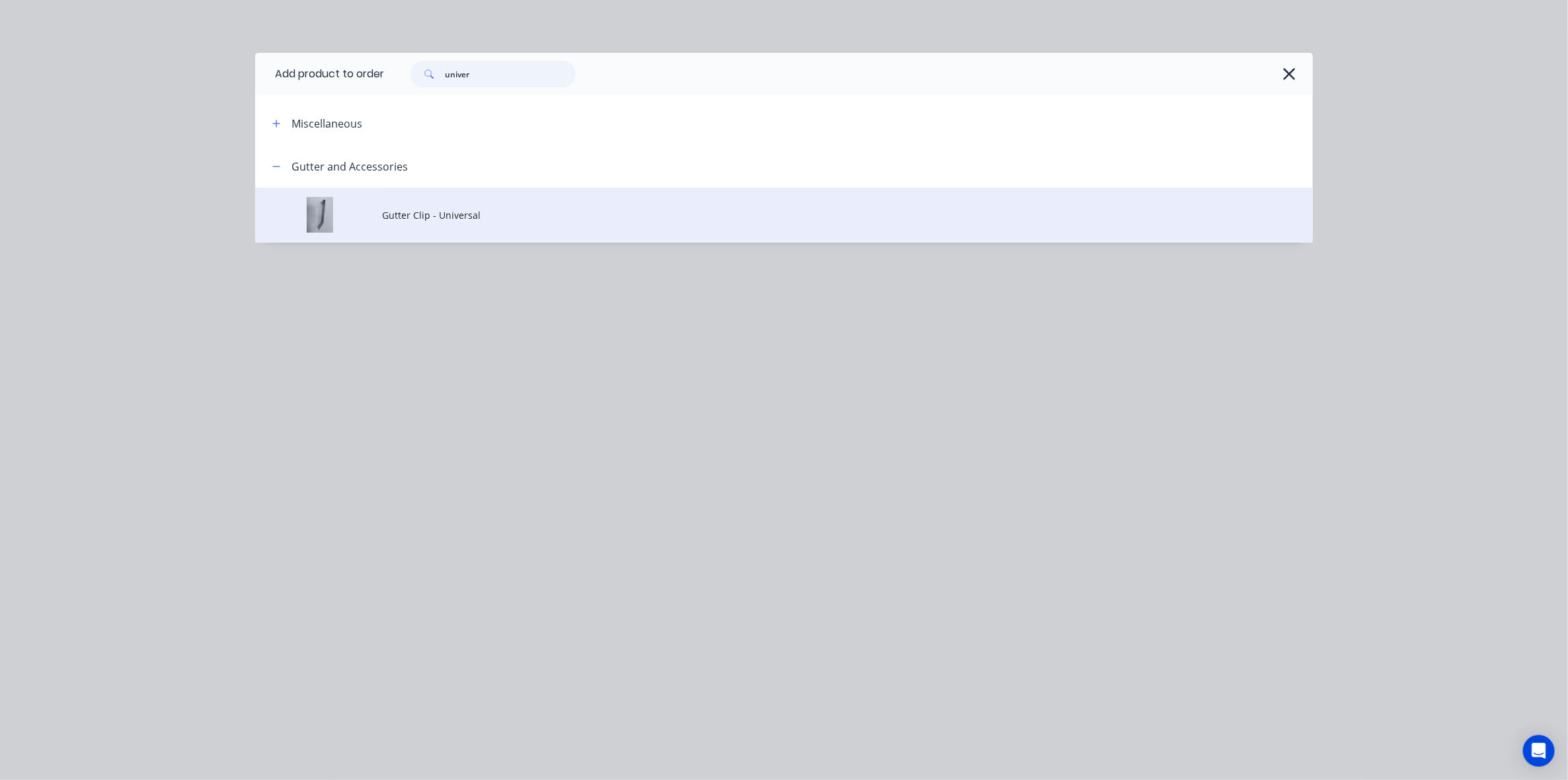
type input "univer"
click at [432, 208] on span "Gutter Clip - Universal" at bounding box center [754, 215] width 744 height 14
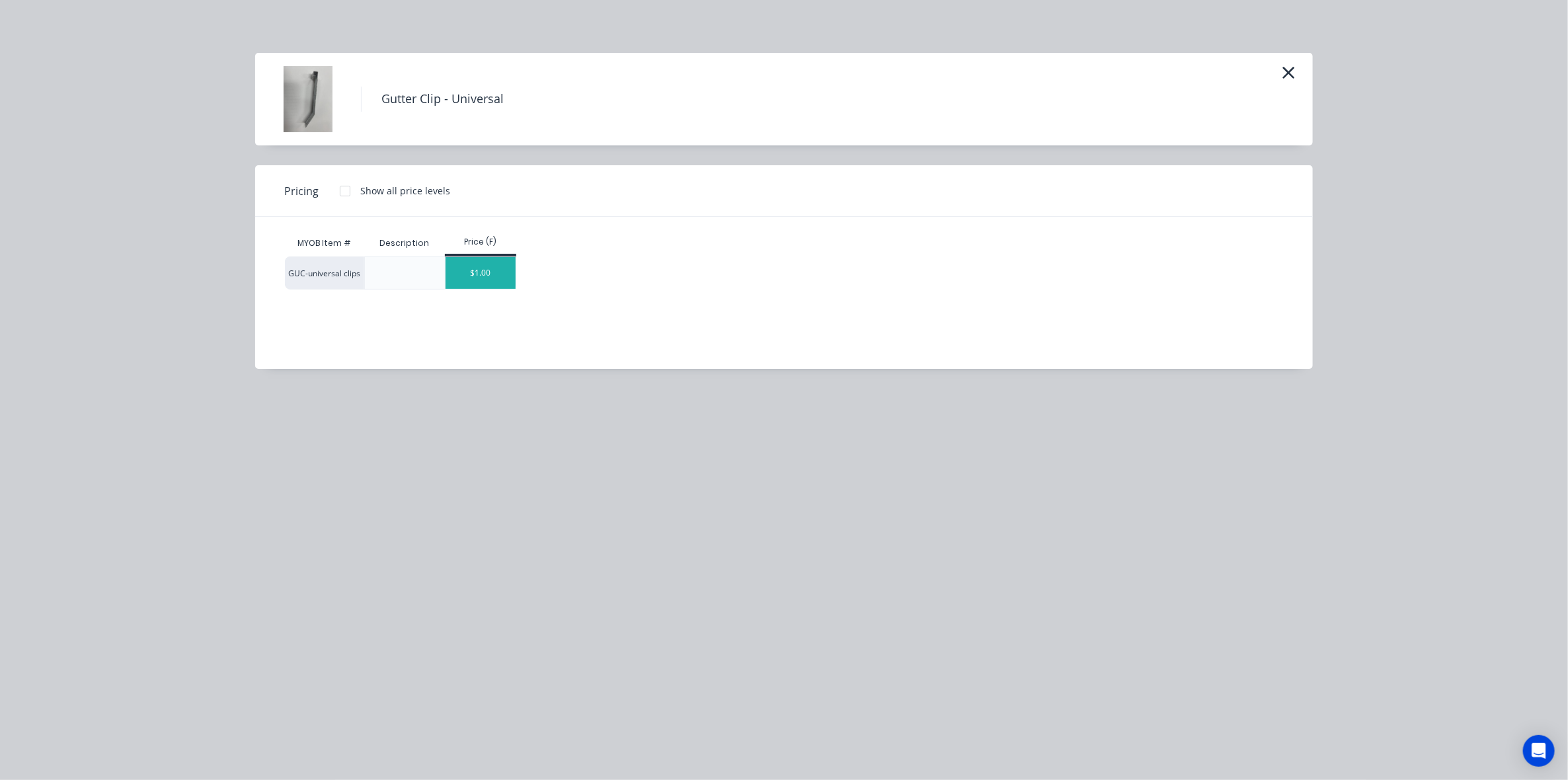
click at [498, 277] on div "$1.00" at bounding box center [481, 273] width 71 height 32
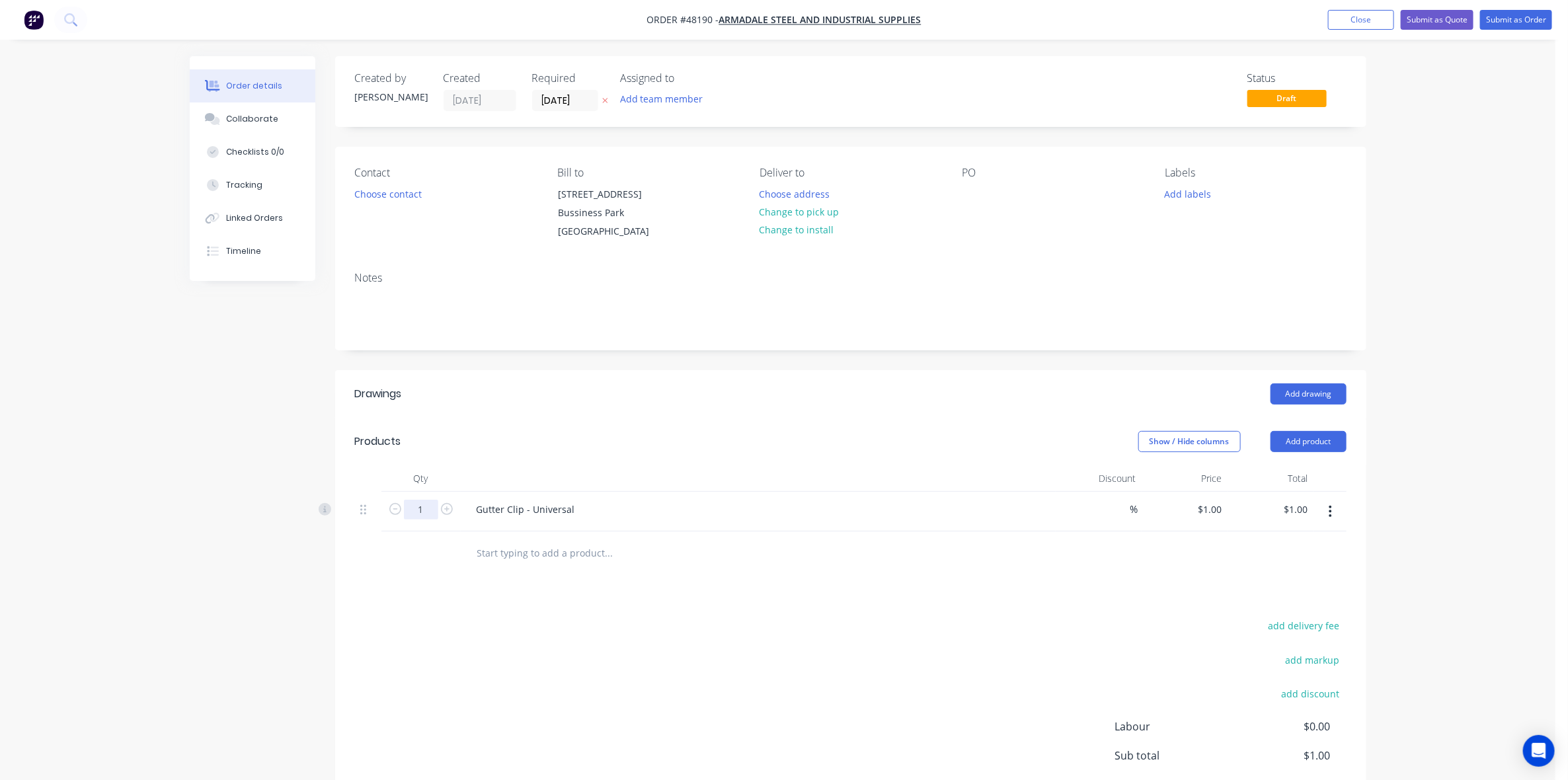
click at [424, 510] on input "1" at bounding box center [421, 510] width 35 height 20
type input "40"
type input "$40.00"
drag, startPoint x: 619, startPoint y: 414, endPoint x: 1102, endPoint y: 474, distance: 486.7
click at [622, 414] on header "Drawings Add drawing" at bounding box center [850, 394] width 1031 height 48
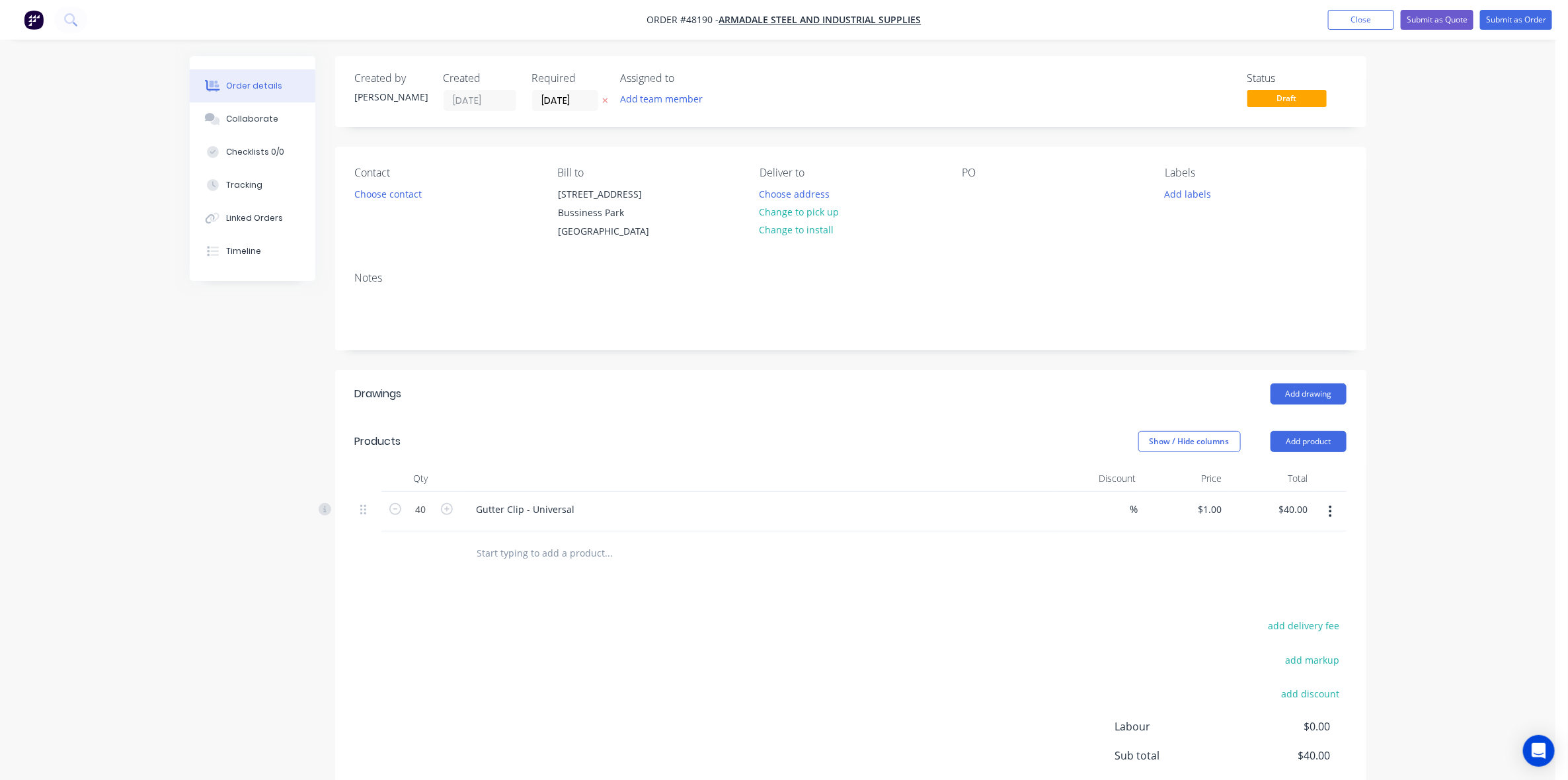
drag, startPoint x: 1106, startPoint y: 474, endPoint x: 1099, endPoint y: 546, distance: 72.3
click at [1106, 476] on div "Discount" at bounding box center [1099, 479] width 86 height 26
drag, startPoint x: 1093, startPoint y: 645, endPoint x: 1420, endPoint y: 421, distance: 396.4
click at [1108, 629] on div "add delivery fee add markup add discount Labour $0.00 Sub total $40.00 Tax $4.0…" at bounding box center [850, 730] width 992 height 226
click at [1271, 440] on button "Add product" at bounding box center [1308, 442] width 76 height 22
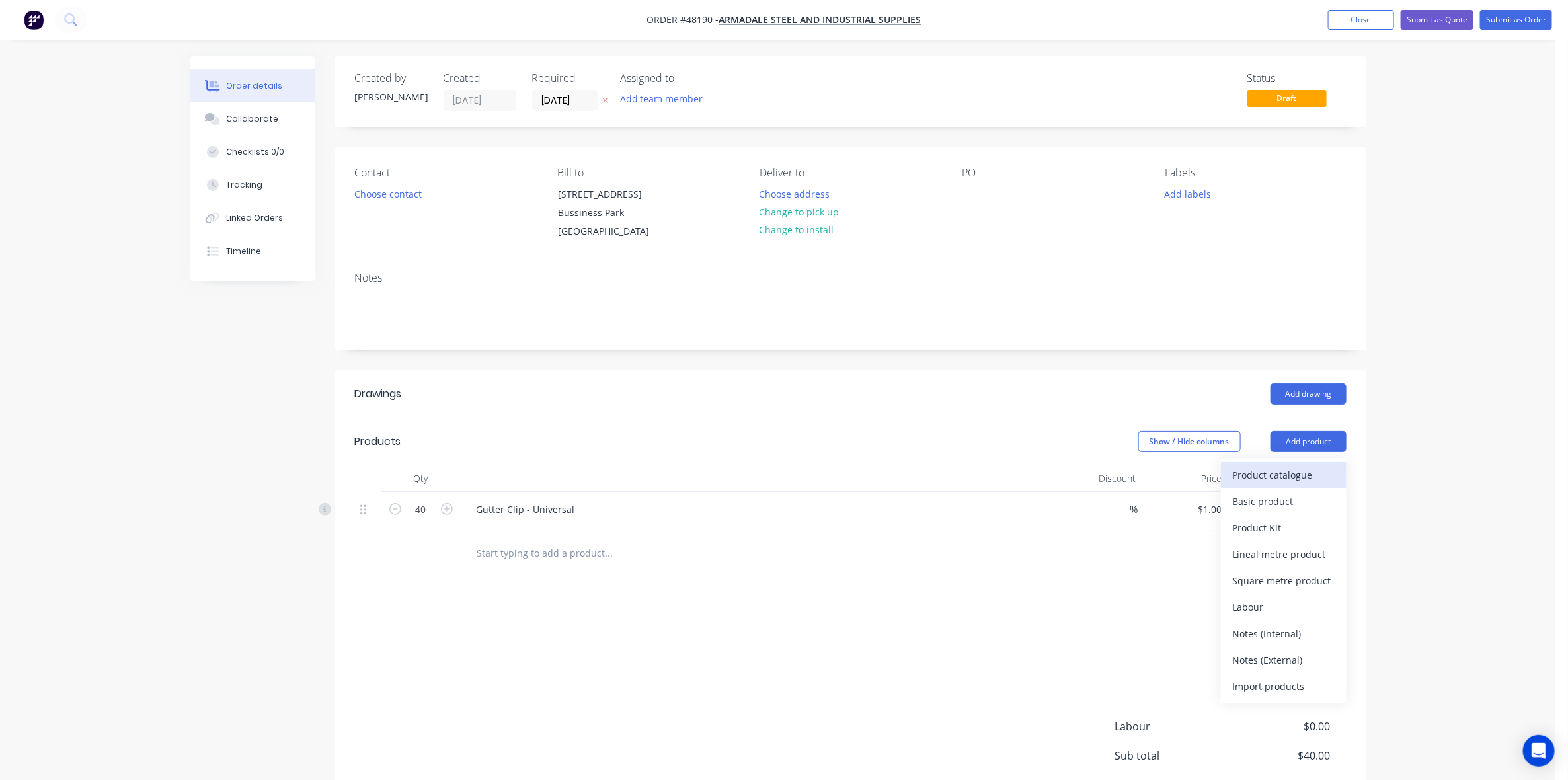
click at [1296, 476] on div "Product catalogue" at bounding box center [1284, 475] width 102 height 19
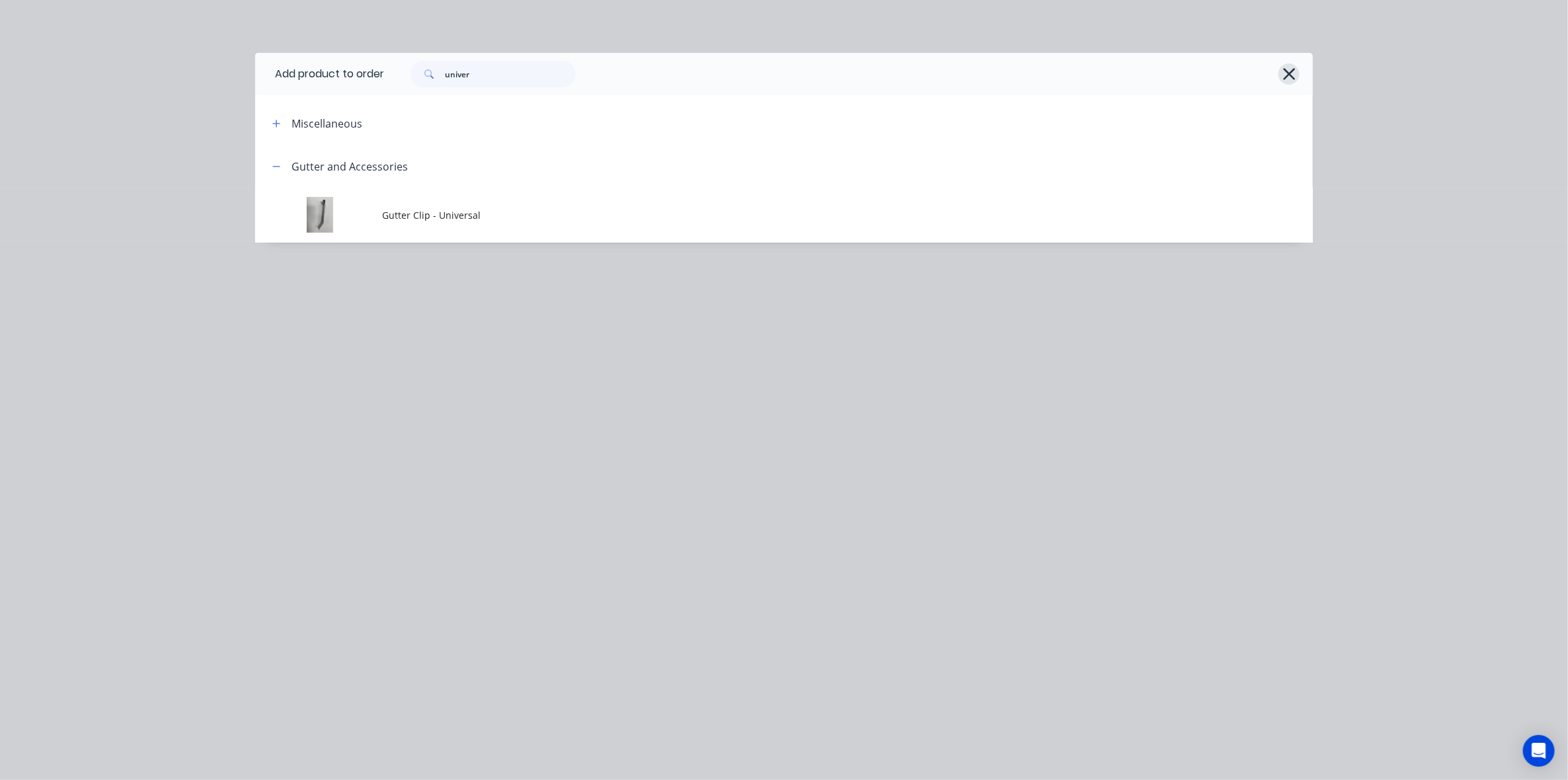
click at [1295, 73] on icon "button" at bounding box center [1289, 74] width 14 height 18
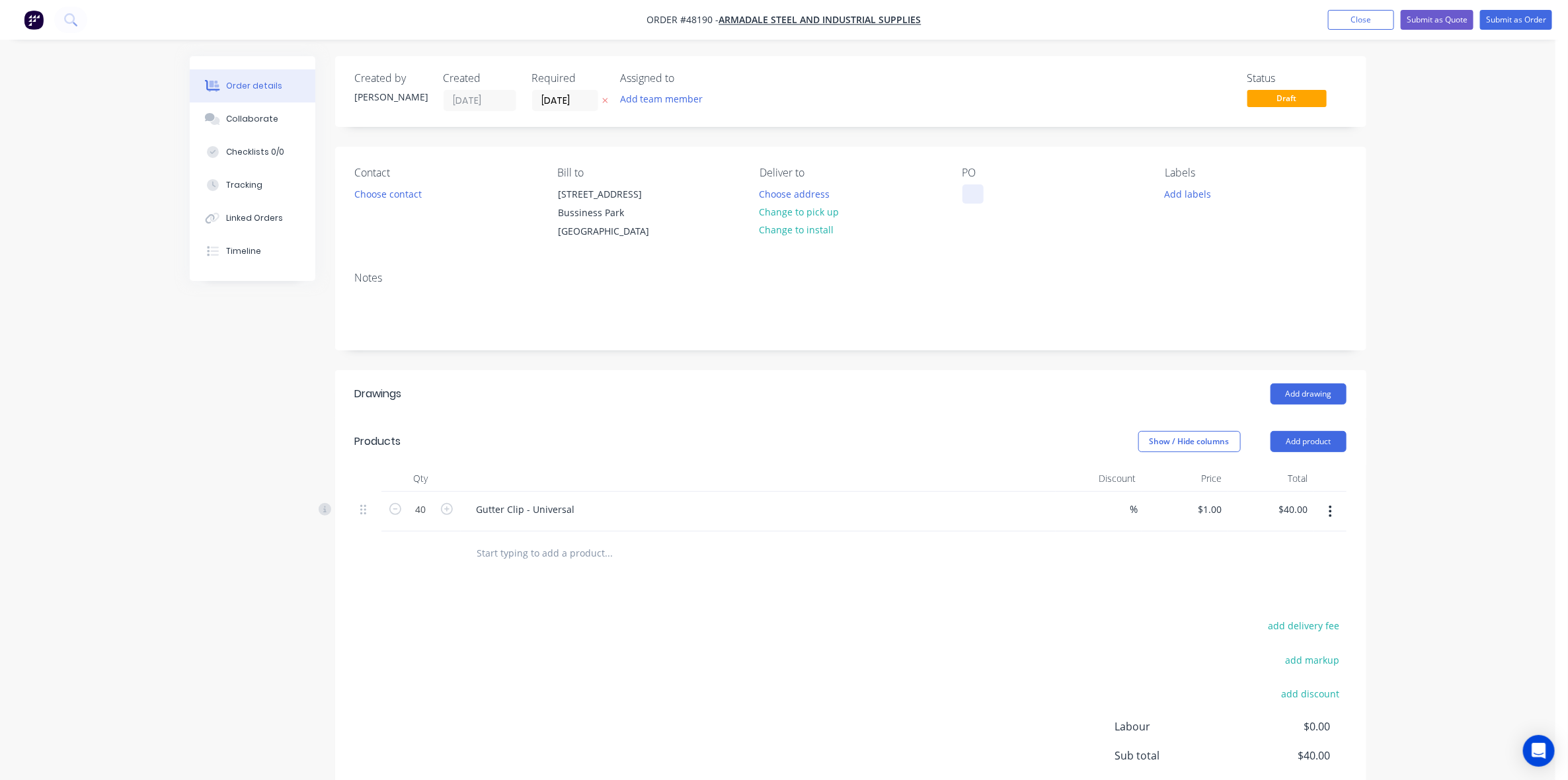
click at [982, 186] on div at bounding box center [973, 194] width 22 height 19
click at [1499, 317] on div "Order details Collaborate Checklists 0/0 Tracking Linked Orders Timeline Order …" at bounding box center [777, 441] width 1556 height 883
click at [1525, 18] on button "Submit as Order" at bounding box center [1517, 20] width 72 height 20
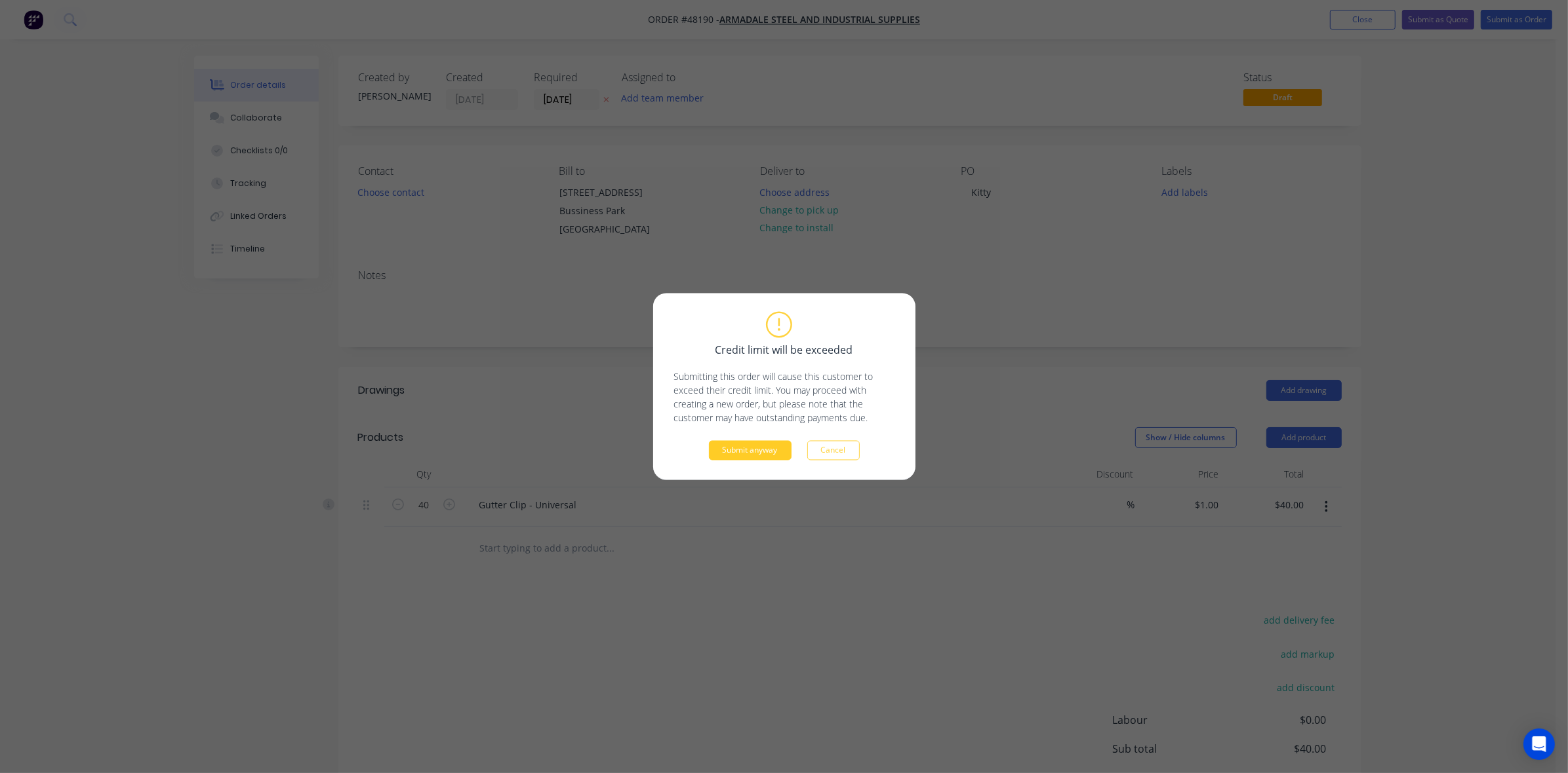
click at [768, 446] on button "Submit anyway" at bounding box center [750, 451] width 82 height 20
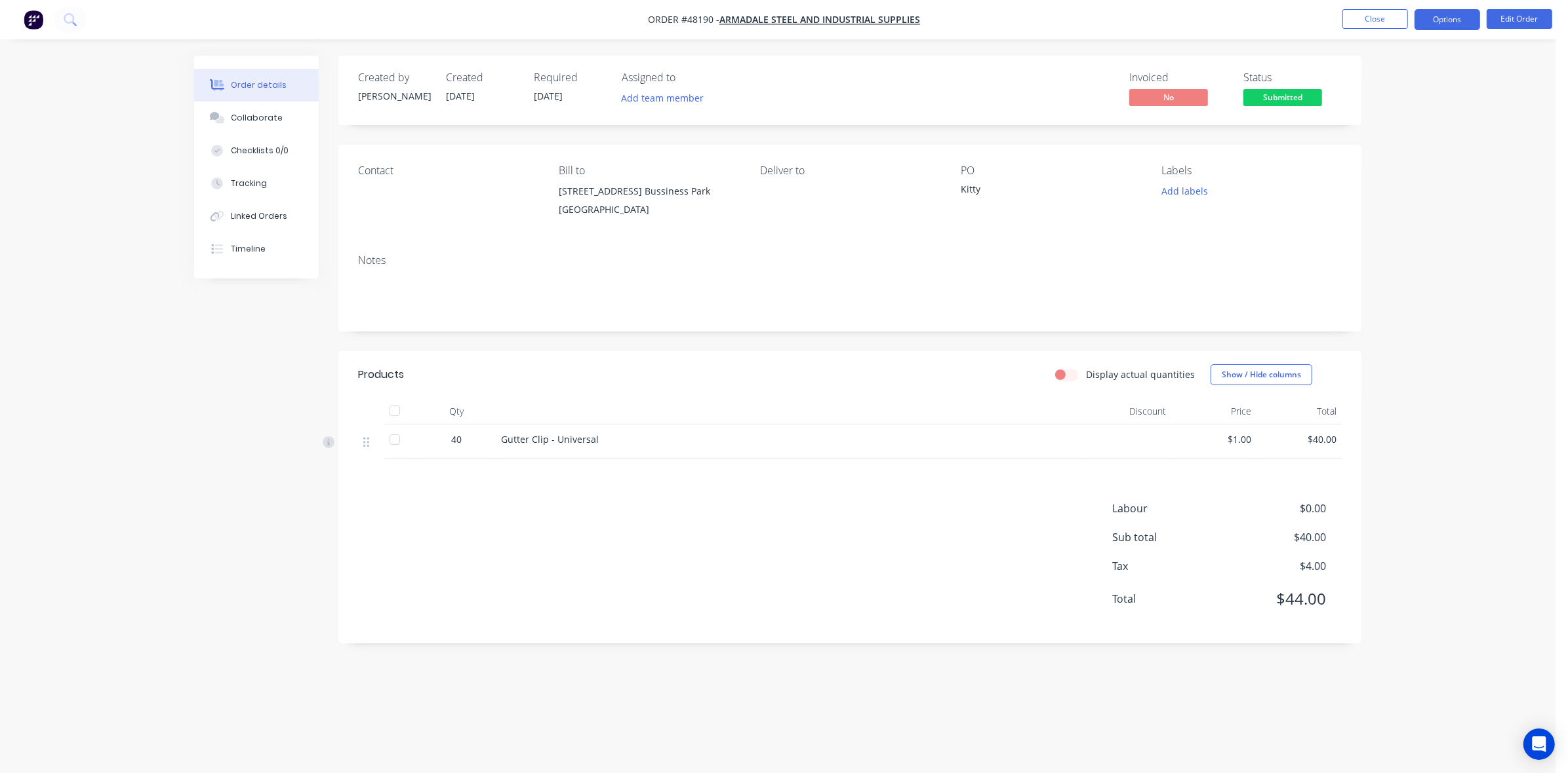
click at [1432, 21] on button "Options" at bounding box center [1447, 20] width 66 height 21
click at [1355, 78] on div "Invoice" at bounding box center [1407, 79] width 120 height 19
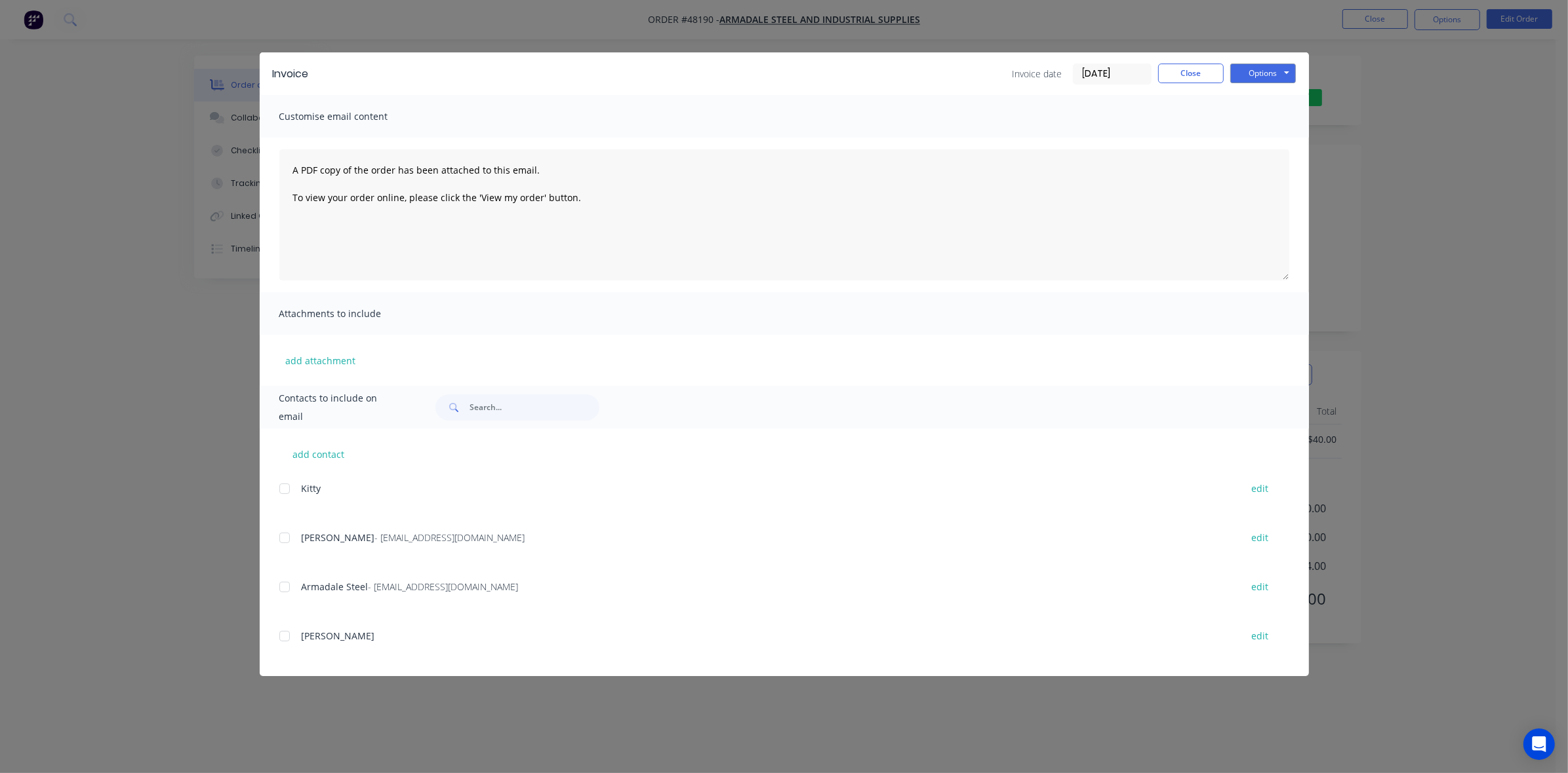
click at [280, 541] on div at bounding box center [284, 538] width 26 height 26
drag, startPoint x: 1277, startPoint y: 66, endPoint x: 1277, endPoint y: 81, distance: 15.0
click at [1277, 69] on button "Options" at bounding box center [1262, 73] width 66 height 20
click at [1267, 149] on button "Email" at bounding box center [1272, 140] width 84 height 21
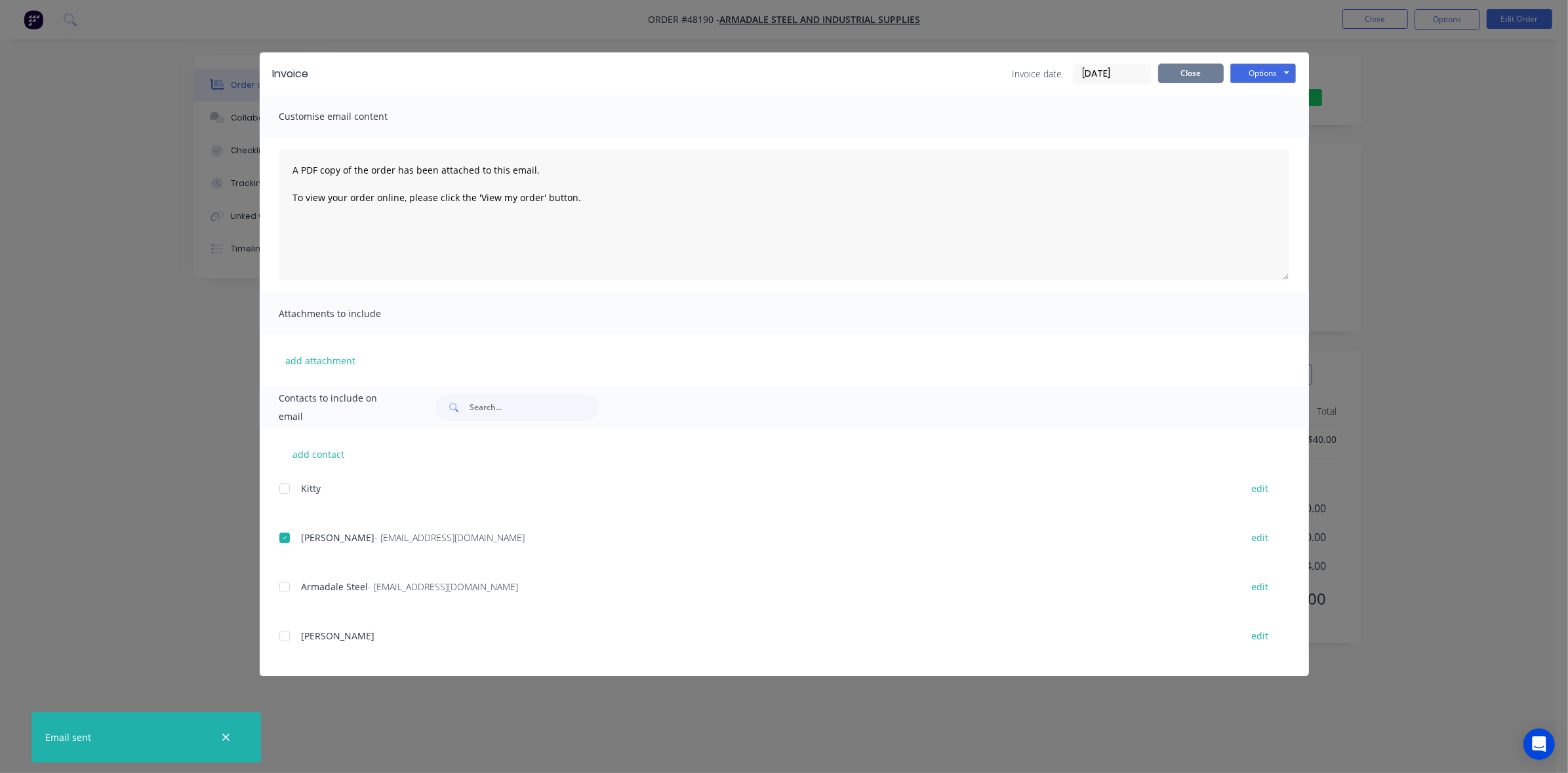
click at [1208, 78] on button "Close" at bounding box center [1191, 73] width 66 height 20
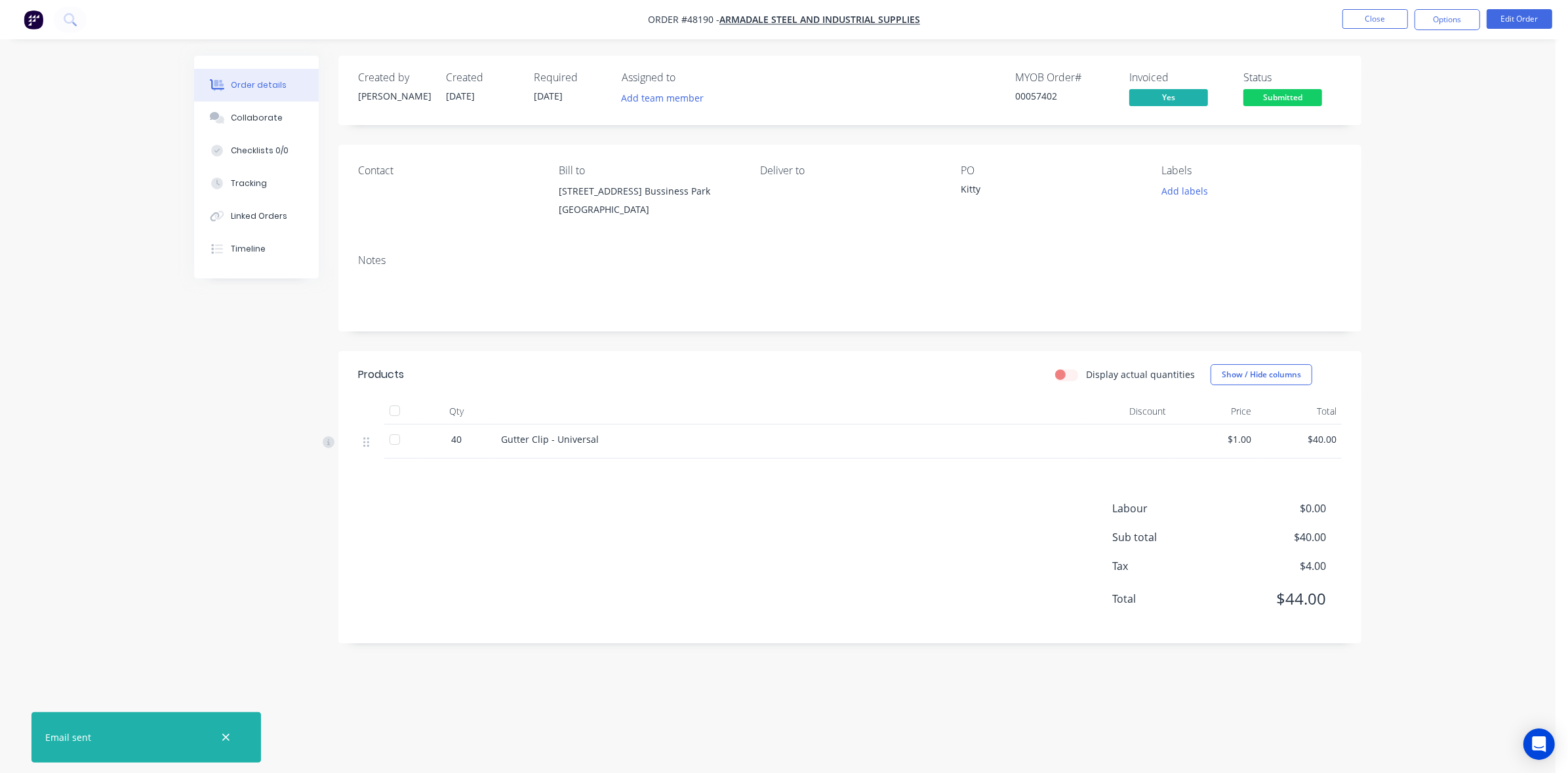
click at [1291, 103] on span "Submitted" at bounding box center [1282, 97] width 78 height 17
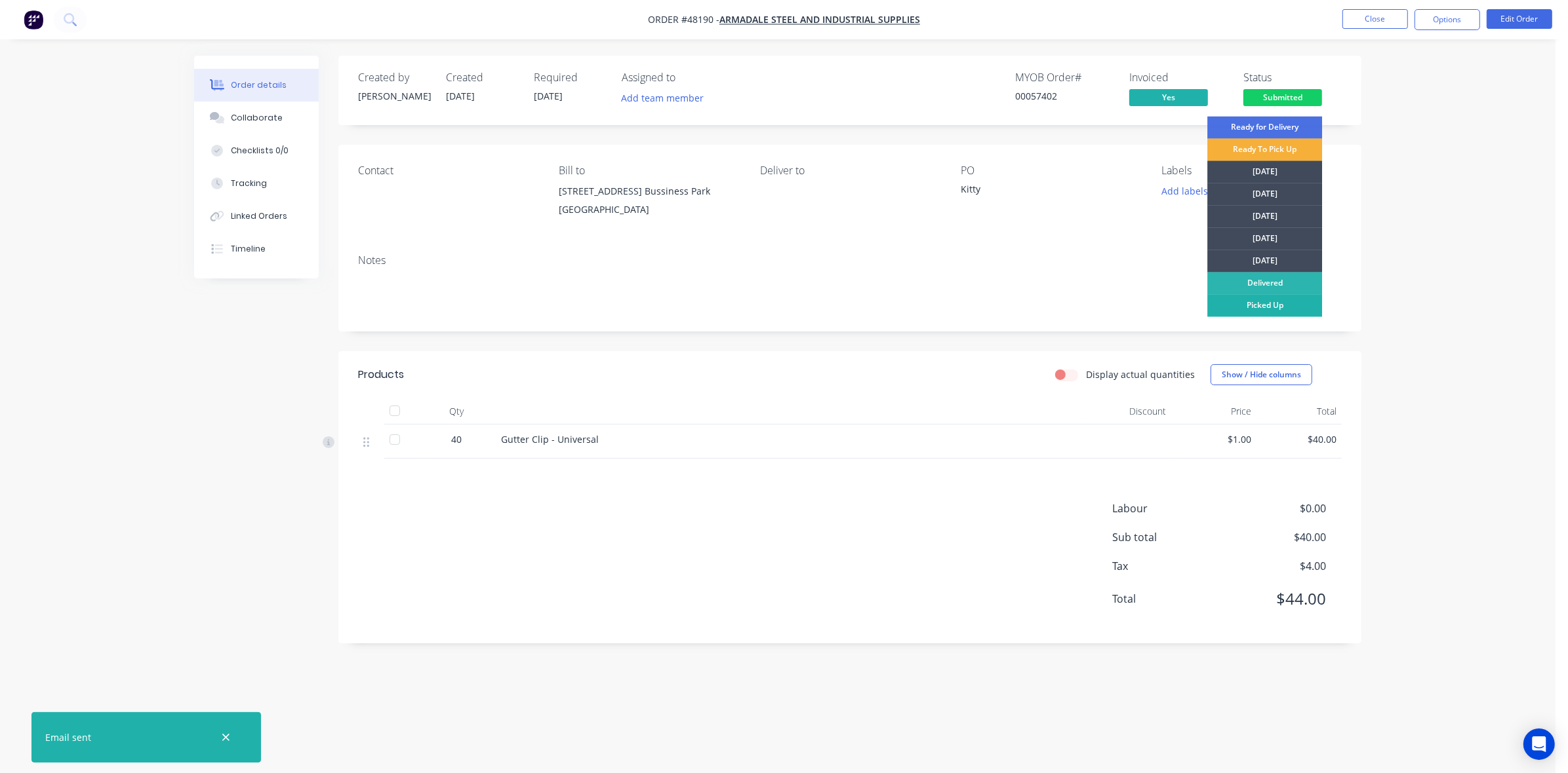
click at [1304, 308] on div "Picked Up" at bounding box center [1264, 305] width 115 height 22
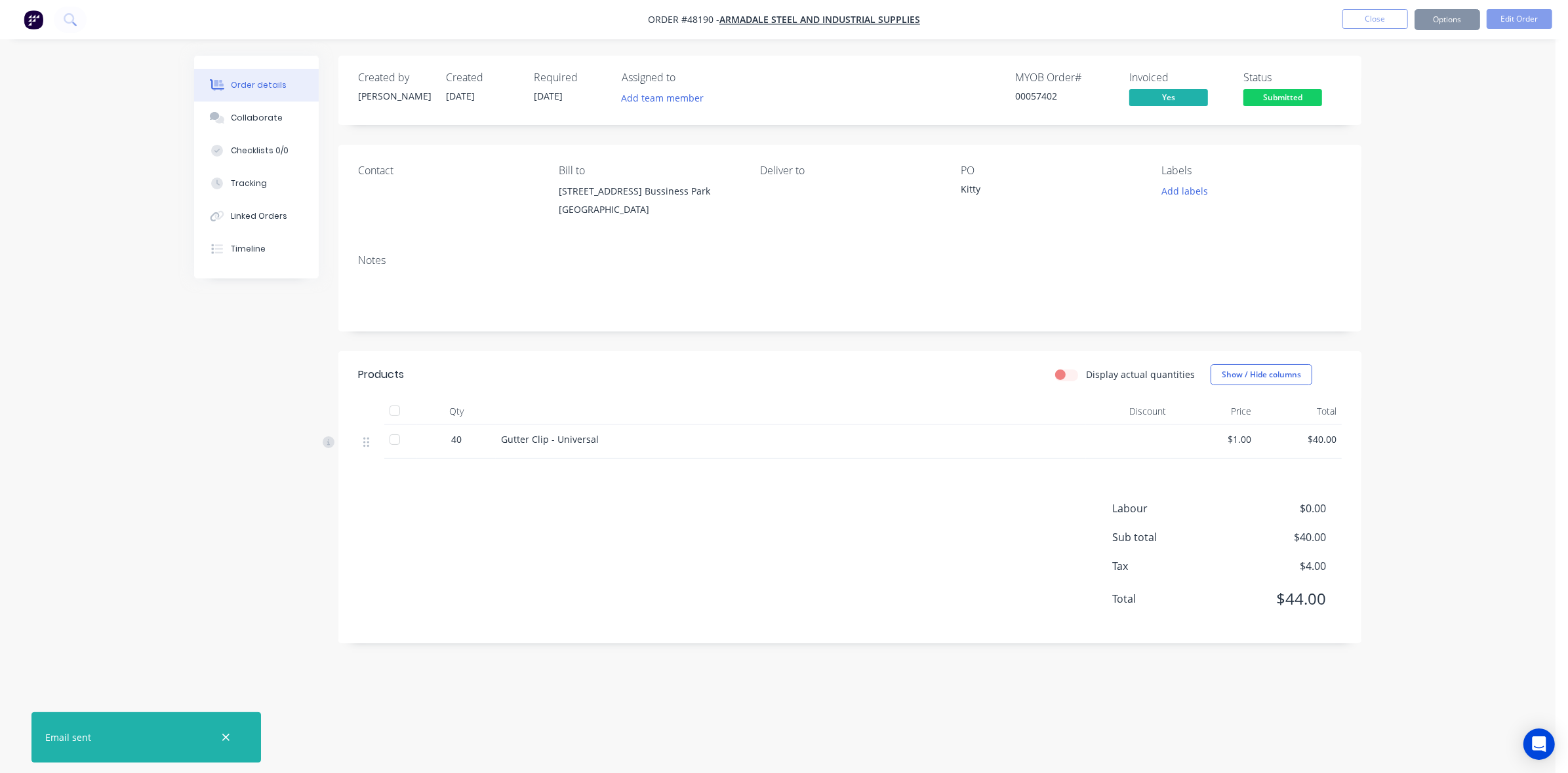
drag, startPoint x: 1442, startPoint y: 209, endPoint x: 1371, endPoint y: 37, distance: 186.1
click at [1440, 200] on div "Order details Collaborate Checklists 0/0 Tracking Linked Orders Timeline Order …" at bounding box center [777, 386] width 1555 height 773
click at [1375, 14] on button "Close" at bounding box center [1375, 19] width 66 height 20
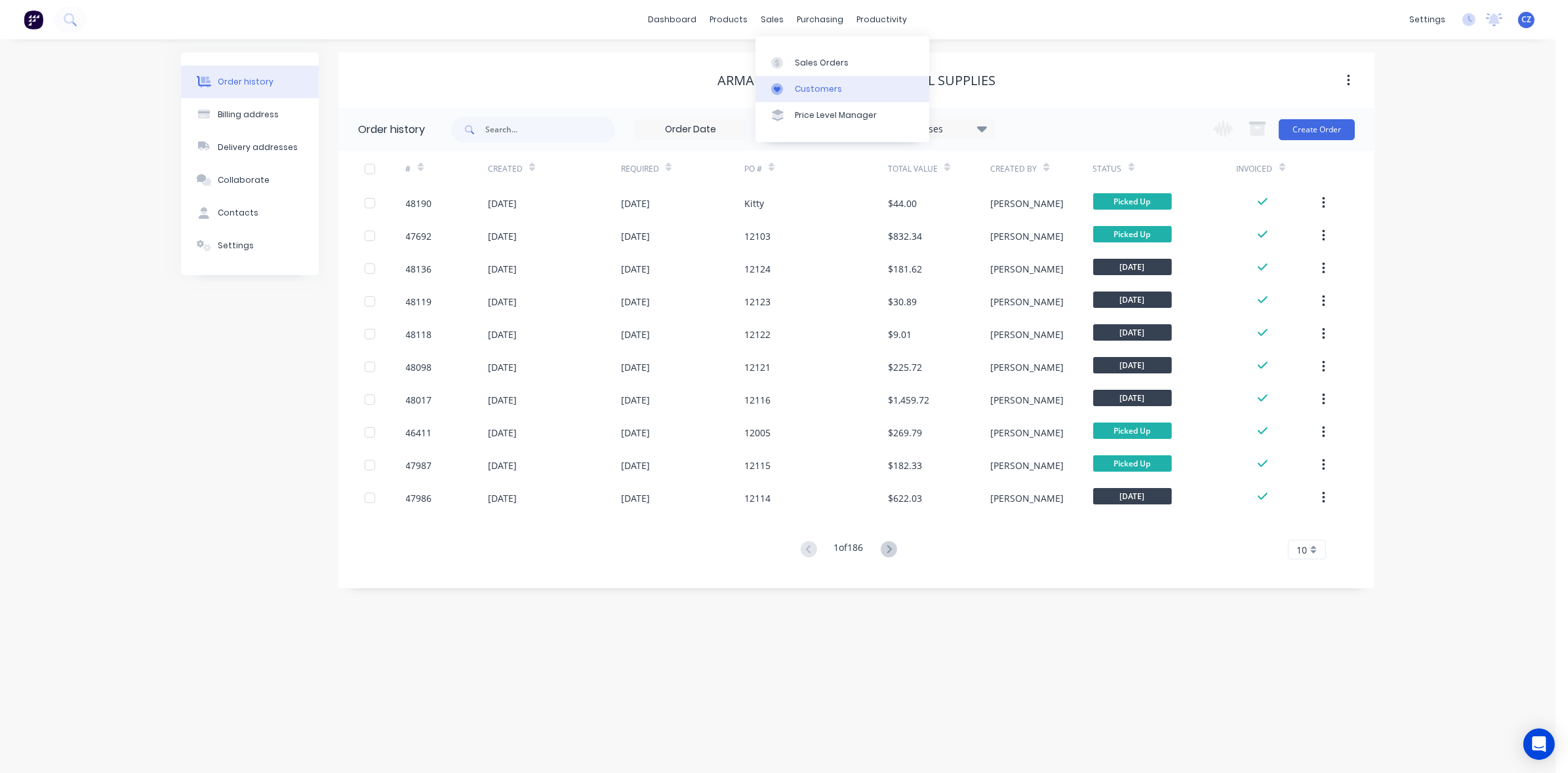
click at [807, 92] on div "Customers" at bounding box center [818, 88] width 47 height 11
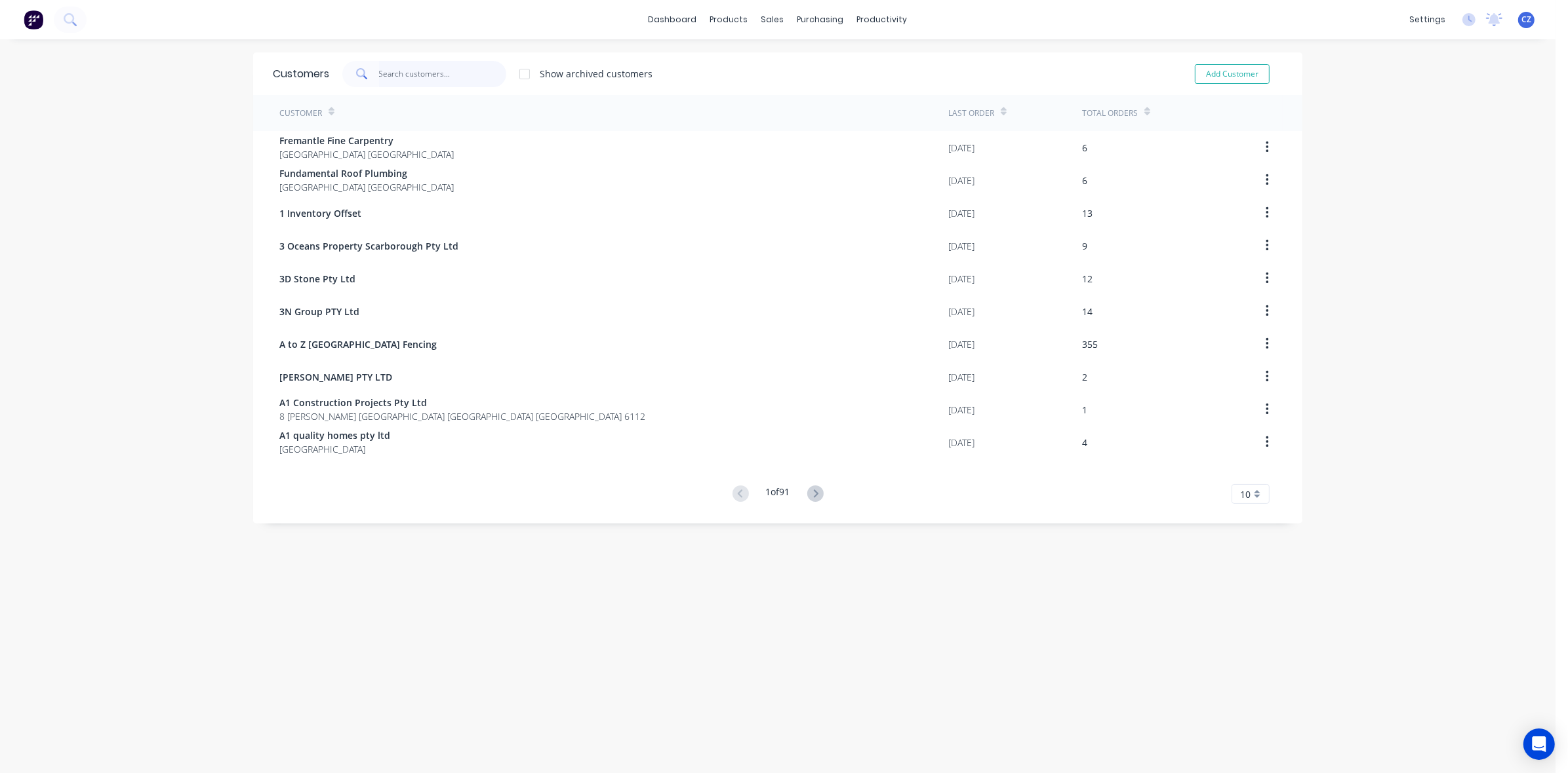
click at [434, 68] on input "text" at bounding box center [443, 74] width 128 height 26
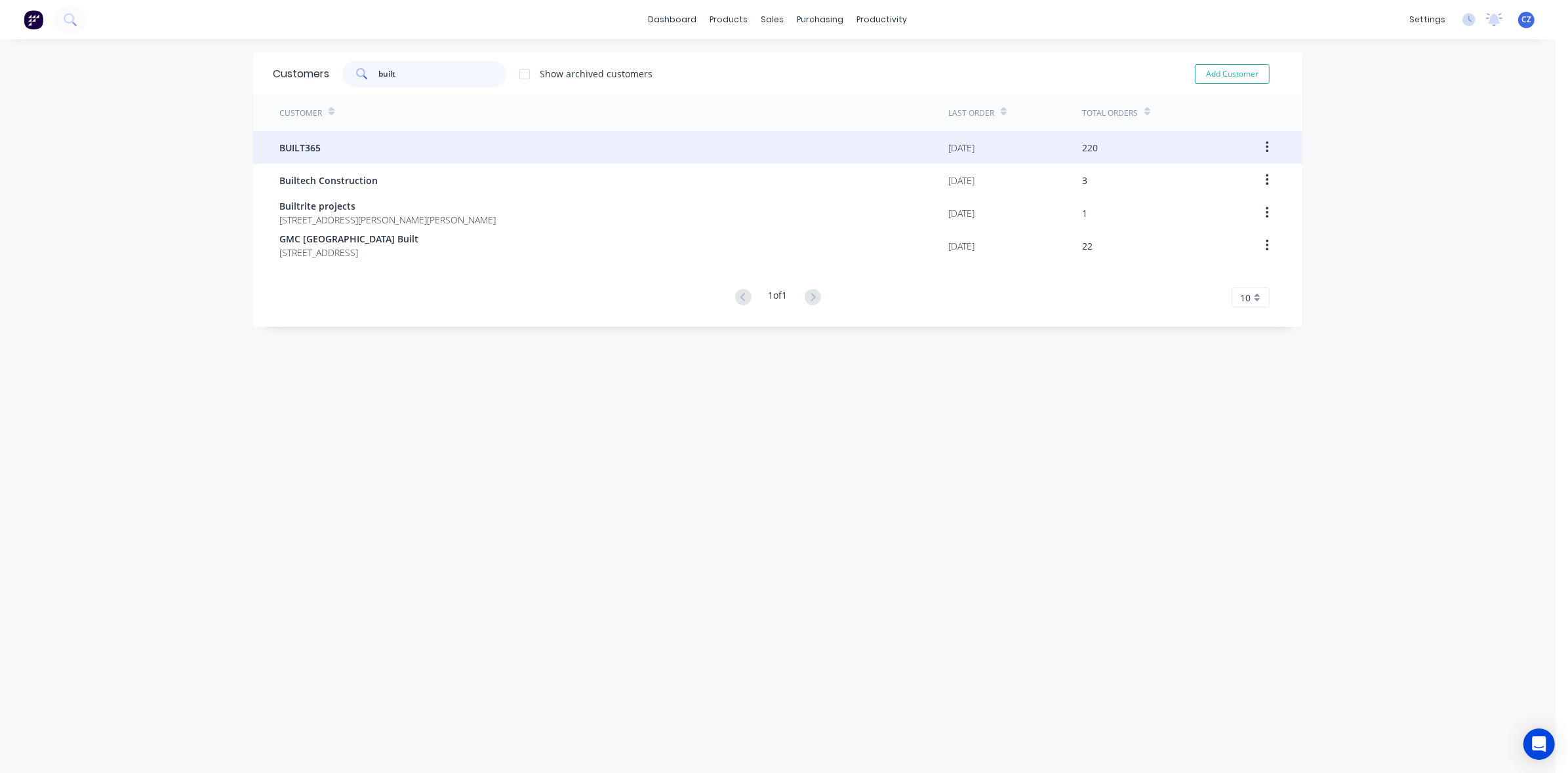
type input "built"
click at [443, 151] on div "BUILT365" at bounding box center [614, 147] width 669 height 33
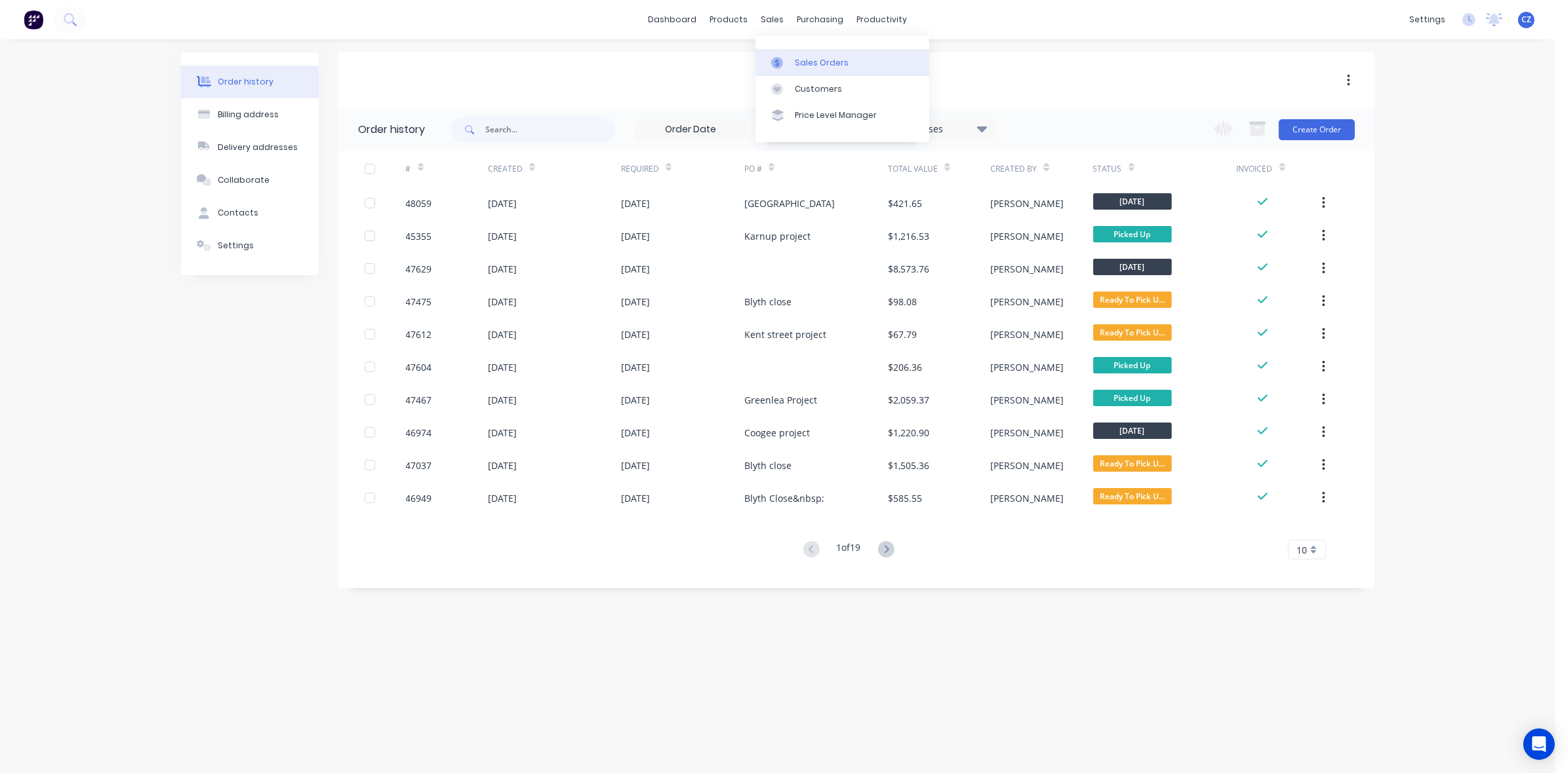
click at [808, 58] on div "Sales Orders" at bounding box center [821, 62] width 54 height 11
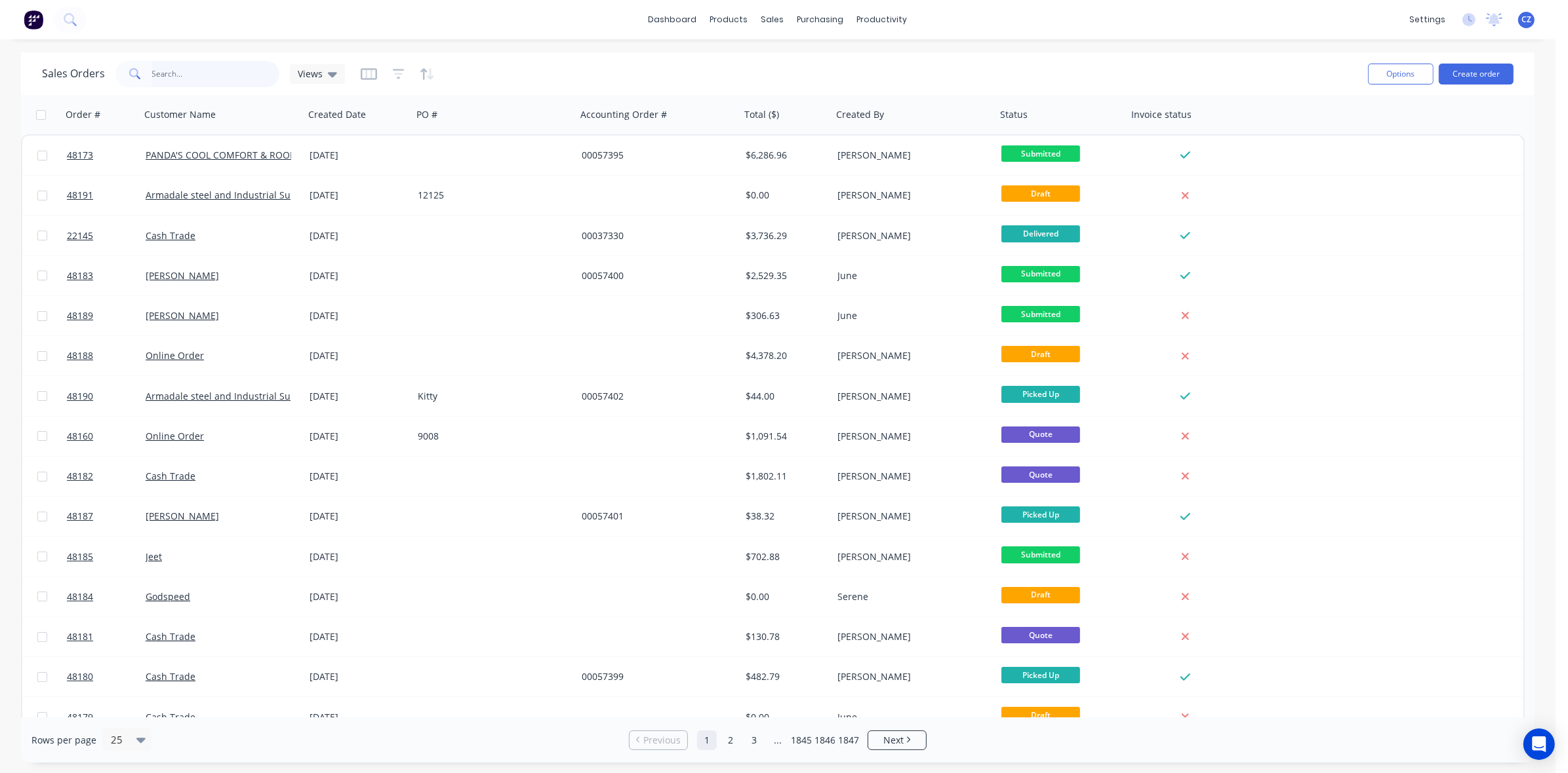
click at [223, 78] on input "text" at bounding box center [216, 74] width 128 height 26
paste input "411 524 985"
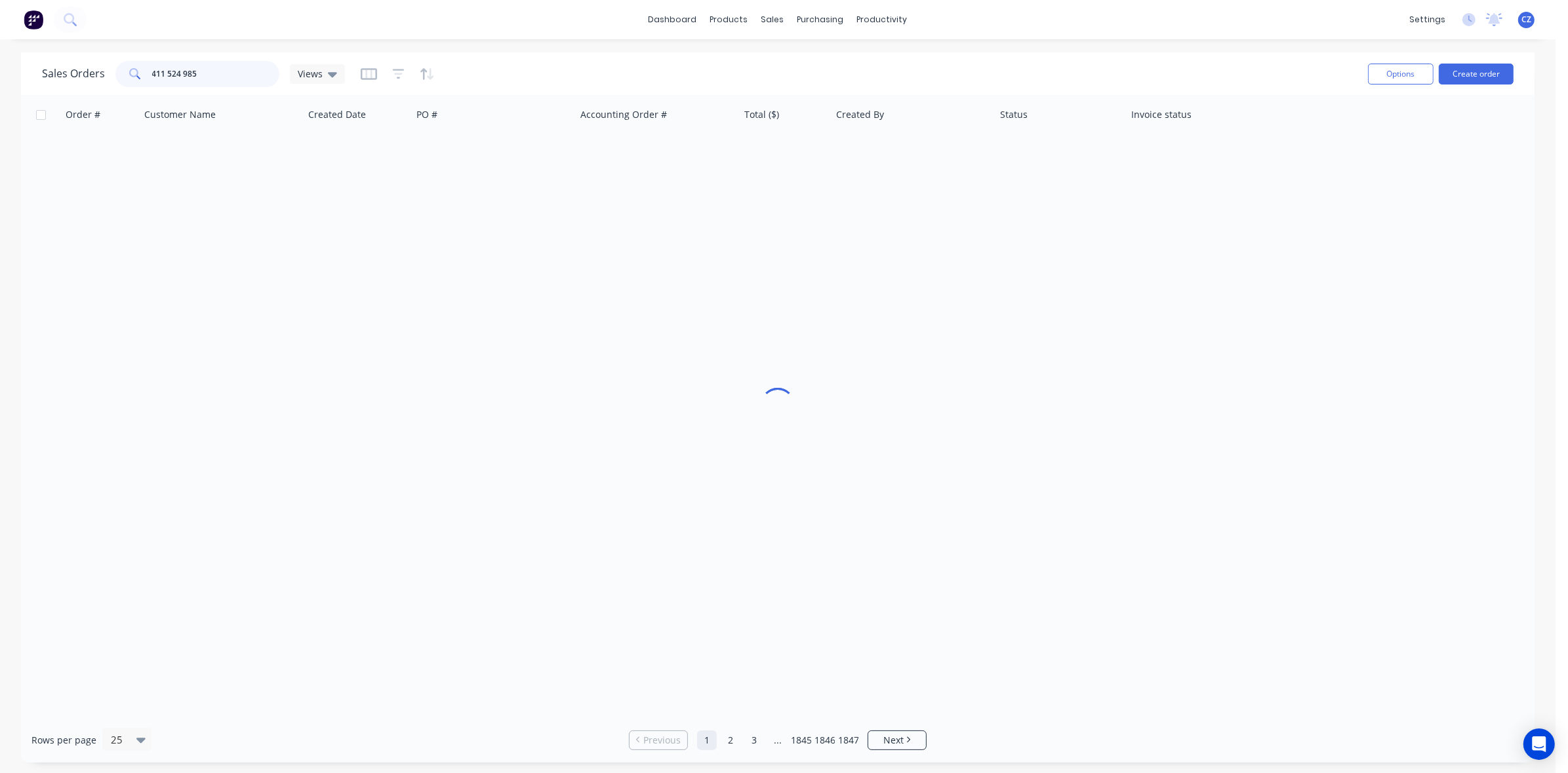
type input "411 524 985"
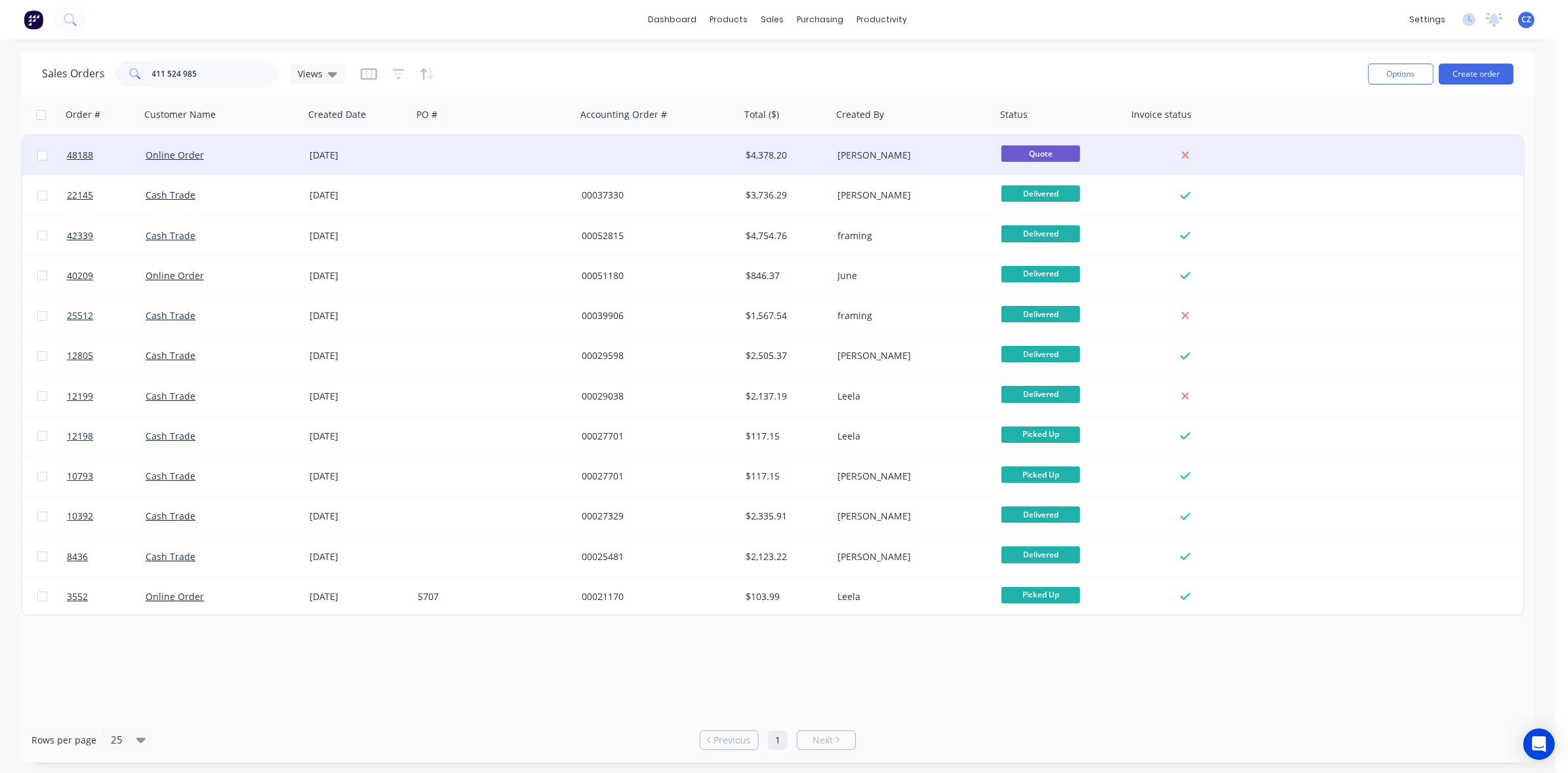
click at [64, 155] on div at bounding box center [101, 155] width 78 height 40
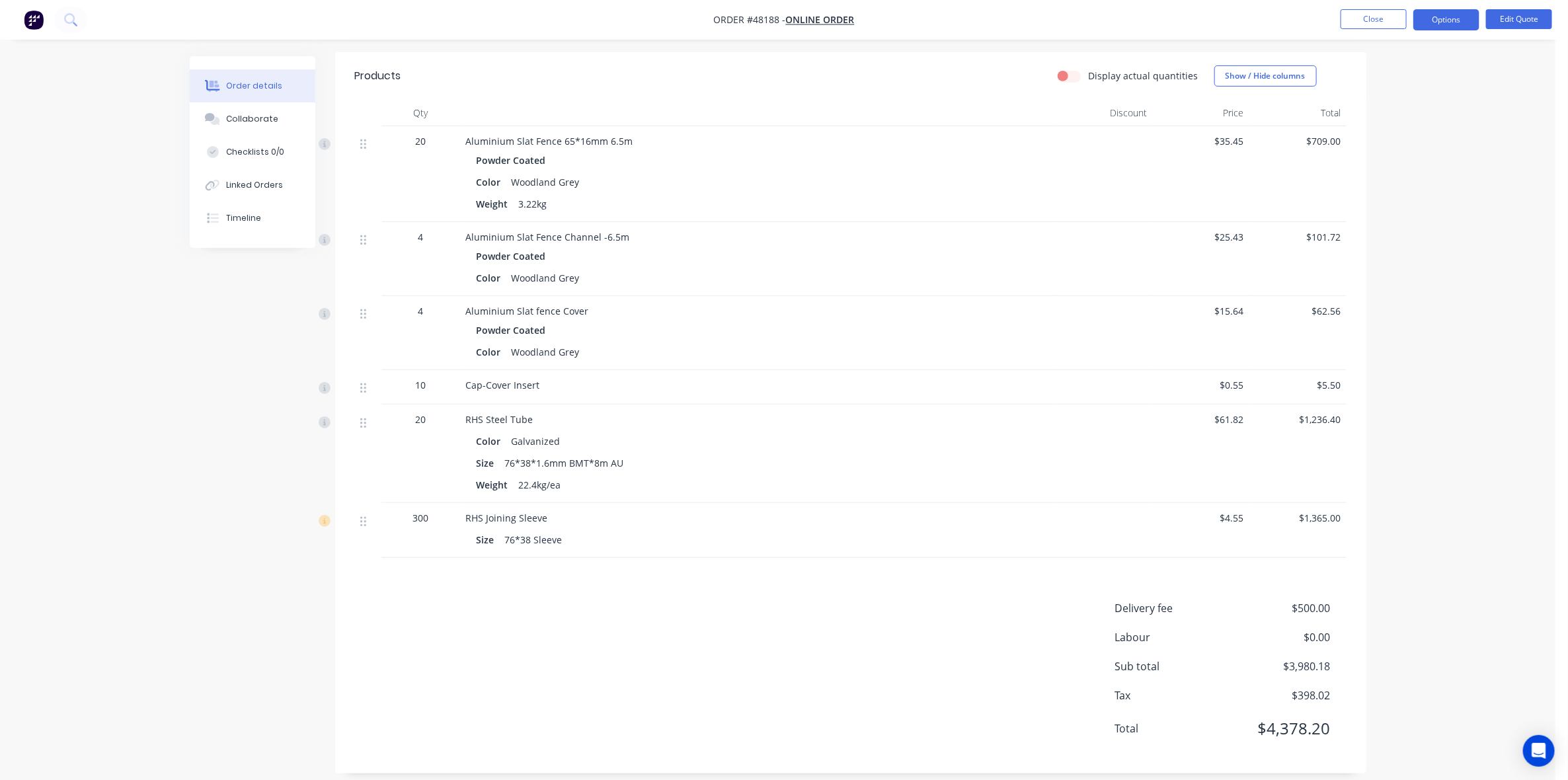
scroll to position [330, 0]
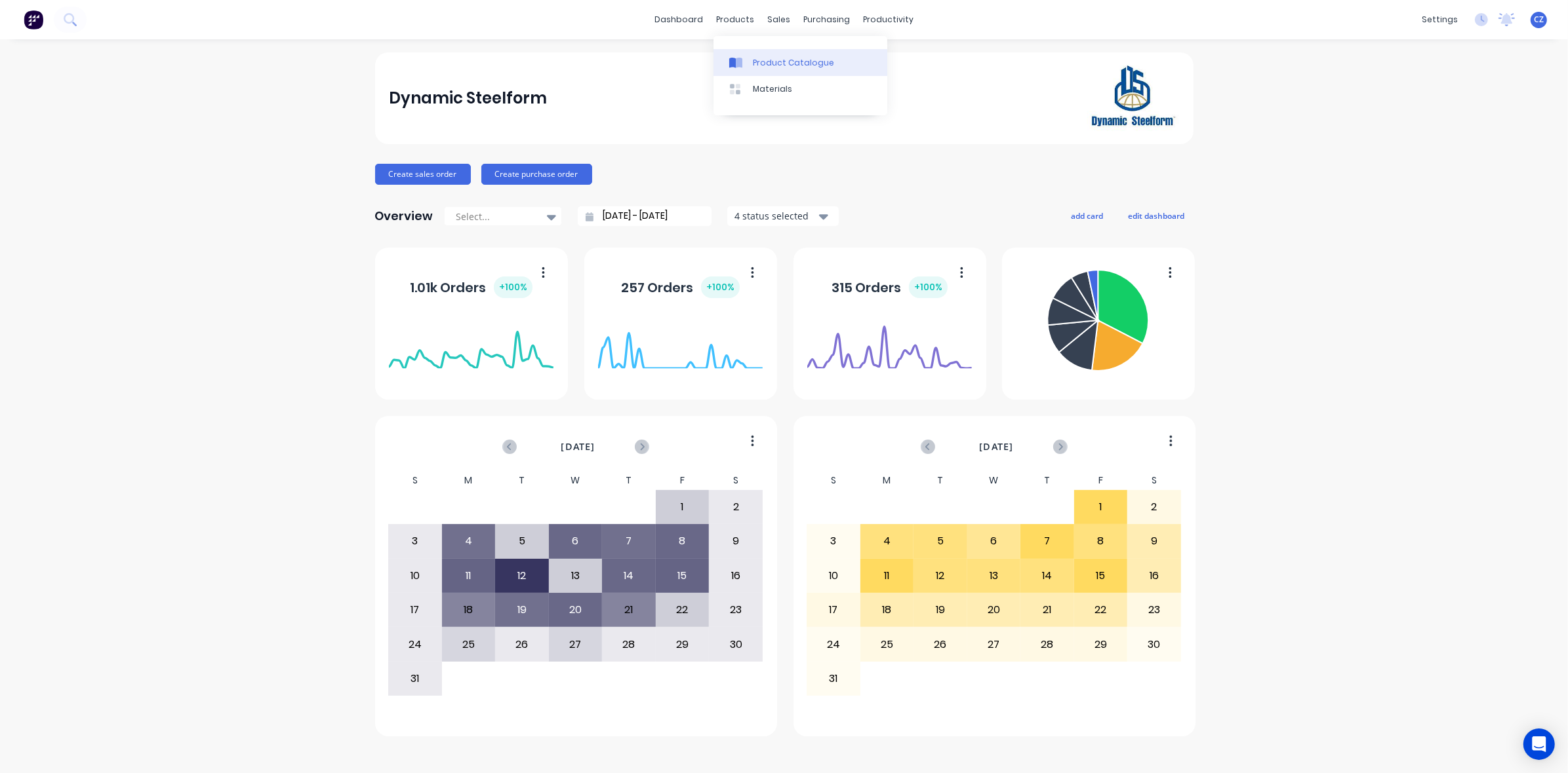
click at [780, 63] on div "Product Catalogue" at bounding box center [793, 62] width 82 height 11
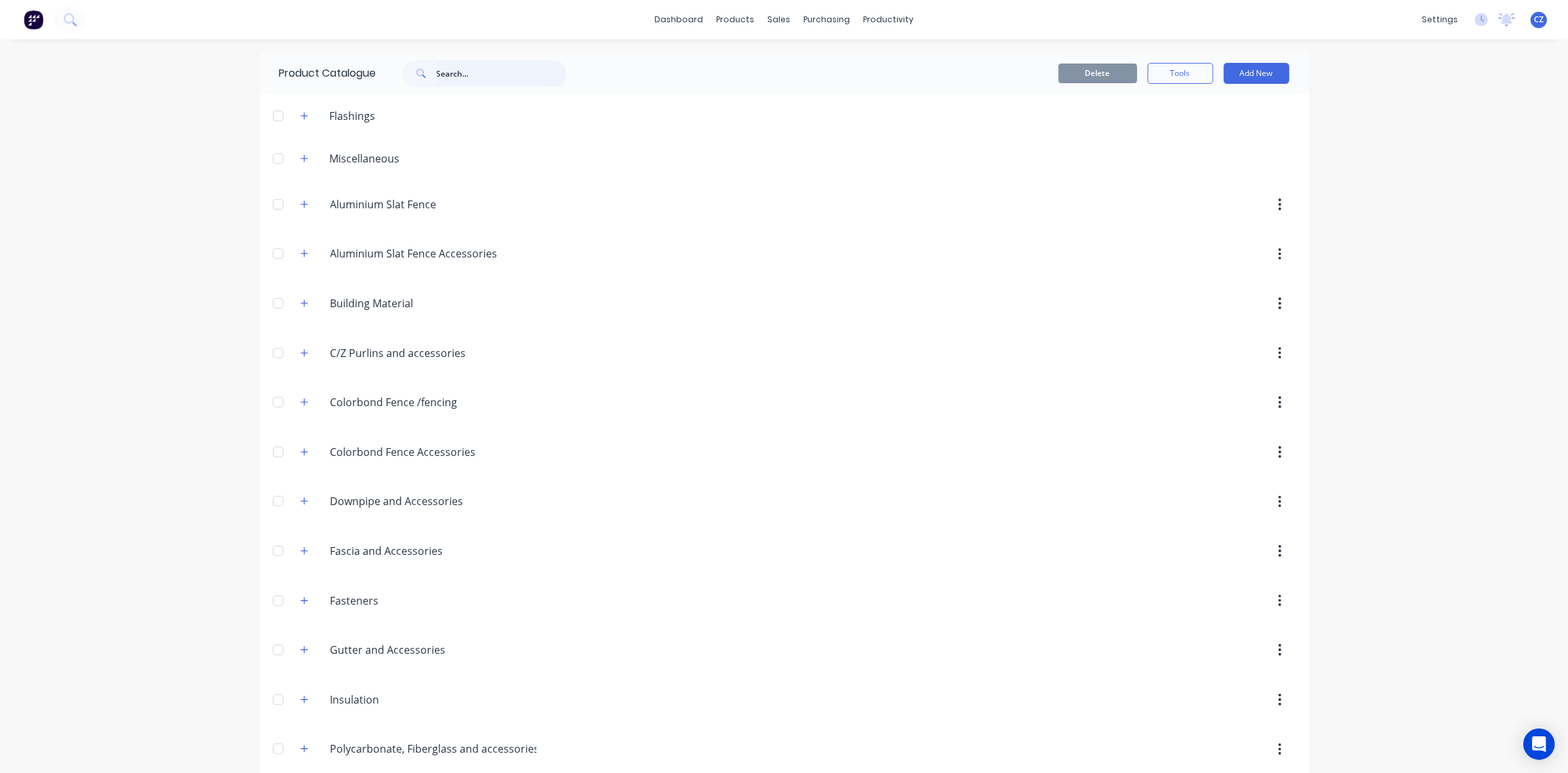
click at [460, 64] on input "text" at bounding box center [501, 73] width 130 height 26
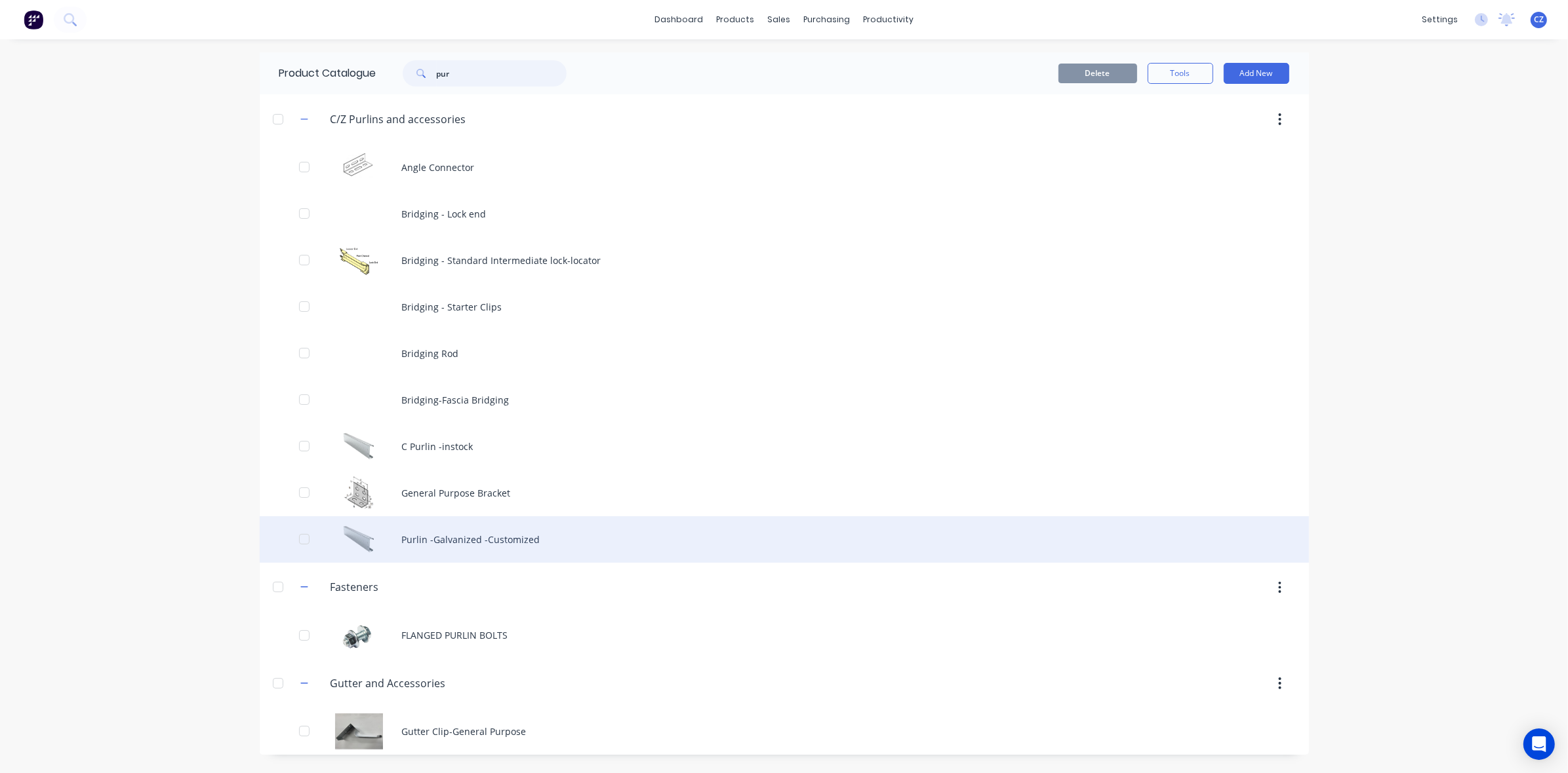
type input "pur"
click at [466, 536] on div "Purlin -Galvanized -Customized" at bounding box center [784, 539] width 1049 height 46
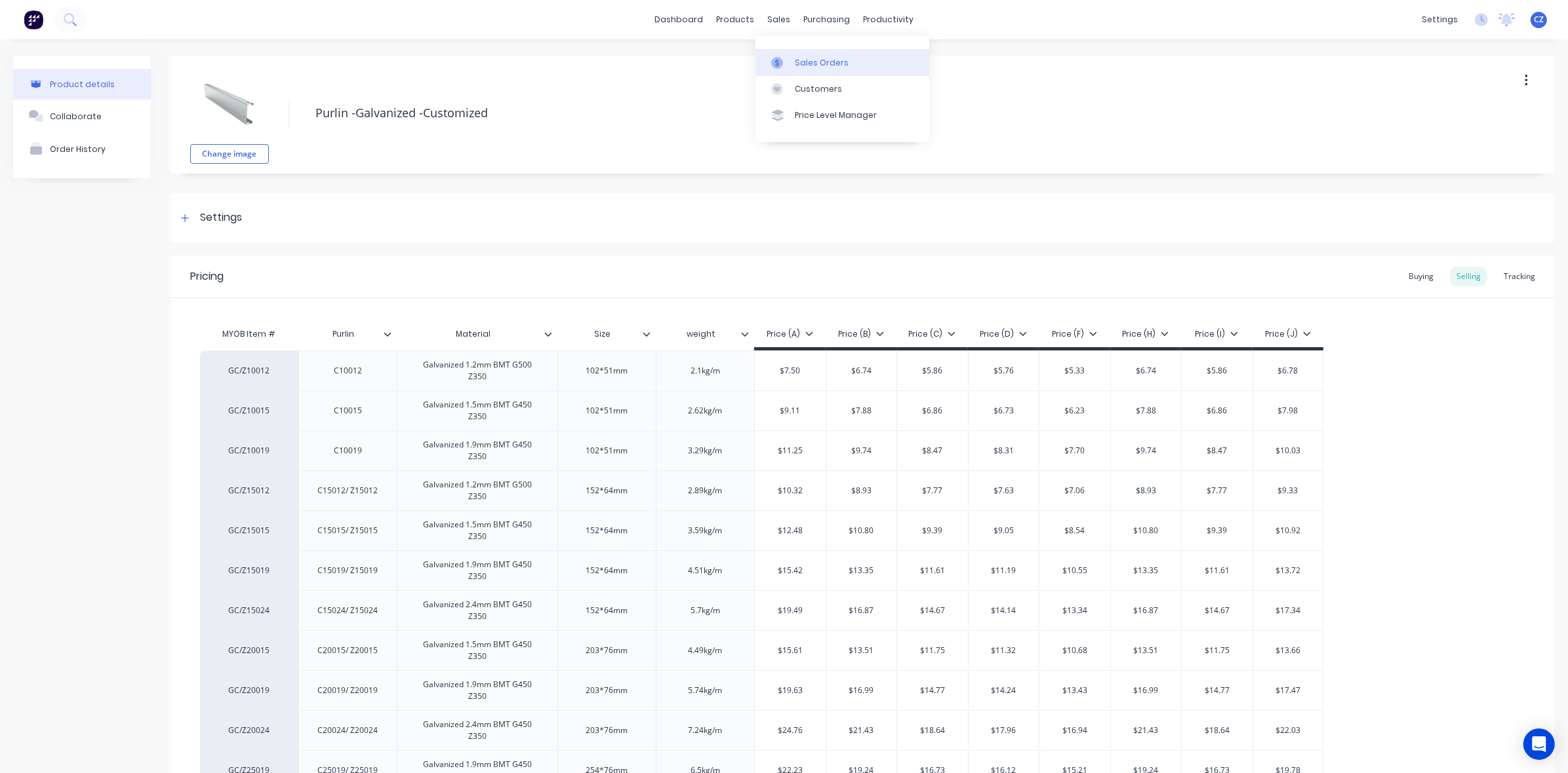
click at [791, 57] on link "Sales Orders" at bounding box center [842, 62] width 174 height 26
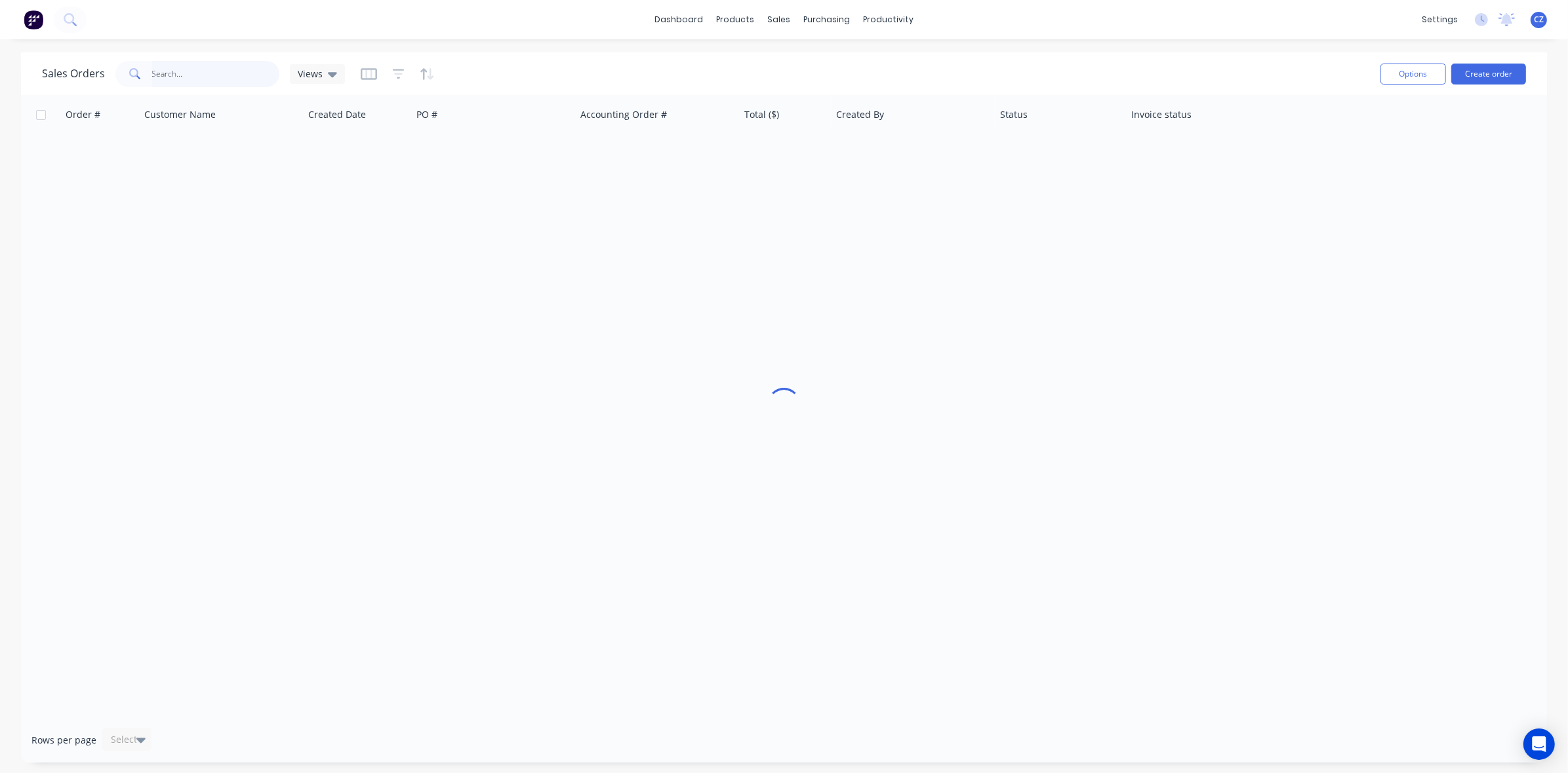
click at [222, 73] on input "text" at bounding box center [216, 74] width 128 height 26
type input "22145"
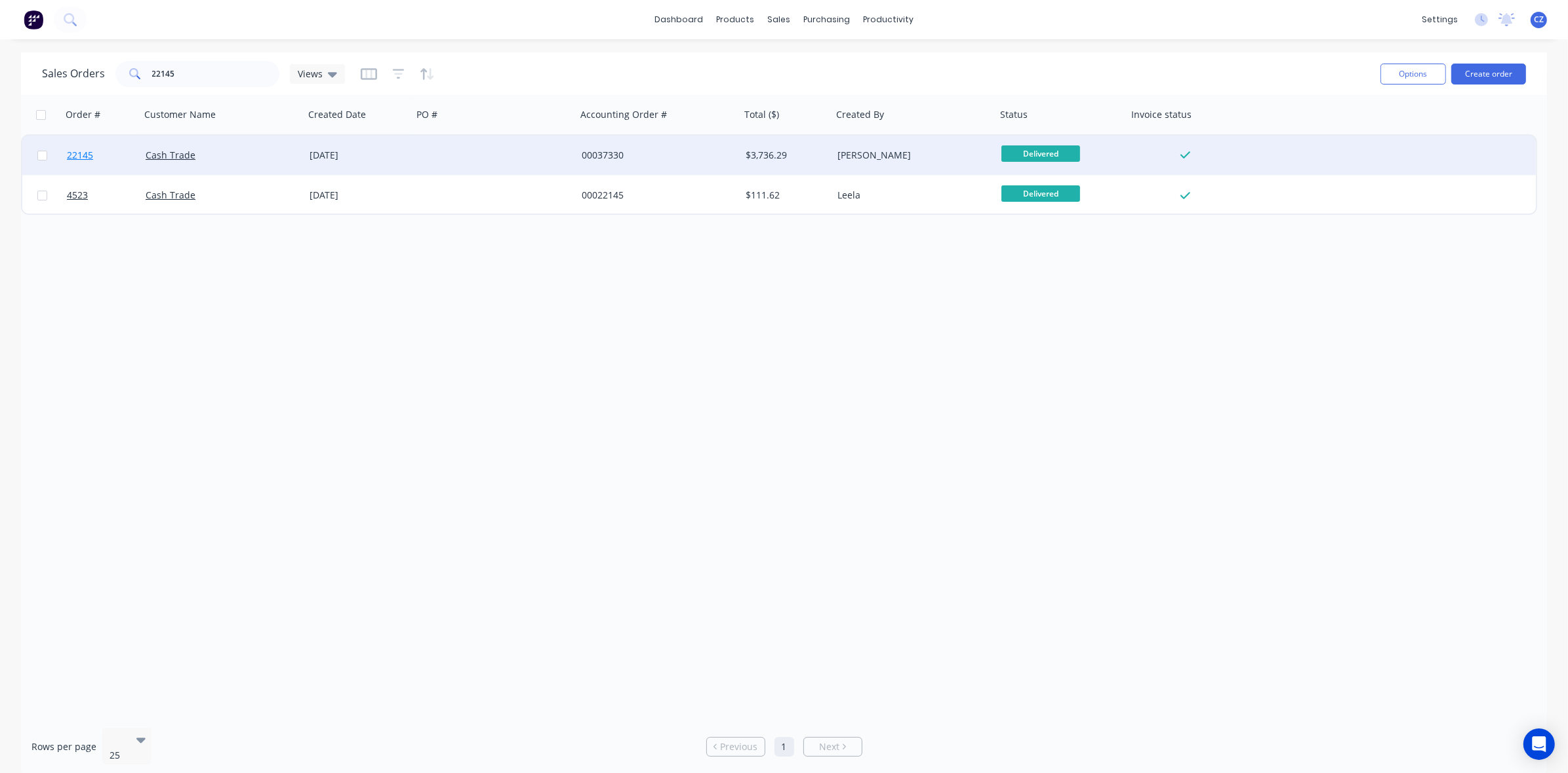
click at [87, 154] on span "22145" at bounding box center [80, 155] width 26 height 13
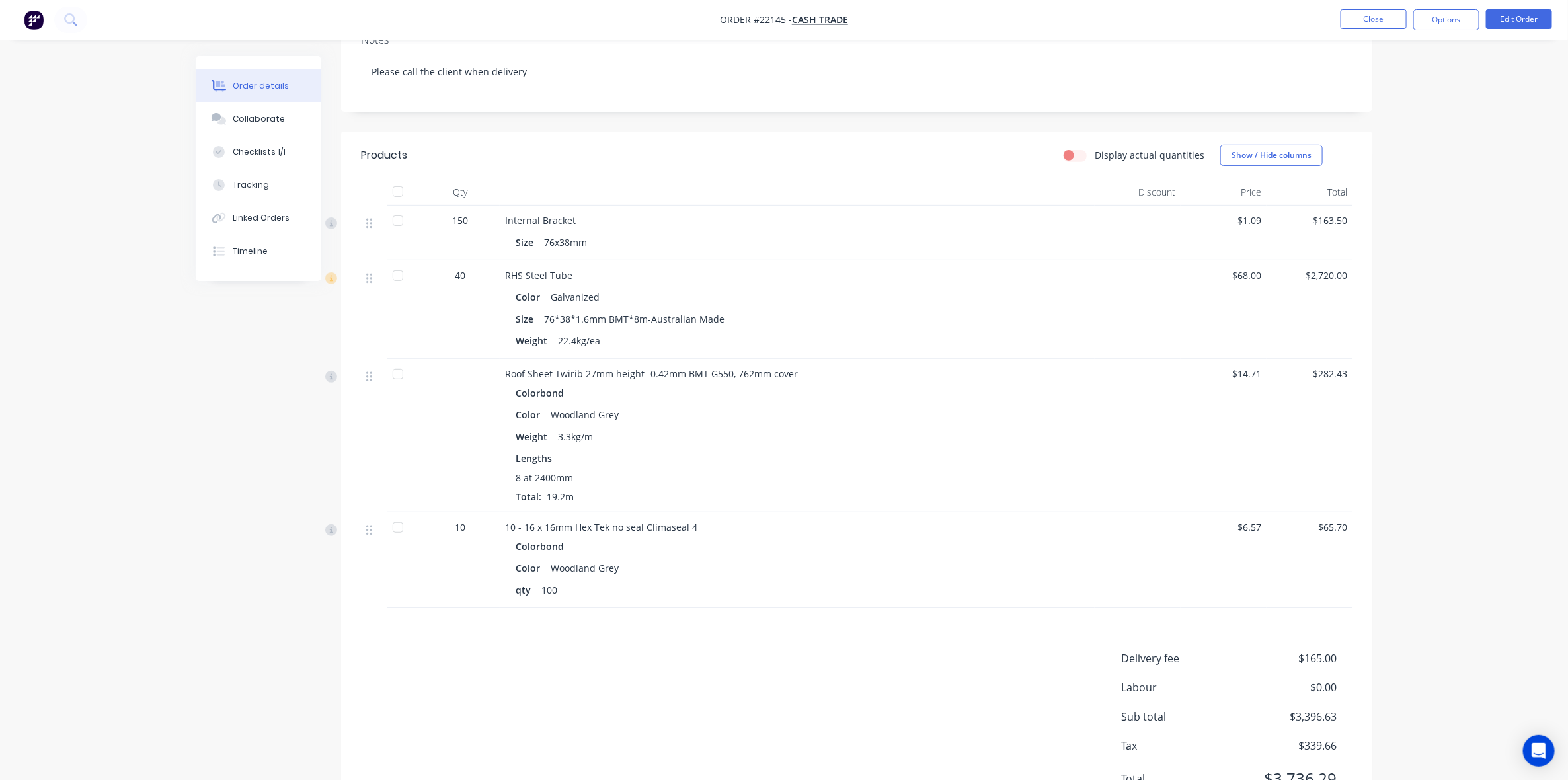
scroll to position [248, 0]
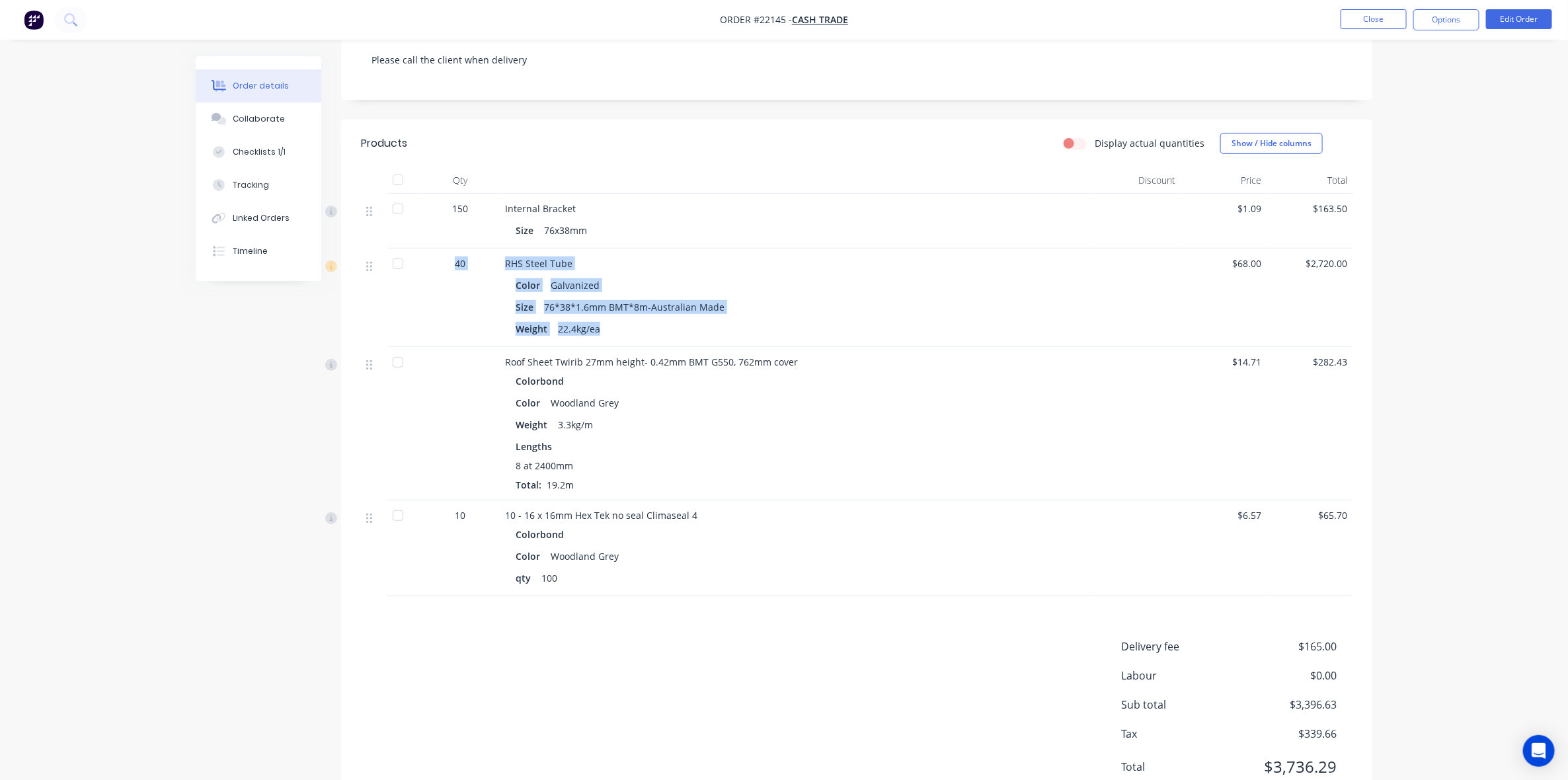
drag, startPoint x: 602, startPoint y: 327, endPoint x: 443, endPoint y: 268, distance: 169.6
click at [443, 268] on div "40 RHS Steel Tube Color Galvanized Size 76*38*1.6mm BMT*8m-Australian Made Weig…" at bounding box center [857, 298] width 992 height 98
click at [656, 266] on div "RHS Steel Tube" at bounding box center [797, 264] width 585 height 14
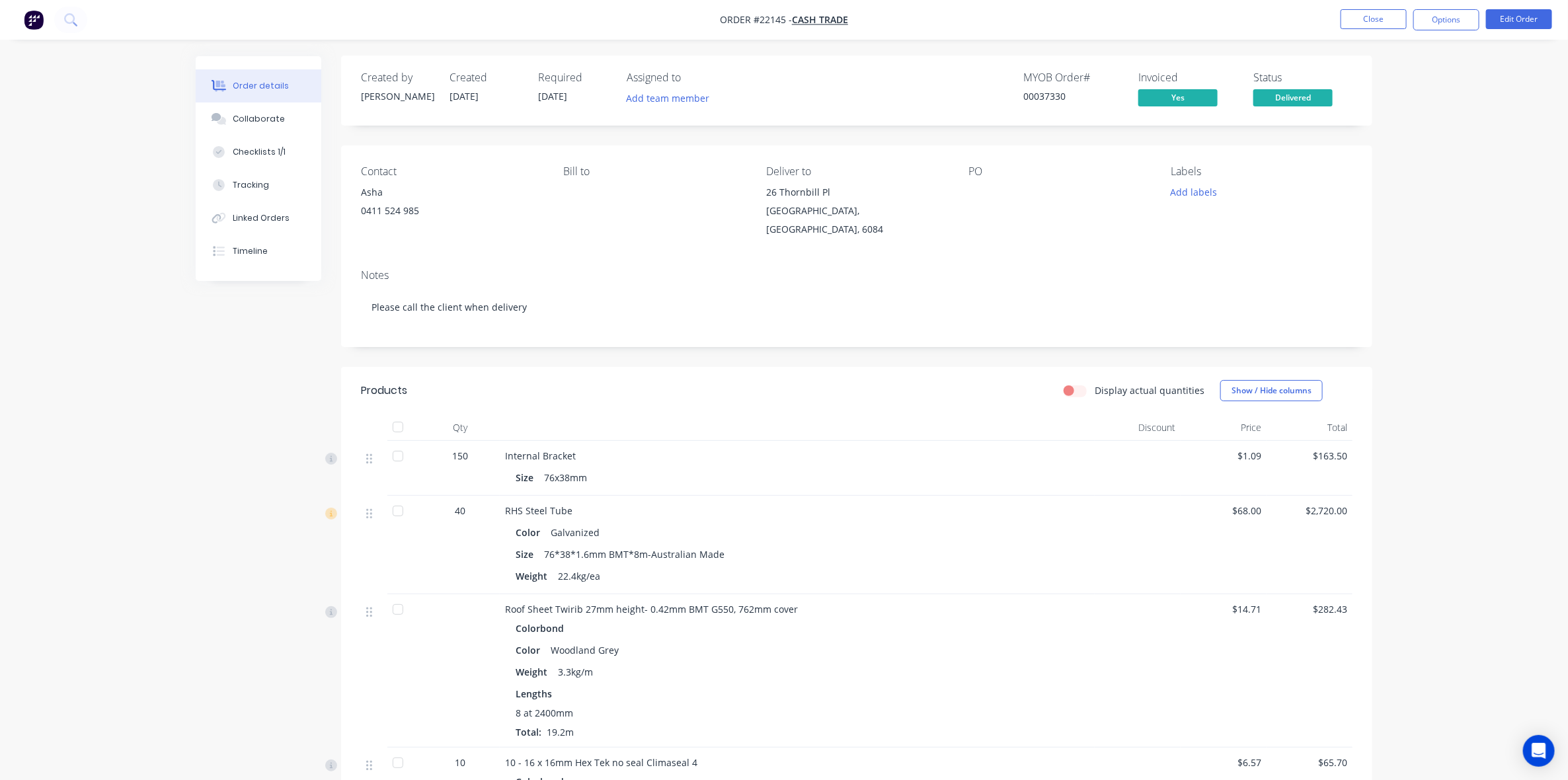
scroll to position [0, 0]
drag, startPoint x: 832, startPoint y: 228, endPoint x: 761, endPoint y: 199, distance: 76.7
click at [761, 199] on div "Contact Asha [PHONE_NUMBER] Bill to Deliver to [STREET_ADDRESS] PO Labels Add l…" at bounding box center [857, 202] width 1031 height 113
click at [800, 70] on div "Created by [PERSON_NAME] Created [DATE] Required [DATE] Assigned to Add team me…" at bounding box center [857, 91] width 1031 height 70
drag, startPoint x: 490, startPoint y: 102, endPoint x: 529, endPoint y: 73, distance: 48.6
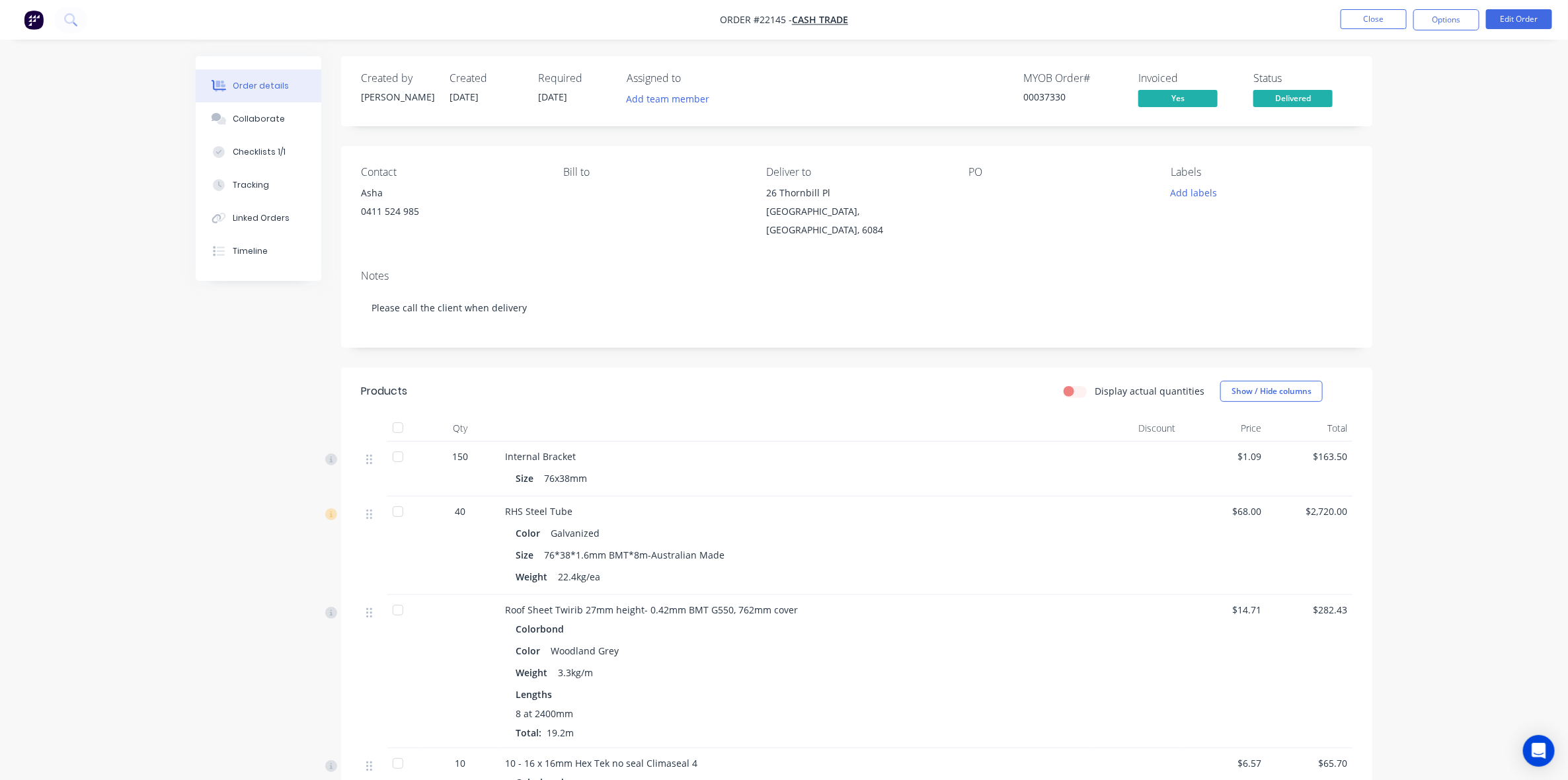
click at [415, 74] on div "Created by [PERSON_NAME] Created [DATE] Required [DATE] Assigned to Add team me…" at bounding box center [560, 91] width 398 height 38
click at [533, 74] on div "Created by [PERSON_NAME] Created [DATE] Required [DATE] Assigned to Add team me…" at bounding box center [560, 91] width 398 height 38
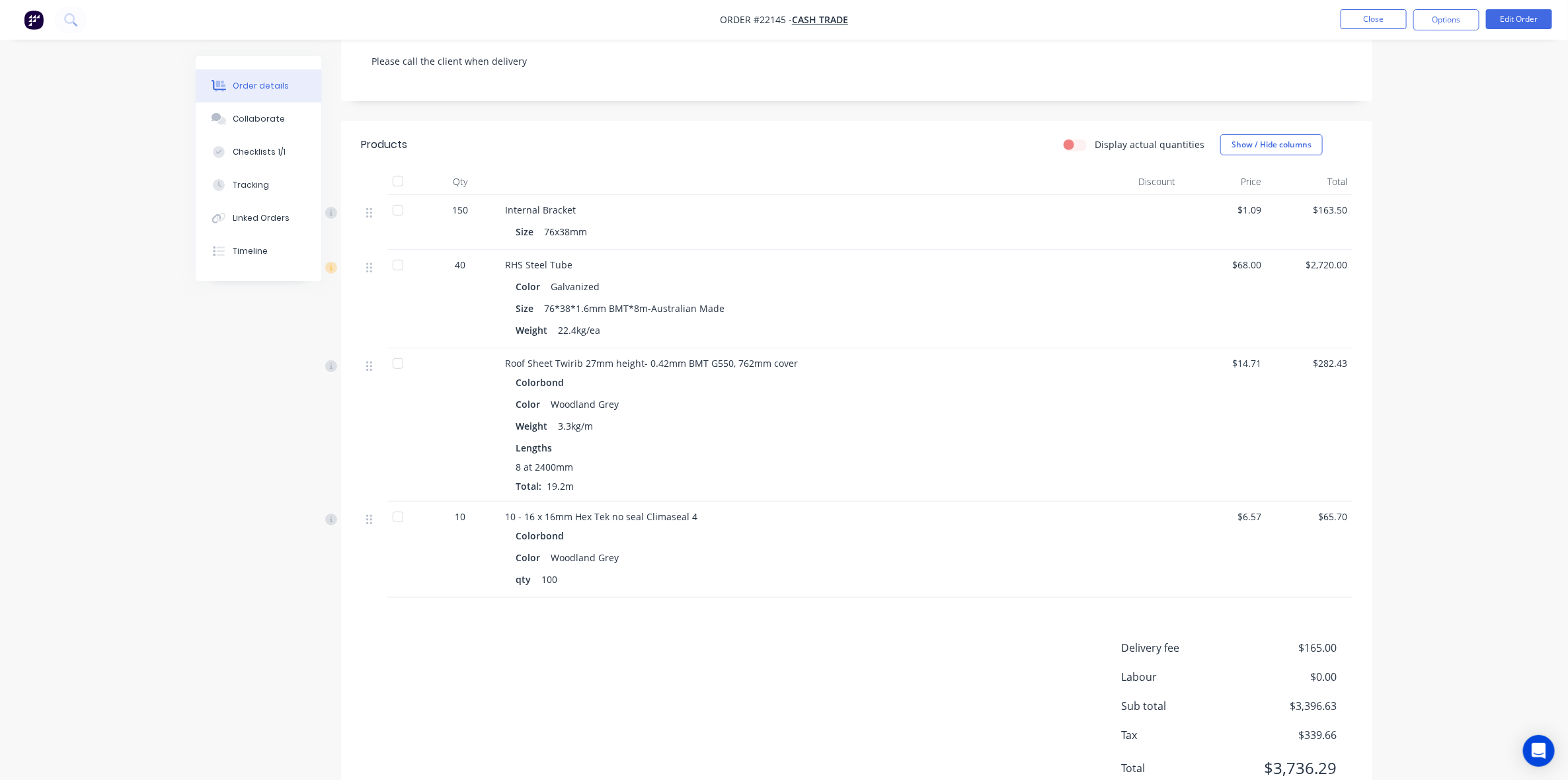
scroll to position [300, 0]
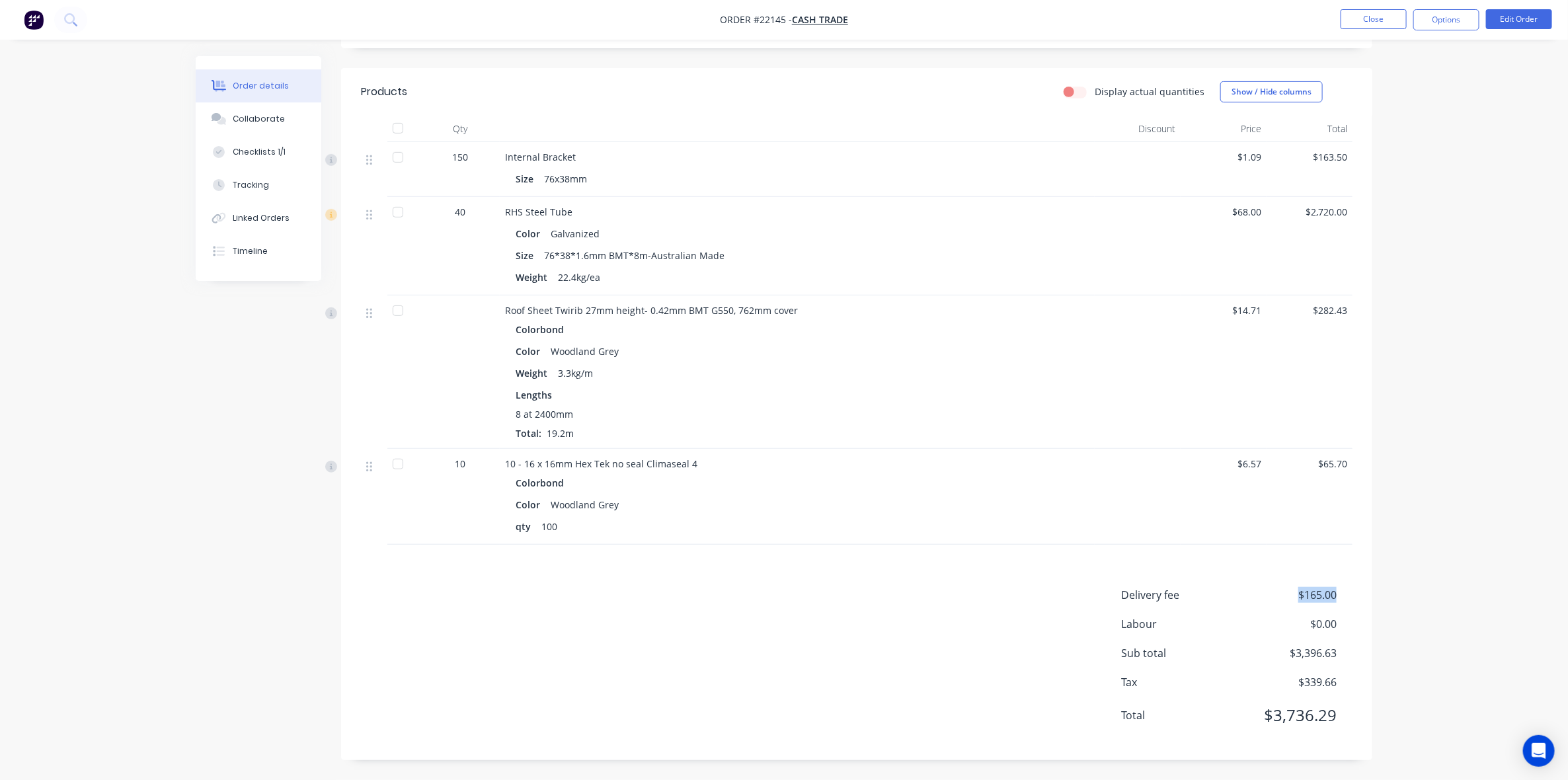
drag, startPoint x: 1294, startPoint y: 589, endPoint x: 1349, endPoint y: 600, distance: 56.1
click at [1349, 602] on div "Delivery fee $165.00" at bounding box center [1237, 595] width 231 height 16
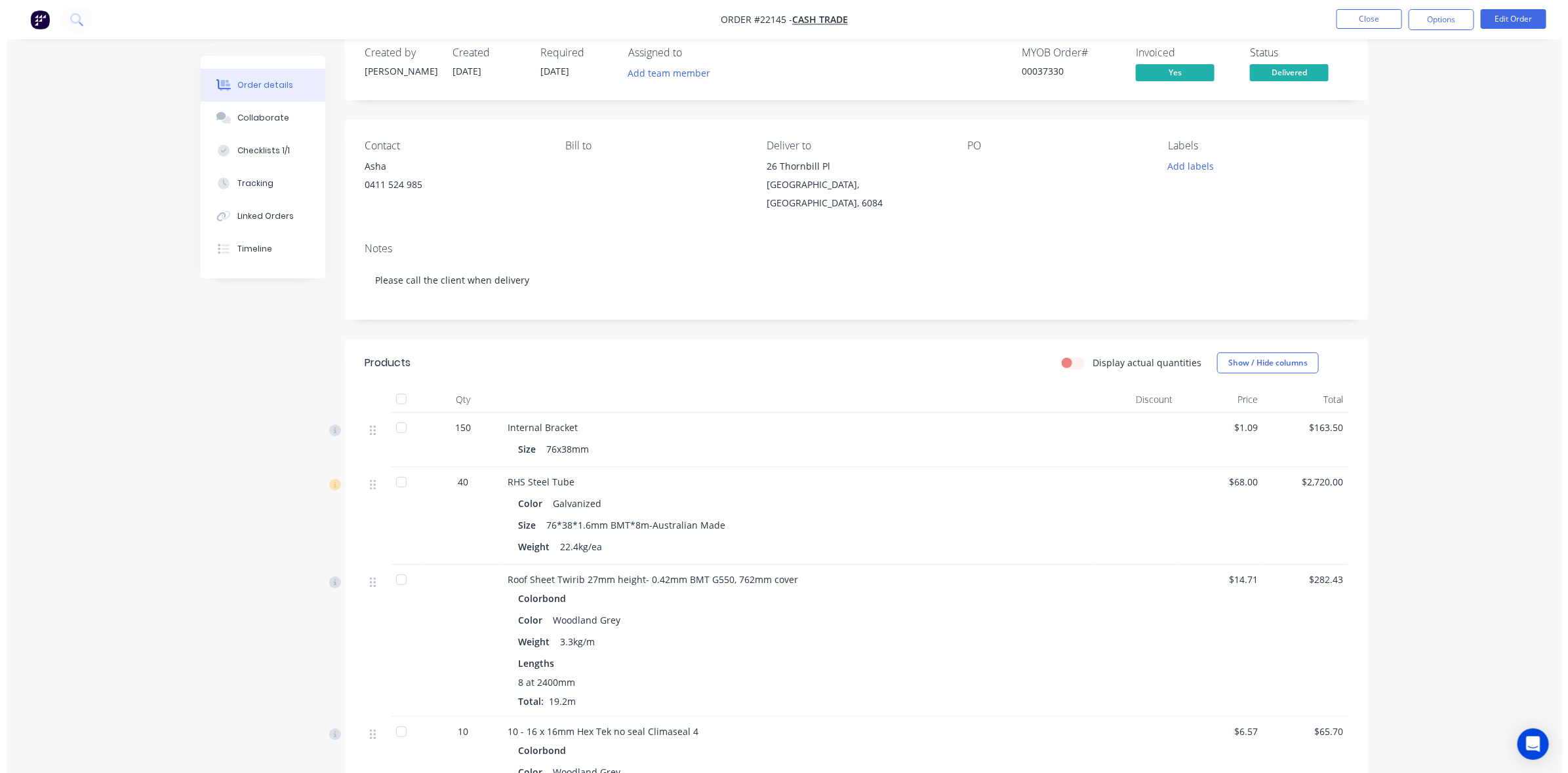
scroll to position [0, 0]
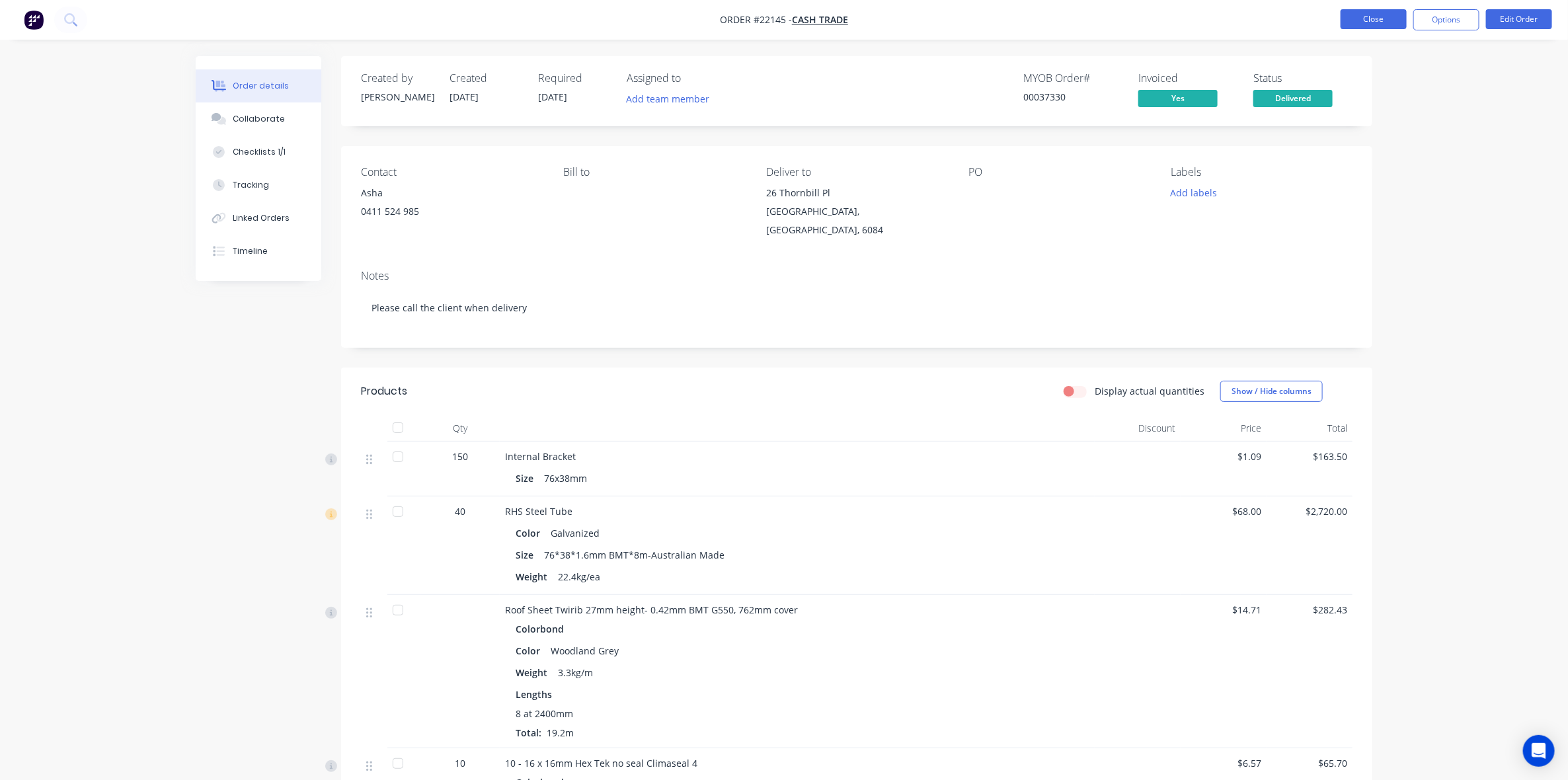
click at [1393, 17] on button "Close" at bounding box center [1374, 19] width 66 height 20
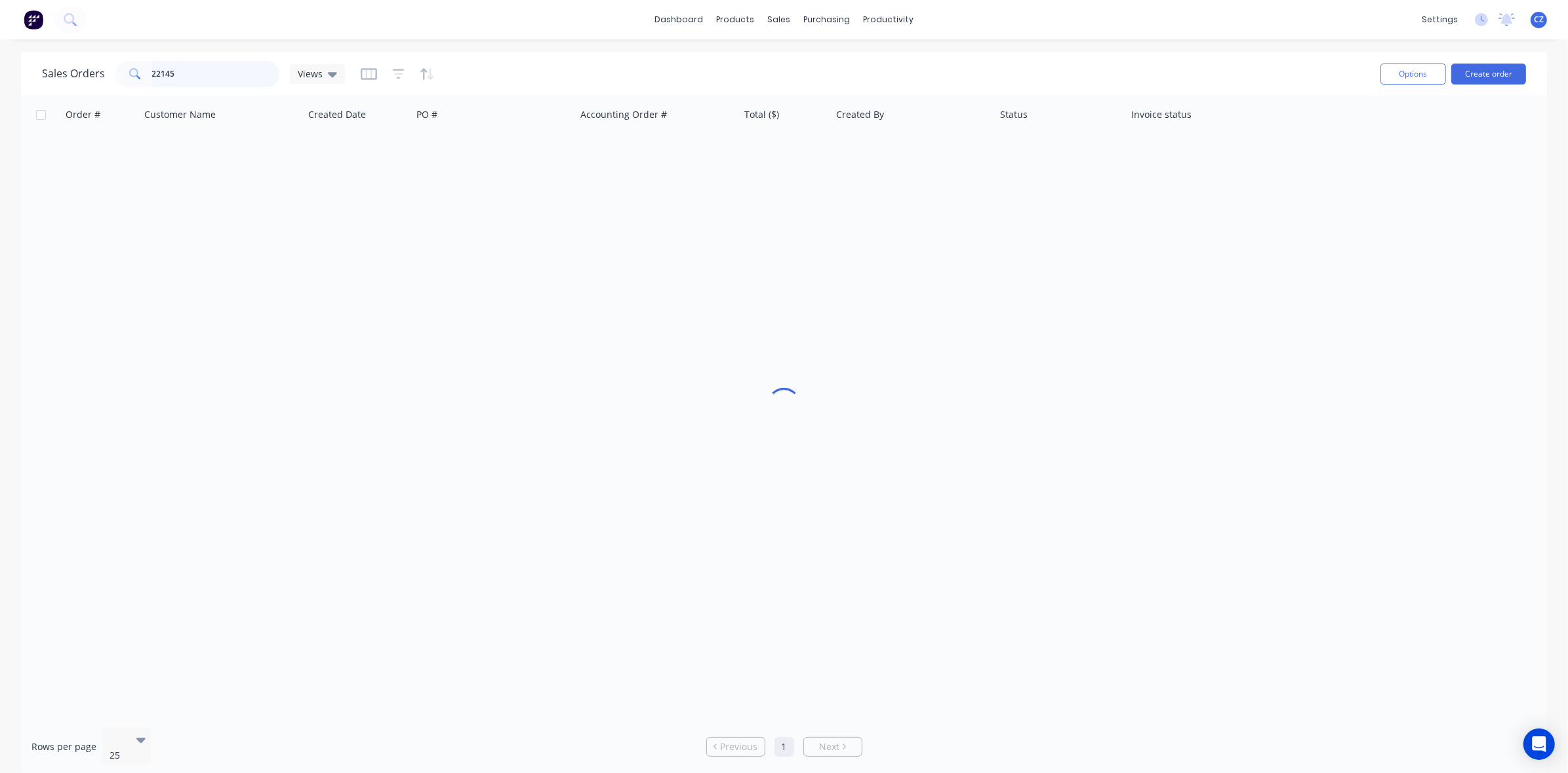
click at [179, 78] on input "22145" at bounding box center [216, 74] width 128 height 26
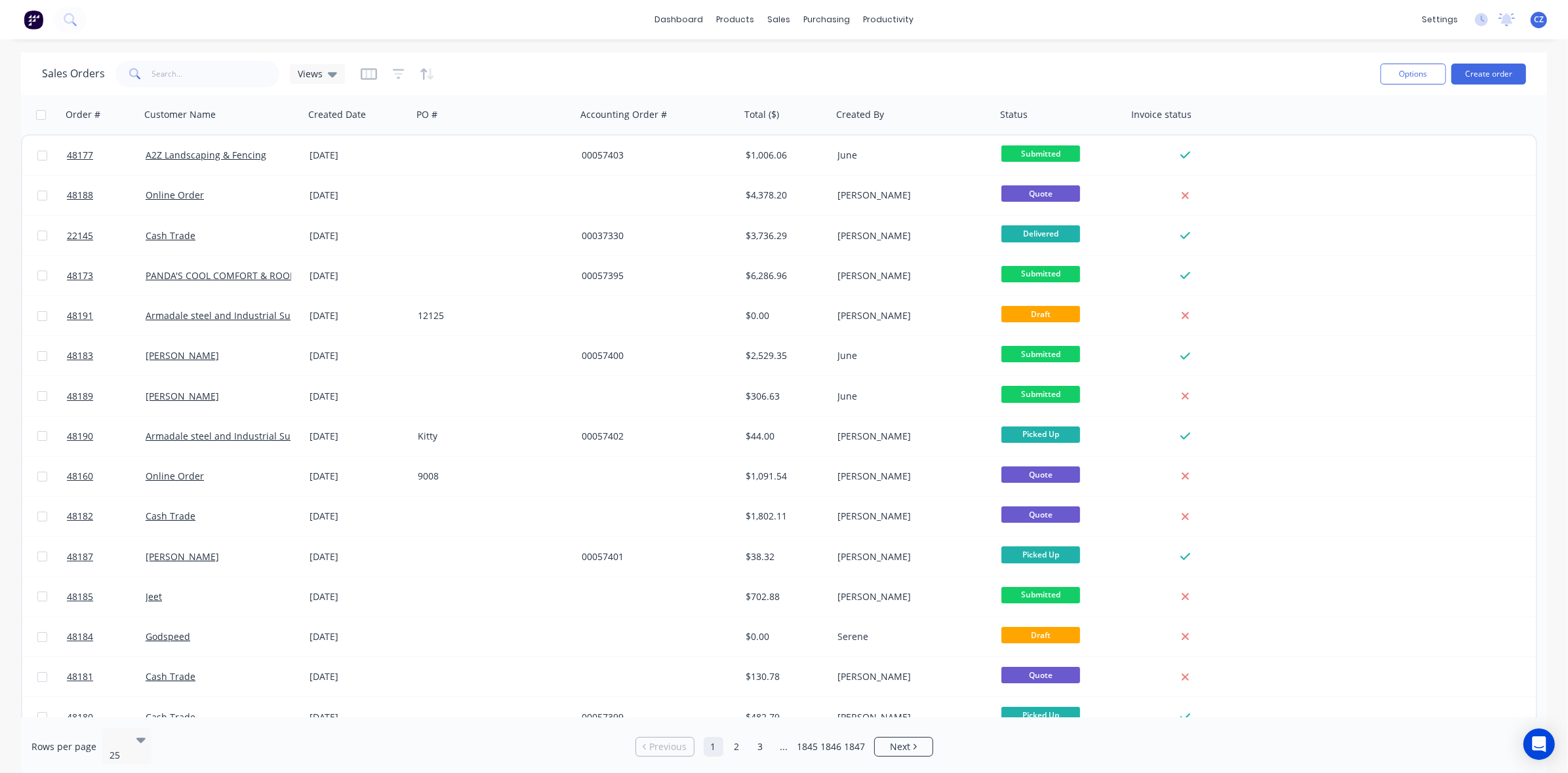
drag, startPoint x: 257, startPoint y: 17, endPoint x: 280, endPoint y: 2, distance: 27.5
click at [257, 17] on div "dashboard products sales purchasing productivity dashboard products Product Cat…" at bounding box center [784, 20] width 1568 height 40
click at [924, 126] on link "Delivery Scheduling" at bounding box center [939, 115] width 174 height 26
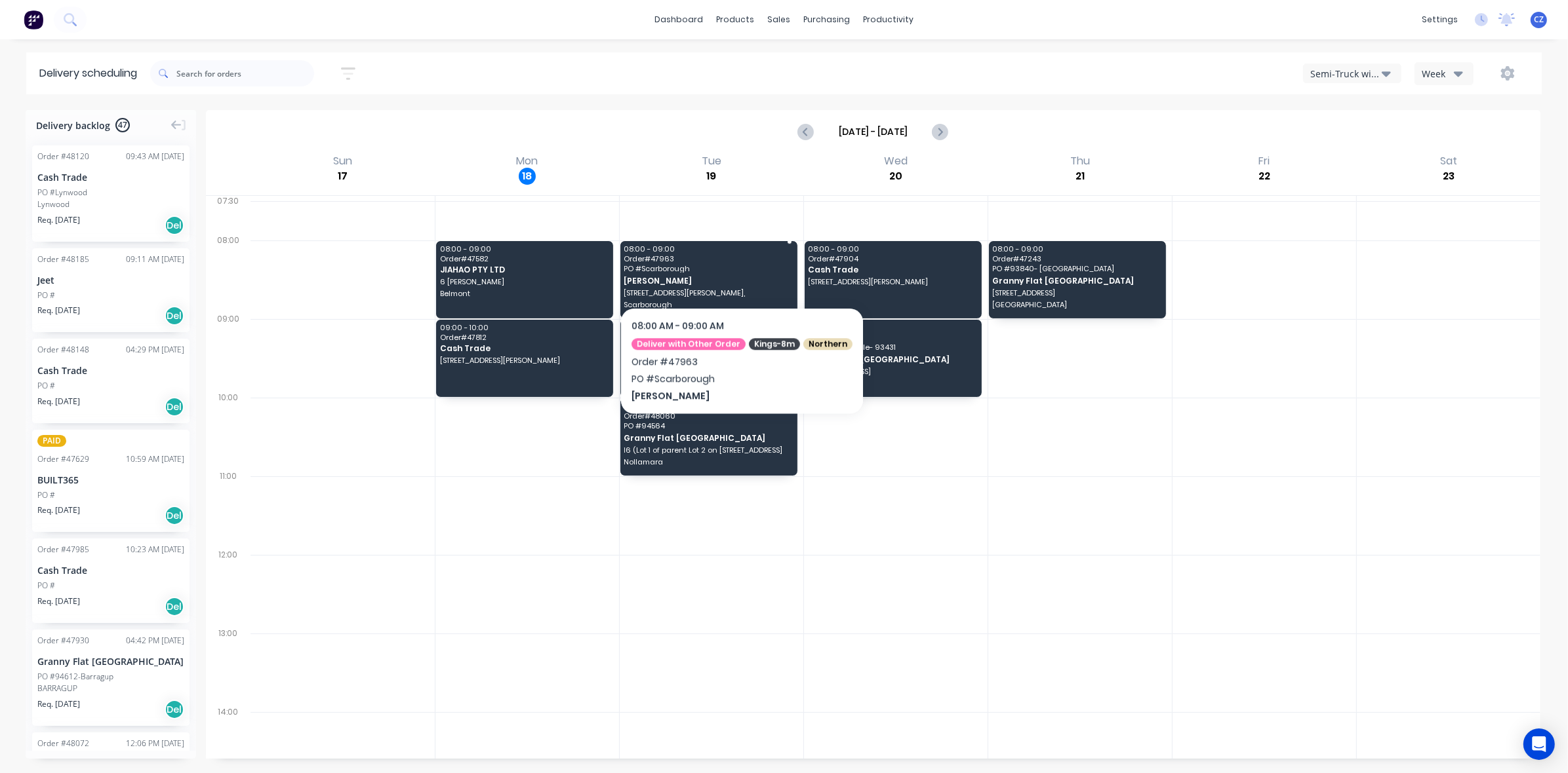
click at [736, 267] on span "PO # Scarborough" at bounding box center [708, 269] width 168 height 8
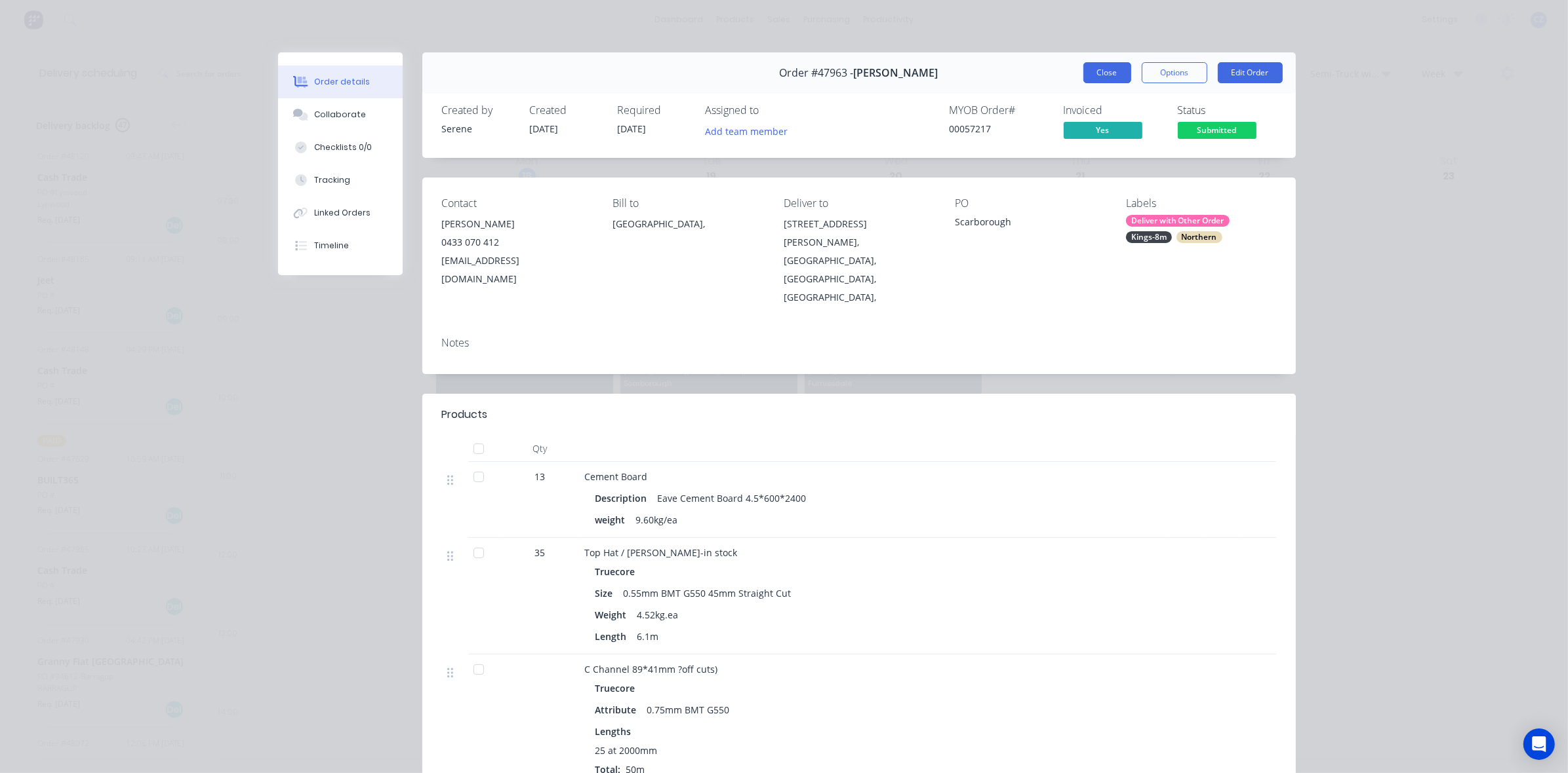
click at [1095, 70] on button "Close" at bounding box center [1107, 73] width 48 height 21
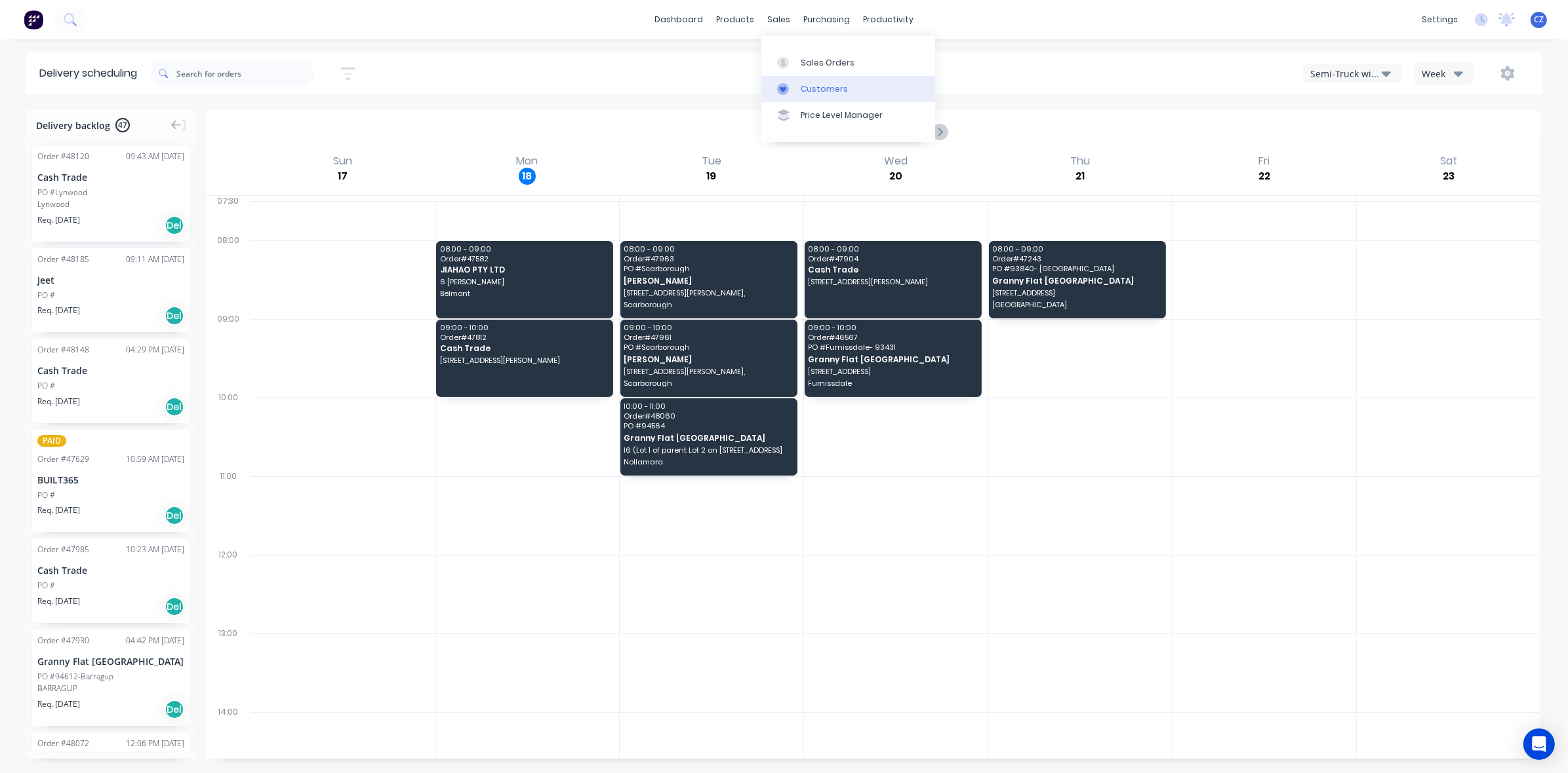
drag, startPoint x: 817, startPoint y: 82, endPoint x: 797, endPoint y: 82, distance: 20.0
click at [815, 83] on div "Customers" at bounding box center [824, 88] width 47 height 11
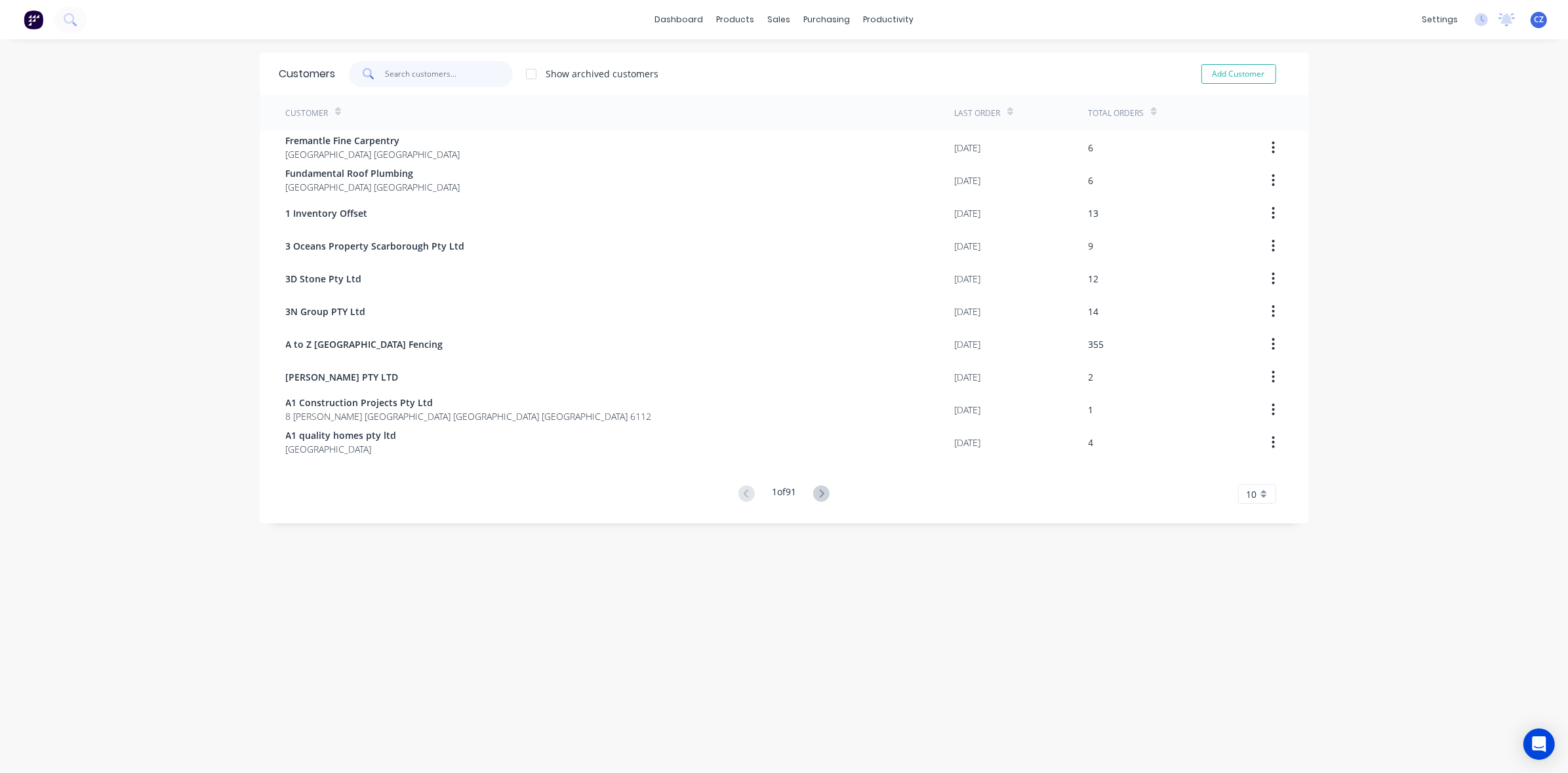
click at [440, 74] on input "text" at bounding box center [449, 74] width 128 height 26
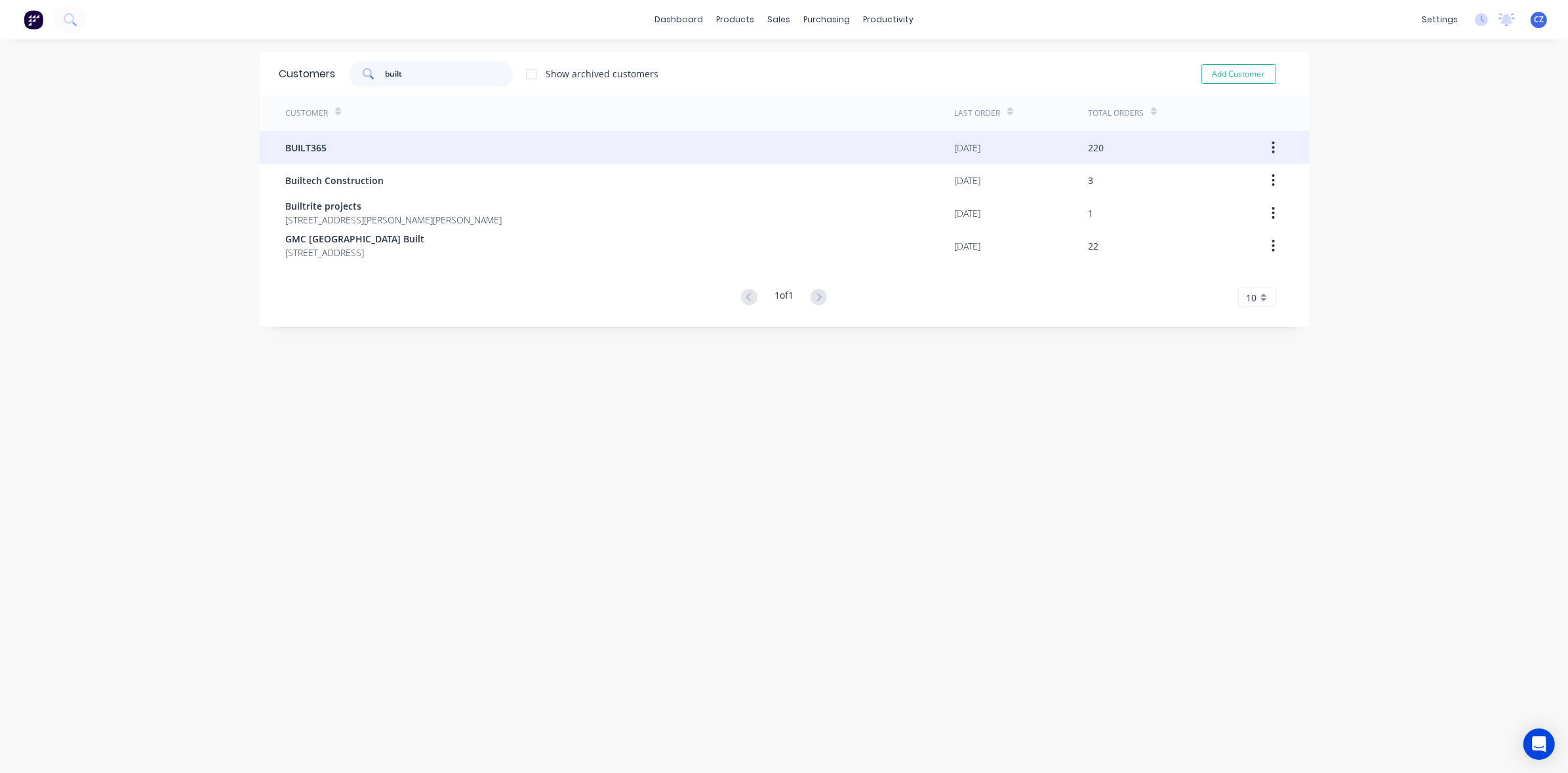
type input "built"
click at [430, 146] on div "BUILT365" at bounding box center [620, 147] width 669 height 33
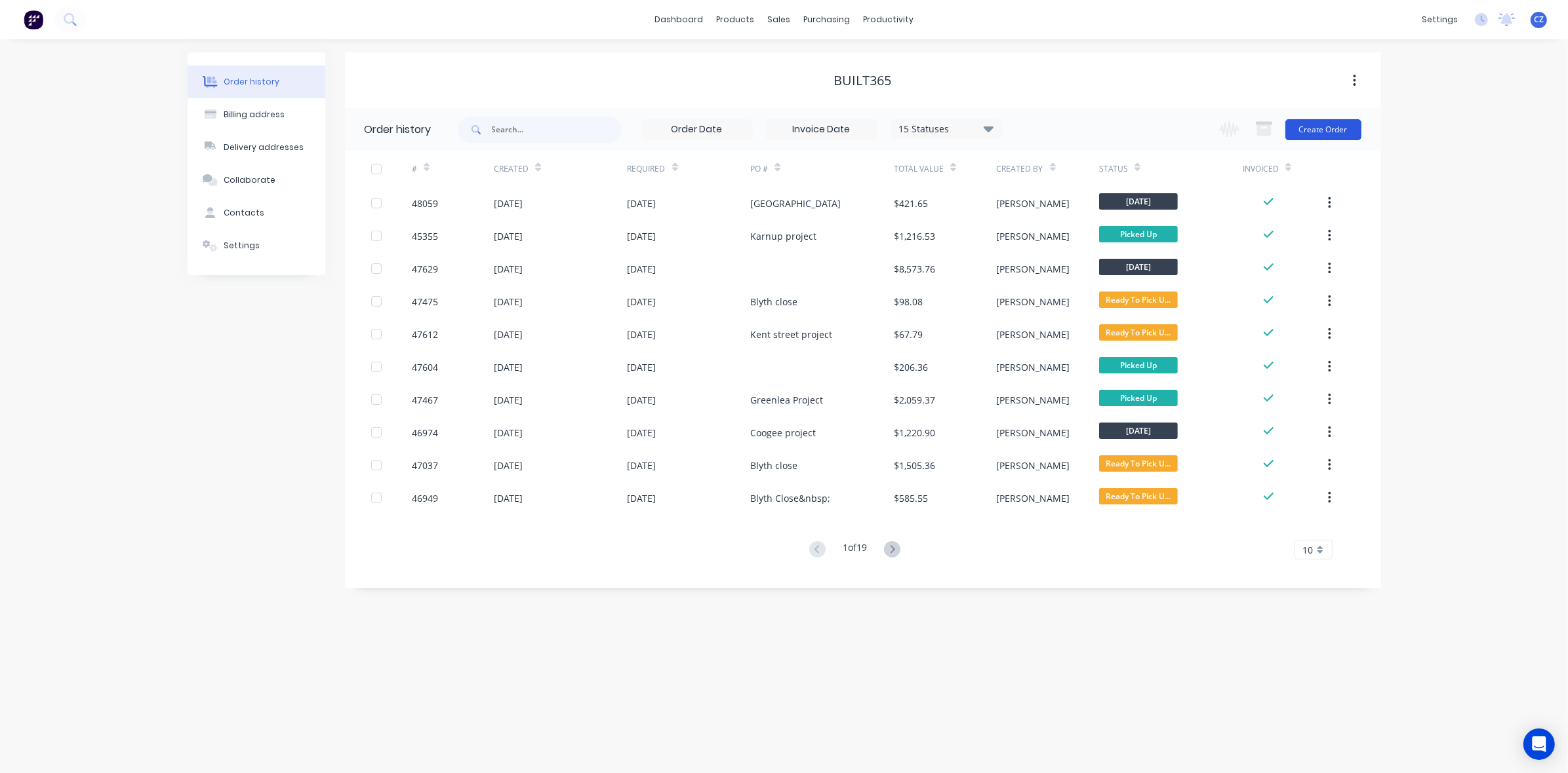
click at [1301, 131] on button "Create Order" at bounding box center [1323, 130] width 76 height 21
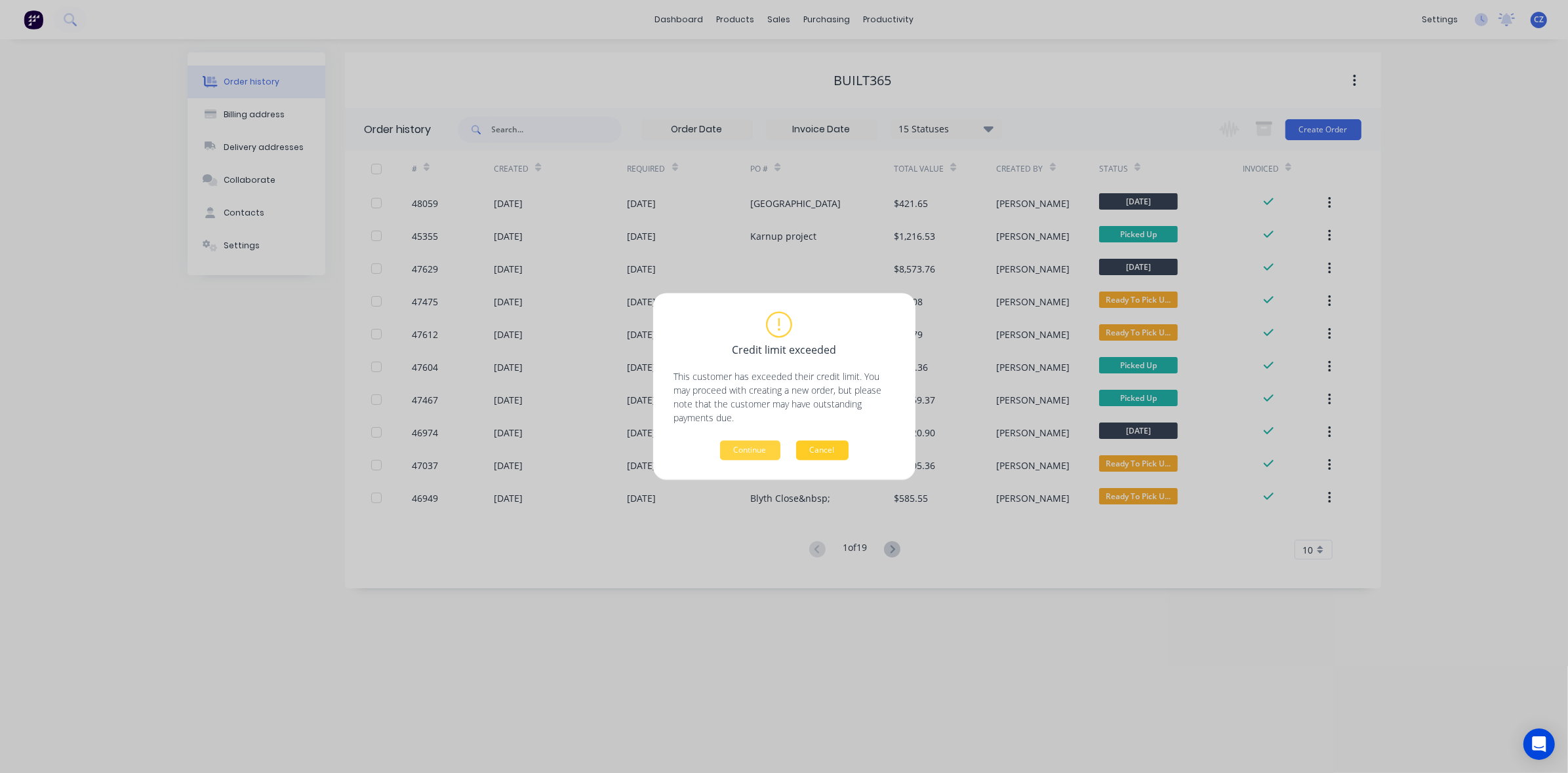
click at [817, 446] on button "Cancel" at bounding box center [822, 451] width 53 height 20
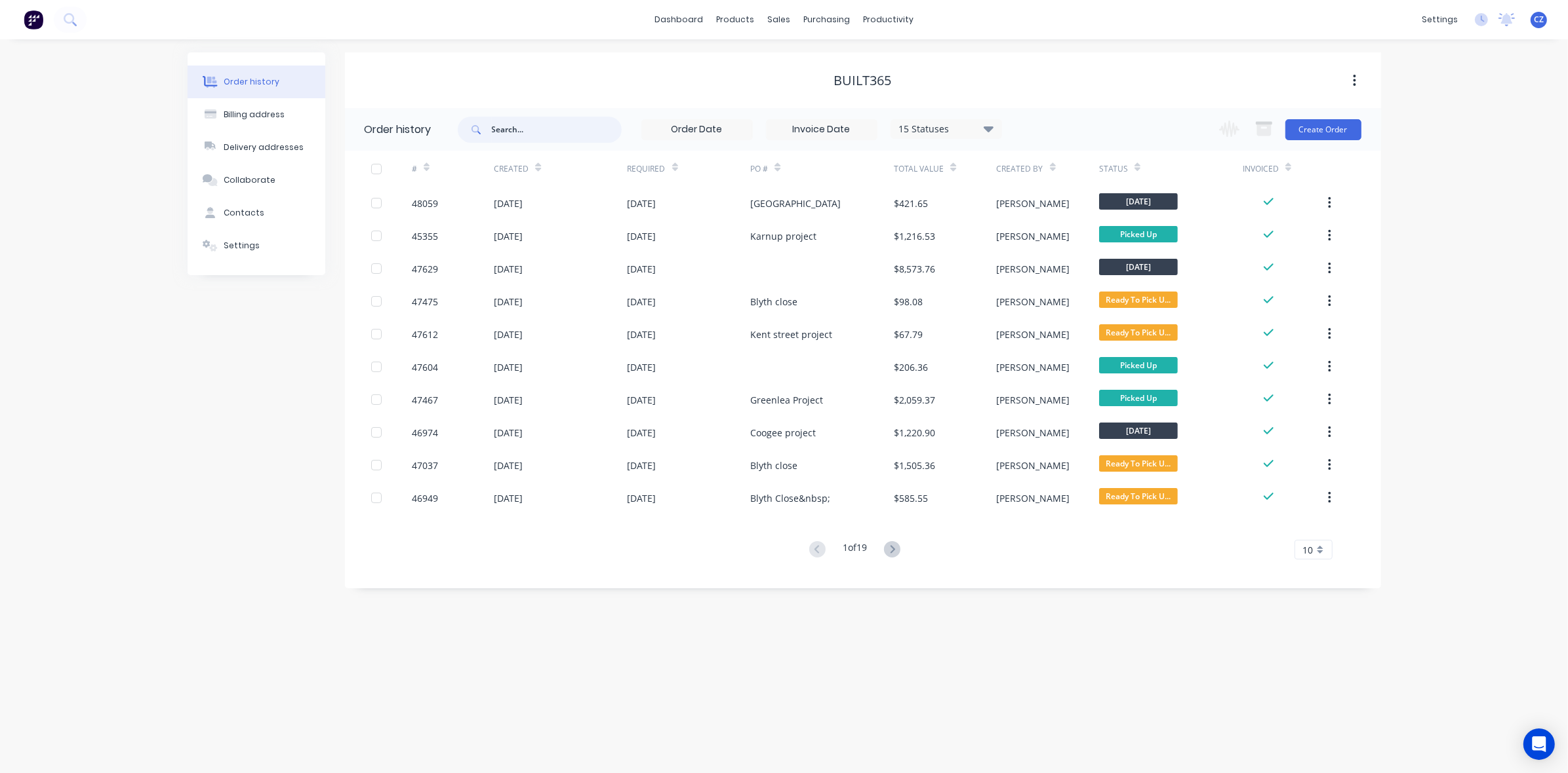
click at [562, 129] on input "text" at bounding box center [556, 129] width 130 height 26
type input "4355"
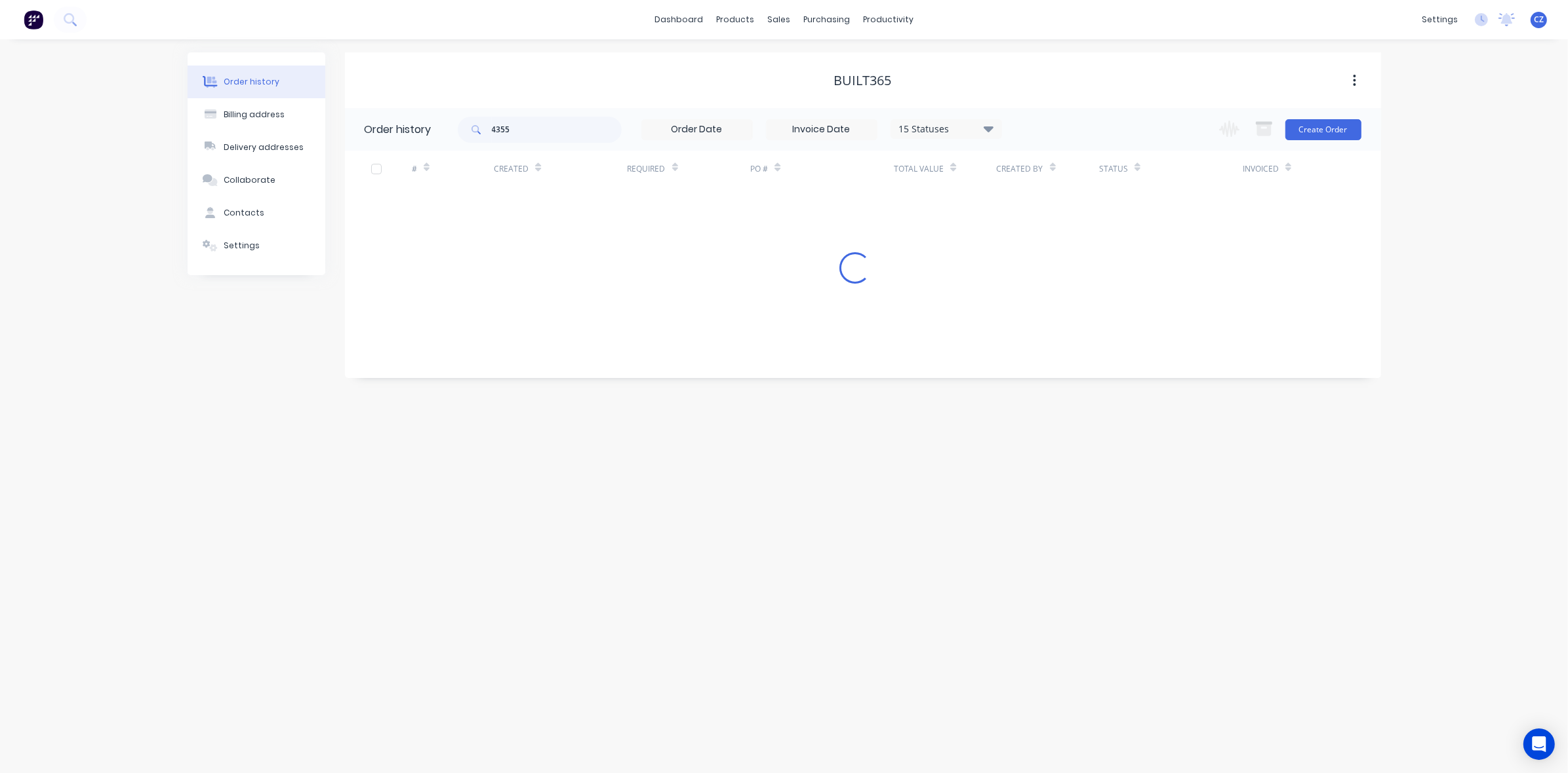
drag, startPoint x: 562, startPoint y: 129, endPoint x: 488, endPoint y: 125, distance: 74.1
drag, startPoint x: 528, startPoint y: 129, endPoint x: 466, endPoint y: 126, distance: 62.1
click at [466, 126] on div "4355" at bounding box center [539, 129] width 164 height 26
type input "45355"
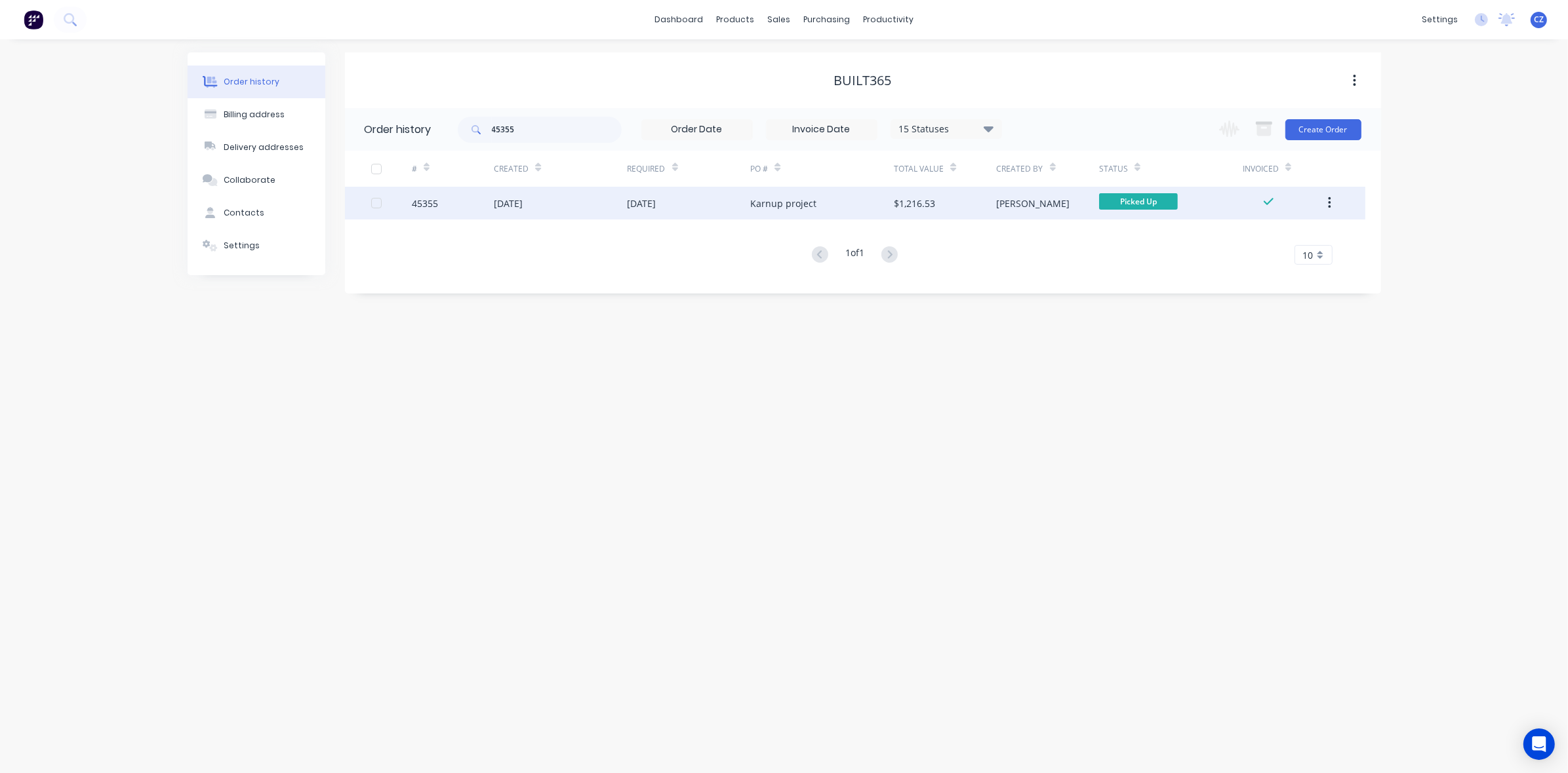
click at [782, 209] on div "Karnup project" at bounding box center [782, 203] width 66 height 14
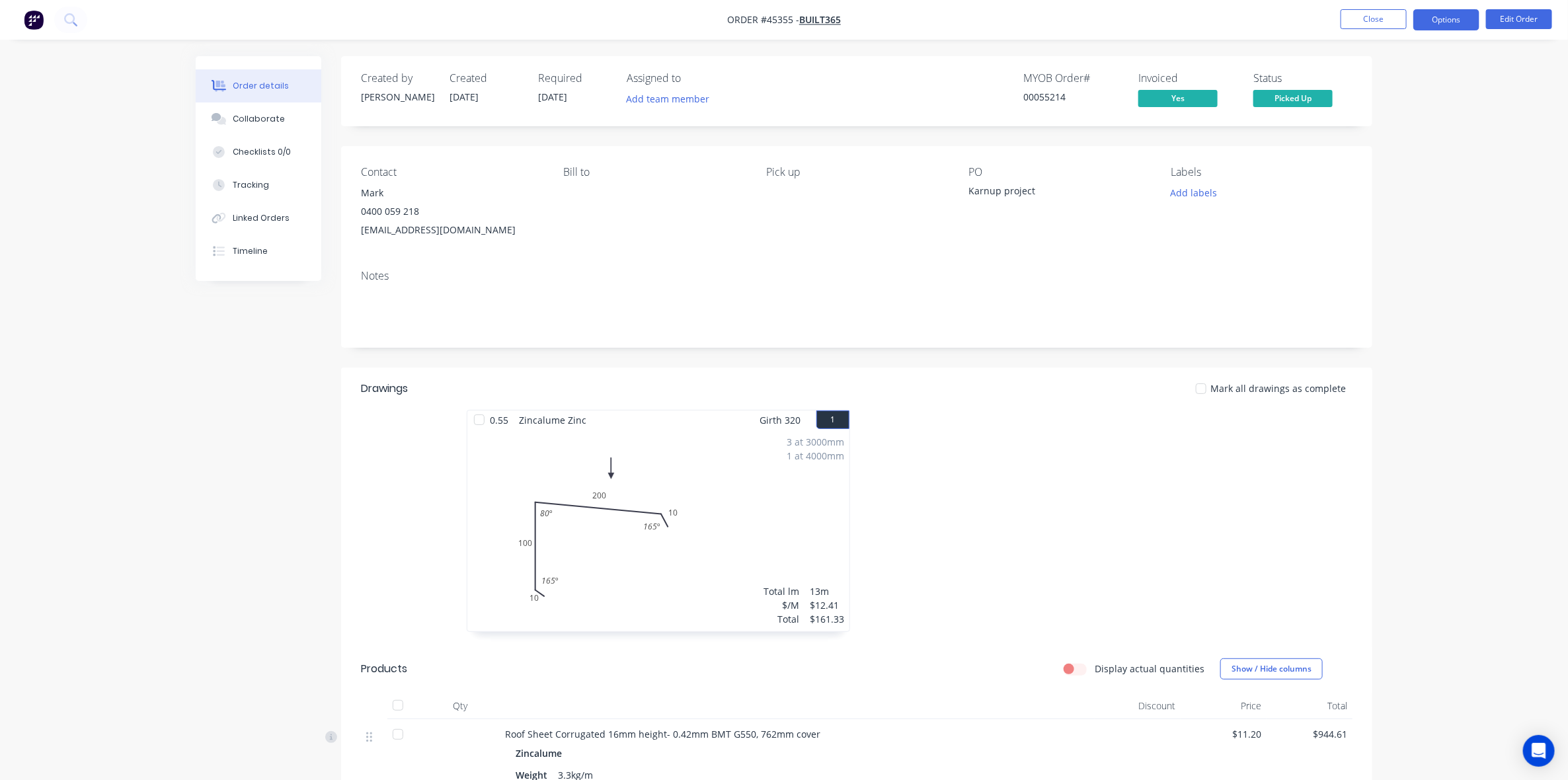
click at [1466, 23] on button "Options" at bounding box center [1447, 20] width 66 height 22
click at [1393, 318] on div "Duplicate" at bounding box center [1407, 318] width 121 height 19
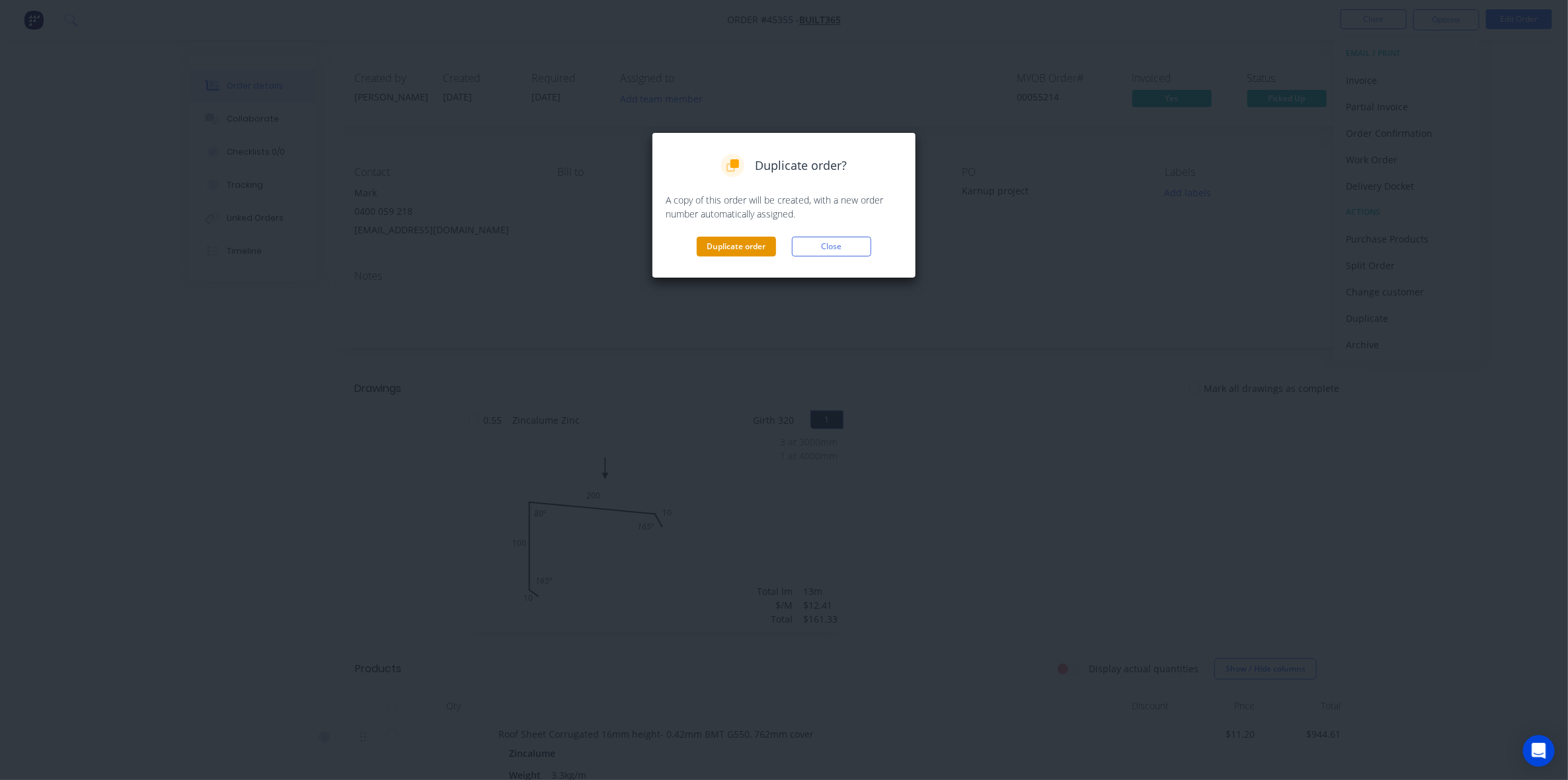
click at [728, 247] on button "Duplicate order" at bounding box center [736, 247] width 79 height 20
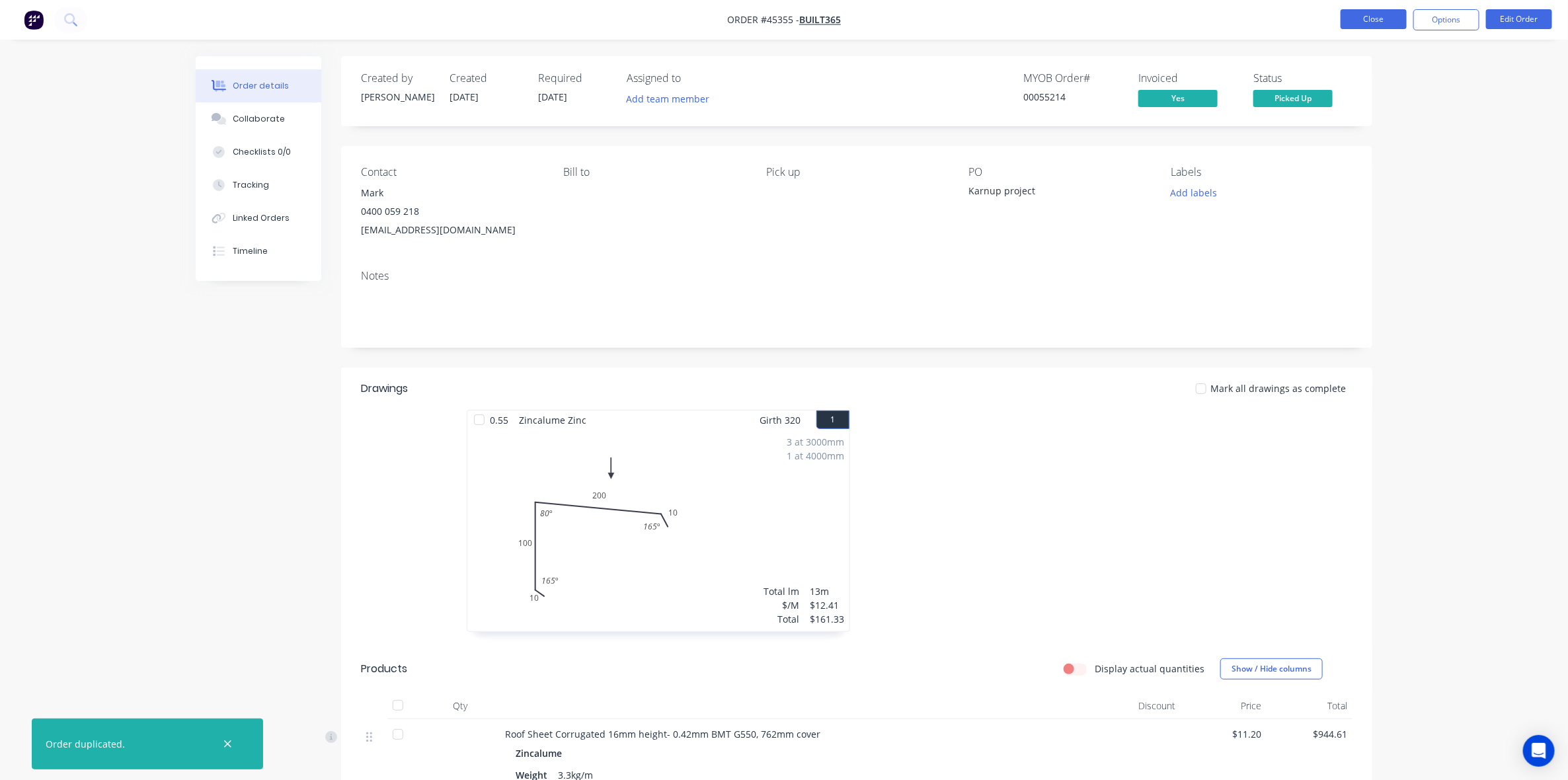
click at [1349, 12] on button "Close" at bounding box center [1374, 19] width 66 height 20
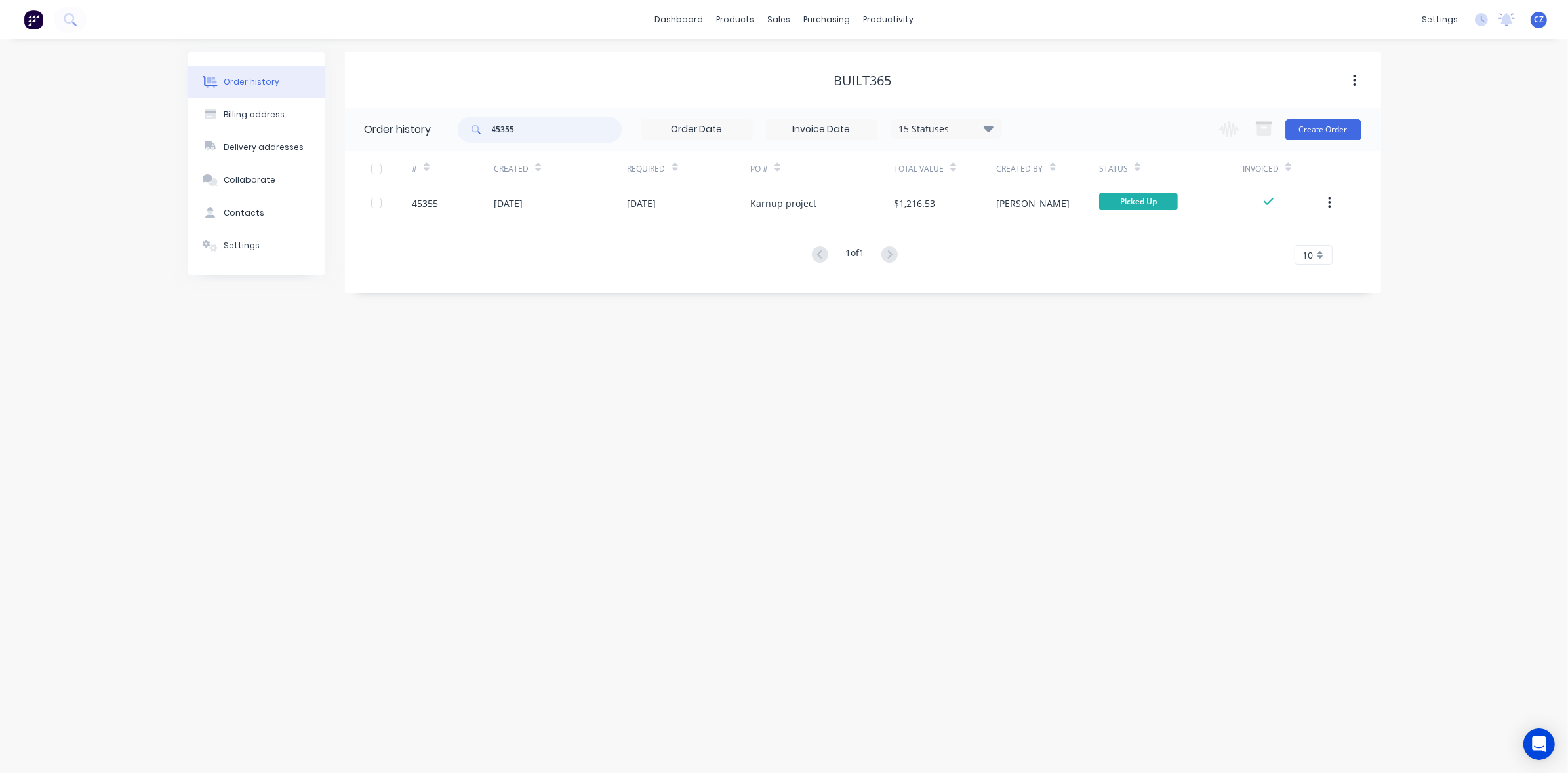
click at [539, 123] on input "45355" at bounding box center [556, 129] width 130 height 26
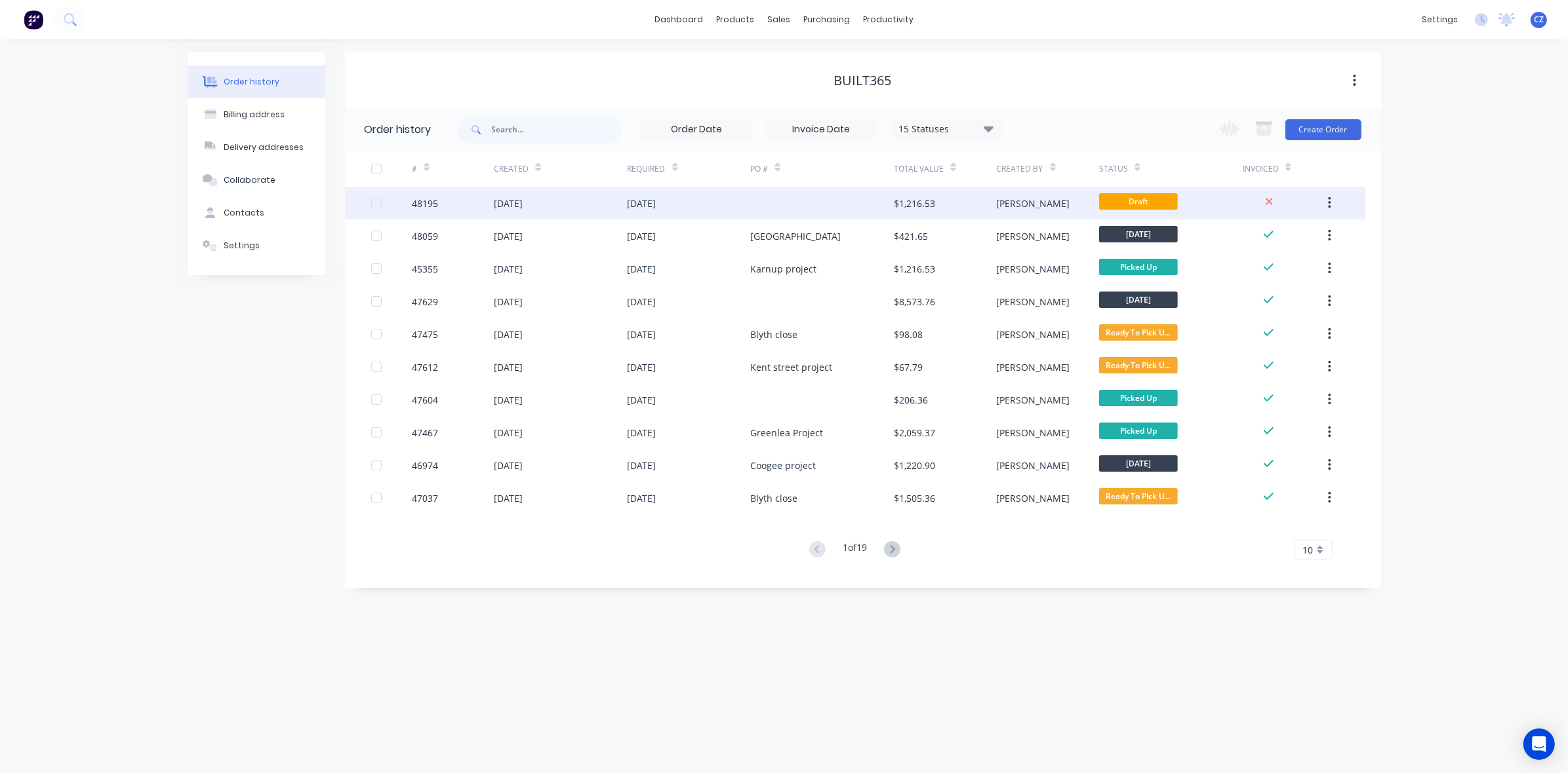
click at [757, 204] on div at bounding box center [821, 203] width 143 height 33
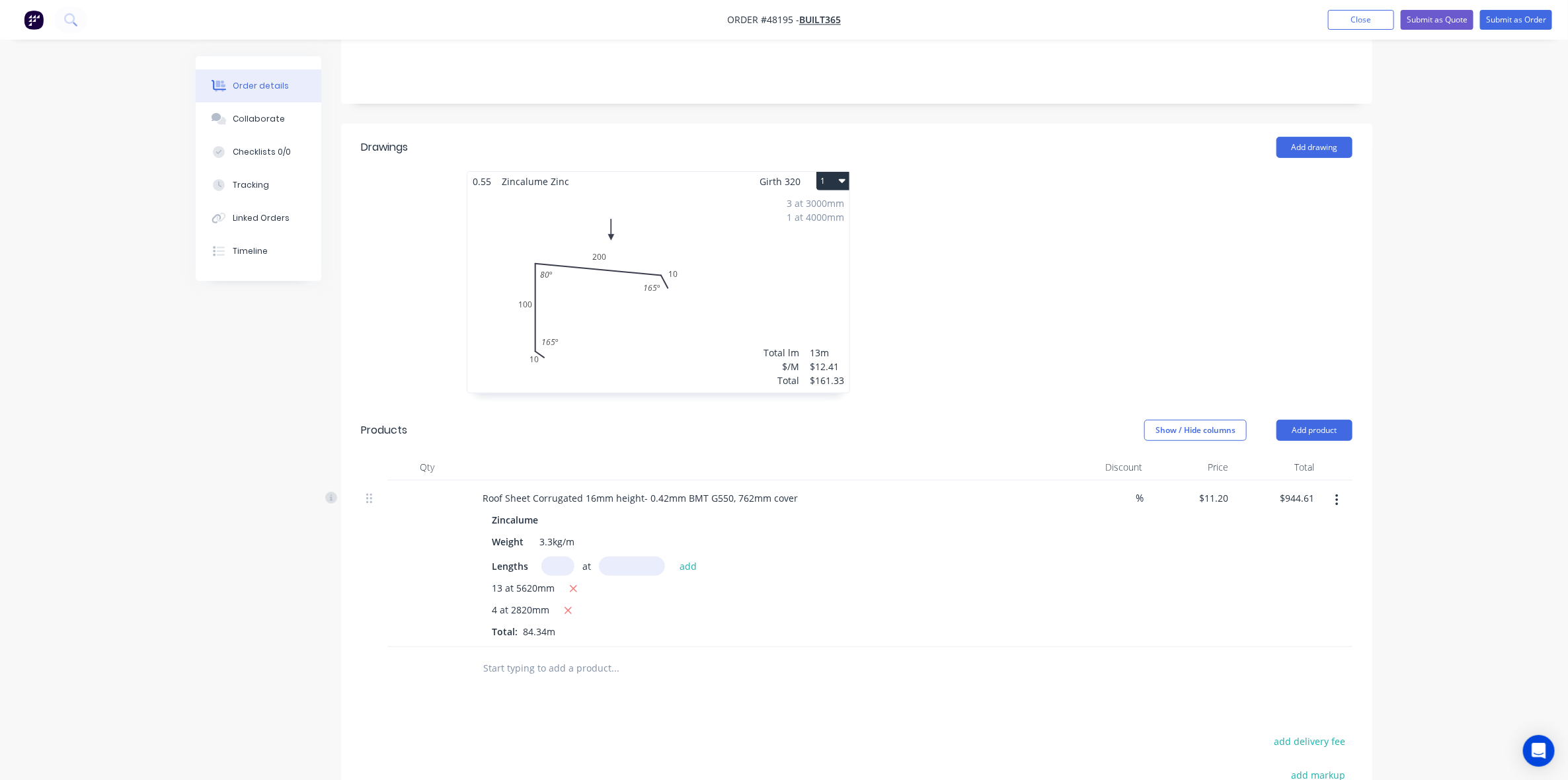
scroll to position [330, 0]
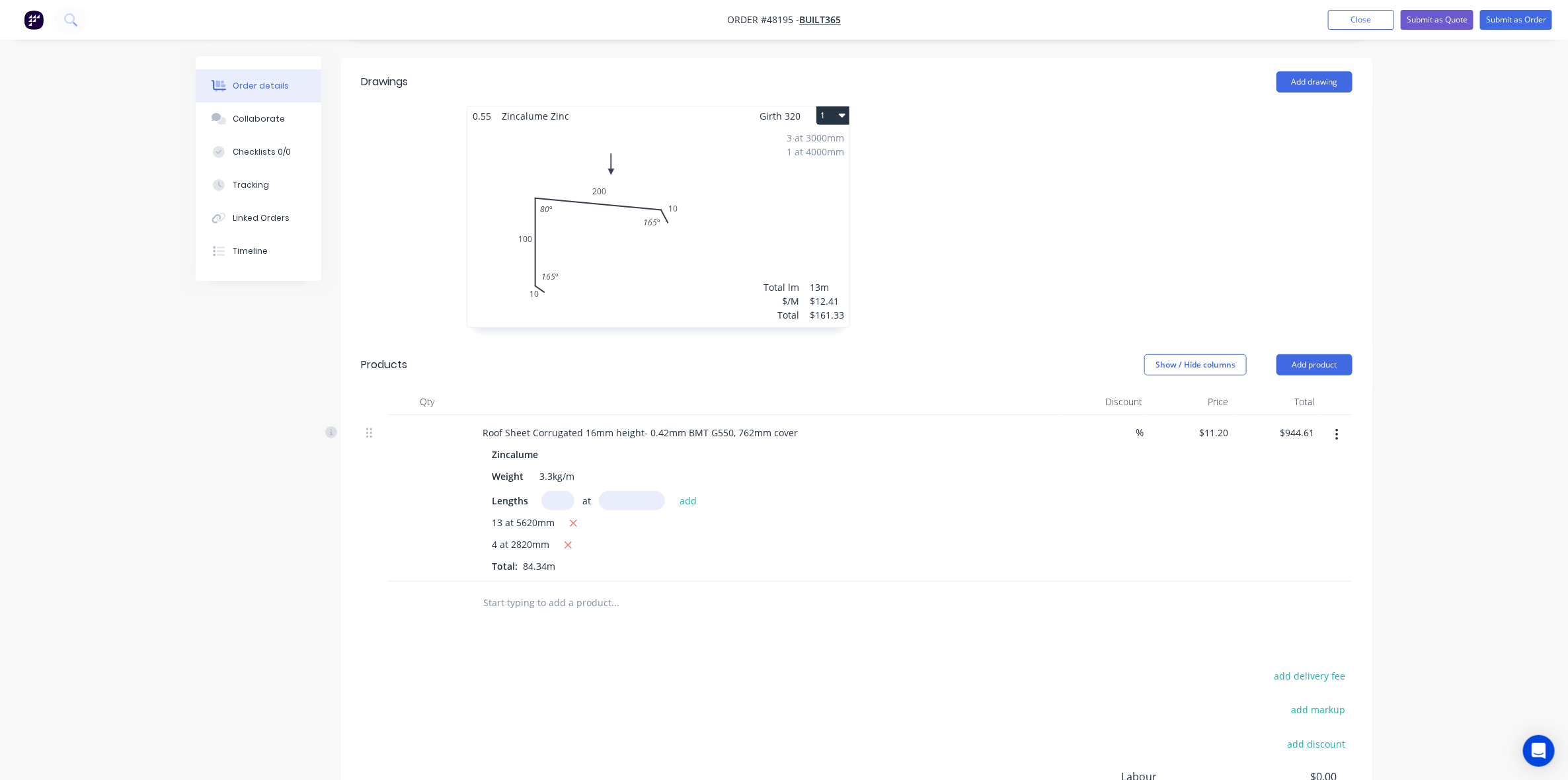
click at [1339, 423] on button "button" at bounding box center [1337, 435] width 31 height 24
drag, startPoint x: 1288, startPoint y: 539, endPoint x: 1128, endPoint y: 427, distance: 195.3
click at [1285, 539] on div "Delete" at bounding box center [1290, 549] width 102 height 19
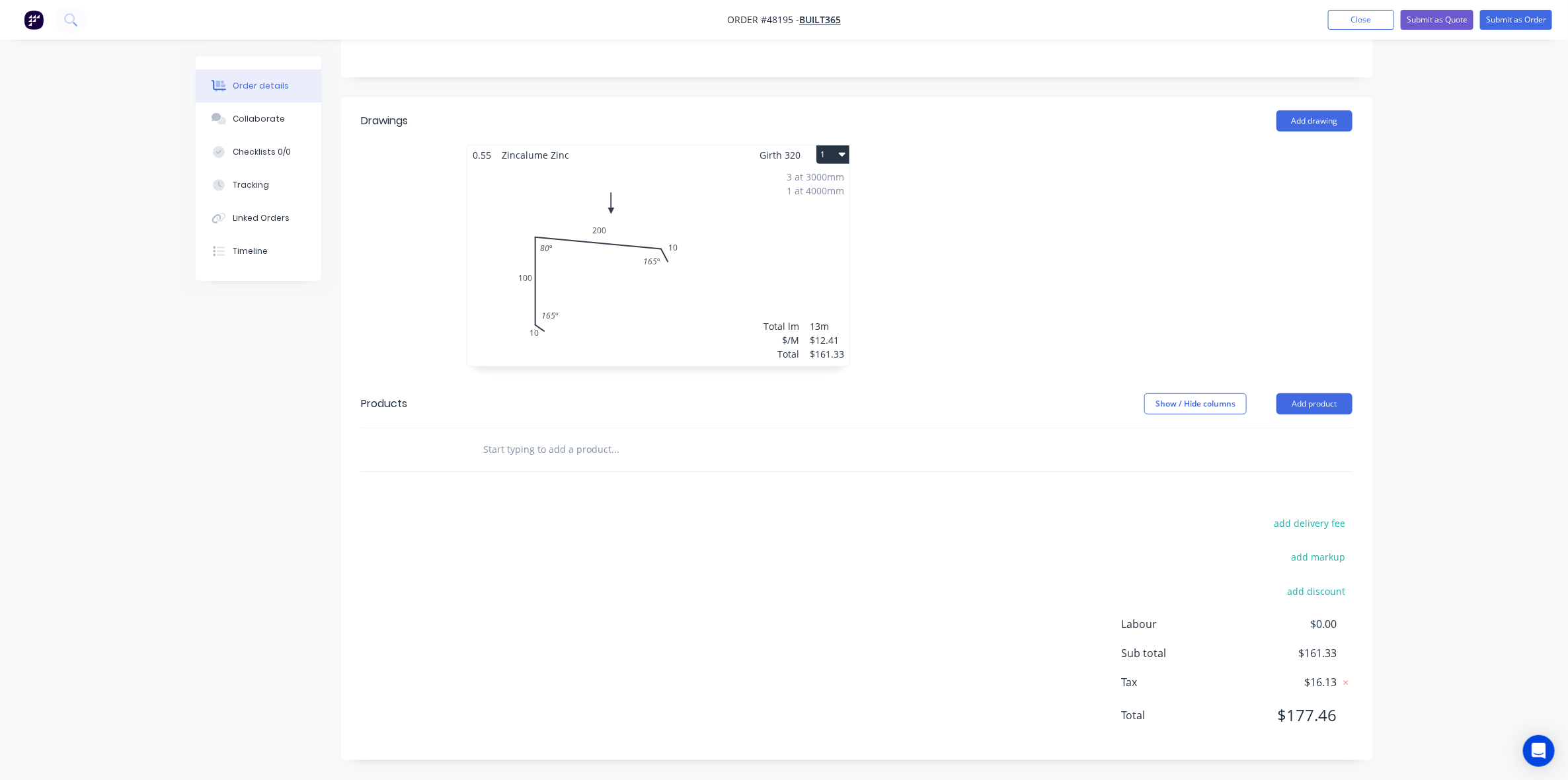
scroll to position [275, 0]
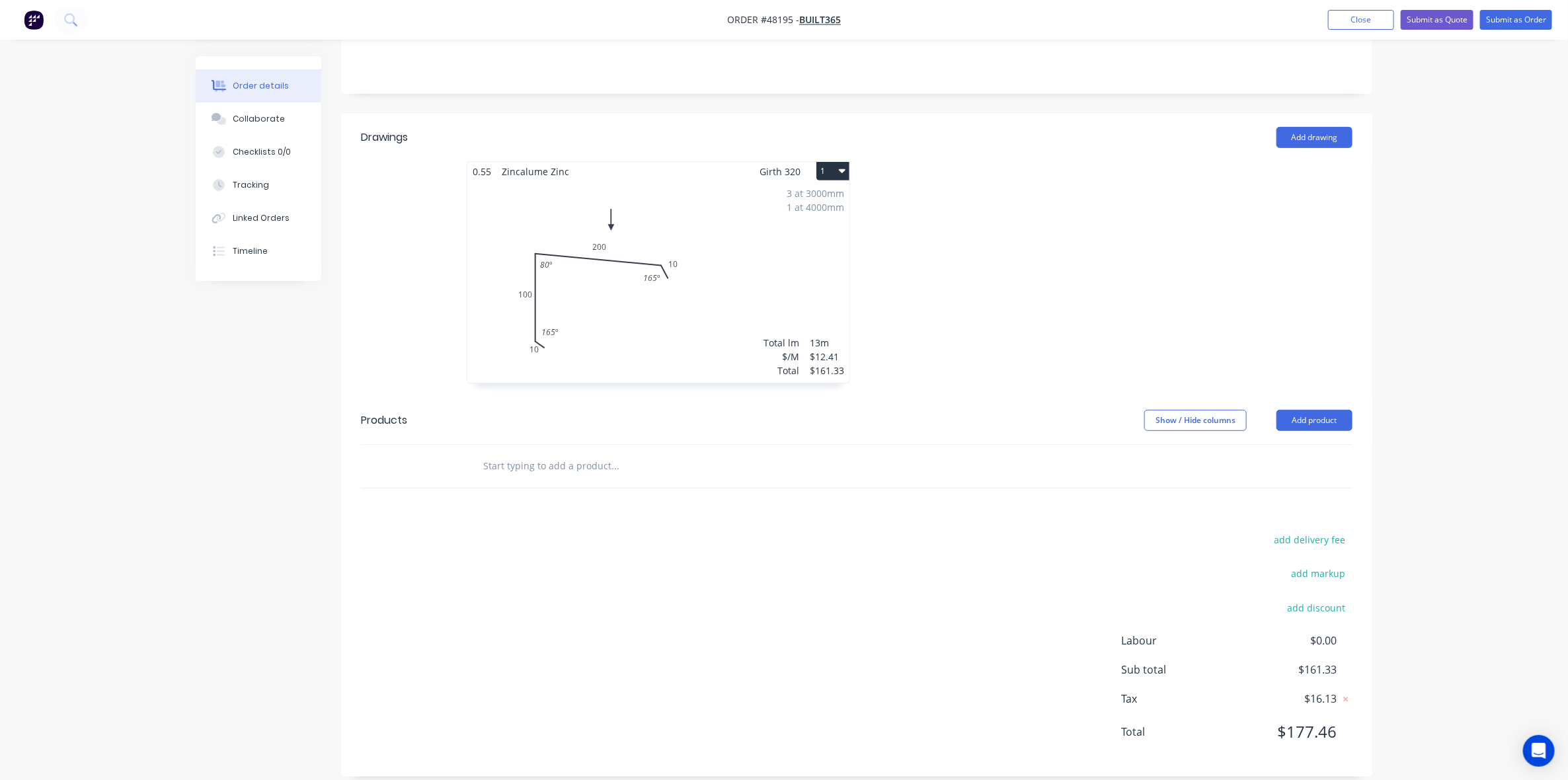
click at [1005, 274] on div at bounding box center [1055, 279] width 396 height 235
click at [975, 279] on div at bounding box center [1055, 279] width 396 height 235
click at [916, 290] on div at bounding box center [1055, 279] width 396 height 235
click at [940, 247] on div at bounding box center [1055, 279] width 396 height 235
click at [940, 240] on div at bounding box center [1055, 279] width 396 height 235
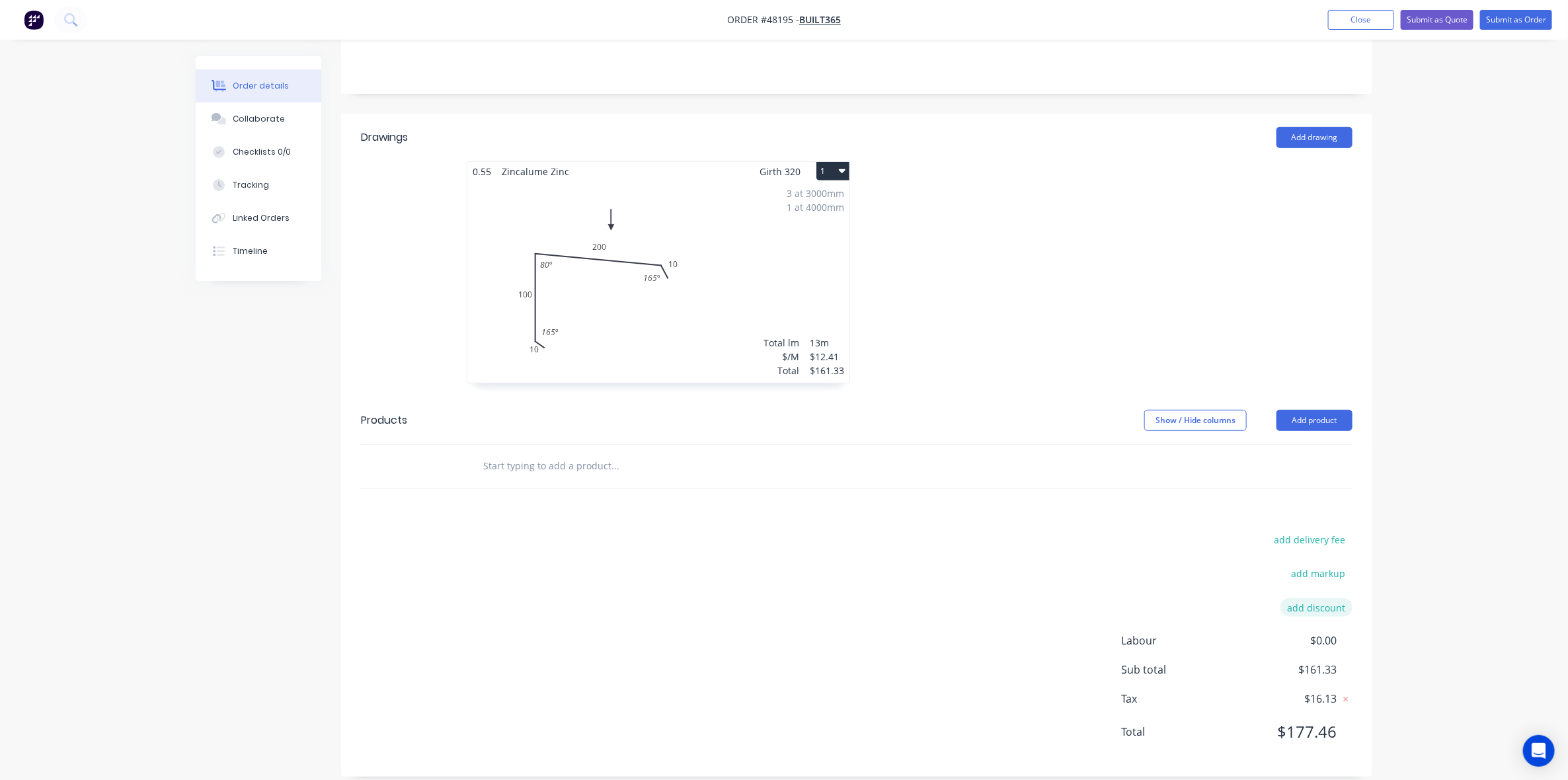
click at [1323, 599] on button "add discount" at bounding box center [1317, 607] width 72 height 18
drag, startPoint x: 1320, startPoint y: 593, endPoint x: 1528, endPoint y: 606, distance: 208.4
click at [1322, 602] on input at bounding box center [1301, 612] width 59 height 20
type input "10"
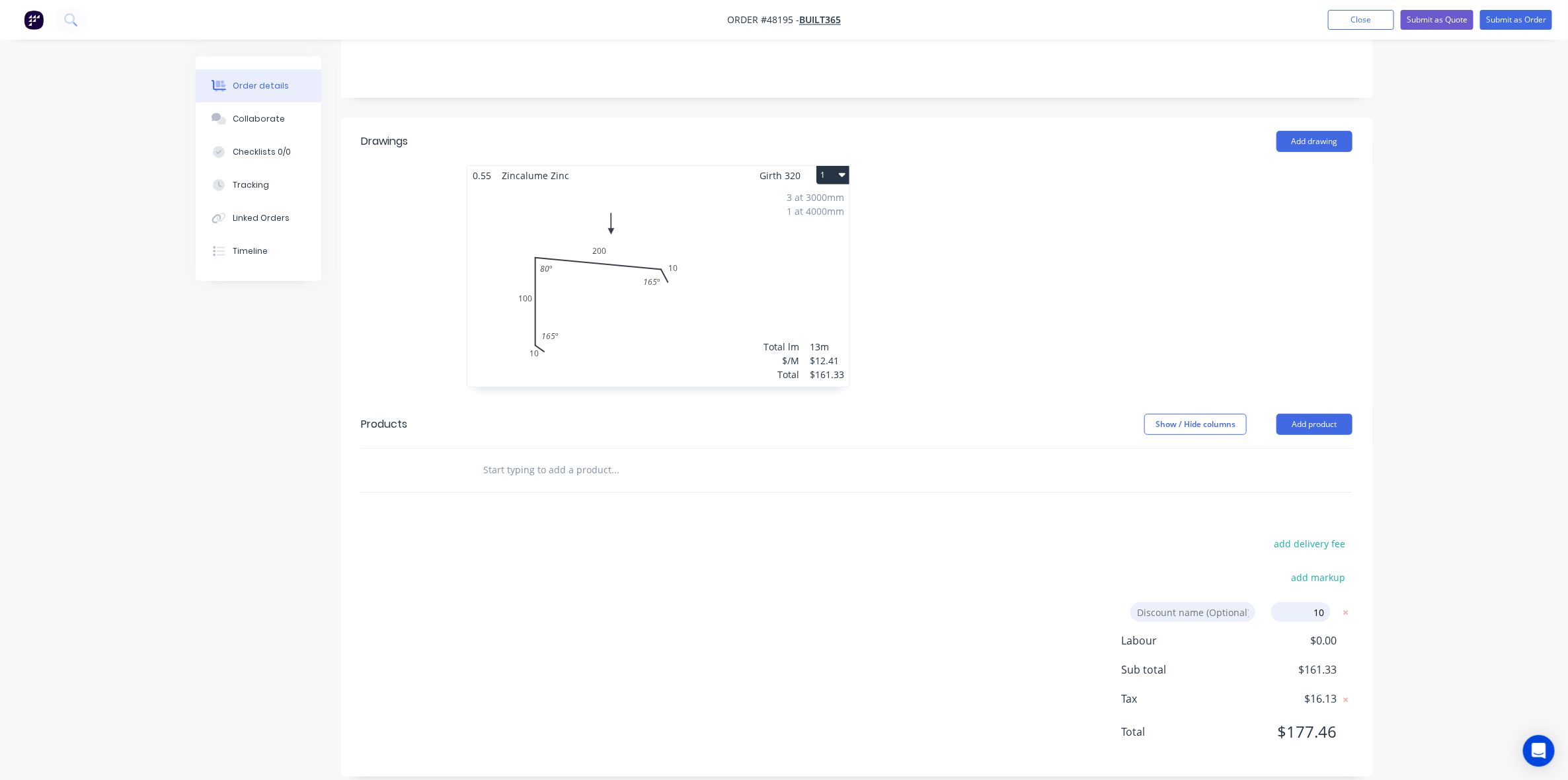
click input "submit" at bounding box center [0, 0] width 0 height 0
click at [1500, 494] on div "Order details Collaborate Checklists 0/0 Tracking Linked Orders Timeline Order …" at bounding box center [784, 280] width 1568 height 1103
click at [1472, 407] on div "Order details Collaborate Checklists 0/0 Tracking Linked Orders Timeline Order …" at bounding box center [784, 280] width 1568 height 1103
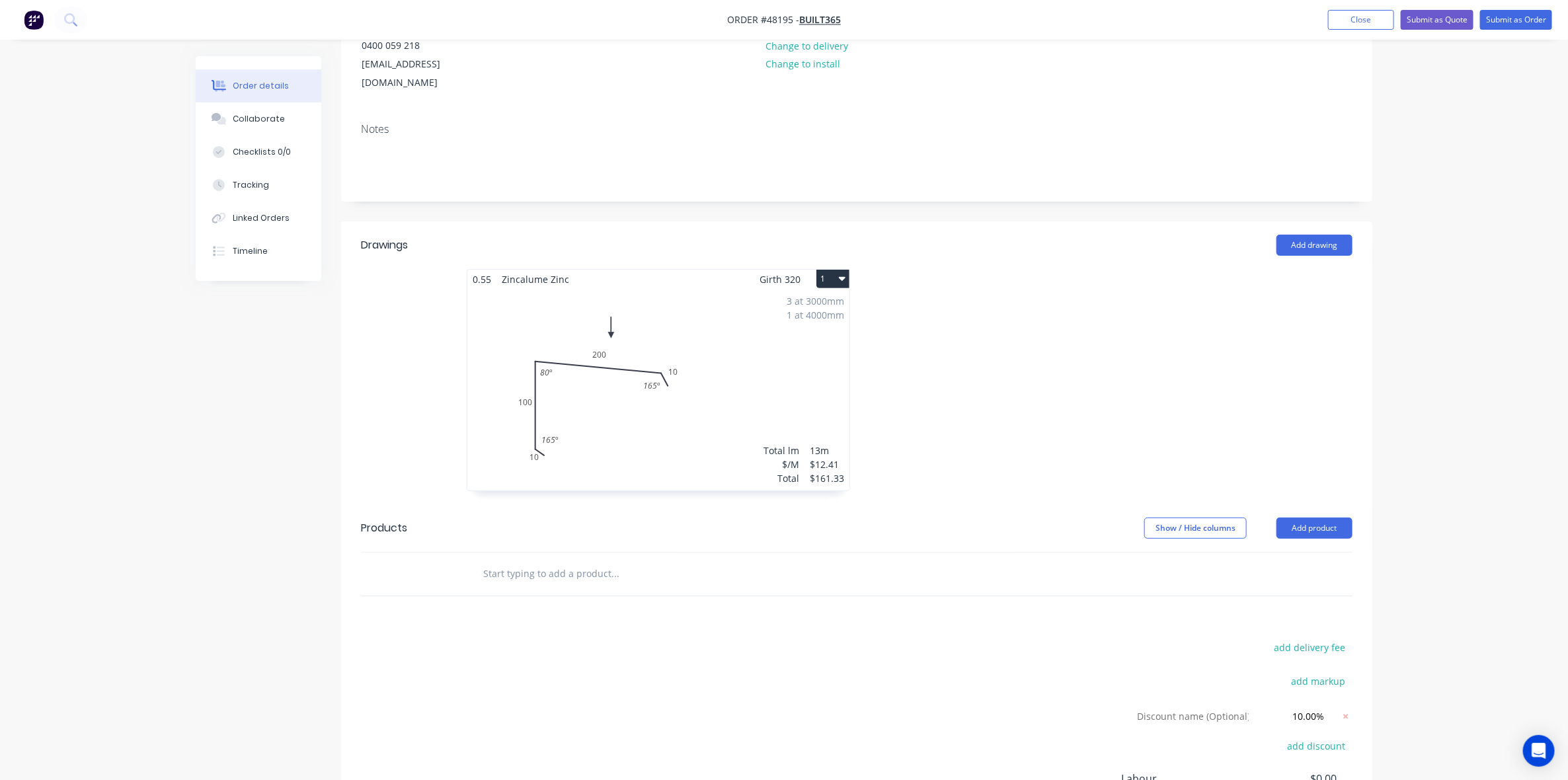
scroll to position [0, 0]
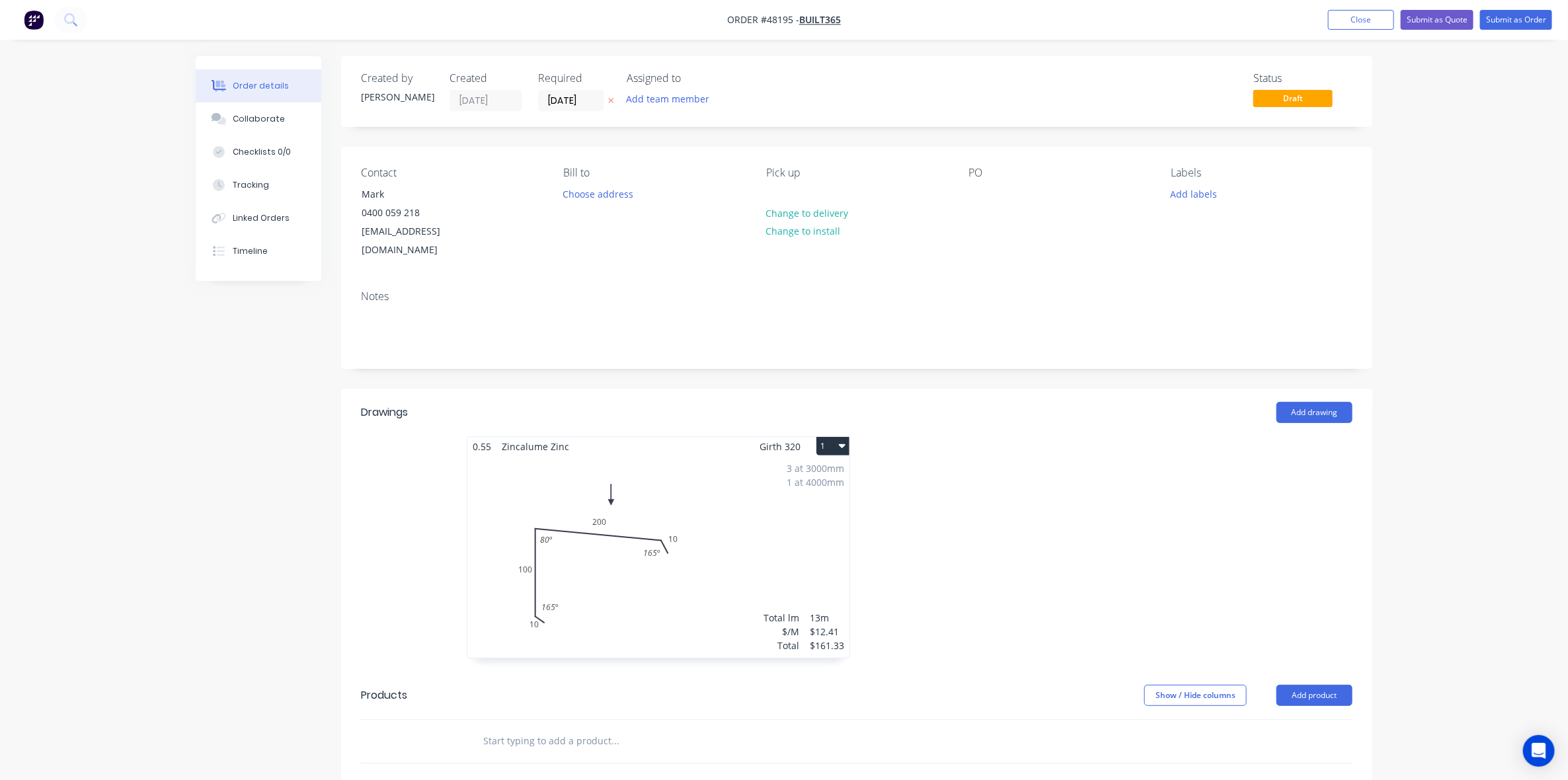
click at [1096, 87] on div "Status Draft" at bounding box center [1056, 91] width 594 height 39
click at [1082, 481] on div at bounding box center [1055, 554] width 396 height 235
click at [1529, 18] on button "Submit as Order" at bounding box center [1517, 20] width 72 height 20
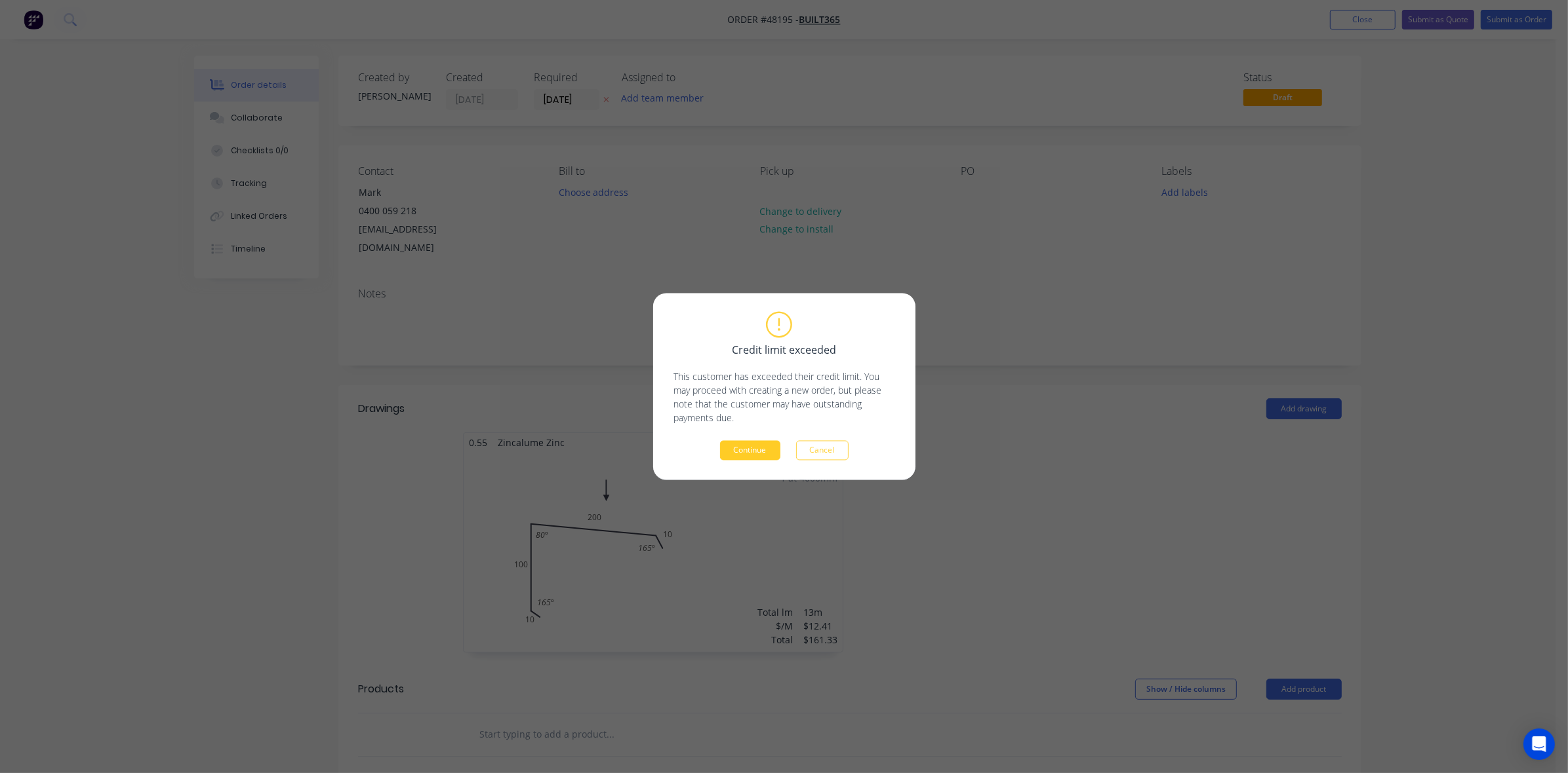
click at [738, 455] on button "Continue" at bounding box center [750, 451] width 60 height 20
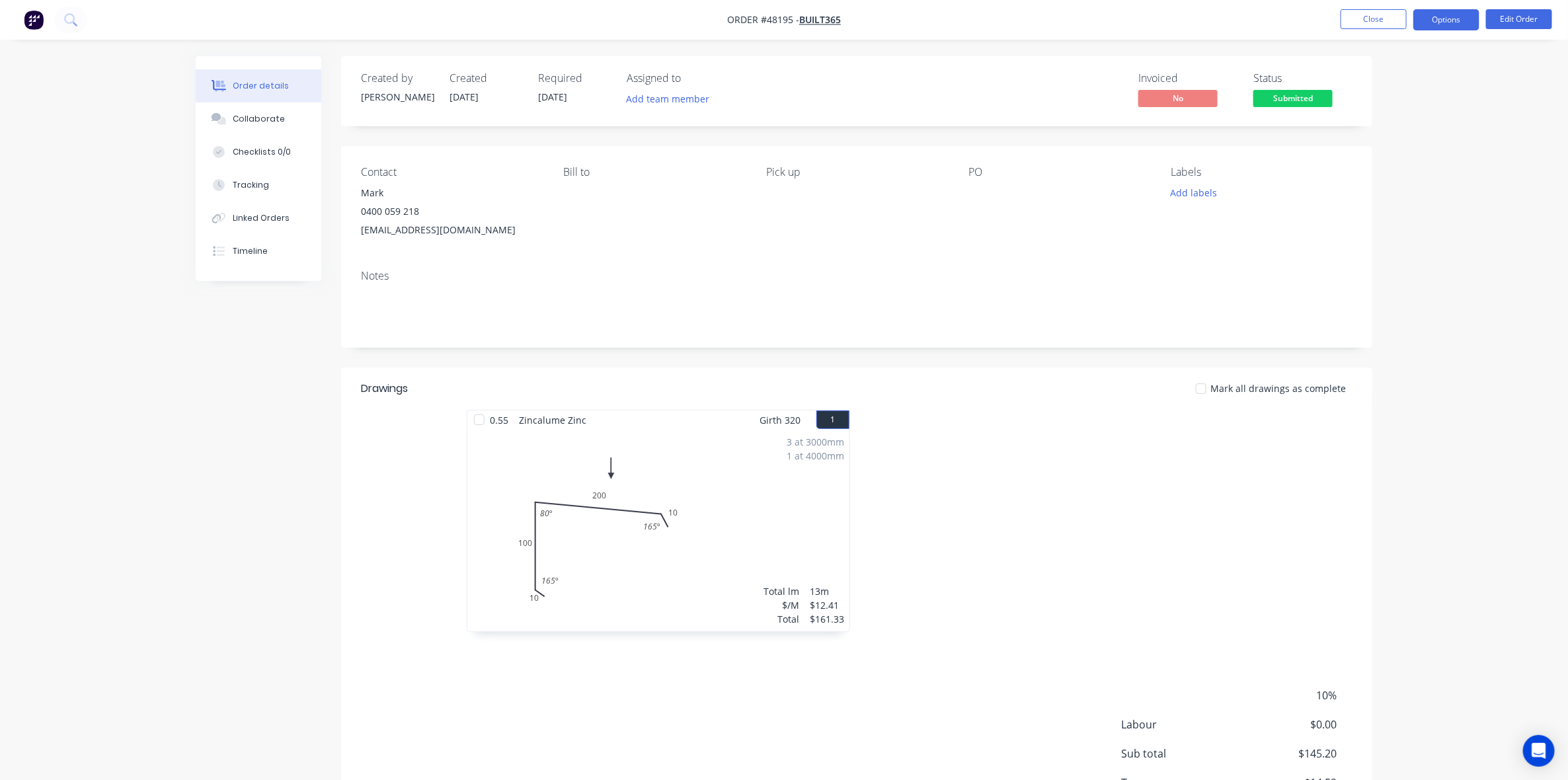
click at [1451, 17] on button "Options" at bounding box center [1447, 20] width 66 height 22
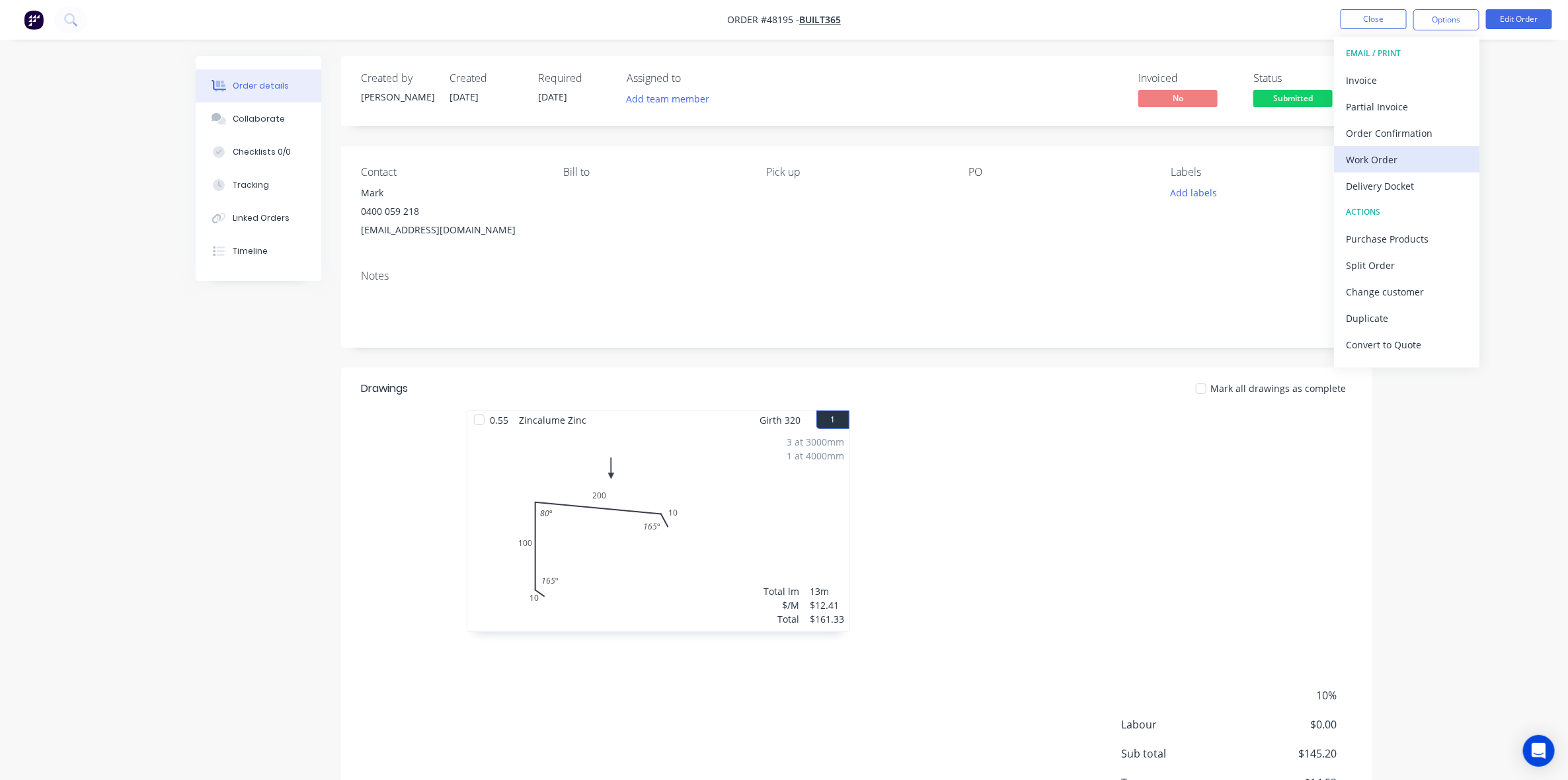
click at [1425, 164] on div "Work Order" at bounding box center [1407, 159] width 121 height 19
click at [1375, 127] on div "Without pricing" at bounding box center [1407, 133] width 121 height 19
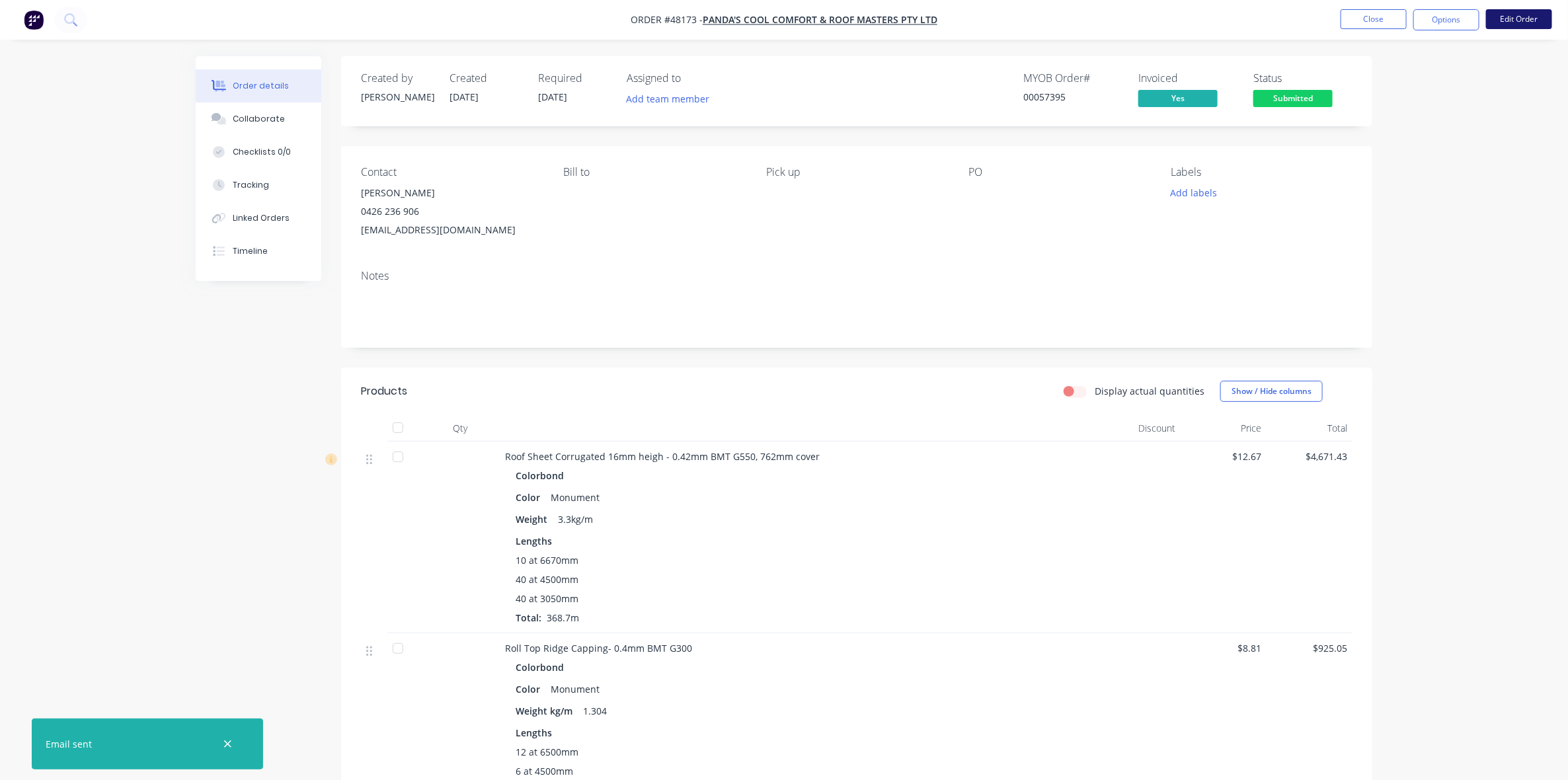
click at [1527, 11] on button "Edit Order" at bounding box center [1520, 19] width 66 height 20
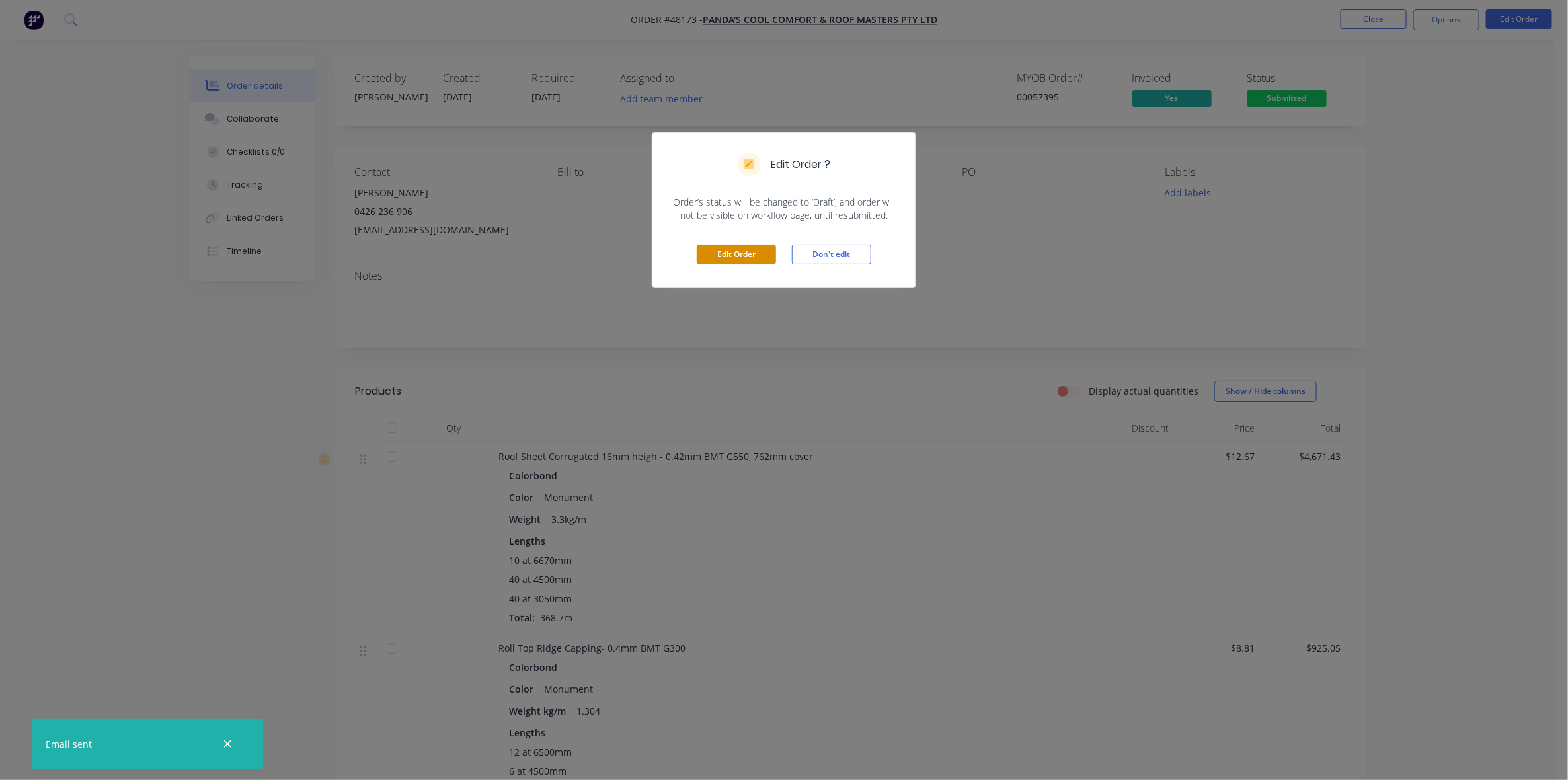
drag, startPoint x: 716, startPoint y: 255, endPoint x: 691, endPoint y: 229, distance: 36.1
click at [716, 254] on button "Edit Order" at bounding box center [736, 254] width 79 height 20
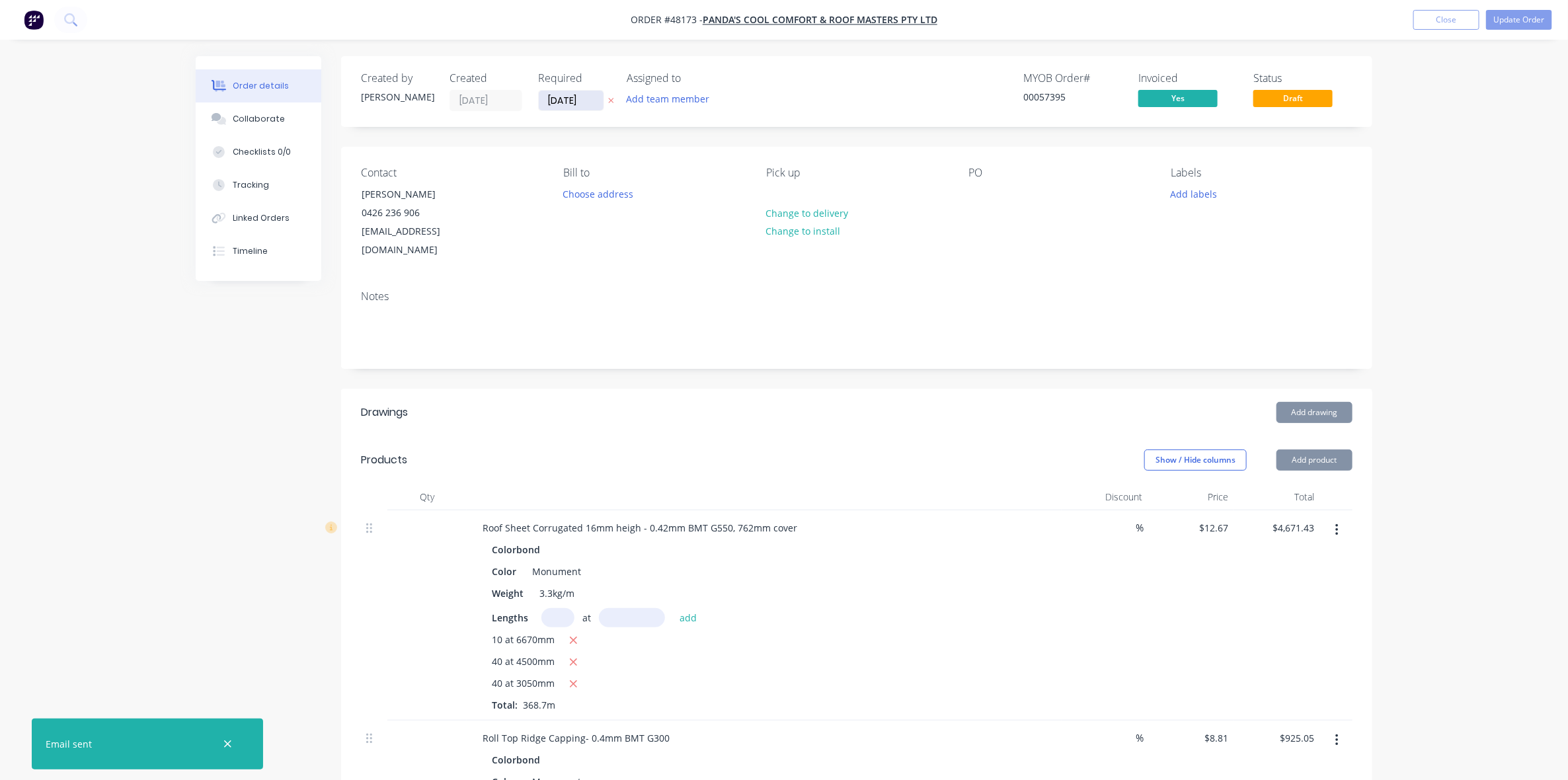
click at [551, 100] on input "[DATE]" at bounding box center [571, 101] width 65 height 20
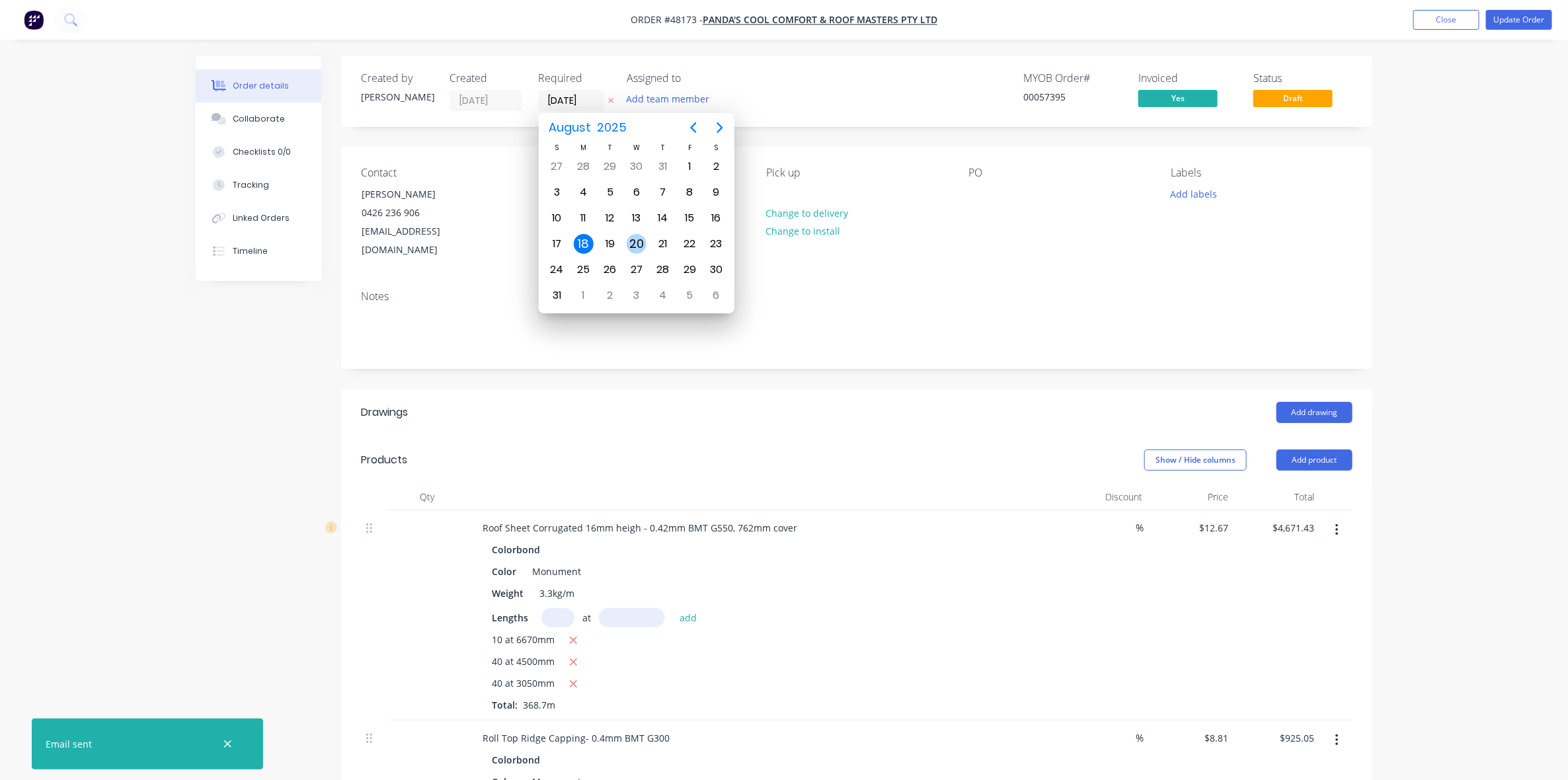
click at [642, 243] on div "20" at bounding box center [637, 244] width 20 height 20
type input "[DATE]"
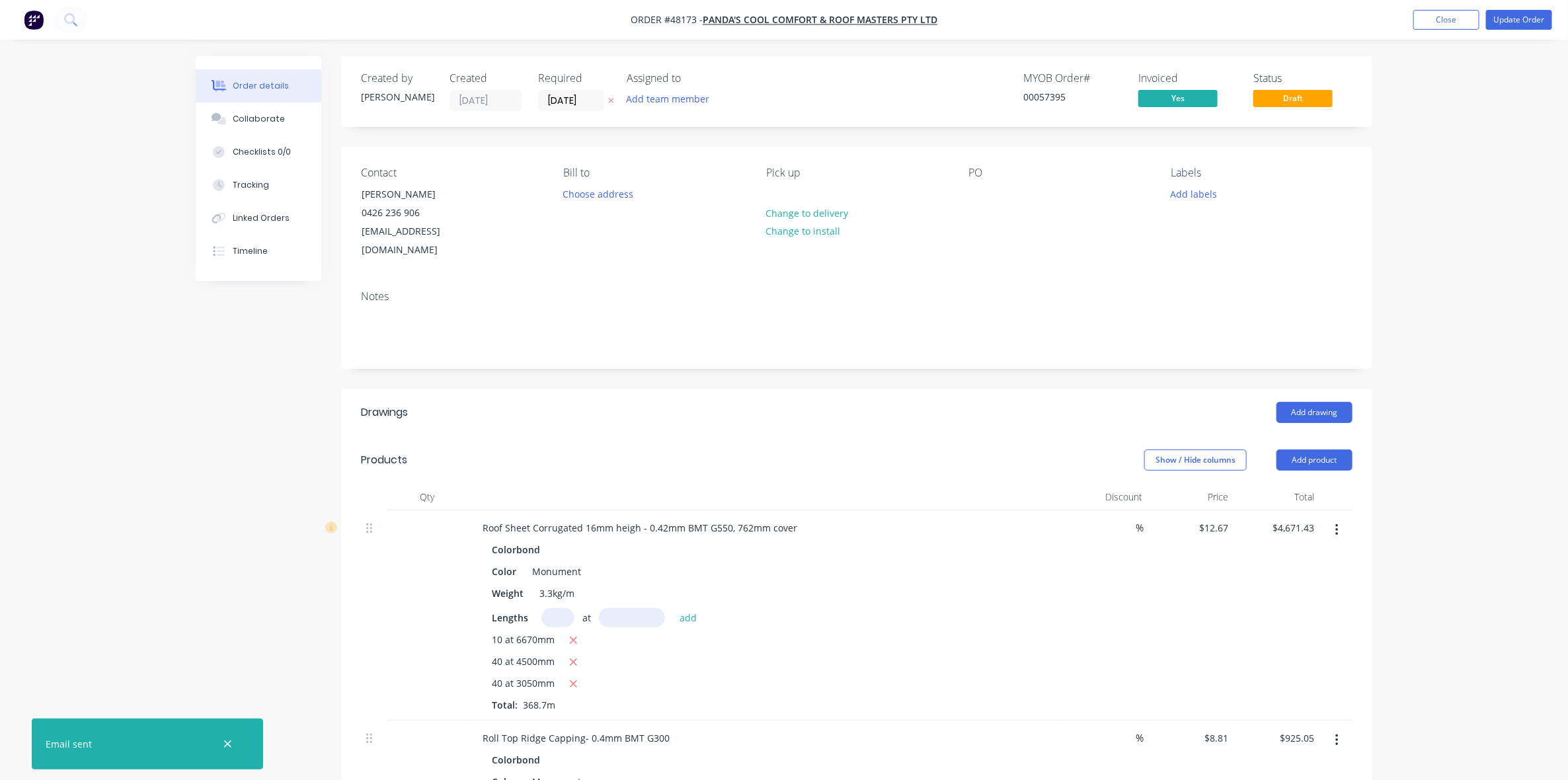
drag, startPoint x: 808, startPoint y: 110, endPoint x: 1288, endPoint y: 55, distance: 483.1
click at [817, 105] on div "MYOB Order # 00057395 Invoiced Yes Status Draft" at bounding box center [1056, 91] width 594 height 39
click at [1523, 21] on button "Update Order" at bounding box center [1520, 20] width 66 height 20
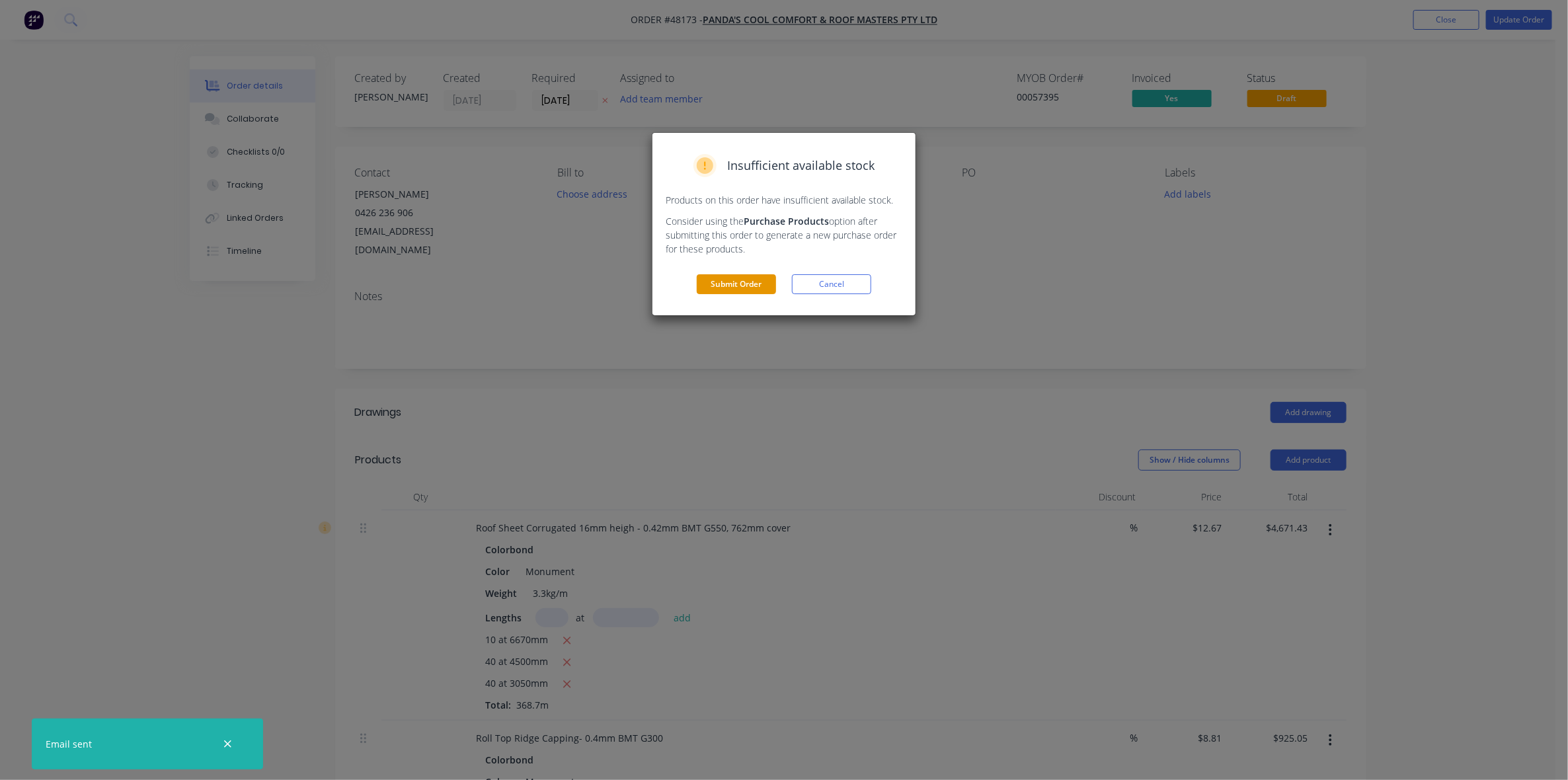
click at [749, 275] on button "Submit Order" at bounding box center [736, 284] width 79 height 20
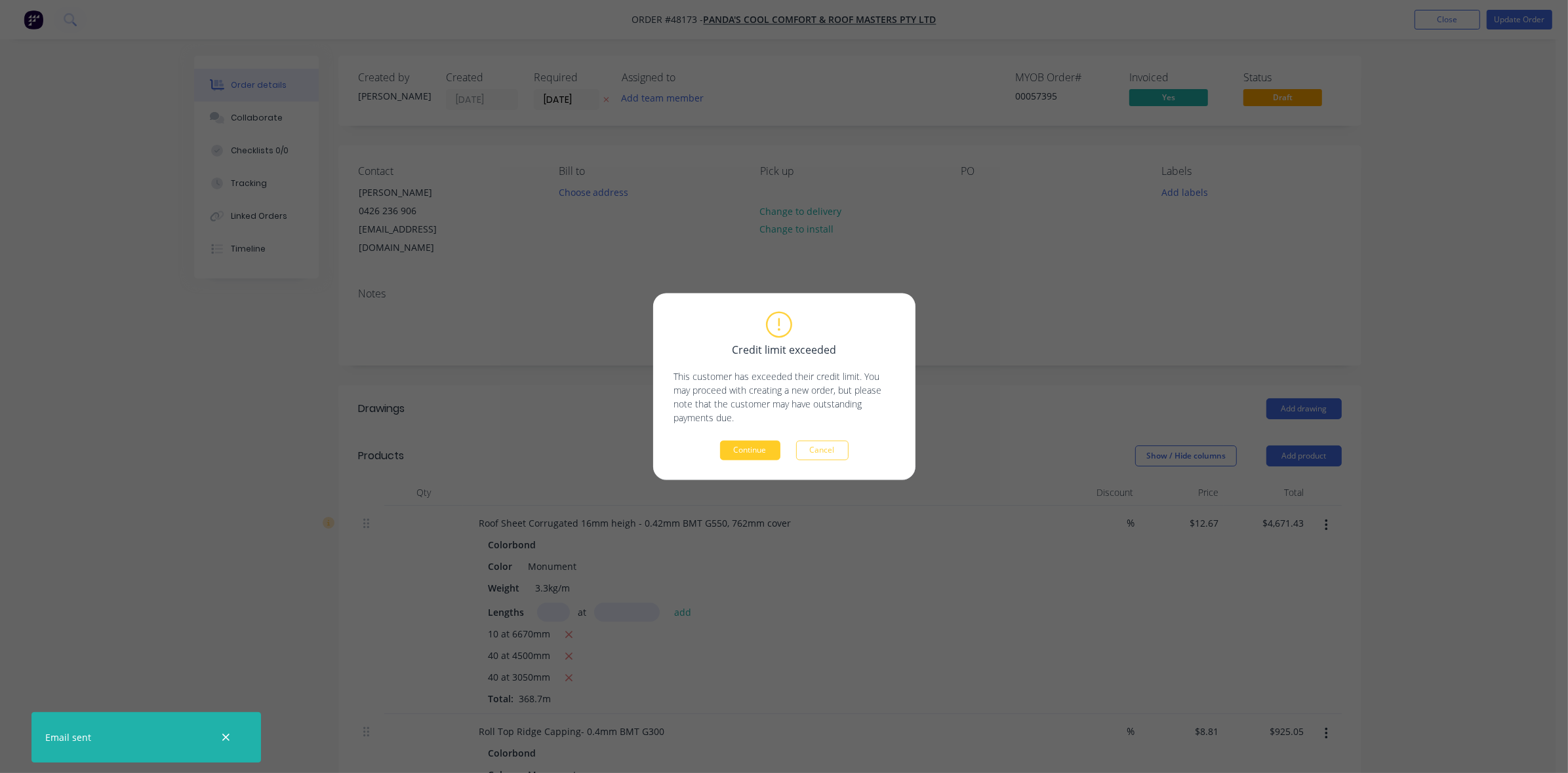
drag, startPoint x: 735, startPoint y: 459, endPoint x: 756, endPoint y: 442, distance: 27.0
click at [735, 458] on button "Continue" at bounding box center [750, 451] width 60 height 20
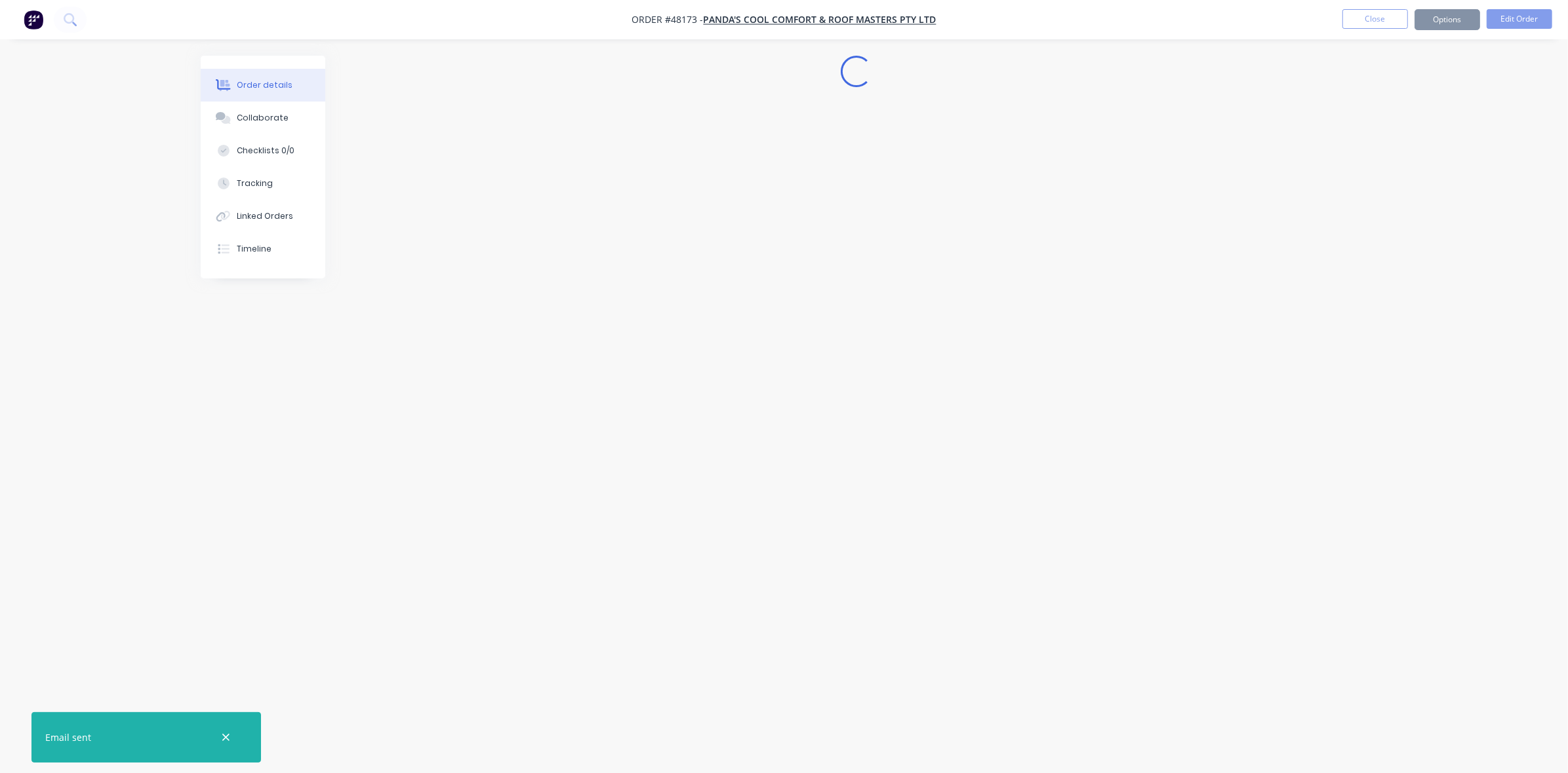
click at [529, 23] on nav "Order #48173 - PANDA'S COOL COMFORT & ROOF MASTERS PTY LTD Close Options Edit O…" at bounding box center [784, 20] width 1568 height 40
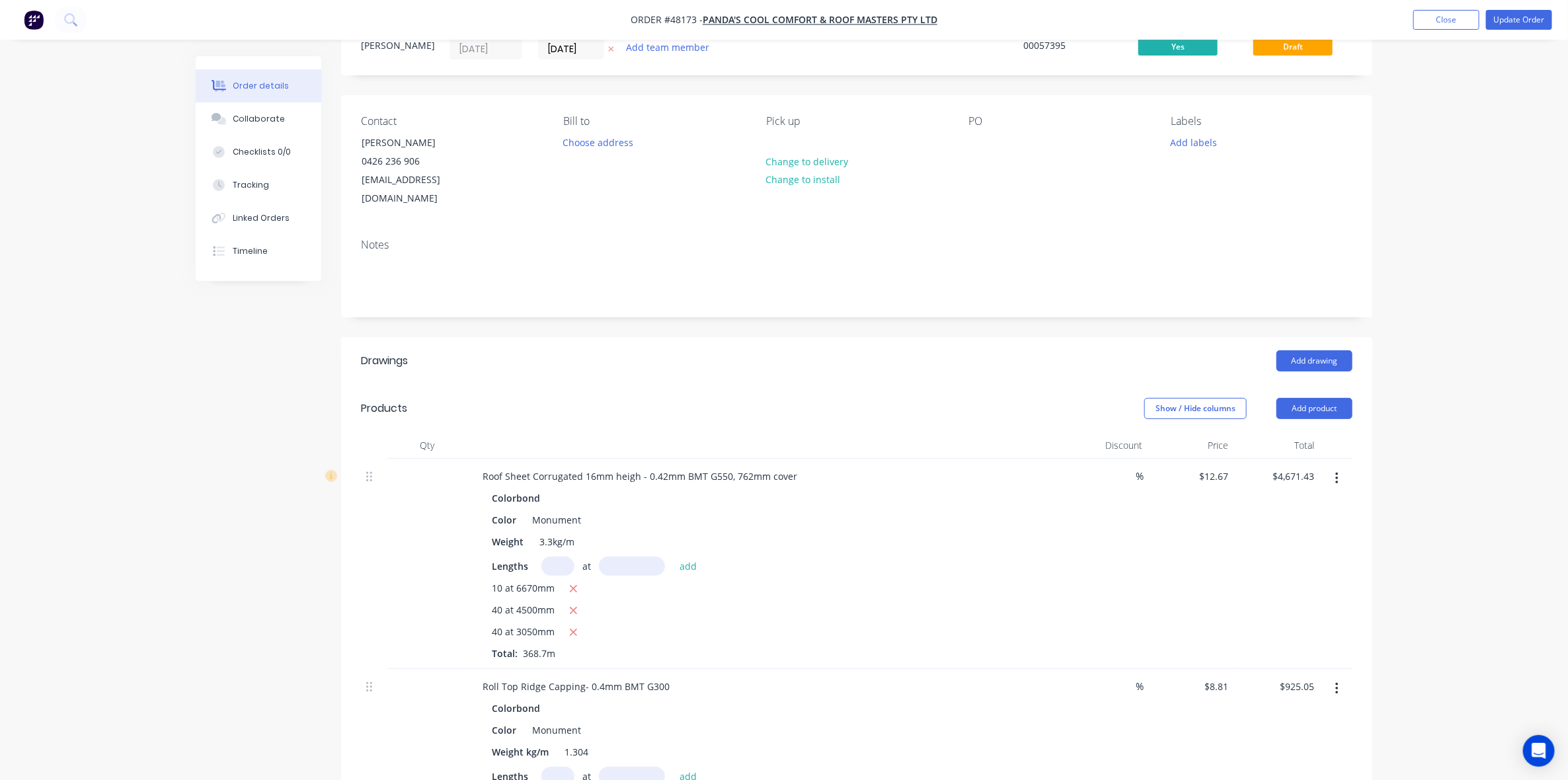
scroll to position [50, 0]
click at [1518, 24] on button "Update Order" at bounding box center [1520, 20] width 66 height 20
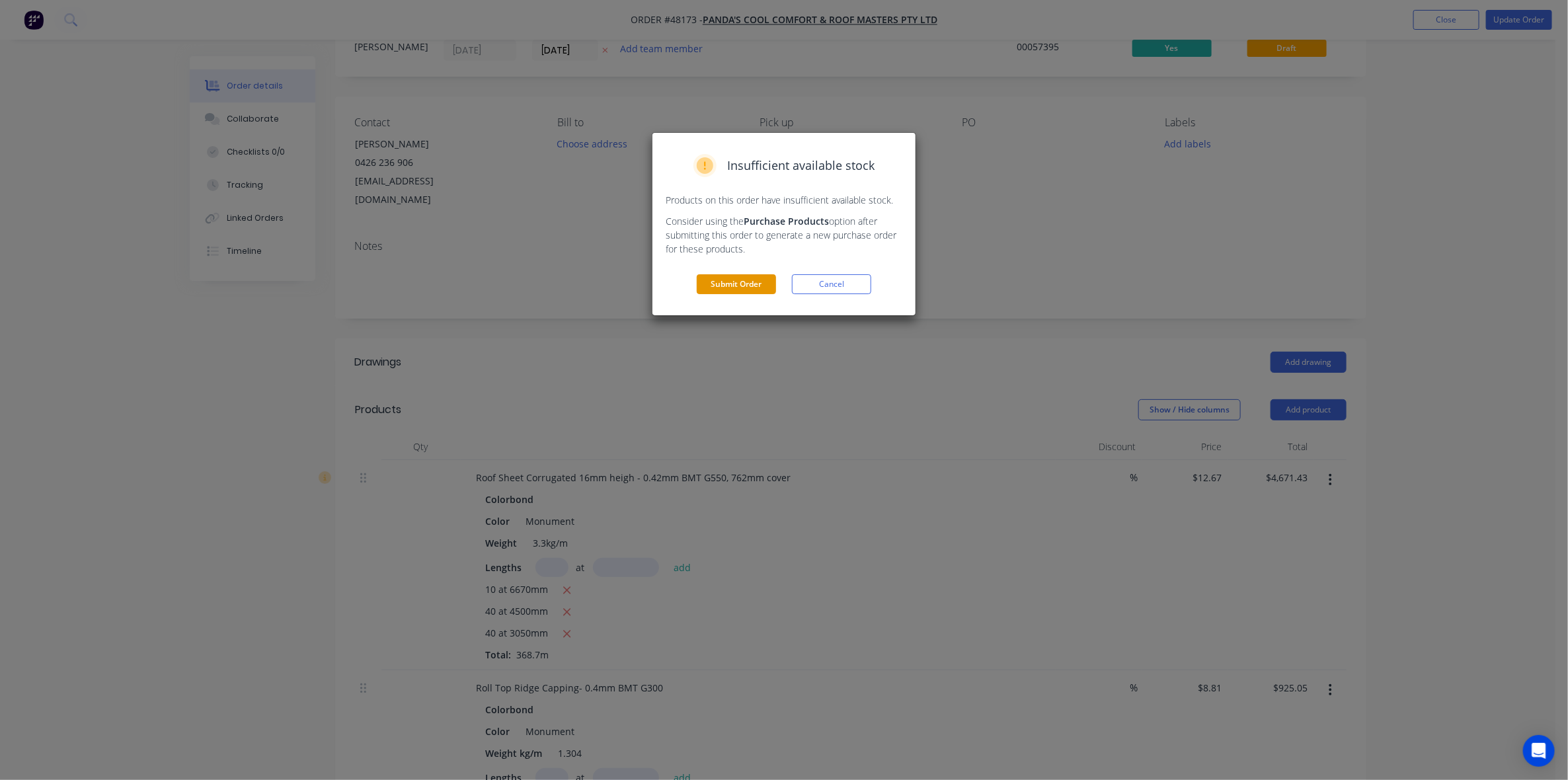
click at [731, 289] on button "Submit Order" at bounding box center [736, 284] width 79 height 20
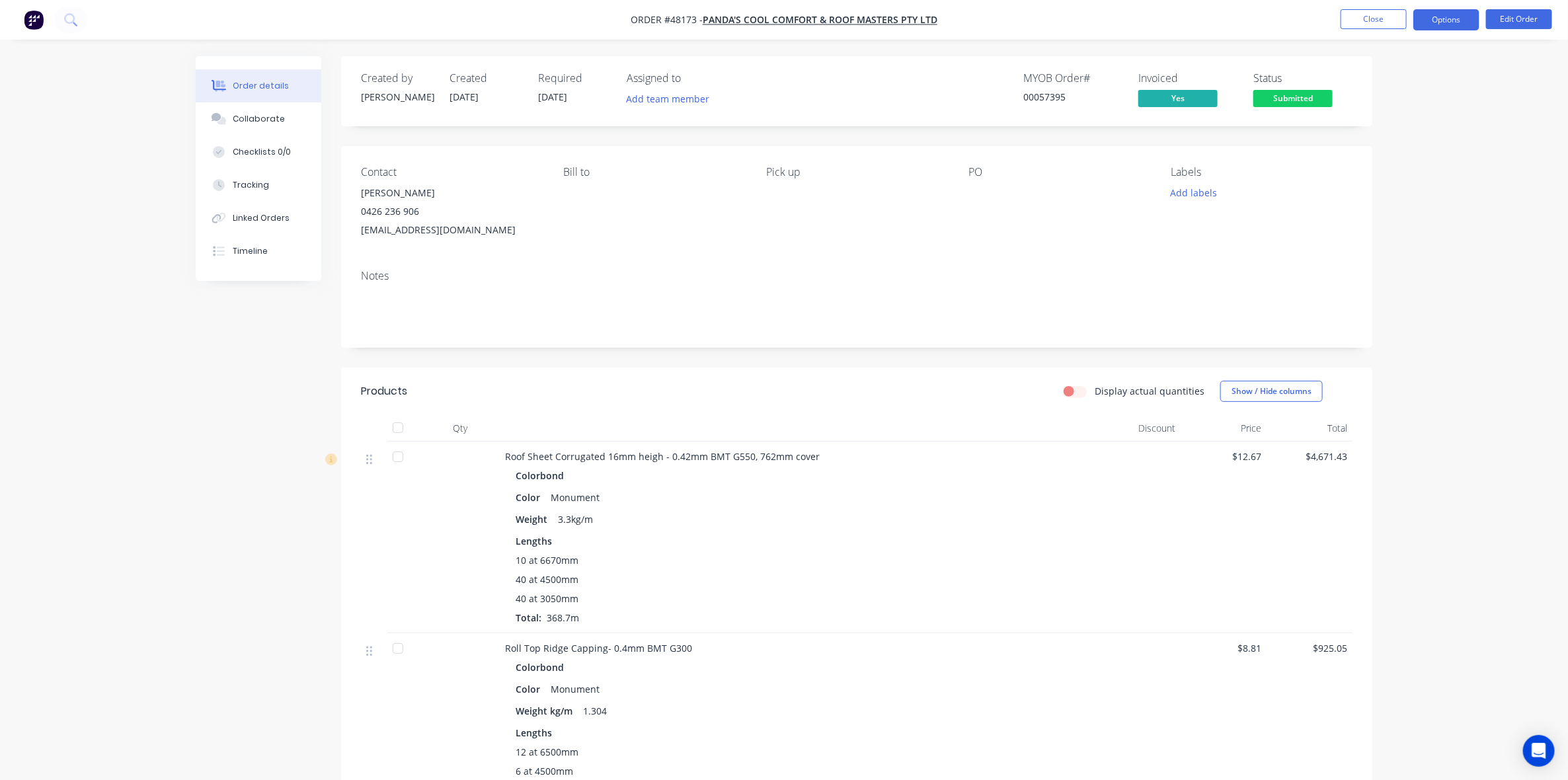
click at [1458, 20] on button "Options" at bounding box center [1447, 20] width 66 height 22
click at [1385, 158] on div "Work Order" at bounding box center [1407, 159] width 121 height 19
click at [1382, 168] on button "Custom" at bounding box center [1407, 159] width 145 height 26
click at [1386, 134] on div "Without pricing" at bounding box center [1407, 133] width 121 height 19
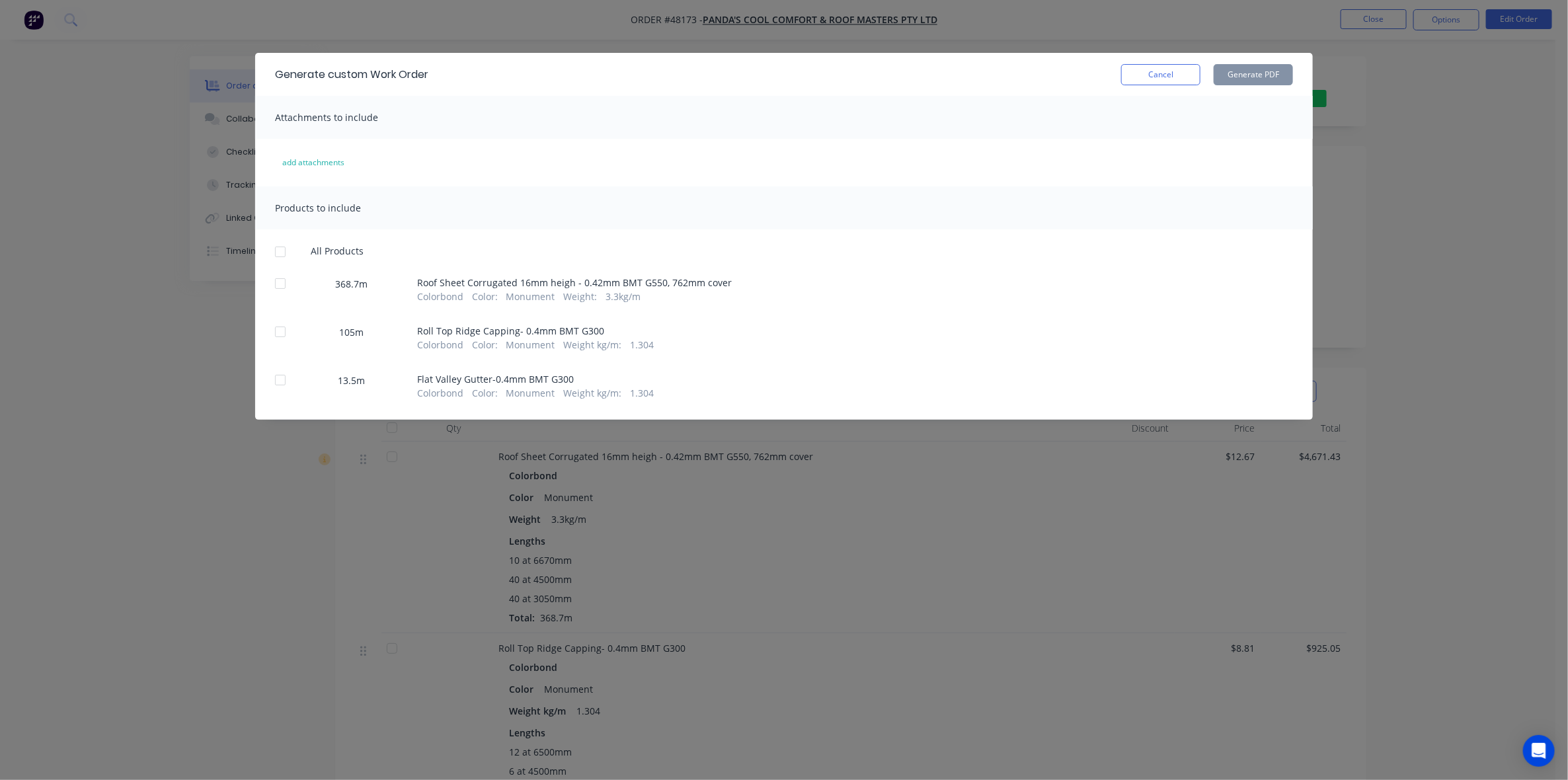
click at [281, 286] on div at bounding box center [280, 284] width 26 height 26
click at [1240, 77] on button "Generate PDF" at bounding box center [1253, 75] width 79 height 22
click at [277, 250] on div at bounding box center [280, 252] width 26 height 26
drag, startPoint x: 274, startPoint y: 336, endPoint x: 282, endPoint y: 395, distance: 59.5
click at [276, 336] on div at bounding box center [280, 332] width 26 height 26
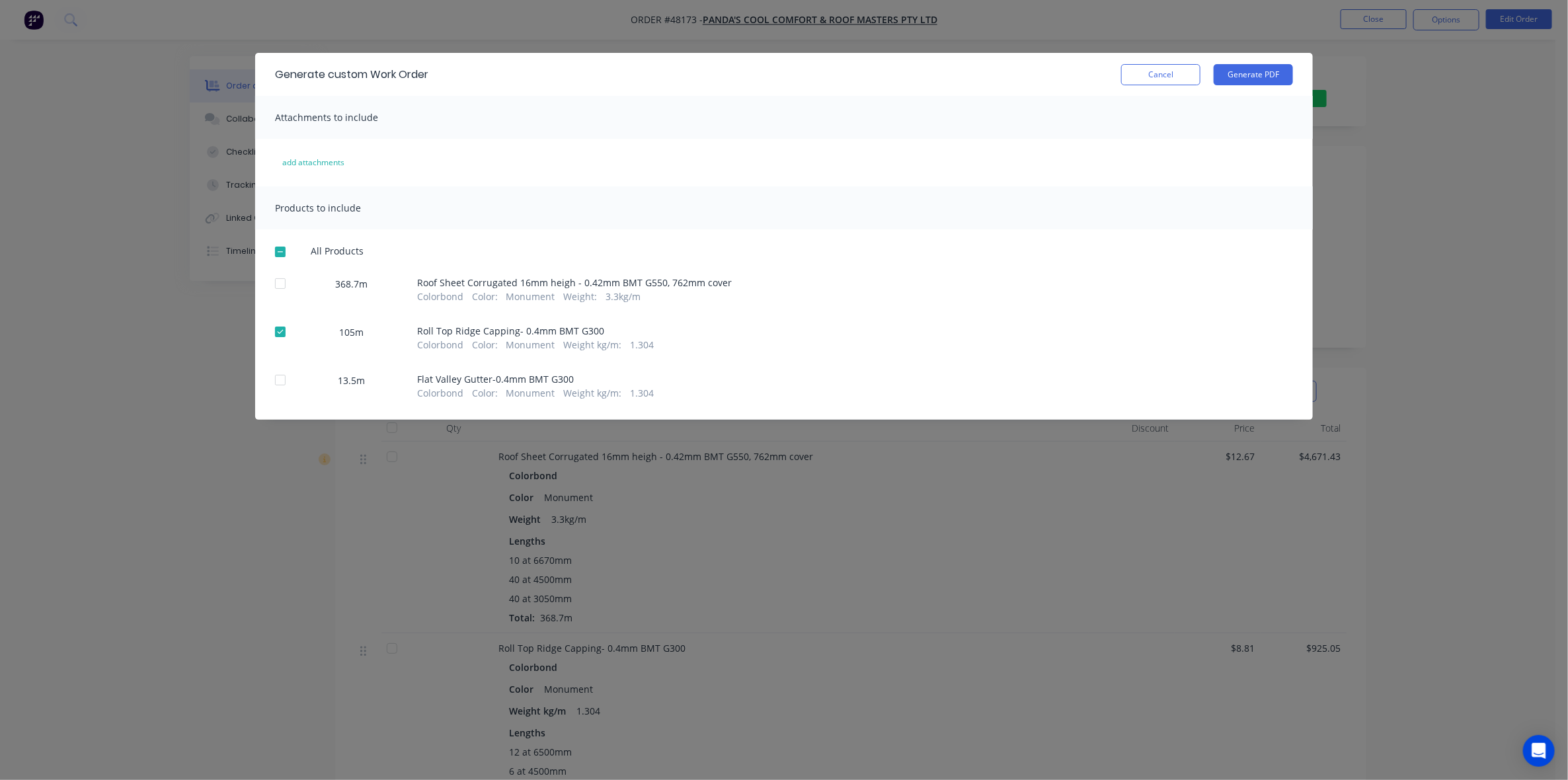
click at [282, 383] on div at bounding box center [280, 380] width 26 height 26
click at [1270, 65] on button "Generate PDF" at bounding box center [1253, 75] width 79 height 22
click at [820, 46] on div "Generate custom Work Order Cancel Generate PDF Attachments to include add attac…" at bounding box center [784, 390] width 1568 height 780
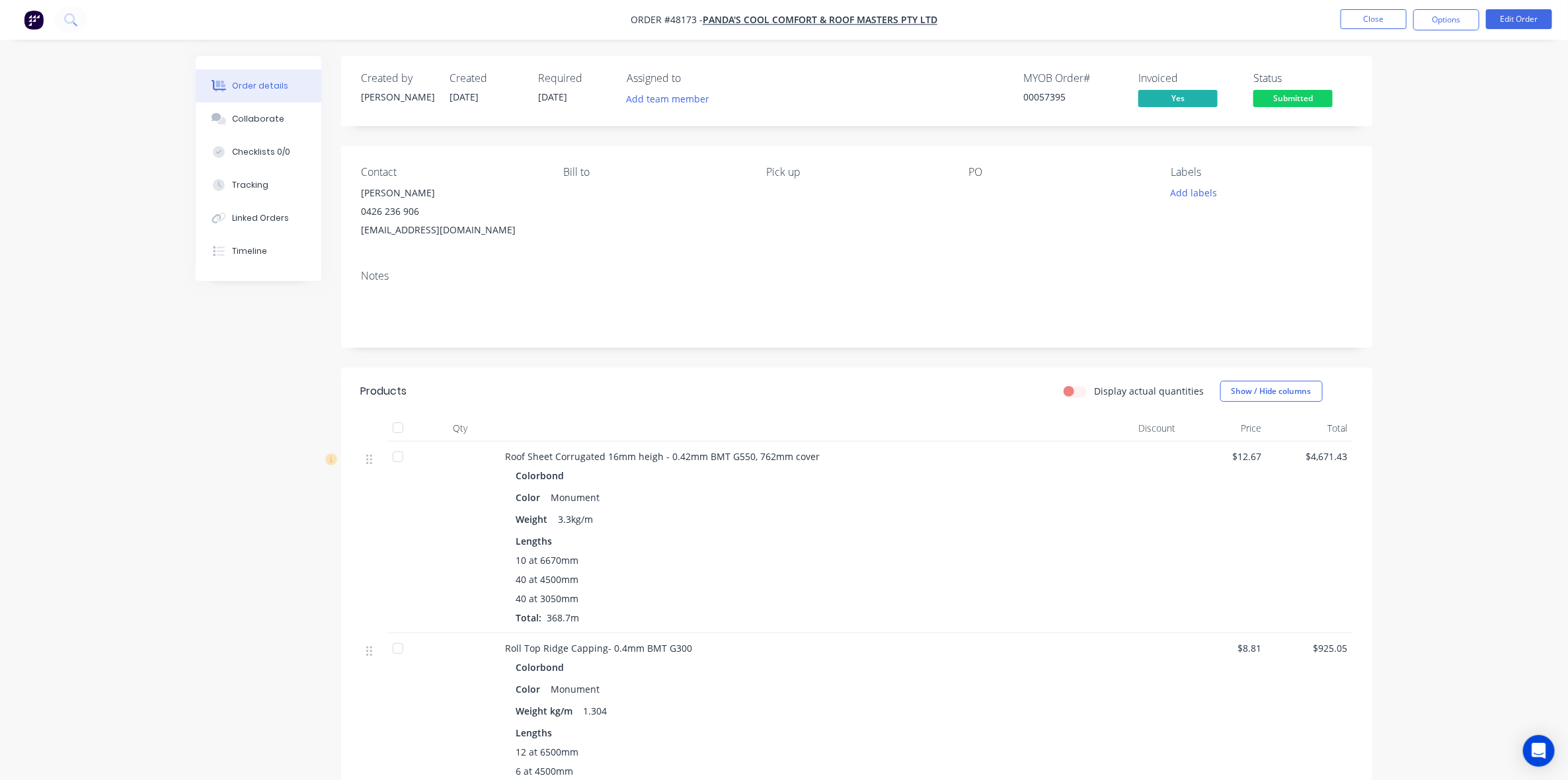
click at [1079, 38] on nav "Order #48173 - PANDA'S COOL COMFORT & ROOF MASTERS PTY LTD Close Options Edit O…" at bounding box center [784, 20] width 1568 height 40
click at [1447, 20] on button "Options" at bounding box center [1447, 20] width 66 height 22
drag, startPoint x: 281, startPoint y: 20, endPoint x: 298, endPoint y: 20, distance: 17.0
click at [281, 20] on nav "Order #48173 - PANDA'S COOL COMFORT & ROOF MASTERS PTY LTD Close Options EMAIL …" at bounding box center [784, 20] width 1568 height 40
click at [1458, 13] on button "Options" at bounding box center [1447, 20] width 66 height 22
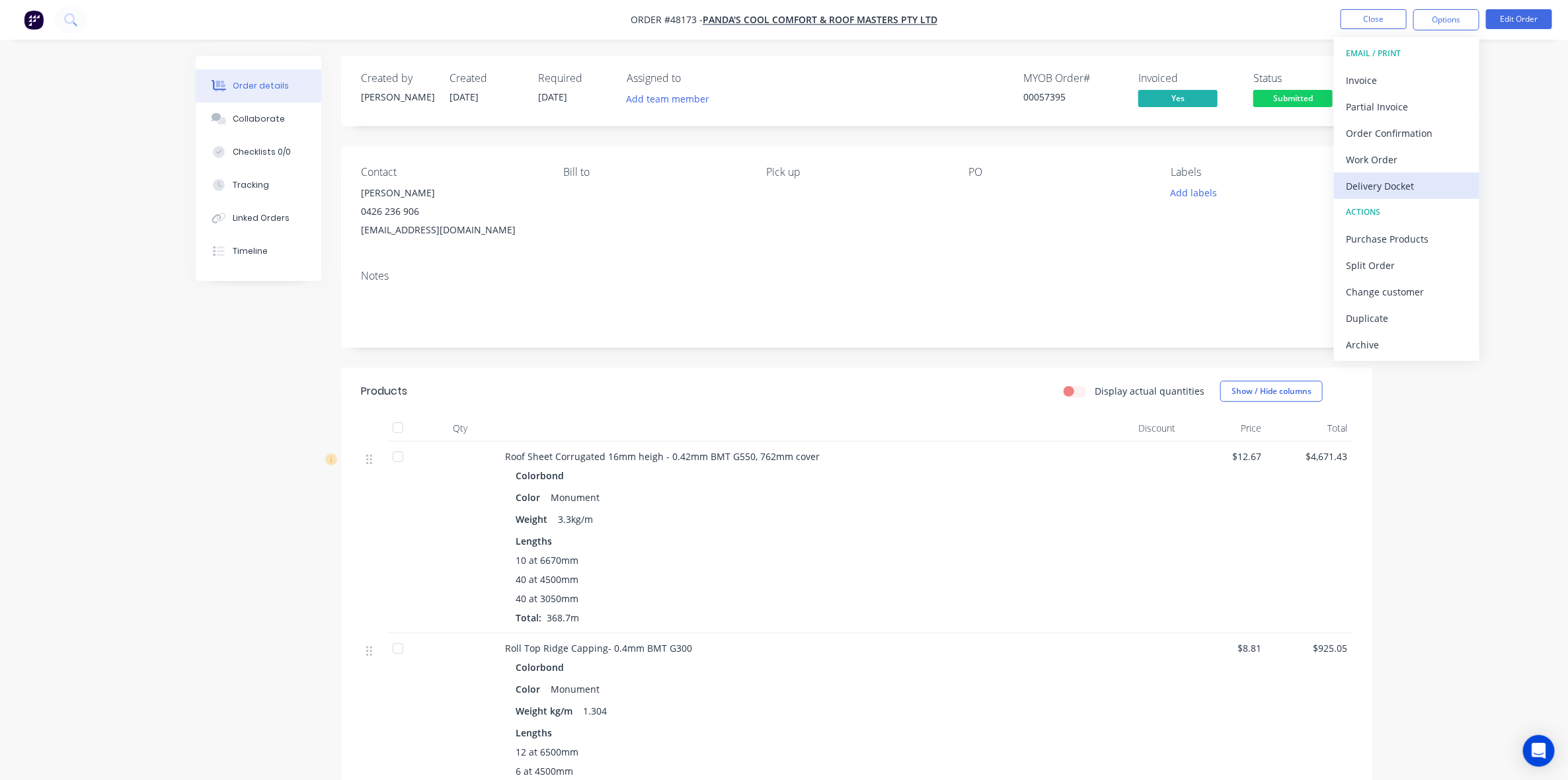
click at [1396, 182] on div "Delivery Docket" at bounding box center [1407, 186] width 121 height 19
click at [1397, 131] on div "Without pricing" at bounding box center [1407, 133] width 121 height 19
click at [777, 367] on header "Products Display actual quantities Show / Hide columns" at bounding box center [857, 391] width 1031 height 48
click at [1298, 89] on div "Submitted" at bounding box center [1292, 77] width 48 height 26
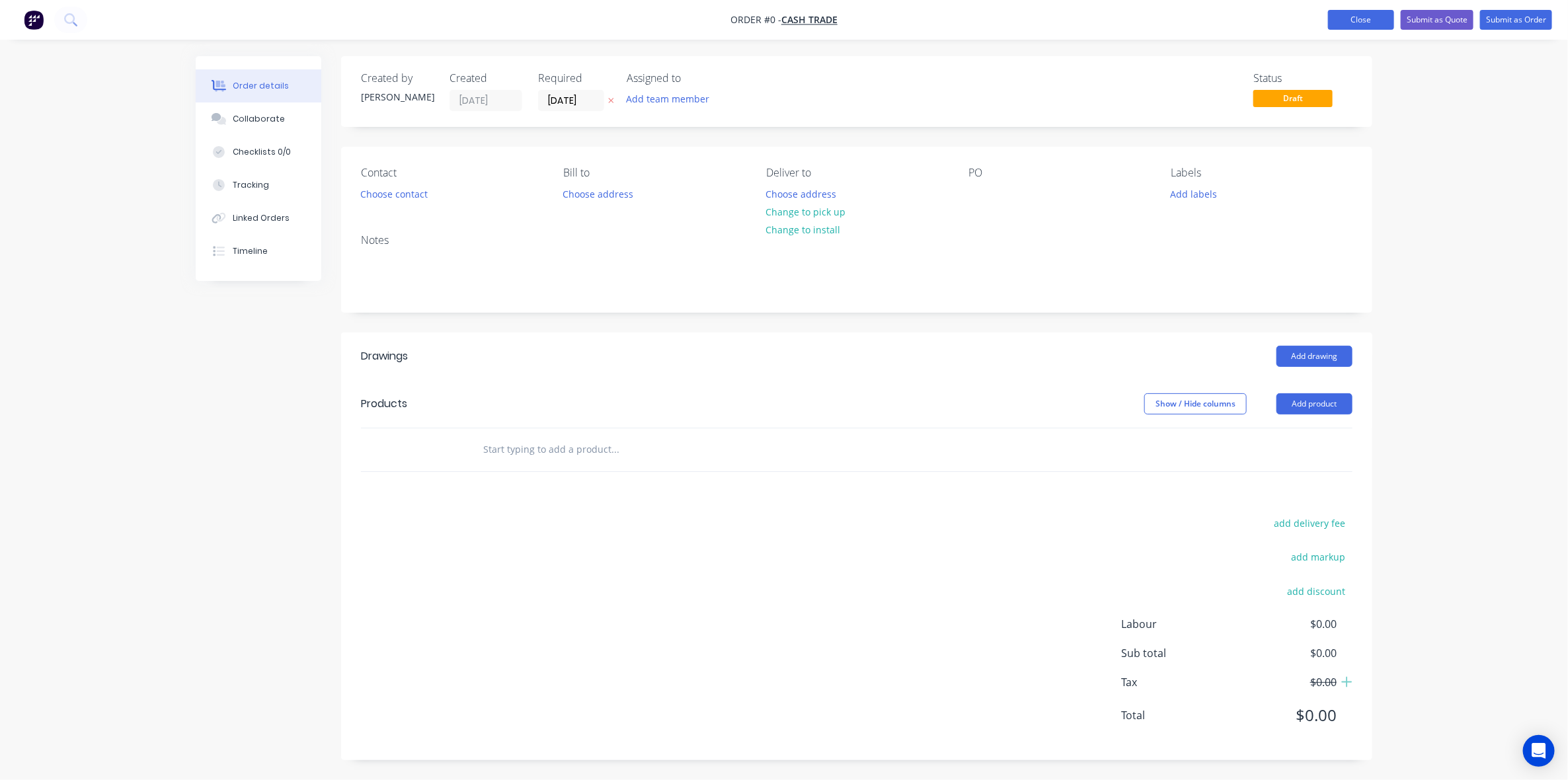
click at [1356, 27] on button "Close" at bounding box center [1361, 20] width 66 height 20
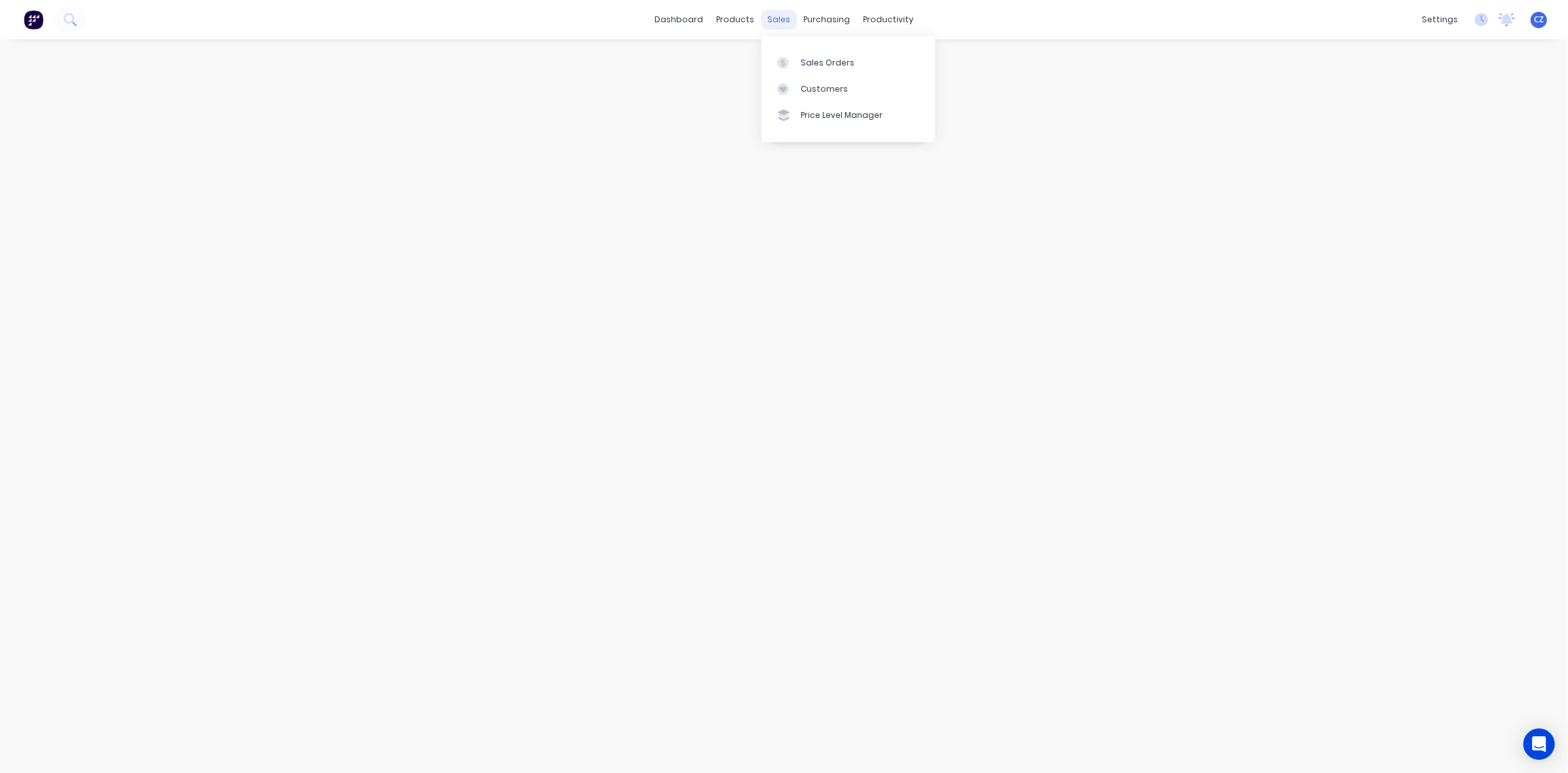
click at [773, 21] on div "sales" at bounding box center [778, 20] width 36 height 20
click at [821, 56] on link "Sales Orders" at bounding box center [848, 62] width 174 height 26
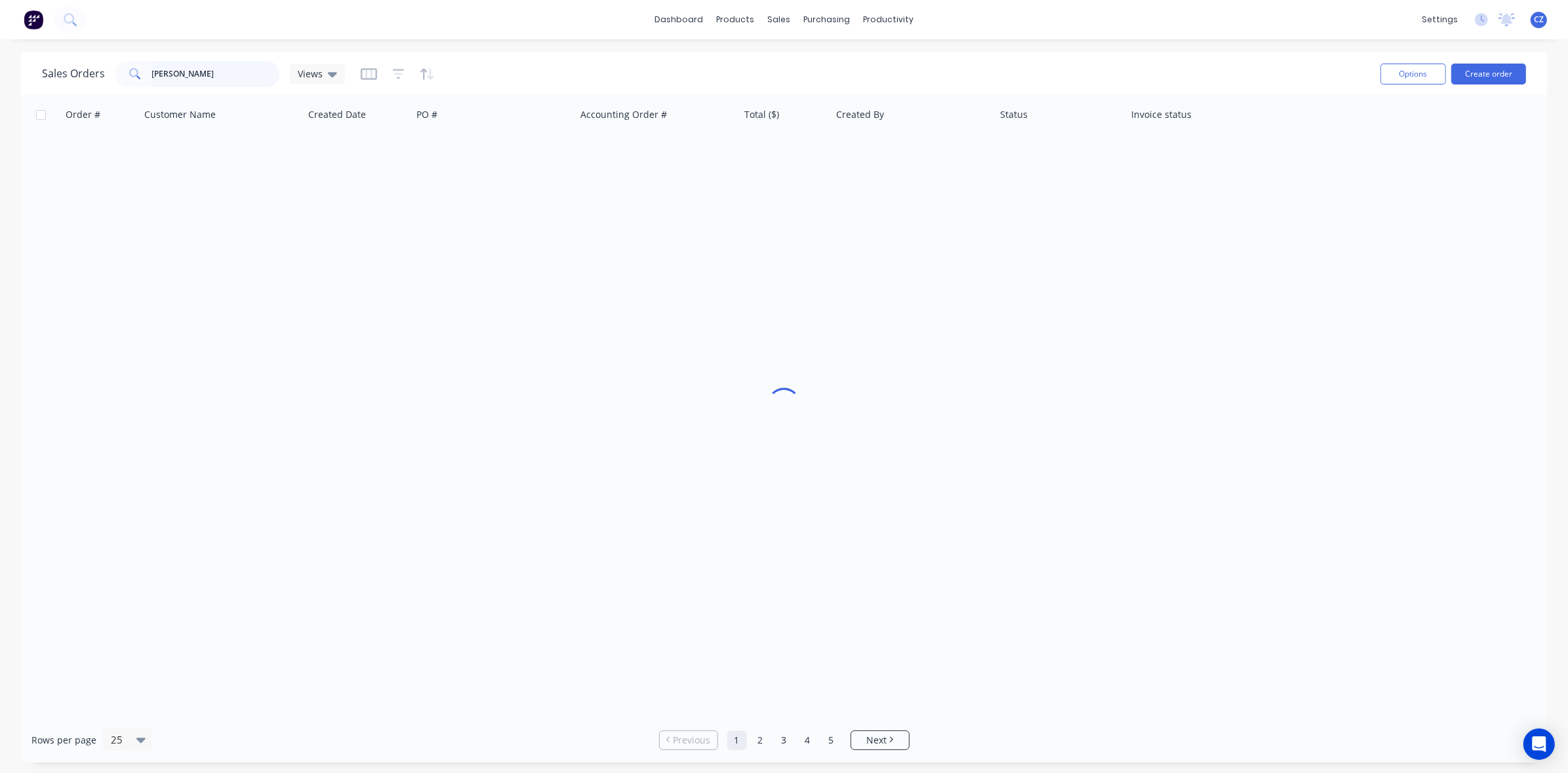
click at [181, 73] on input "[PERSON_NAME]" at bounding box center [216, 74] width 128 height 26
type input "40209"
click at [529, 54] on div "Sales Orders 40209 Views Options Create order" at bounding box center [784, 74] width 1526 height 43
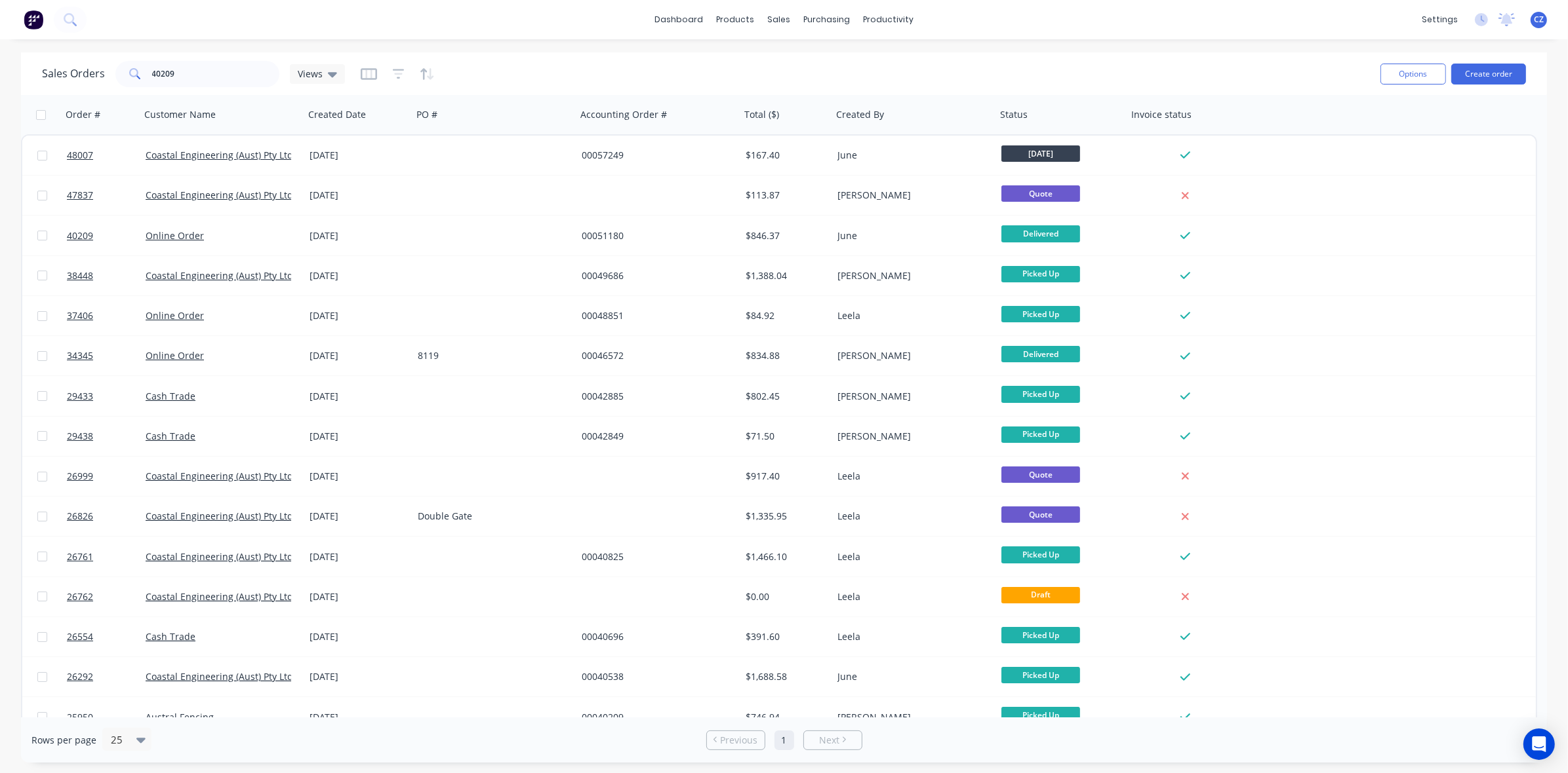
click at [264, 21] on div "dashboard products sales purchasing productivity dashboard products Product Cat…" at bounding box center [784, 20] width 1568 height 40
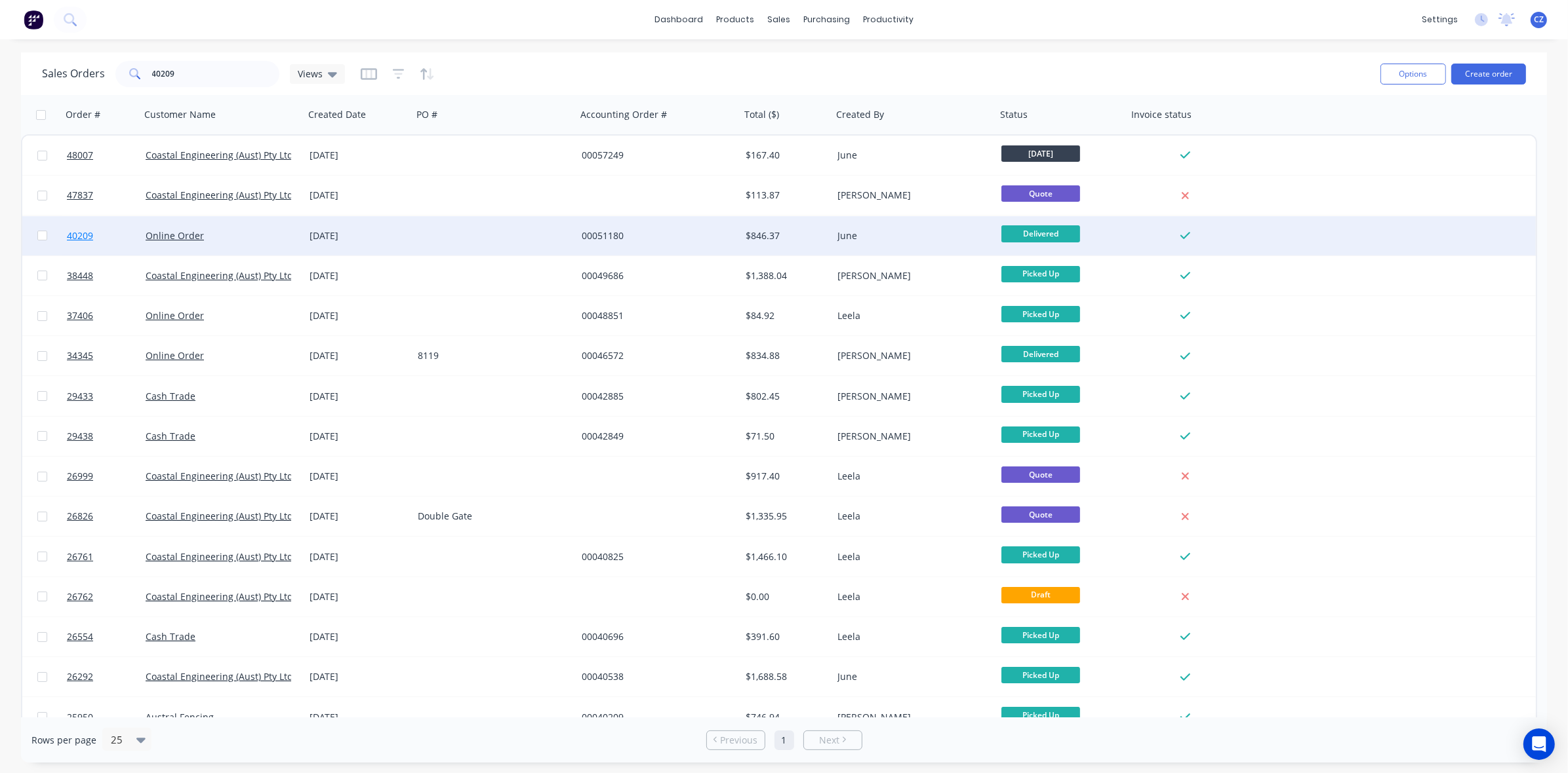
click at [83, 234] on span "40209" at bounding box center [80, 235] width 26 height 13
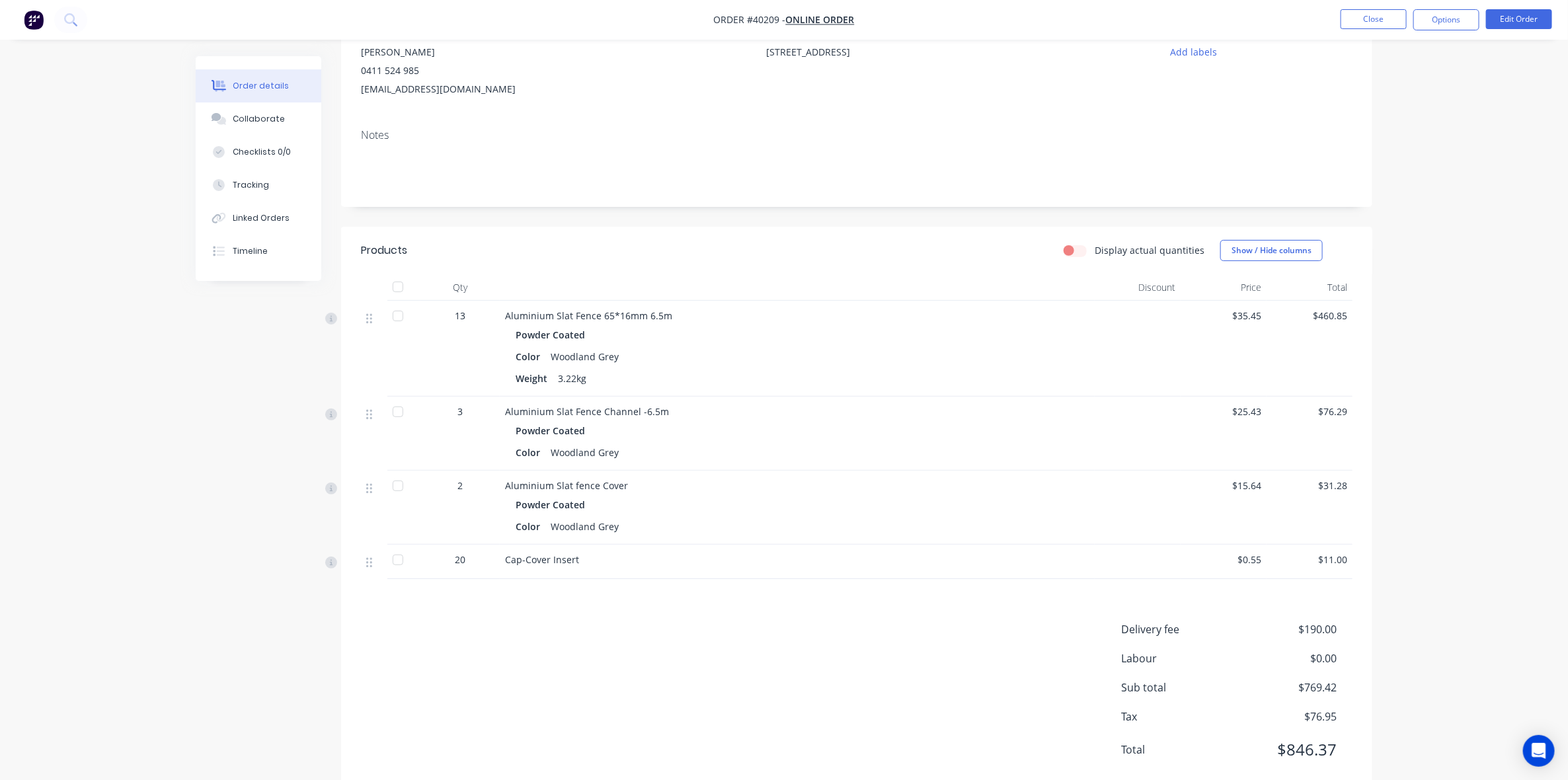
scroll to position [177, 0]
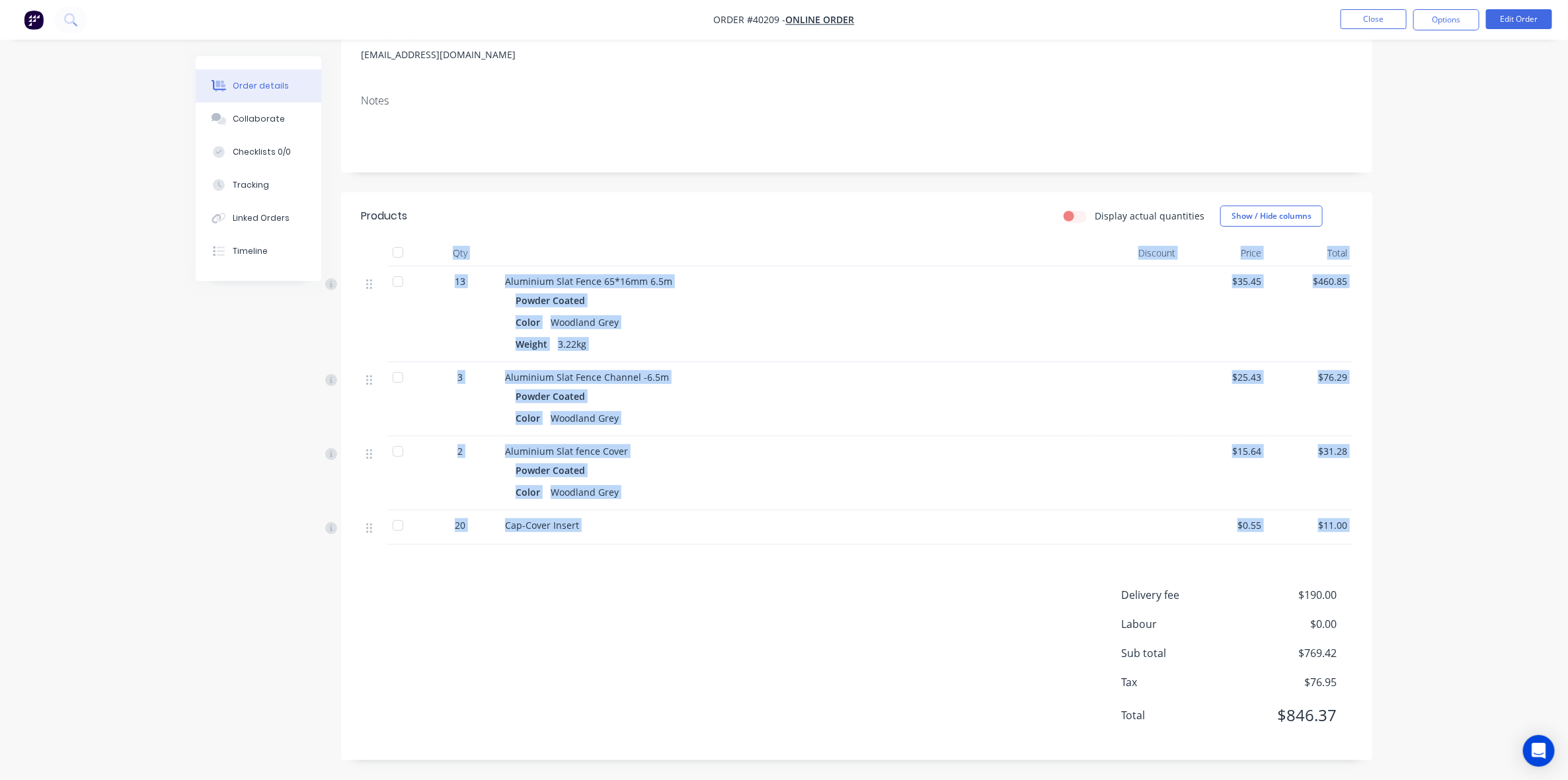
drag, startPoint x: 456, startPoint y: 253, endPoint x: 626, endPoint y: 553, distance: 344.8
click at [626, 553] on div "Products Display actual quantities Show / Hide columns Qty Discount Price Total…" at bounding box center [857, 476] width 1031 height 568
click at [656, 543] on div "Cap-Cover Insert" at bounding box center [797, 527] width 595 height 35
drag, startPoint x: 624, startPoint y: 521, endPoint x: 462, endPoint y: 241, distance: 323.5
click at [462, 241] on div "Qty Discount Price Total 13 Aluminium Slat Fence 65*16mm 6.5m Powder Coated Col…" at bounding box center [857, 392] width 992 height 305
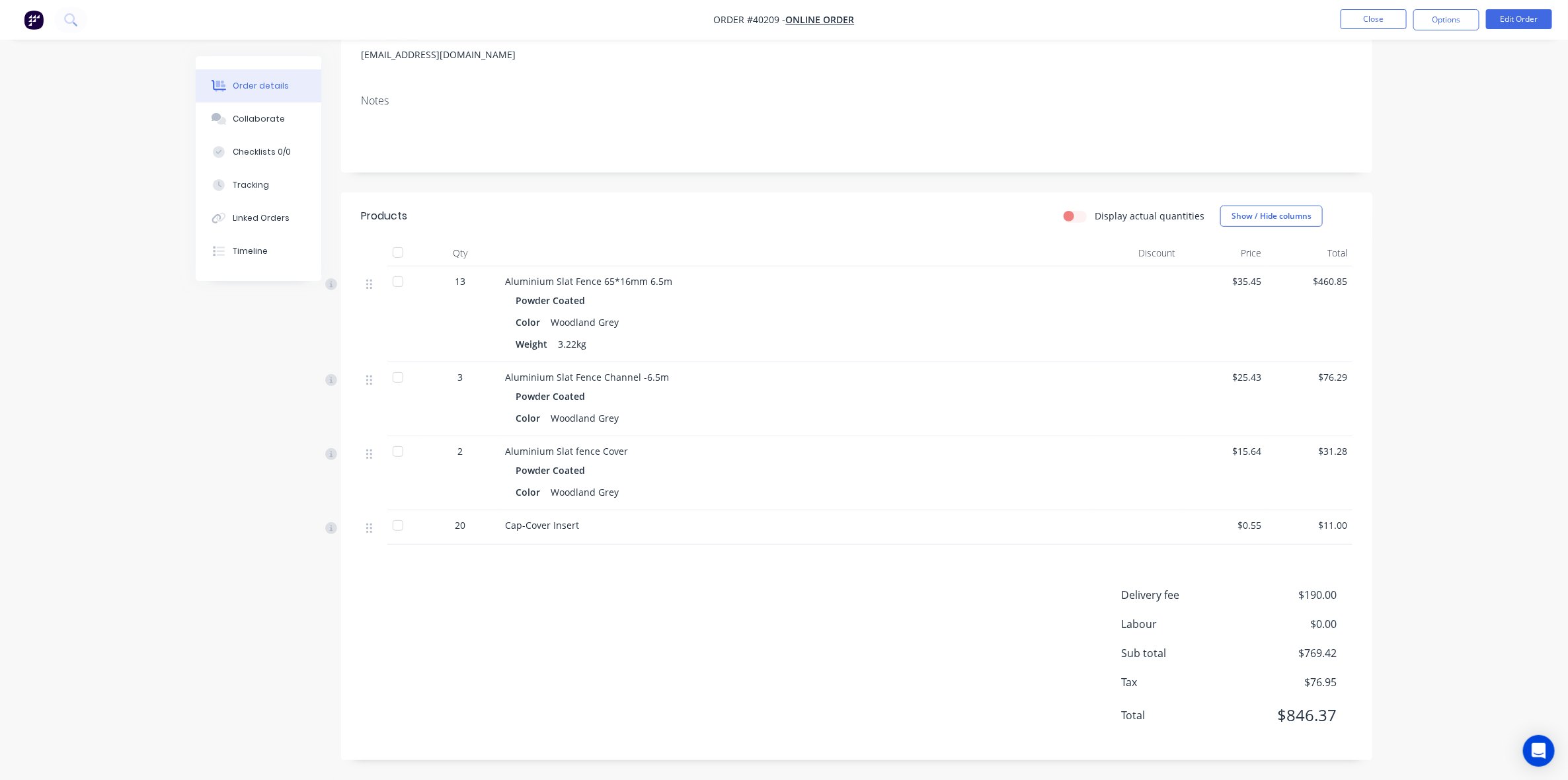
click at [593, 230] on header "Products Display actual quantities Show / Hide columns" at bounding box center [857, 216] width 1031 height 48
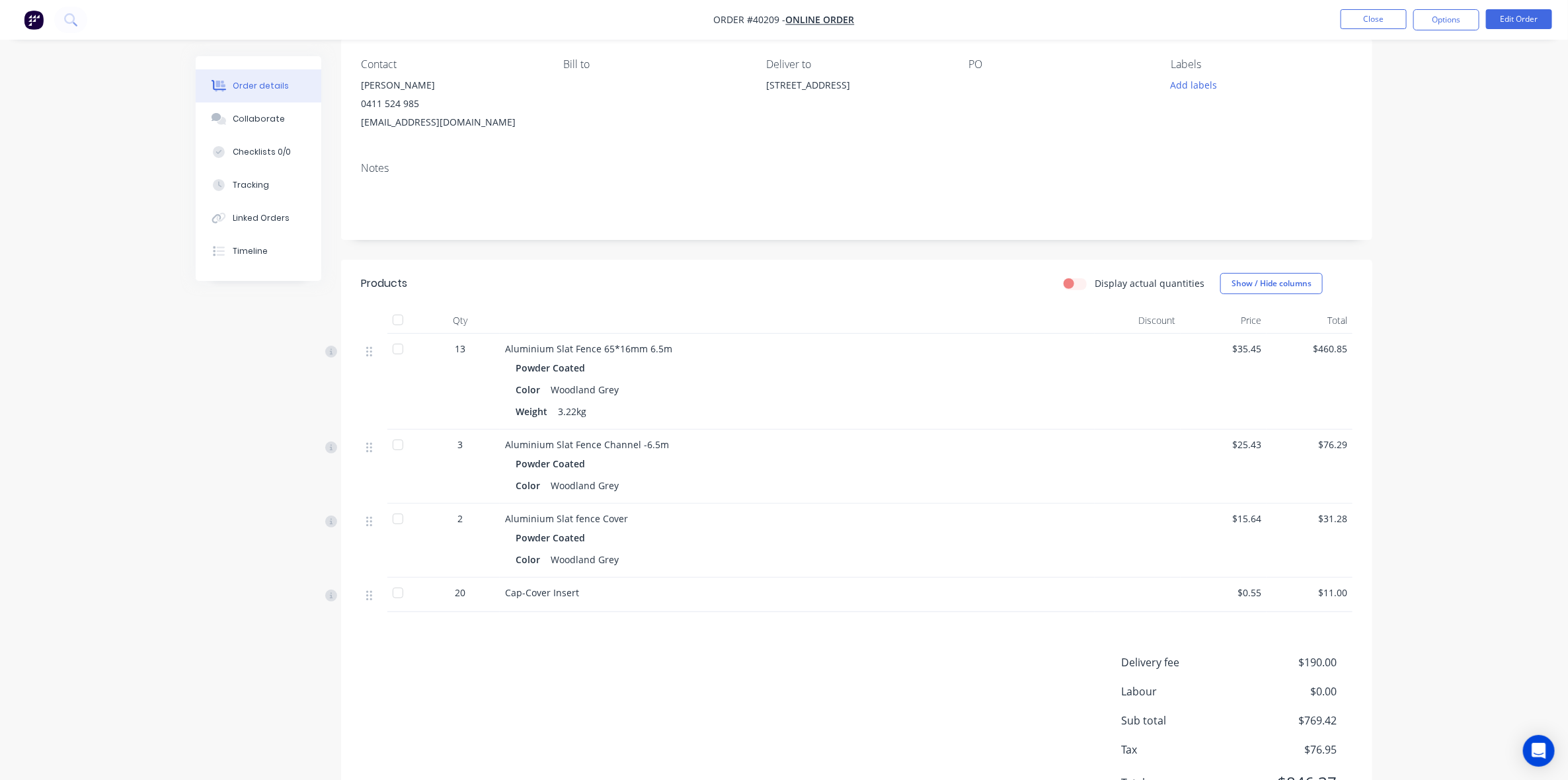
scroll to position [0, 0]
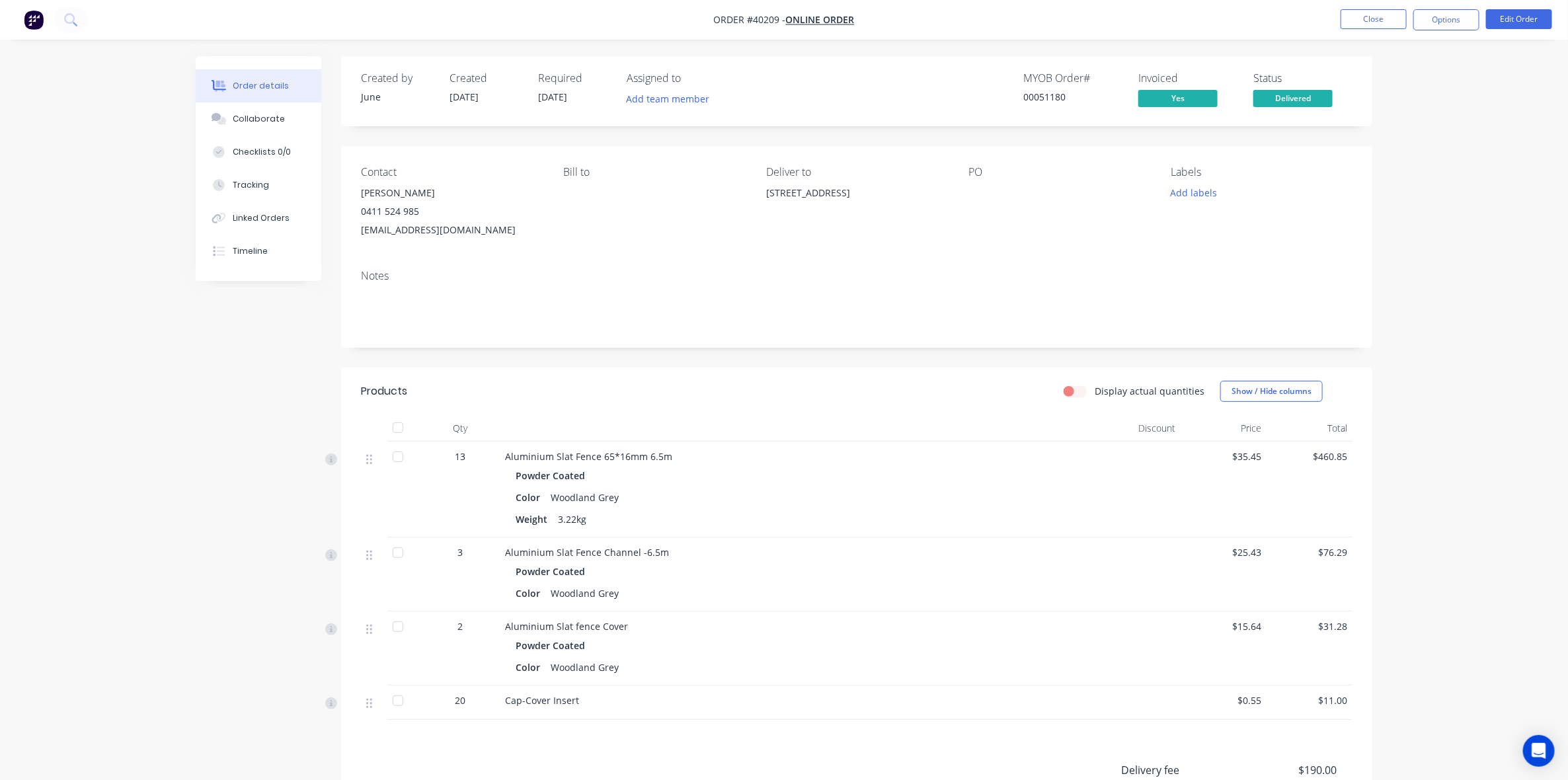
drag, startPoint x: 946, startPoint y: 192, endPoint x: 766, endPoint y: 197, distance: 180.1
click at [766, 197] on div "[STREET_ADDRESS]" at bounding box center [857, 193] width 181 height 18
copy div "[STREET_ADDRESS]"
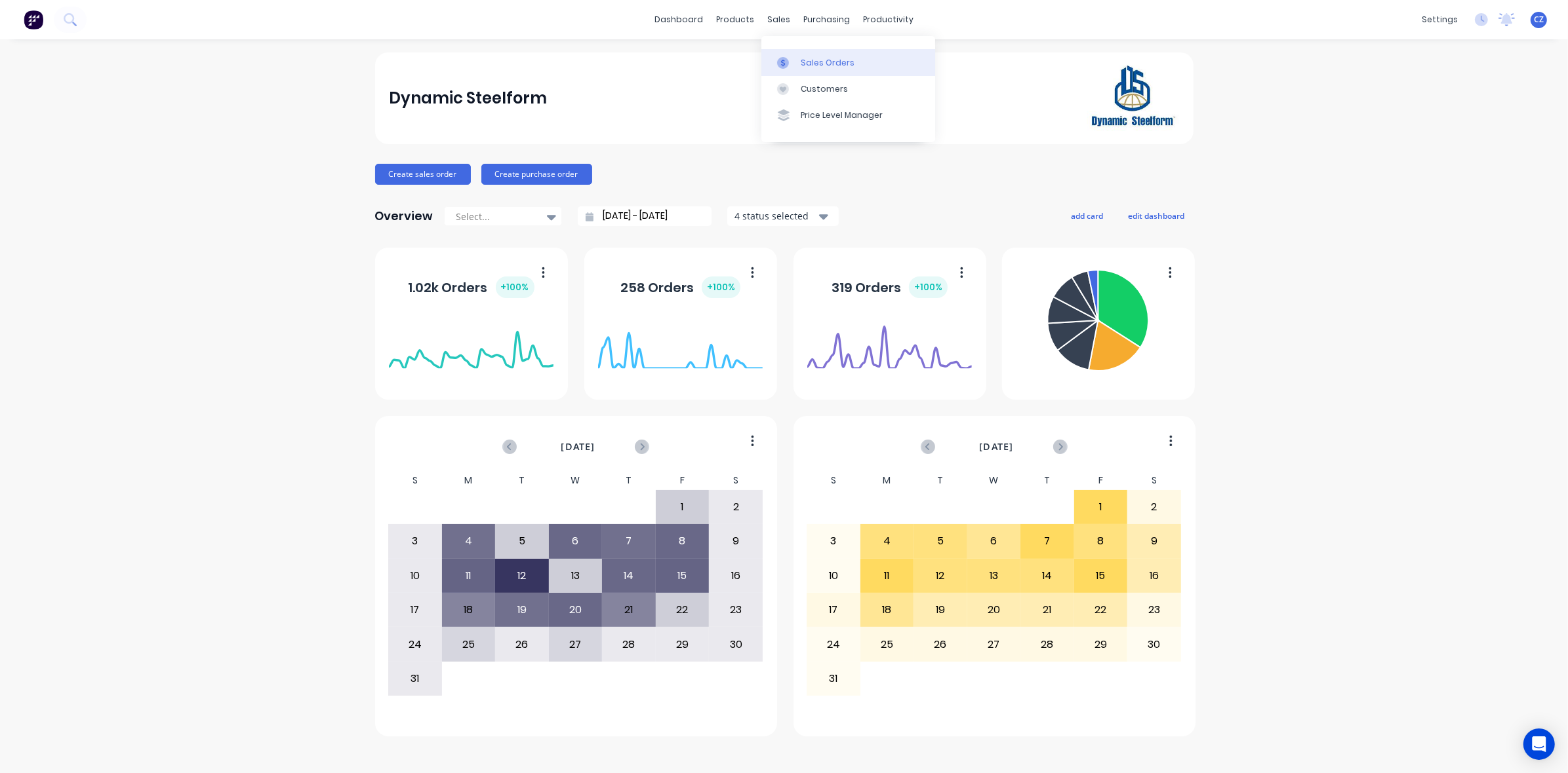
click at [804, 56] on link "Sales Orders" at bounding box center [848, 62] width 174 height 26
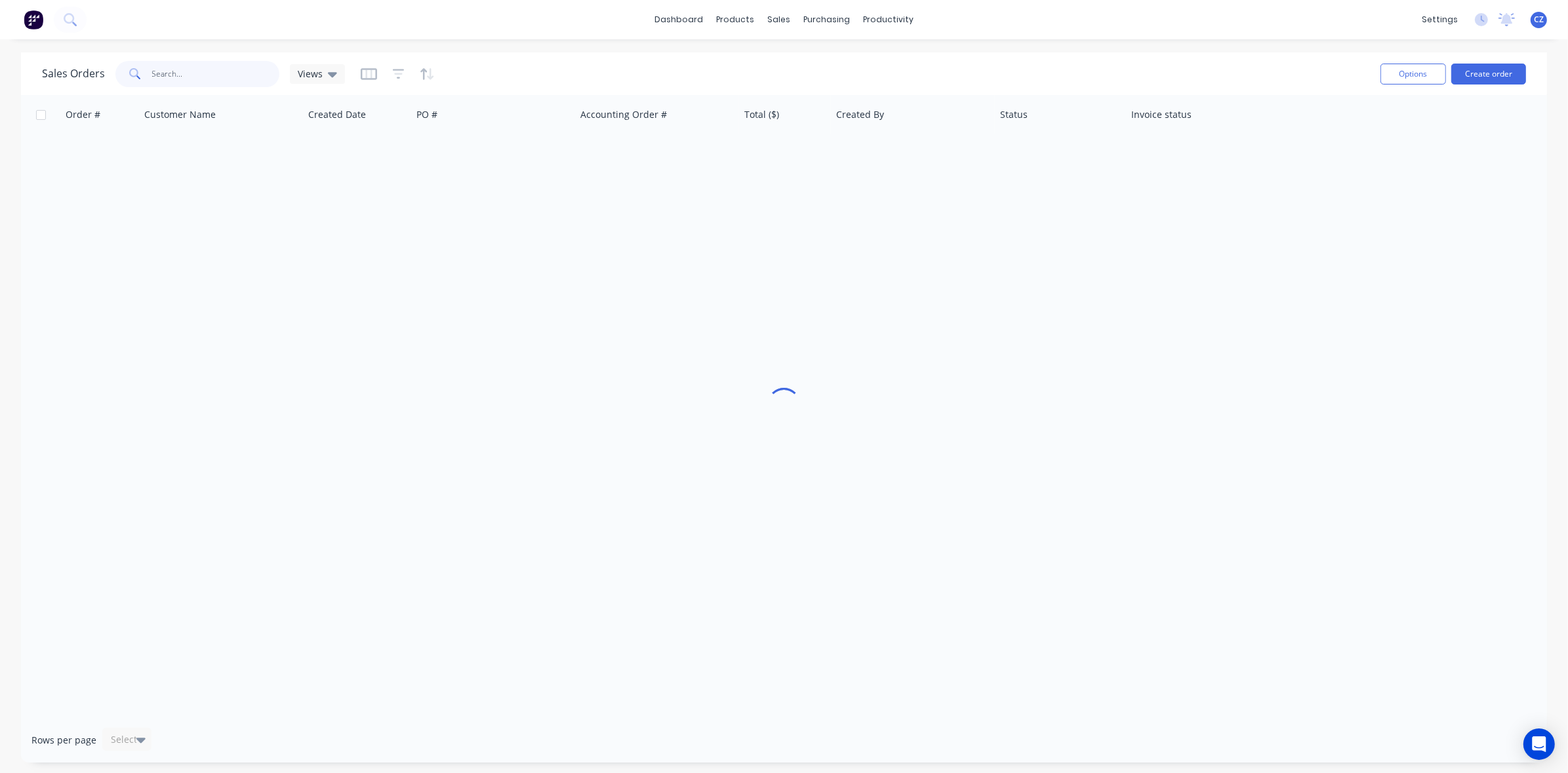
click at [152, 63] on input "text" at bounding box center [216, 74] width 128 height 26
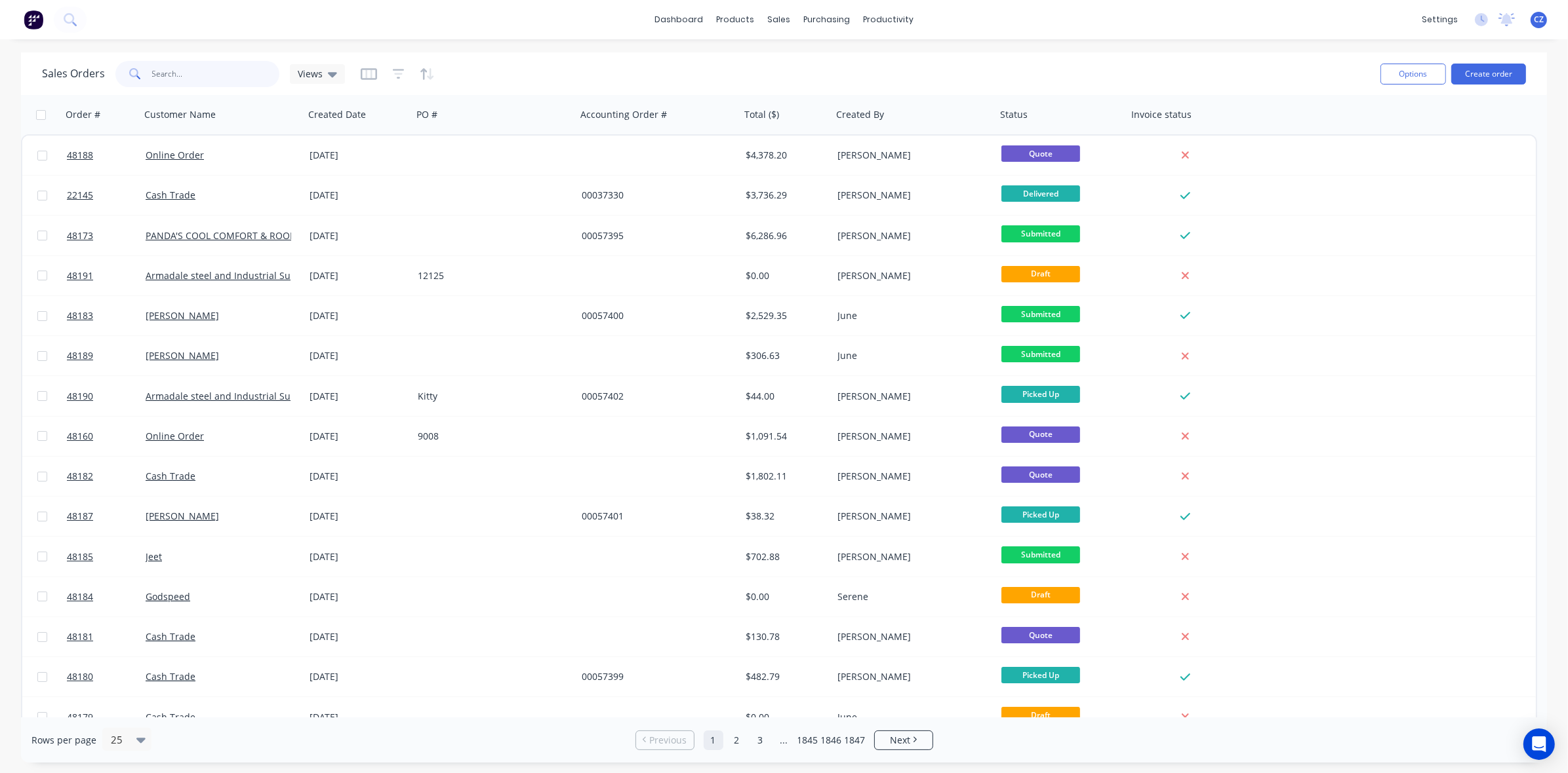
click at [165, 78] on input "text" at bounding box center [216, 74] width 128 height 26
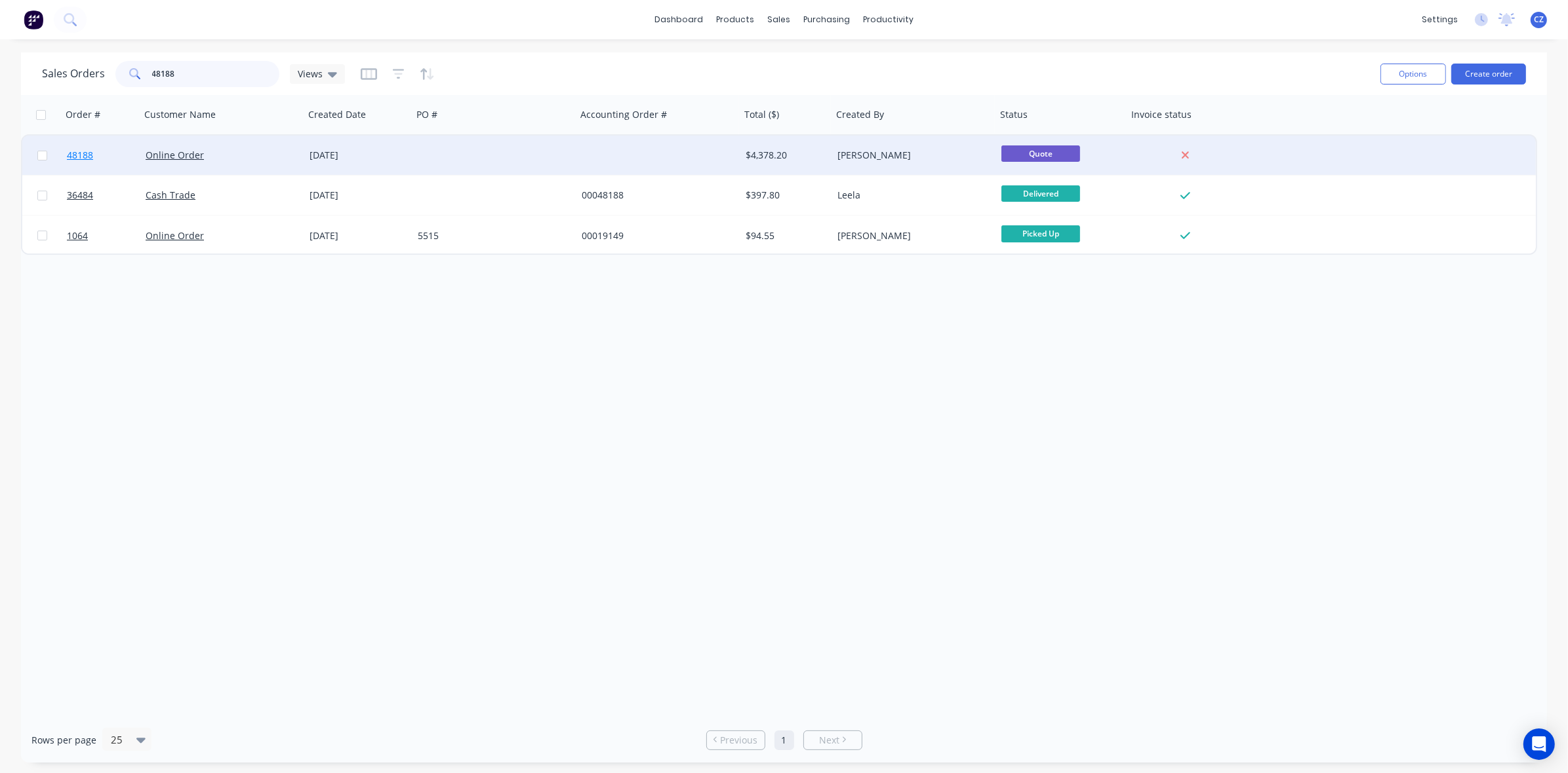
type input "48188"
click at [73, 155] on span "48188" at bounding box center [80, 155] width 26 height 13
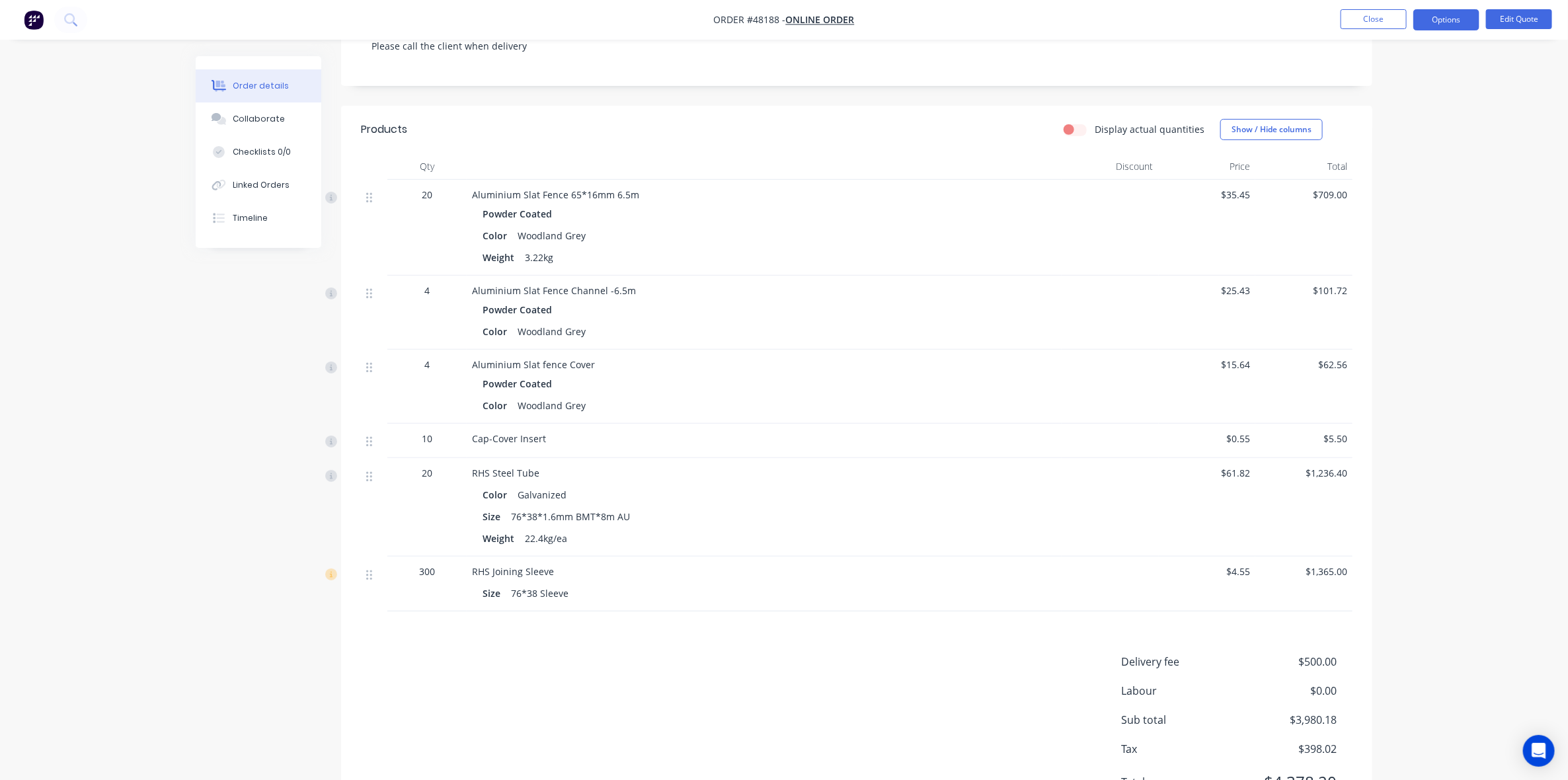
scroll to position [330, 0]
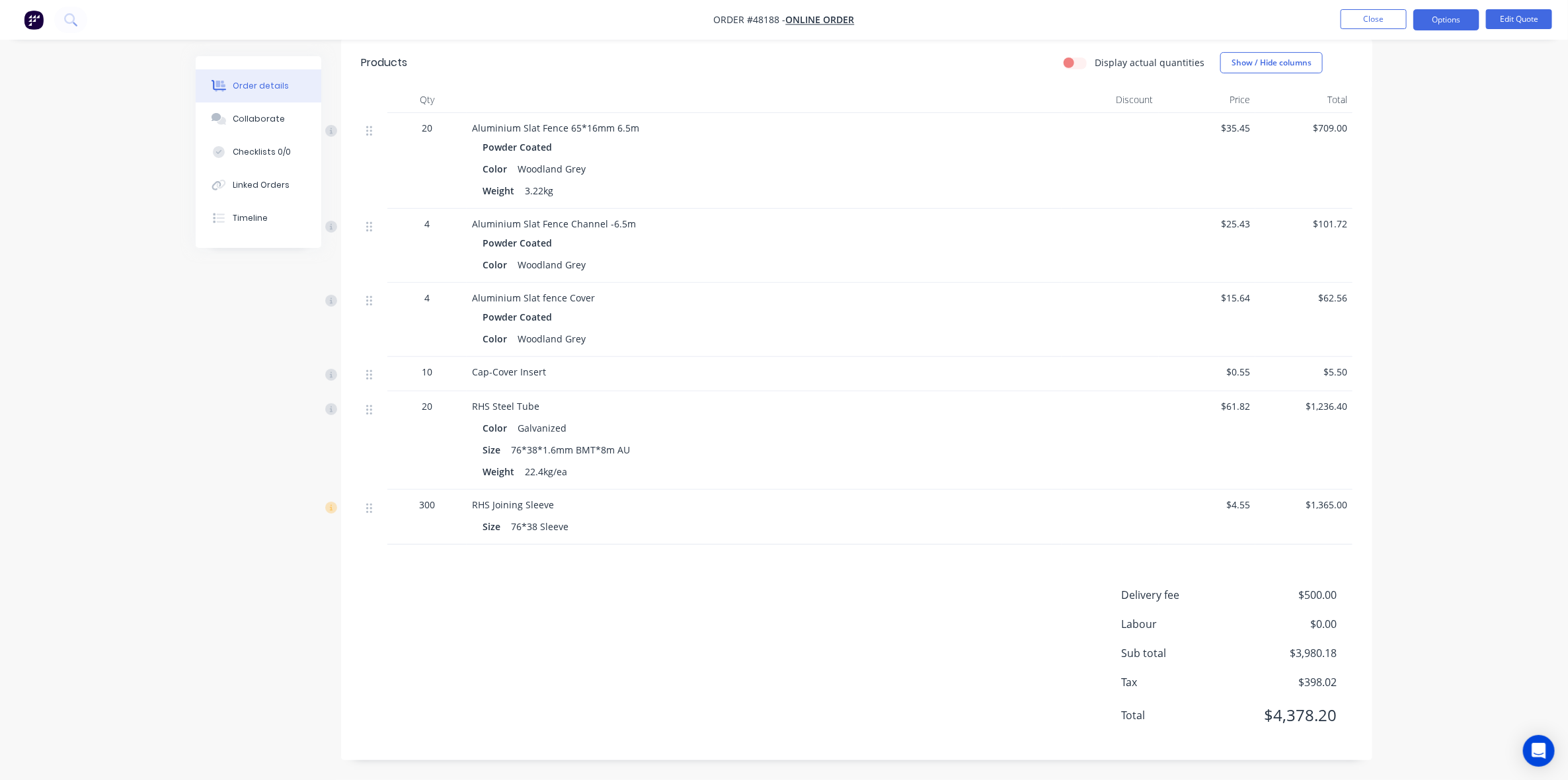
drag, startPoint x: 1312, startPoint y: 594, endPoint x: 1347, endPoint y: 593, distance: 35.0
click at [1313, 594] on span "$500.00" at bounding box center [1288, 595] width 98 height 16
click at [1363, 593] on div "Delivery fee $500.00 Labour $0.00 Sub total $3,980.18 Tax $398.02 Total $4,378.…" at bounding box center [857, 664] width 1031 height 154
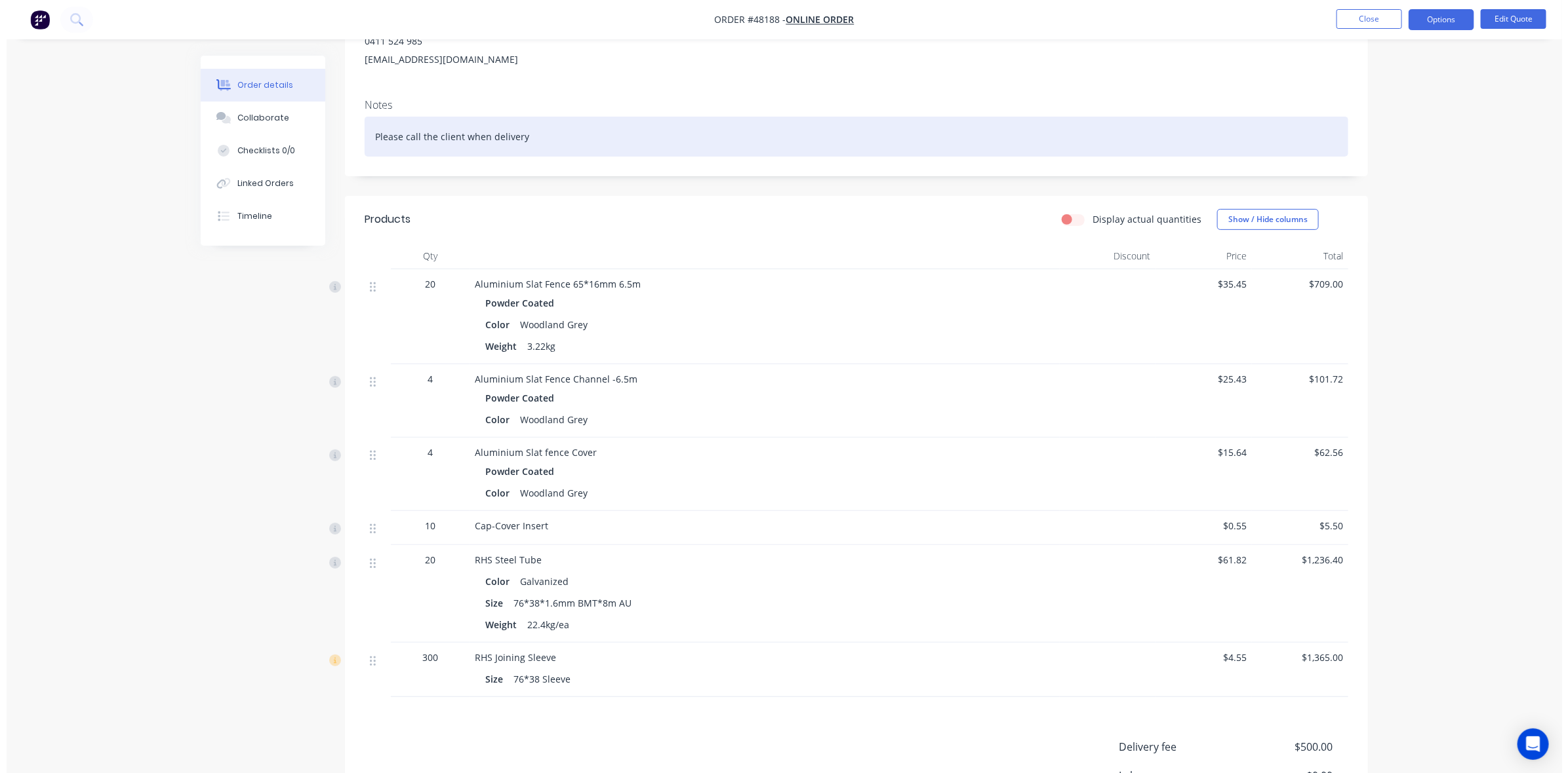
scroll to position [0, 0]
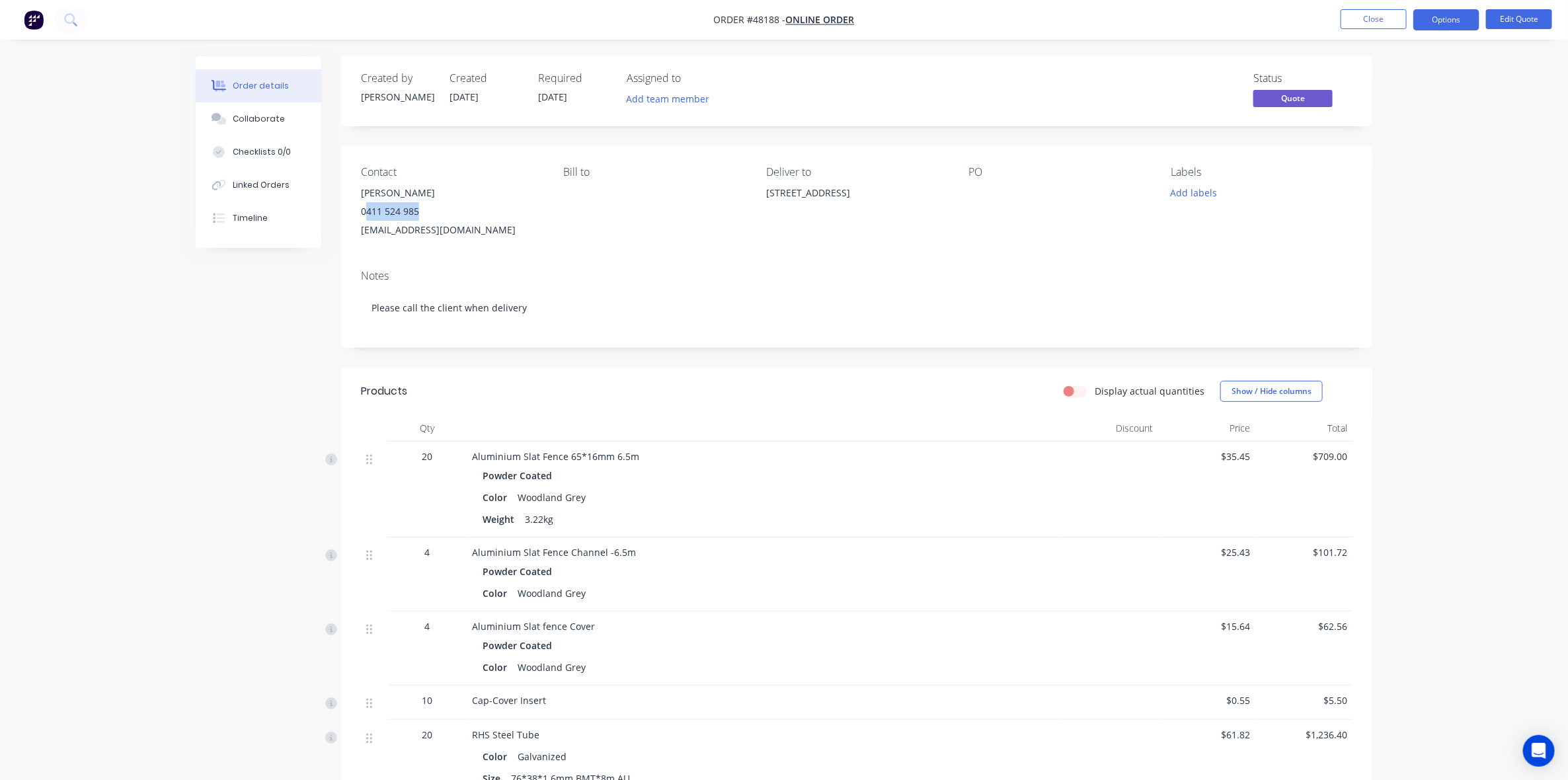
drag, startPoint x: 423, startPoint y: 211, endPoint x: 367, endPoint y: 217, distance: 56.3
click at [367, 217] on div "0411 524 985" at bounding box center [452, 211] width 181 height 18
copy div "411 524 985"
click at [1361, 20] on button "Close" at bounding box center [1374, 19] width 66 height 20
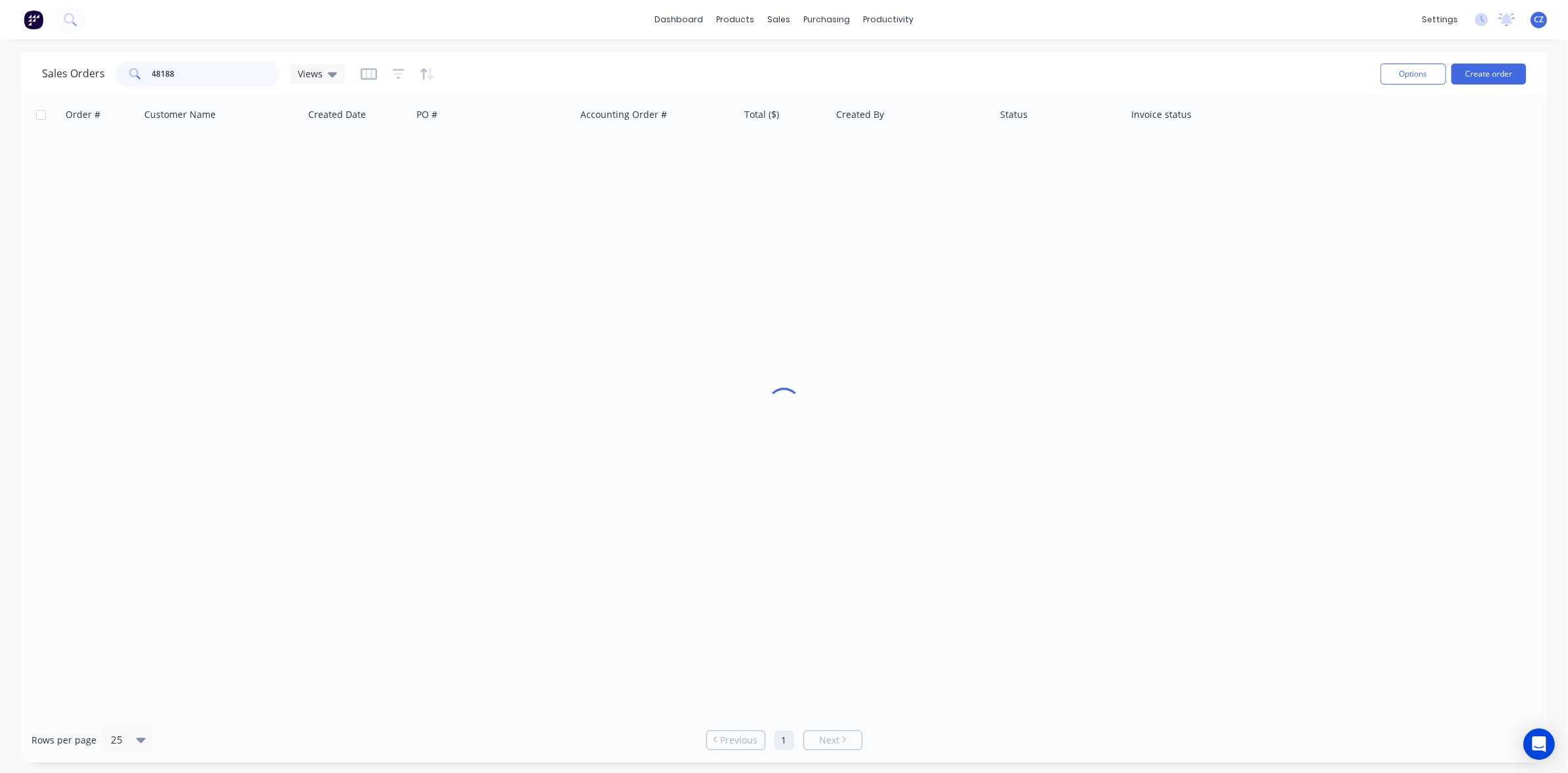
click at [198, 81] on input "48188" at bounding box center [216, 74] width 128 height 26
paste input "11 524 985"
type input "411 524 985"
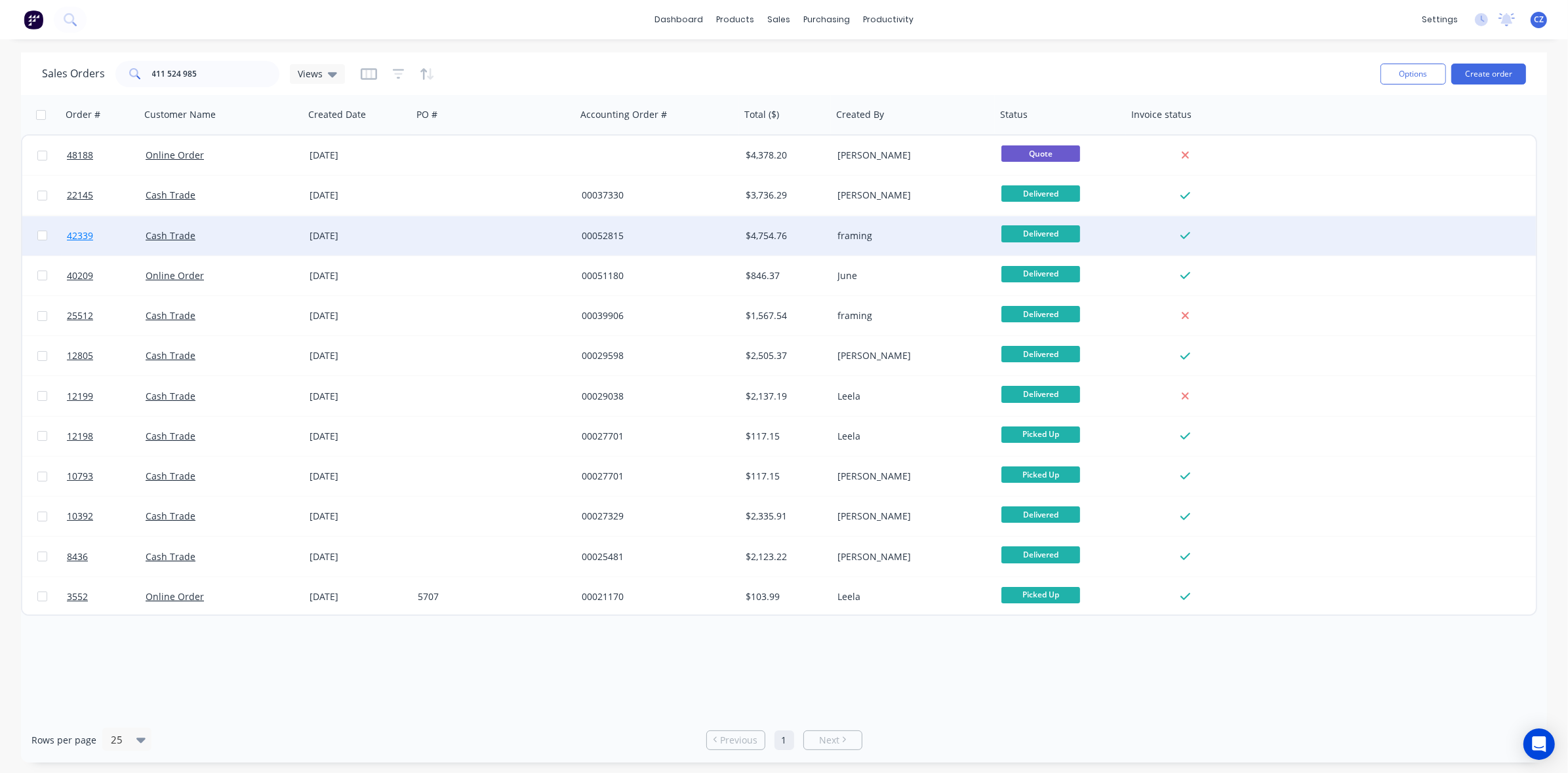
click at [79, 232] on span "42339" at bounding box center [80, 235] width 26 height 13
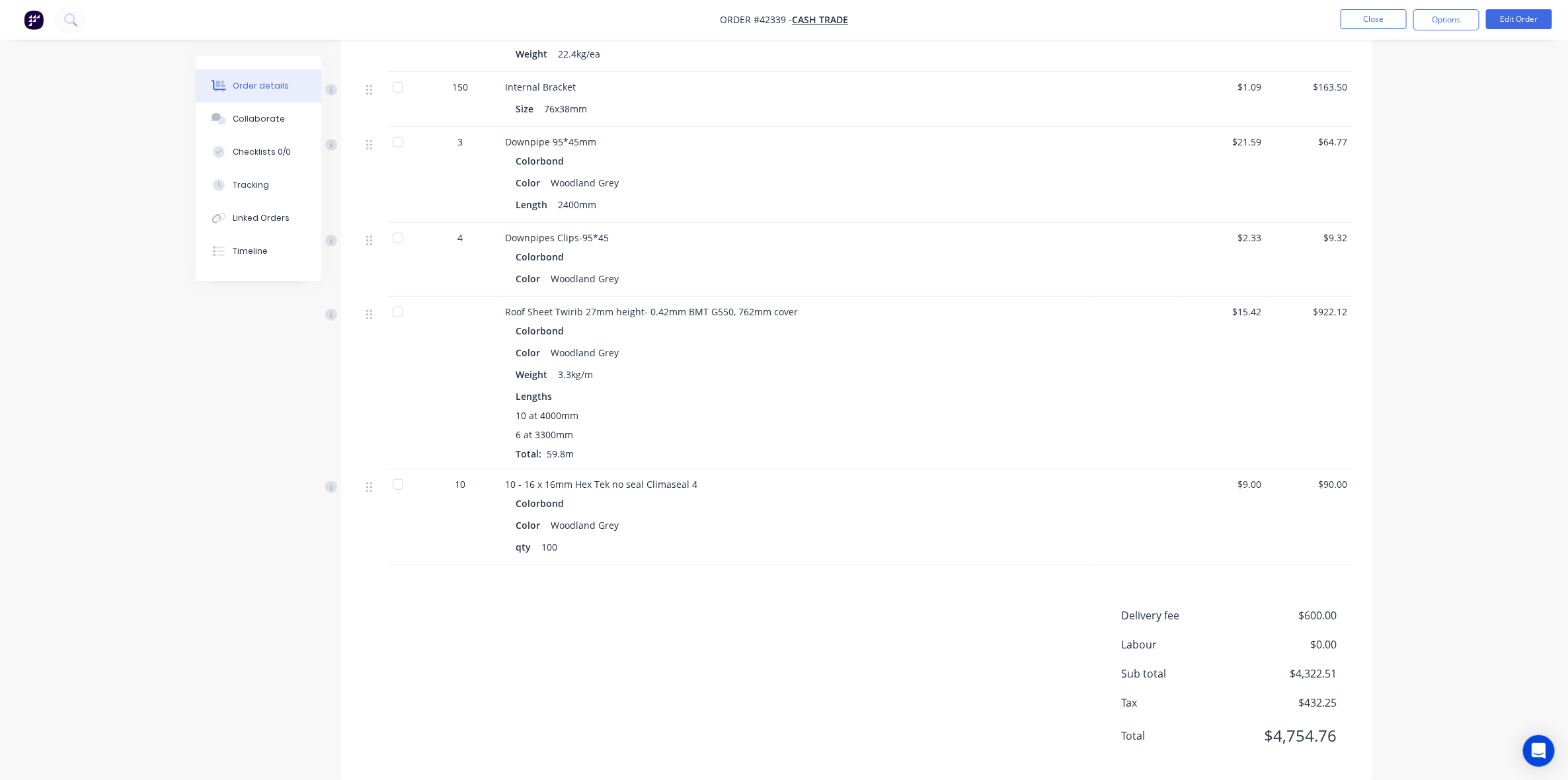
scroll to position [490, 0]
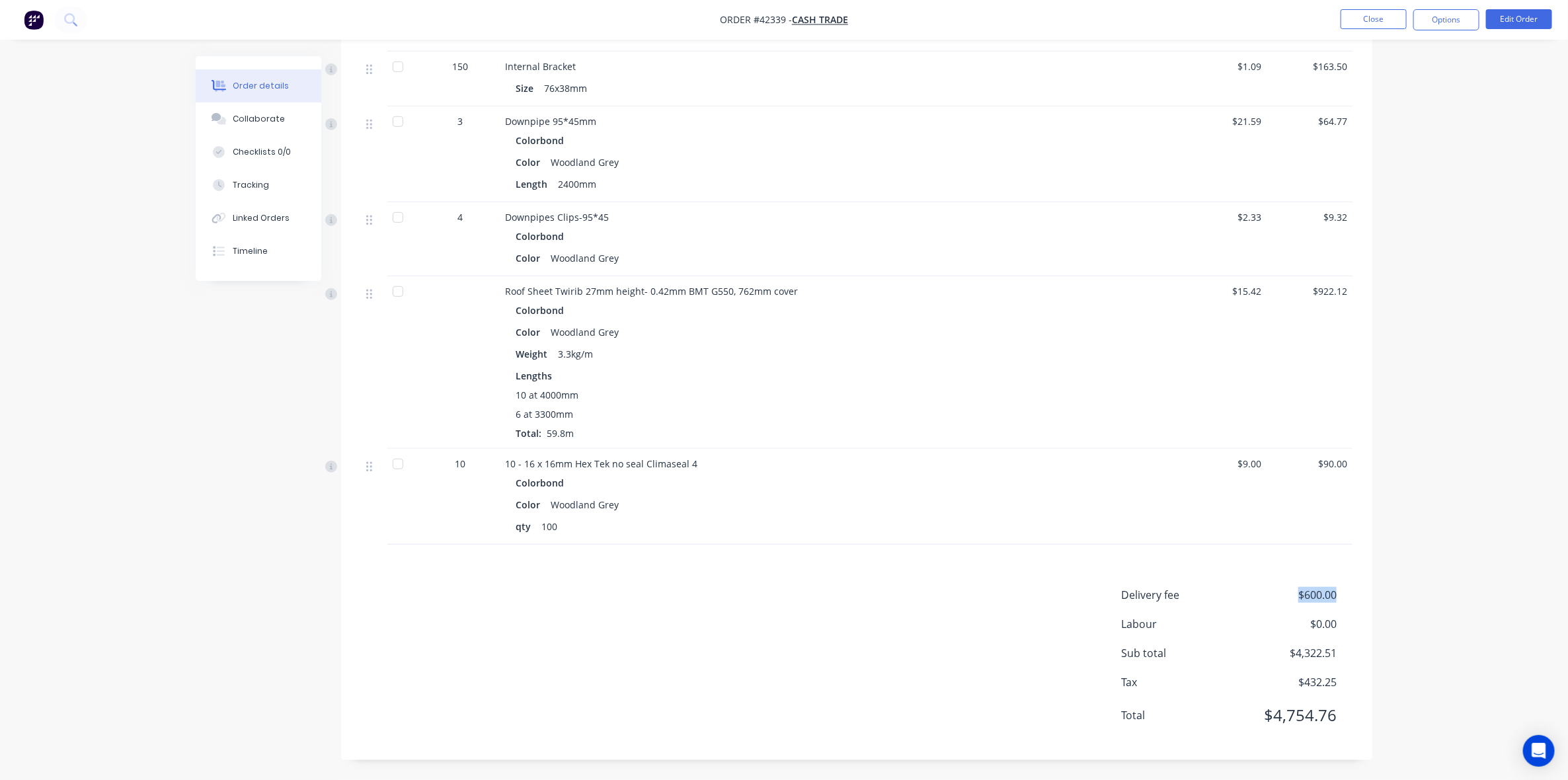
drag, startPoint x: 1299, startPoint y: 596, endPoint x: 1363, endPoint y: 596, distance: 64.0
click at [1363, 596] on div "Delivery fee $600.00 Labour $0.00 Sub total $4,322.51 Tax $432.25 Total $4,754.…" at bounding box center [857, 664] width 1031 height 154
click at [1425, 589] on div "Order details Collaborate Checklists 0/0 Tracking Linked Orders Timeline Order …" at bounding box center [784, 145] width 1568 height 1269
drag, startPoint x: 1317, startPoint y: 599, endPoint x: 1253, endPoint y: 586, distance: 65.3
click at [1253, 586] on div "Products Display actual quantities Show / Hide columns Qty Discount Price Total…" at bounding box center [857, 320] width 1031 height 881
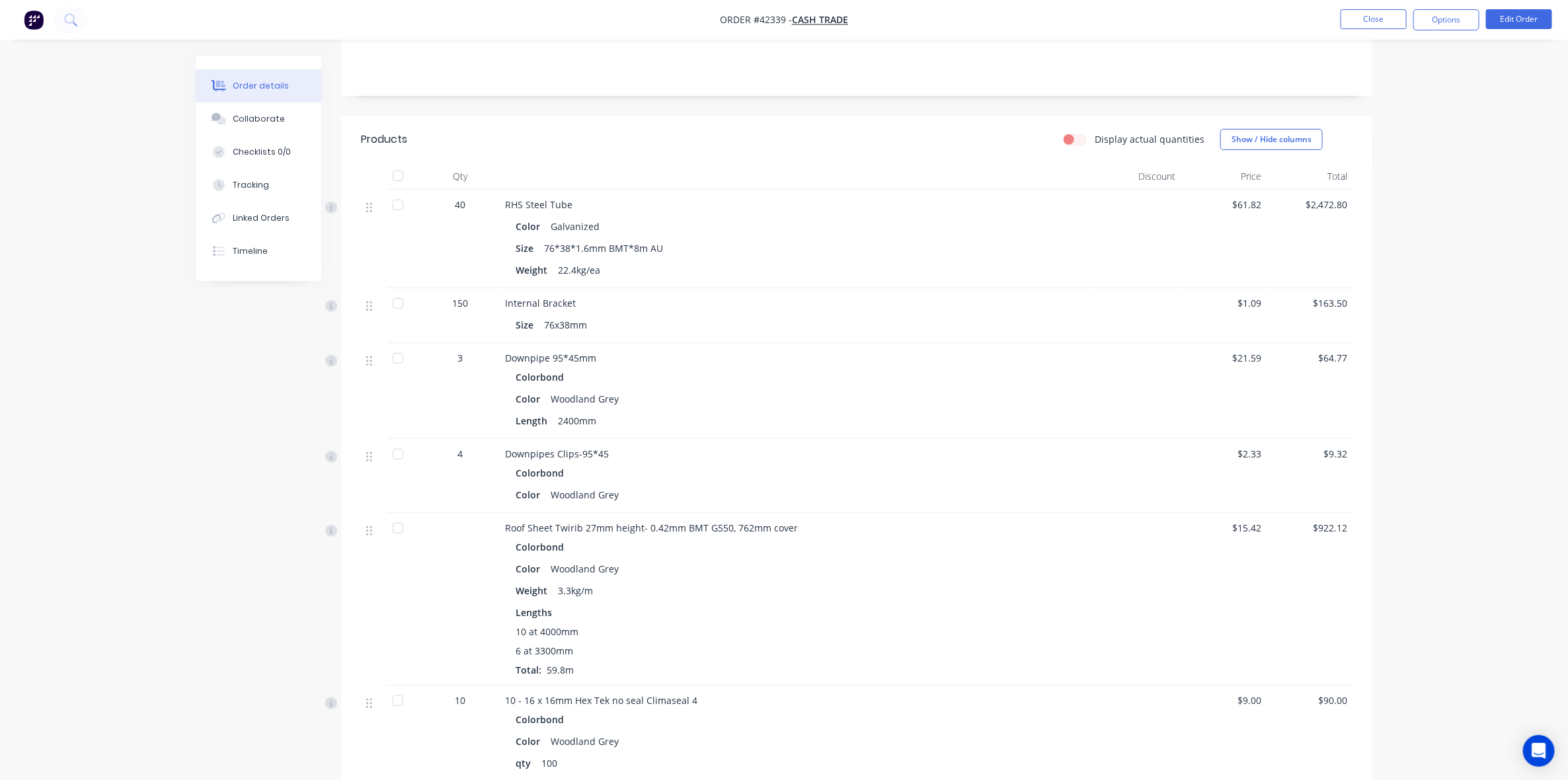
scroll to position [0, 0]
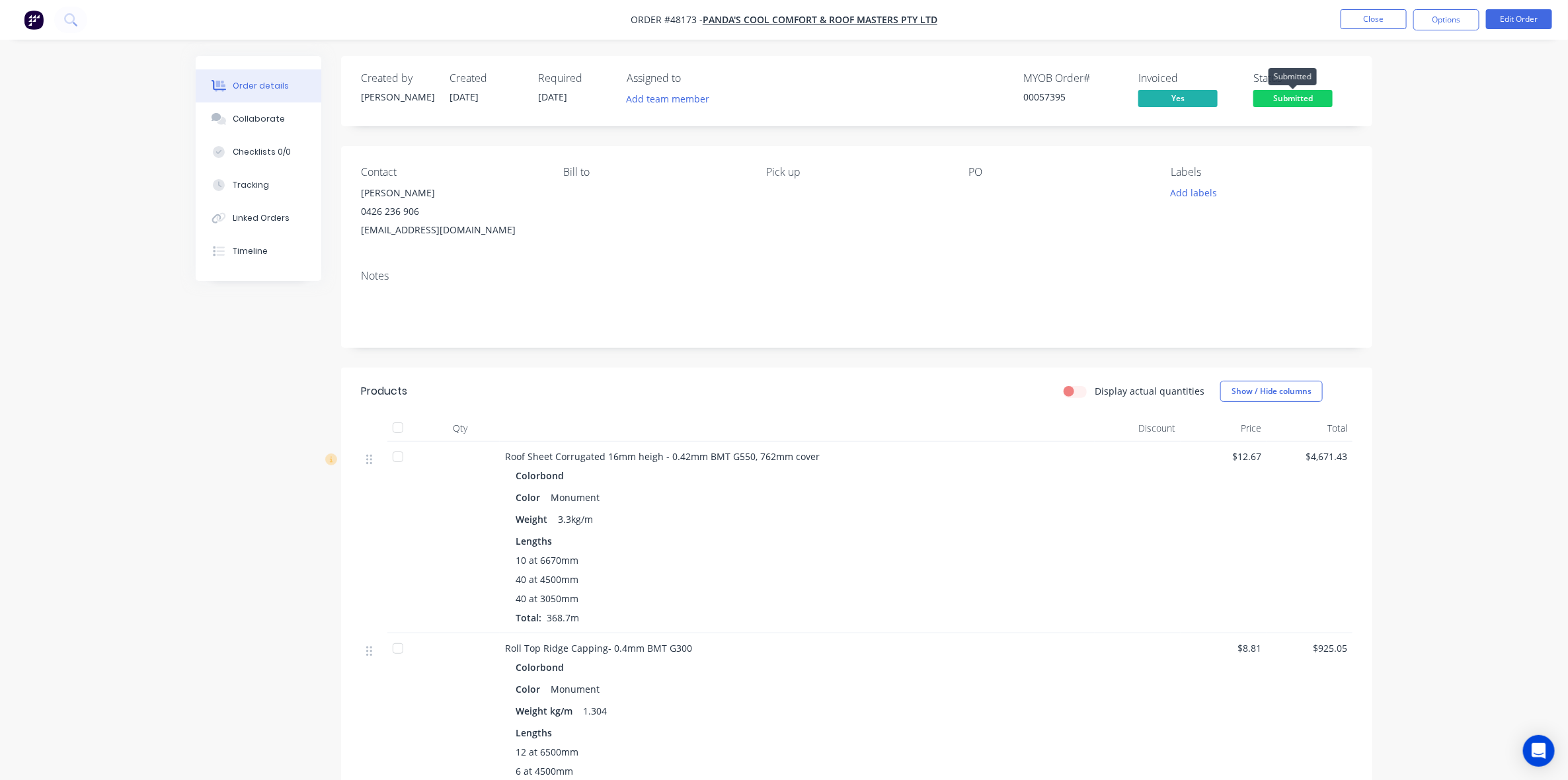
click at [1287, 100] on span "Submitted" at bounding box center [1293, 98] width 79 height 17
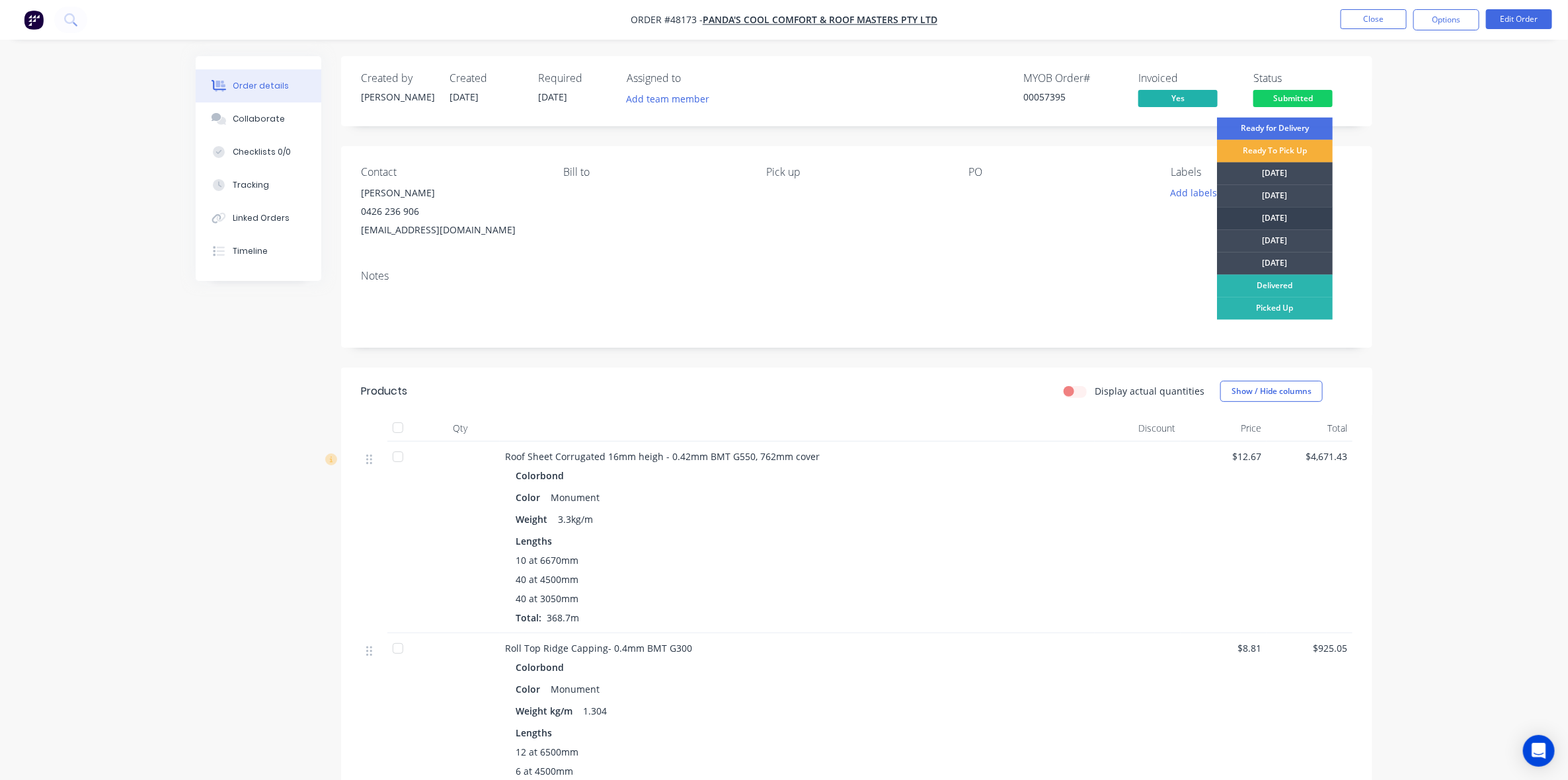
click at [1280, 219] on div "[DATE]" at bounding box center [1275, 218] width 116 height 22
